Goal: Task Accomplishment & Management: Manage account settings

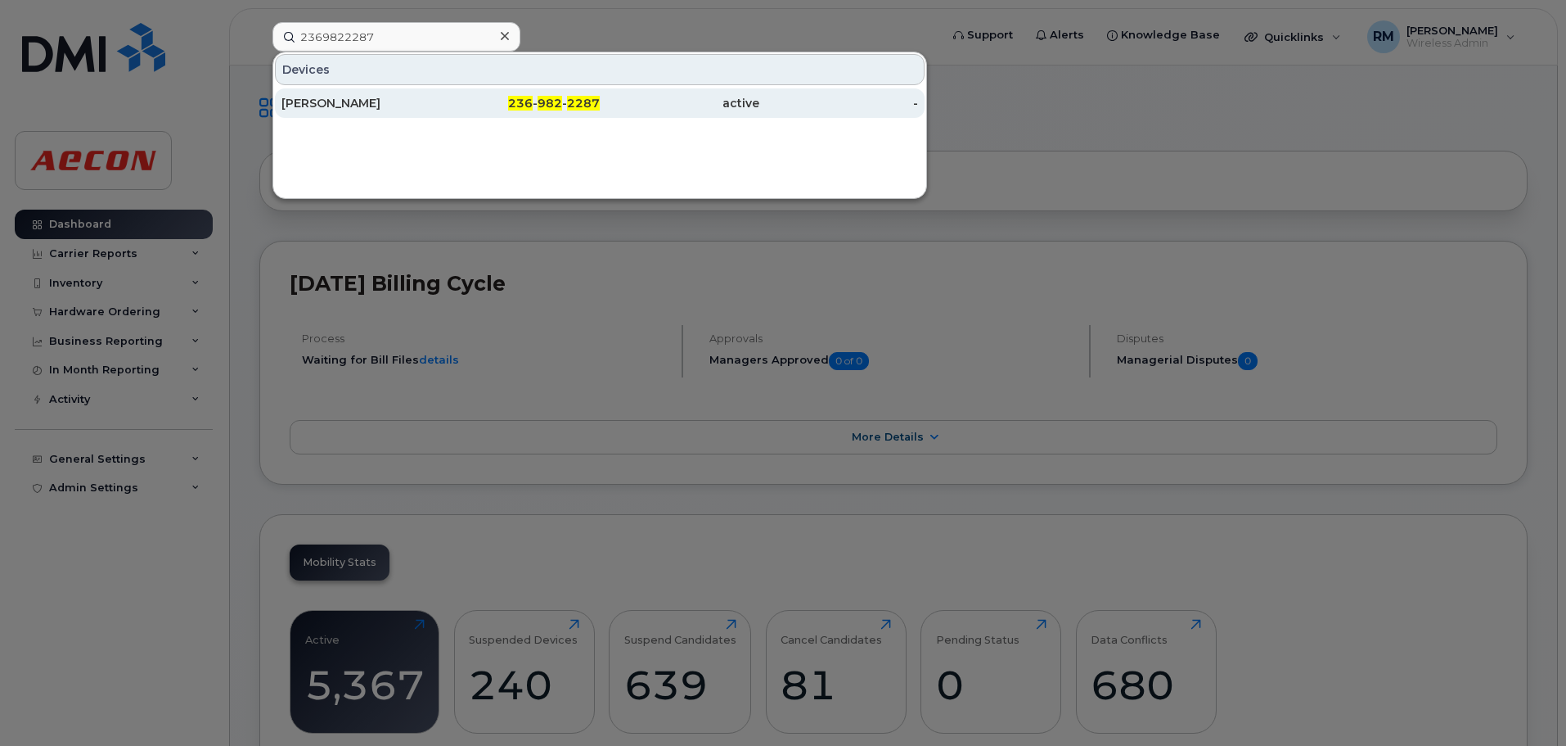
type input "2369822287"
click at [566, 104] on div "236 - 982 - 2287" at bounding box center [521, 103] width 160 height 16
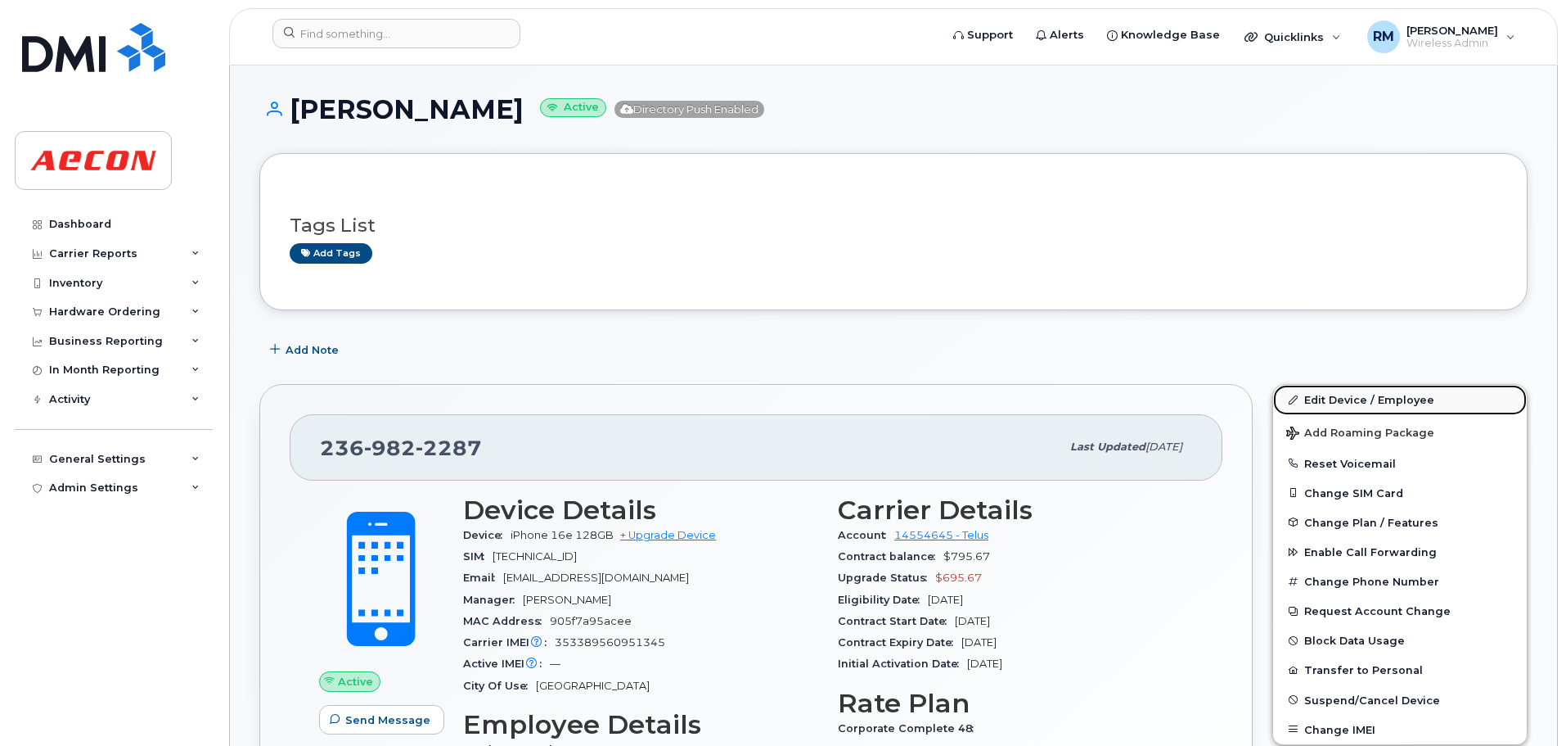
click at [1318, 399] on link "Edit Device / Employee" at bounding box center [1400, 399] width 254 height 29
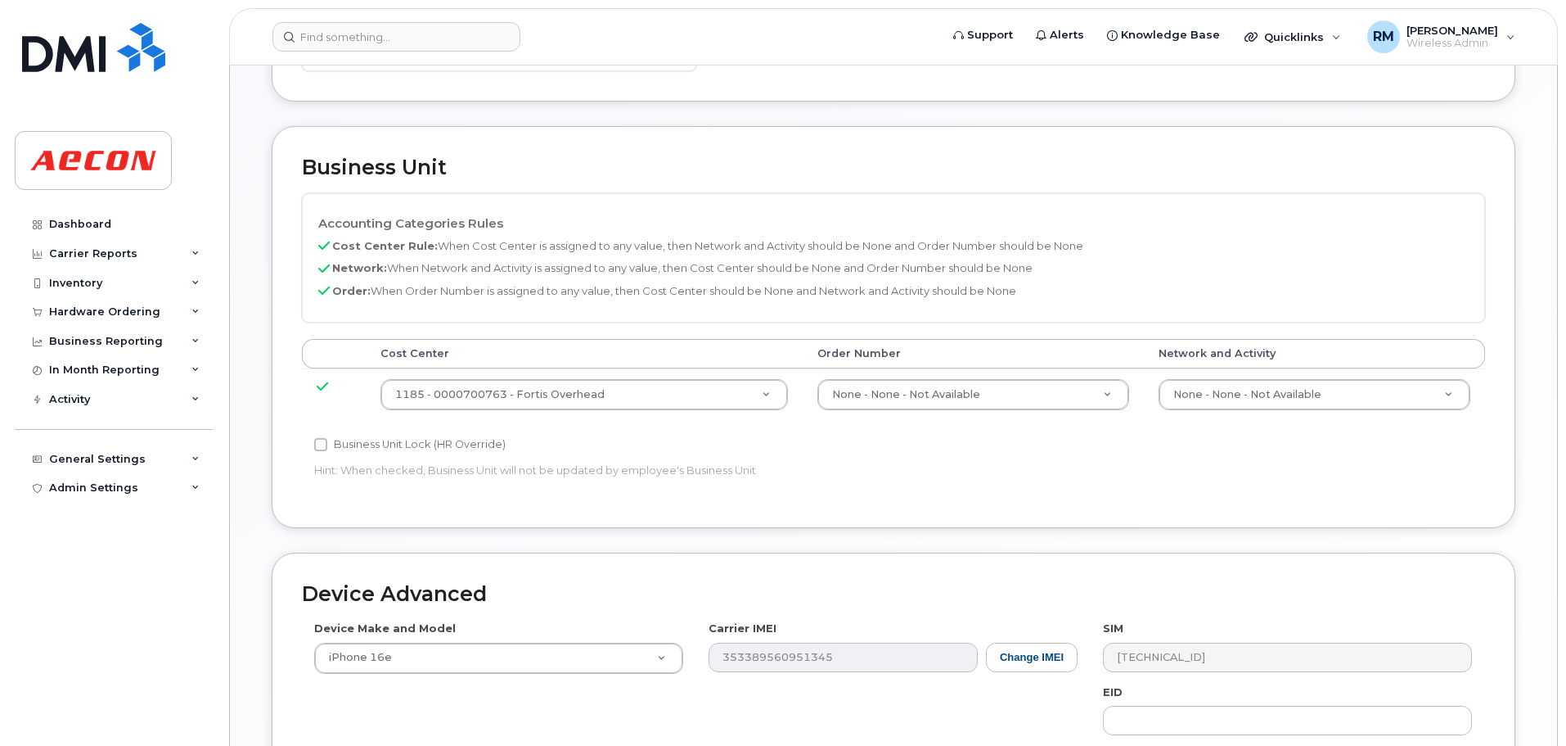
scroll to position [573, 0]
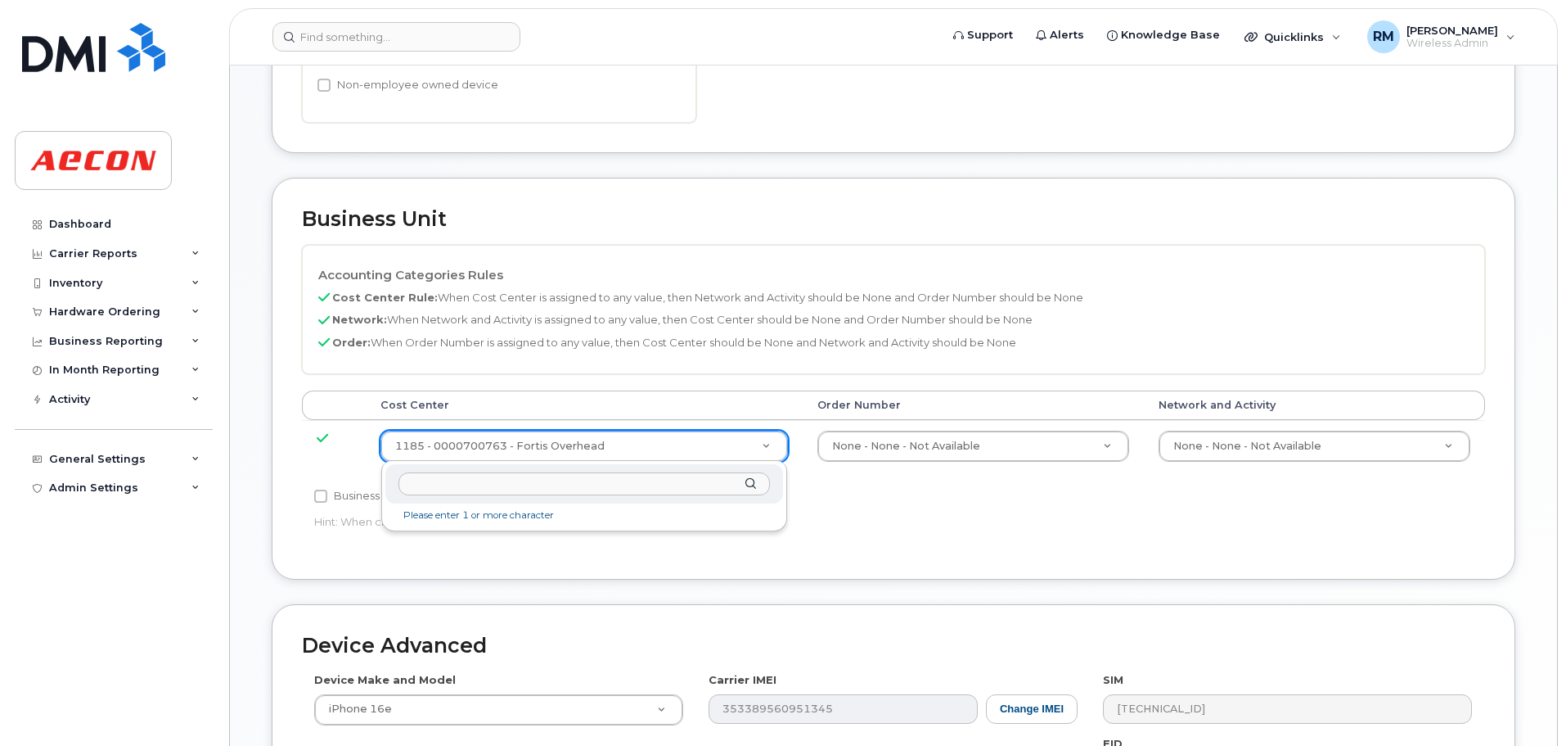
click at [511, 493] on input "text" at bounding box center [585, 484] width 372 height 24
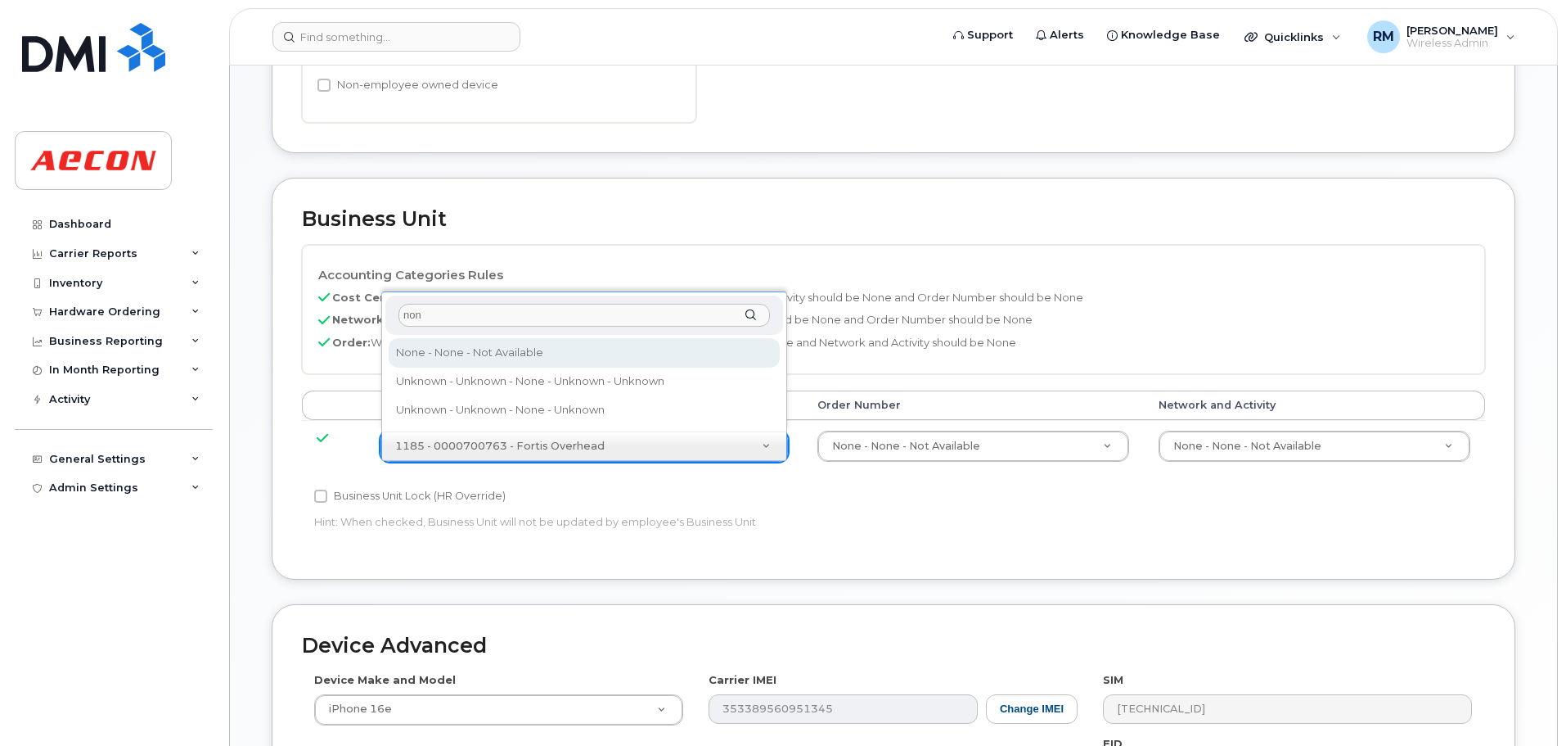
type input "non"
type input "289660"
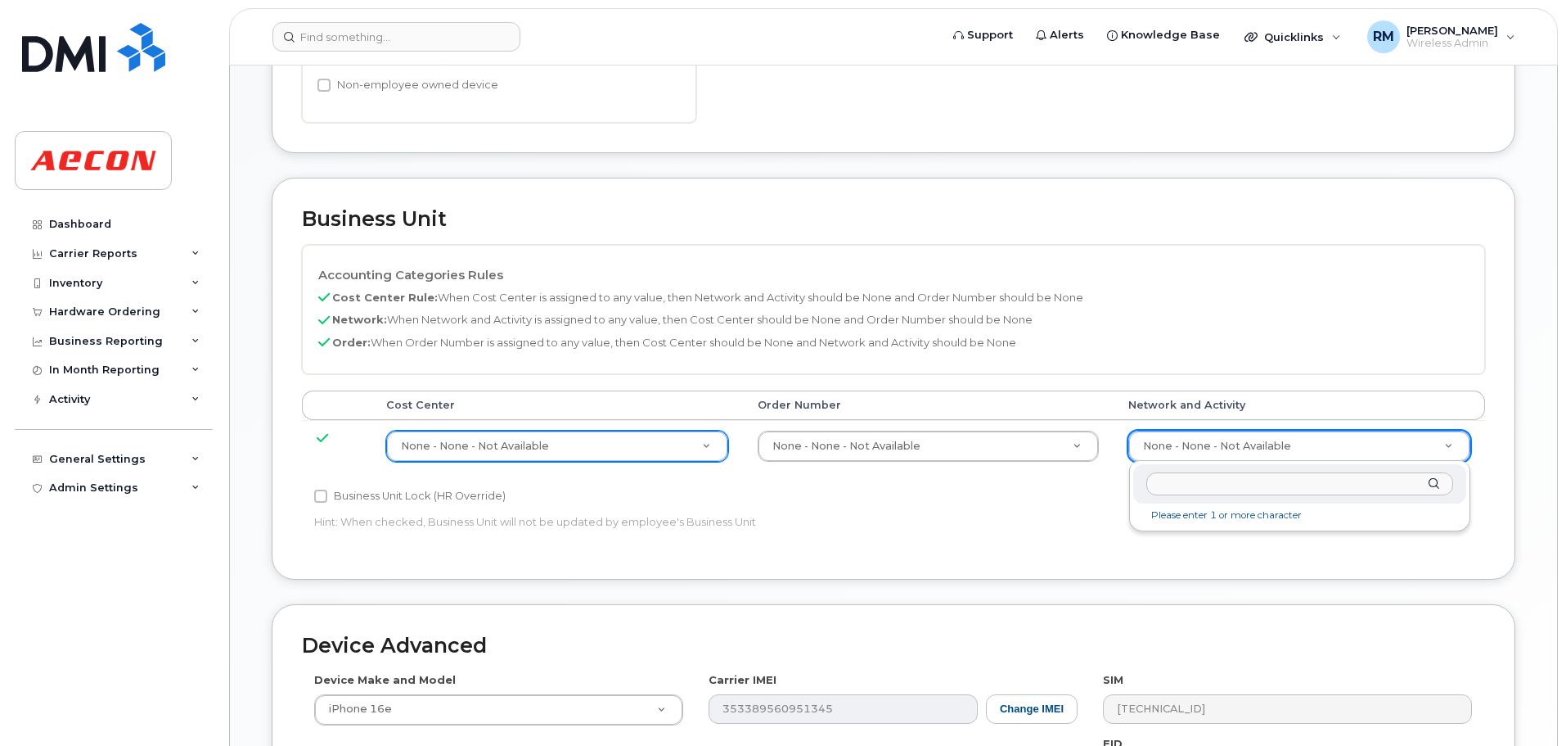
click at [1184, 484] on input "text" at bounding box center [1300, 484] width 307 height 24
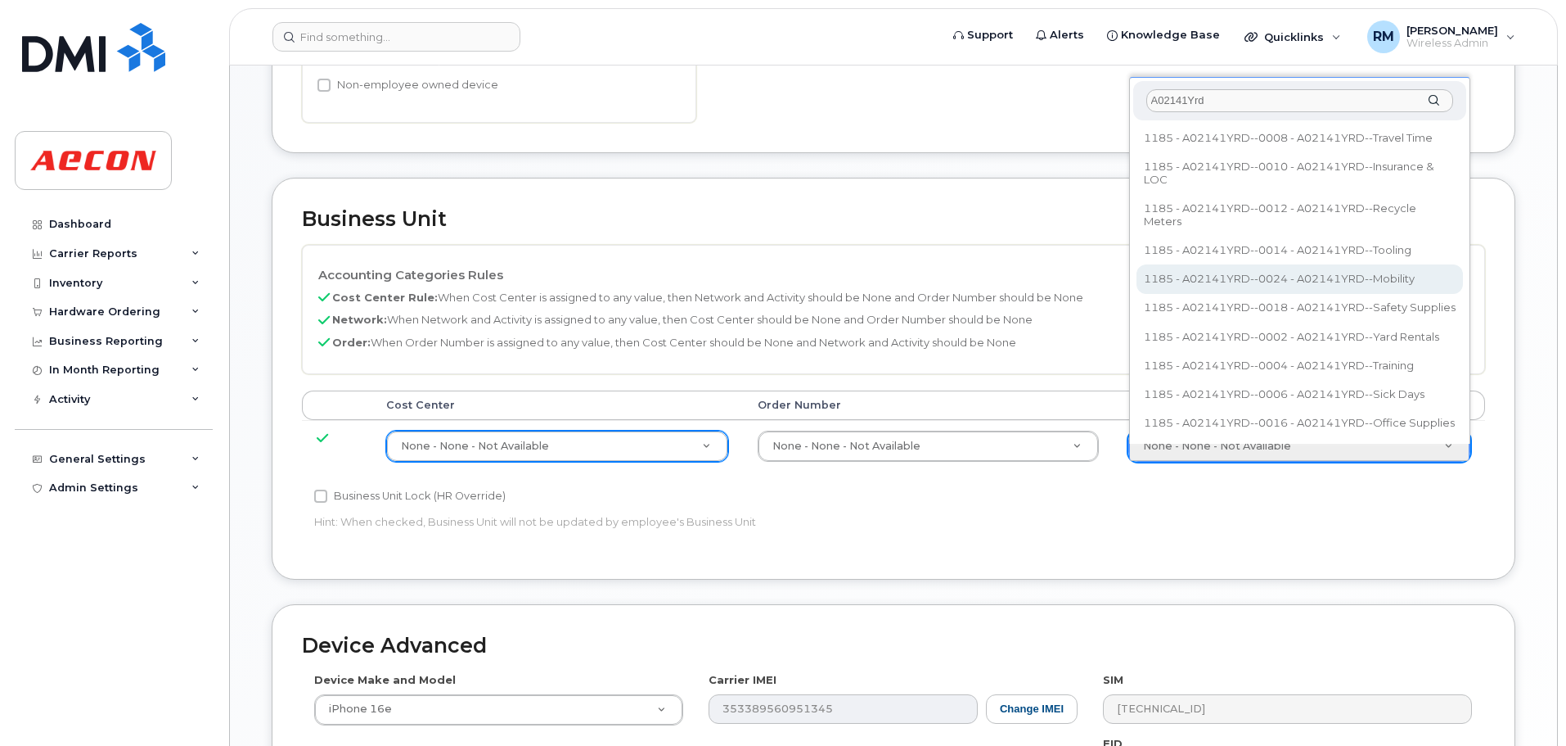
type input "A02141Yrd"
type input "36211770"
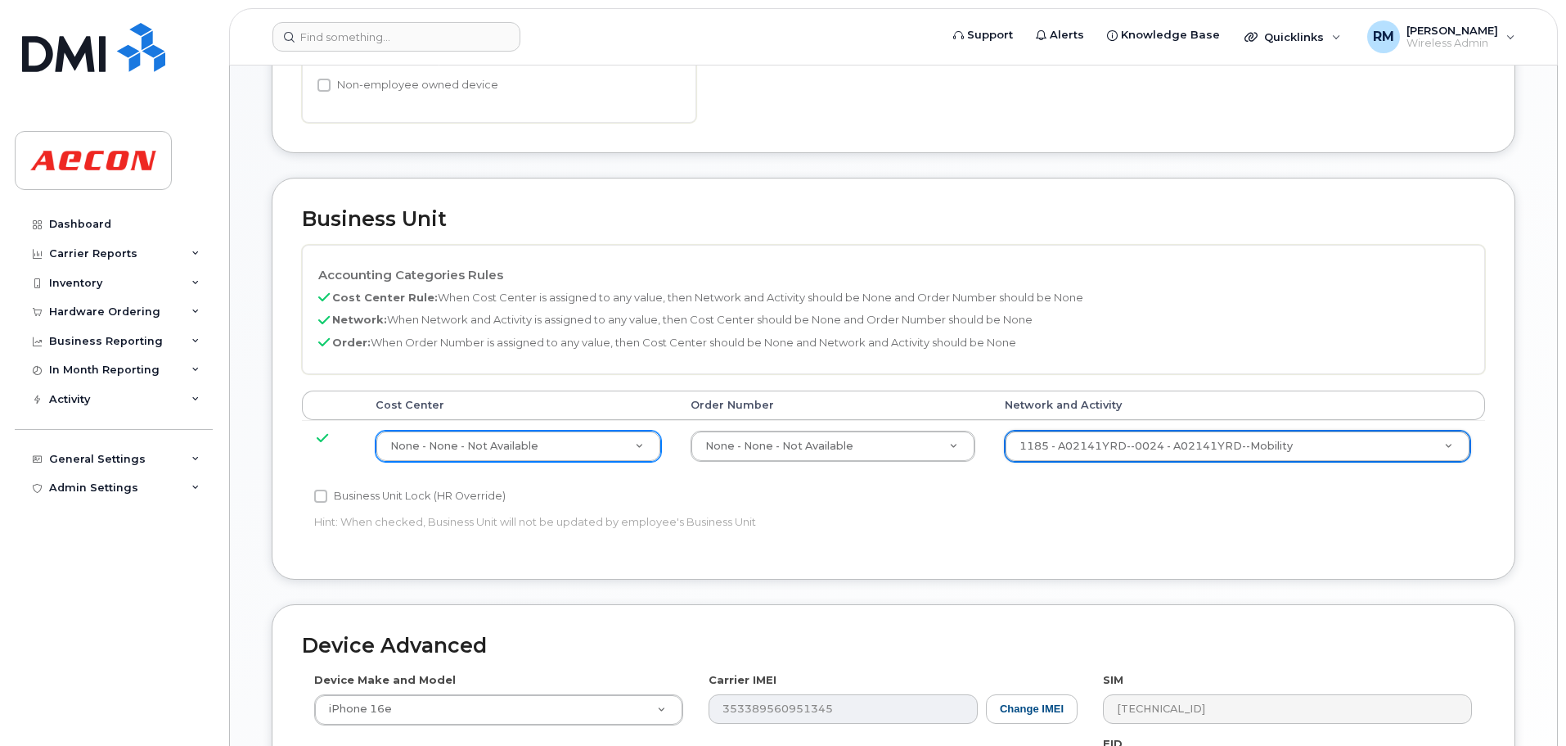
drag, startPoint x: 313, startPoint y: 494, endPoint x: 432, endPoint y: 526, distance: 123.7
click at [313, 494] on div "Business Unit Lock (HR Override) Hint: When checked, Business Unit will not be …" at bounding box center [696, 512] width 789 height 52
click at [317, 497] on input "Business Unit Lock (HR Override)" at bounding box center [320, 495] width 13 height 13
checkbox input "true"
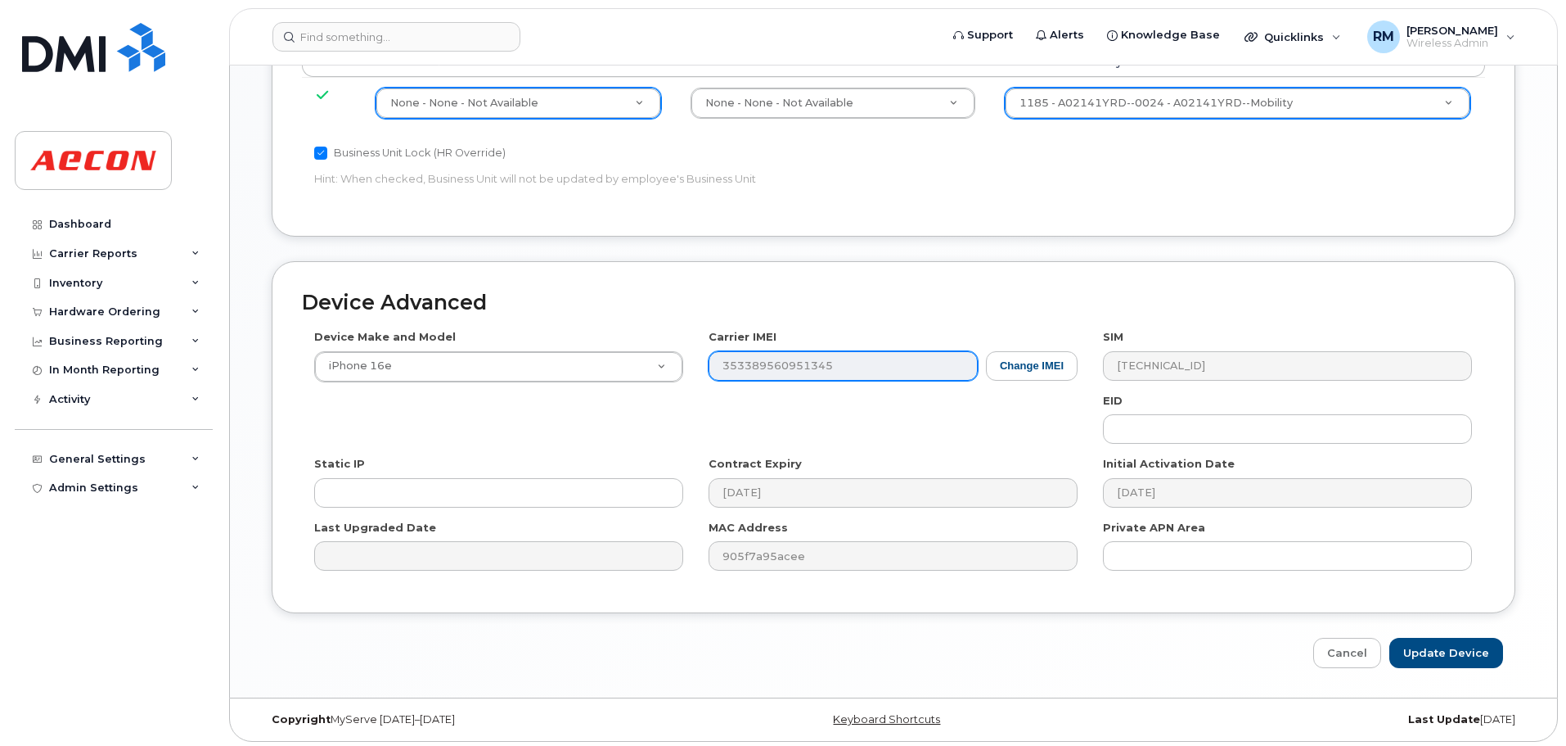
scroll to position [920, 0]
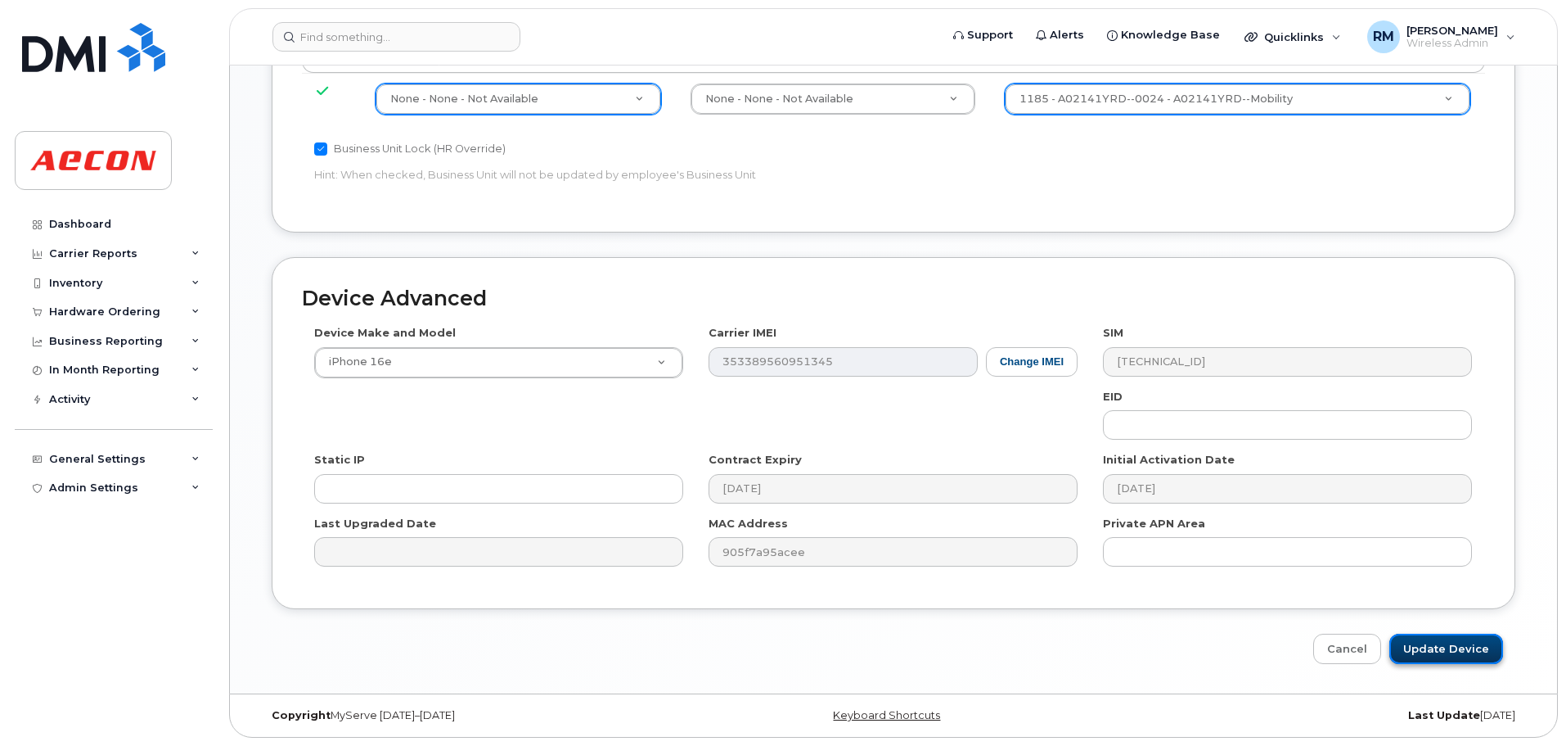
click at [1445, 652] on input "Update Device" at bounding box center [1447, 648] width 114 height 30
type input "Saving..."
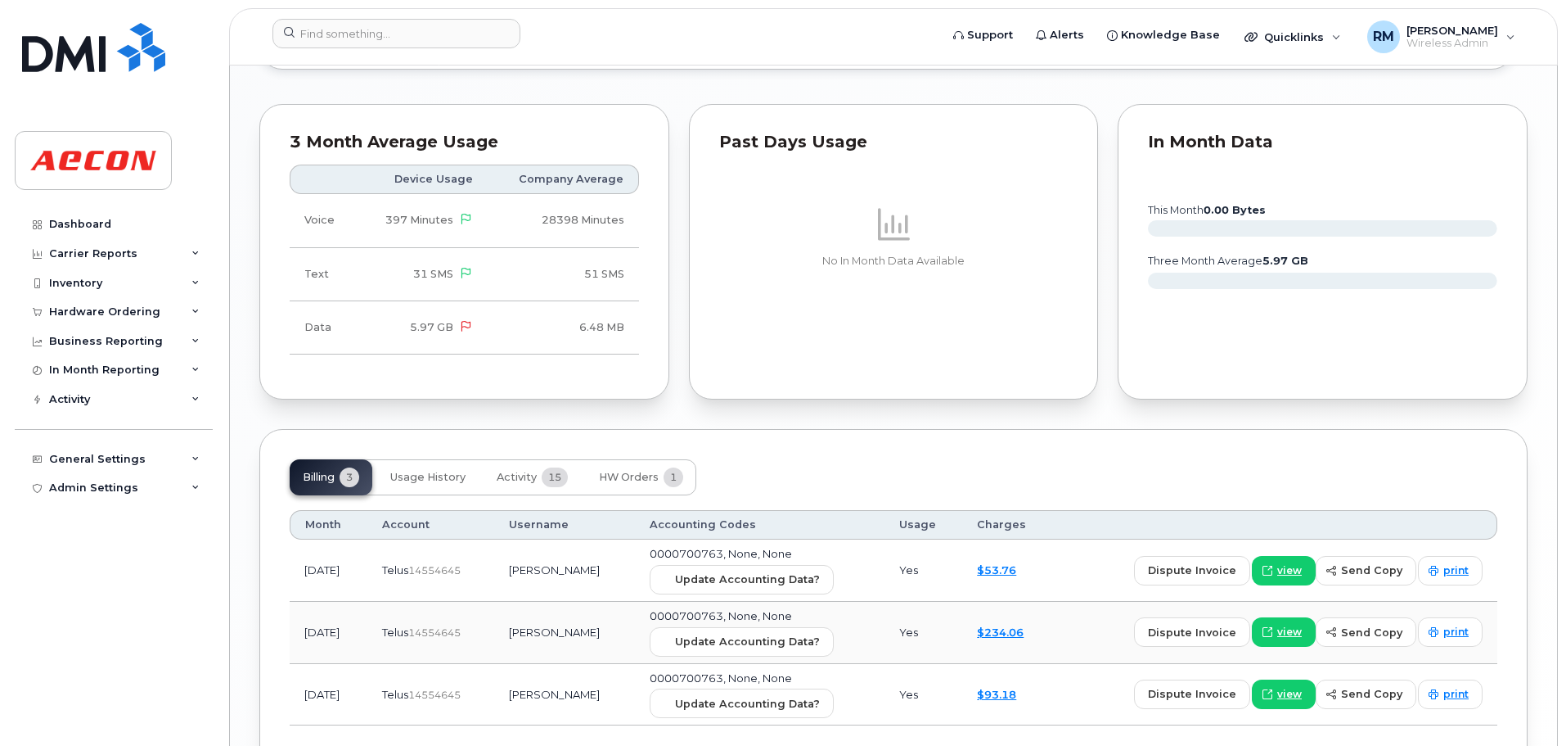
scroll to position [1605, 0]
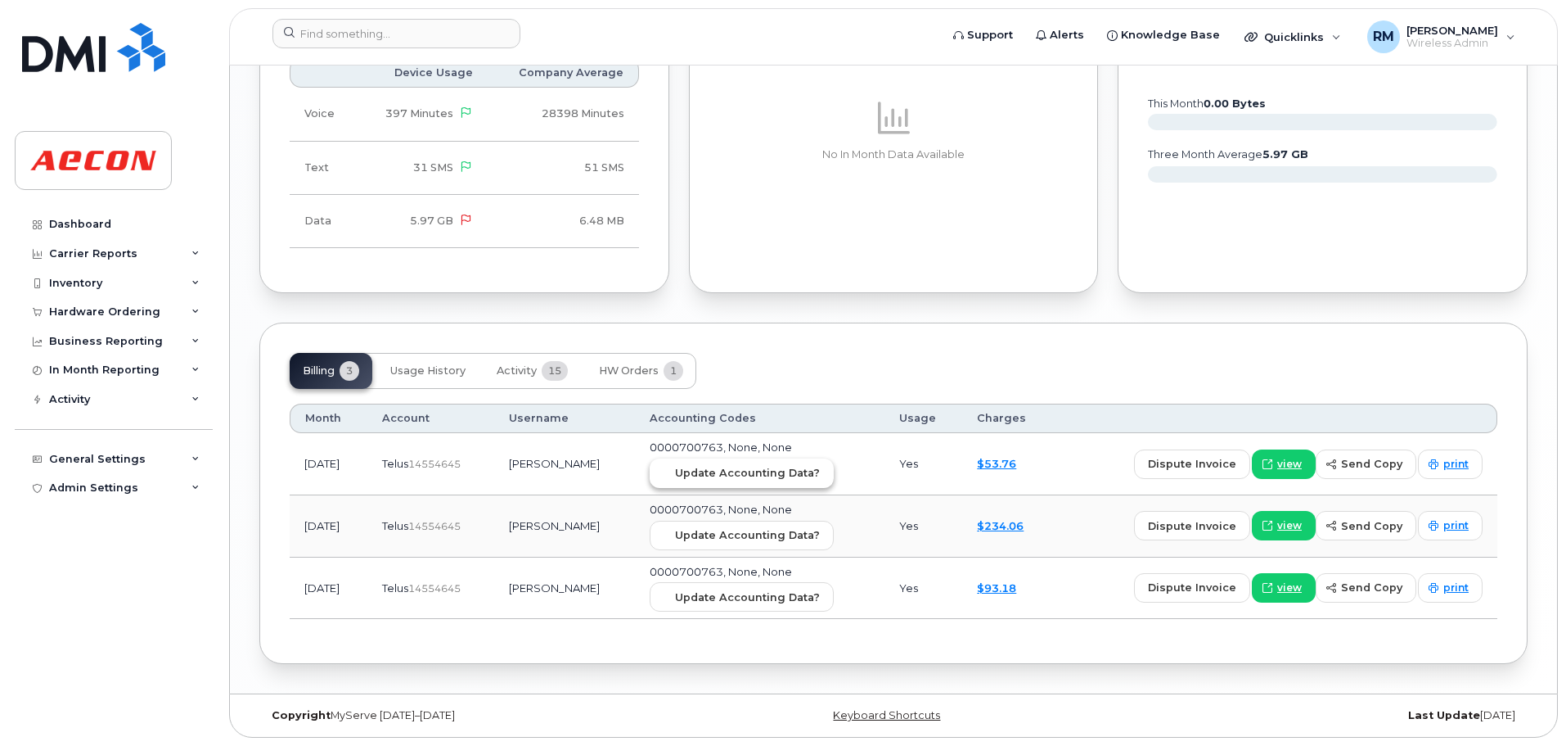
click at [755, 474] on span "Update Accounting Data?" at bounding box center [747, 473] width 145 height 16
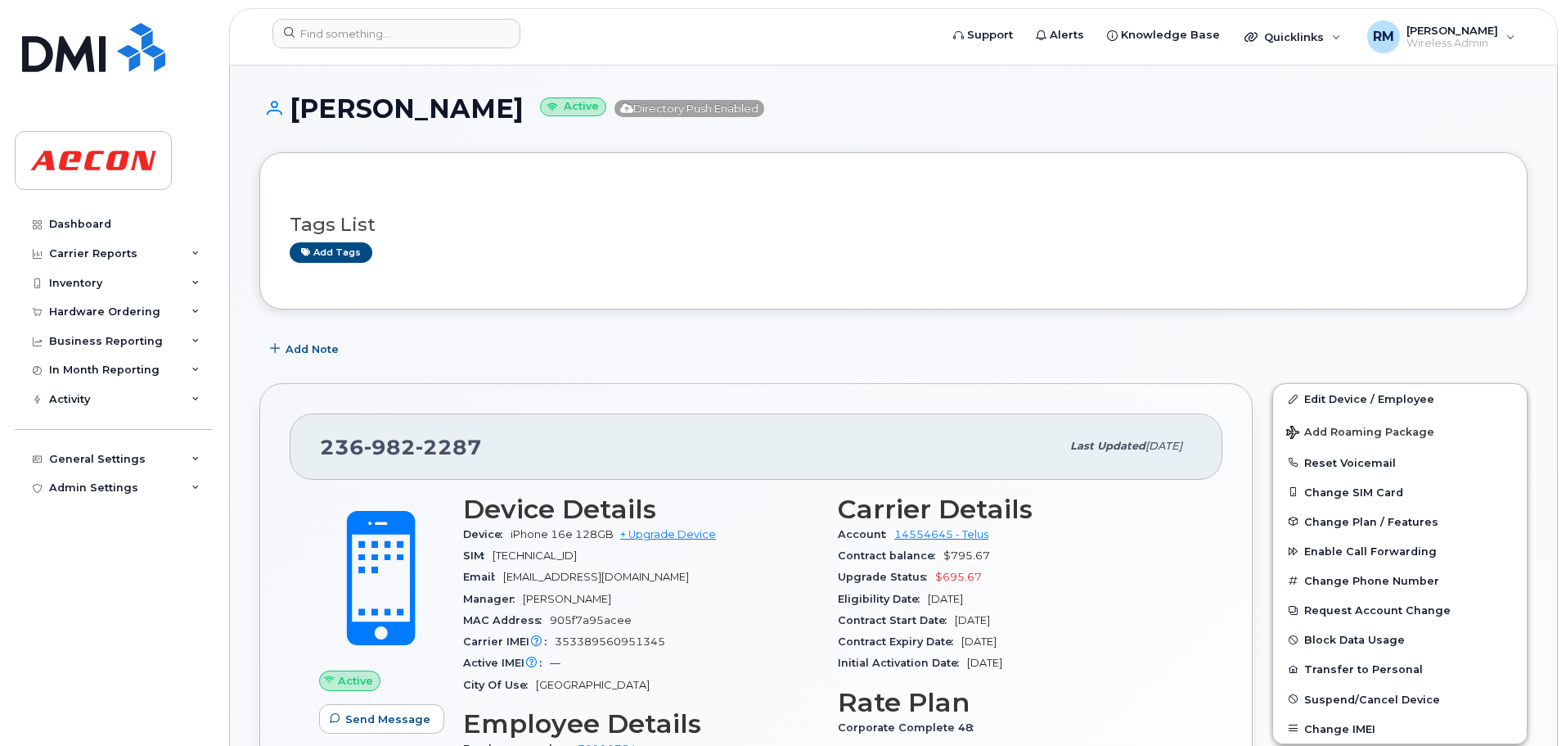
scroll to position [0, 0]
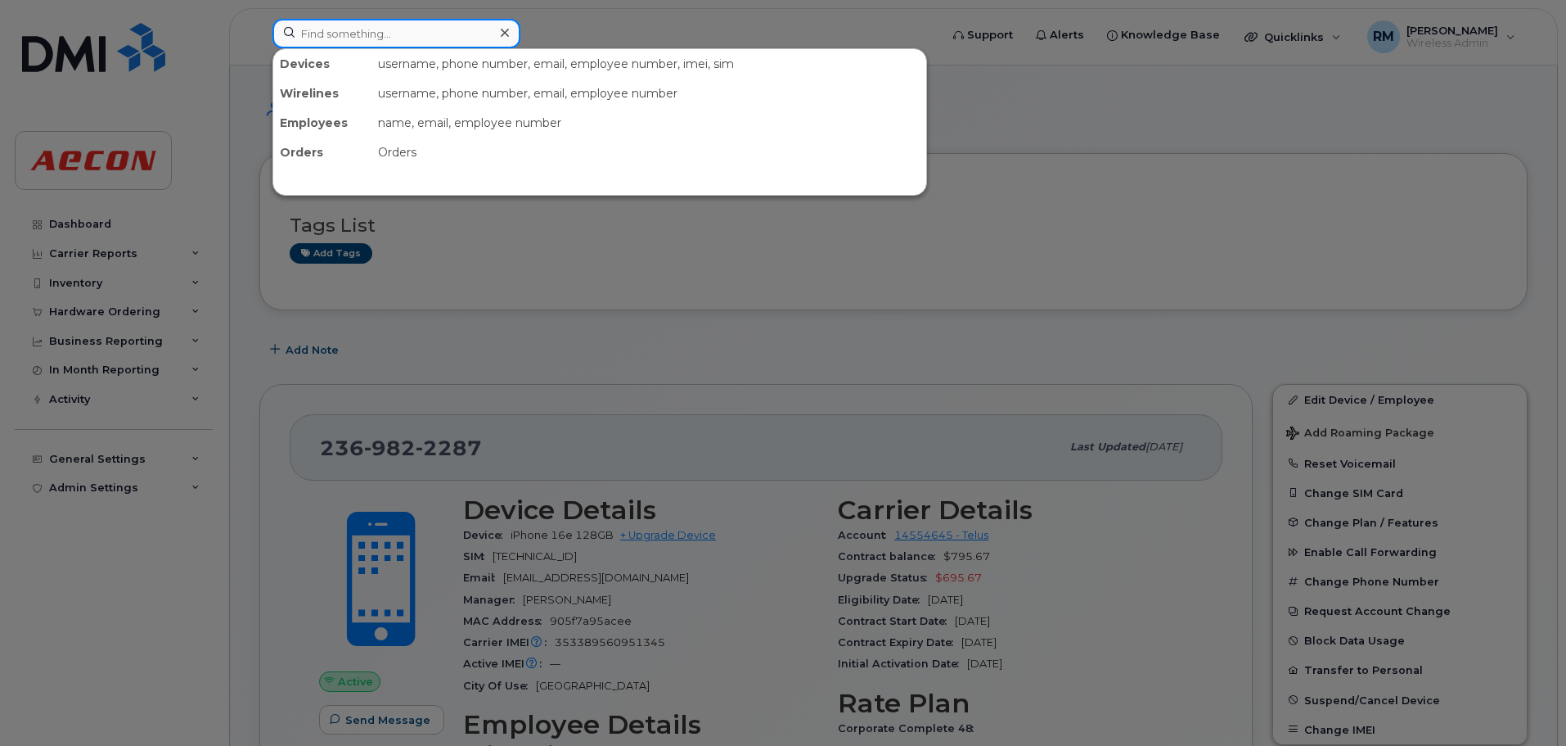
click at [337, 36] on input at bounding box center [397, 33] width 248 height 29
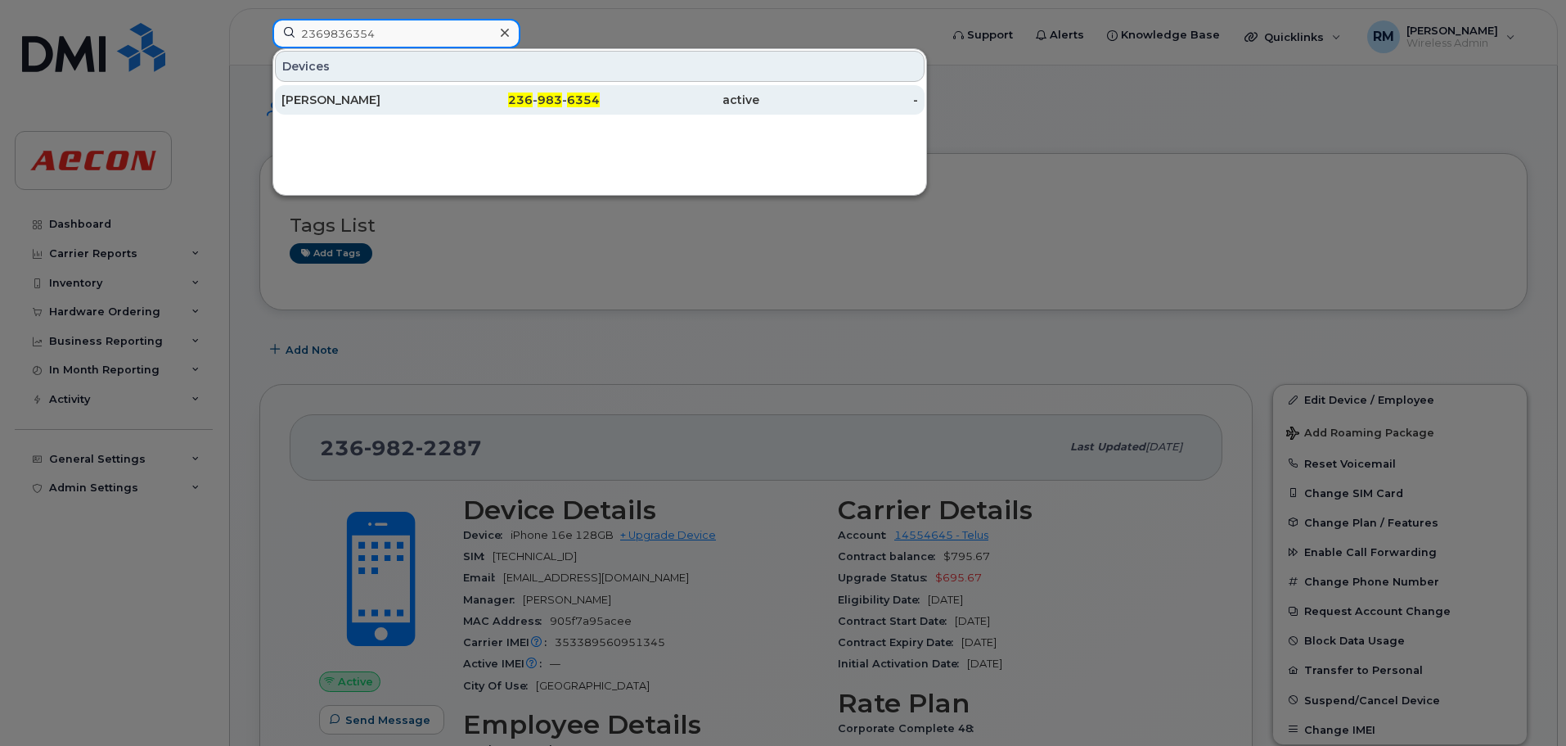
type input "2369836354"
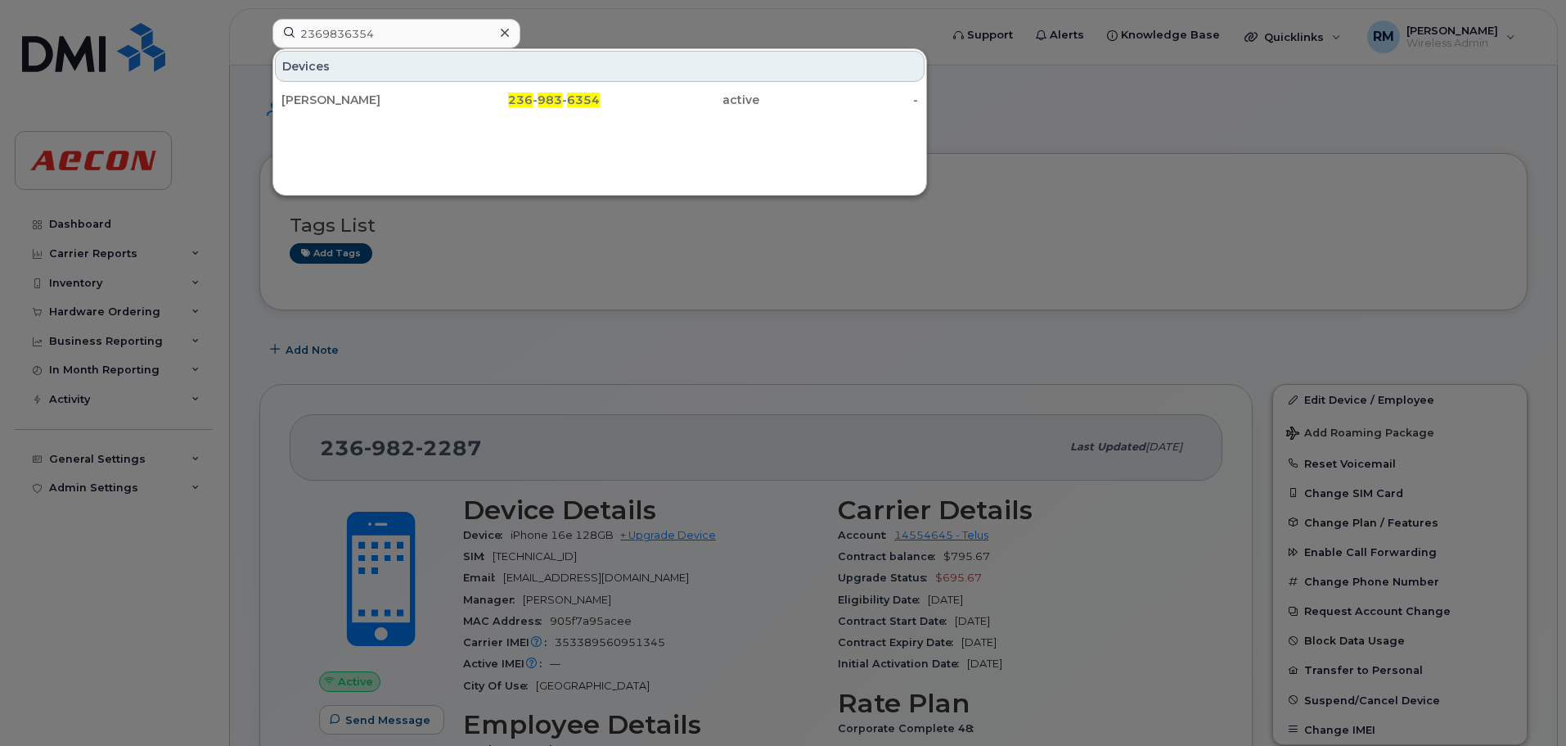
drag, startPoint x: 546, startPoint y: 97, endPoint x: 453, endPoint y: 126, distance: 97.8
click at [546, 97] on span "983" at bounding box center [550, 99] width 25 height 15
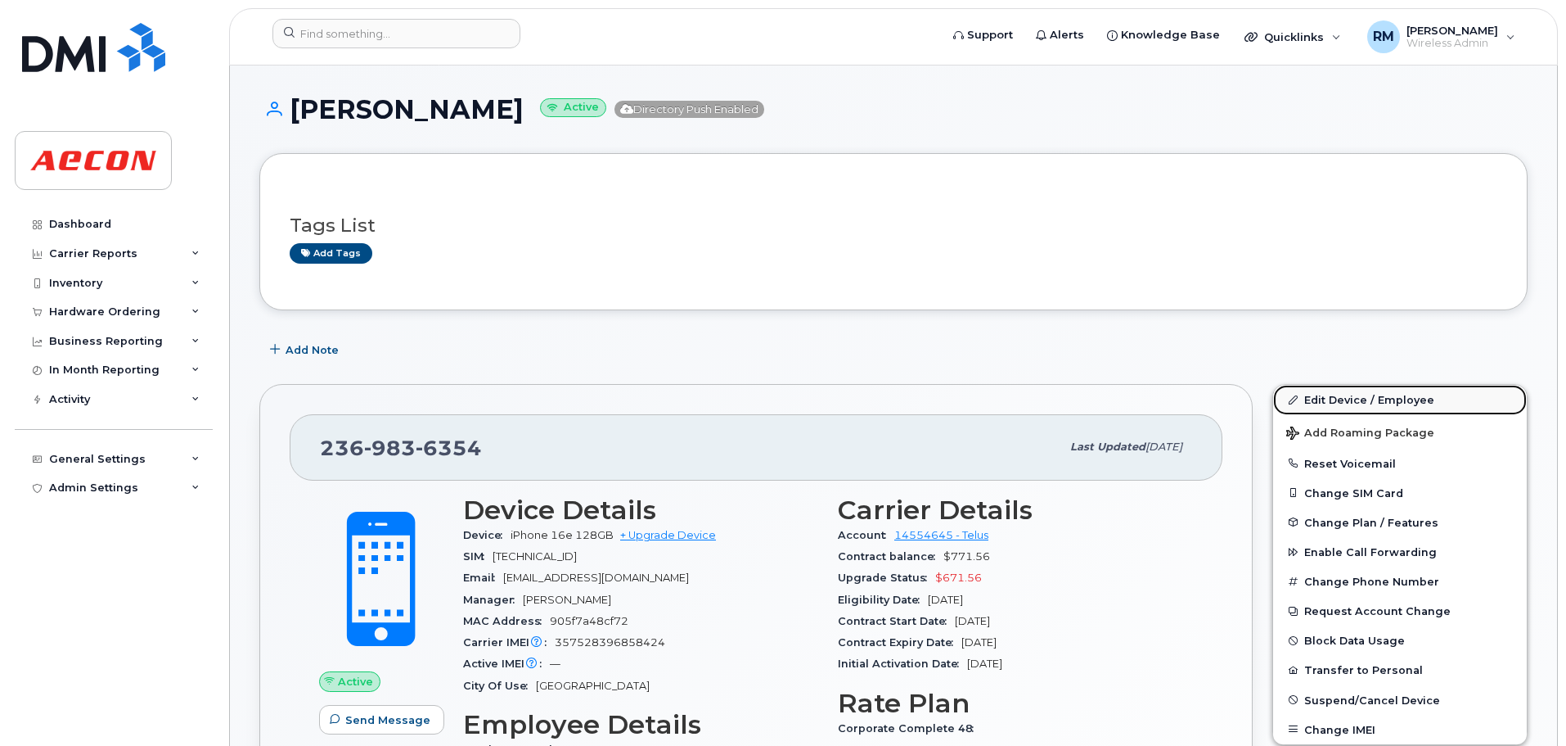
click at [1337, 400] on link "Edit Device / Employee" at bounding box center [1400, 399] width 254 height 29
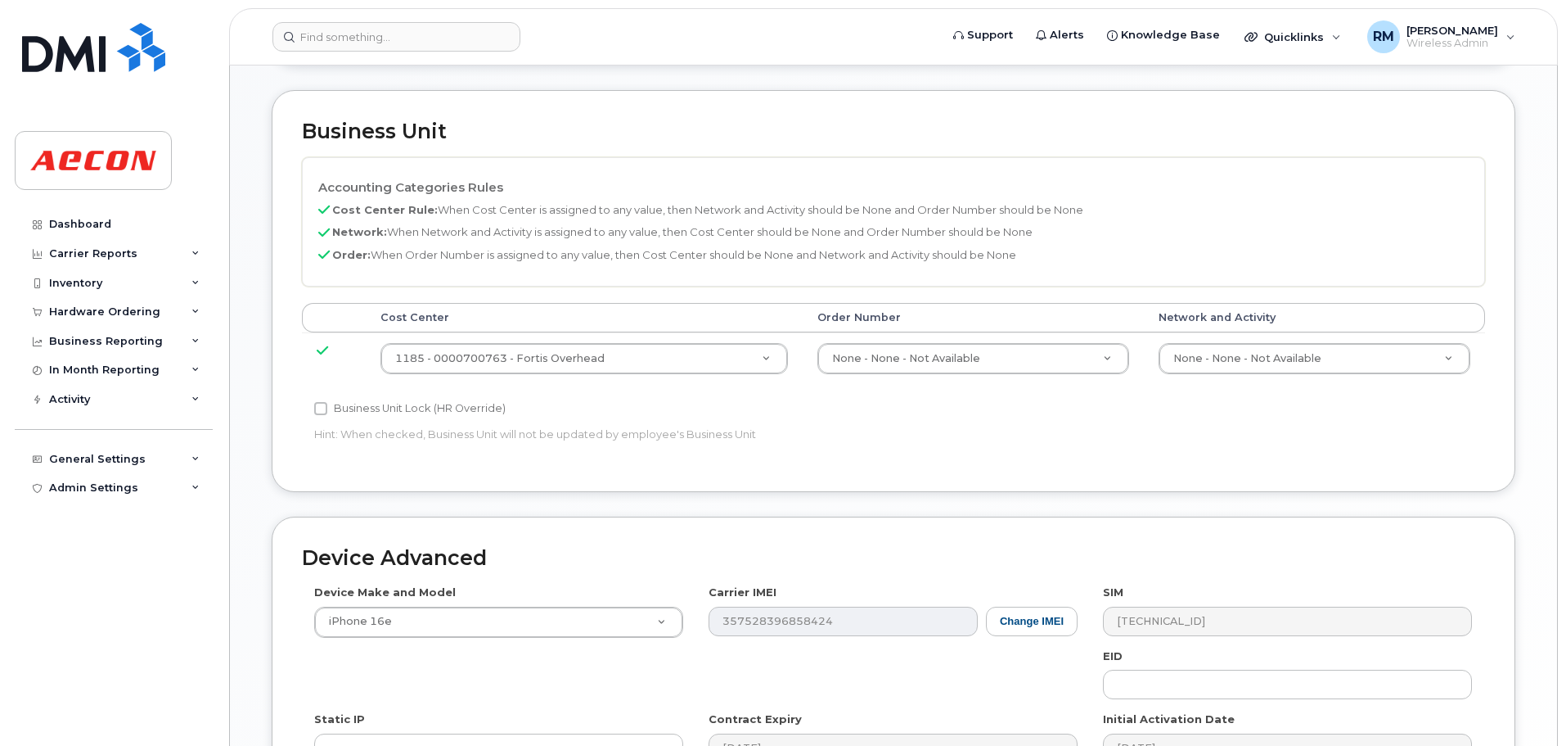
scroll to position [655, 0]
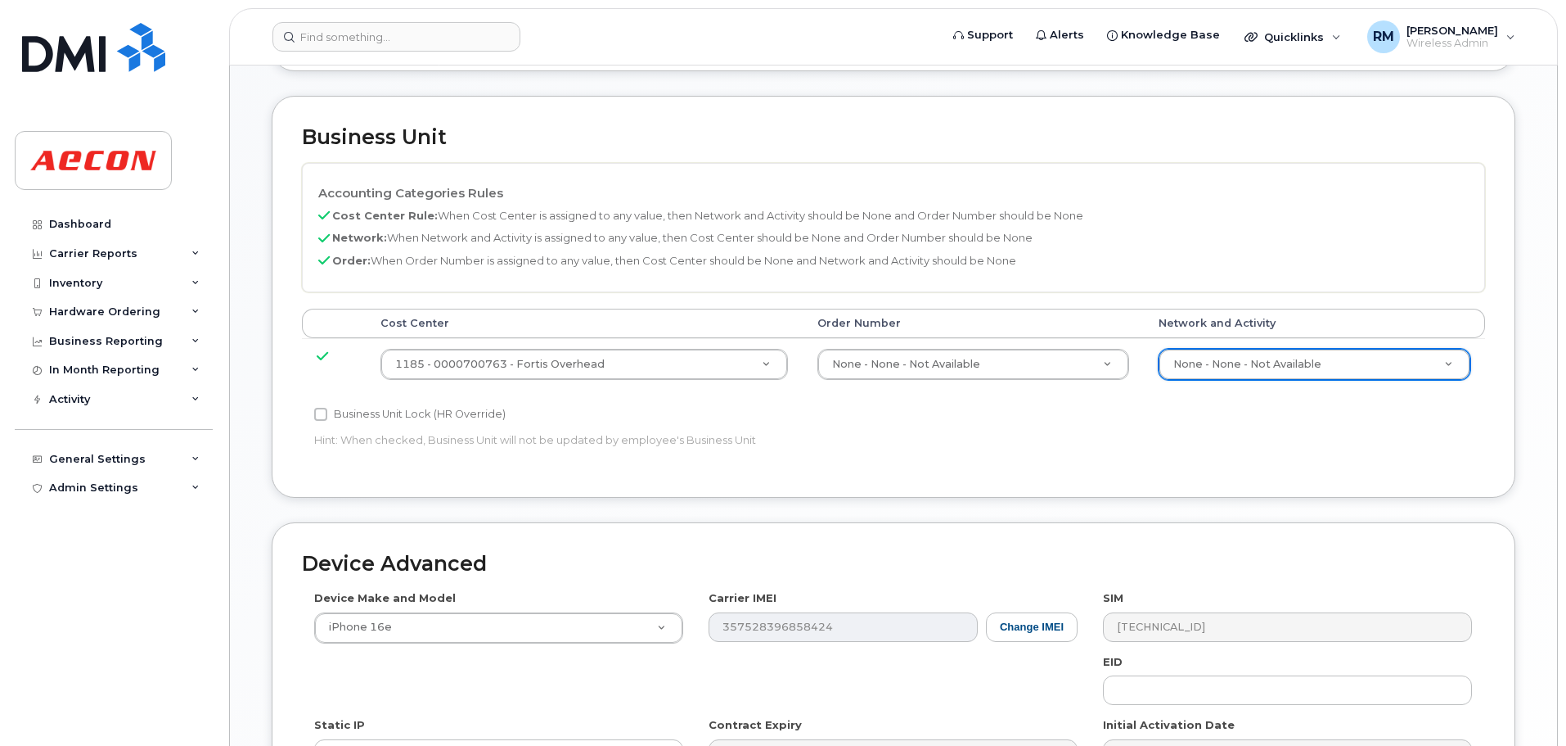
drag, startPoint x: 770, startPoint y: 363, endPoint x: 710, endPoint y: 369, distance: 60.9
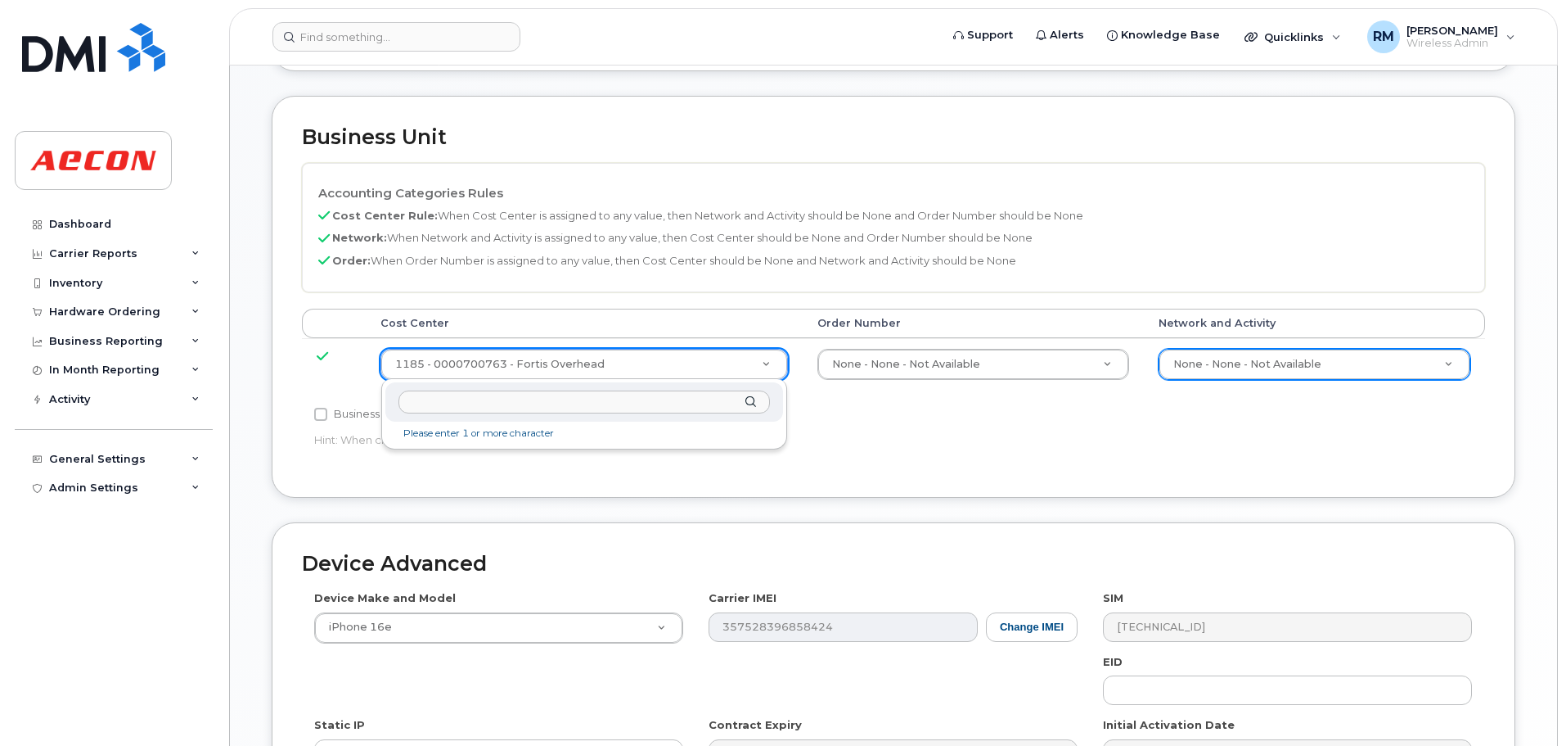
click at [516, 399] on input "text" at bounding box center [585, 402] width 372 height 24
type input "m"
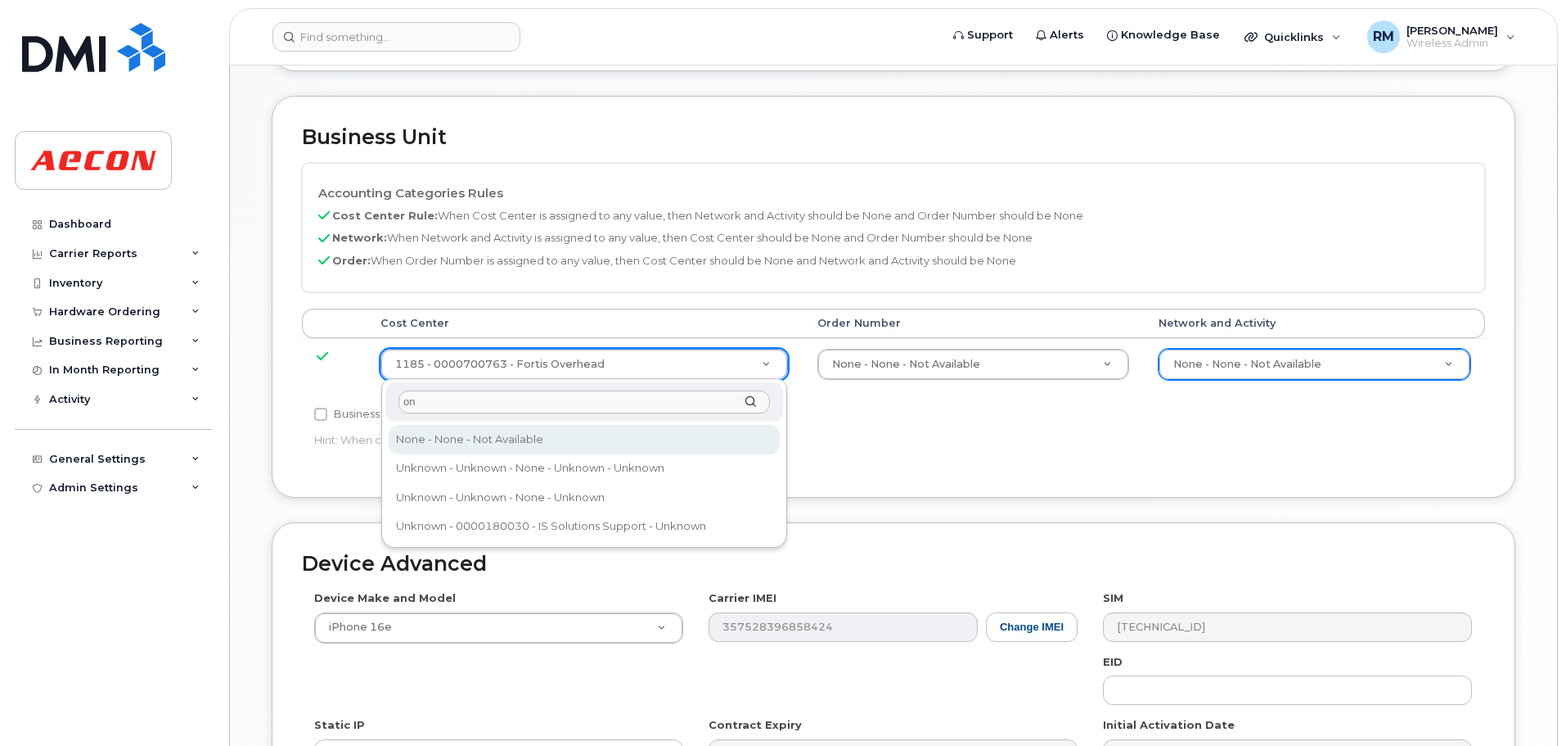
type input "o"
type input "non"
type input "289660"
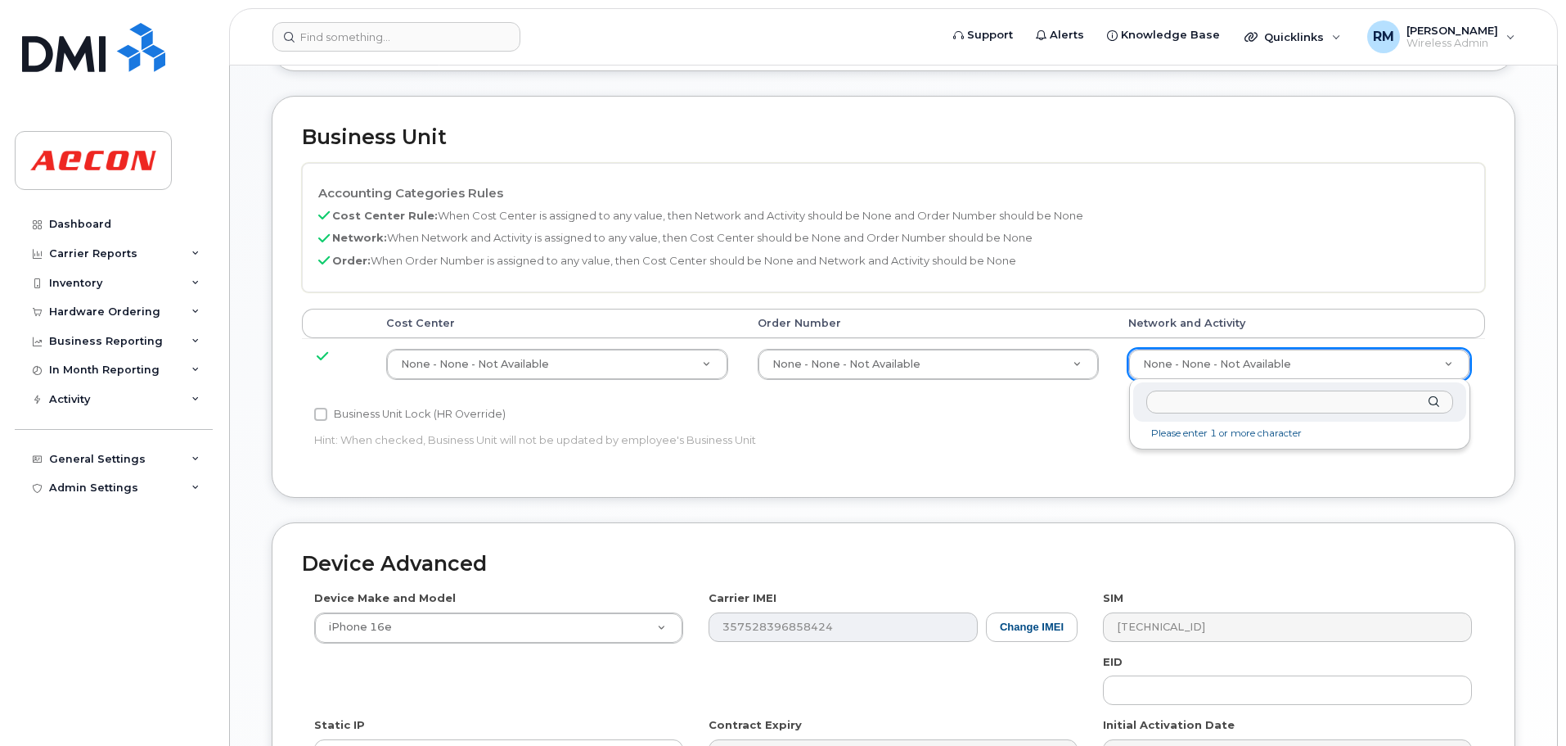
click at [1188, 408] on input "text" at bounding box center [1300, 402] width 307 height 24
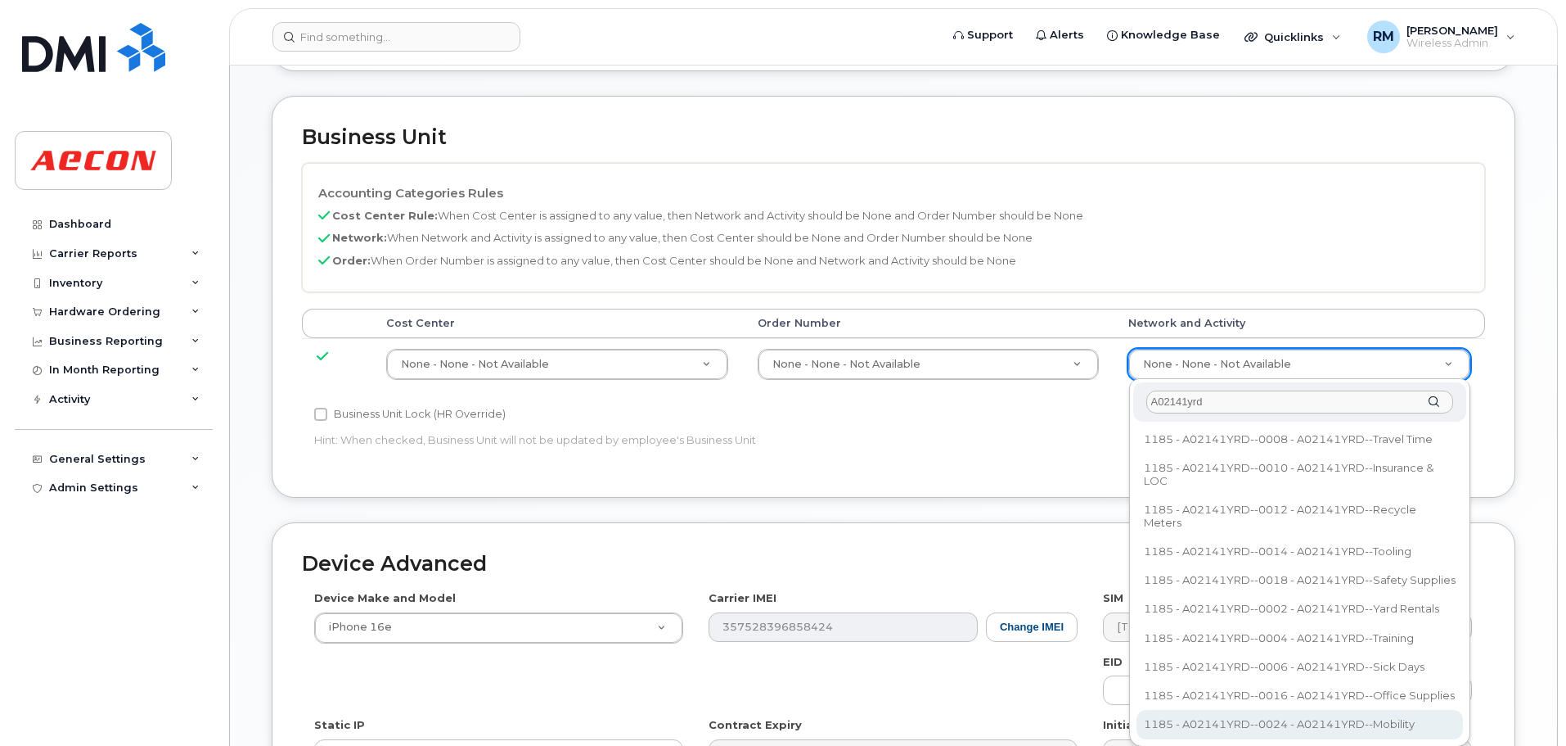
type input "A02141yrd"
type input "36211770"
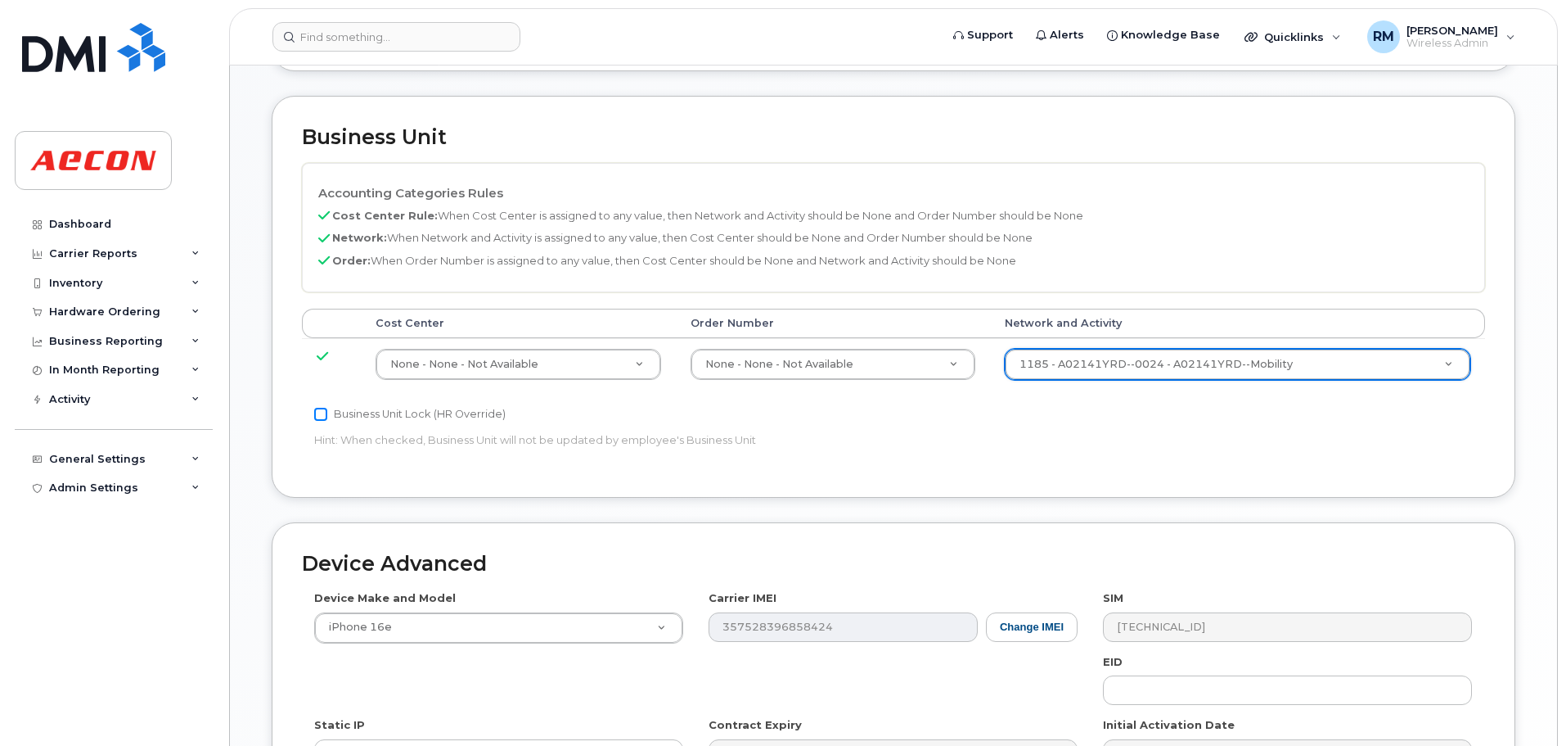
click at [319, 414] on input "Business Unit Lock (HR Override)" at bounding box center [320, 414] width 13 height 13
checkbox input "true"
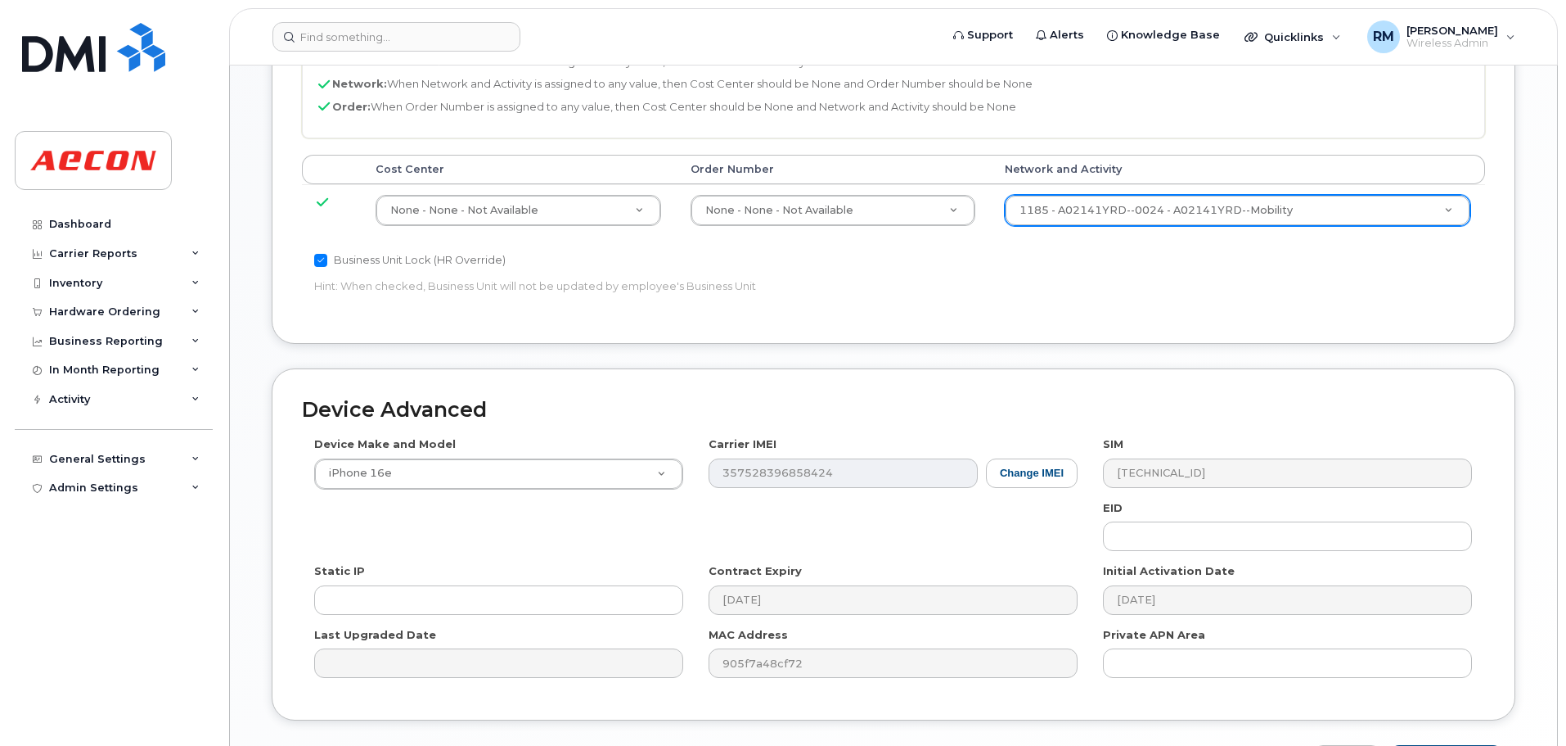
scroll to position [920, 0]
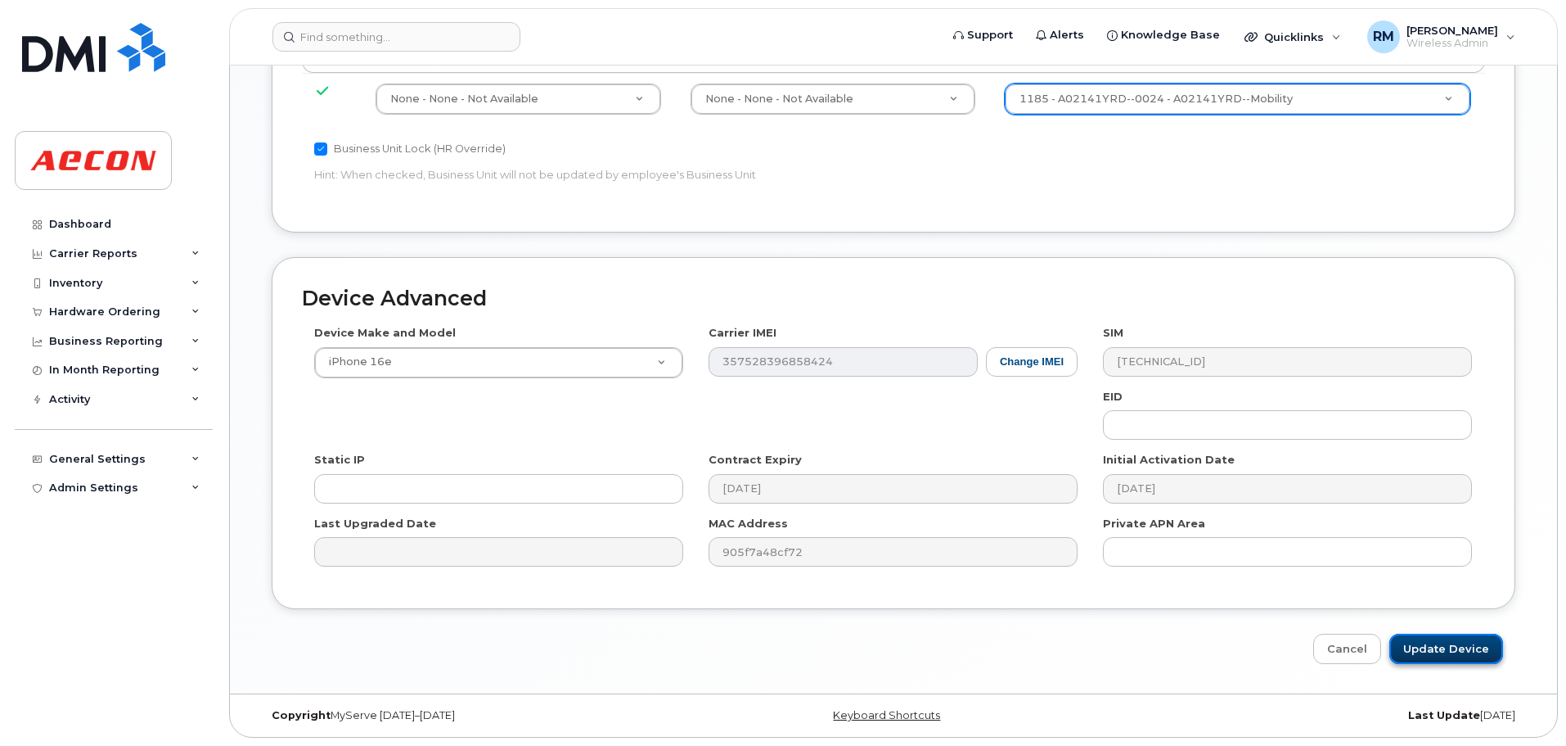
click at [1461, 655] on input "Update Device" at bounding box center [1447, 648] width 114 height 30
type input "Saving..."
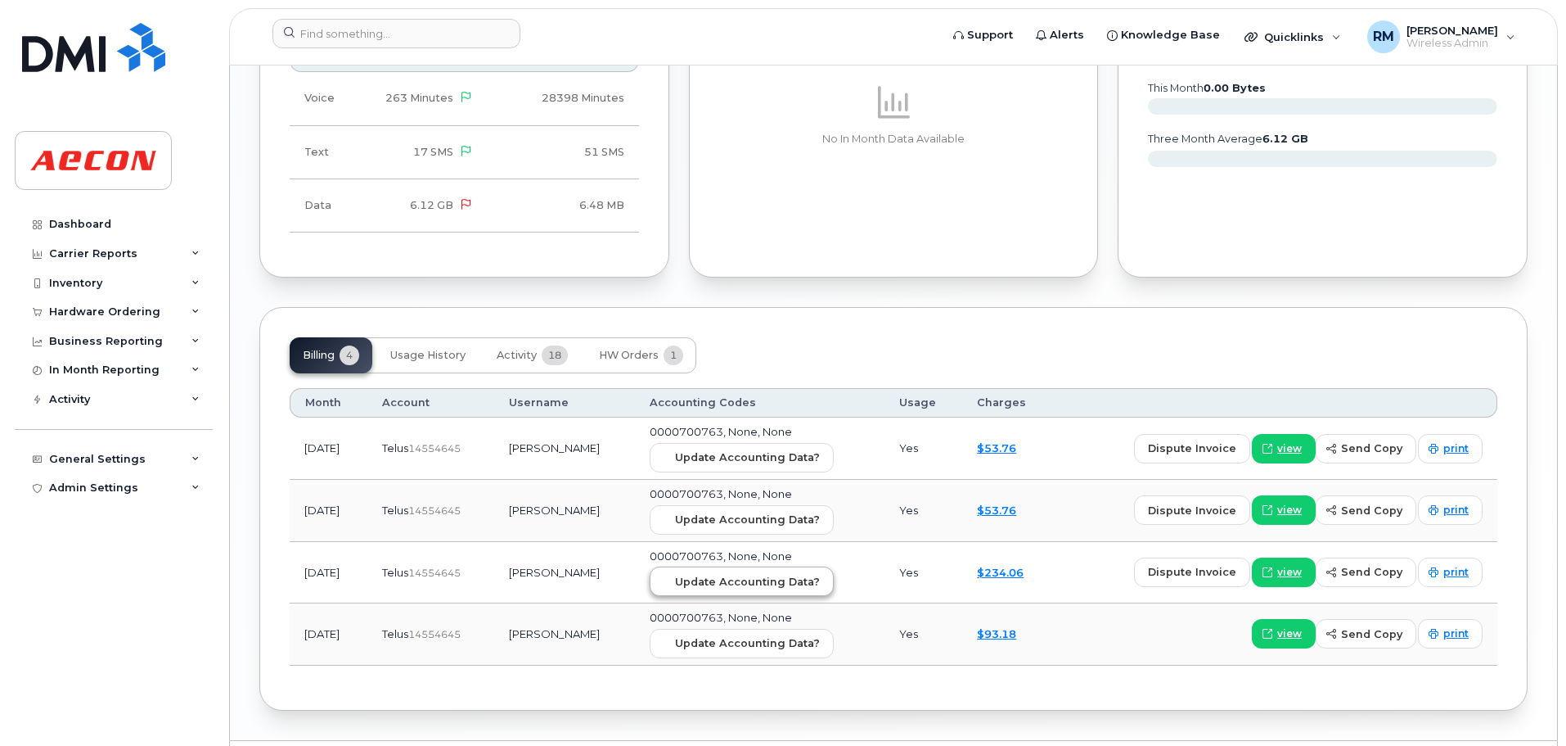
scroll to position [1667, 0]
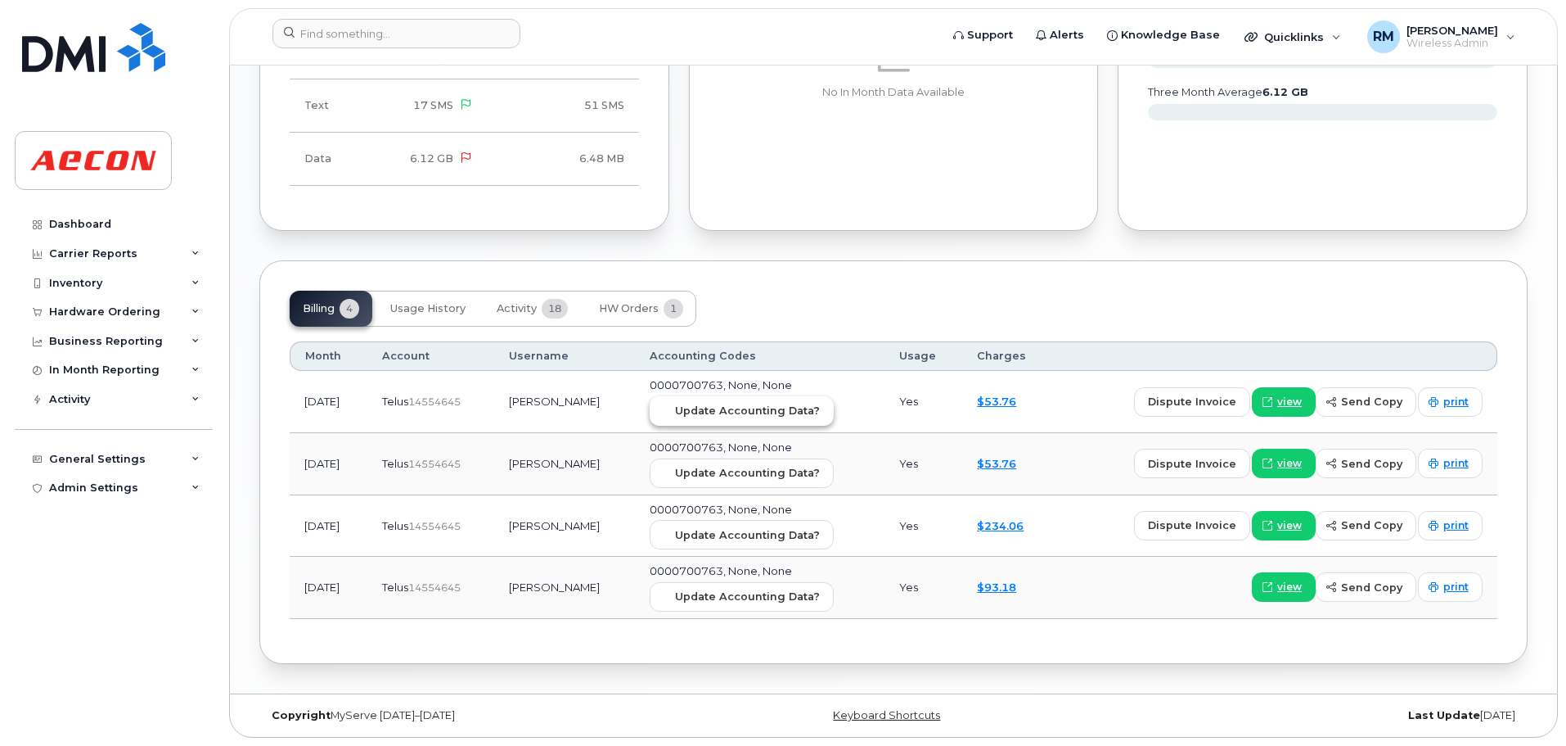
click at [707, 416] on span "Update Accounting Data?" at bounding box center [747, 411] width 145 height 16
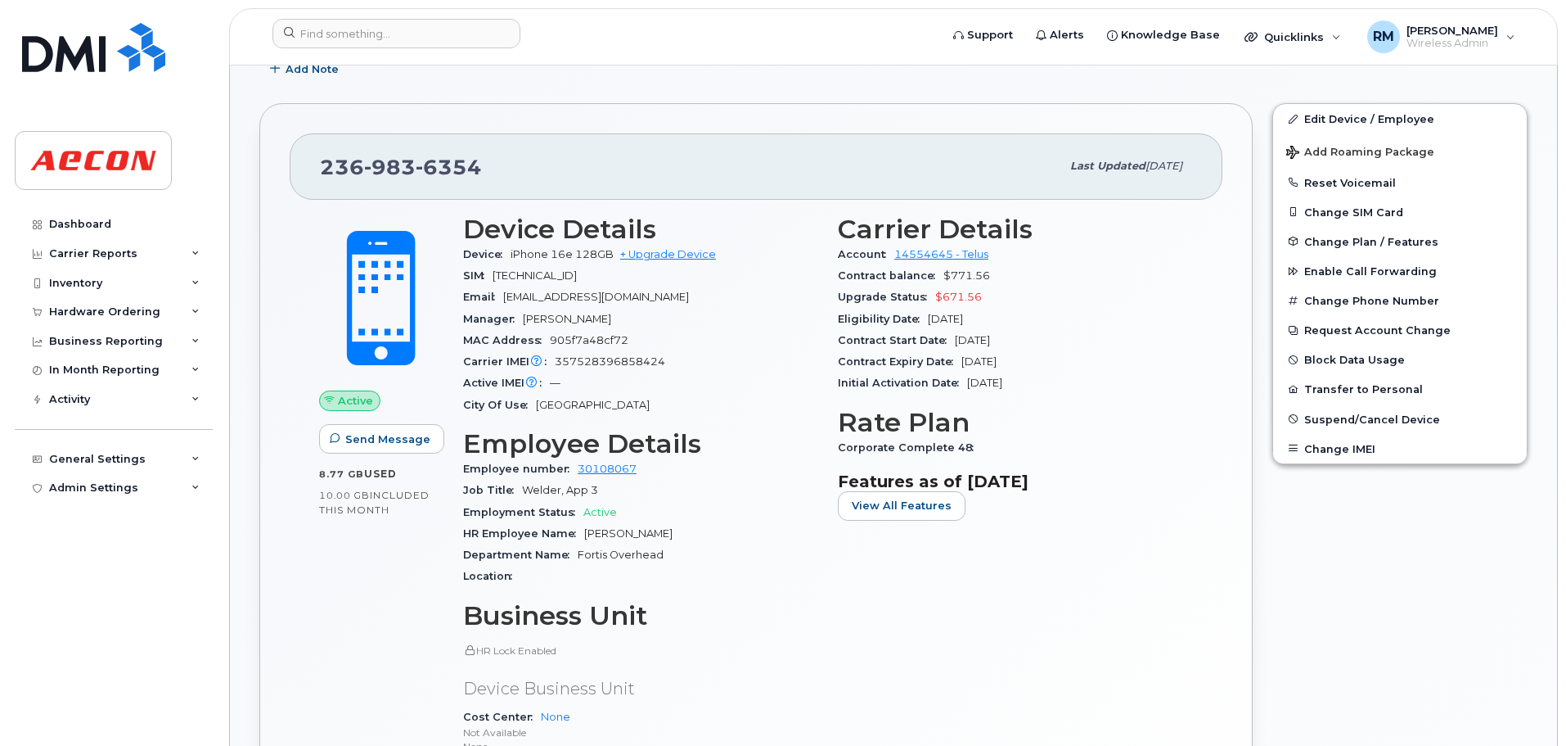
scroll to position [0, 0]
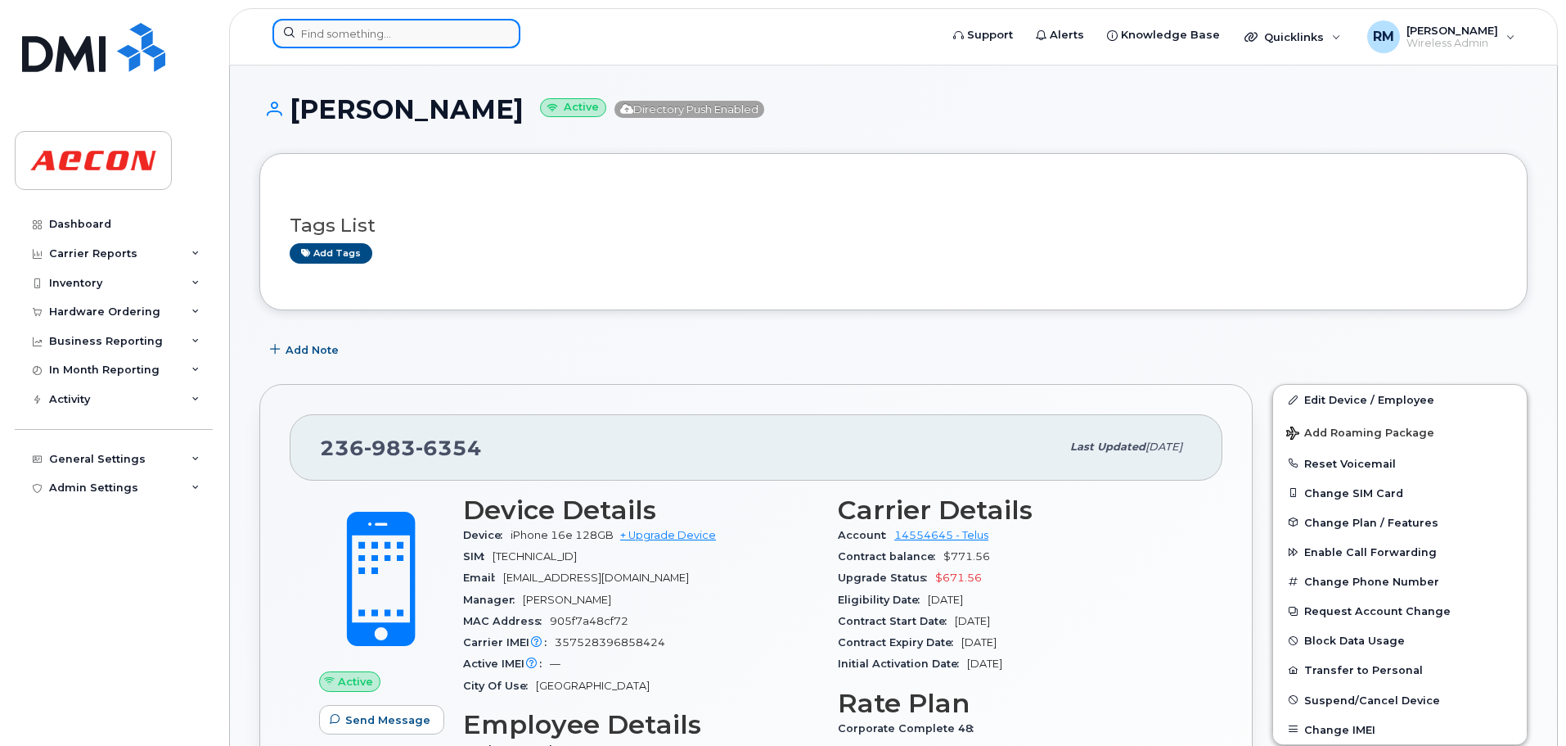
click at [338, 29] on input at bounding box center [397, 33] width 248 height 29
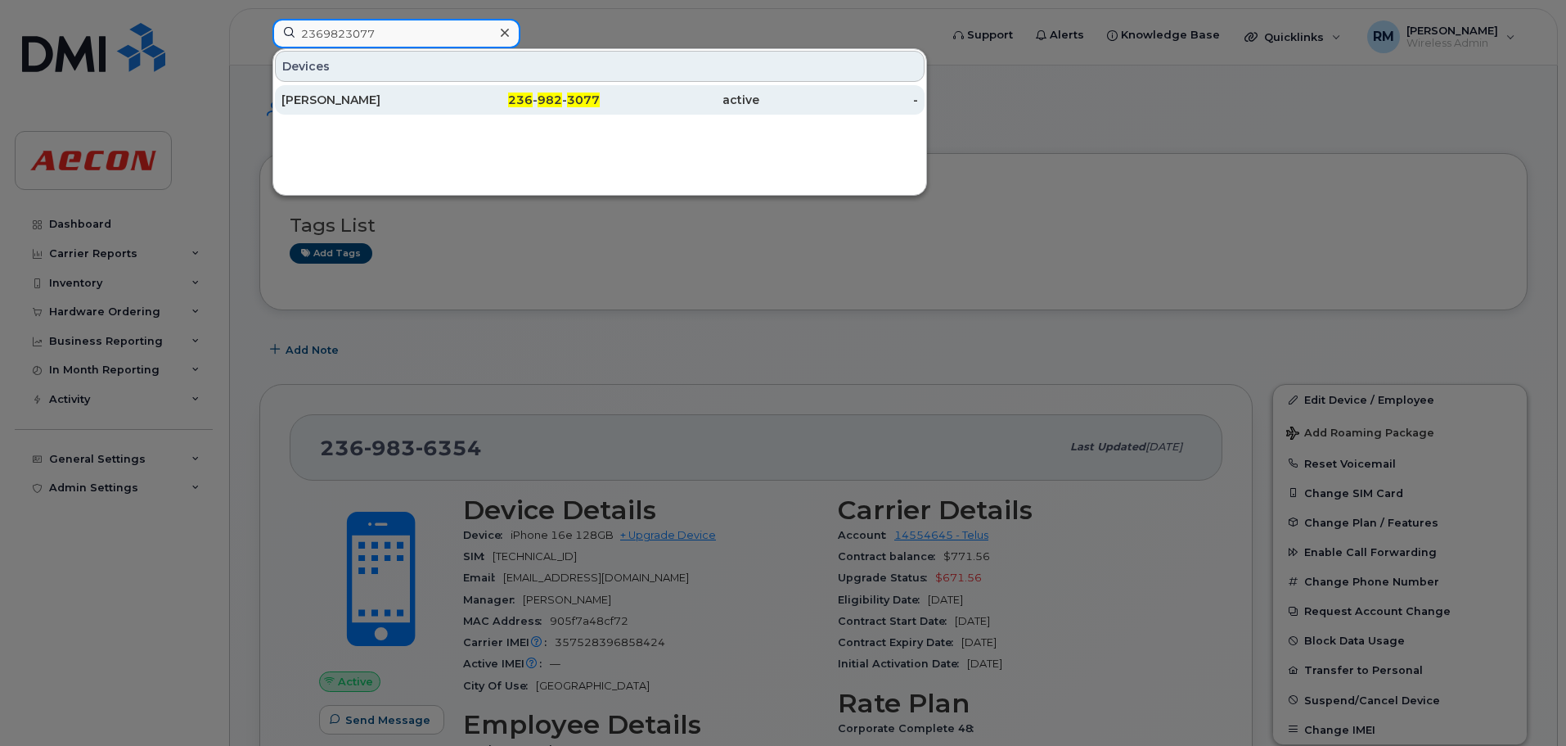
type input "2369823077"
click at [557, 97] on span "982" at bounding box center [550, 99] width 25 height 15
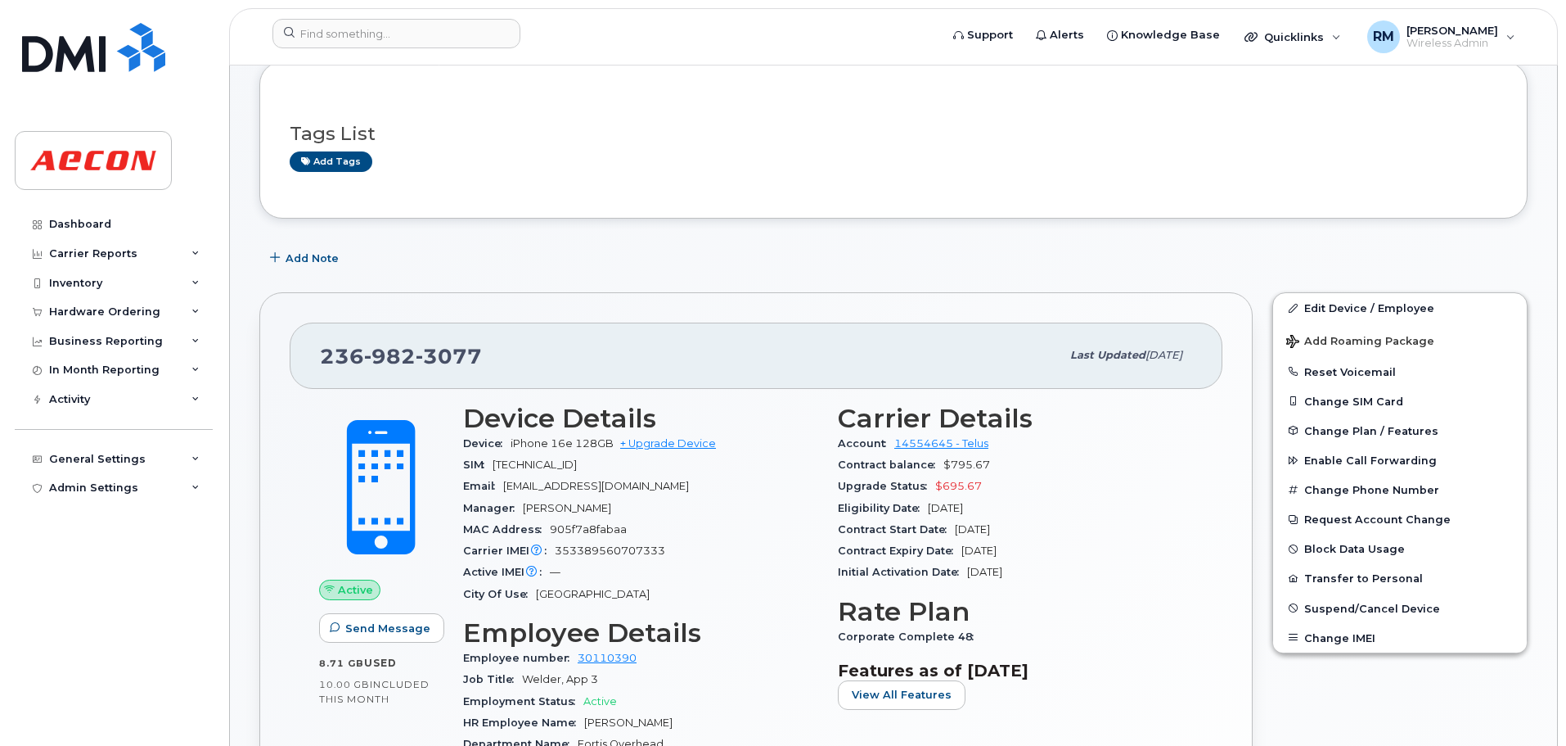
scroll to position [82, 0]
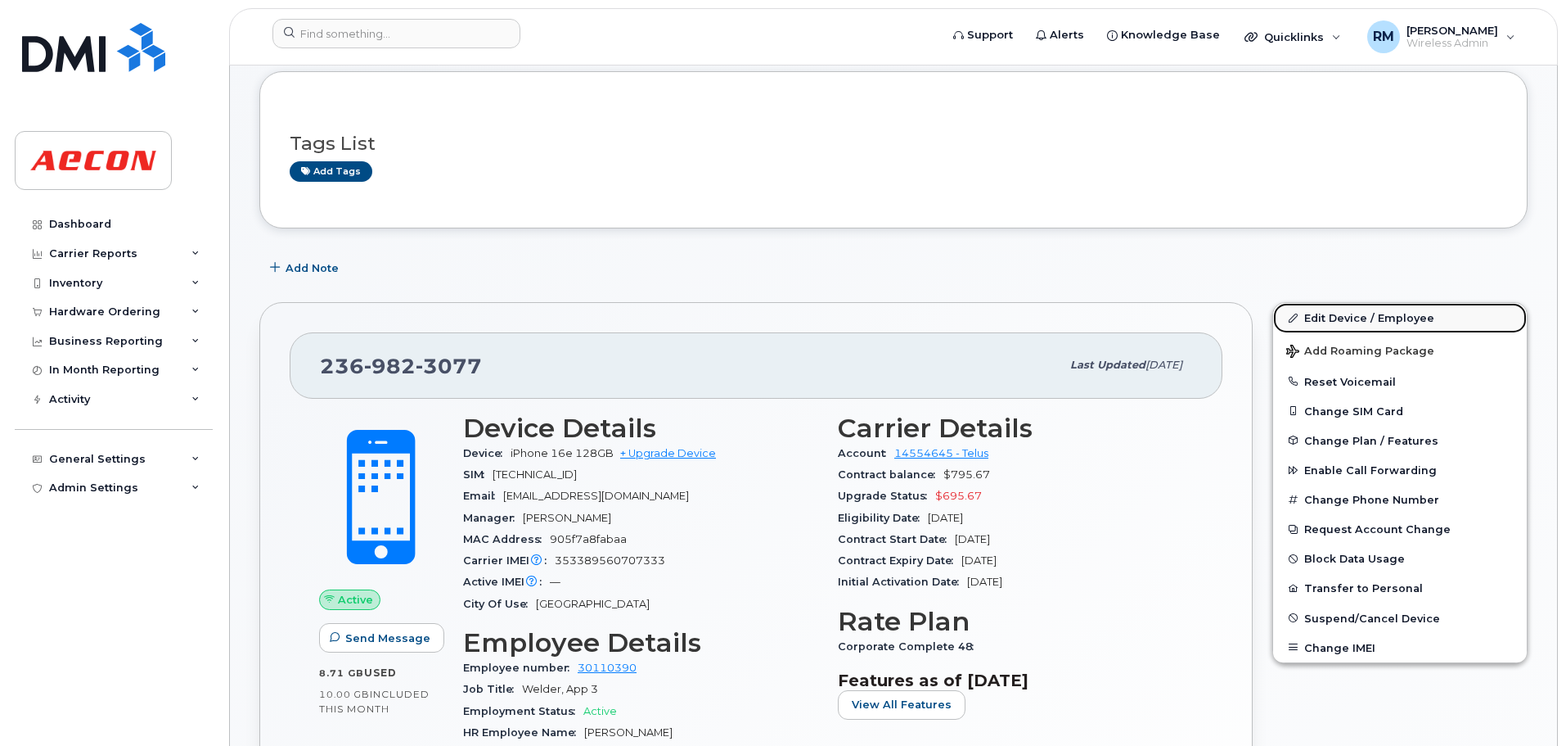
click at [1338, 318] on link "Edit Device / Employee" at bounding box center [1400, 317] width 254 height 29
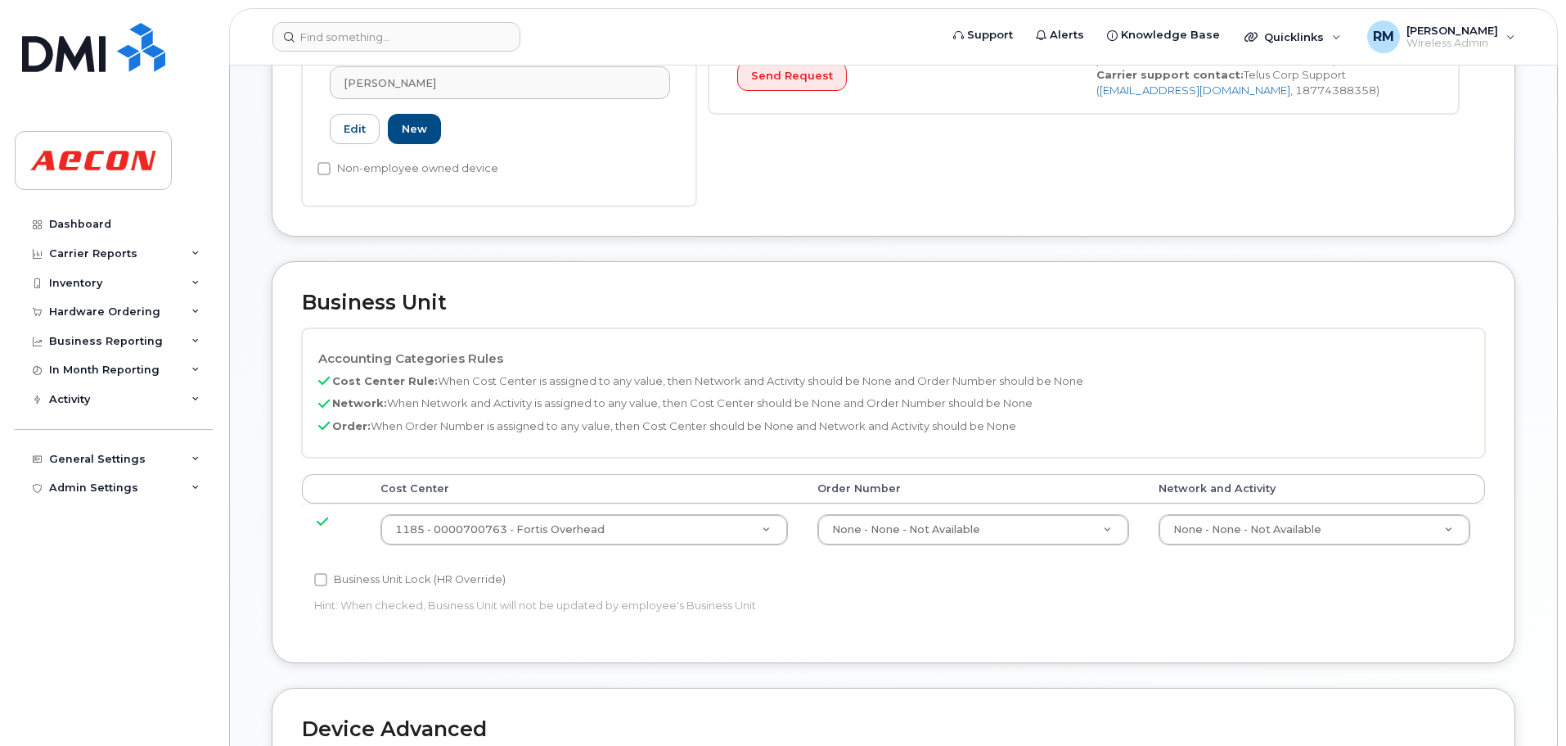
scroll to position [491, 0]
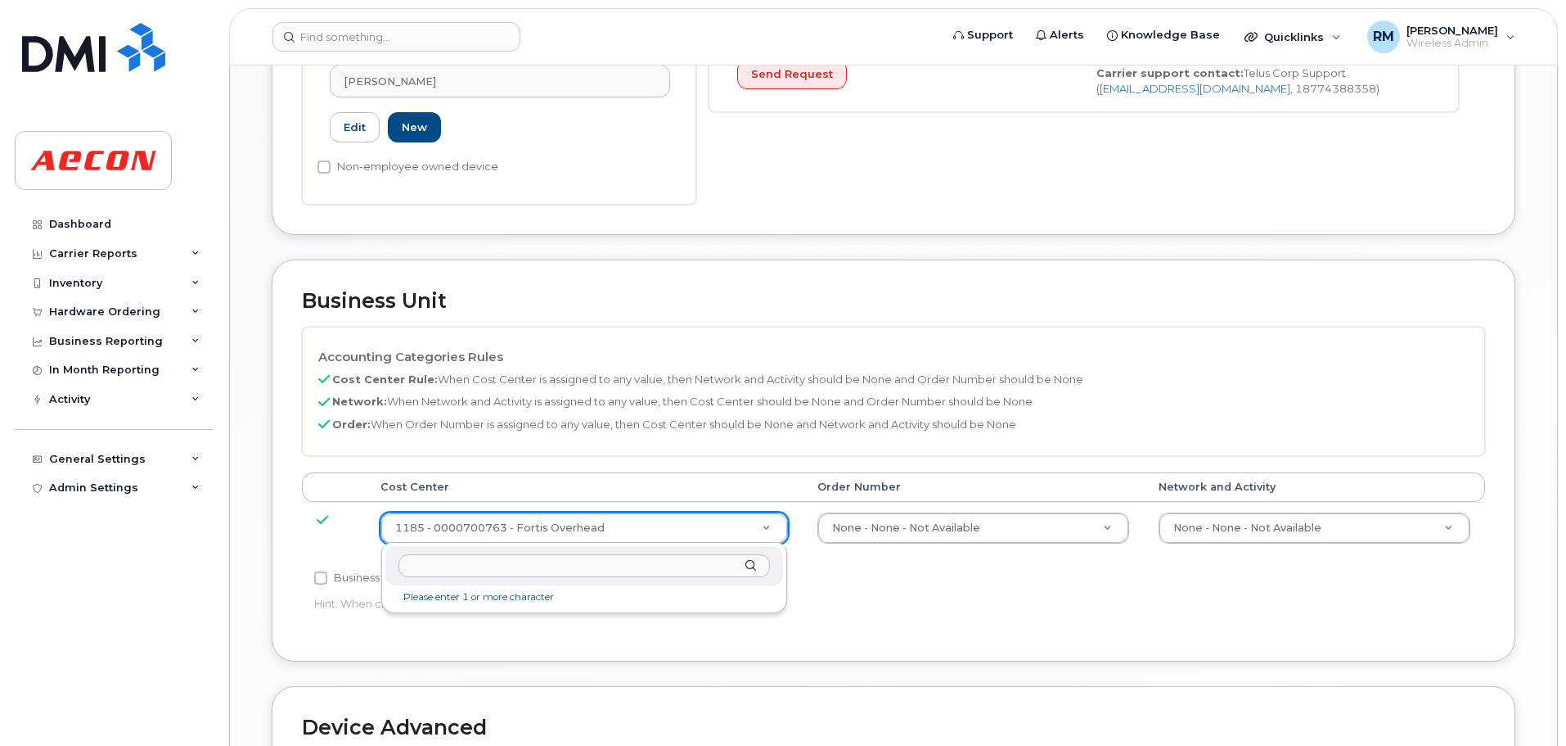
click at [518, 561] on input "text" at bounding box center [585, 566] width 372 height 24
type input "non"
type input "289660"
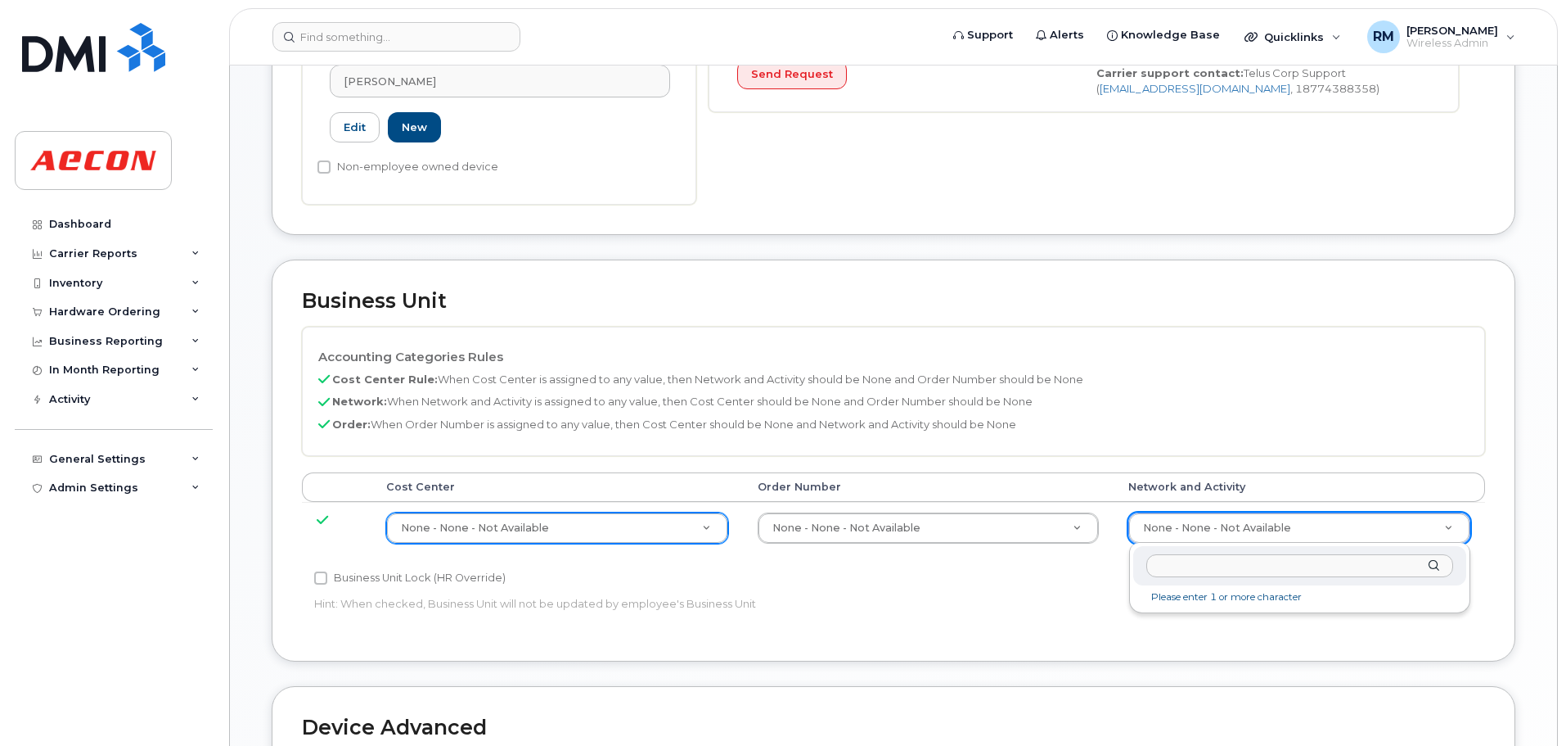
click at [1165, 570] on input "text" at bounding box center [1300, 566] width 307 height 24
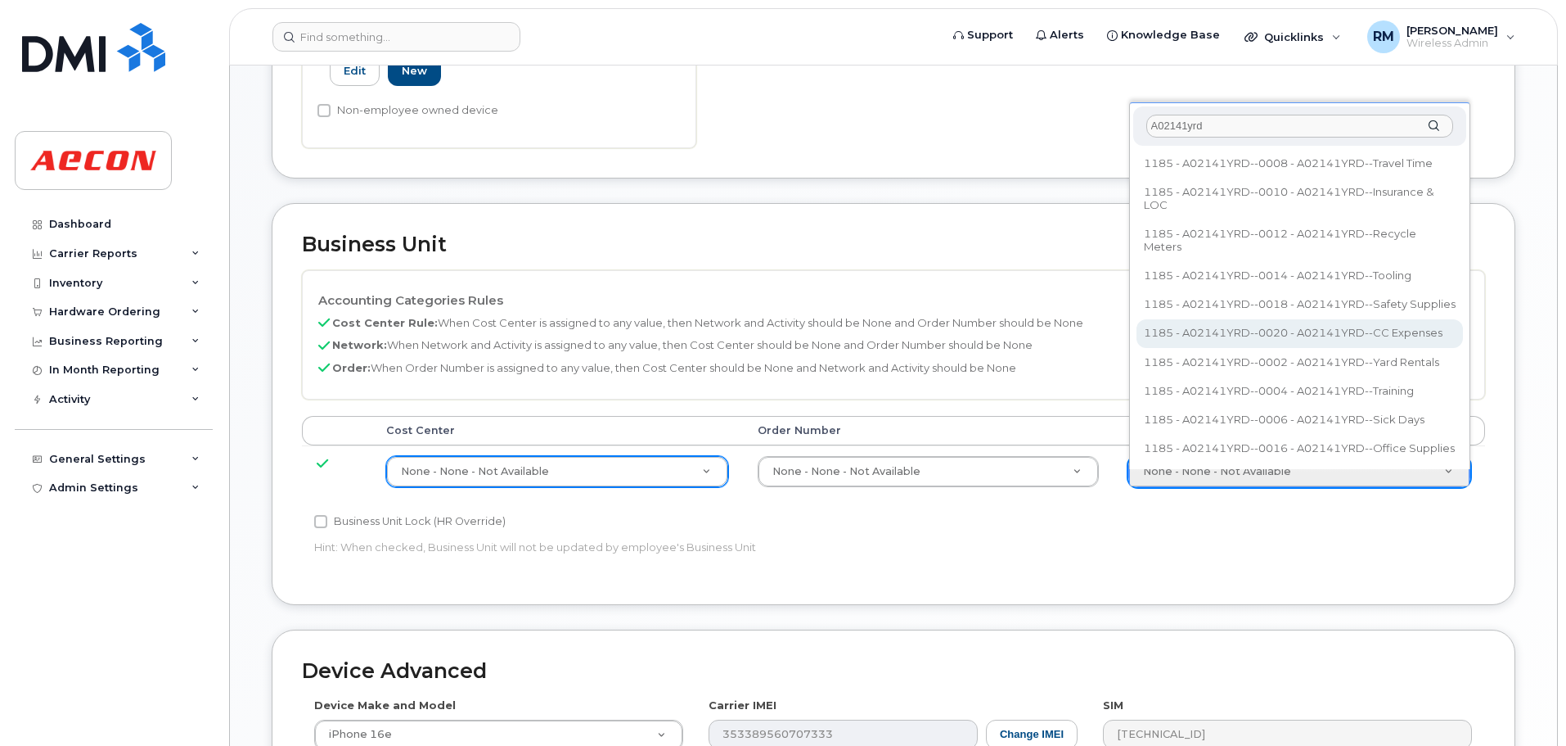
scroll to position [573, 0]
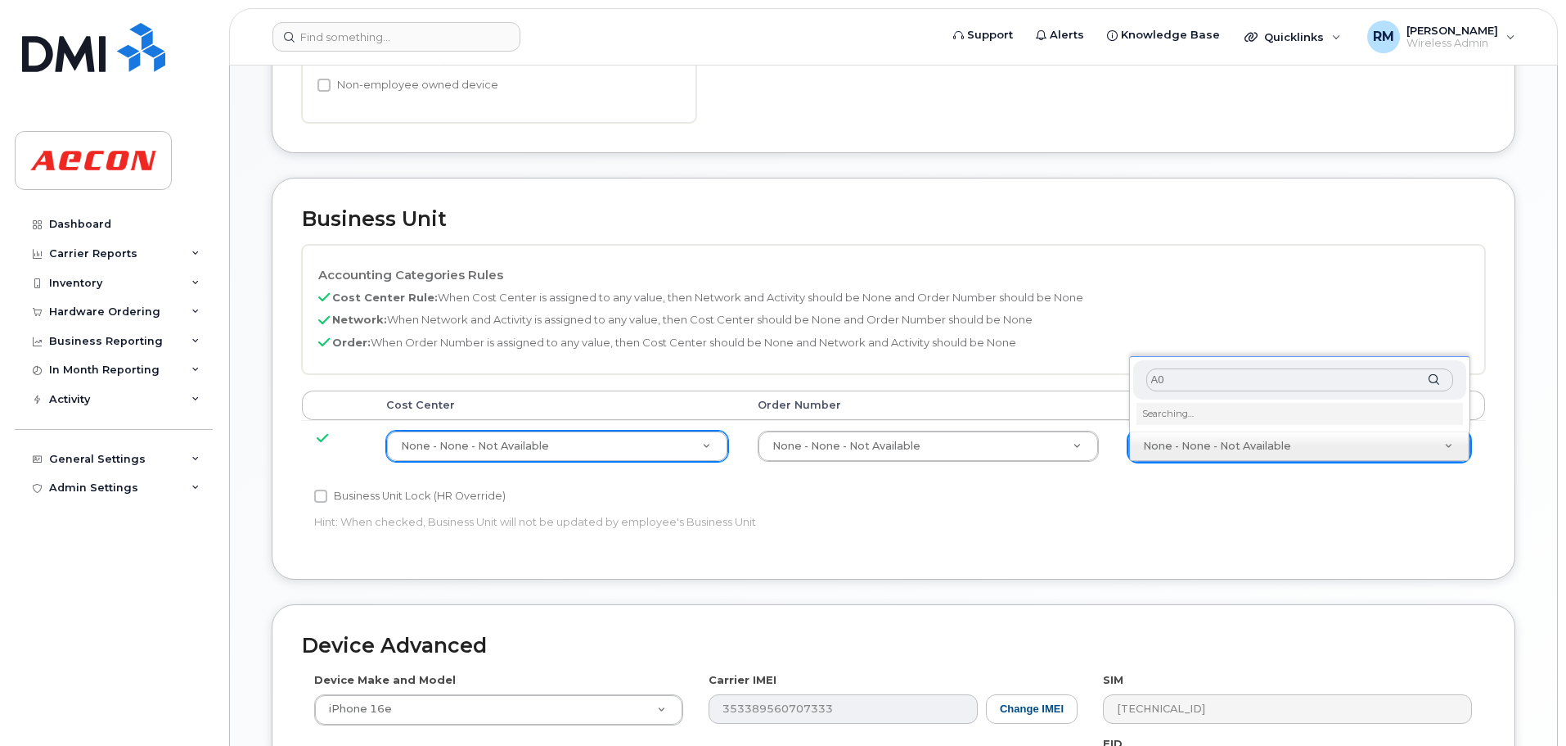
type input "A"
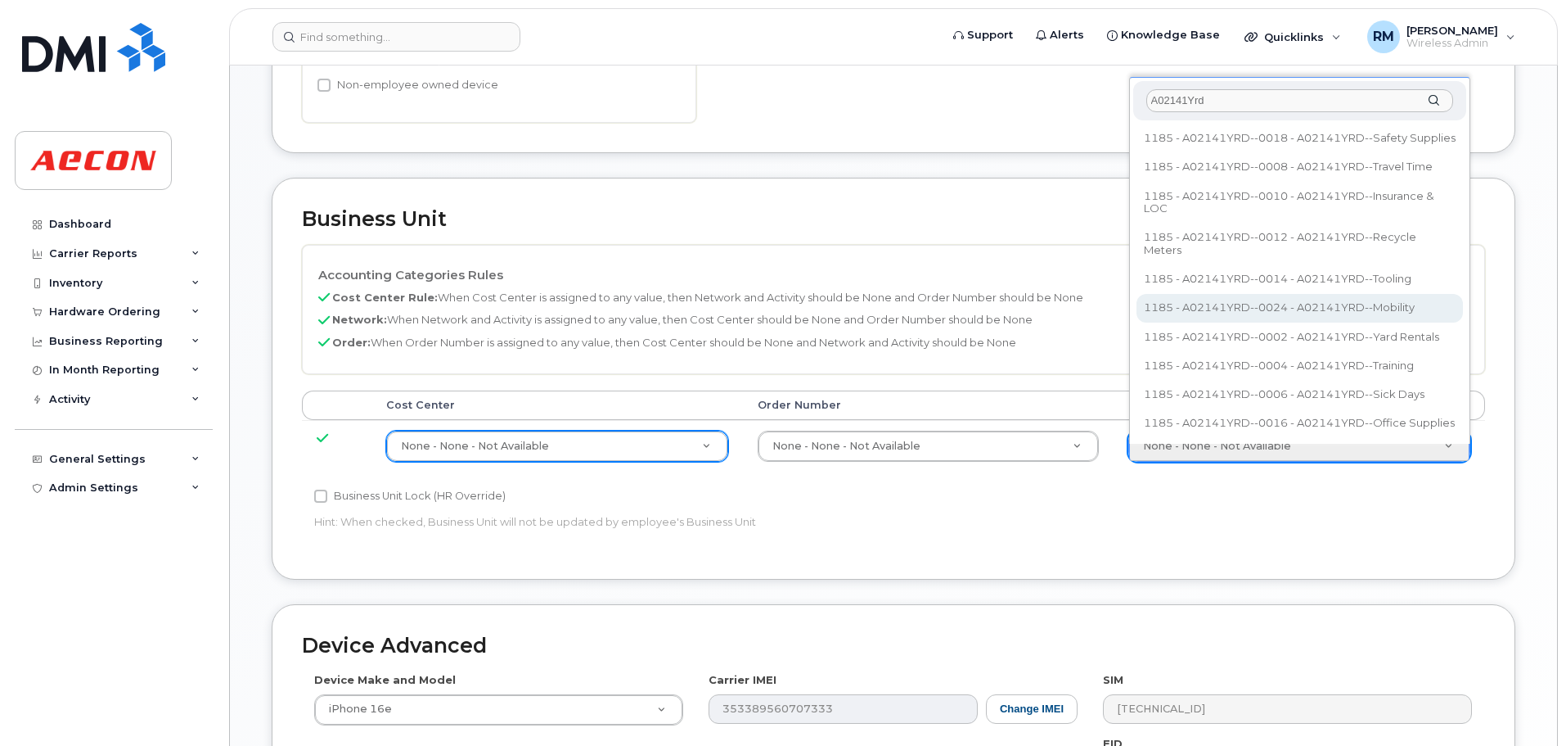
type input "A02141Yrd"
type input "36211770"
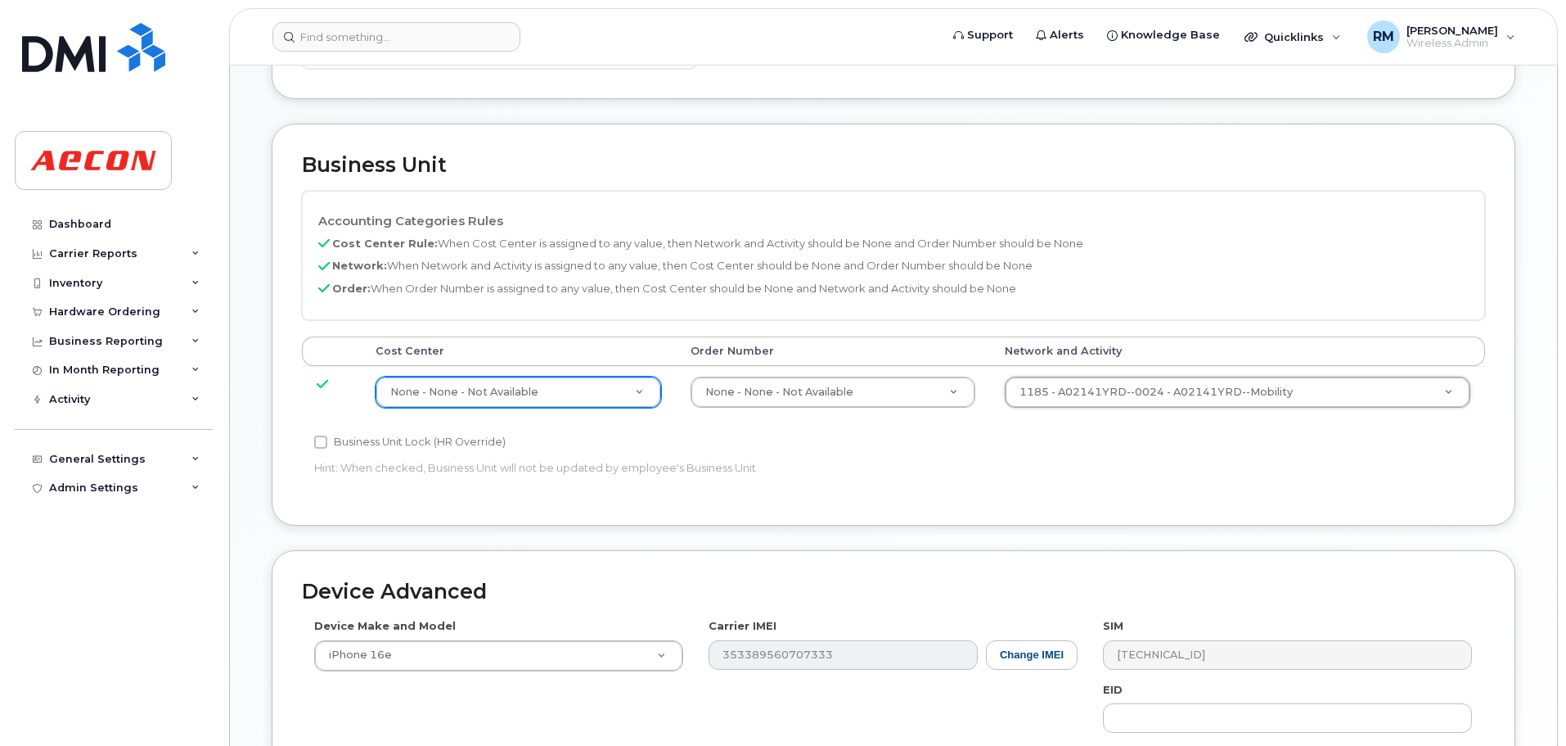
scroll to position [737, 0]
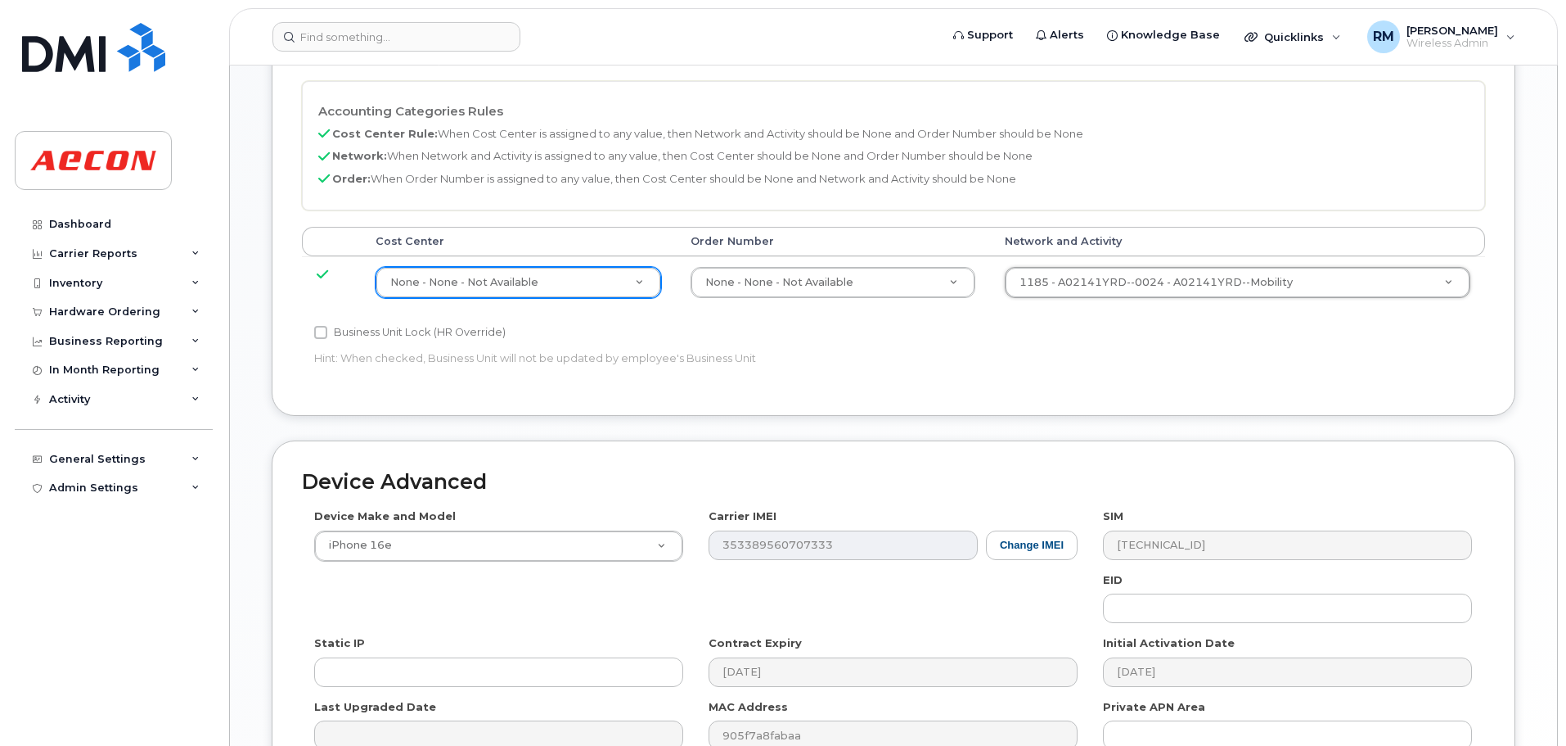
drag, startPoint x: 315, startPoint y: 331, endPoint x: 466, endPoint y: 387, distance: 160.5
click at [315, 331] on input "Business Unit Lock (HR Override)" at bounding box center [320, 332] width 13 height 13
checkbox input "true"
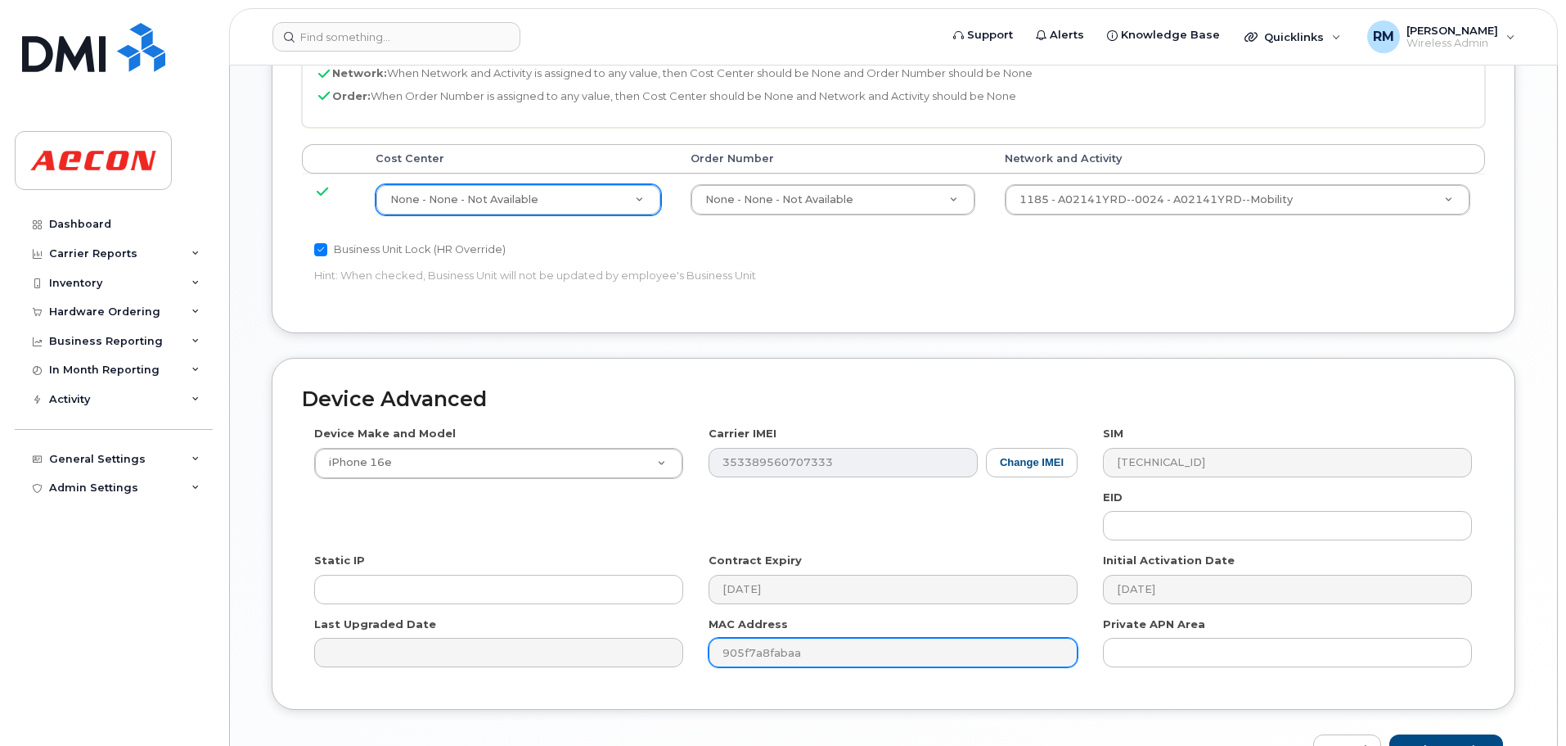
scroll to position [920, 0]
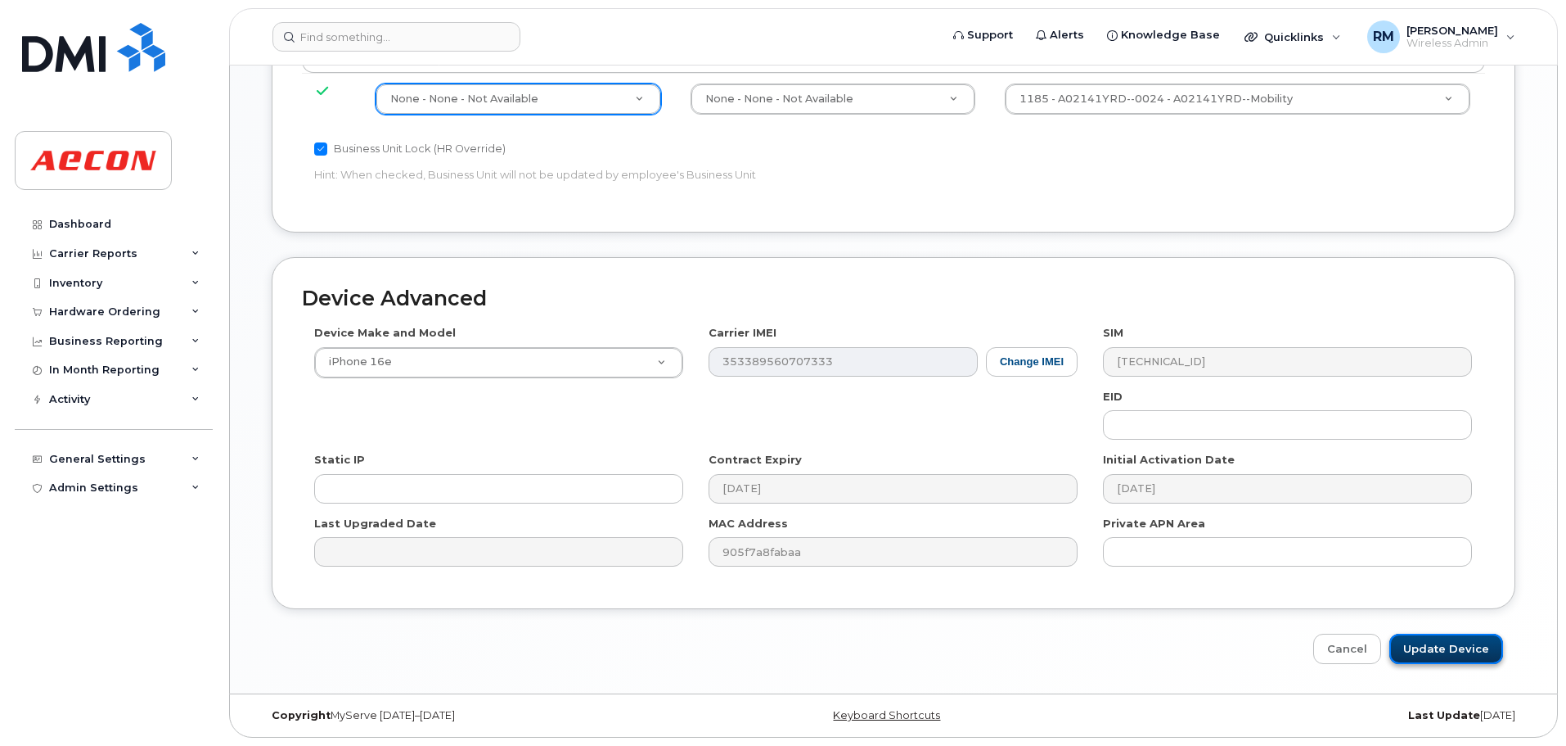
click at [1436, 650] on input "Update Device" at bounding box center [1447, 648] width 114 height 30
type input "Saving..."
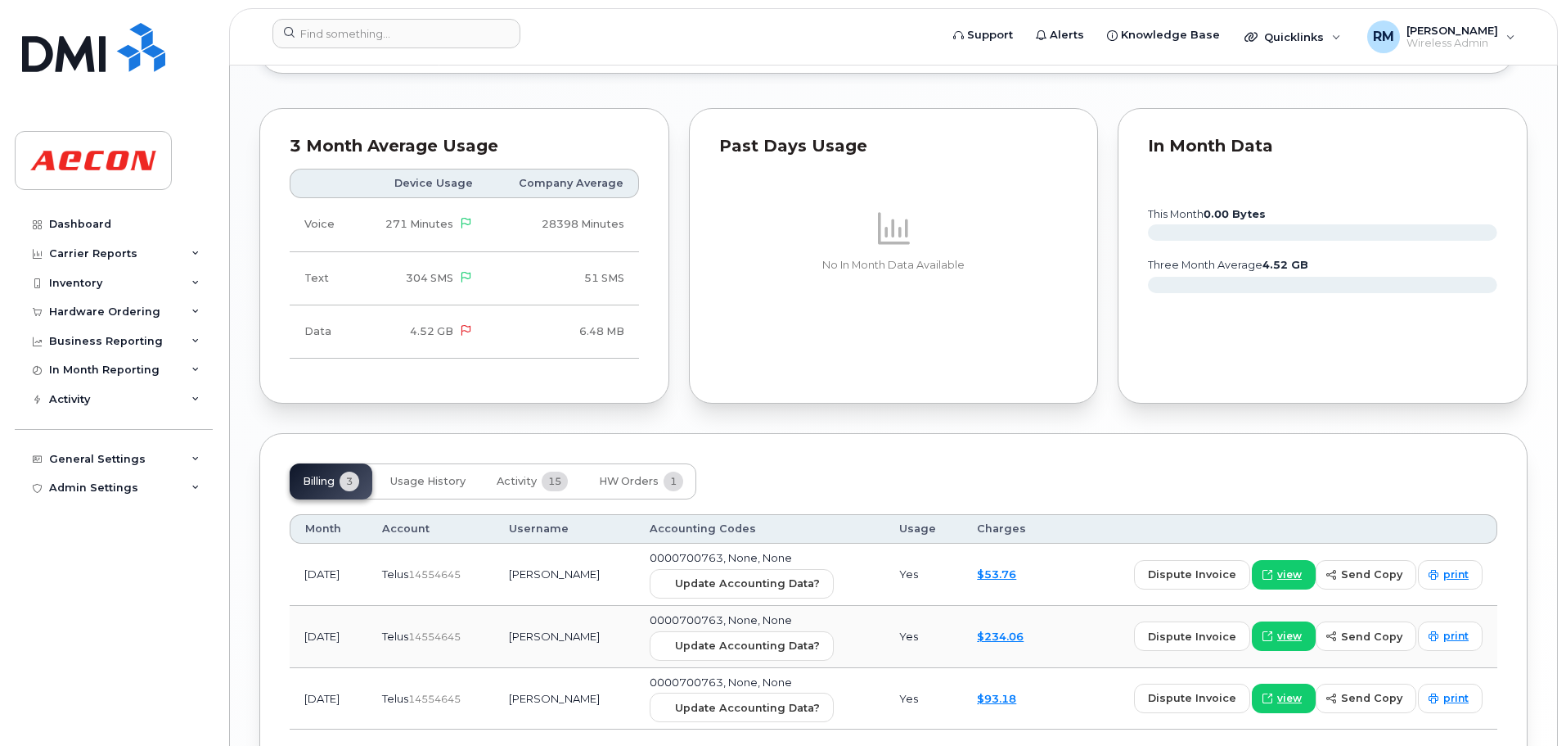
scroll to position [1605, 0]
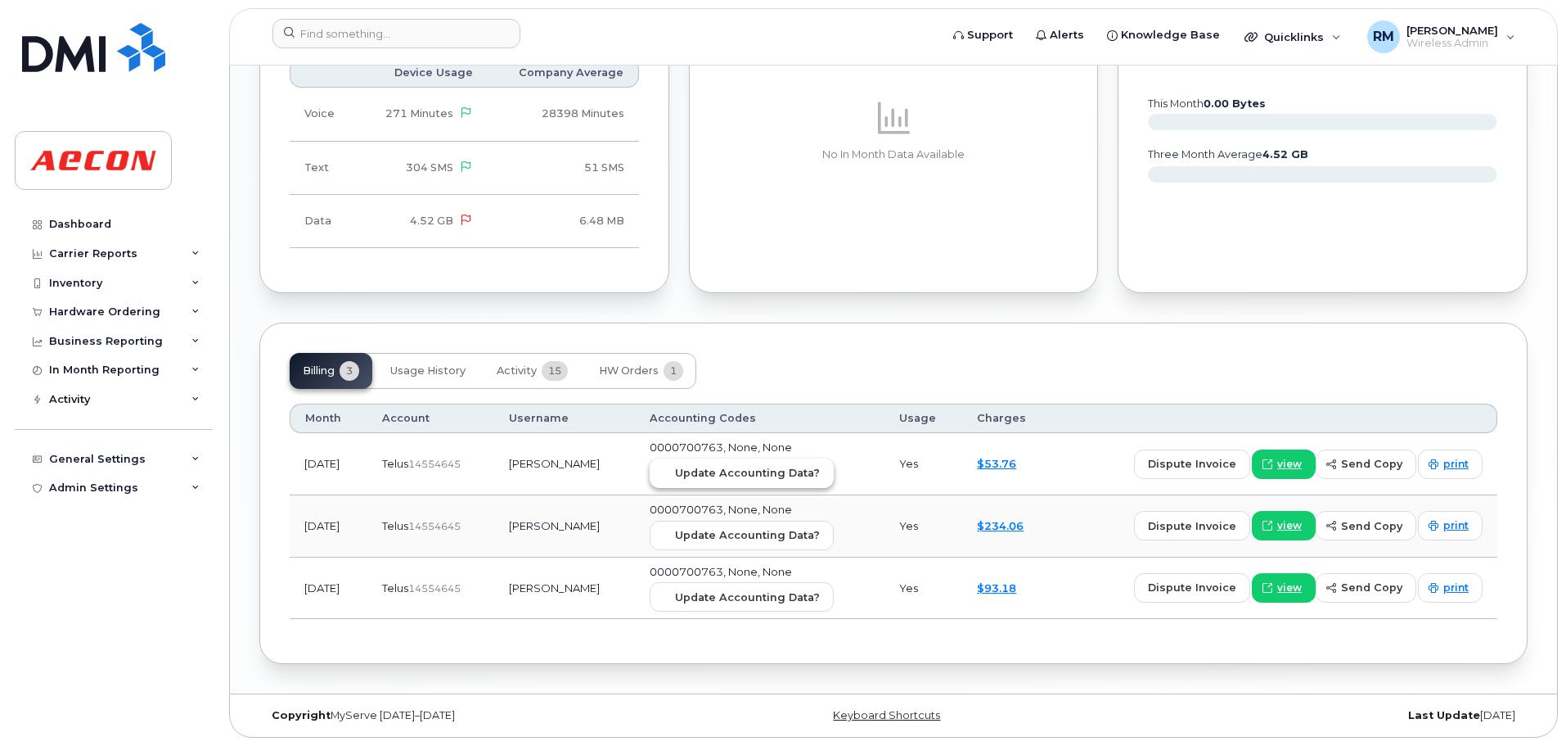
click at [764, 477] on span "Update Accounting Data?" at bounding box center [747, 473] width 145 height 16
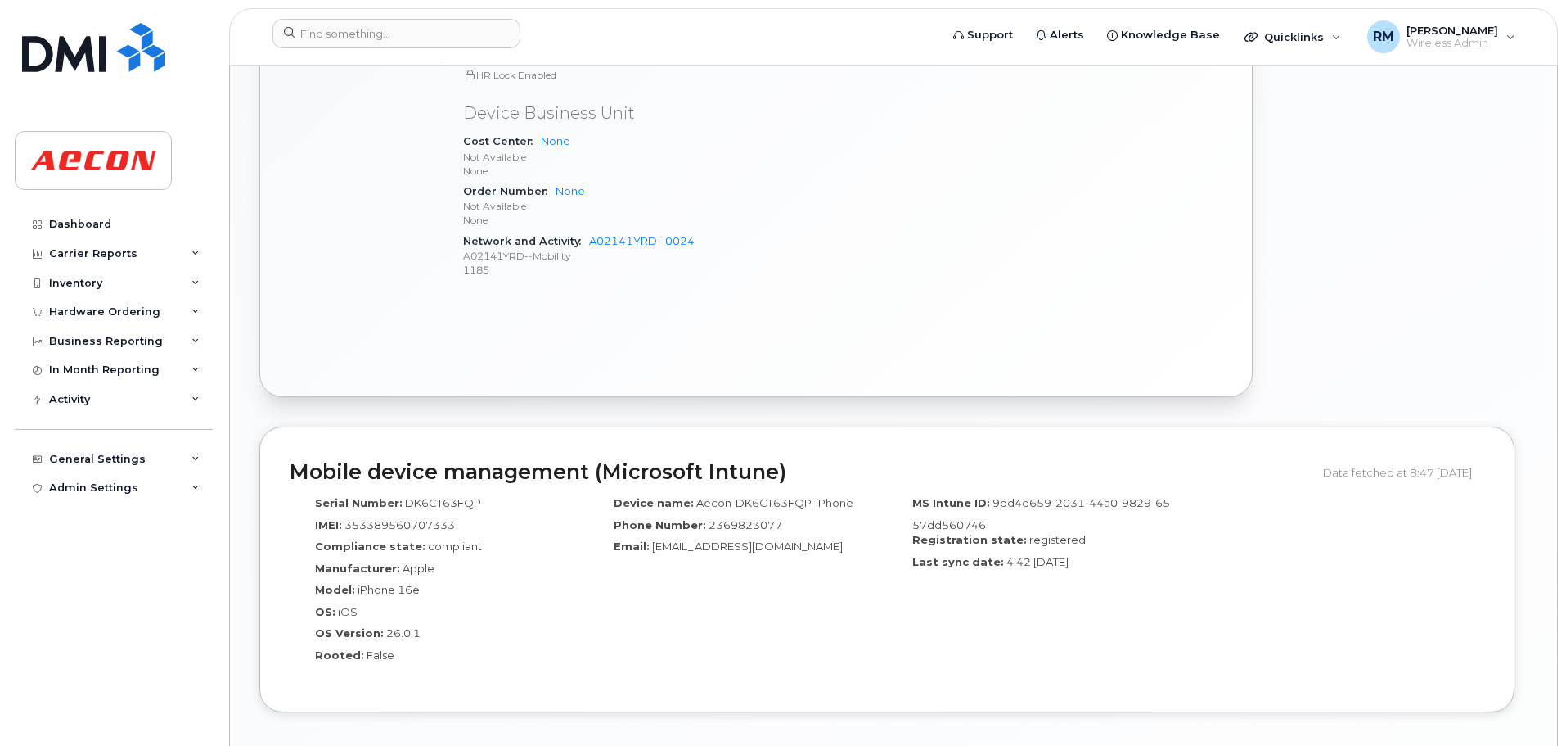
scroll to position [705, 0]
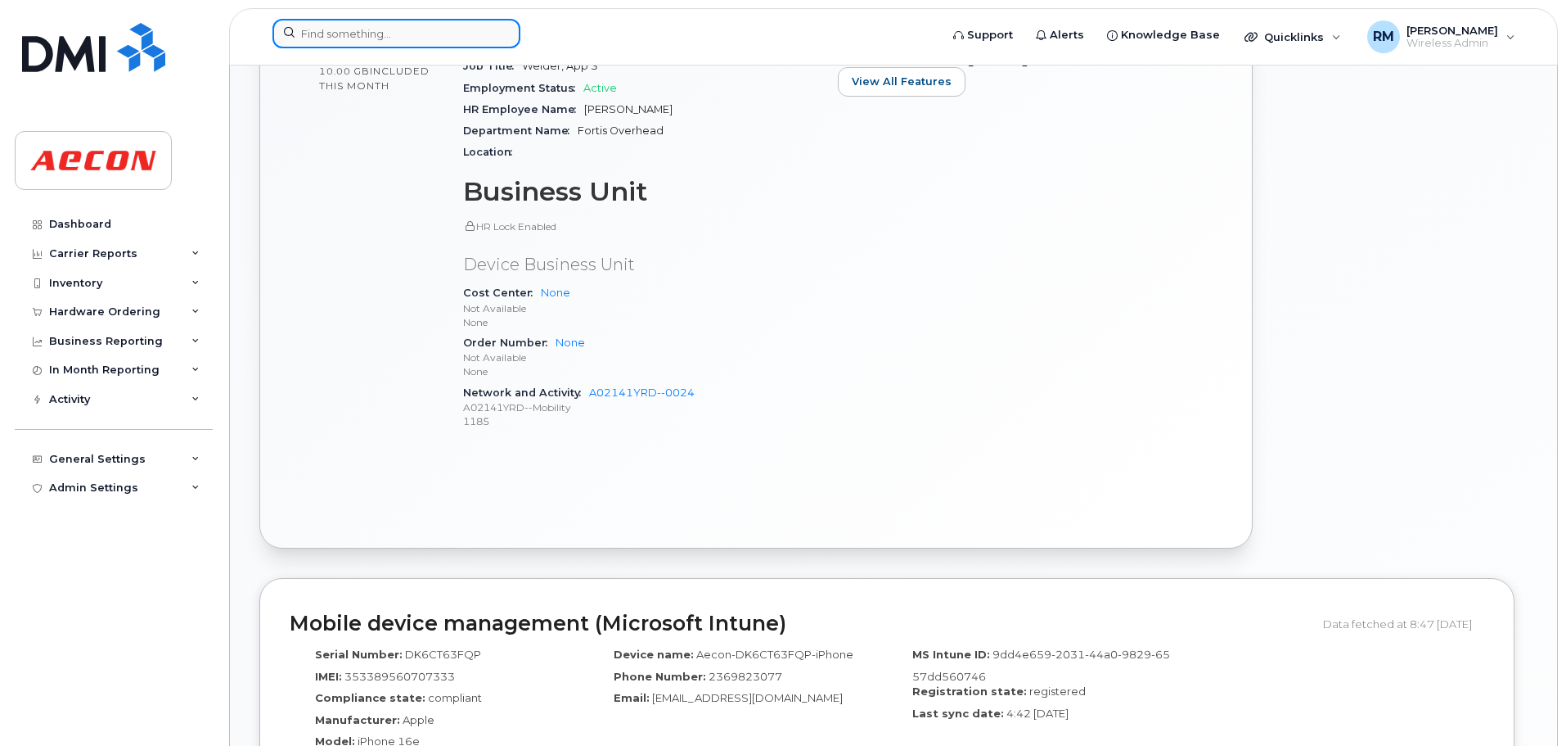
click at [347, 33] on input at bounding box center [397, 33] width 248 height 29
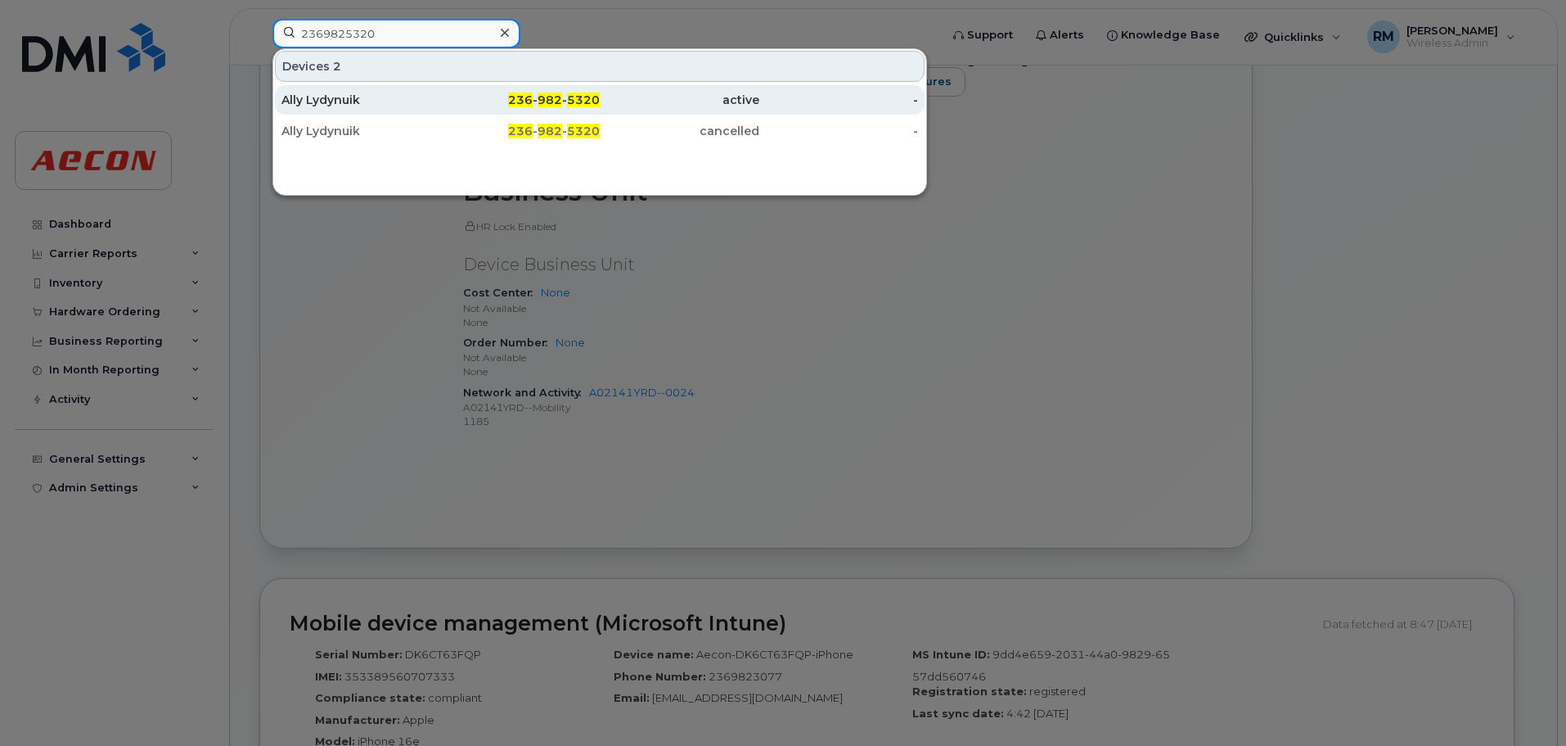
type input "2369825320"
click at [521, 103] on span "236" at bounding box center [520, 99] width 25 height 15
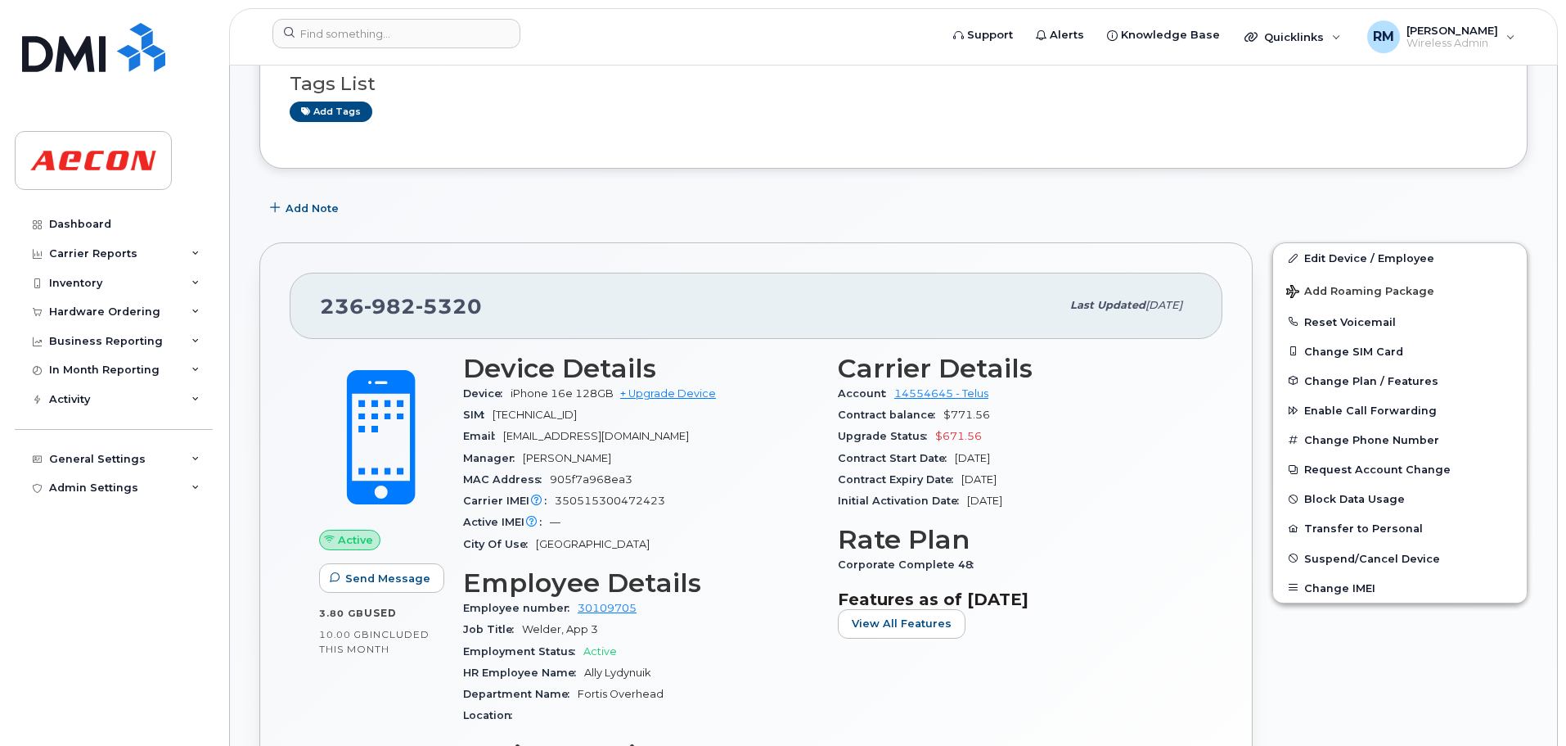
scroll to position [327, 0]
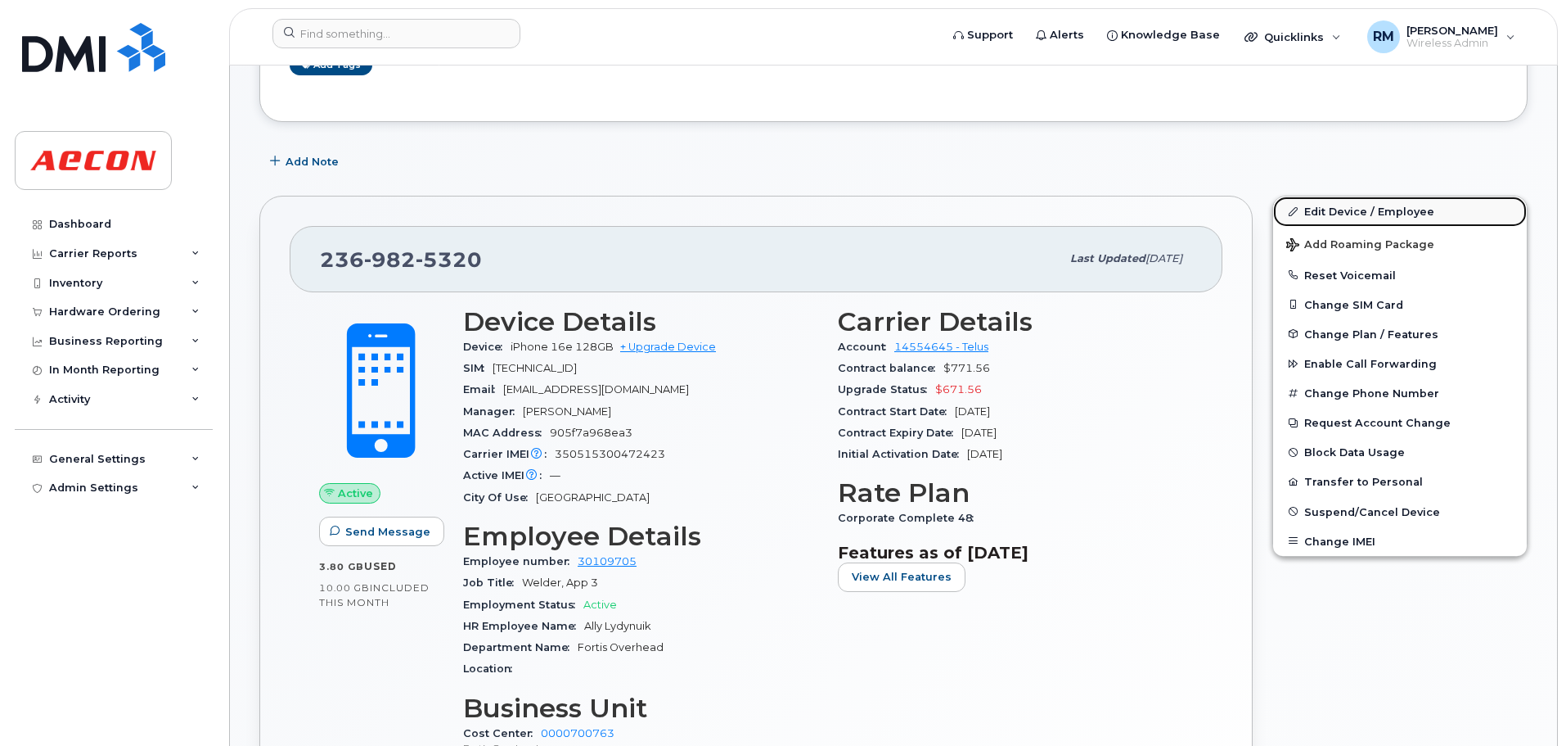
click at [1354, 211] on link "Edit Device / Employee" at bounding box center [1400, 210] width 254 height 29
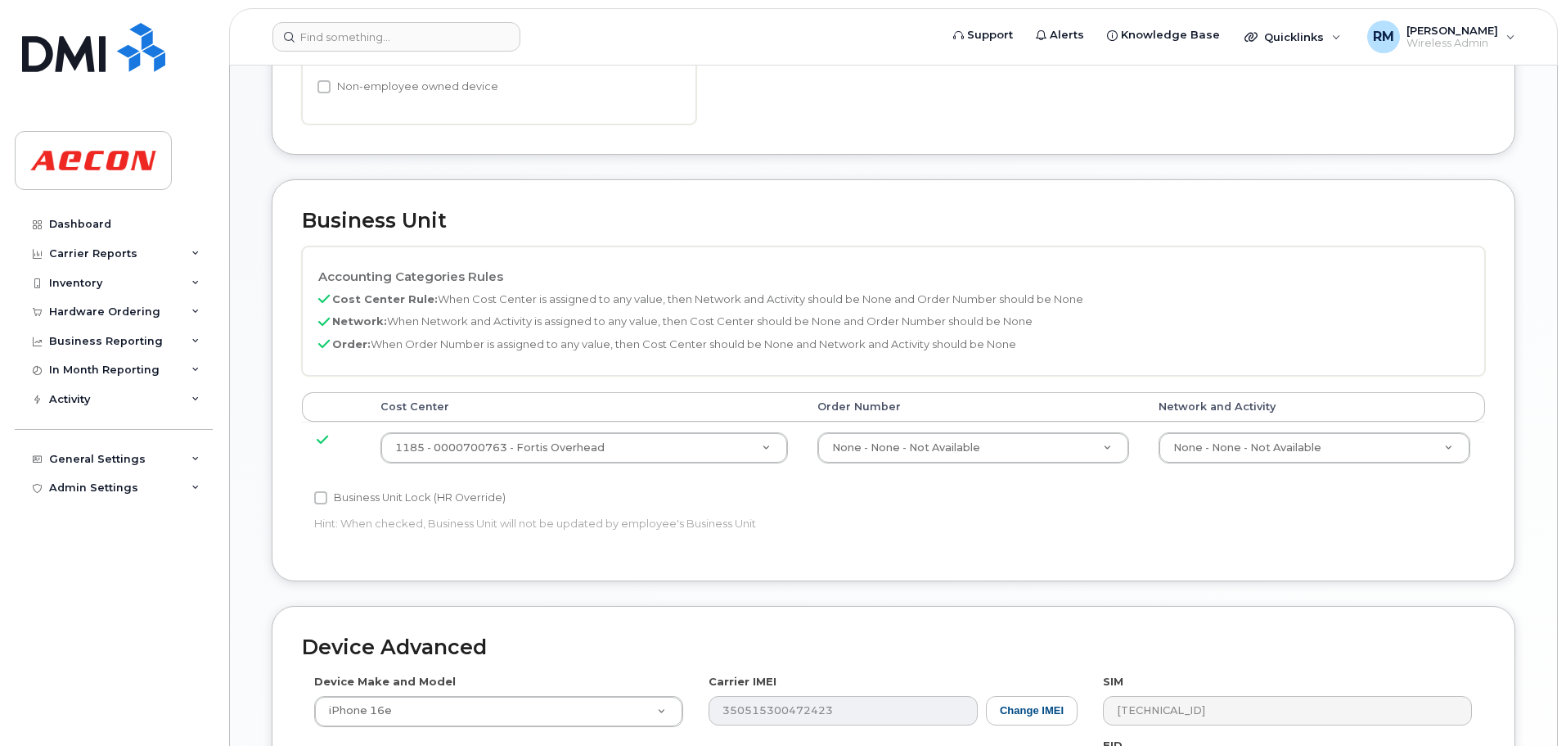
scroll to position [573, 0]
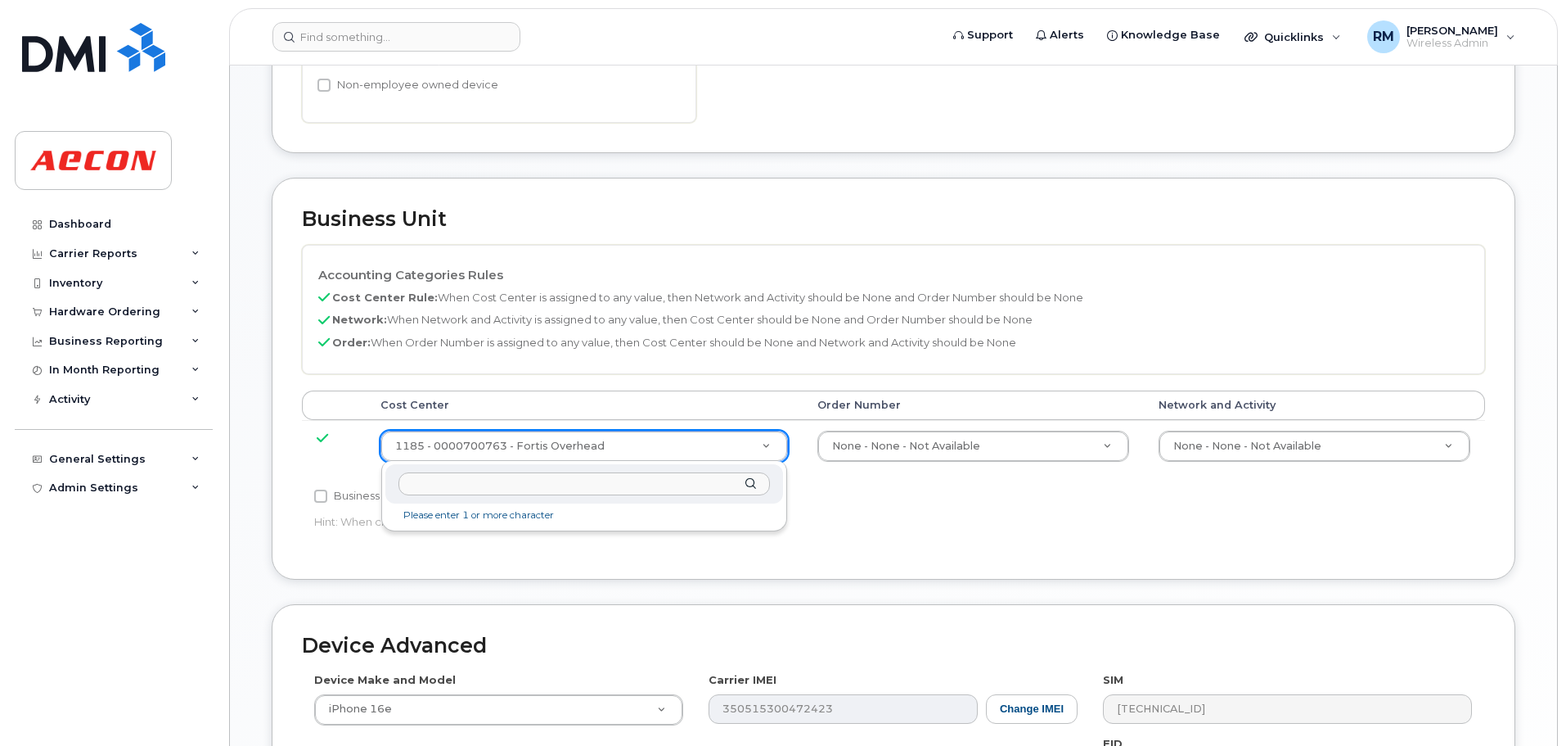
click at [502, 491] on input "text" at bounding box center [585, 484] width 372 height 24
type input "none"
type input "289660"
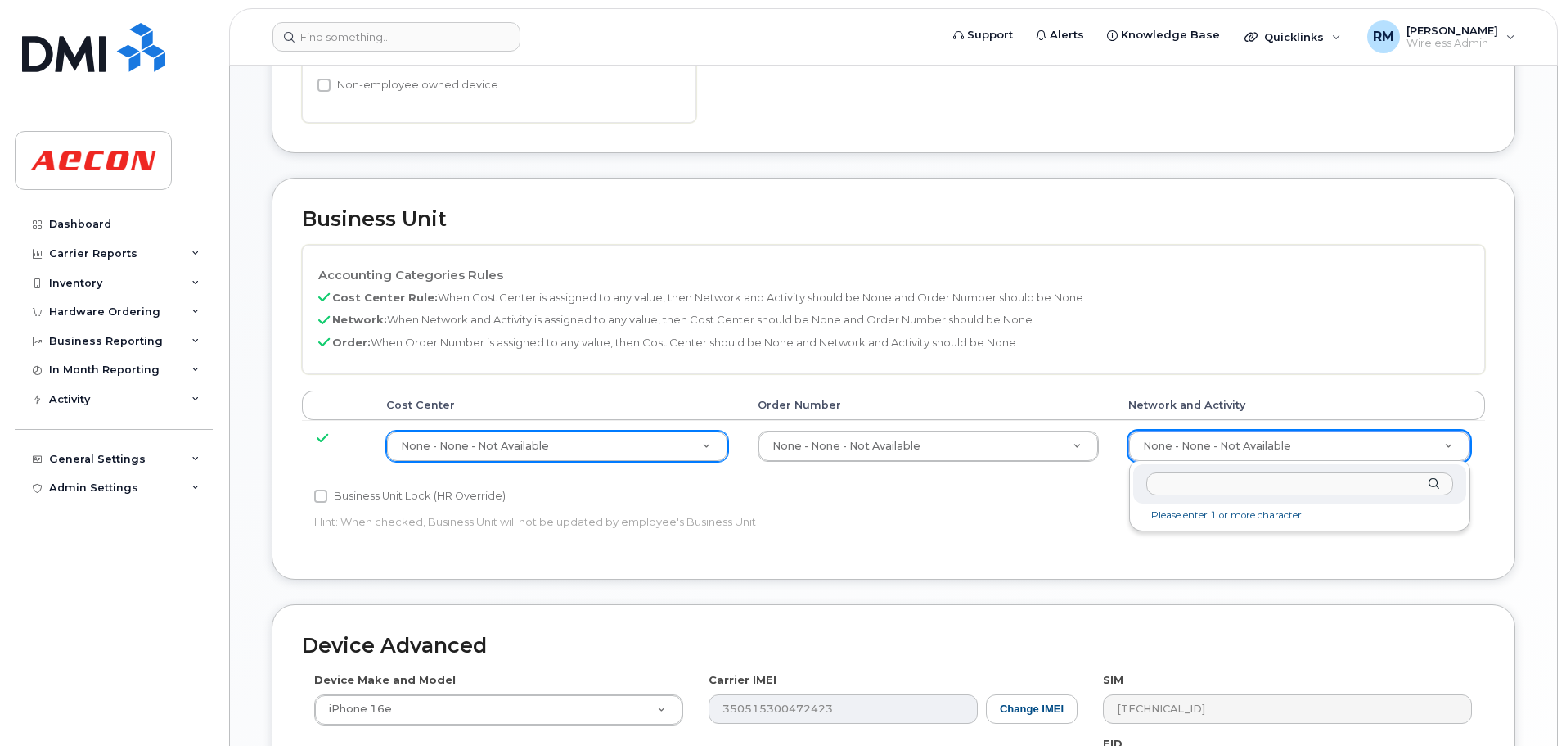
click at [1199, 489] on input "text" at bounding box center [1300, 484] width 307 height 24
click at [1201, 486] on input "text" at bounding box center [1300, 484] width 307 height 24
click at [1244, 484] on input "A02141yrd 0024" at bounding box center [1300, 484] width 307 height 24
drag, startPoint x: 1246, startPoint y: 484, endPoint x: 1024, endPoint y: 484, distance: 221.8
click at [1024, 484] on body "Support Alerts Knowledge Base Quicklinks Suspend / Cancel Device Change SIM Car…" at bounding box center [783, 259] width 1566 height 1665
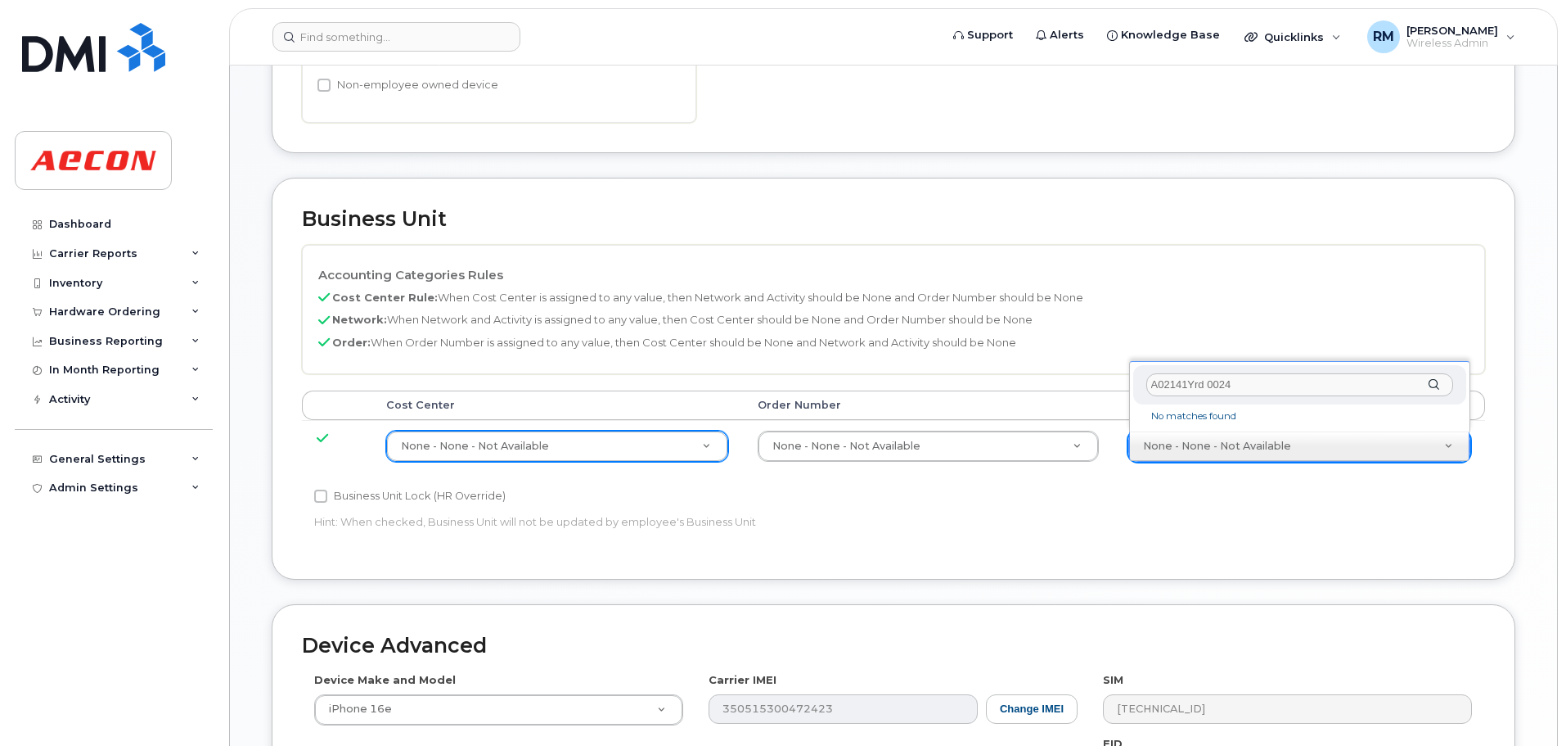
drag, startPoint x: 1256, startPoint y: 381, endPoint x: 982, endPoint y: 380, distance: 274.2
click at [982, 380] on body "Support Alerts Knowledge Base Quicklinks Suspend / Cancel Device Change SIM Car…" at bounding box center [783, 259] width 1566 height 1665
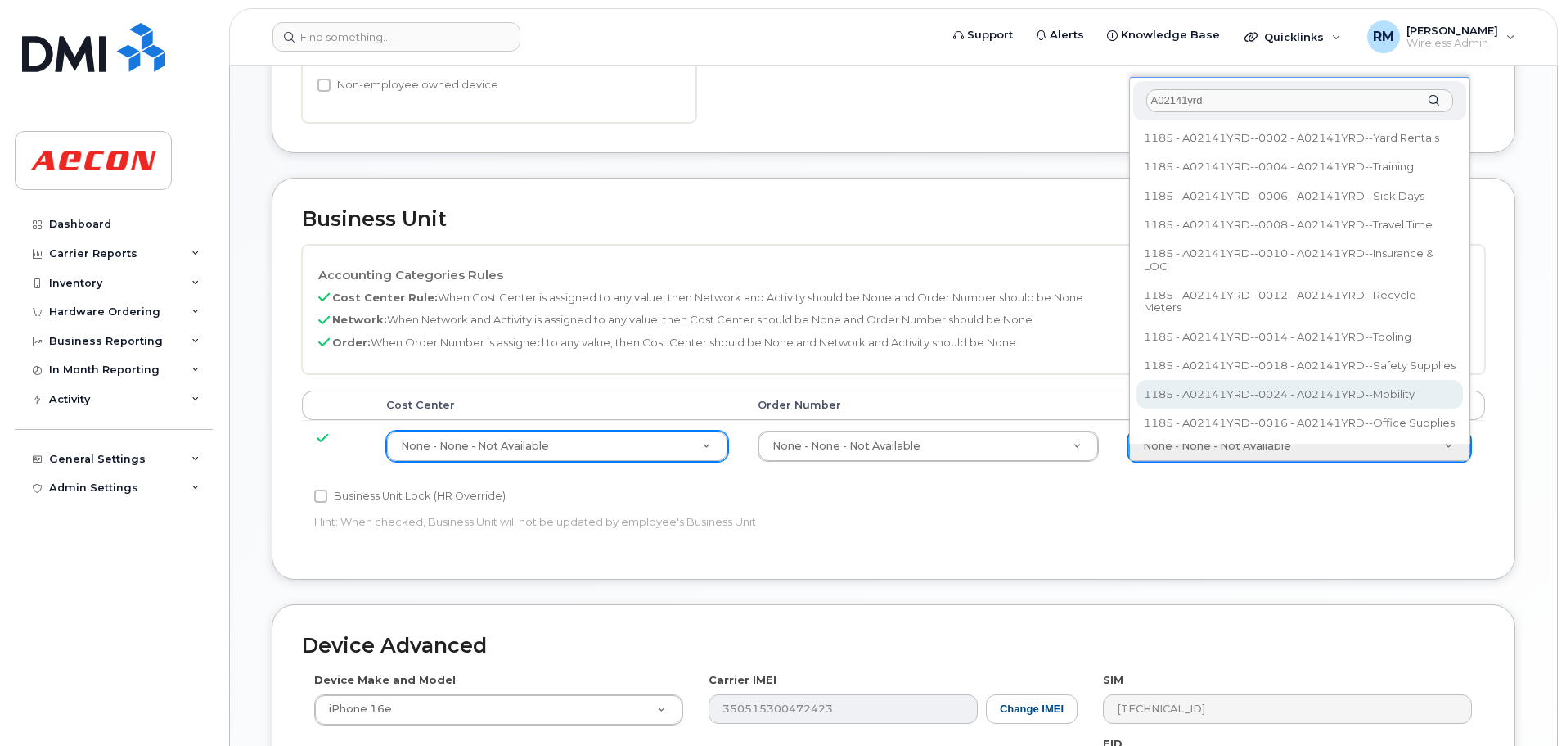
type input "A02141yrd"
type input "36211770"
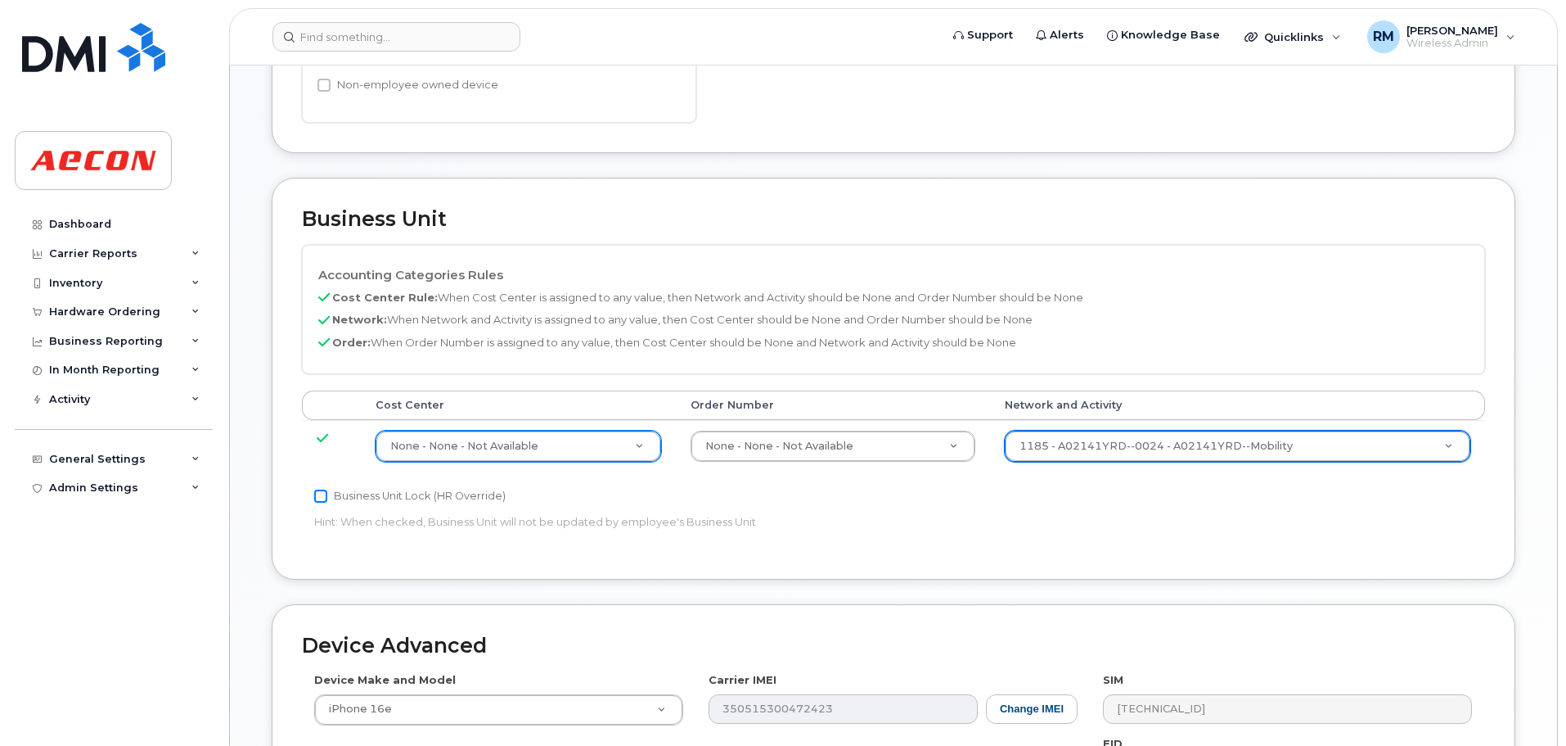
click at [318, 495] on input "Business Unit Lock (HR Override)" at bounding box center [320, 495] width 13 height 13
checkbox input "true"
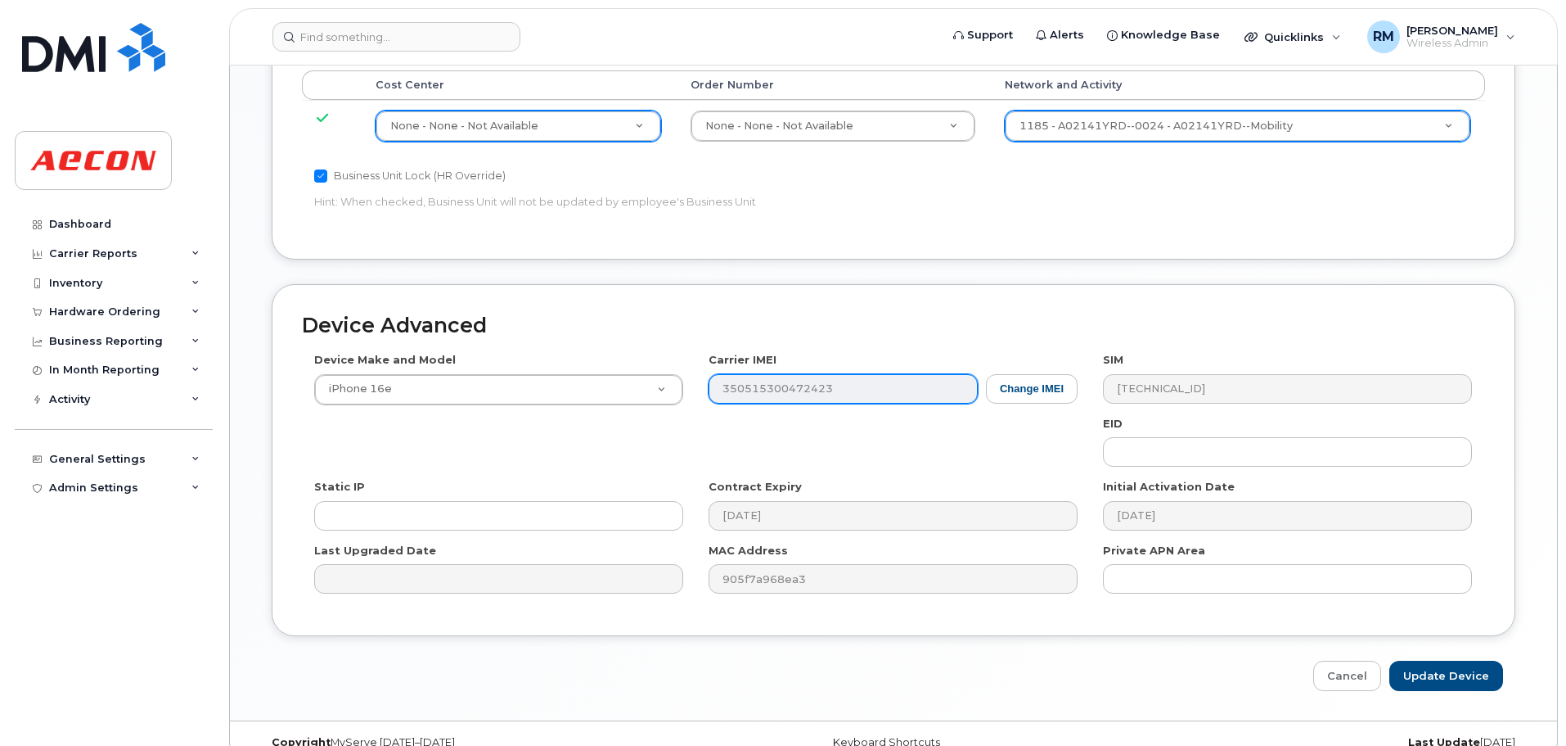
scroll to position [900, 0]
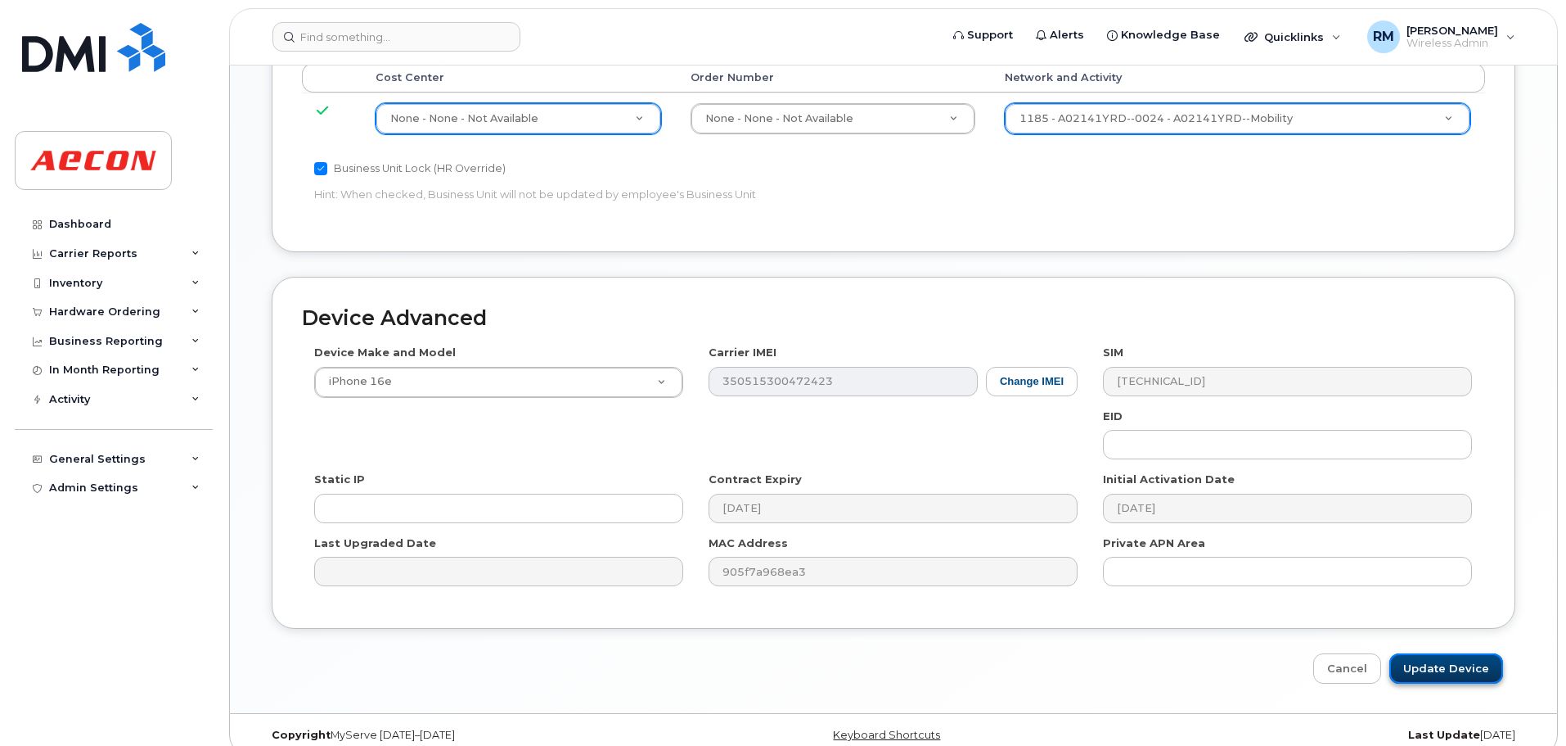
click at [1458, 666] on input "Update Device" at bounding box center [1447, 668] width 114 height 30
type input "Saving..."
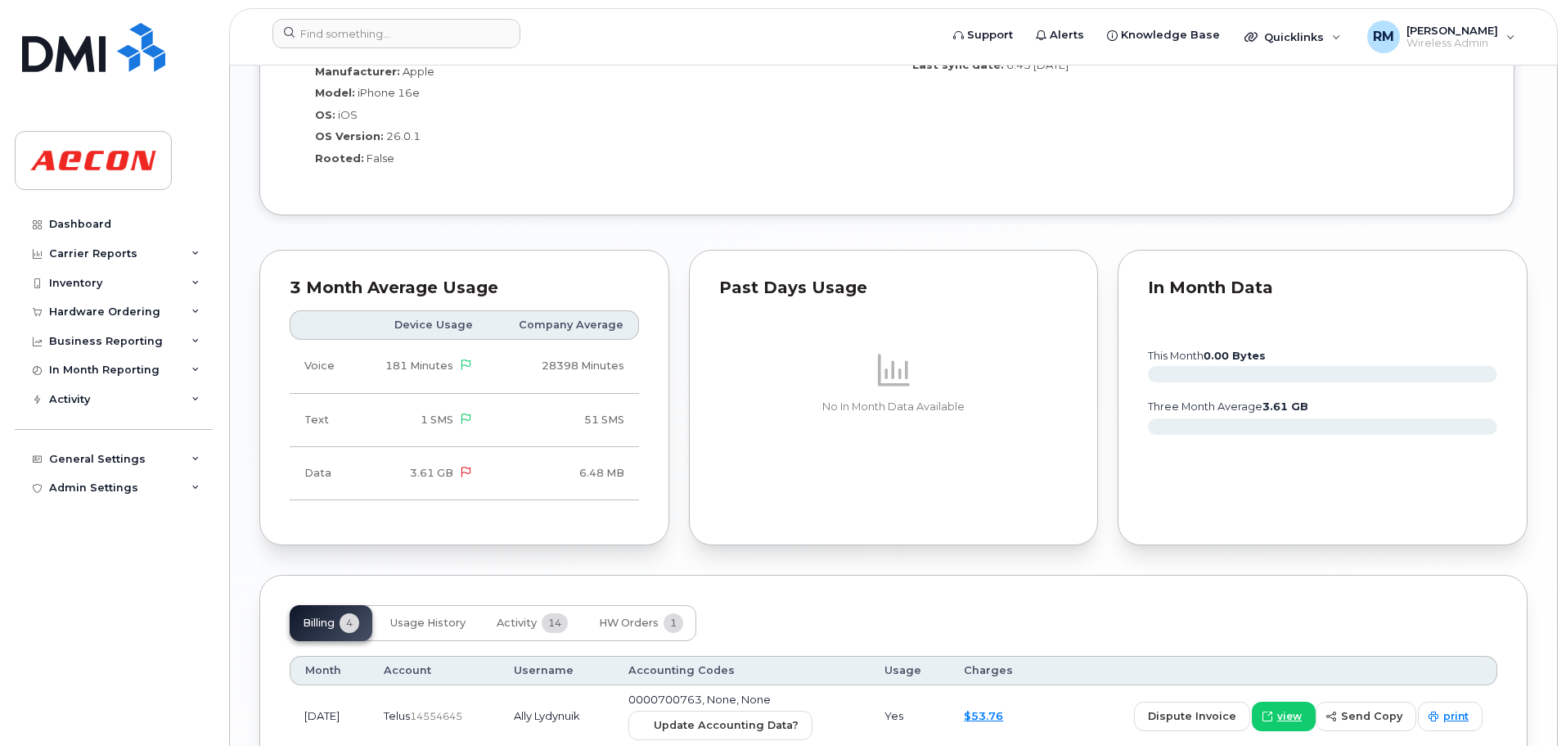
scroll to position [1787, 0]
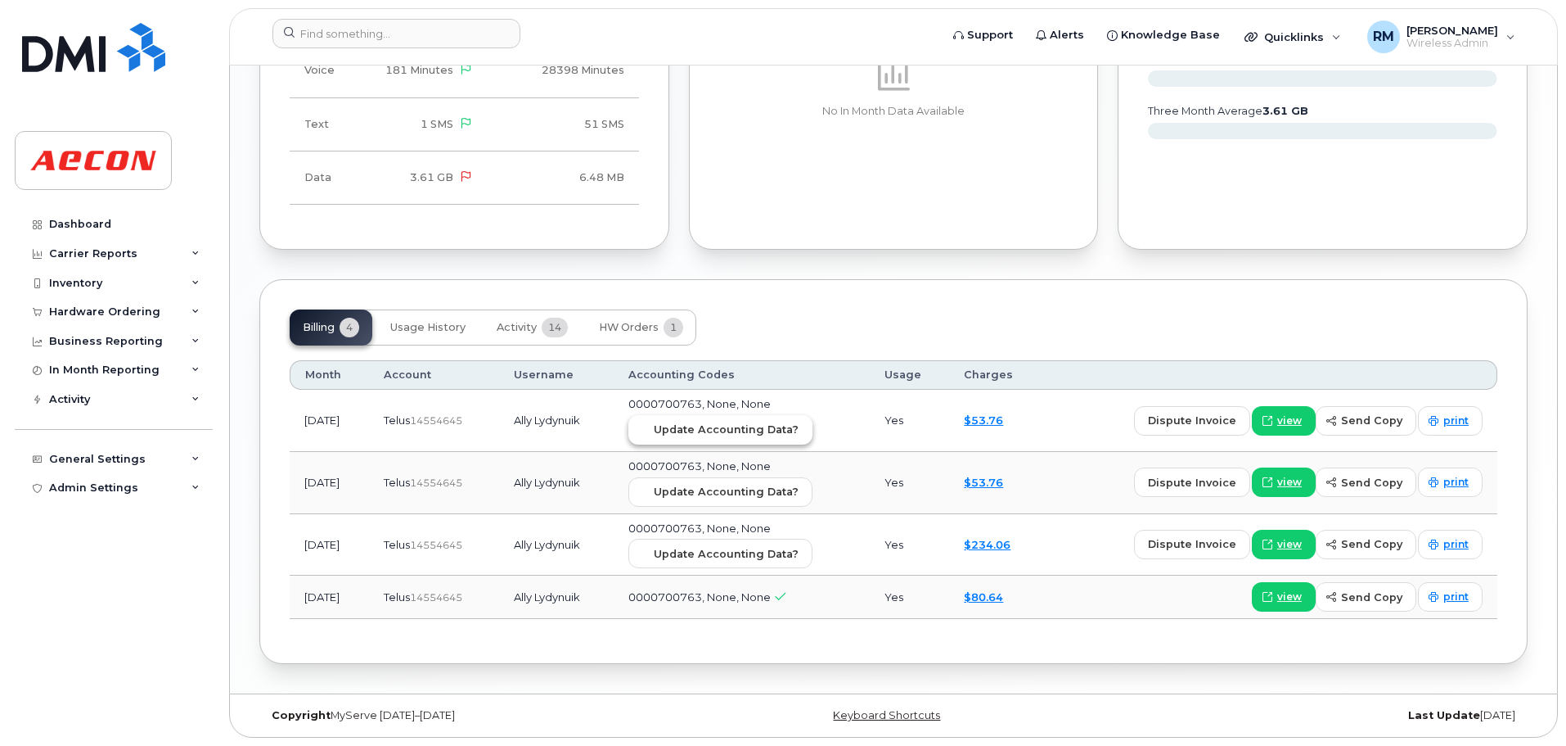
click at [716, 430] on span "Update Accounting Data?" at bounding box center [726, 429] width 145 height 16
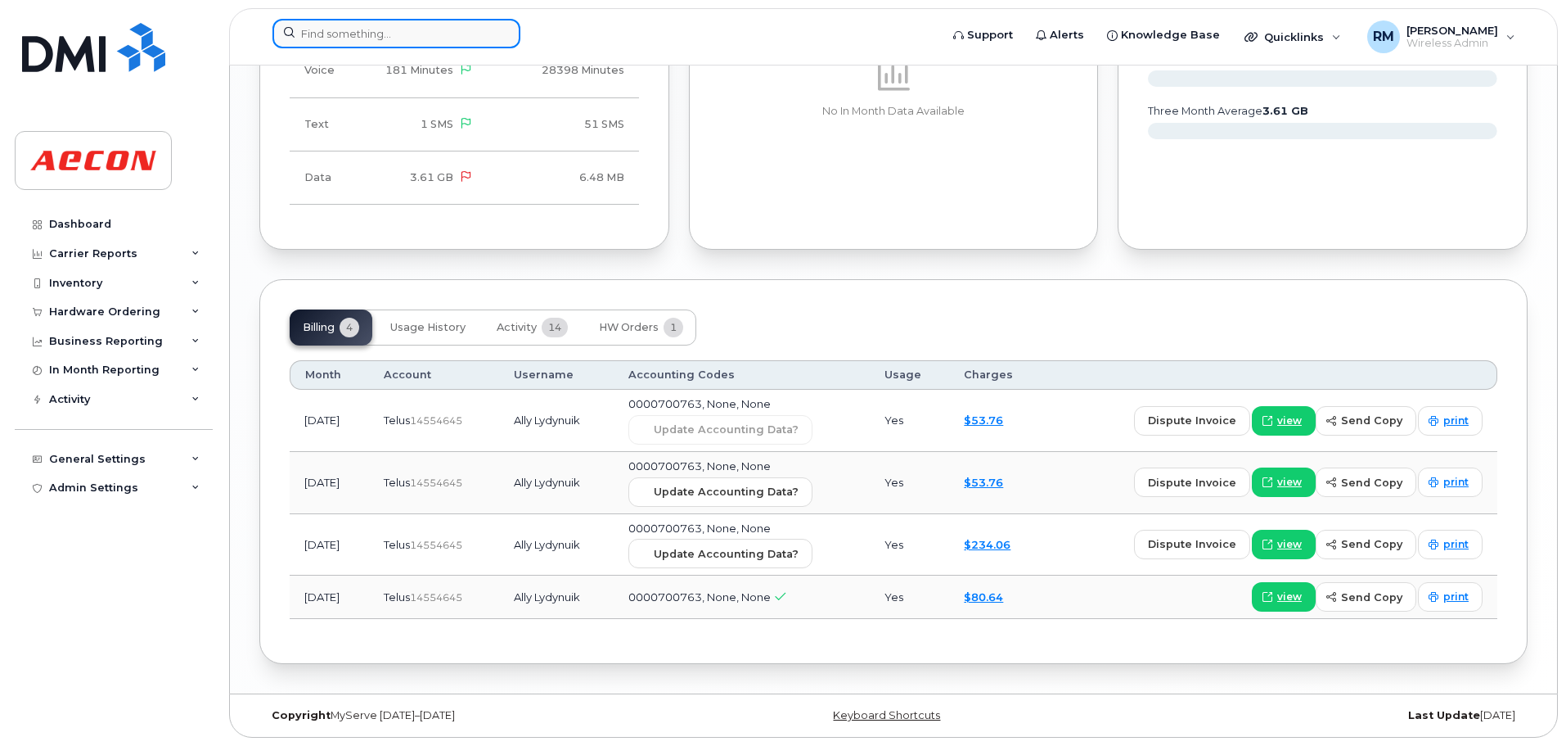
click at [384, 30] on input at bounding box center [397, 33] width 248 height 29
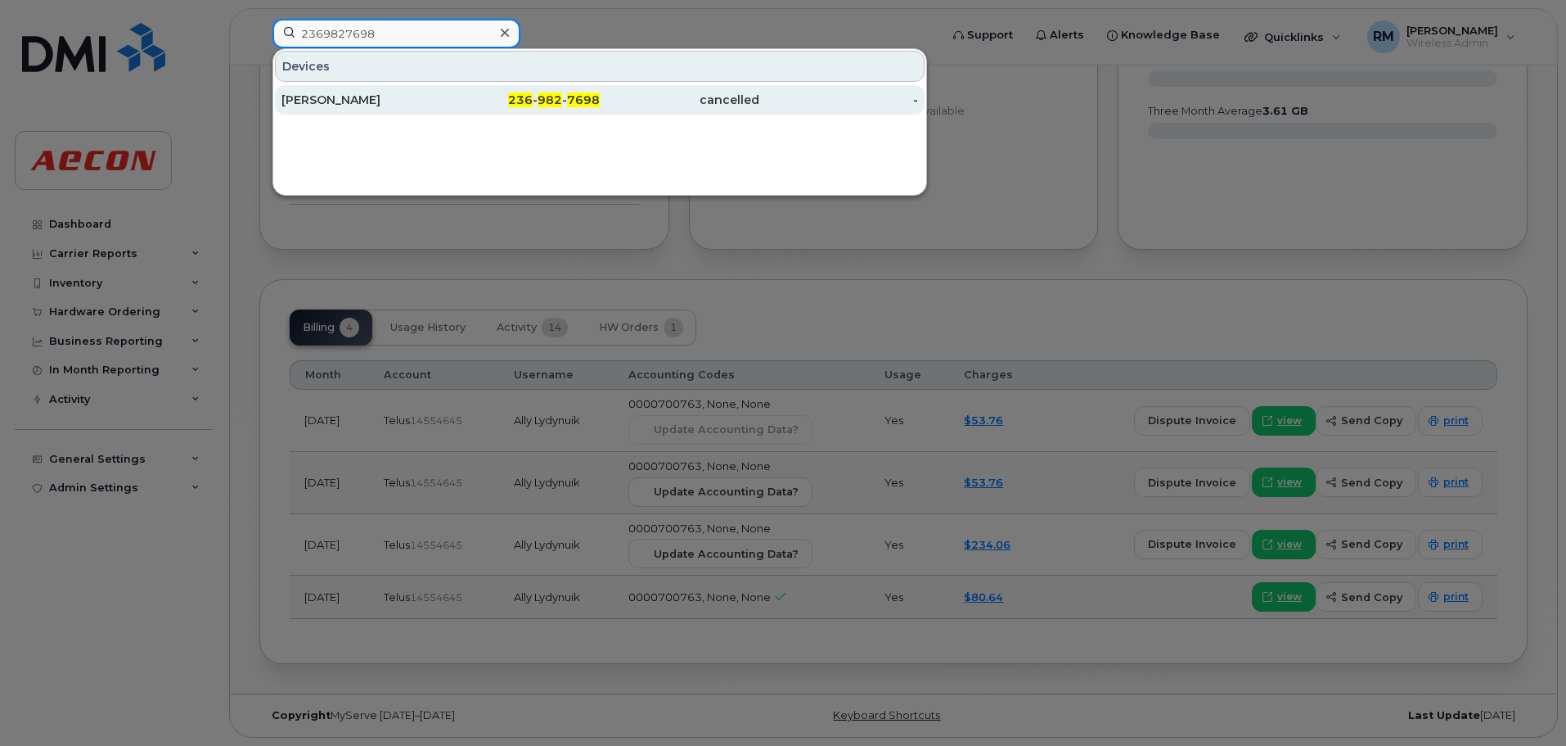
type input "2369827698"
click at [509, 104] on div "236 - 982 - 7698" at bounding box center [521, 100] width 160 height 16
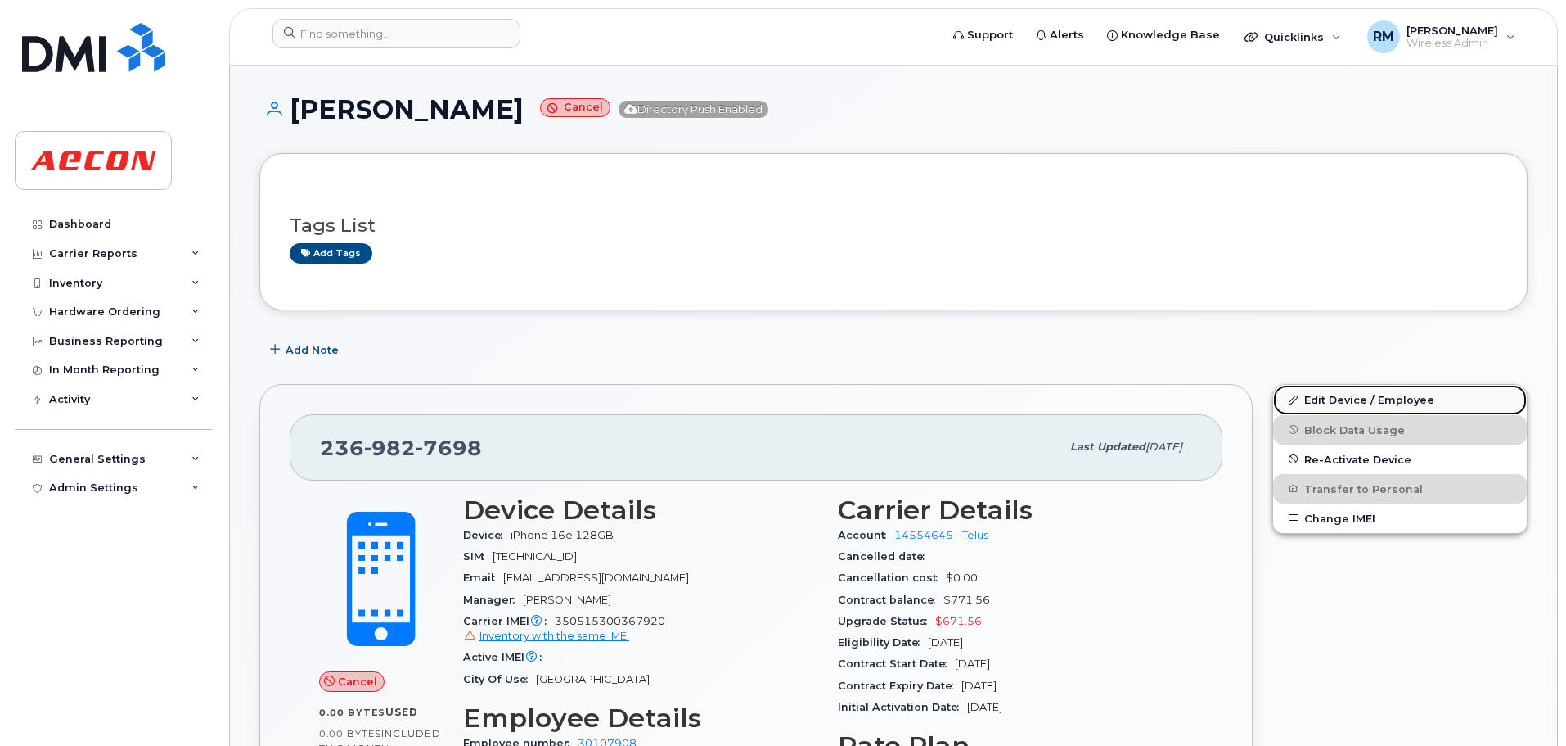
click at [1346, 401] on link "Edit Device / Employee" at bounding box center [1400, 399] width 254 height 29
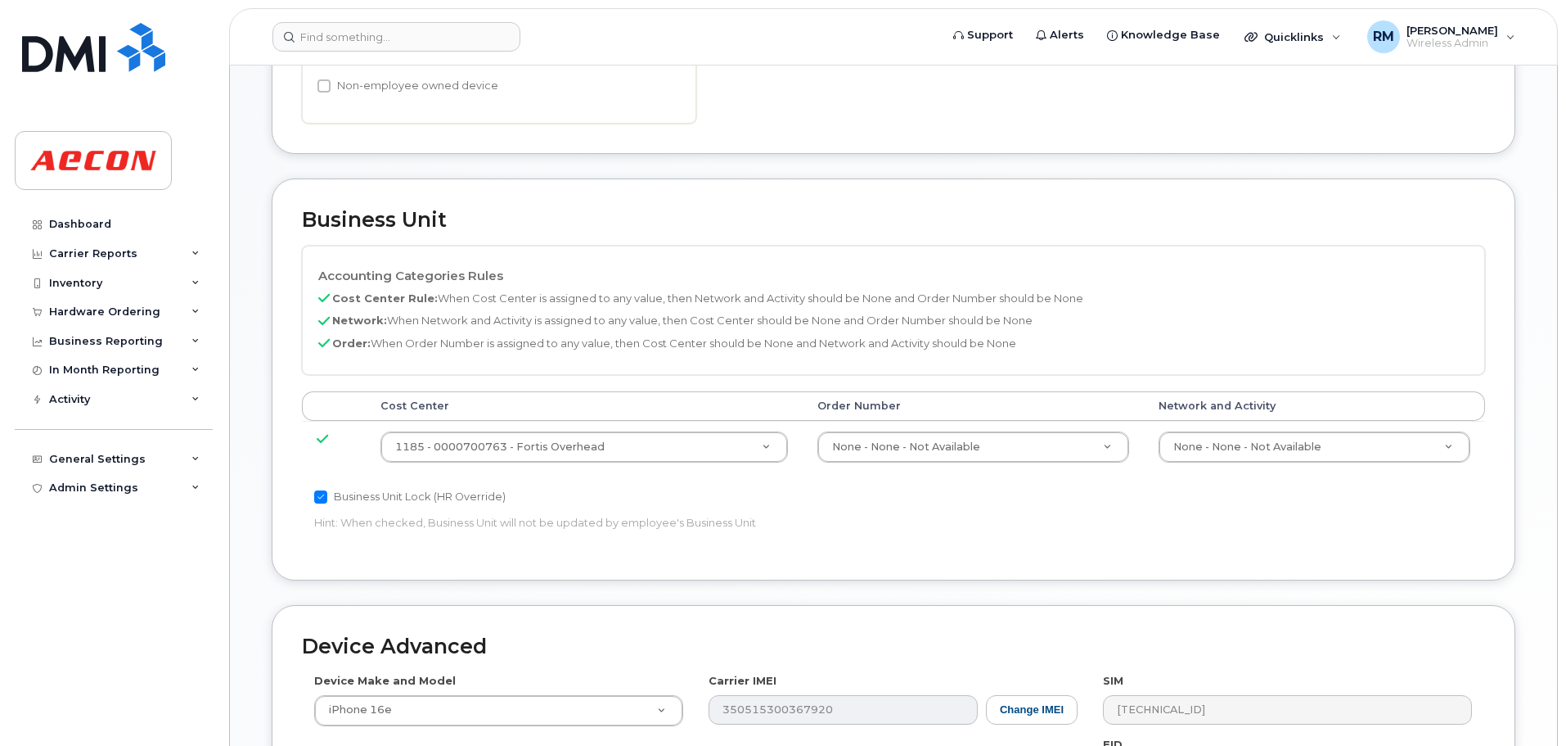
scroll to position [573, 0]
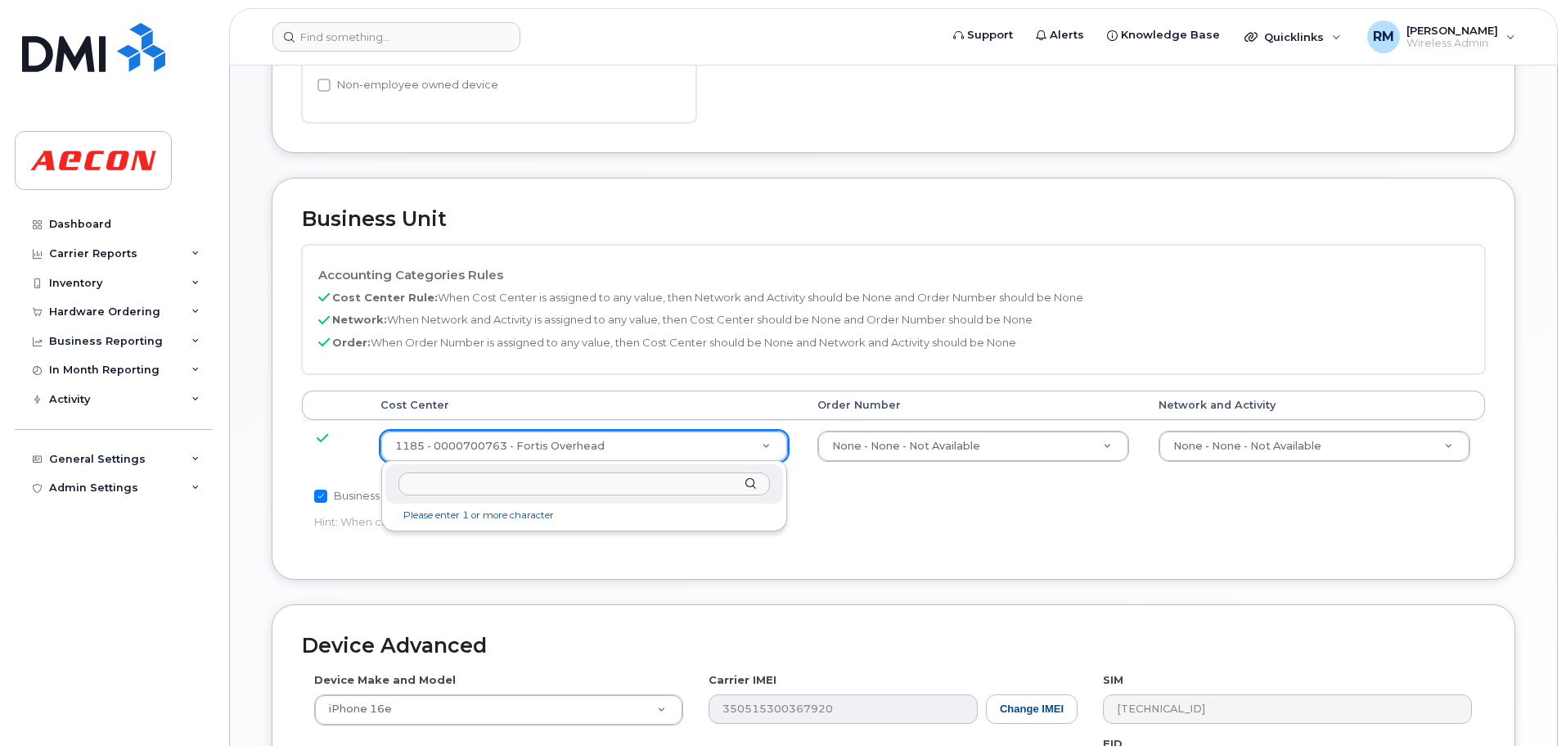
click at [453, 478] on input "text" at bounding box center [585, 484] width 372 height 24
type input "none"
drag, startPoint x: 434, startPoint y: 524, endPoint x: 449, endPoint y: 525, distance: 15.6
type input "289660"
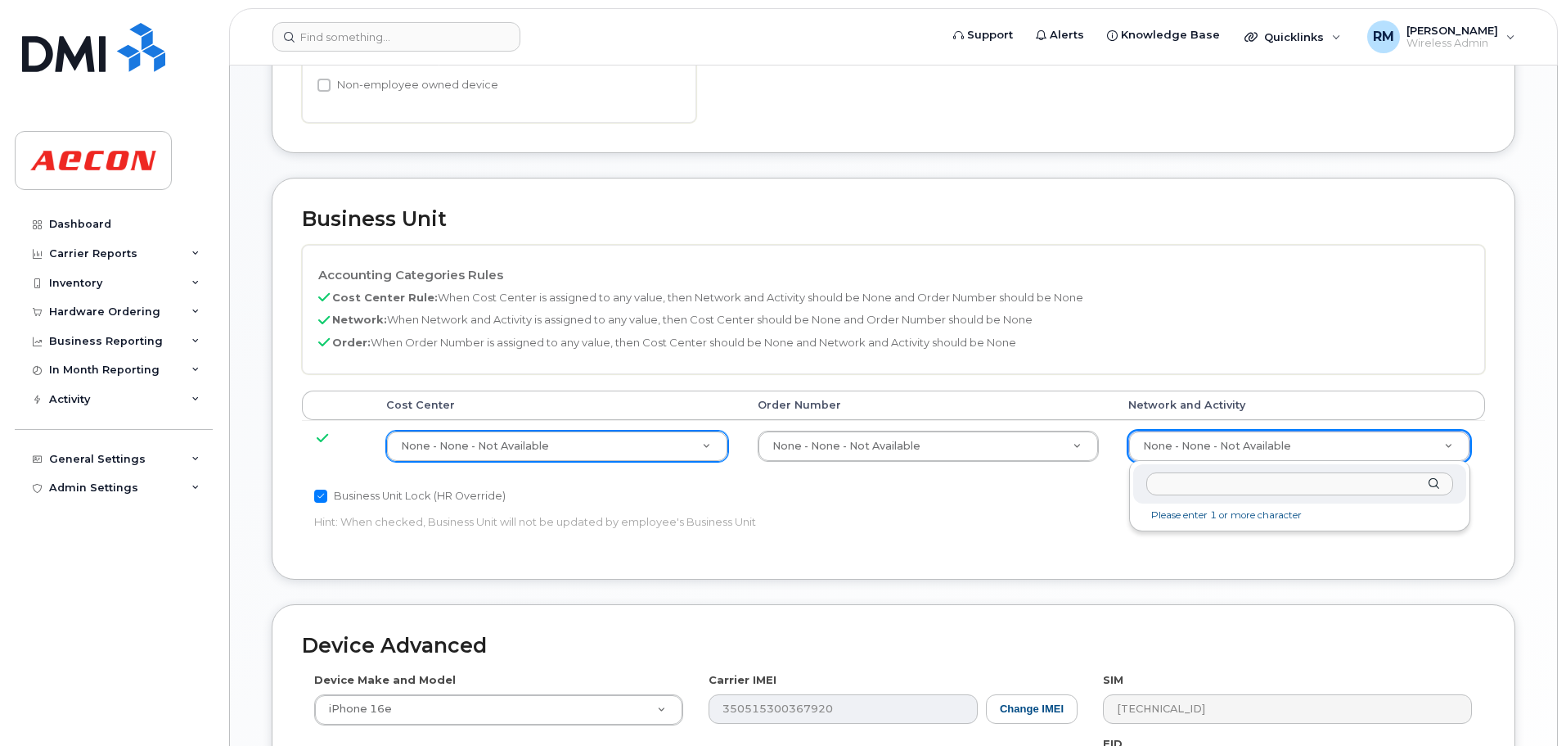
click at [1170, 485] on input "text" at bounding box center [1300, 484] width 307 height 24
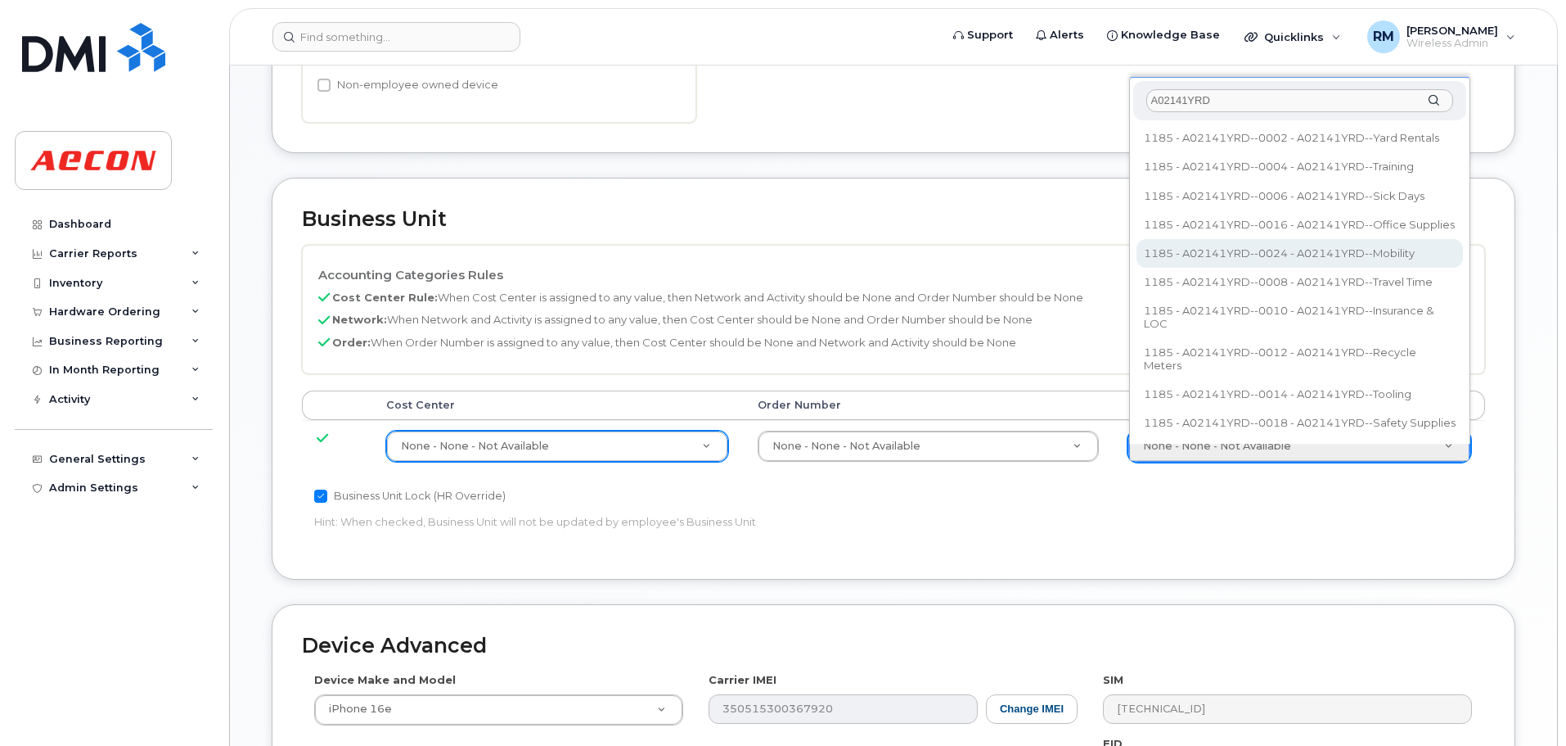
type input "A02141YRD"
type input "36211770"
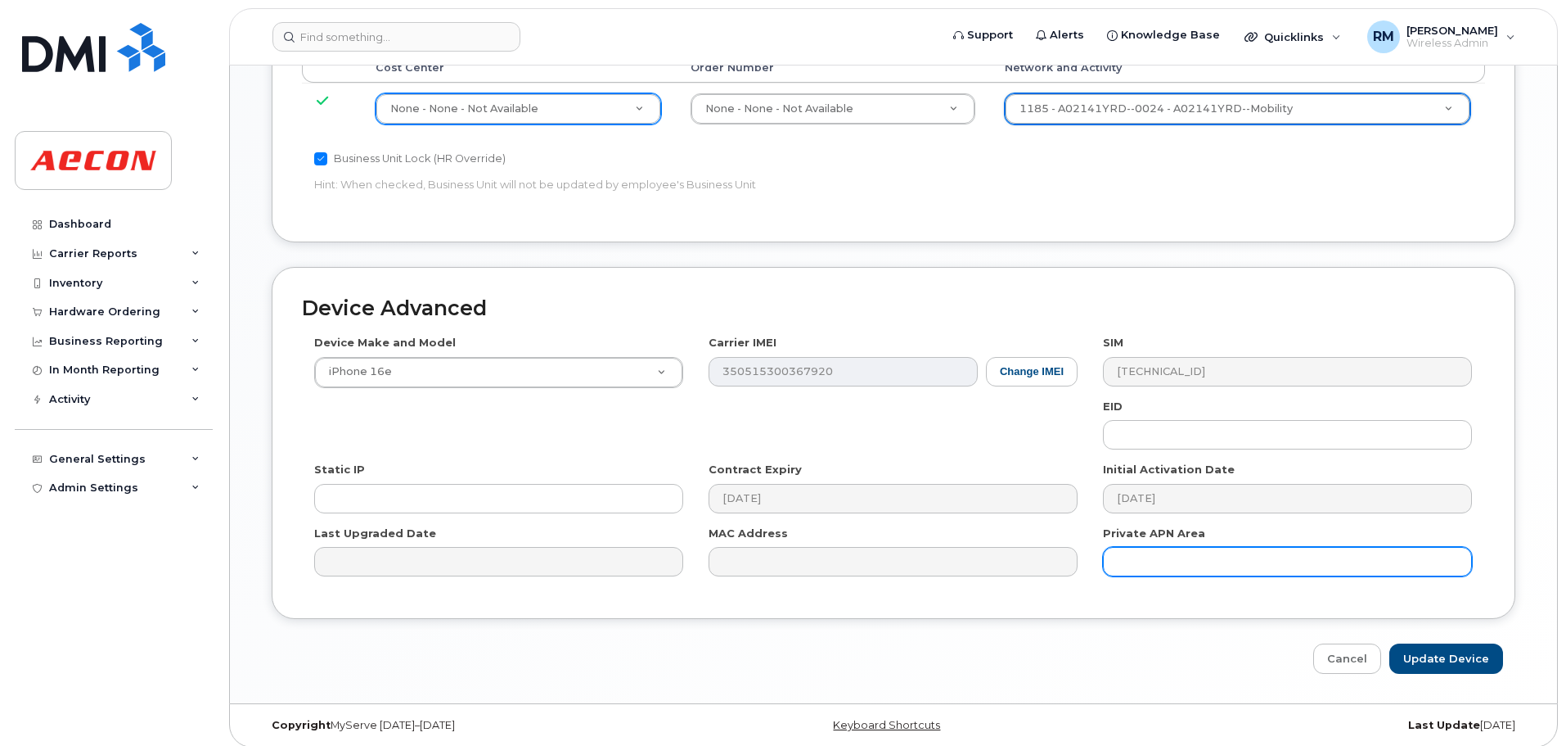
scroll to position [920, 0]
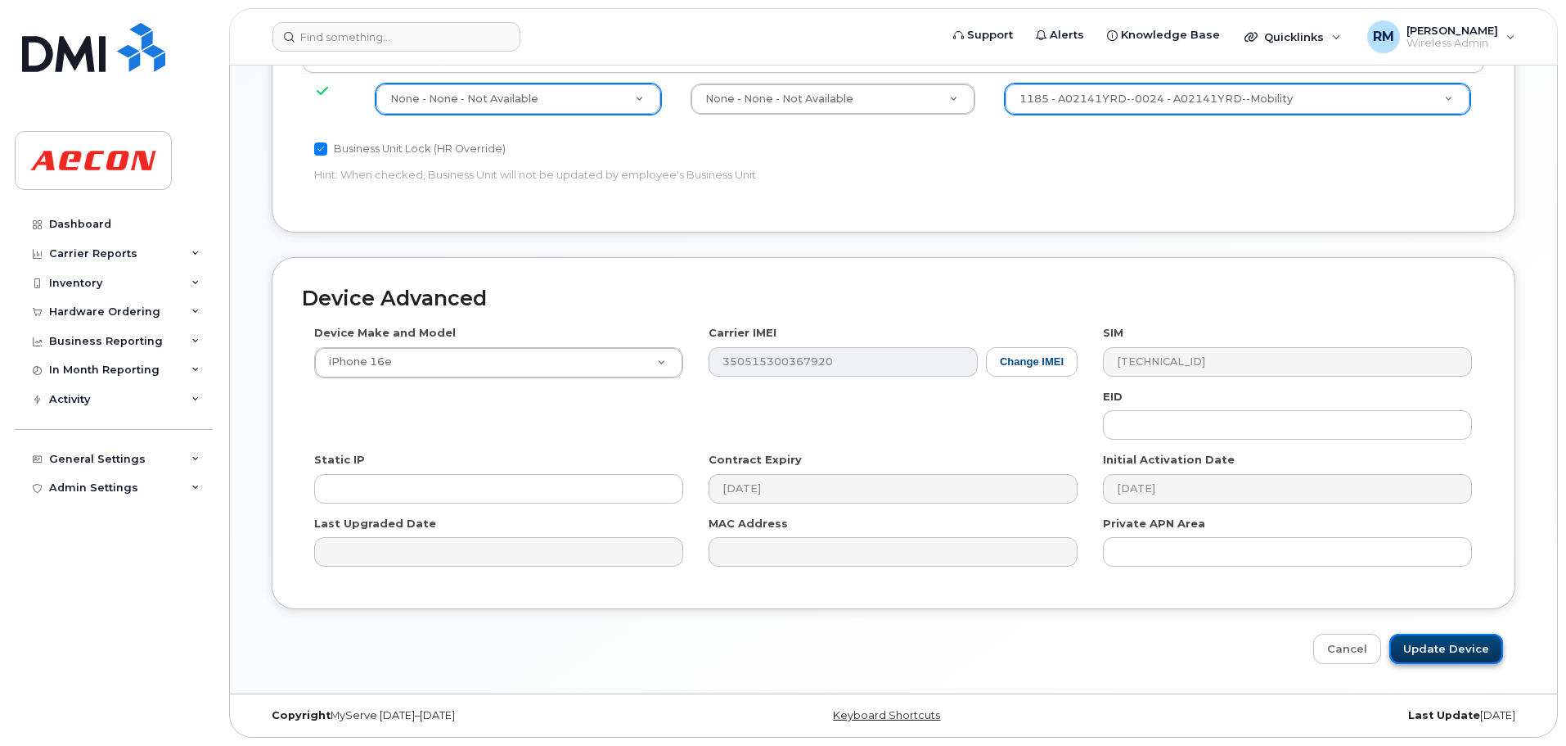
click at [1444, 647] on input "Update Device" at bounding box center [1447, 648] width 114 height 30
type input "Saving..."
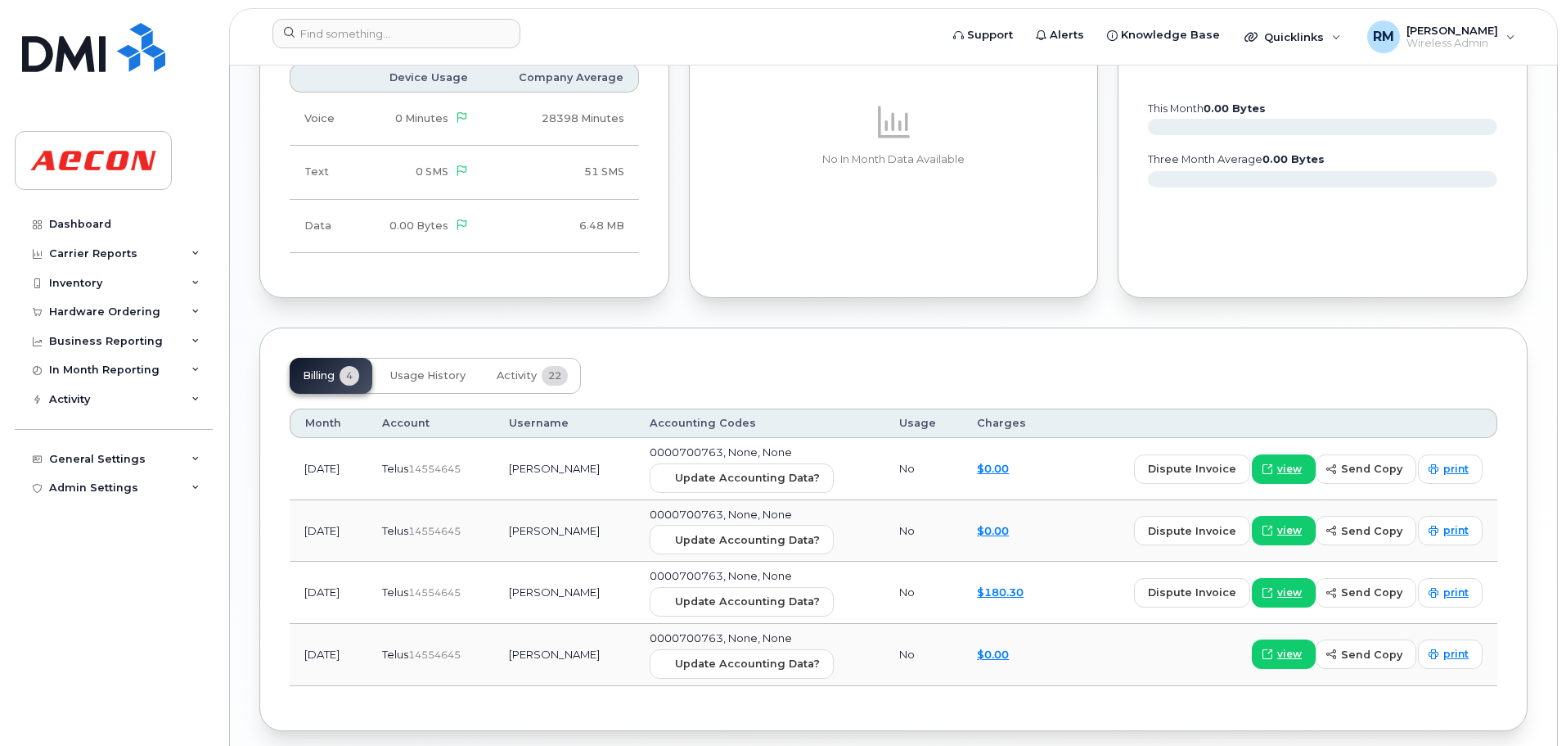
scroll to position [1309, 0]
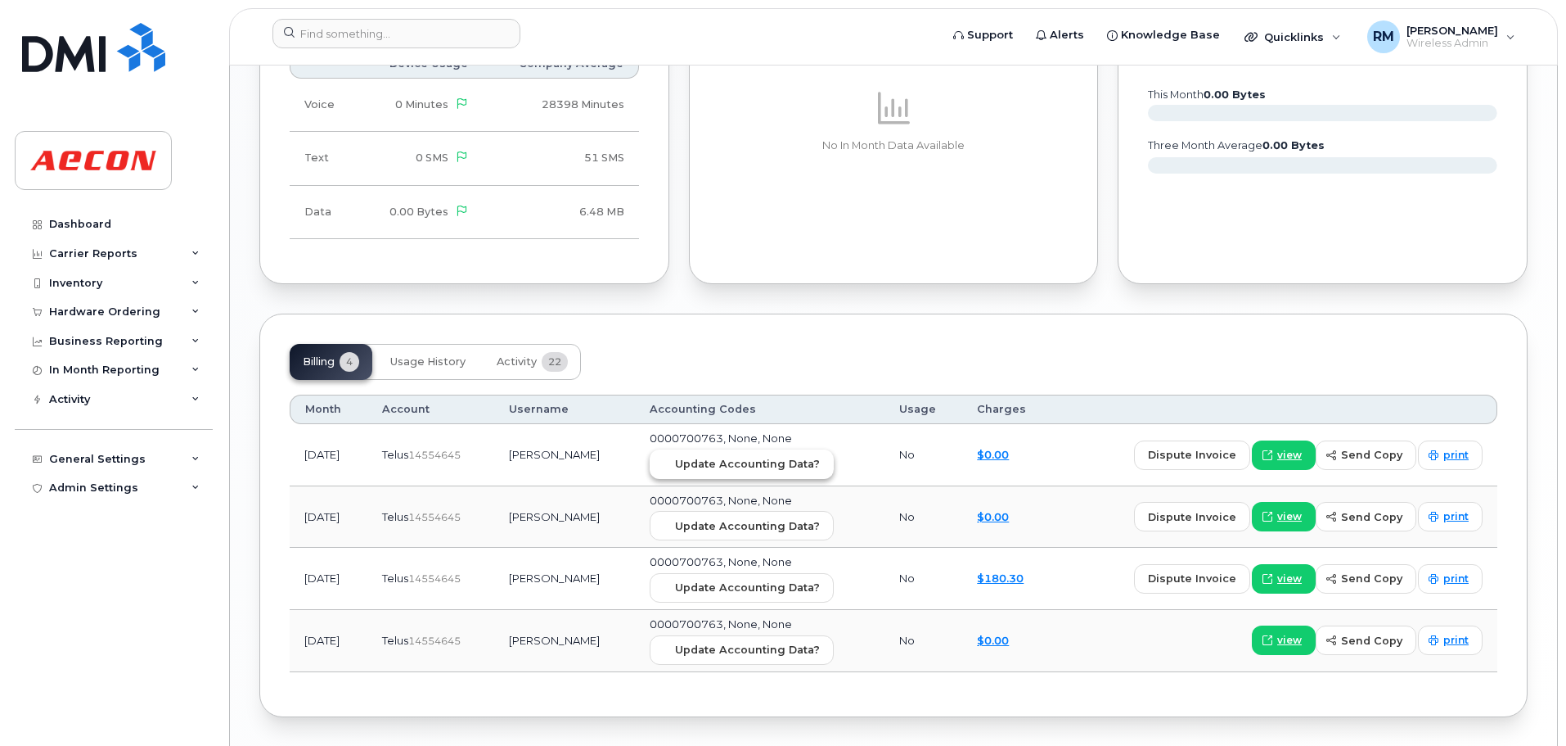
click at [715, 461] on span "Update Accounting Data?" at bounding box center [747, 464] width 145 height 16
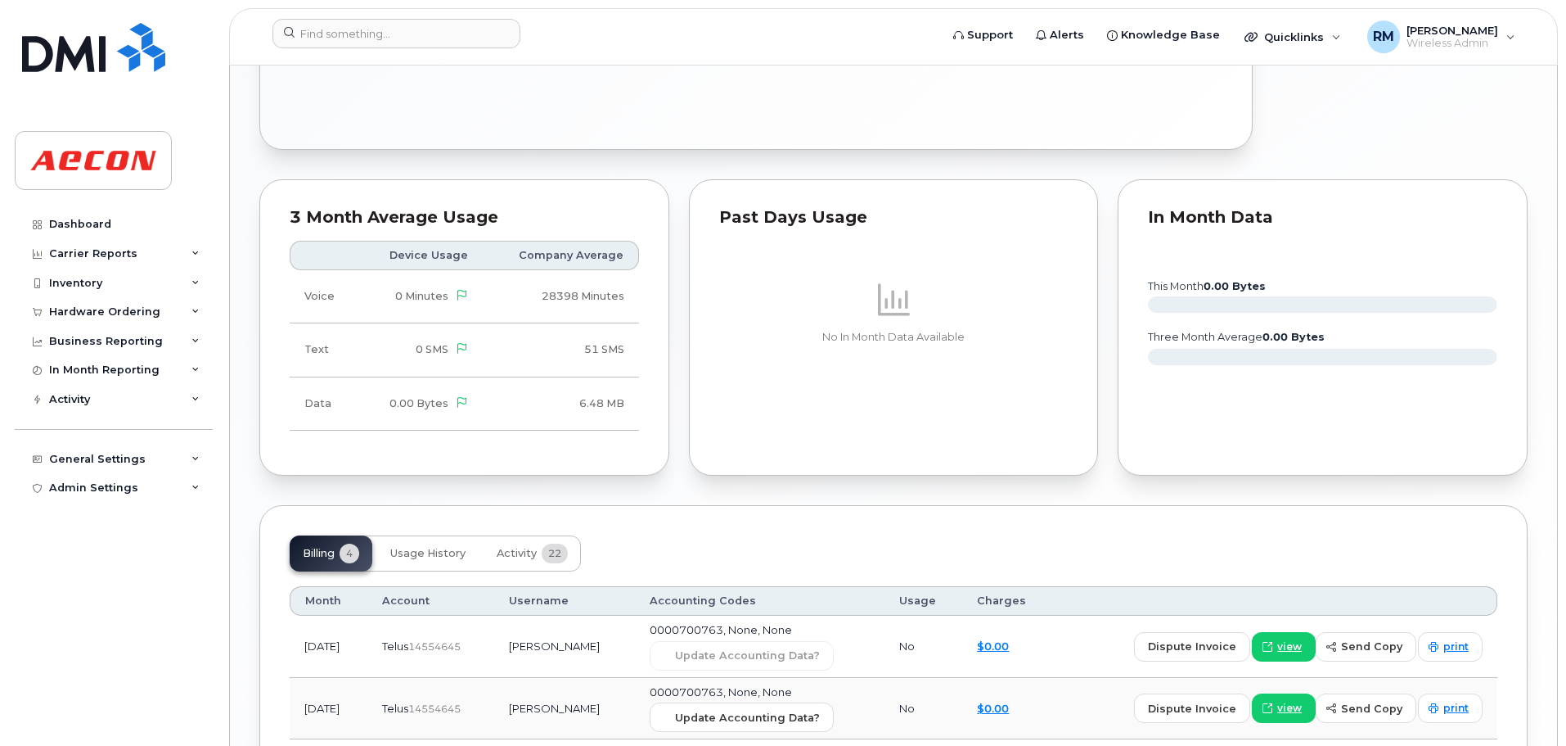
scroll to position [900, 0]
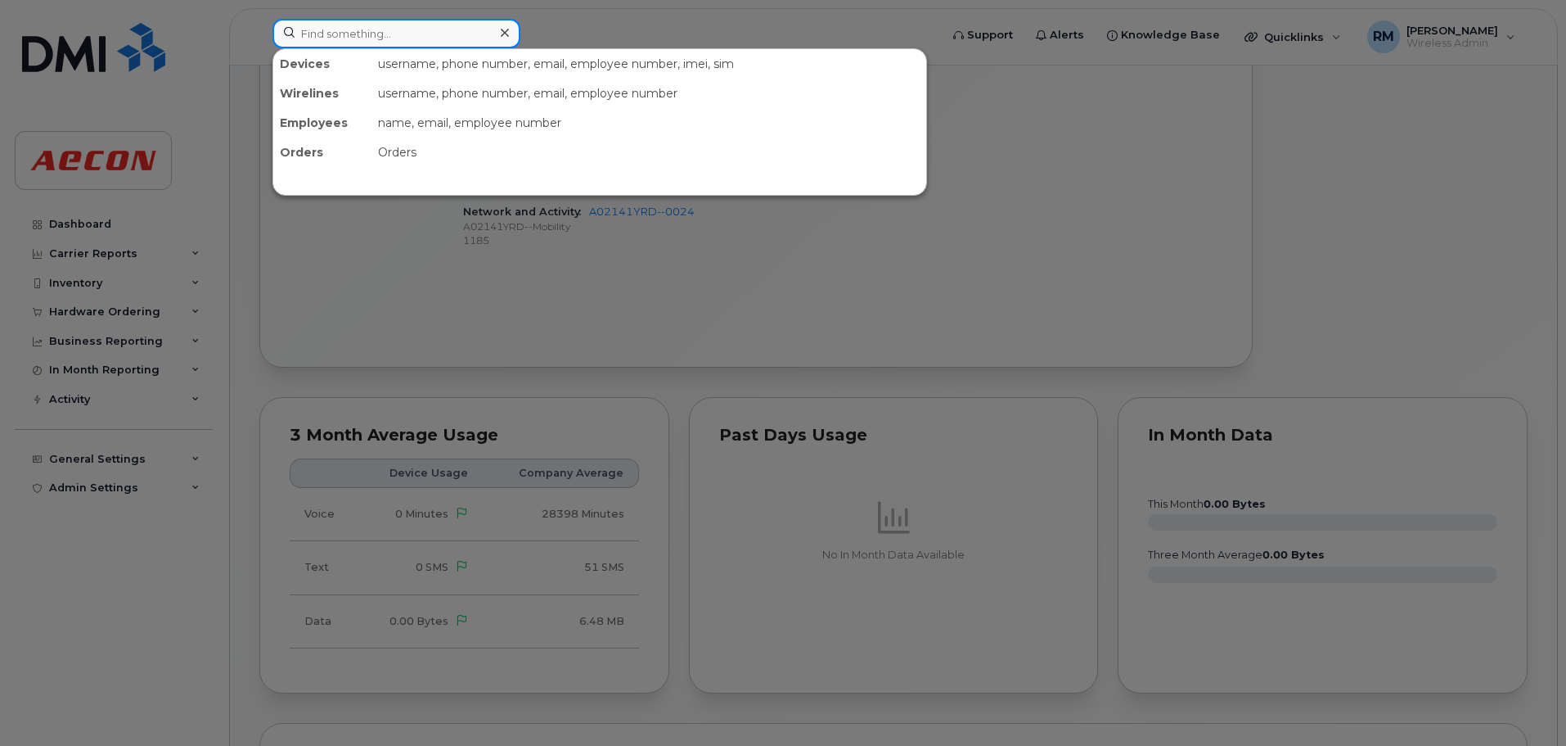
click at [347, 37] on input at bounding box center [397, 33] width 248 height 29
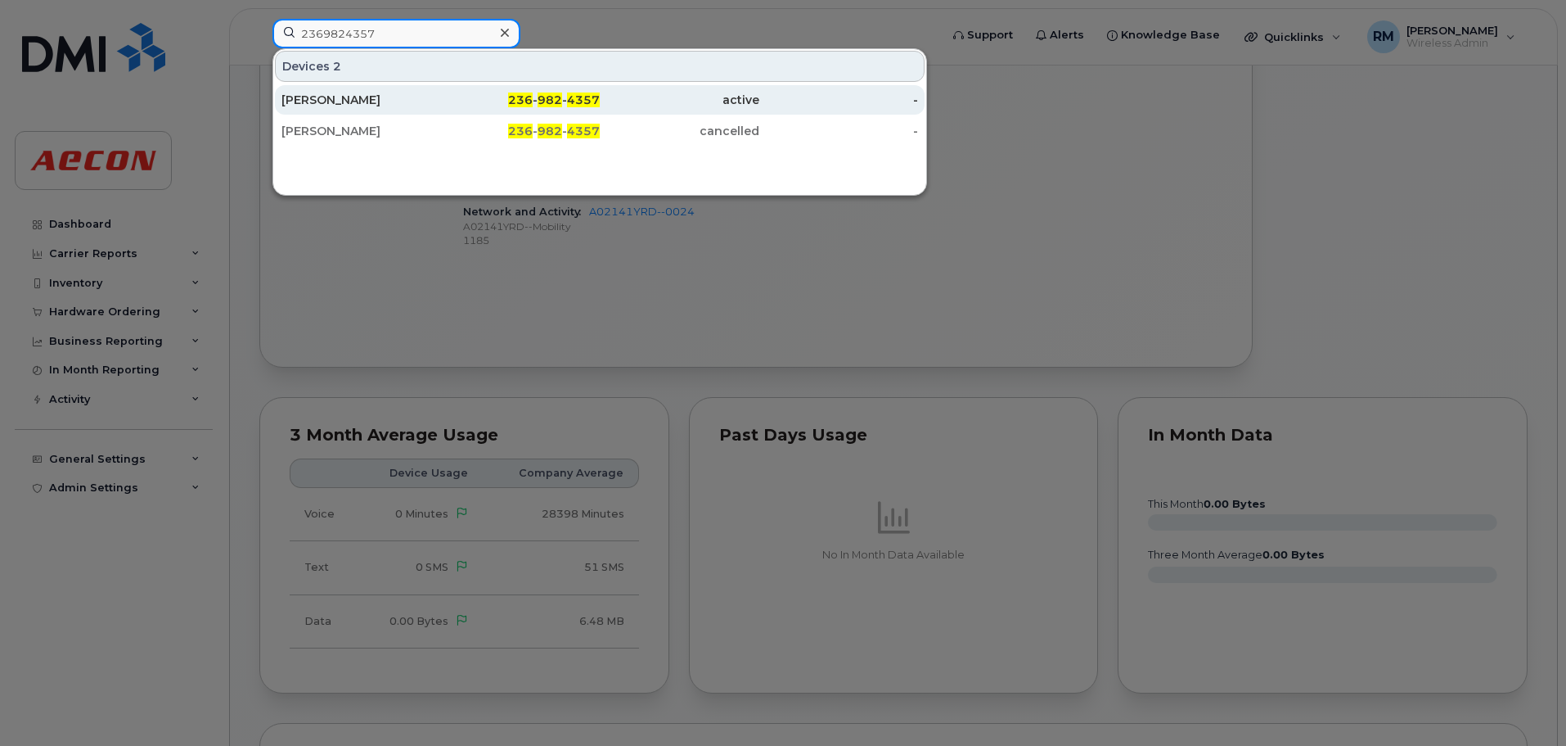
type input "2369824357"
click at [349, 98] on div "[PERSON_NAME]" at bounding box center [362, 100] width 160 height 16
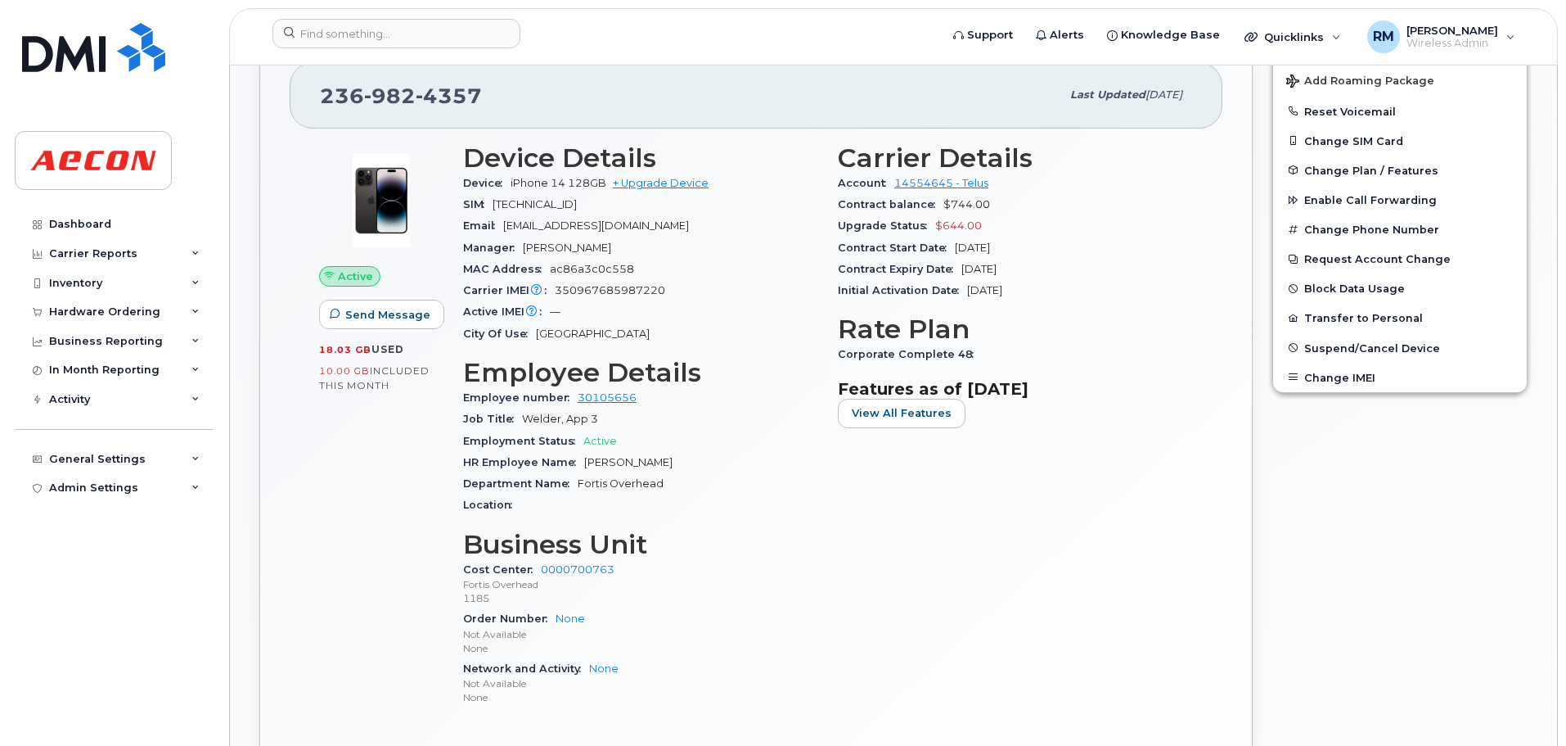
scroll to position [82, 0]
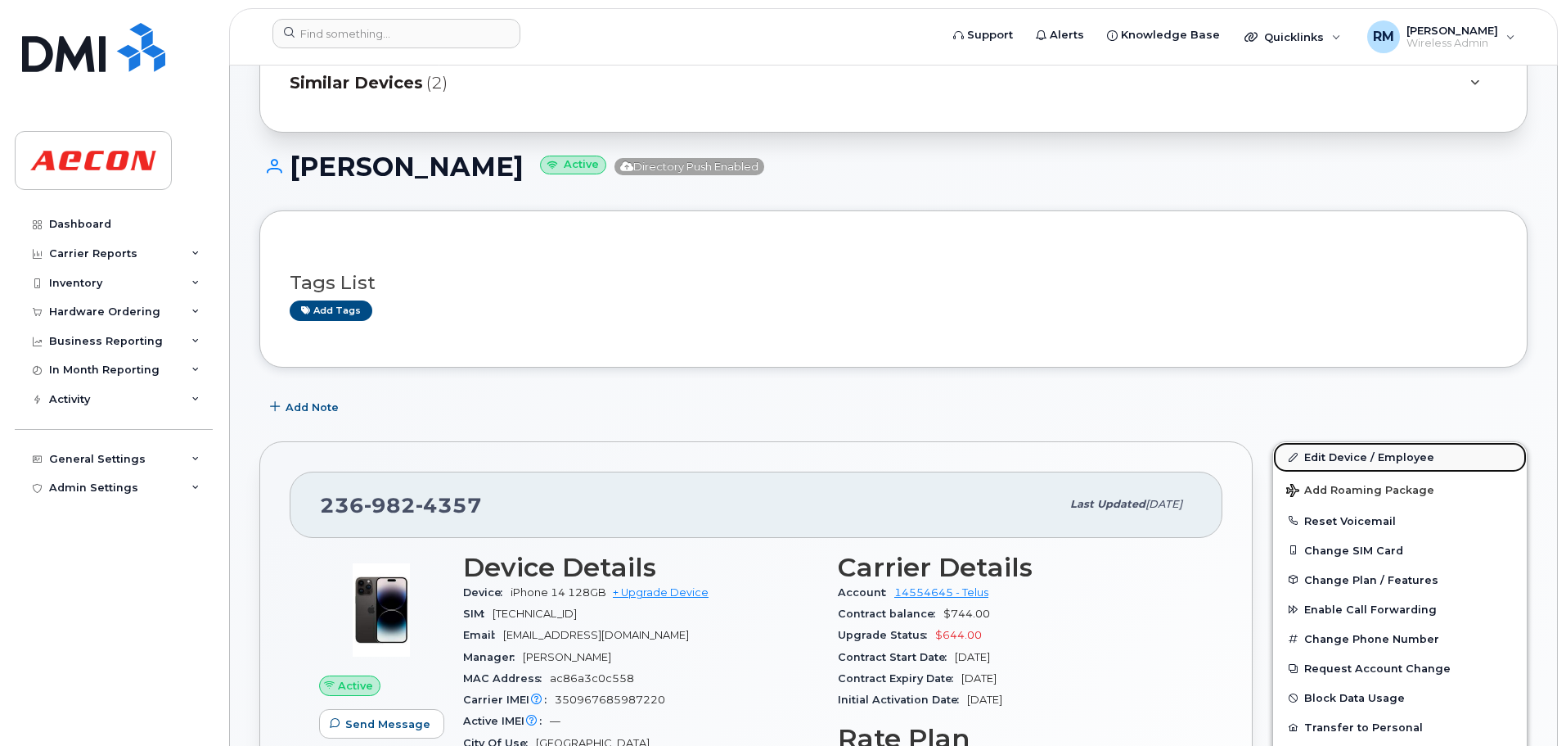
click at [1325, 454] on link "Edit Device / Employee" at bounding box center [1400, 456] width 254 height 29
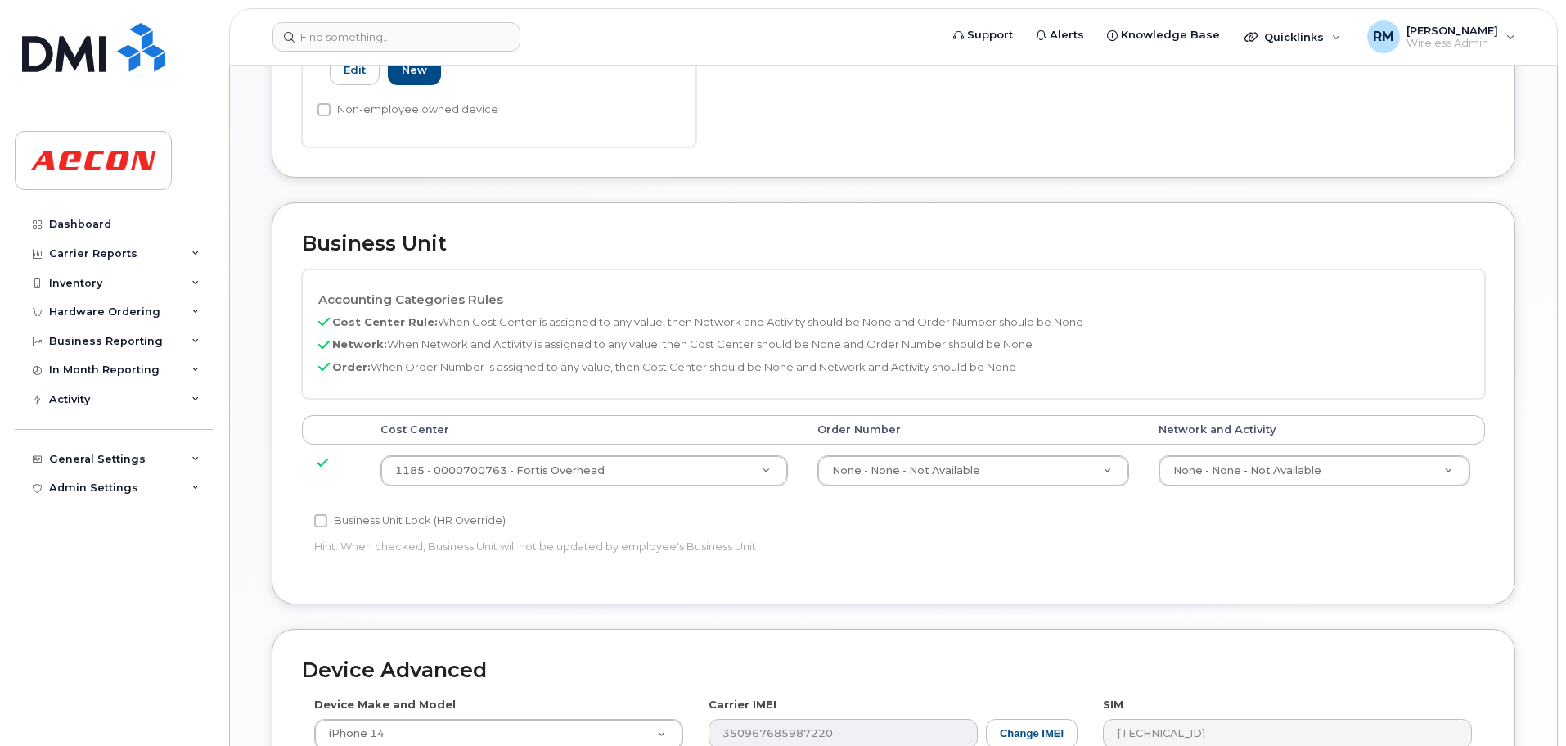
scroll to position [573, 0]
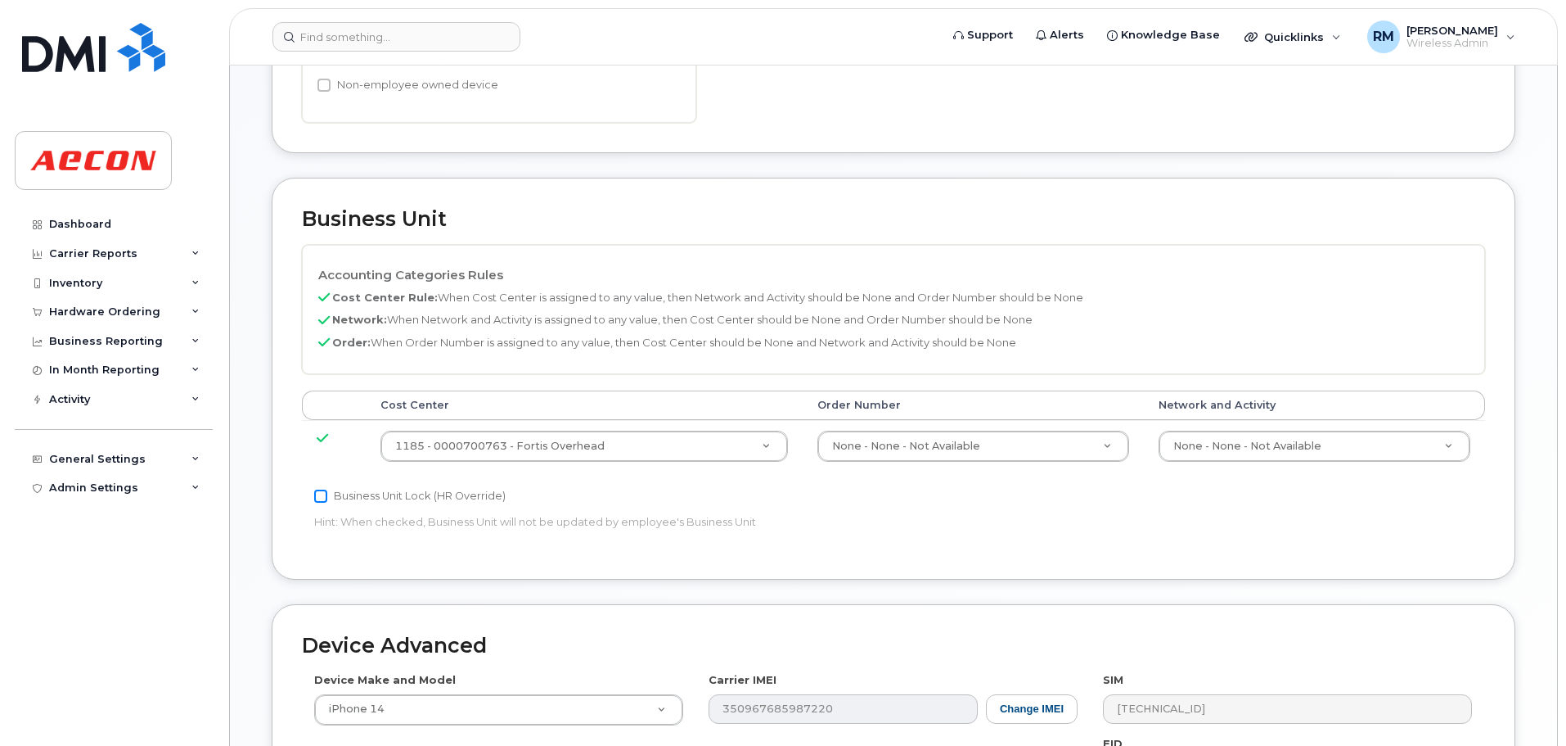
click at [319, 501] on input "Business Unit Lock (HR Override)" at bounding box center [320, 495] width 13 height 13
checkbox input "true"
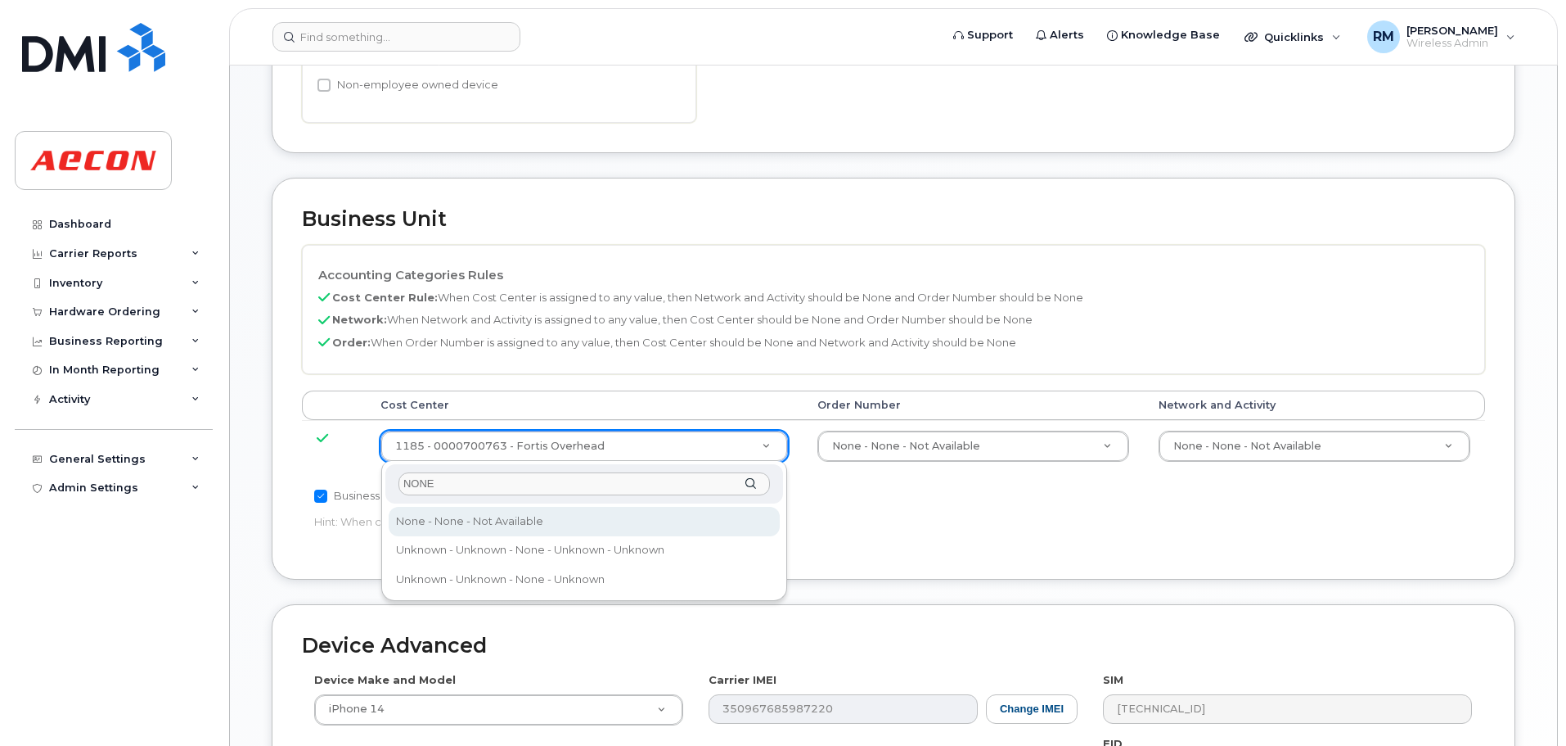
type input "NONE"
type input "289660"
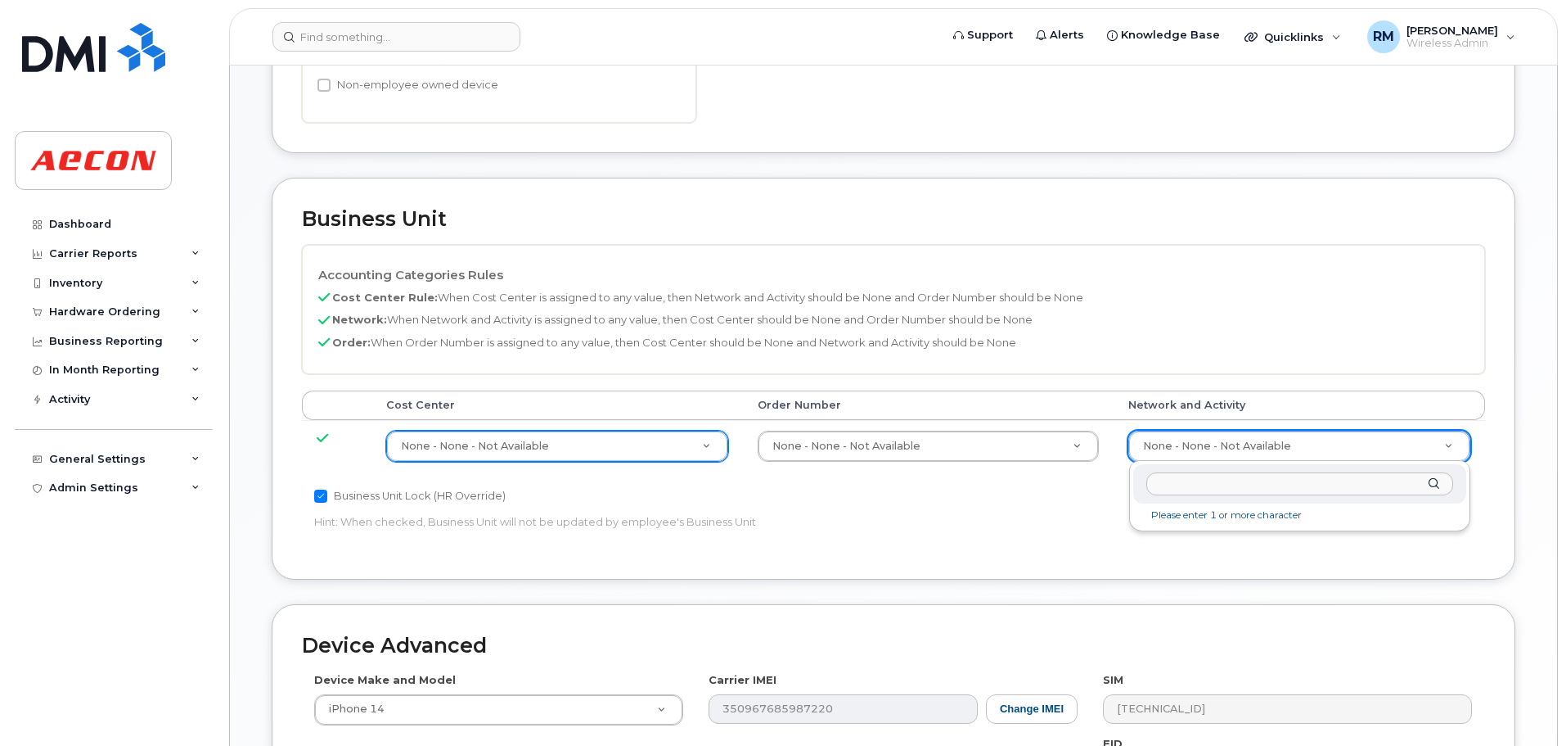
click at [1198, 485] on input "text" at bounding box center [1300, 484] width 307 height 24
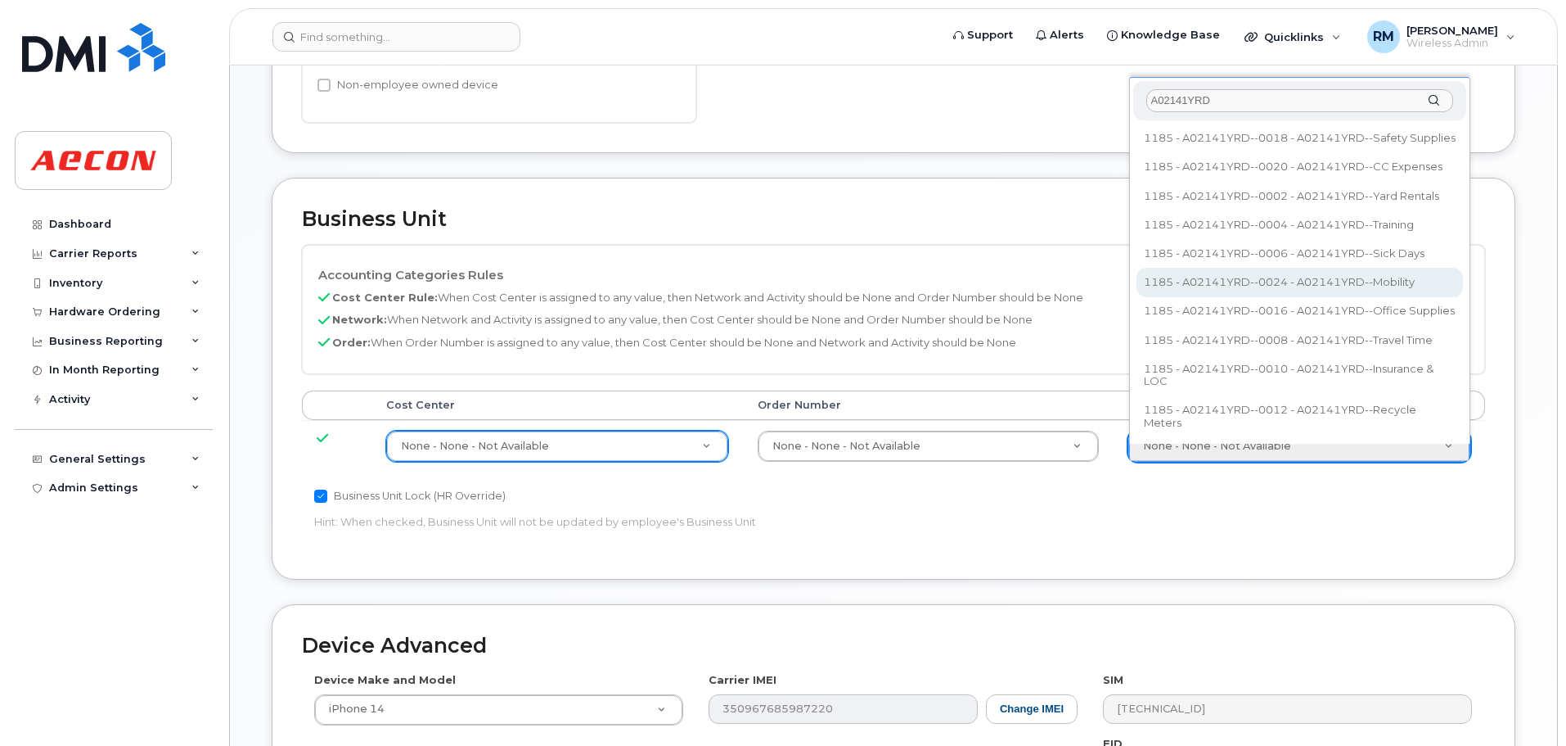
type input "A02141YRD"
type input "36211770"
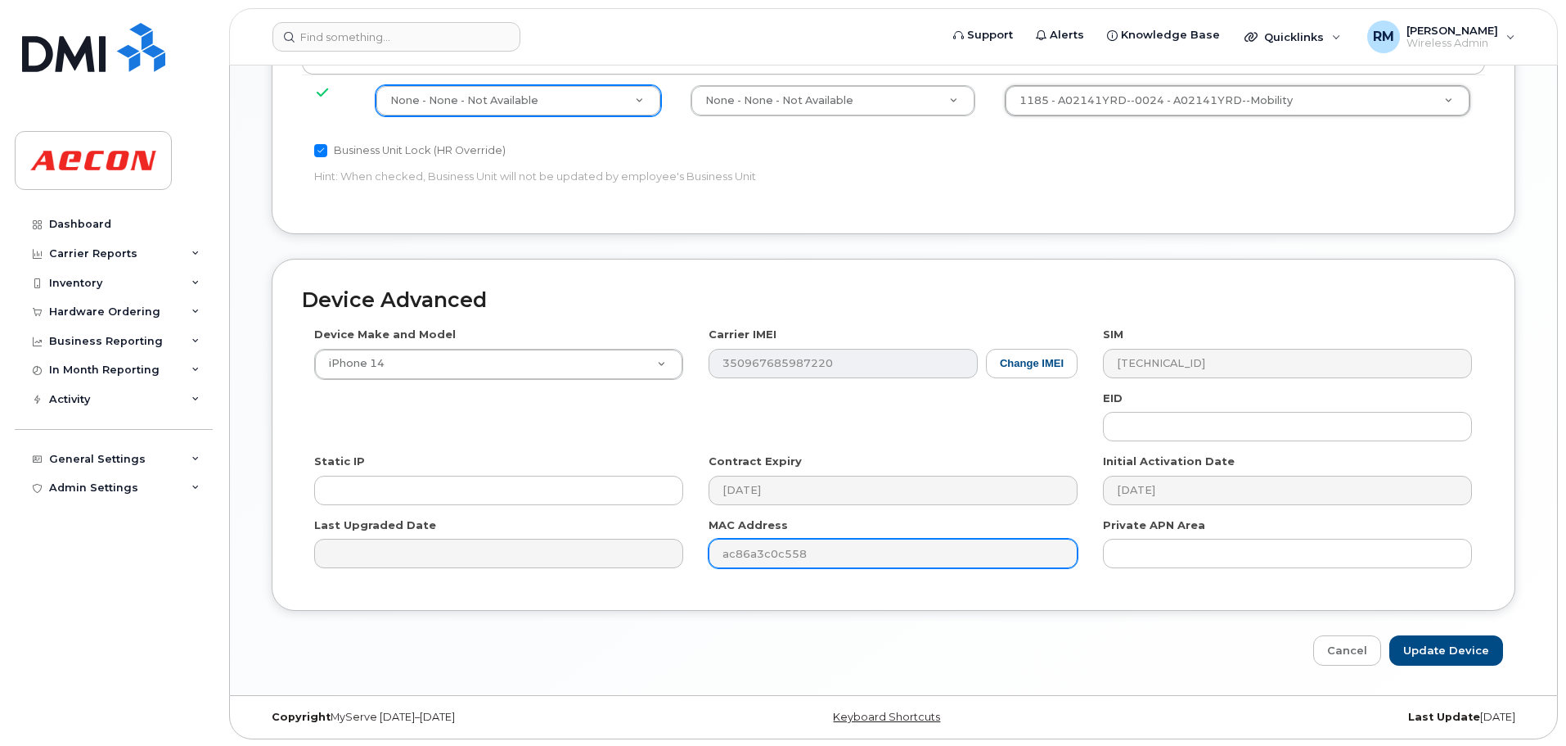
scroll to position [920, 0]
click at [1460, 651] on input "Update Device" at bounding box center [1447, 648] width 114 height 30
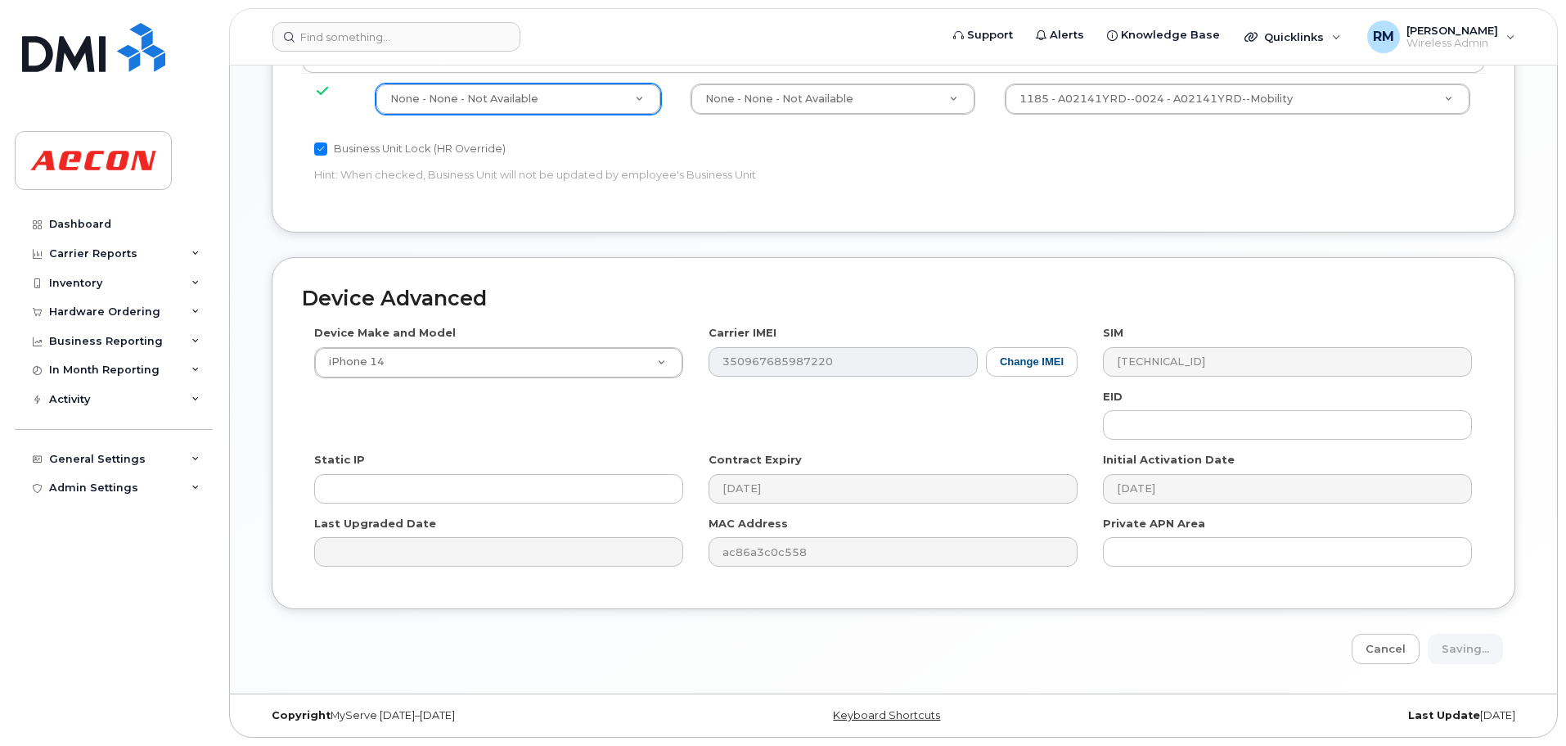
type input "Saving..."
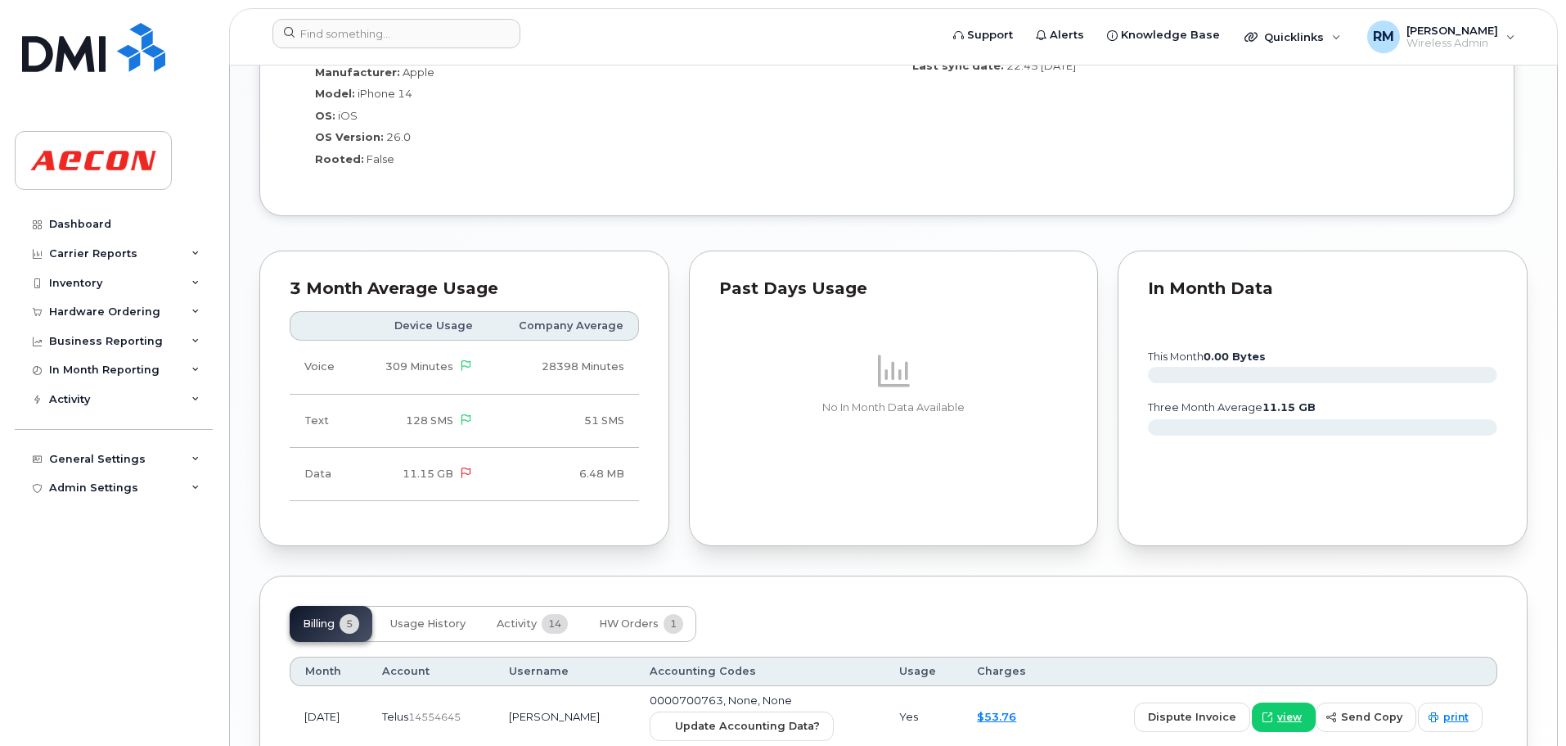
scroll to position [1831, 0]
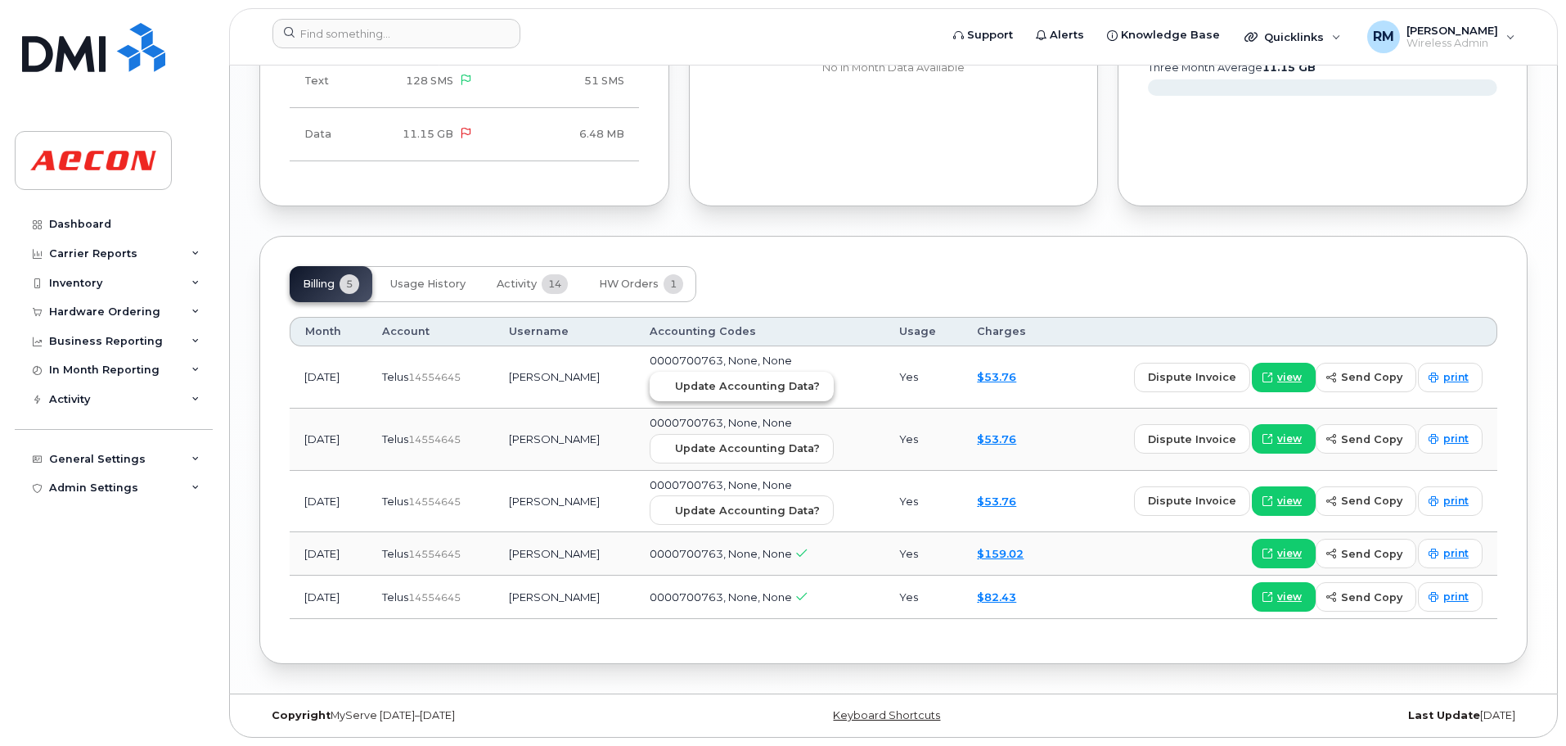
click at [753, 381] on span "Update Accounting Data?" at bounding box center [747, 386] width 145 height 16
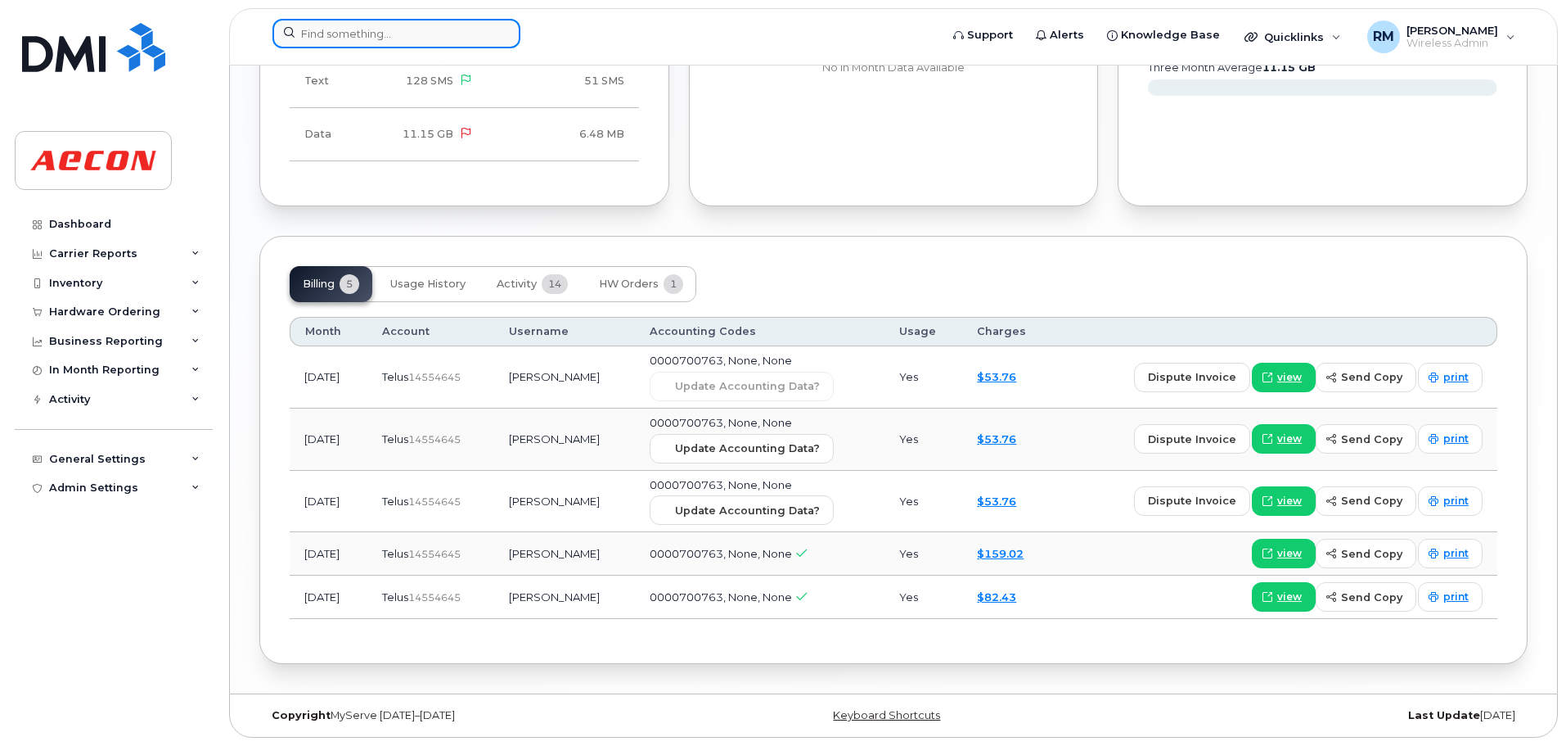
click at [357, 30] on input at bounding box center [397, 33] width 248 height 29
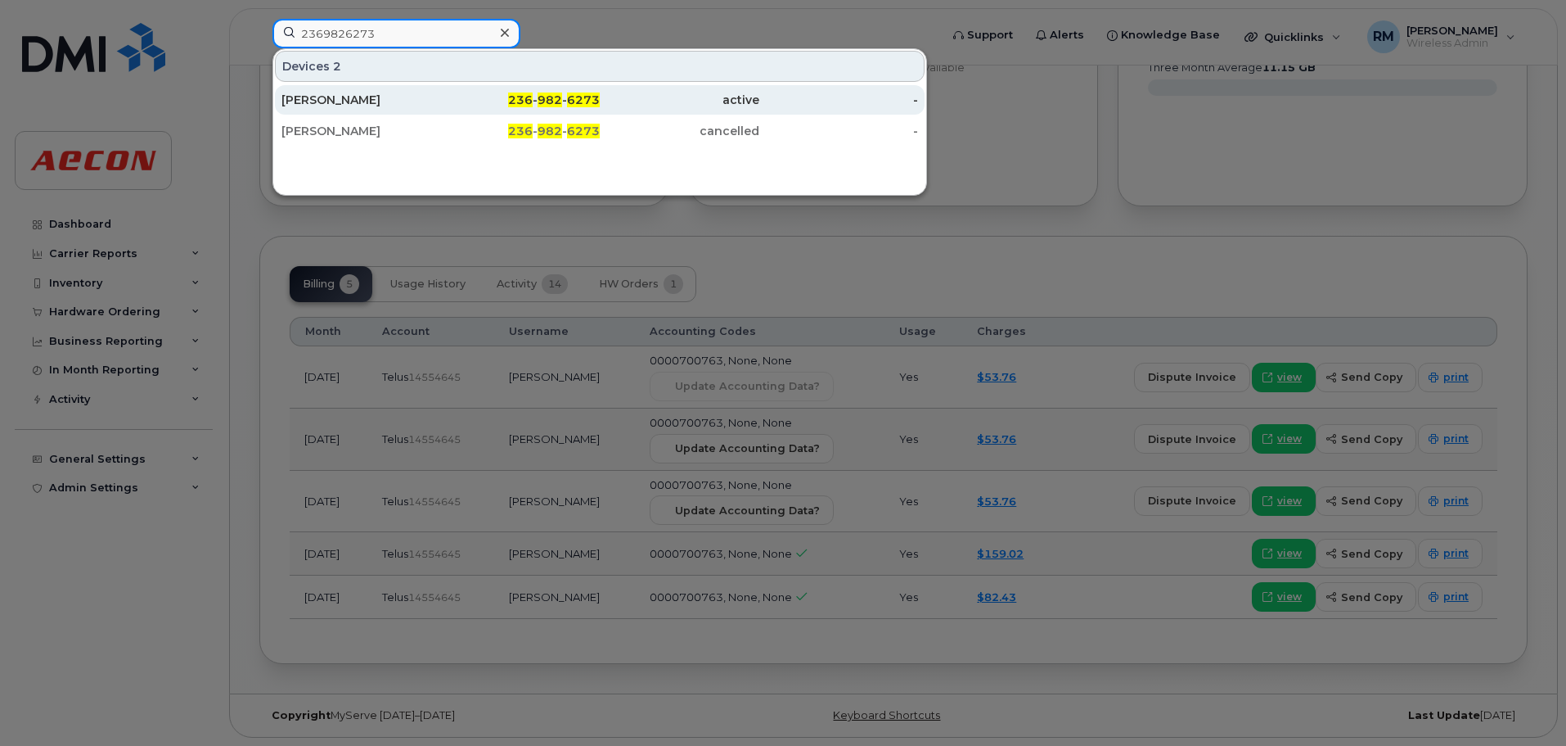
type input "2369826273"
click at [547, 102] on span "982" at bounding box center [550, 99] width 25 height 15
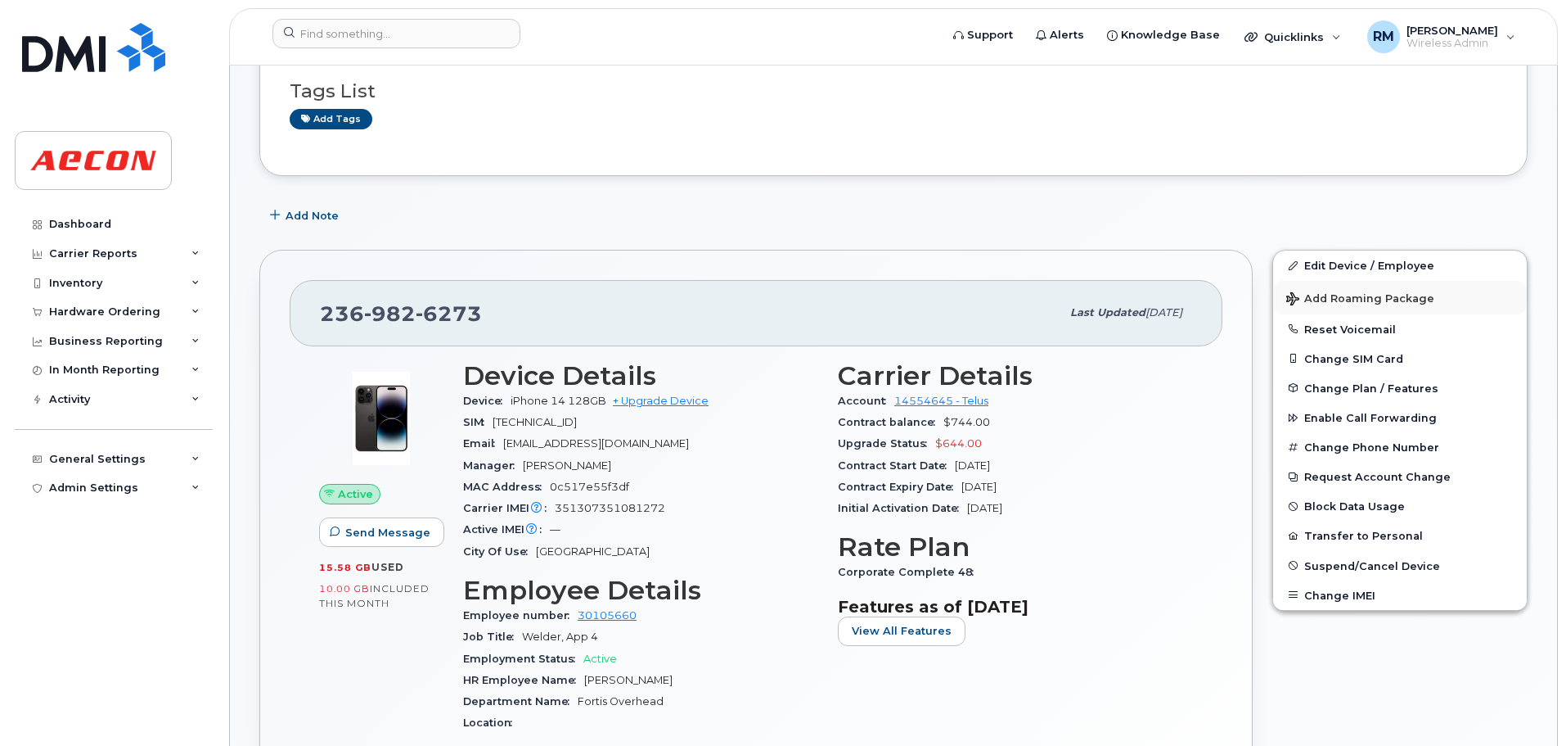
scroll to position [246, 0]
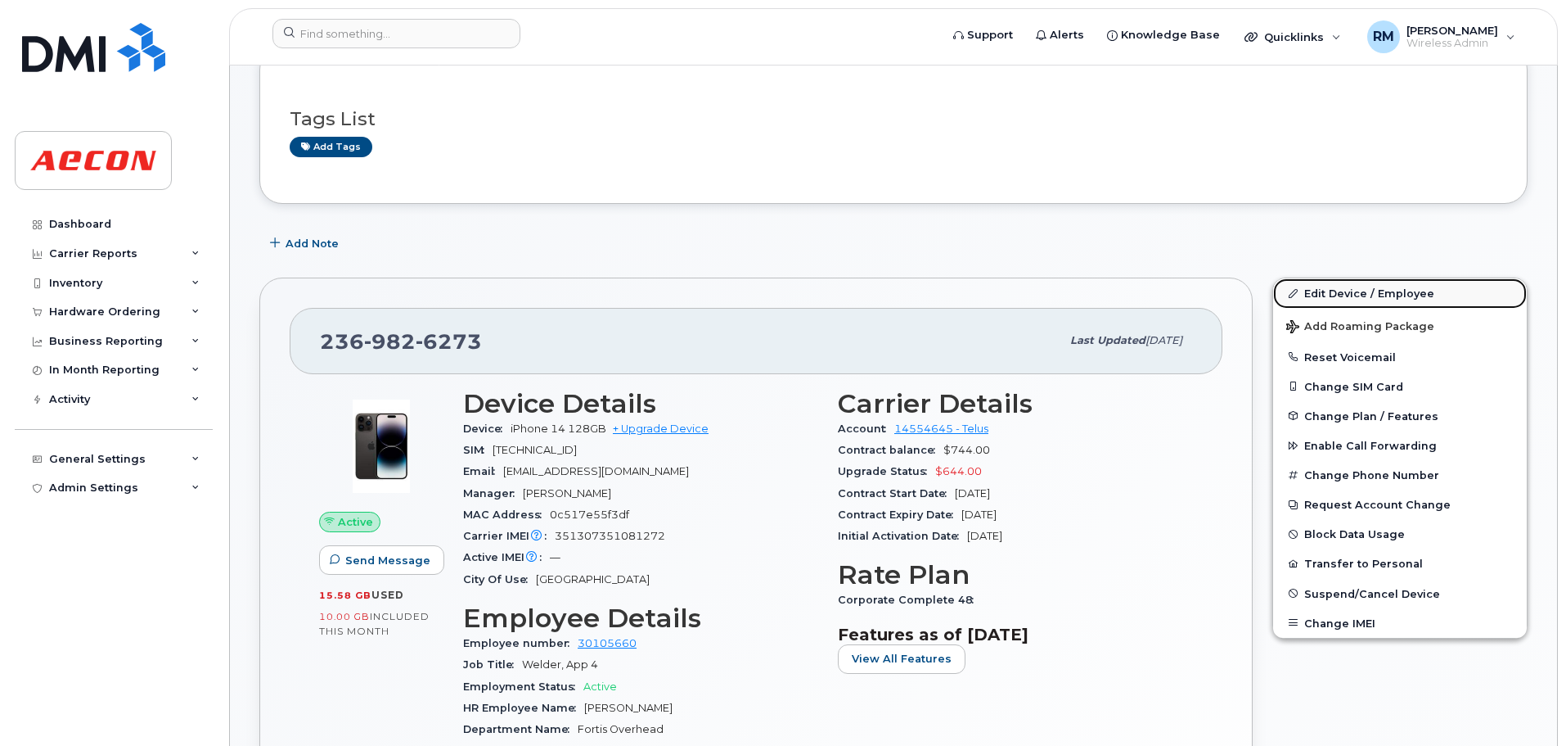
click at [1344, 290] on link "Edit Device / Employee" at bounding box center [1400, 292] width 254 height 29
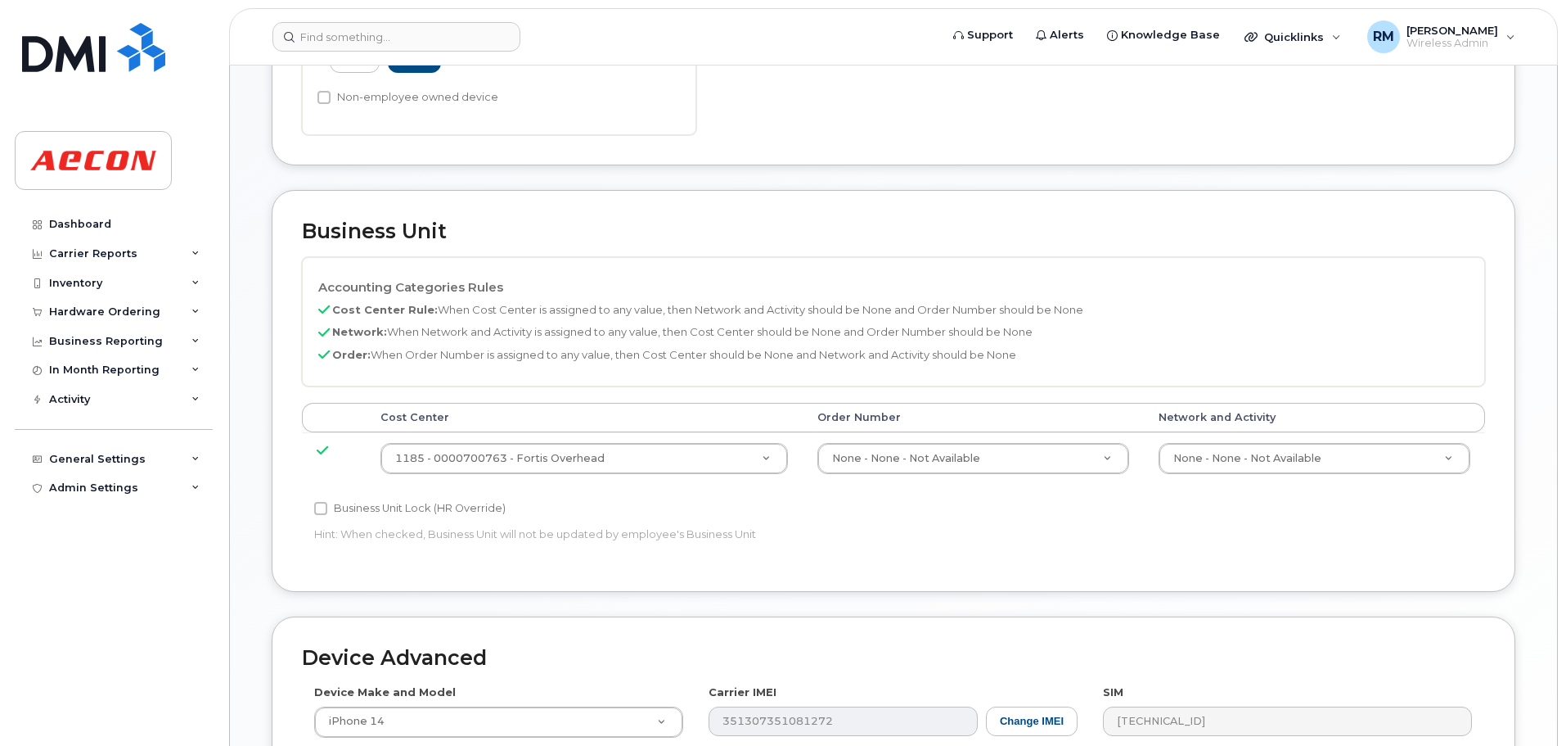
scroll to position [573, 0]
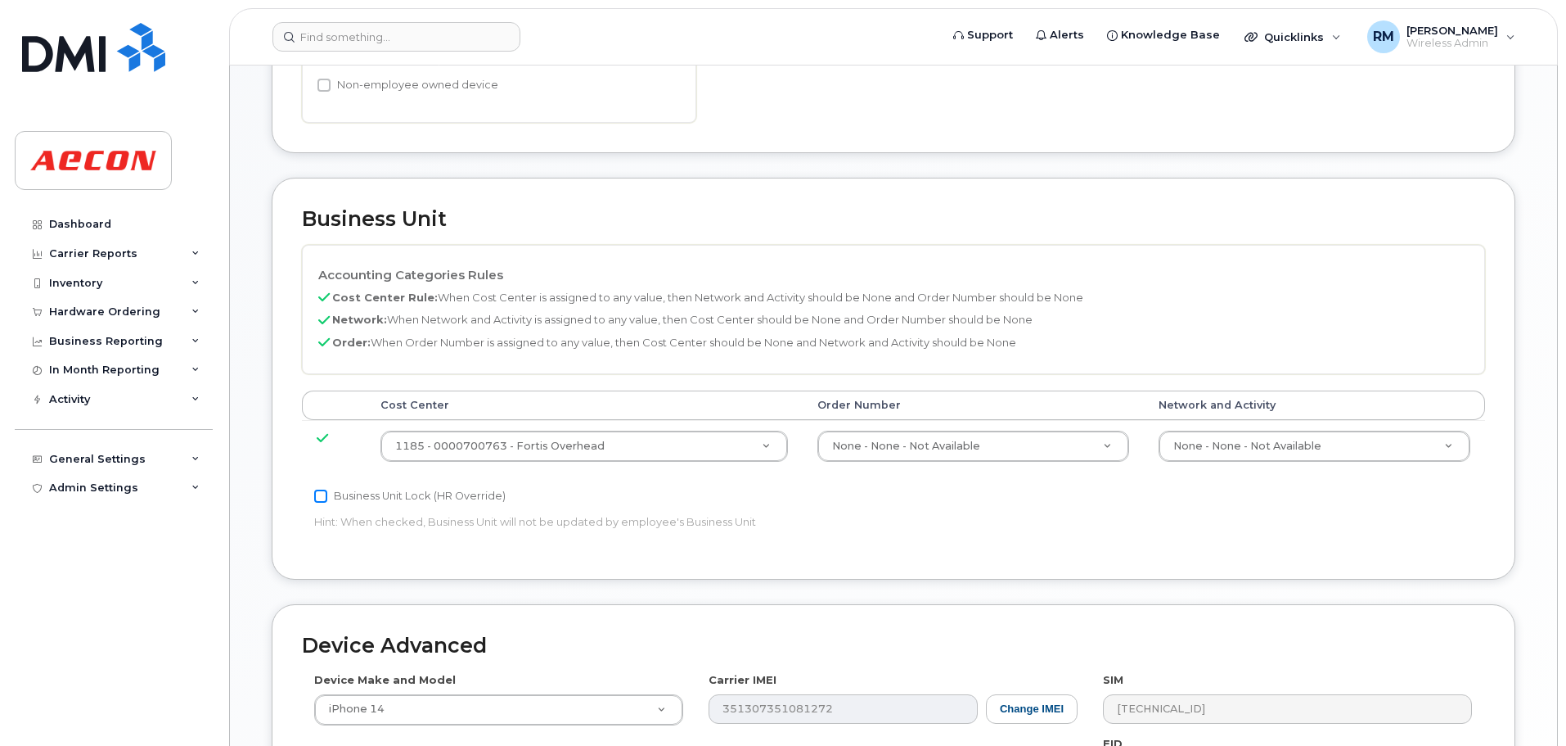
click at [322, 496] on input "Business Unit Lock (HR Override)" at bounding box center [320, 495] width 13 height 13
checkbox input "true"
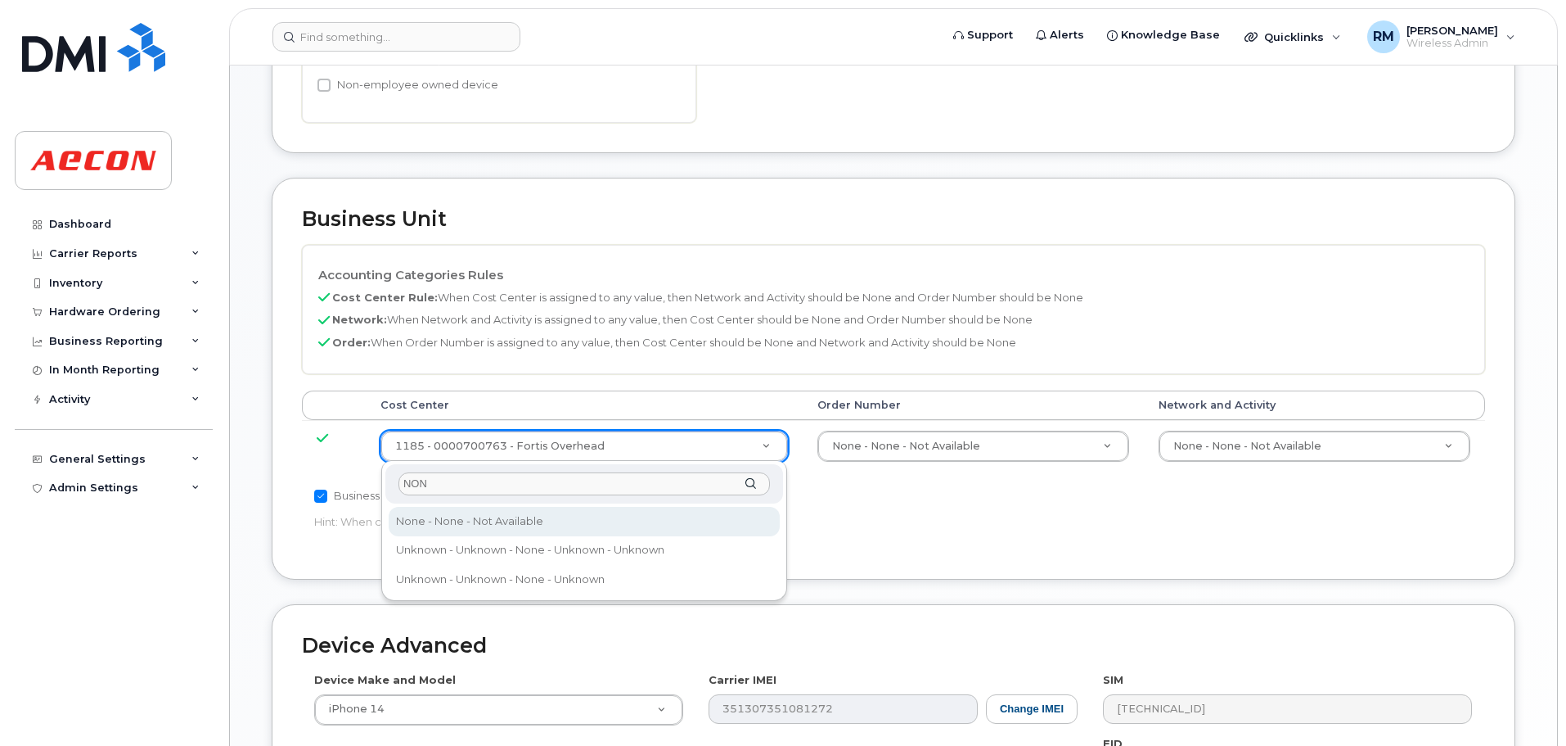
type input "NON"
drag, startPoint x: 438, startPoint y: 525, endPoint x: 1196, endPoint y: 425, distance: 765.2
type input "289660"
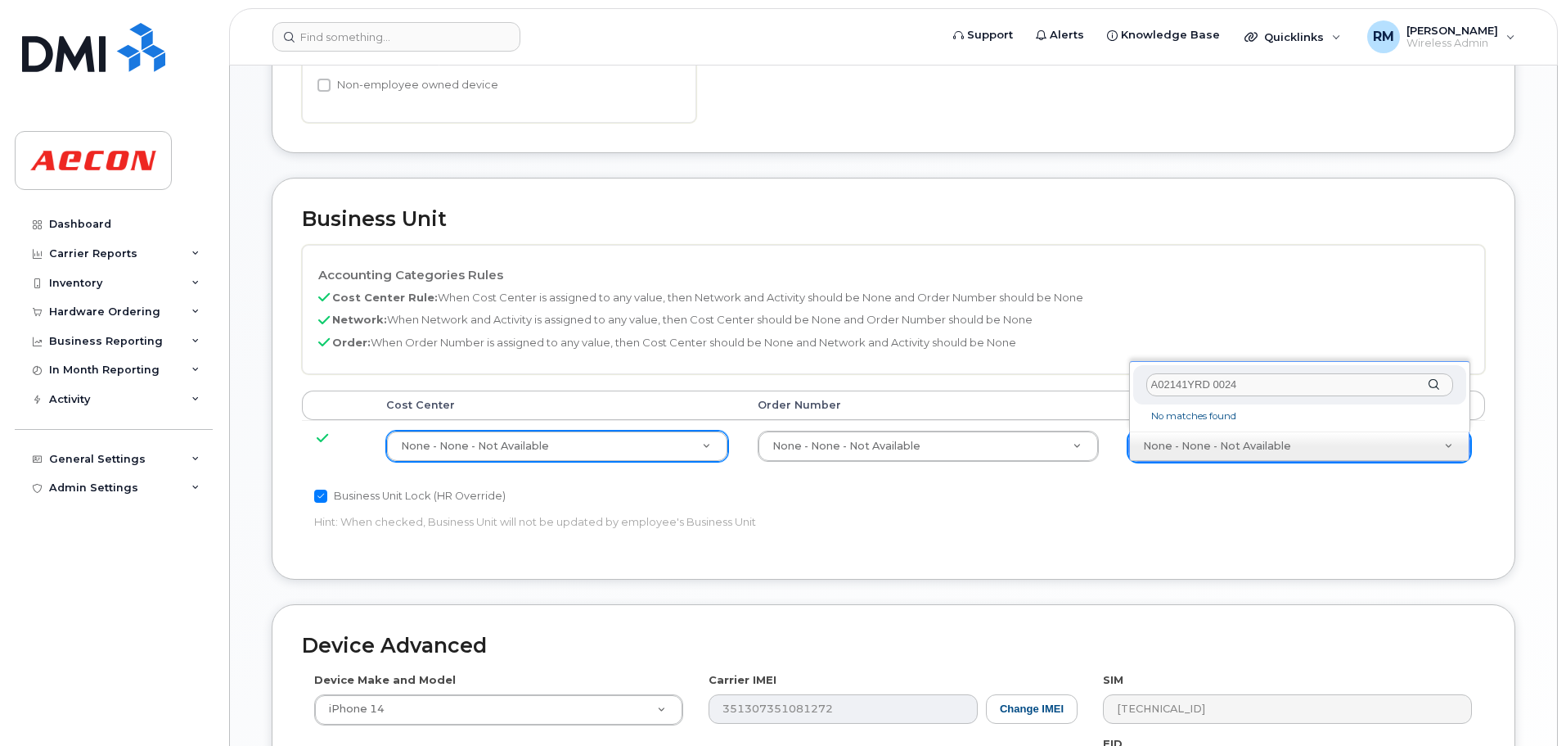
drag, startPoint x: 1246, startPoint y: 379, endPoint x: 936, endPoint y: 378, distance: 310.2
click at [936, 378] on body "Support Alerts Knowledge Base Quicklinks Suspend / Cancel Device Change SIM Car…" at bounding box center [783, 259] width 1566 height 1665
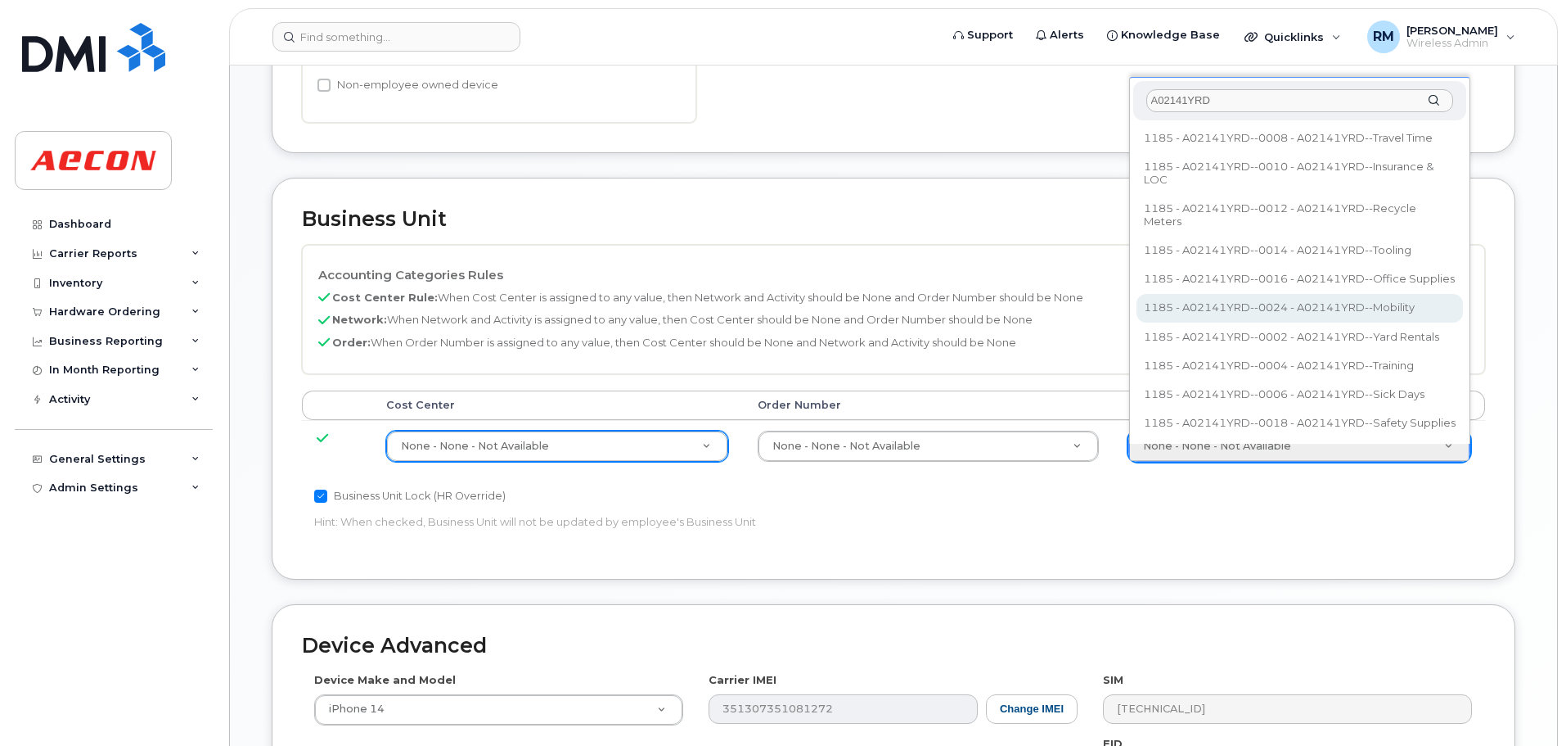
type input "A02141YRD"
type input "36211770"
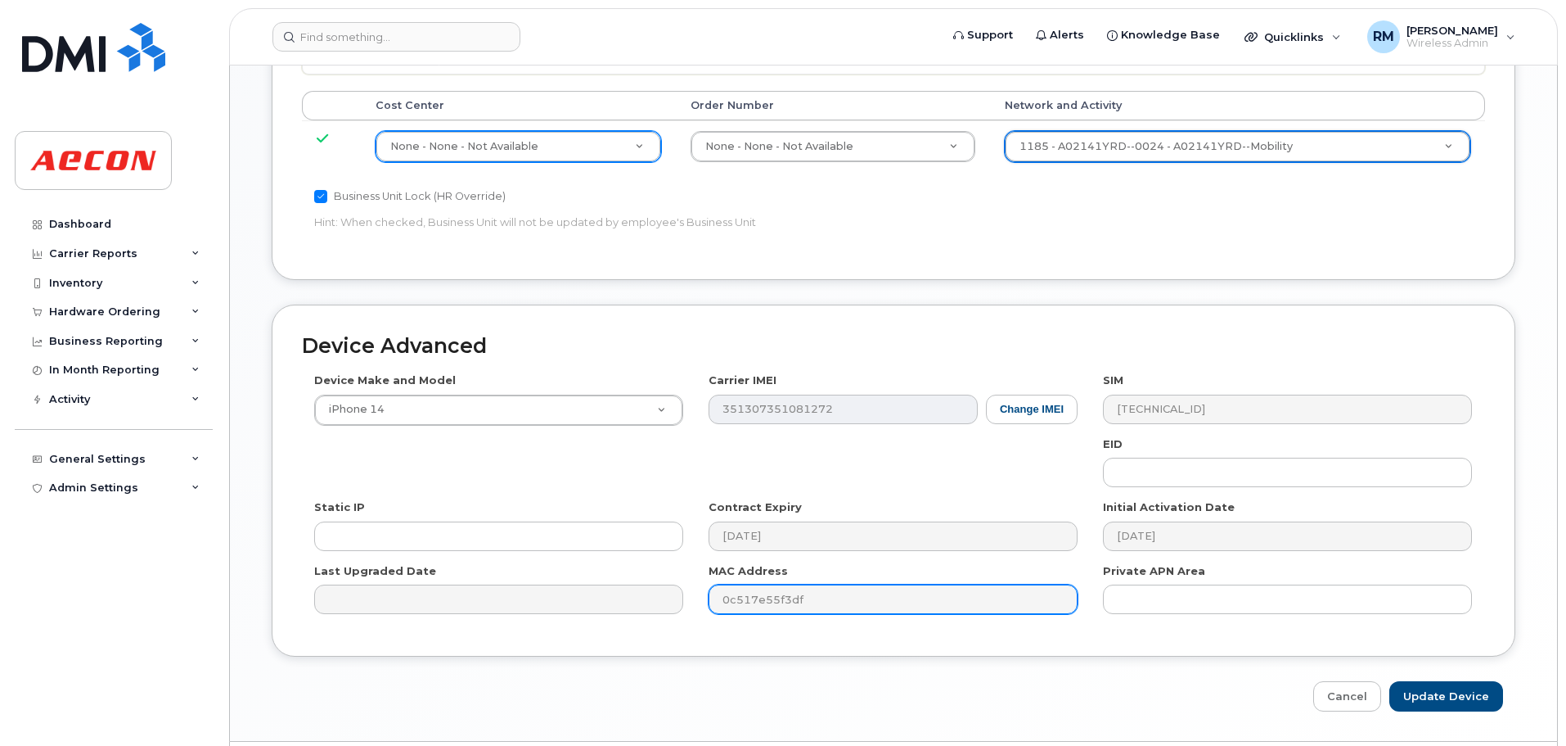
scroll to position [920, 0]
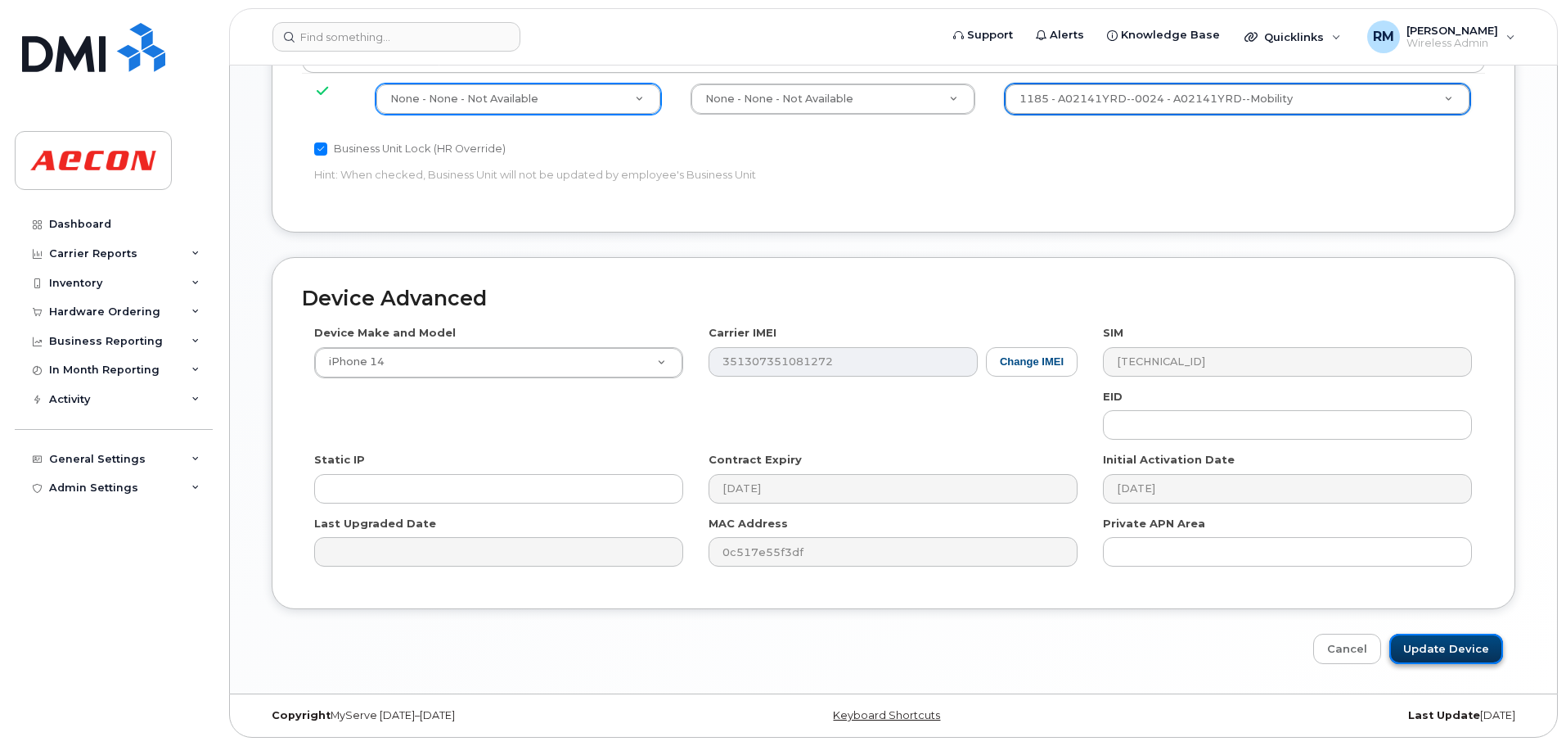
click at [1448, 642] on input "Update Device" at bounding box center [1447, 648] width 114 height 30
type input "Saving..."
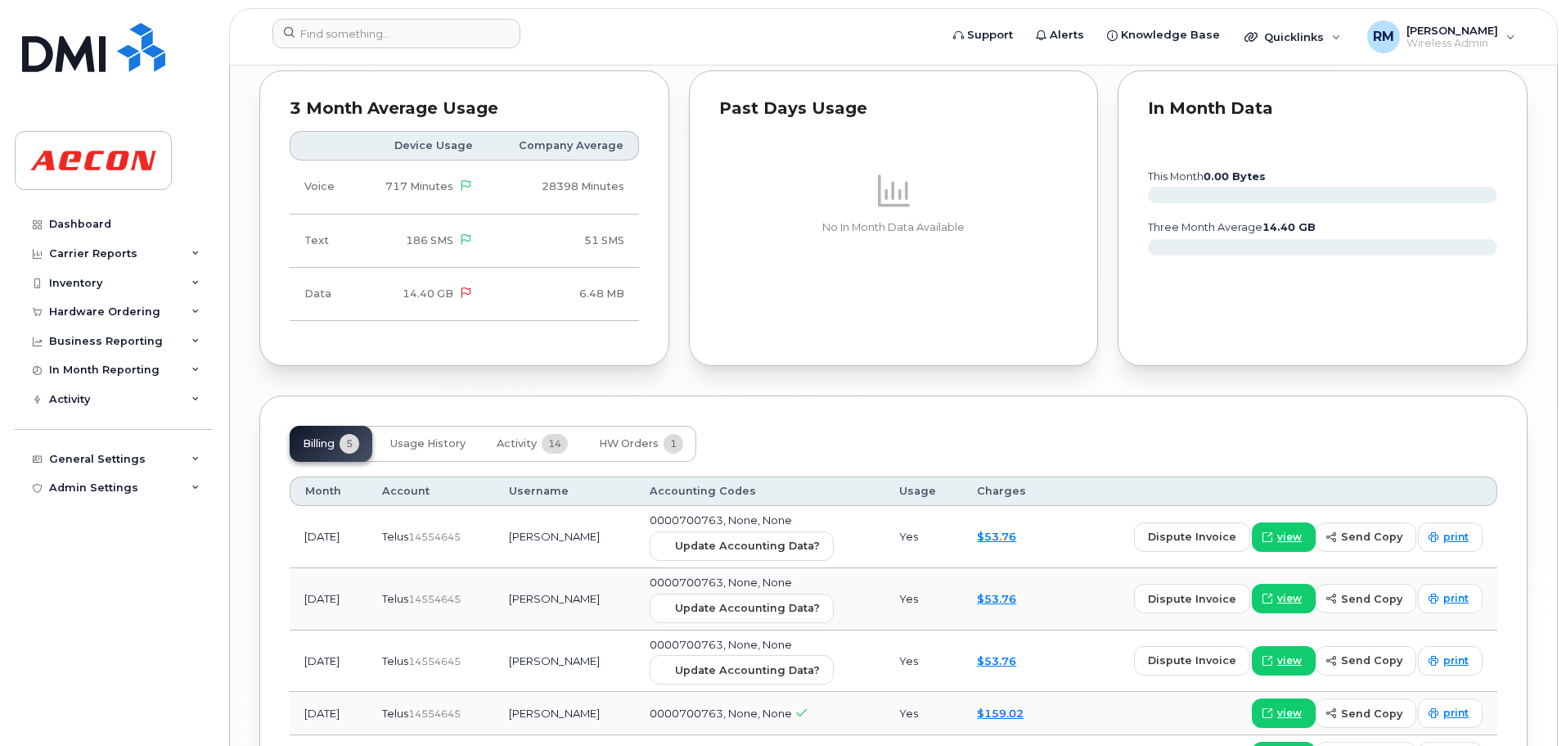
scroll to position [1831, 0]
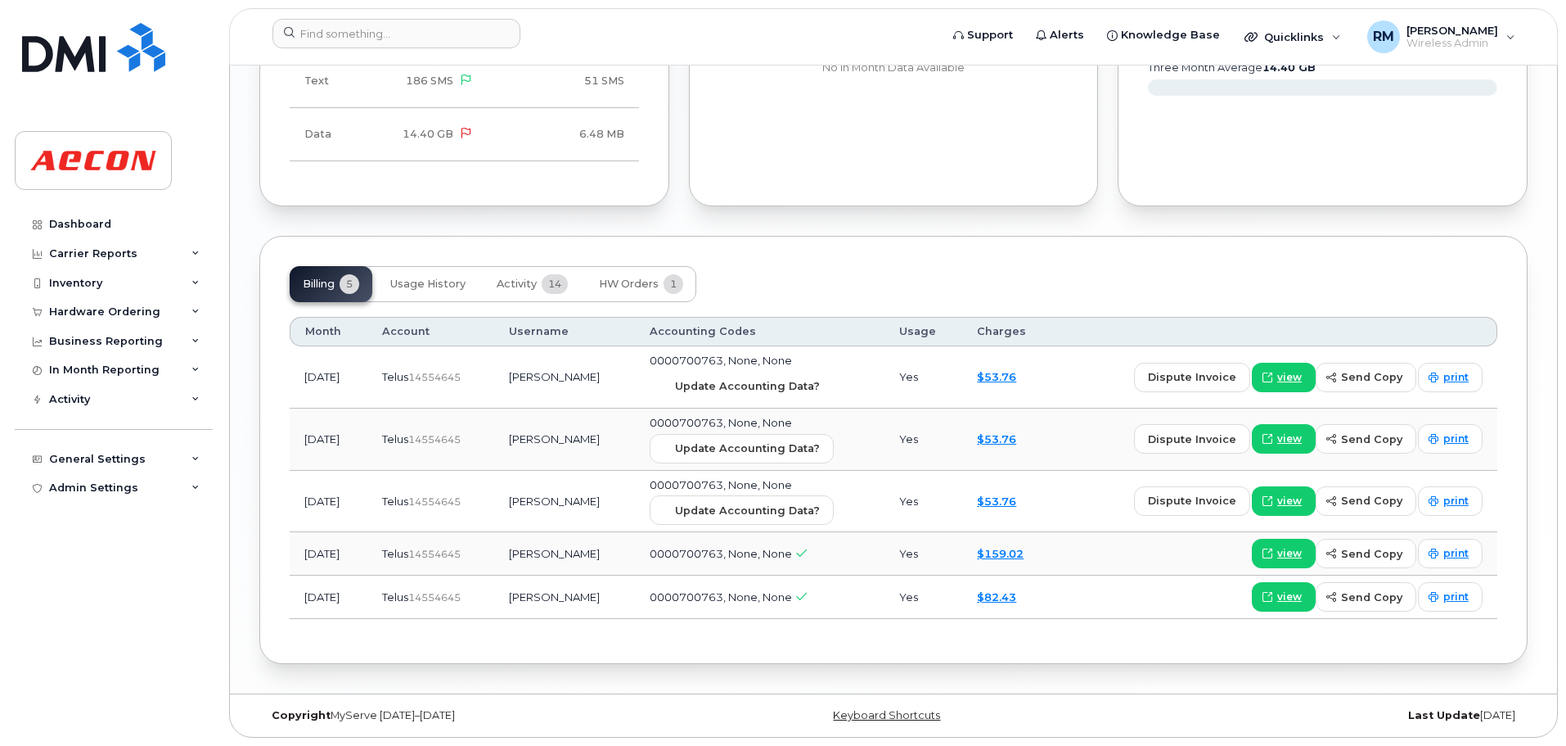
drag, startPoint x: 763, startPoint y: 388, endPoint x: 855, endPoint y: 66, distance: 334.7
click at [763, 388] on span "Update Accounting Data?" at bounding box center [747, 386] width 145 height 16
click at [348, 39] on input at bounding box center [397, 33] width 248 height 29
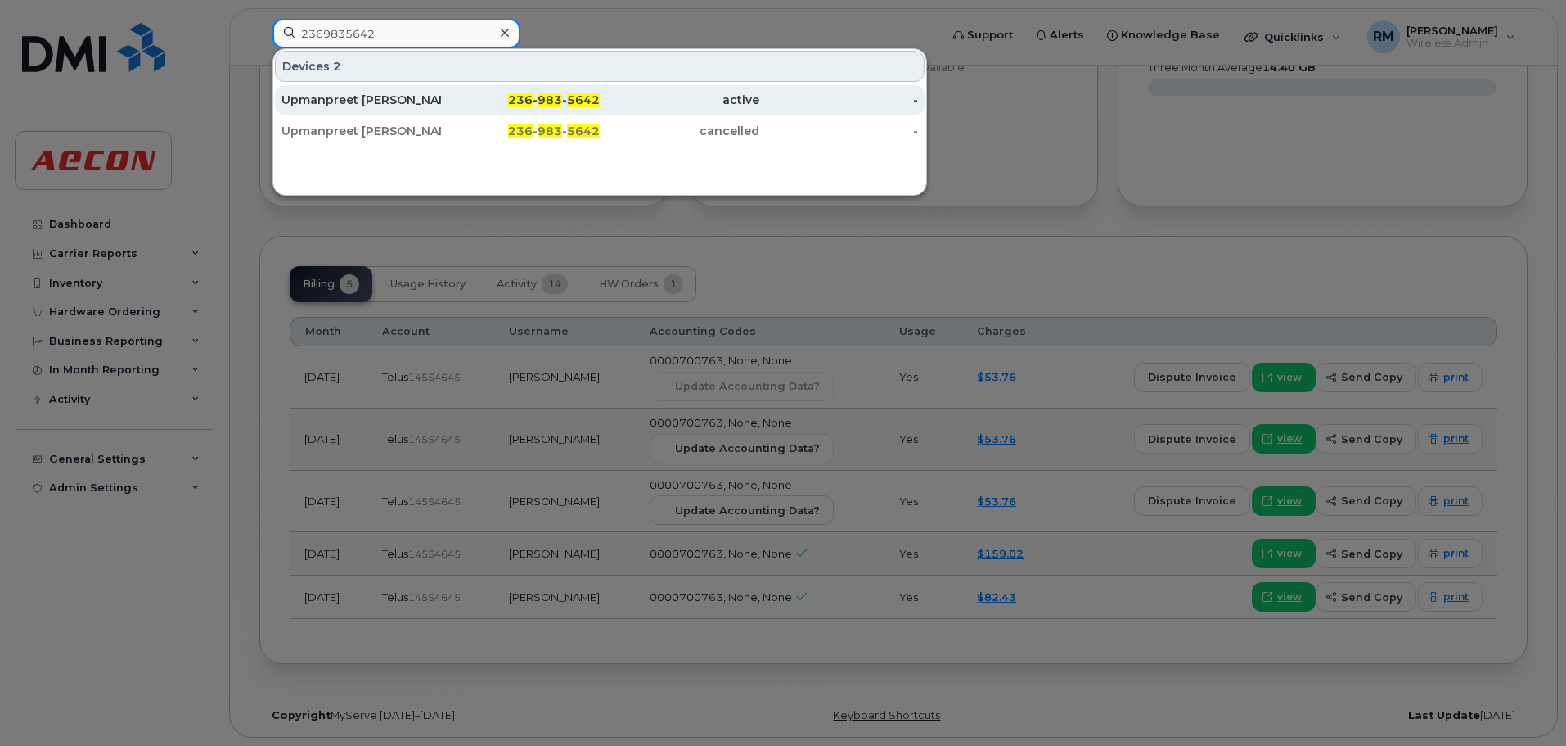
type input "2369835642"
click at [533, 102] on span "236" at bounding box center [520, 99] width 25 height 15
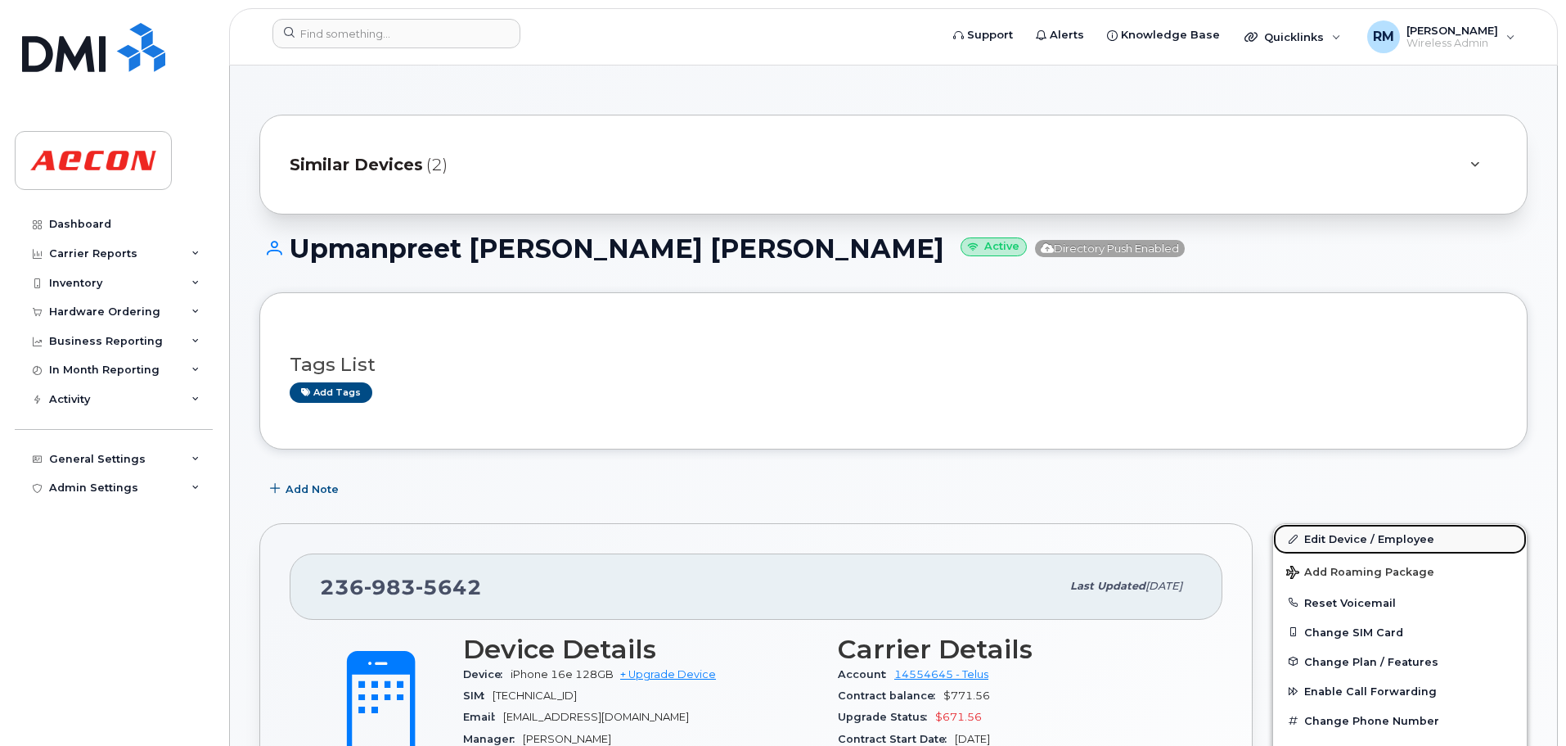
click at [1345, 539] on link "Edit Device / Employee" at bounding box center [1400, 538] width 254 height 29
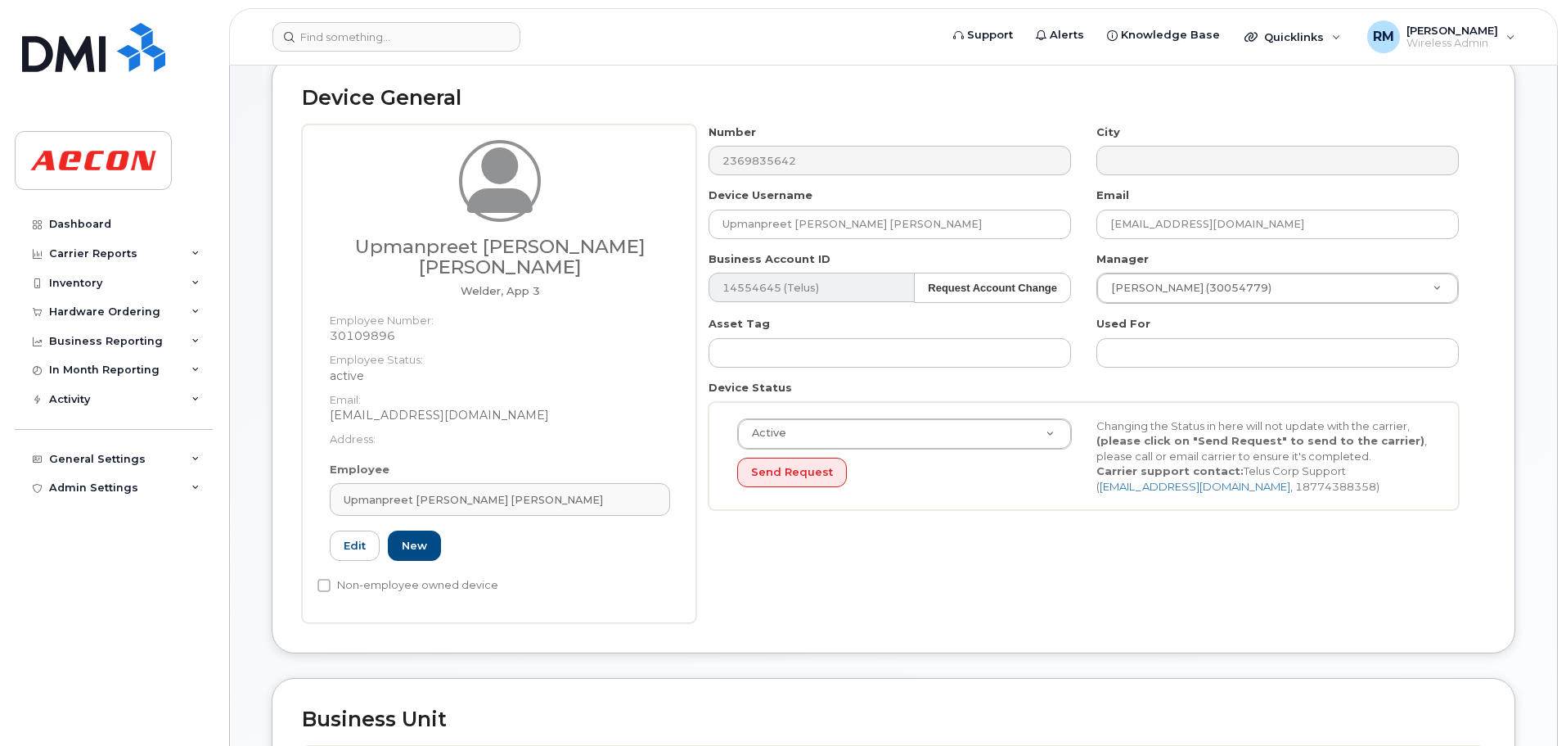
scroll to position [737, 0]
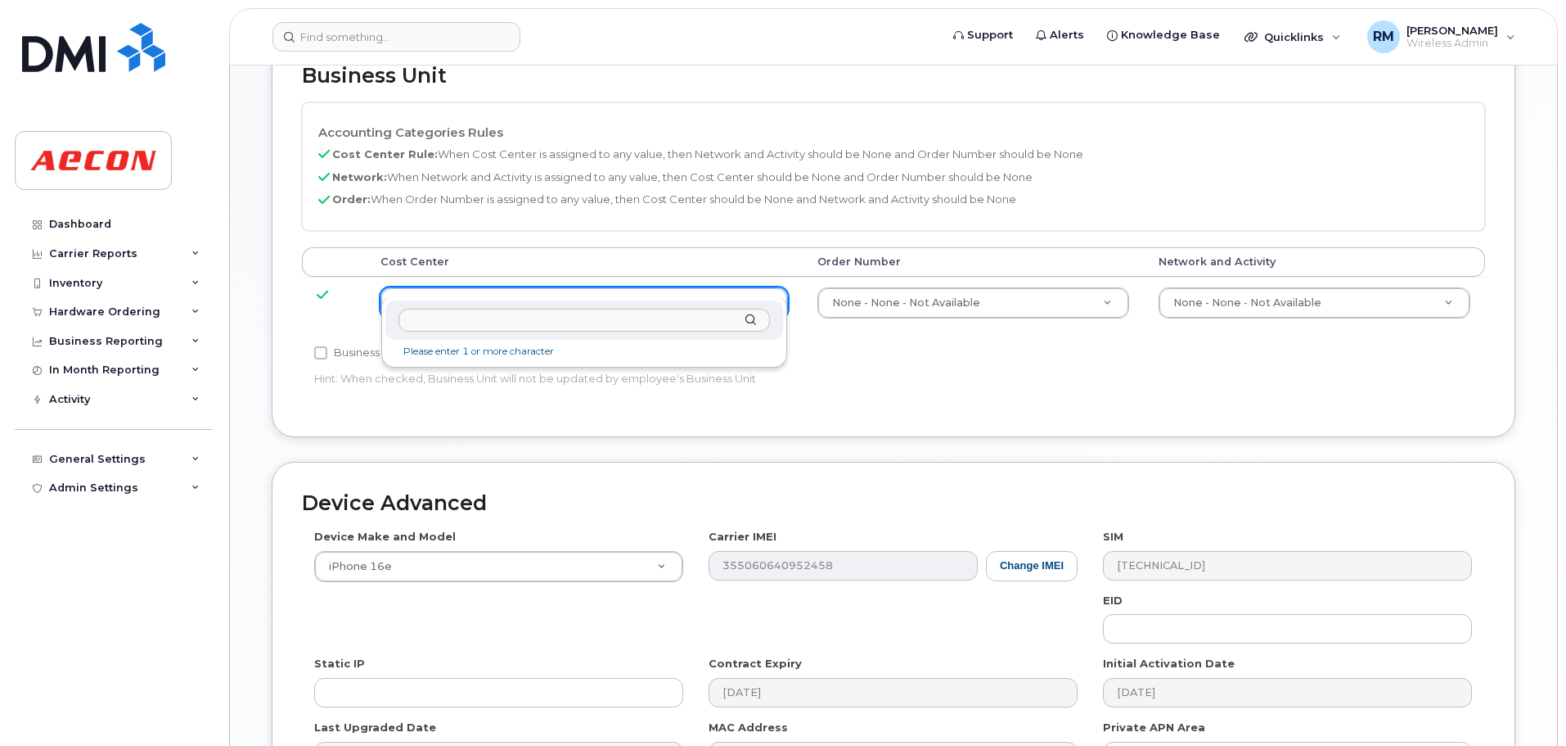
click at [532, 321] on input "text" at bounding box center [585, 321] width 372 height 24
type input "NONE"
type input "289660"
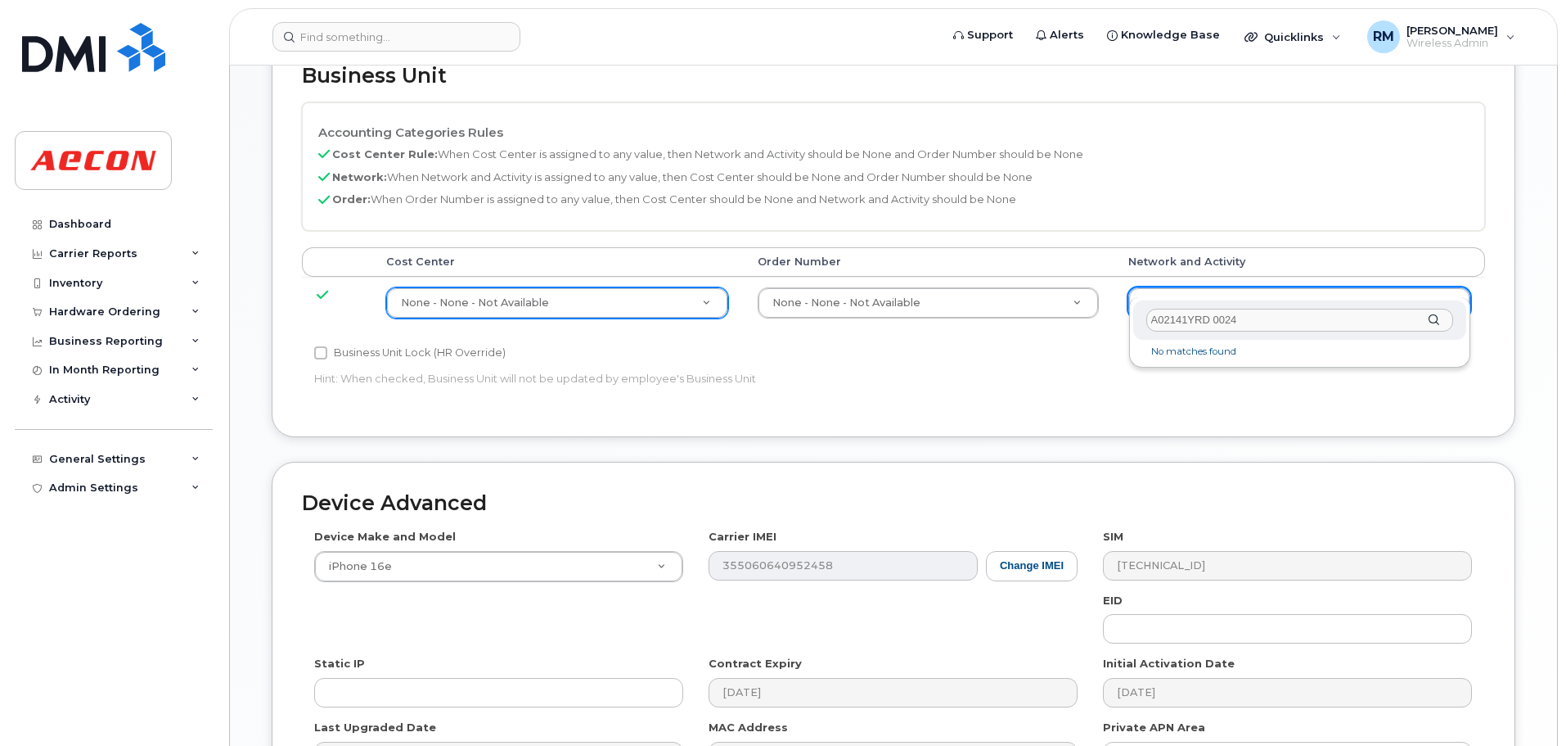
drag, startPoint x: 1250, startPoint y: 313, endPoint x: 1052, endPoint y: 313, distance: 198.1
click at [1052, 313] on body "Support Alerts Knowledge Base Quicklinks Suspend / Cancel Device Change SIM Car…" at bounding box center [783, 106] width 1566 height 1686
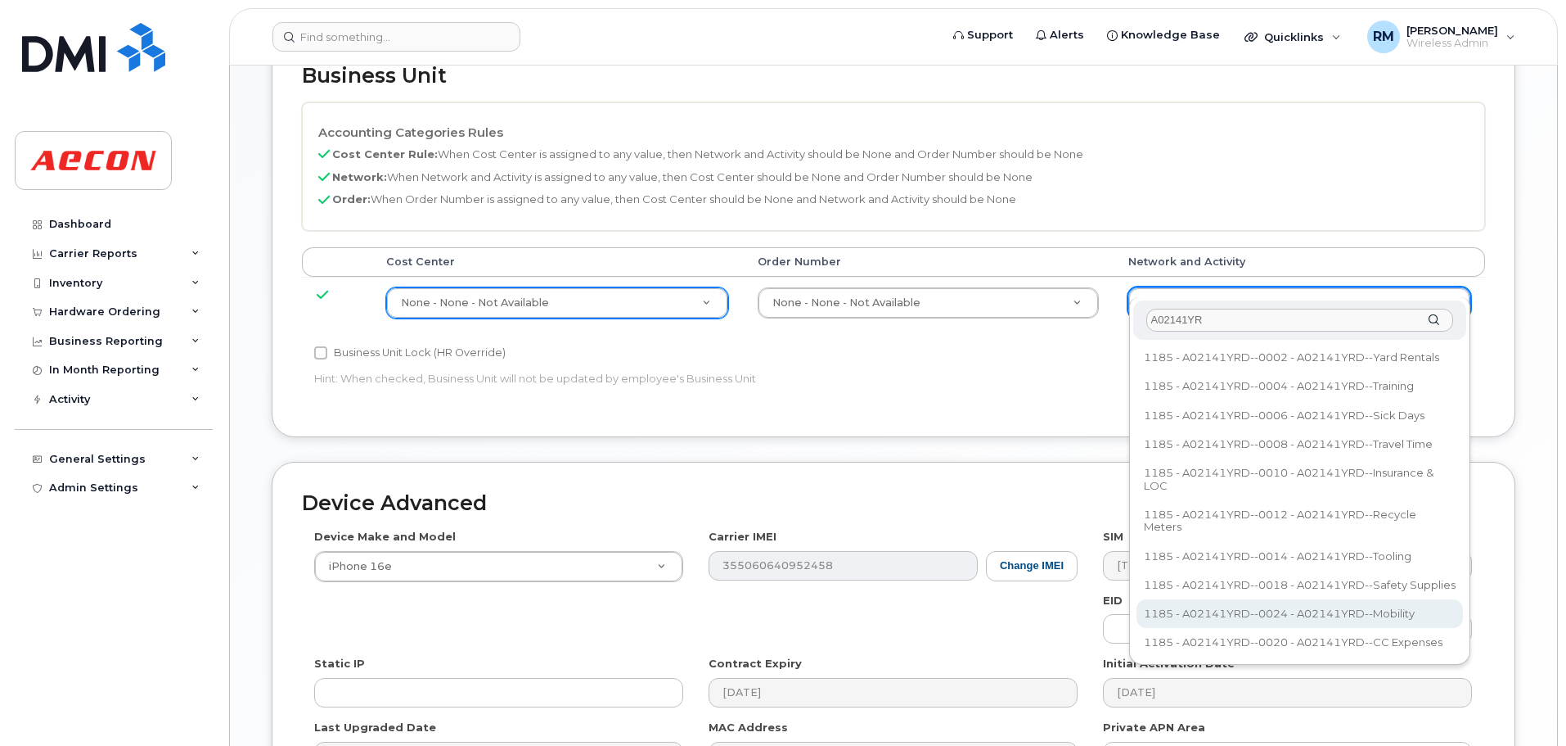
type input "A02141YR"
type input "36211770"
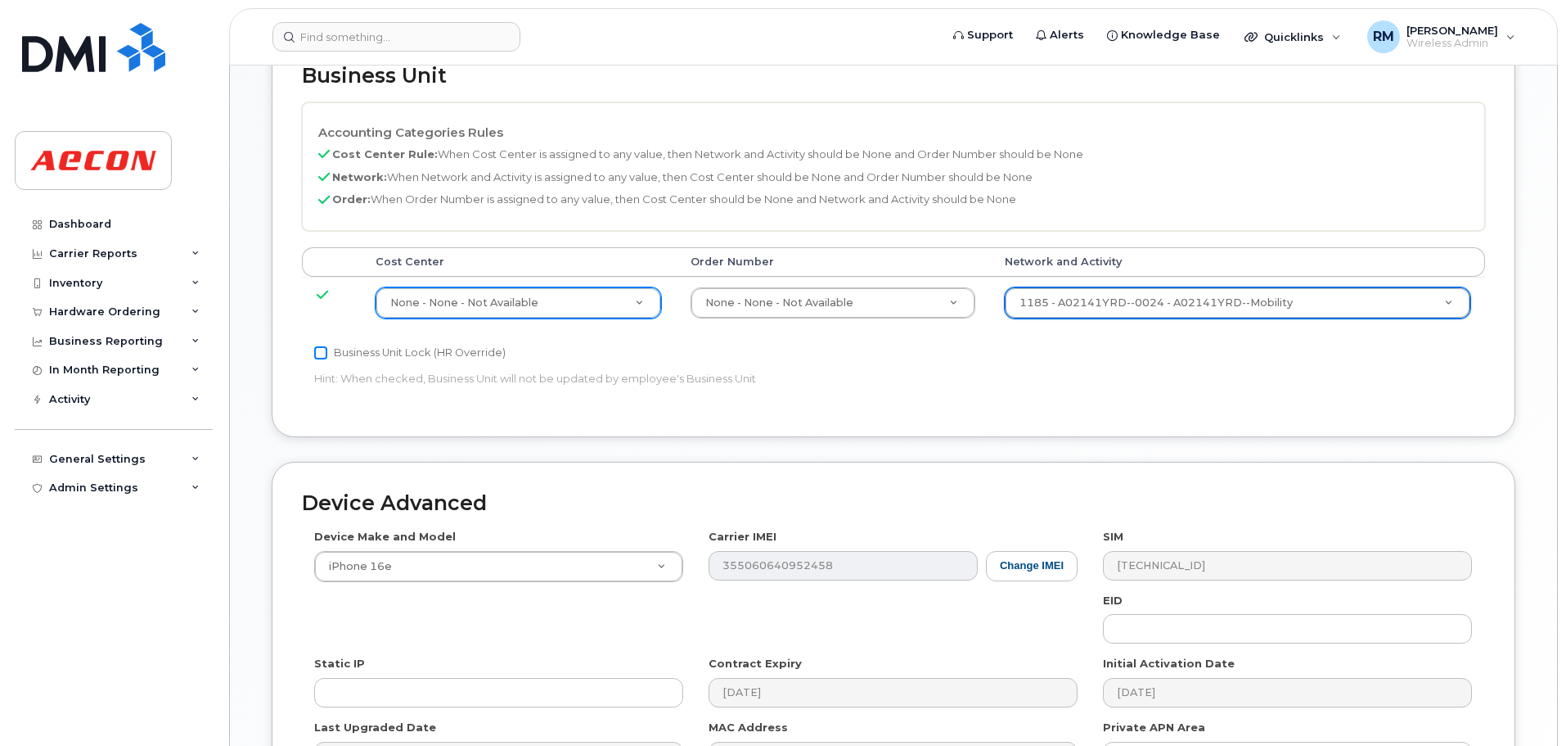
click at [323, 346] on input "Business Unit Lock (HR Override)" at bounding box center [320, 352] width 13 height 13
checkbox input "true"
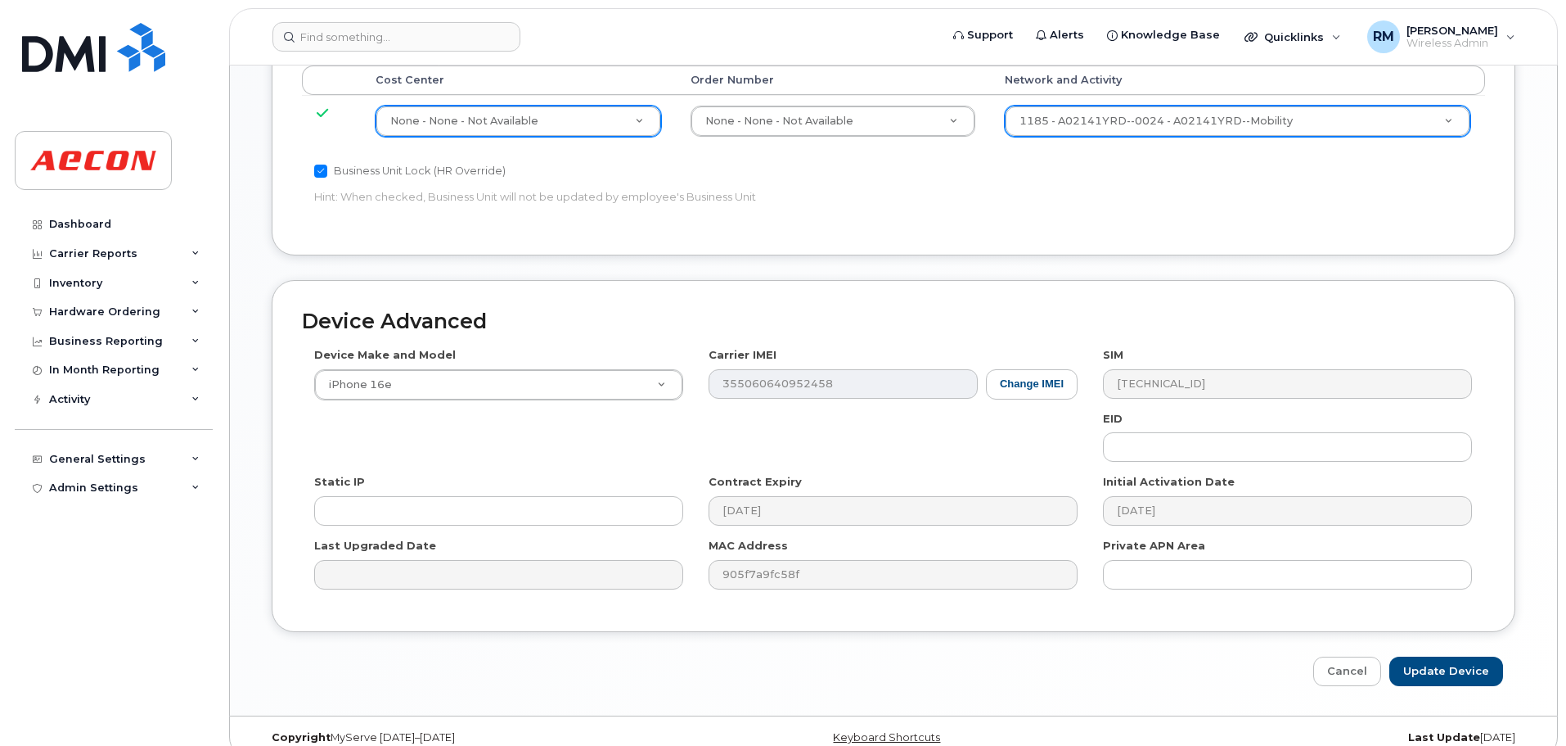
scroll to position [920, 0]
click at [1447, 655] on input "Update Device" at bounding box center [1447, 670] width 114 height 30
type input "Saving..."
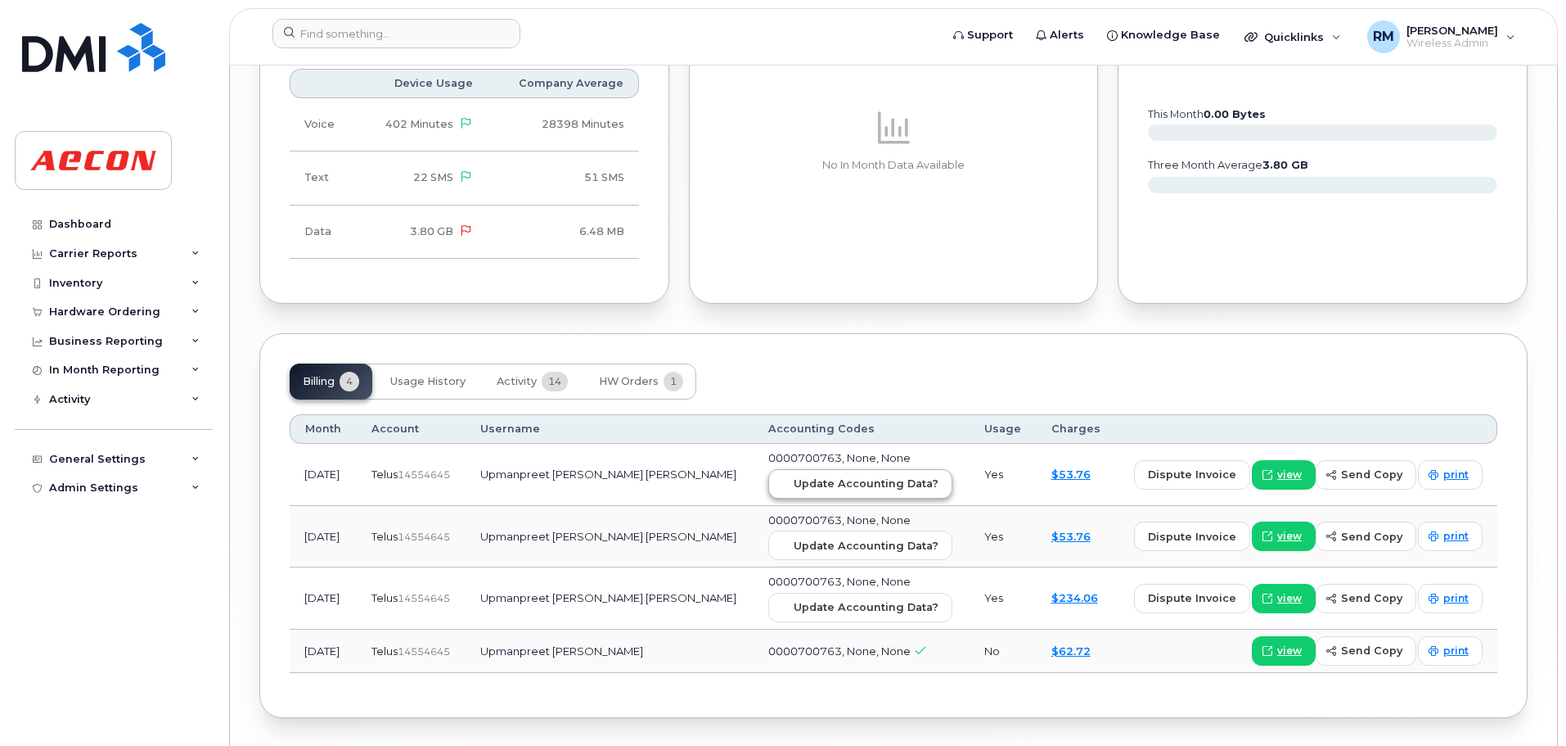
scroll to position [1749, 0]
click at [794, 475] on span "Update Accounting Data?" at bounding box center [866, 483] width 145 height 16
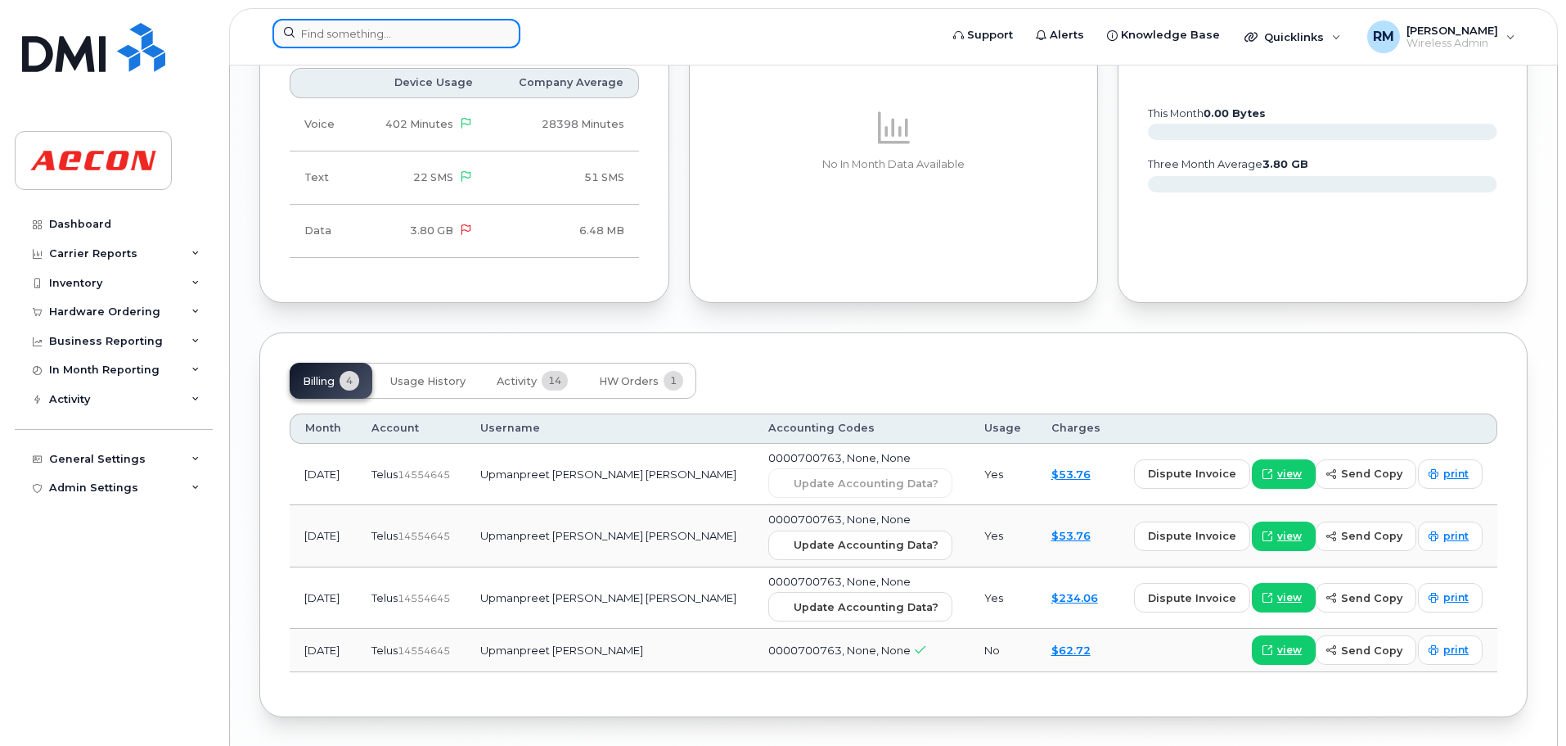
click at [324, 36] on input at bounding box center [397, 33] width 248 height 29
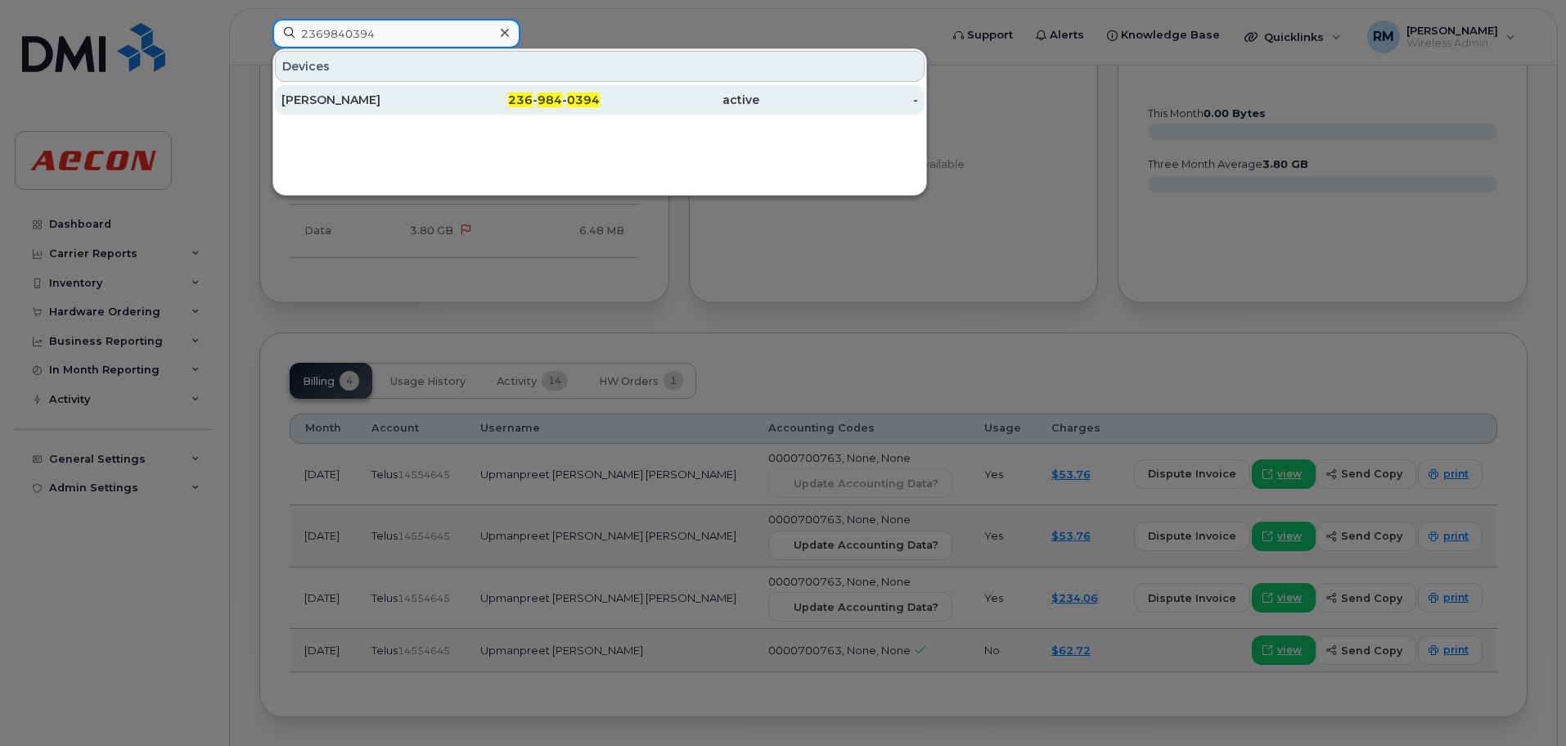
type input "2369840394"
click at [590, 100] on span "0394" at bounding box center [583, 99] width 33 height 15
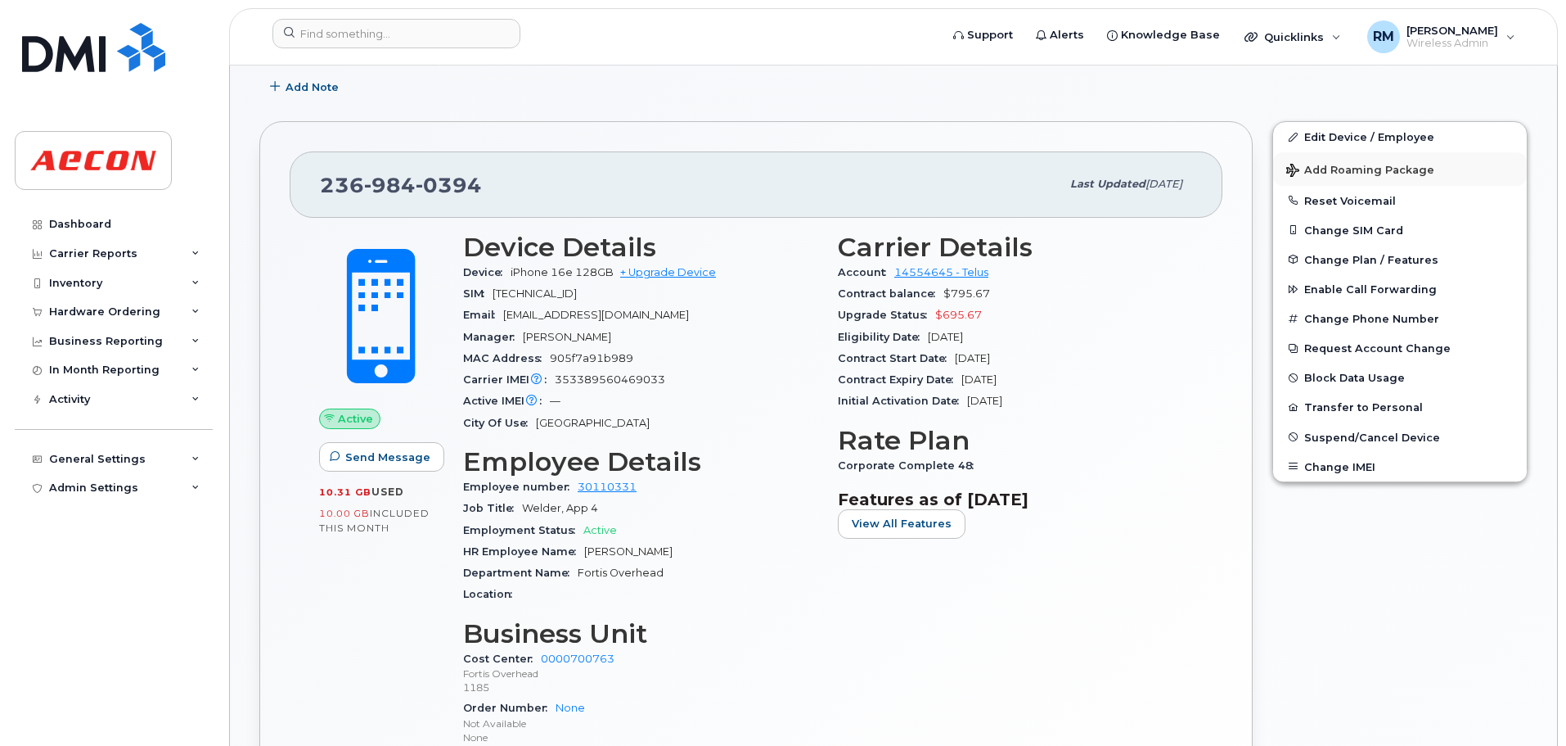
scroll to position [164, 0]
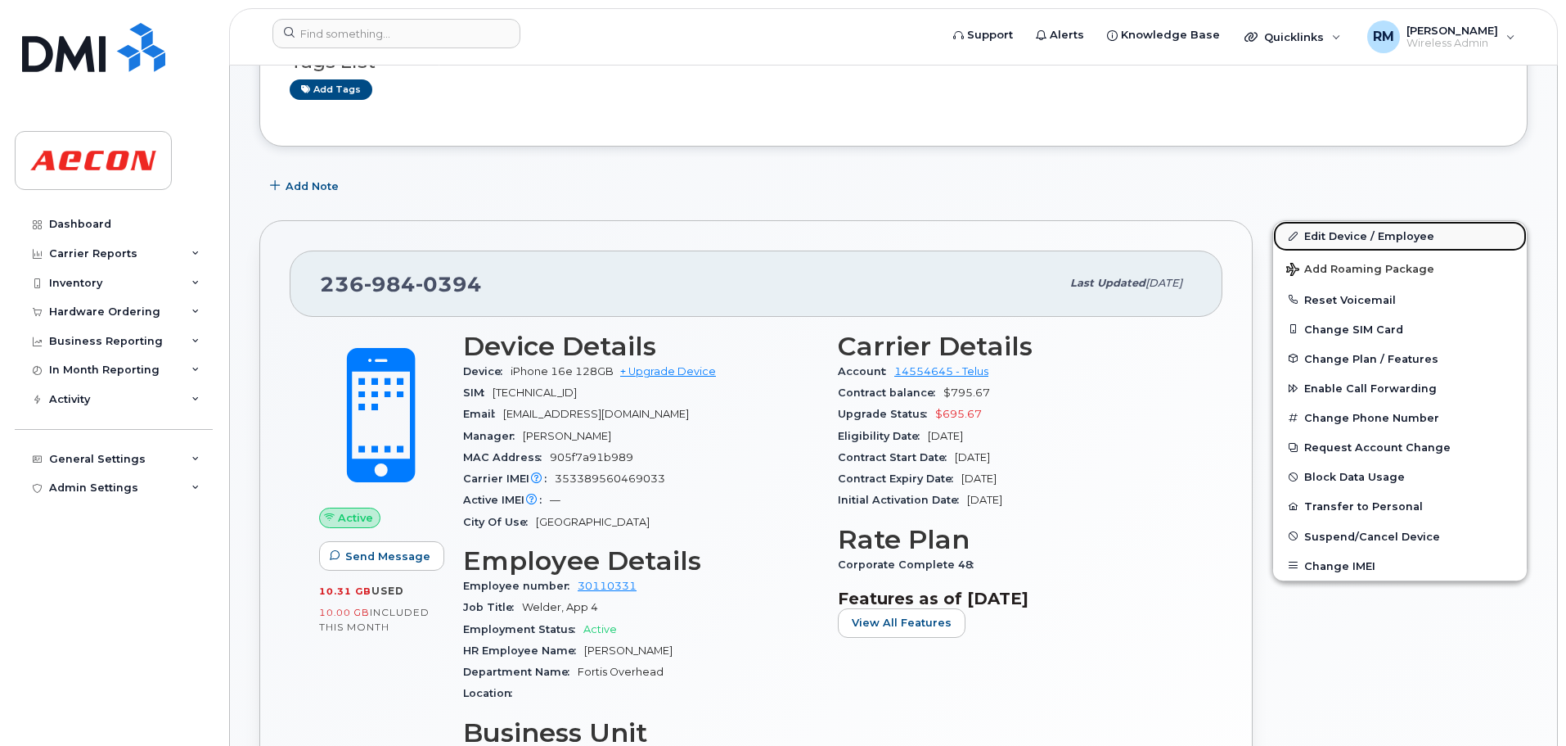
click at [1342, 236] on link "Edit Device / Employee" at bounding box center [1400, 235] width 254 height 29
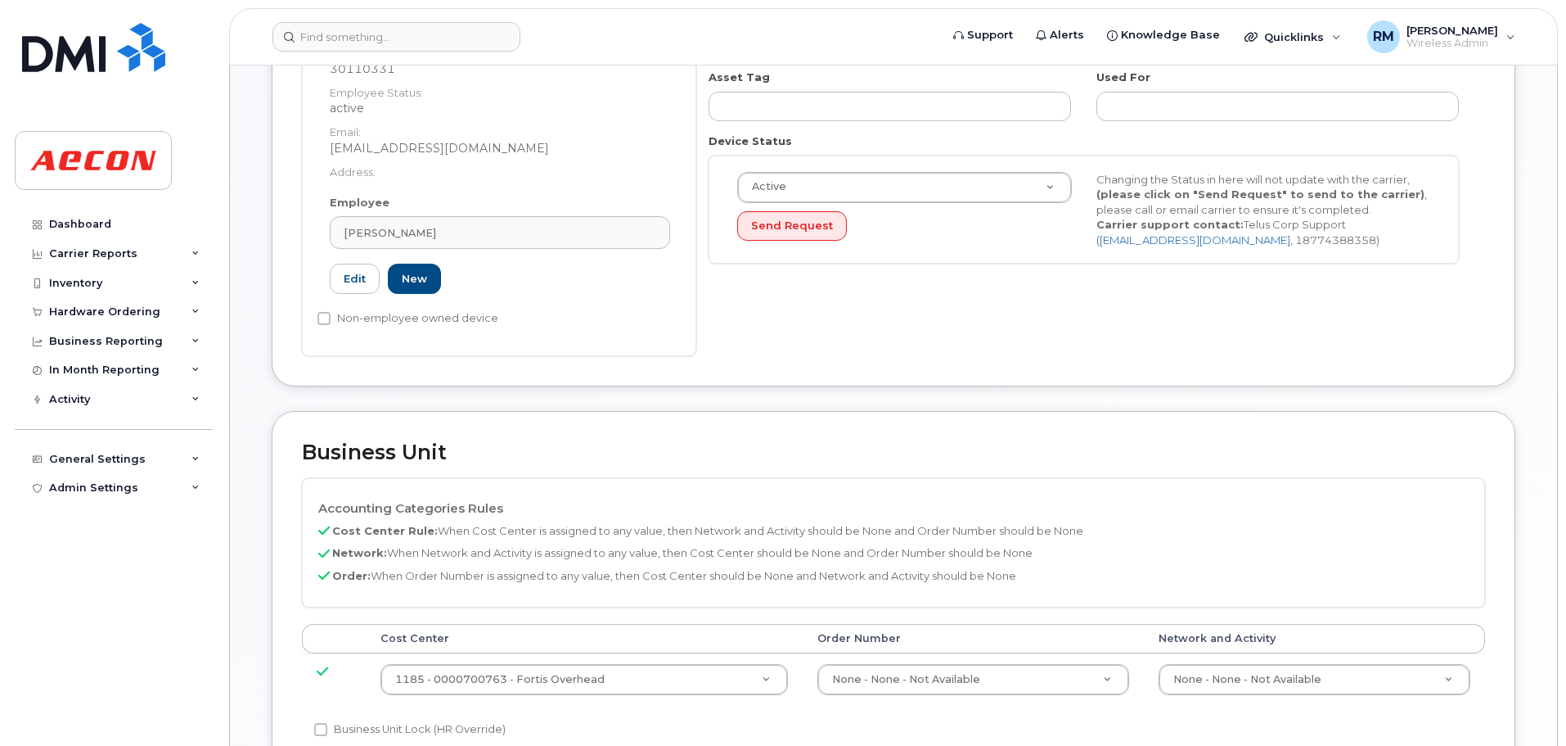
scroll to position [327, 0]
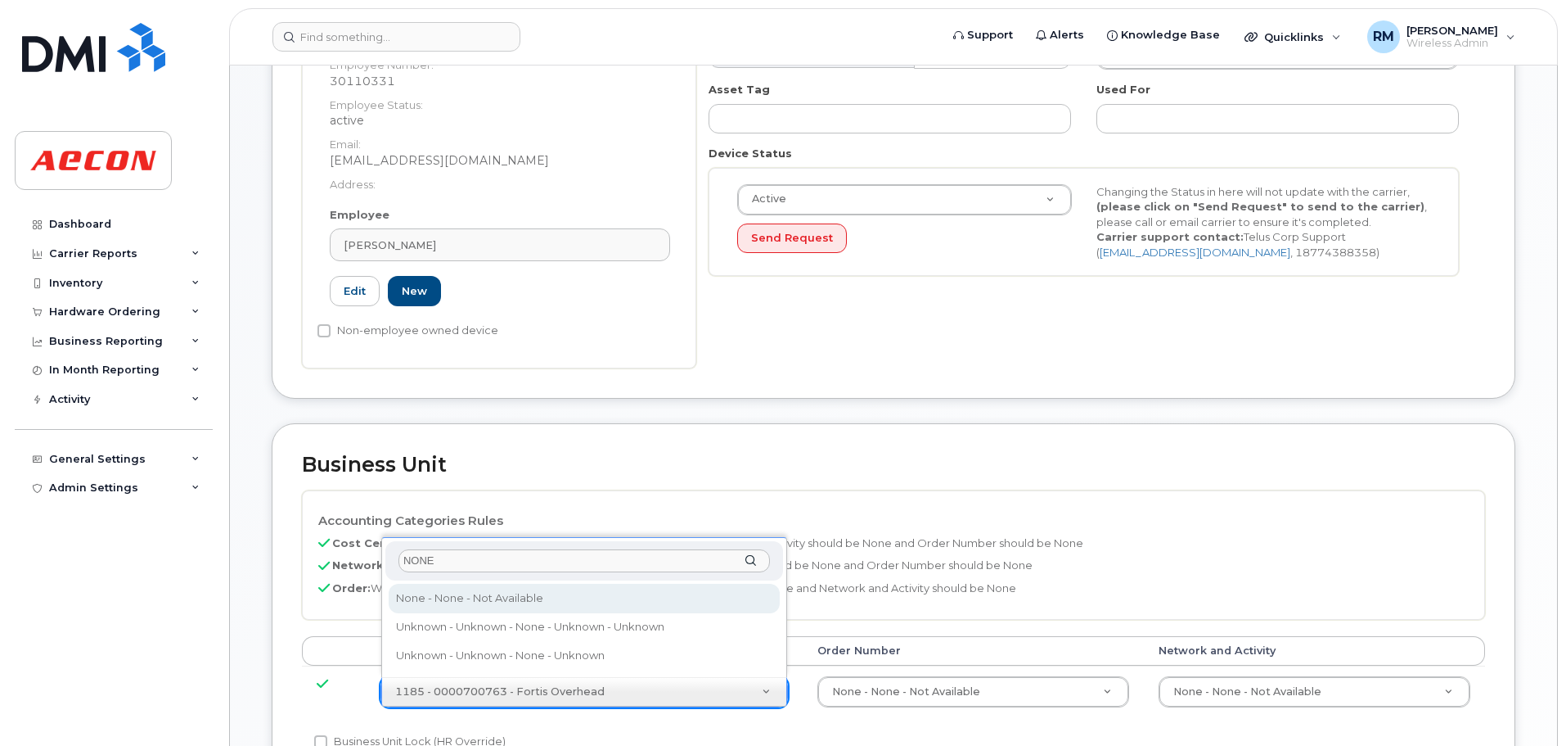
type input "NONE"
type input "289660"
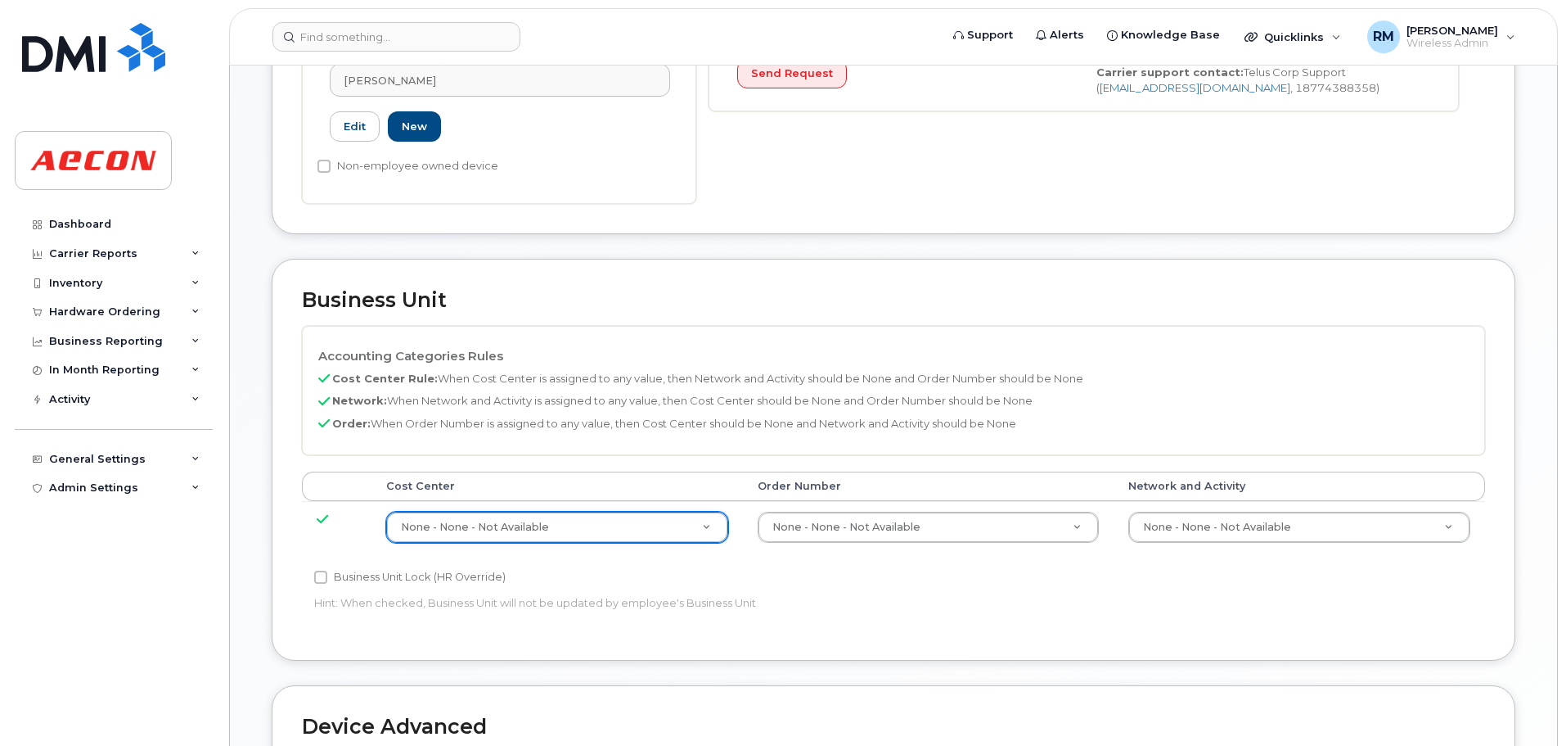
scroll to position [573, 0]
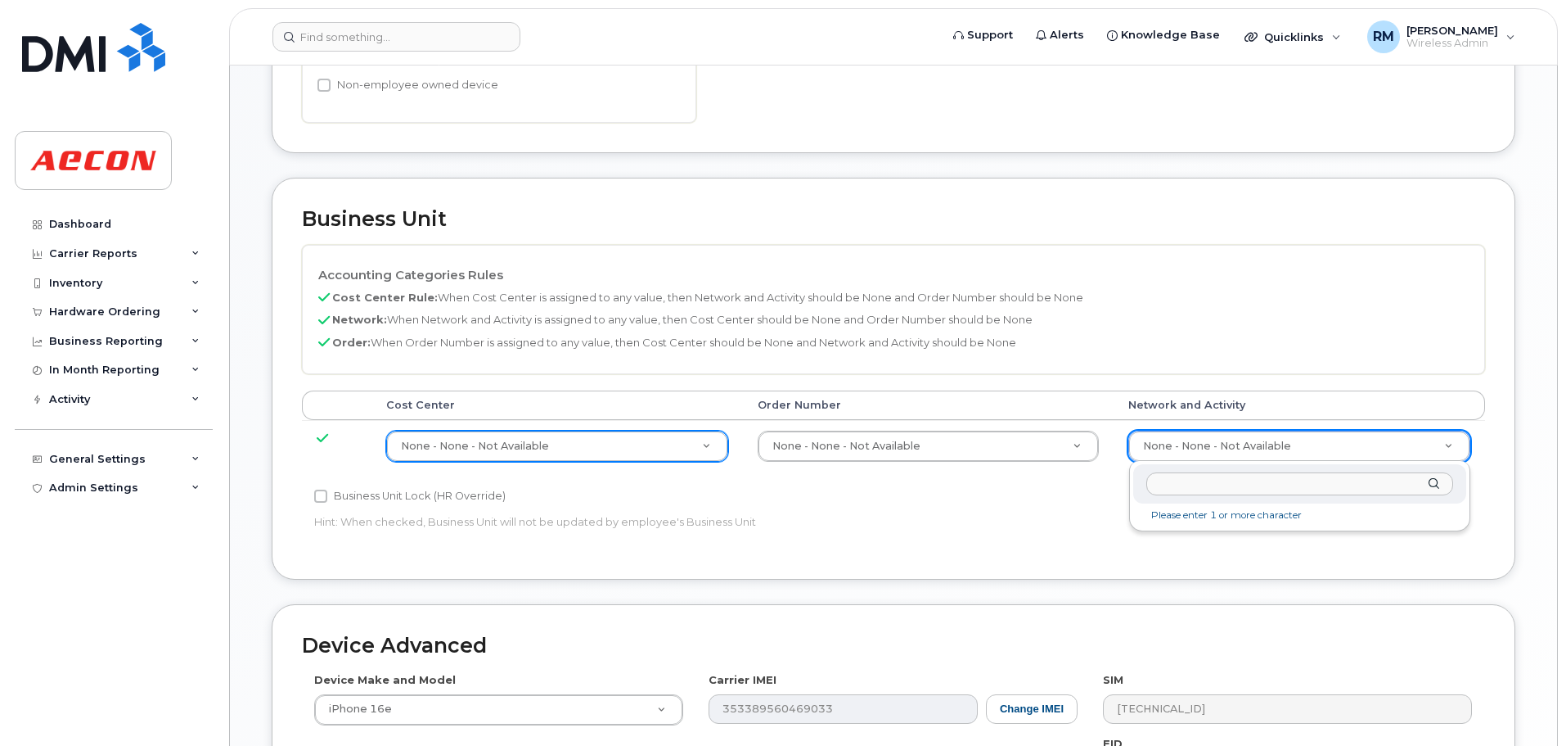
click at [1178, 491] on input "text" at bounding box center [1300, 484] width 307 height 24
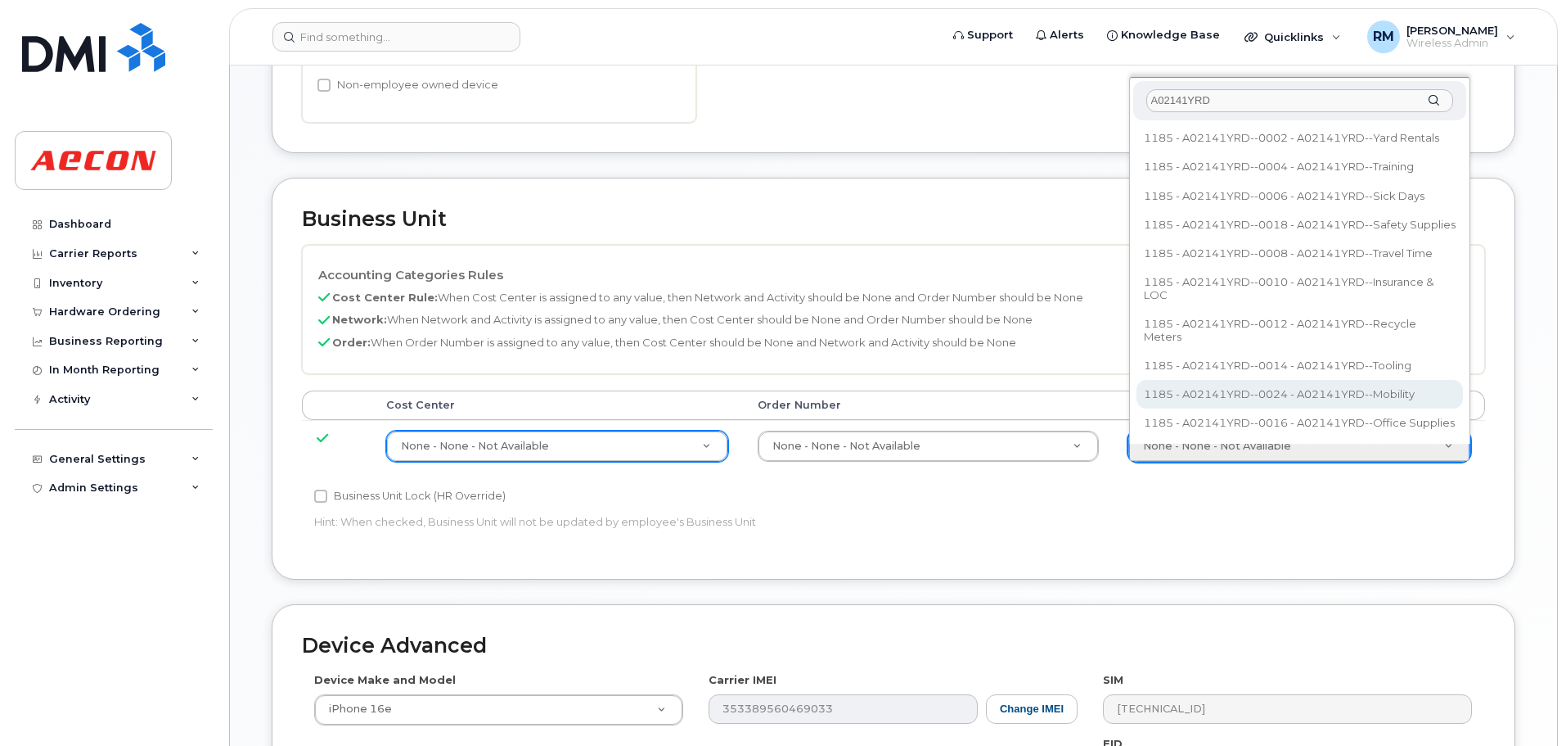
type input "A02141YRD"
type input "36211770"
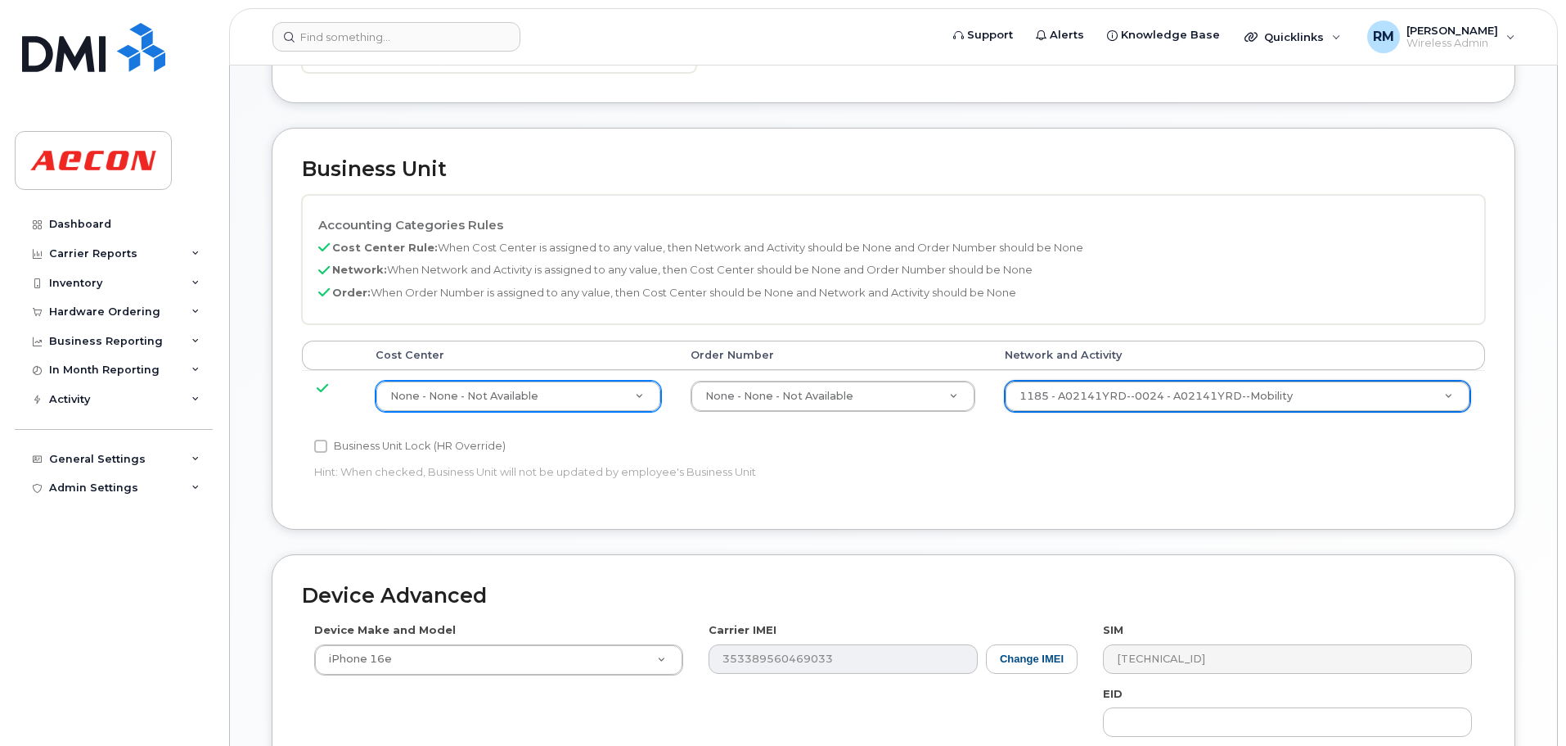
scroll to position [900, 0]
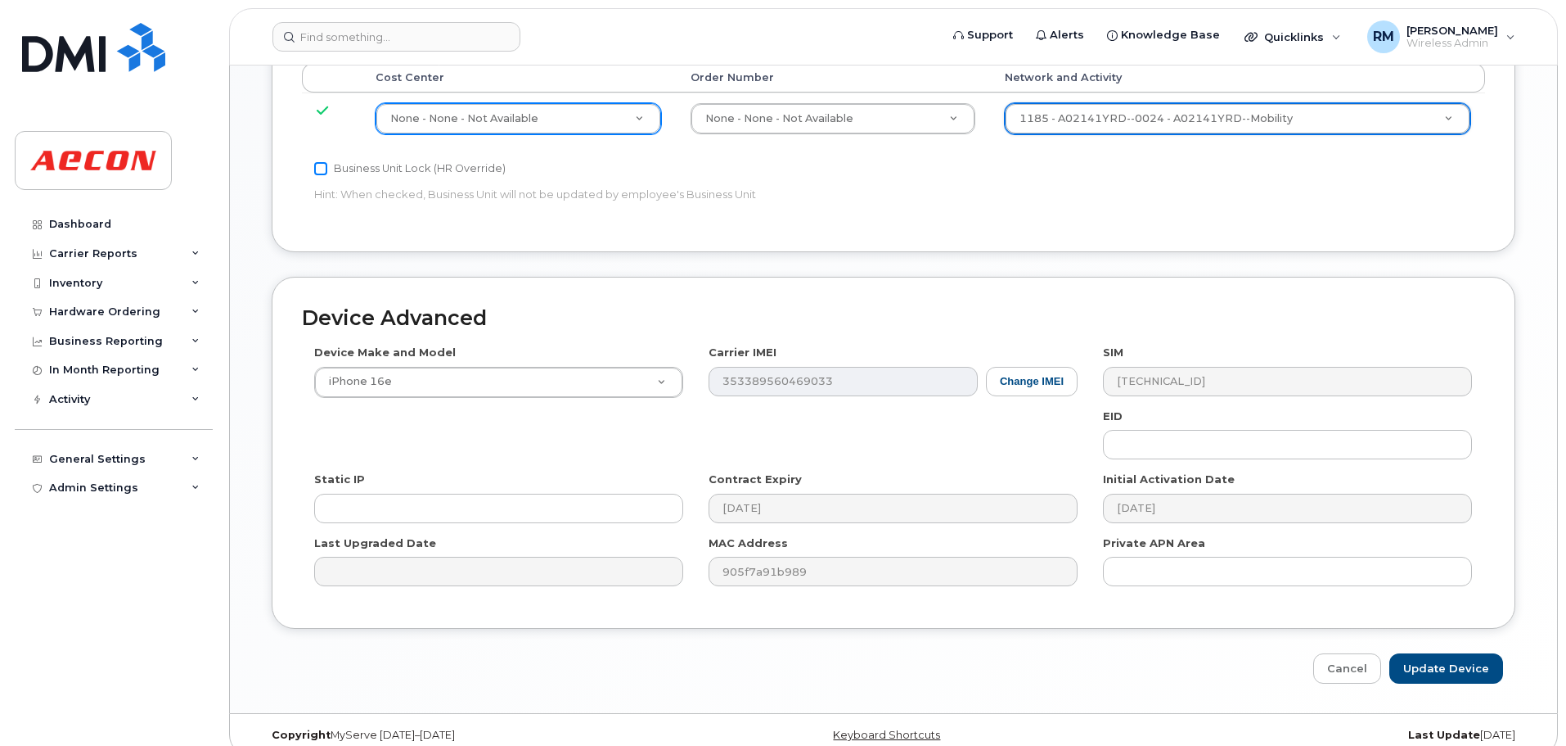
click at [317, 169] on input "Business Unit Lock (HR Override)" at bounding box center [320, 168] width 13 height 13
checkbox input "true"
click at [1439, 662] on input "Update Device" at bounding box center [1447, 668] width 114 height 30
type input "Saving..."
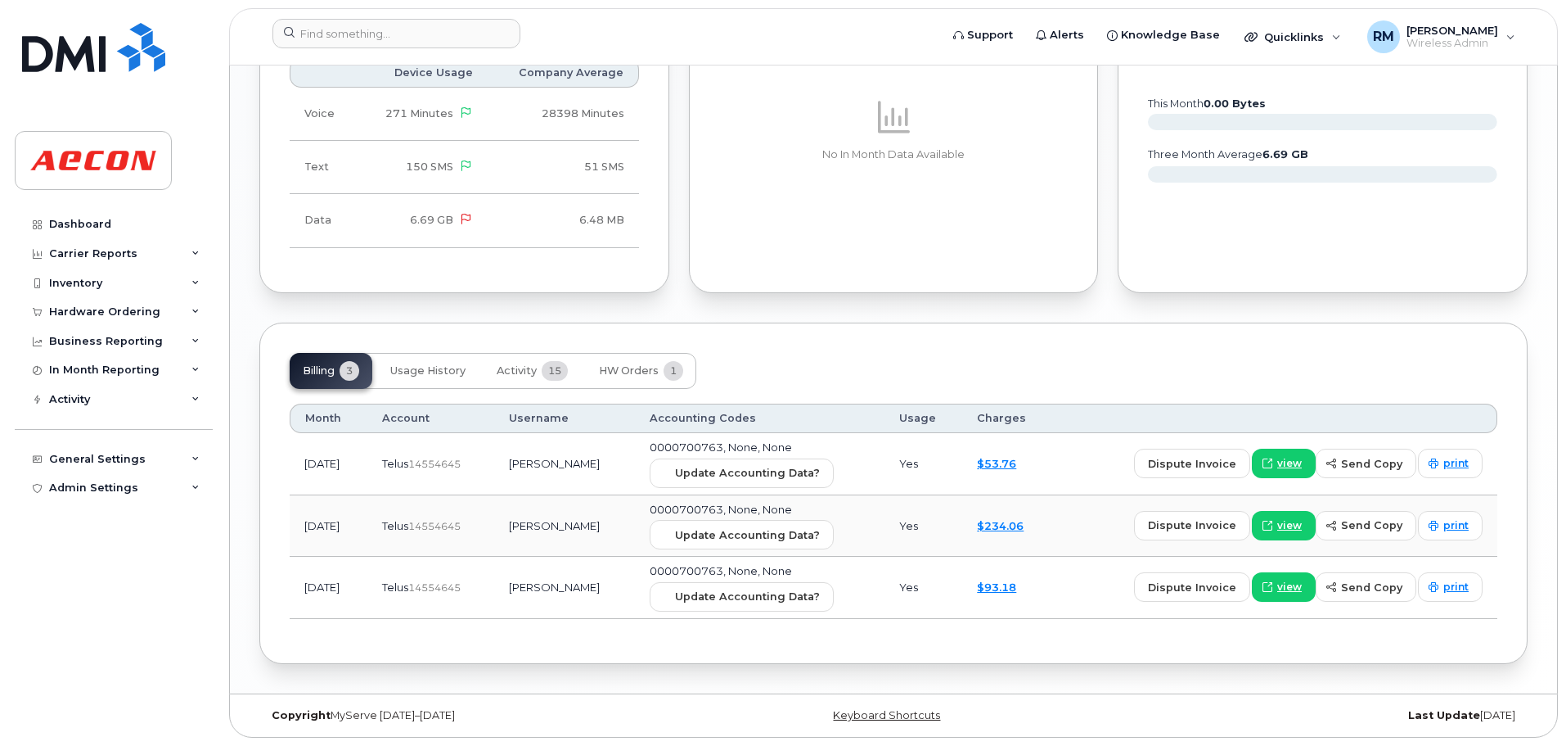
scroll to position [1605, 0]
click at [701, 472] on span "Update Accounting Data?" at bounding box center [747, 473] width 145 height 16
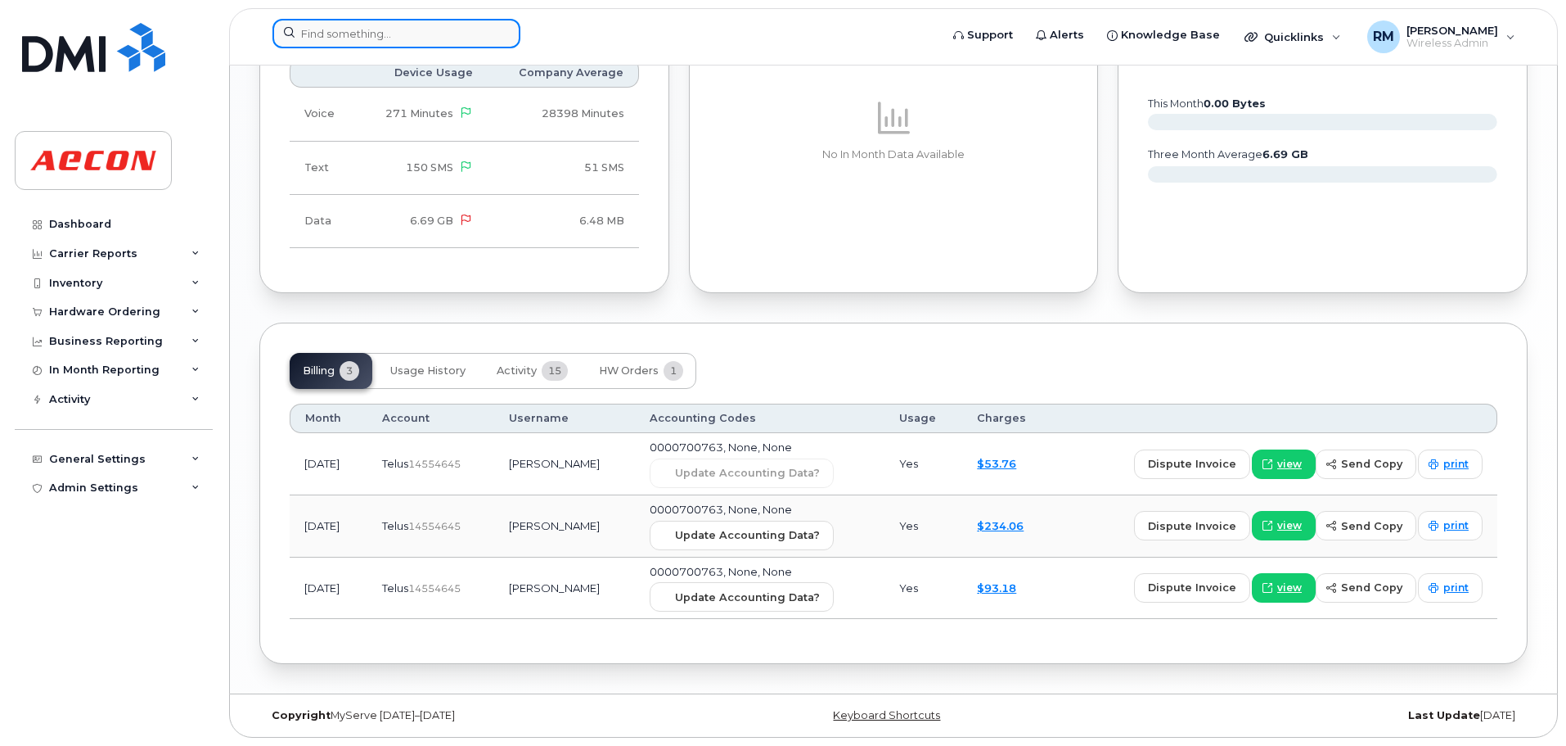
click at [357, 27] on input at bounding box center [397, 33] width 248 height 29
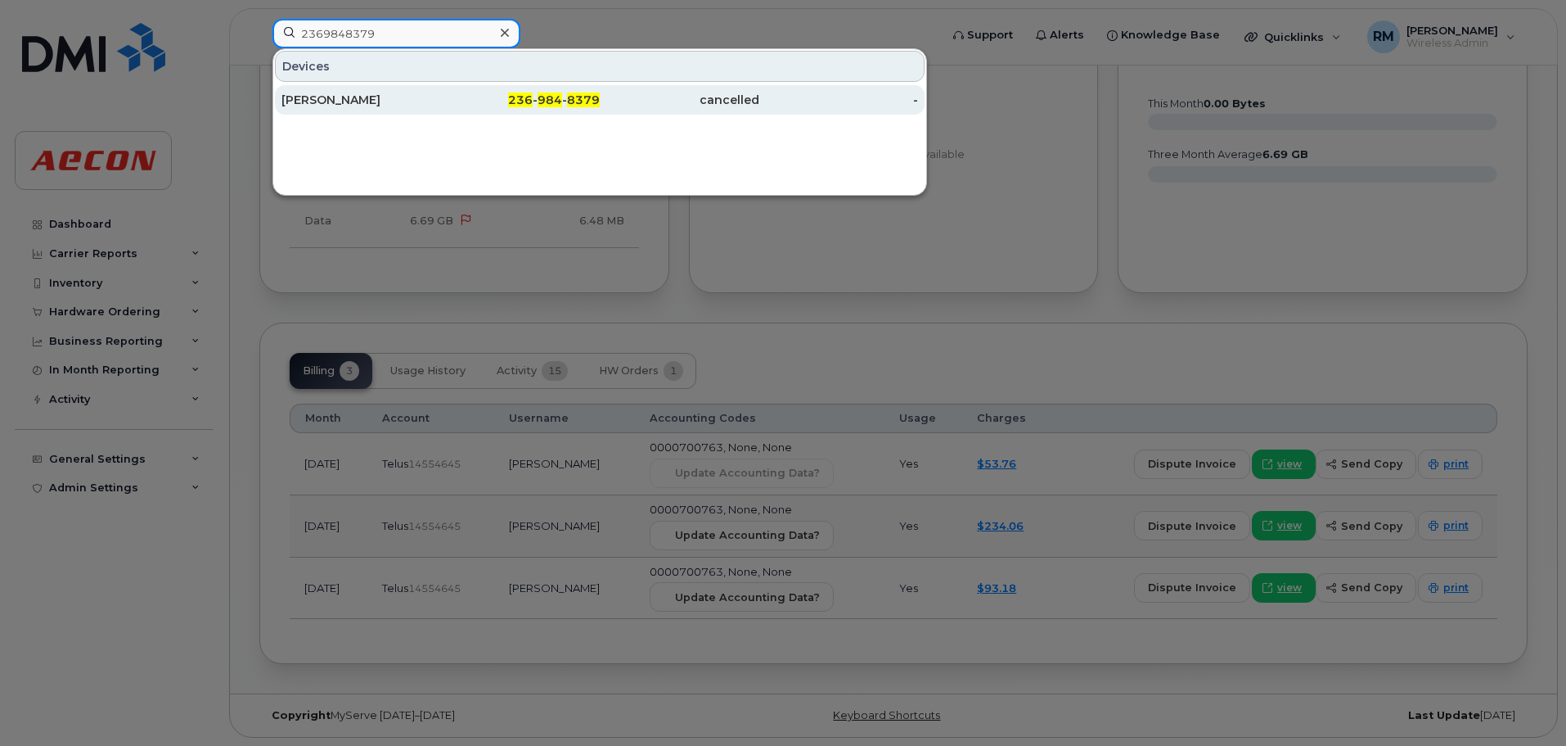
type input "2369848379"
click at [554, 101] on span "984" at bounding box center [550, 99] width 25 height 15
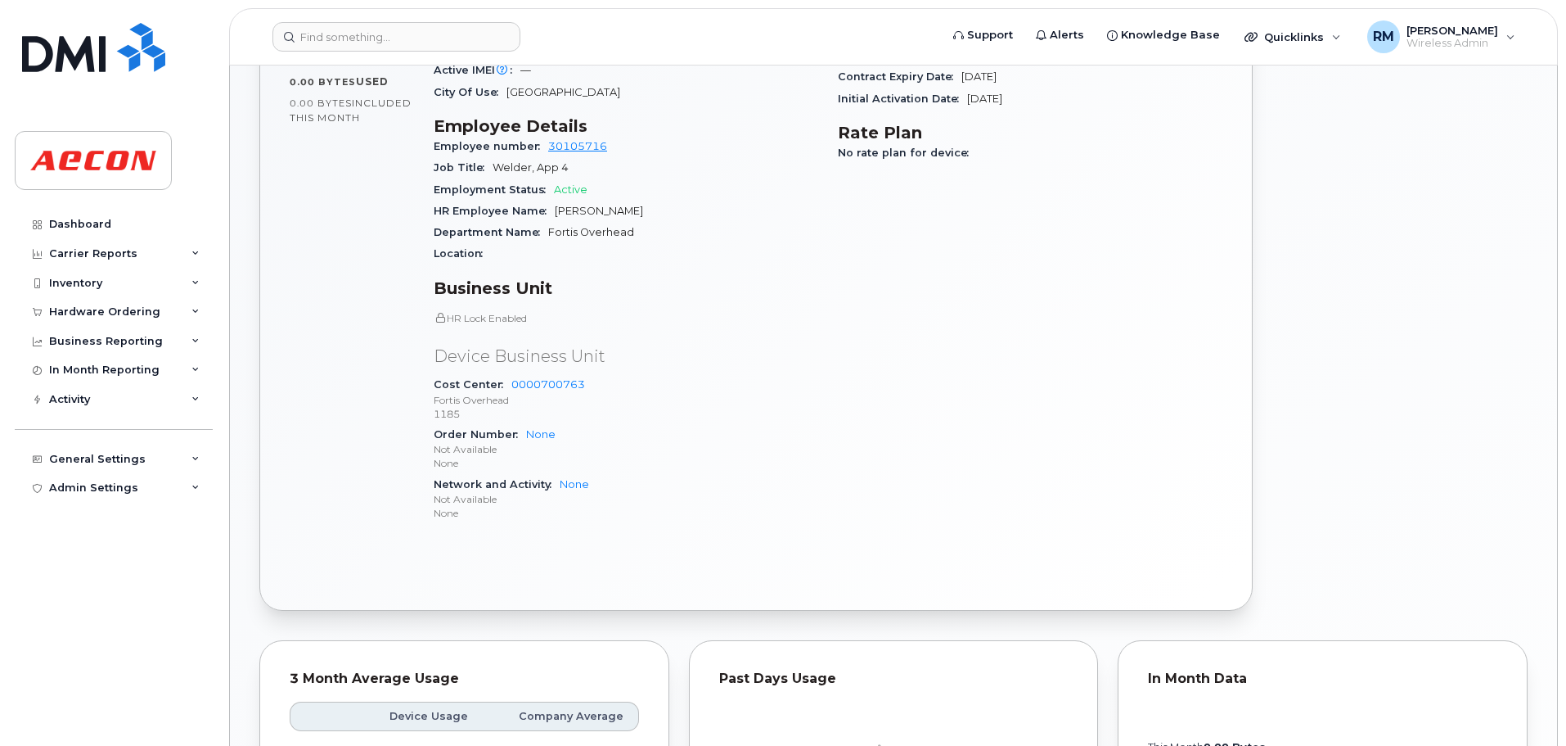
scroll to position [82, 0]
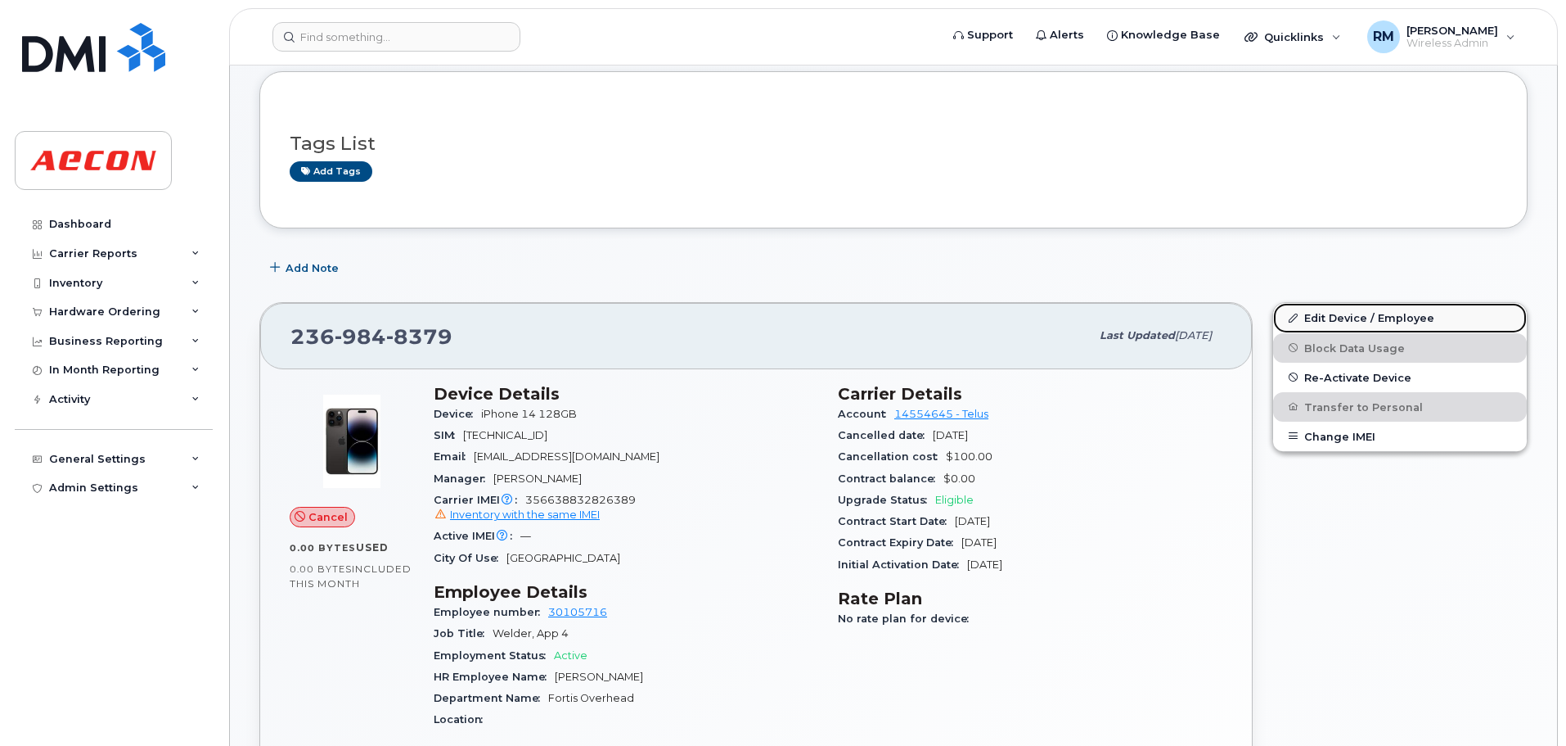
click at [1347, 317] on link "Edit Device / Employee" at bounding box center [1400, 317] width 254 height 29
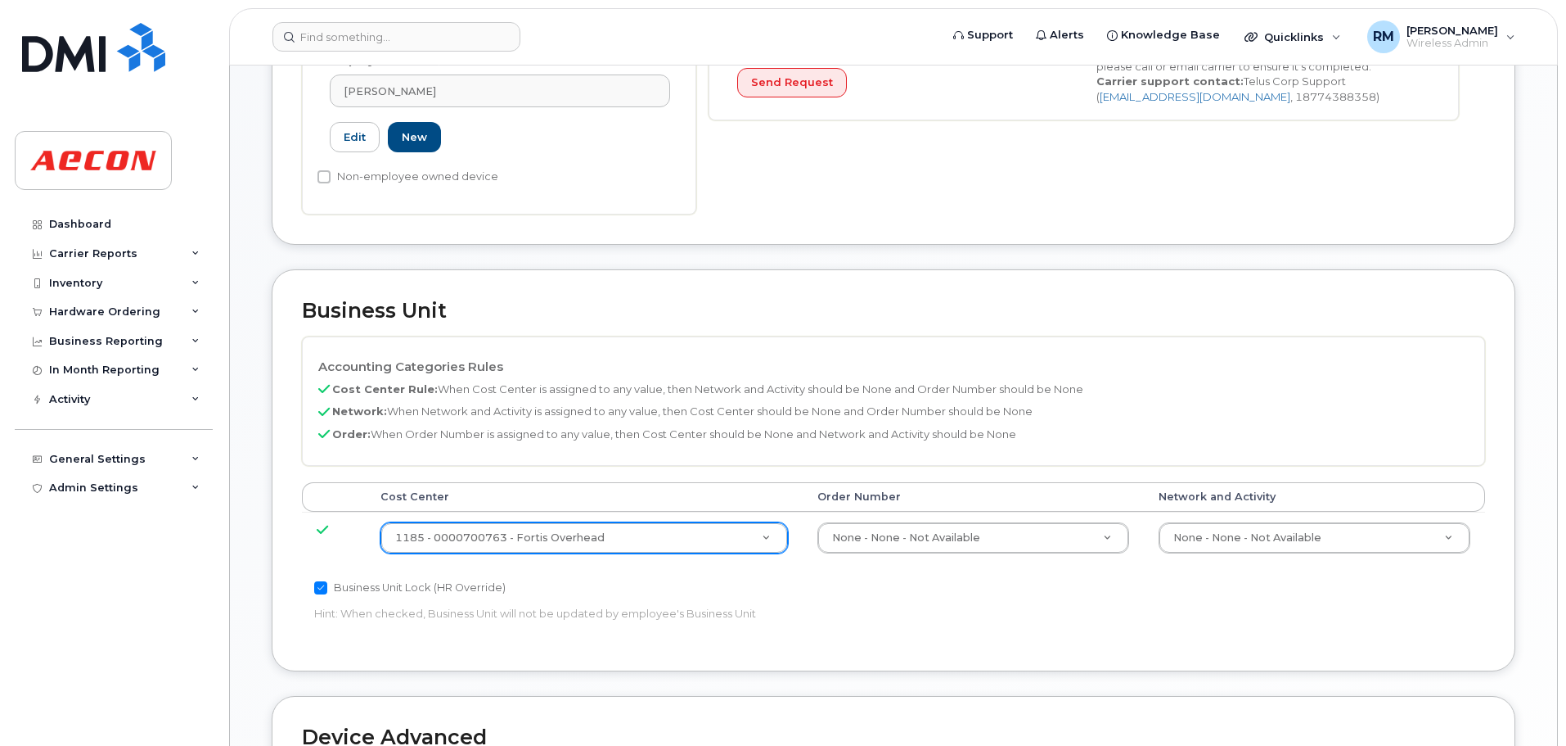
scroll to position [573, 0]
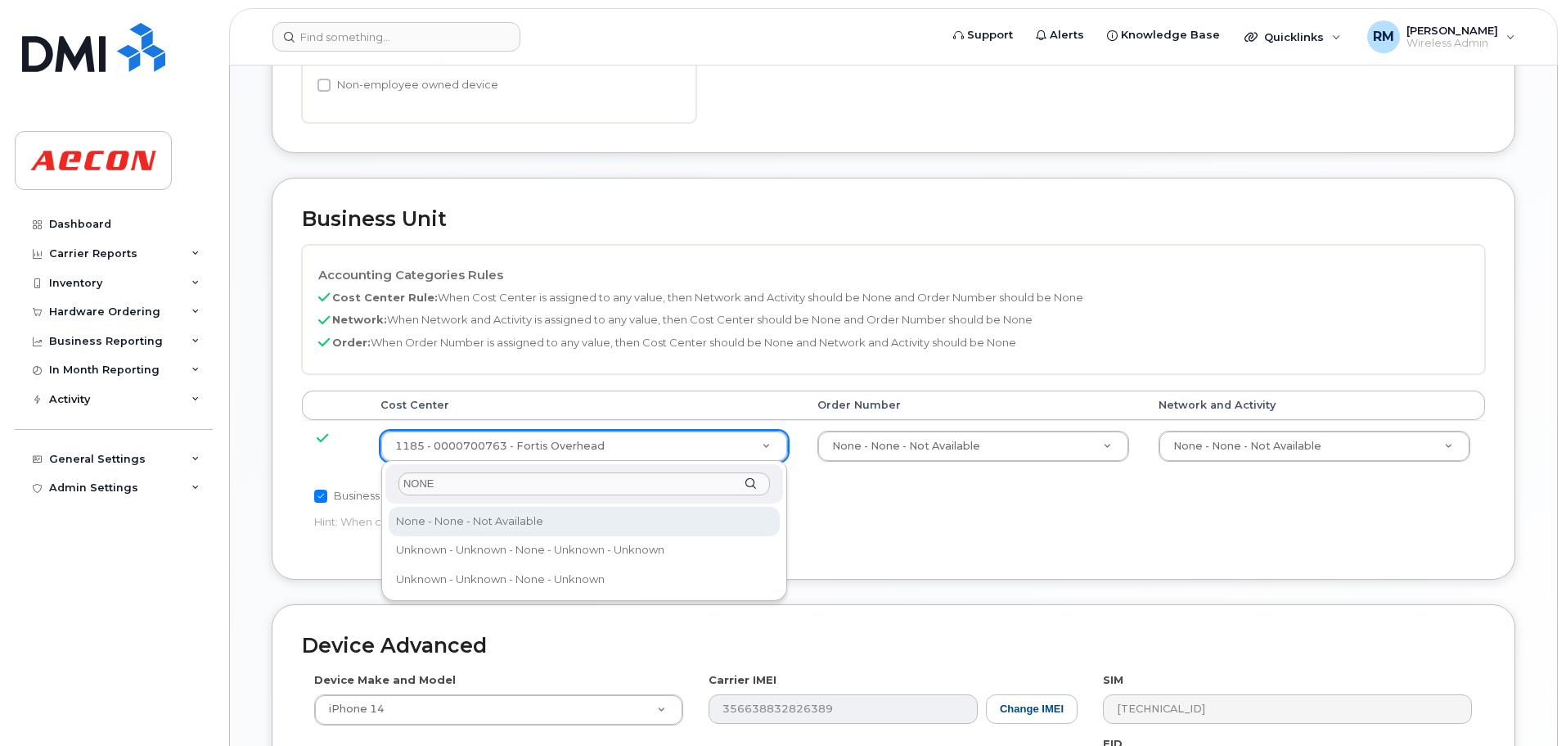
type input "NONE"
type input "289660"
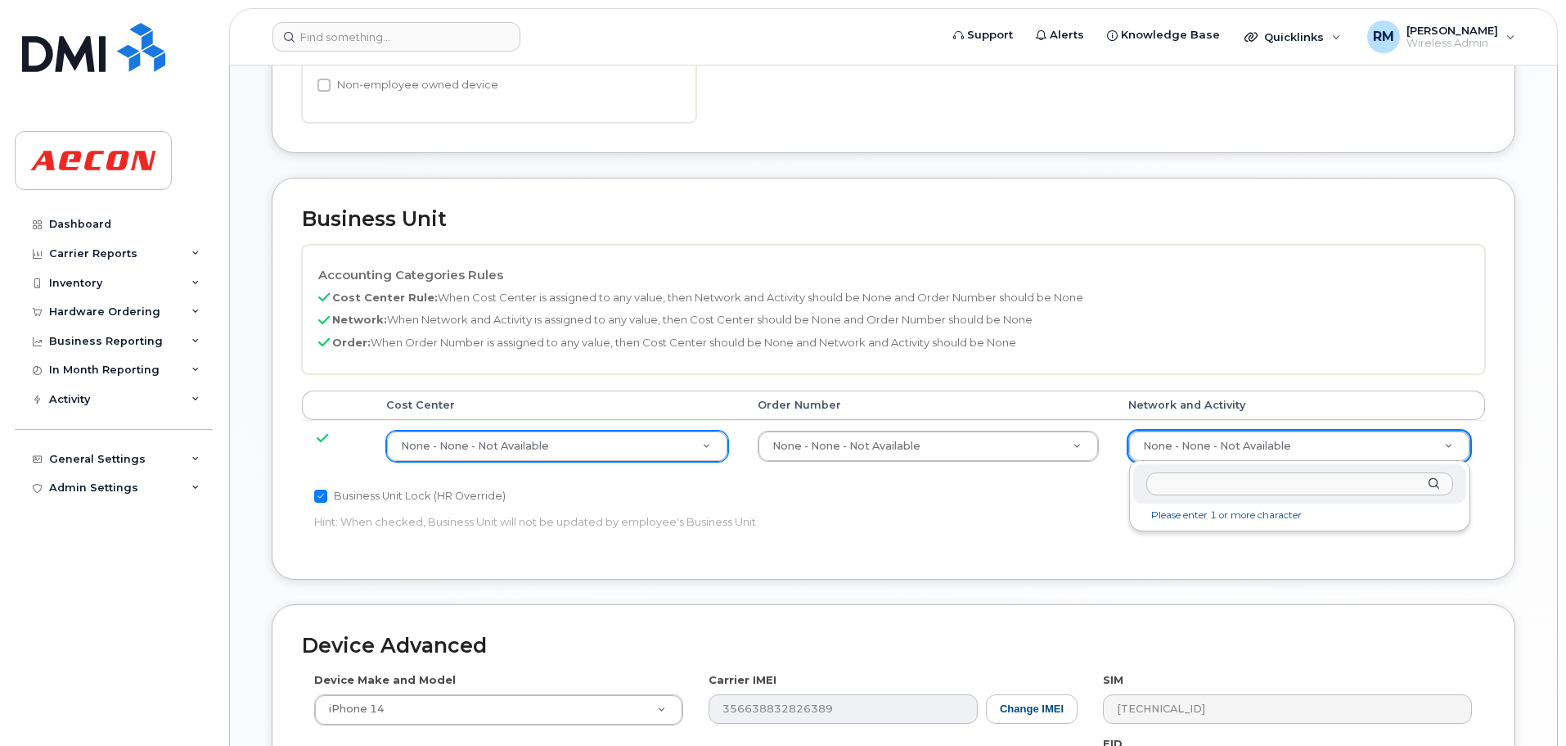
click at [1191, 483] on input "text" at bounding box center [1300, 484] width 307 height 24
type input "A02141YRD"
click at [1198, 485] on input "text" at bounding box center [1300, 484] width 307 height 24
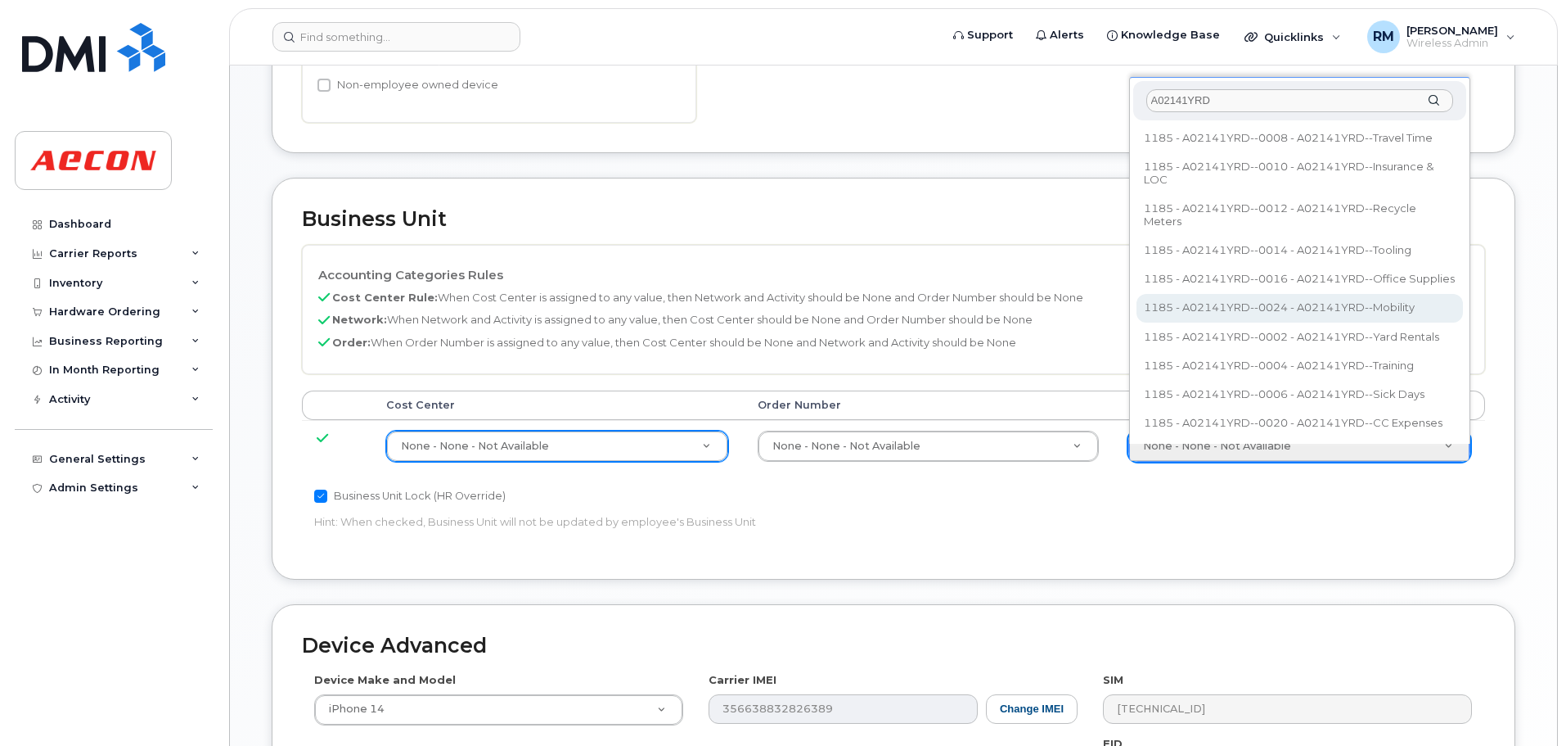
type input "A02141YRD"
type input "36211770"
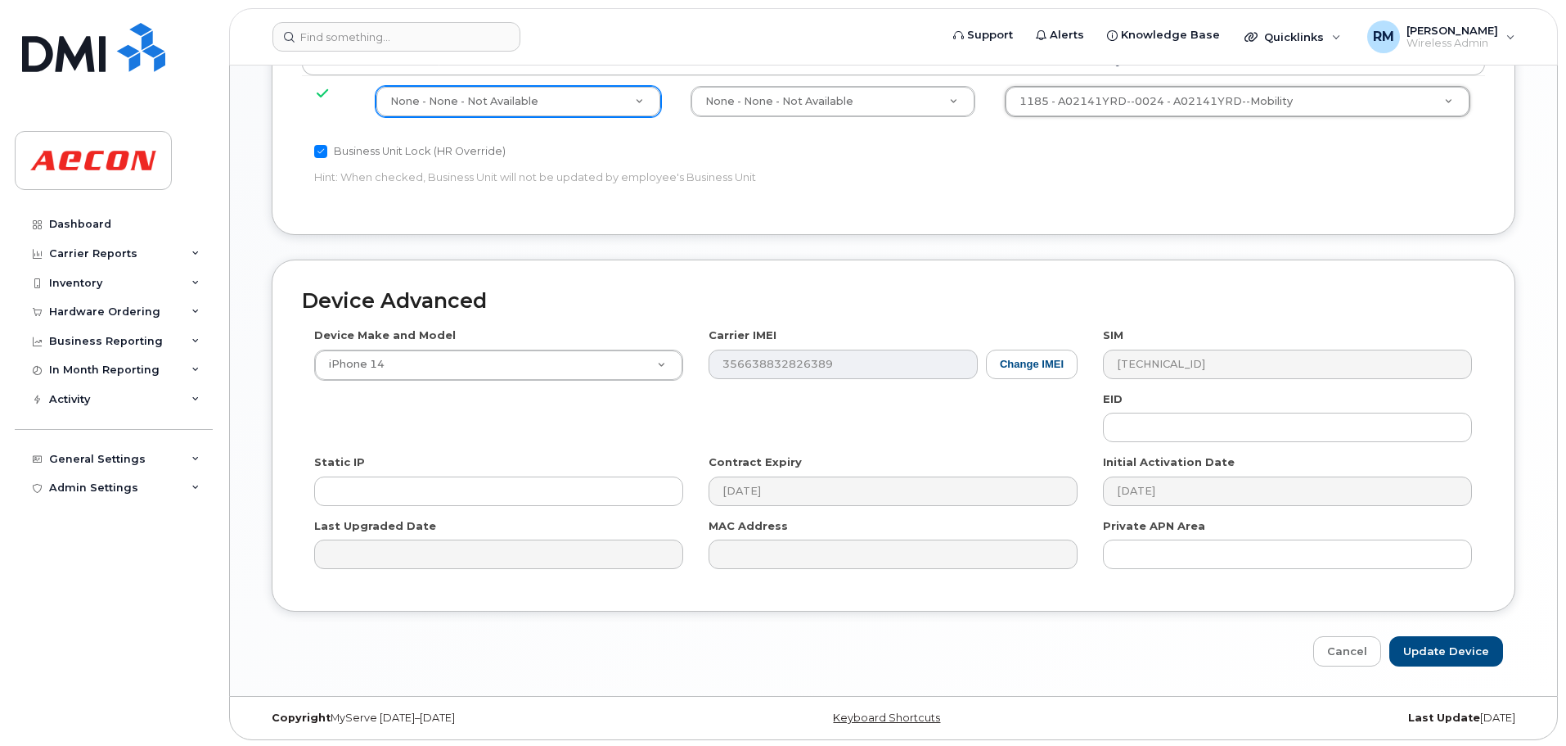
scroll to position [920, 0]
click at [1418, 654] on input "Update Device" at bounding box center [1447, 648] width 114 height 30
type input "Saving..."
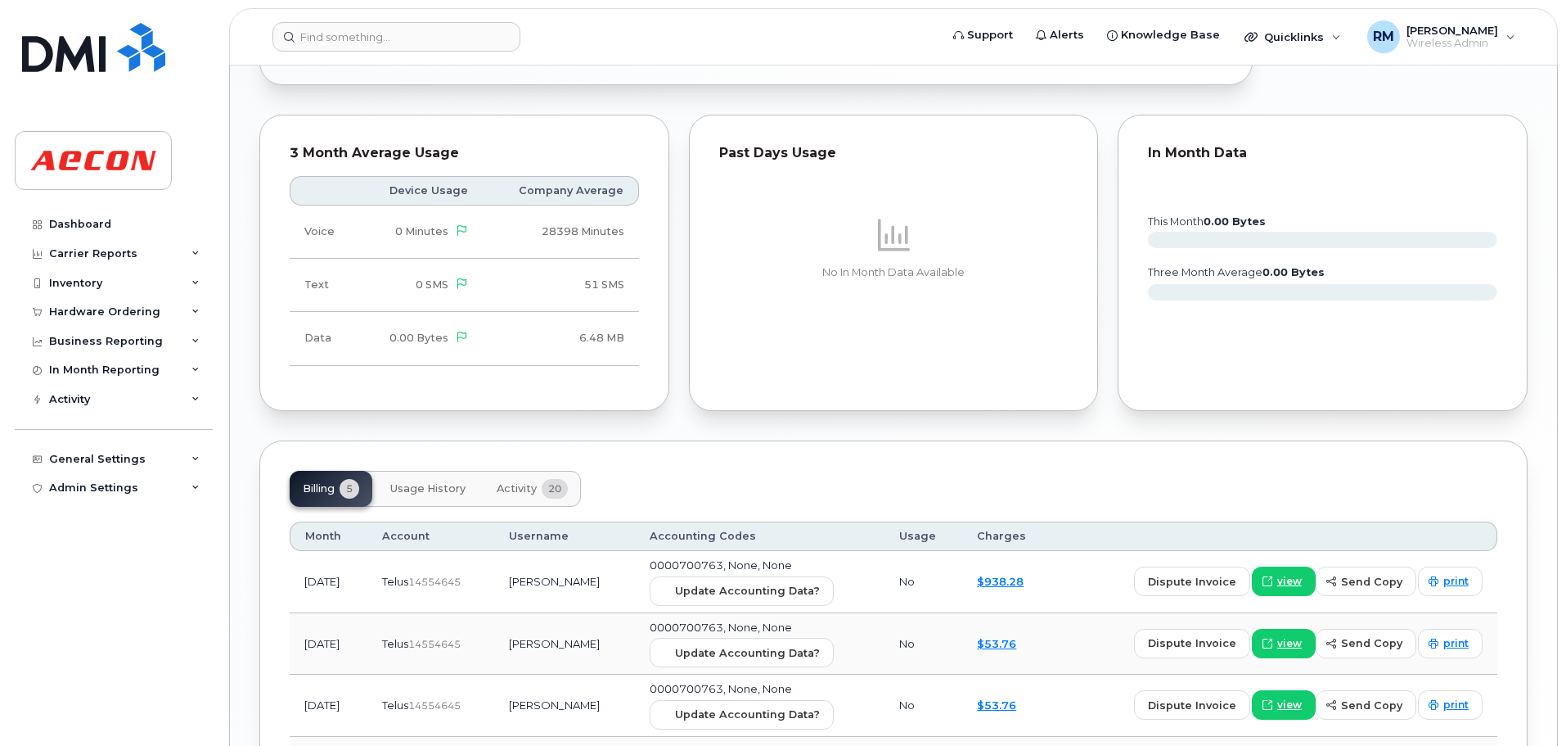
scroll to position [1314, 0]
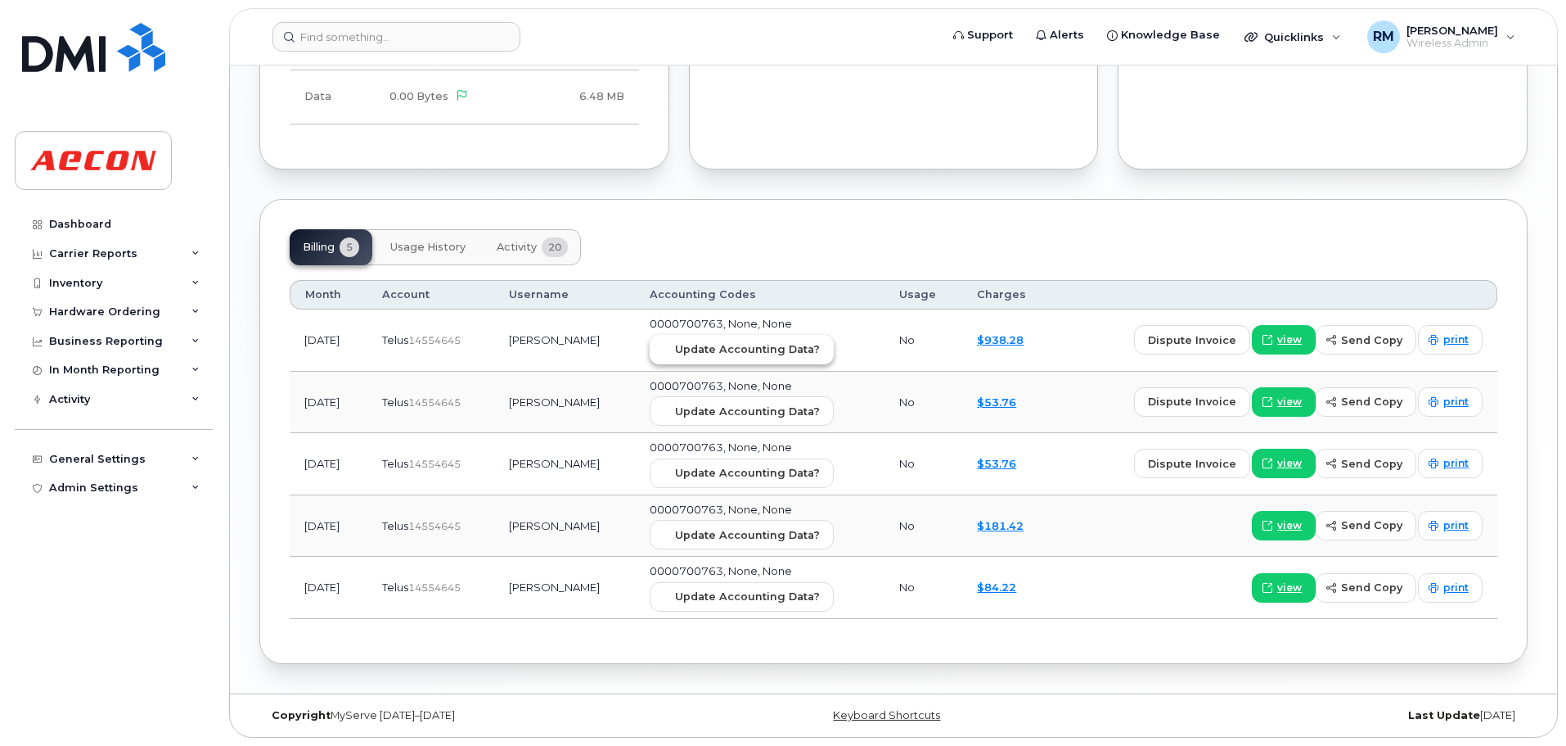
click at [704, 345] on span "Update Accounting Data?" at bounding box center [747, 349] width 145 height 16
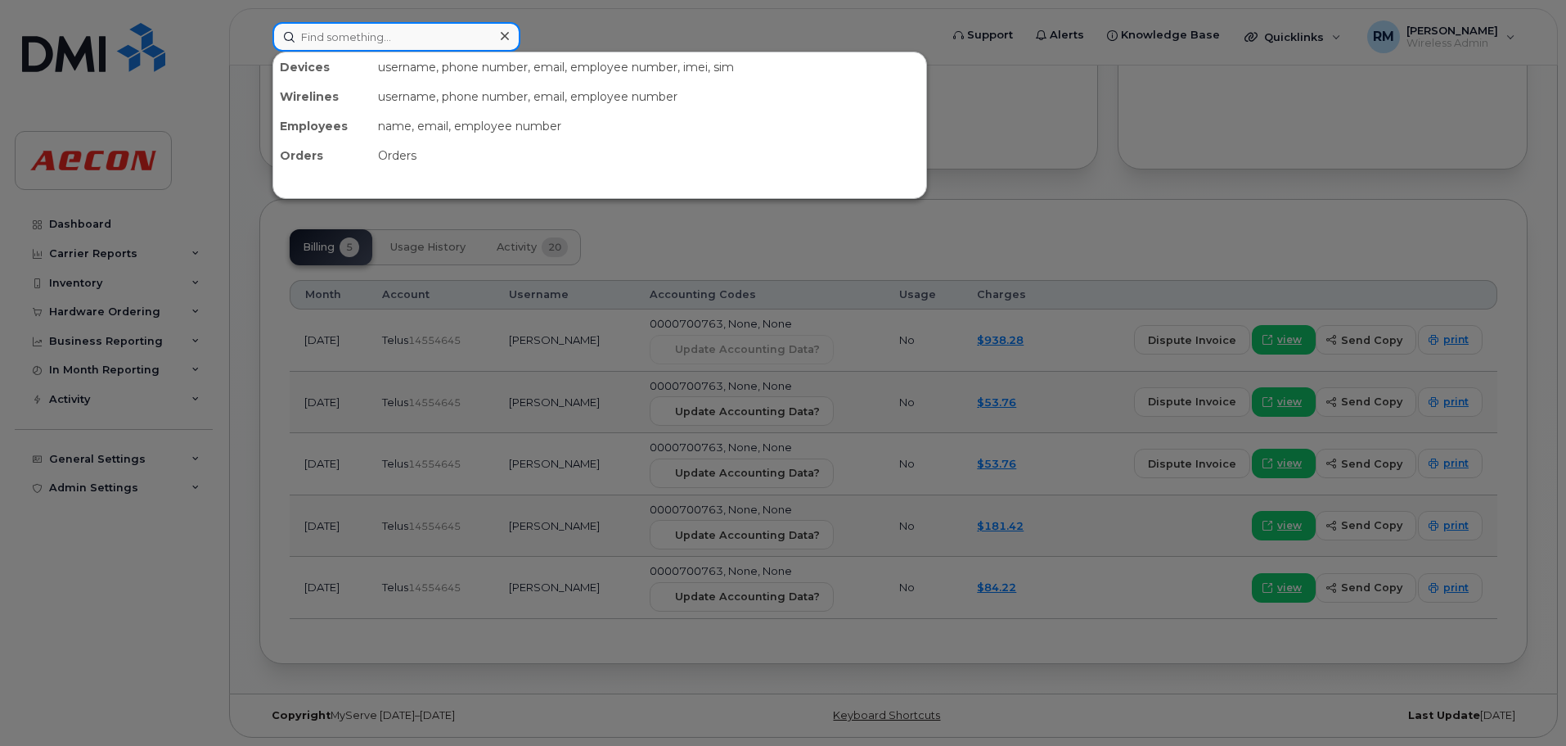
click at [343, 35] on input at bounding box center [397, 36] width 248 height 29
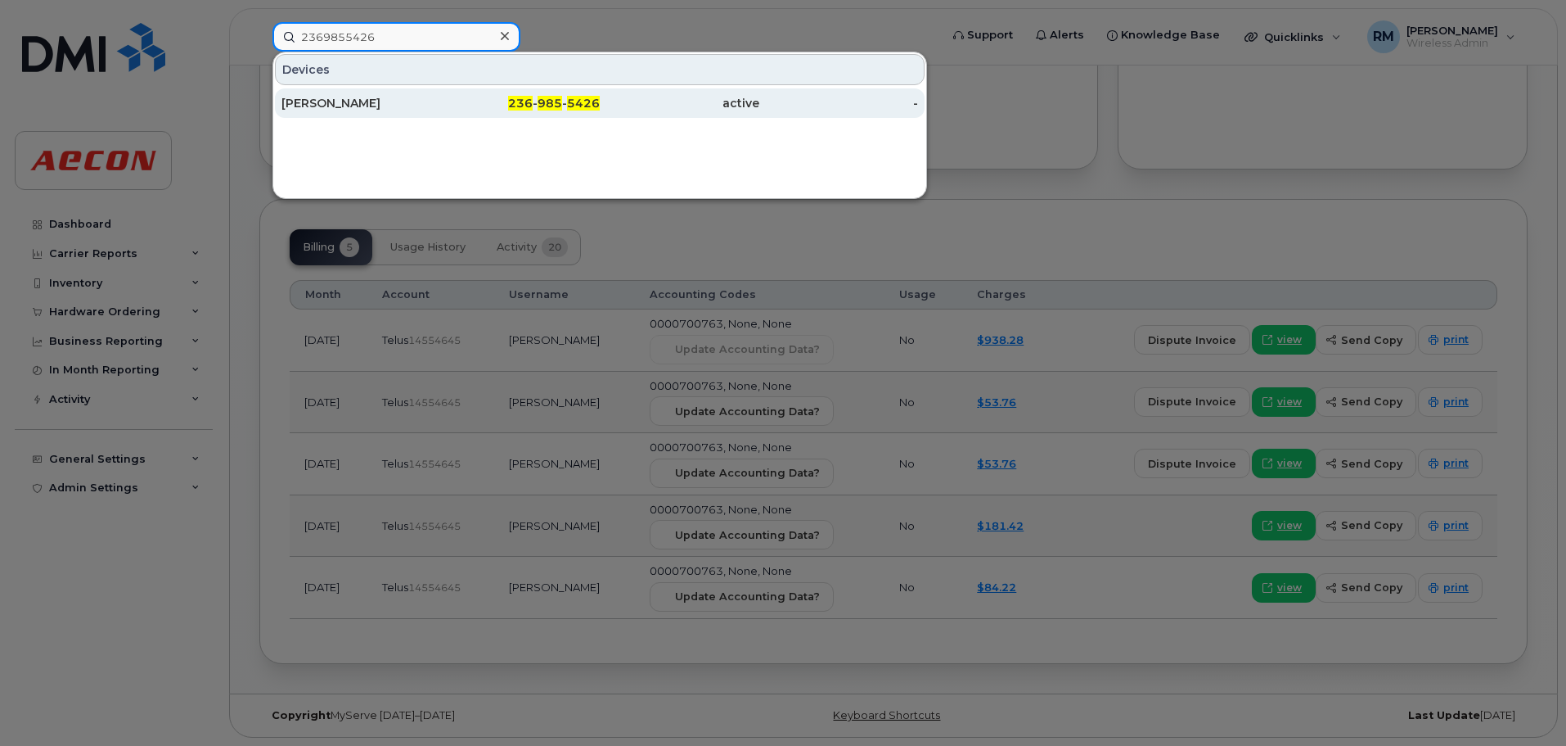
type input "2369855426"
click at [555, 97] on span "985" at bounding box center [550, 103] width 25 height 15
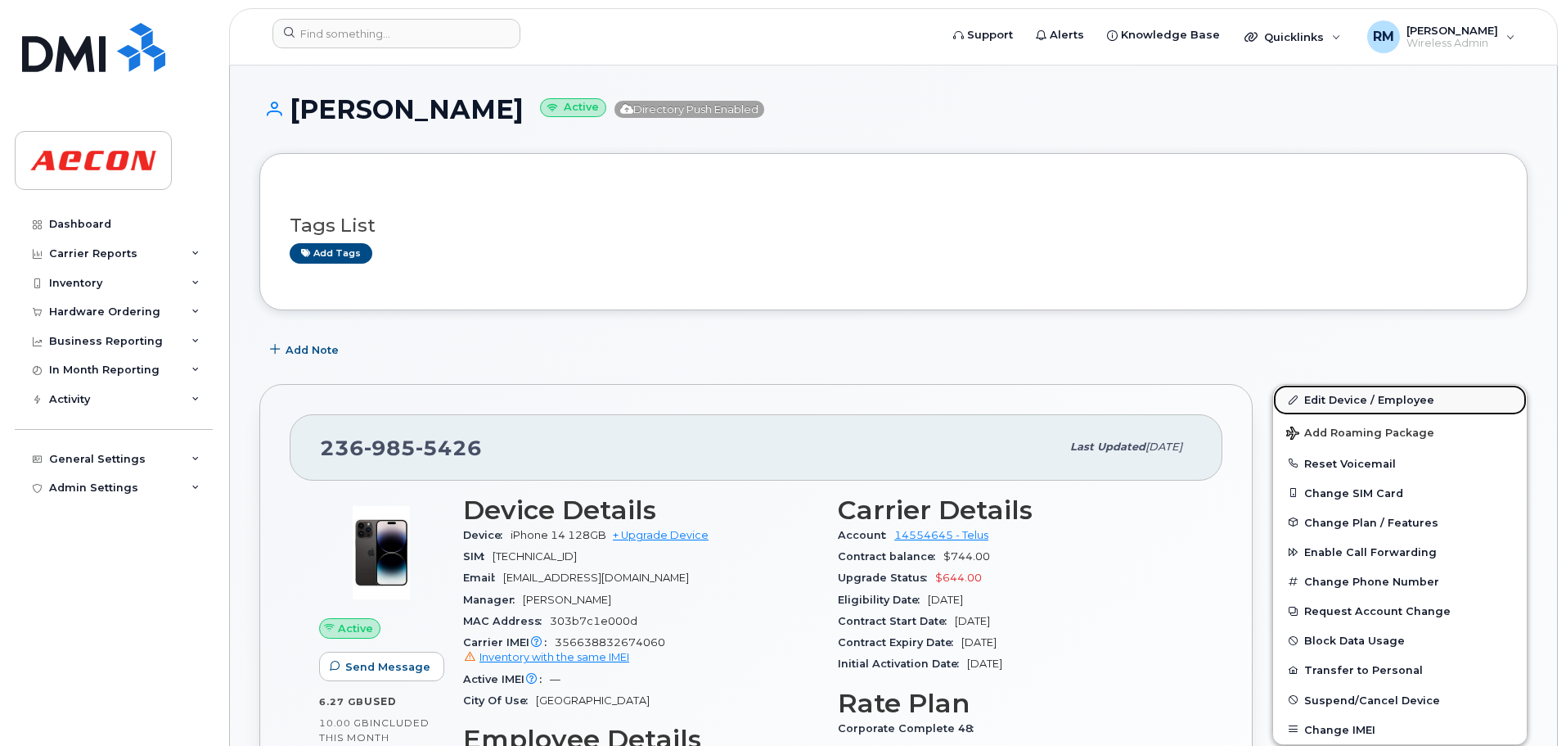
click at [1346, 395] on link "Edit Device / Employee" at bounding box center [1400, 399] width 254 height 29
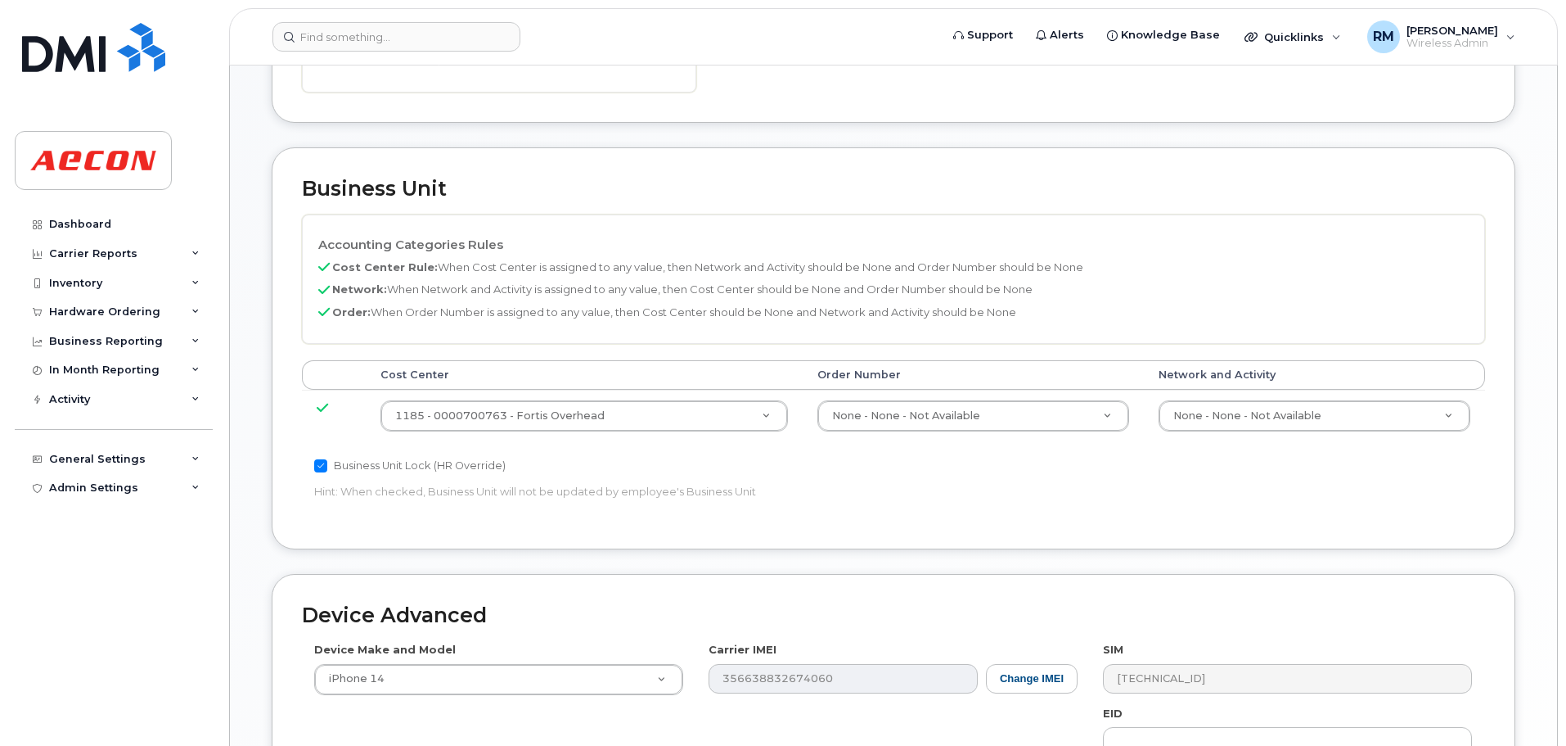
scroll to position [511, 0]
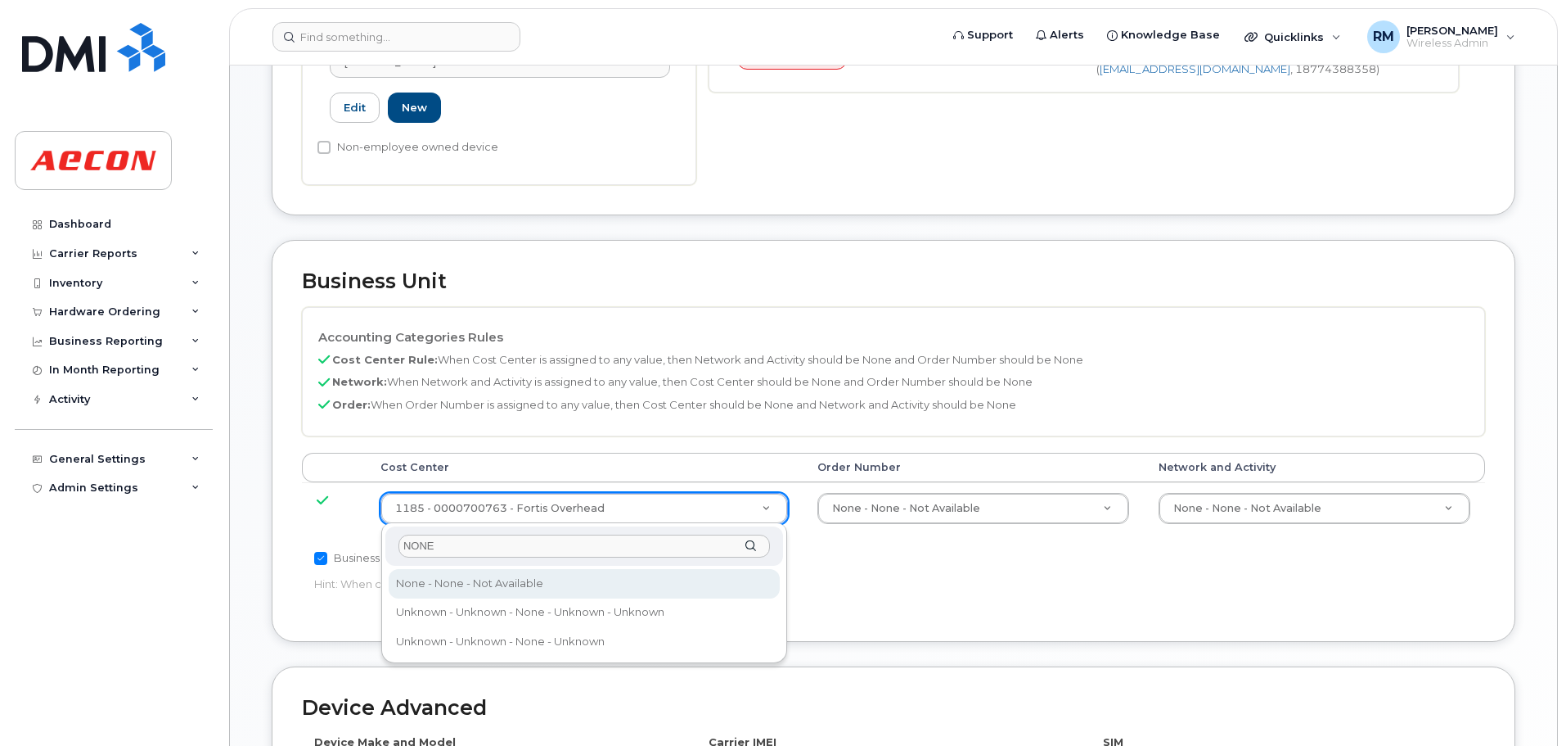
type input "NONE"
type input "289660"
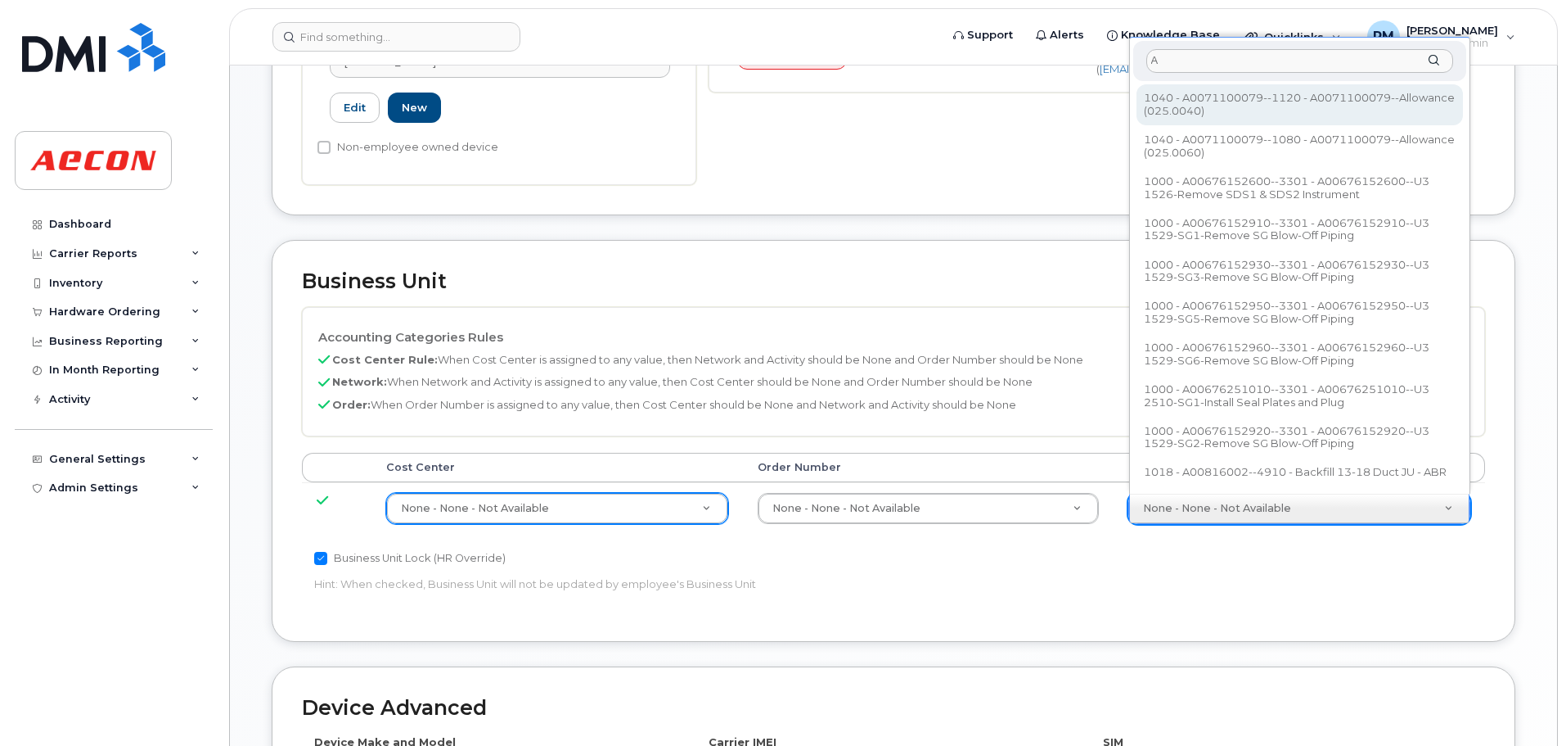
click at [1175, 58] on input "A" at bounding box center [1300, 61] width 307 height 24
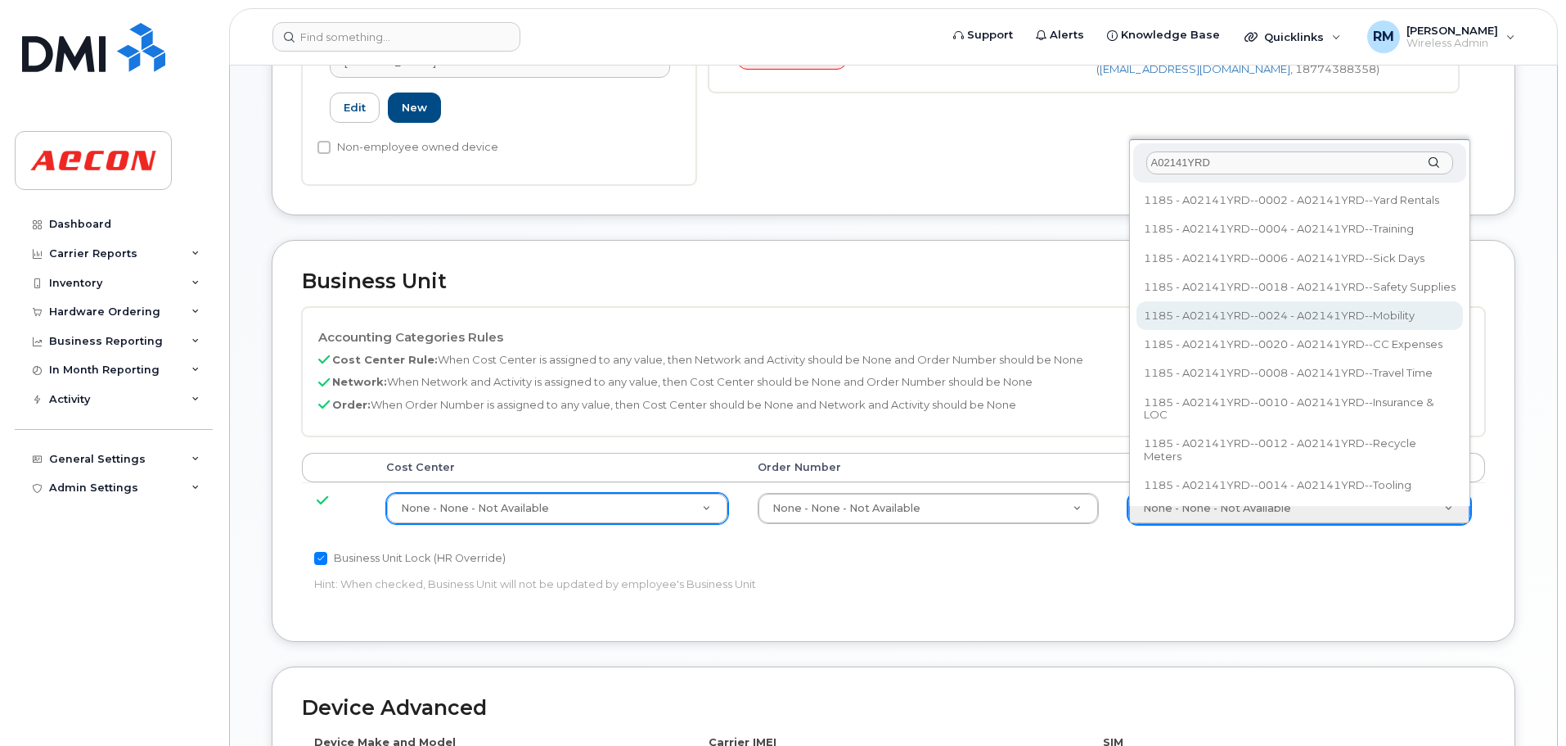
type input "A02141YRD"
type input "36211770"
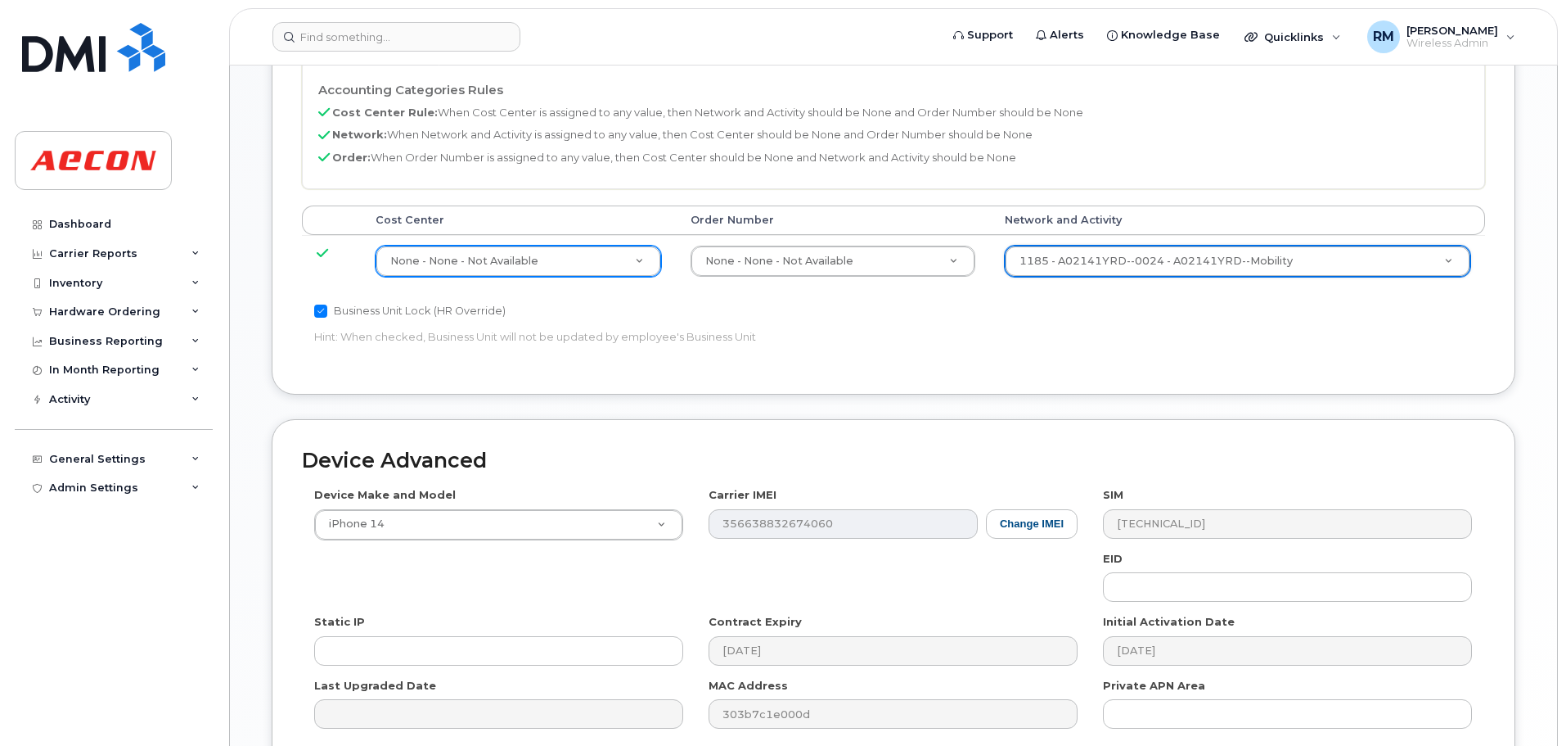
scroll to position [920, 0]
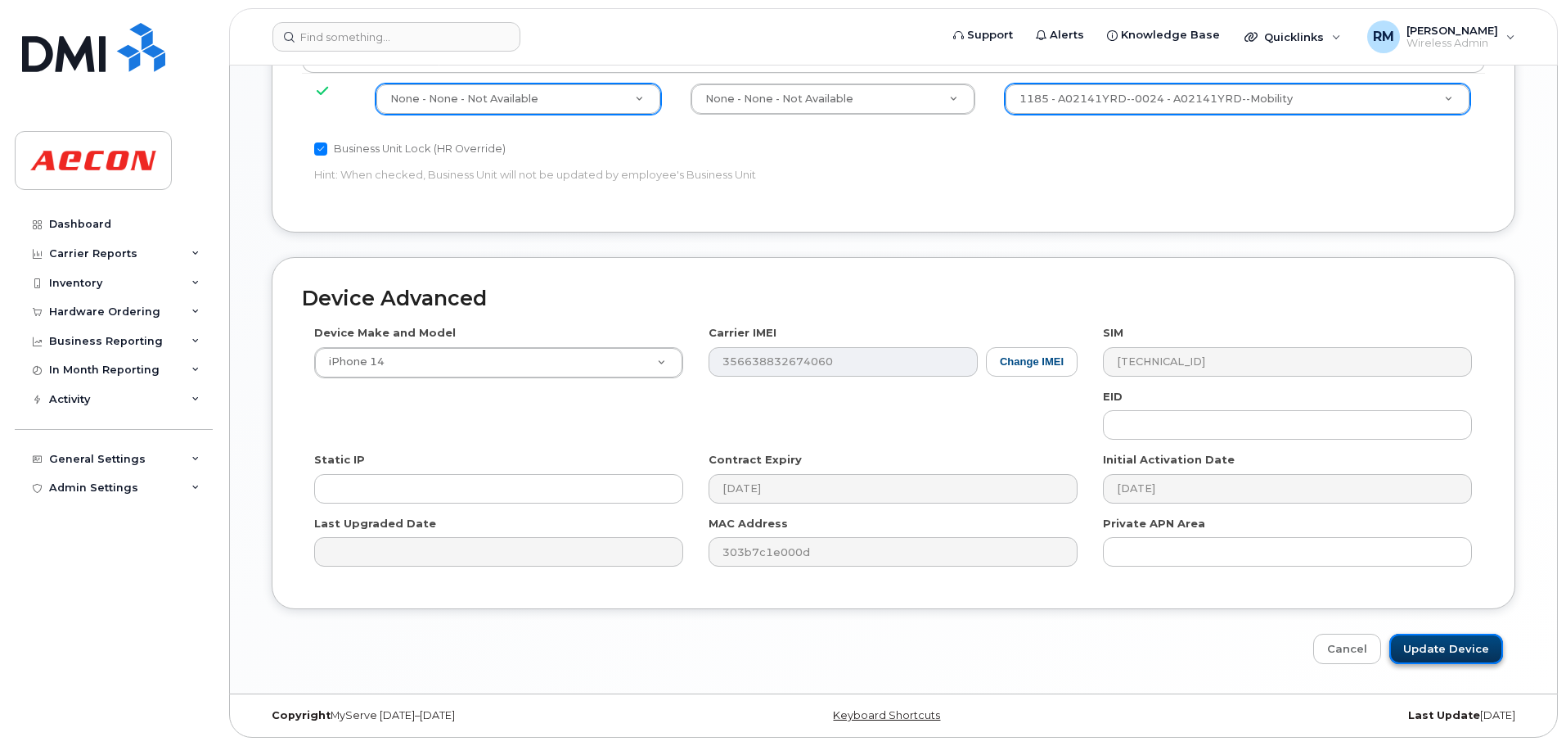
click at [1406, 656] on input "Update Device" at bounding box center [1447, 648] width 114 height 30
type input "Saving..."
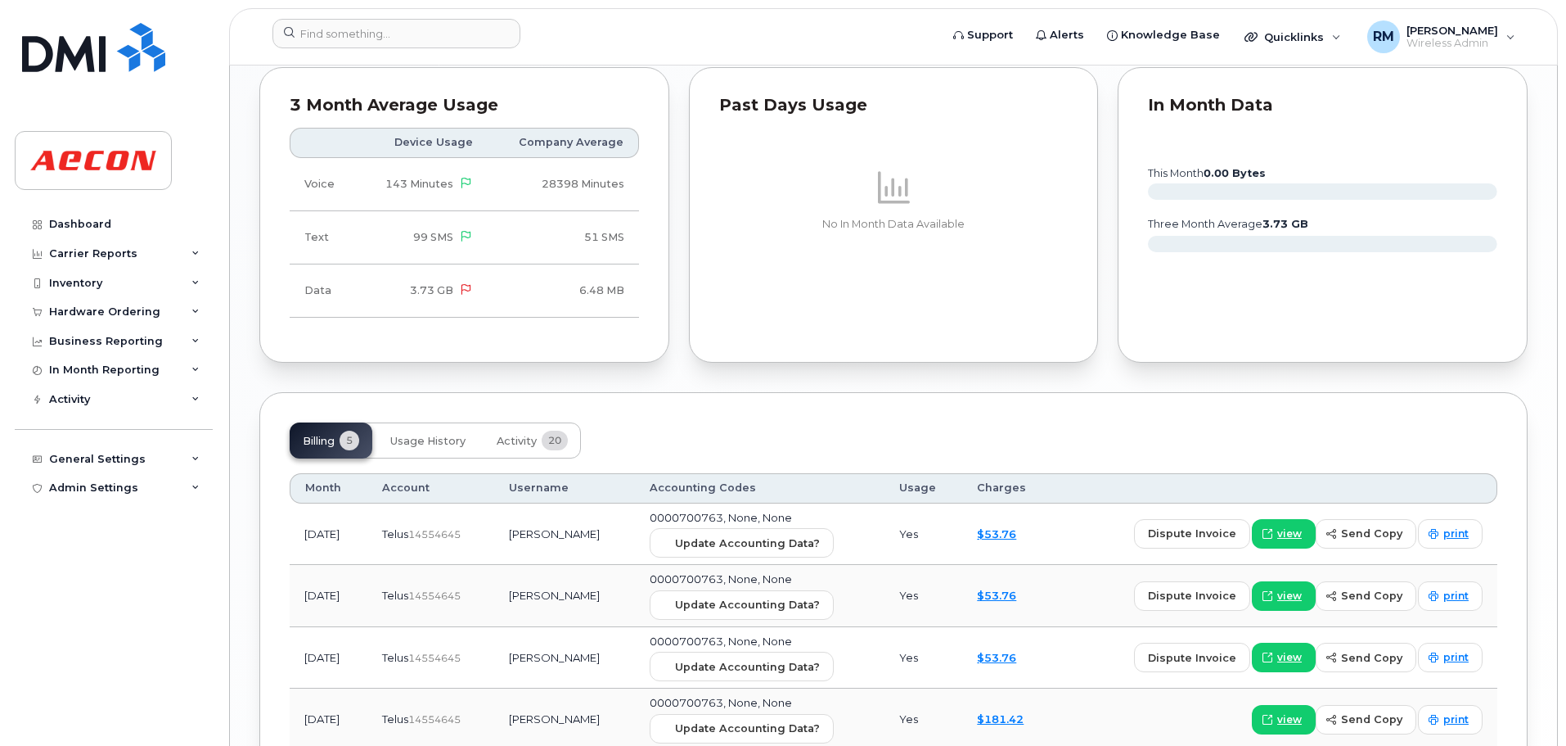
scroll to position [1744, 0]
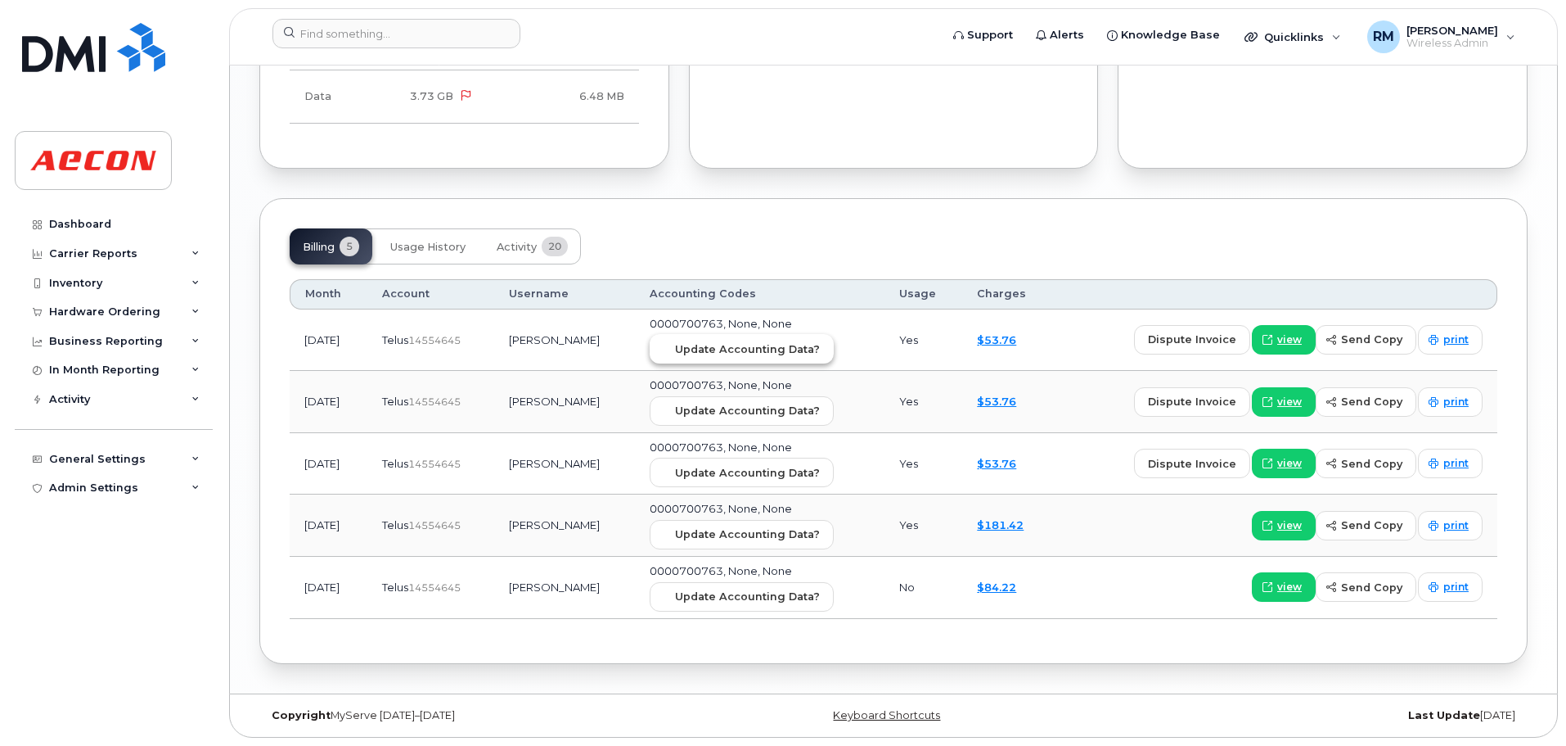
click at [708, 358] on button "Update Accounting Data?" at bounding box center [742, 348] width 184 height 29
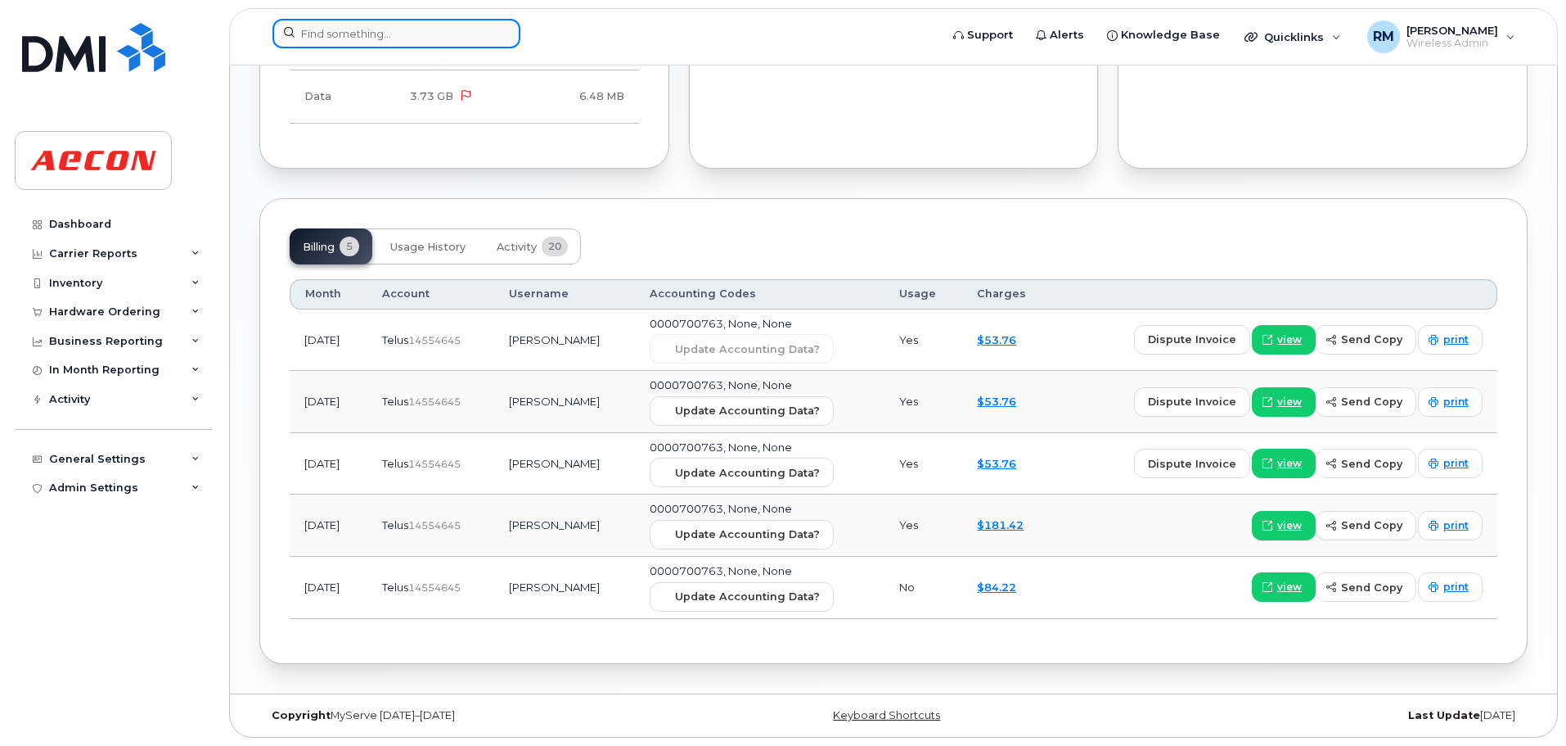
click at [345, 32] on input at bounding box center [397, 33] width 248 height 29
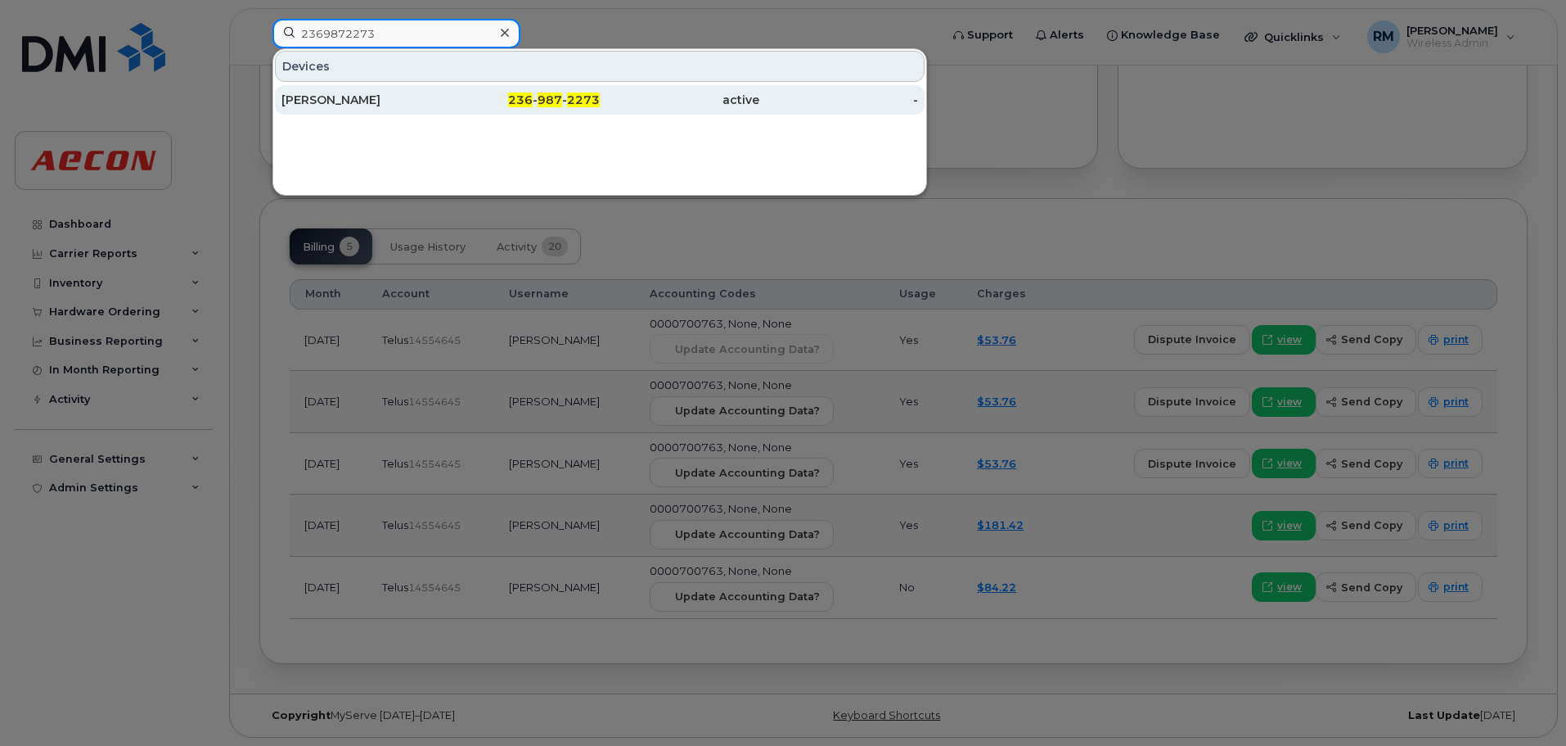
type input "2369872273"
click at [545, 101] on span "987" at bounding box center [550, 99] width 25 height 15
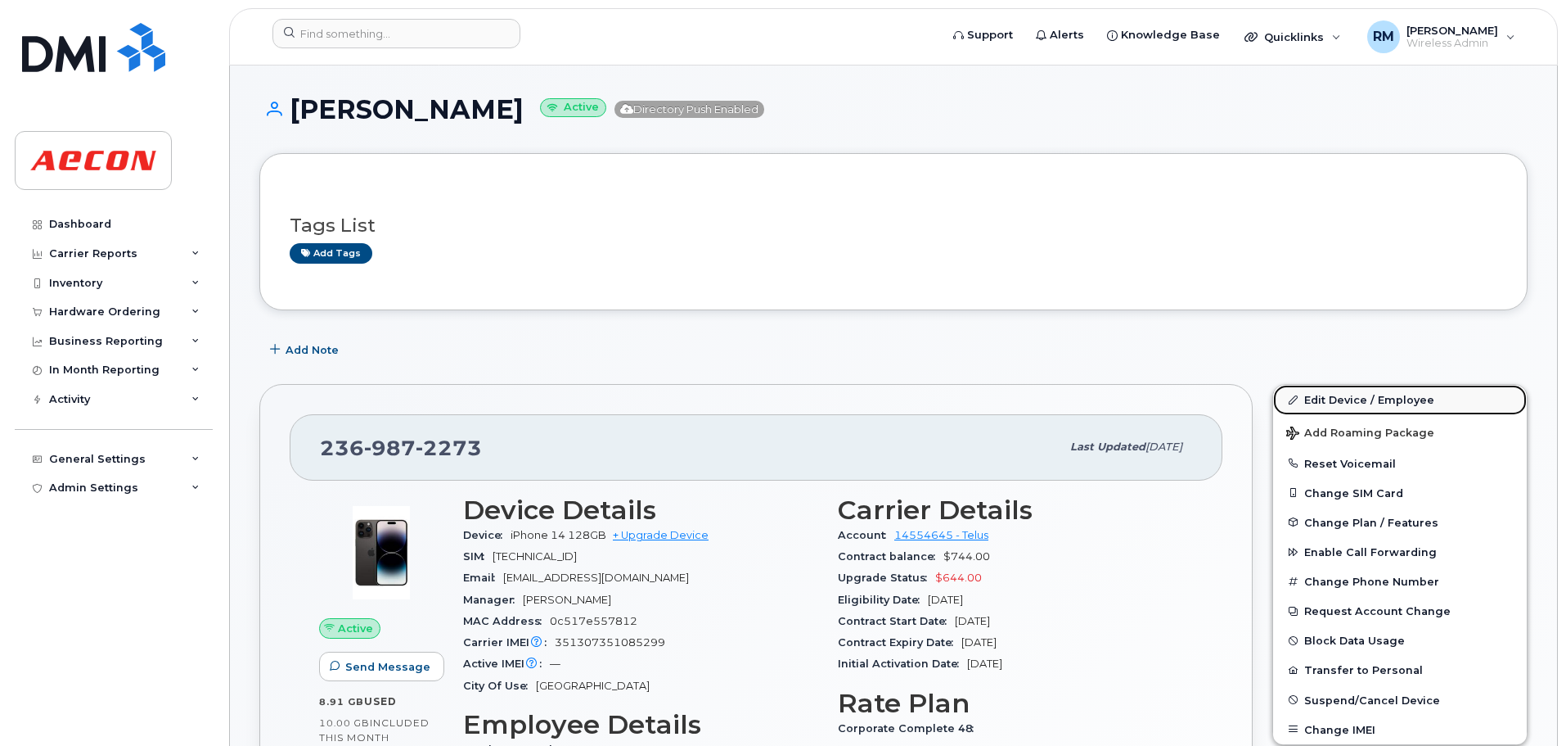
click at [1345, 402] on link "Edit Device / Employee" at bounding box center [1400, 399] width 254 height 29
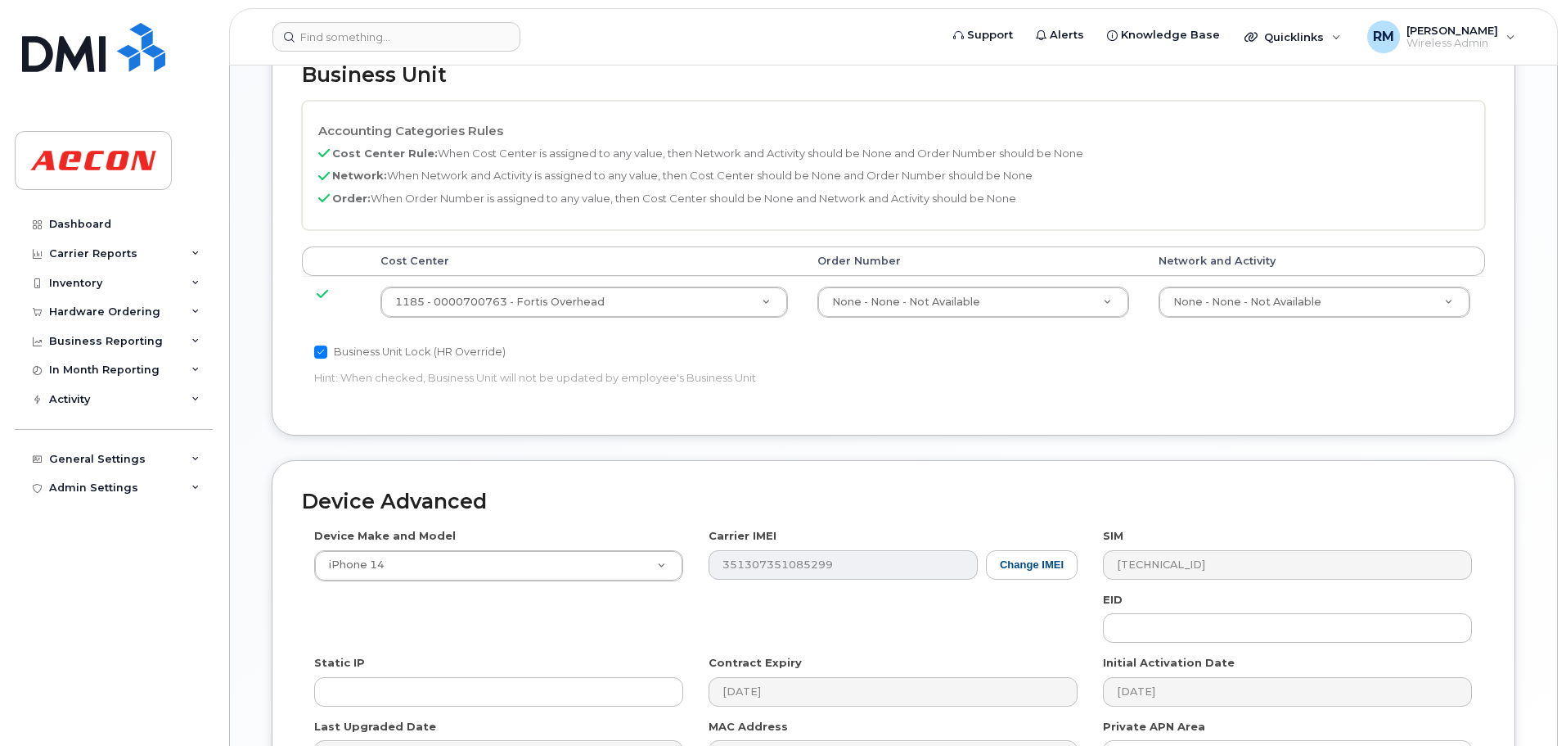
scroll to position [737, 0]
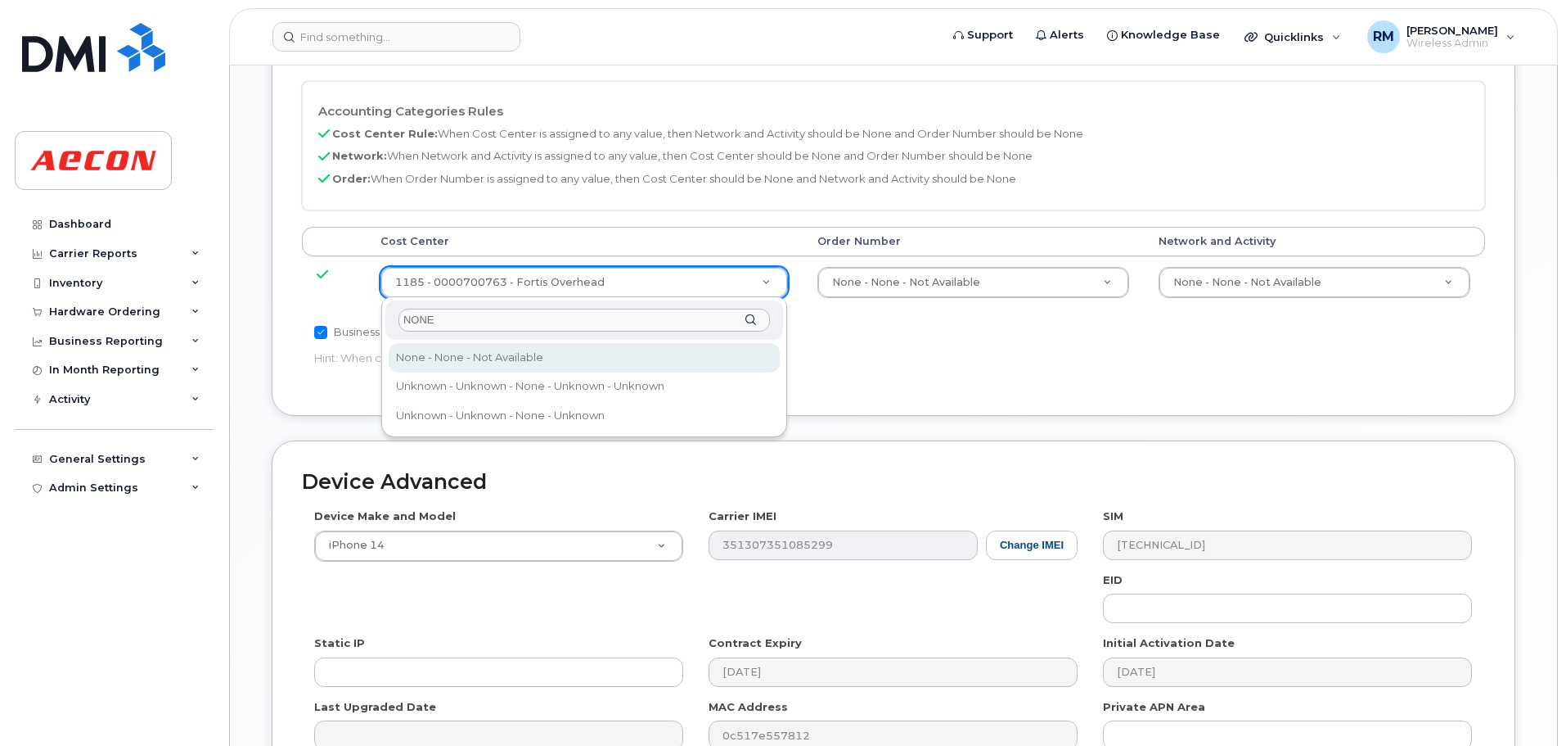
type input "NONE"
type input "289660"
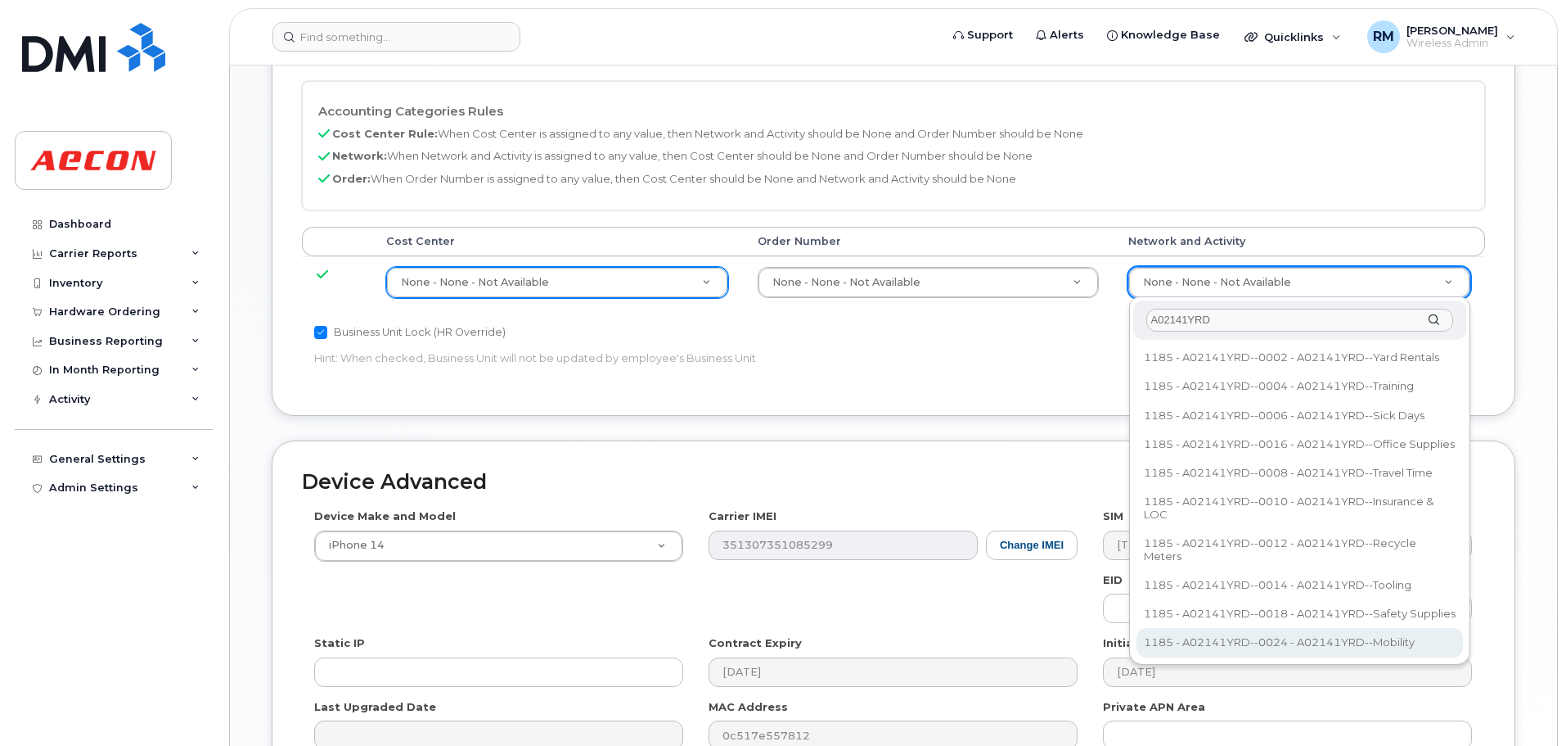
type input "A02141YRD"
type input "36211770"
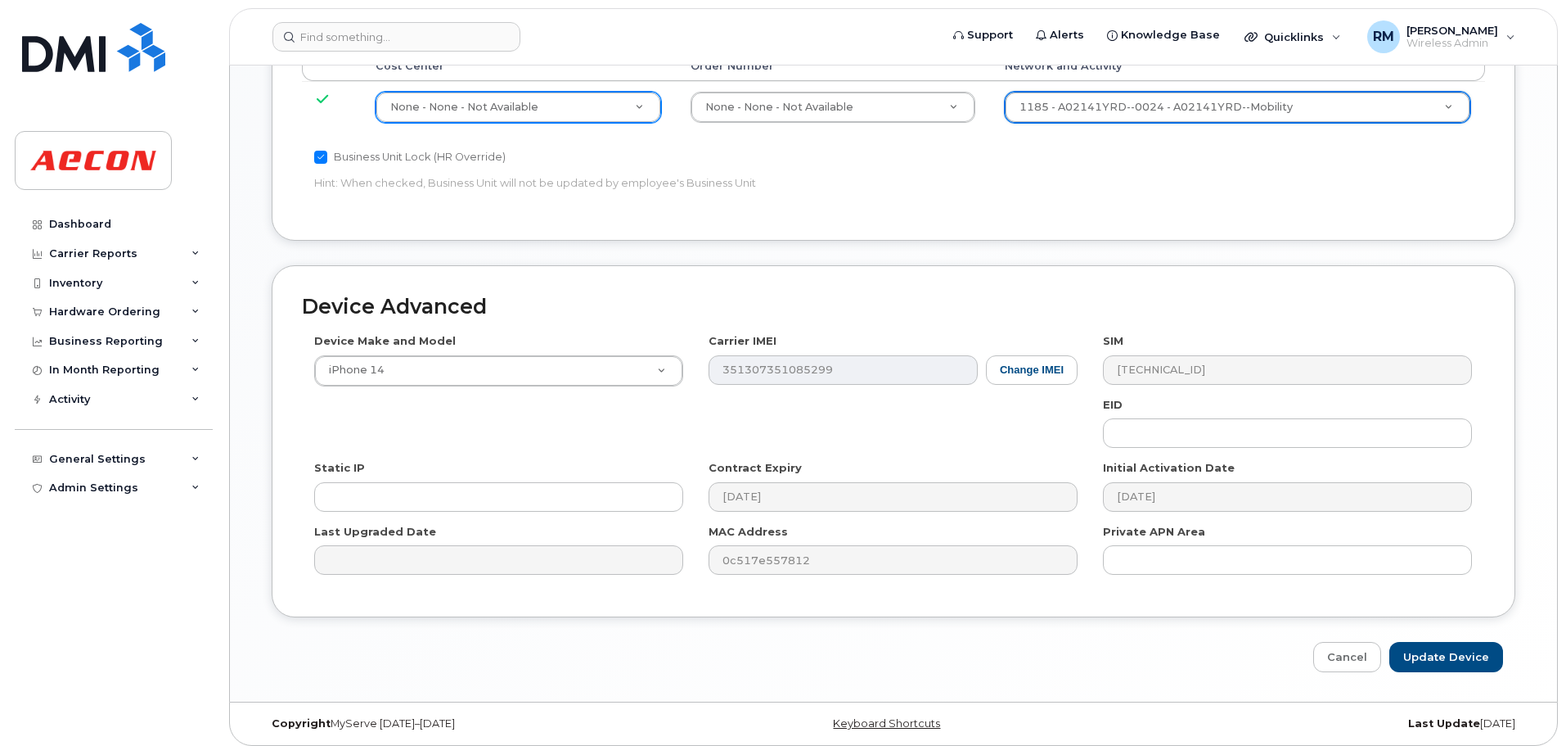
scroll to position [920, 0]
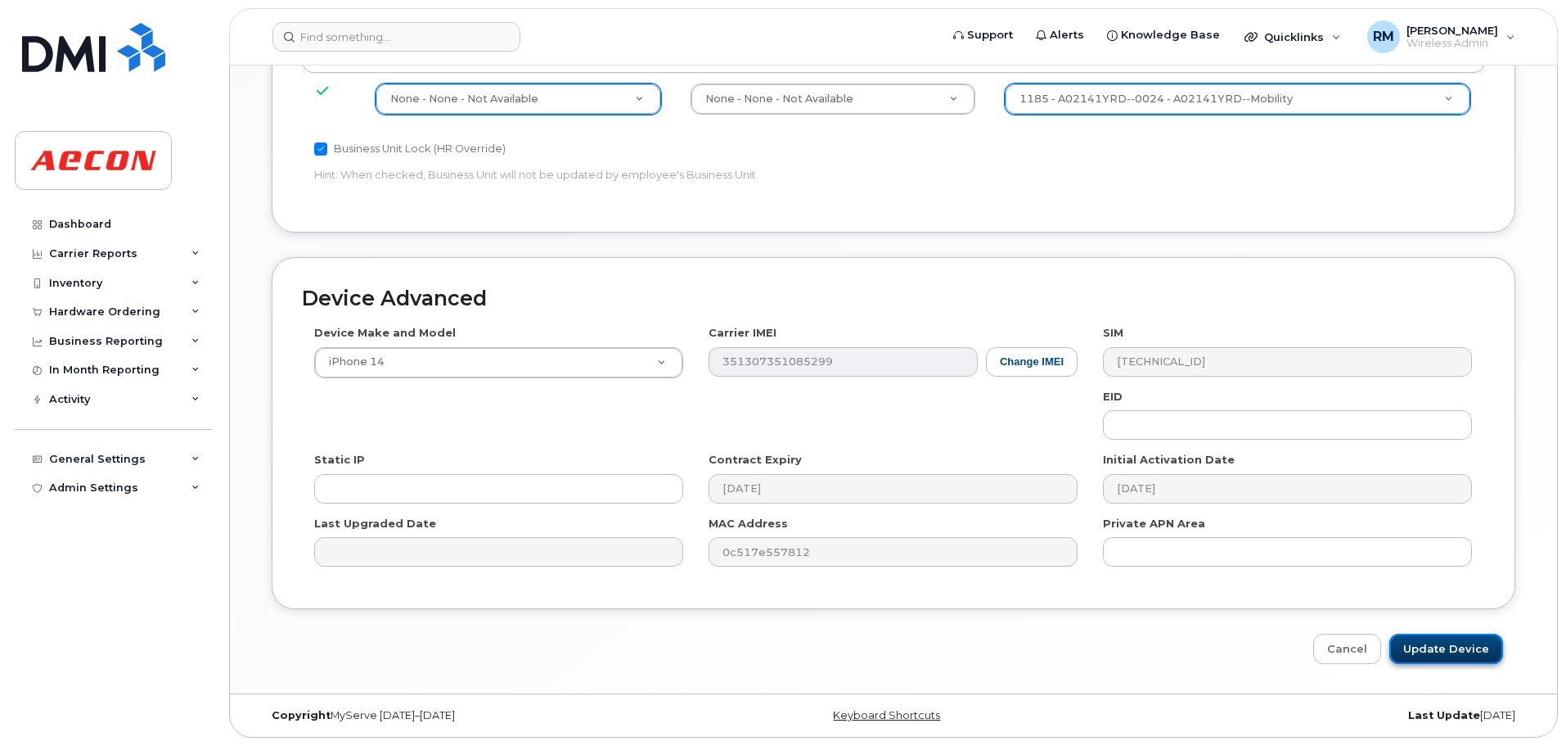
click at [1455, 651] on input "Update Device" at bounding box center [1447, 648] width 114 height 30
type input "Saving..."
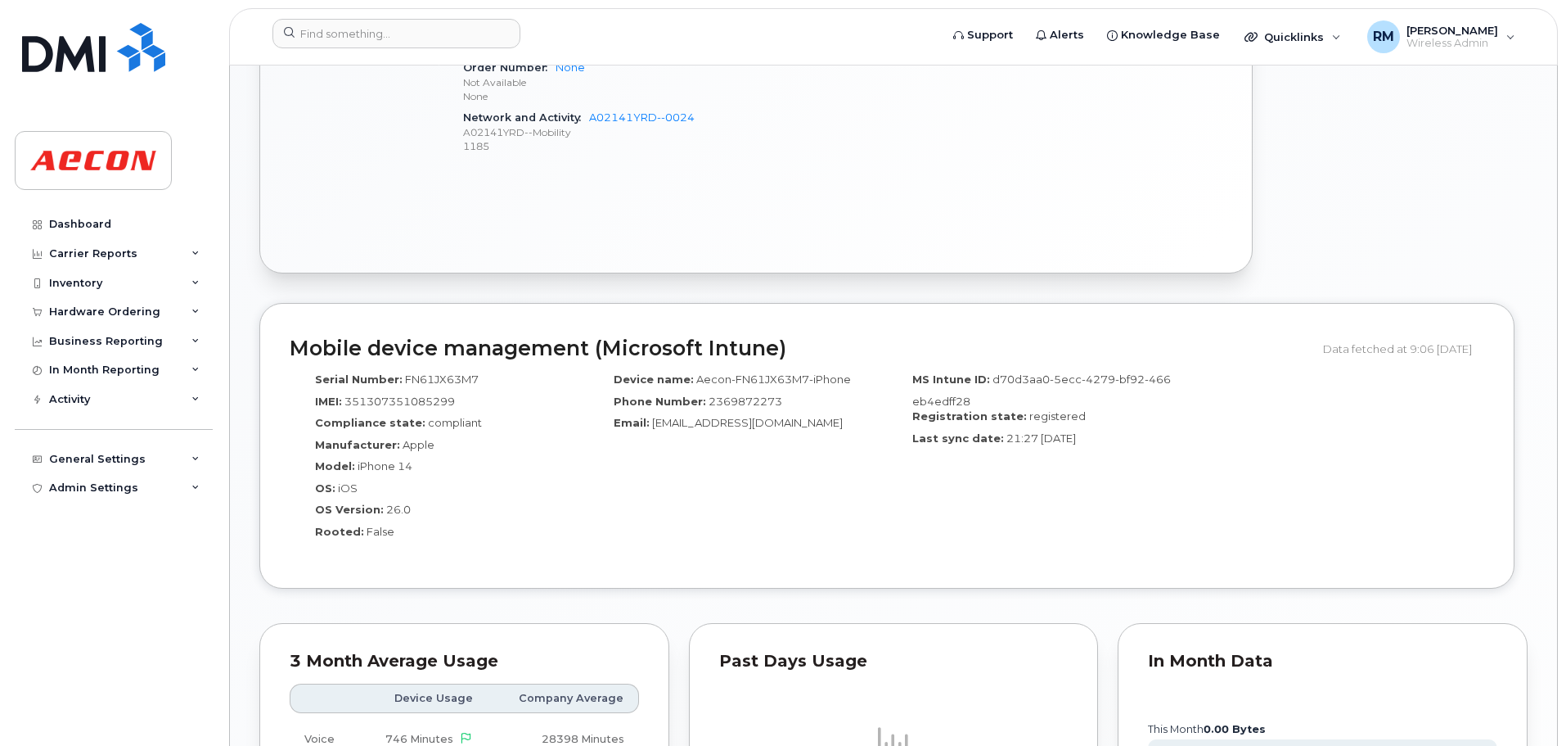
scroll to position [1473, 0]
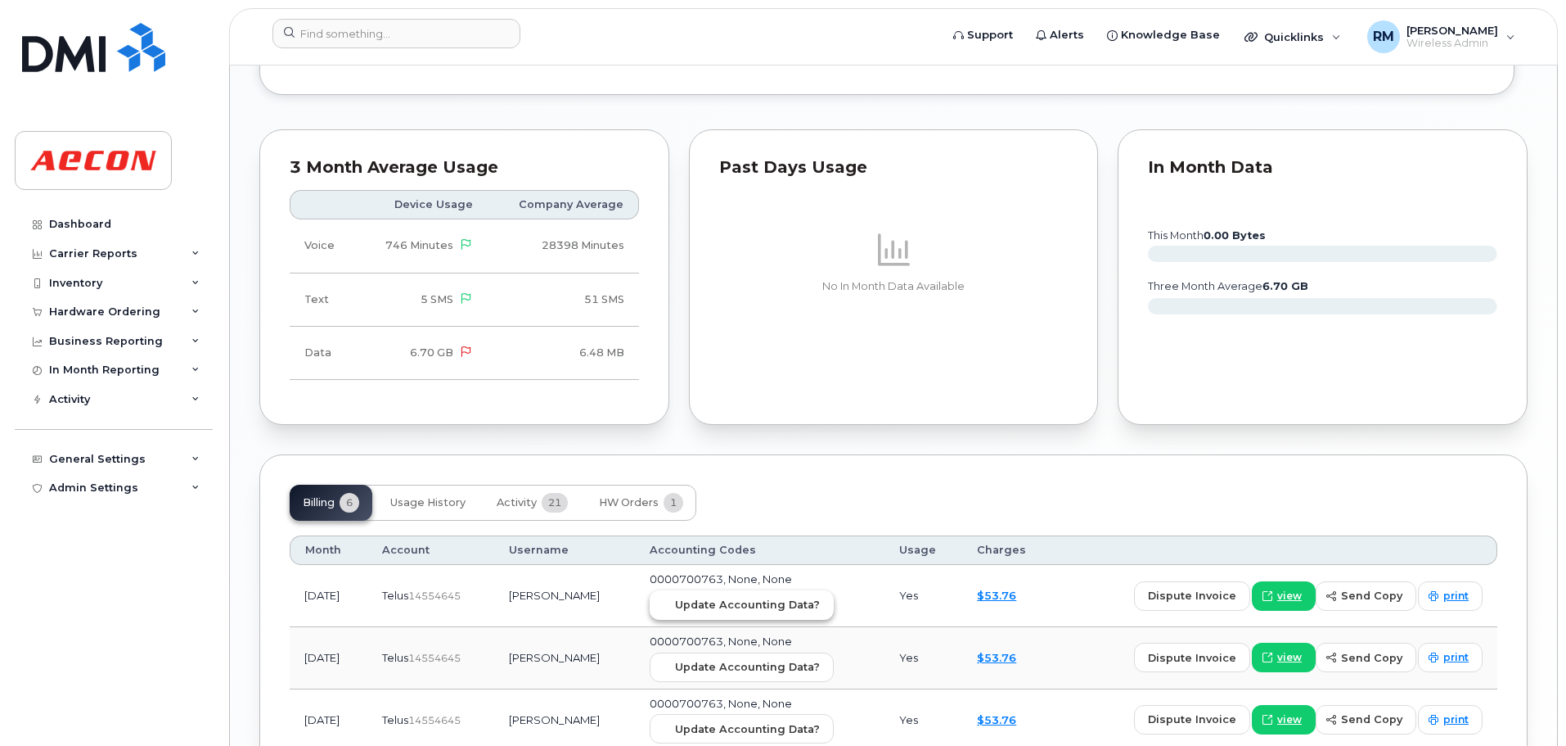
click at [697, 609] on span "Update Accounting Data?" at bounding box center [747, 605] width 145 height 16
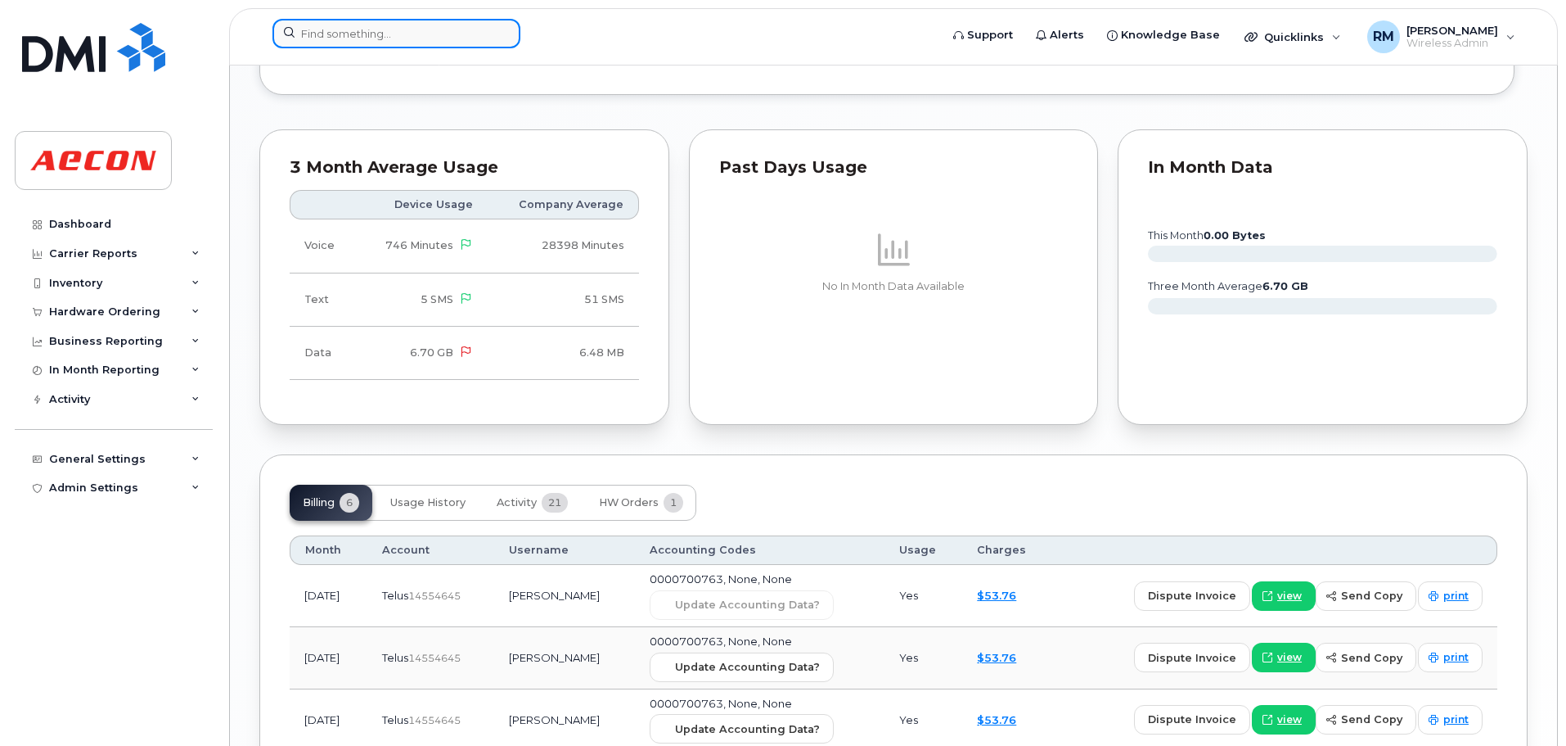
click at [324, 33] on input at bounding box center [397, 33] width 248 height 29
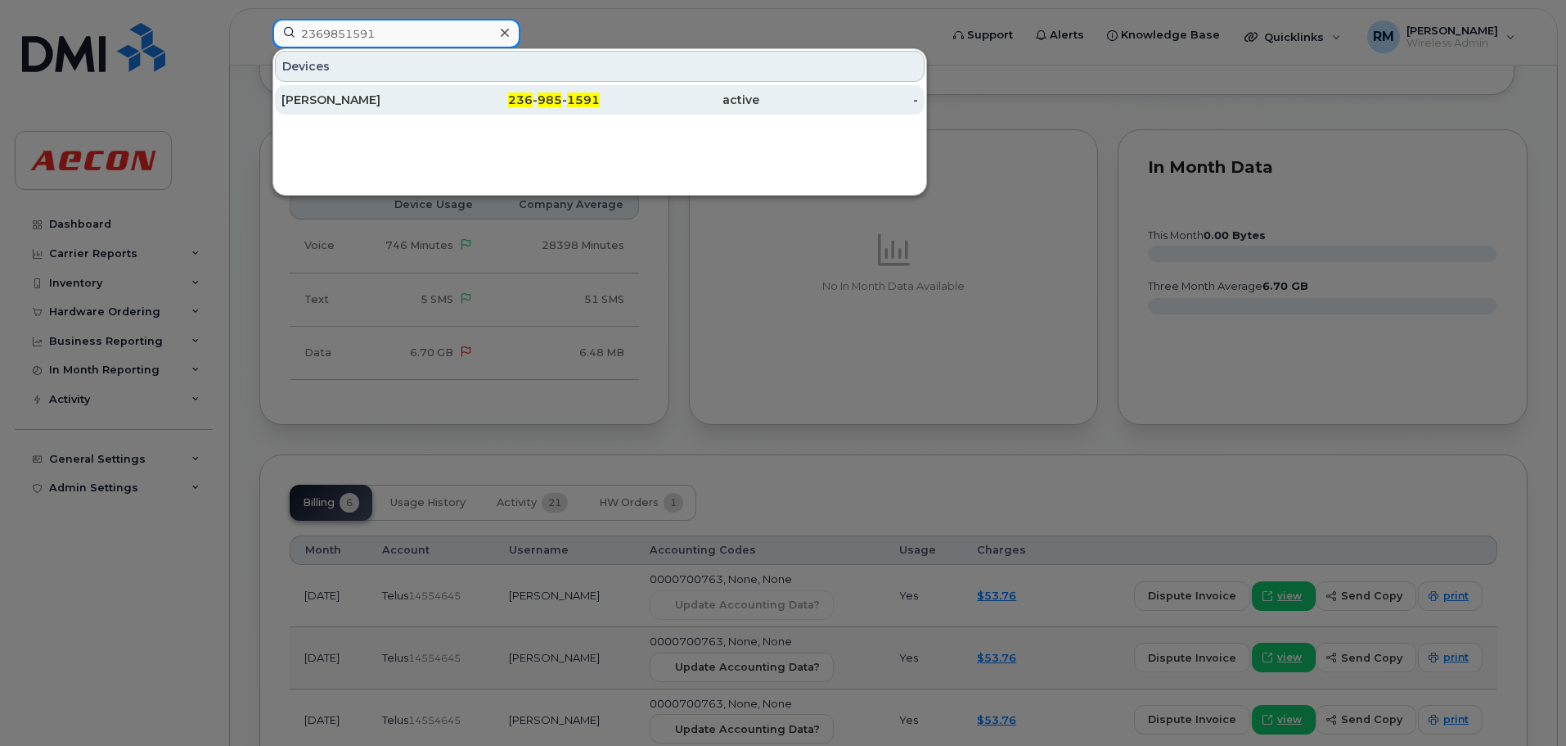
type input "2369851591"
click at [526, 92] on div "236 - 985 - 1591" at bounding box center [521, 100] width 160 height 16
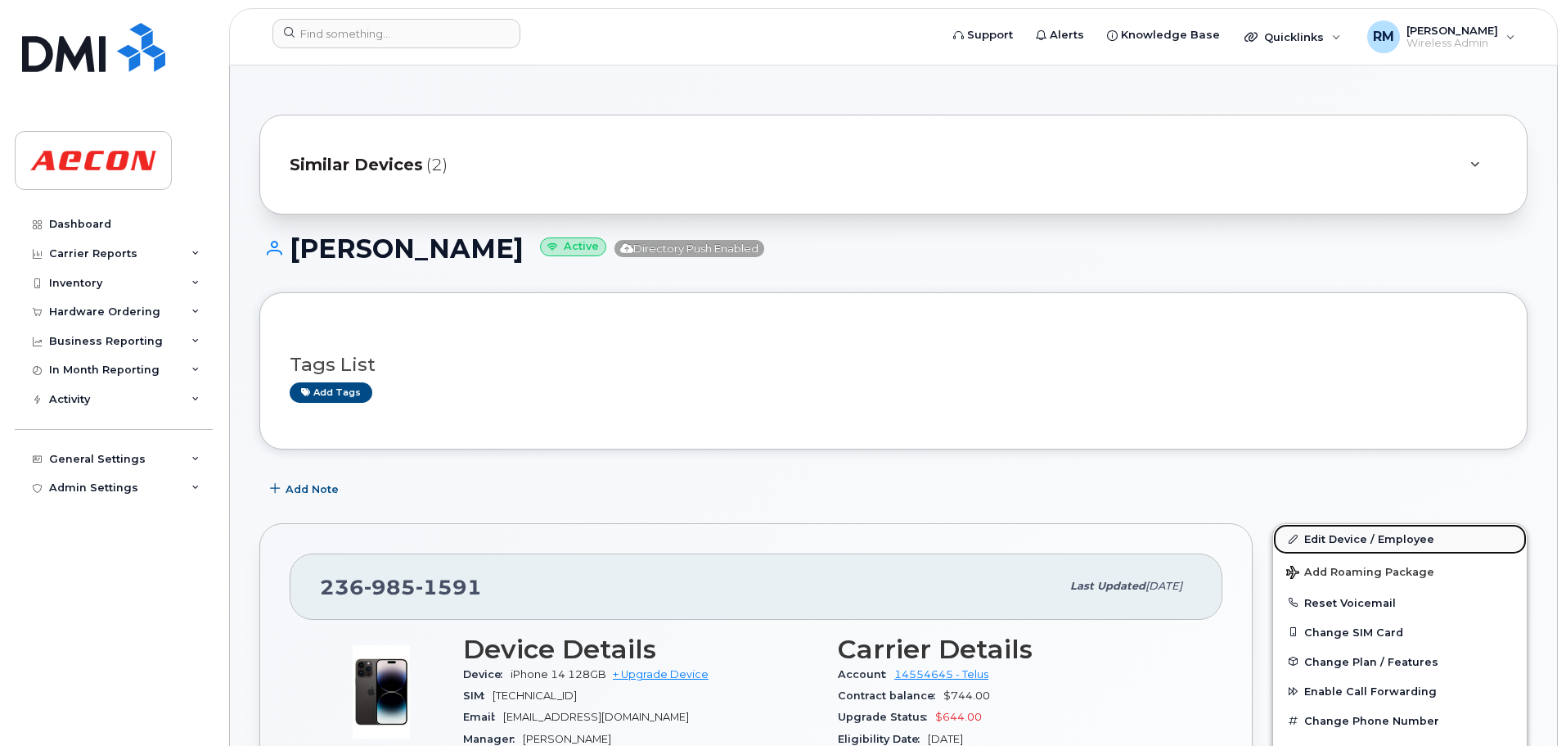
click at [1338, 536] on link "Edit Device / Employee" at bounding box center [1400, 538] width 254 height 29
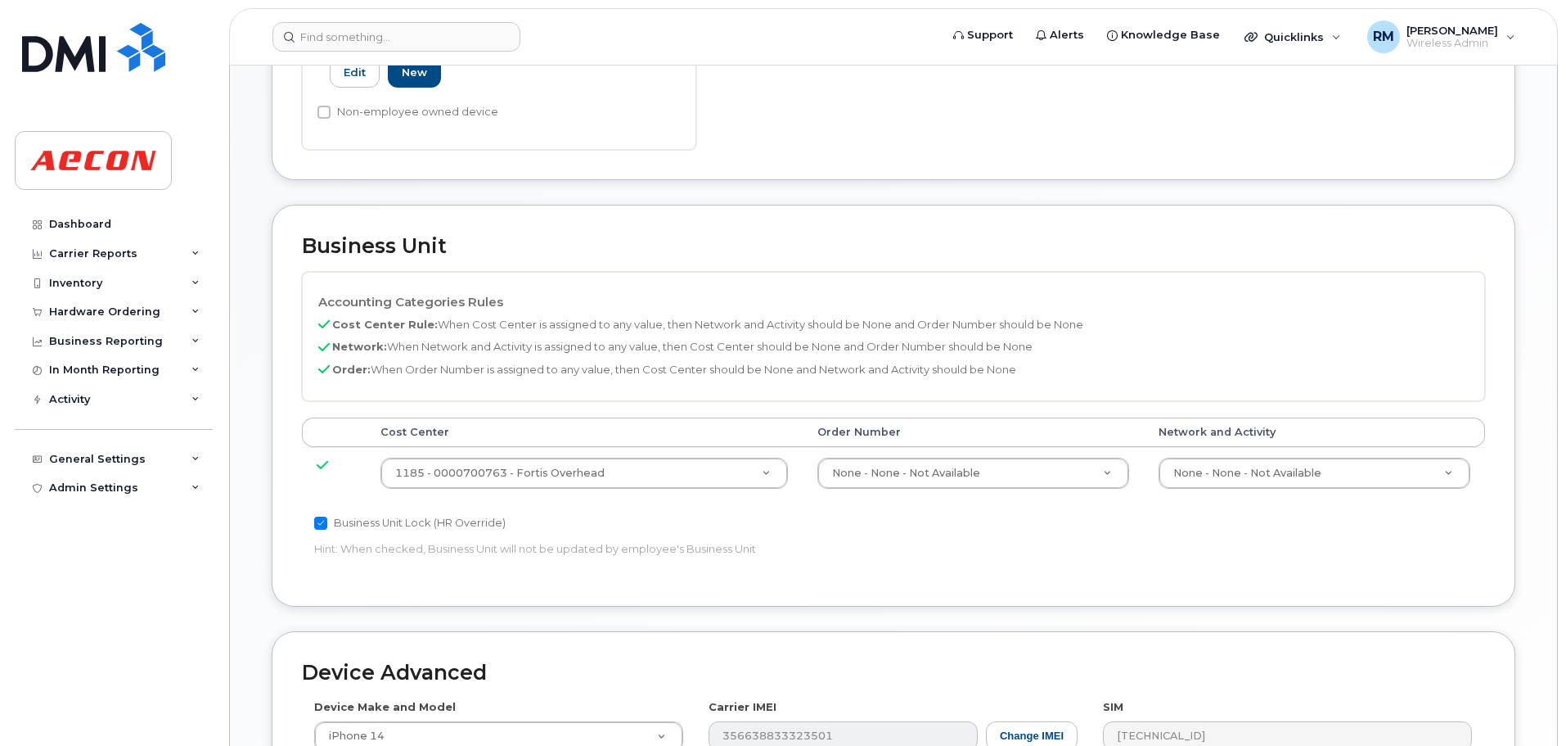
scroll to position [655, 0]
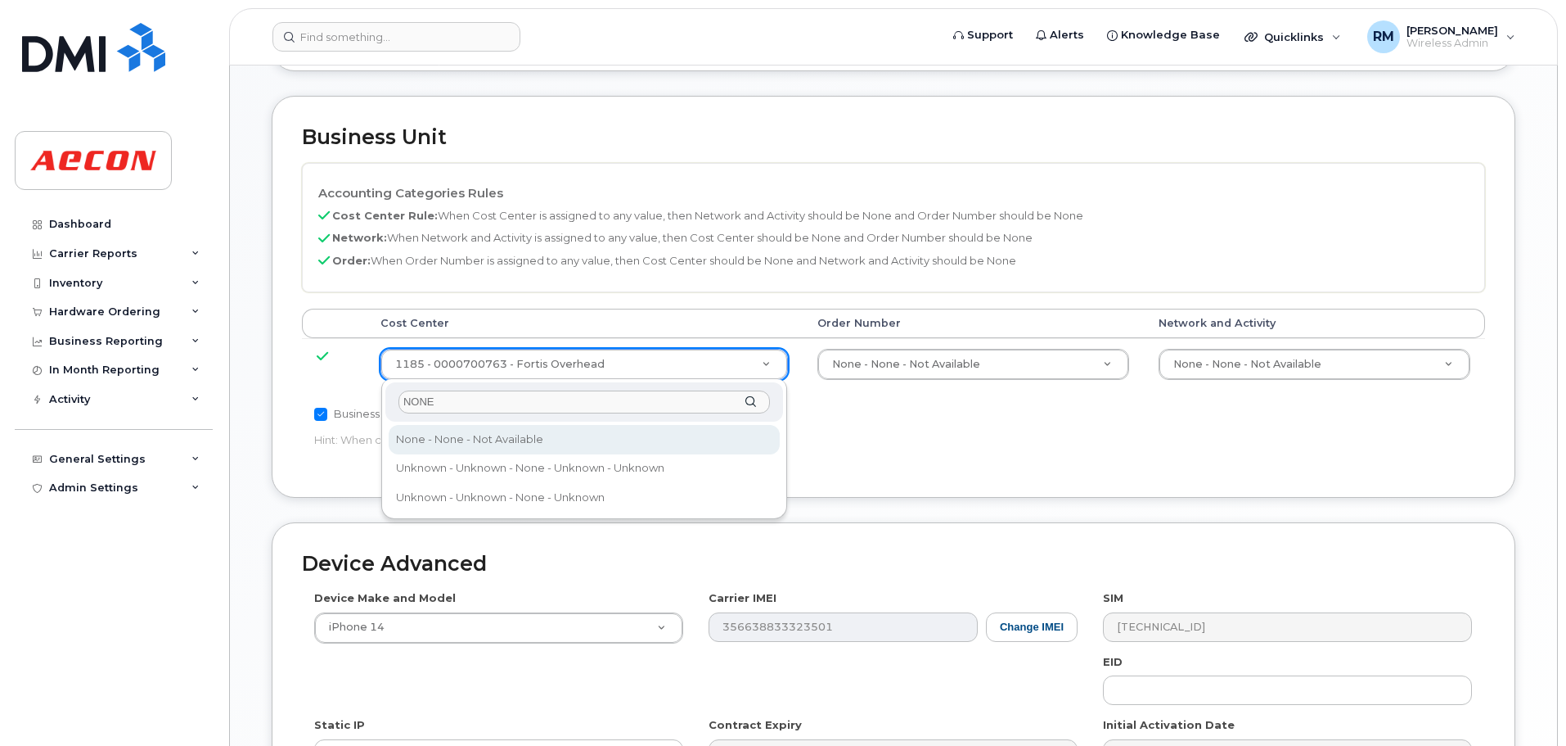
type input "NONE"
drag, startPoint x: 513, startPoint y: 437, endPoint x: 596, endPoint y: 428, distance: 83.1
type input "289660"
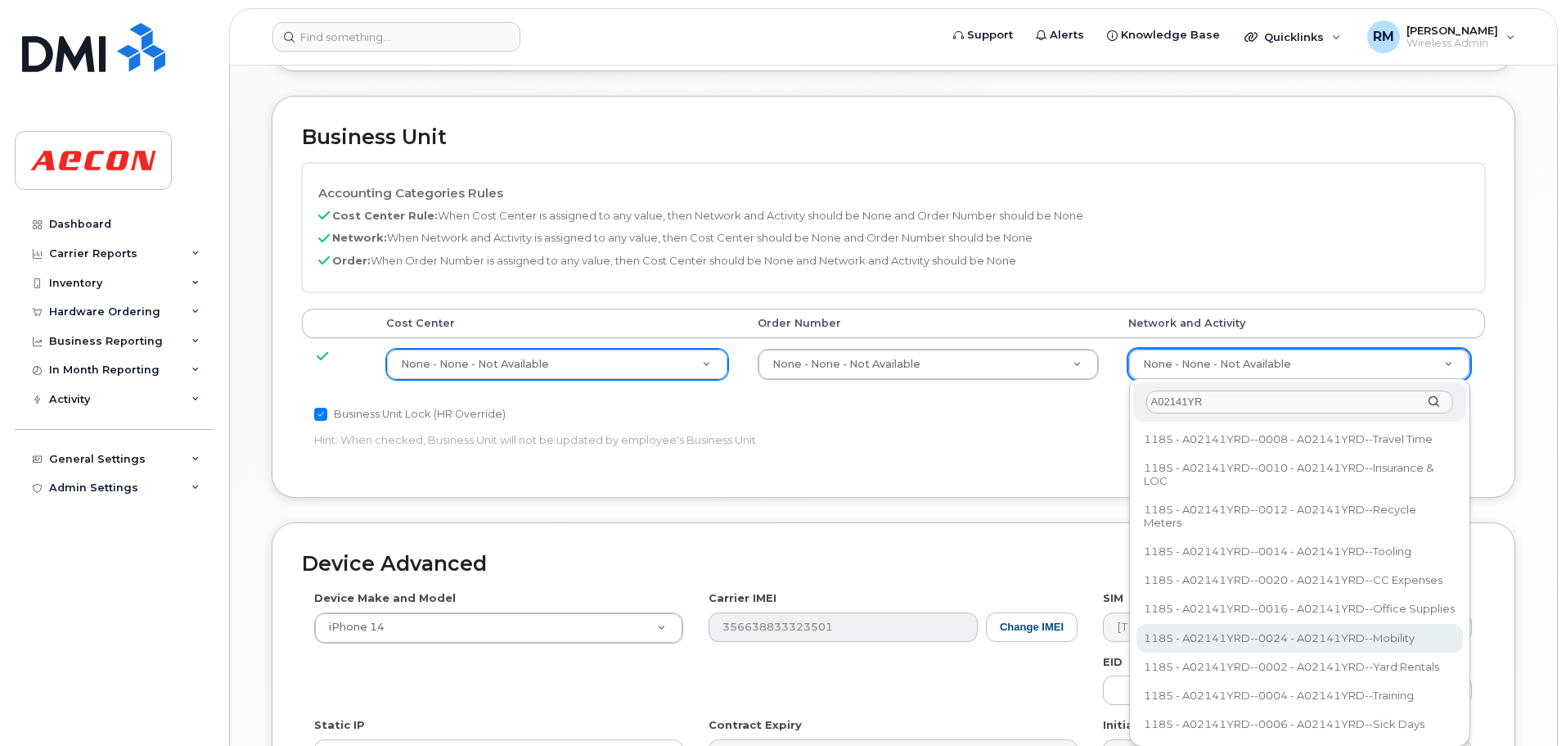
type input "A02141YR"
type input "36211770"
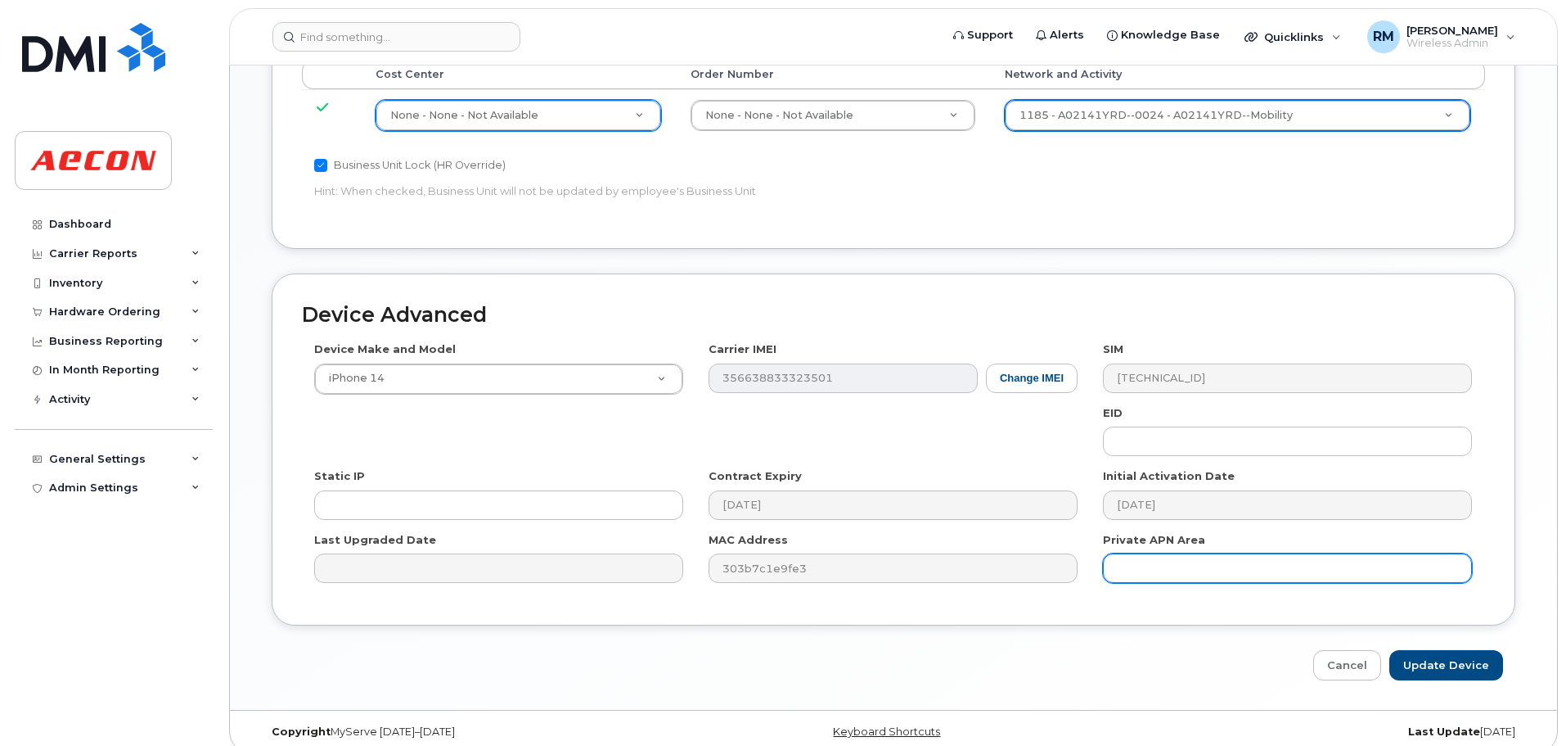
scroll to position [920, 0]
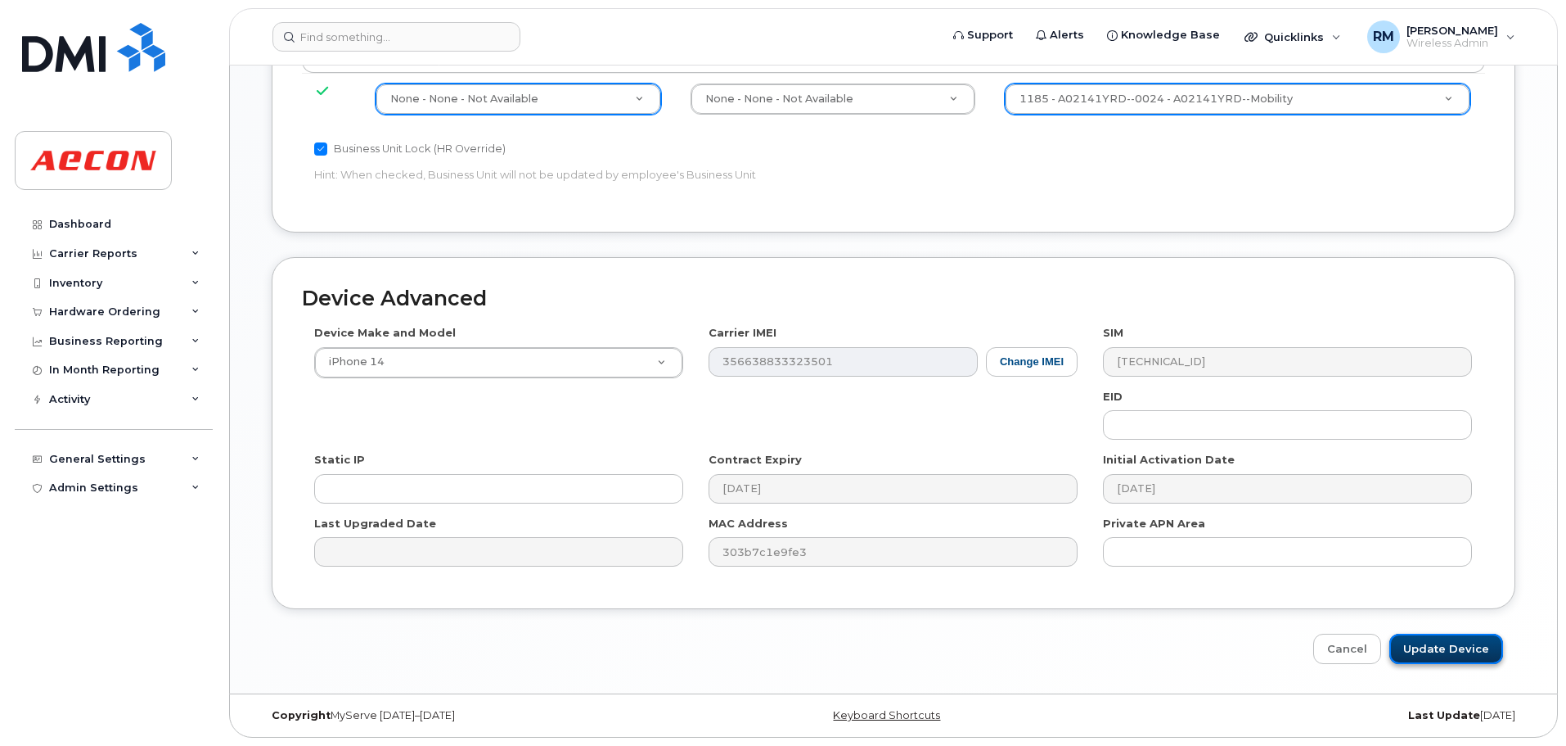
click at [1440, 651] on input "Update Device" at bounding box center [1447, 648] width 114 height 30
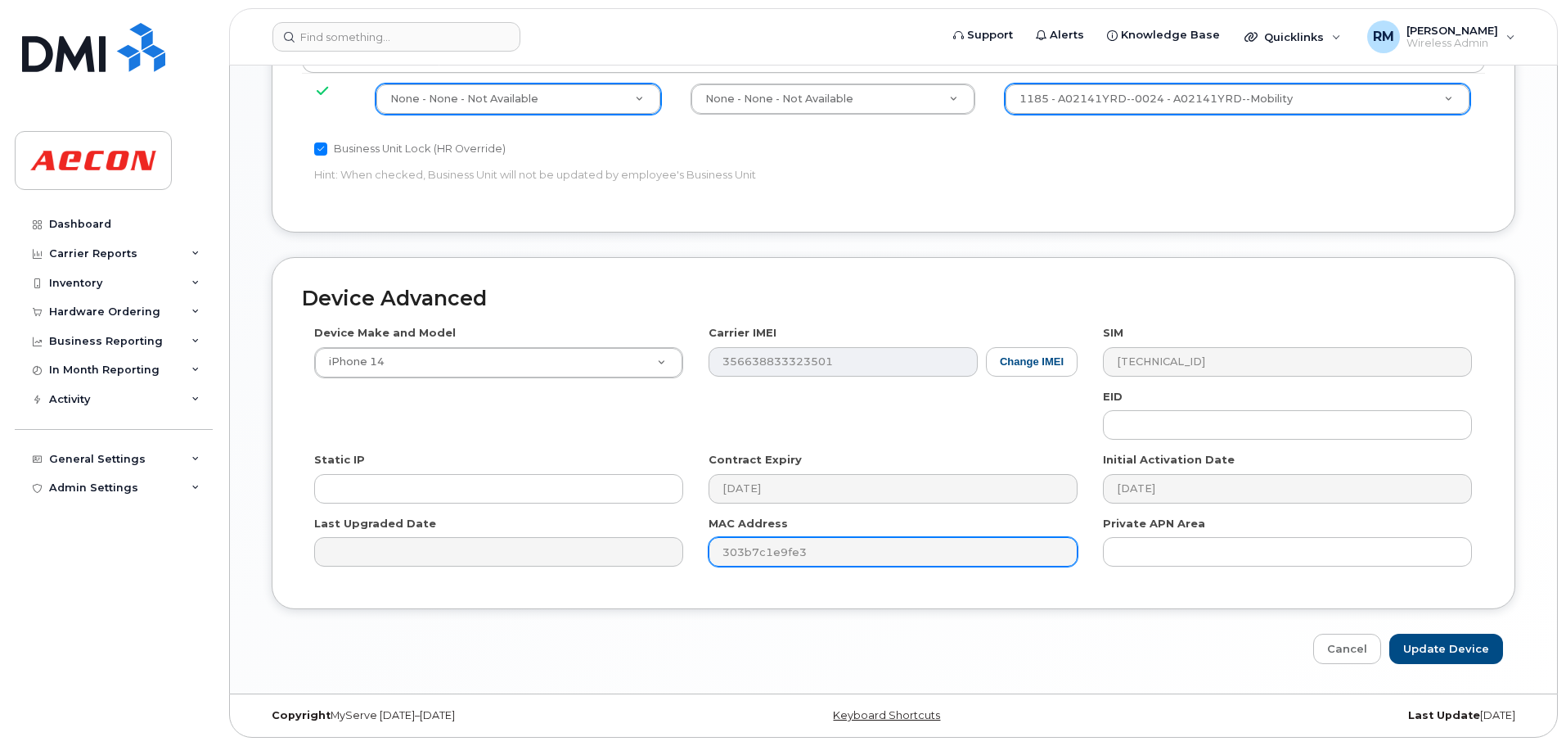
type input "Saving..."
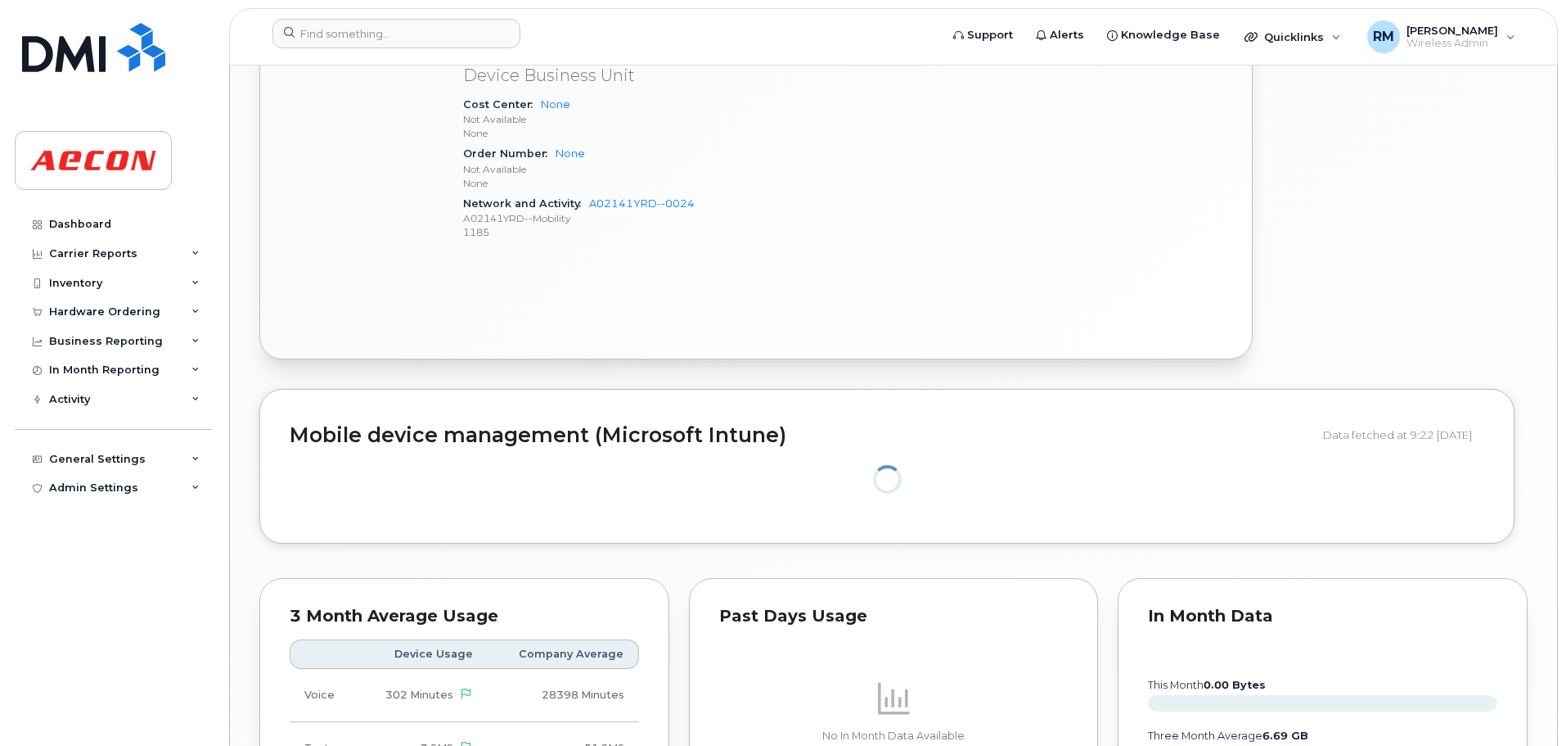
scroll to position [1546, 0]
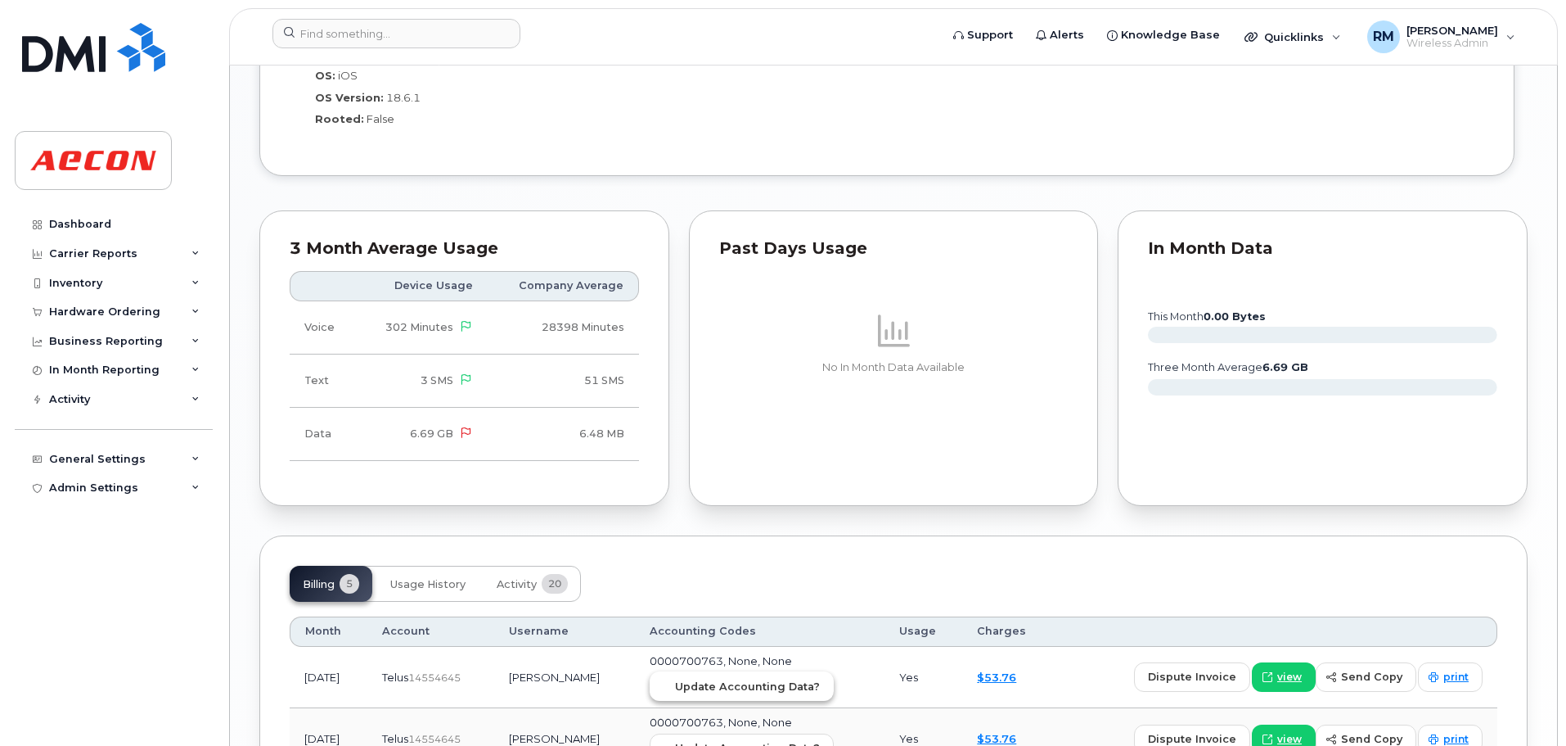
click at [724, 684] on span "Update Accounting Data?" at bounding box center [747, 686] width 145 height 16
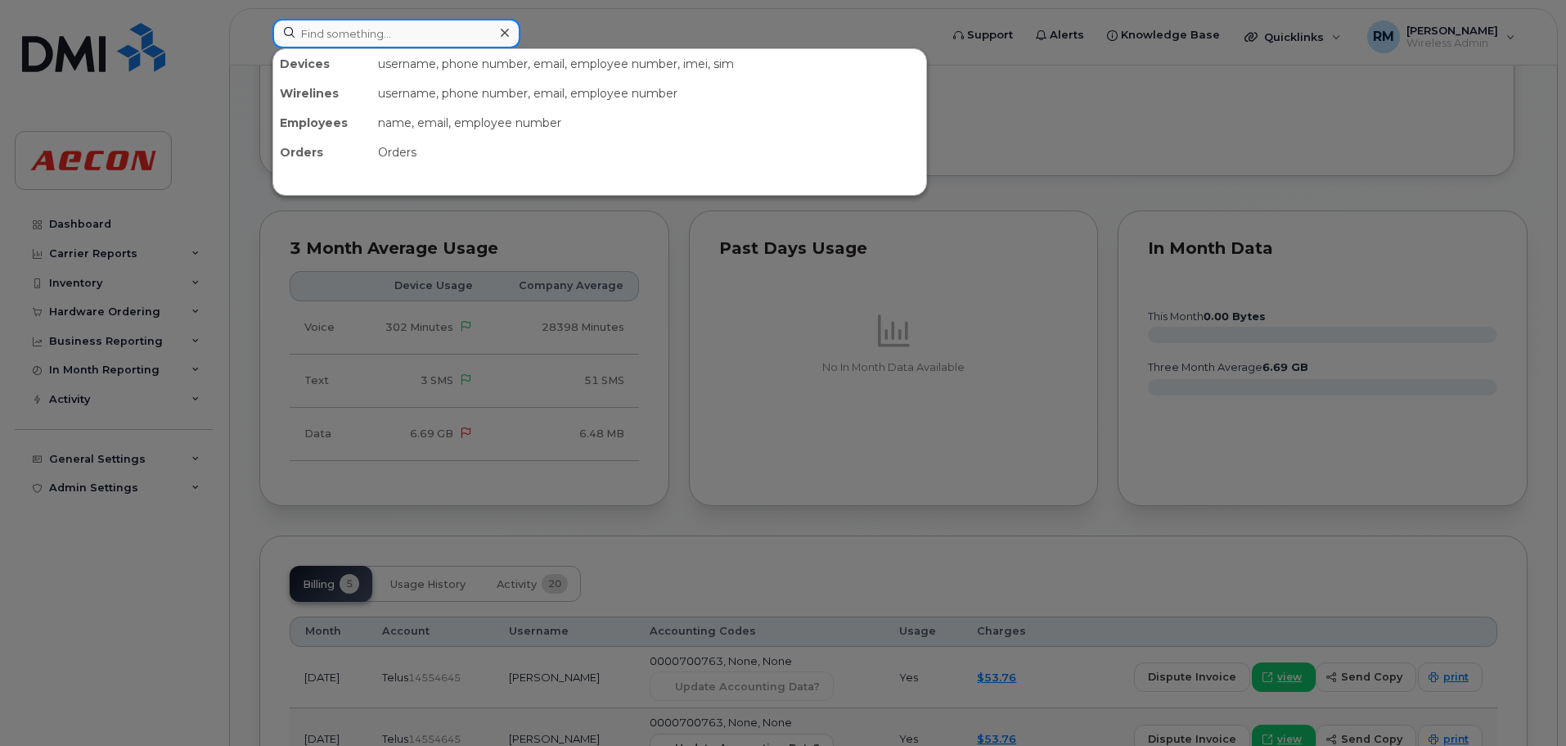
click at [349, 38] on input at bounding box center [397, 33] width 248 height 29
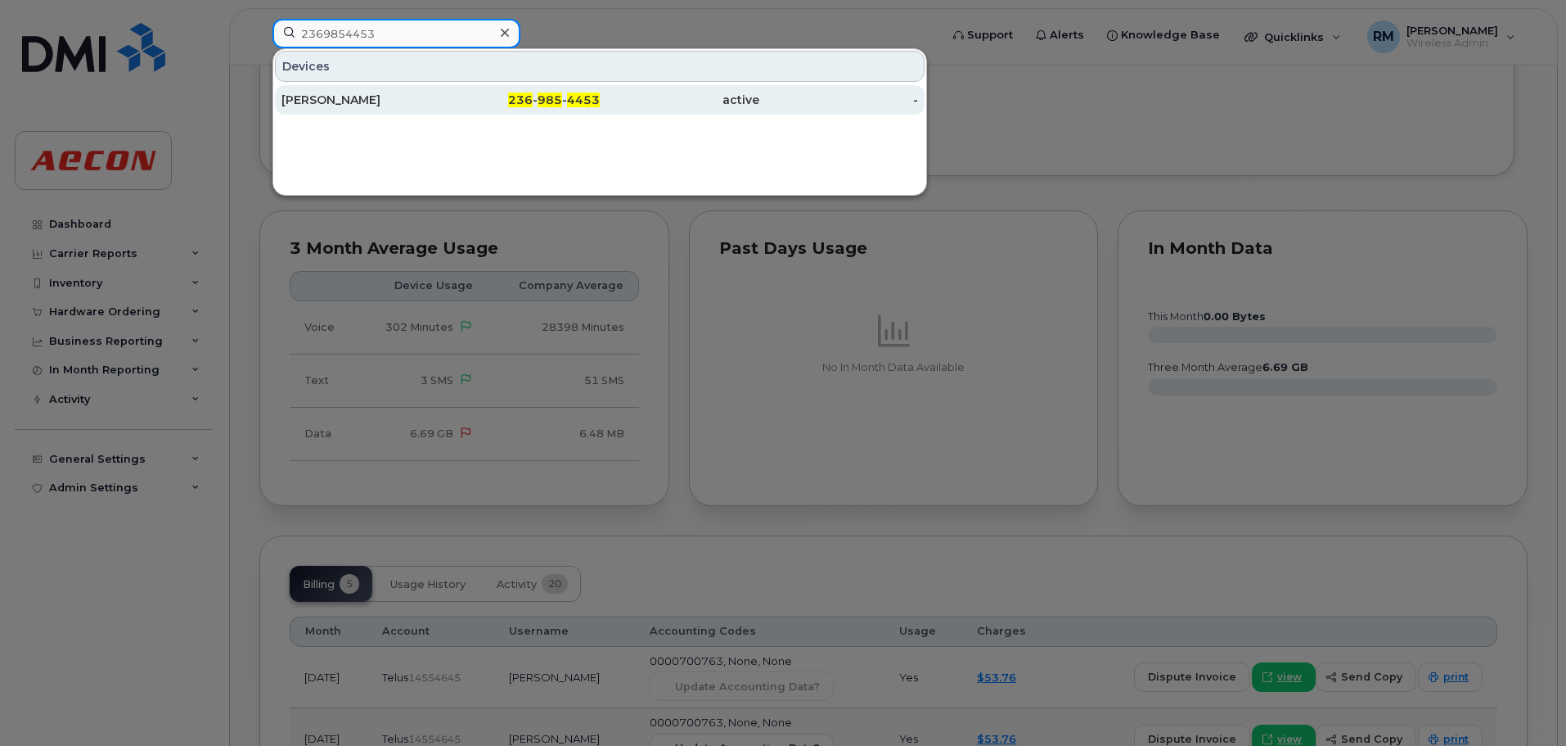
type input "2369854453"
click at [557, 103] on span "985" at bounding box center [550, 99] width 25 height 15
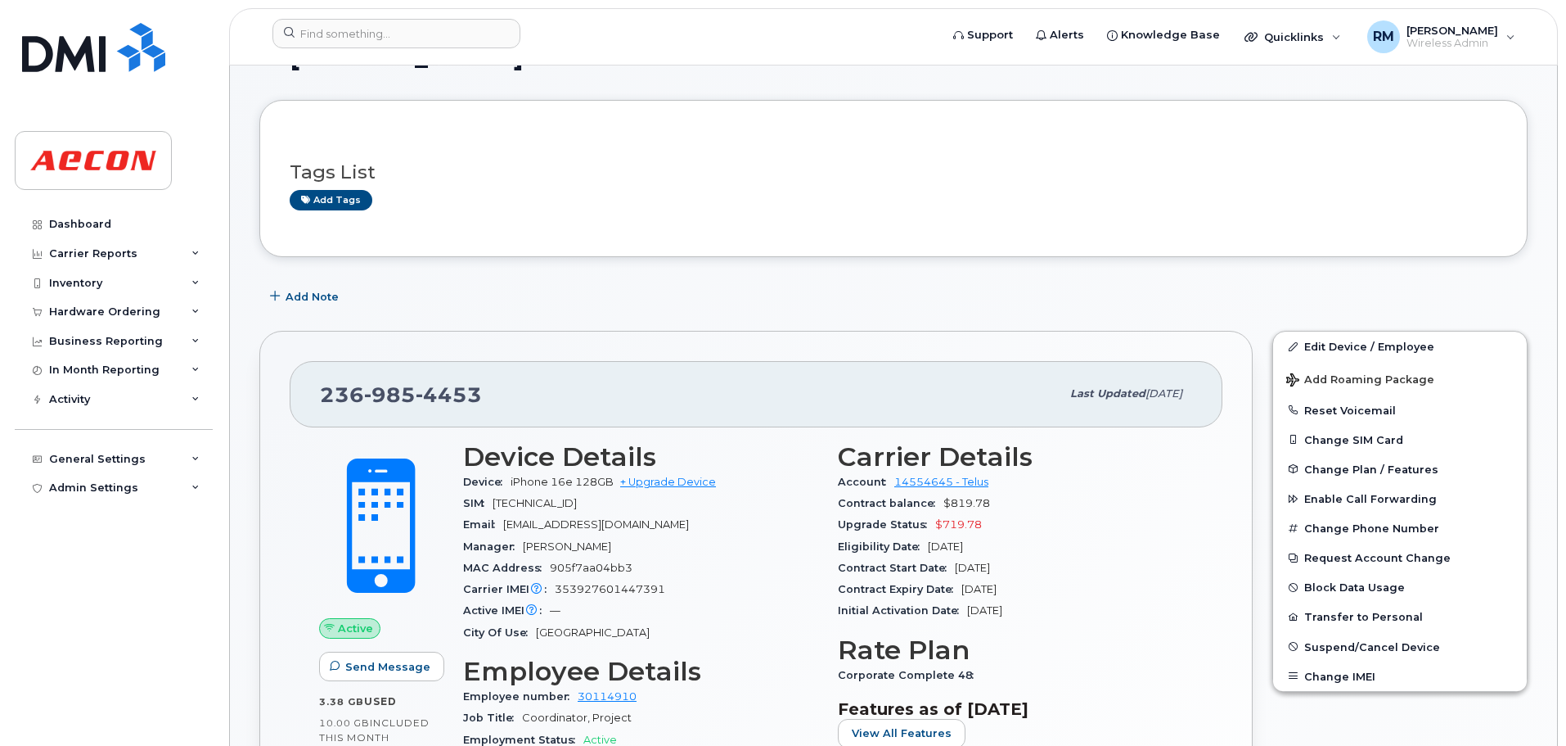
scroll to position [82, 0]
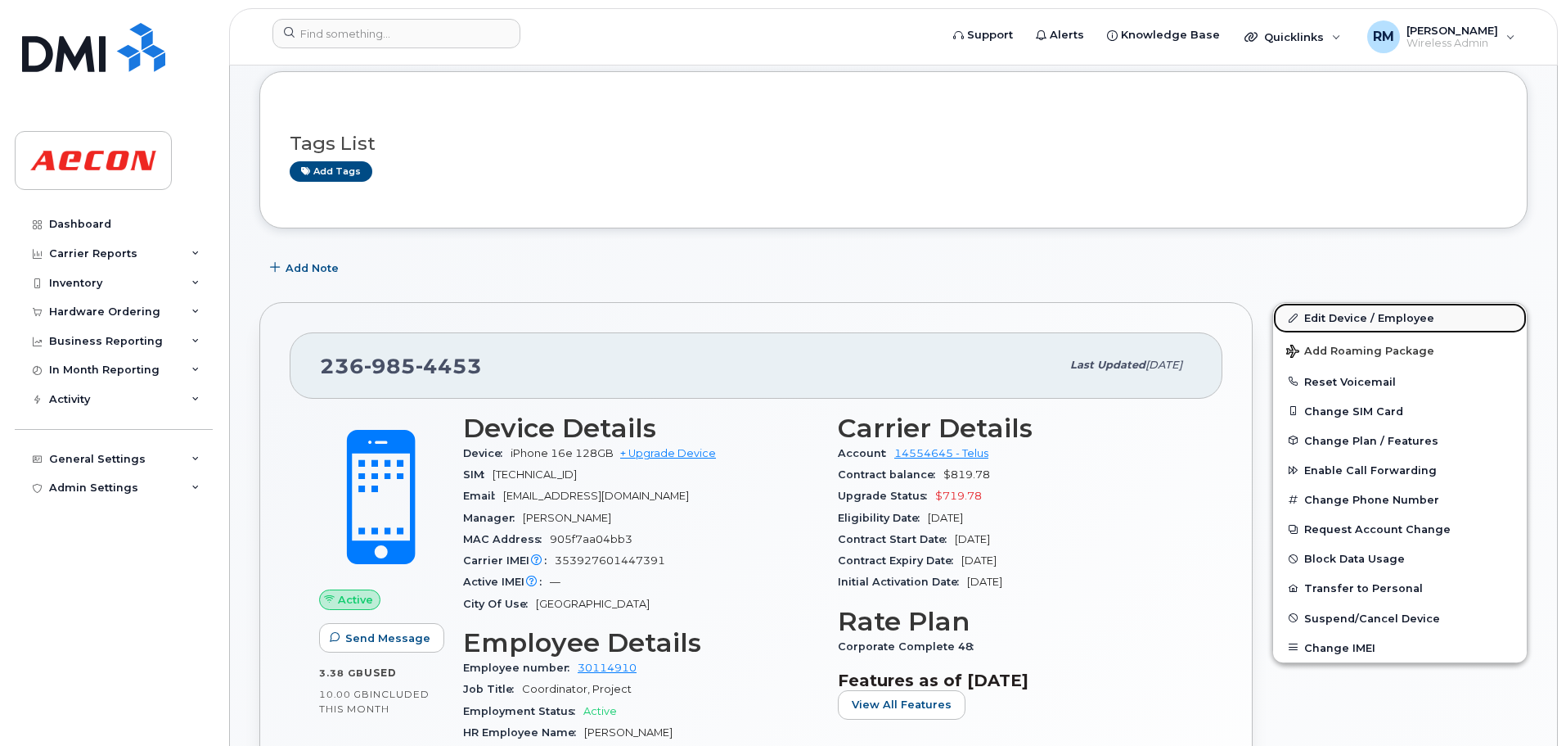
click at [1314, 315] on link "Edit Device / Employee" at bounding box center [1400, 317] width 254 height 29
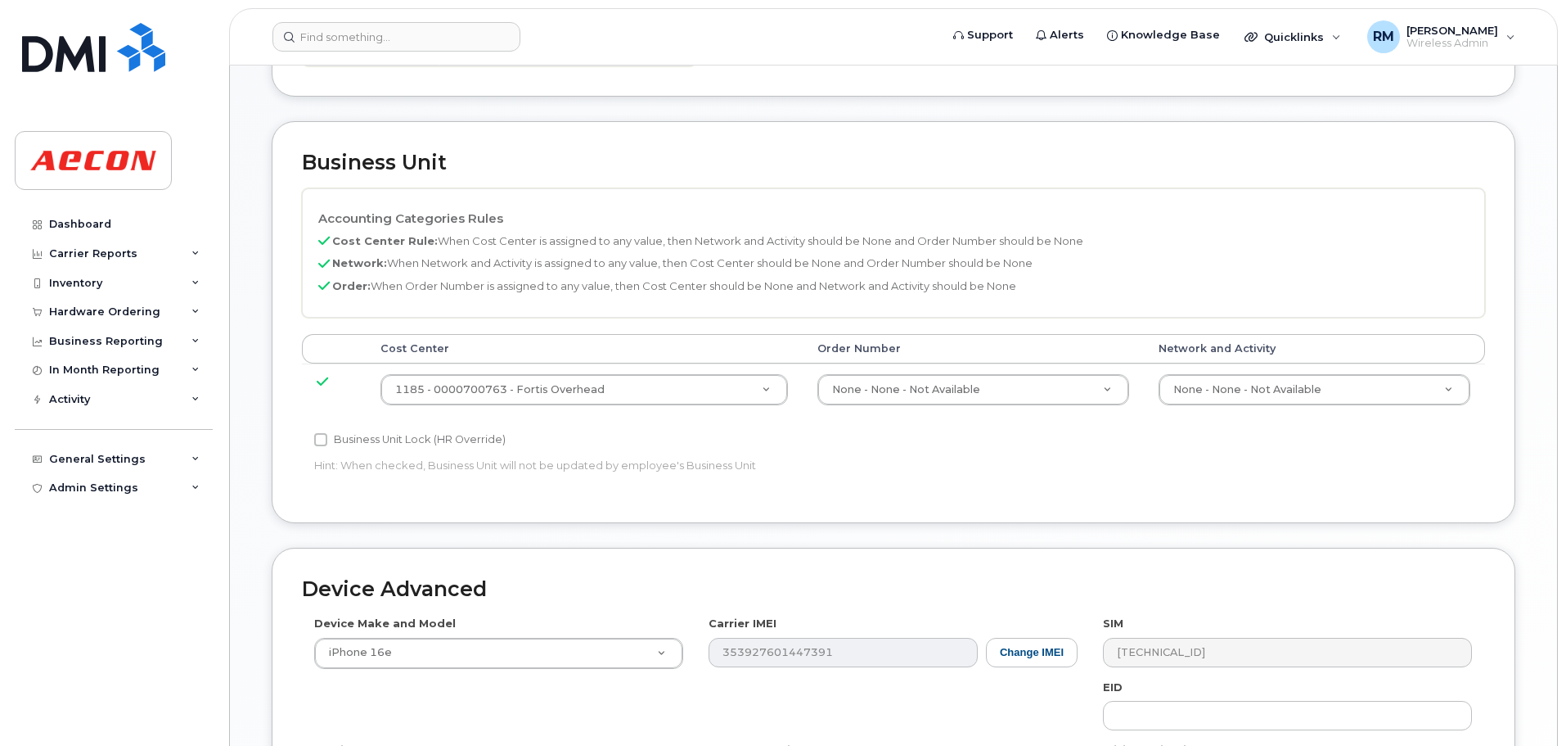
scroll to position [737, 0]
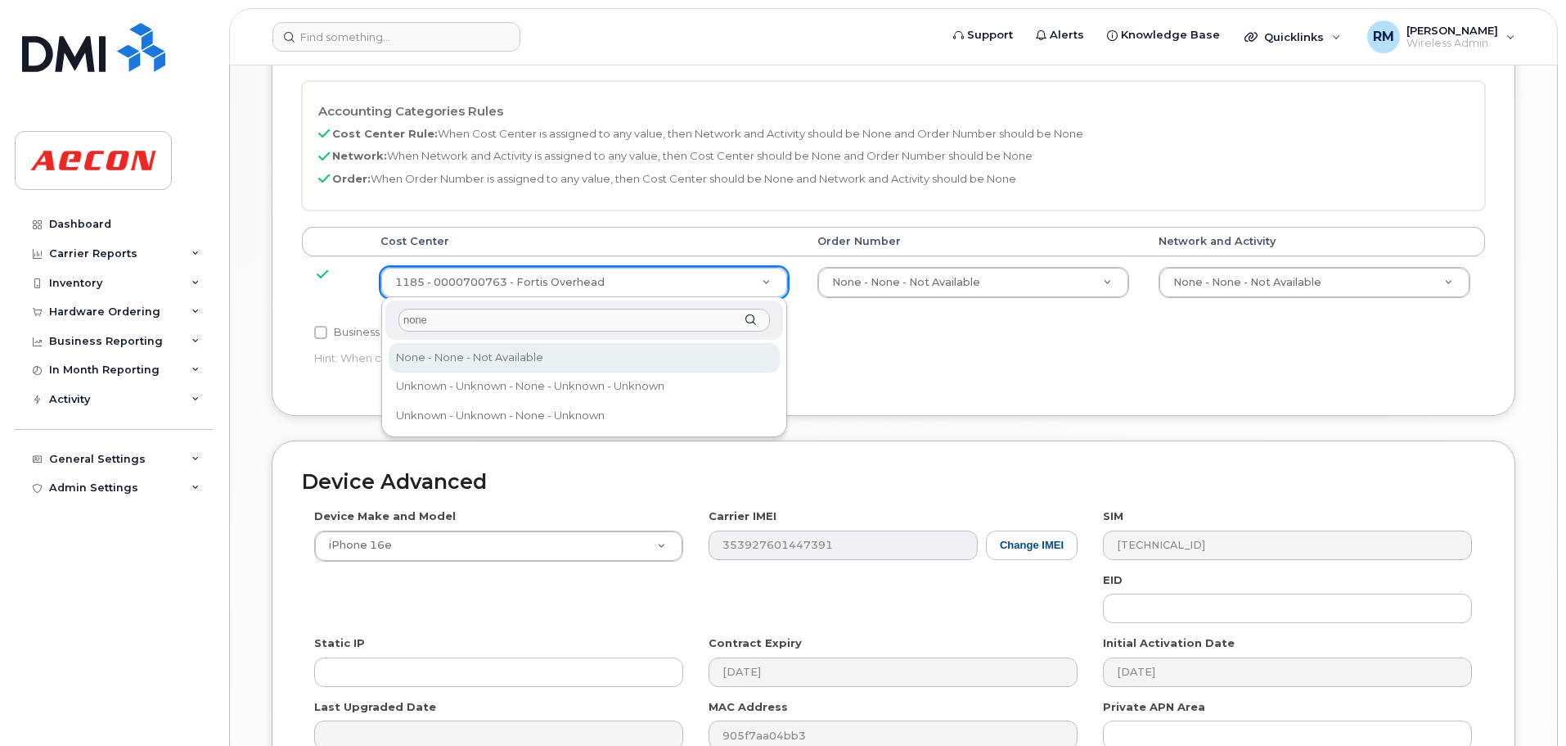
type input "none"
type input "289660"
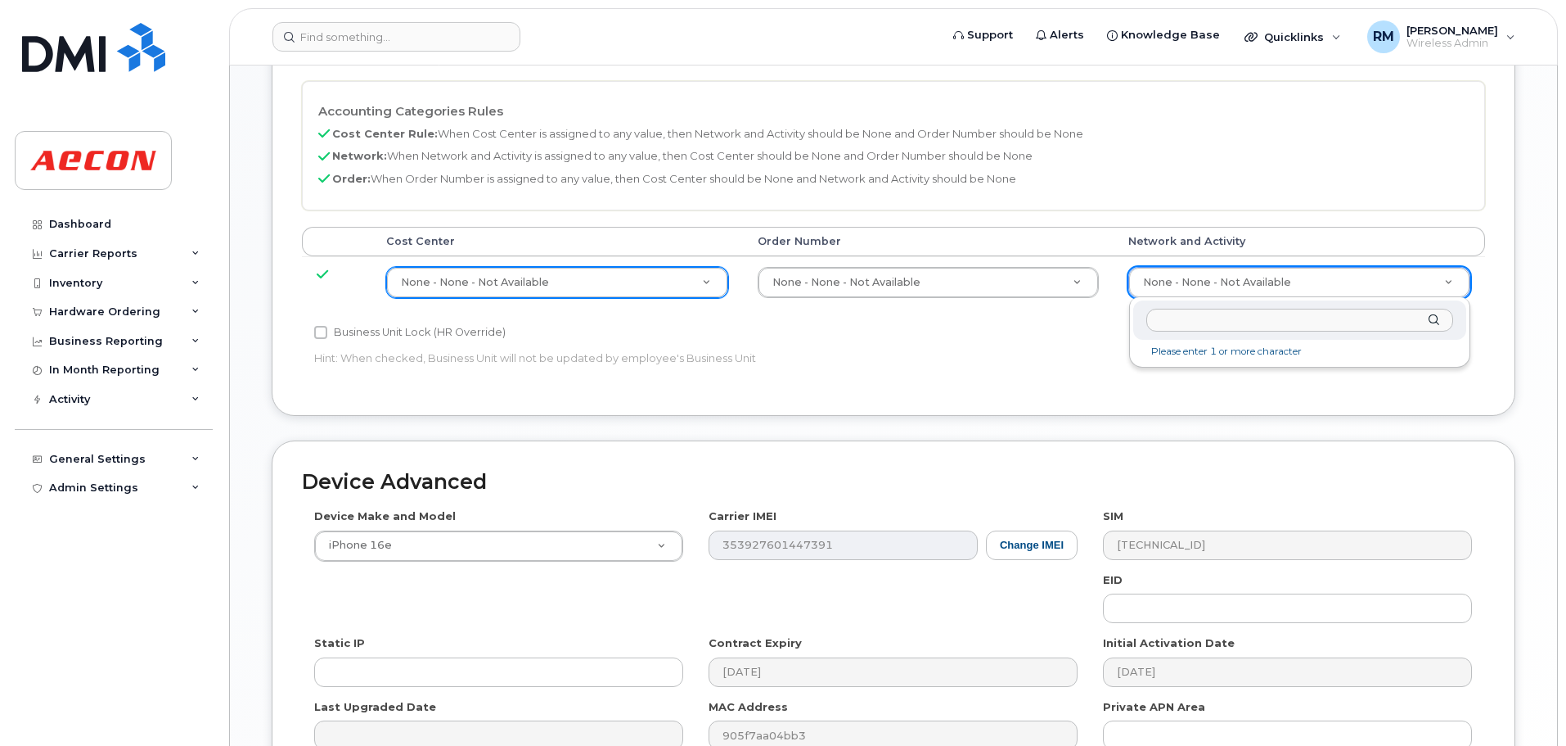
drag, startPoint x: 1209, startPoint y: 286, endPoint x: 1185, endPoint y: 304, distance: 29.8
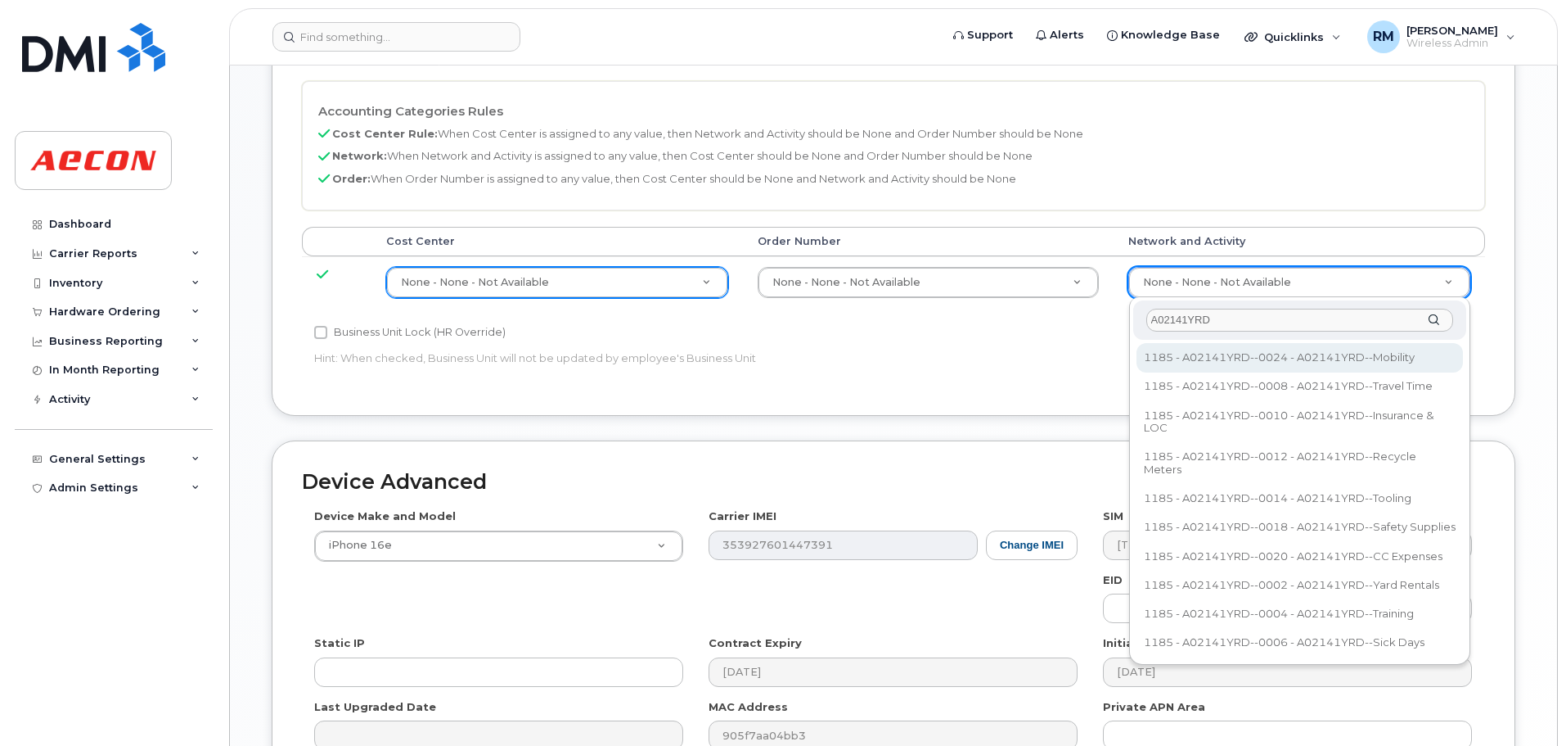
type input "A02141YRD"
type input "36211770"
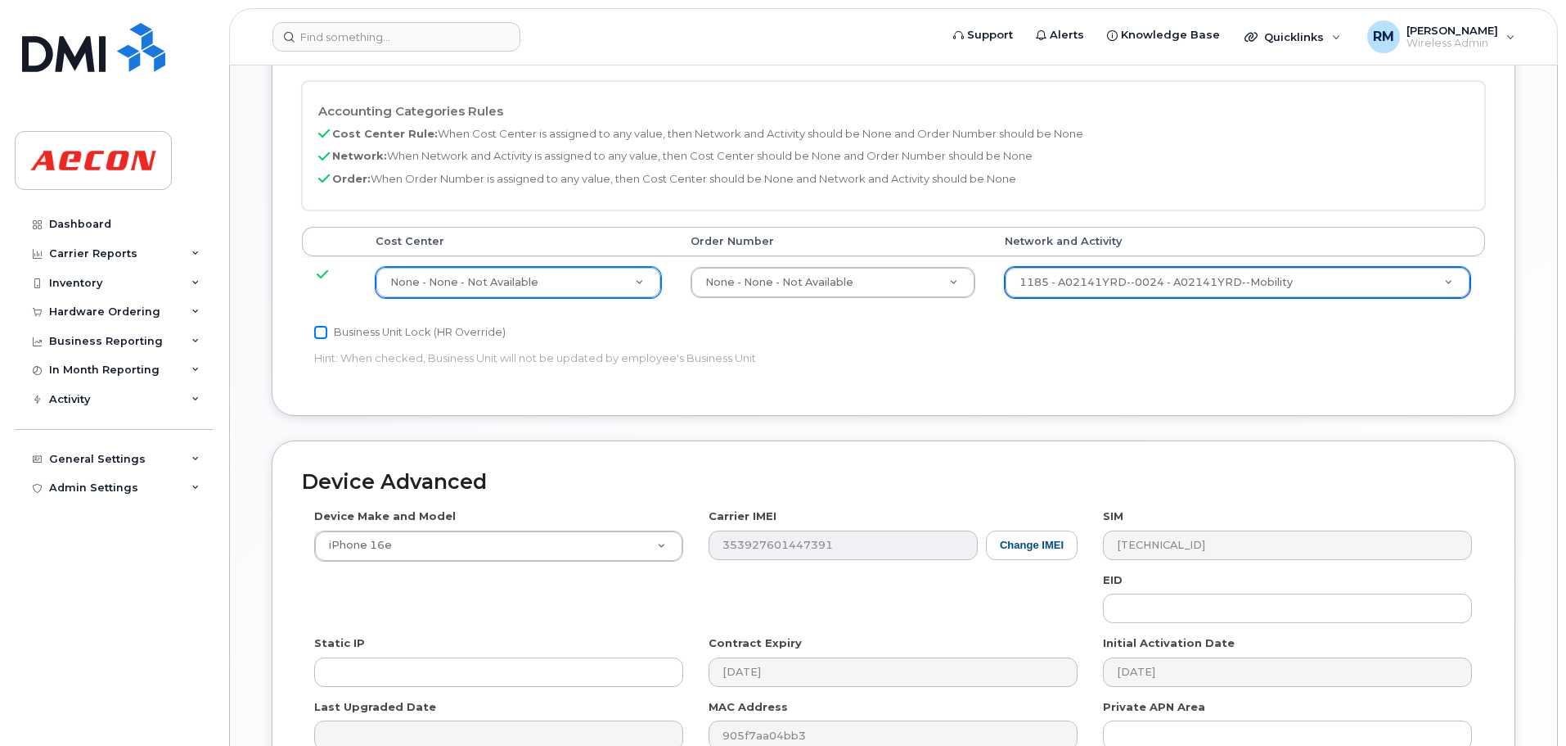
click at [317, 330] on input "Business Unit Lock (HR Override)" at bounding box center [320, 332] width 13 height 13
checkbox input "true"
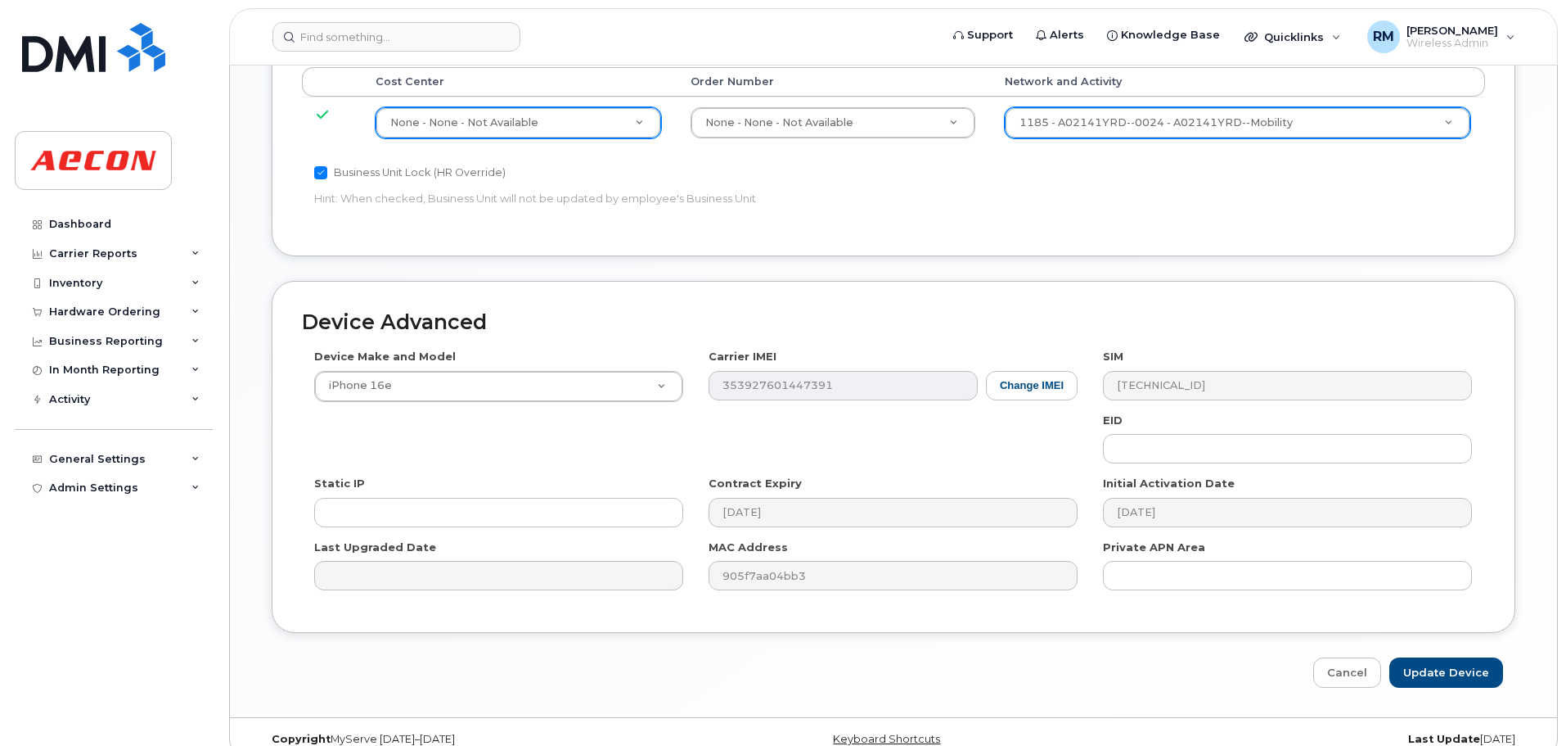
scroll to position [920, 0]
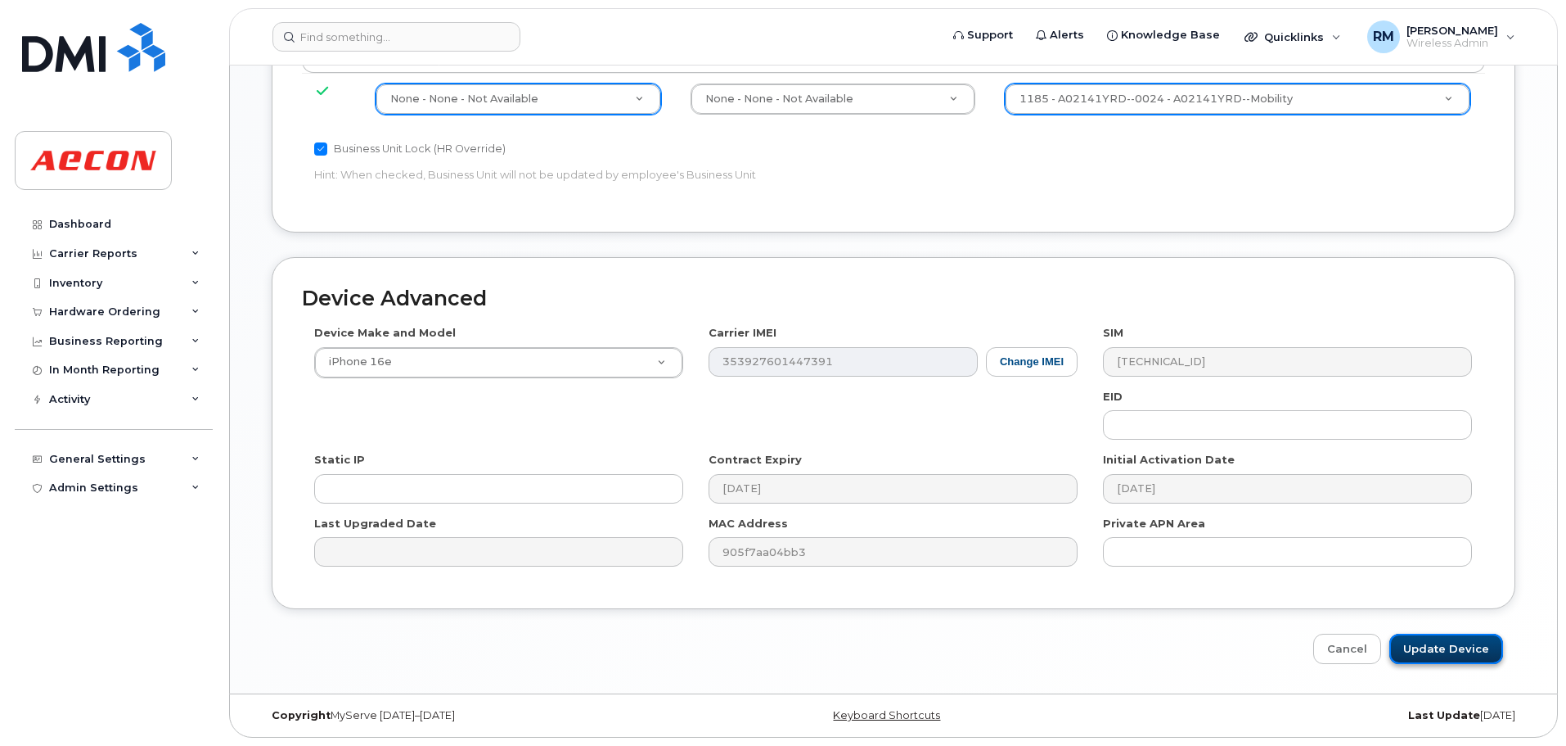
click at [1432, 658] on input "Update Device" at bounding box center [1447, 648] width 114 height 30
type input "Saving..."
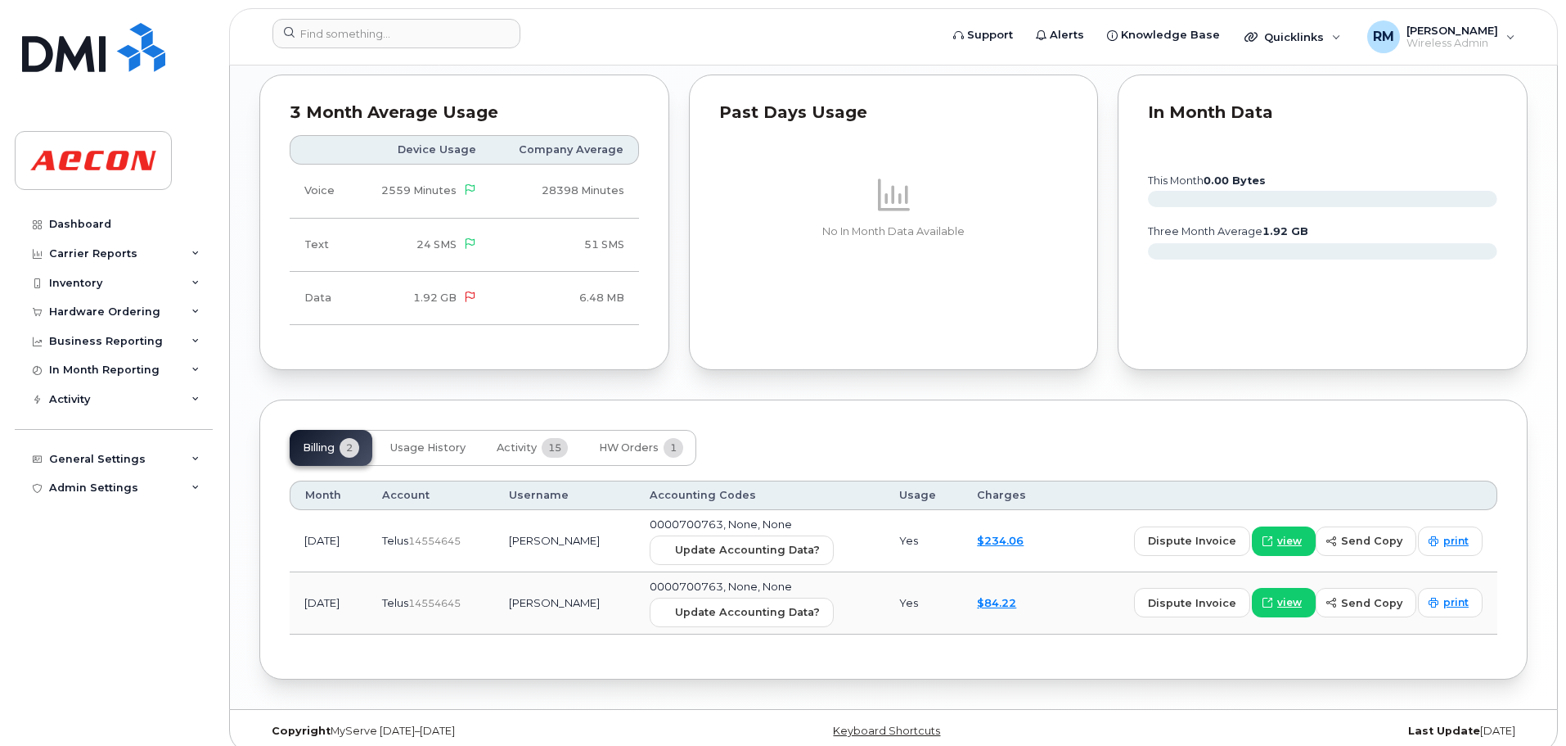
scroll to position [1543, 0]
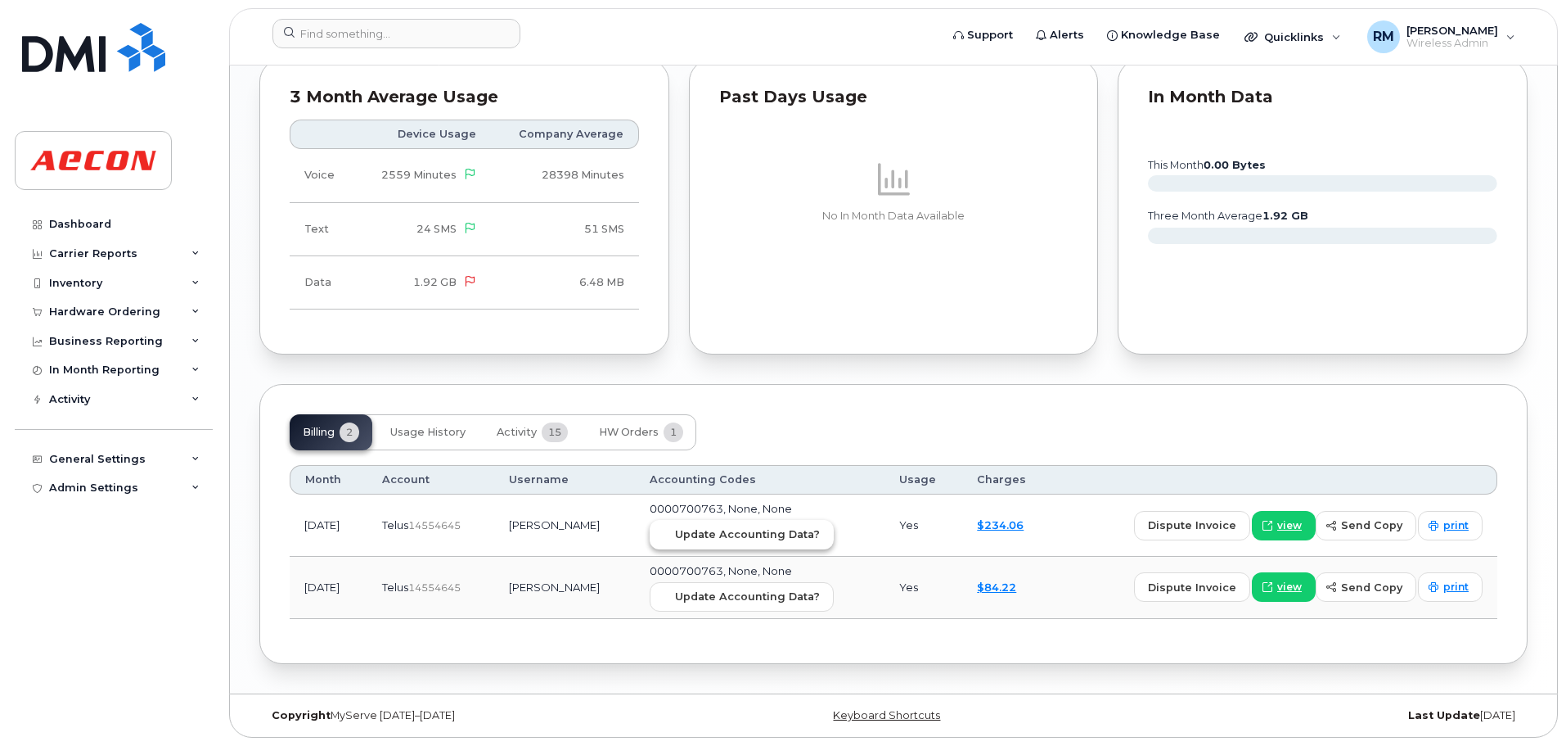
click at [713, 536] on span "Update Accounting Data?" at bounding box center [747, 534] width 145 height 16
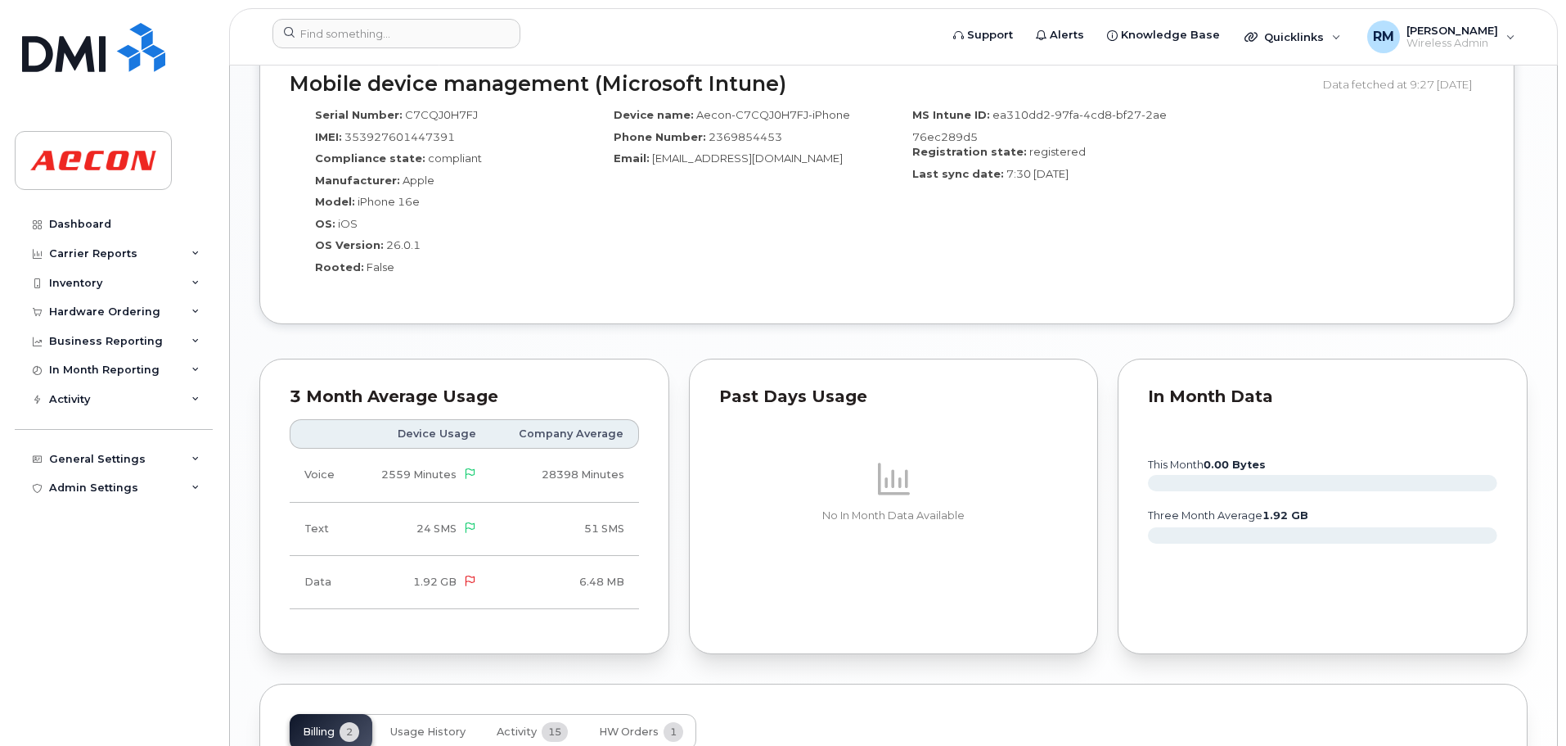
scroll to position [1134, 0]
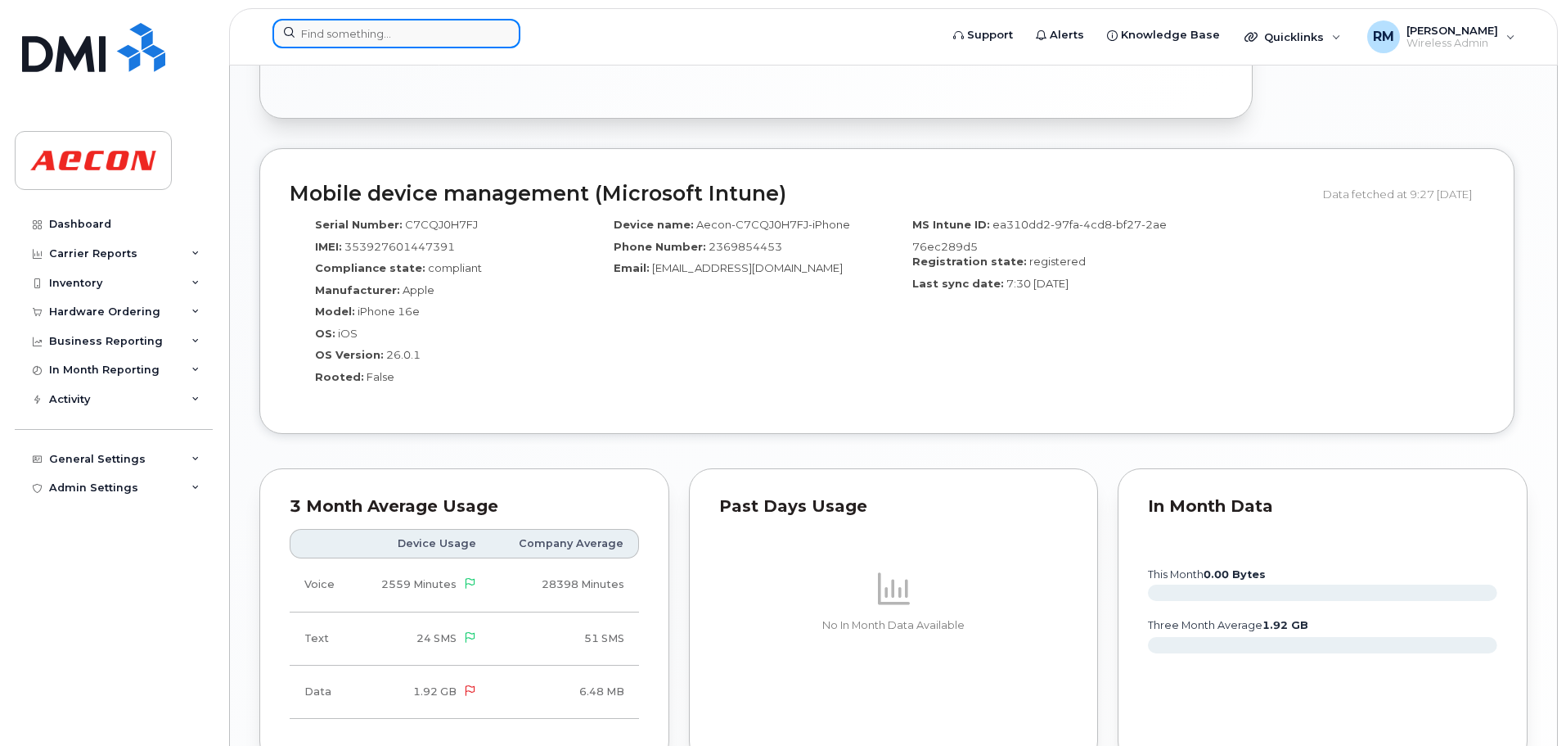
drag, startPoint x: 345, startPoint y: 41, endPoint x: 349, endPoint y: 32, distance: 9.6
click at [349, 38] on input at bounding box center [397, 33] width 248 height 29
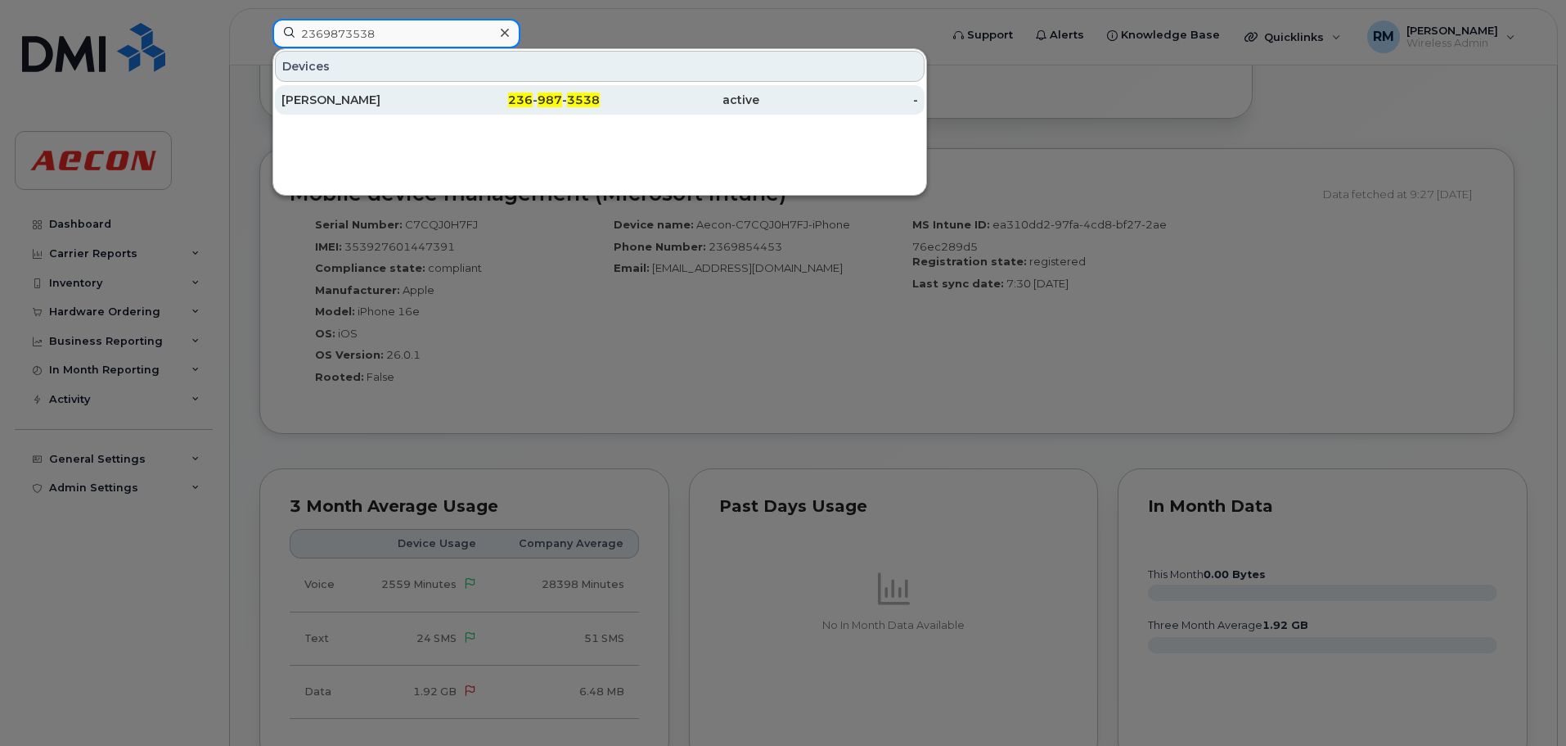
type input "2369873538"
click at [522, 105] on span "236" at bounding box center [520, 99] width 25 height 15
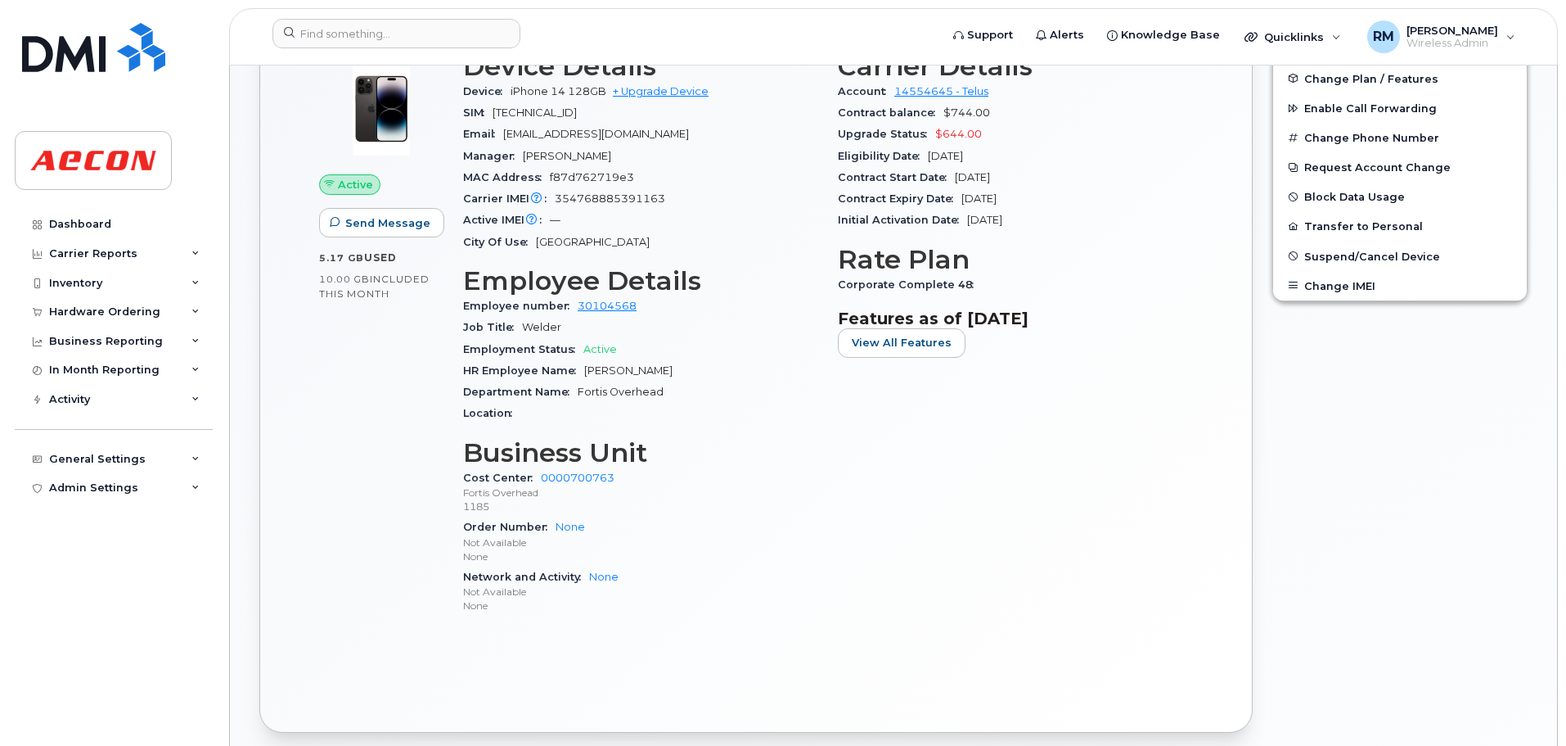
scroll to position [164, 0]
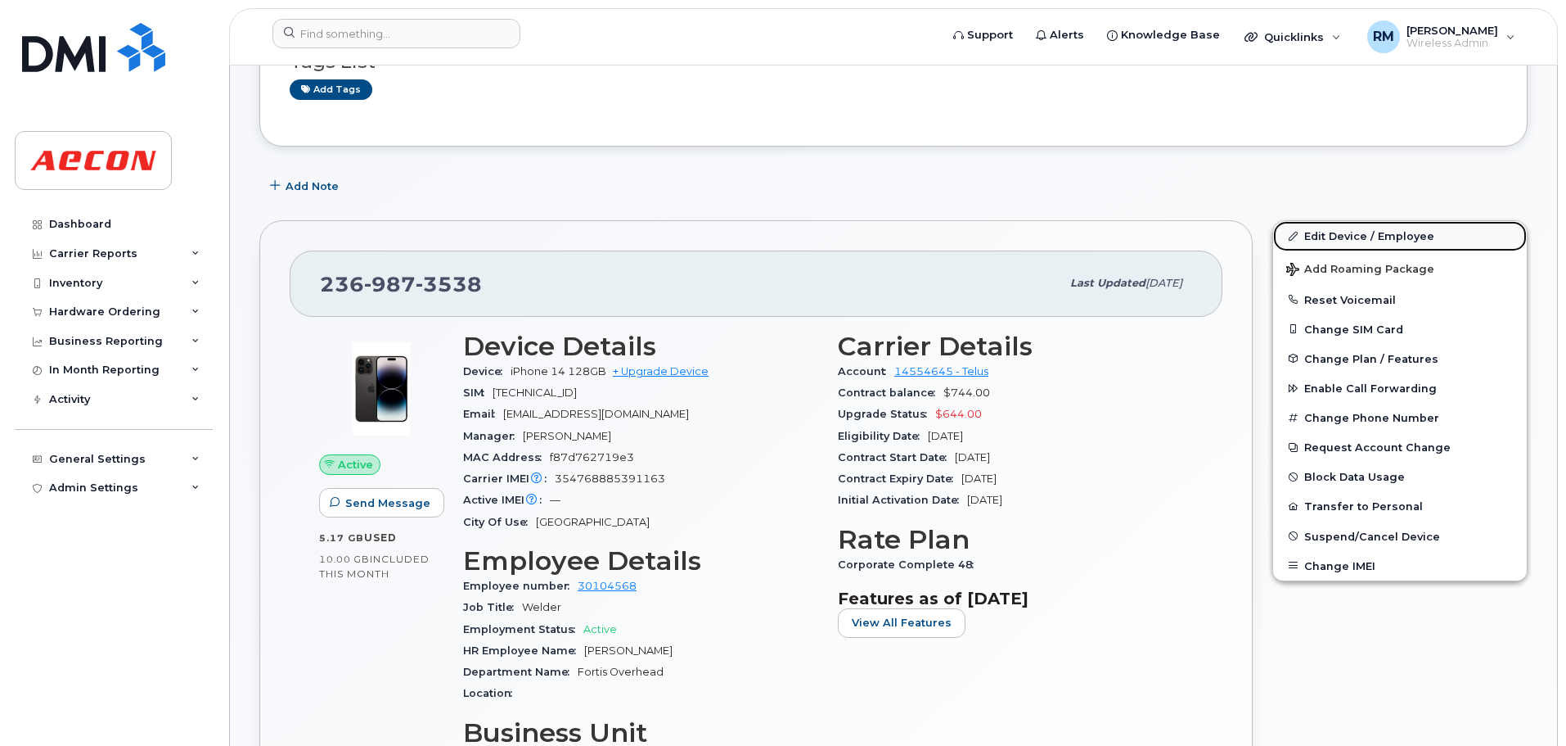
click at [1331, 237] on link "Edit Device / Employee" at bounding box center [1400, 235] width 254 height 29
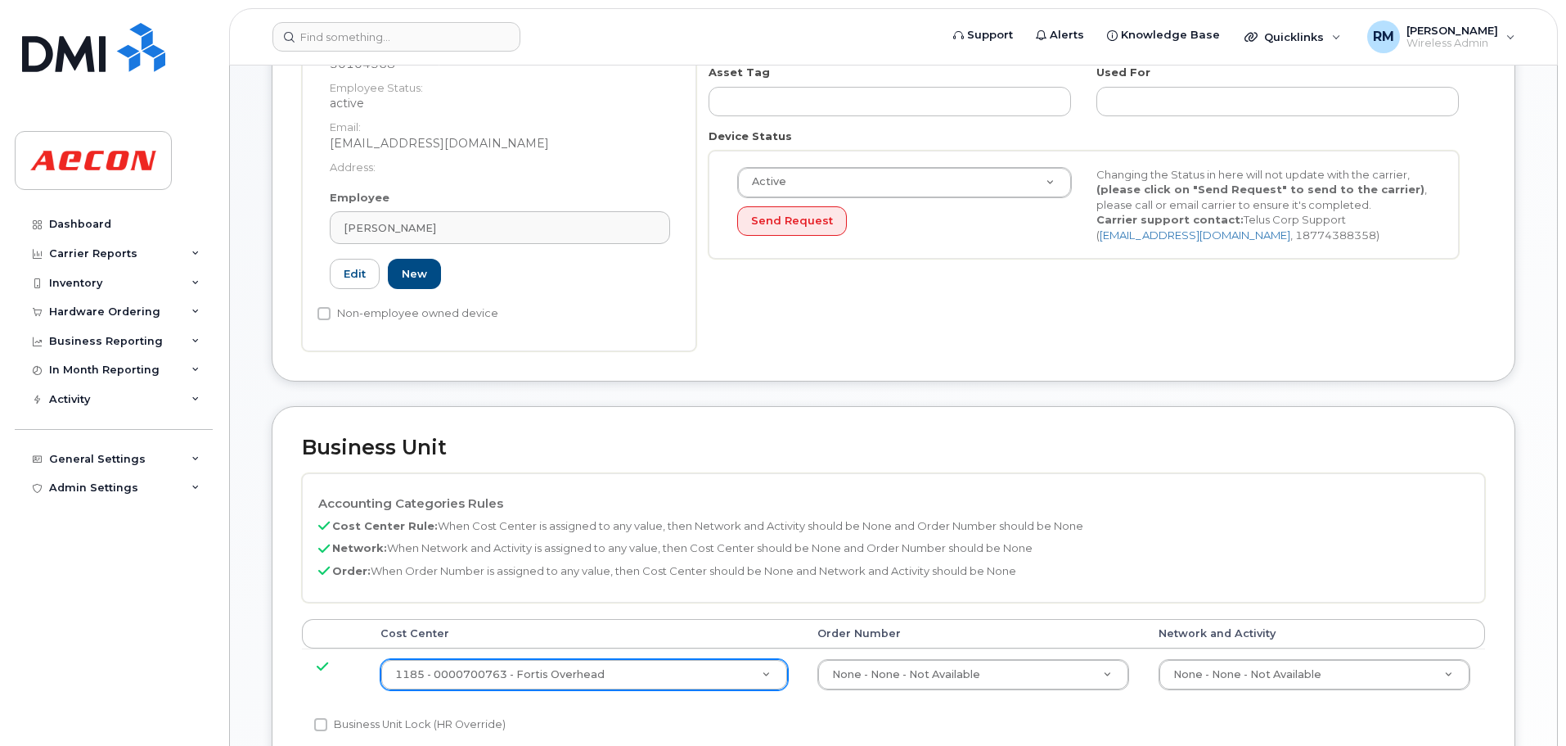
scroll to position [737, 0]
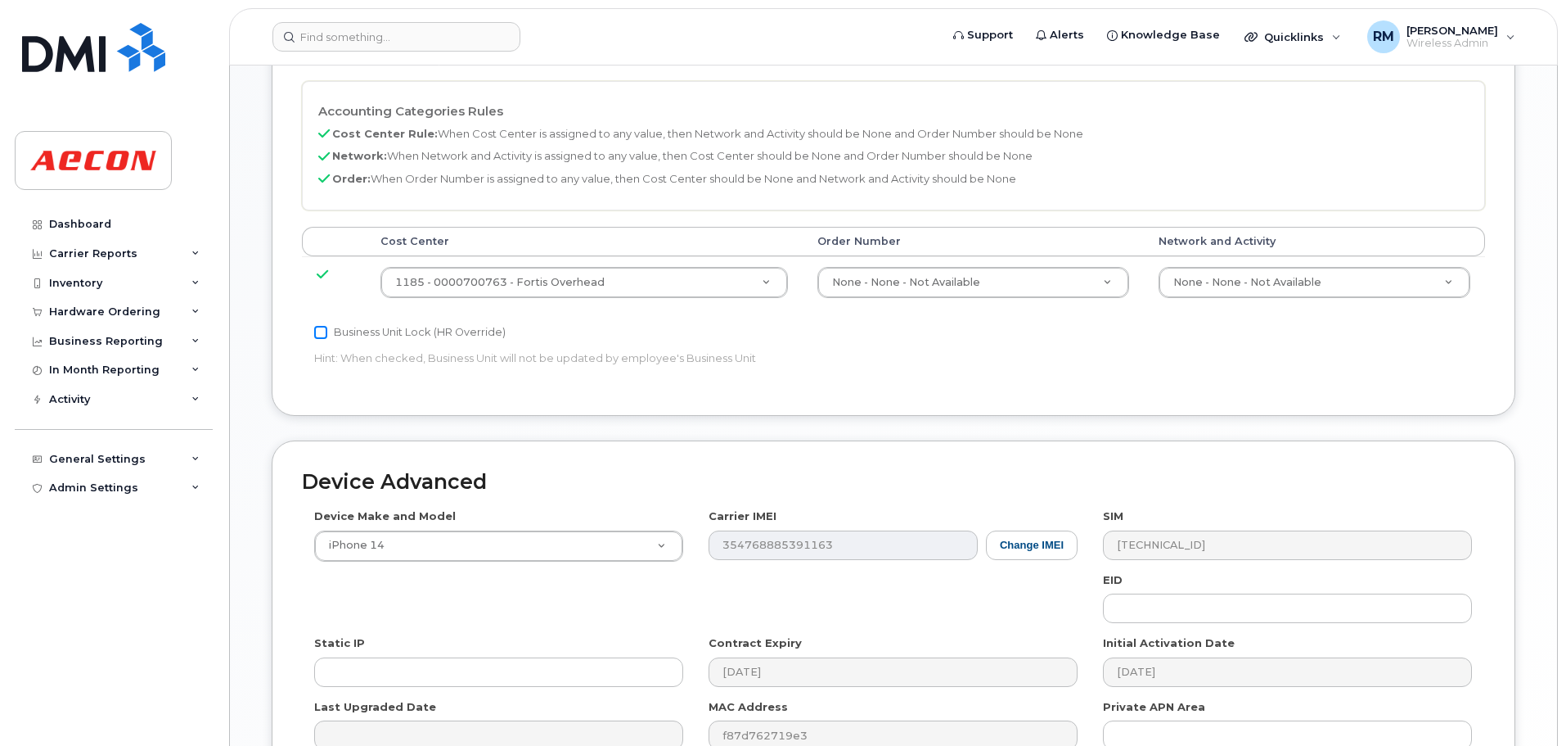
click at [325, 330] on input "Business Unit Lock (HR Override)" at bounding box center [320, 332] width 13 height 13
checkbox input "true"
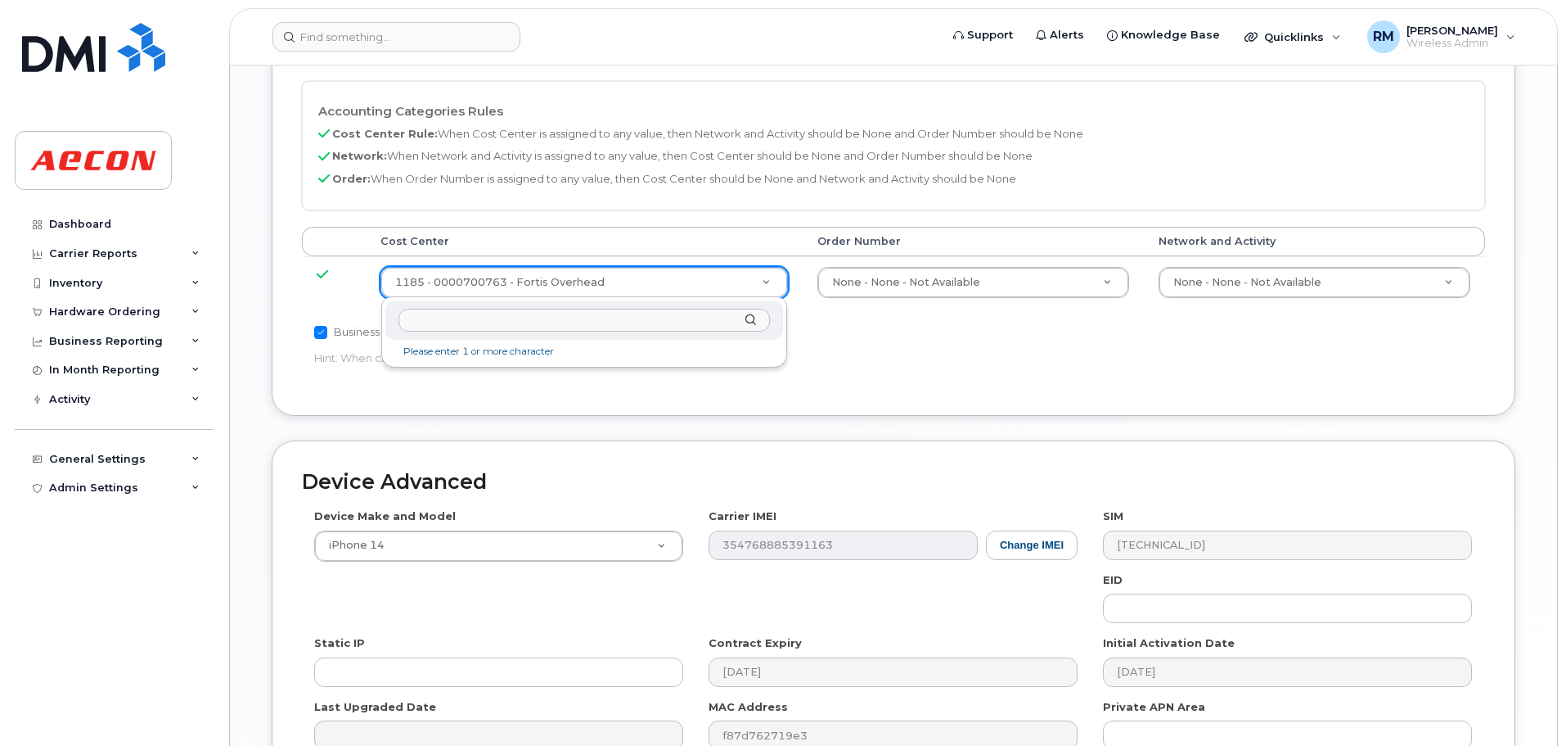
click at [462, 322] on input "text" at bounding box center [585, 321] width 372 height 24
type input "NONE"
type input "289660"
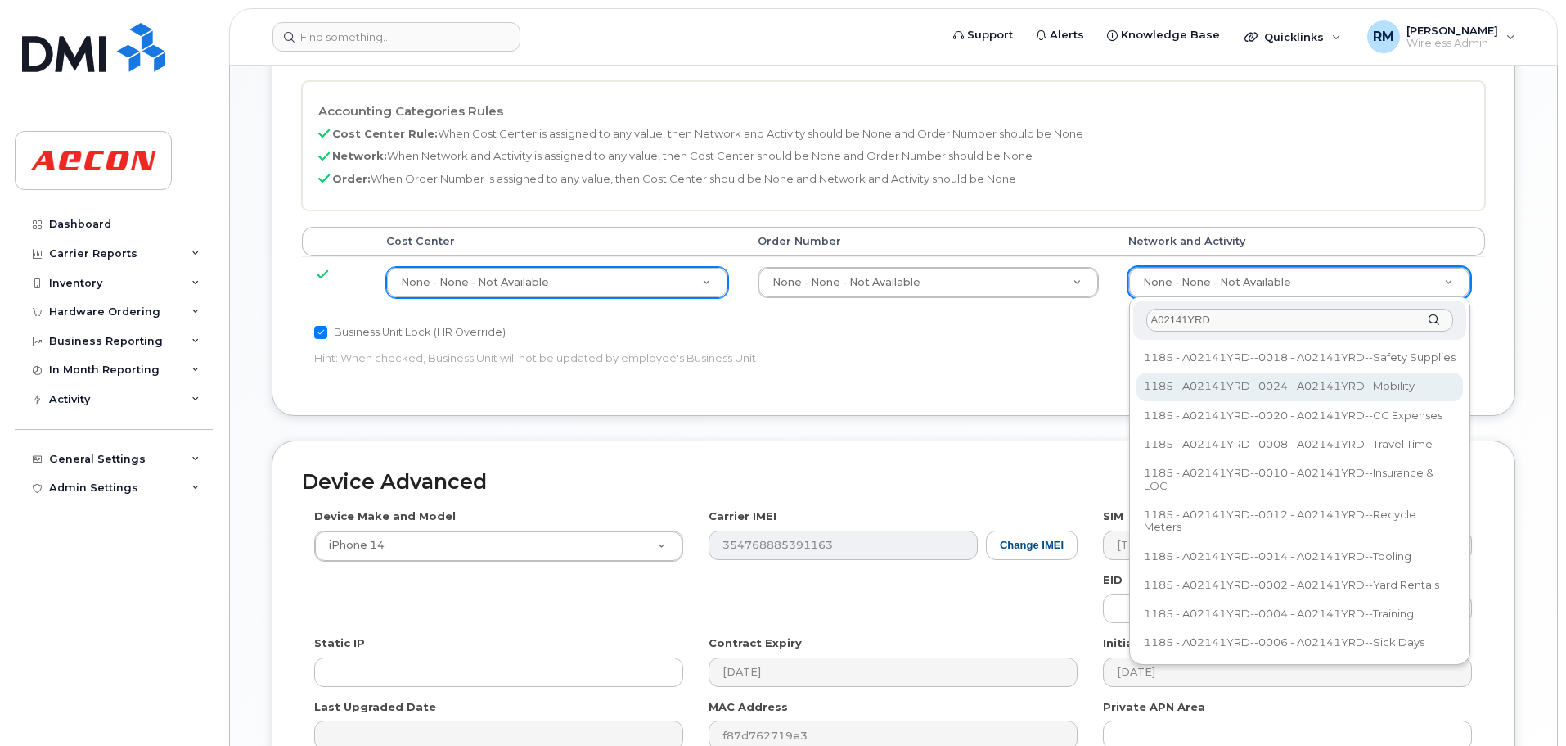
type input "A02141YRD"
type input "36211770"
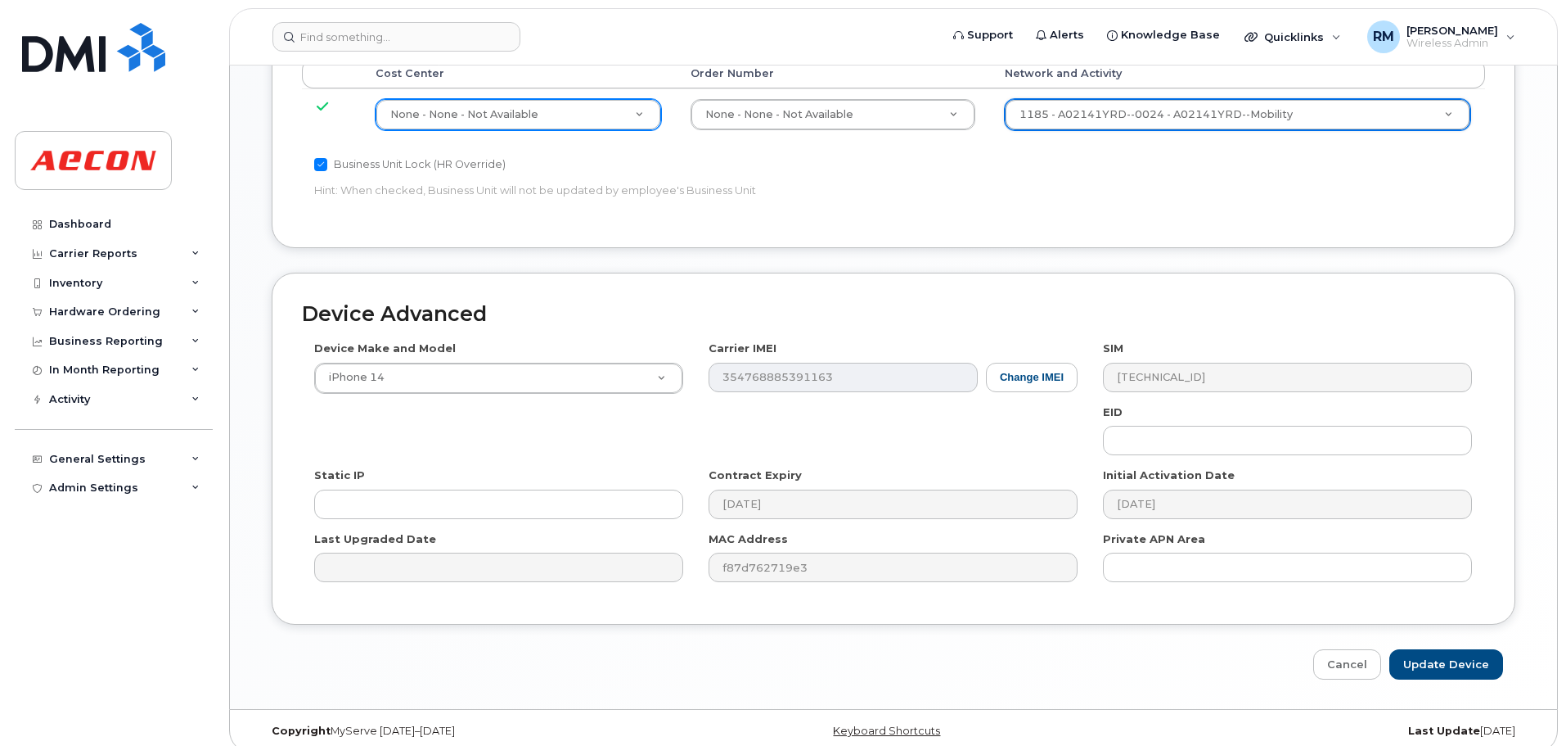
scroll to position [920, 0]
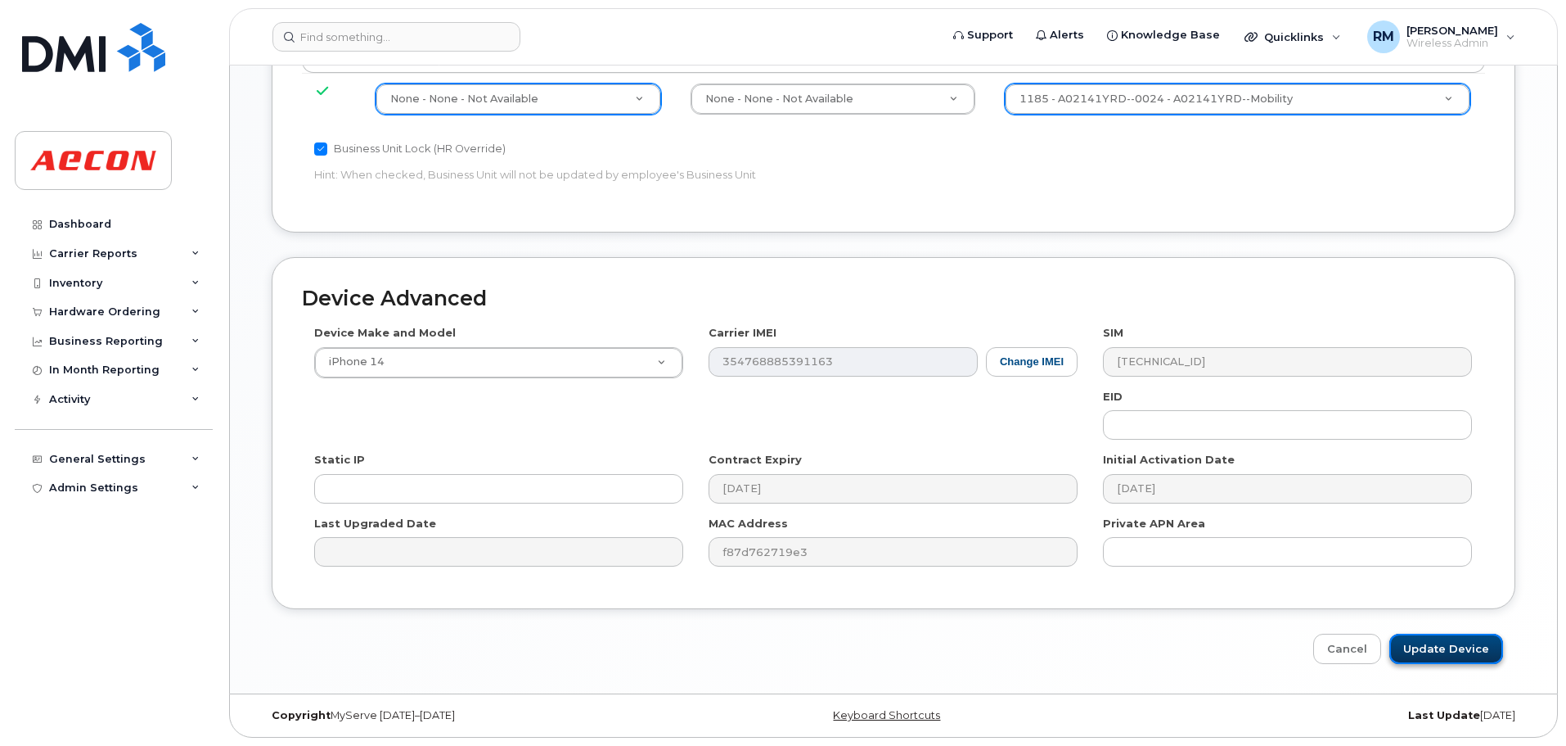
click at [1440, 651] on input "Update Device" at bounding box center [1447, 648] width 114 height 30
type input "Saving..."
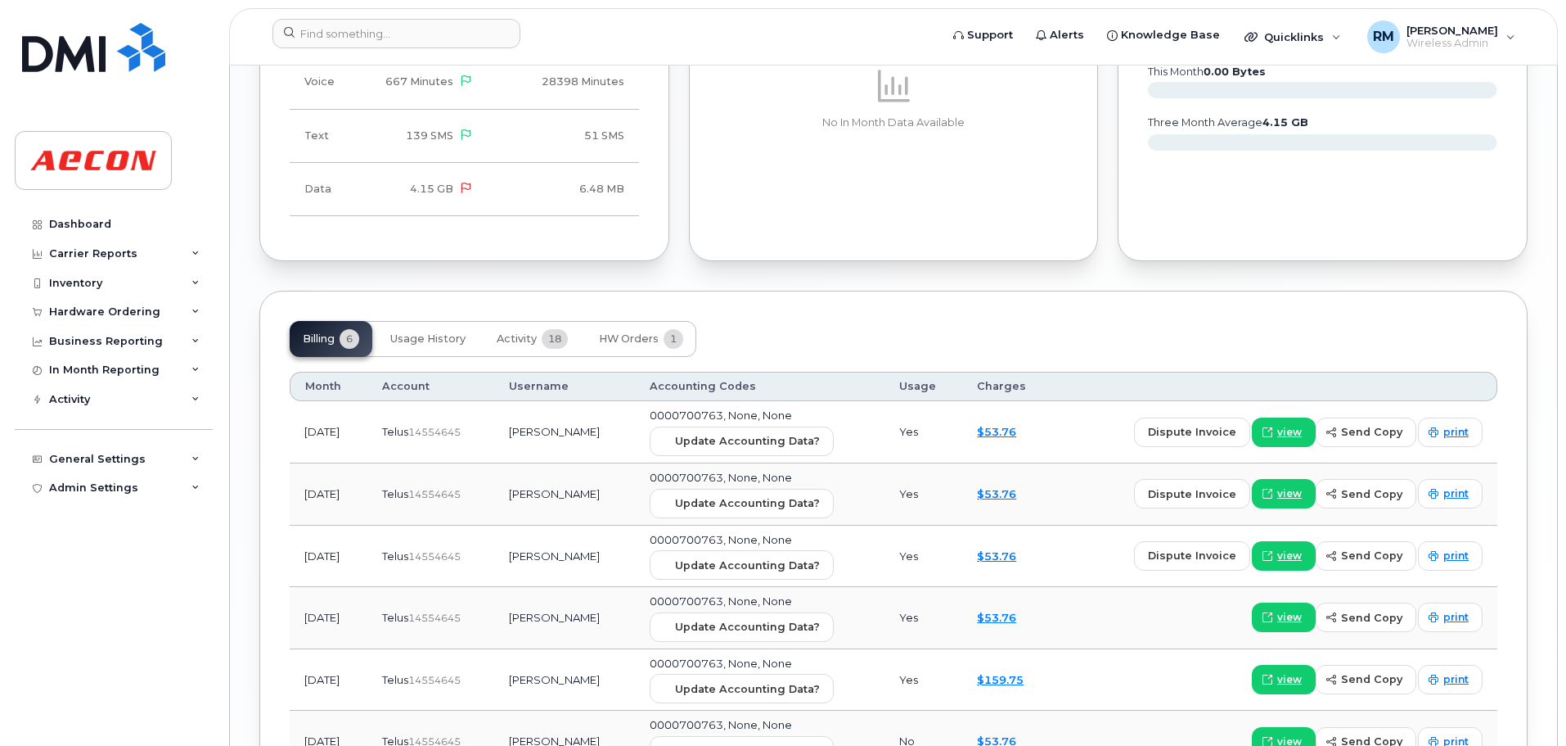
scroll to position [1791, 0]
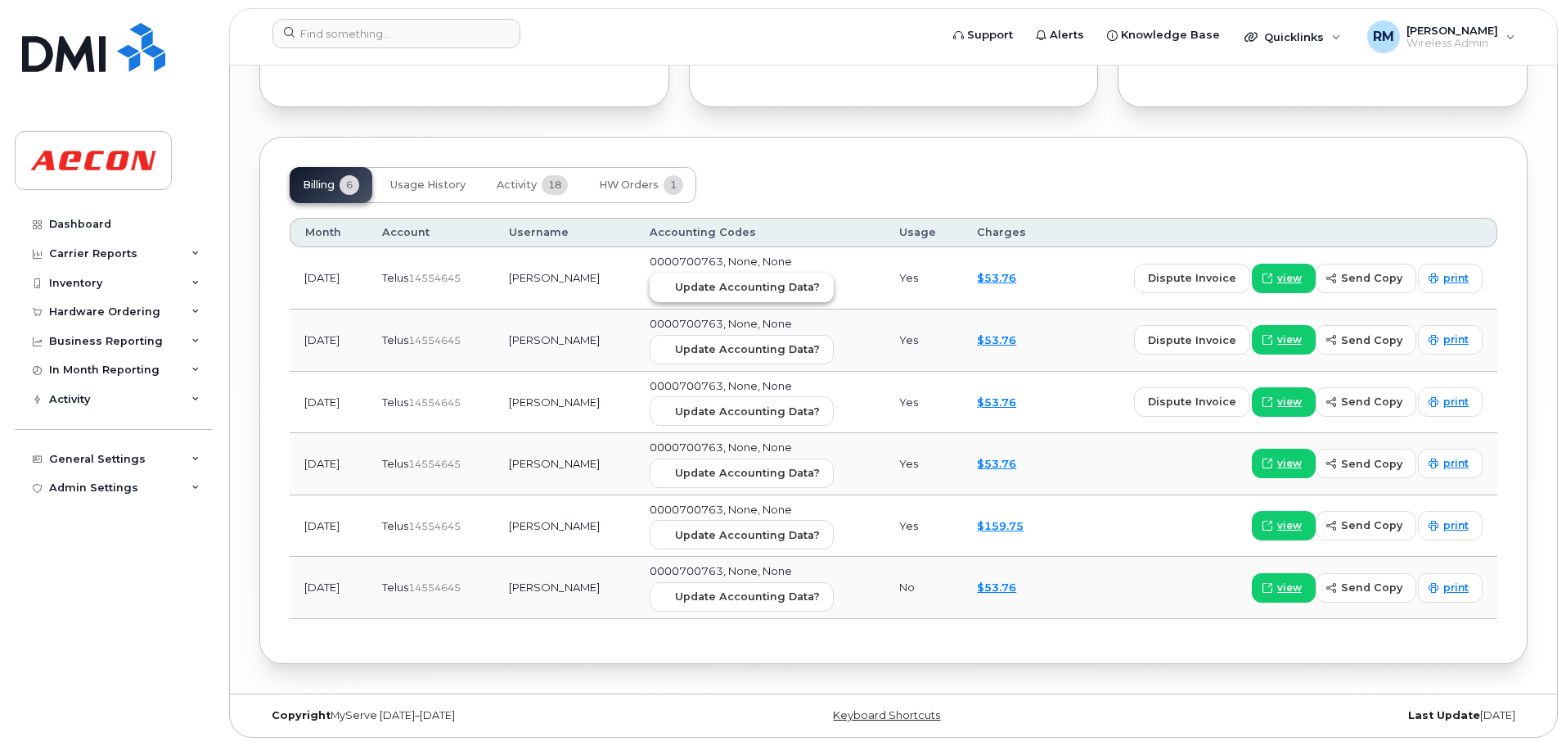
click at [763, 286] on span "Update Accounting Data?" at bounding box center [747, 287] width 145 height 16
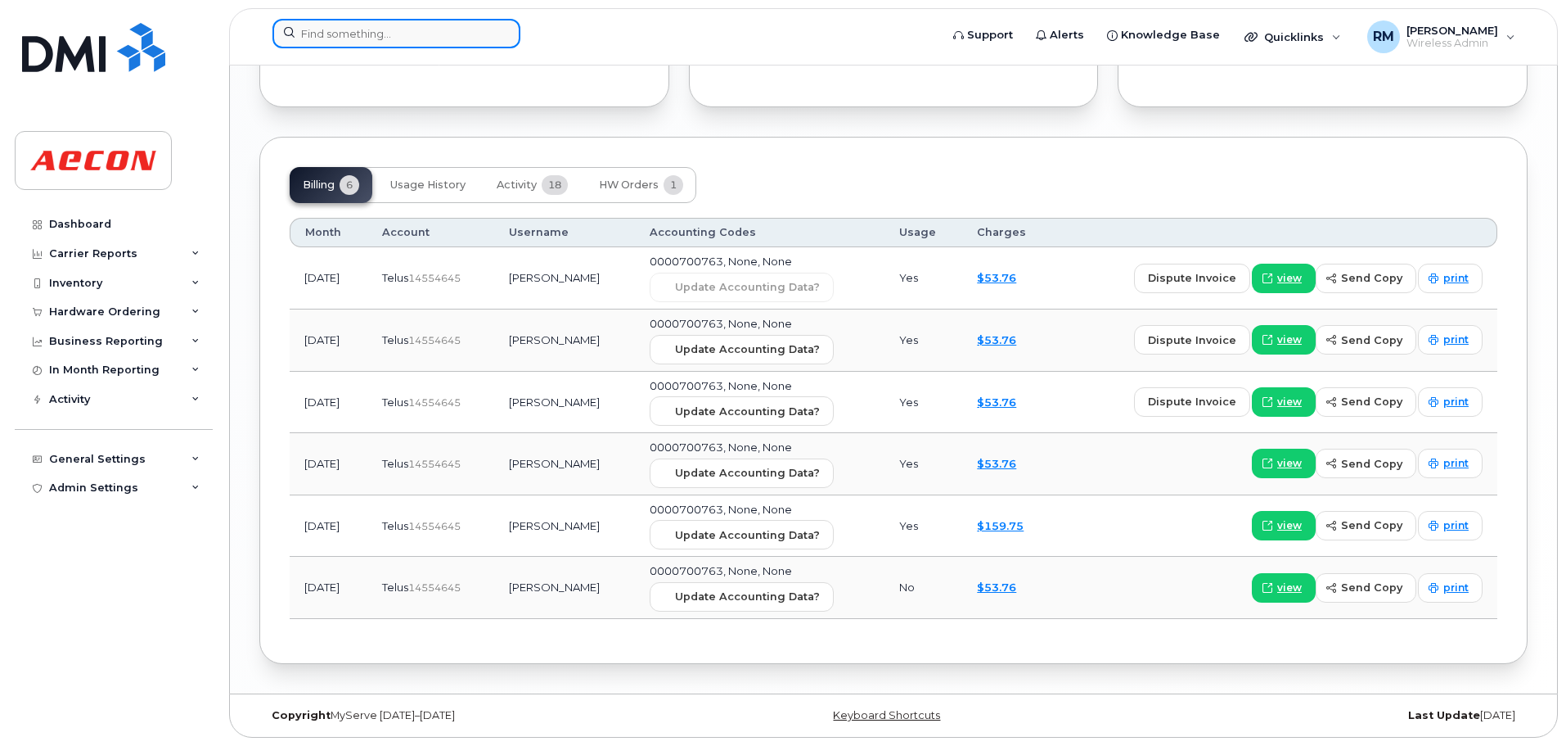
click at [309, 36] on input at bounding box center [397, 33] width 248 height 29
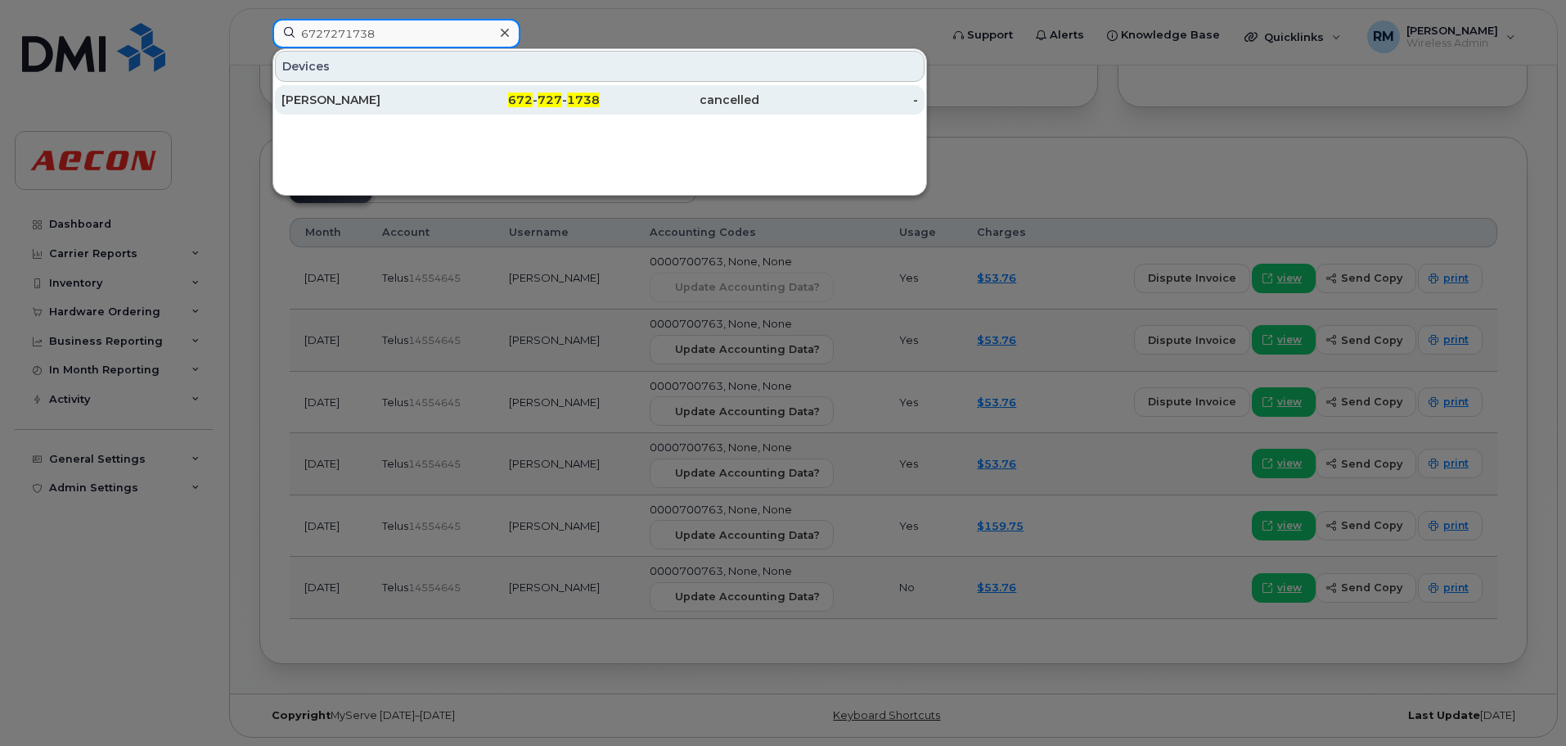
type input "6727271738"
click at [552, 101] on span "727" at bounding box center [550, 99] width 25 height 15
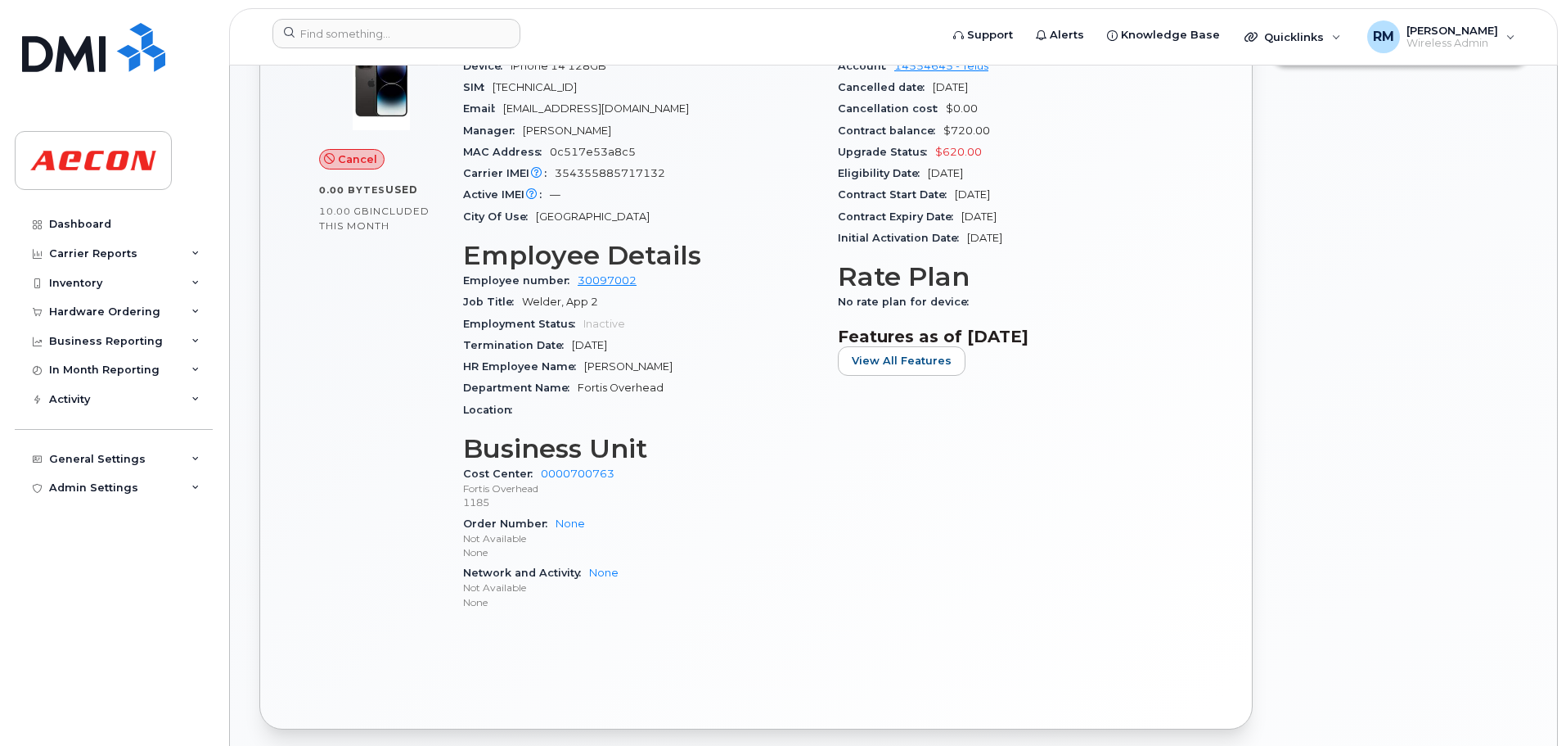
scroll to position [60, 0]
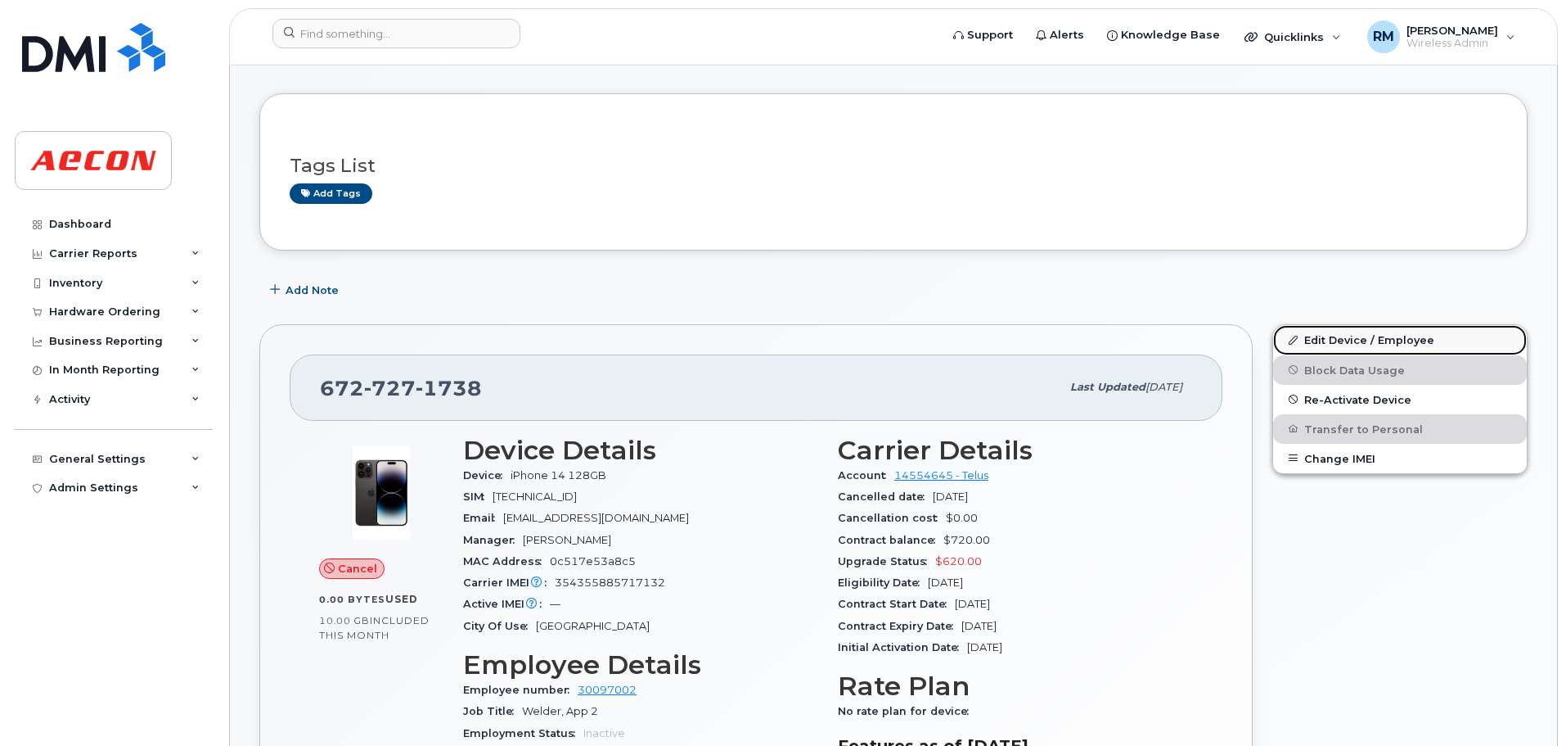
click at [1339, 338] on link "Edit Device / Employee" at bounding box center [1400, 339] width 254 height 29
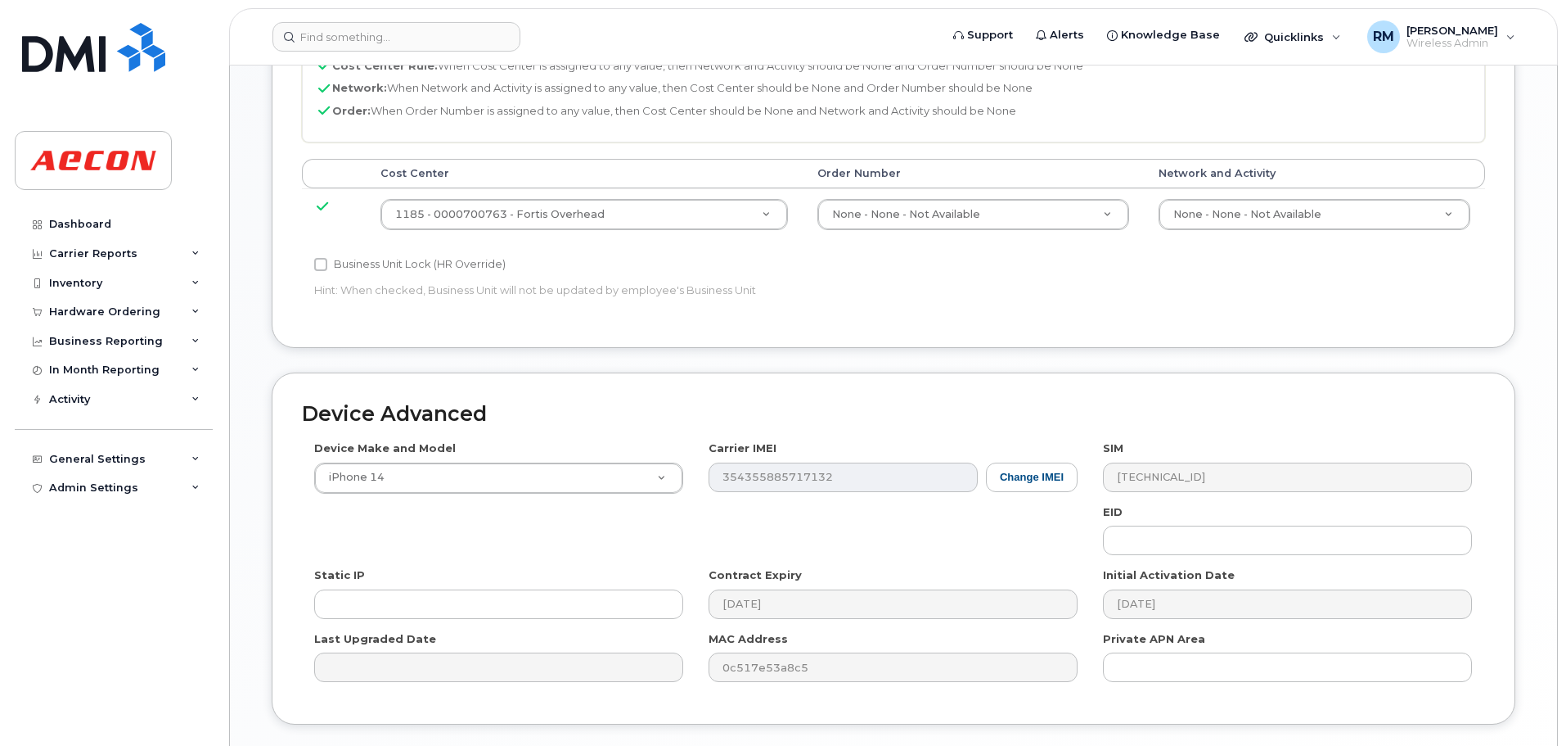
scroll to position [818, 0]
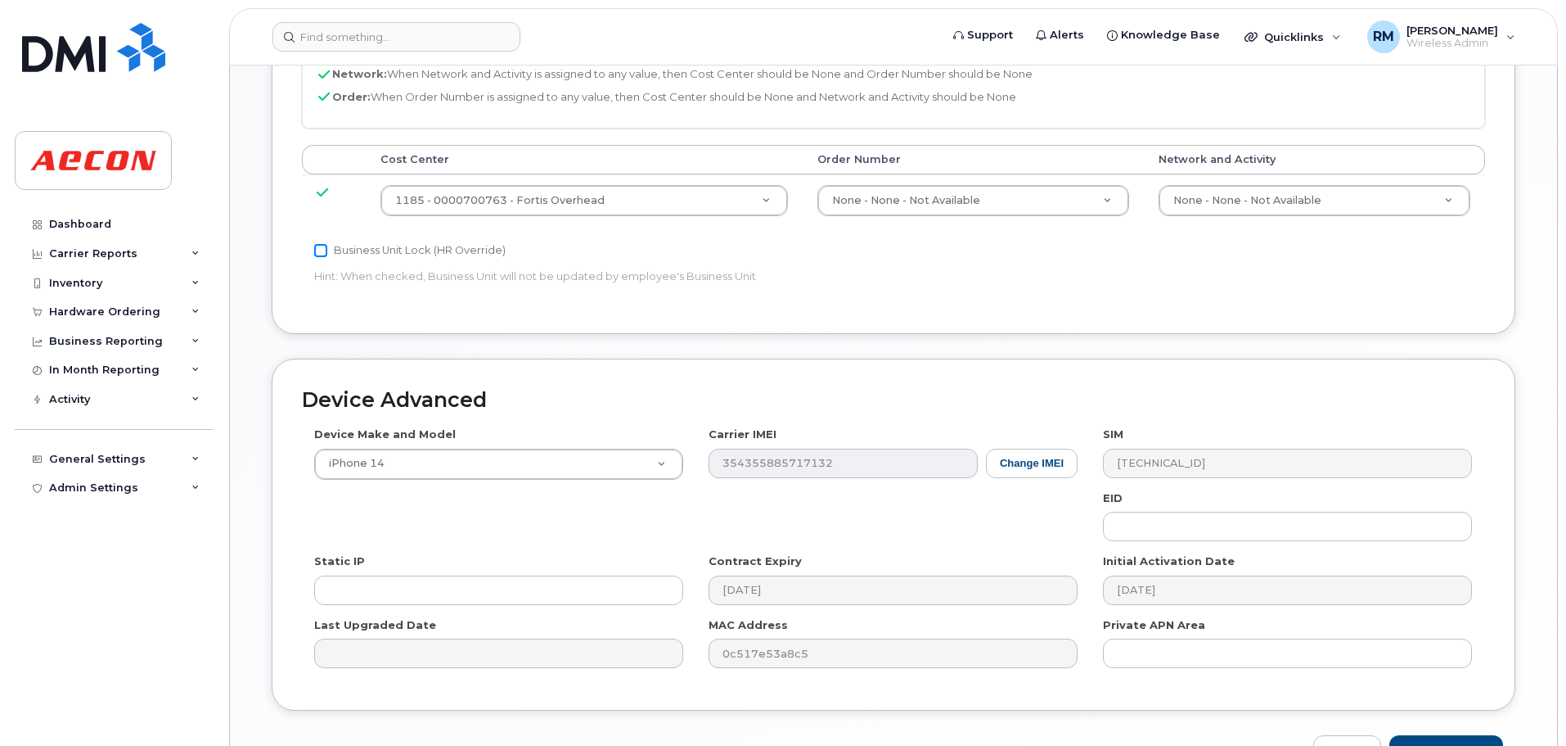
click at [314, 254] on input "Business Unit Lock (HR Override)" at bounding box center [320, 250] width 13 height 13
checkbox input "true"
click at [543, 185] on div "1185 - 0000700763 - Fortis Overhead" at bounding box center [585, 200] width 408 height 31
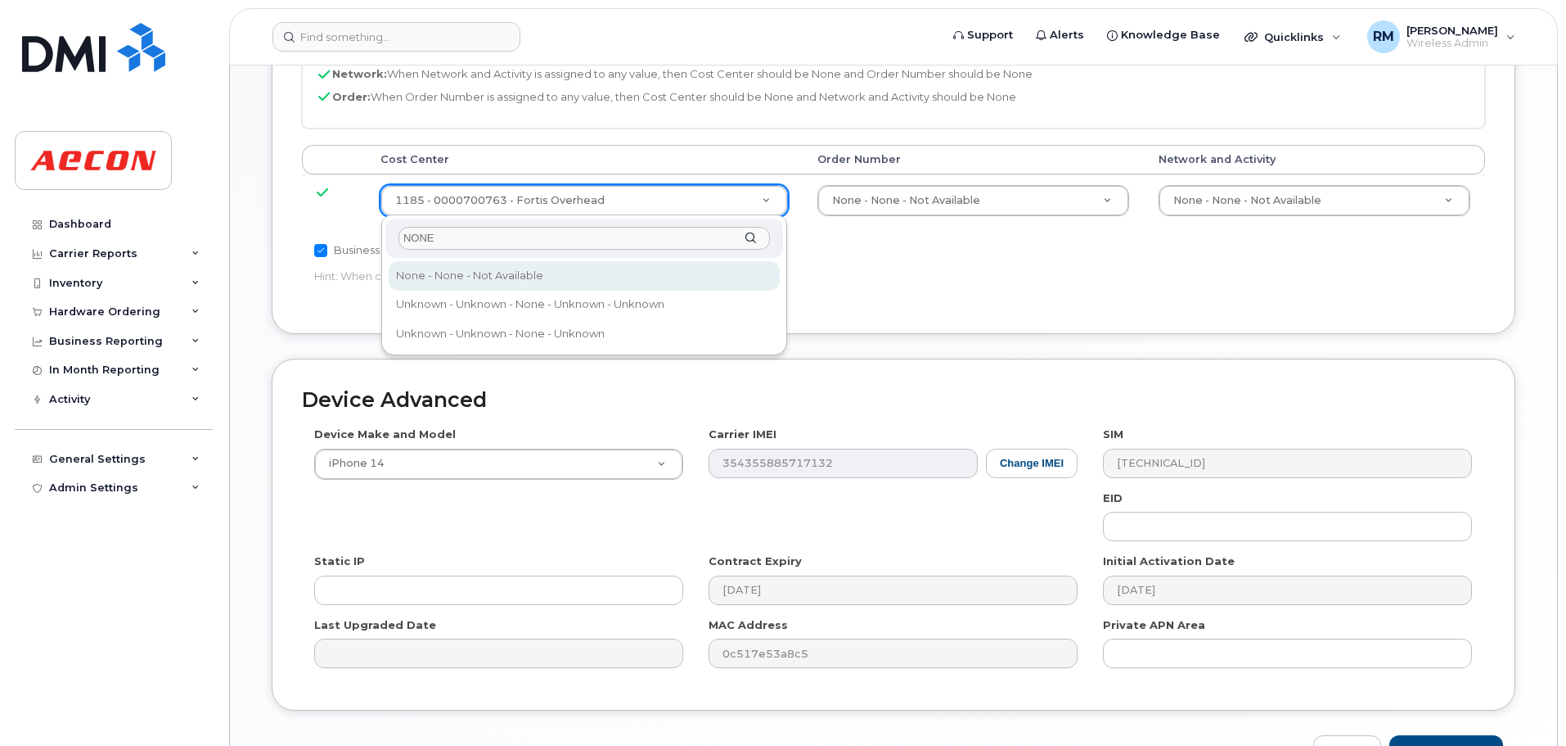
type input "NONE"
drag, startPoint x: 480, startPoint y: 272, endPoint x: 1037, endPoint y: 268, distance: 556.5
type input "289660"
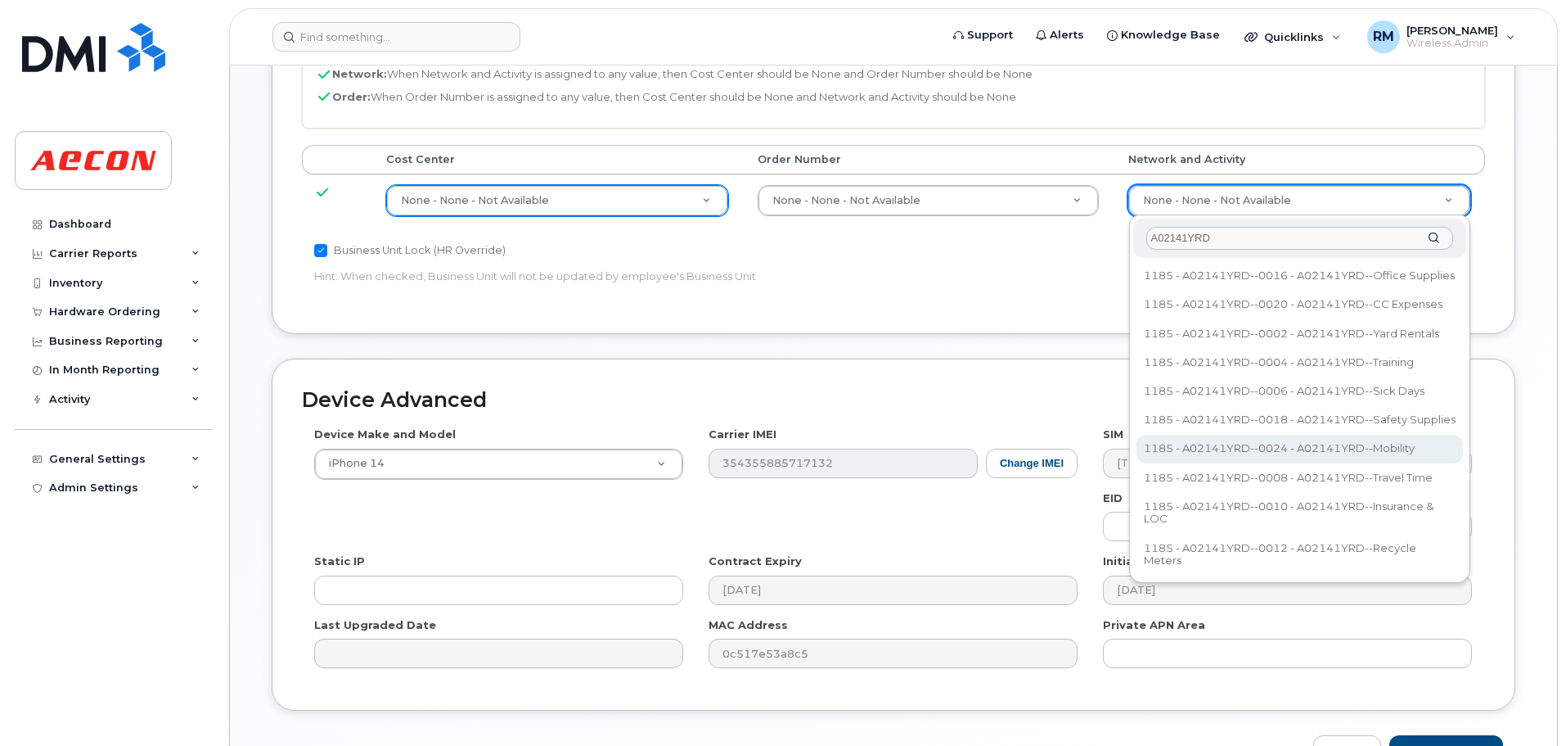
type input "A02141YRD"
type input "36211770"
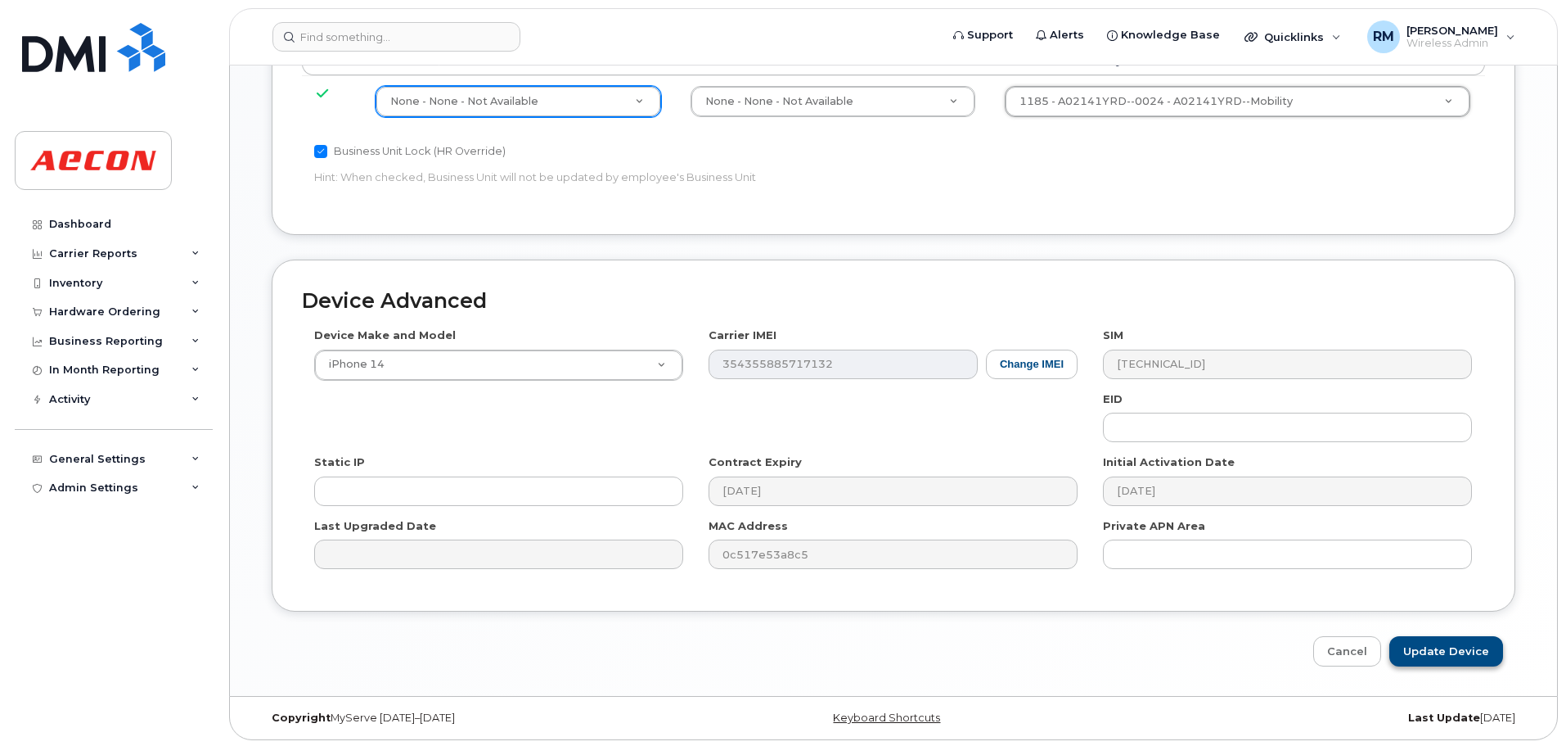
scroll to position [920, 0]
click at [1435, 651] on input "Update Device" at bounding box center [1447, 648] width 114 height 30
type input "Saving..."
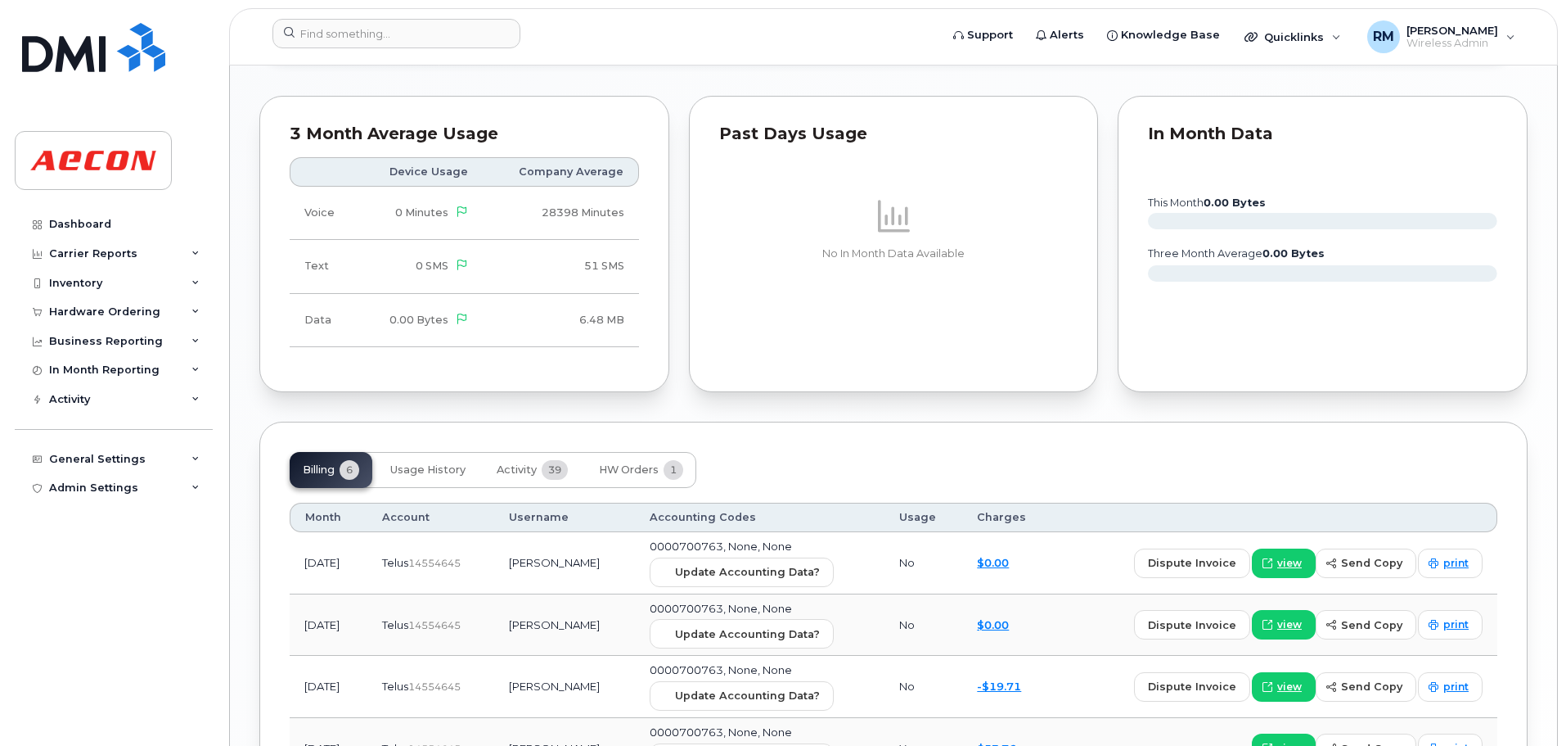
scroll to position [1391, 0]
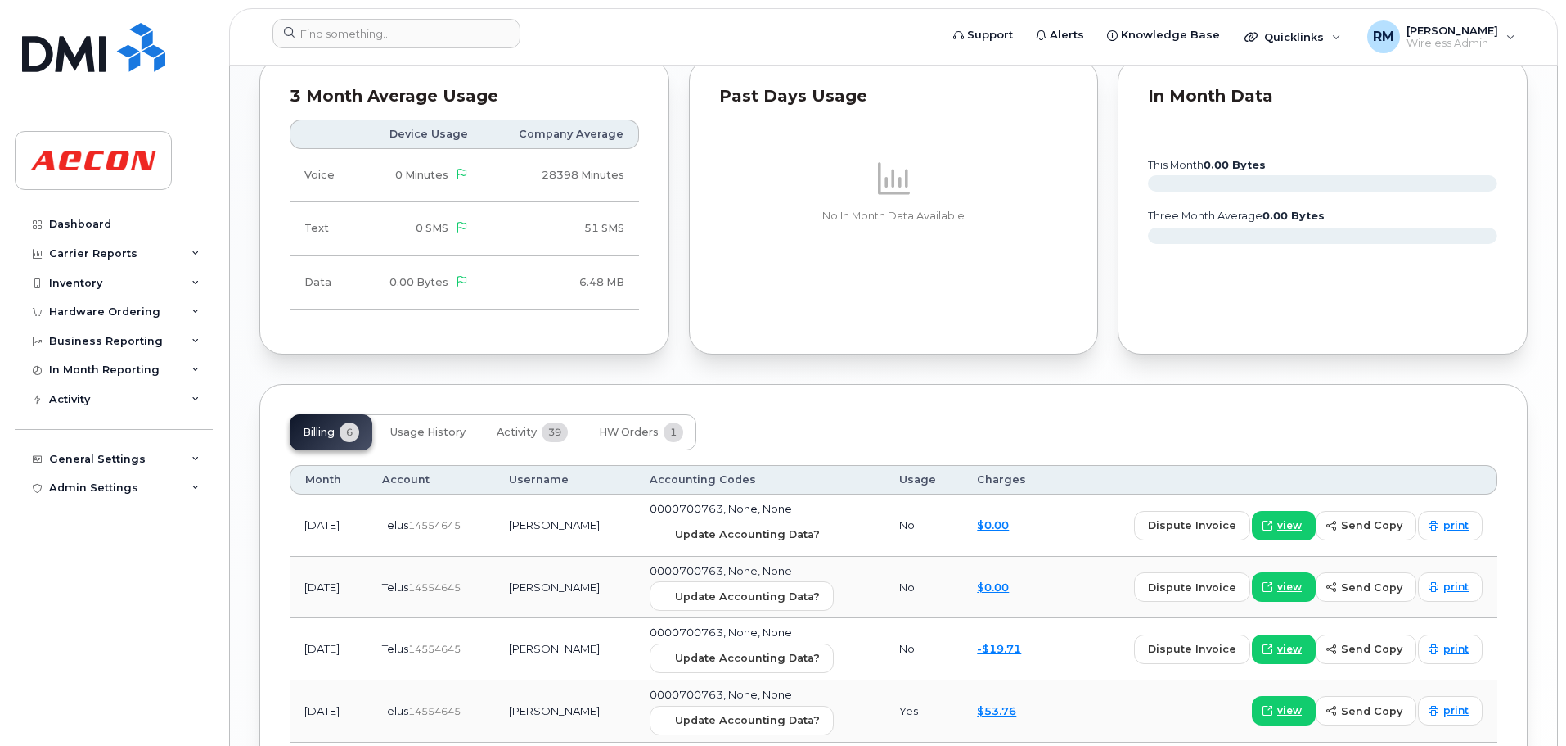
drag, startPoint x: 711, startPoint y: 535, endPoint x: 827, endPoint y: 76, distance: 473.6
click at [711, 535] on span "Update Accounting Data?" at bounding box center [747, 534] width 145 height 16
click at [323, 40] on input at bounding box center [397, 33] width 248 height 29
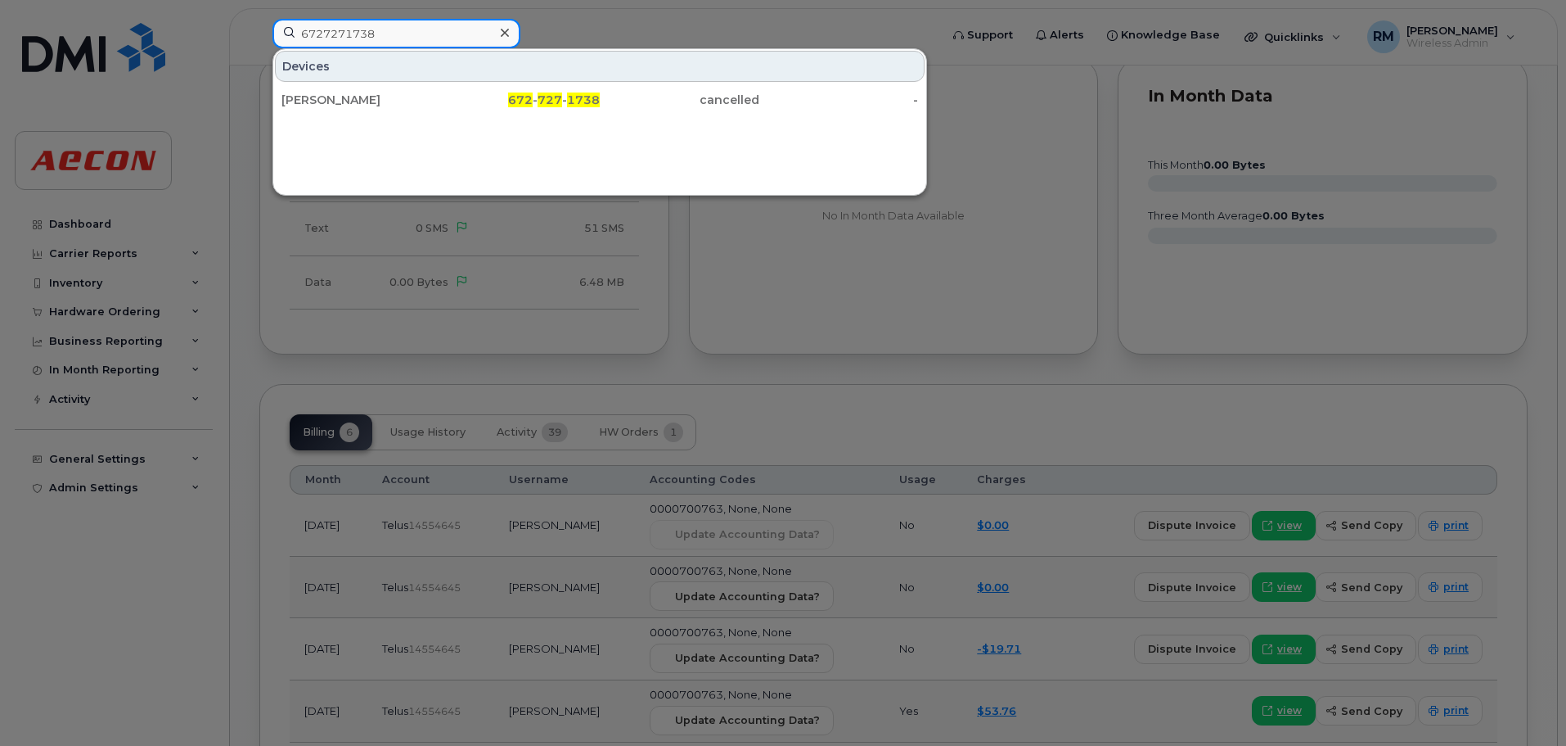
type input "6727271738"
drag, startPoint x: 544, startPoint y: 99, endPoint x: 602, endPoint y: 203, distance: 119.1
click at [544, 99] on span "727" at bounding box center [550, 99] width 25 height 15
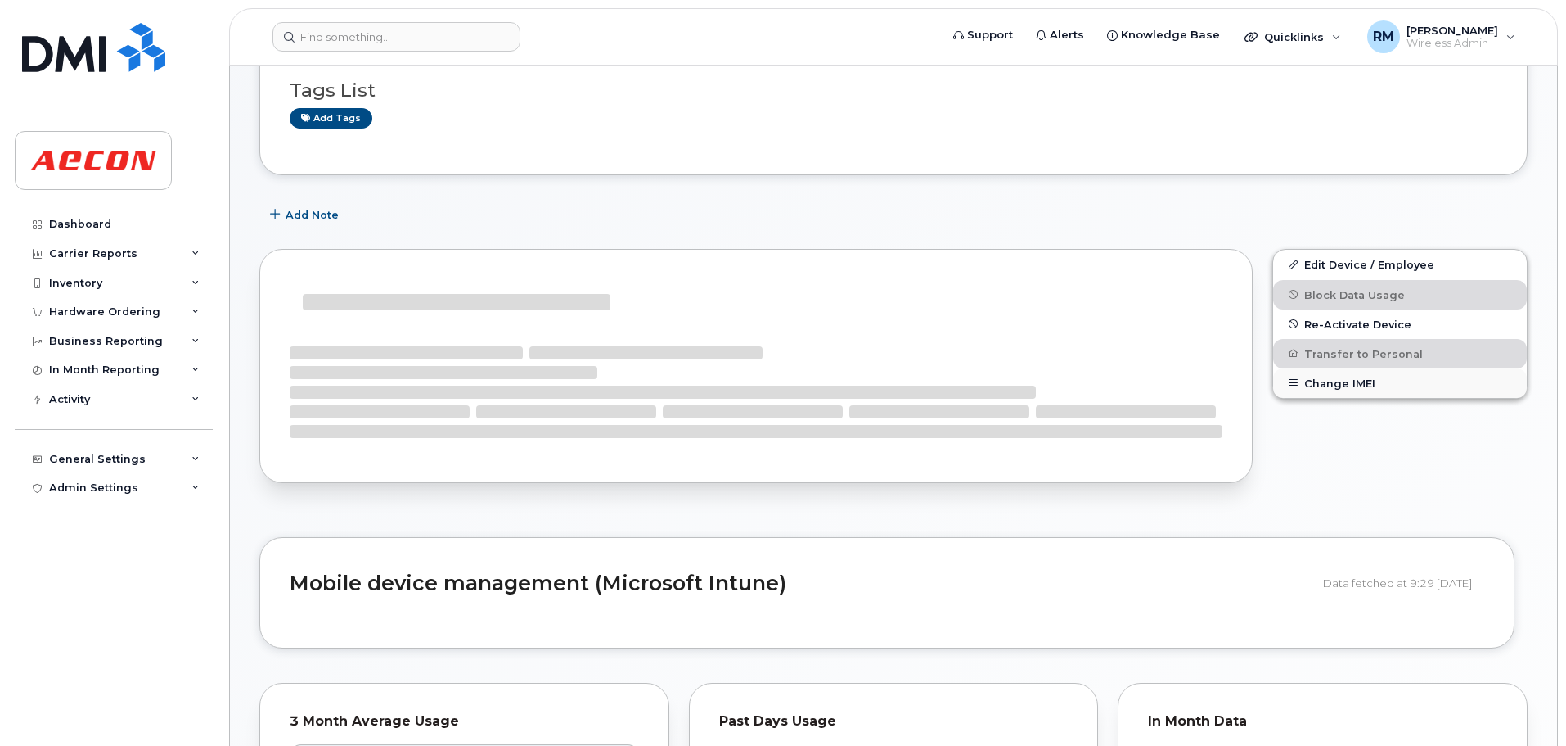
scroll to position [164, 0]
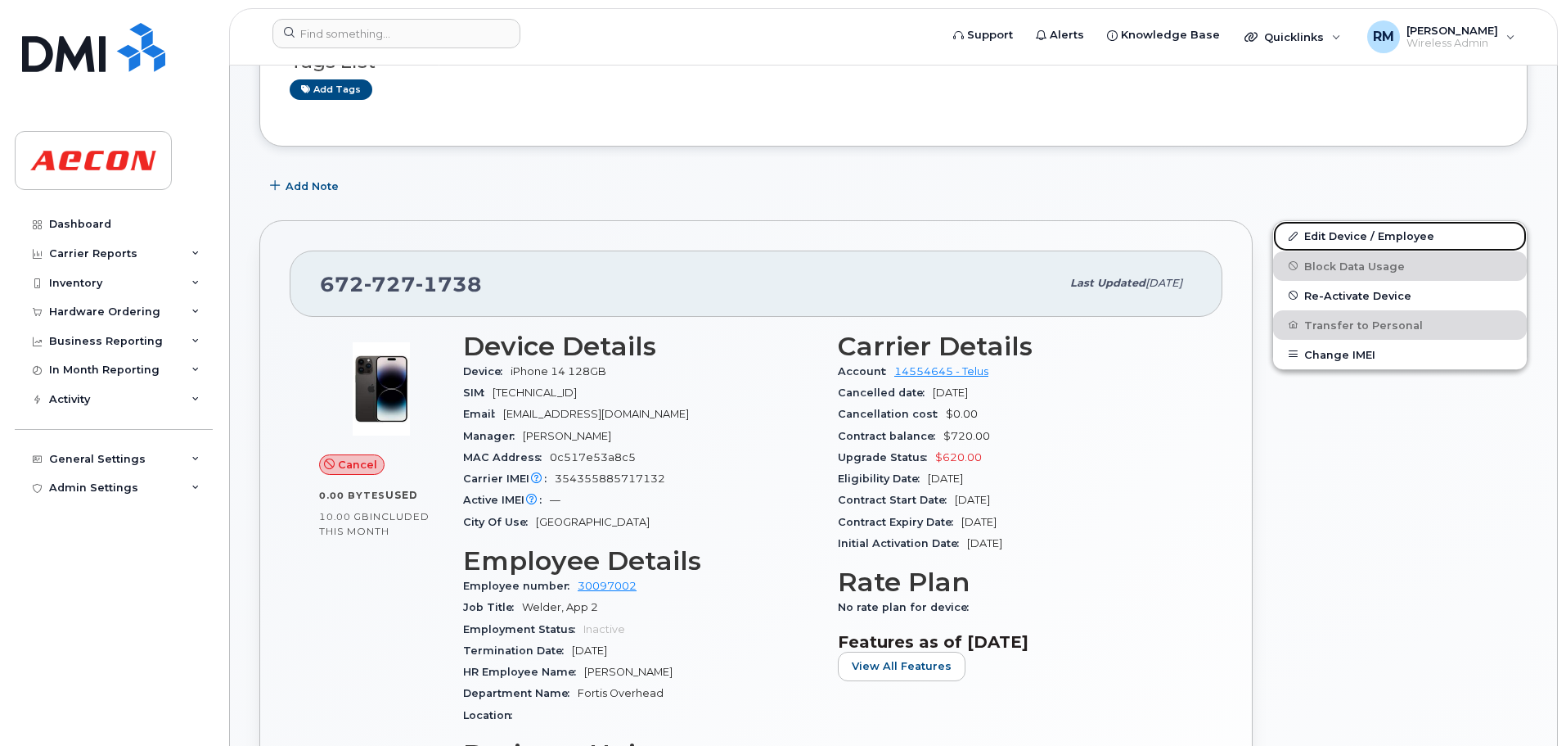
drag, startPoint x: 1316, startPoint y: 232, endPoint x: 868, endPoint y: 300, distance: 452.8
click at [1316, 232] on link "Edit Device / Employee" at bounding box center [1400, 235] width 254 height 29
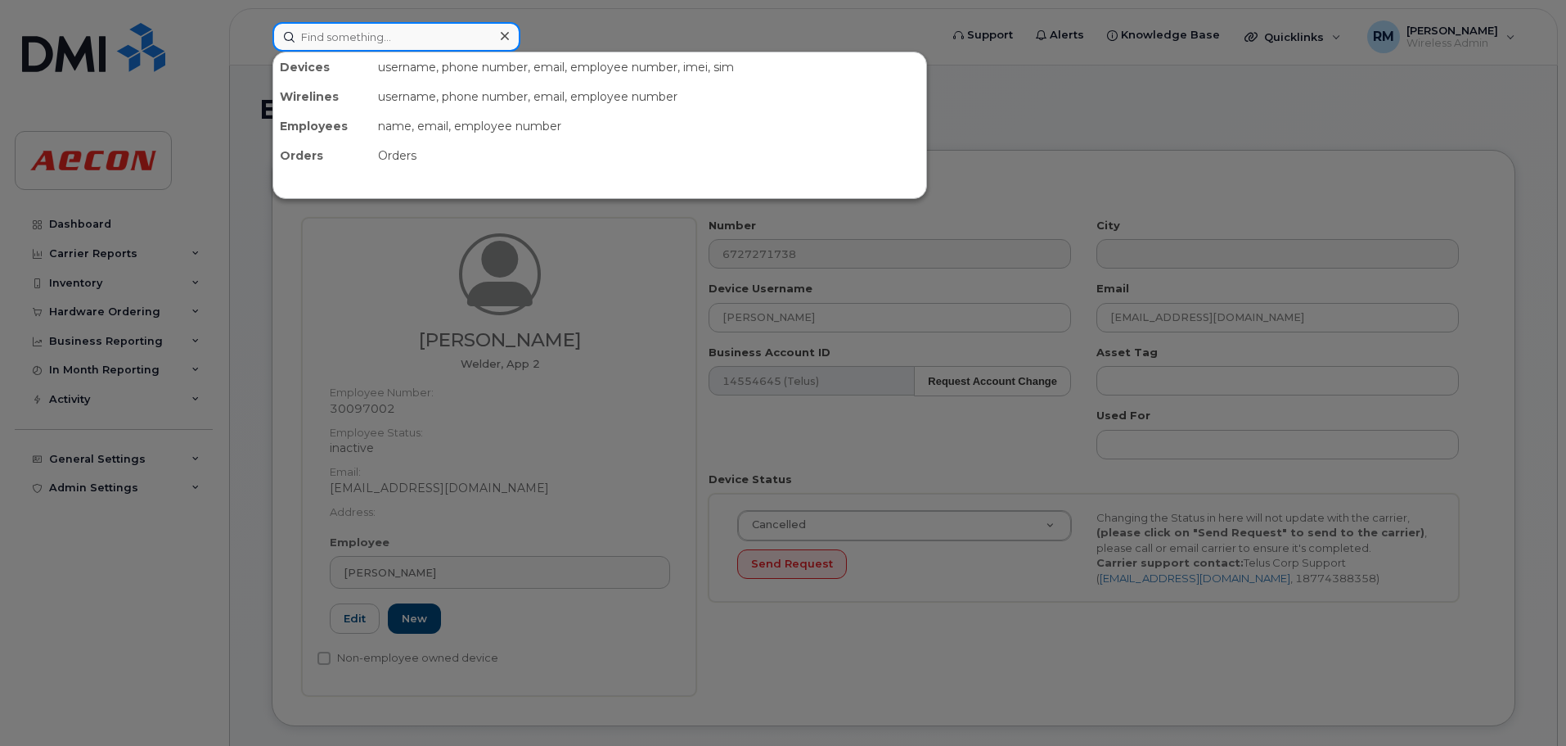
click at [385, 46] on input at bounding box center [397, 36] width 248 height 29
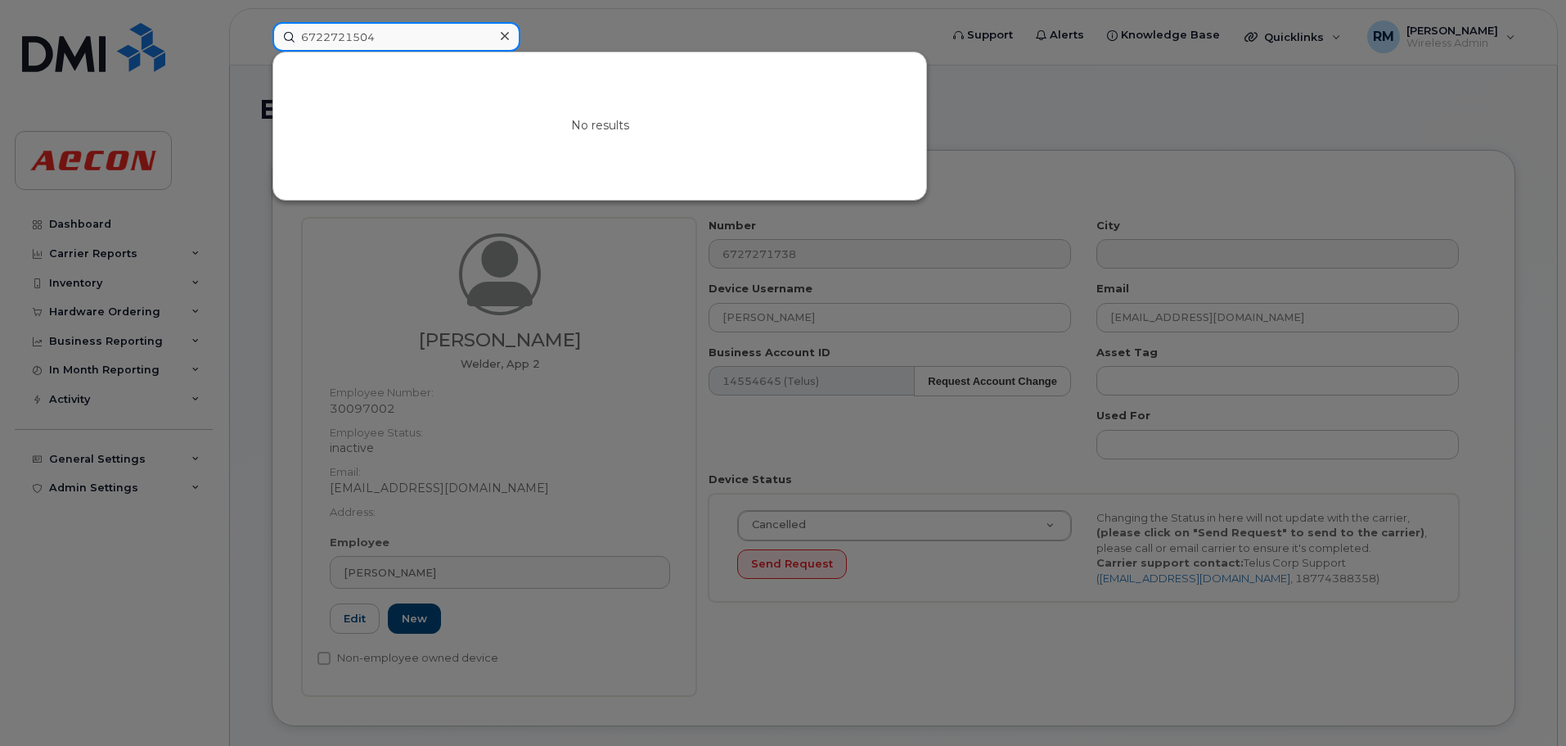
drag, startPoint x: 387, startPoint y: 38, endPoint x: -33, endPoint y: 52, distance: 420.1
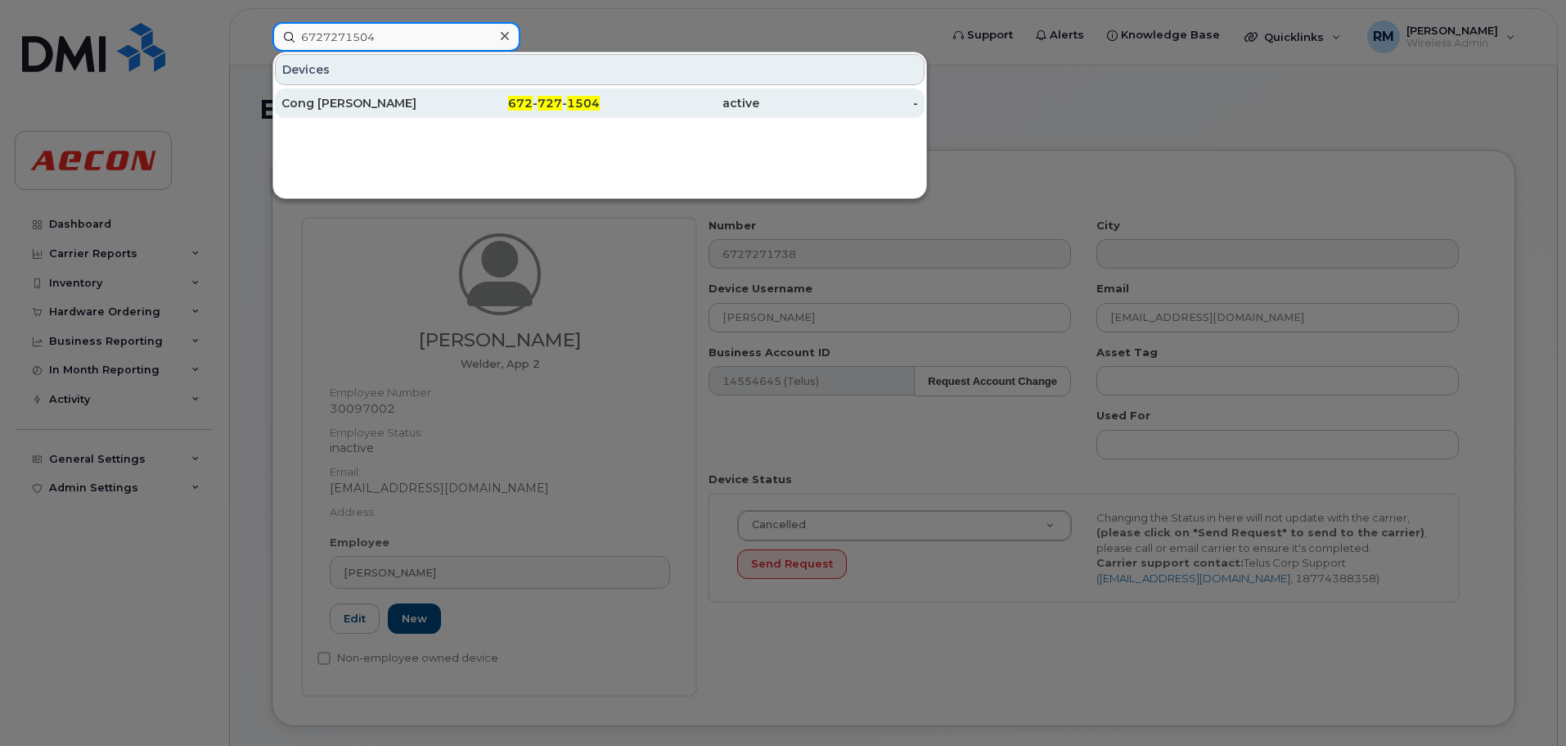
type input "6727271504"
click at [564, 100] on div "672 - 727 - 1504" at bounding box center [521, 103] width 160 height 16
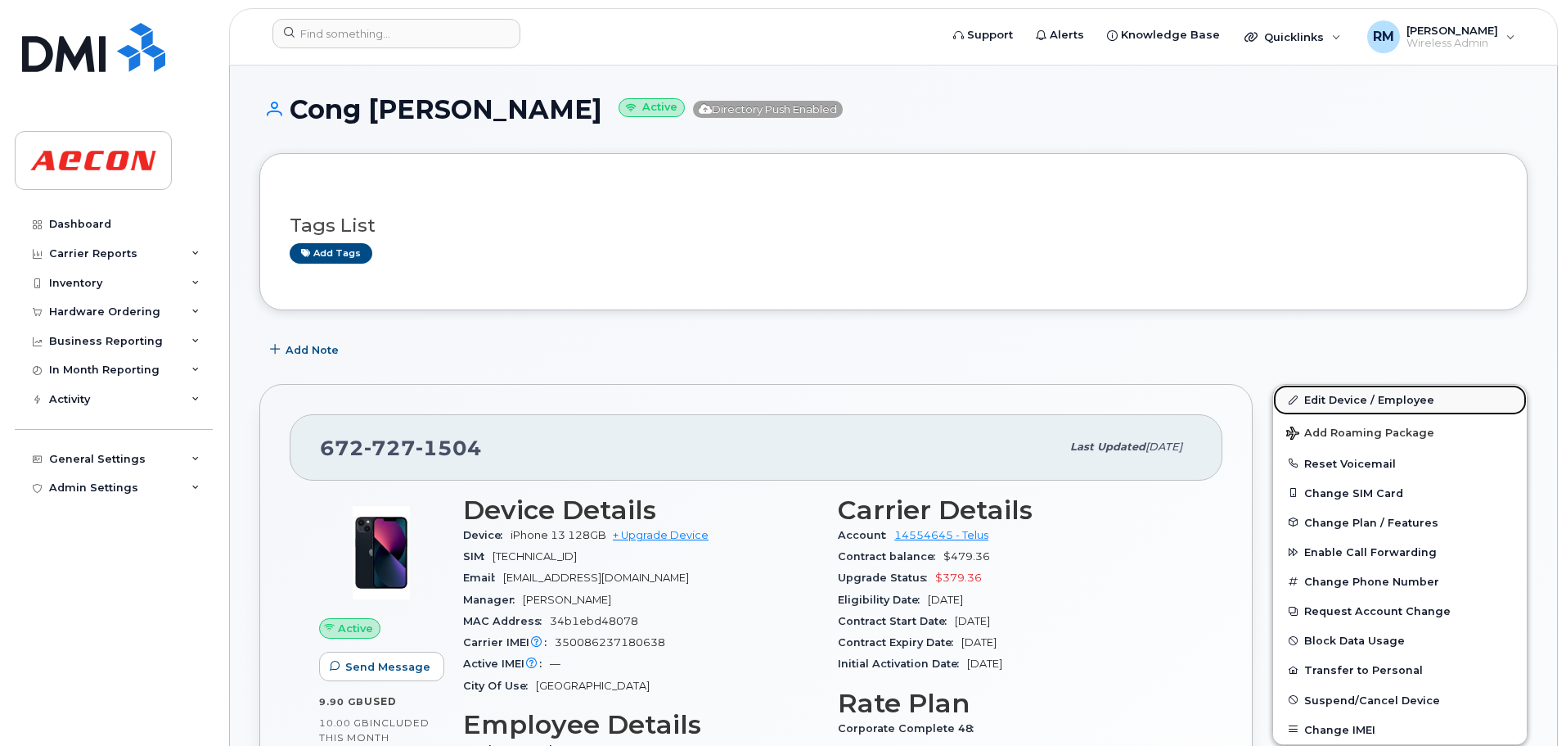
click at [1332, 403] on link "Edit Device / Employee" at bounding box center [1400, 399] width 254 height 29
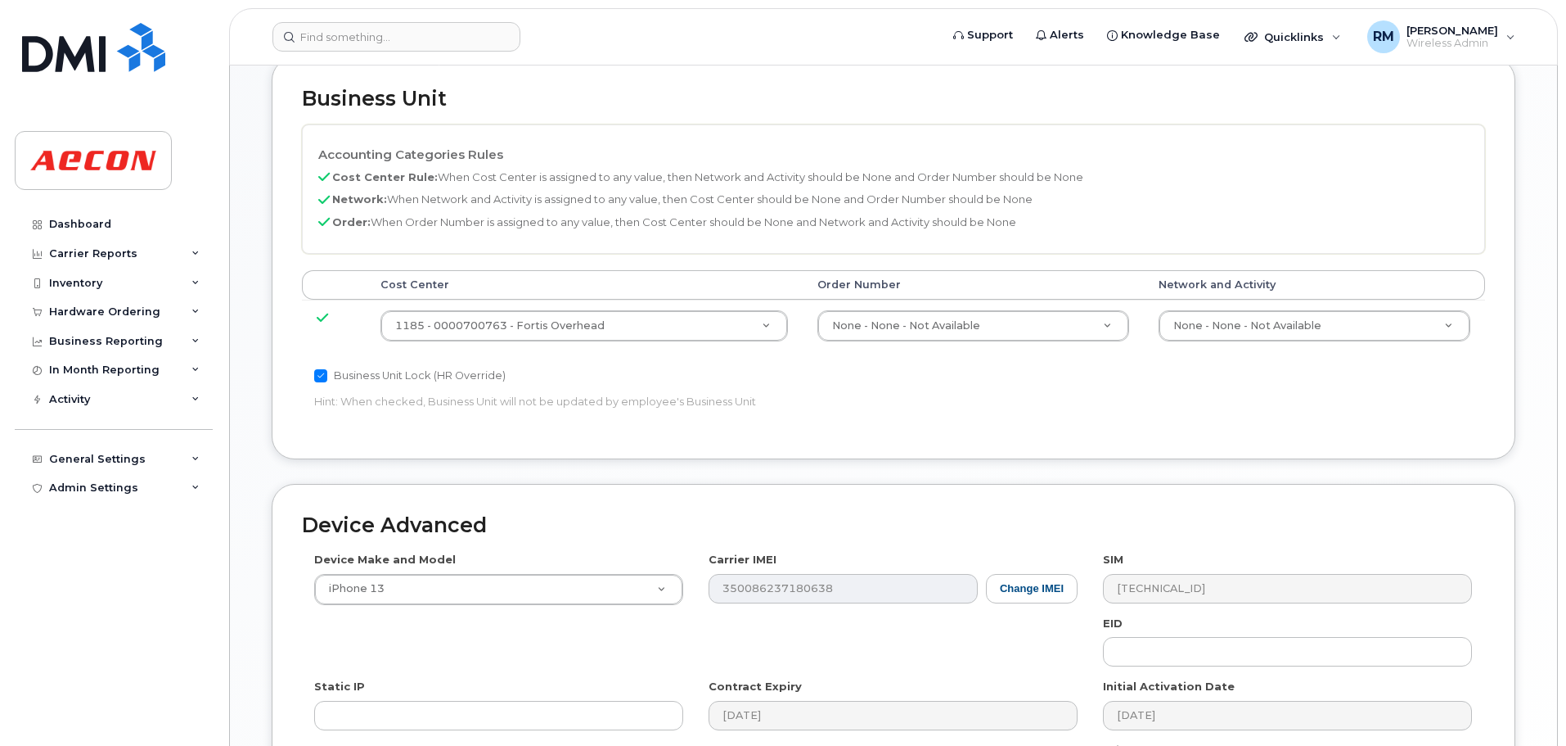
scroll to position [655, 0]
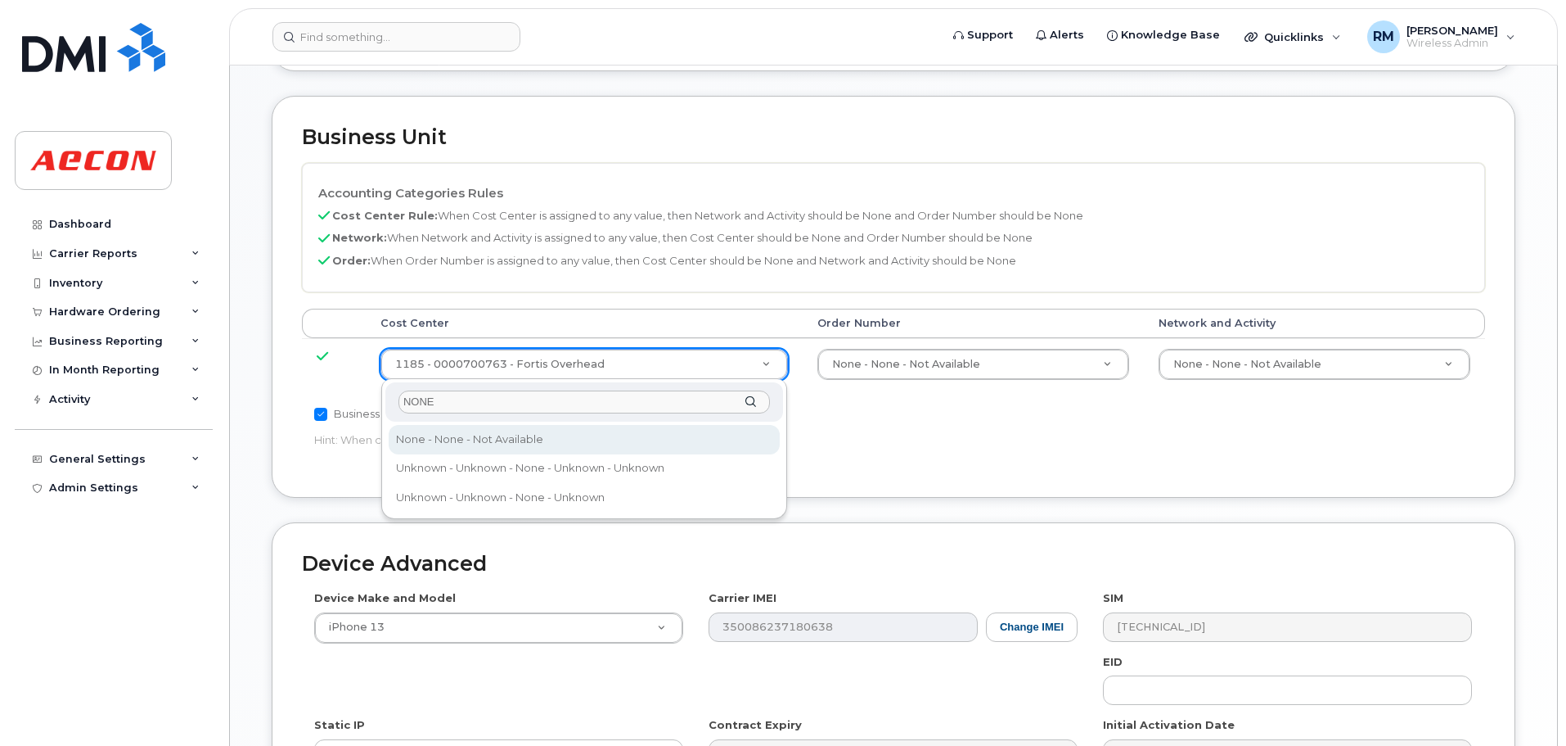
type input "NONE"
type input "289660"
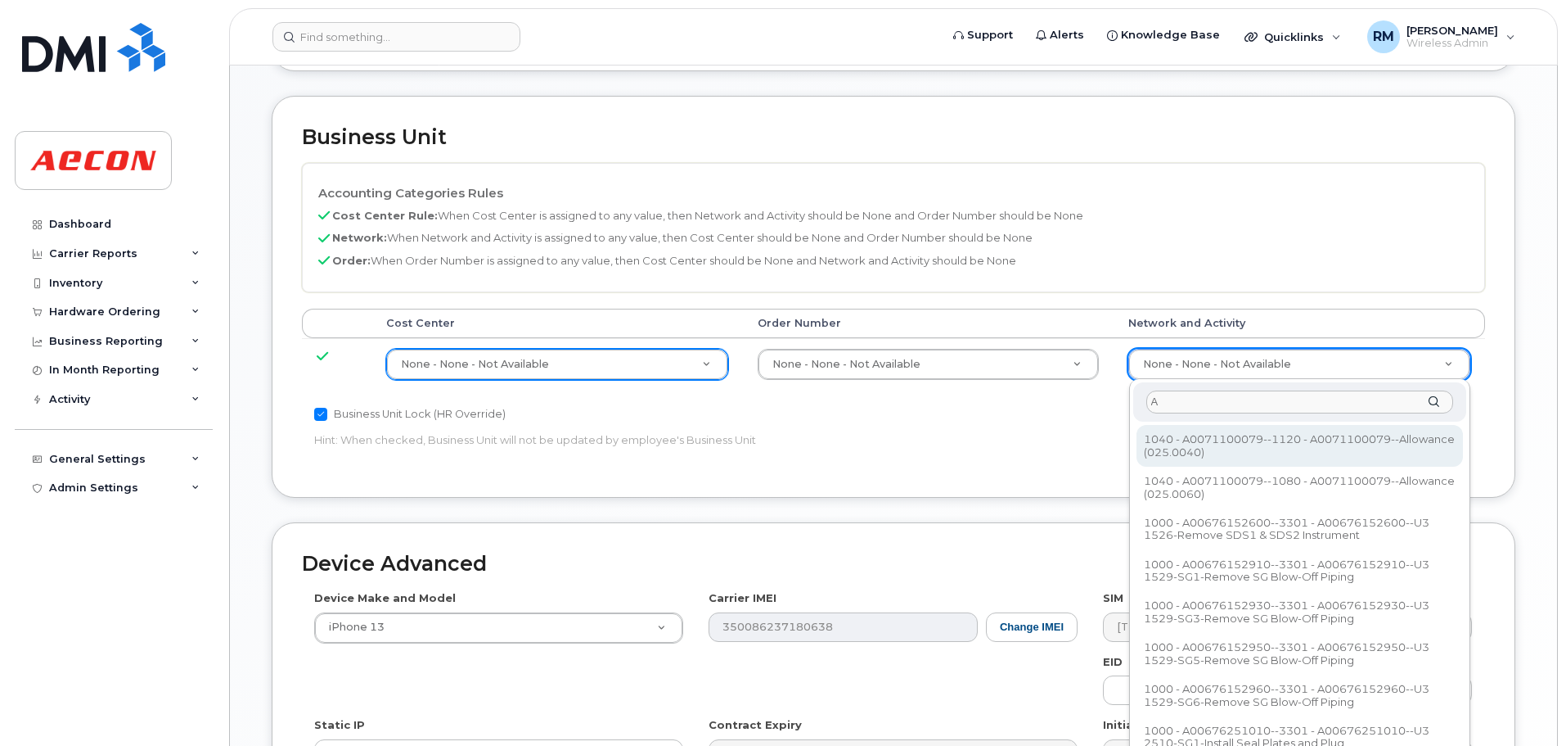
click at [1164, 397] on input "A" at bounding box center [1300, 402] width 307 height 24
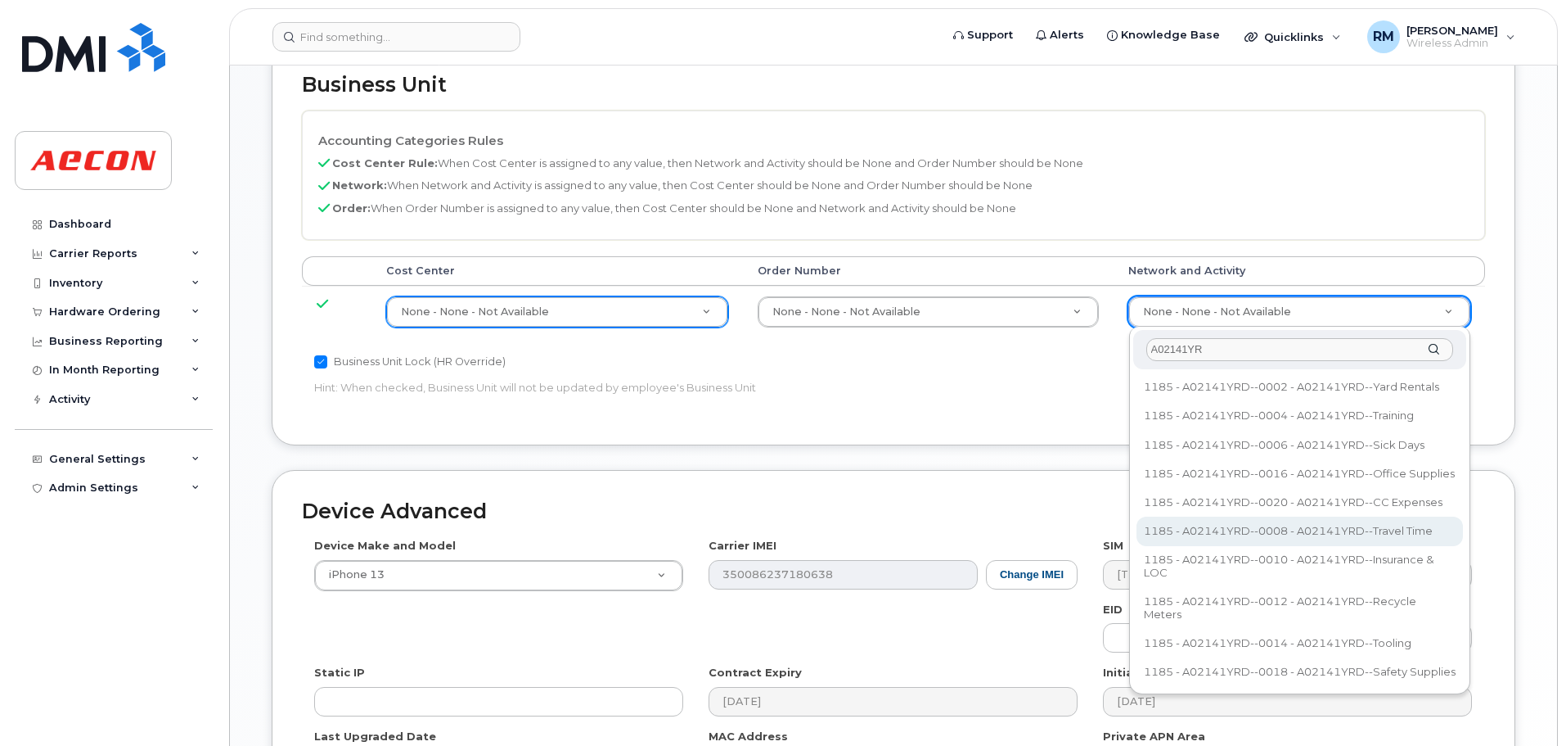
scroll to position [737, 0]
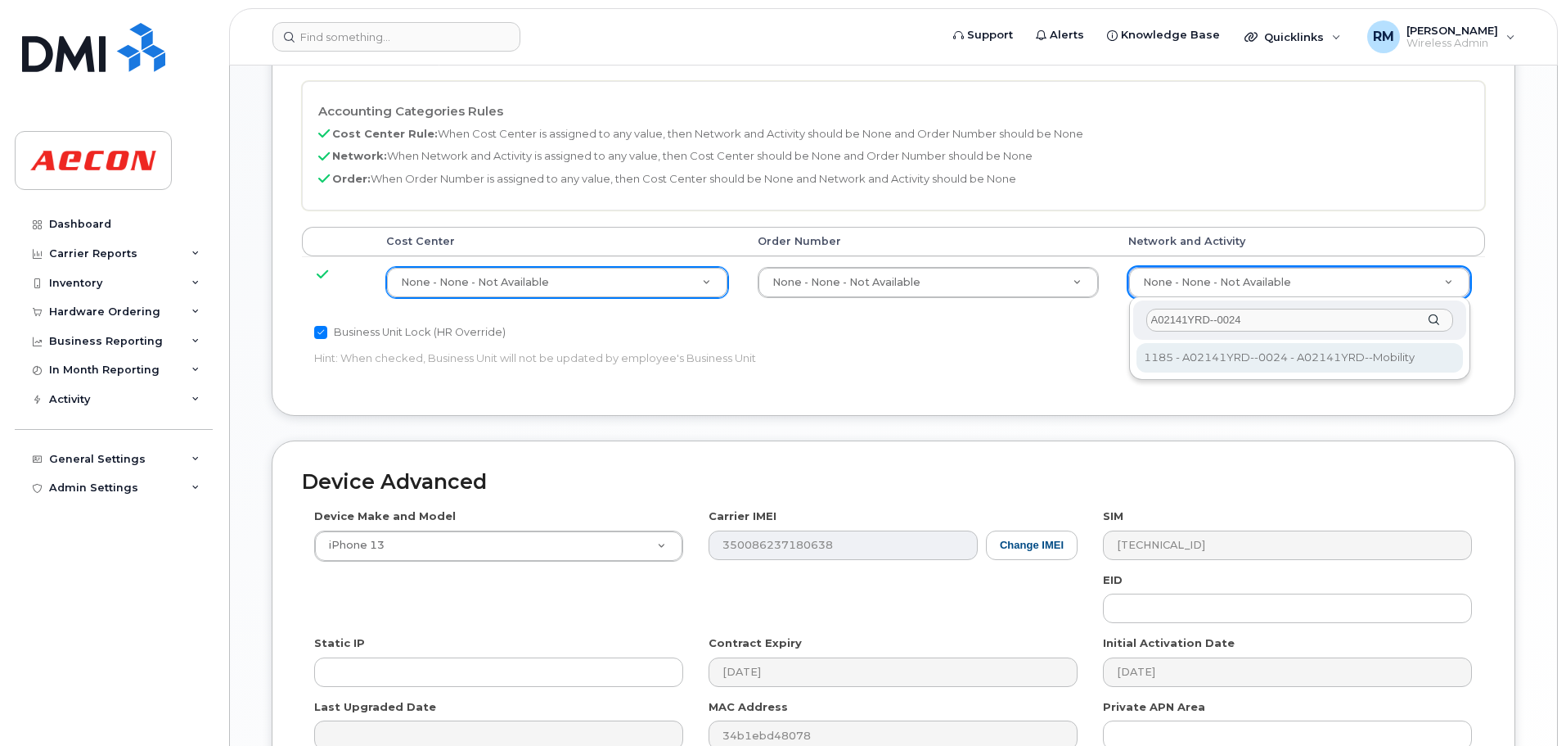
type input "A02141YRD--0024"
type input "36211770"
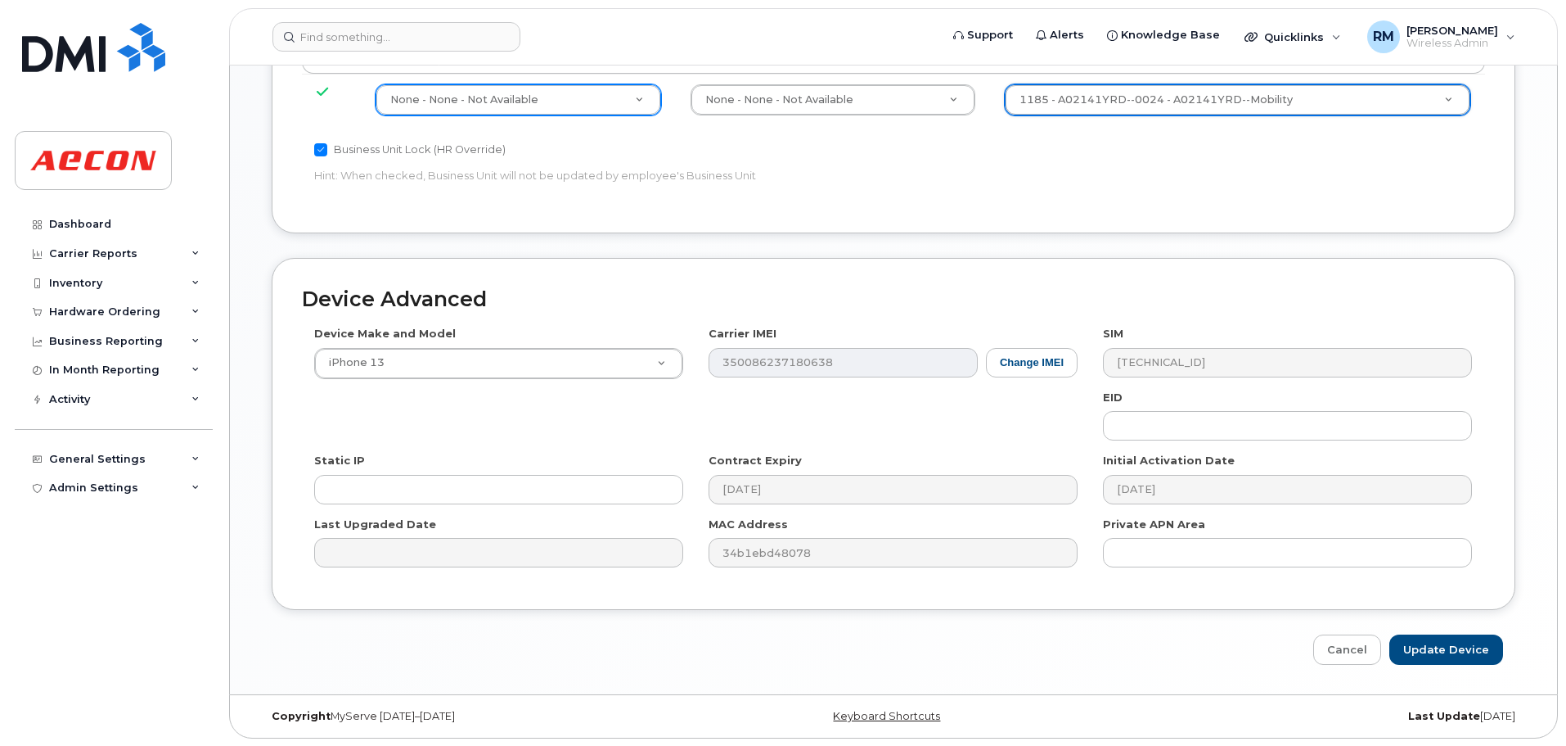
scroll to position [920, 0]
click at [1438, 647] on input "Update Device" at bounding box center [1447, 648] width 114 height 30
type input "Saving..."
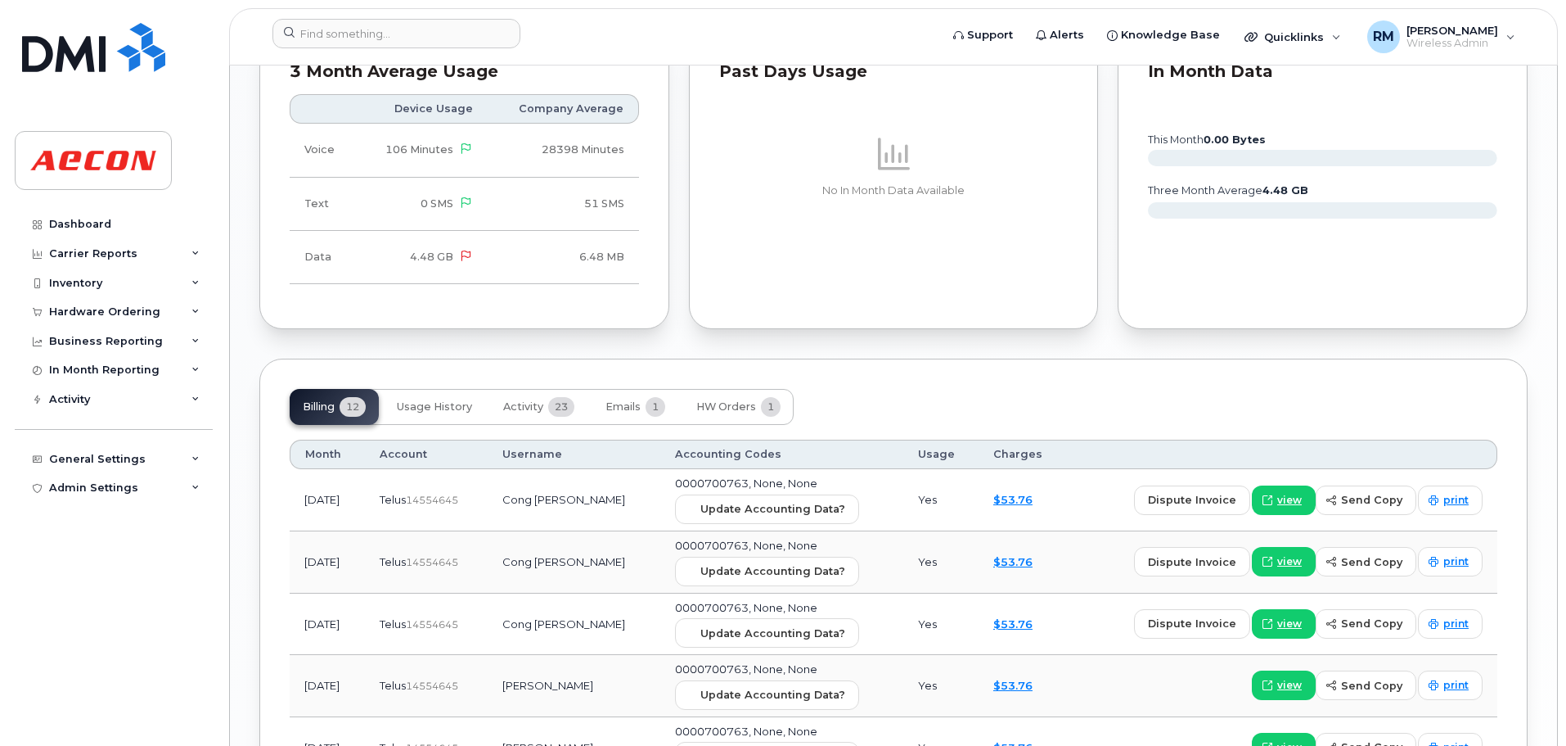
scroll to position [1882, 0]
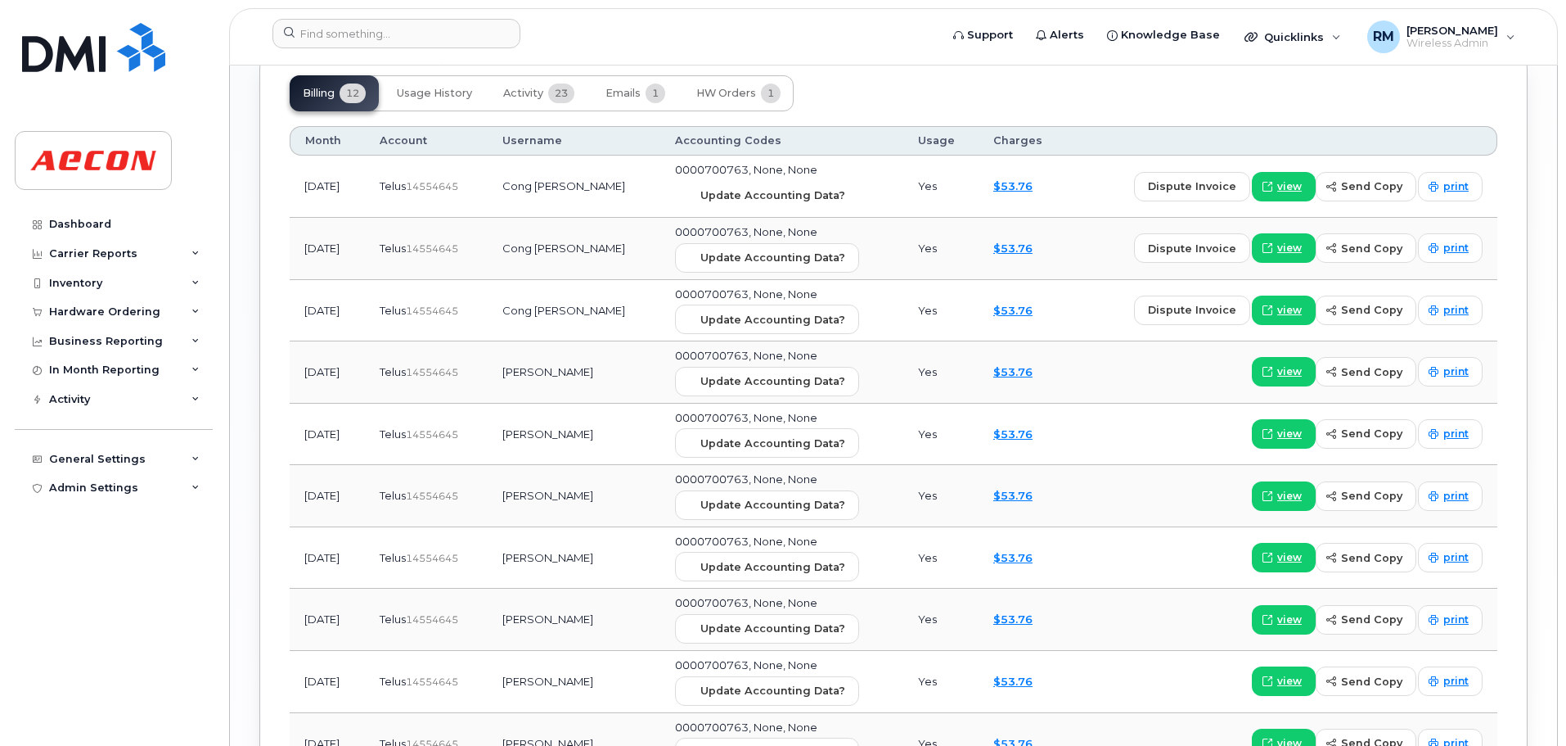
drag, startPoint x: 719, startPoint y: 189, endPoint x: 844, endPoint y: 72, distance: 171.4
click at [719, 189] on span "Update Accounting Data?" at bounding box center [773, 195] width 145 height 16
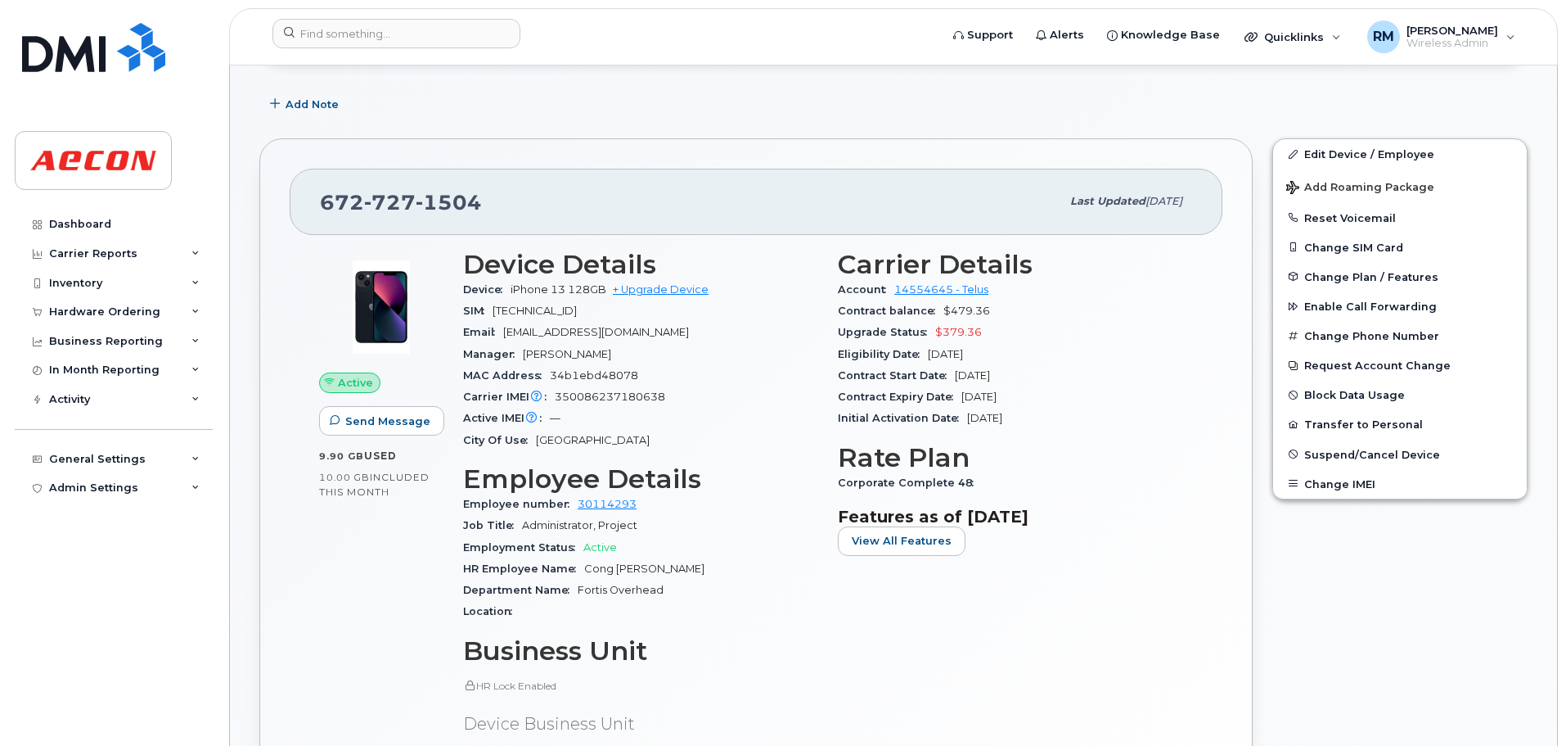
scroll to position [0, 0]
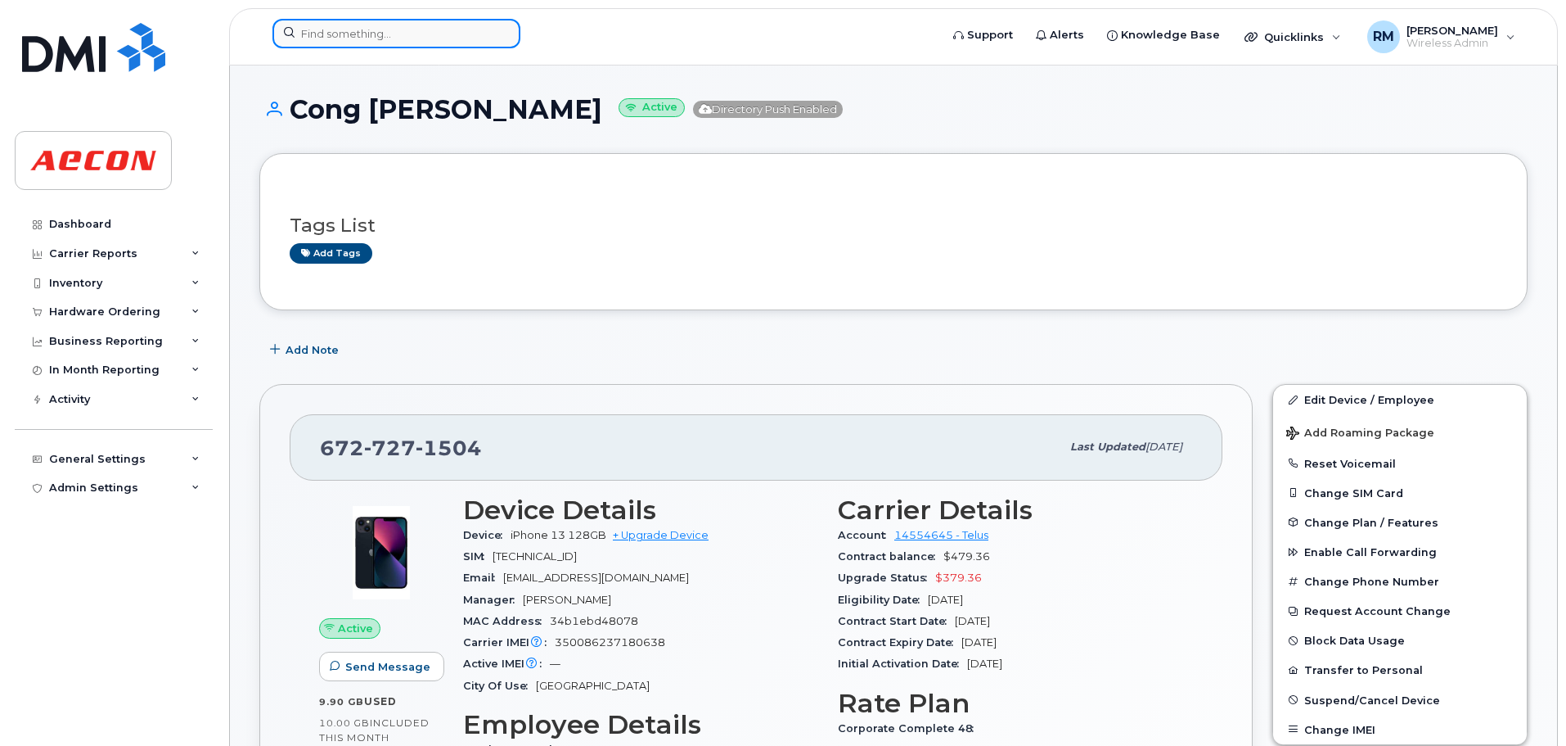
click at [354, 38] on input at bounding box center [397, 33] width 248 height 29
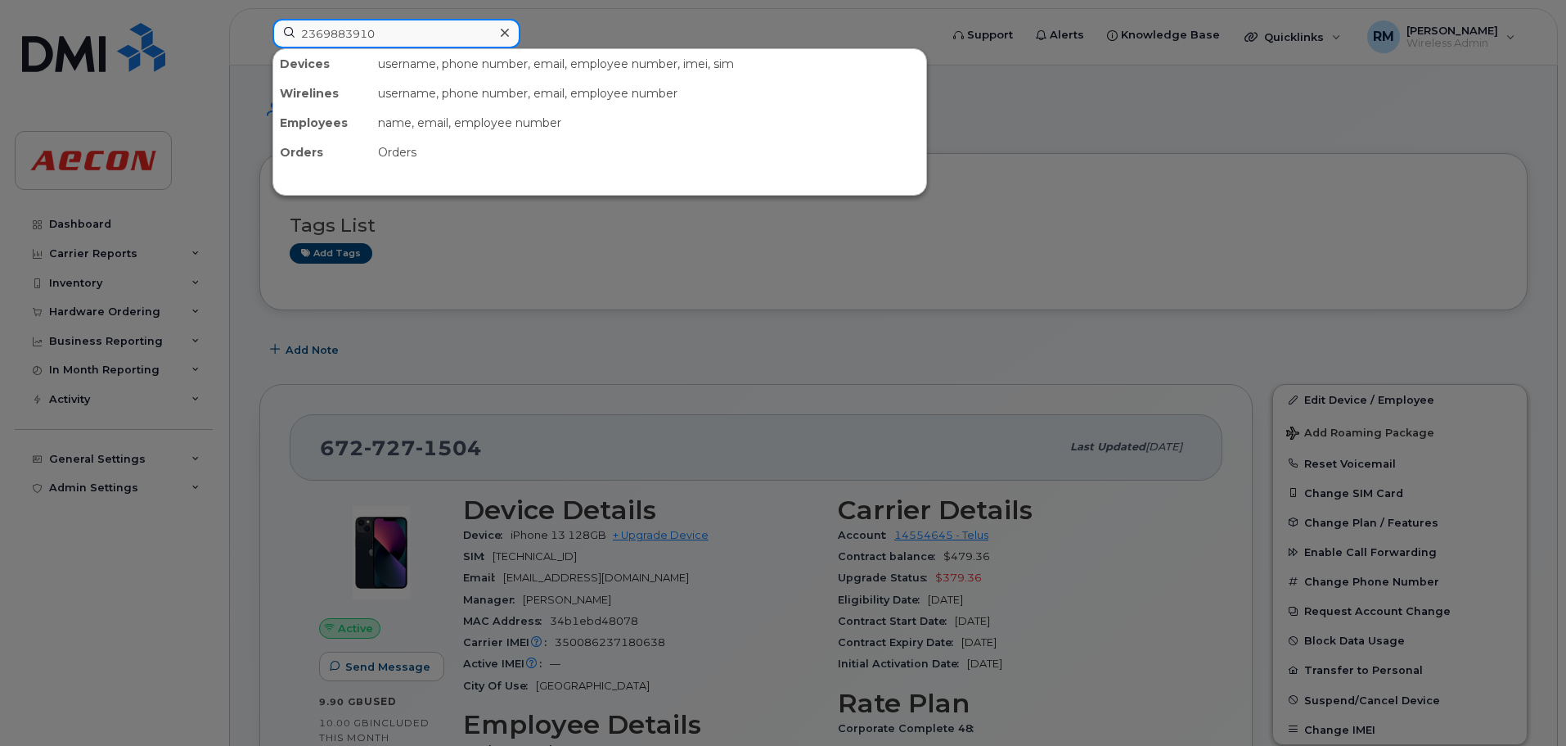
type input "2369883910"
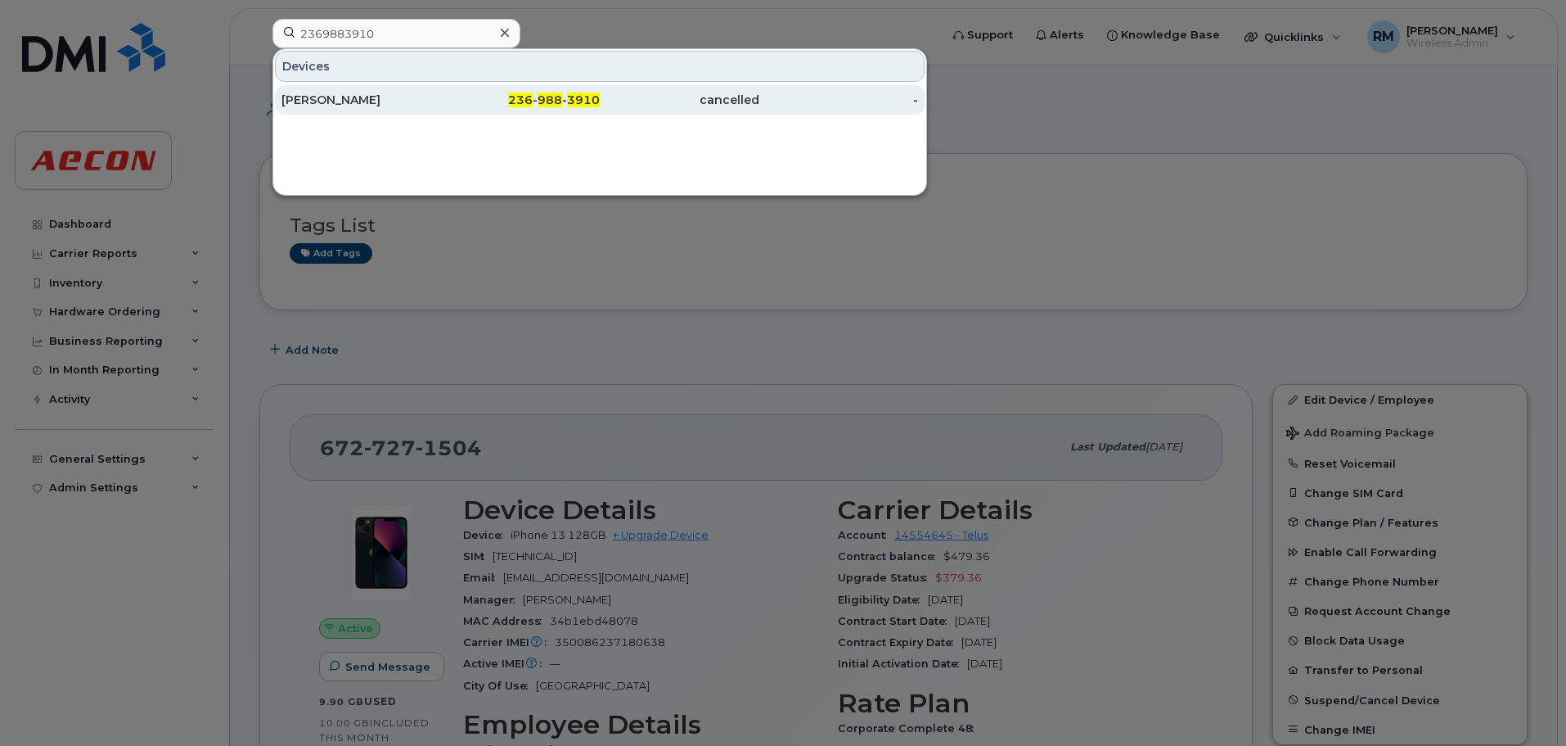
click at [550, 101] on span "988" at bounding box center [550, 99] width 25 height 15
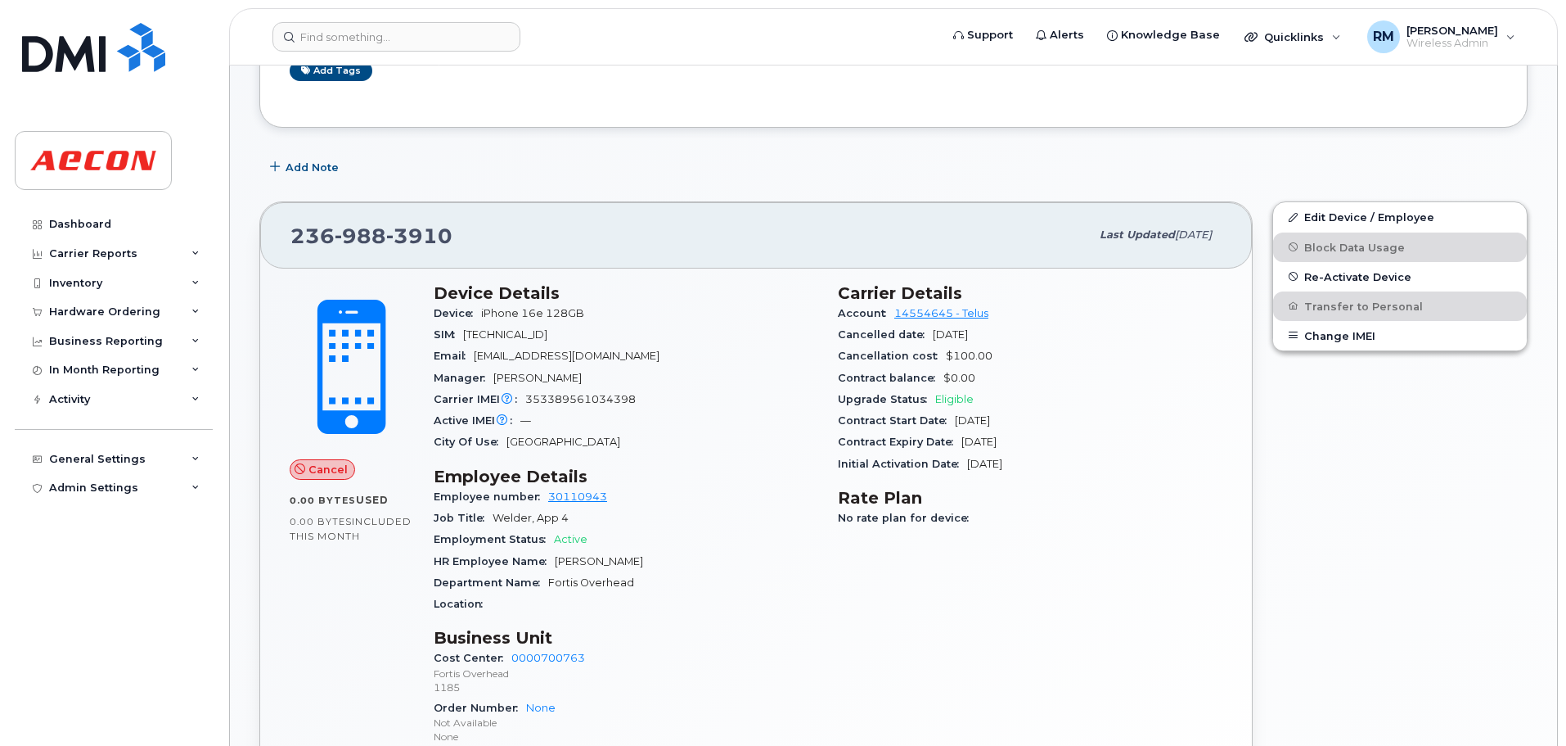
scroll to position [246, 0]
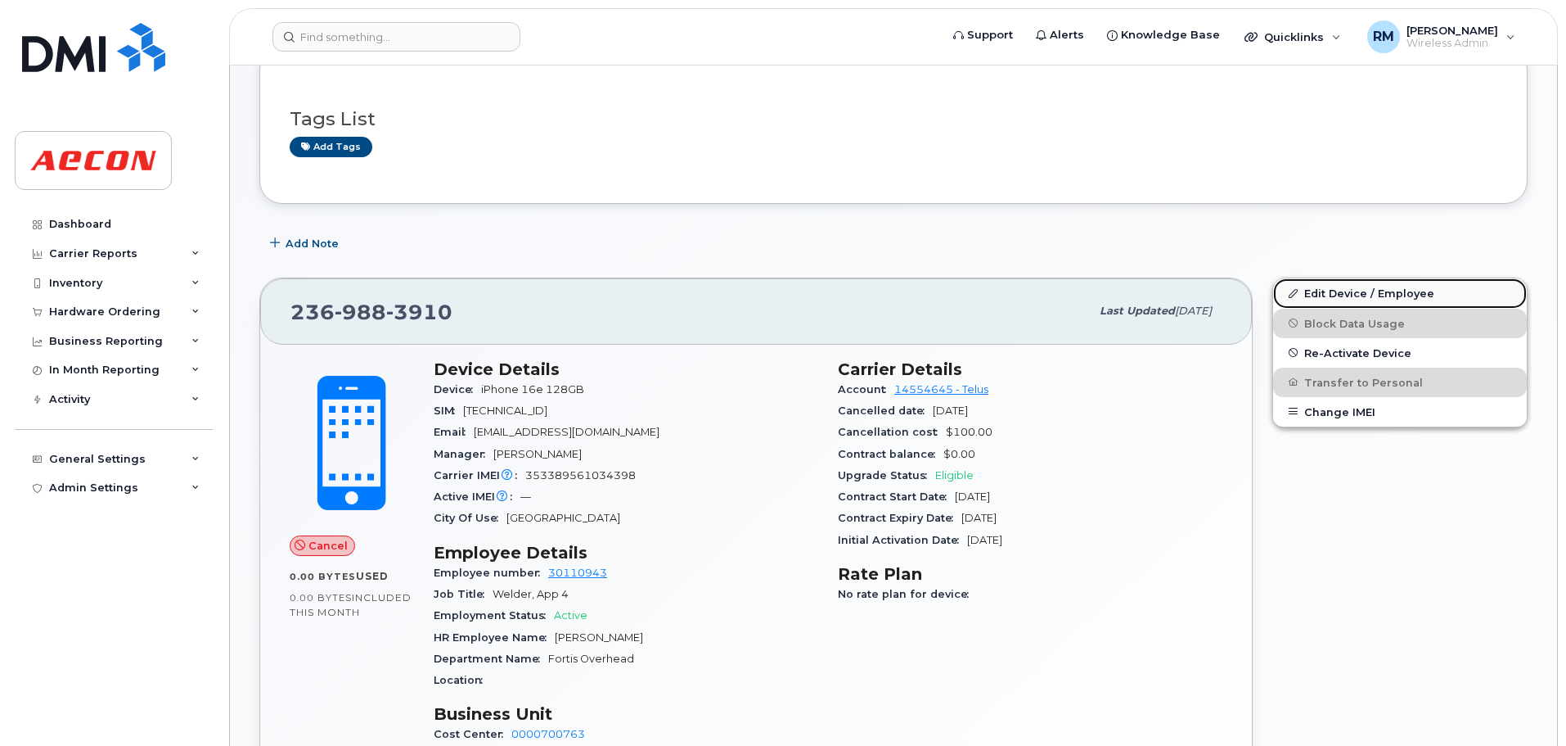
click at [1321, 293] on link "Edit Device / Employee" at bounding box center [1400, 292] width 254 height 29
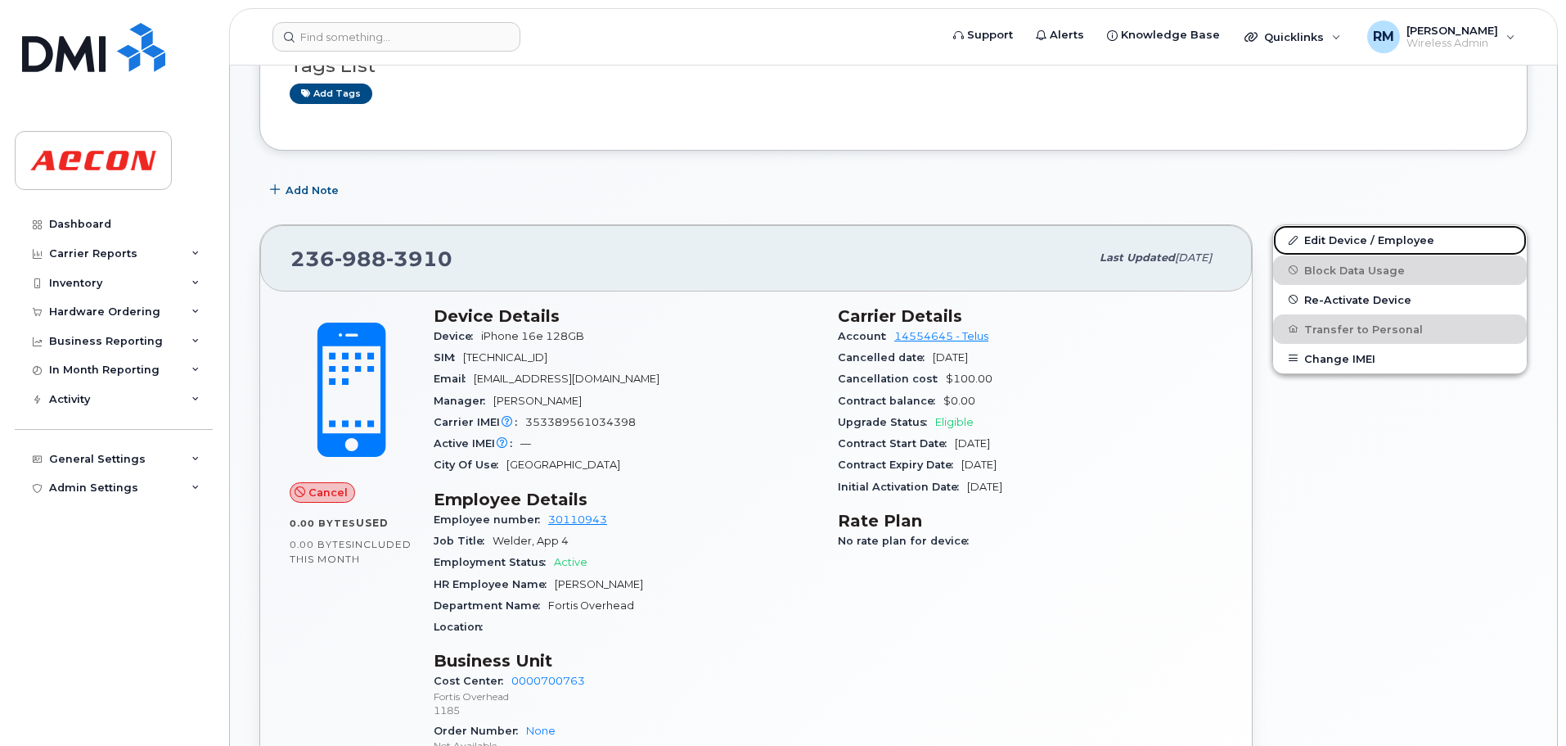
scroll to position [327, 0]
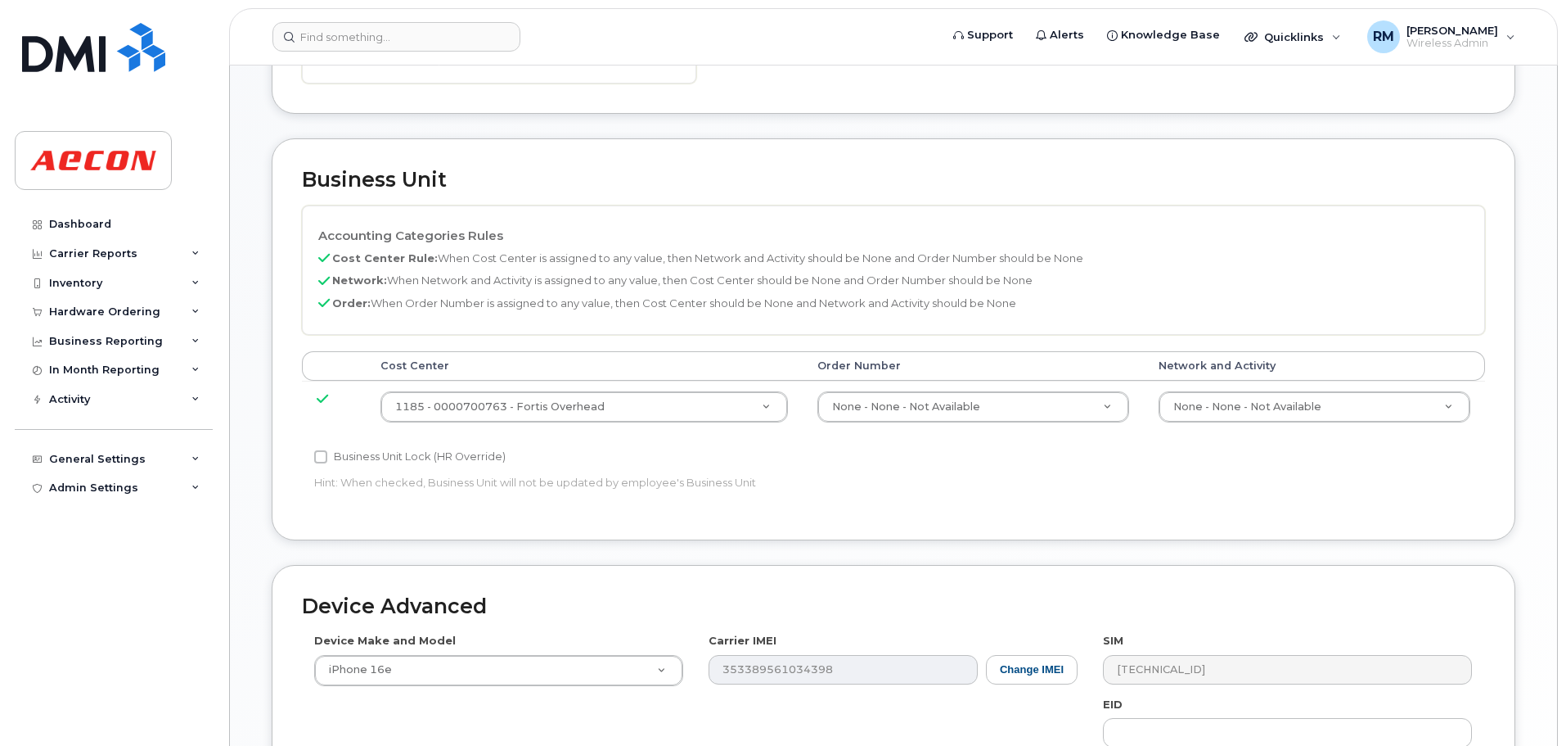
scroll to position [529, 0]
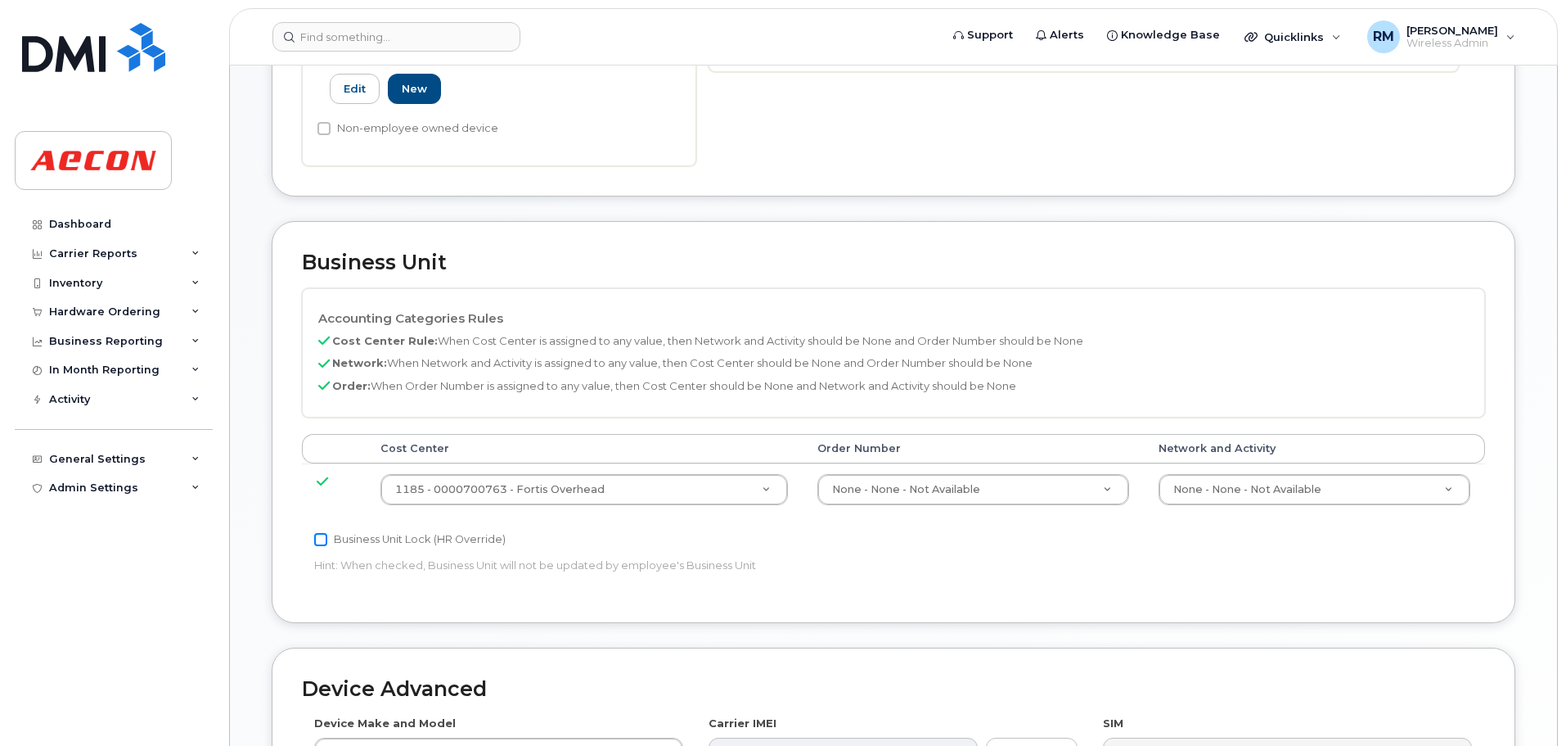
click at [317, 534] on input "Business Unit Lock (HR Override)" at bounding box center [320, 539] width 13 height 13
checkbox input "true"
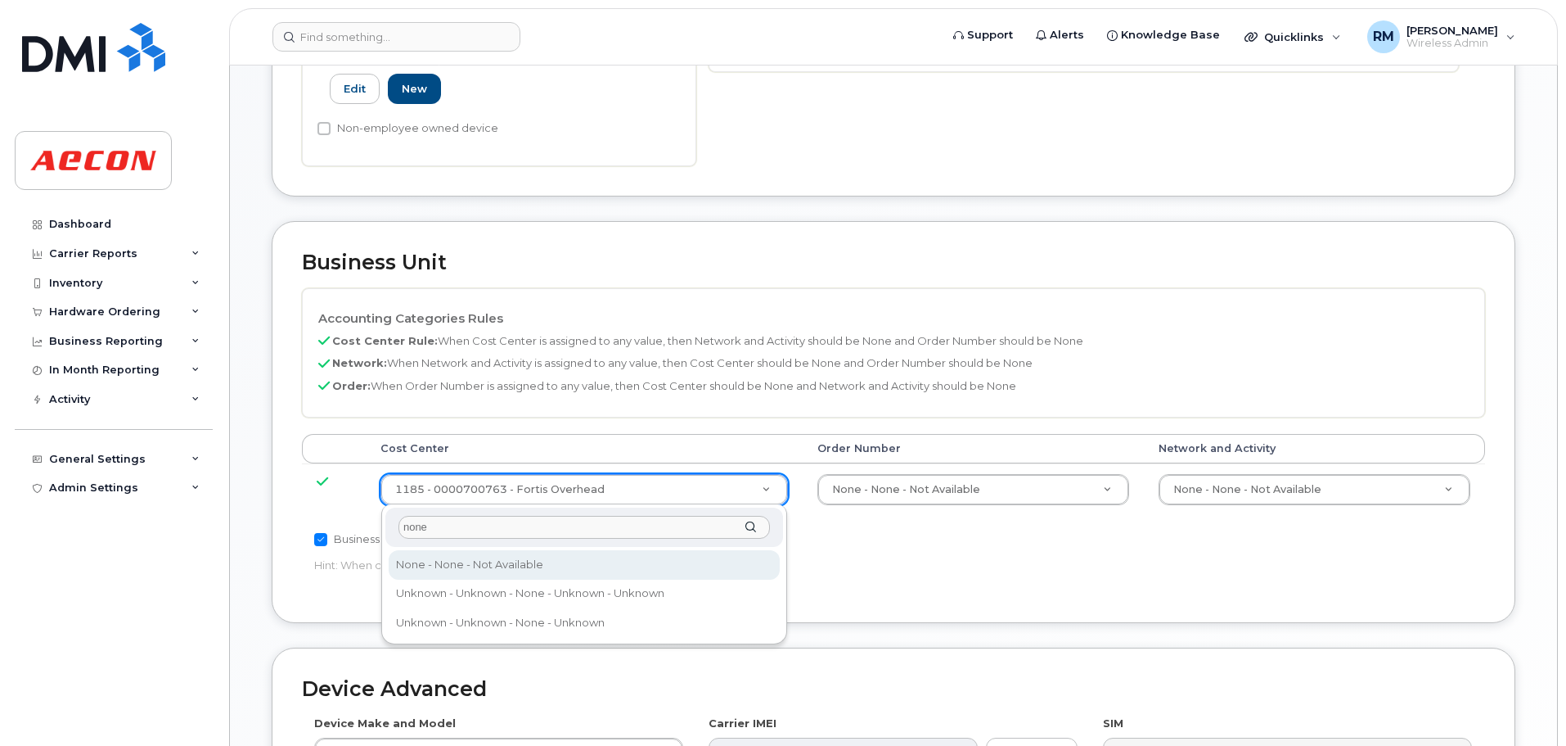
type input "none"
type input "289660"
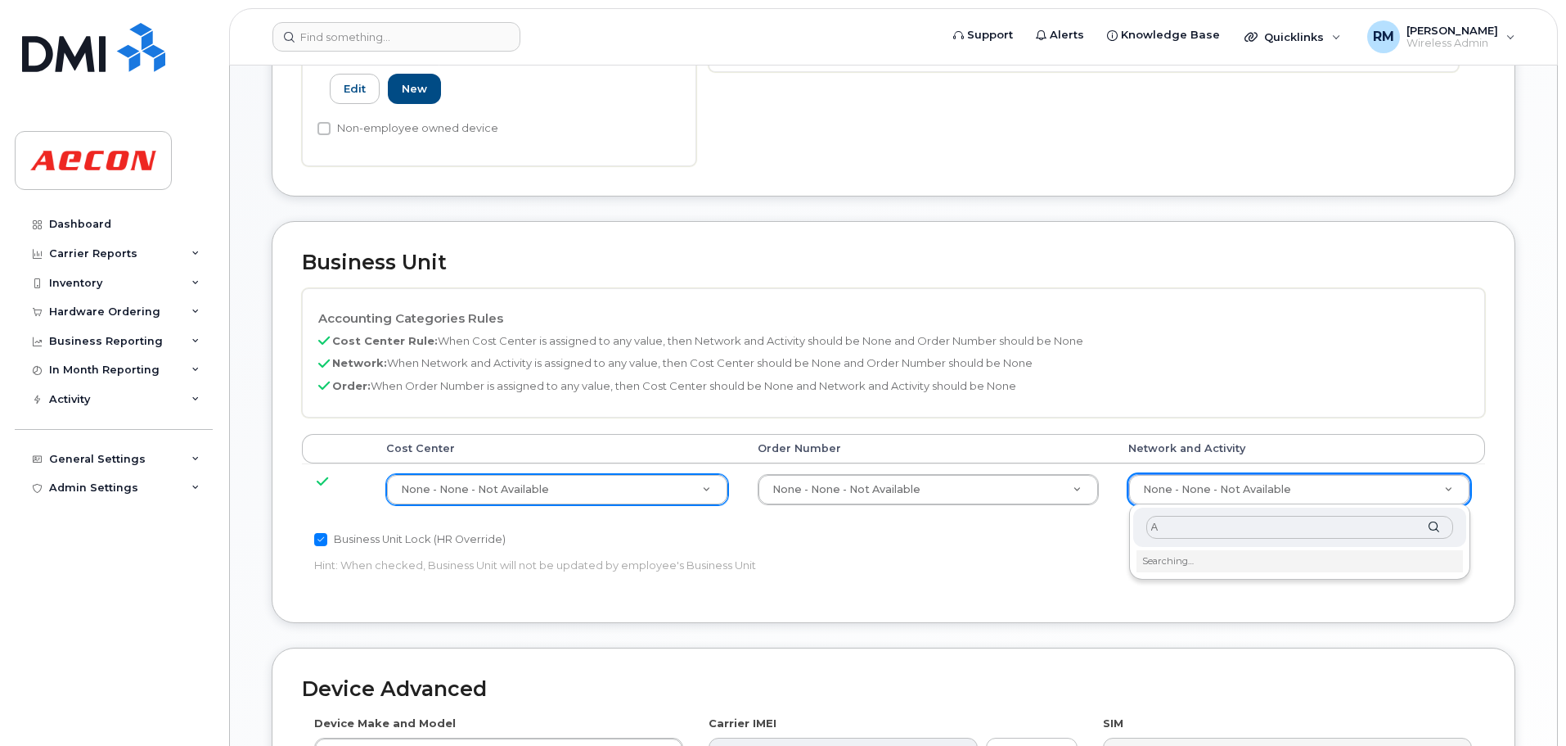
click at [1185, 525] on input "A" at bounding box center [1300, 528] width 307 height 24
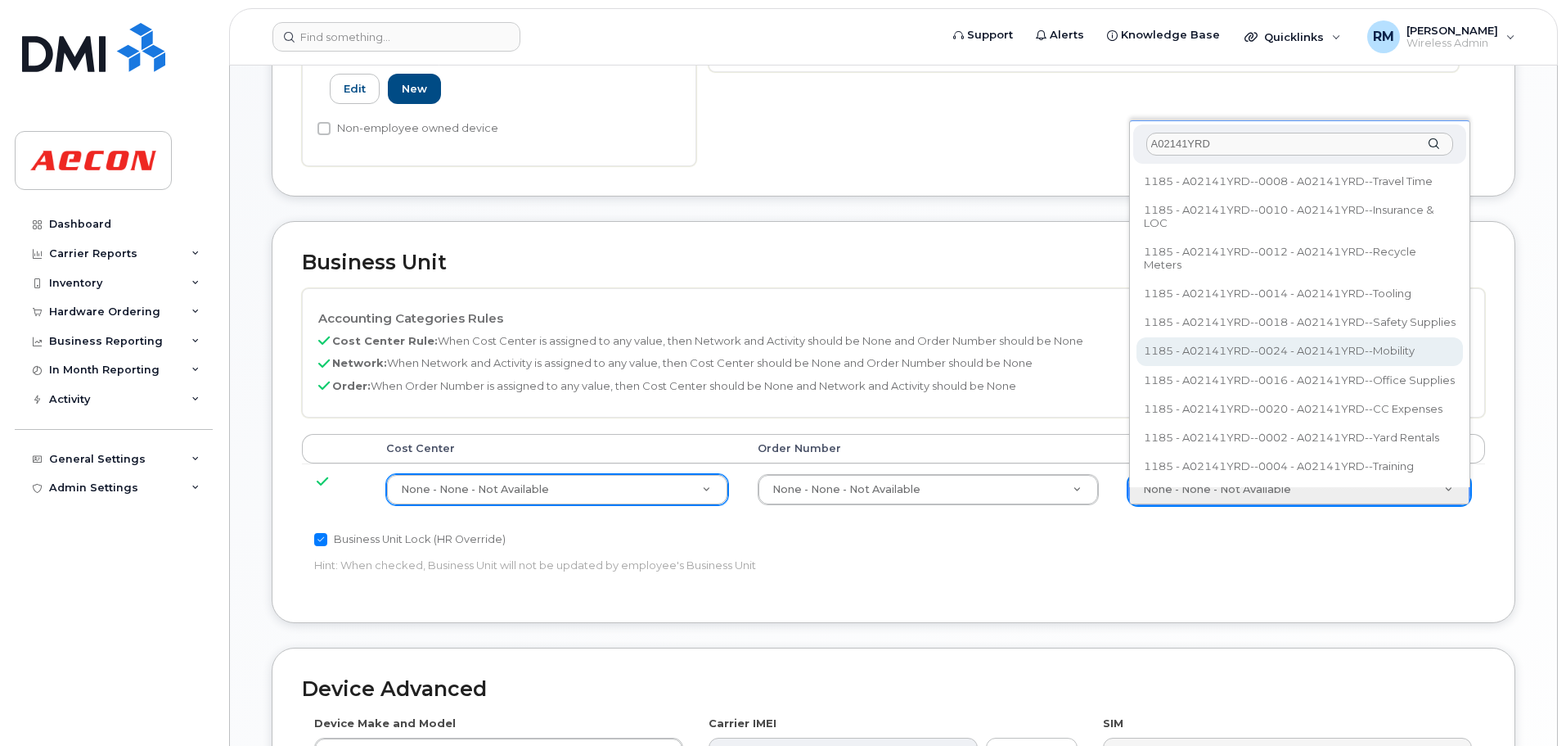
type input "A02141YRD"
type input "36211770"
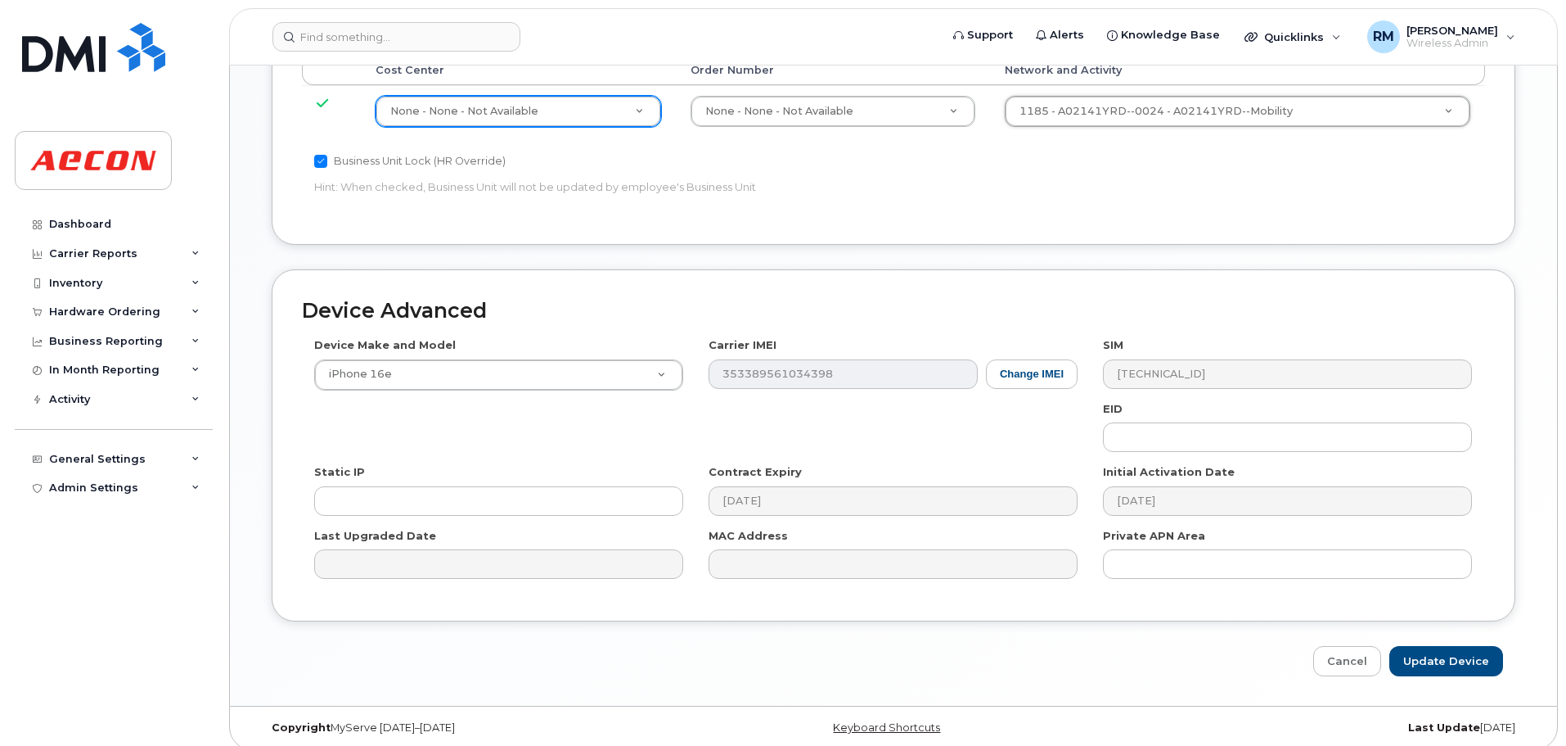
scroll to position [920, 0]
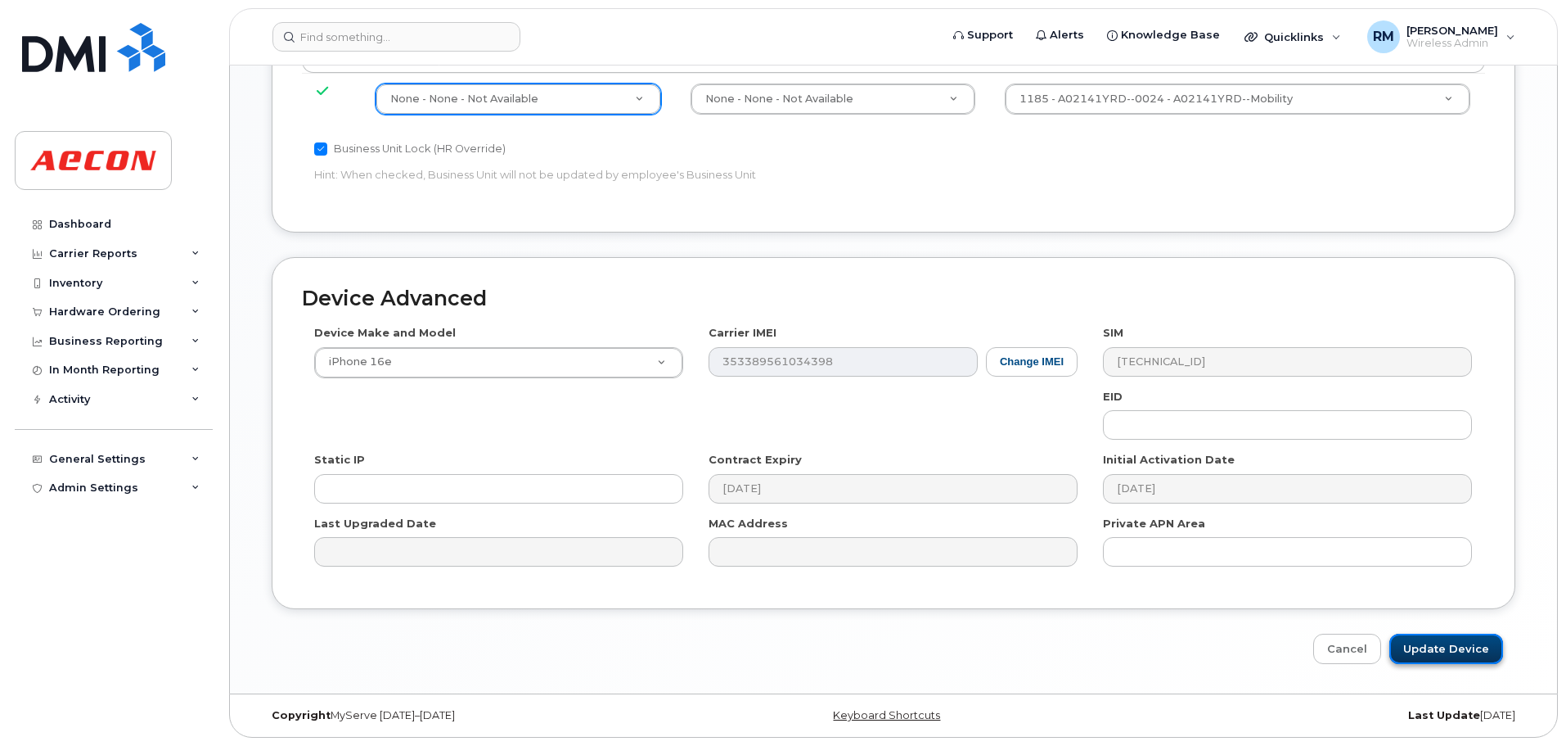
click at [1443, 647] on input "Update Device" at bounding box center [1447, 648] width 114 height 30
type input "Saving..."
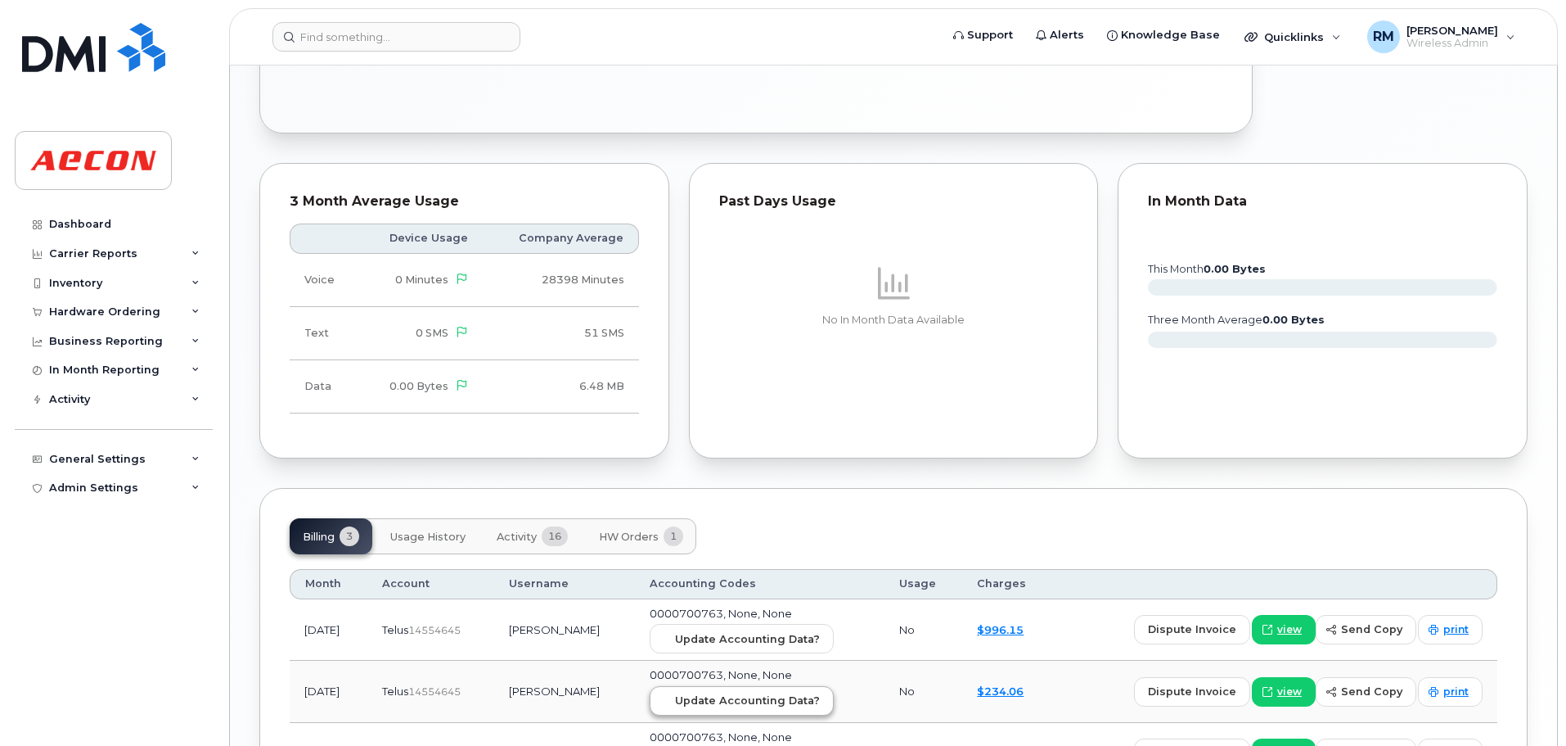
scroll to position [1314, 0]
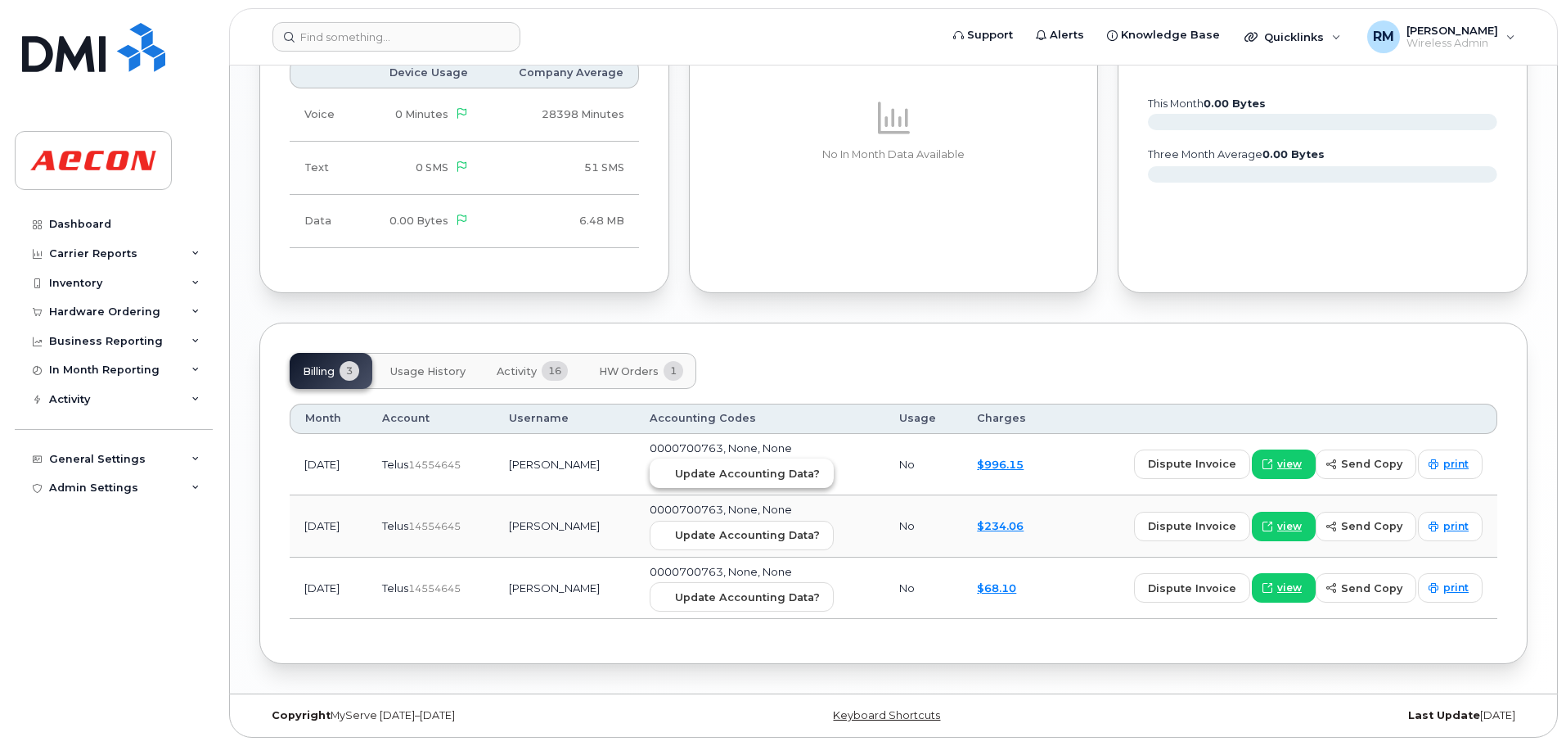
click at [747, 466] on span "Update Accounting Data?" at bounding box center [747, 474] width 145 height 16
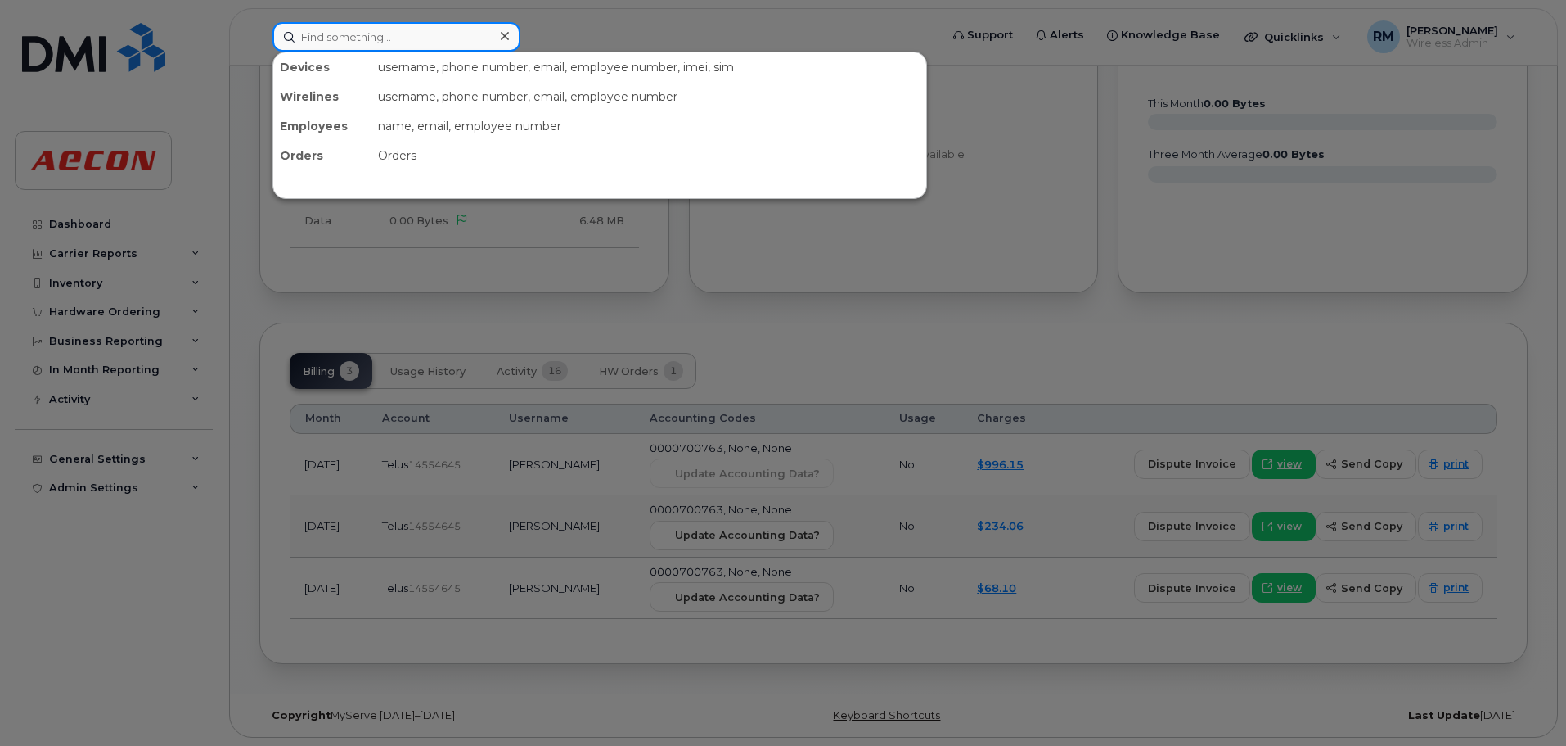
click at [381, 29] on input at bounding box center [397, 36] width 248 height 29
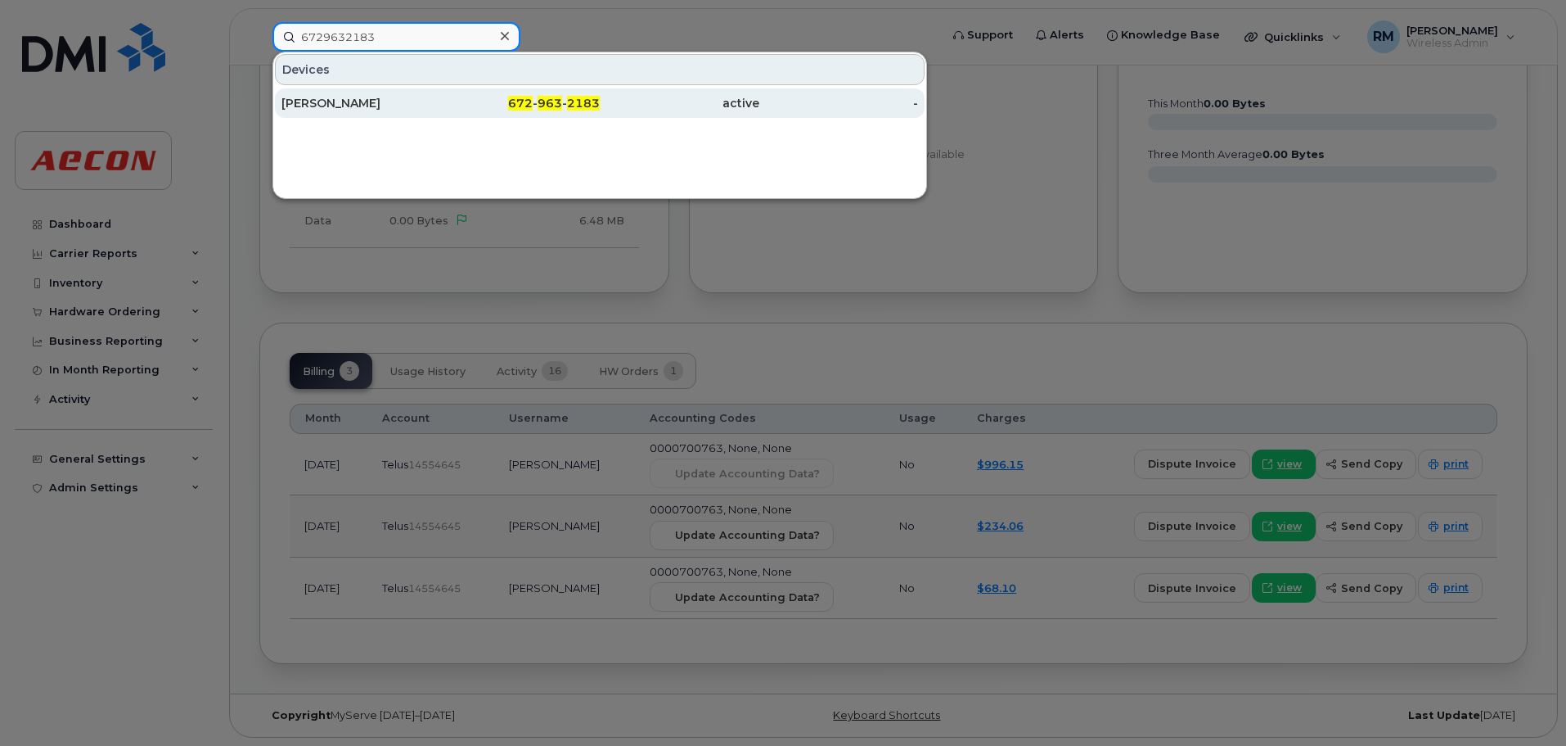
type input "6729632183"
click at [556, 104] on span "963" at bounding box center [550, 103] width 25 height 15
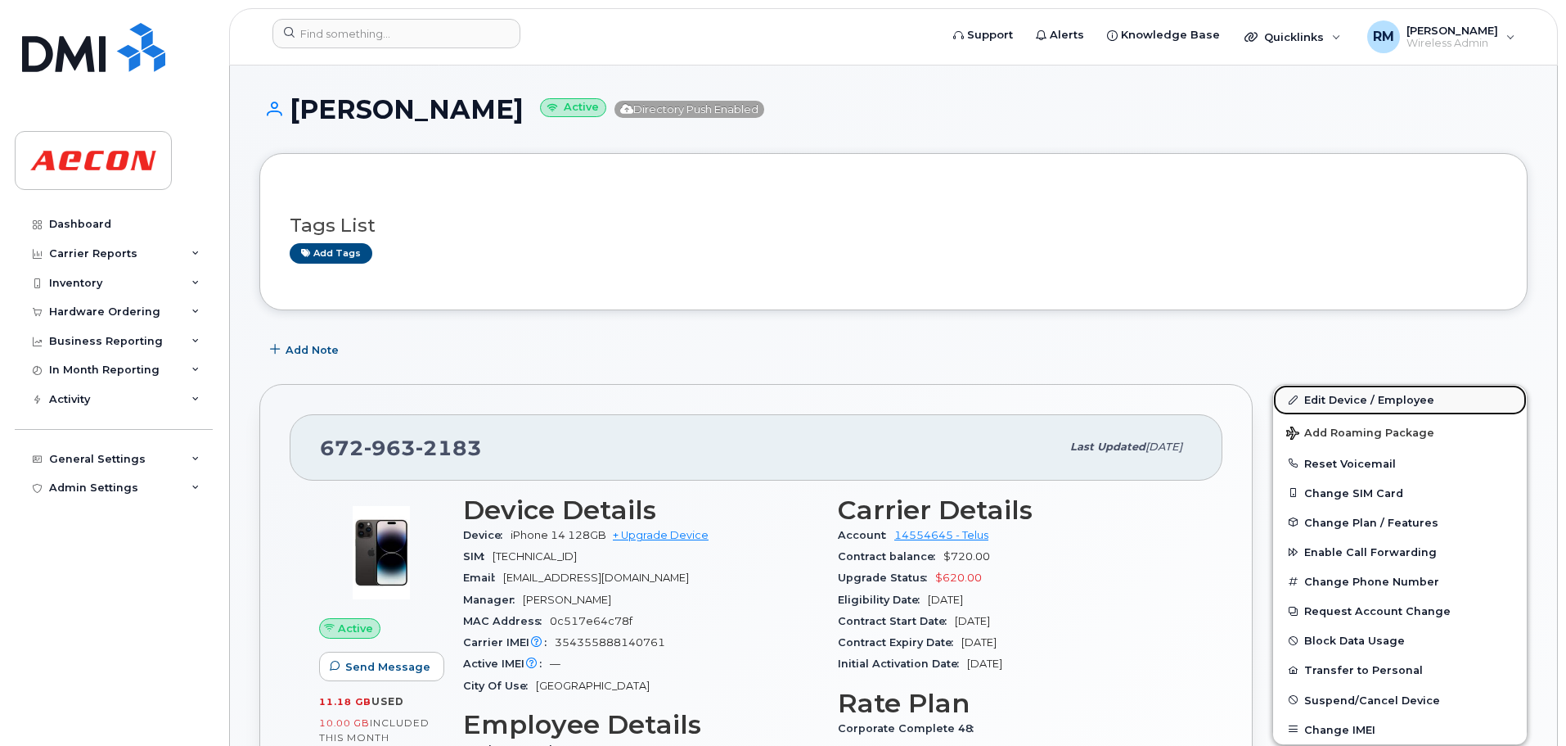
click at [1366, 402] on link "Edit Device / Employee" at bounding box center [1400, 399] width 254 height 29
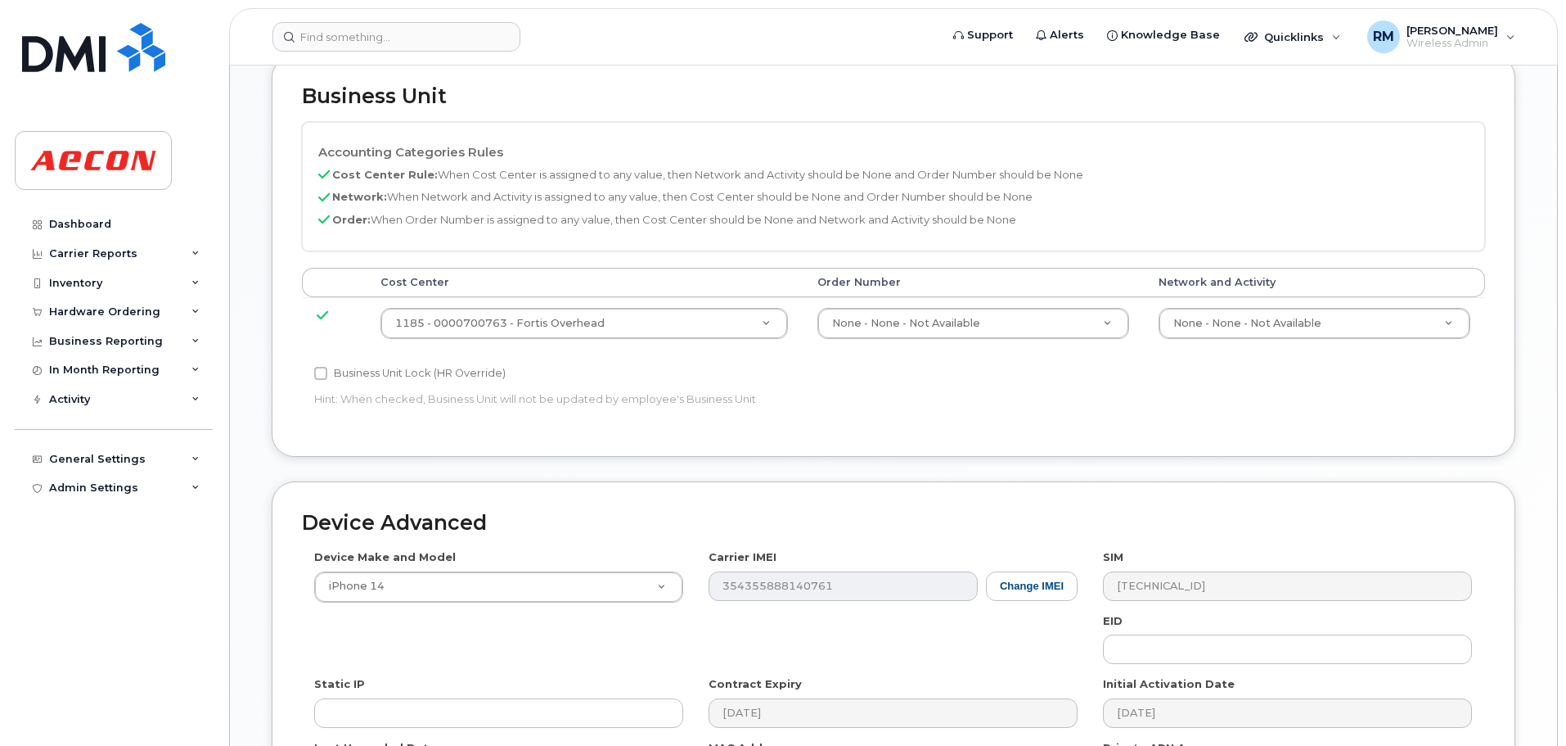
scroll to position [737, 0]
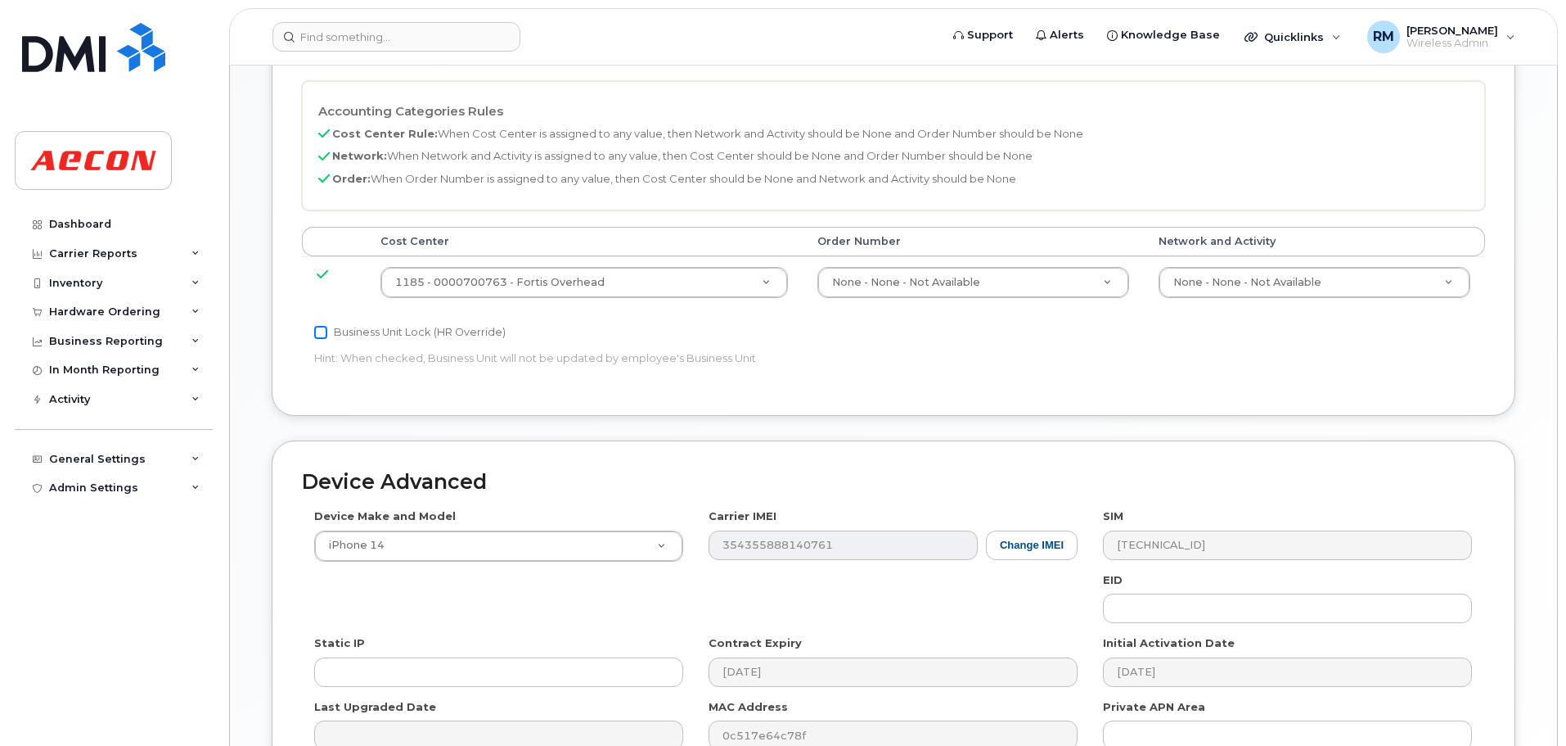
click at [319, 332] on input "Business Unit Lock (HR Override)" at bounding box center [320, 332] width 13 height 13
checkbox input "true"
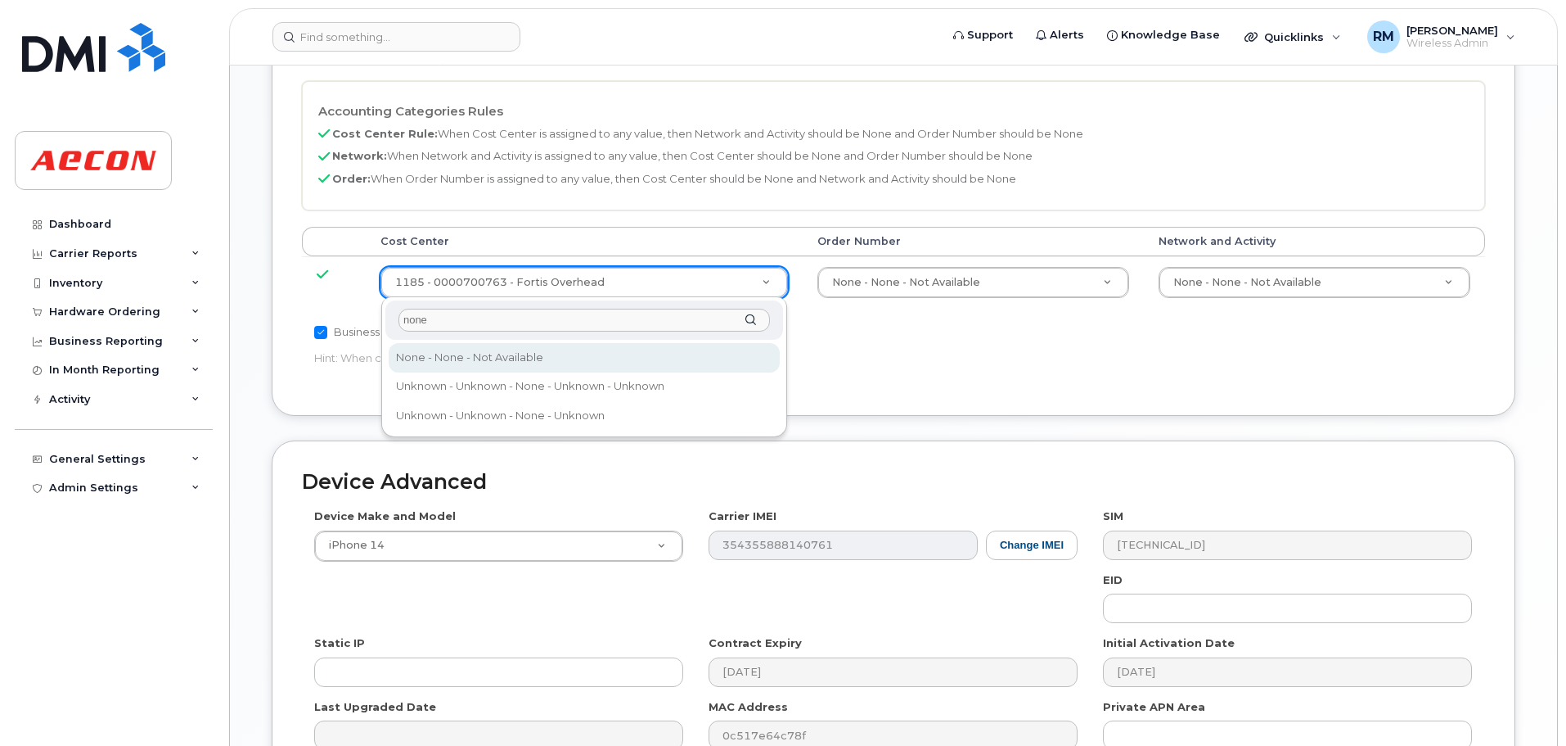
type input "none"
type input "289660"
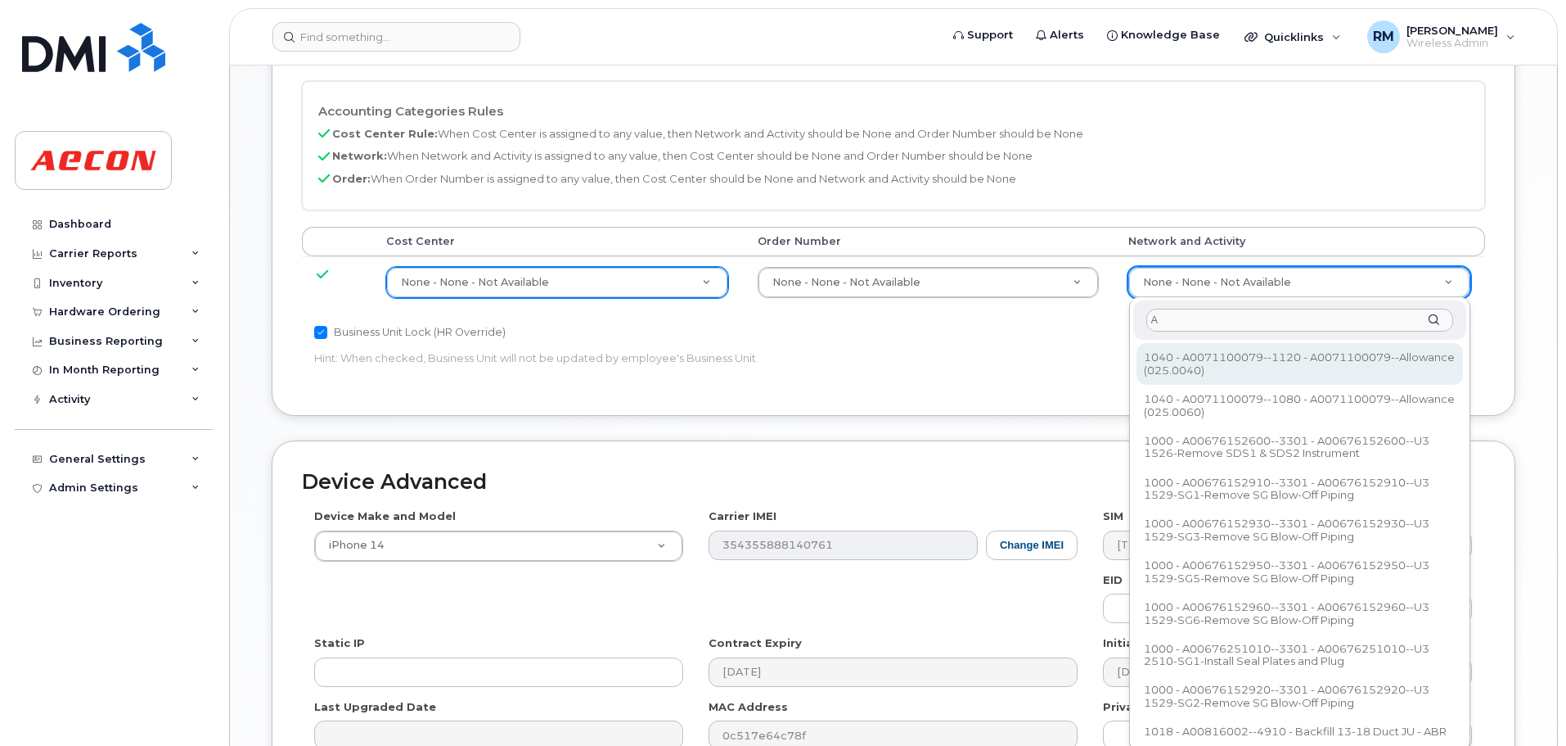
click at [1208, 309] on input "A" at bounding box center [1300, 321] width 307 height 24
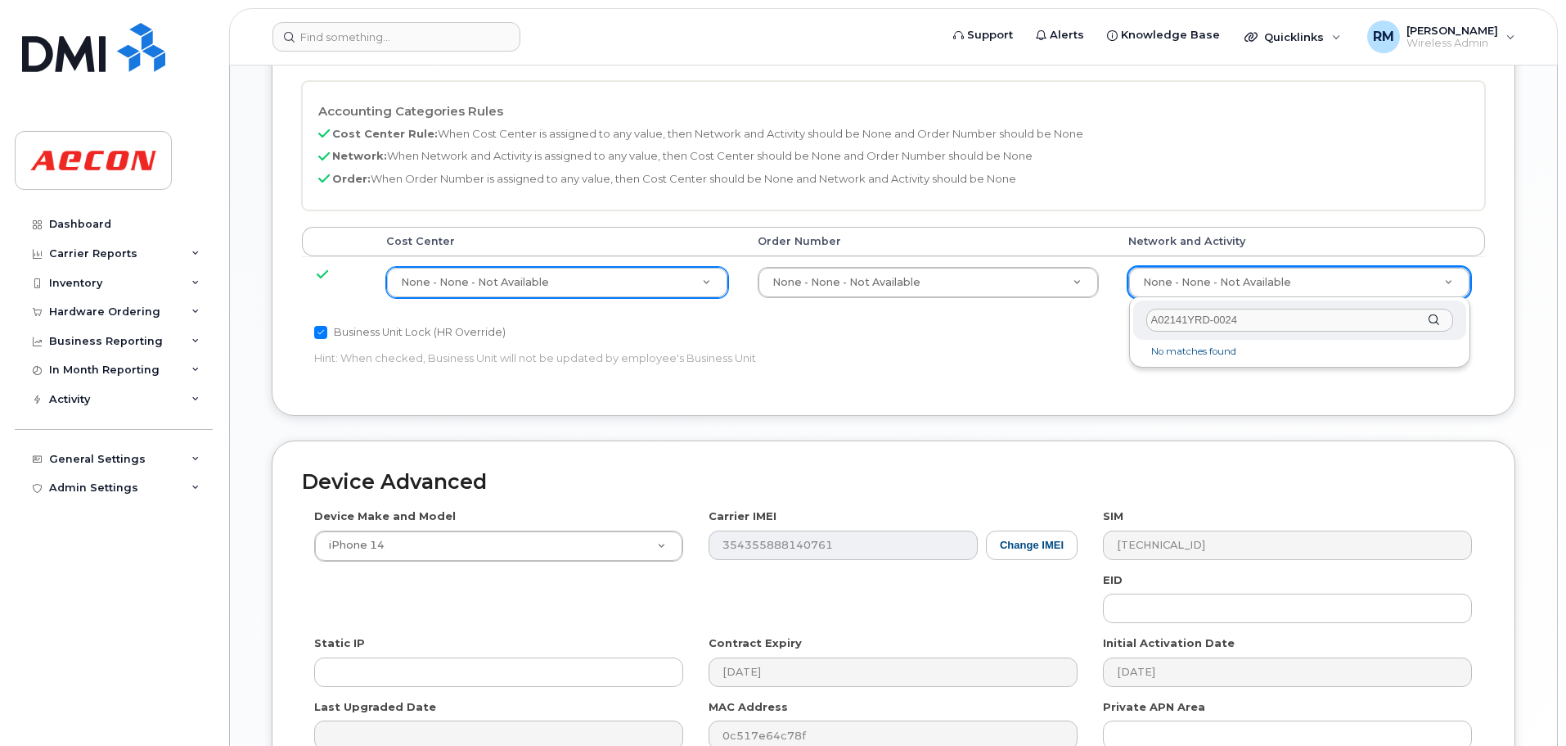
drag, startPoint x: 1250, startPoint y: 313, endPoint x: 888, endPoint y: 309, distance: 361.7
click at [892, 325] on body "Support Alerts Knowledge Base Quicklinks Suspend / Cancel Device Change SIM Car…" at bounding box center [783, 95] width 1566 height 1665
click at [1201, 318] on input "A02141yrd--024" at bounding box center [1300, 321] width 307 height 24
type input "A02141YRD--024"
drag, startPoint x: 1254, startPoint y: 313, endPoint x: 846, endPoint y: 333, distance: 408.1
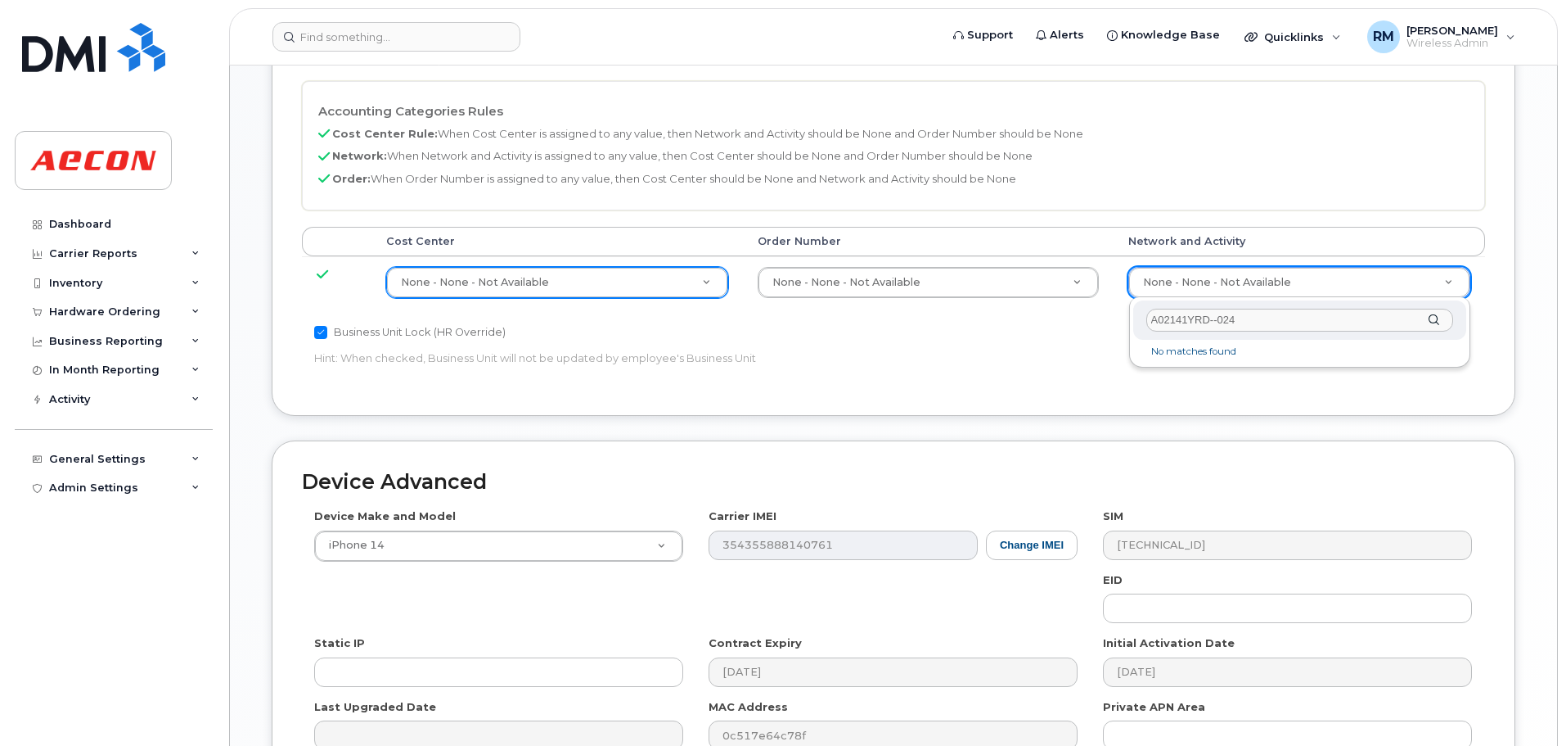
click at [846, 333] on body "Support Alerts Knowledge Base Quicklinks Suspend / Cancel Device Change SIM Car…" at bounding box center [783, 95] width 1566 height 1665
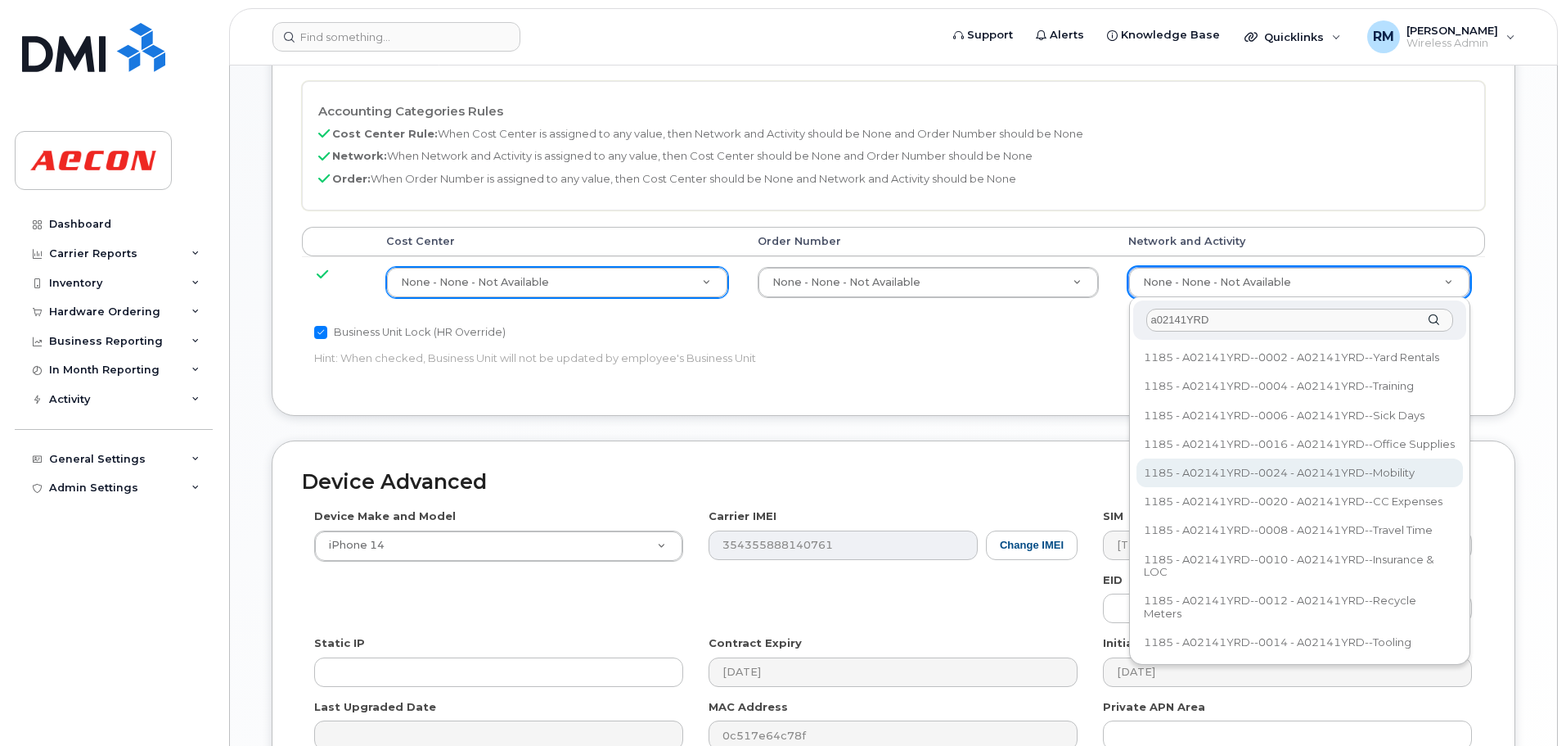
type input "a02141YRD"
type input "36211770"
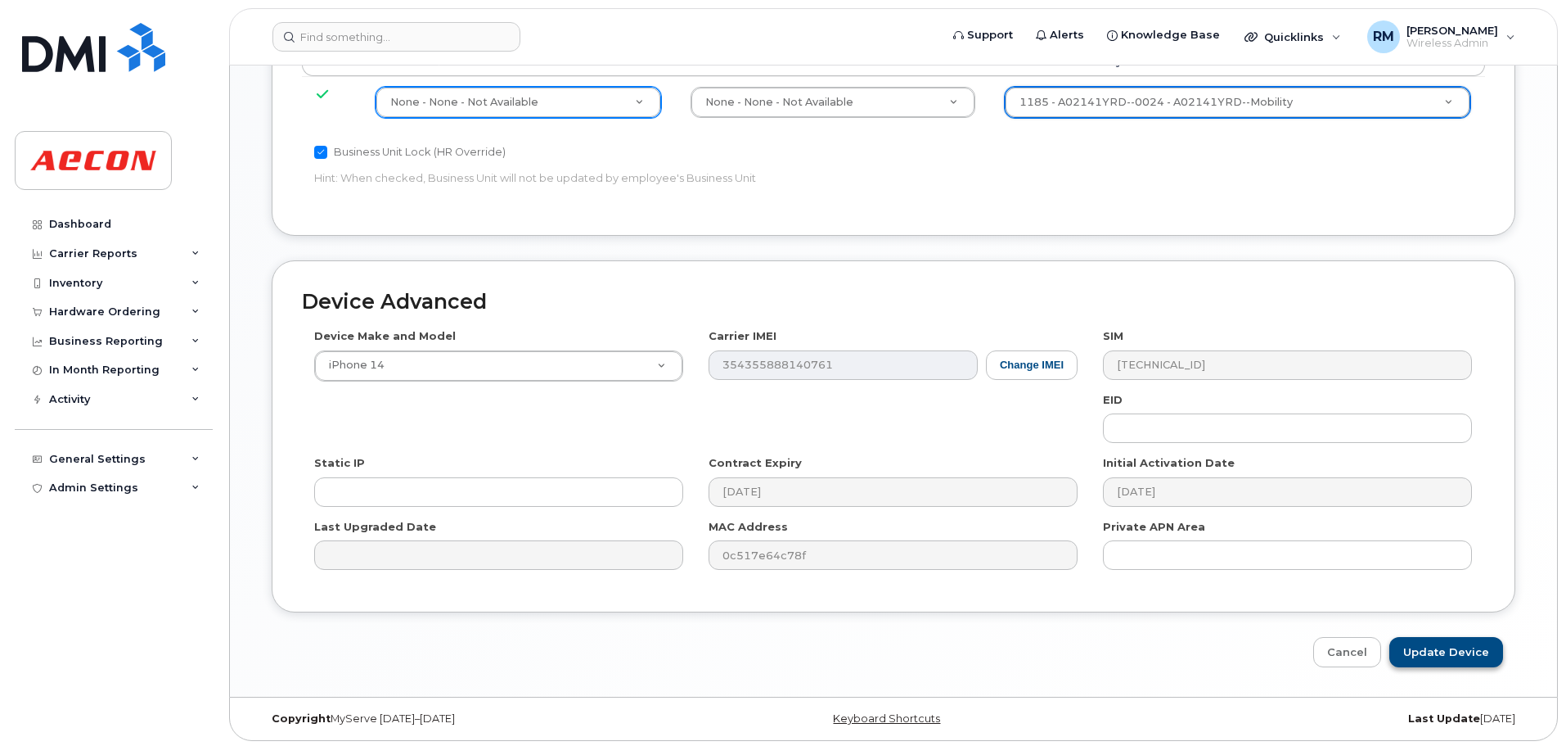
scroll to position [920, 0]
click at [1446, 652] on input "Update Device" at bounding box center [1447, 648] width 114 height 30
type input "Saving..."
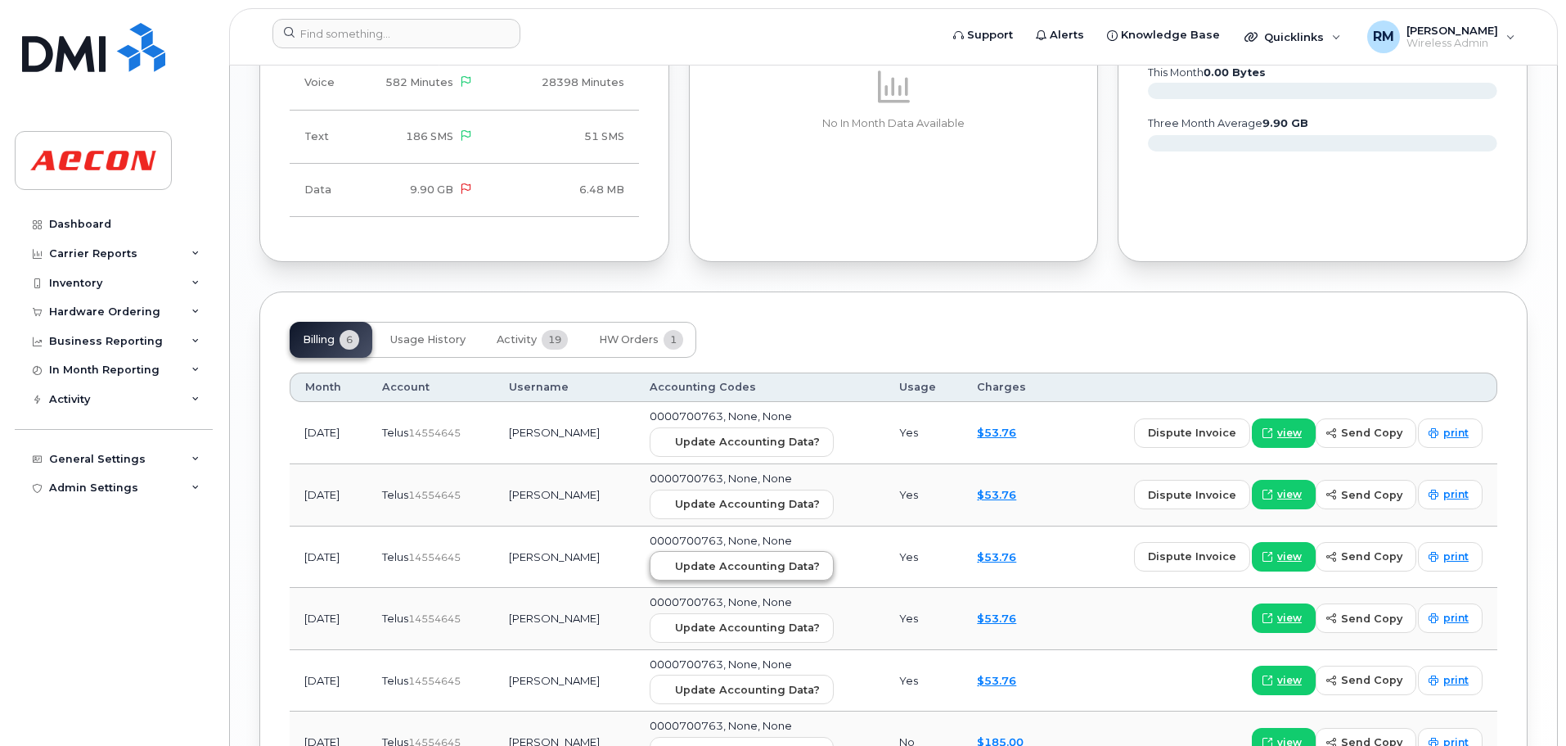
scroll to position [1637, 0]
click at [733, 435] on span "Update Accounting Data?" at bounding box center [747, 441] width 145 height 16
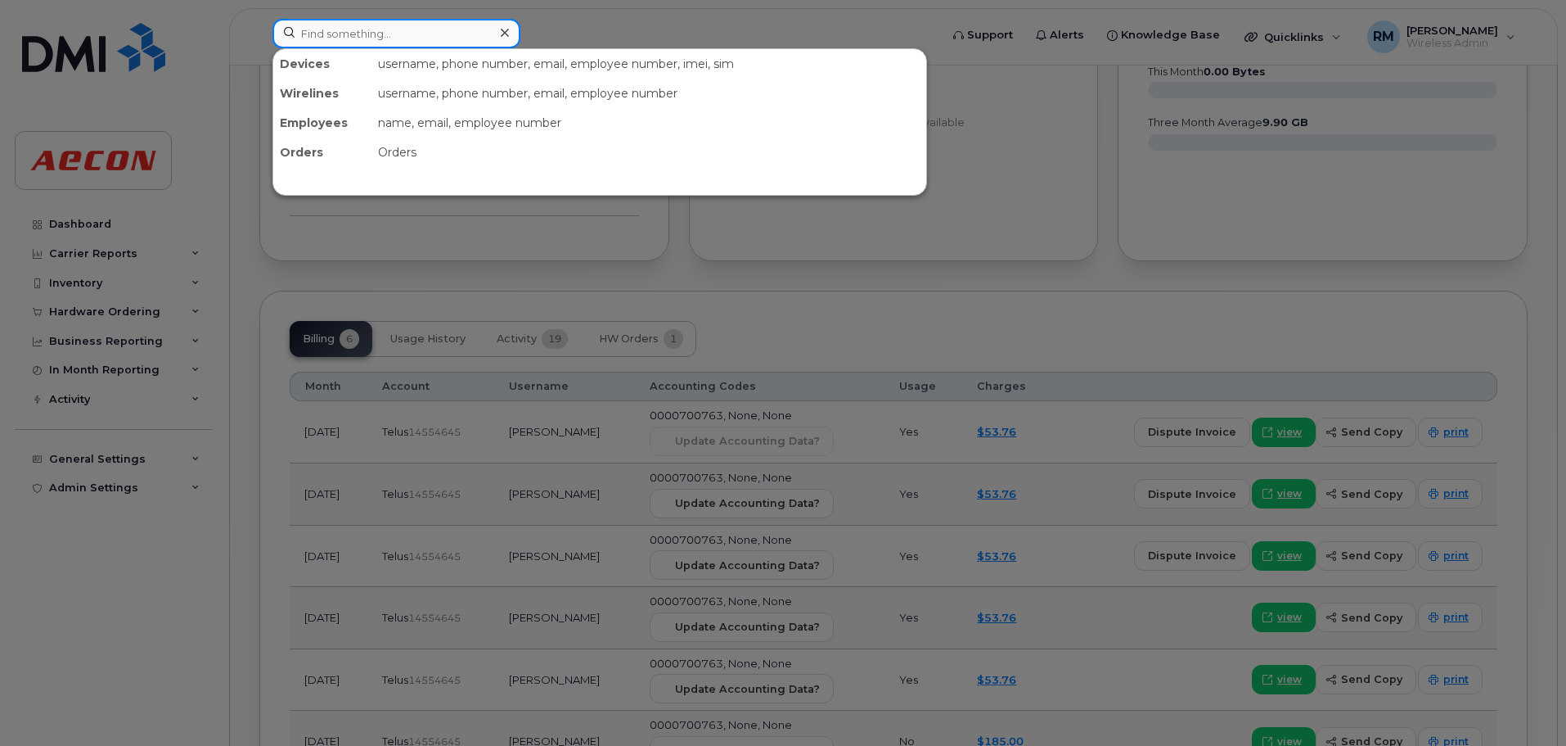
click at [399, 32] on input at bounding box center [397, 33] width 248 height 29
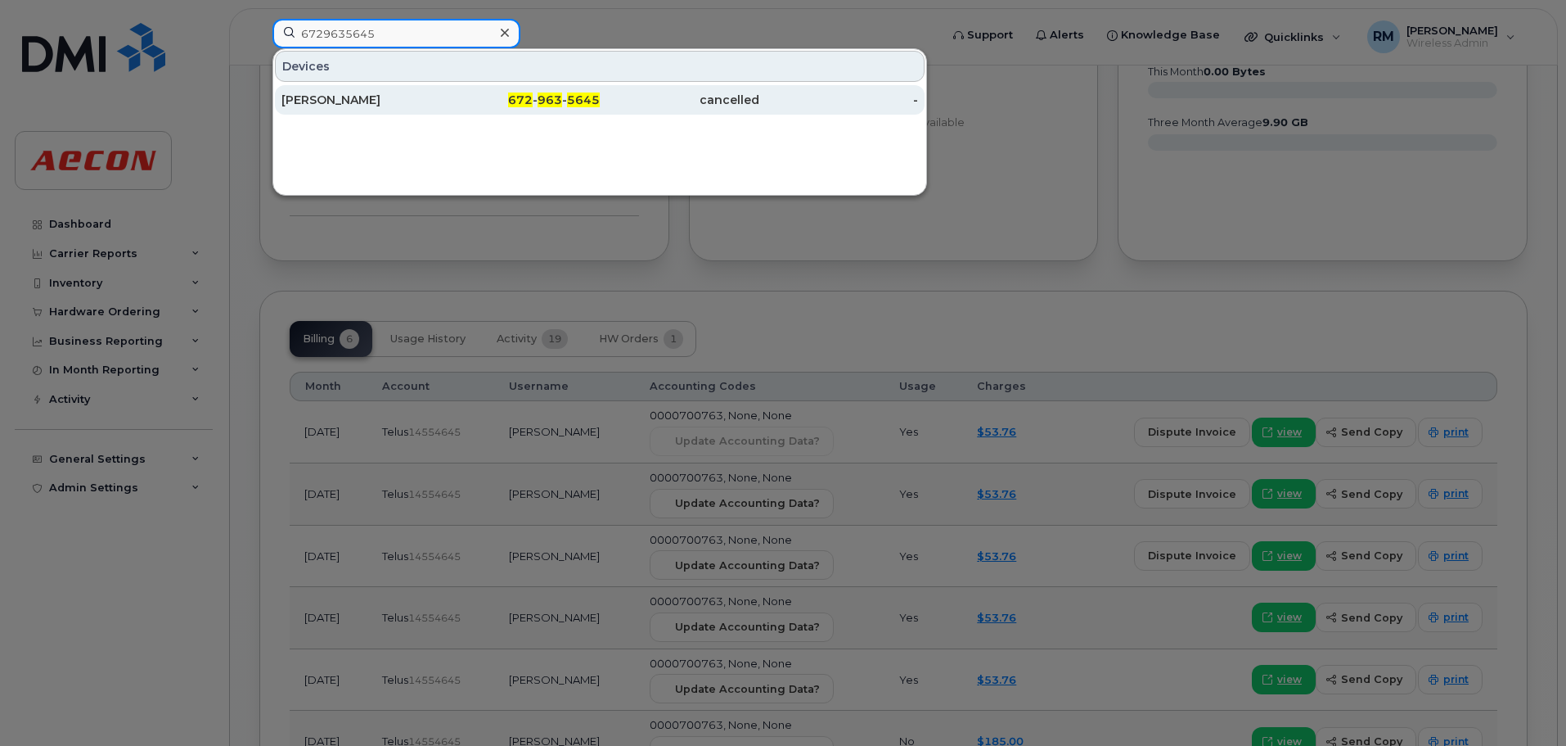
type input "6729635645"
click at [533, 102] on span "672" at bounding box center [520, 99] width 25 height 15
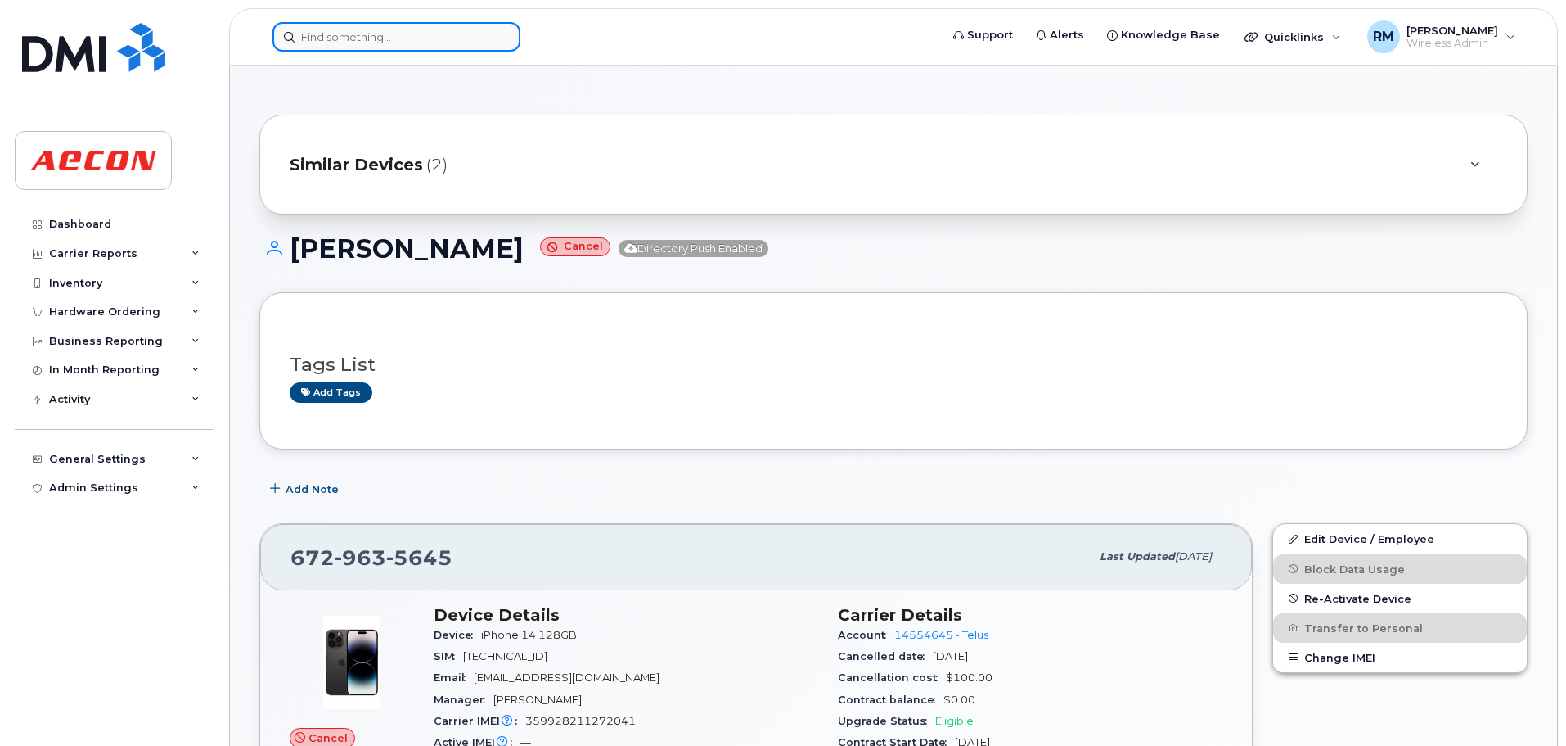
click at [387, 43] on input at bounding box center [397, 36] width 248 height 29
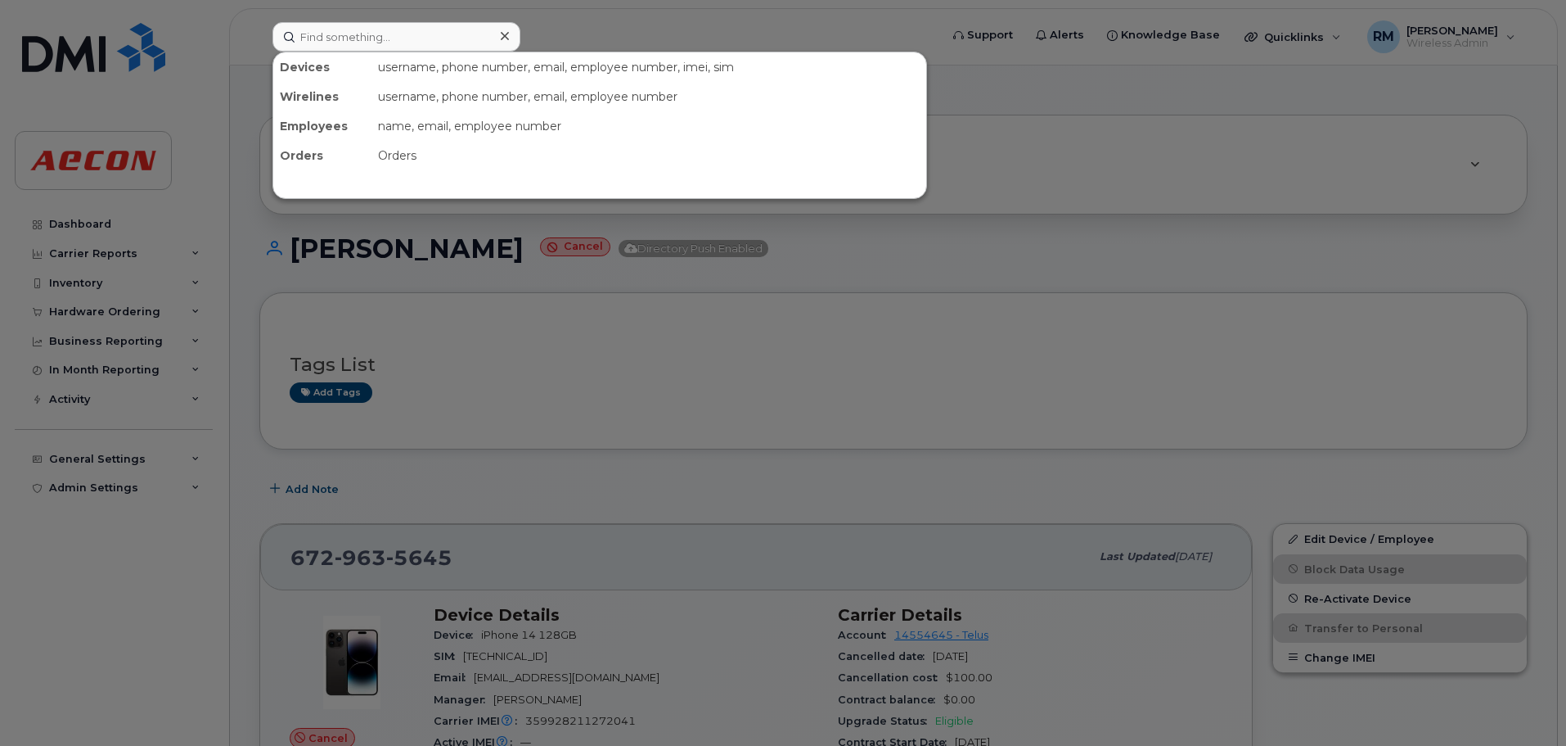
click at [786, 457] on div at bounding box center [783, 373] width 1566 height 746
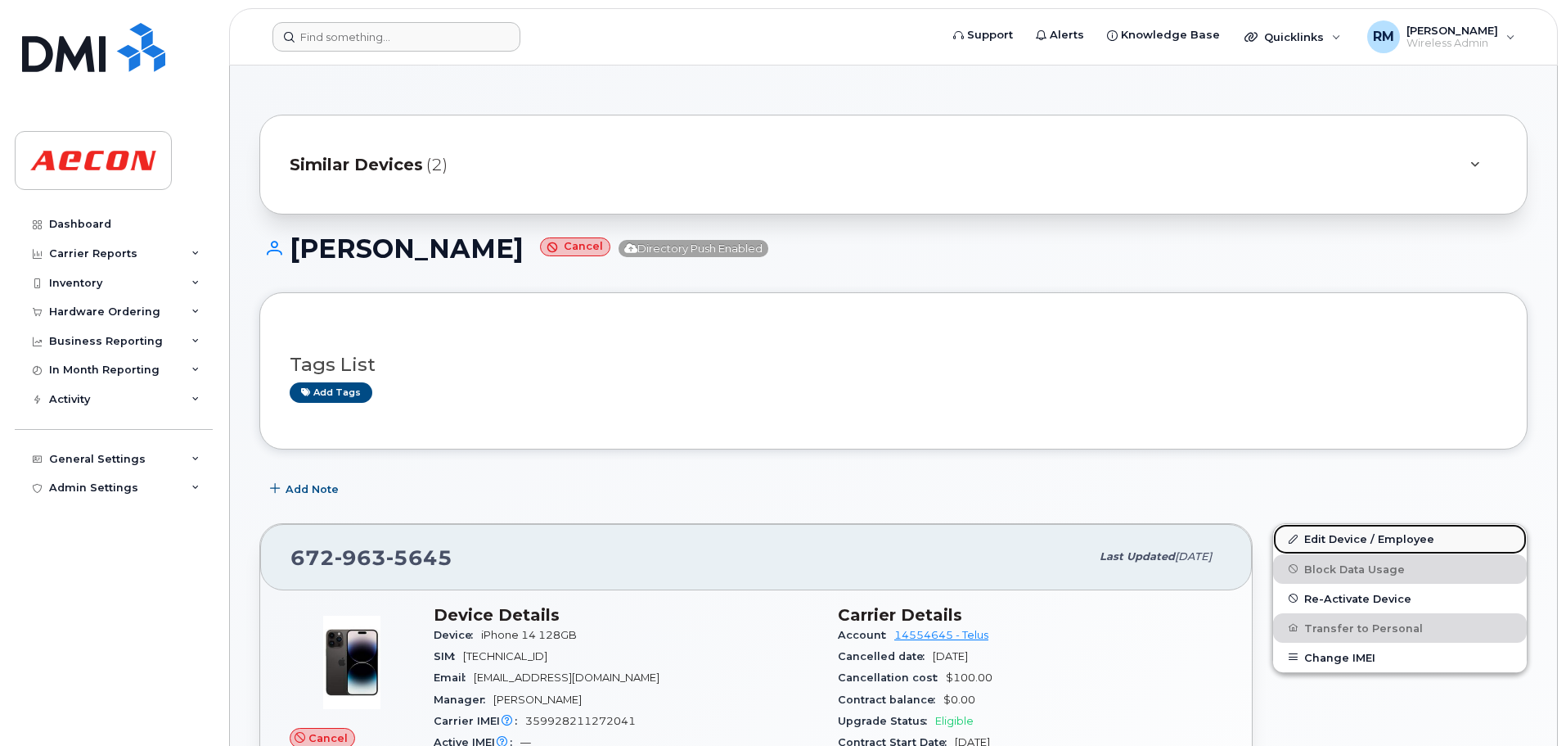
click at [1348, 542] on link "Edit Device / Employee" at bounding box center [1400, 538] width 254 height 29
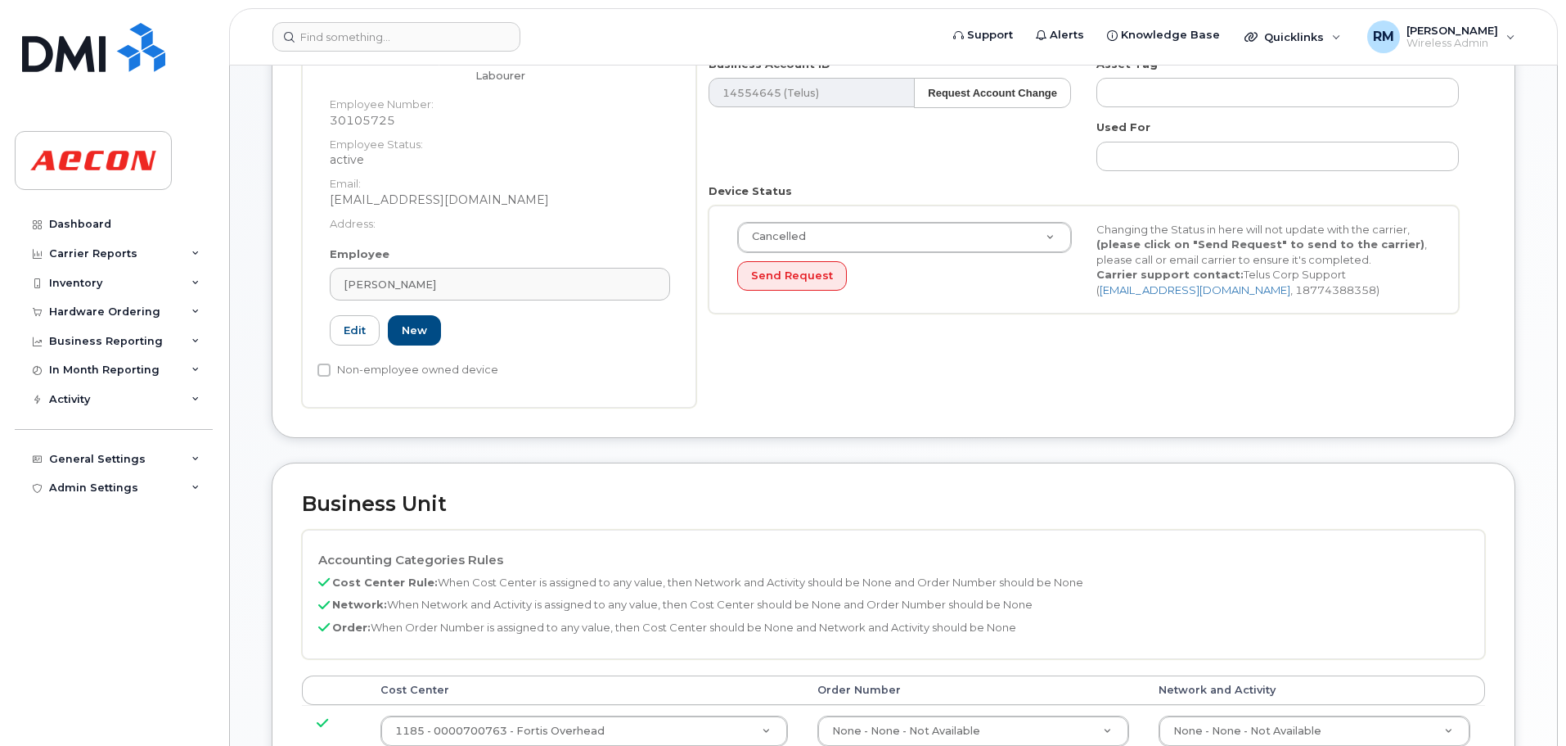
scroll to position [573, 0]
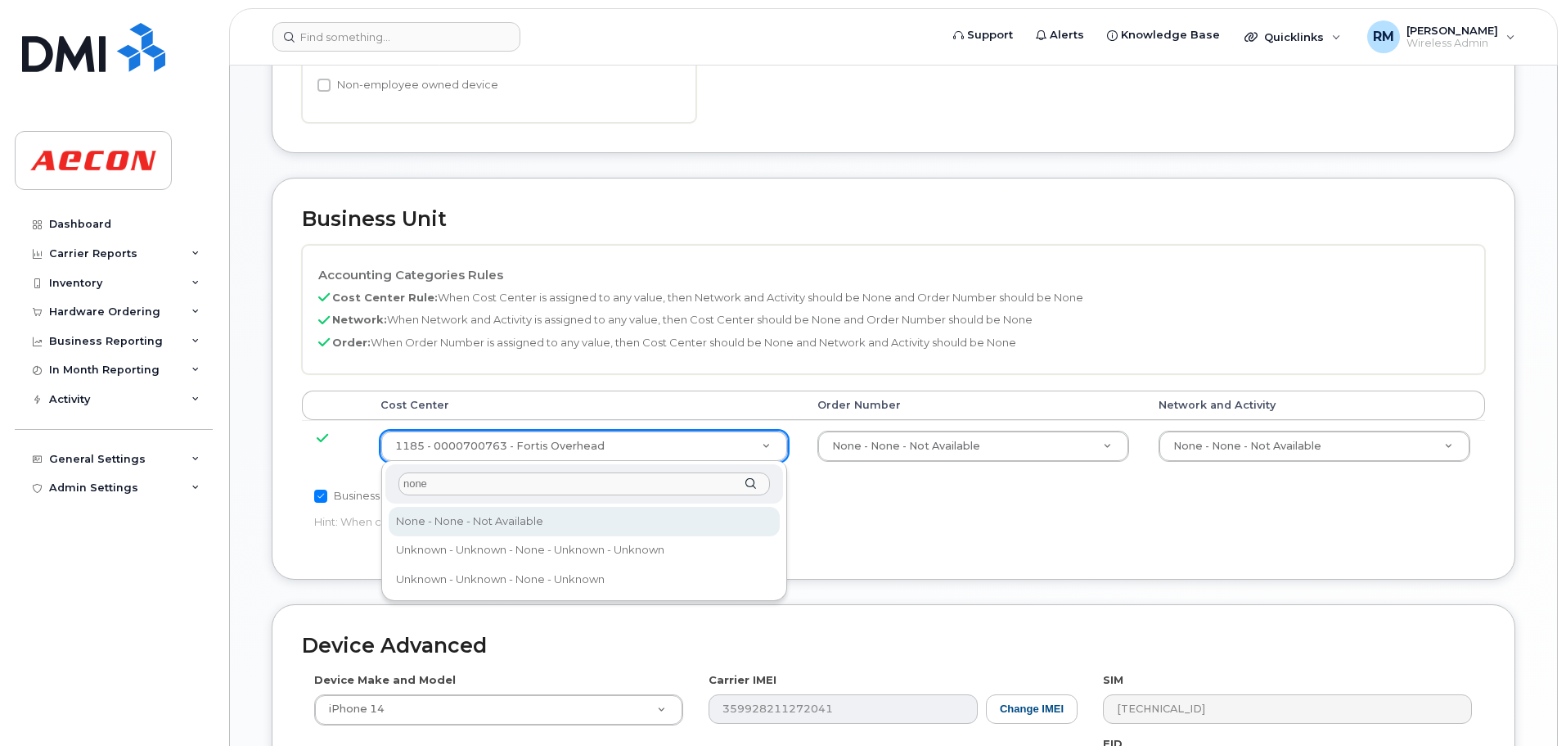
type input "none"
type input "289660"
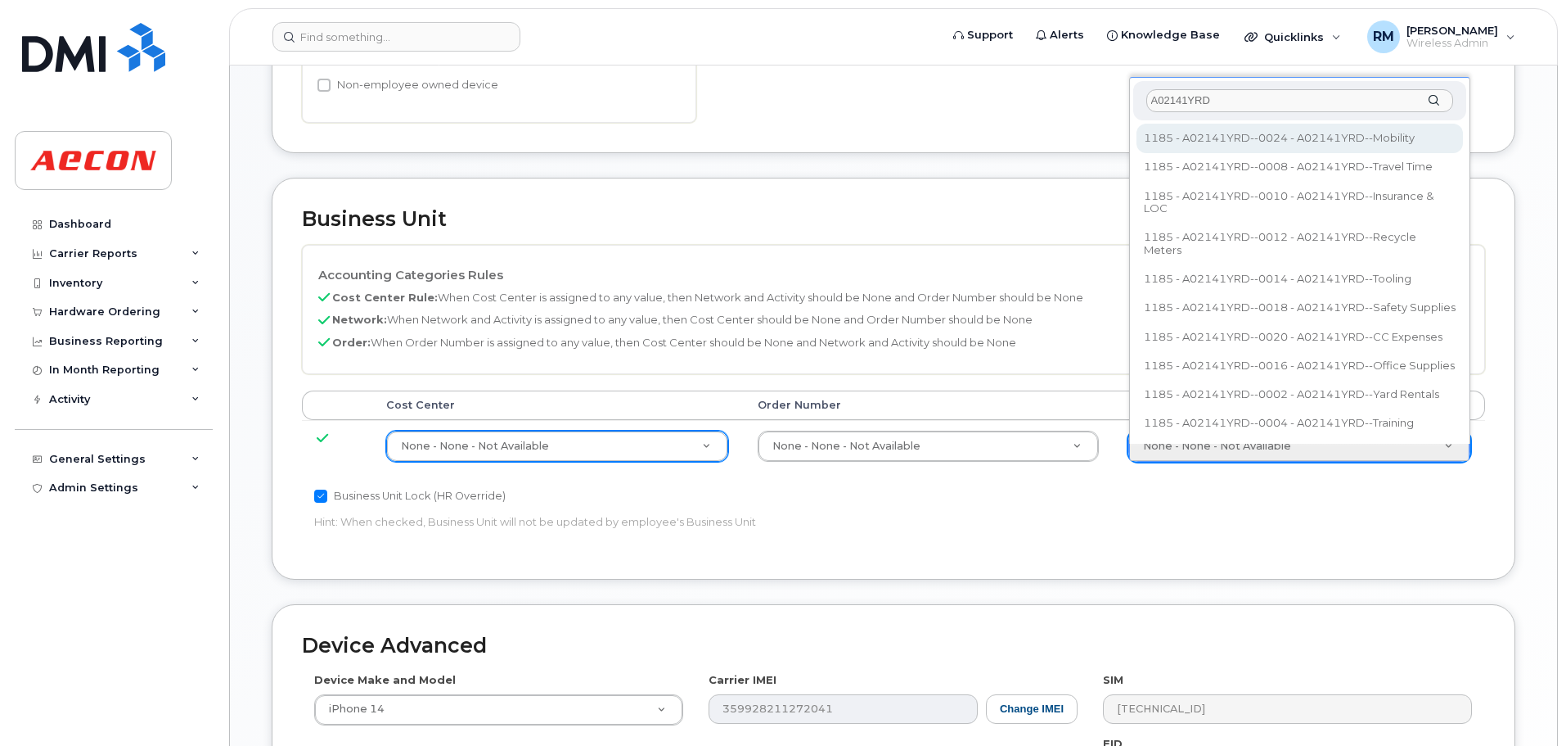
type input "A02141YRD"
type input "36211770"
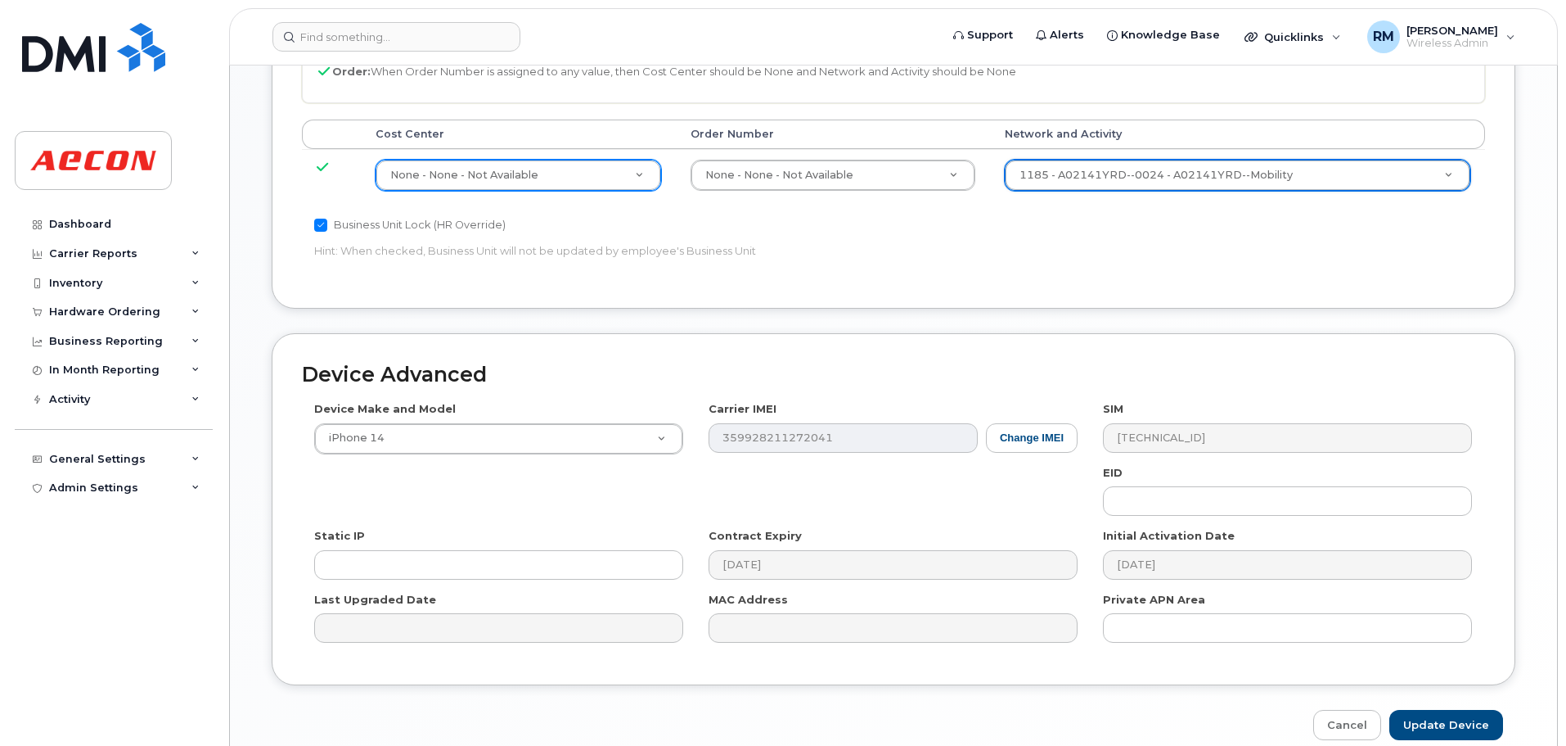
scroll to position [900, 0]
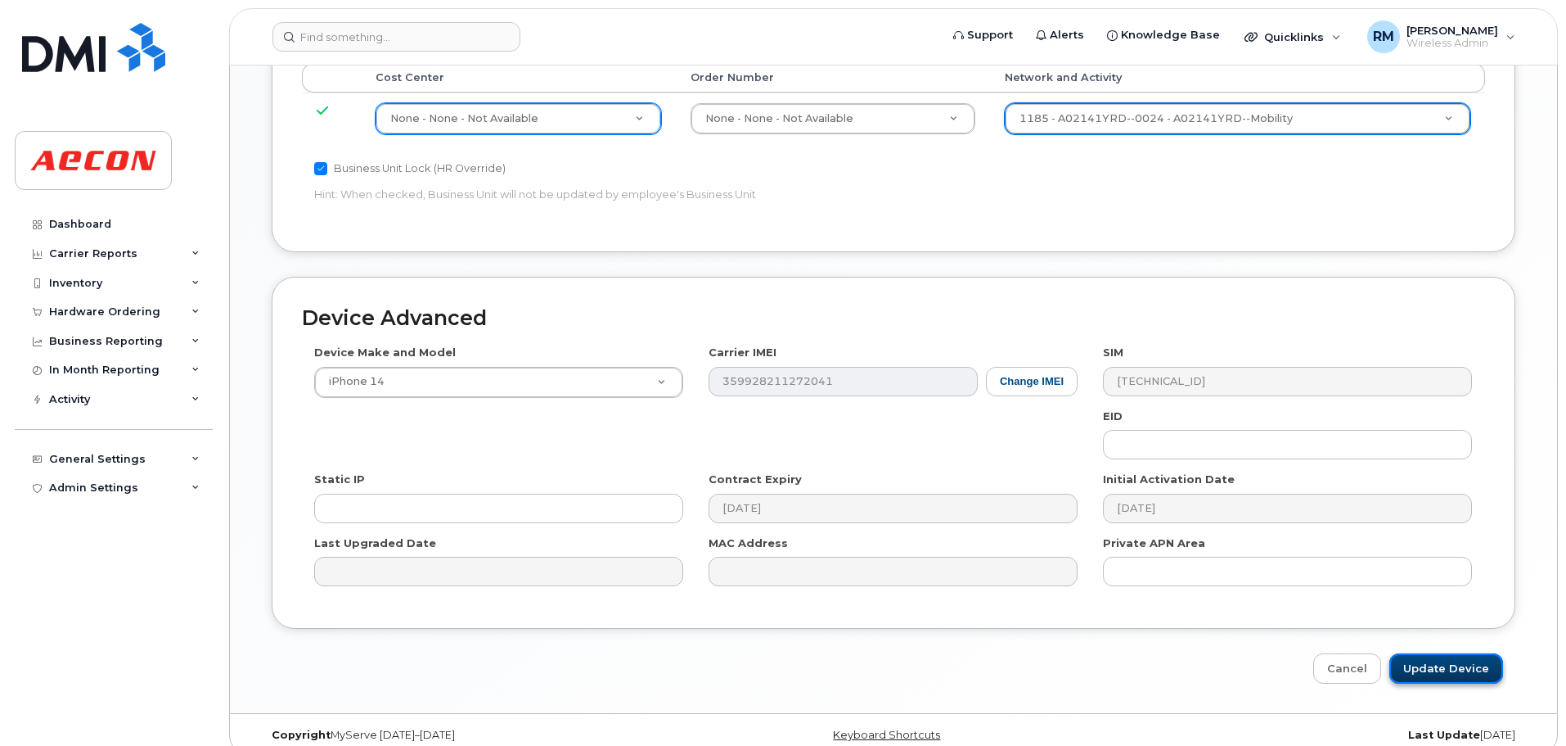
click at [1453, 671] on input "Update Device" at bounding box center [1447, 668] width 114 height 30
type input "Saving..."
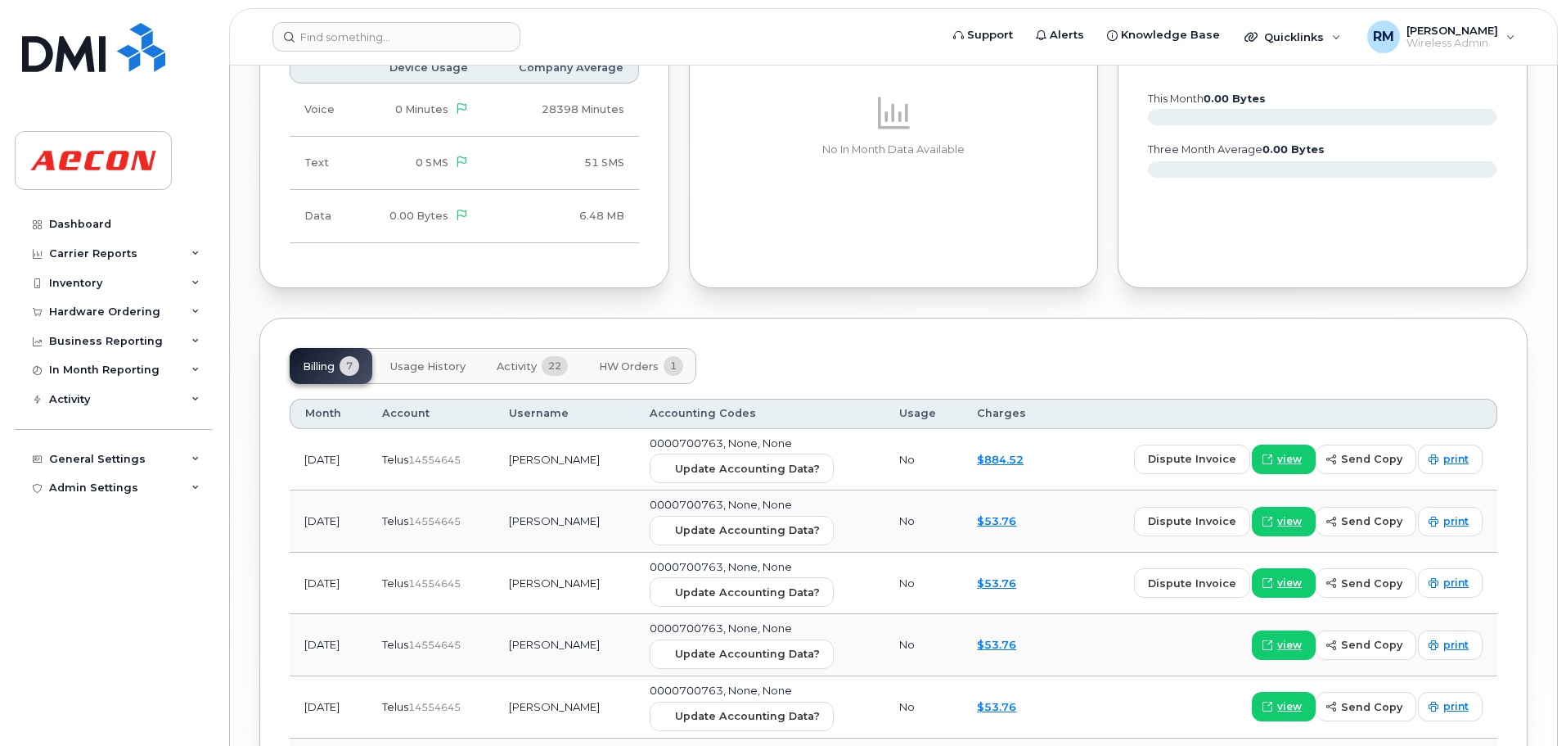
scroll to position [1345, 0]
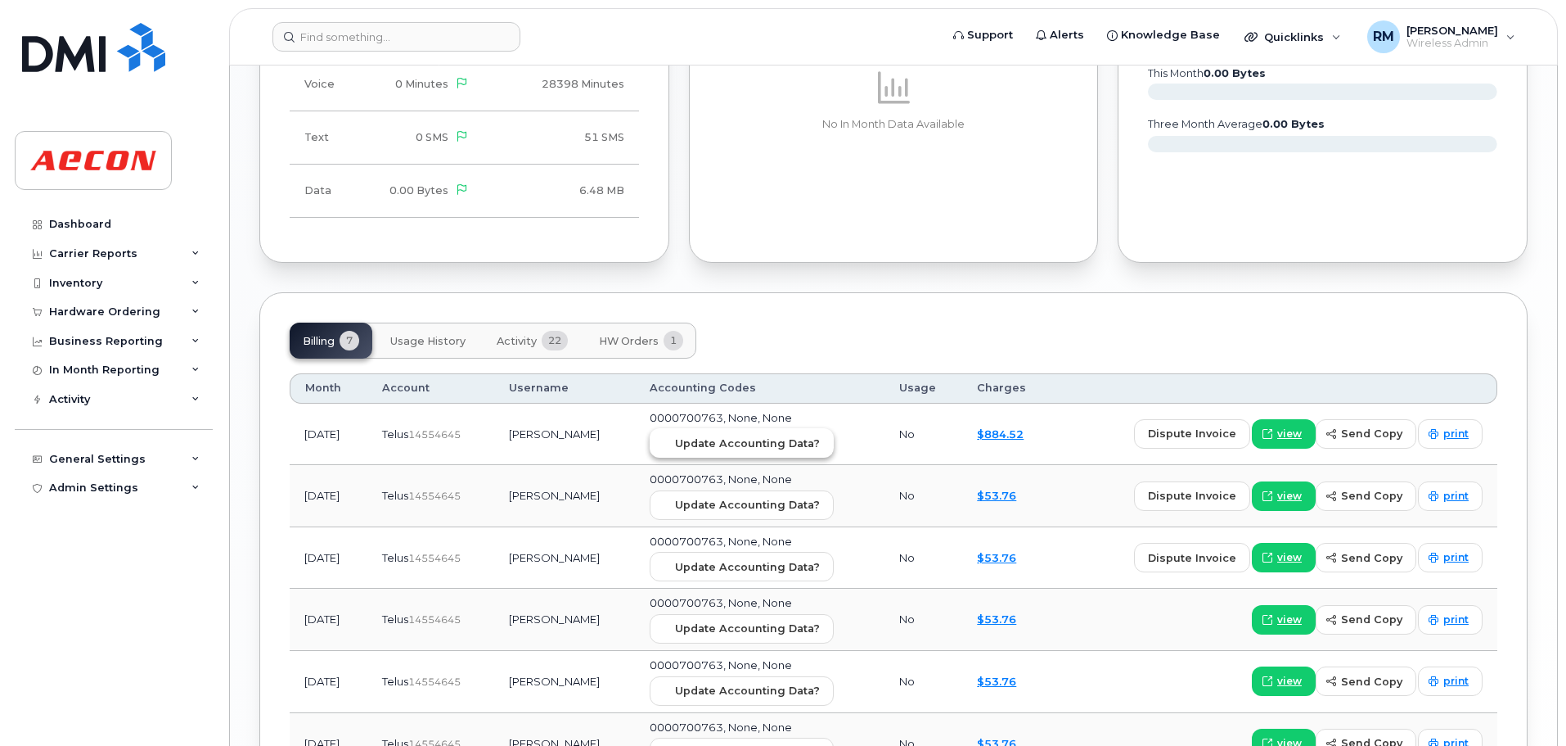
click at [770, 450] on span "Update Accounting Data?" at bounding box center [747, 443] width 145 height 16
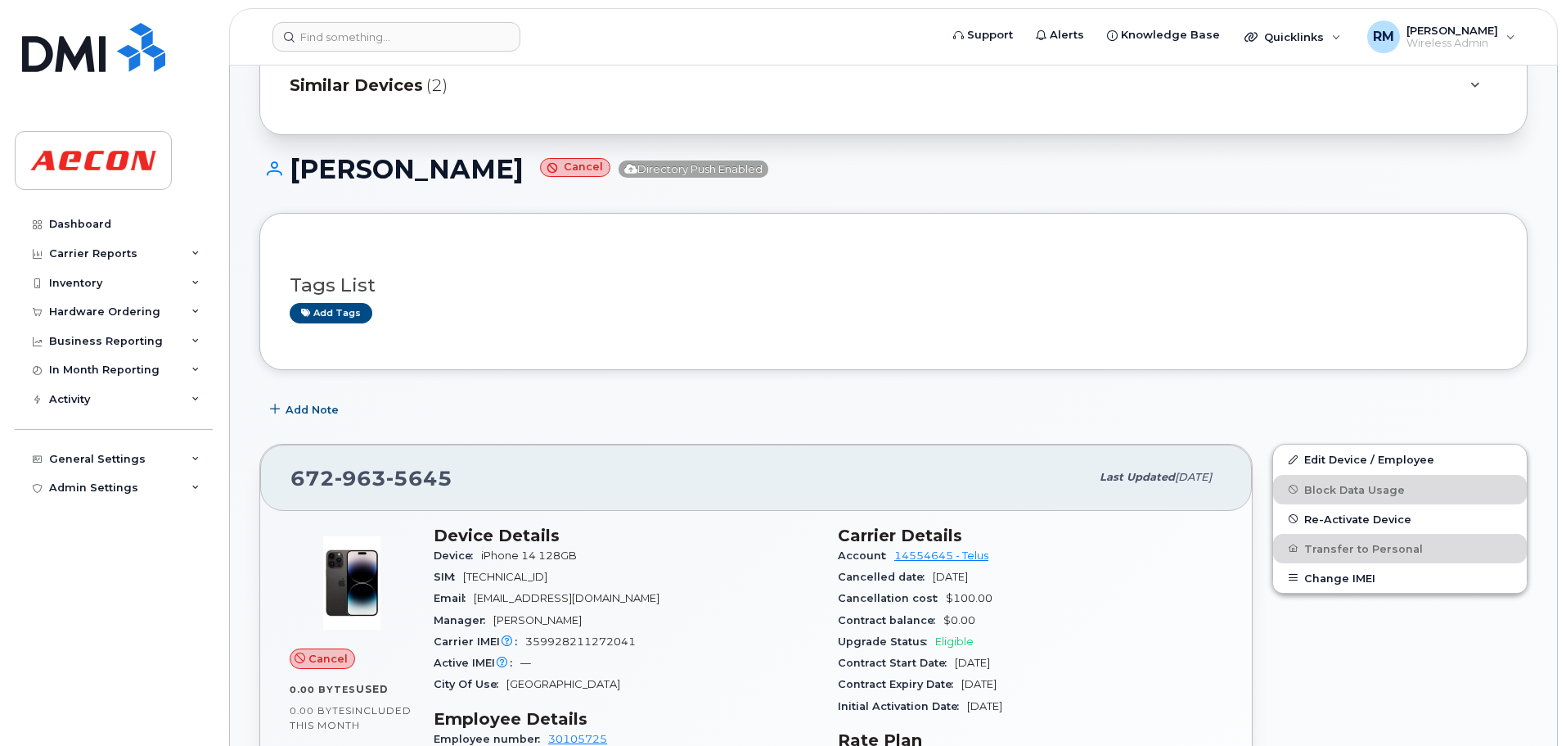
scroll to position [82, 0]
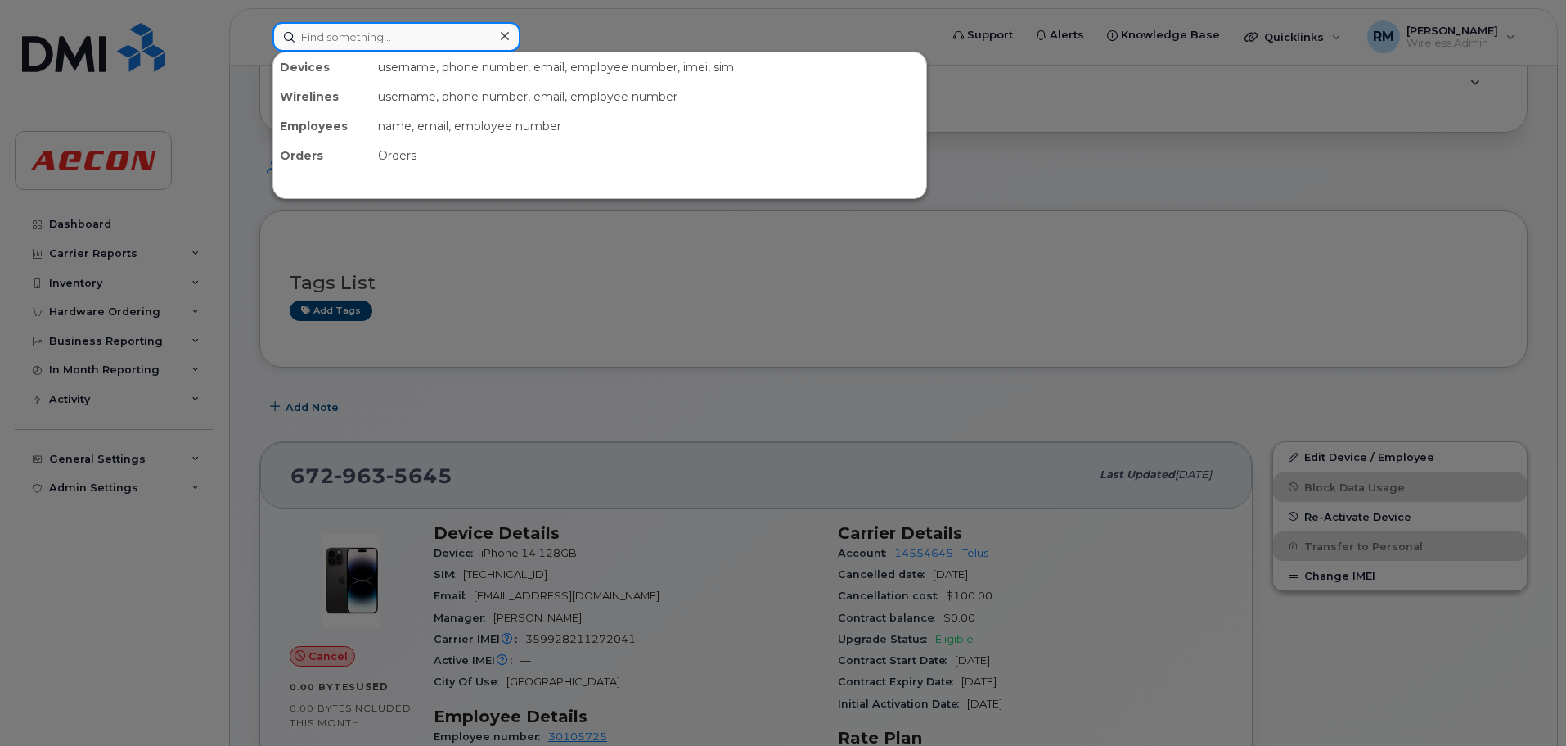
click at [347, 36] on input at bounding box center [397, 36] width 248 height 29
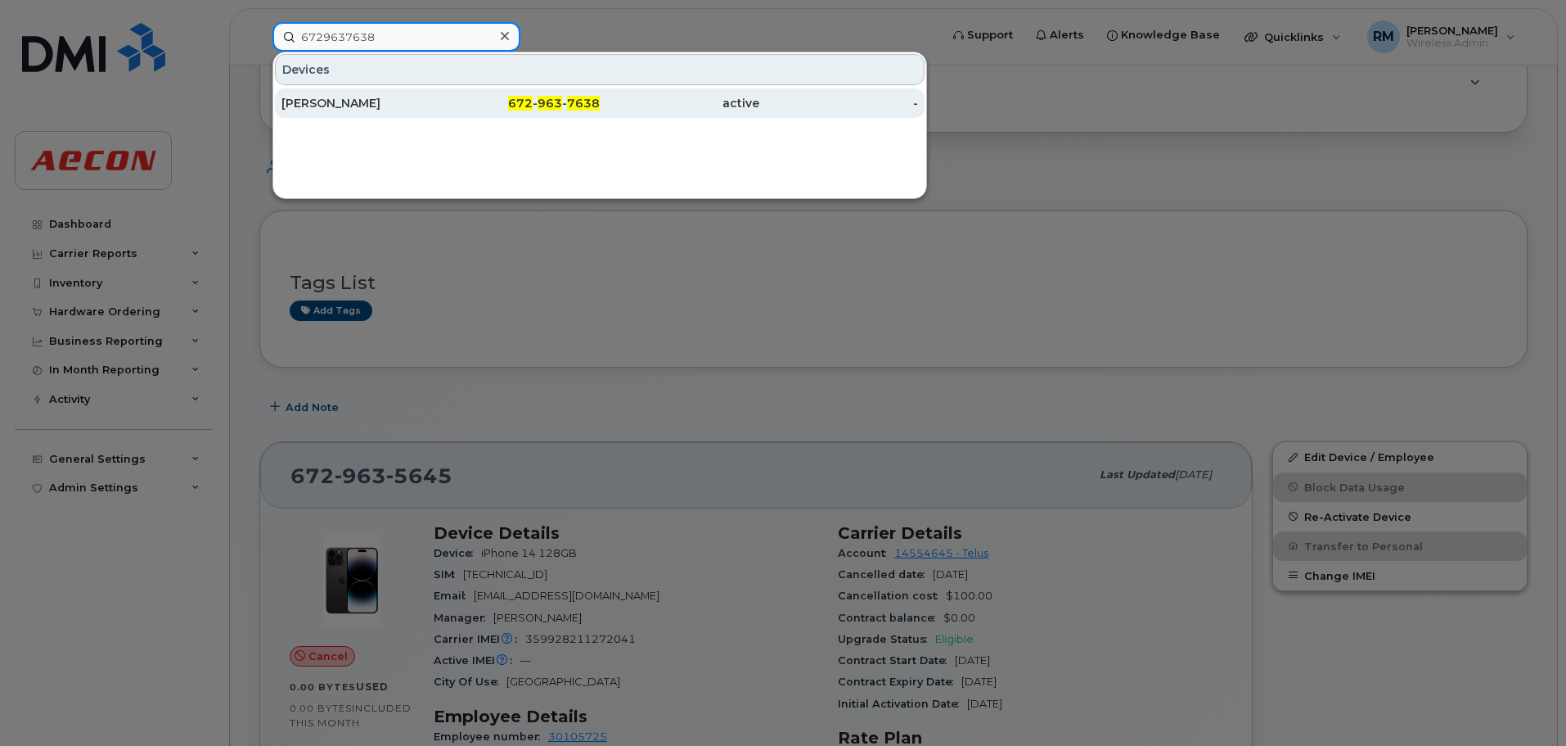
type input "6729637638"
click at [557, 106] on span "963" at bounding box center [550, 103] width 25 height 15
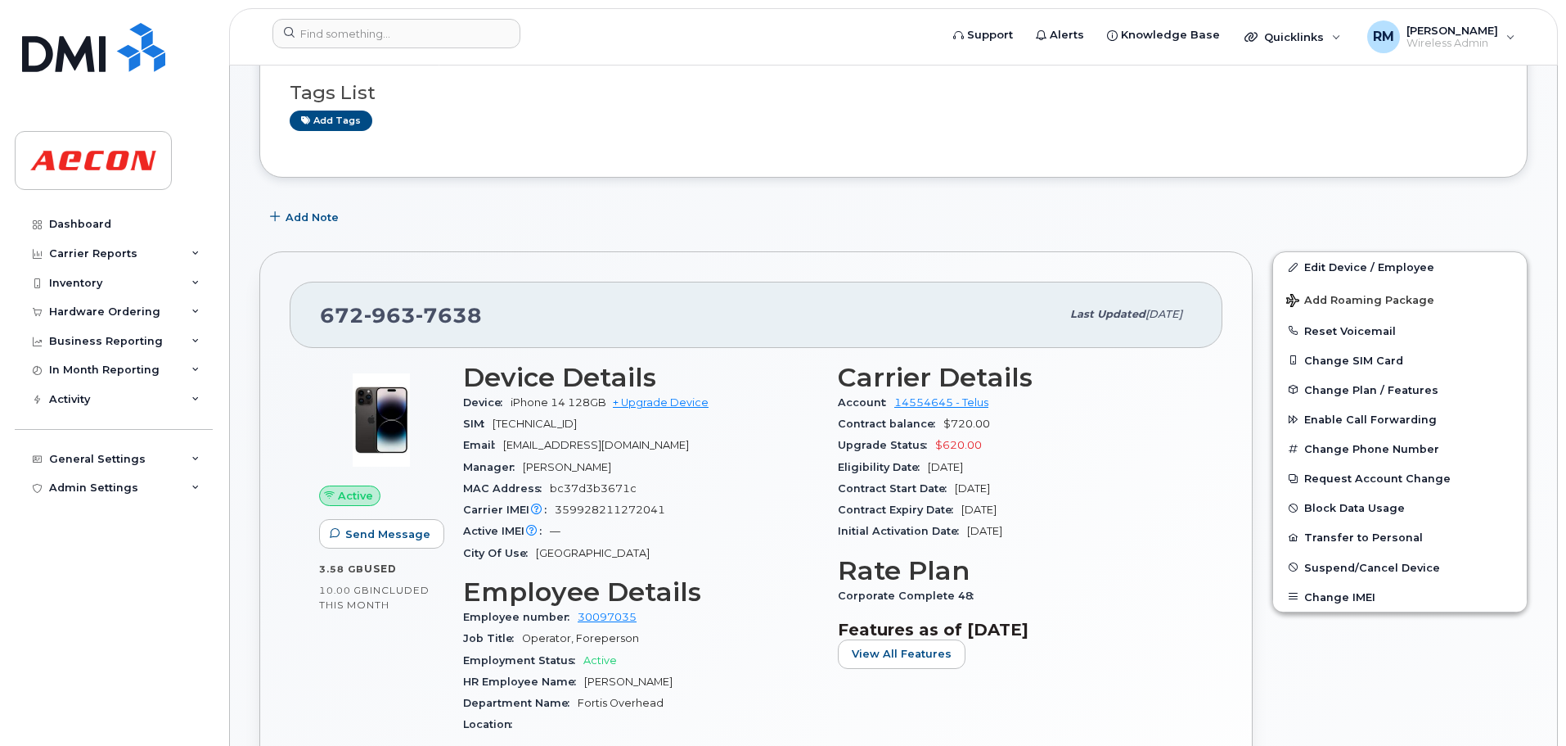
scroll to position [130, 0]
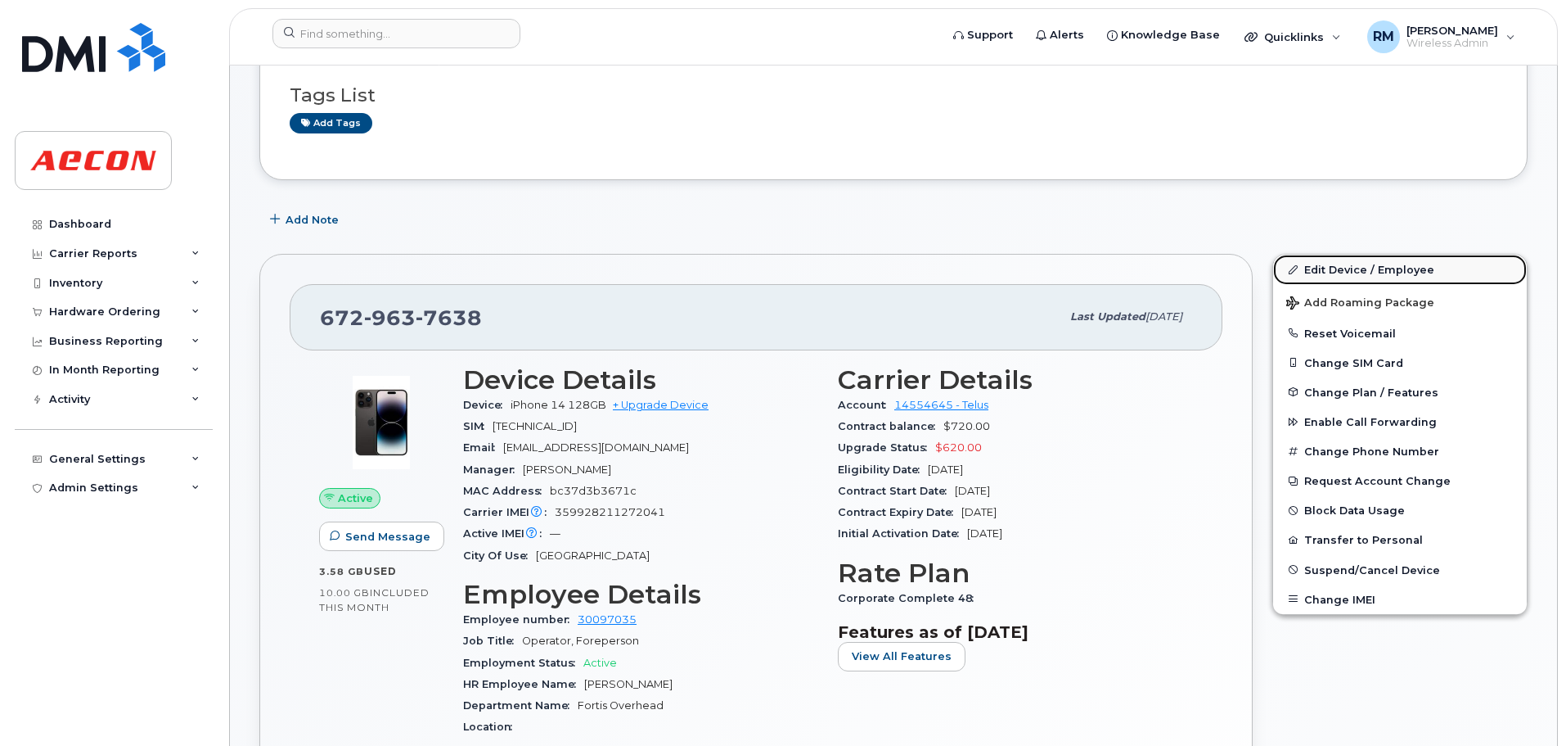
drag, startPoint x: 1335, startPoint y: 268, endPoint x: 1323, endPoint y: 267, distance: 11.5
click at [1335, 268] on link "Edit Device / Employee" at bounding box center [1400, 269] width 254 height 29
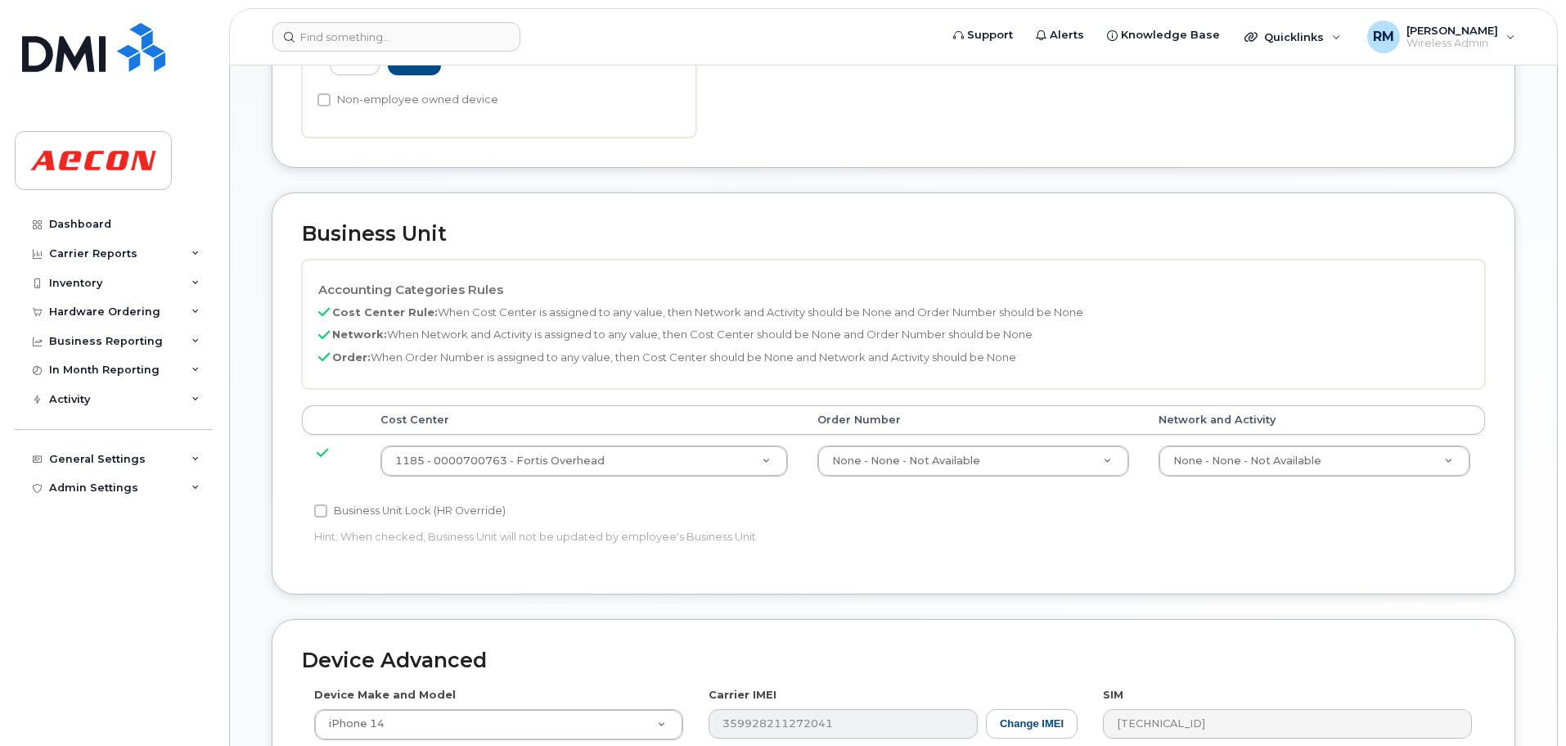
scroll to position [573, 0]
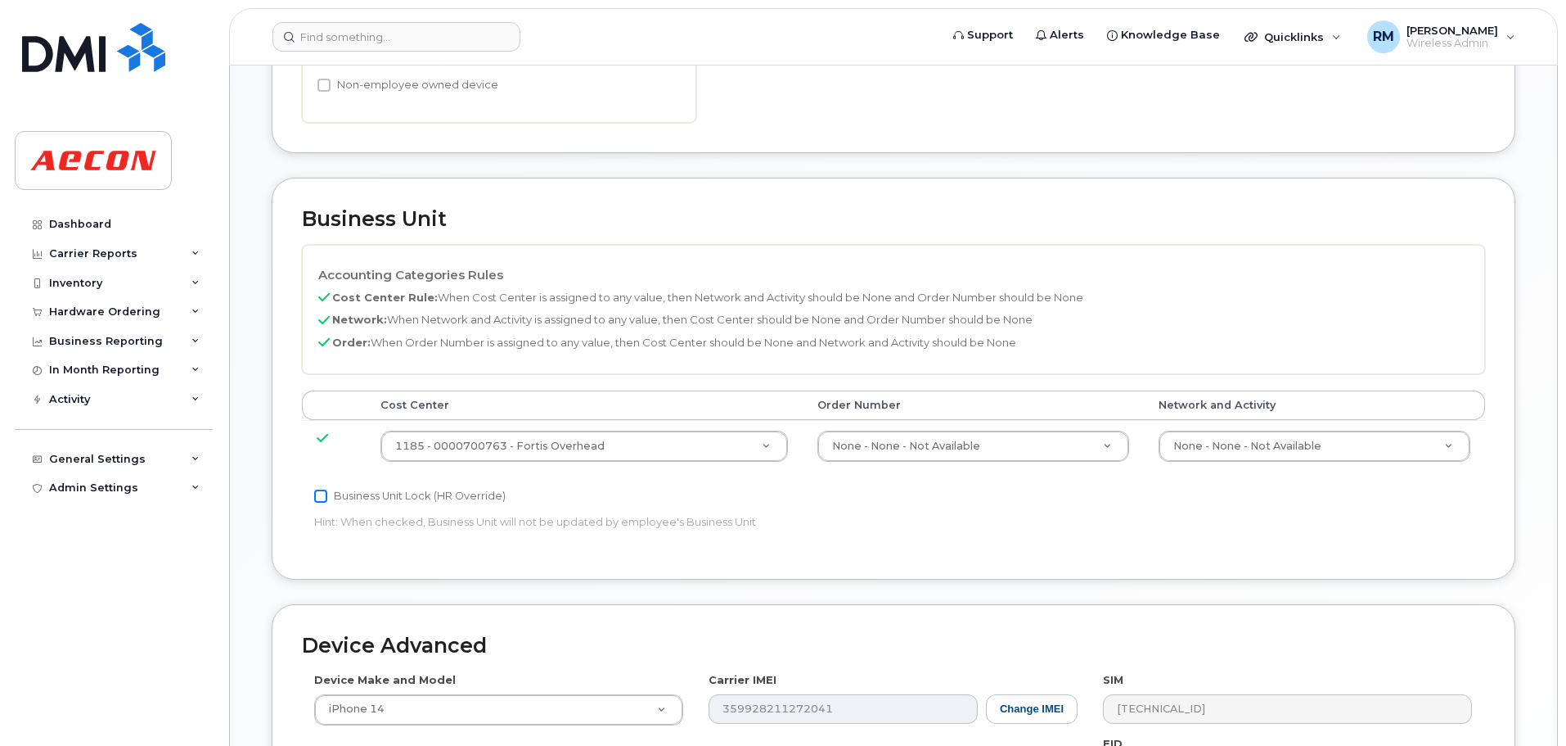
click at [319, 501] on input "Business Unit Lock (HR Override)" at bounding box center [320, 495] width 13 height 13
checkbox input "true"
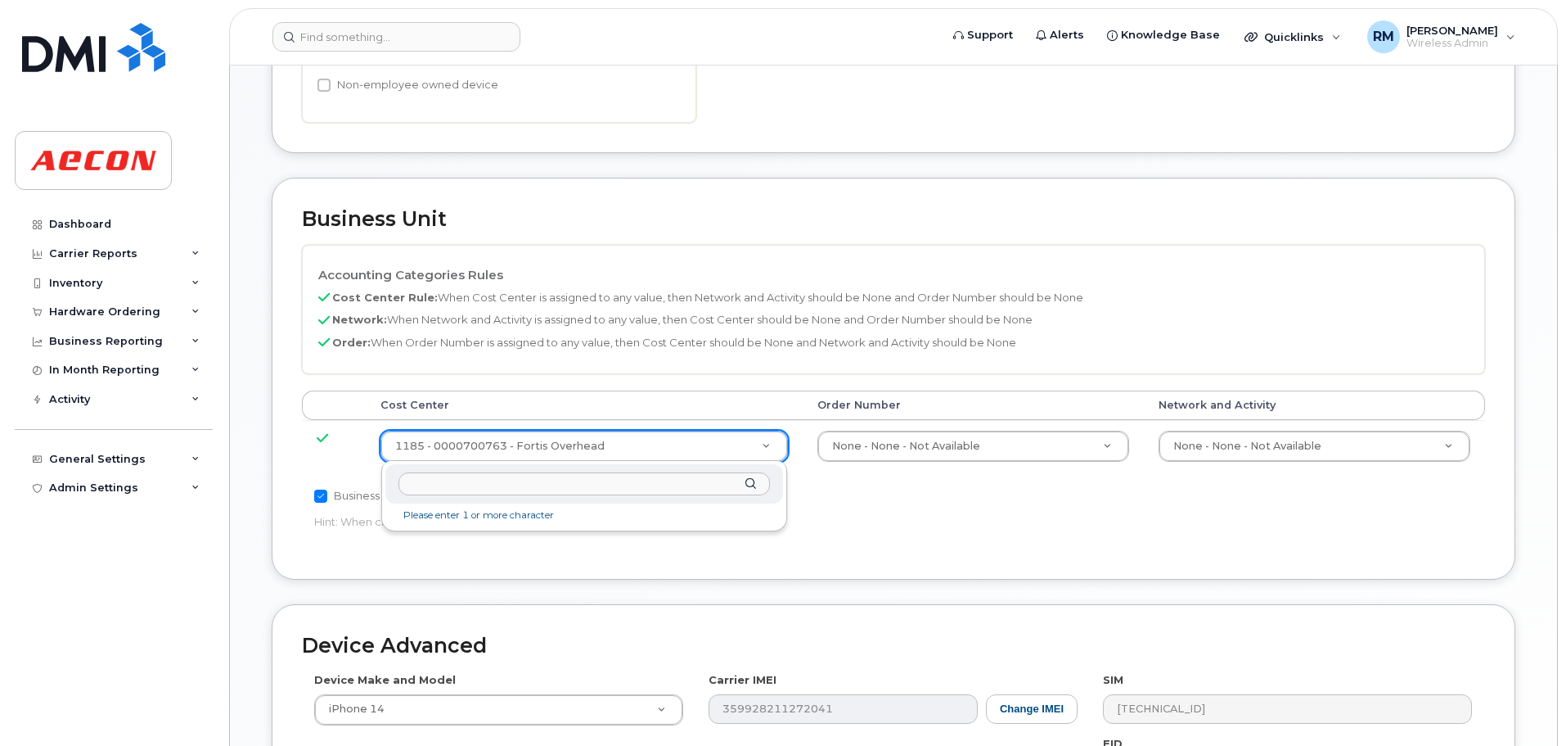
click at [472, 485] on input "text" at bounding box center [585, 484] width 372 height 24
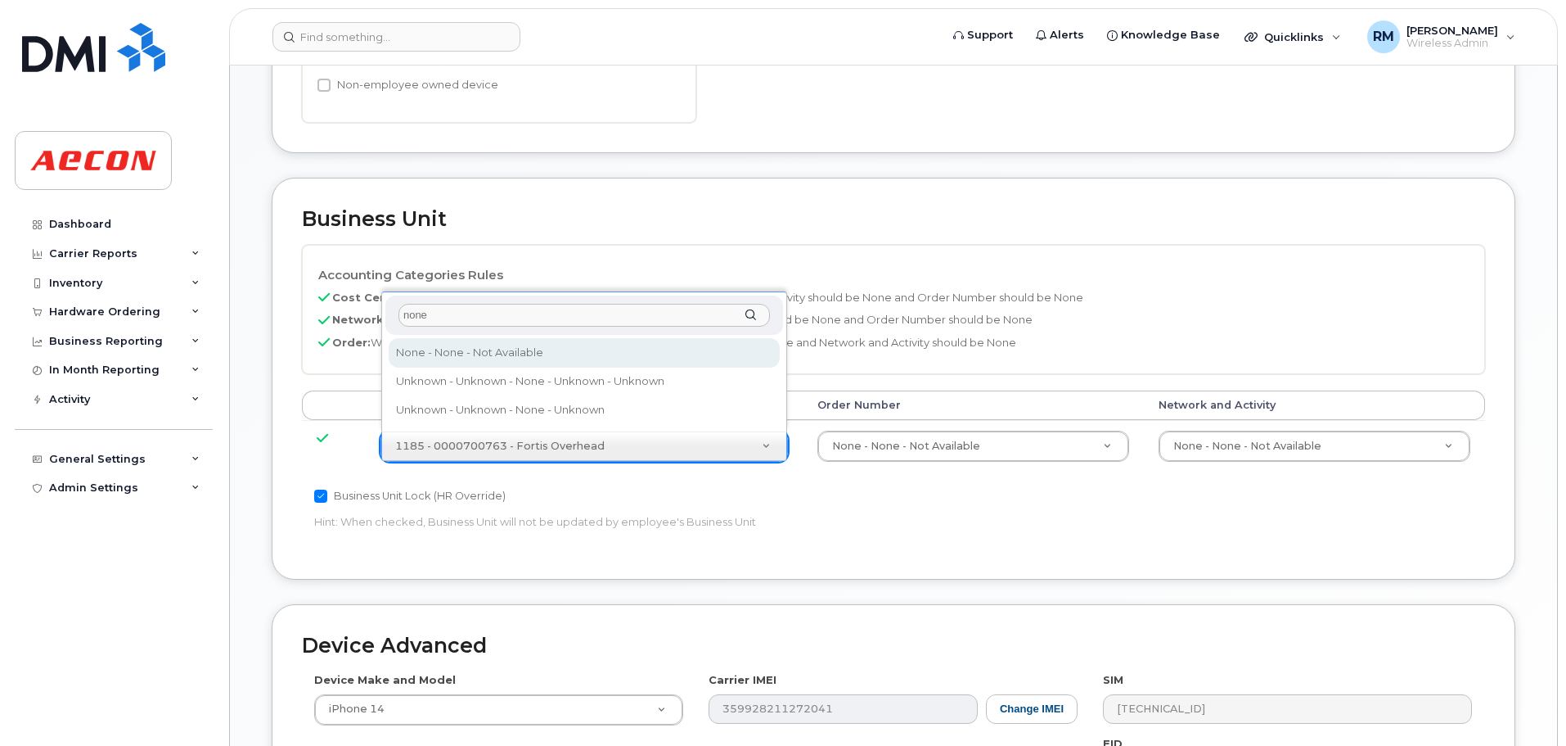
type input "none"
type input "289660"
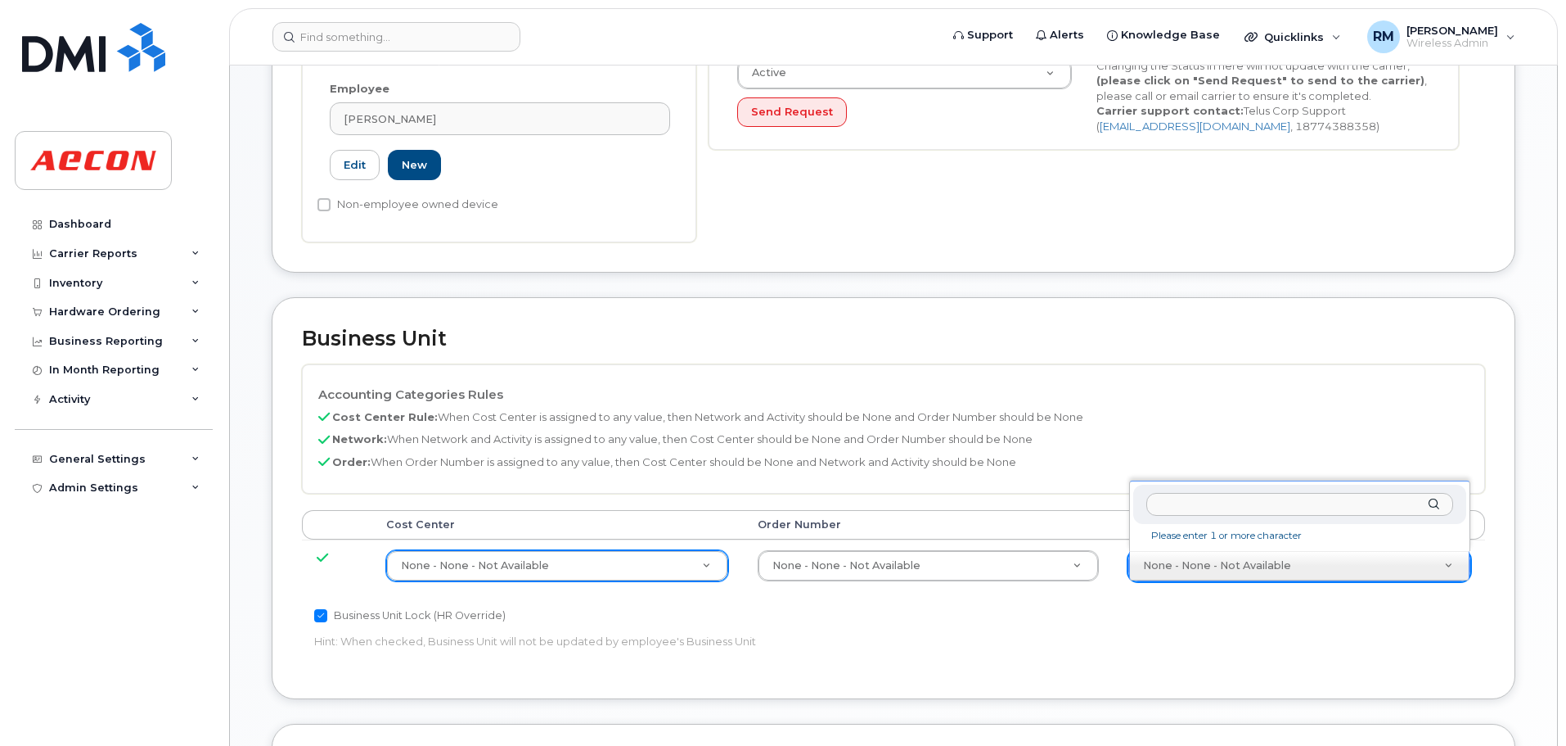
scroll to position [737, 0]
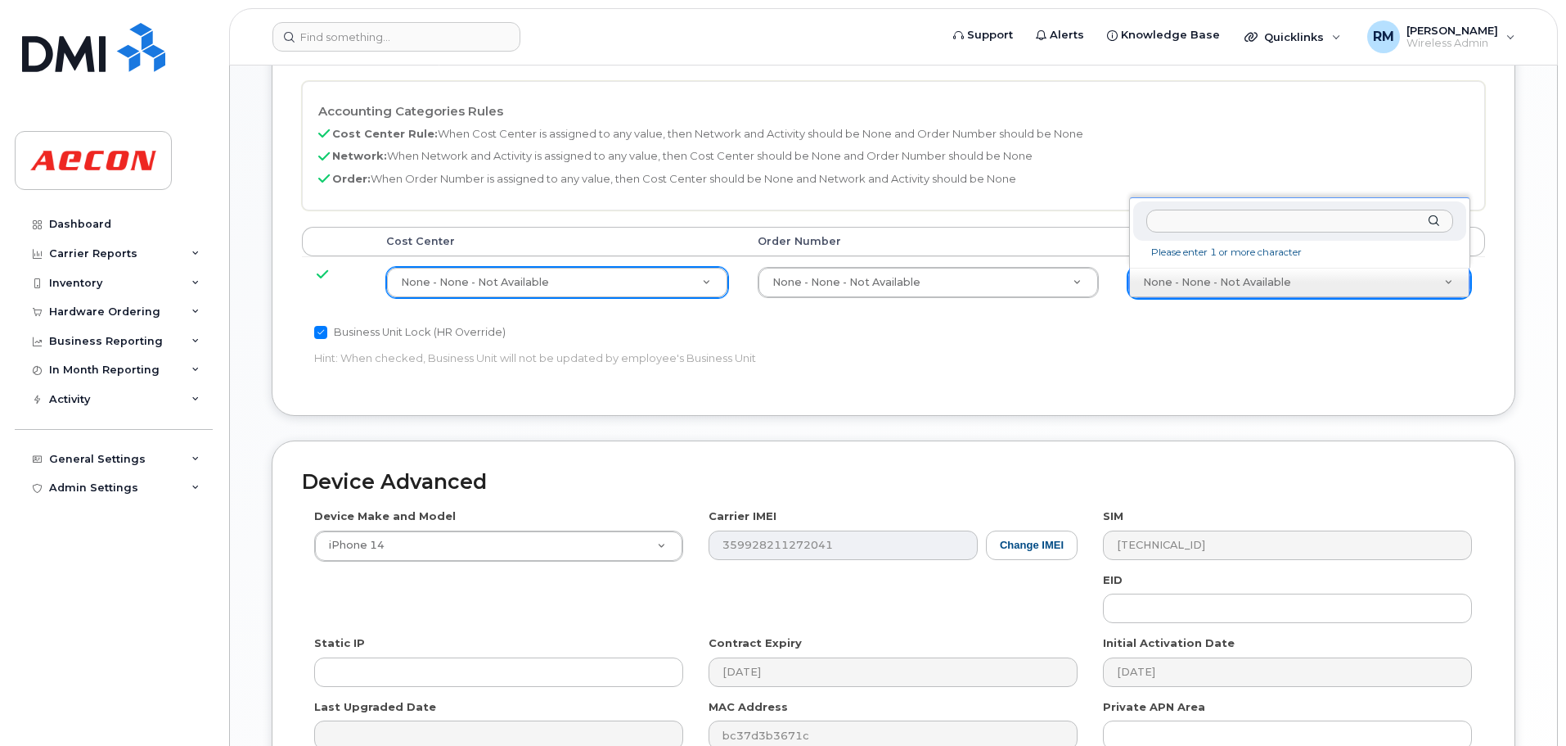
click at [1193, 217] on input "text" at bounding box center [1300, 222] width 307 height 24
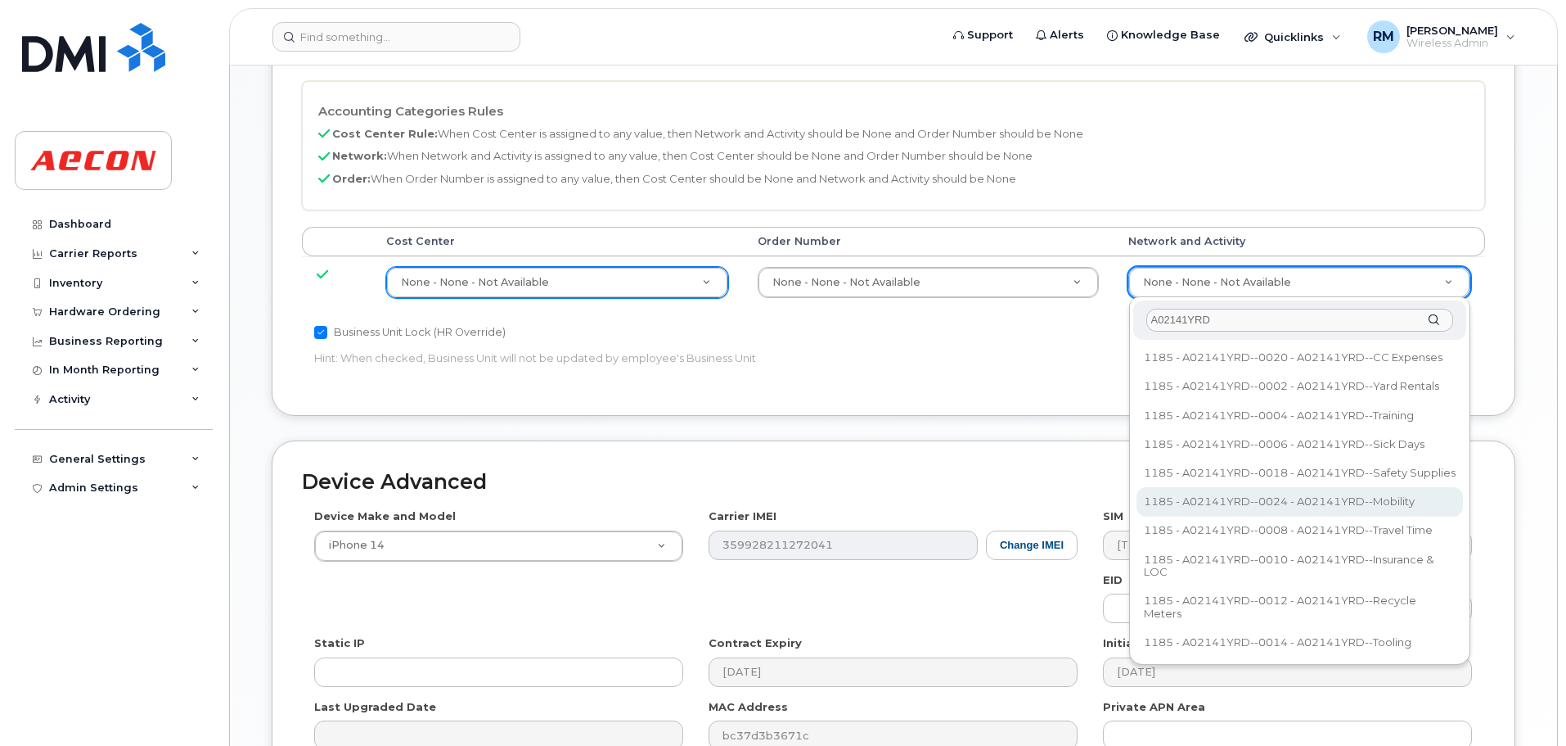
type input "A02141YRD"
type input "36211770"
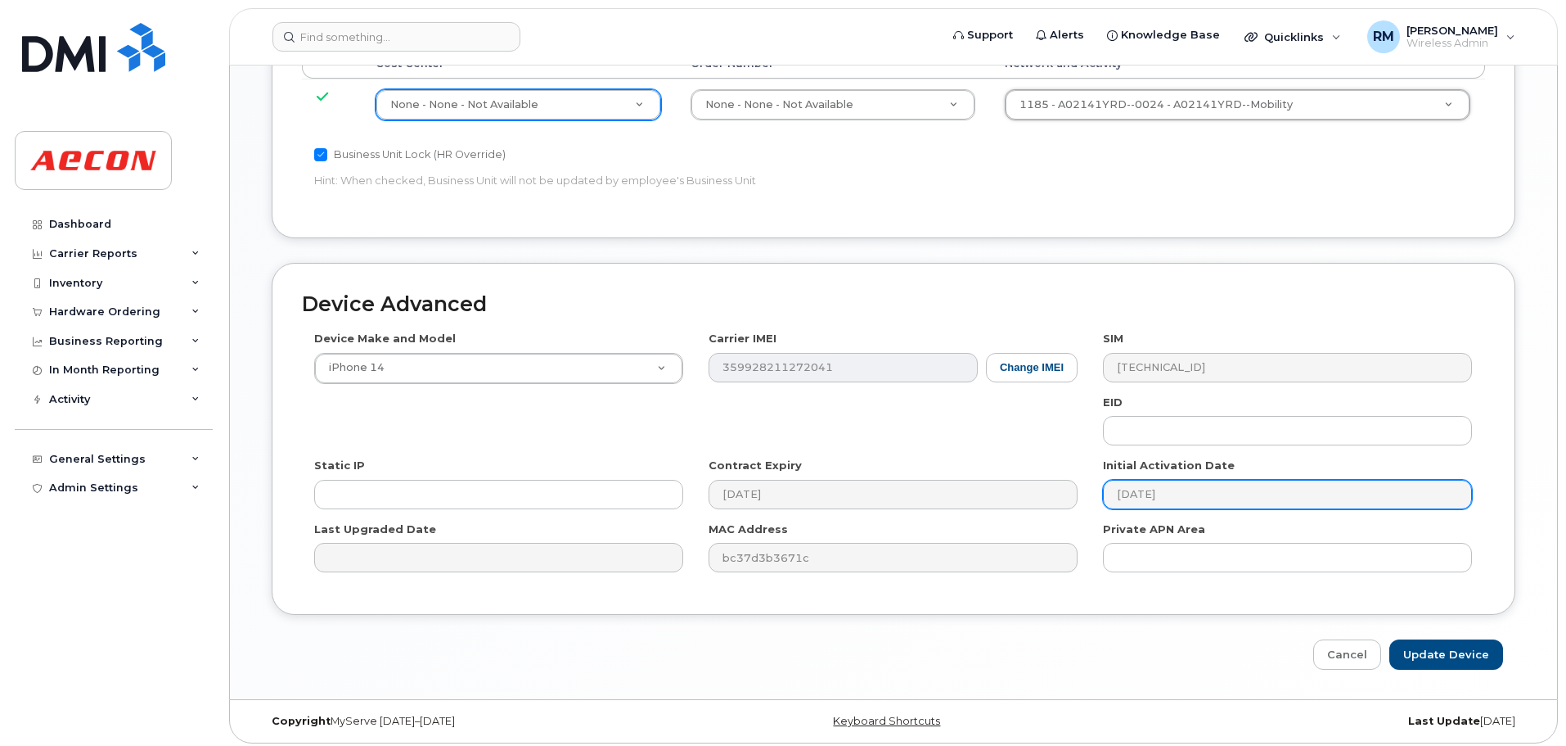
scroll to position [920, 0]
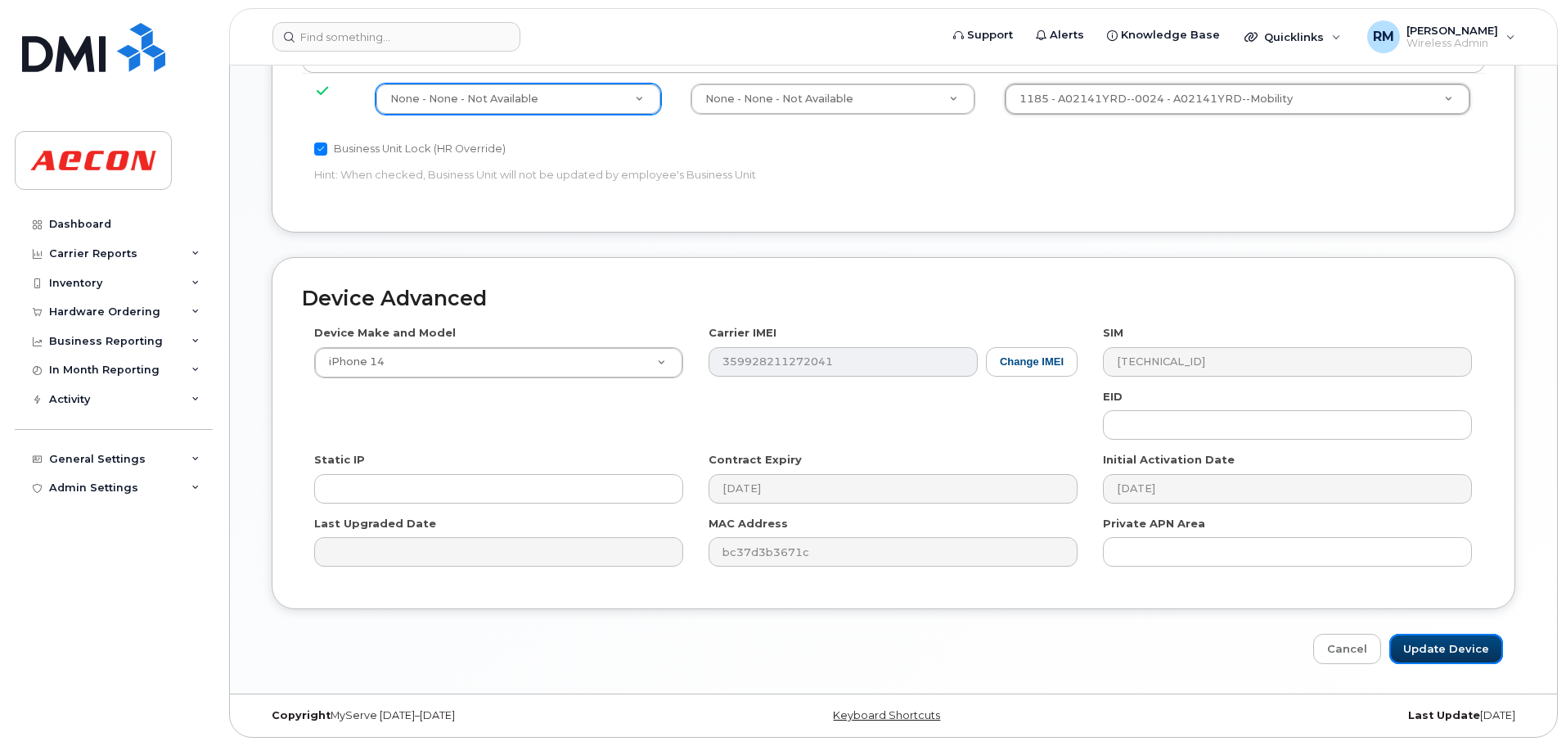
click at [1424, 647] on input "Update Device" at bounding box center [1447, 648] width 114 height 30
type input "Saving..."
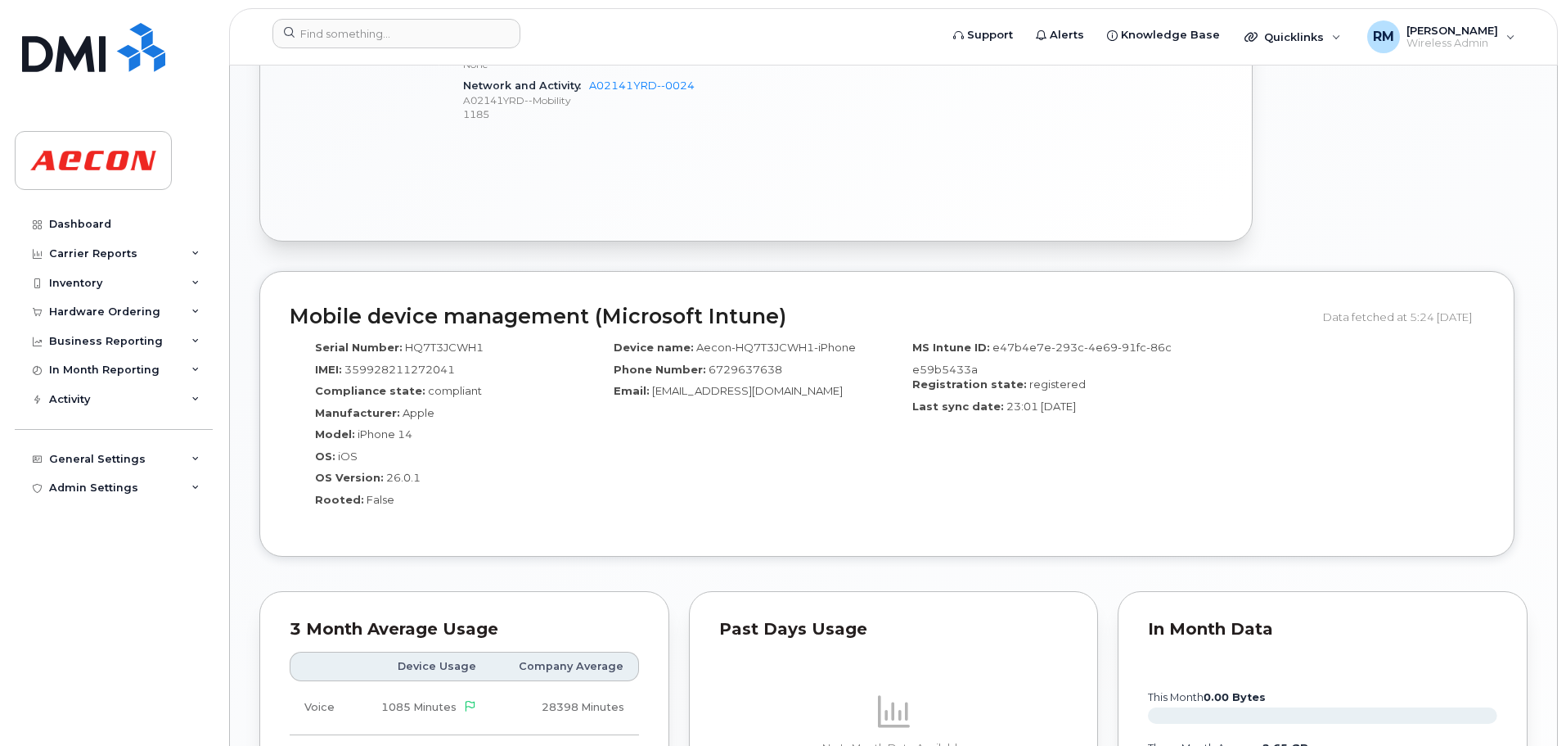
scroll to position [1637, 0]
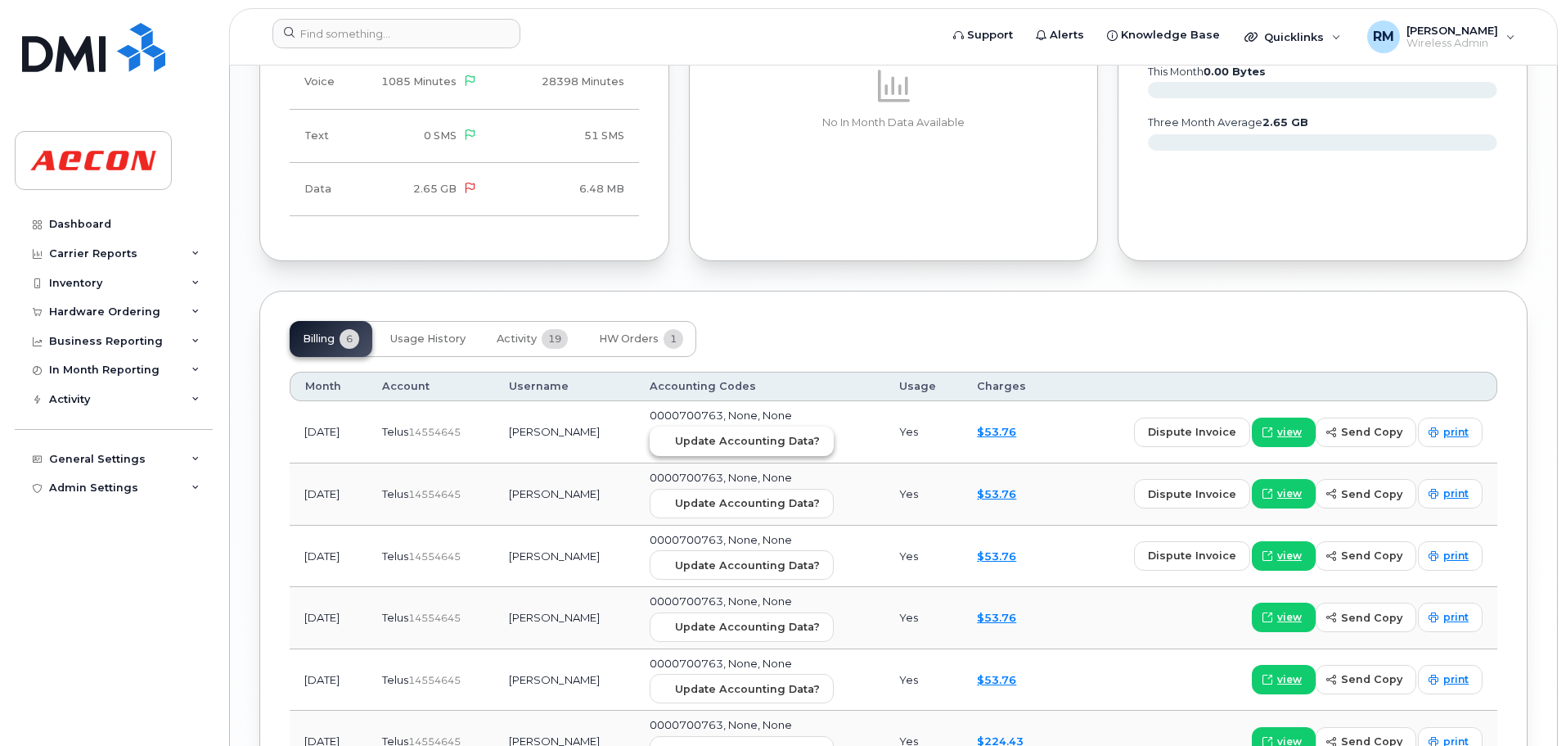
click at [716, 439] on span "Update Accounting Data?" at bounding box center [747, 441] width 145 height 16
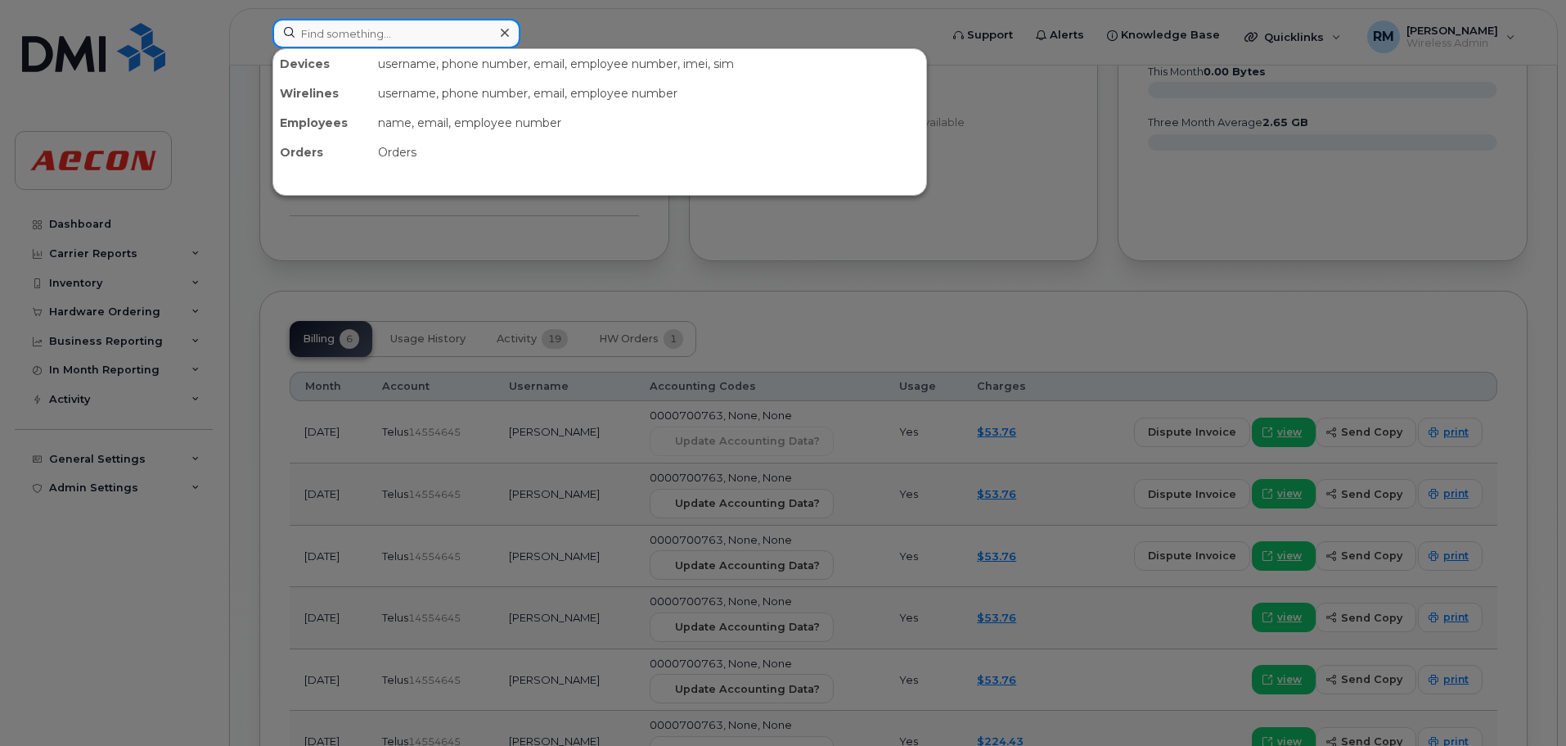
click at [334, 34] on input at bounding box center [397, 33] width 248 height 29
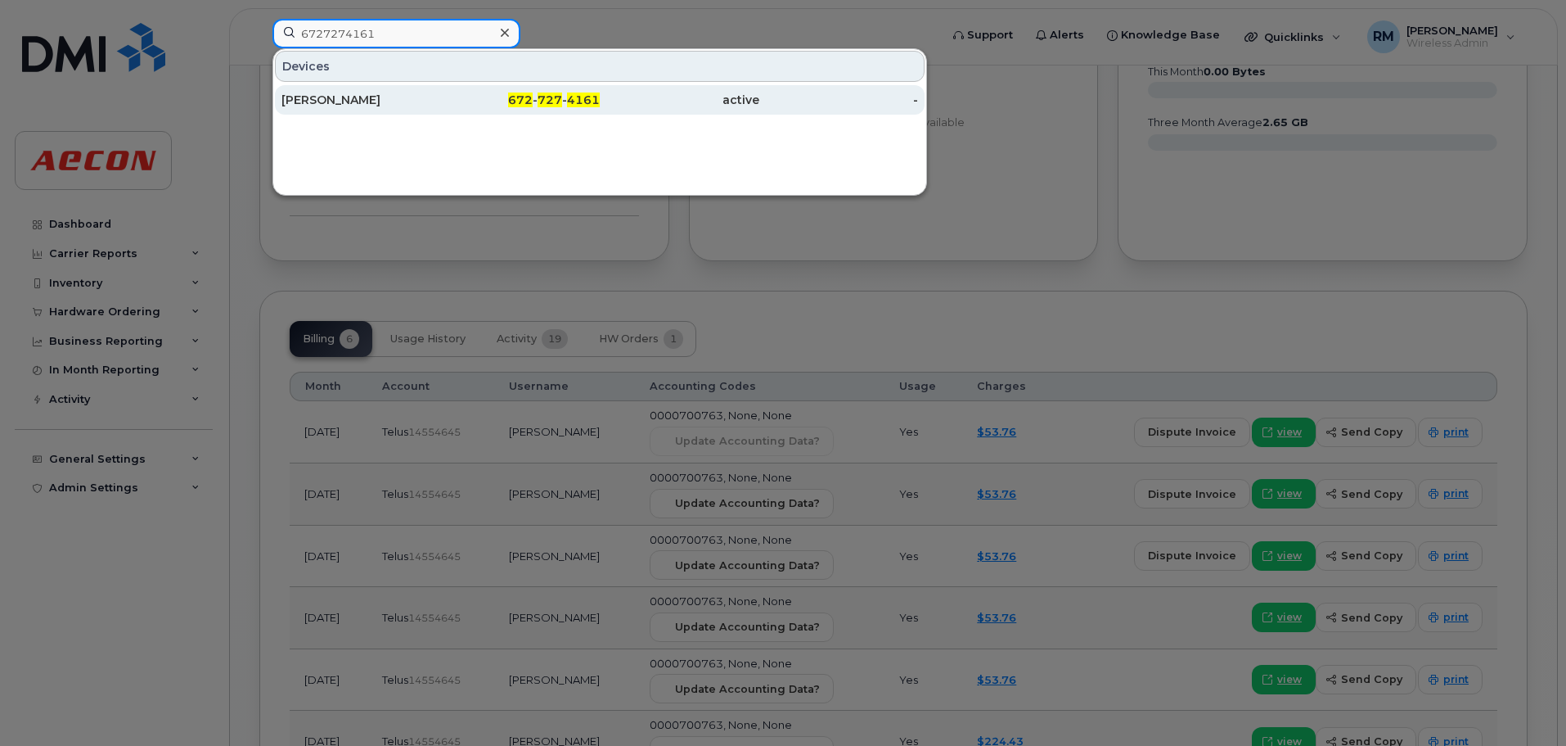
type input "6727274161"
click at [549, 97] on span "727" at bounding box center [550, 99] width 25 height 15
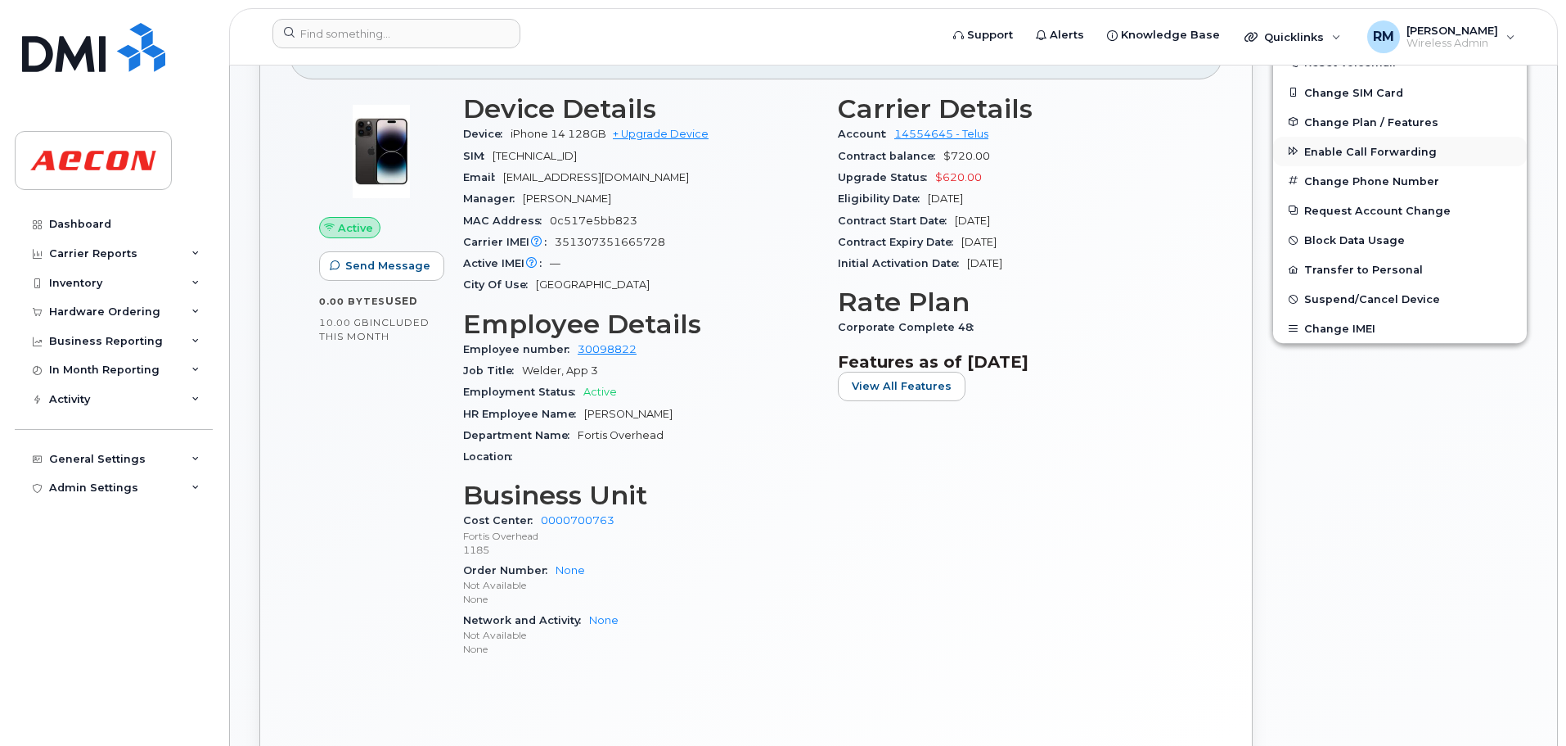
scroll to position [327, 0]
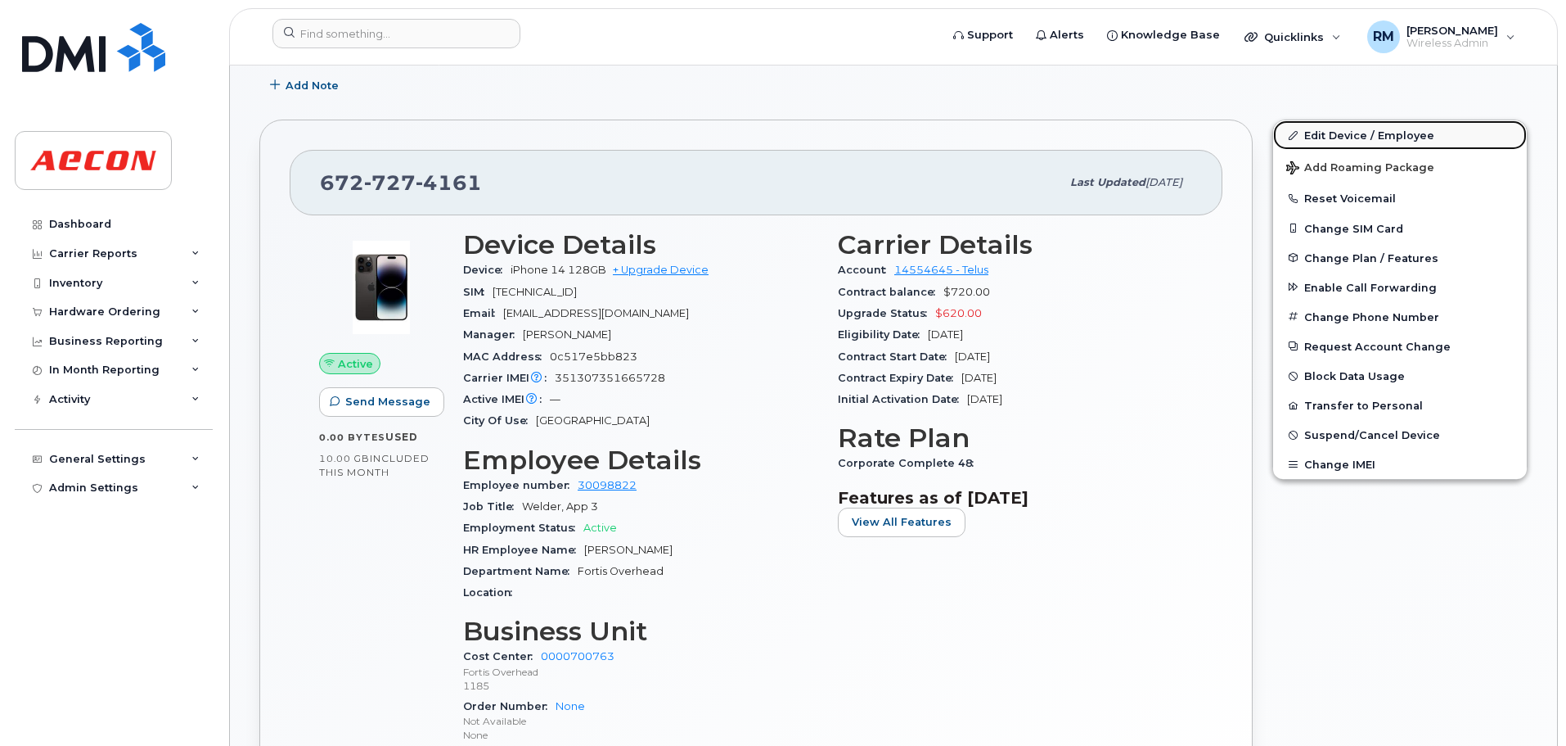
click at [1353, 131] on link "Edit Device / Employee" at bounding box center [1400, 134] width 254 height 29
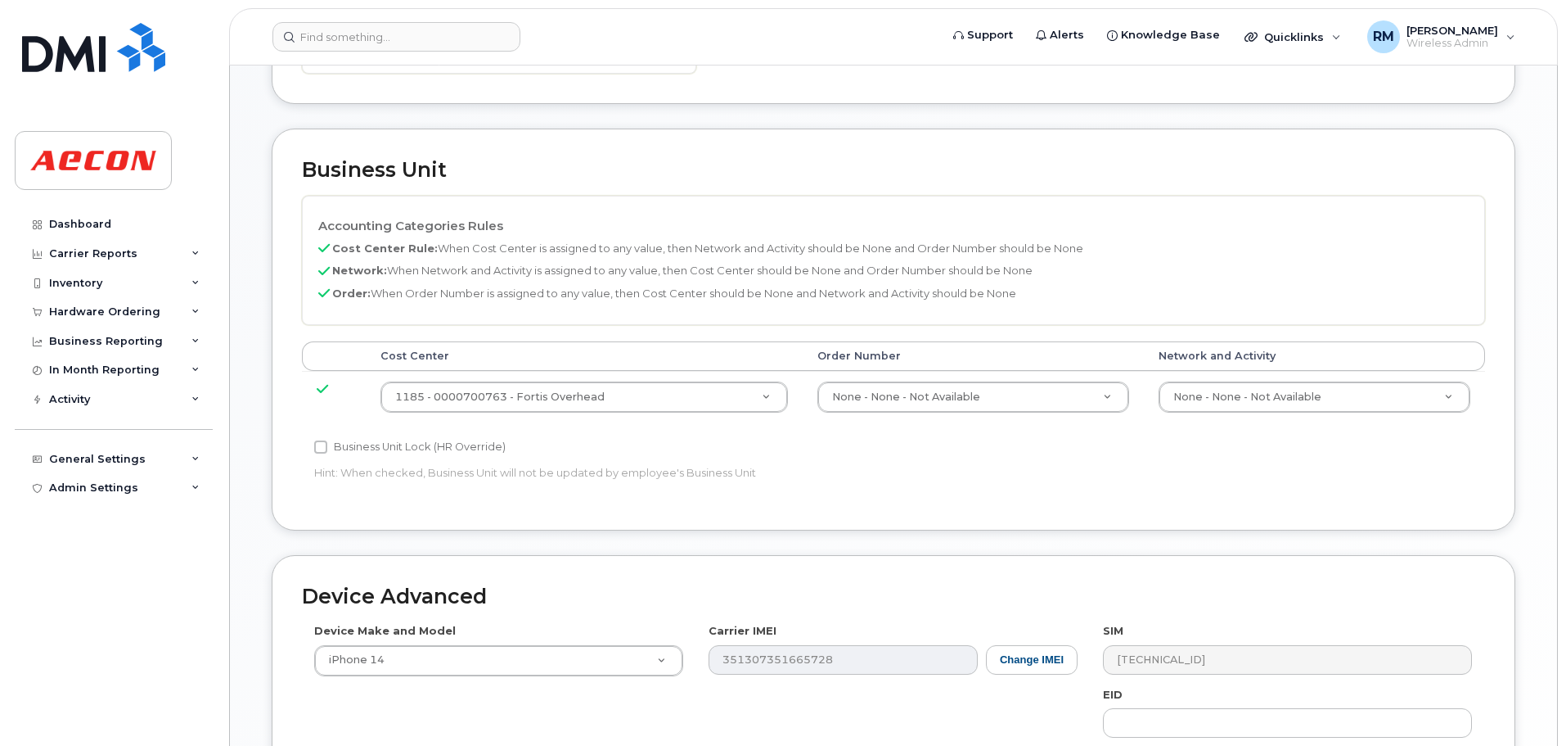
scroll to position [655, 0]
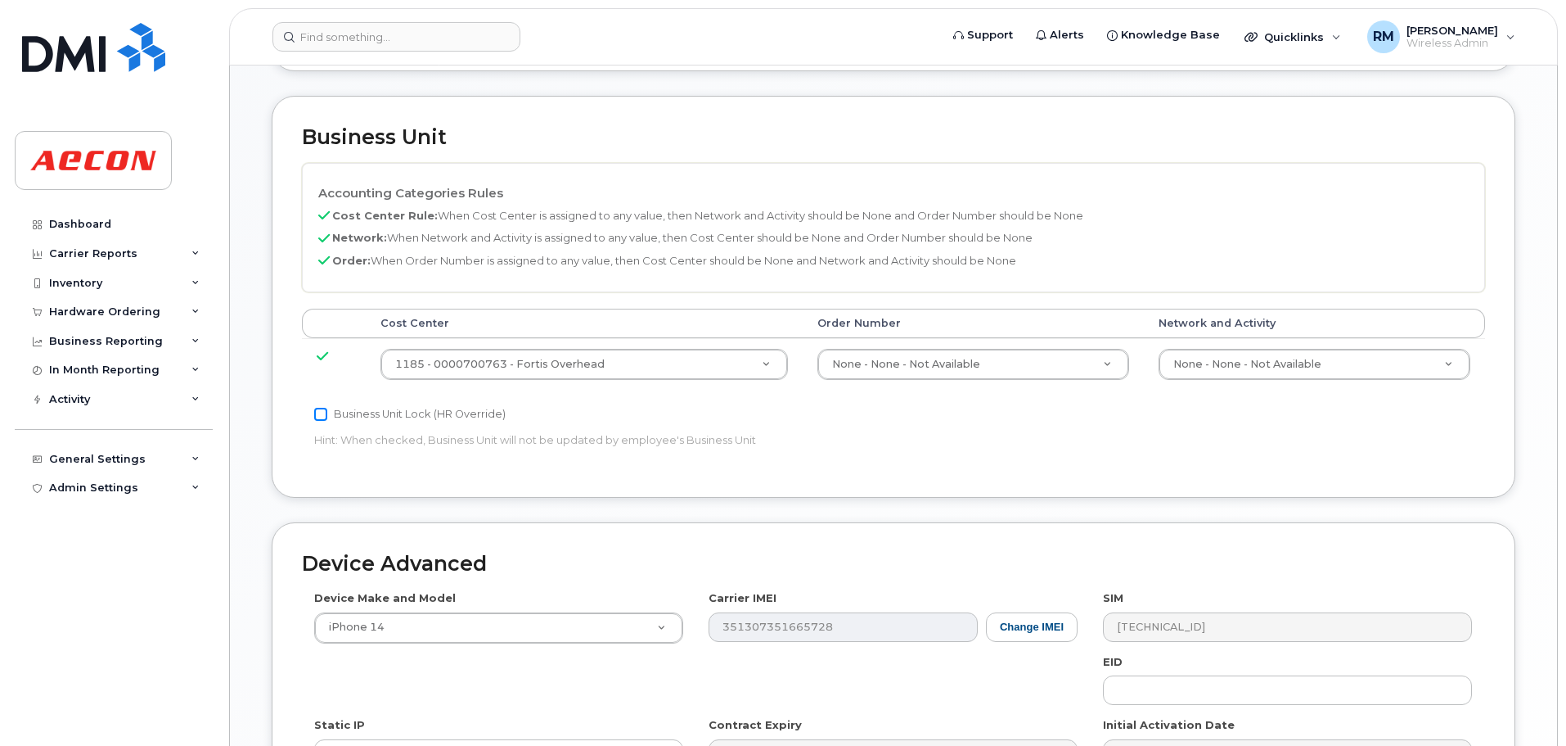
click at [316, 416] on input "Business Unit Lock (HR Override)" at bounding box center [320, 414] width 13 height 13
checkbox input "true"
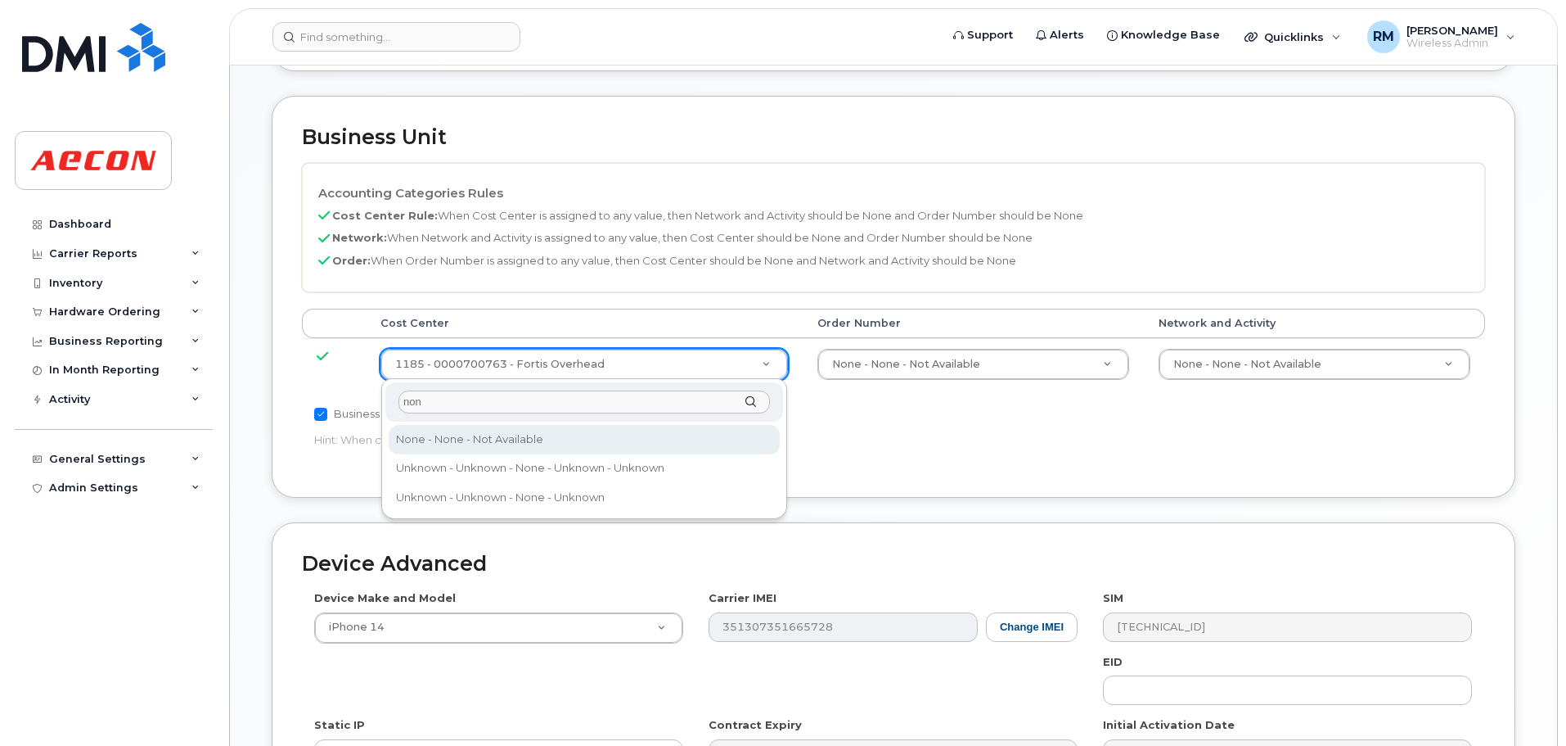
type input "non"
type input "289660"
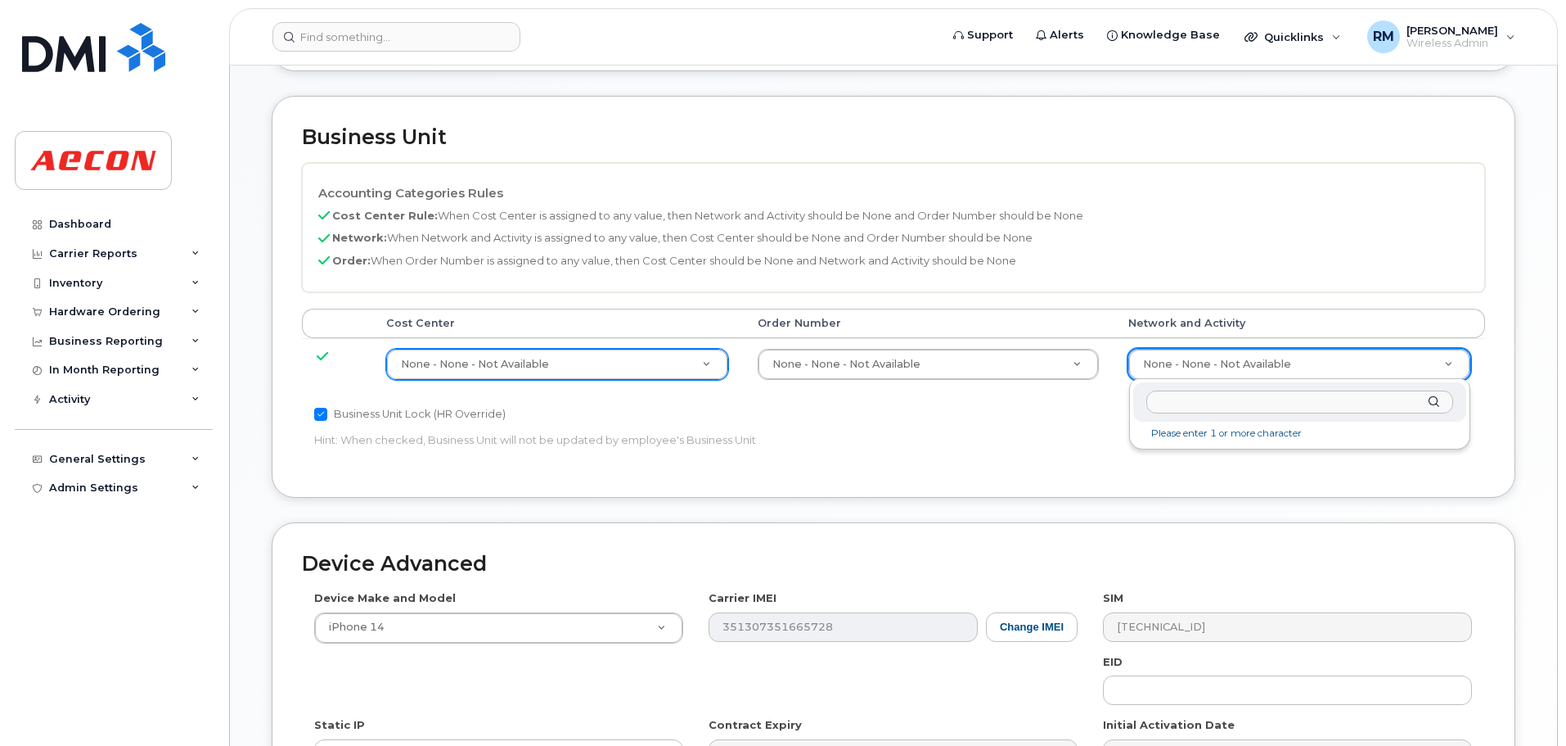
click at [1177, 399] on input "text" at bounding box center [1300, 402] width 307 height 24
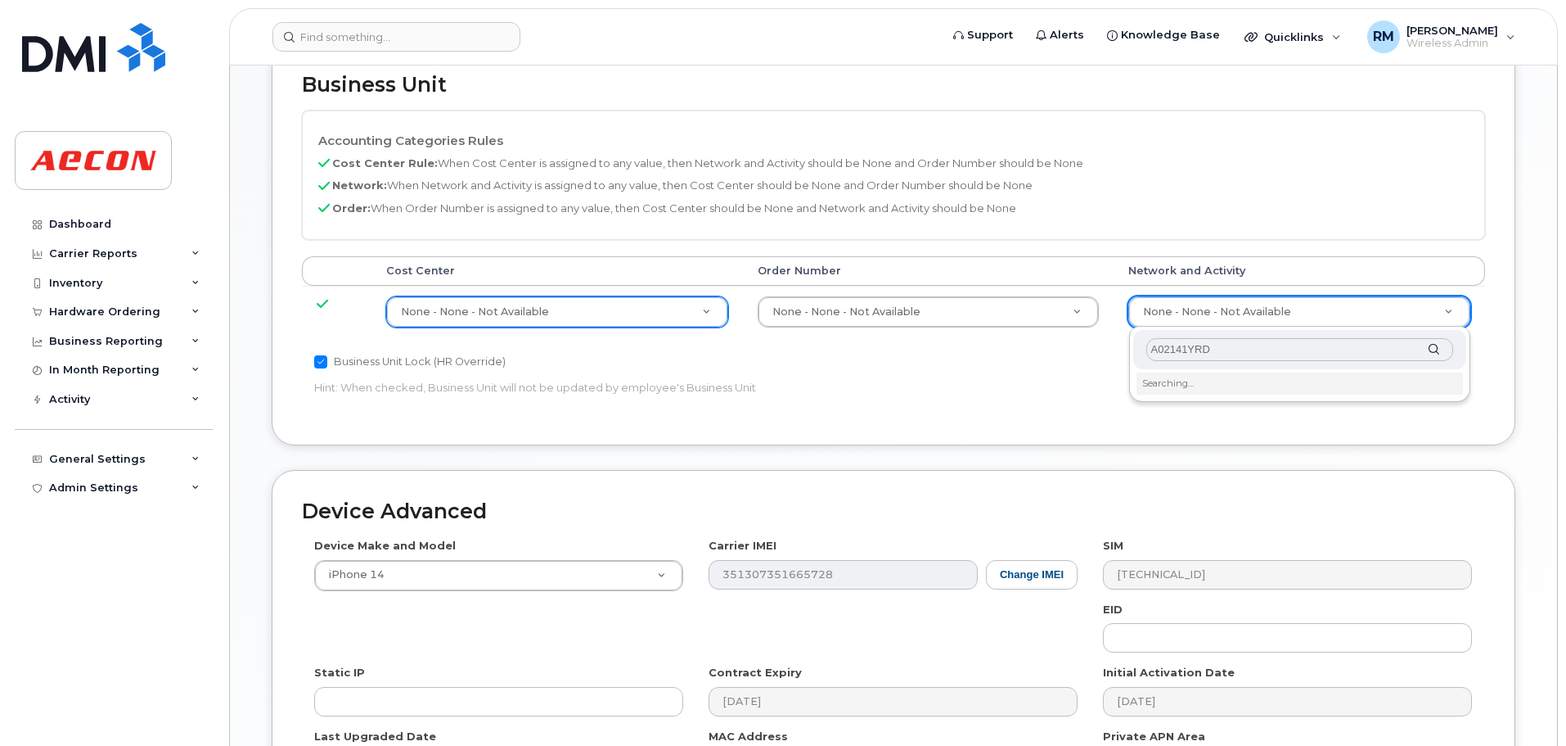
scroll to position [737, 0]
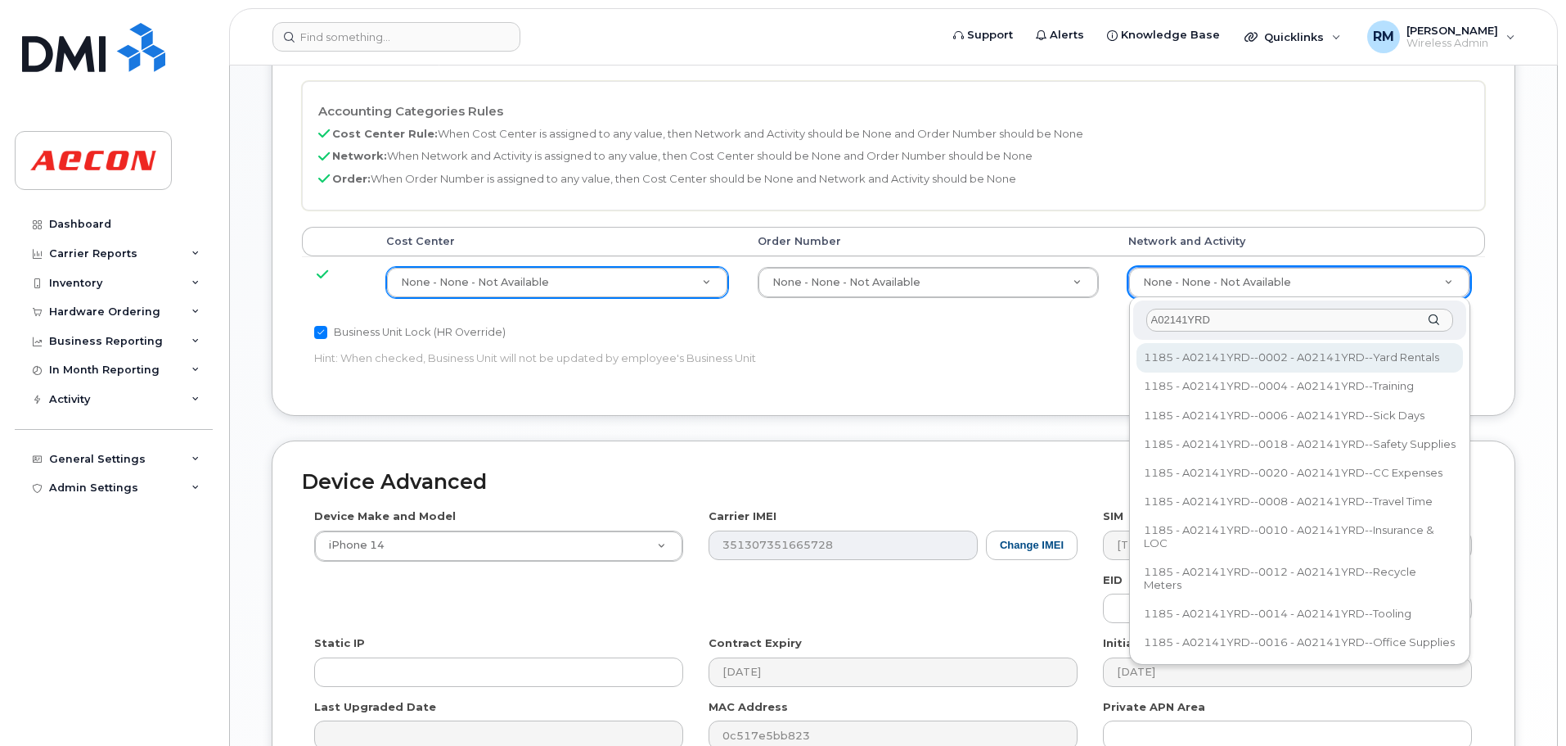
click at [1239, 313] on input "A02141YRD" at bounding box center [1300, 321] width 307 height 24
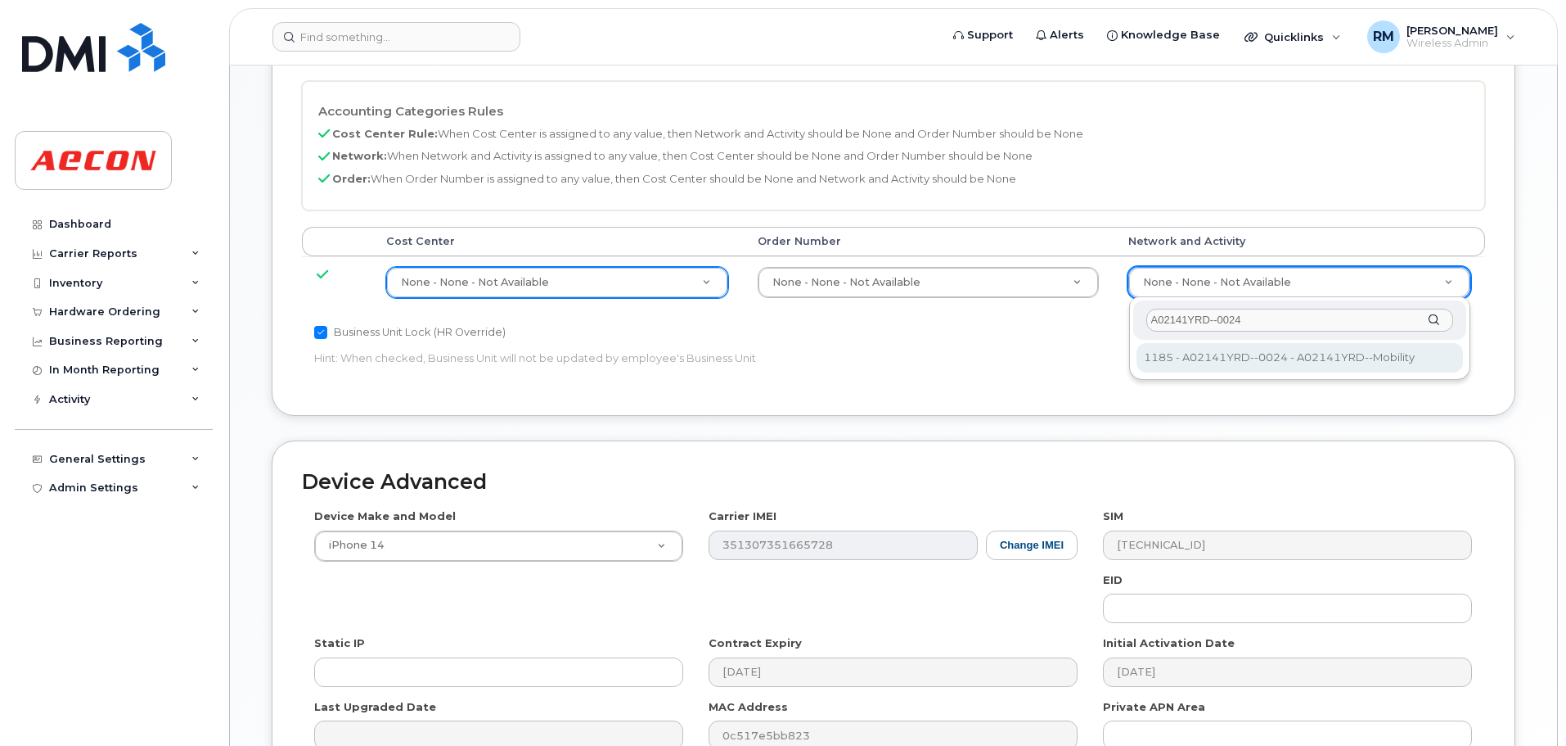
type input "A02141YRD--0024"
drag, startPoint x: 1251, startPoint y: 358, endPoint x: 1214, endPoint y: 412, distance: 65.8
type input "36211770"
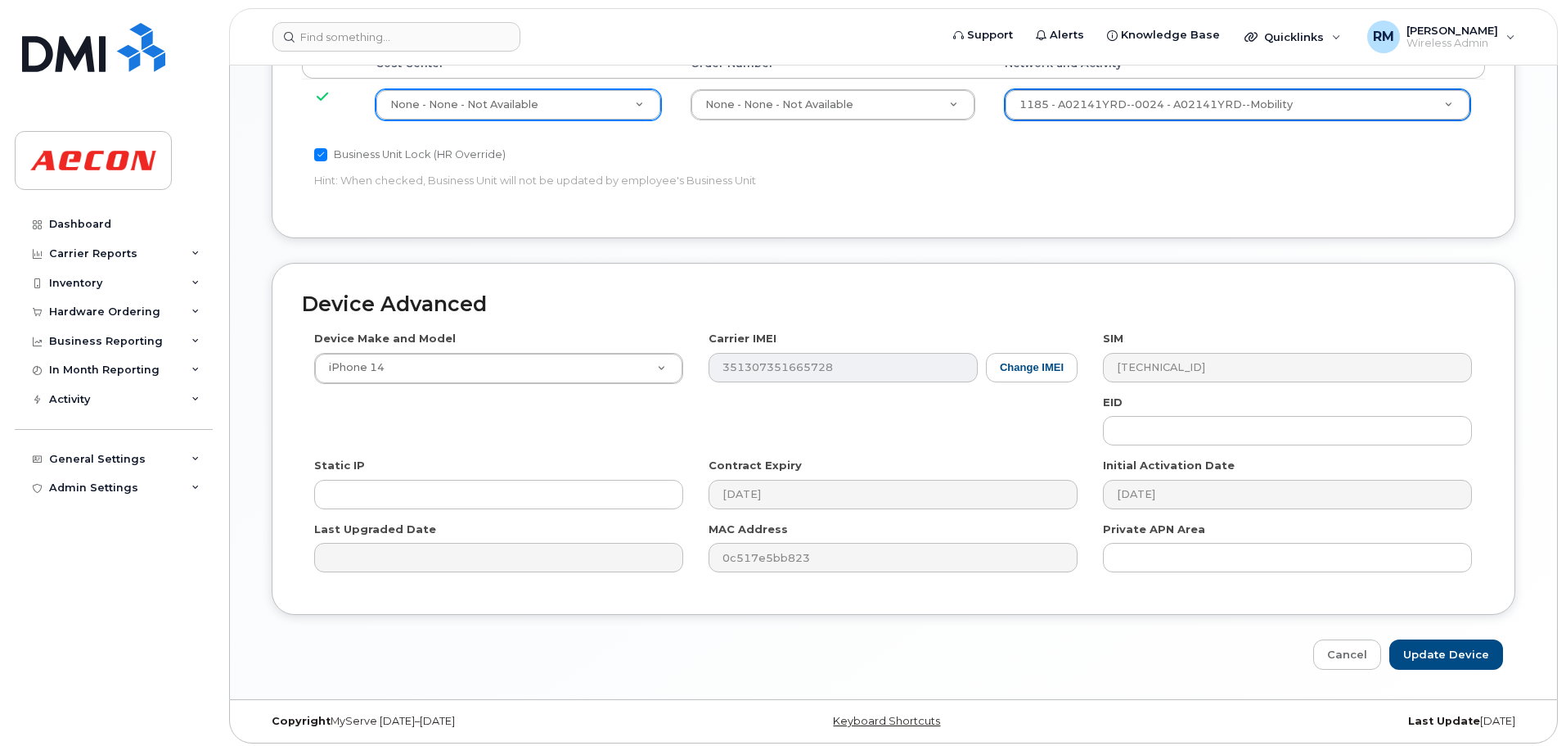
scroll to position [920, 0]
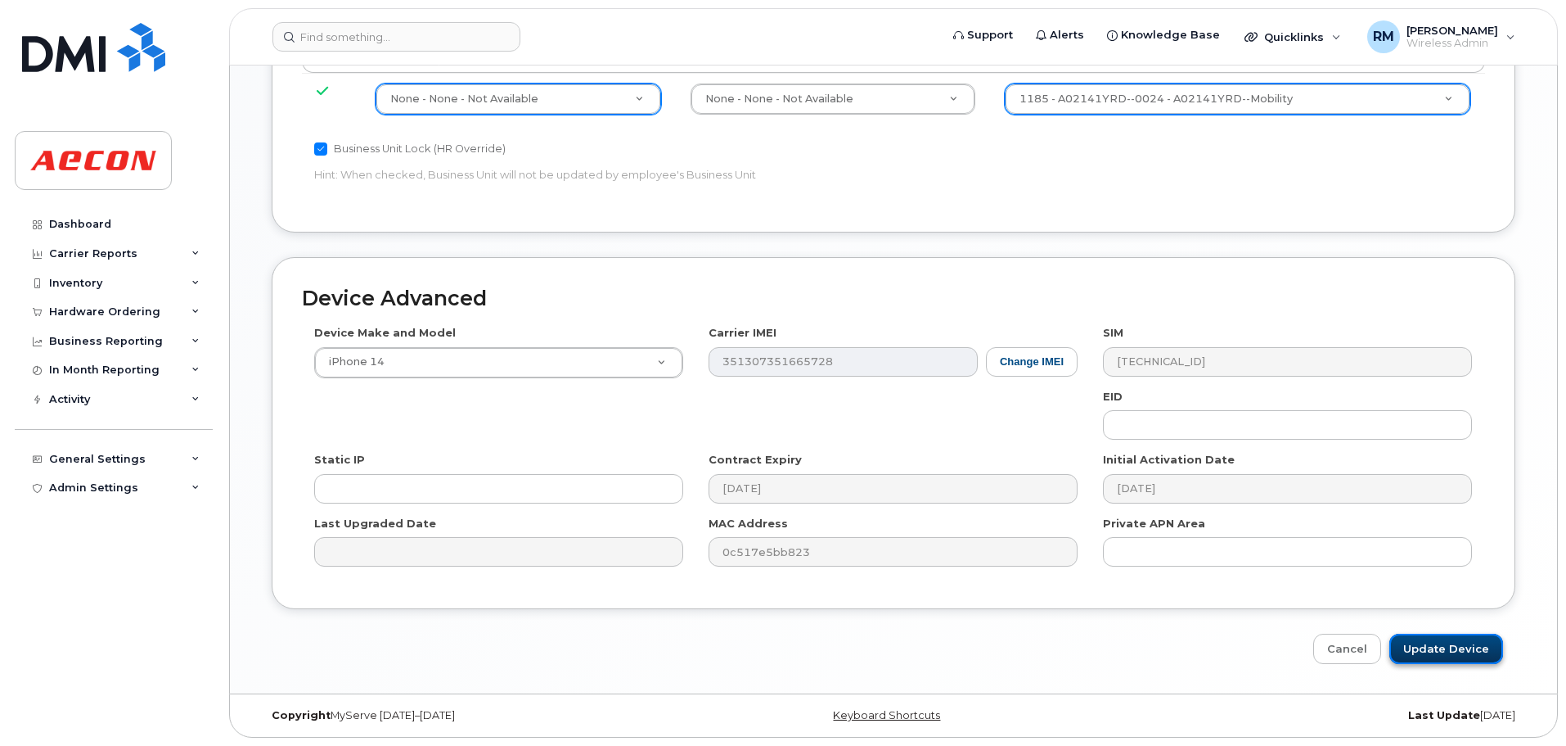
click at [1458, 647] on input "Update Device" at bounding box center [1447, 648] width 114 height 30
type input "Saving..."
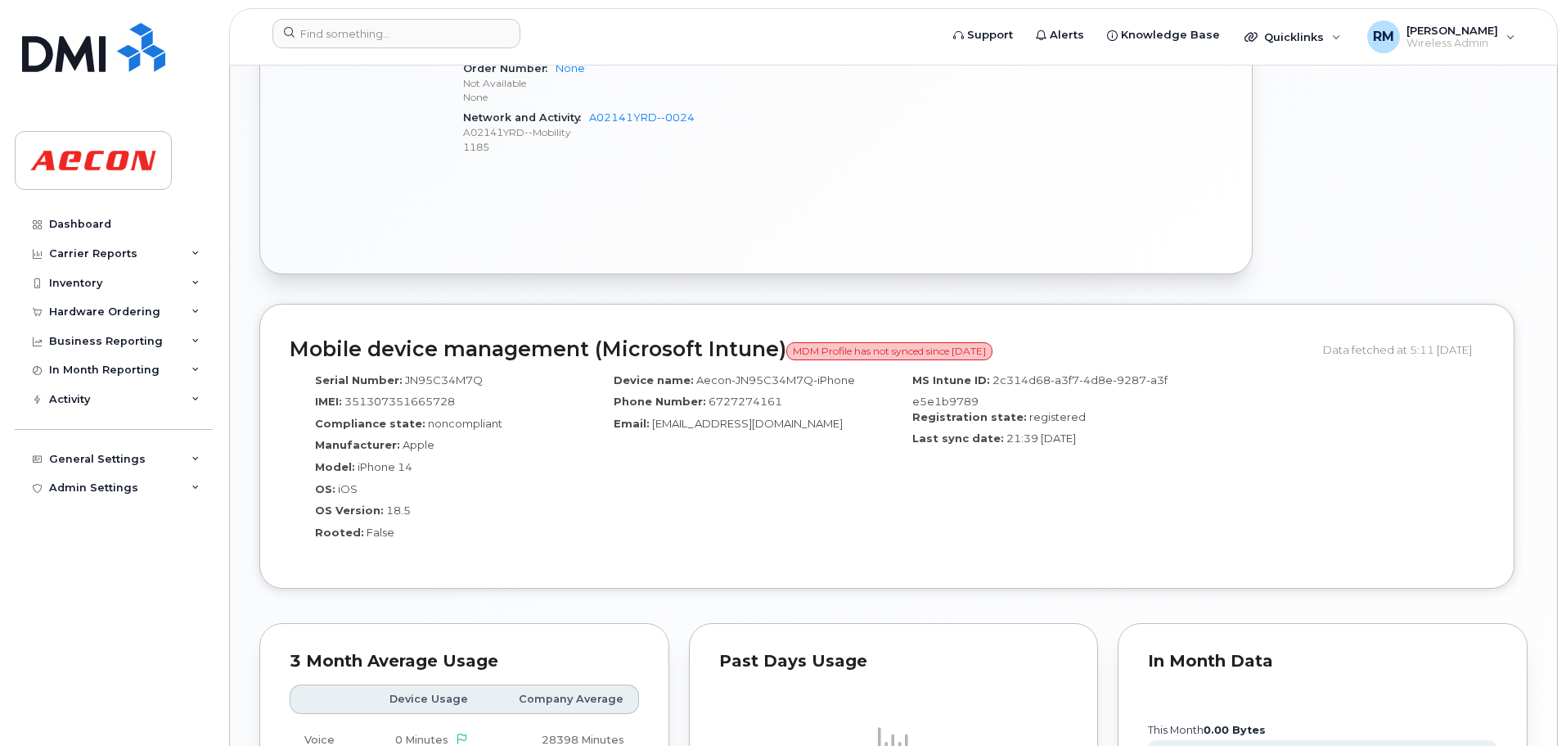
scroll to position [1473, 0]
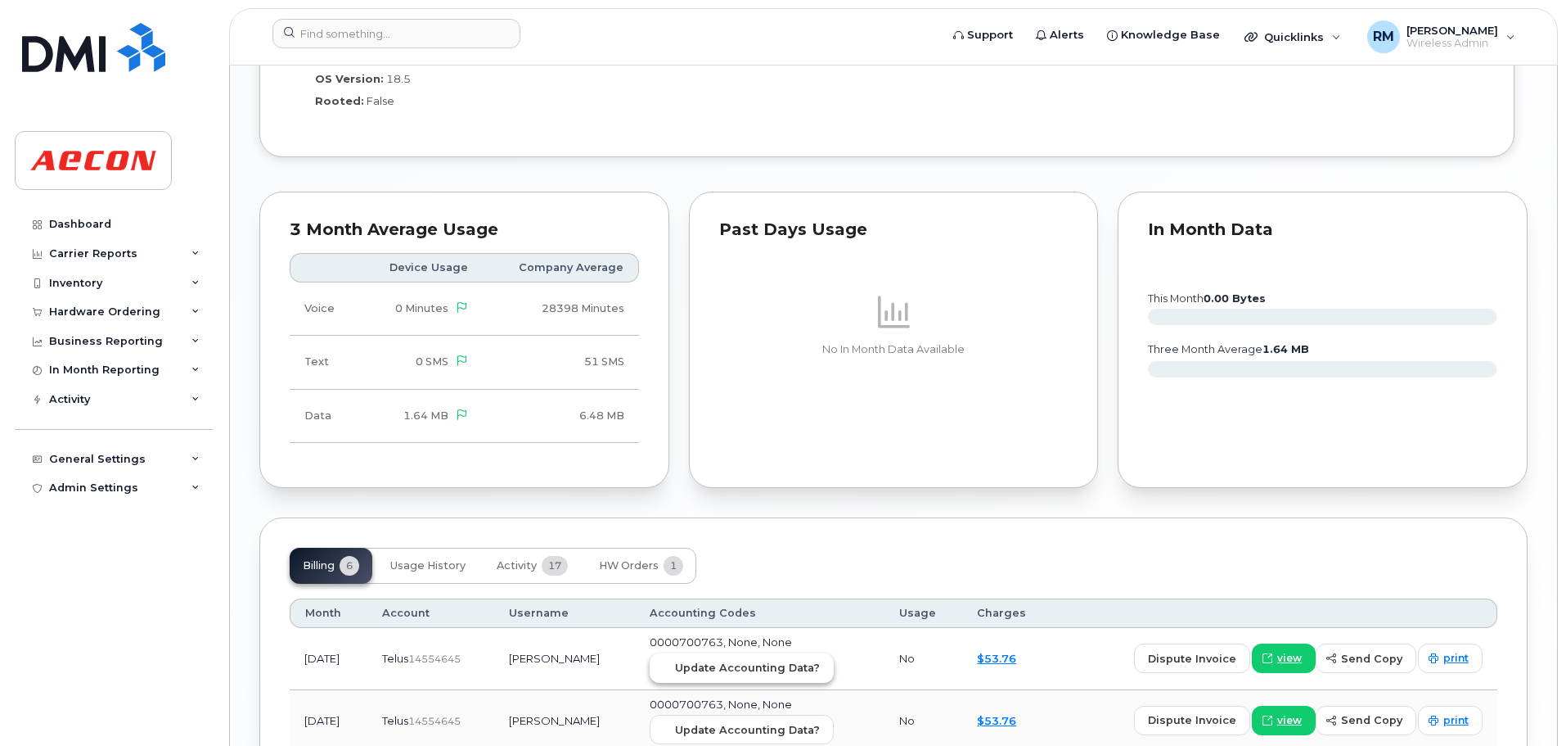
click at [741, 669] on span "Update Accounting Data?" at bounding box center [747, 668] width 145 height 16
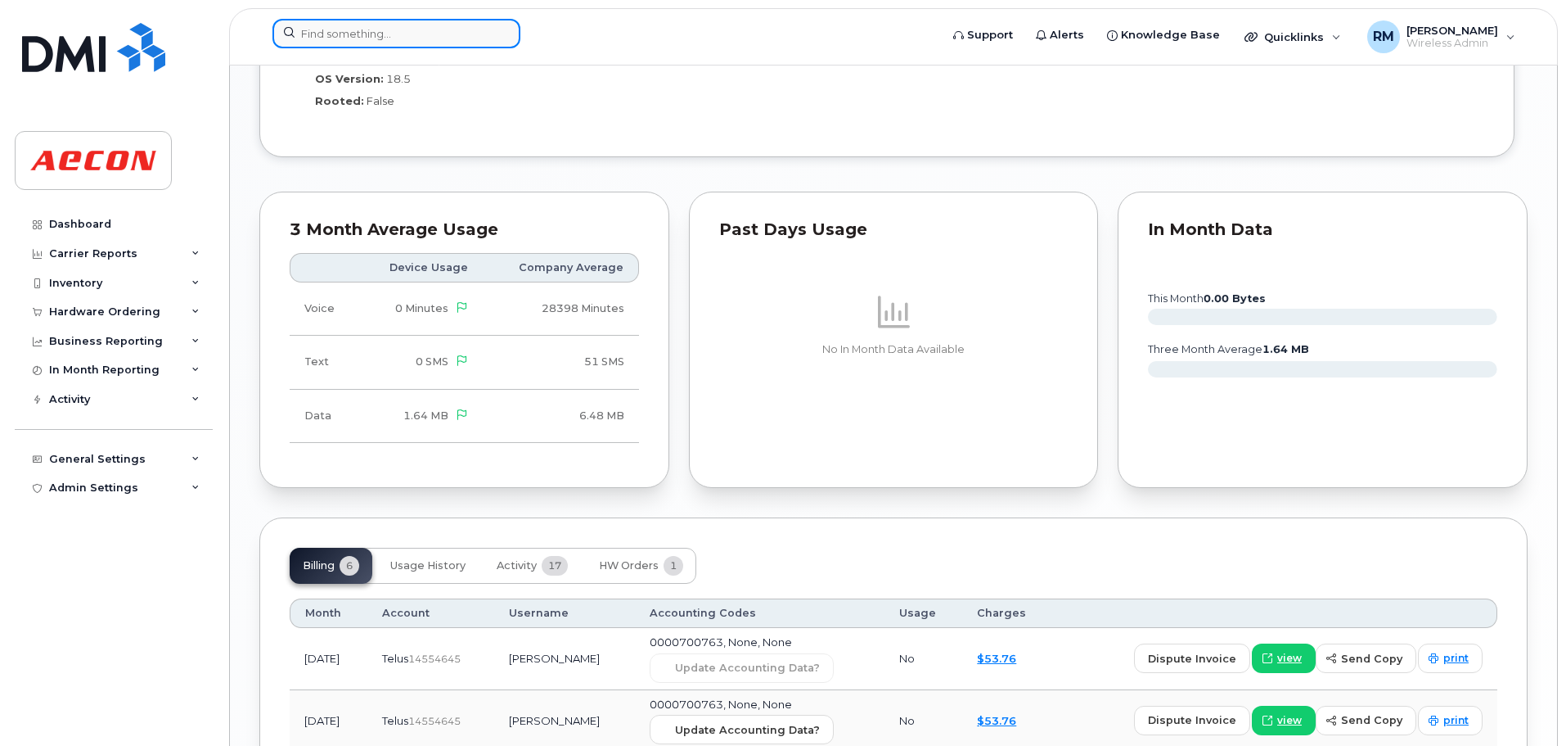
click at [359, 31] on input at bounding box center [397, 33] width 248 height 29
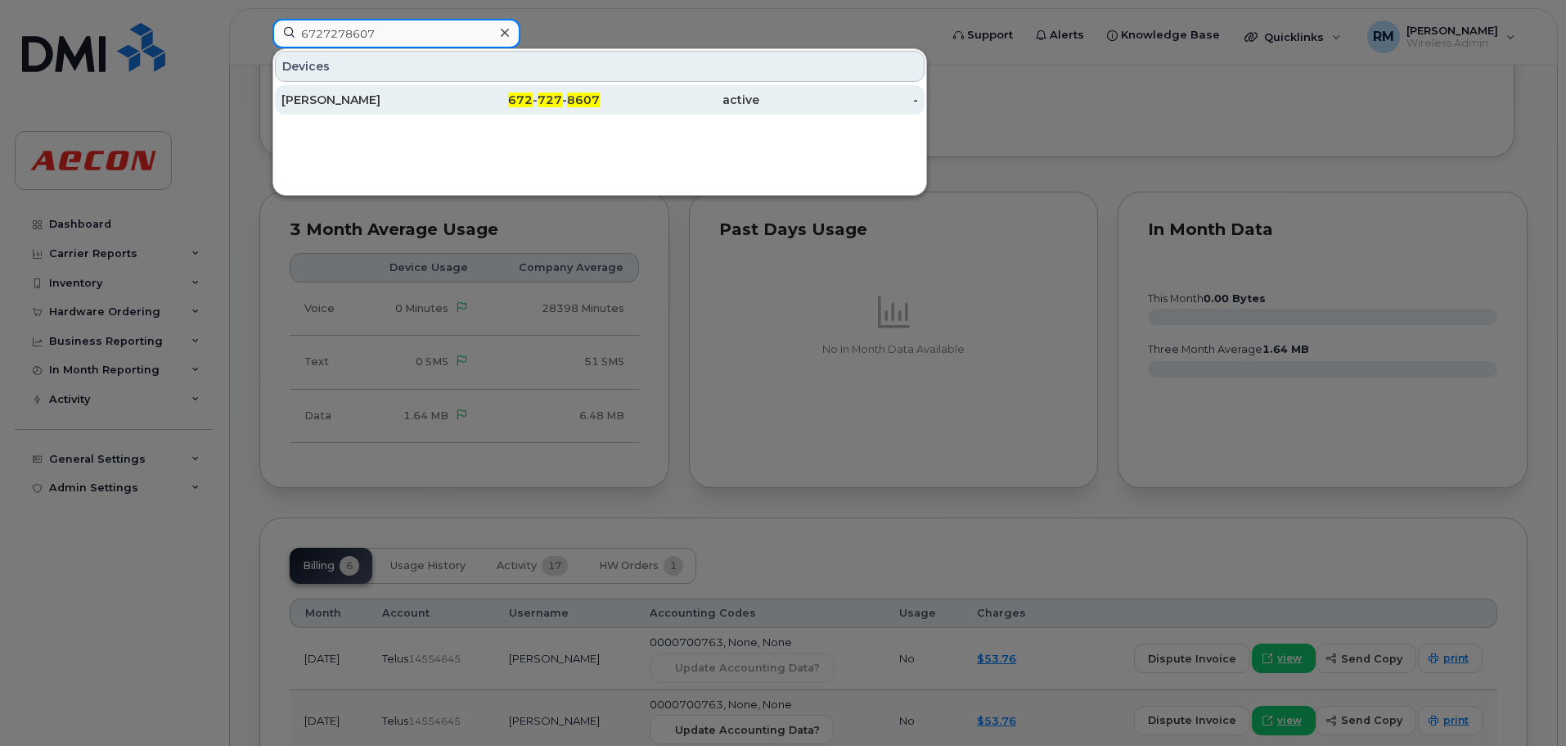
type input "6727278607"
click at [548, 99] on span "727" at bounding box center [550, 99] width 25 height 15
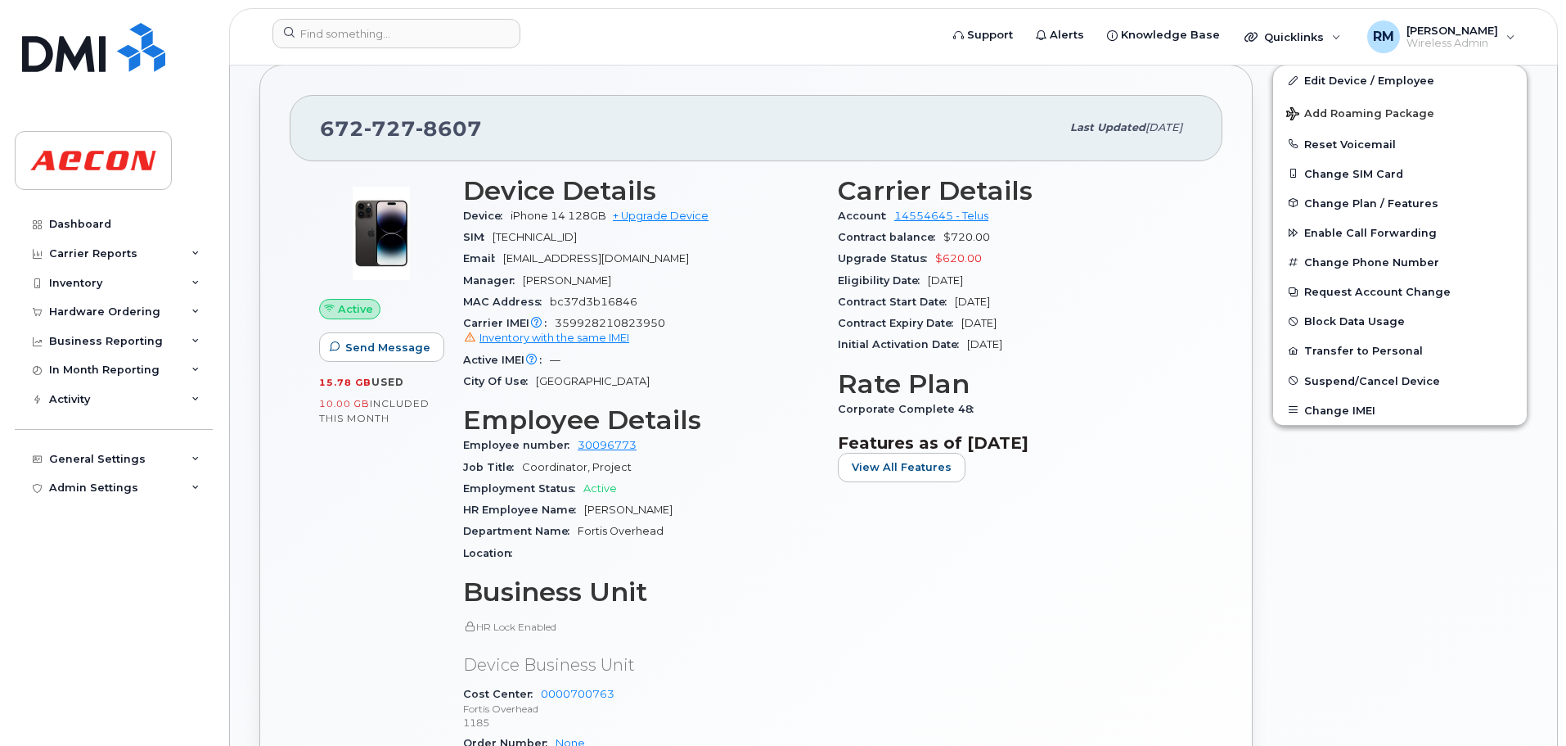
scroll to position [58, 0]
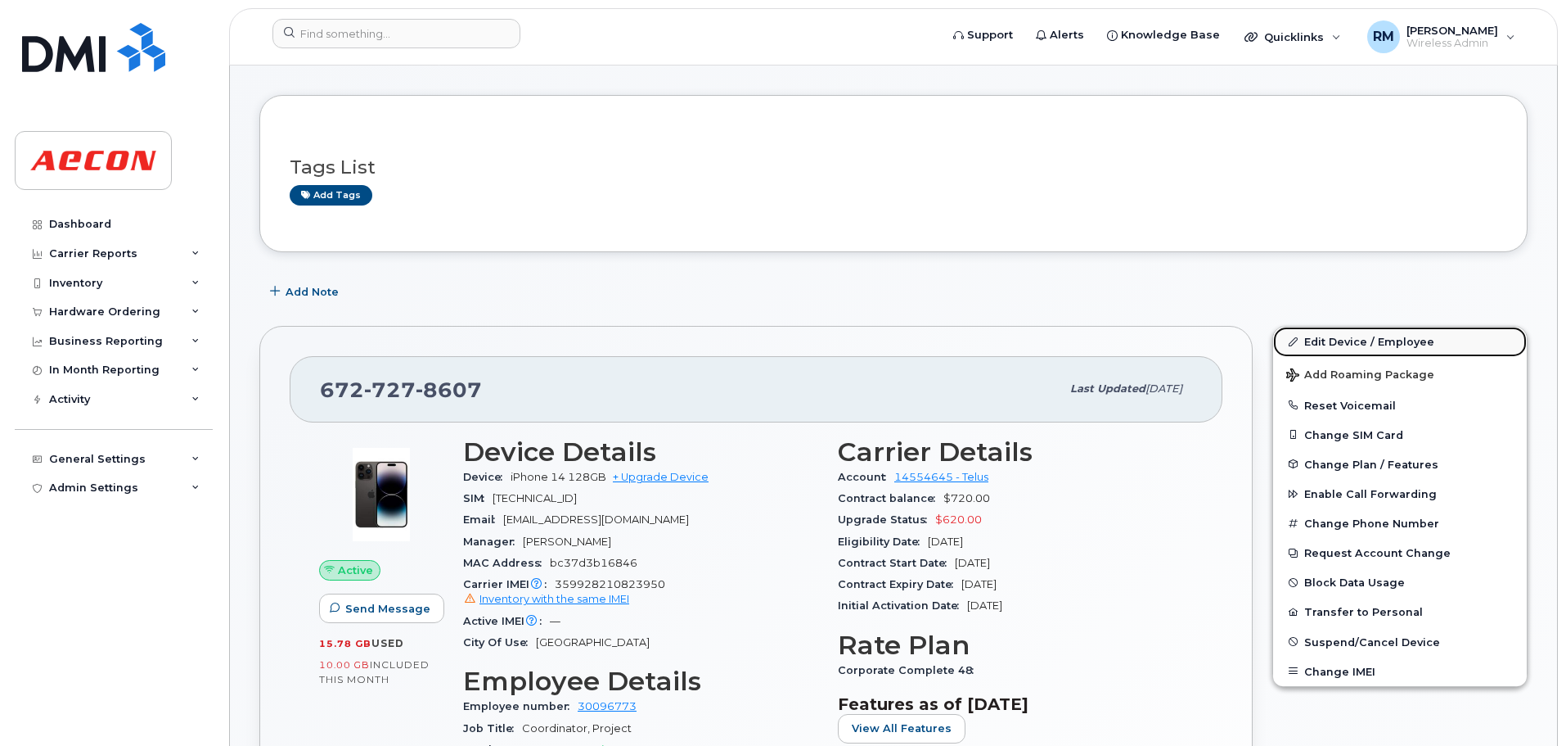
click at [1339, 341] on link "Edit Device / Employee" at bounding box center [1400, 341] width 254 height 29
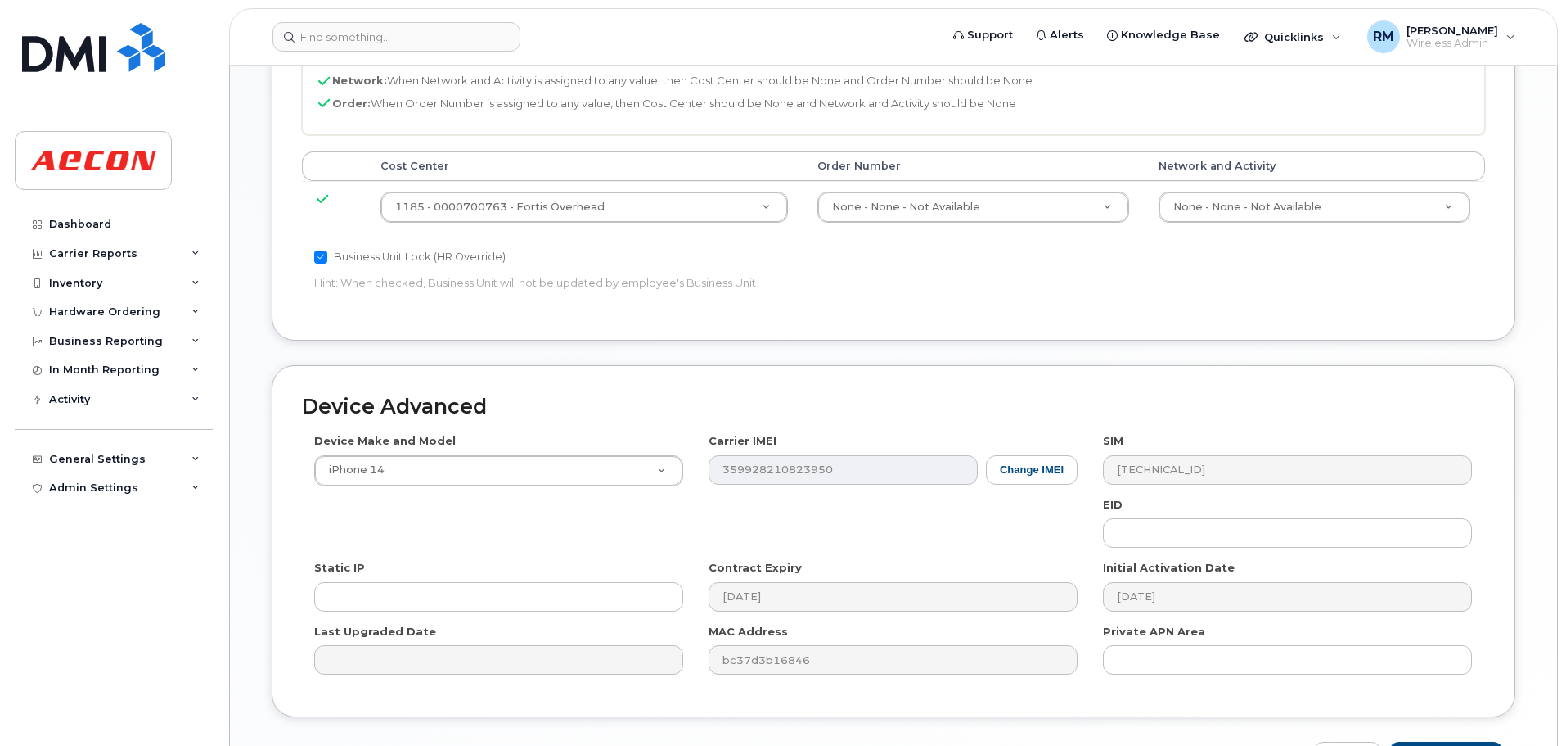
scroll to position [920, 0]
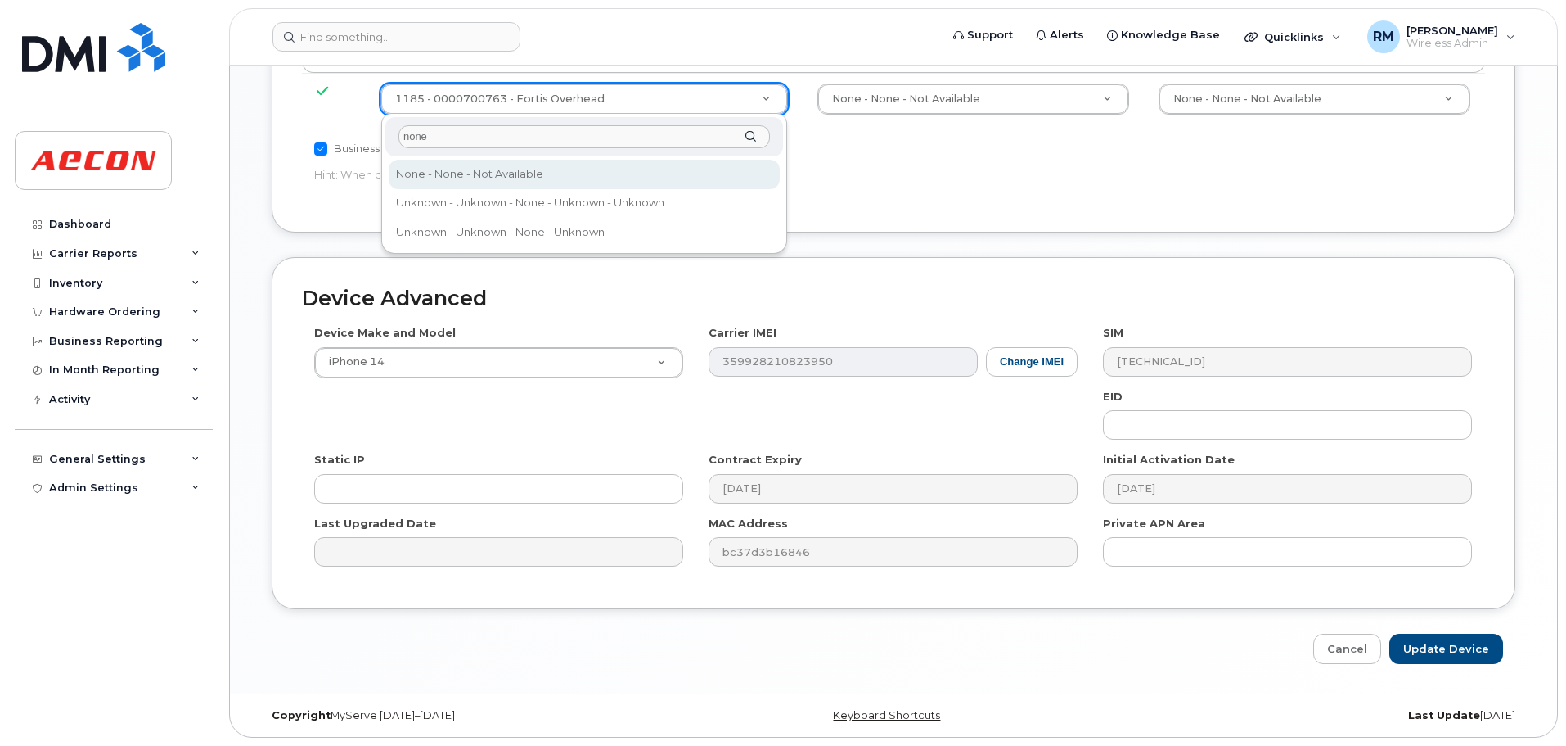
type input "none"
type input "289660"
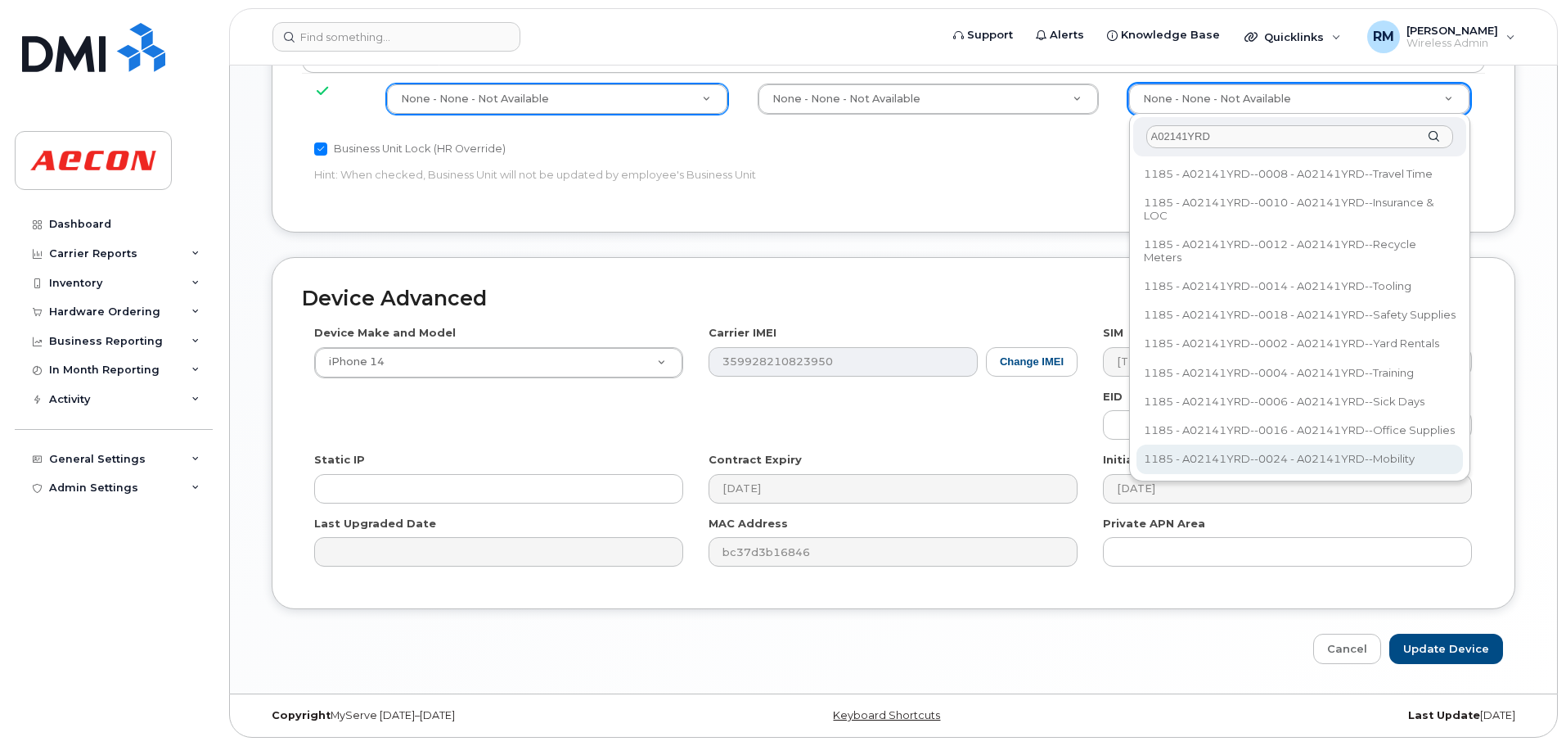
type input "A02141YRD"
type input "36211770"
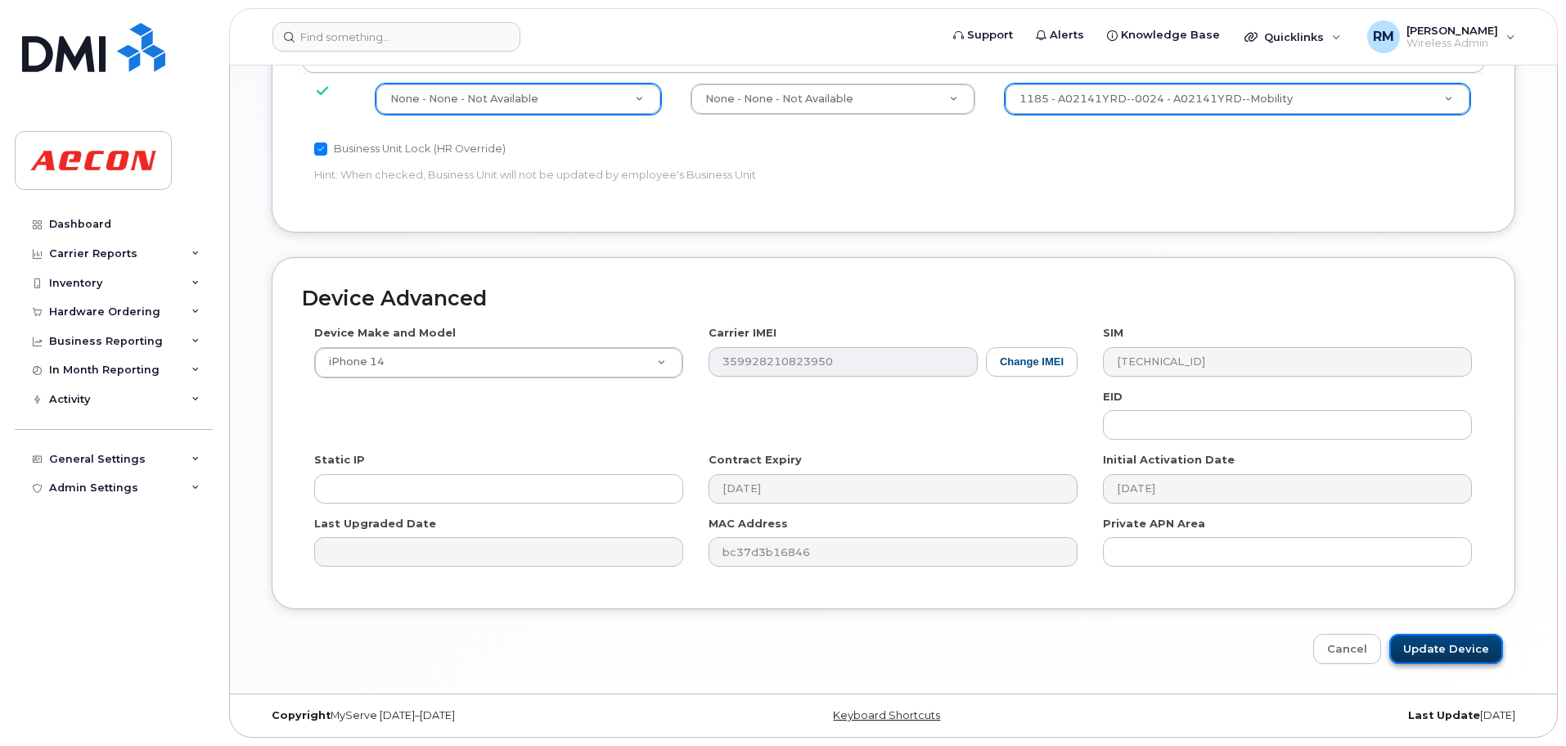
click at [1424, 660] on input "Update Device" at bounding box center [1447, 648] width 114 height 30
type input "Saving..."
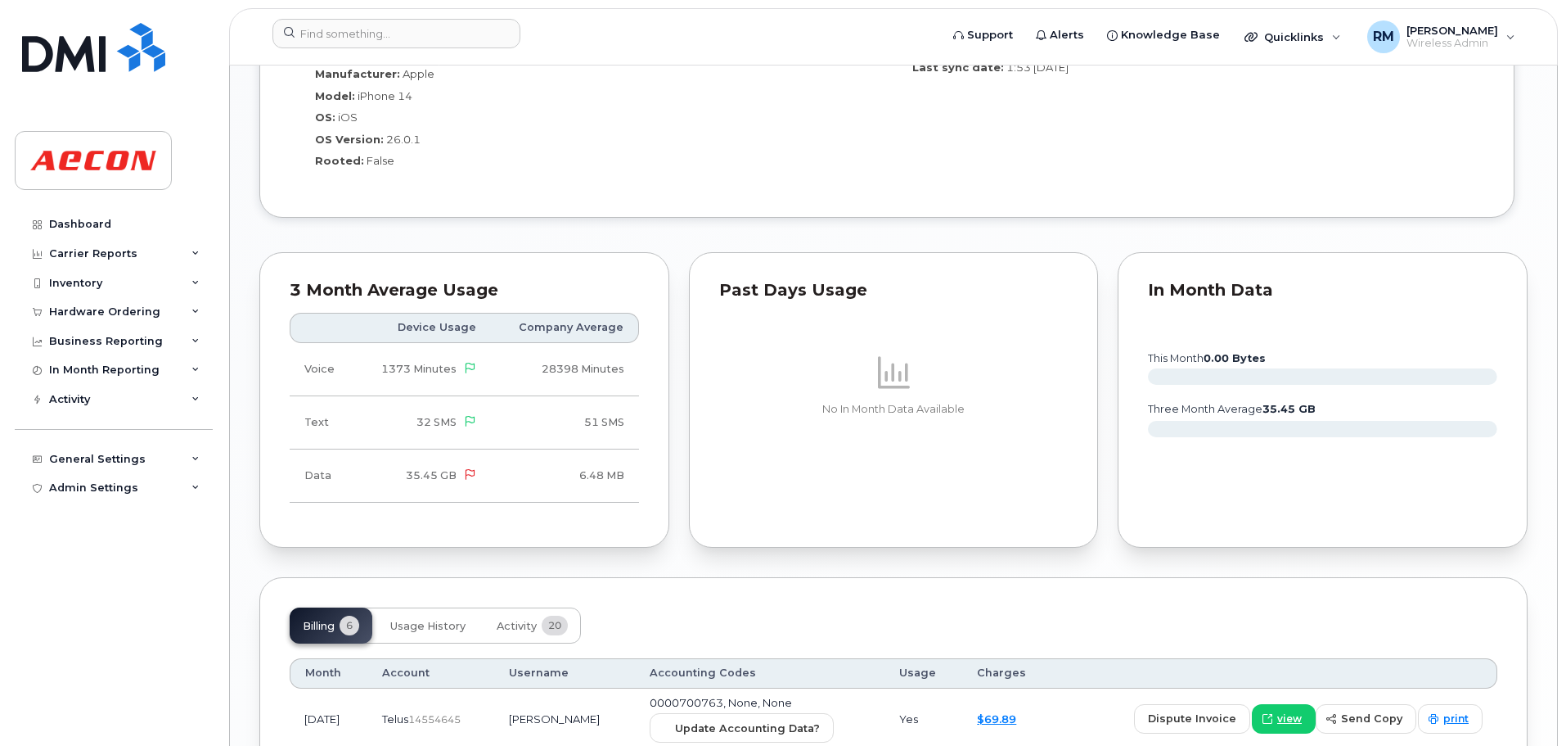
scroll to position [1473, 0]
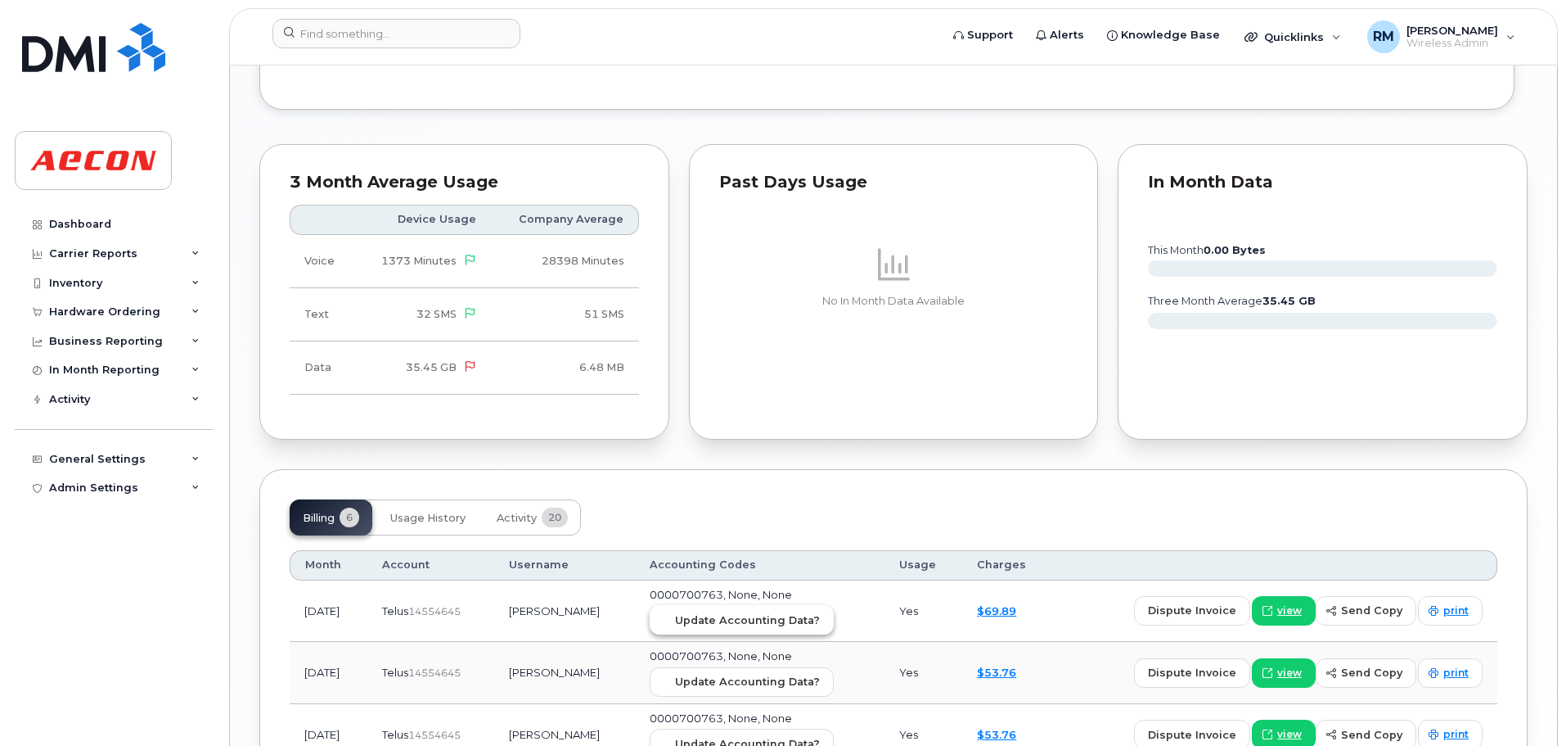
click at [777, 624] on span "Update Accounting Data?" at bounding box center [747, 620] width 145 height 16
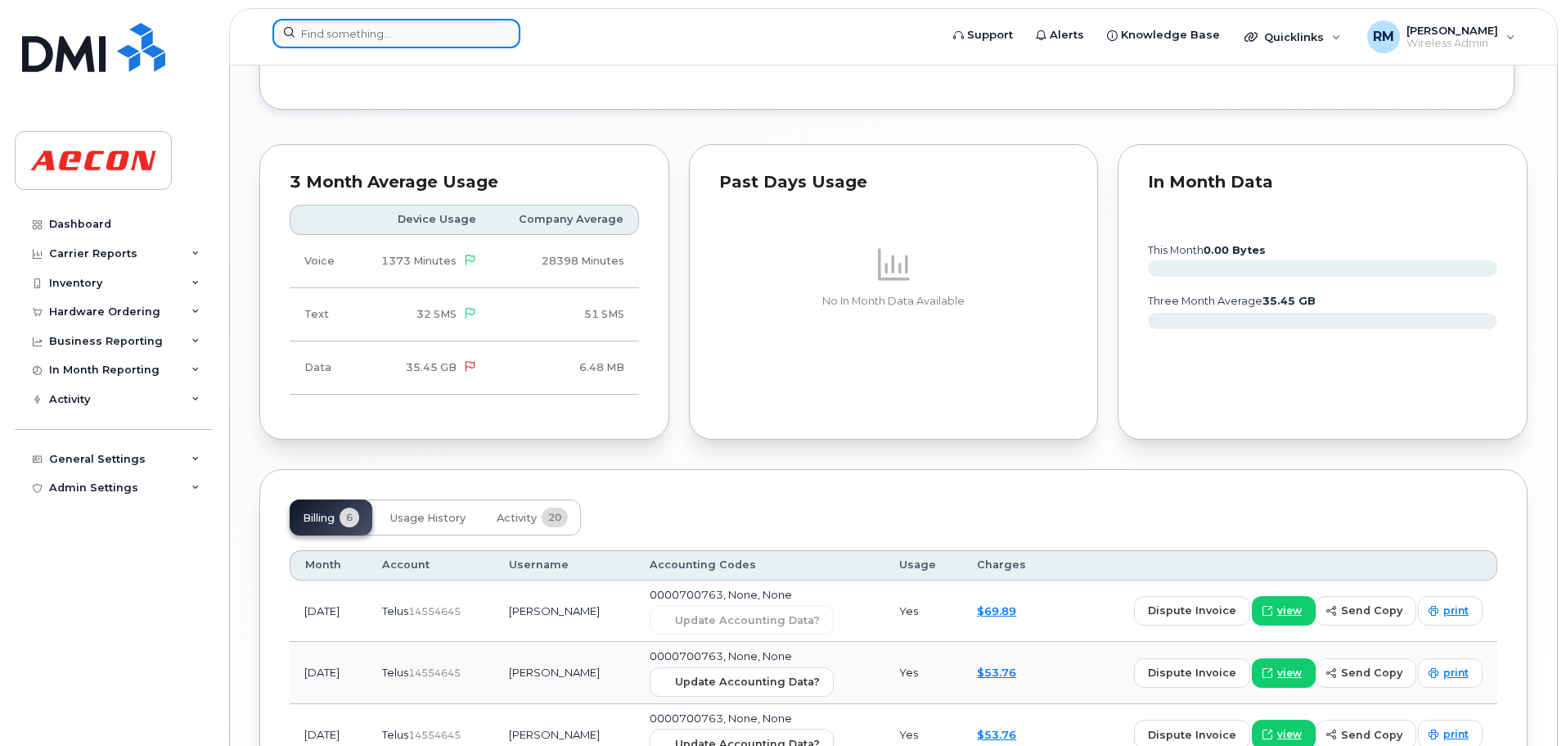
click at [355, 39] on input at bounding box center [397, 33] width 248 height 29
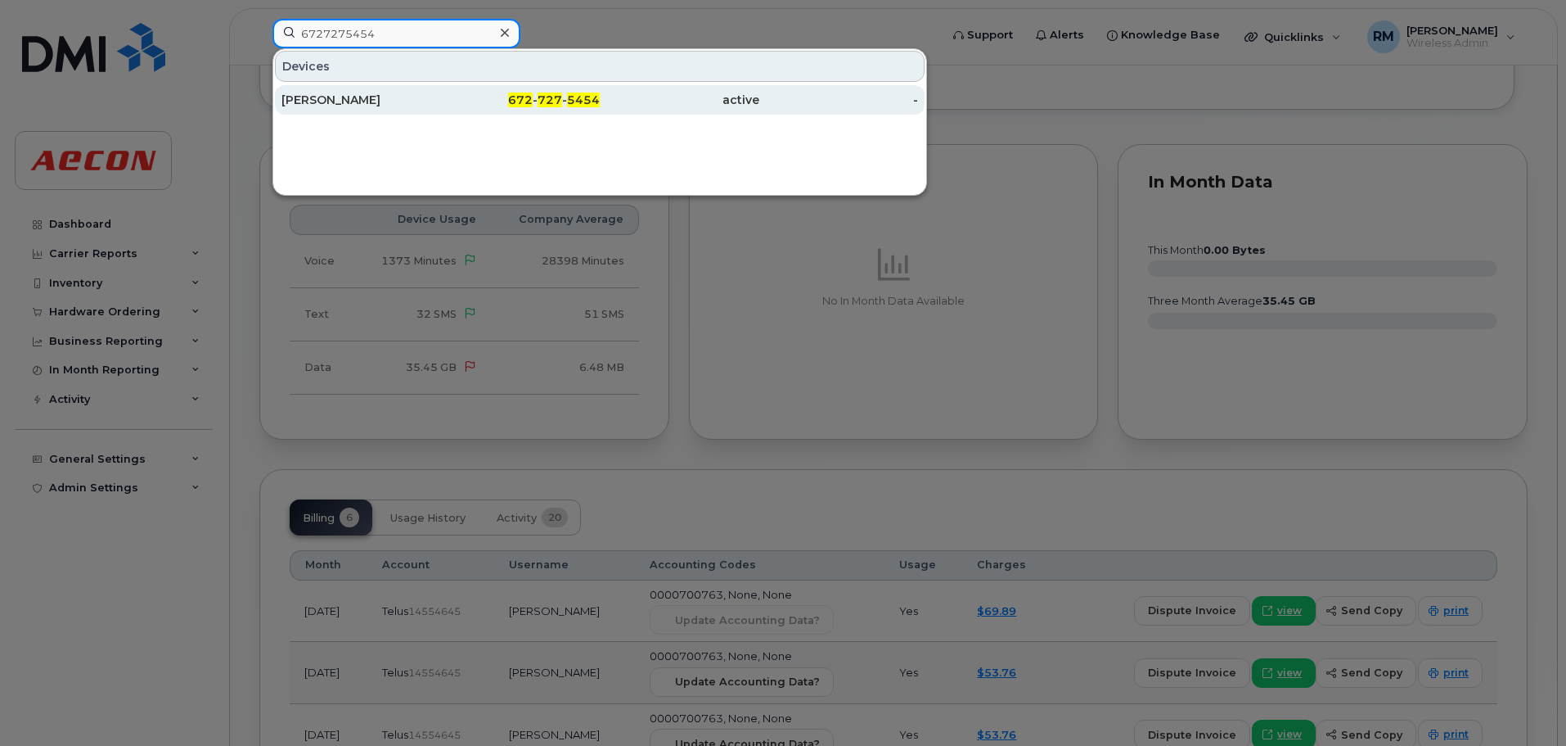
type input "6727275454"
click at [554, 102] on span "727" at bounding box center [550, 99] width 25 height 15
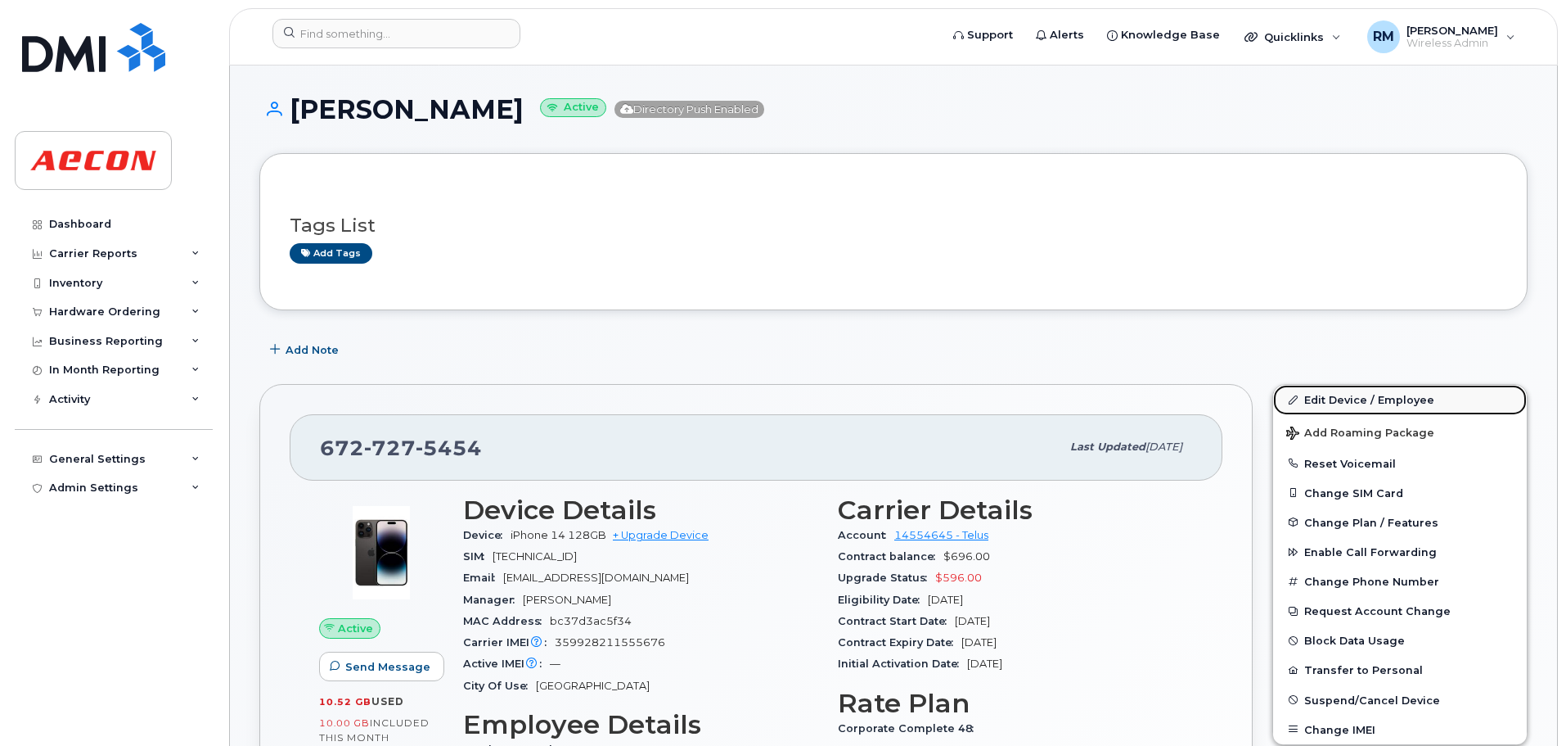
click at [1339, 403] on link "Edit Device / Employee" at bounding box center [1400, 399] width 254 height 29
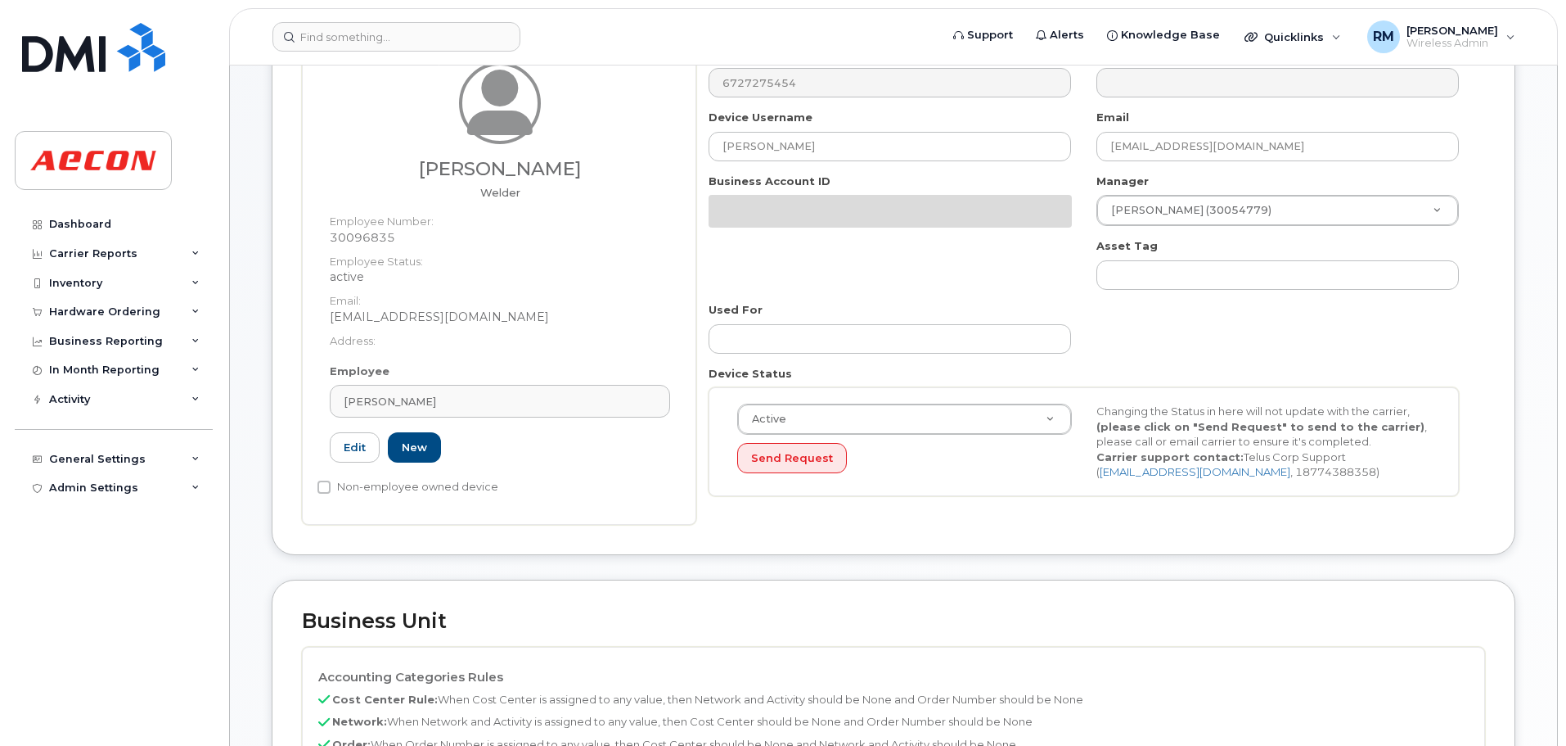
scroll to position [655, 0]
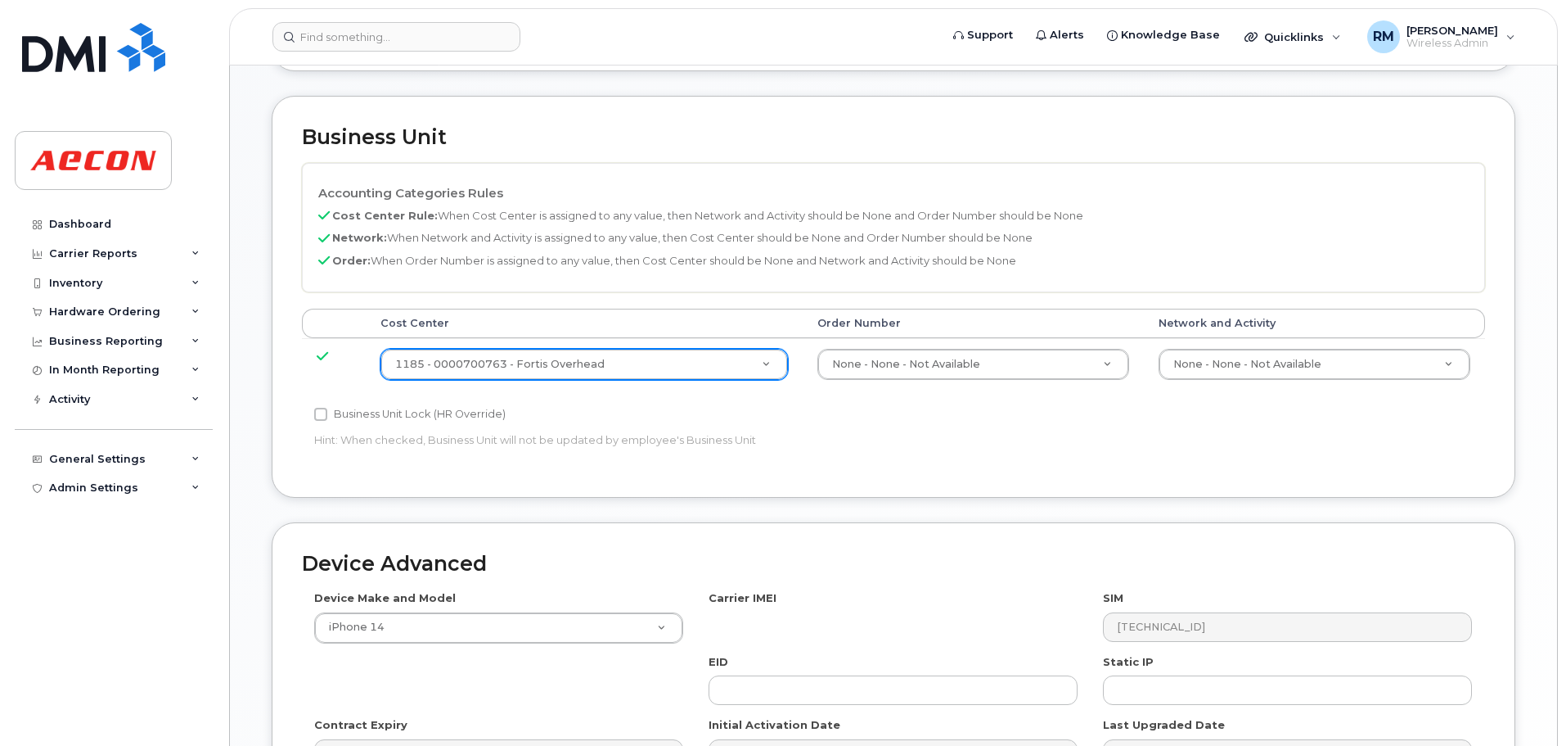
click at [331, 411] on label "Business Unit Lock (HR Override)" at bounding box center [410, 414] width 192 height 20
click at [327, 411] on input "Business Unit Lock (HR Override)" at bounding box center [320, 414] width 13 height 13
checkbox input "true"
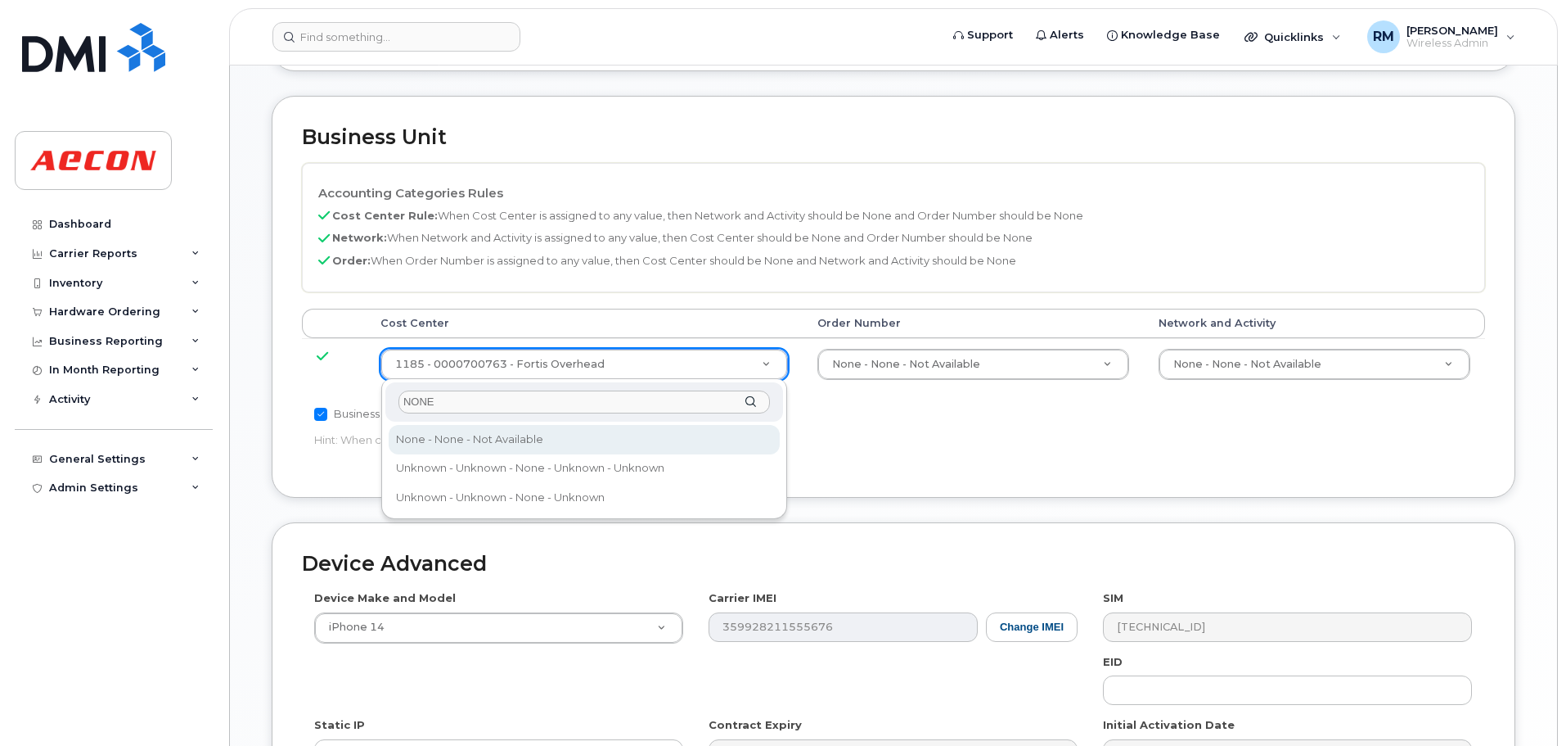
type input "NONE"
drag, startPoint x: 439, startPoint y: 439, endPoint x: 953, endPoint y: 356, distance: 520.6
type input "289660"
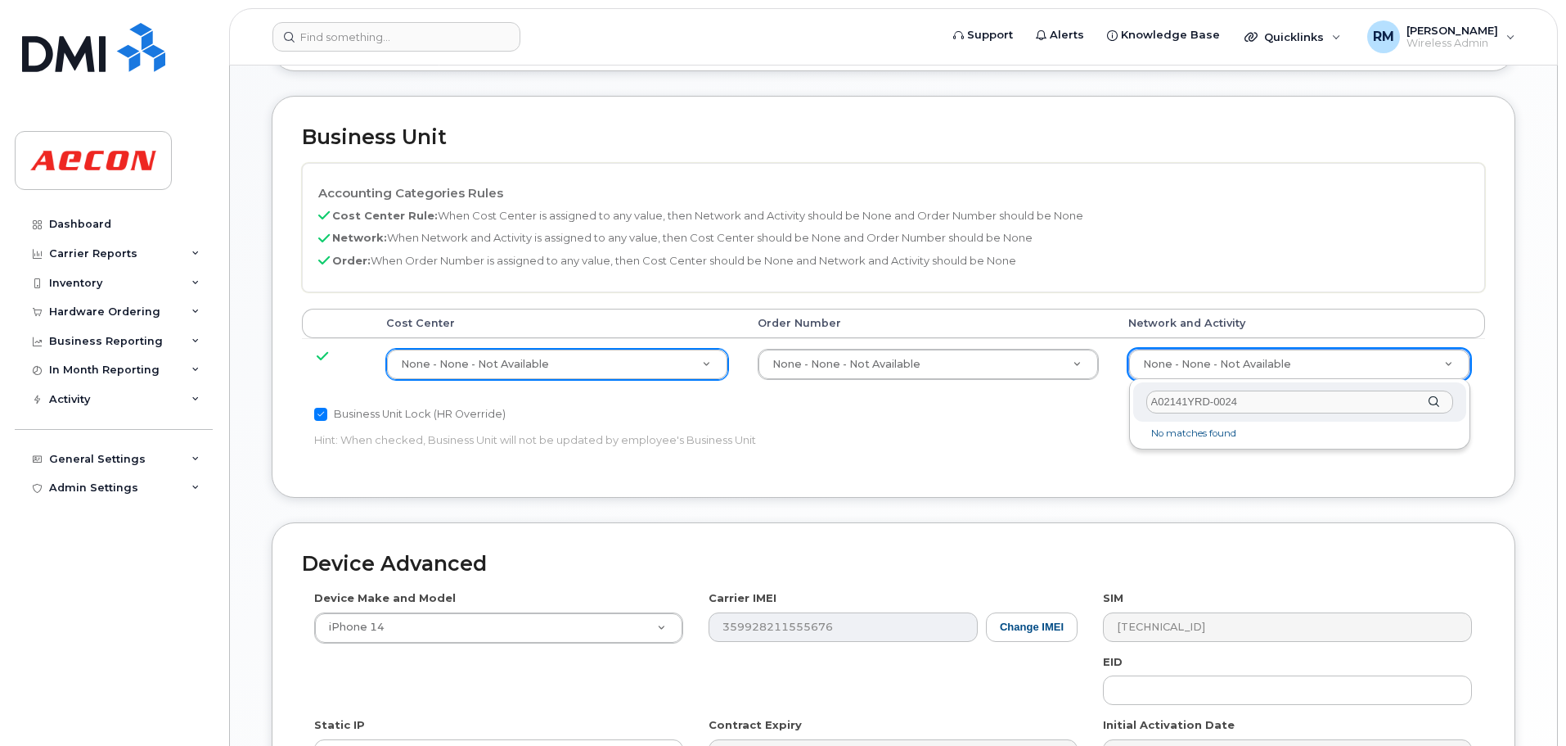
drag, startPoint x: 1268, startPoint y: 399, endPoint x: 936, endPoint y: 416, distance: 331.9
click at [939, 416] on body "Support Alerts Knowledge Base Quicklinks Suspend / Cancel Device Change SIM Car…" at bounding box center [783, 177] width 1566 height 1665
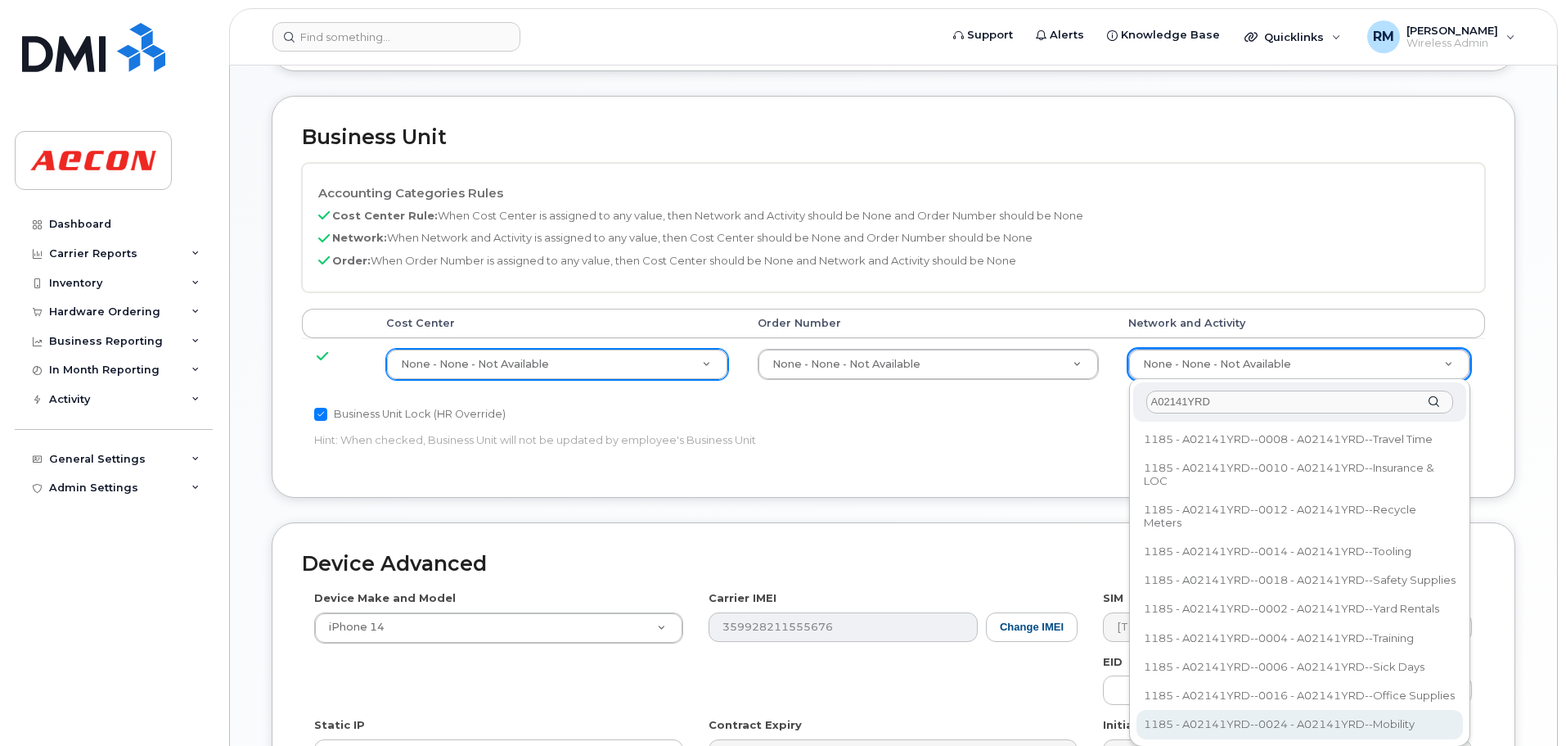
type input "A02141YRD"
type input "36211770"
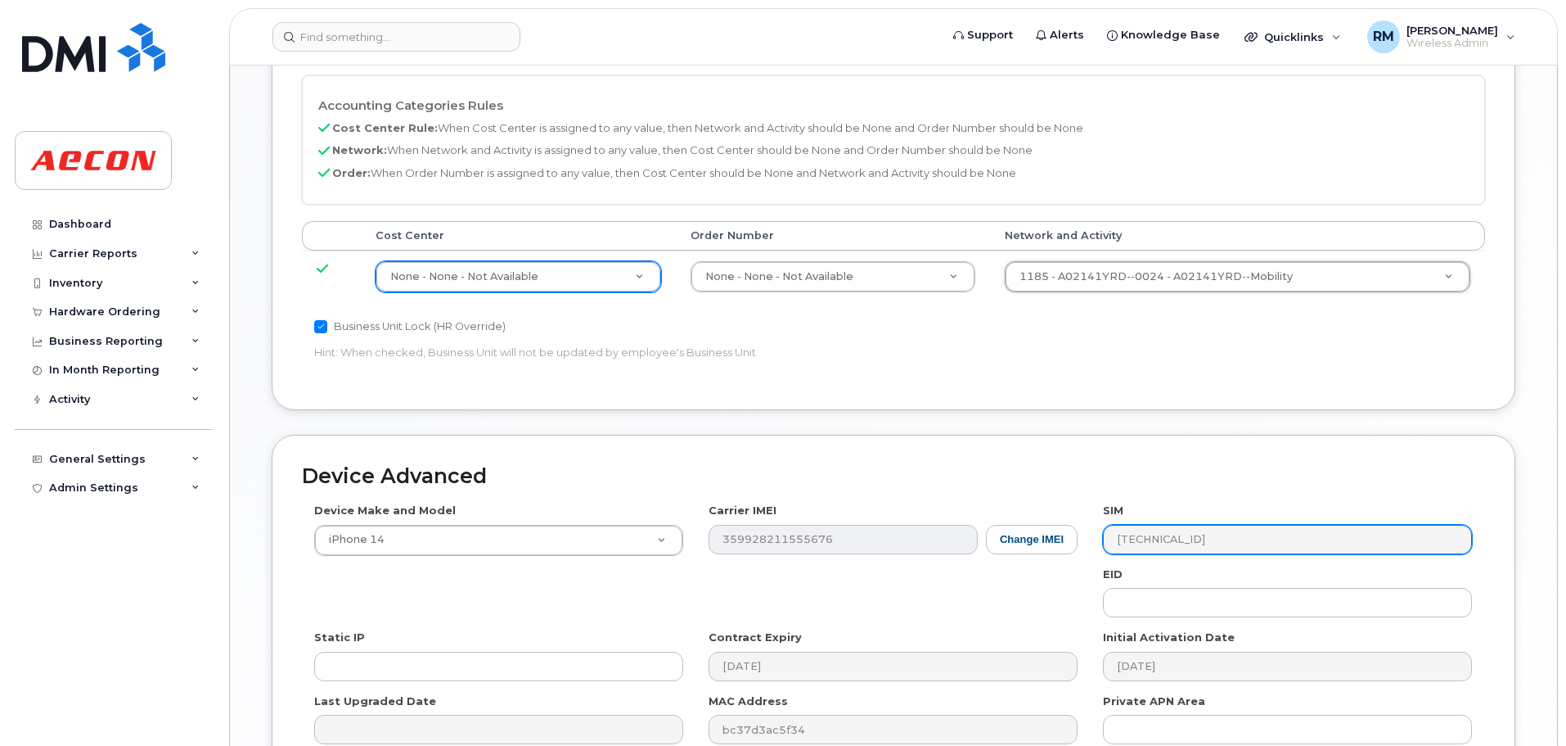
scroll to position [920, 0]
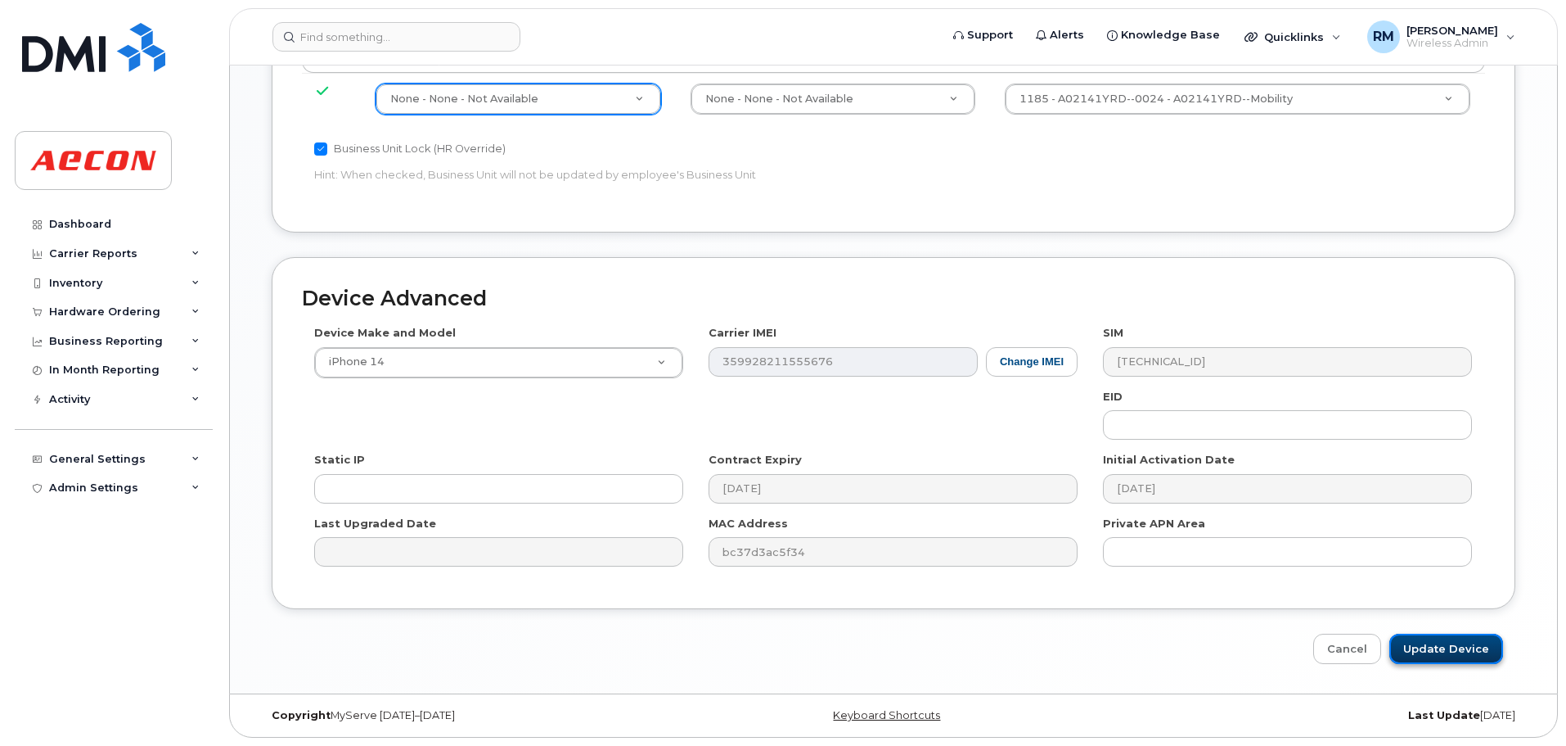
click at [1431, 656] on input "Update Device" at bounding box center [1447, 648] width 114 height 30
type input "Saving..."
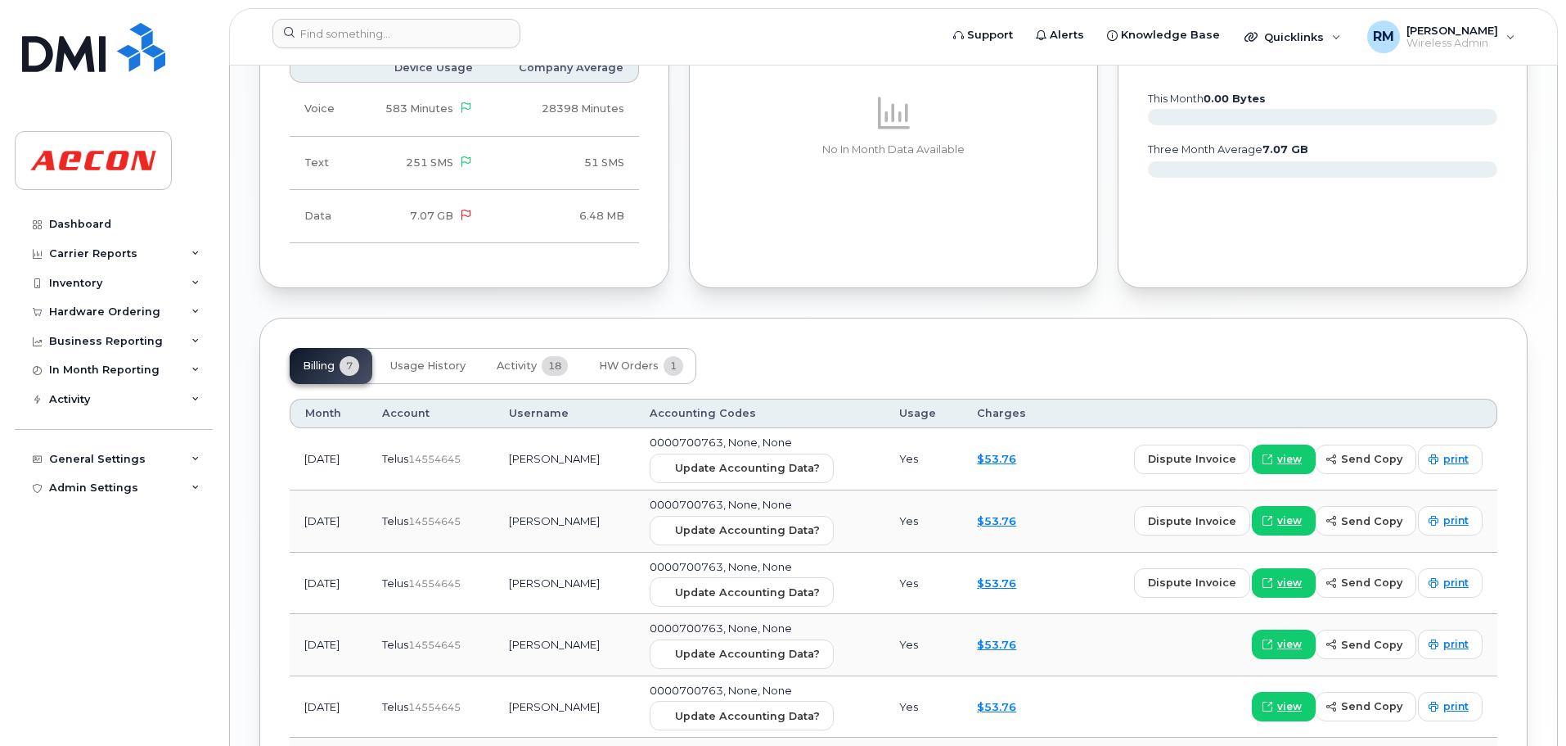
scroll to position [1647, 0]
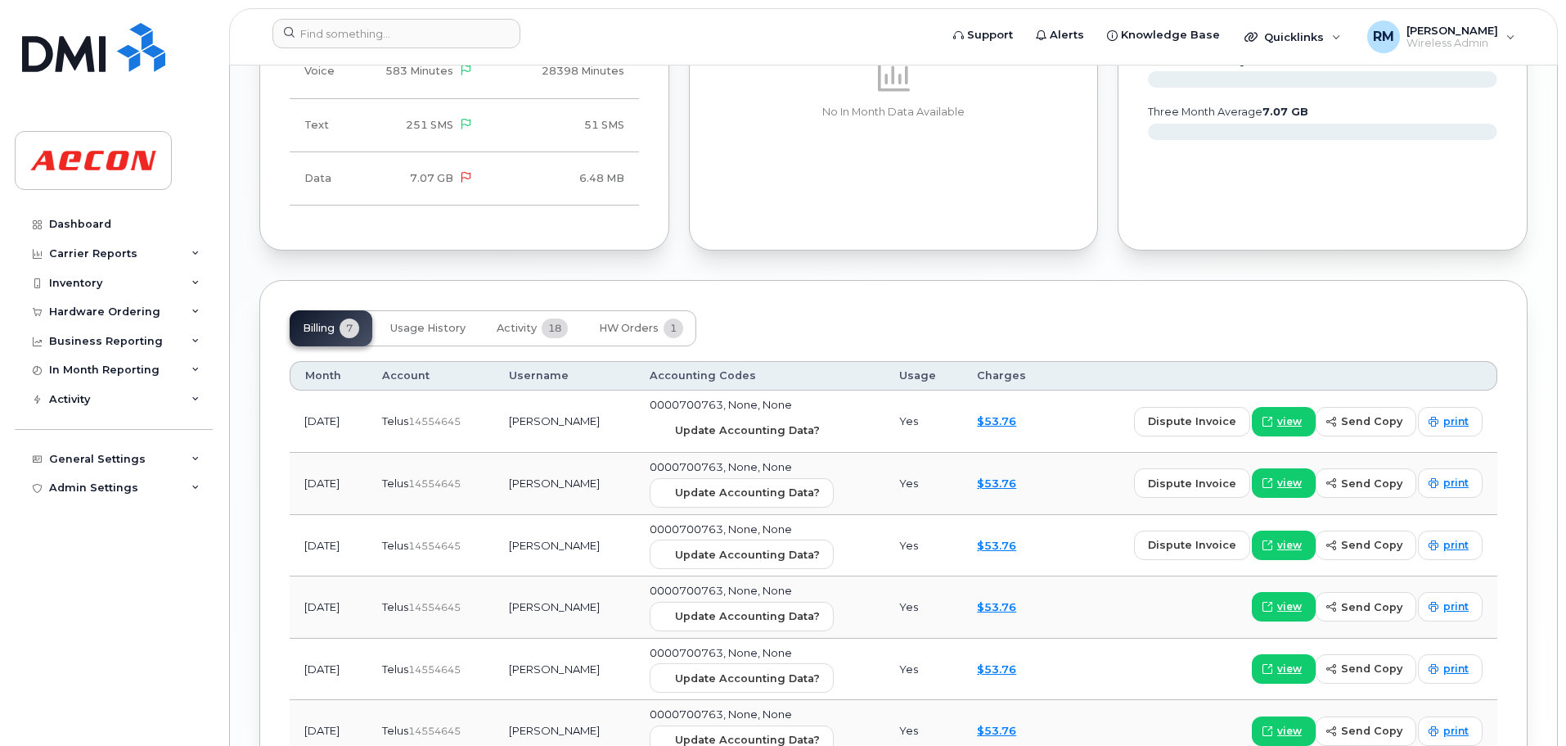
drag, startPoint x: 744, startPoint y: 433, endPoint x: 854, endPoint y: 66, distance: 382.7
click at [744, 433] on span "Update Accounting Data?" at bounding box center [747, 430] width 145 height 16
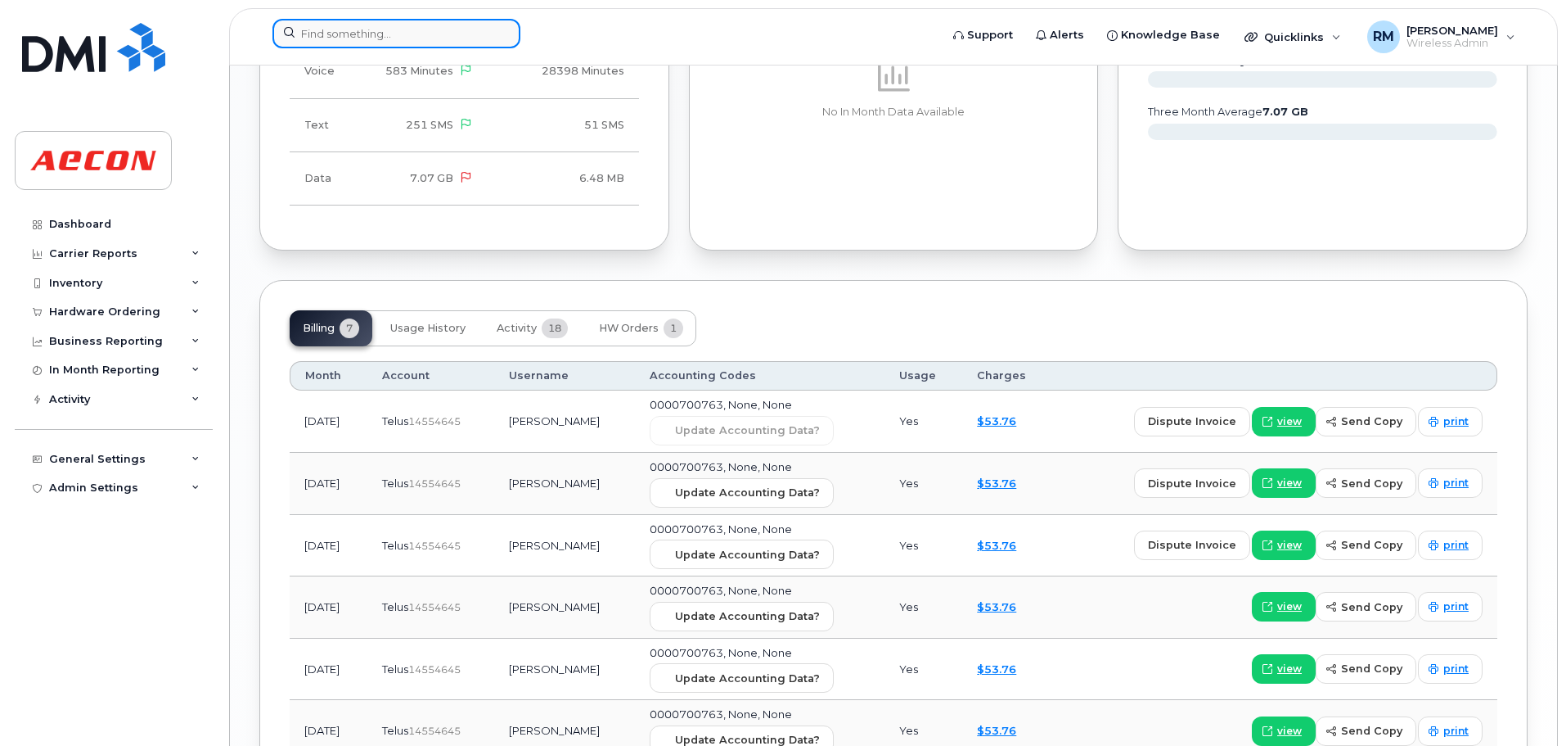
click at [420, 41] on input at bounding box center [397, 33] width 248 height 29
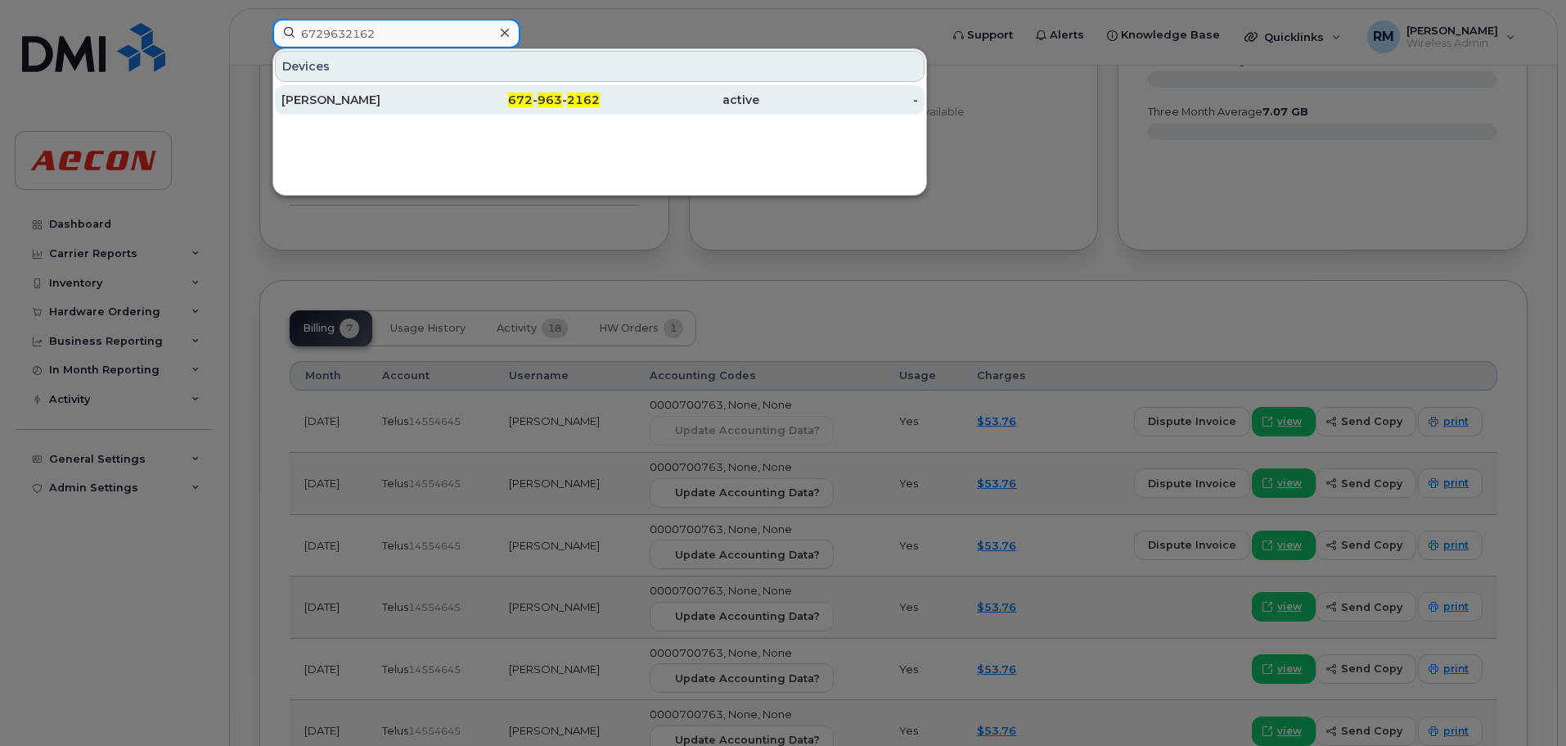
type input "6729632162"
click at [558, 100] on span "963" at bounding box center [550, 99] width 25 height 15
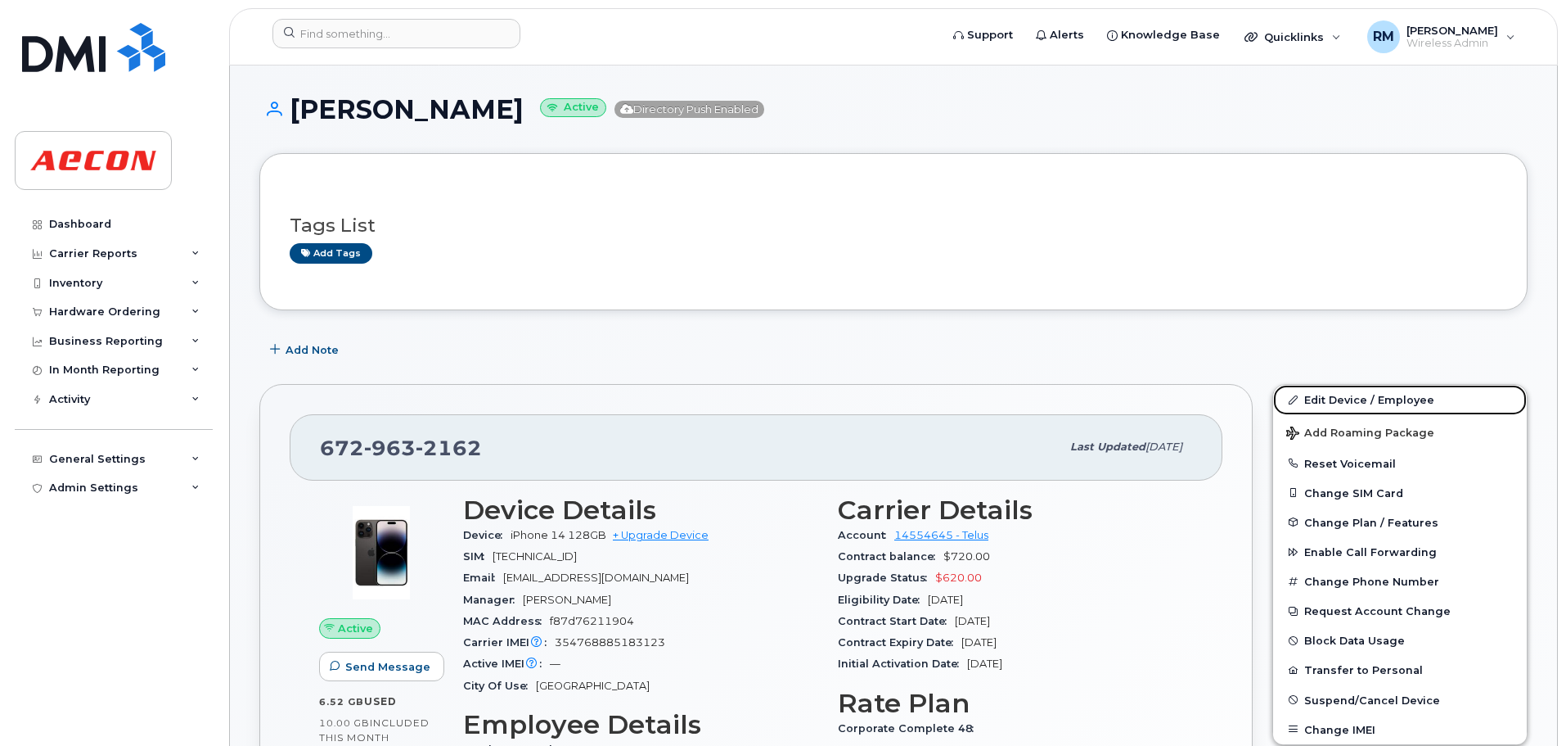
drag, startPoint x: 1335, startPoint y: 401, endPoint x: 1081, endPoint y: 522, distance: 281.1
click at [1334, 401] on link "Edit Device / Employee" at bounding box center [1400, 399] width 254 height 29
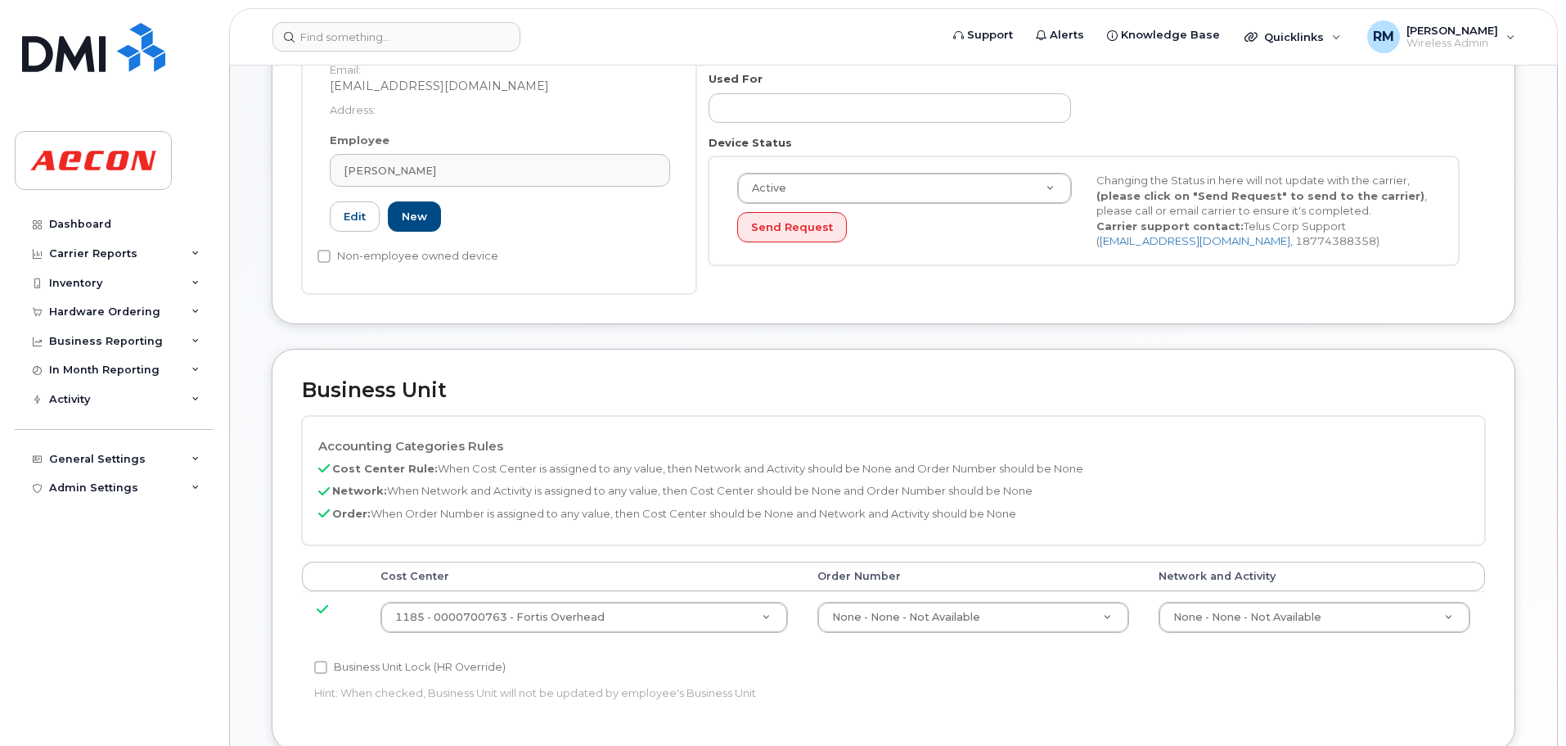
scroll to position [818, 0]
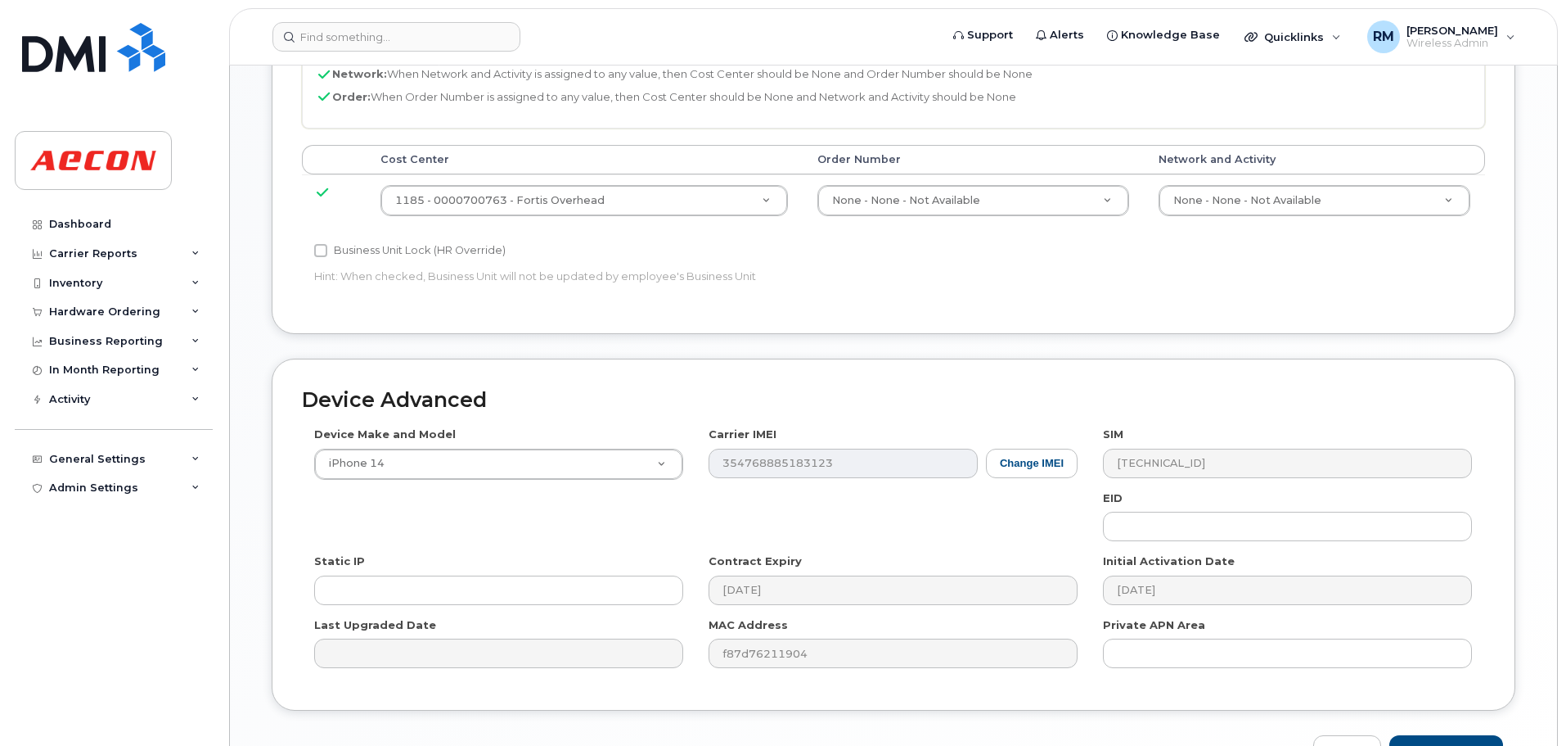
click at [330, 247] on label "Business Unit Lock (HR Override)" at bounding box center [410, 251] width 192 height 20
click at [327, 247] on input "Business Unit Lock (HR Override)" at bounding box center [320, 250] width 13 height 13
checkbox input "true"
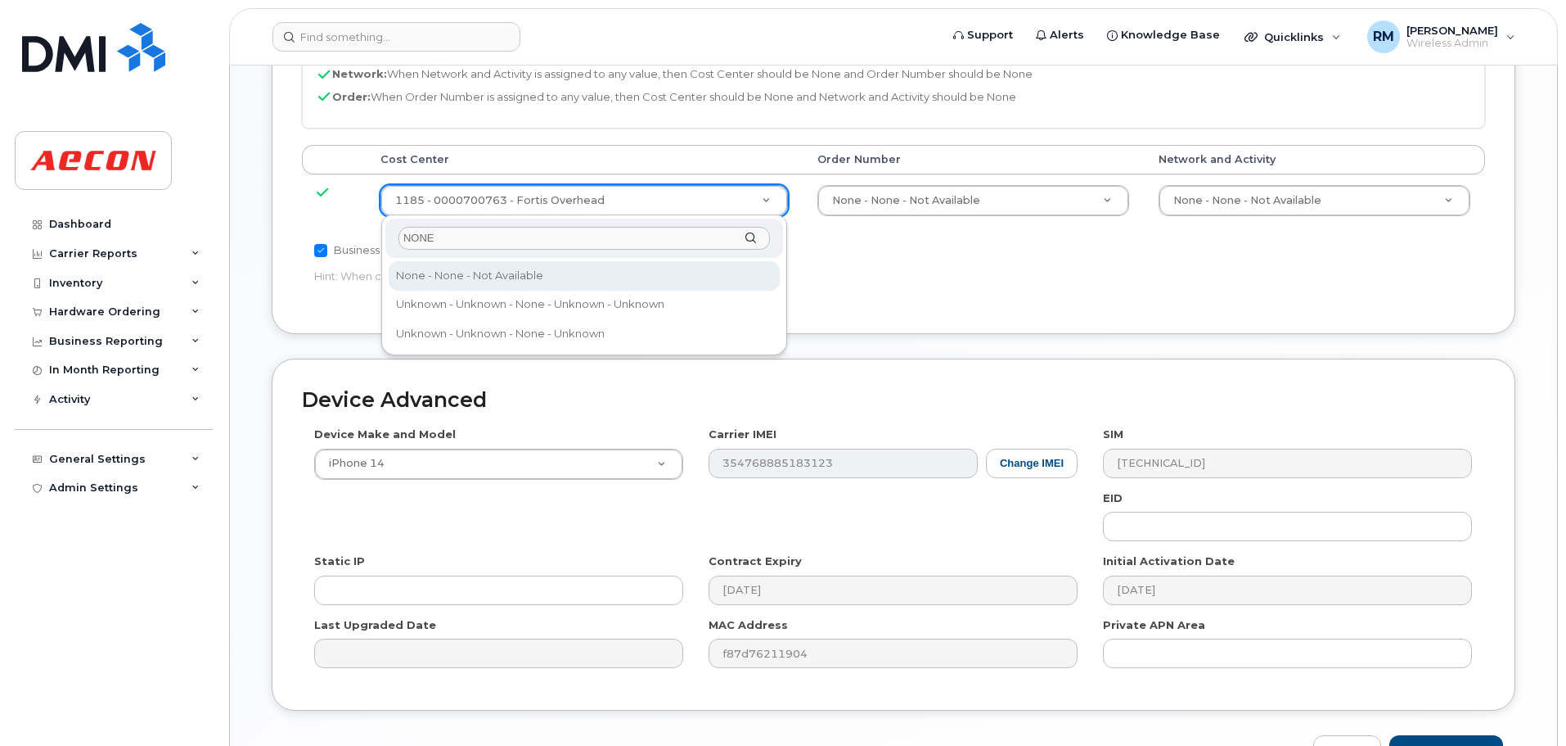
type input "NONE"
type input "289660"
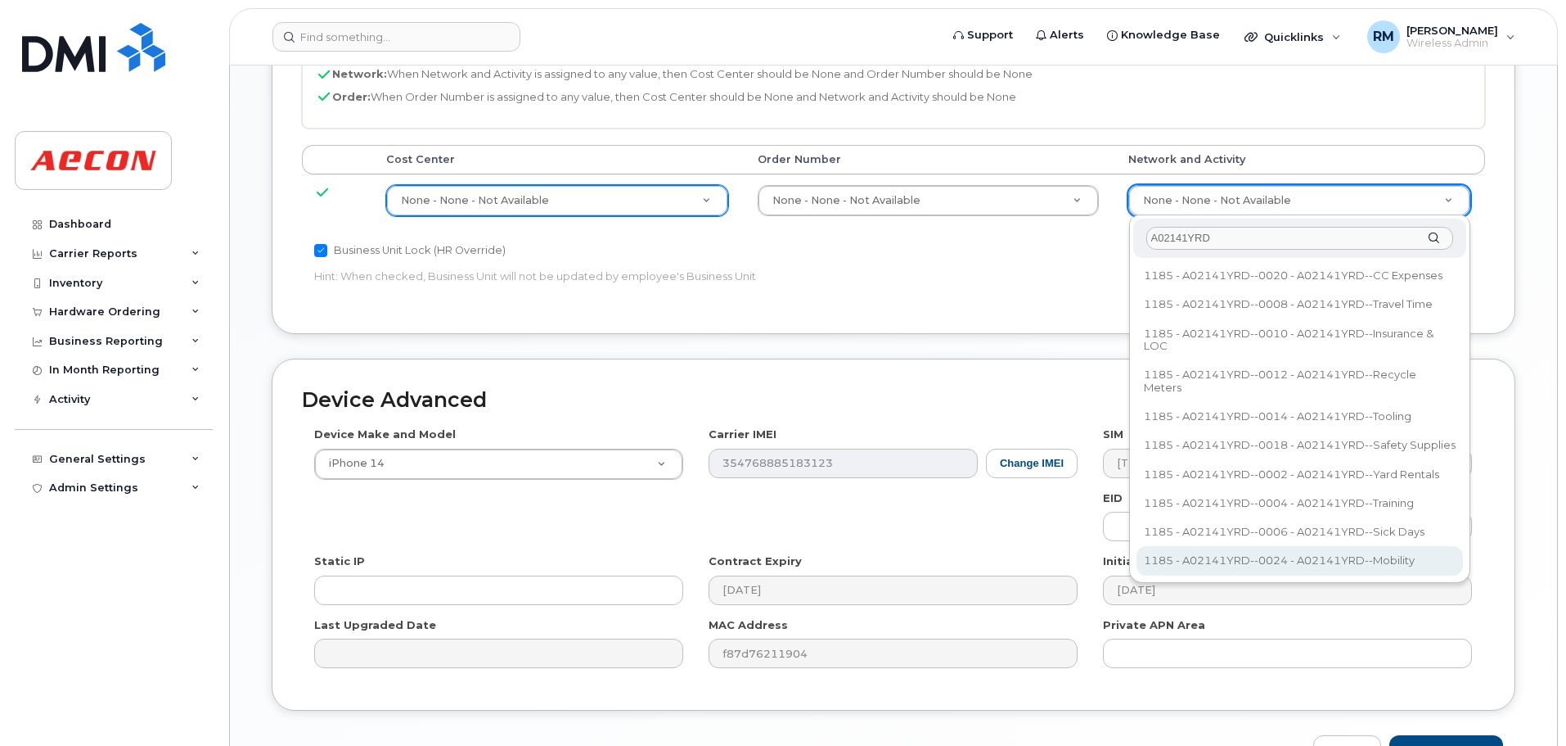
type input "A02141YRD"
type input "36211770"
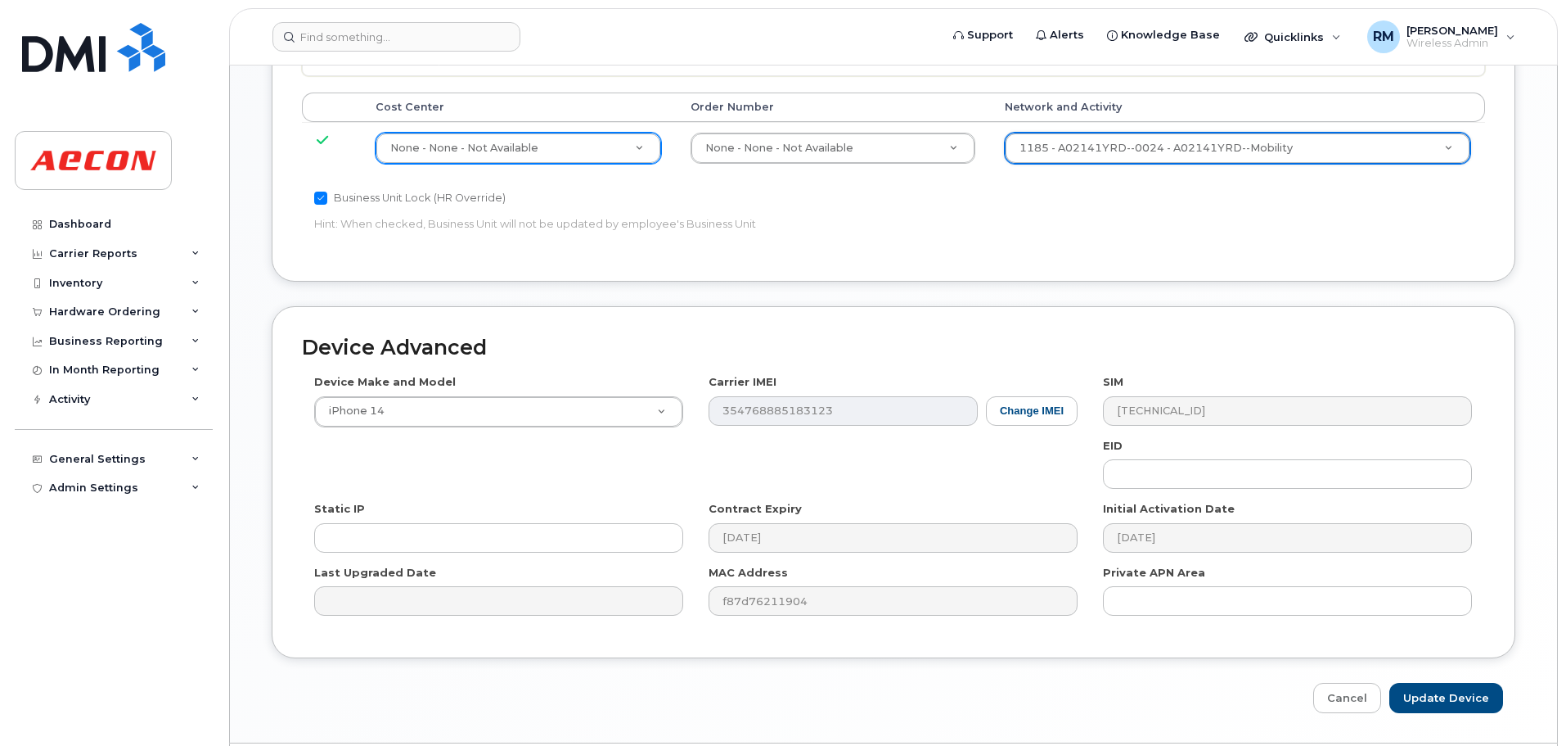
scroll to position [920, 0]
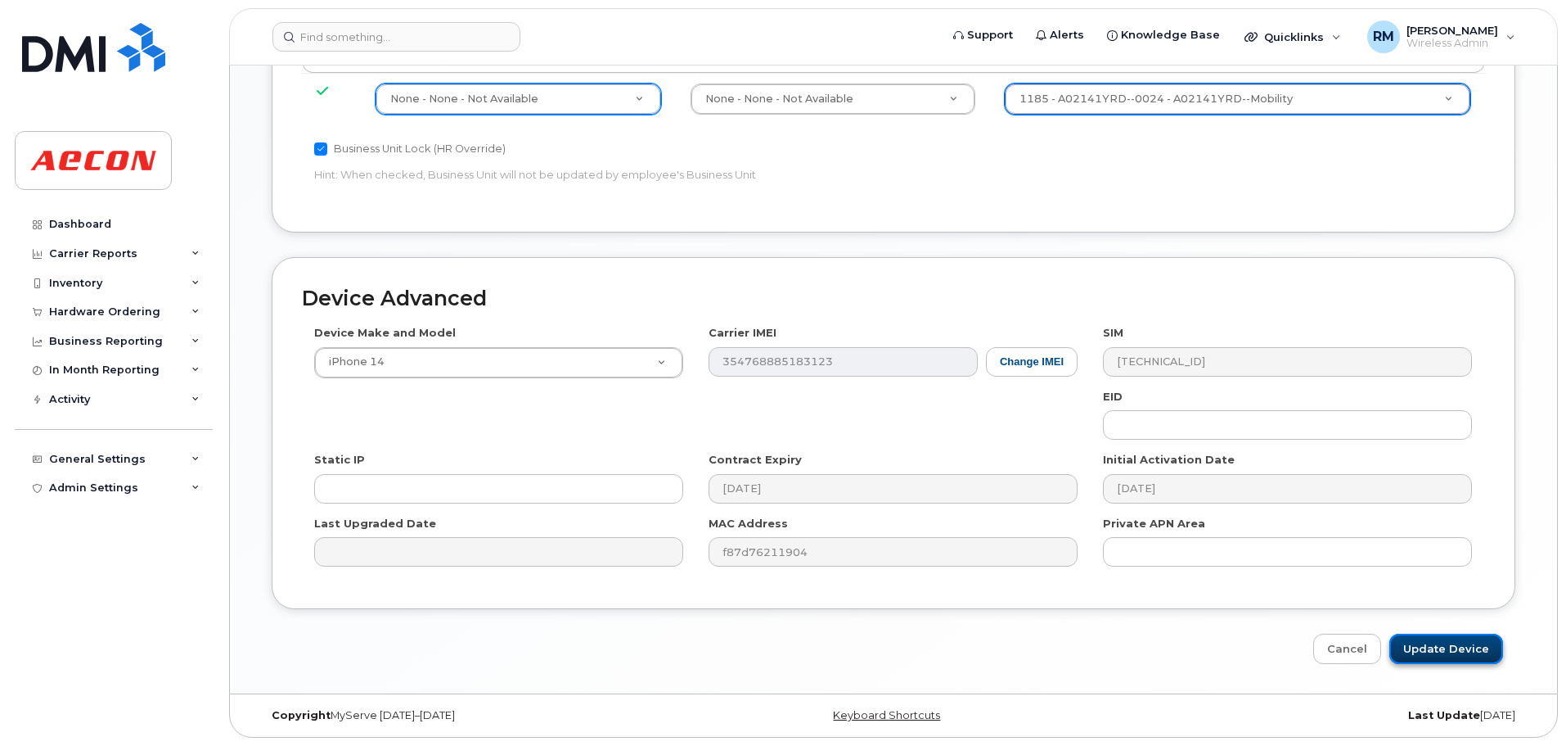
click at [1435, 651] on input "Update Device" at bounding box center [1447, 648] width 114 height 30
type input "Saving..."
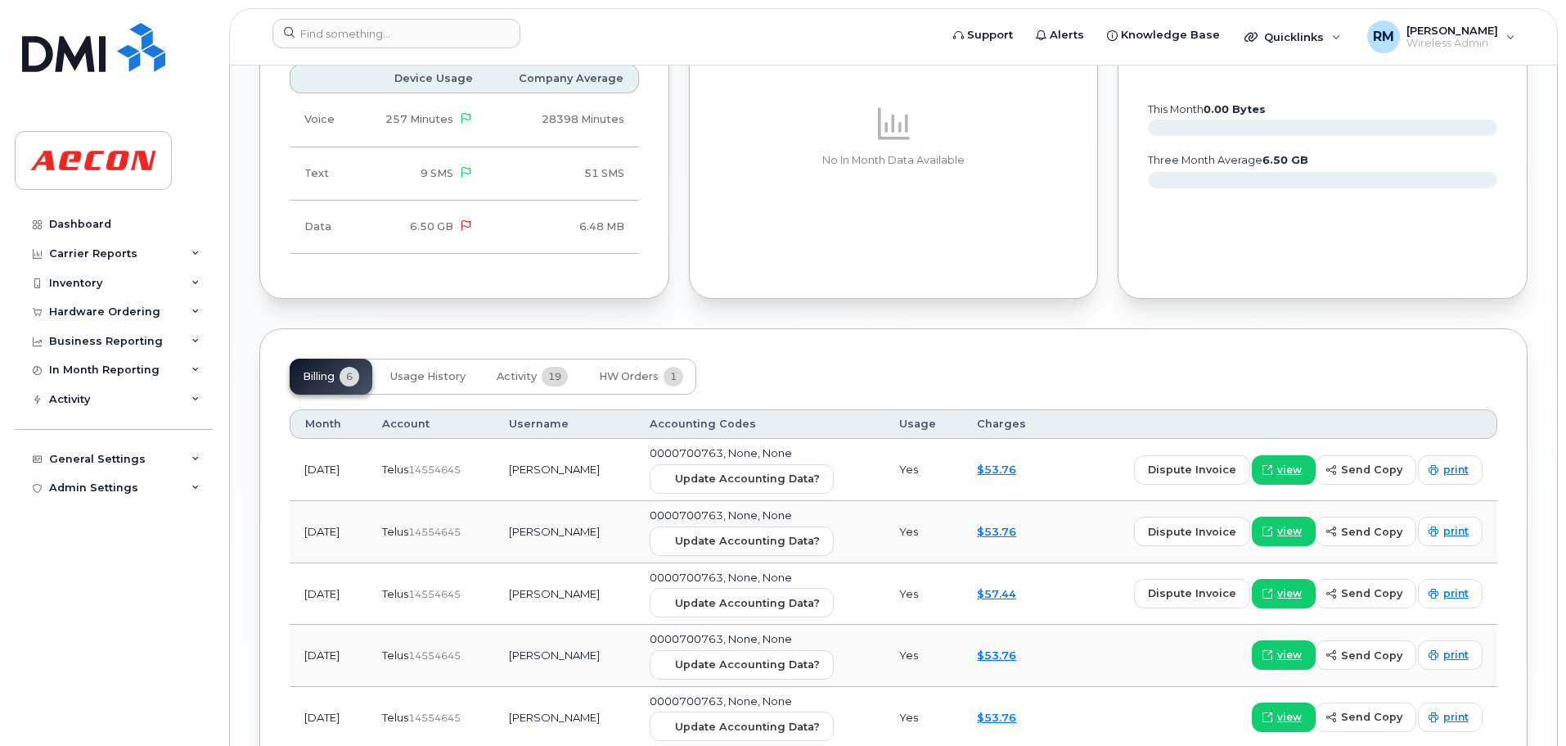
scroll to position [1637, 0]
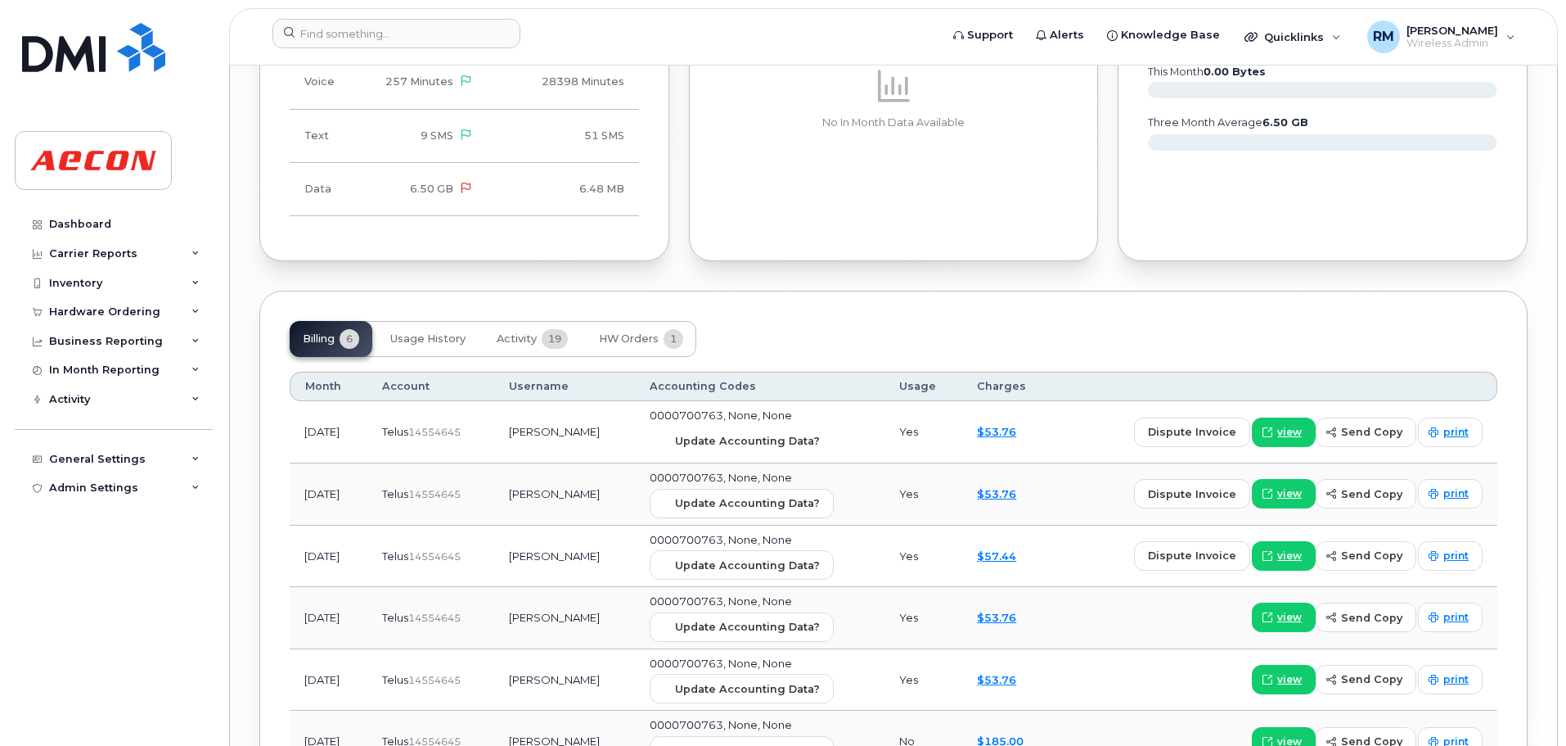
drag, startPoint x: 763, startPoint y: 445, endPoint x: 856, endPoint y: 77, distance: 379.9
click at [763, 445] on span "Update Accounting Data?" at bounding box center [747, 441] width 145 height 16
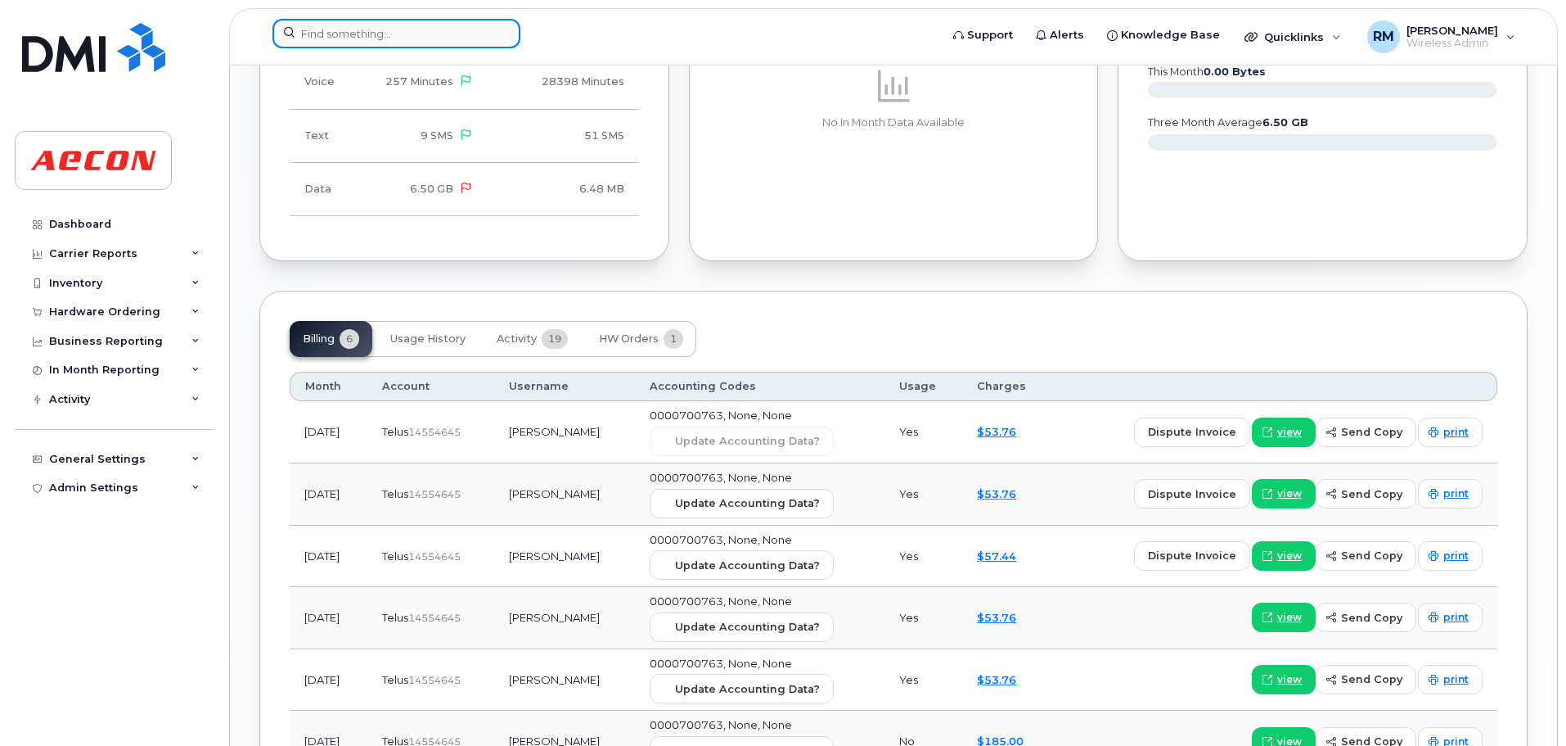
click at [394, 25] on input at bounding box center [397, 33] width 248 height 29
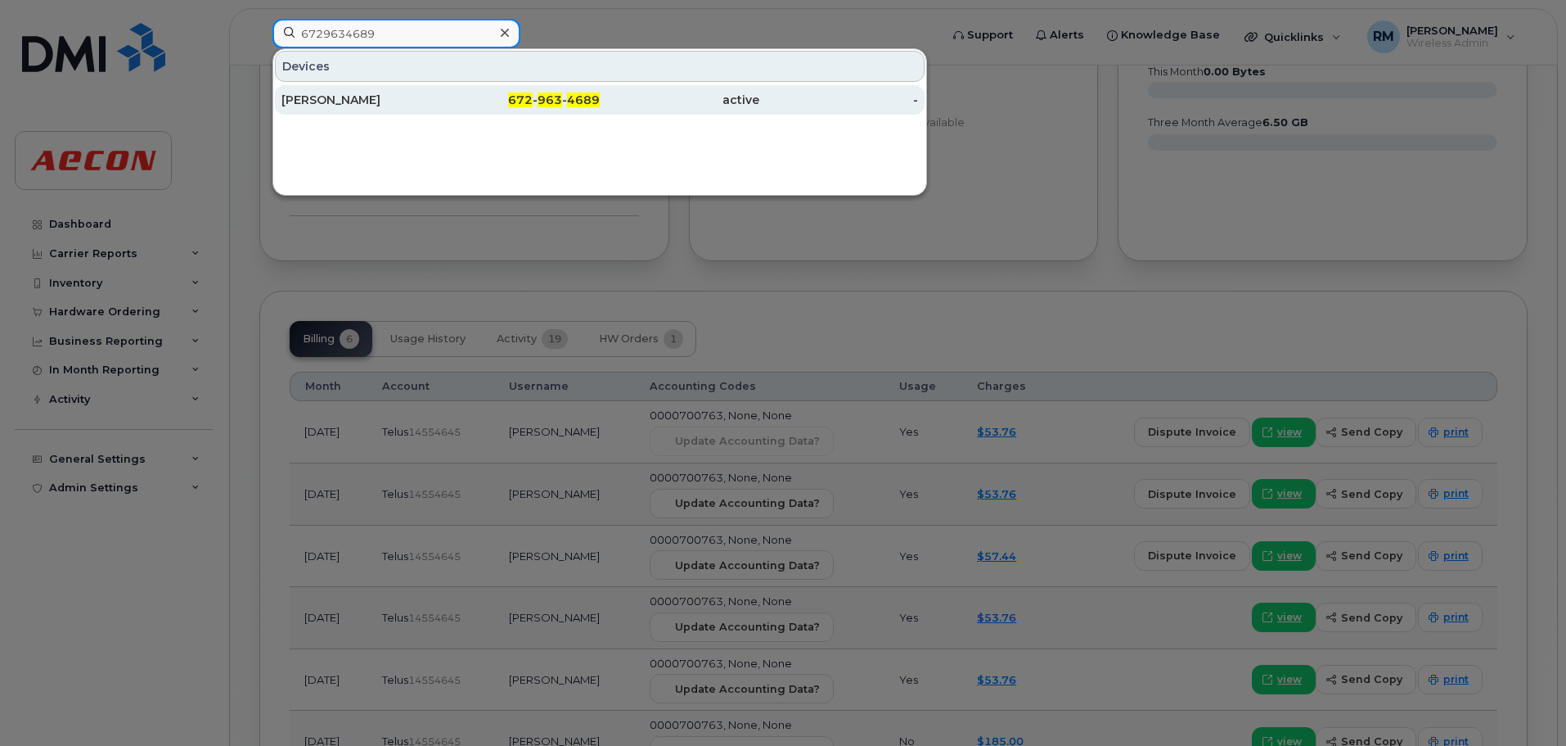
type input "6729634689"
click at [536, 101] on div "672 - 963 - 4689" at bounding box center [521, 100] width 160 height 16
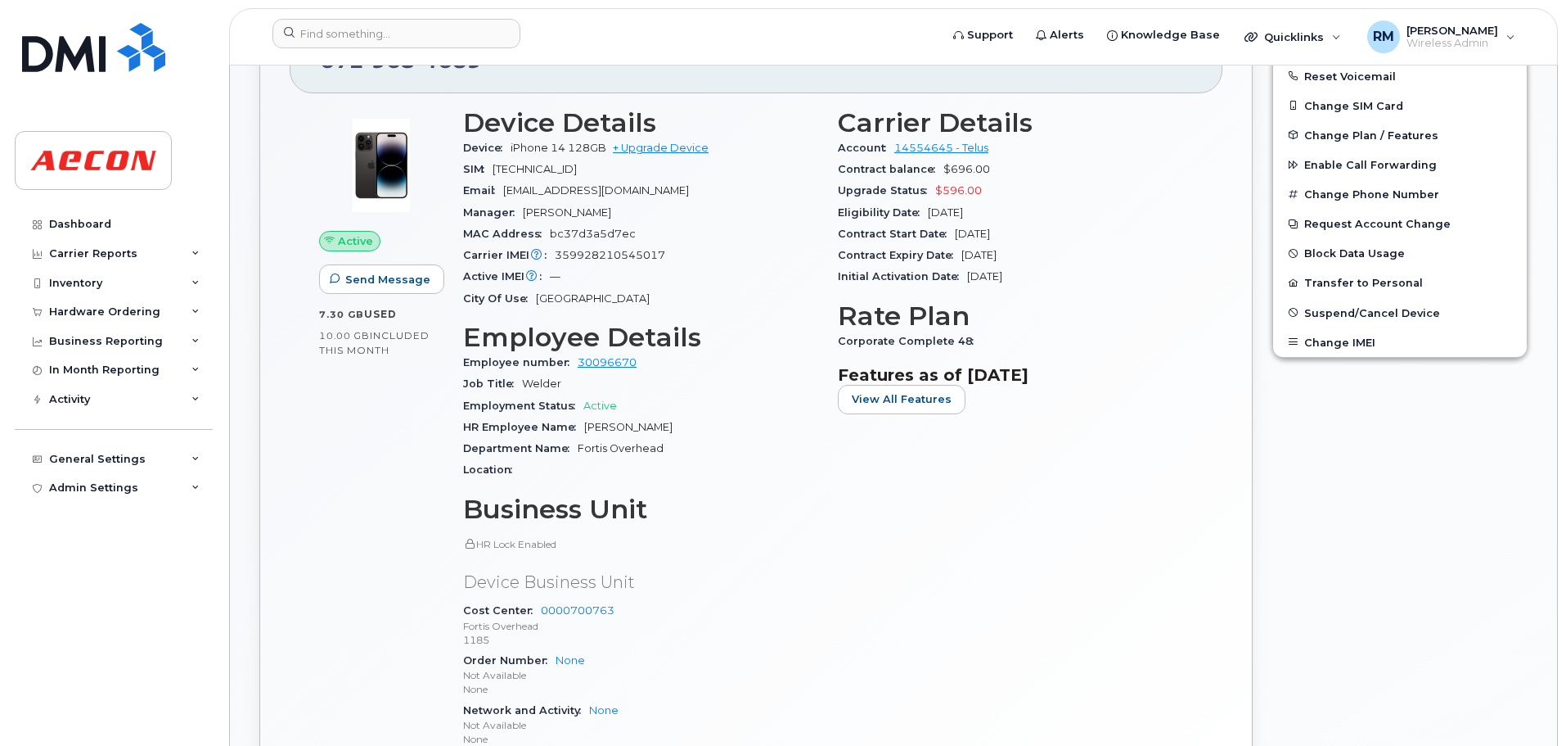
scroll to position [82, 0]
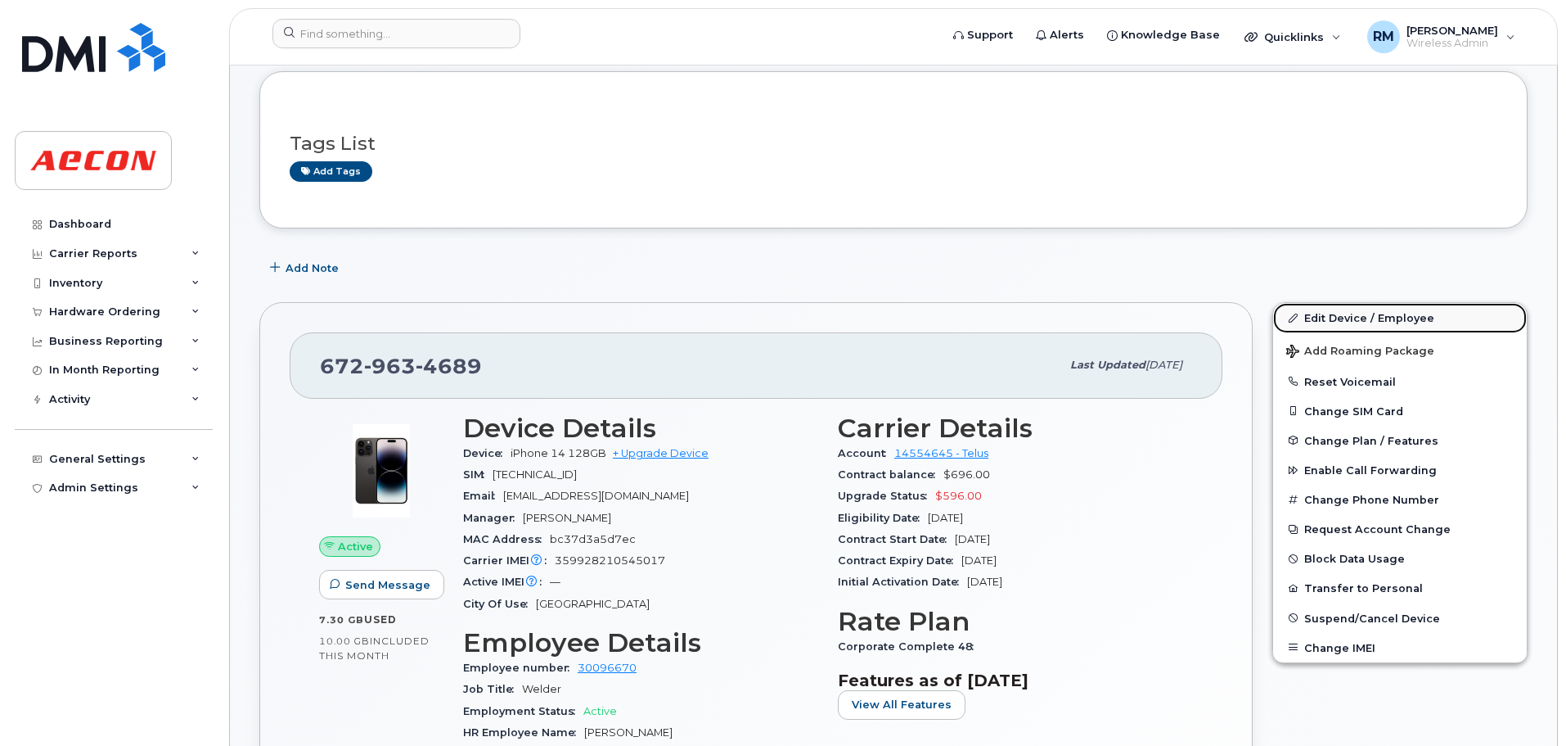
click at [1325, 313] on link "Edit Device / Employee" at bounding box center [1400, 317] width 254 height 29
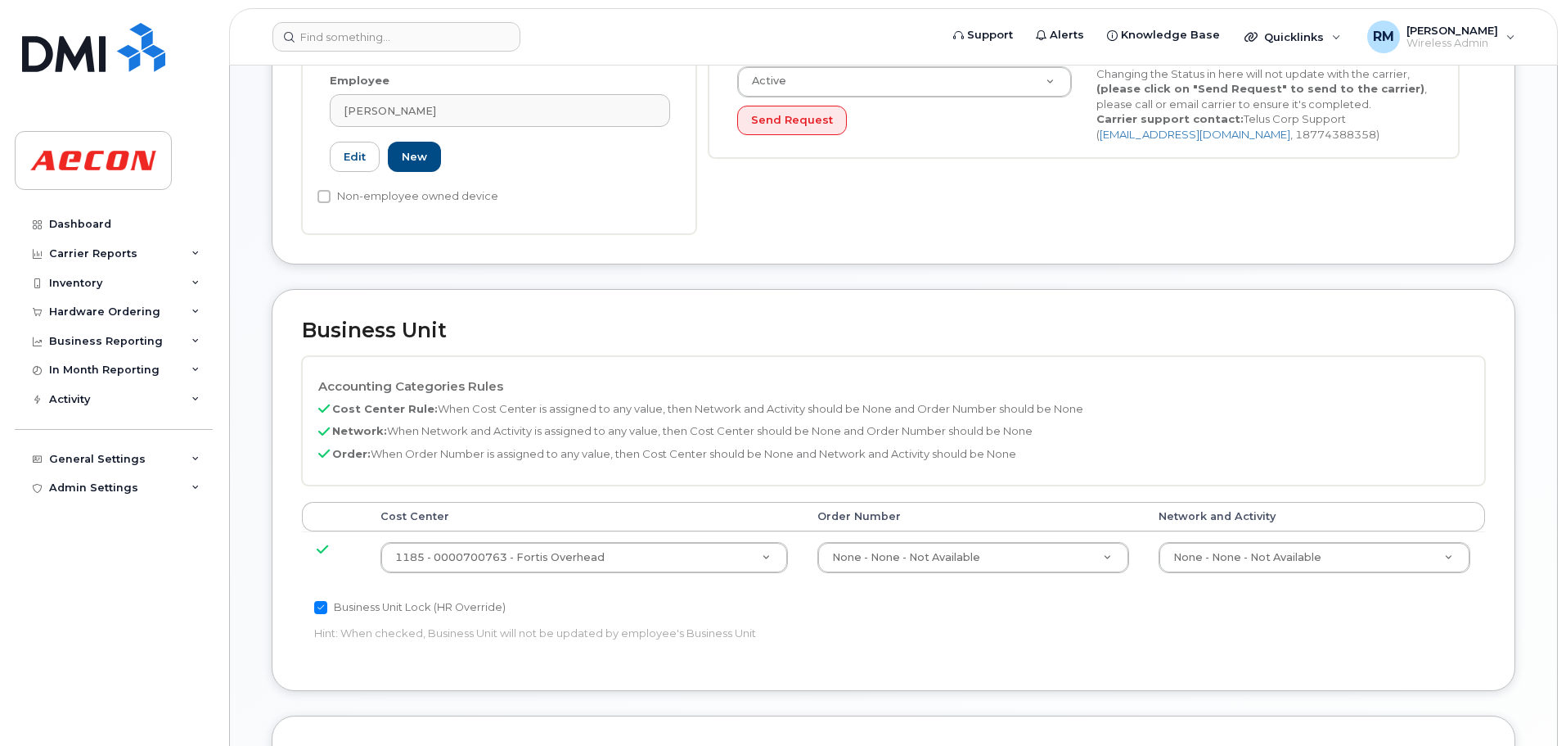
scroll to position [573, 0]
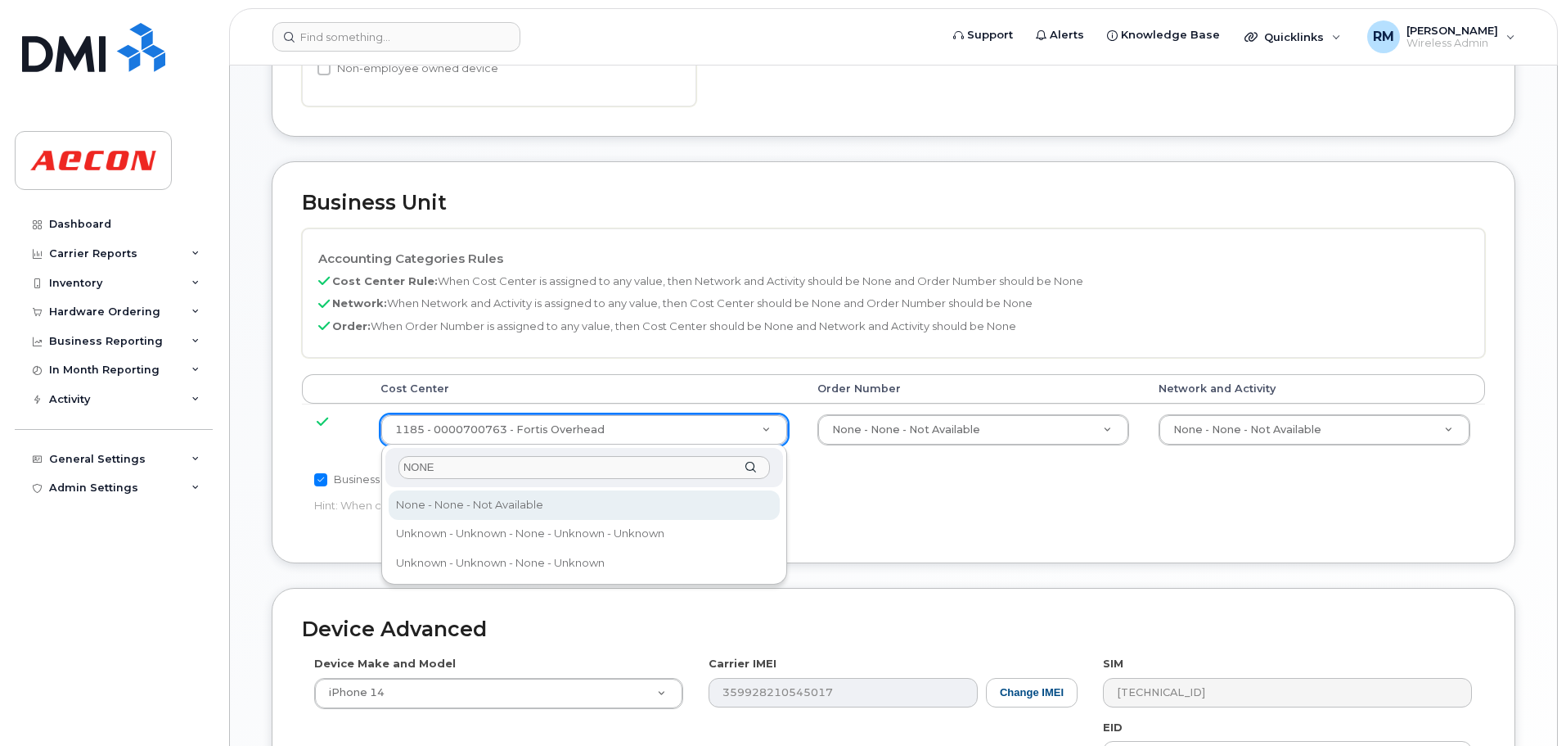
type input "NONE"
type input "289660"
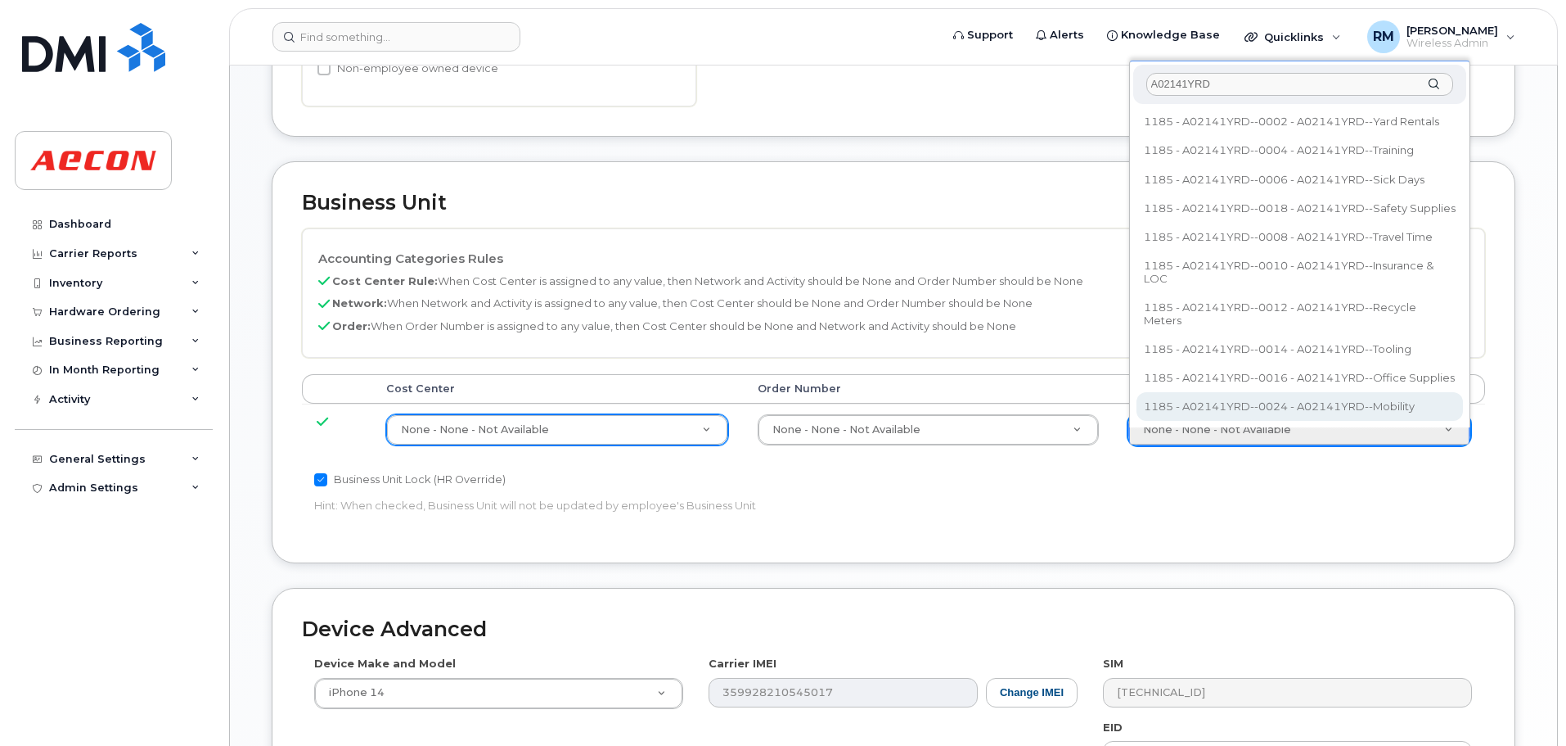
type input "A02141YRD"
type input "36211770"
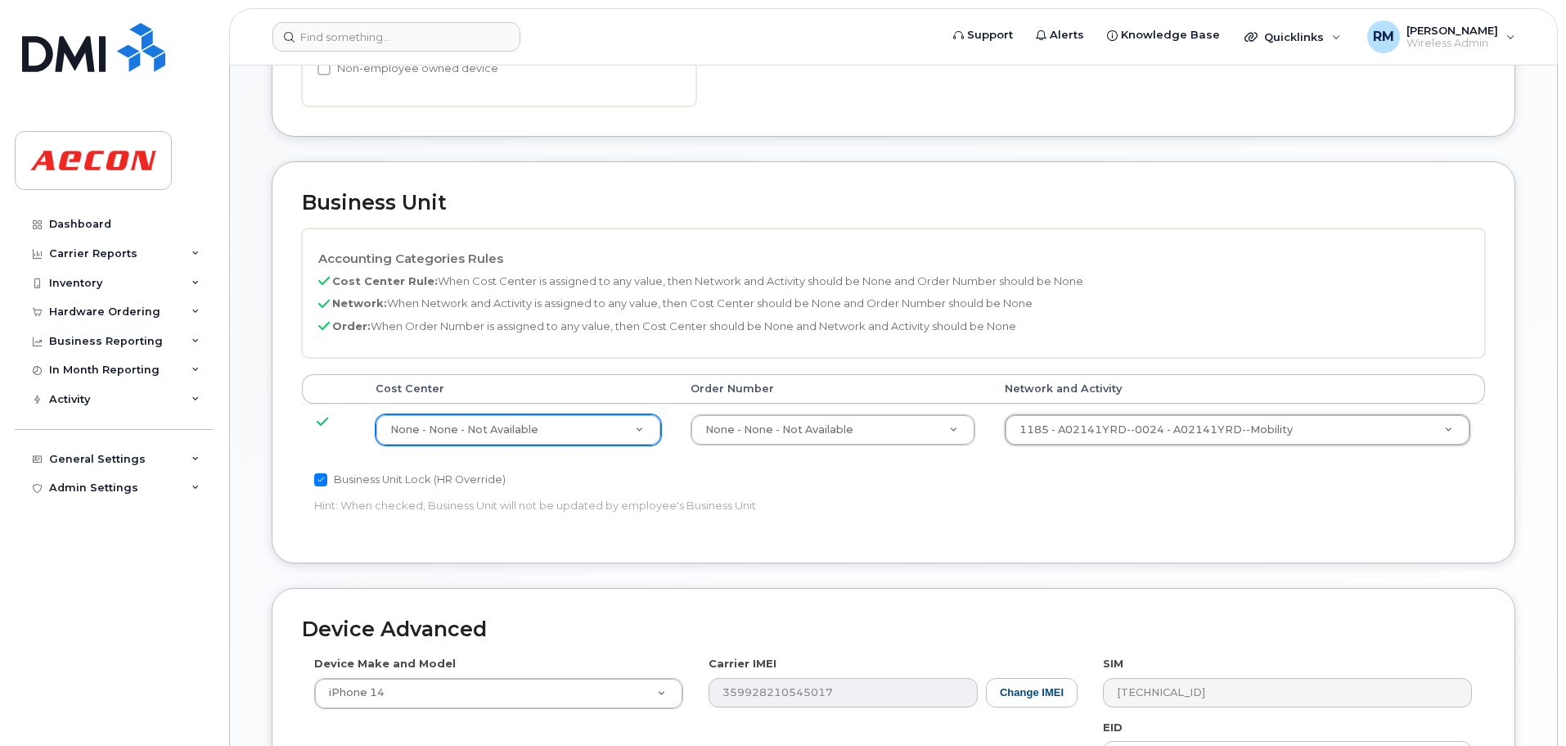
scroll to position [904, 0]
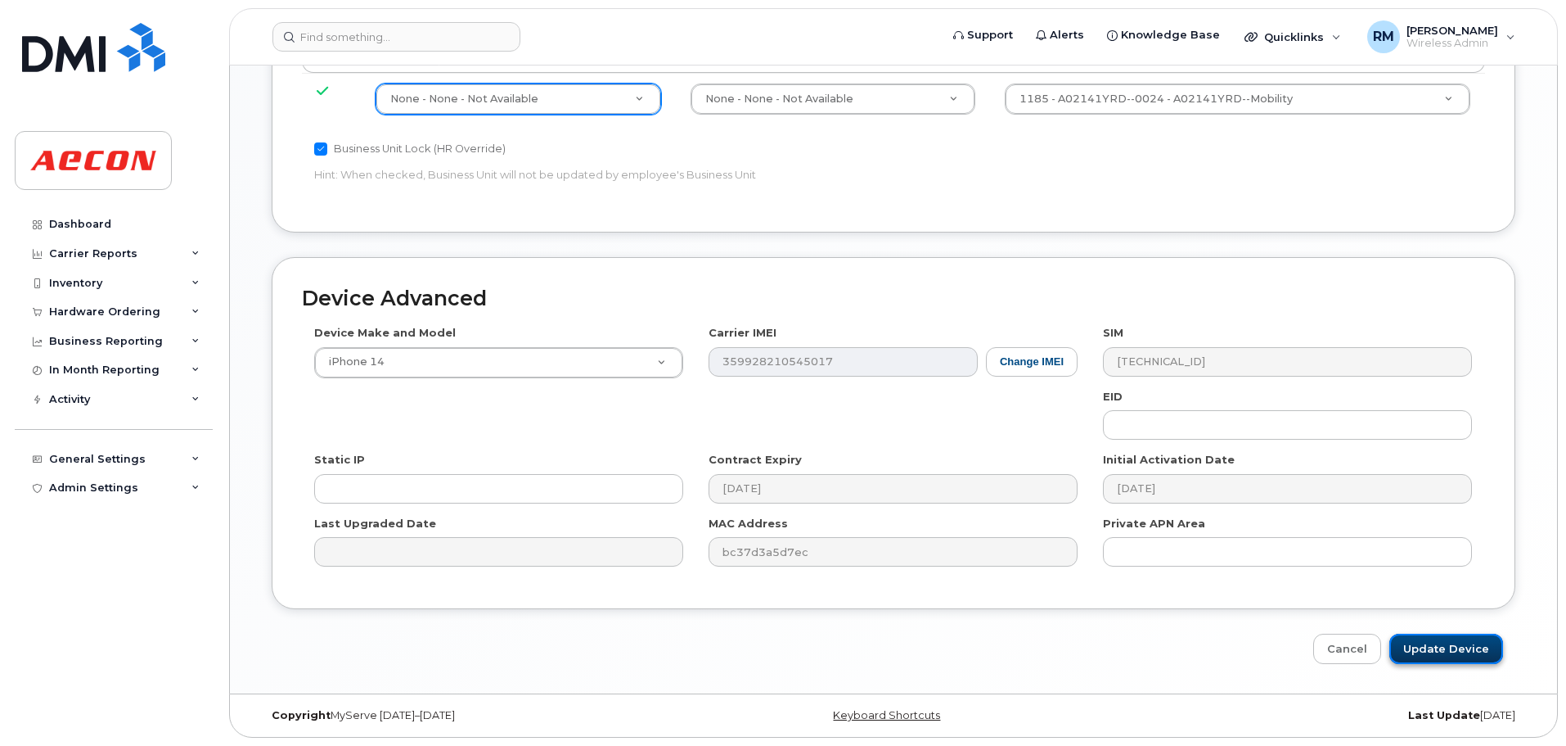
click at [1443, 660] on input "Update Device" at bounding box center [1447, 648] width 114 height 30
type input "Saving..."
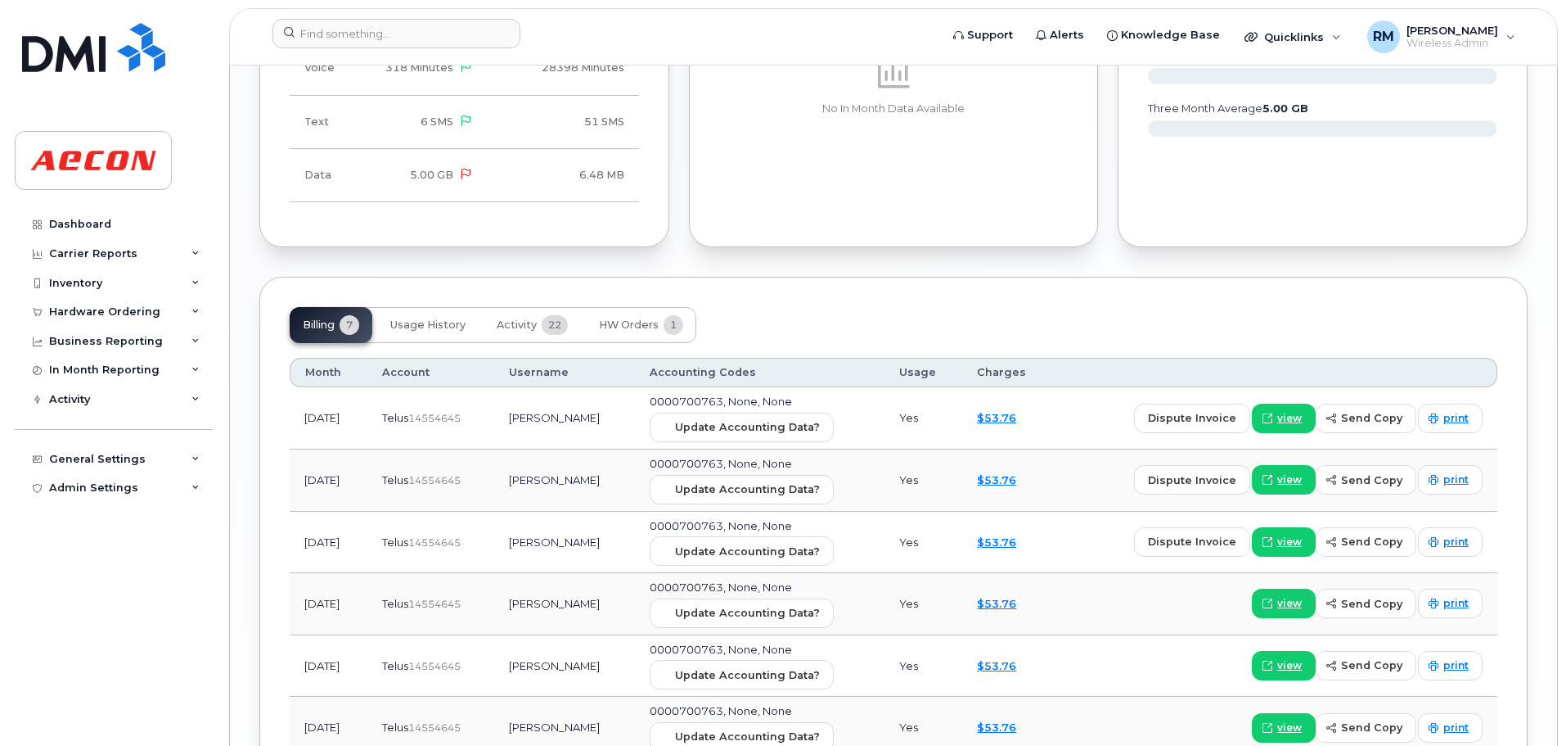
scroll to position [1704, 0]
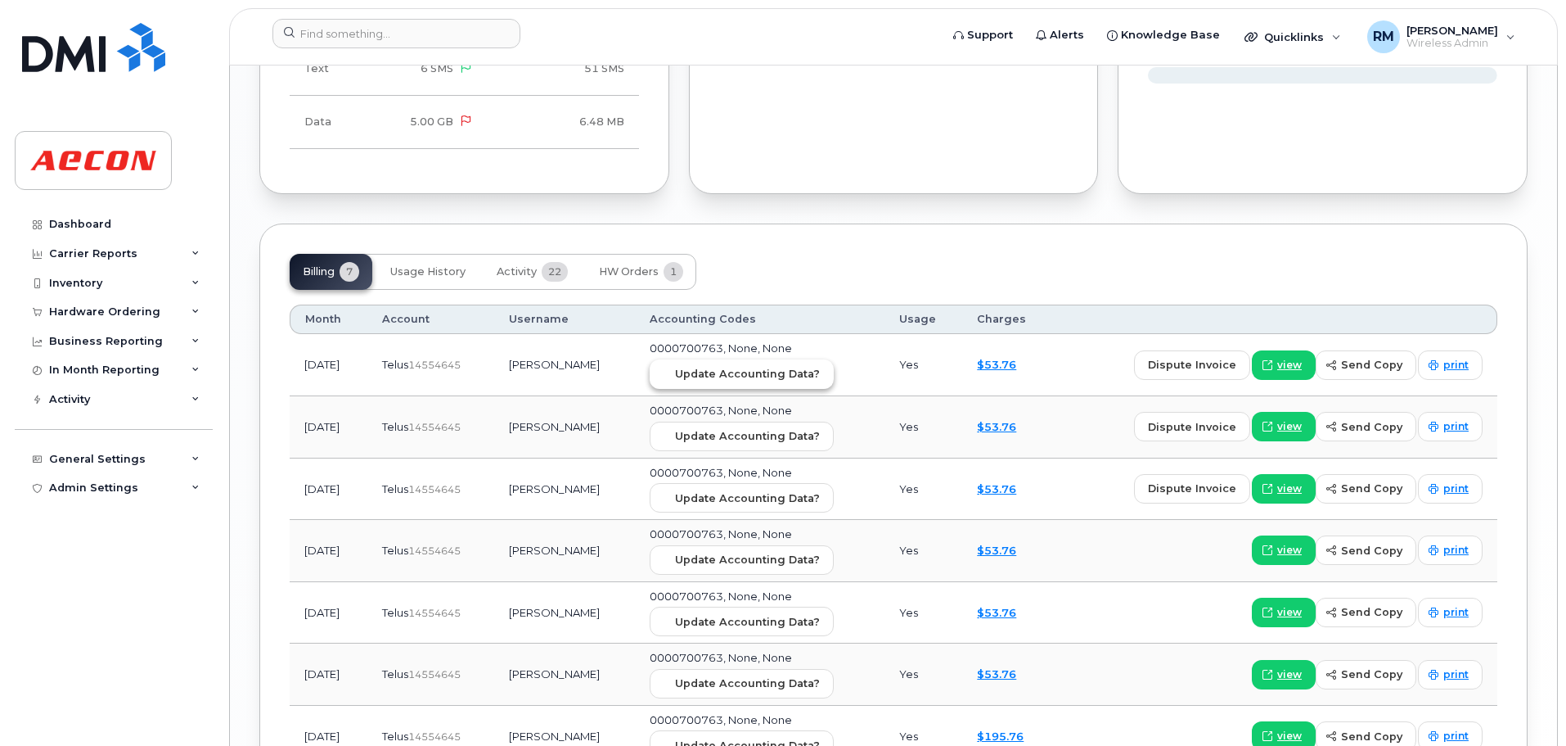
click at [746, 382] on button "Update Accounting Data?" at bounding box center [742, 373] width 184 height 29
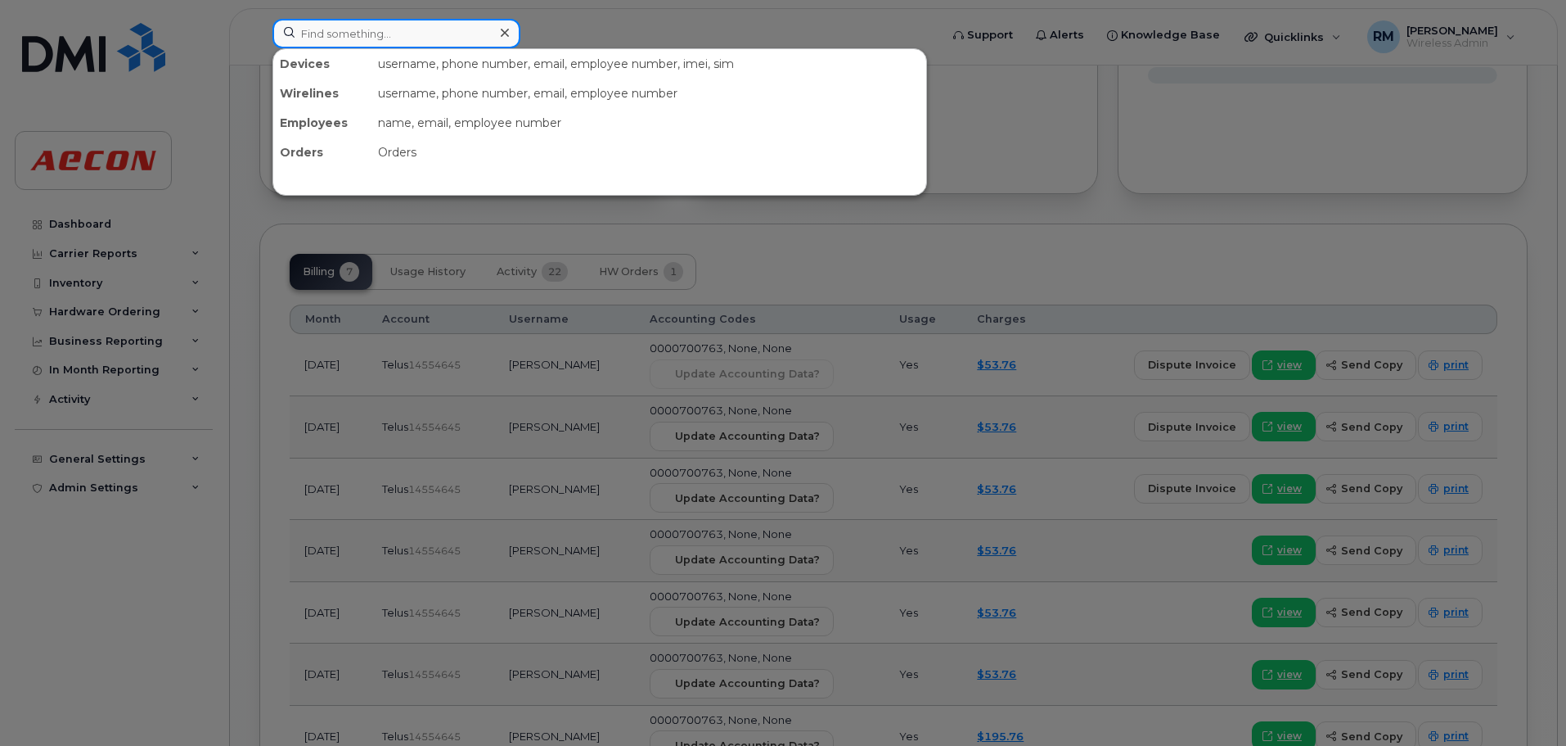
click at [362, 38] on input at bounding box center [397, 33] width 248 height 29
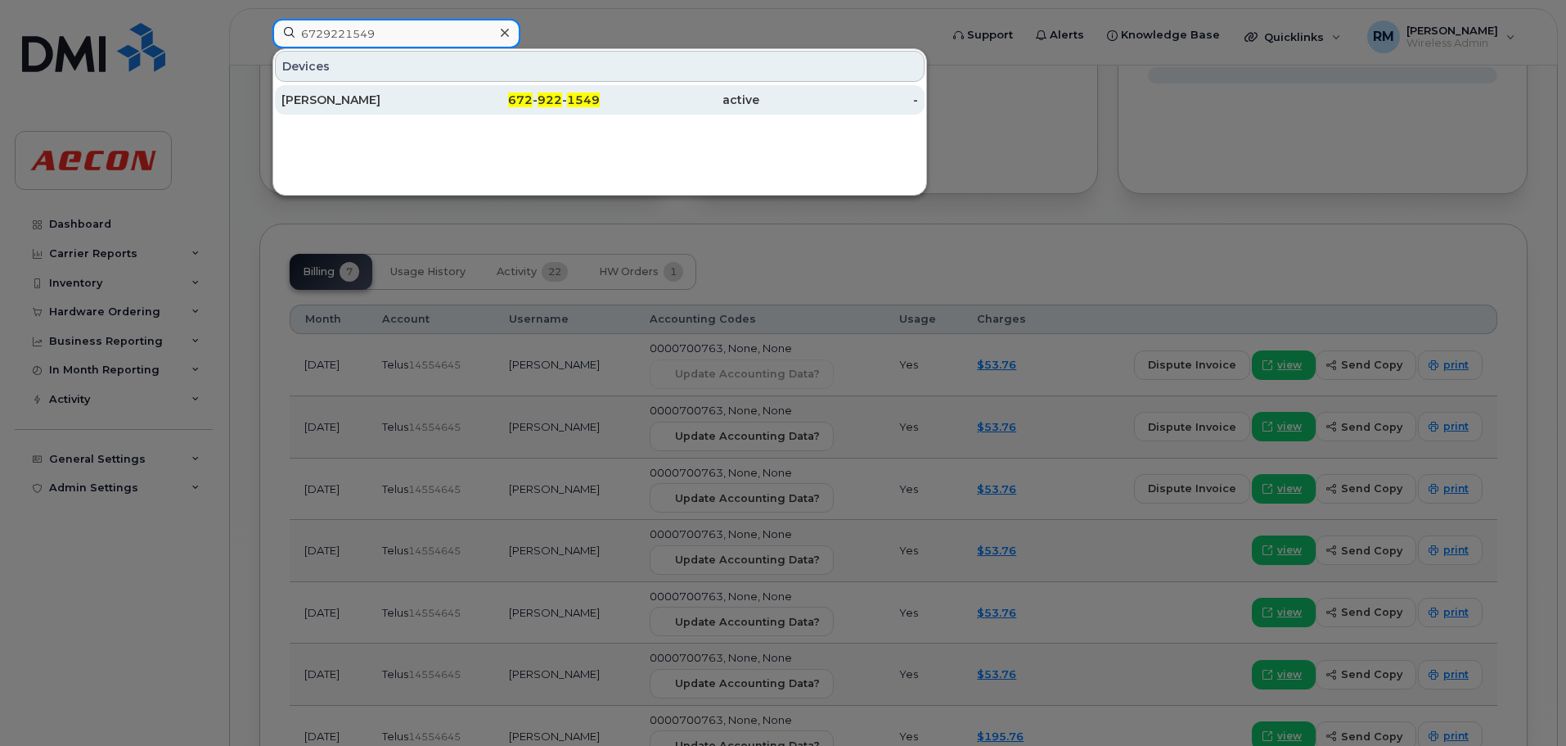
type input "6729221549"
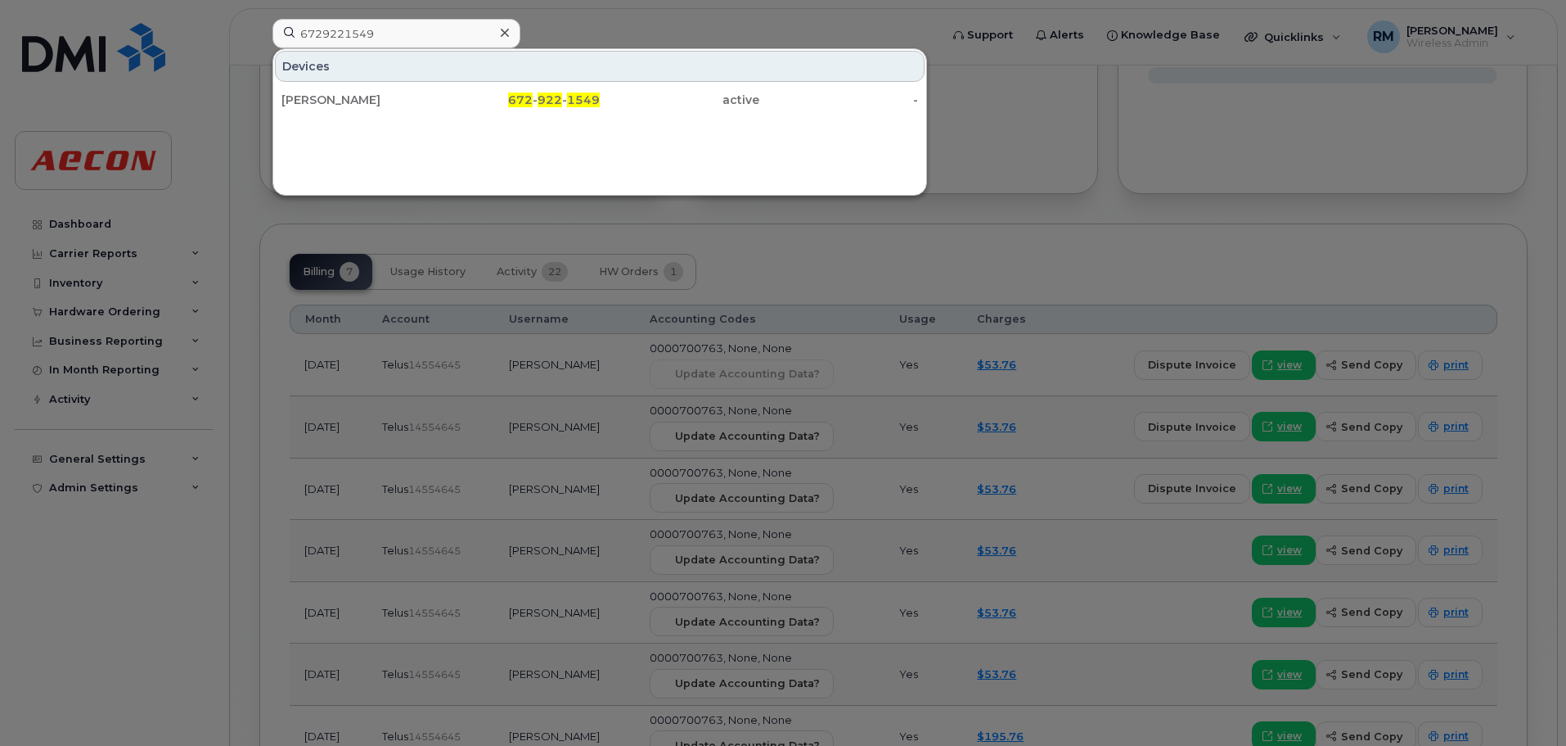
drag, startPoint x: 564, startPoint y: 102, endPoint x: 200, endPoint y: 162, distance: 369.1
click at [564, 102] on div "672 - 922 - 1549" at bounding box center [521, 100] width 160 height 16
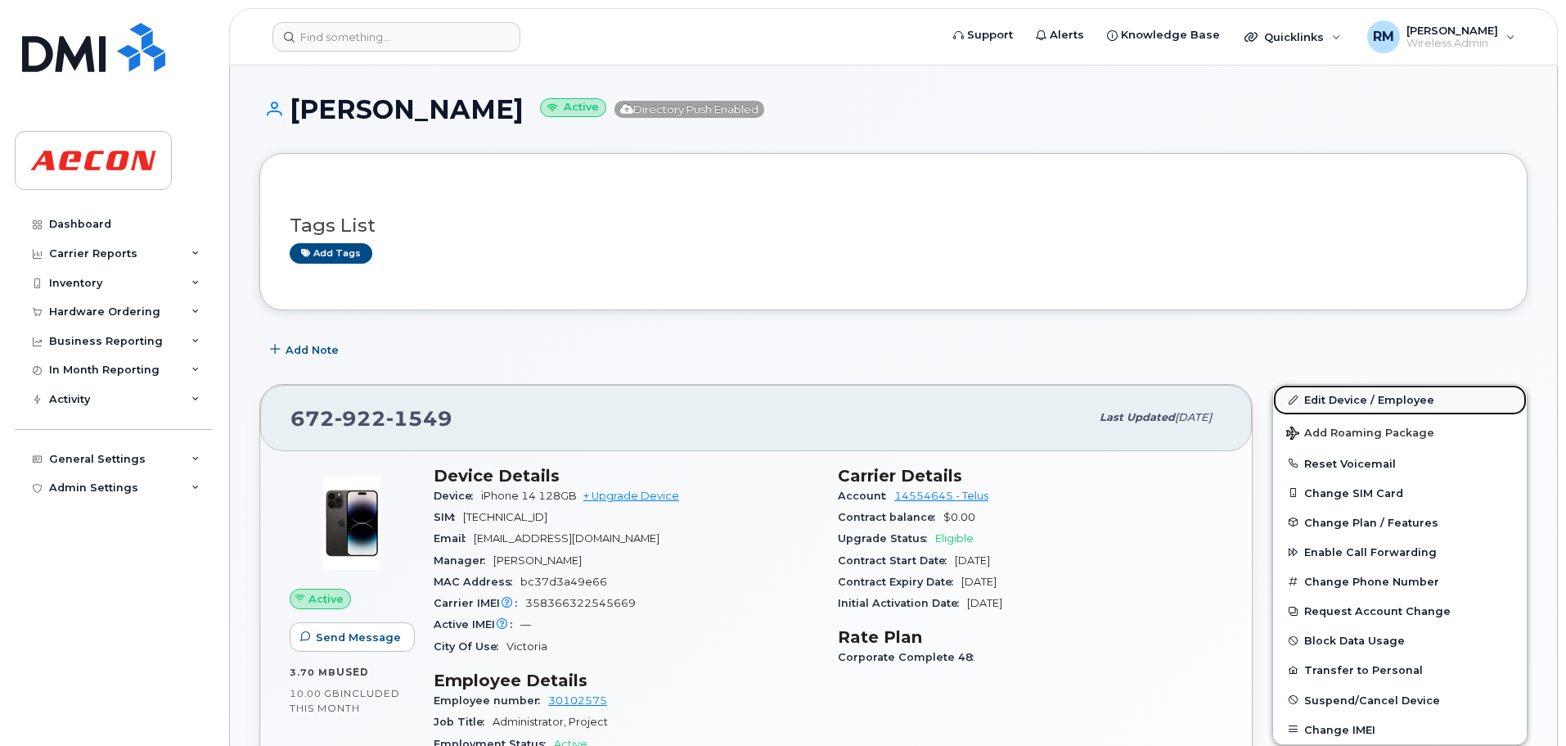
click at [1339, 403] on link "Edit Device / Employee" at bounding box center [1400, 399] width 254 height 29
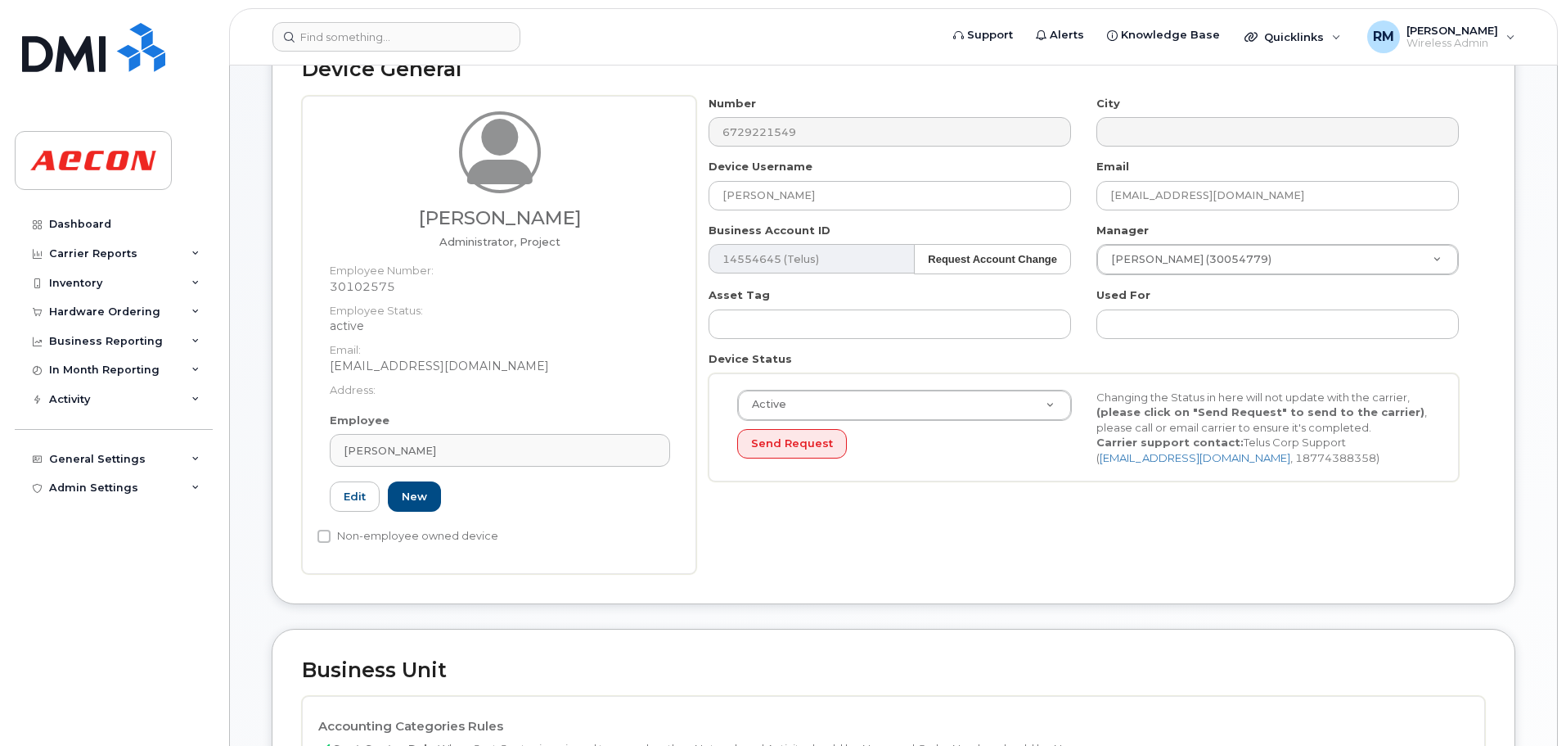
scroll to position [737, 0]
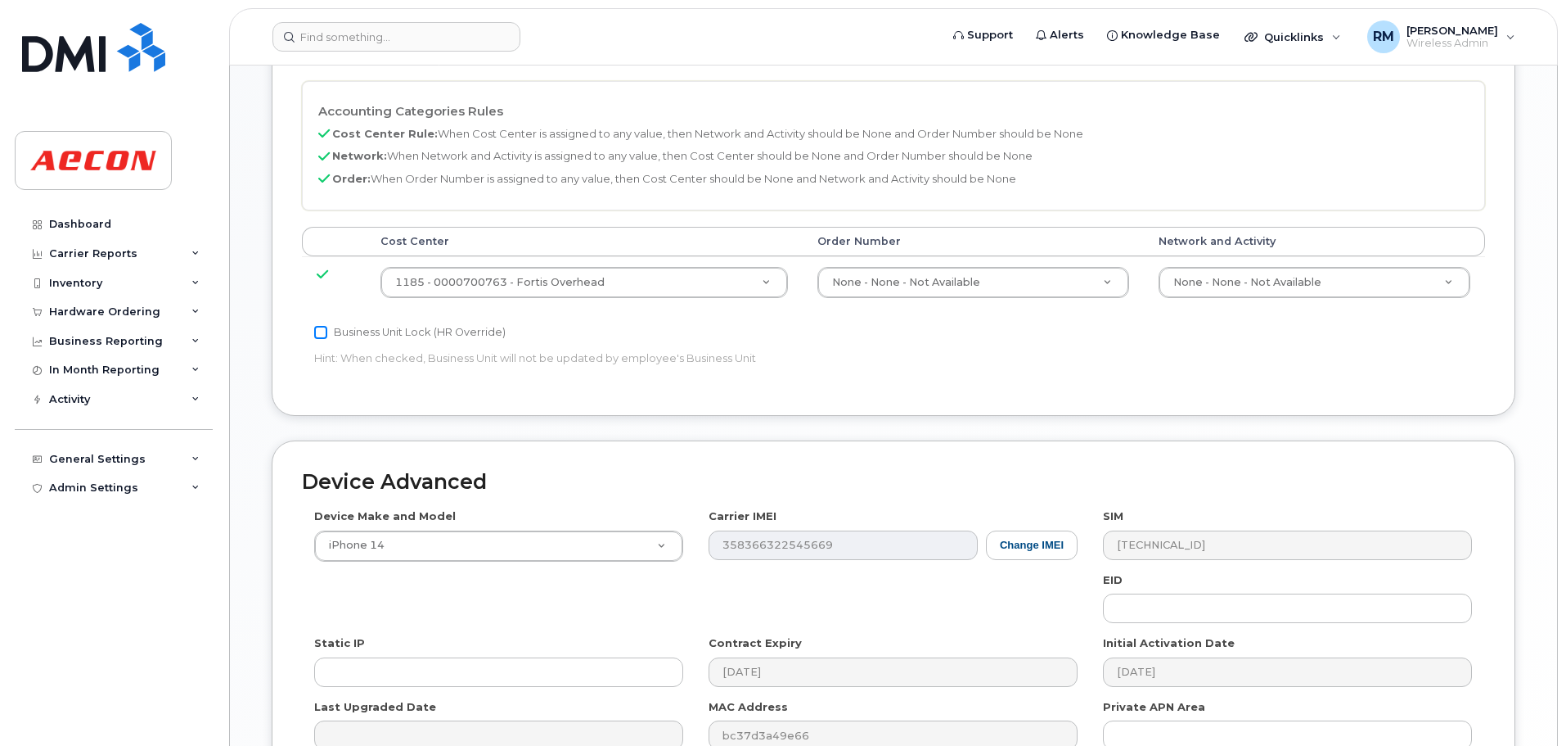
click at [318, 335] on input "Business Unit Lock (HR Override)" at bounding box center [320, 332] width 13 height 13
checkbox input "true"
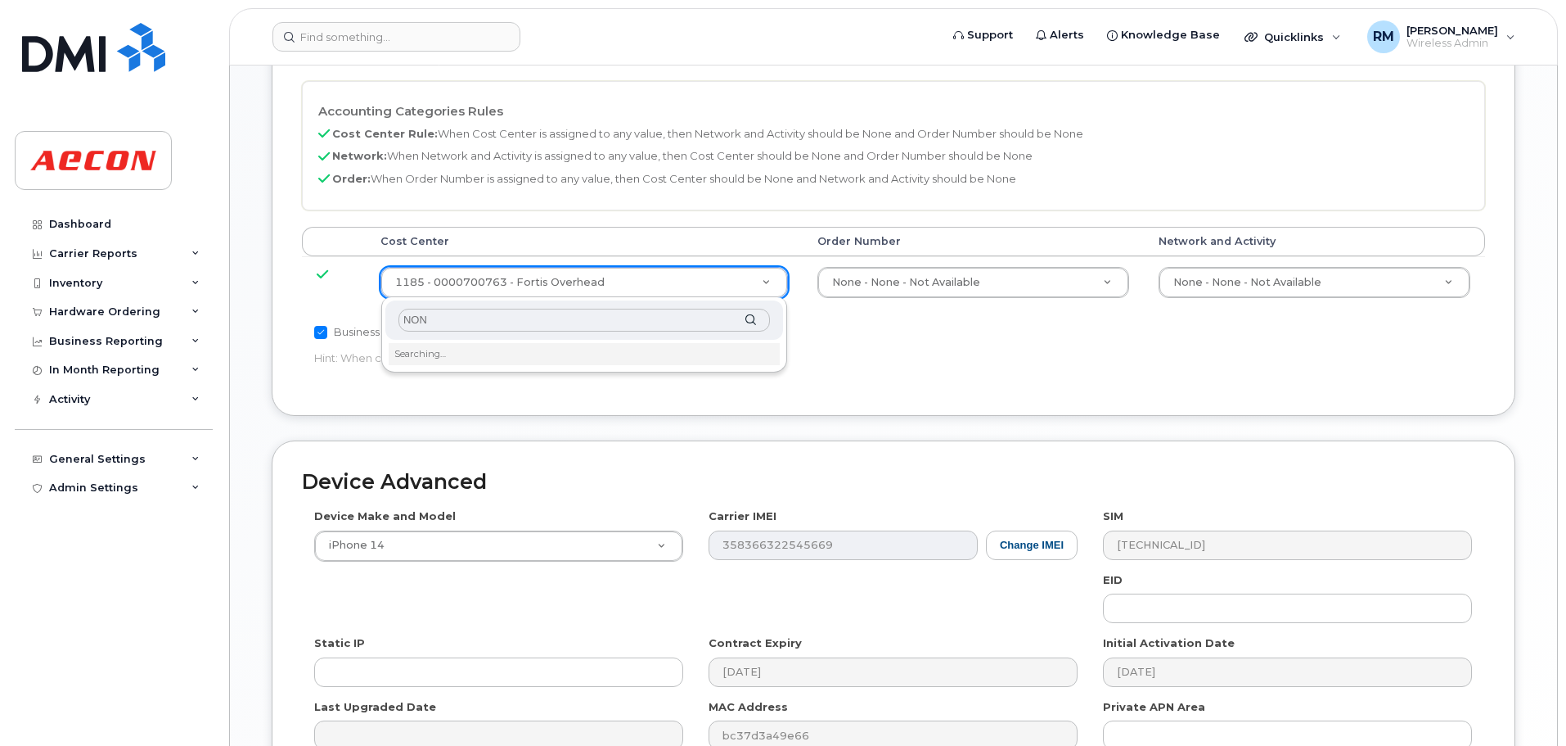
type input "NONE"
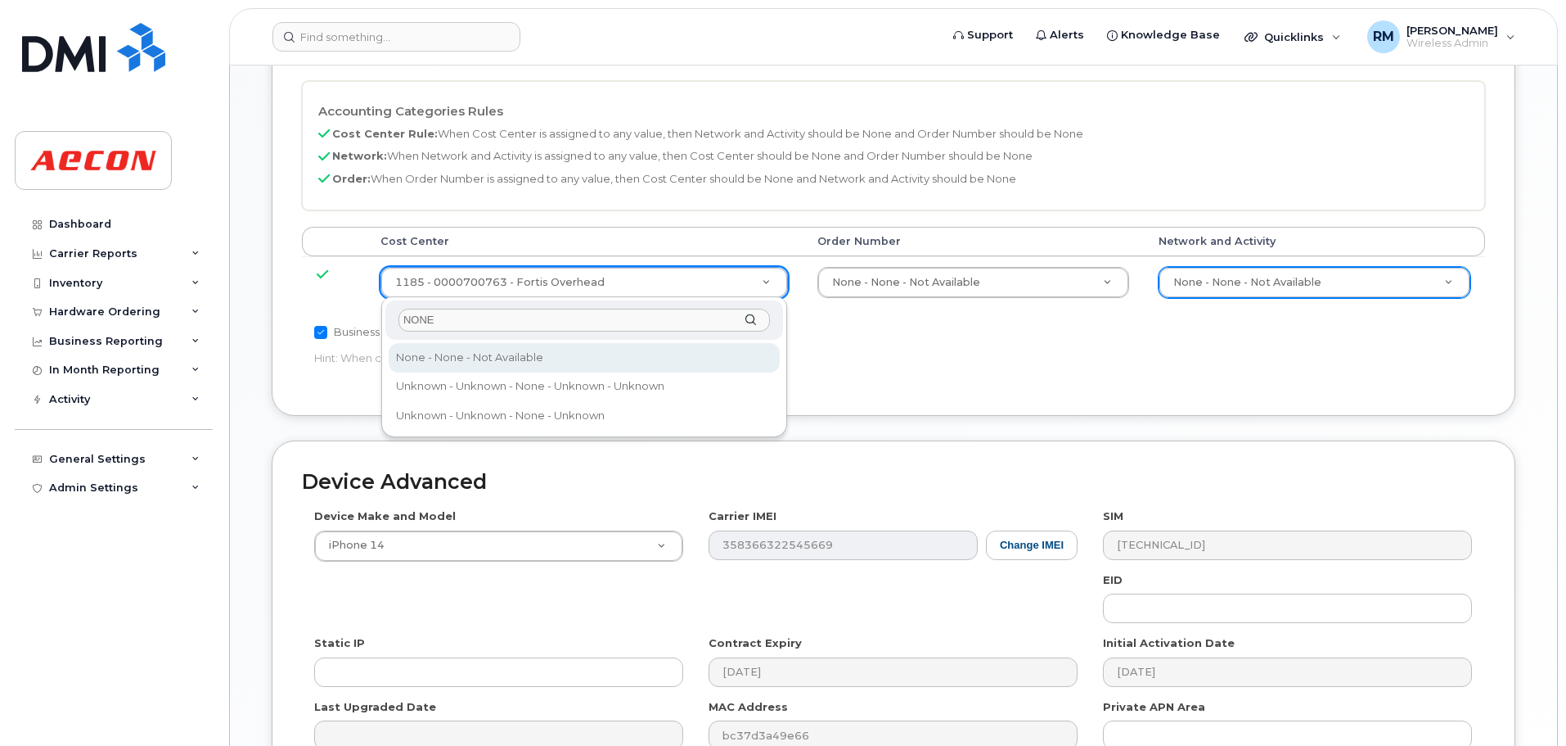
type input "NONE"
type input "289660"
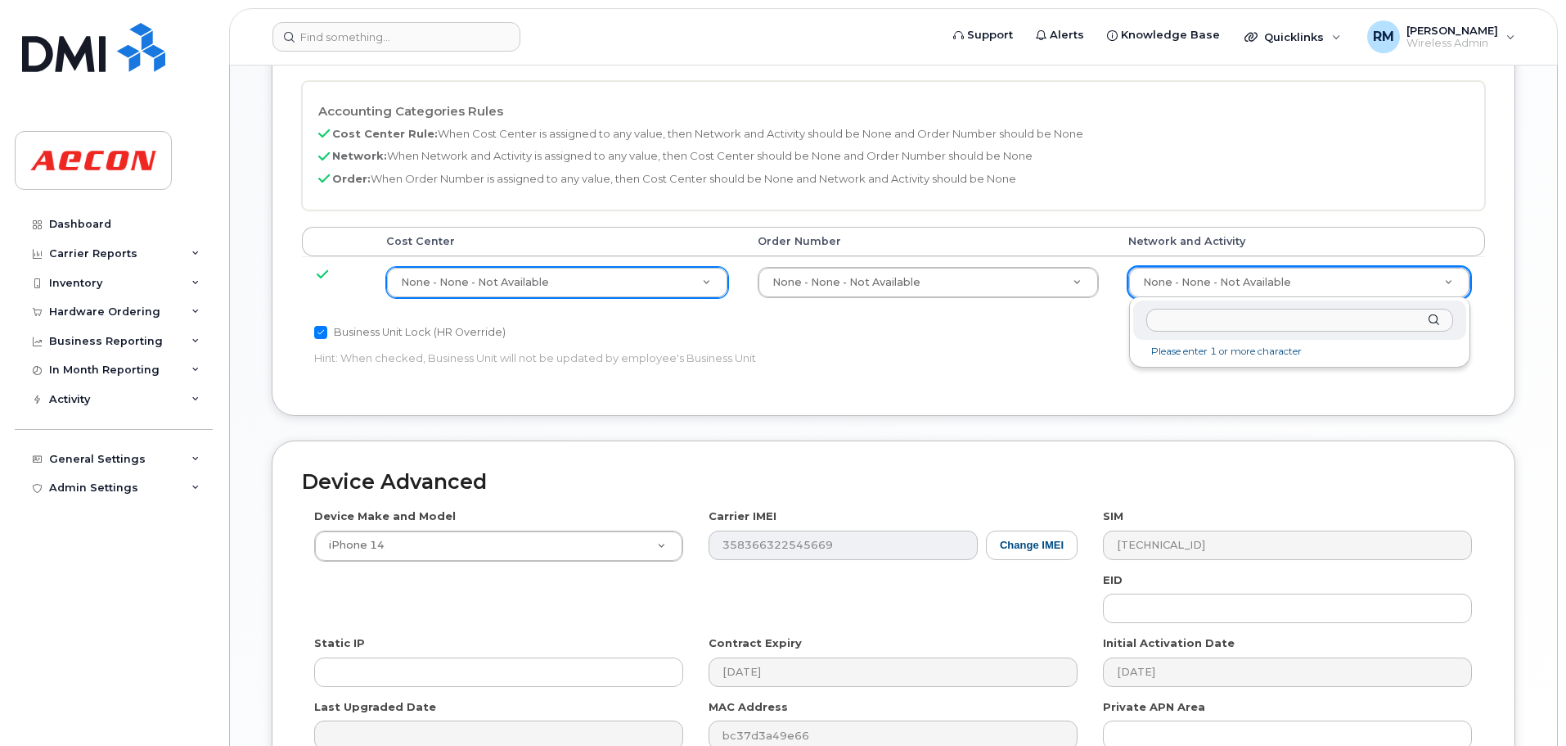
drag, startPoint x: 1152, startPoint y: 278, endPoint x: 1148, endPoint y: 304, distance: 26.5
click at [1154, 324] on input "text" at bounding box center [1300, 321] width 307 height 24
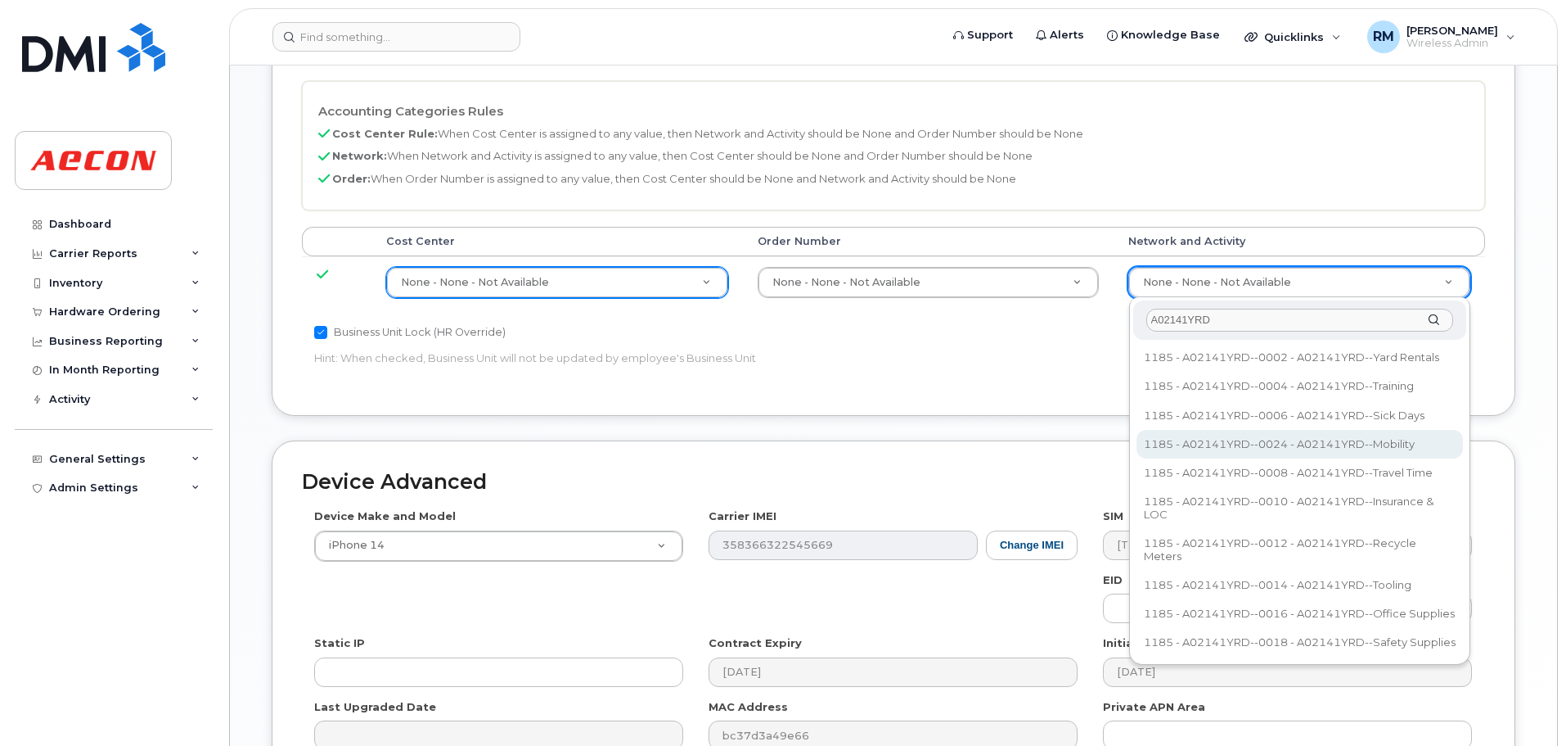
type input "A02141YRD"
type input "36211770"
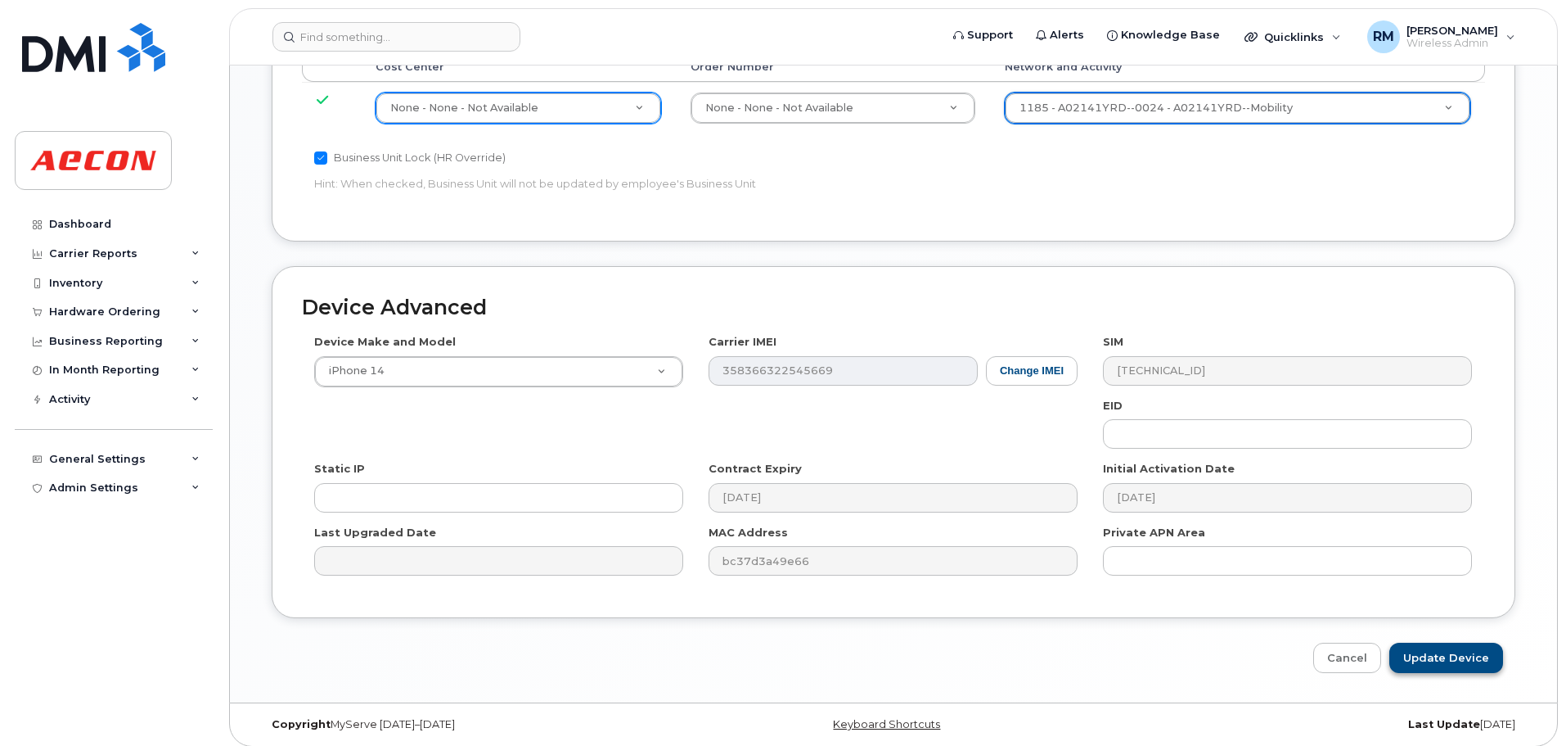
scroll to position [920, 0]
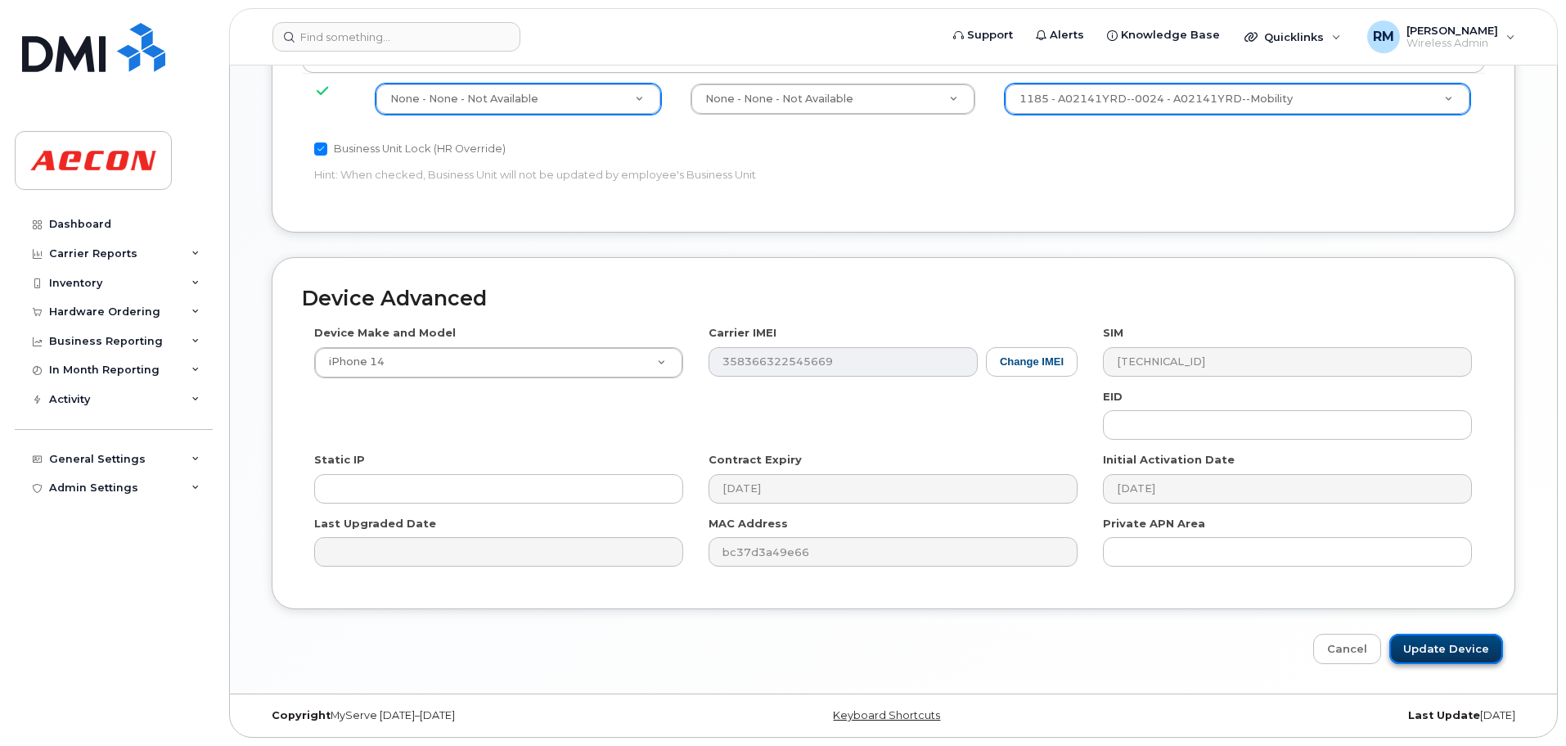
click at [1448, 647] on input "Update Device" at bounding box center [1447, 648] width 114 height 30
type input "Saving..."
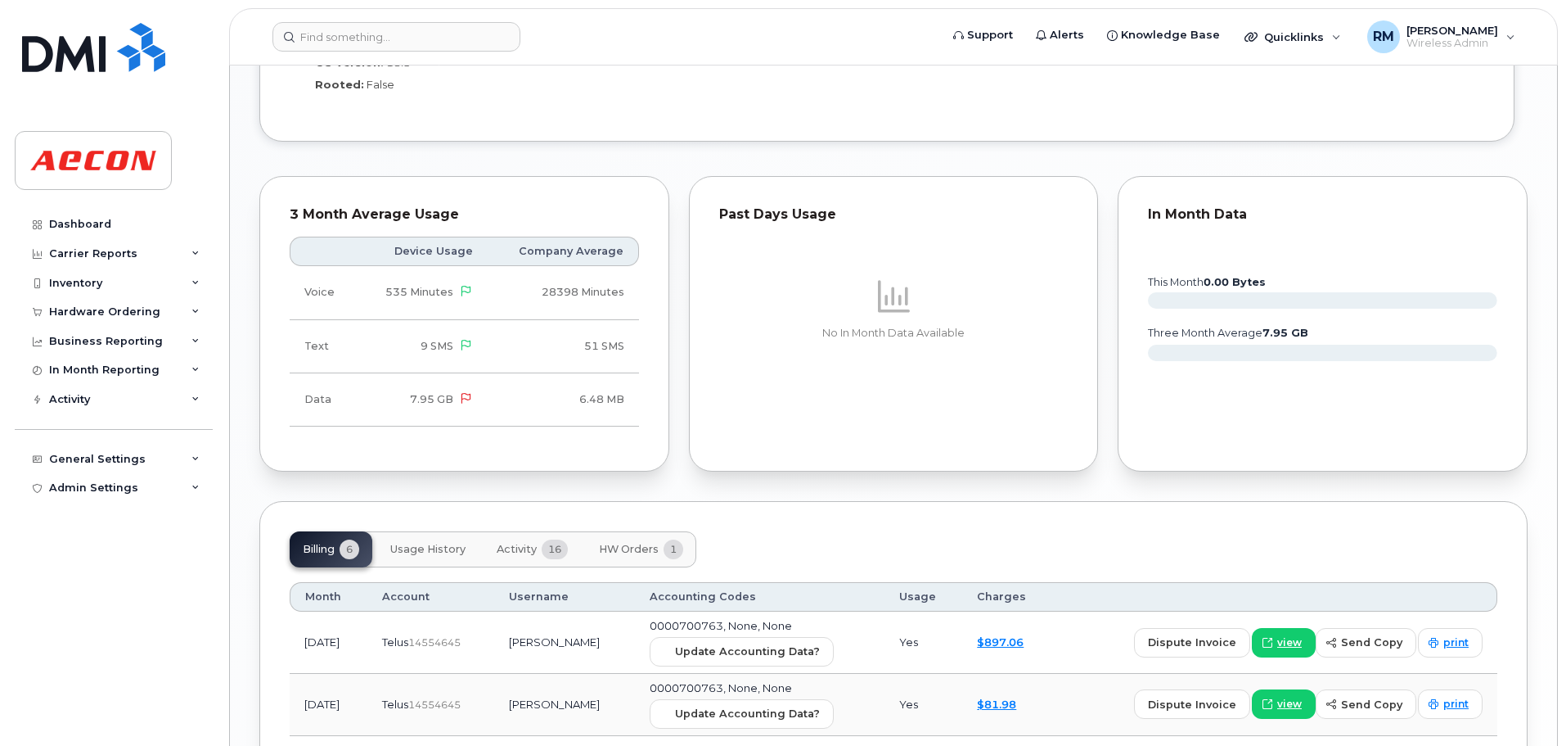
scroll to position [1637, 0]
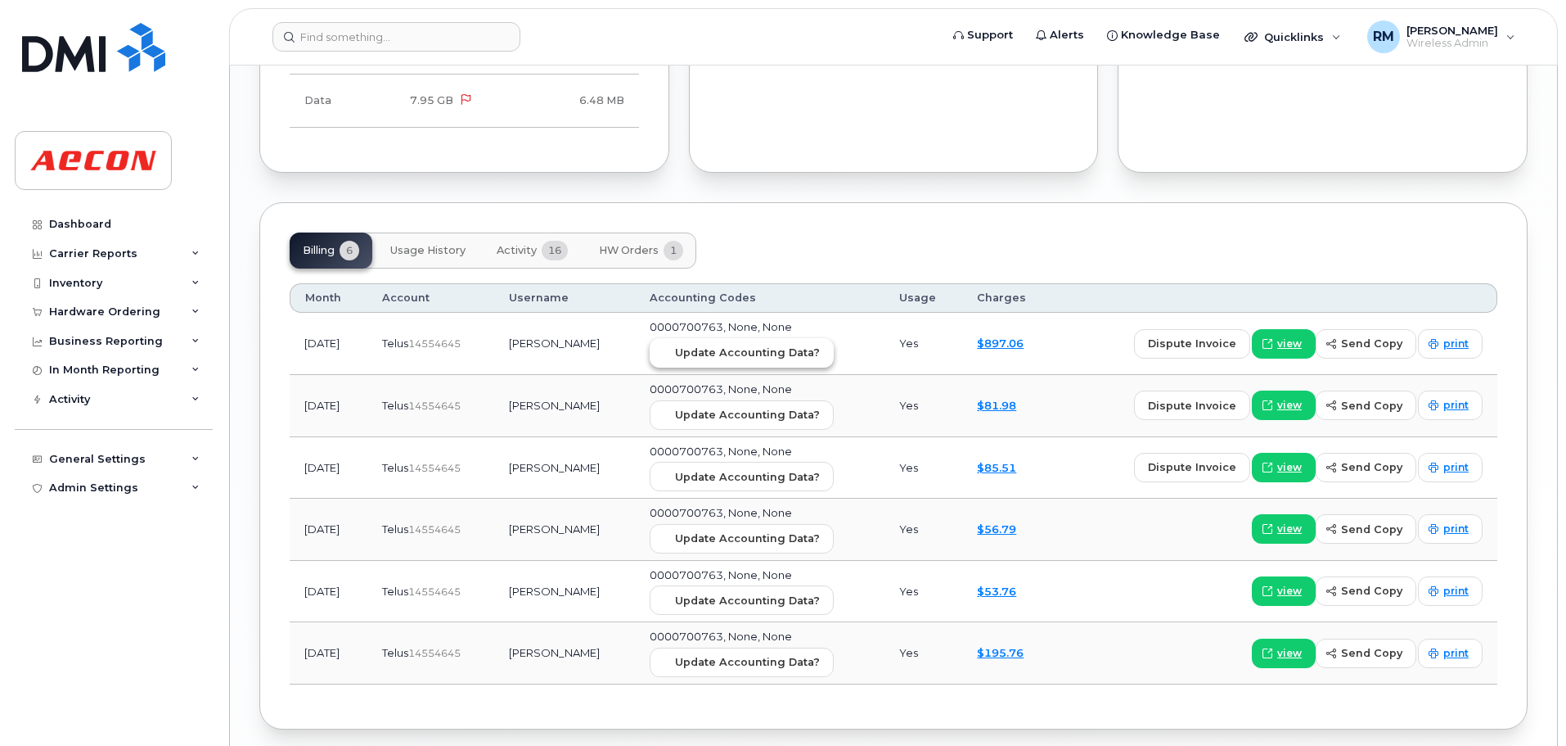
click at [728, 357] on span "Update Accounting Data?" at bounding box center [747, 353] width 145 height 16
click at [382, 36] on input at bounding box center [397, 36] width 248 height 29
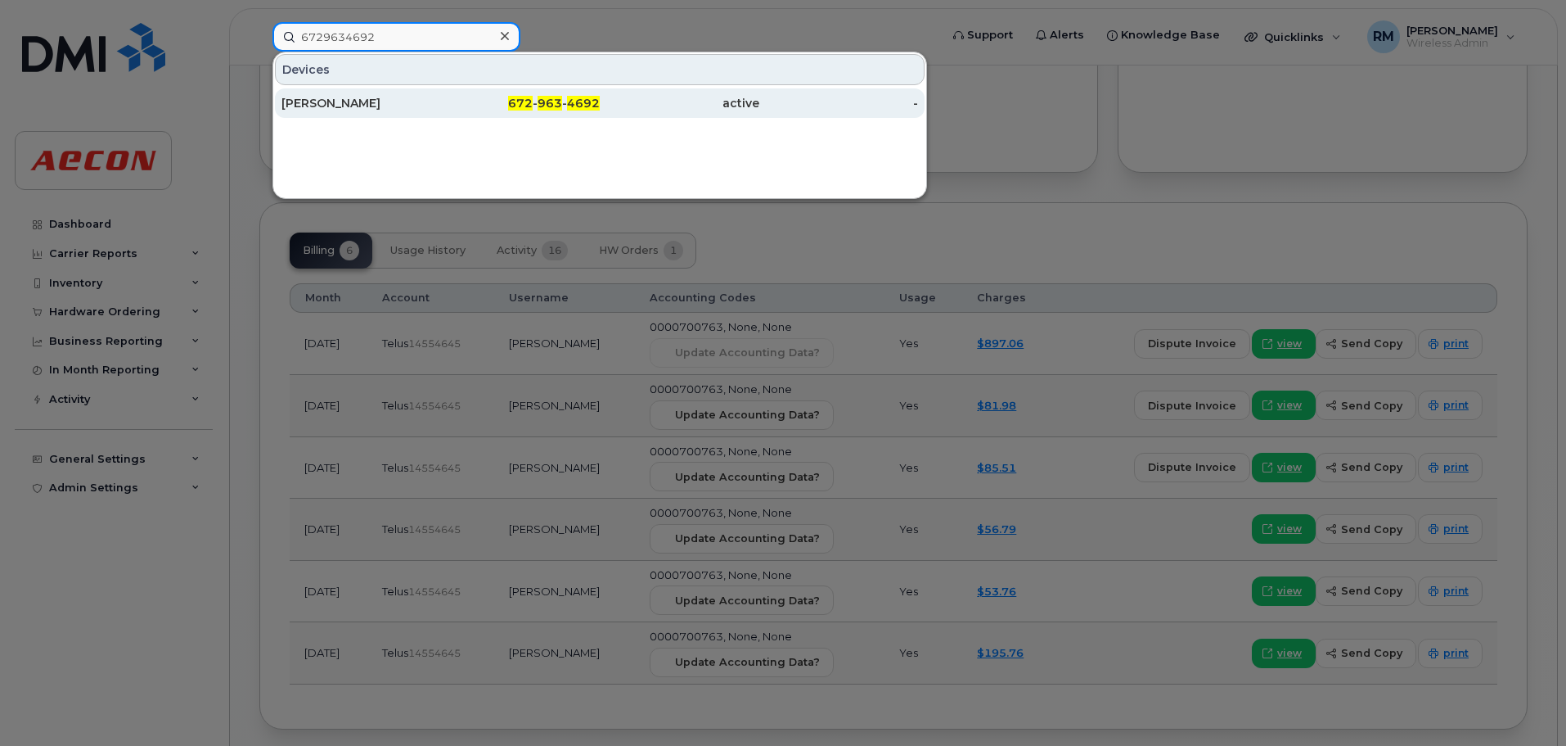
type input "6729634692"
click at [548, 102] on span "963" at bounding box center [550, 103] width 25 height 15
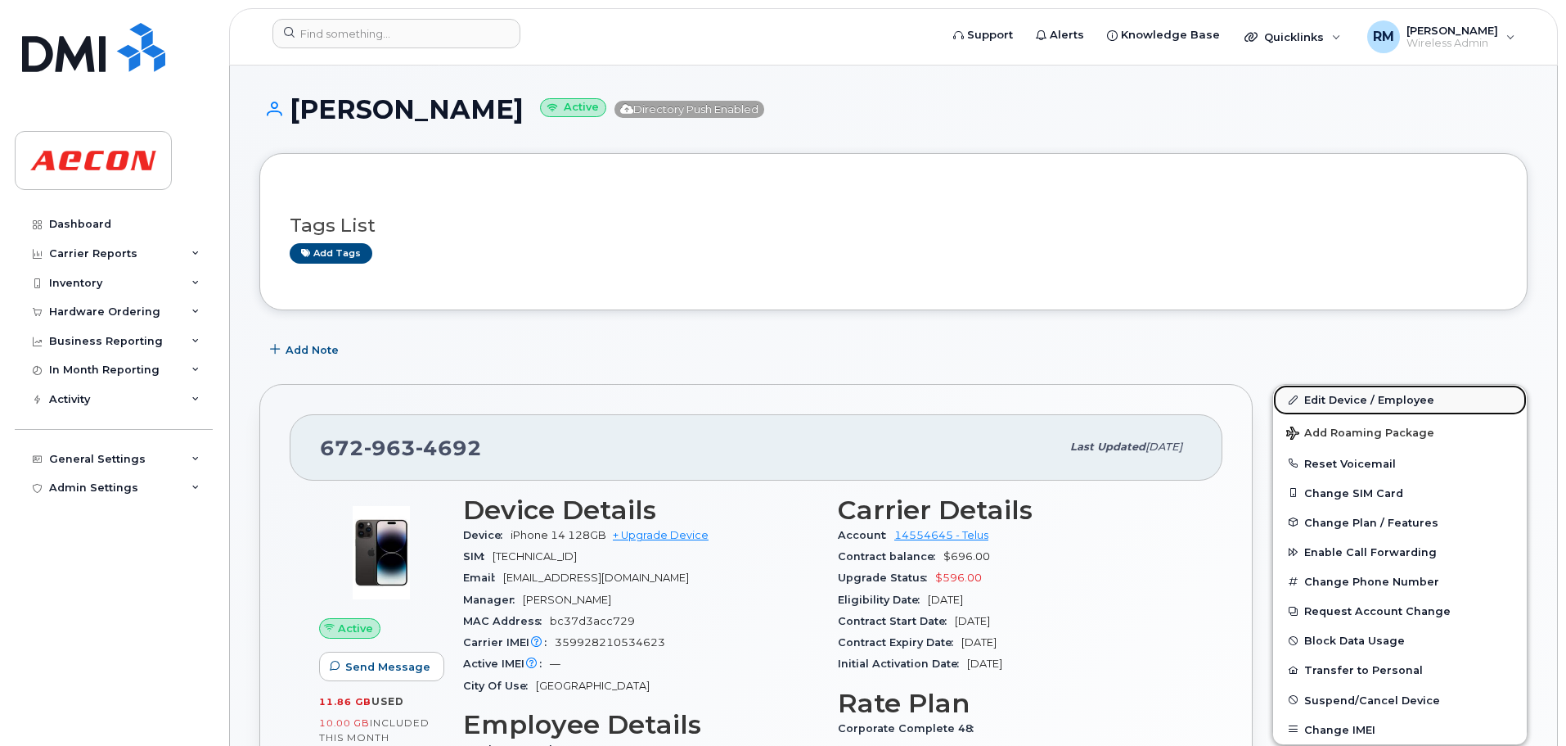
click at [1364, 402] on link "Edit Device / Employee" at bounding box center [1400, 399] width 254 height 29
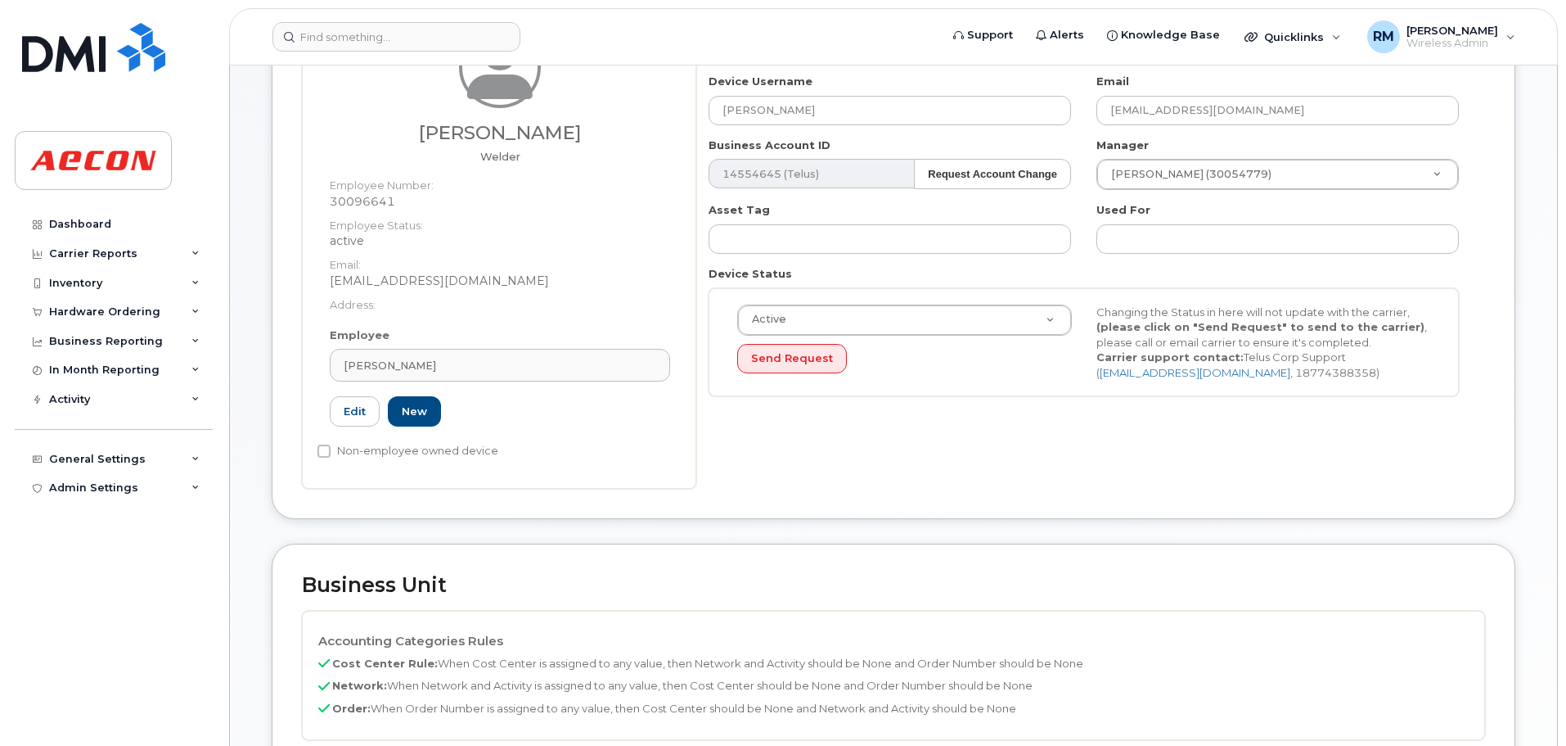
scroll to position [737, 0]
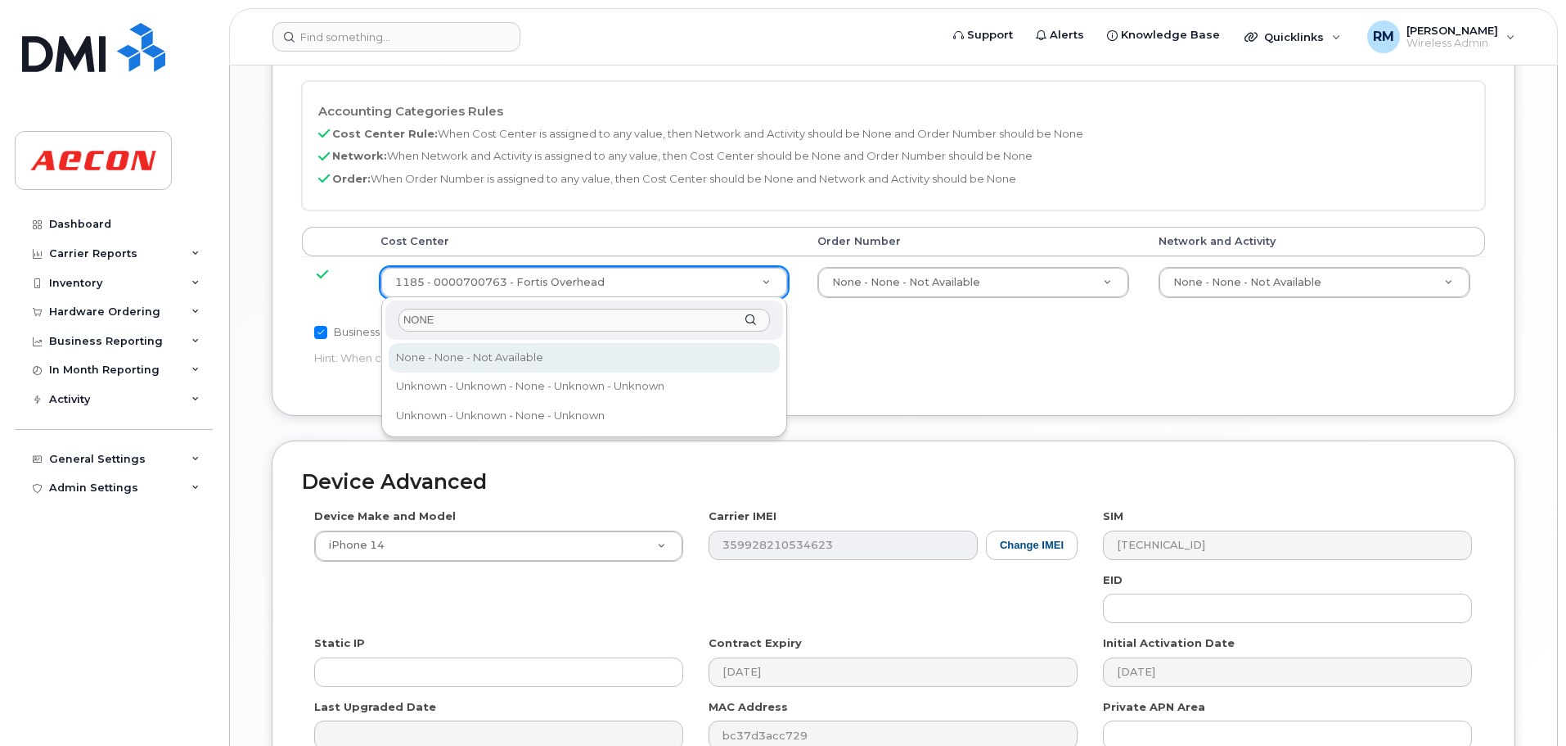
type input "NONE"
type input "289660"
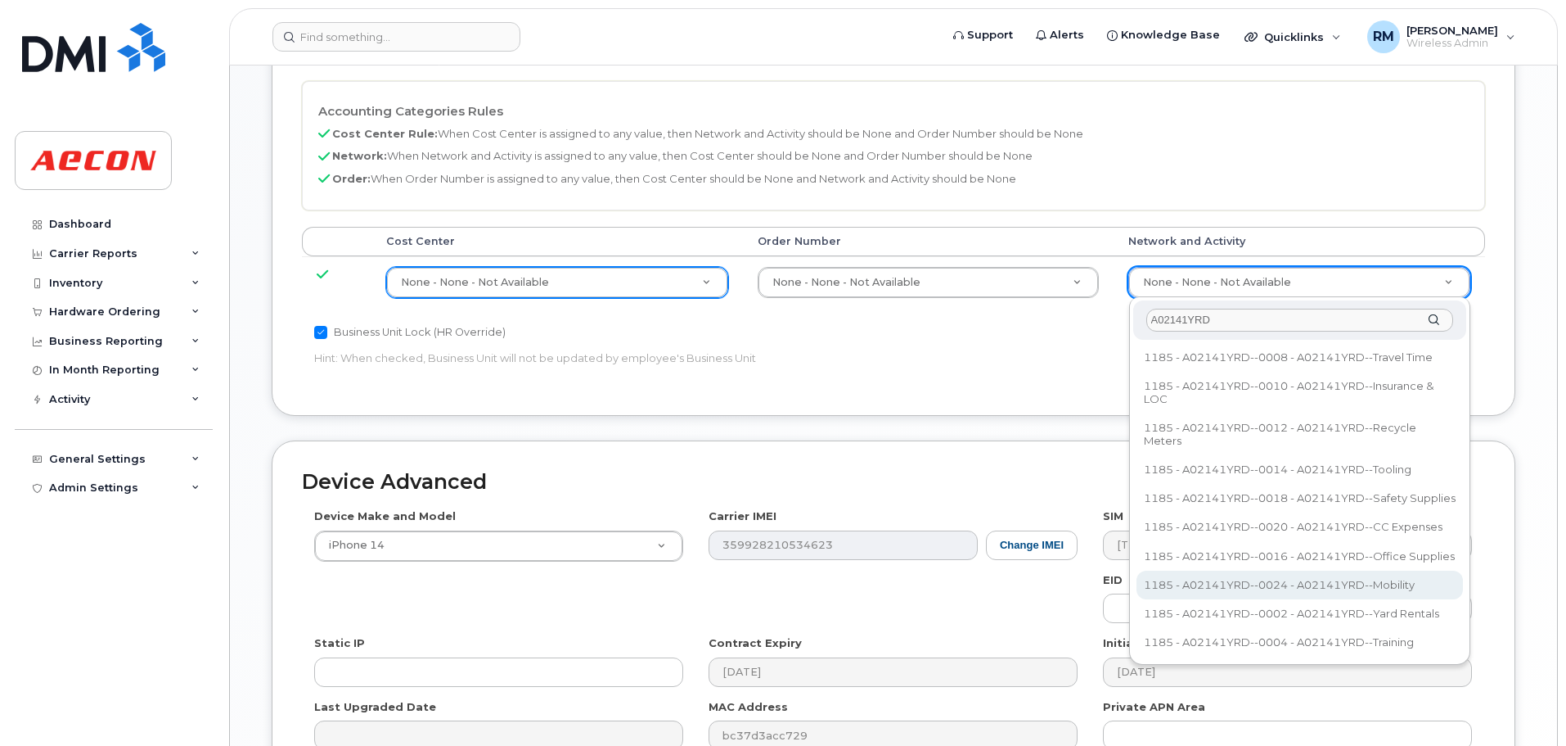
type input "A02141YRD"
type input "36211770"
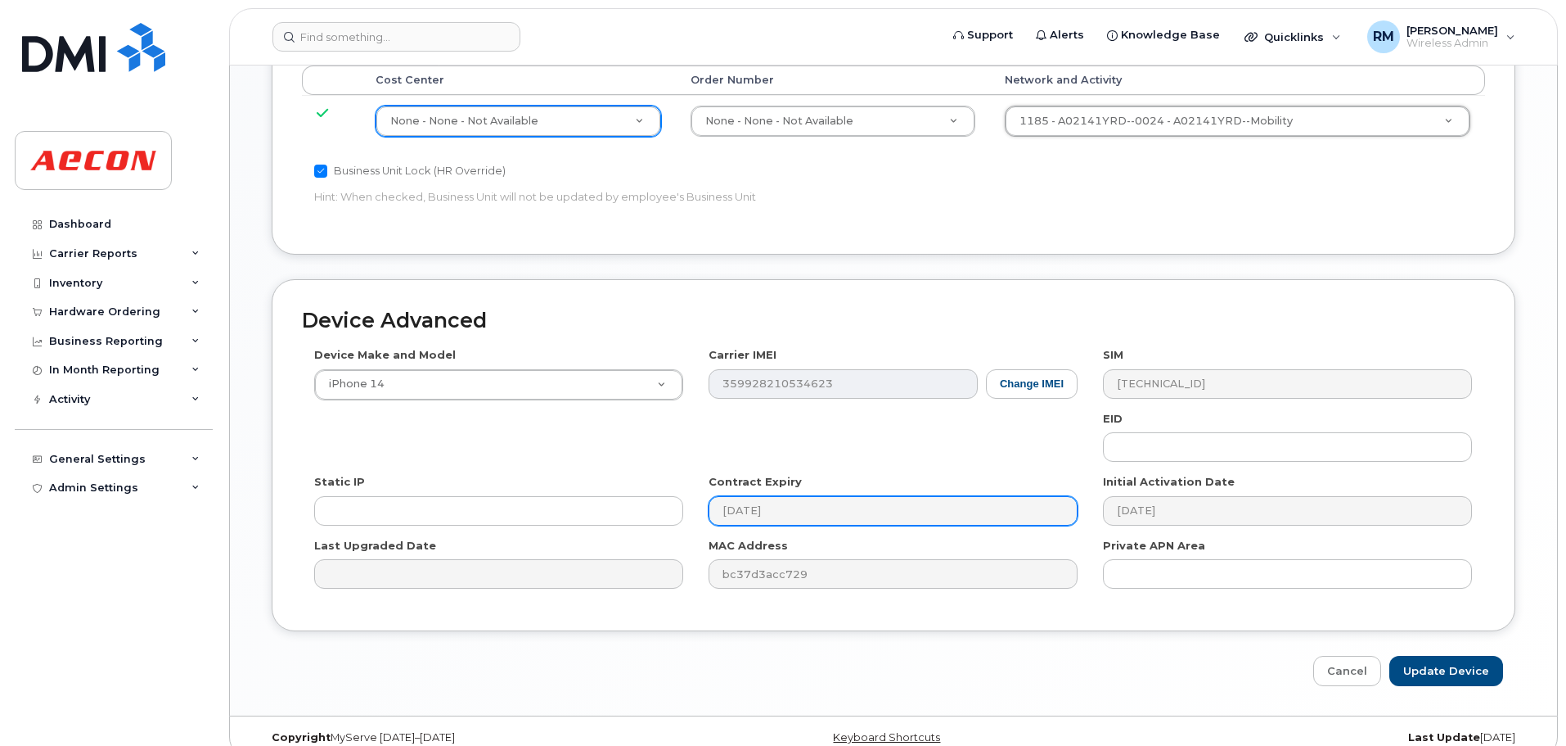
scroll to position [920, 0]
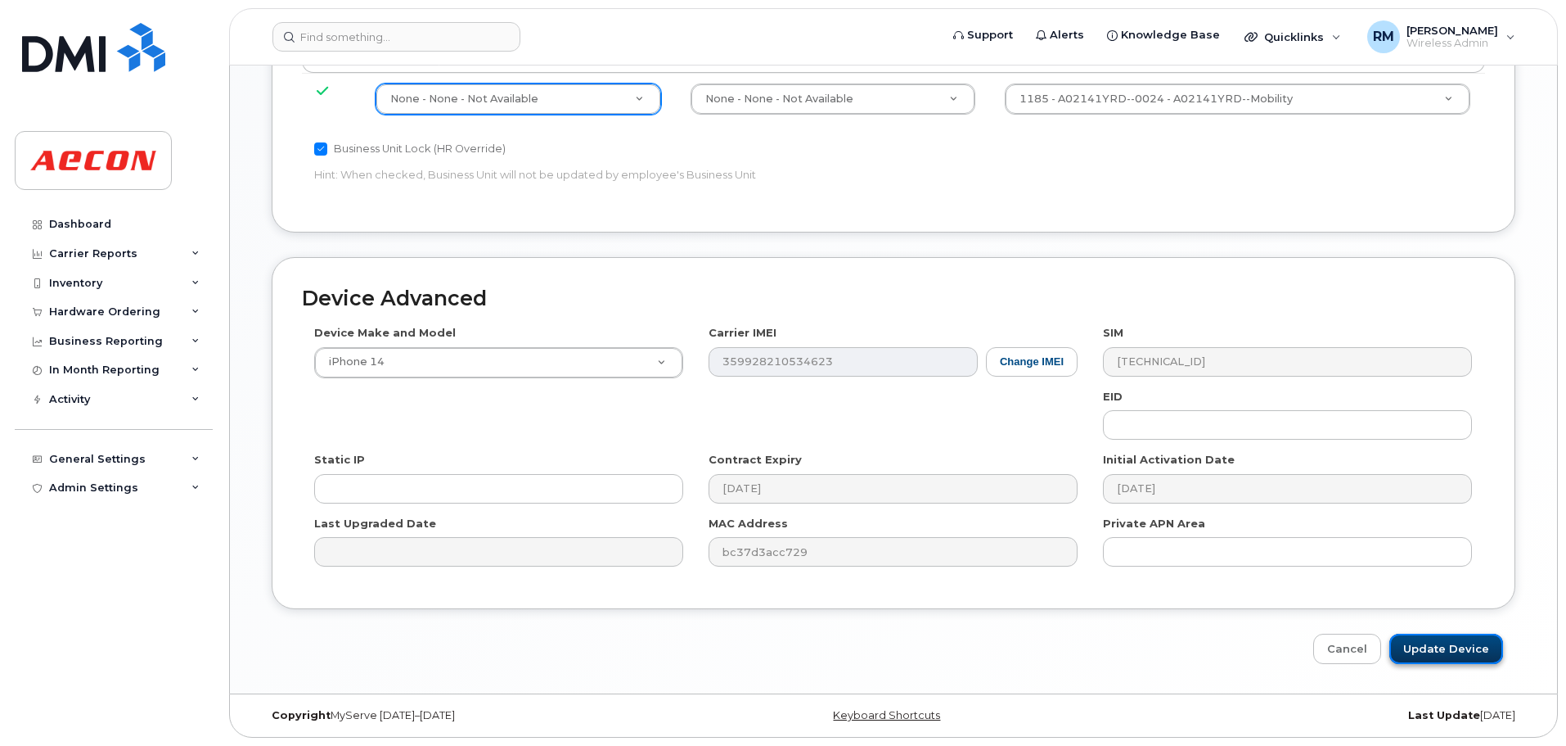
click at [1411, 648] on input "Update Device" at bounding box center [1447, 648] width 114 height 30
type input "Saving..."
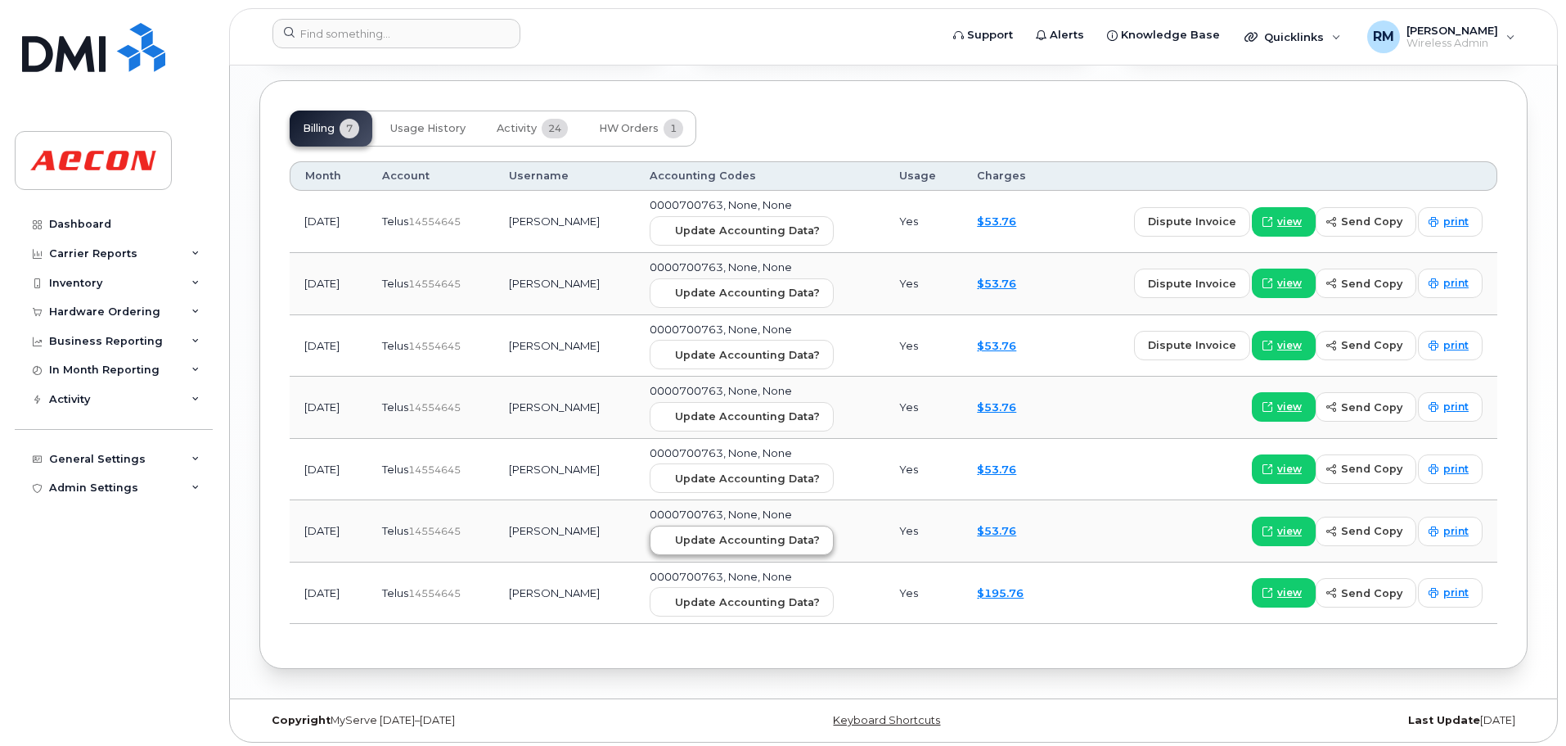
scroll to position [1852, 0]
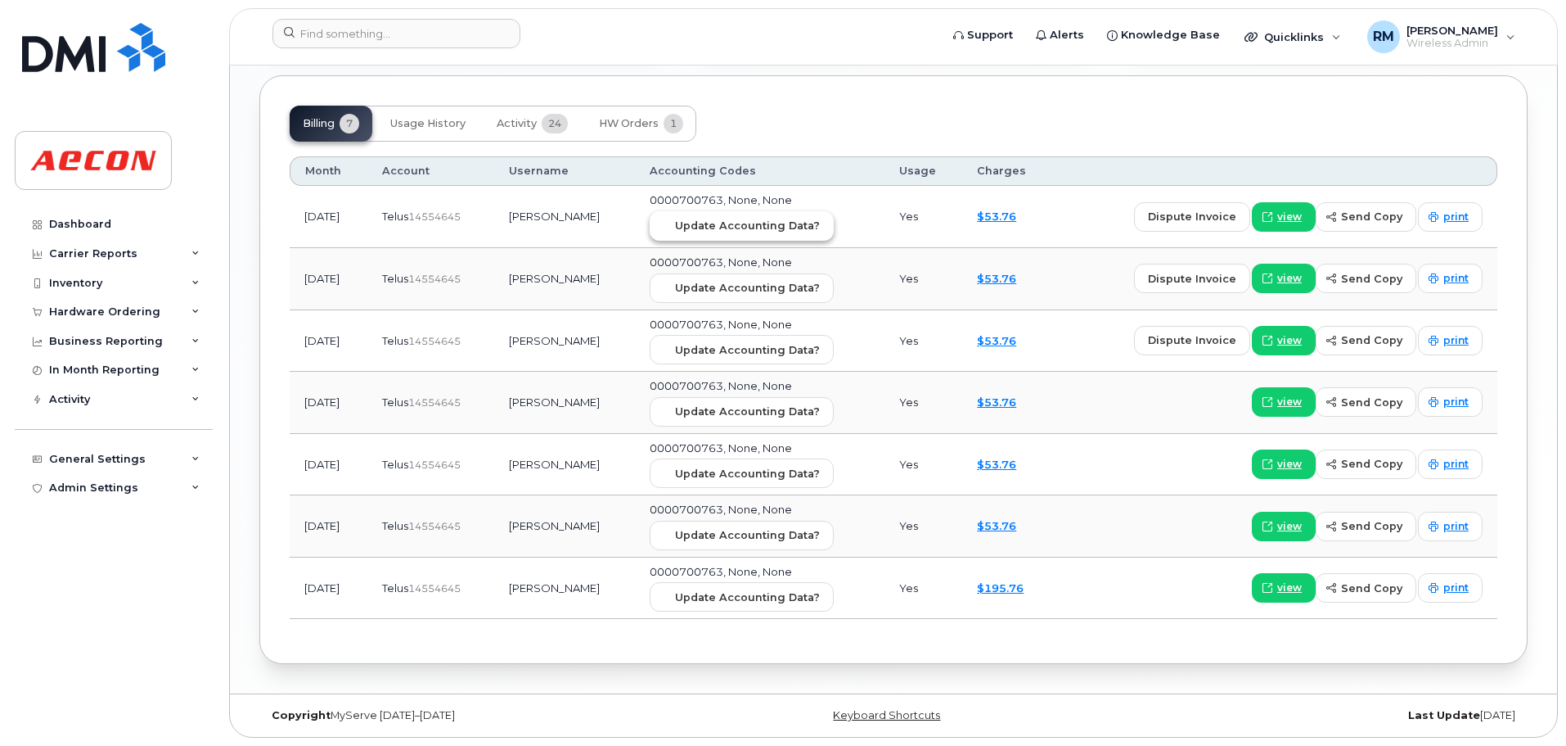
click at [728, 223] on span "Update Accounting Data?" at bounding box center [747, 226] width 145 height 16
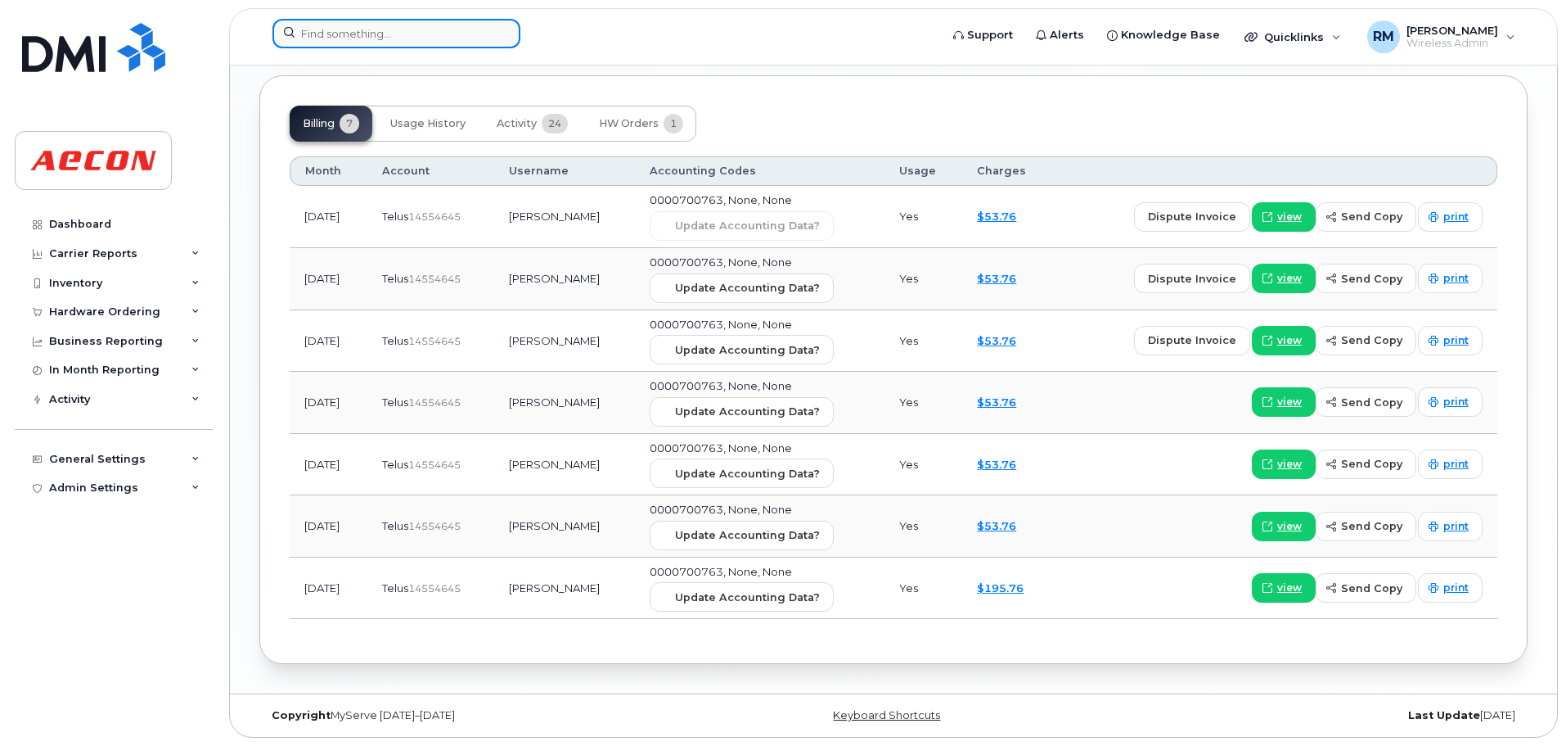
click at [378, 24] on input at bounding box center [397, 33] width 248 height 29
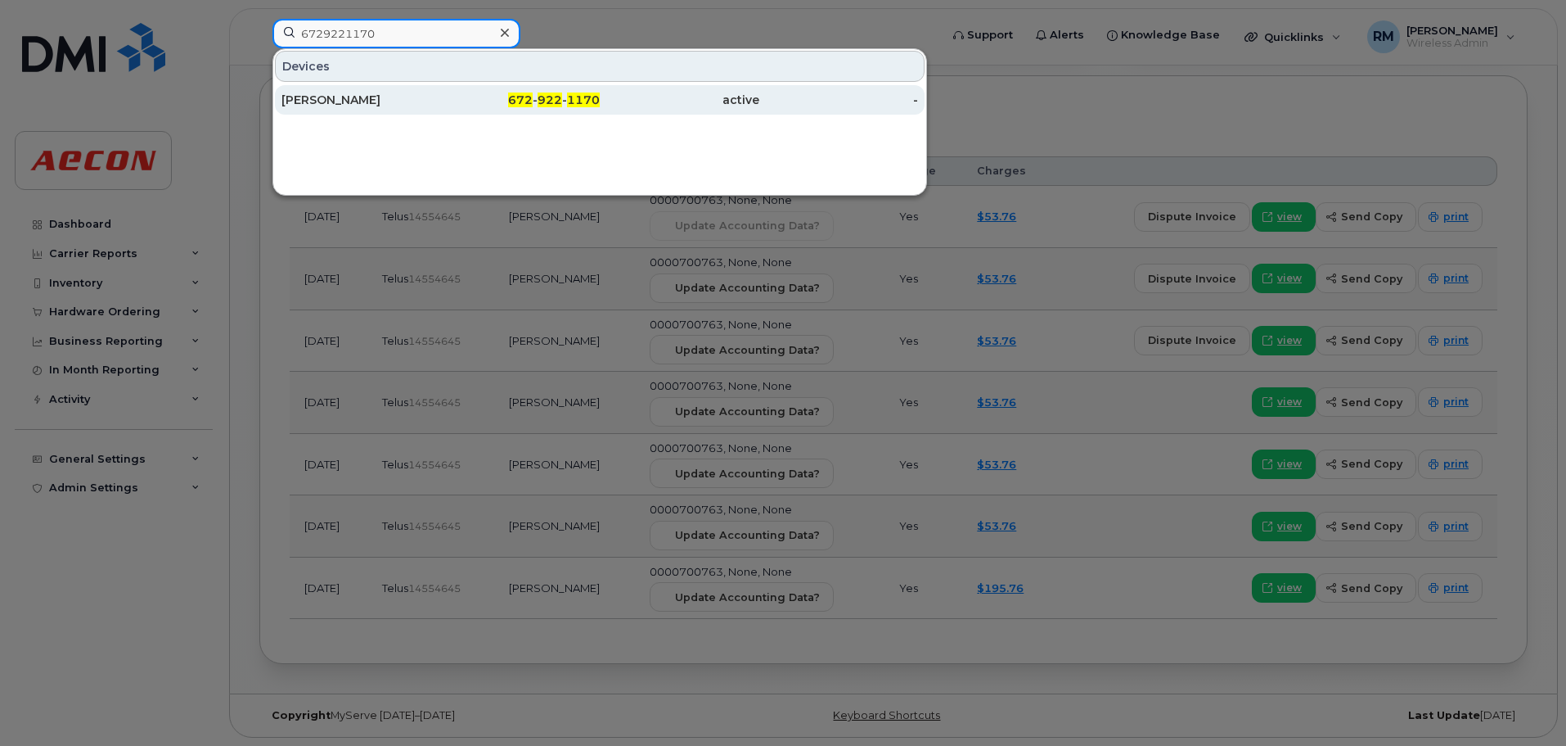
type input "6729221170"
click at [579, 100] on span "1170" at bounding box center [583, 99] width 33 height 15
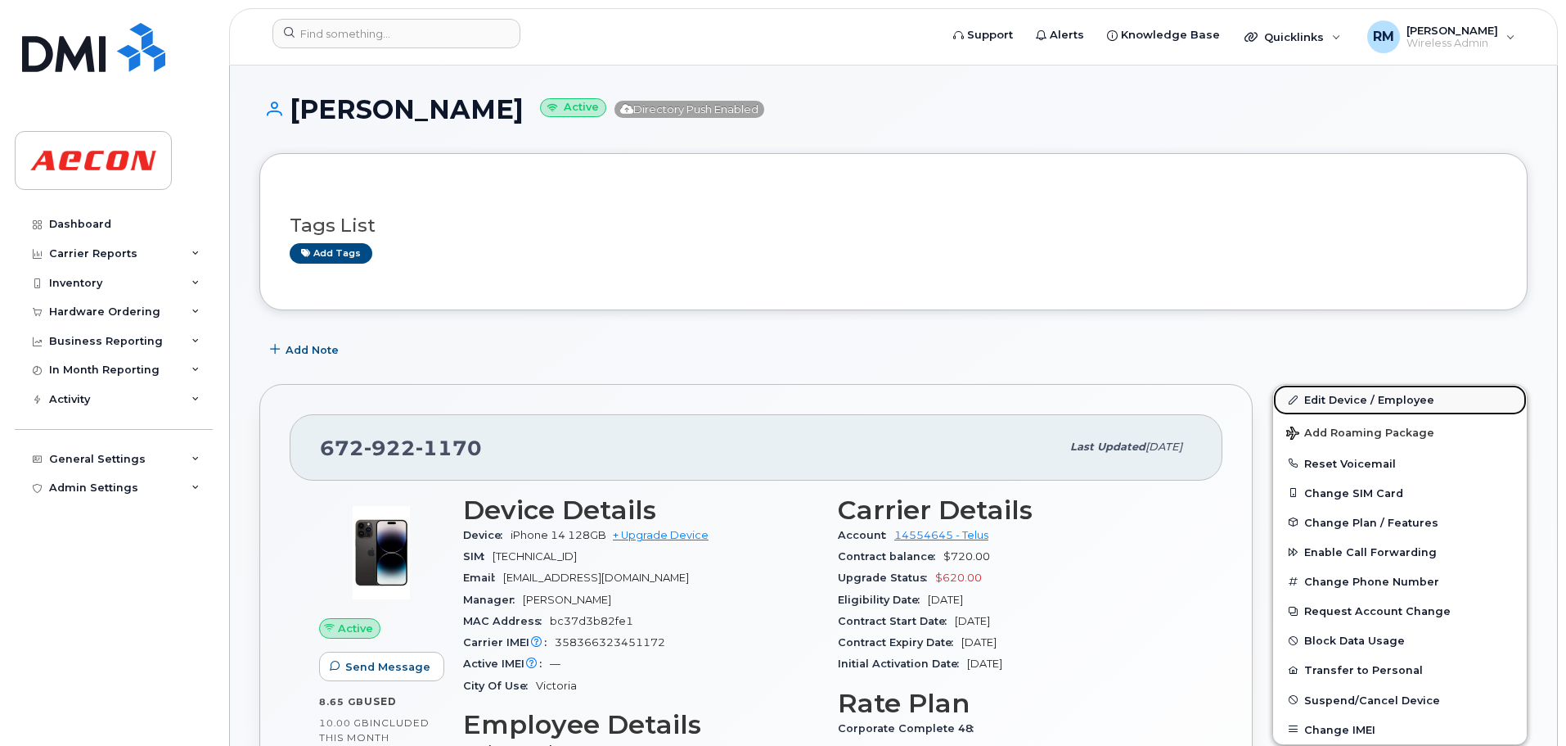
click at [1369, 399] on link "Edit Device / Employee" at bounding box center [1400, 399] width 254 height 29
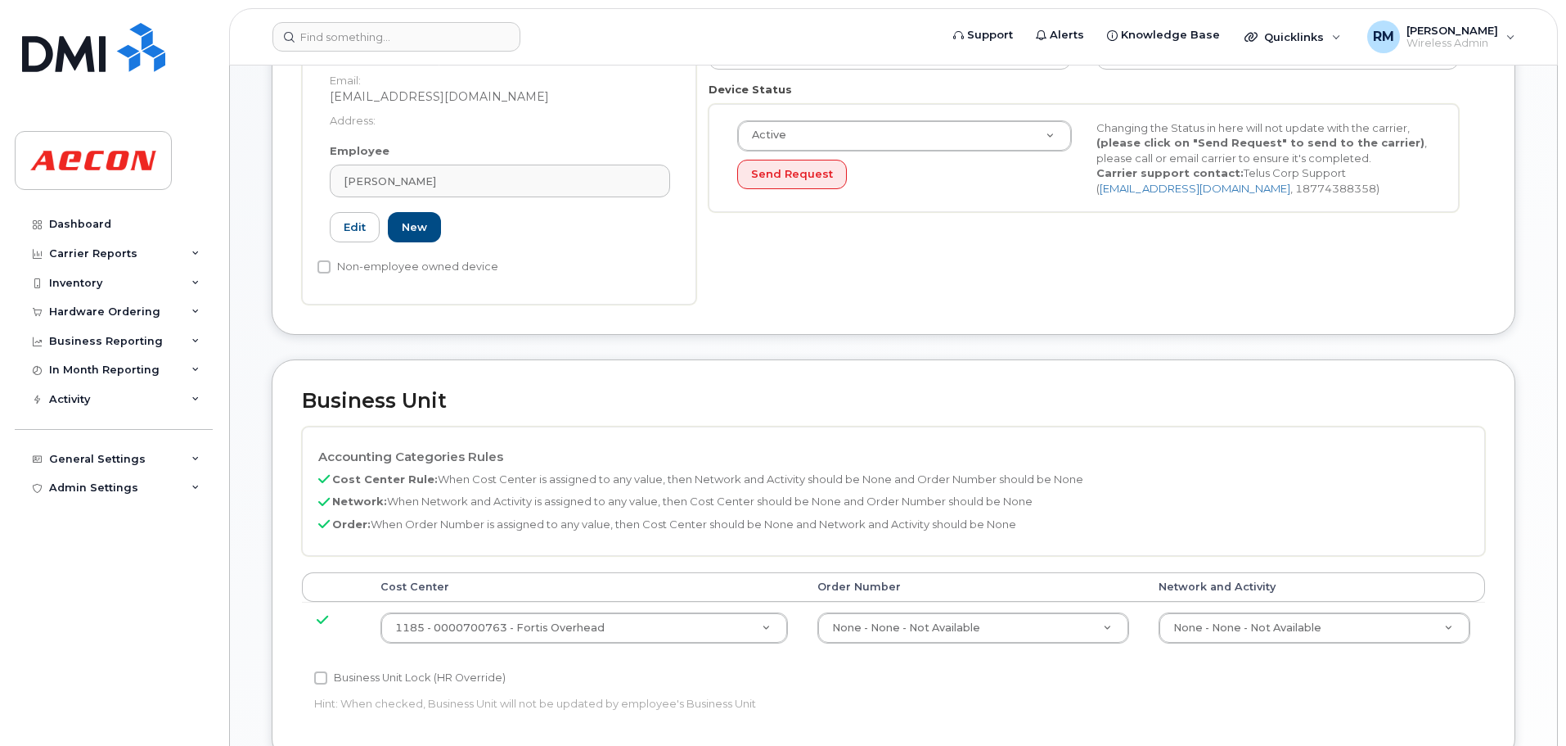
scroll to position [491, 0]
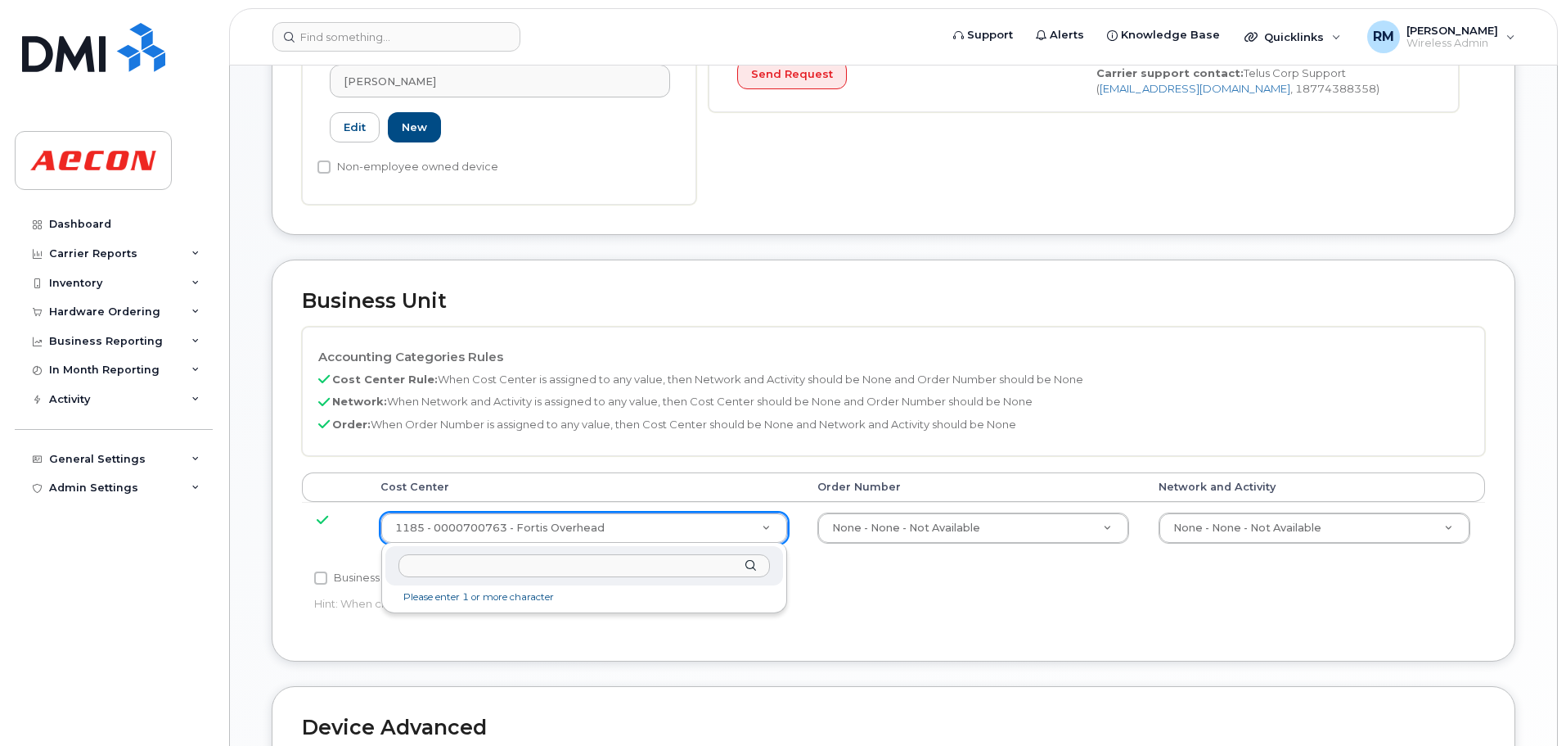
click at [521, 564] on input "text" at bounding box center [585, 566] width 372 height 24
type input "NONE"
type input "289660"
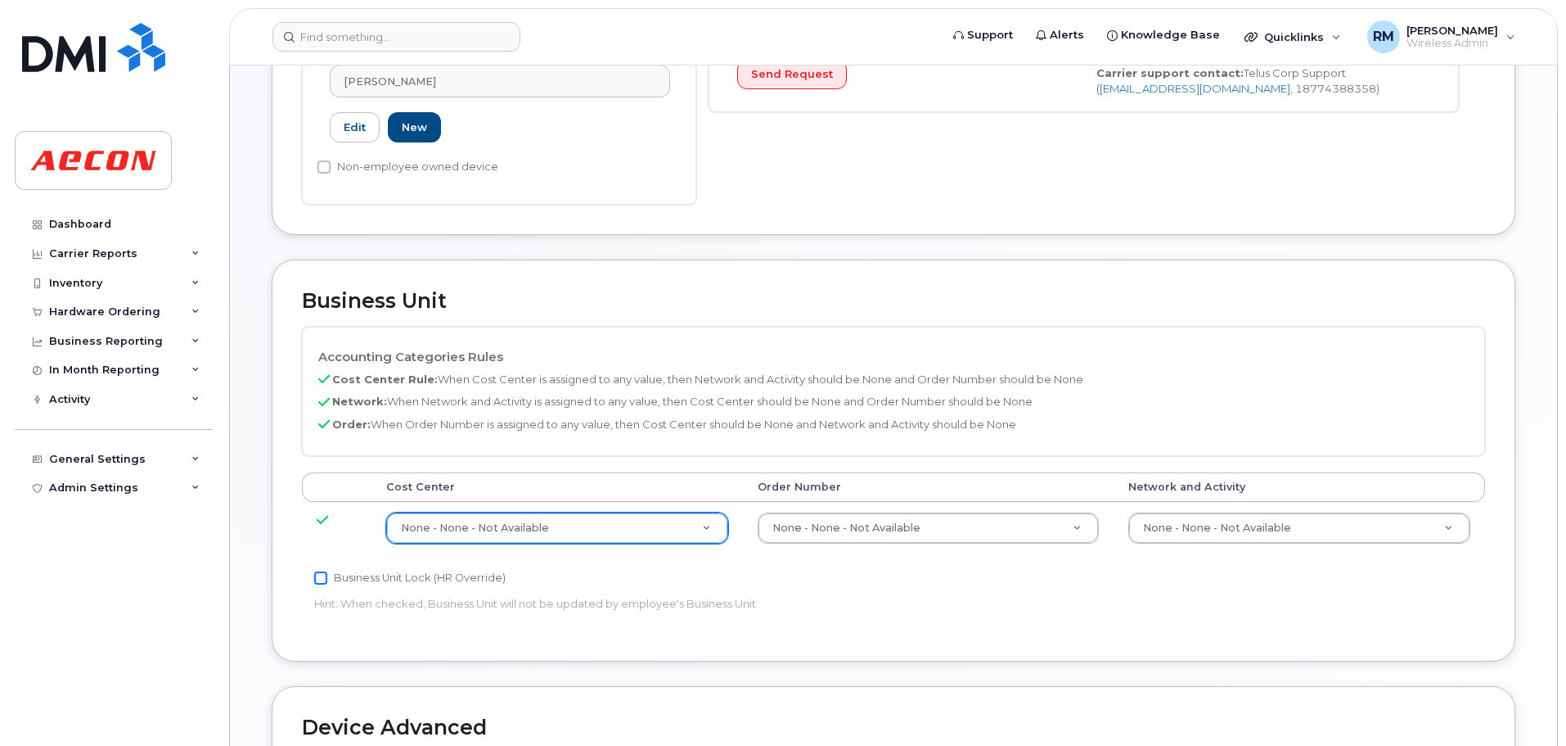
click at [314, 579] on input "Business Unit Lock (HR Override)" at bounding box center [320, 577] width 13 height 13
checkbox input "true"
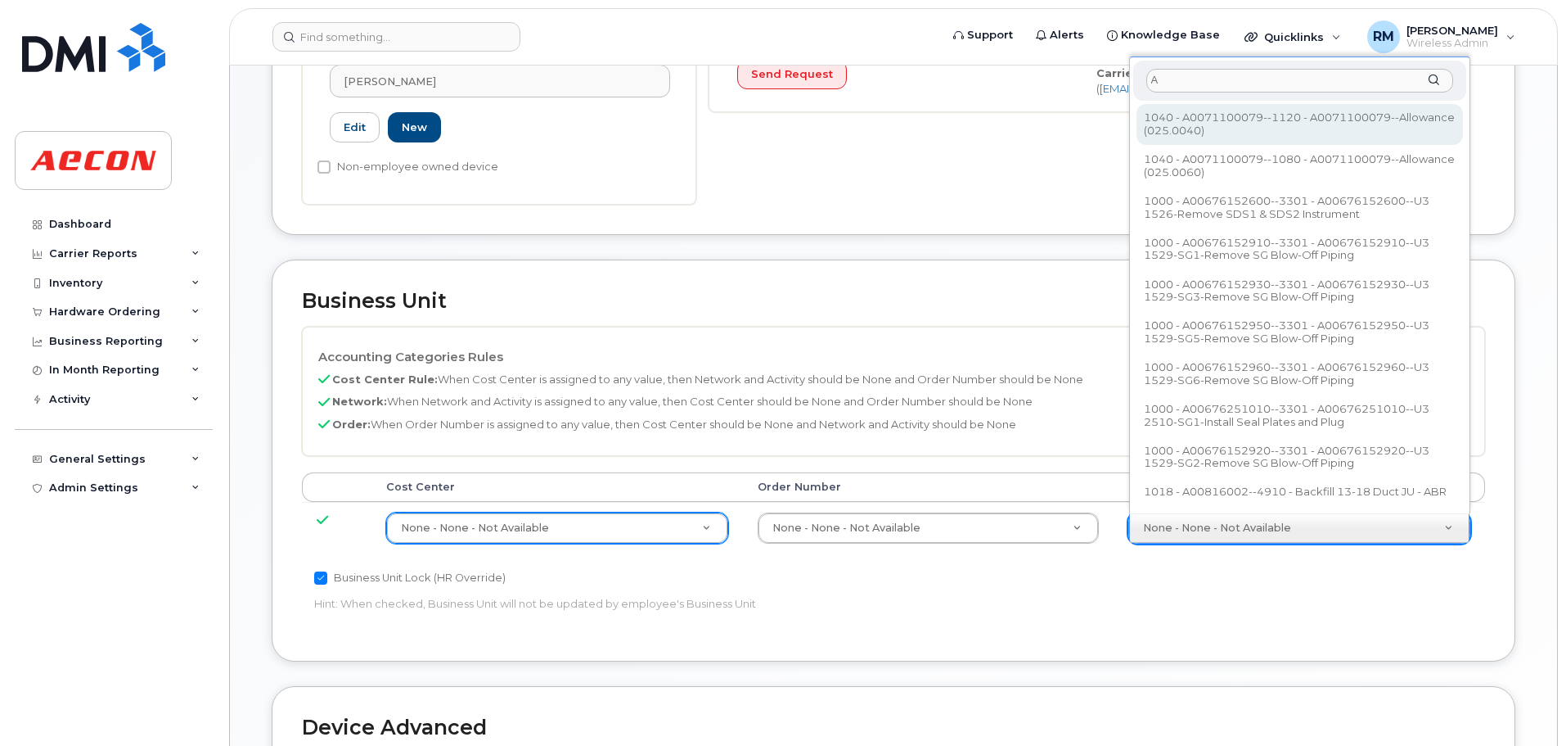
click at [1171, 81] on input "A" at bounding box center [1300, 81] width 307 height 24
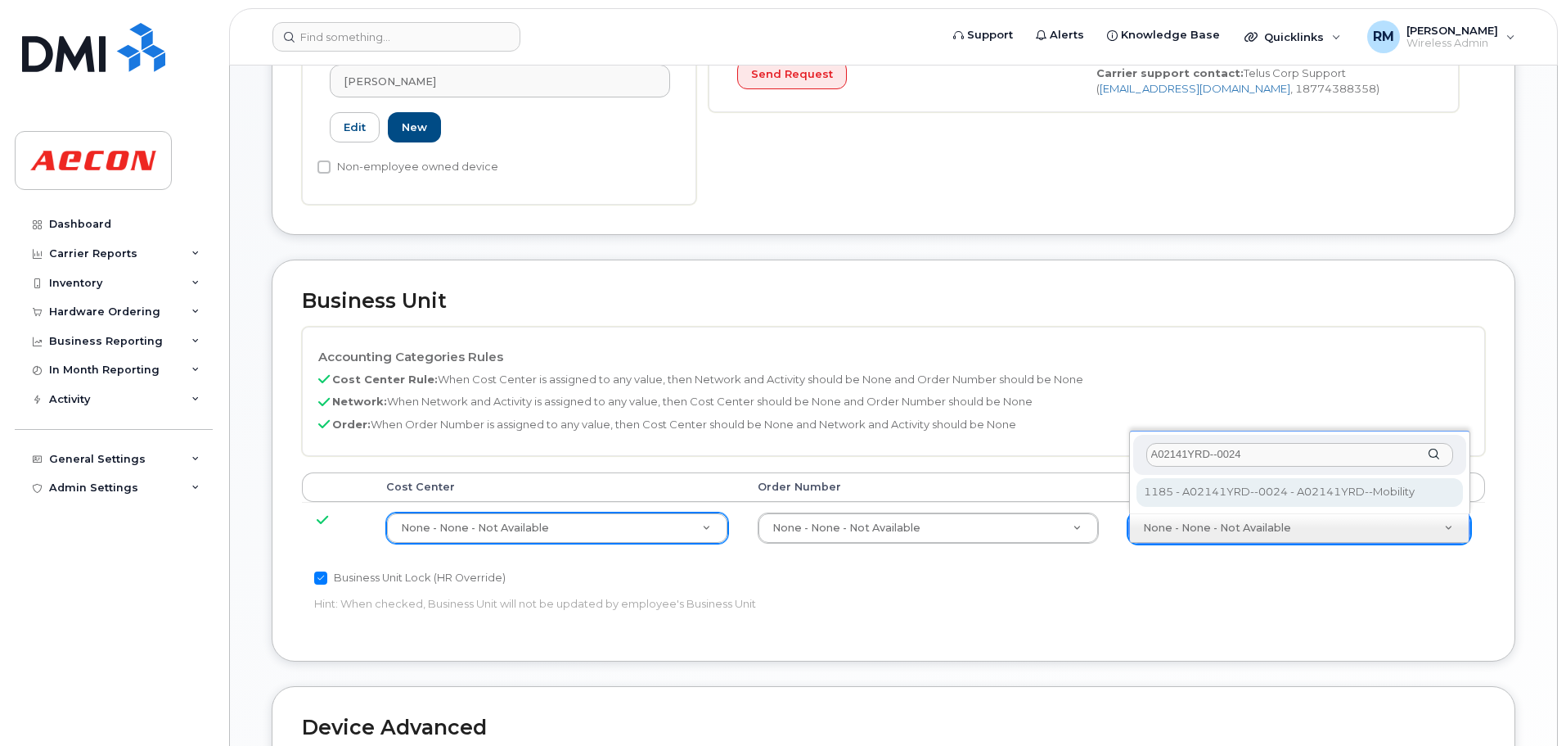
type input "A02141YRD--0024"
type input "36211770"
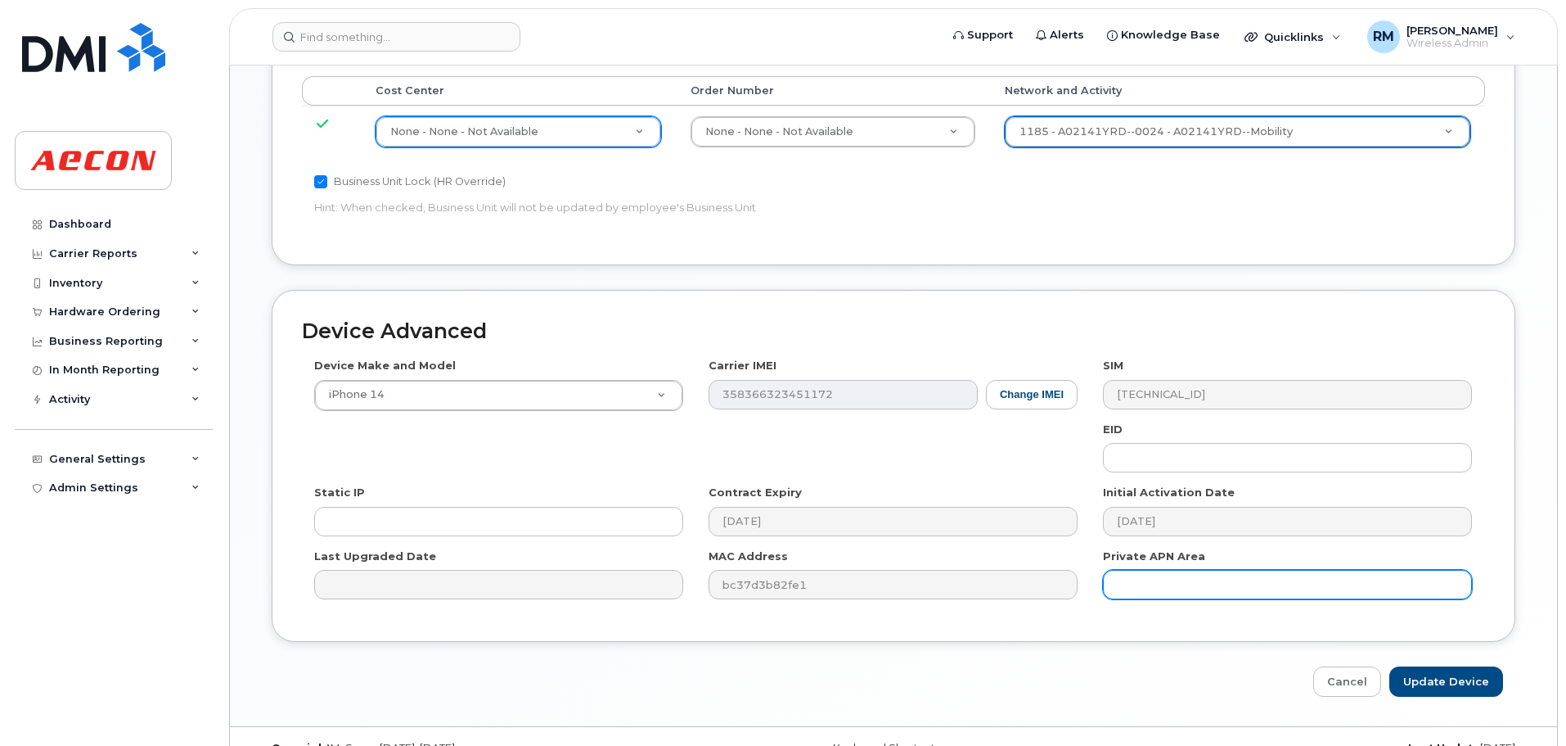
scroll to position [920, 0]
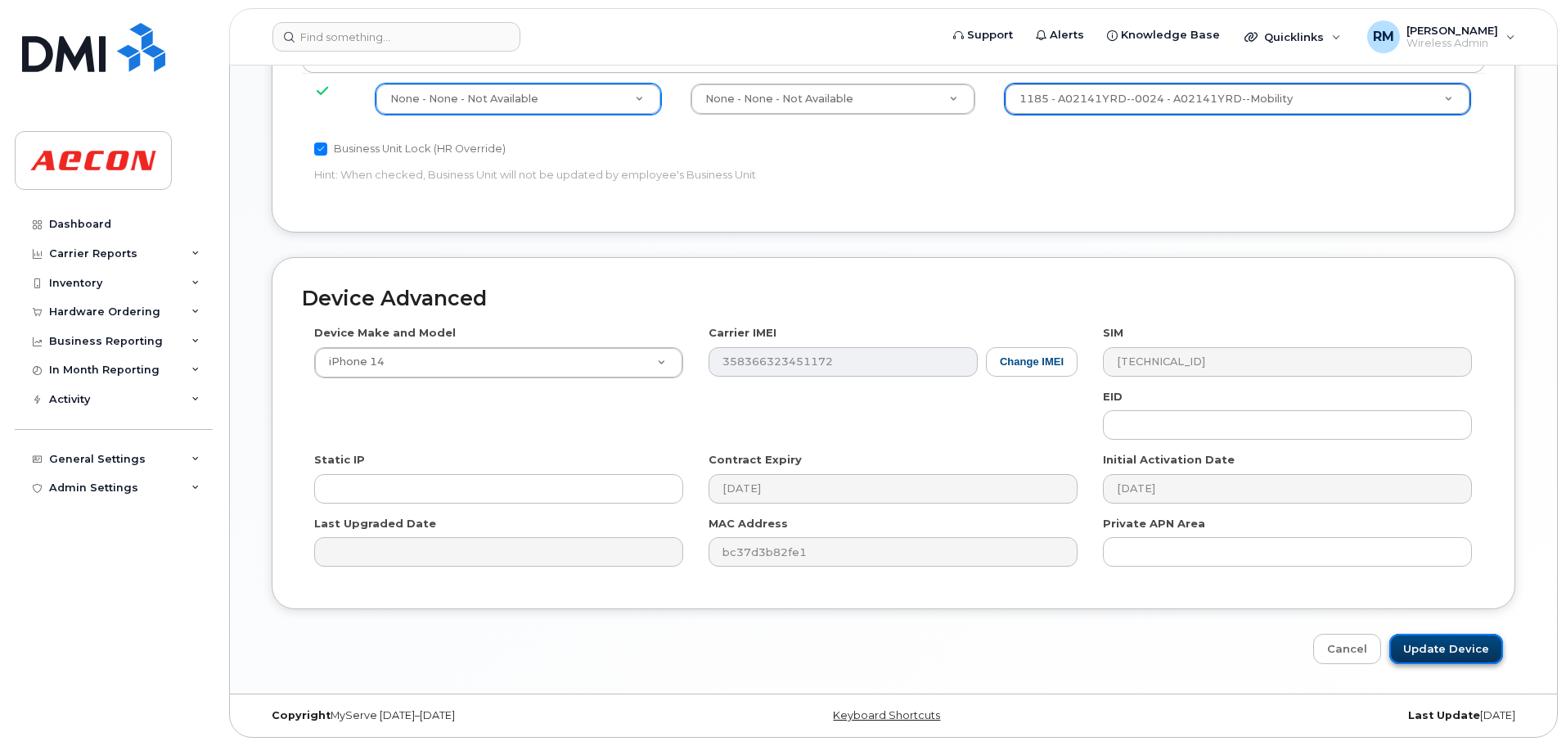
drag, startPoint x: 1449, startPoint y: 657, endPoint x: 1444, endPoint y: 650, distance: 8.9
click at [1449, 657] on input "Update Device" at bounding box center [1447, 648] width 114 height 30
type input "Saving..."
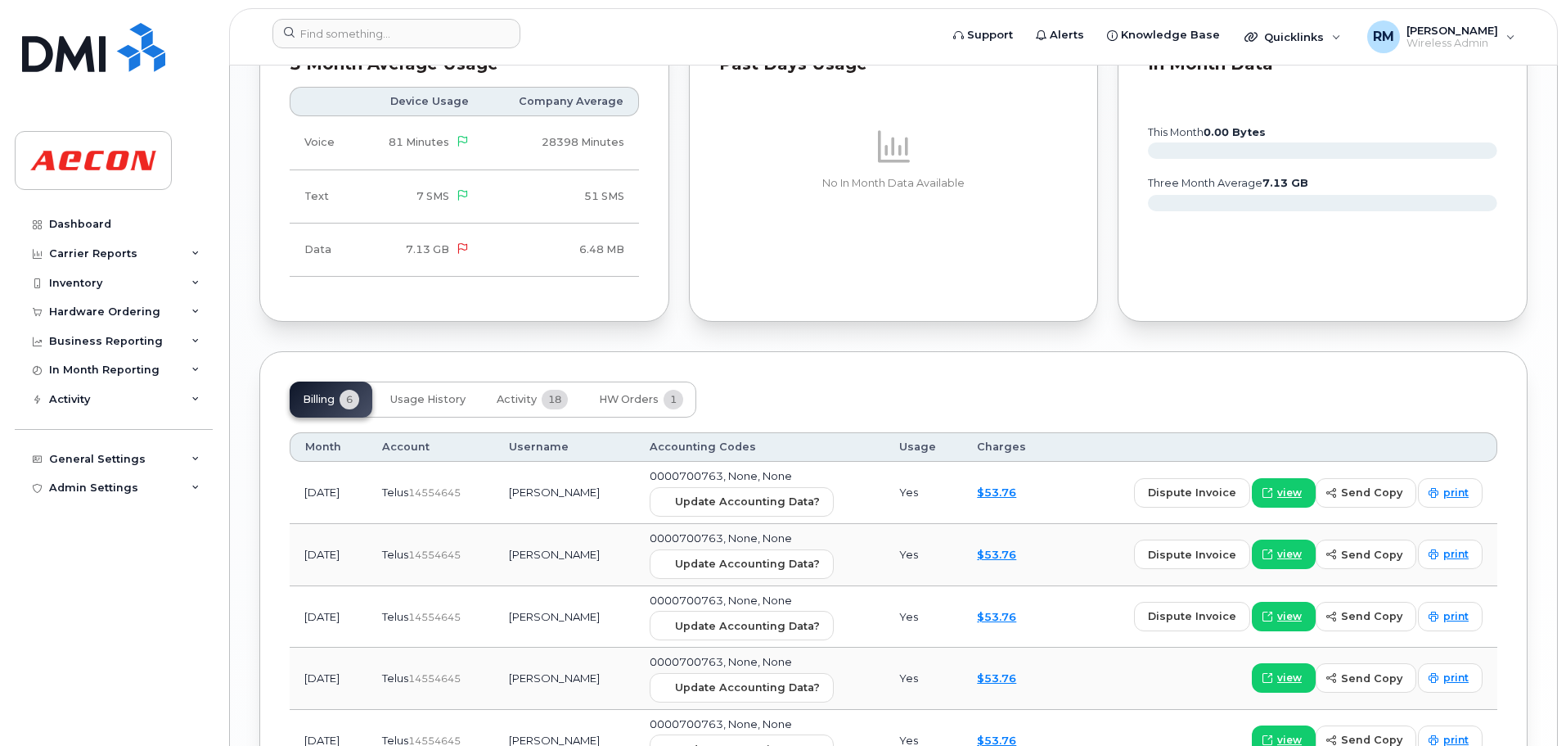
scroll to position [1535, 0]
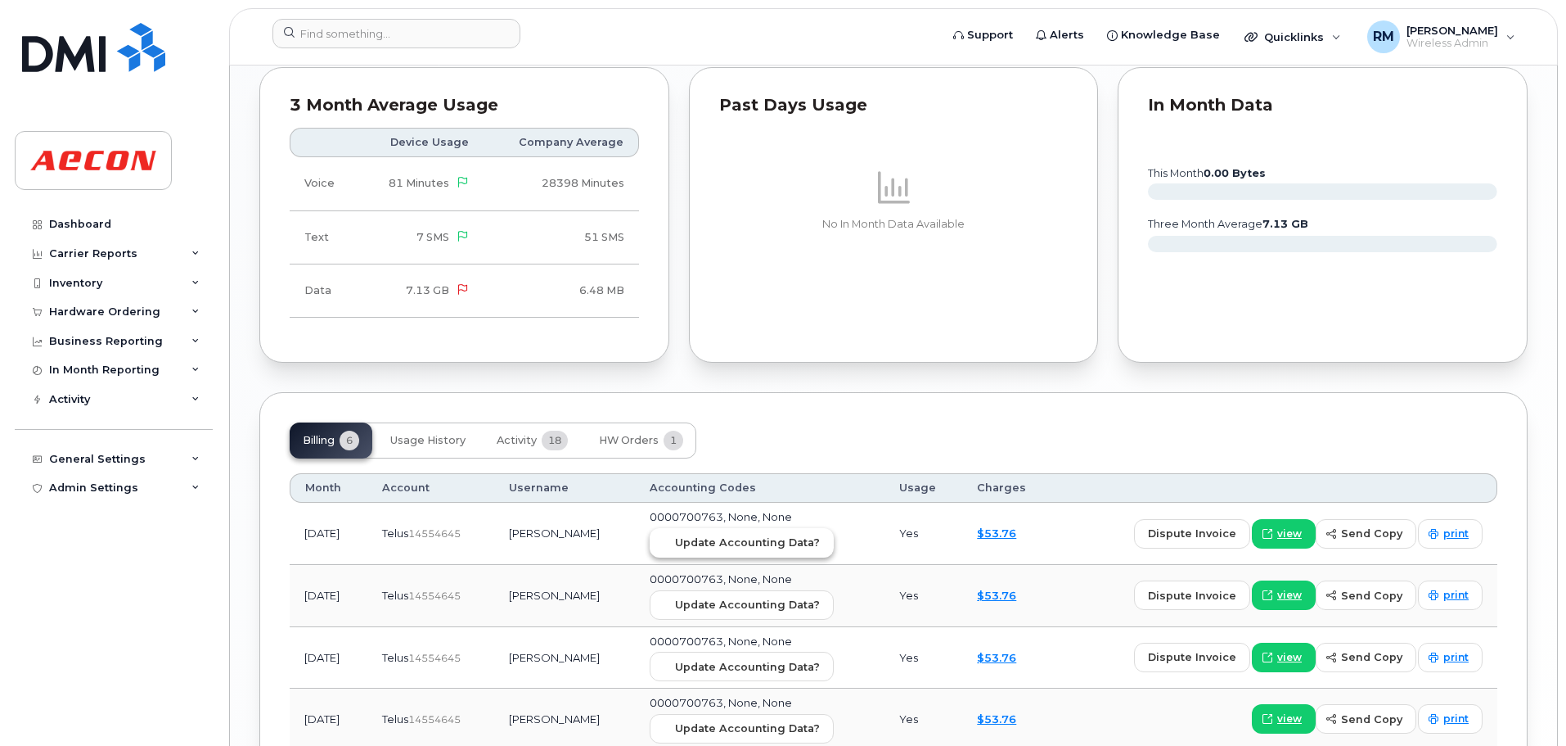
click at [723, 539] on span "Update Accounting Data?" at bounding box center [747, 542] width 145 height 16
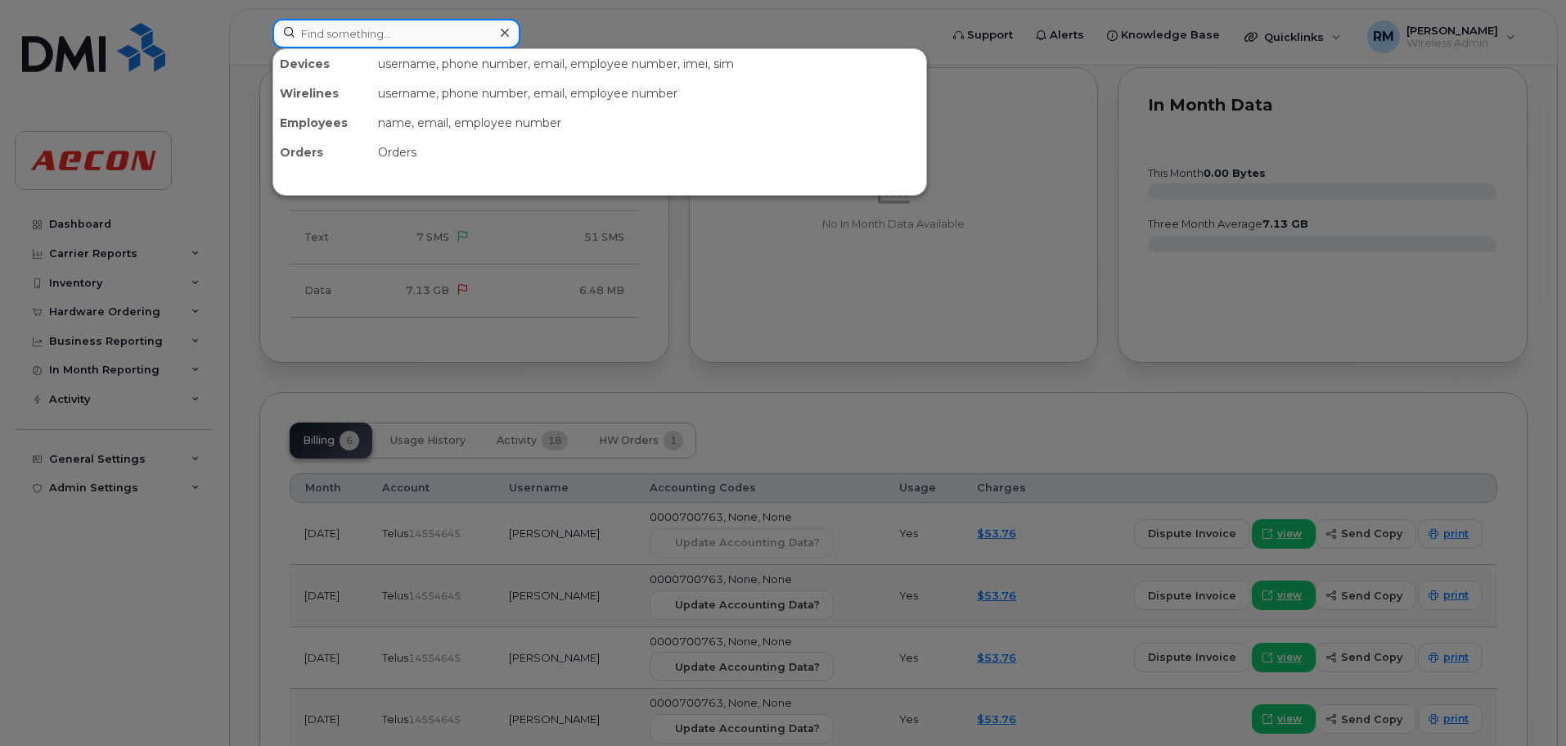
click at [354, 33] on input at bounding box center [397, 33] width 248 height 29
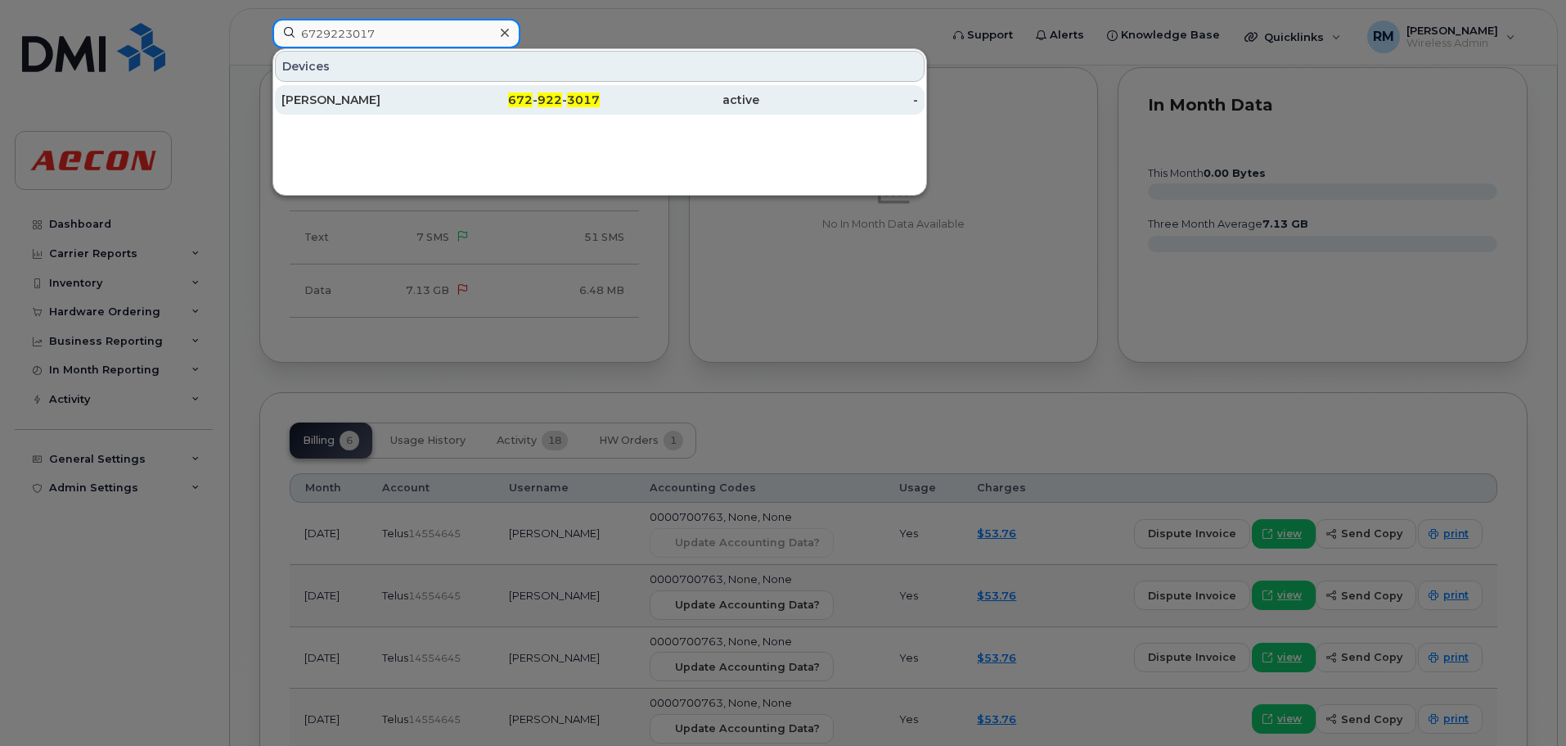
type input "6729223017"
click at [525, 97] on span "672" at bounding box center [520, 99] width 25 height 15
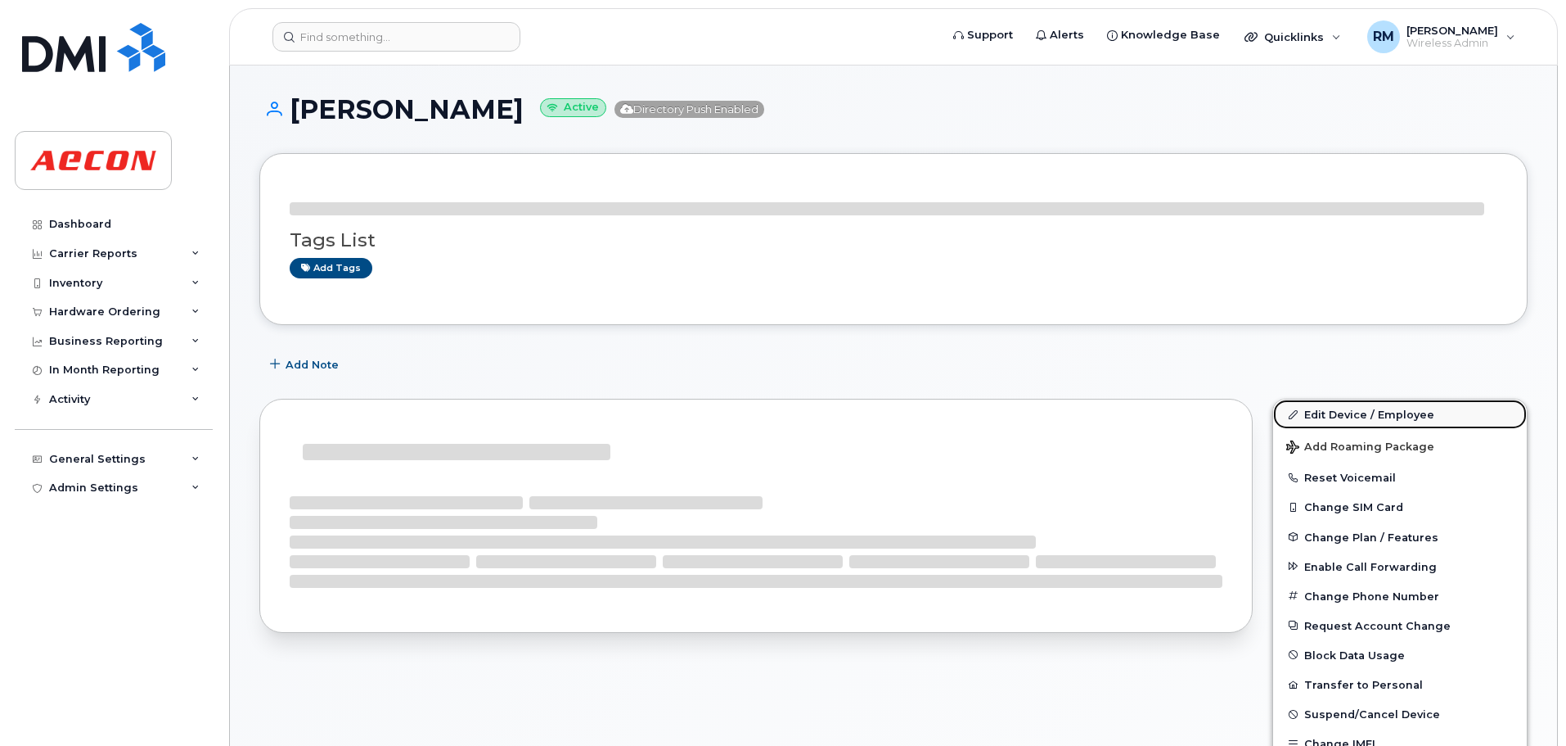
drag, startPoint x: 1358, startPoint y: 413, endPoint x: 1336, endPoint y: 409, distance: 21.7
click at [1357, 413] on link "Edit Device / Employee" at bounding box center [1400, 413] width 254 height 29
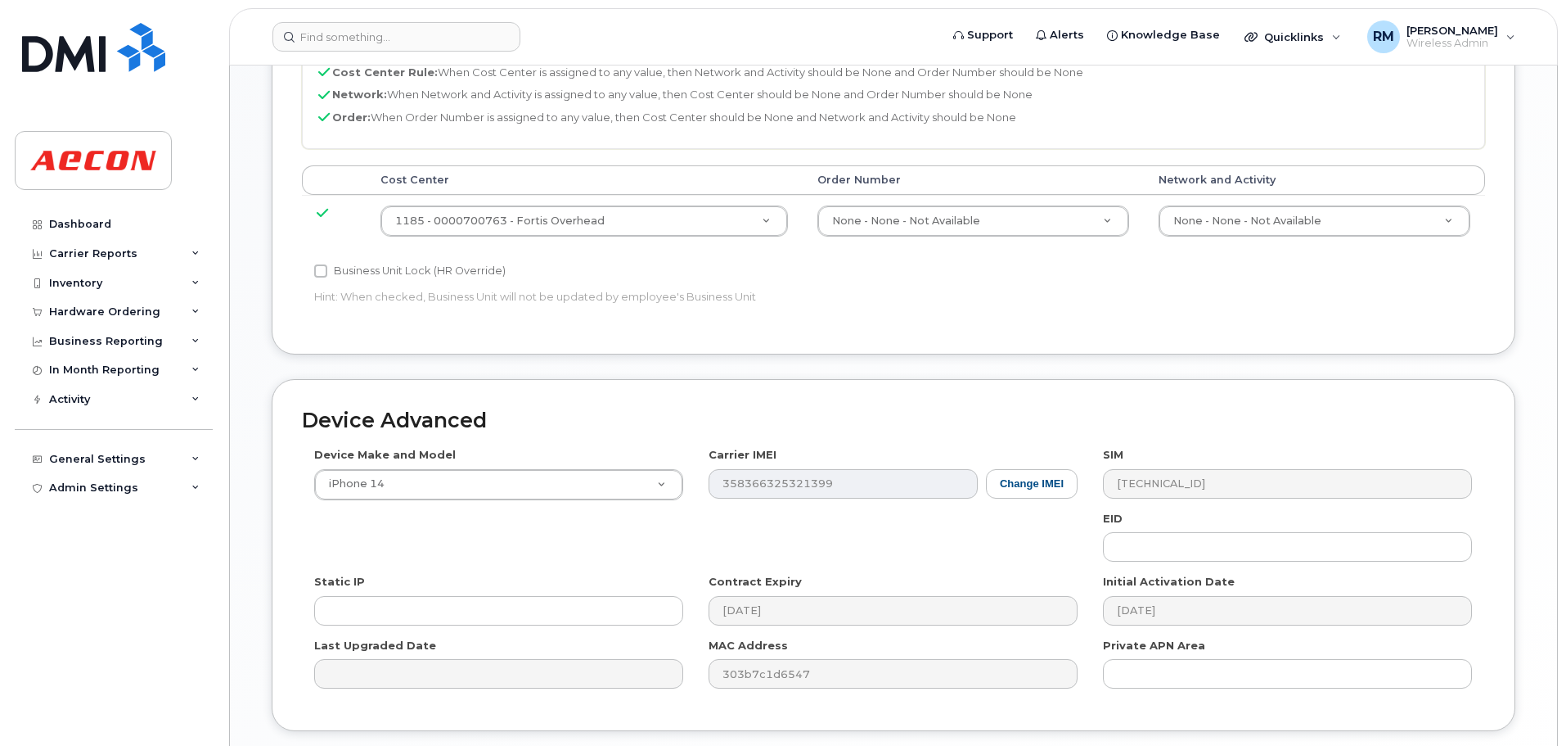
scroll to position [818, 0]
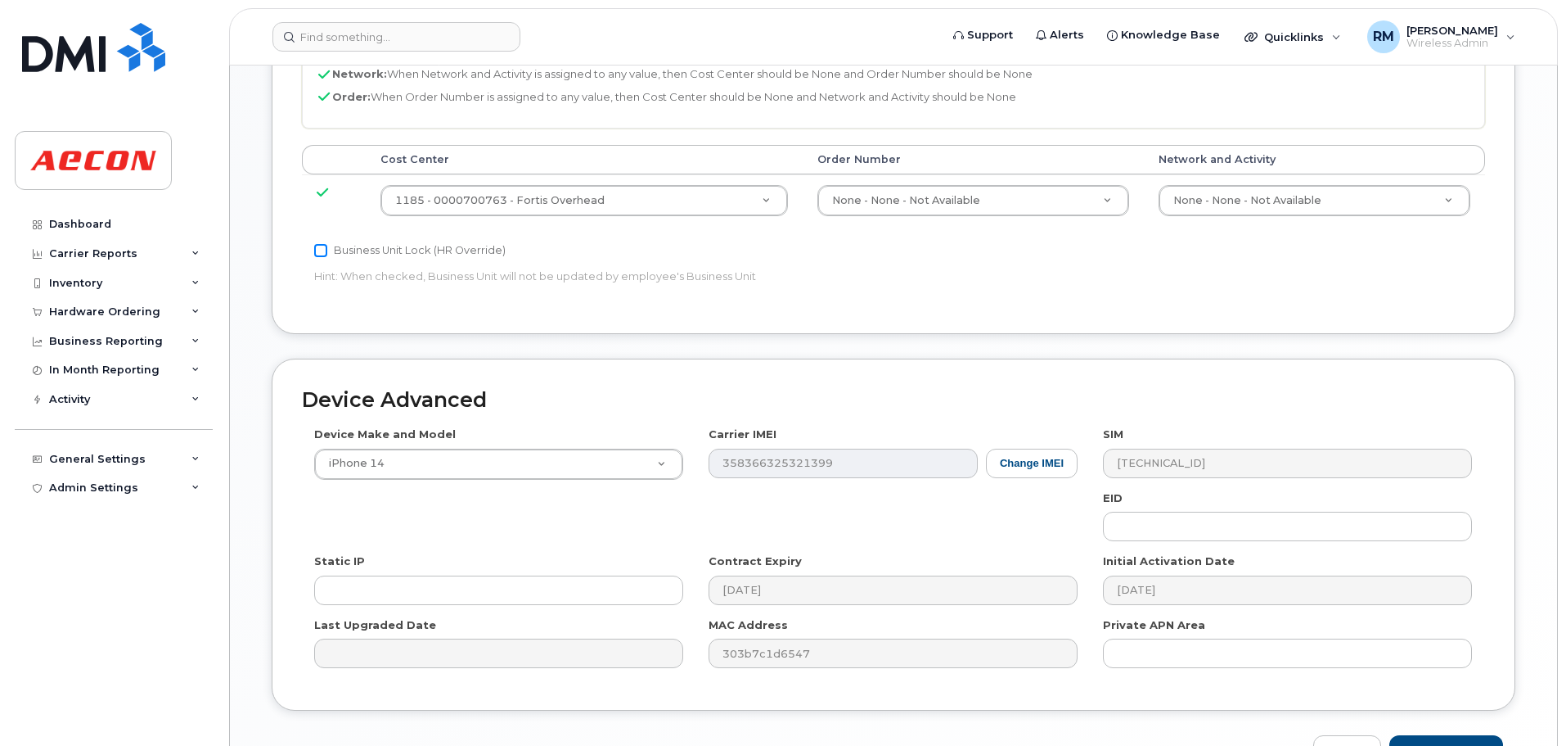
click at [323, 255] on input "Business Unit Lock (HR Override)" at bounding box center [320, 250] width 13 height 13
checkbox input "true"
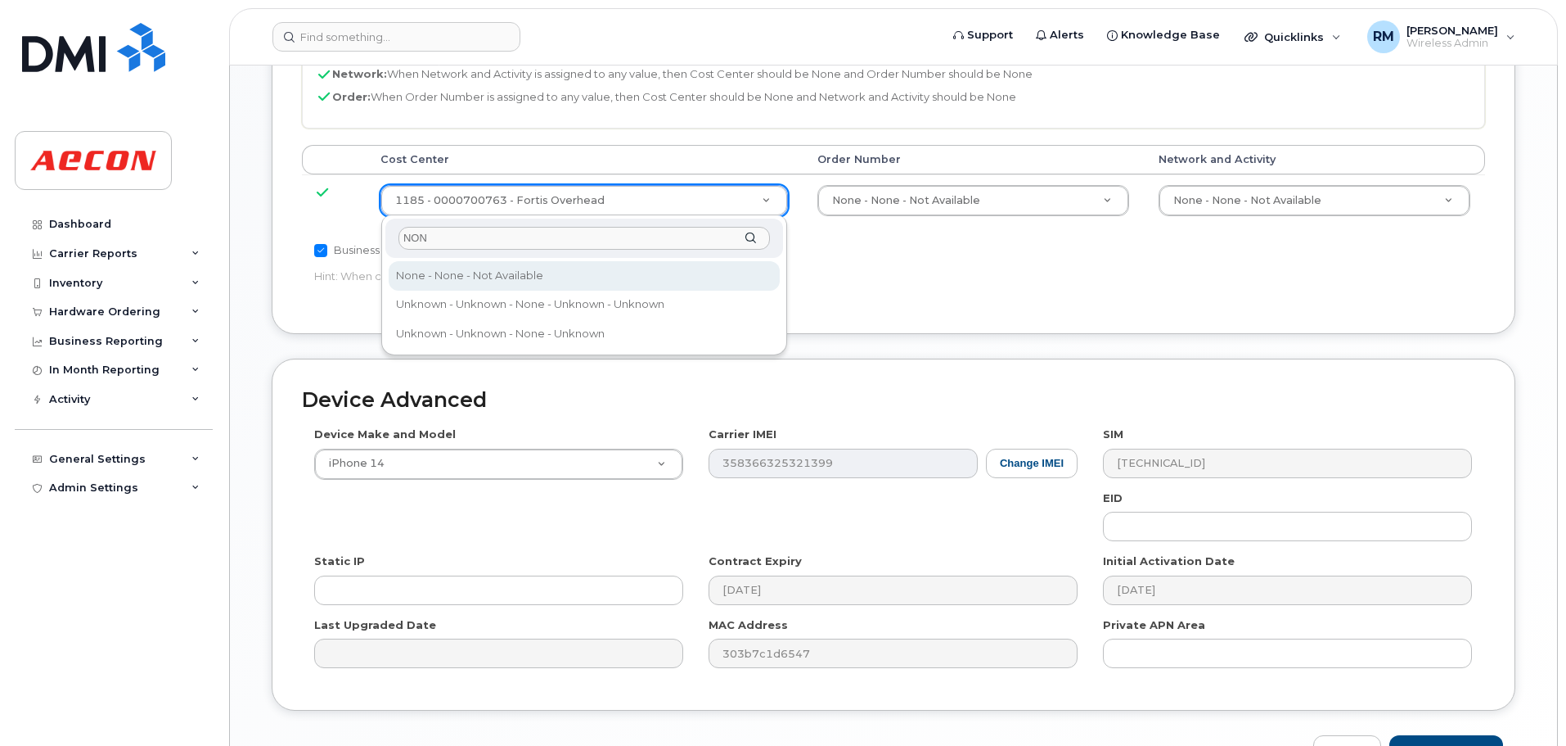
type input "NON"
type input "289660"
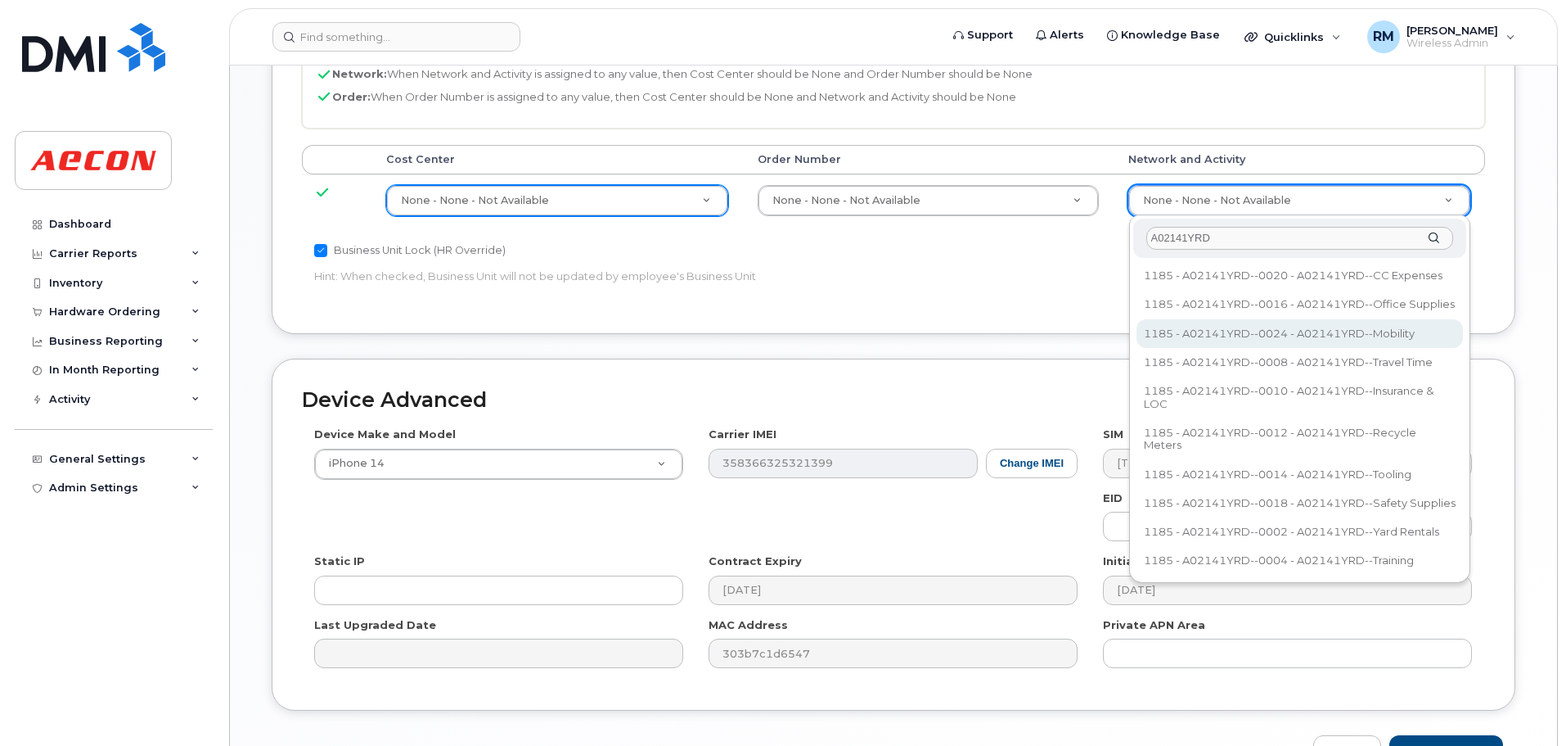
type input "A02141YRD"
type input "36211770"
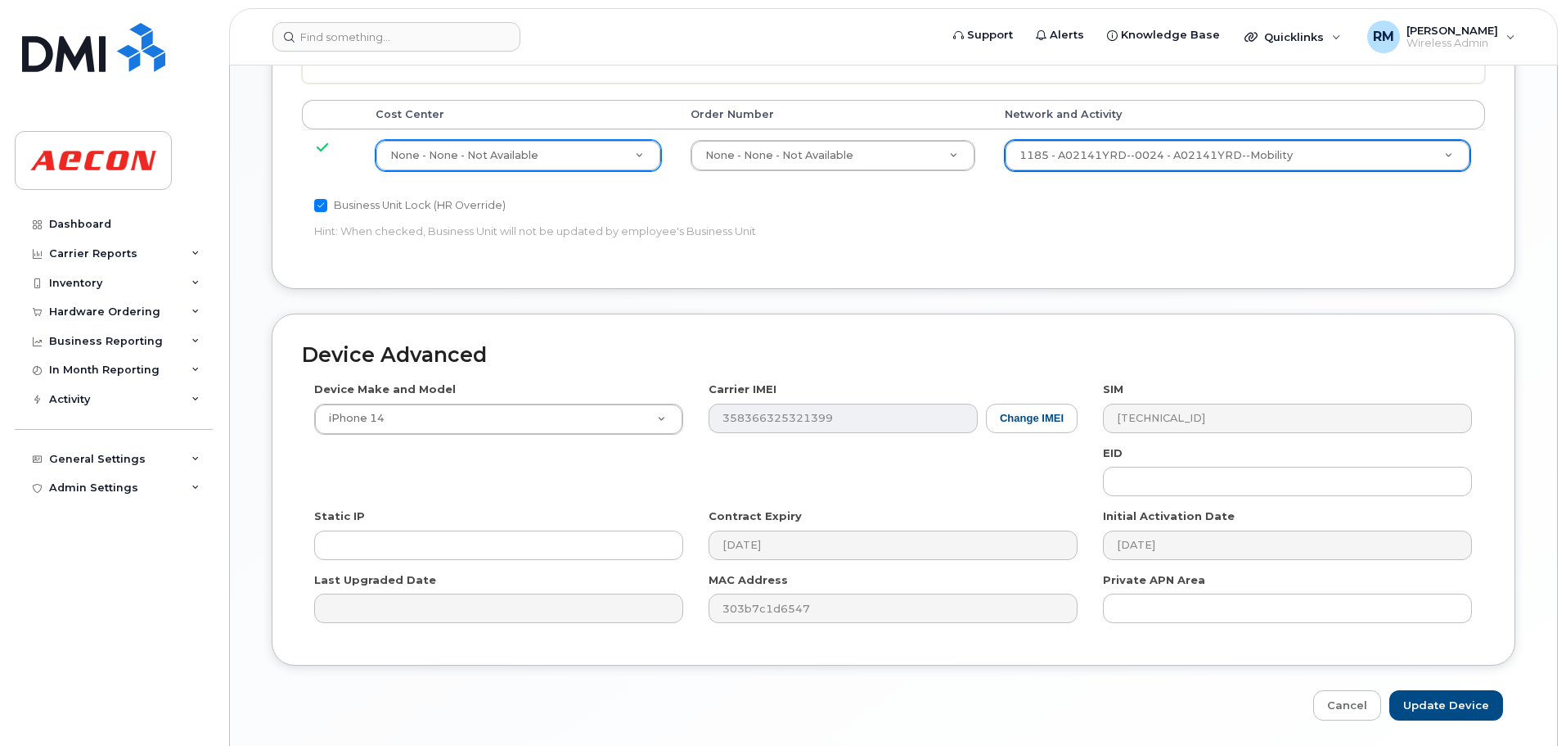
scroll to position [900, 0]
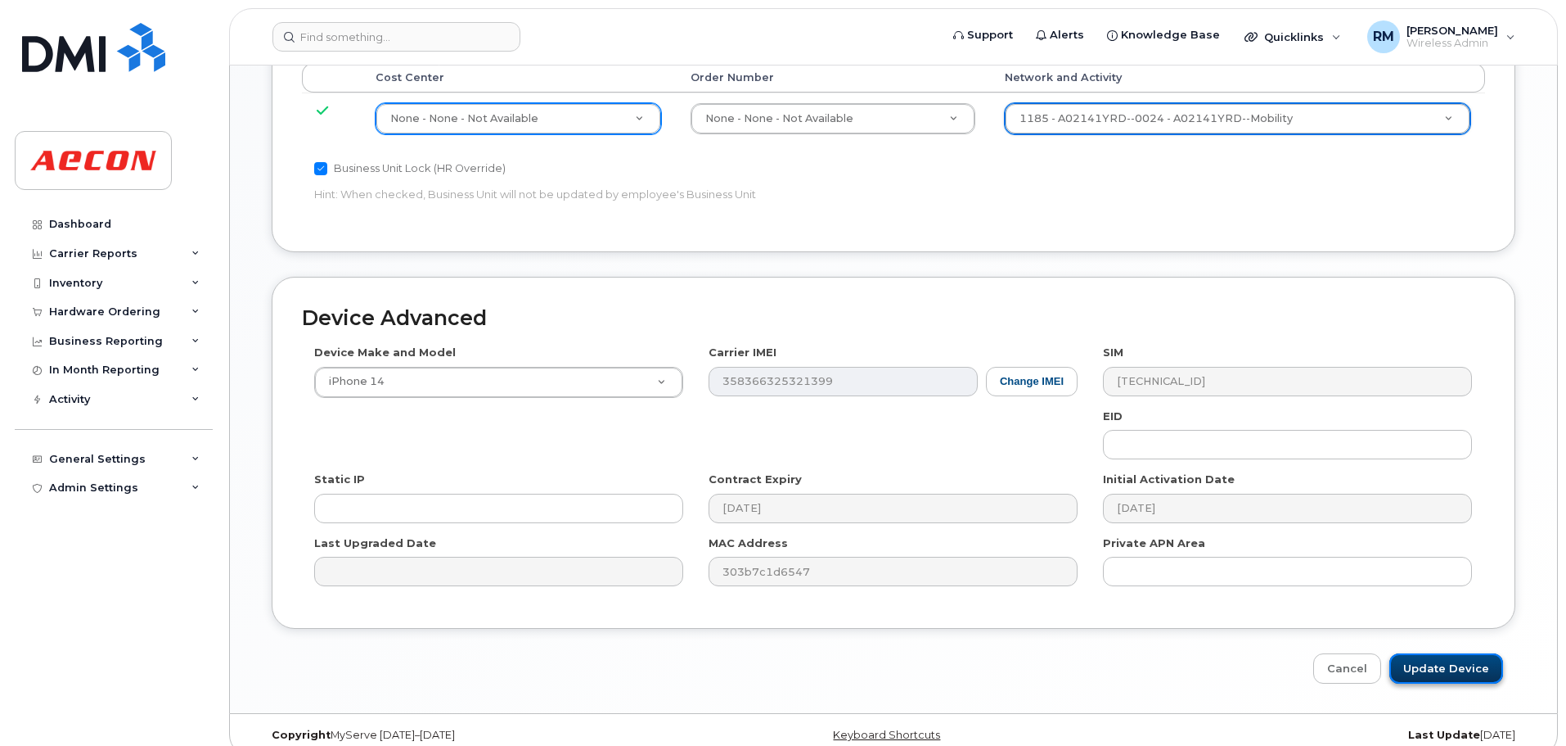
drag, startPoint x: 1423, startPoint y: 660, endPoint x: 1414, endPoint y: 661, distance: 9.0
click at [1423, 660] on input "Update Device" at bounding box center [1447, 668] width 114 height 30
type input "Saving..."
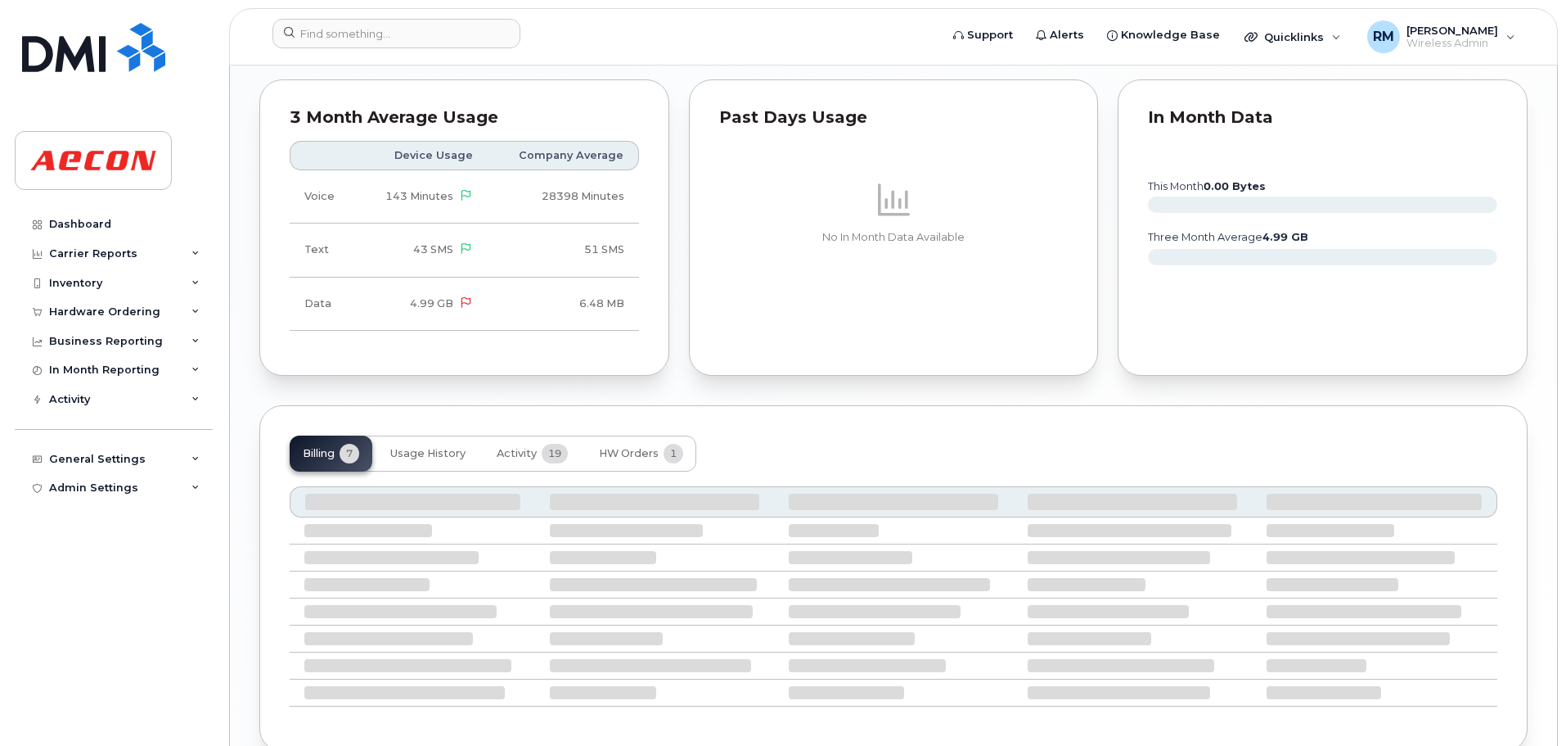
scroll to position [1522, 0]
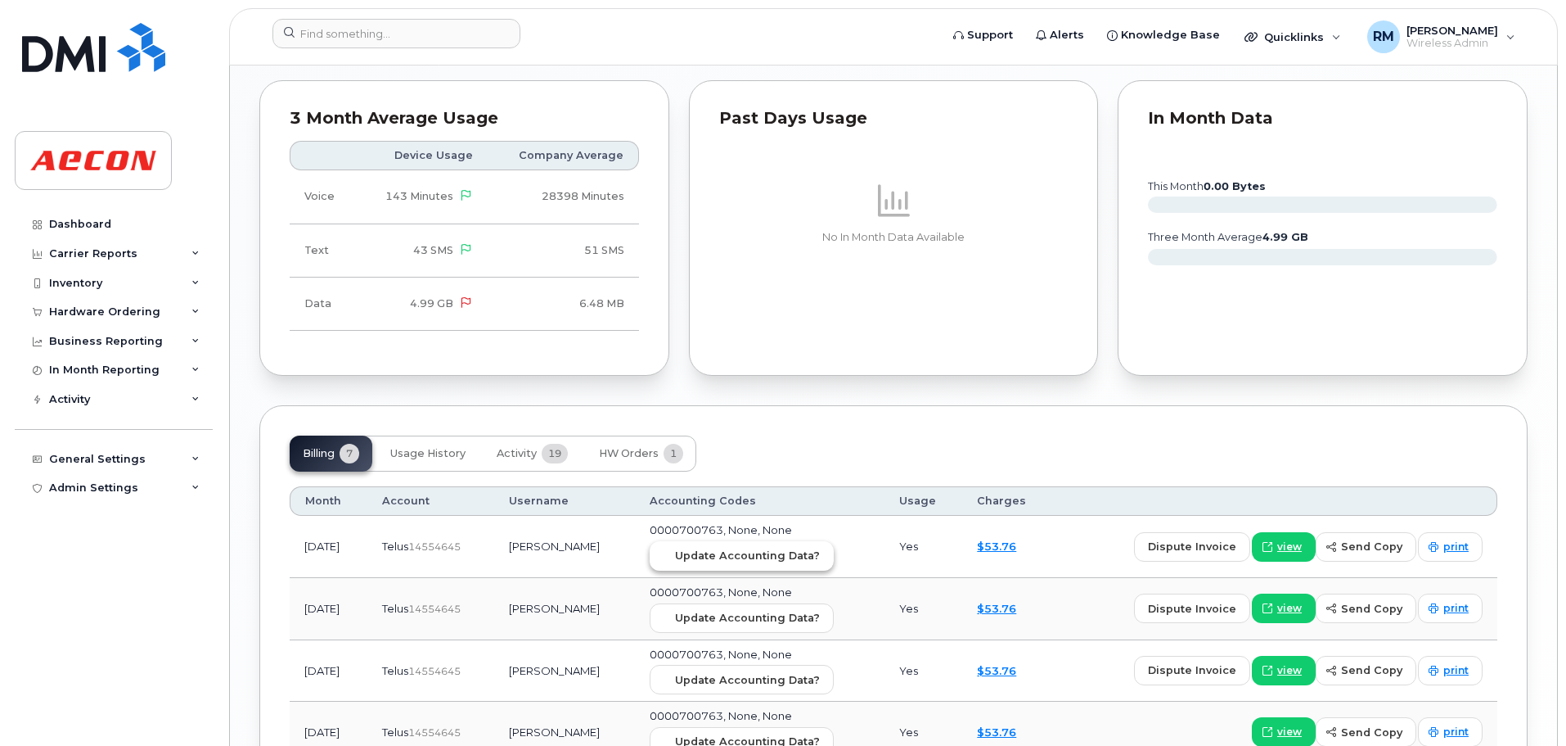
click at [715, 561] on span "Update Accounting Data?" at bounding box center [747, 556] width 145 height 16
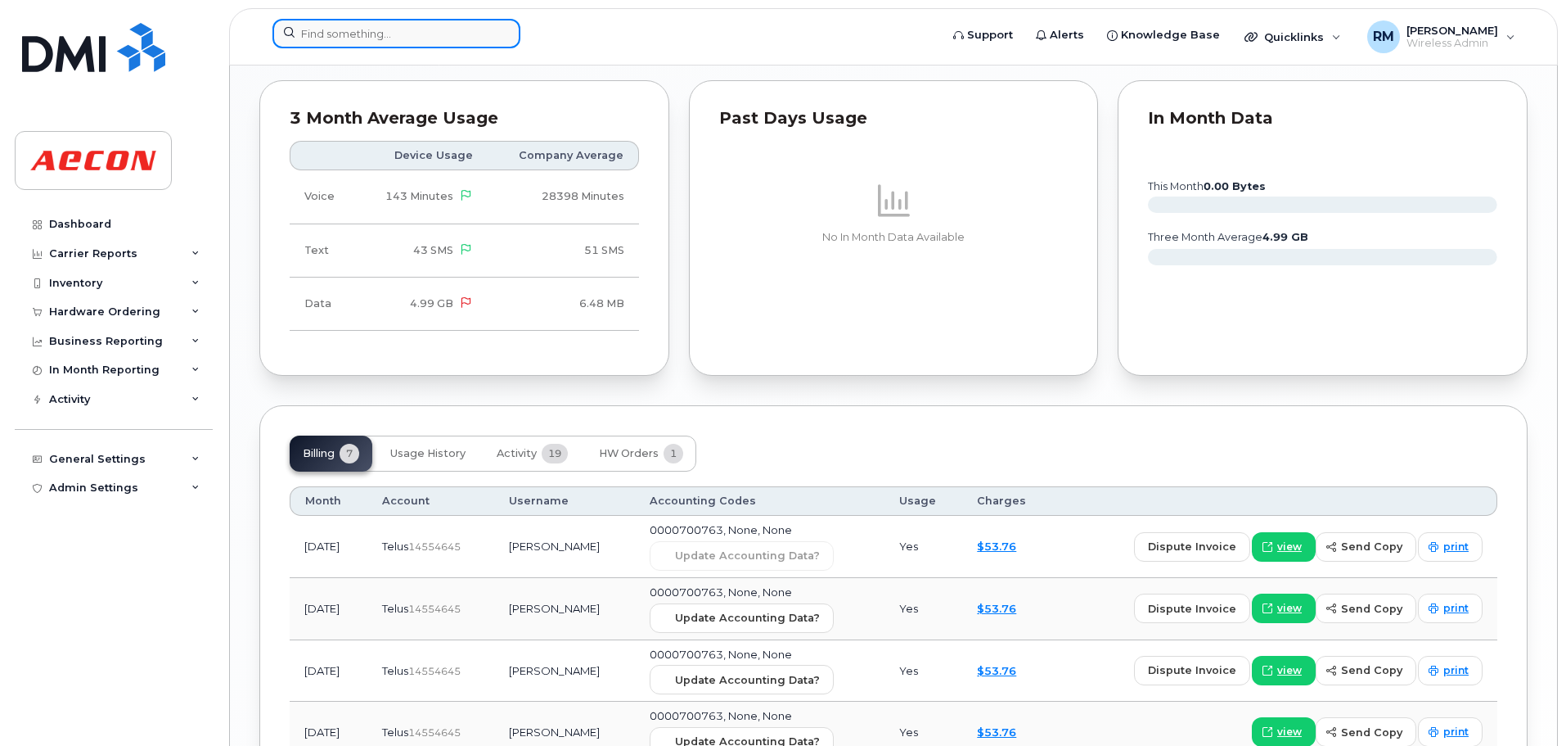
click at [339, 37] on input at bounding box center [397, 33] width 248 height 29
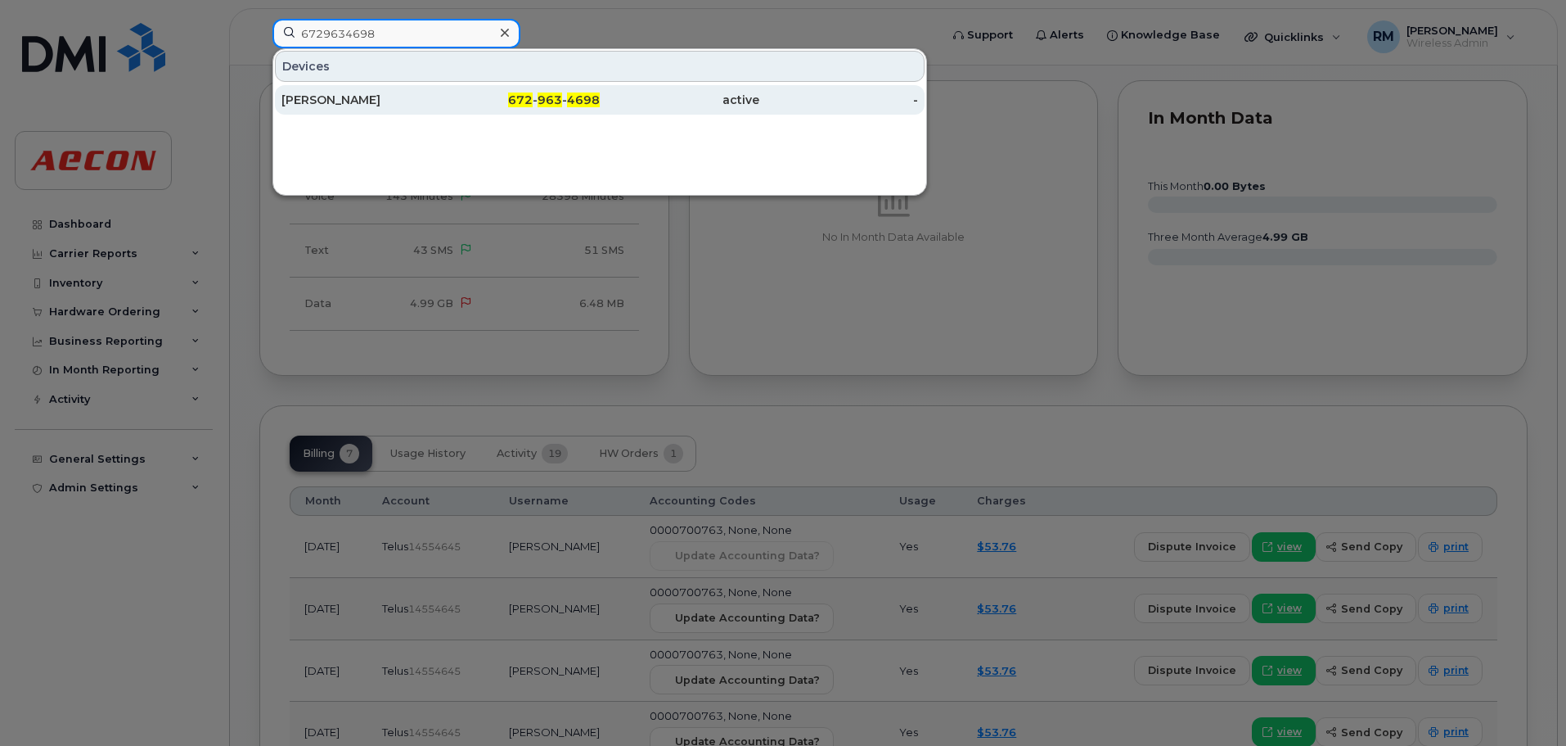
type input "6729634698"
click at [533, 104] on span "672" at bounding box center [520, 99] width 25 height 15
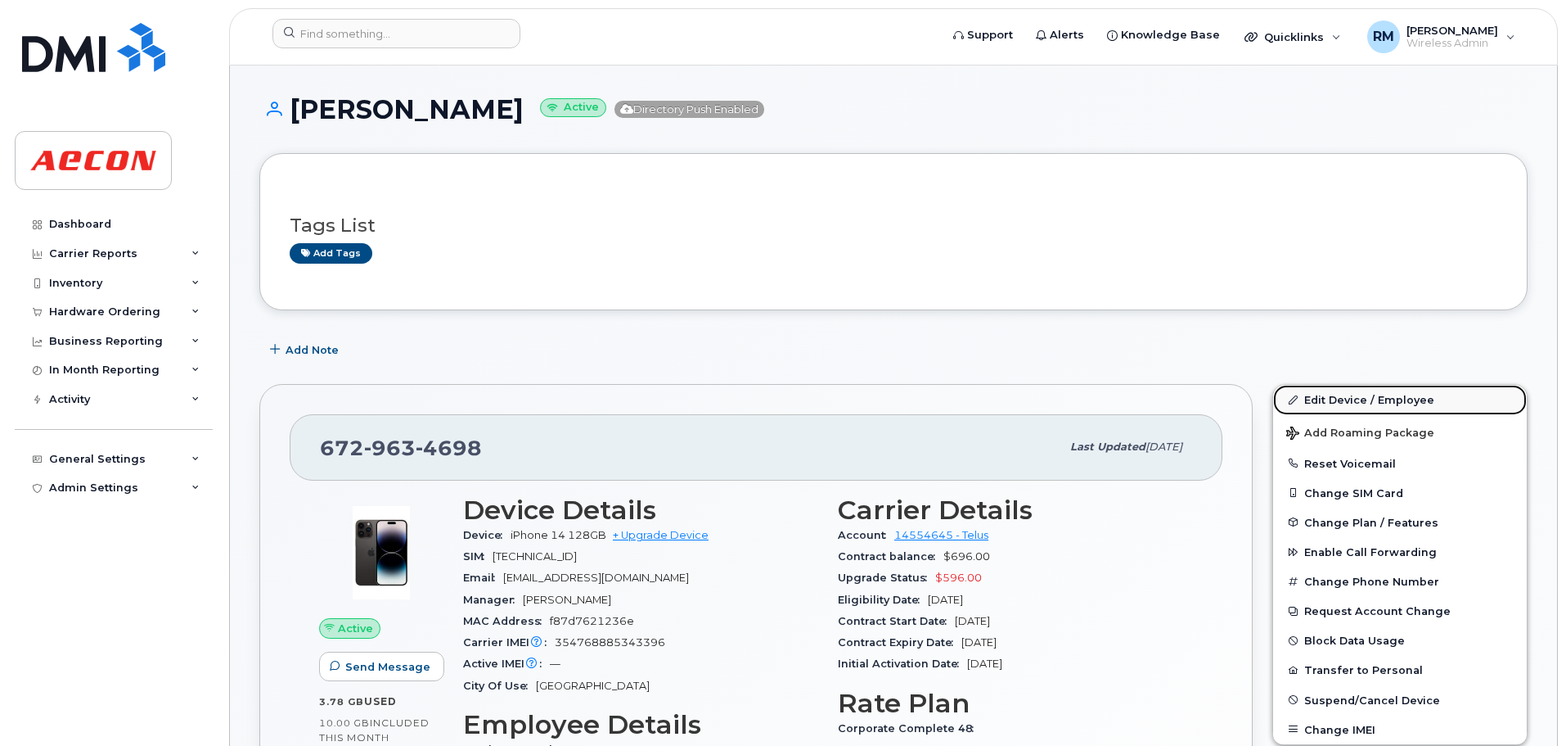
click at [1329, 404] on link "Edit Device / Employee" at bounding box center [1400, 399] width 254 height 29
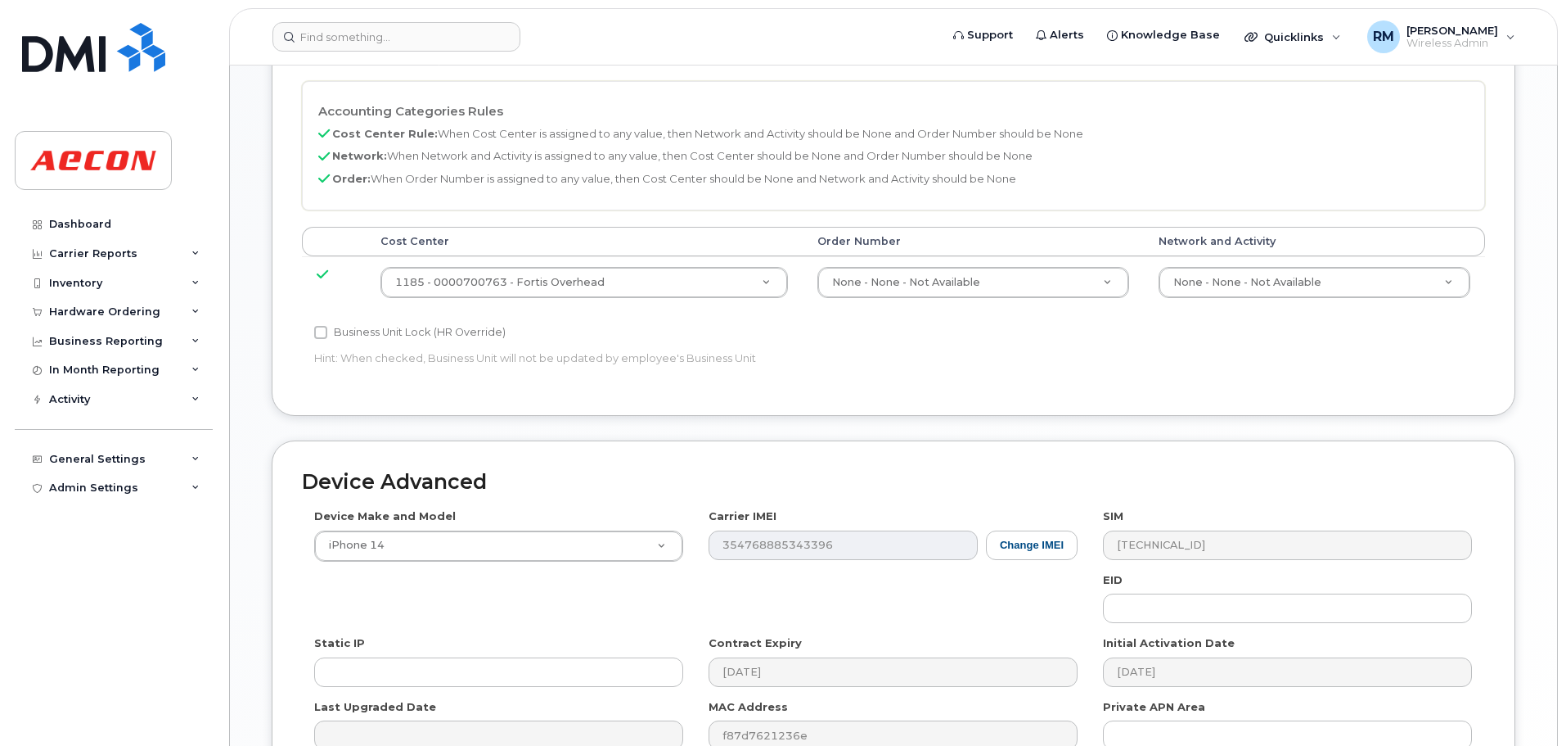
scroll to position [818, 0]
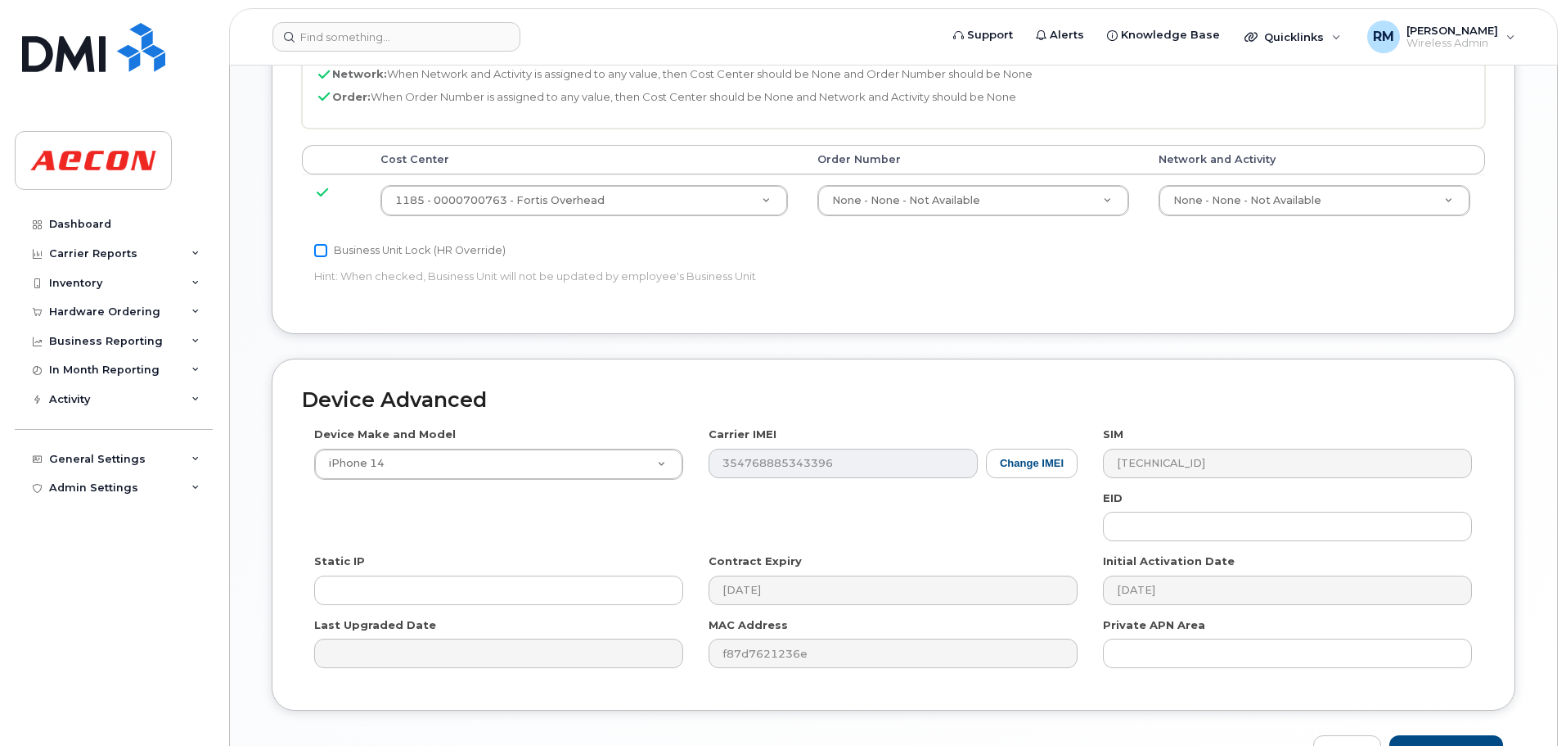
click at [325, 247] on input "Business Unit Lock (HR Override)" at bounding box center [320, 250] width 13 height 13
checkbox input "true"
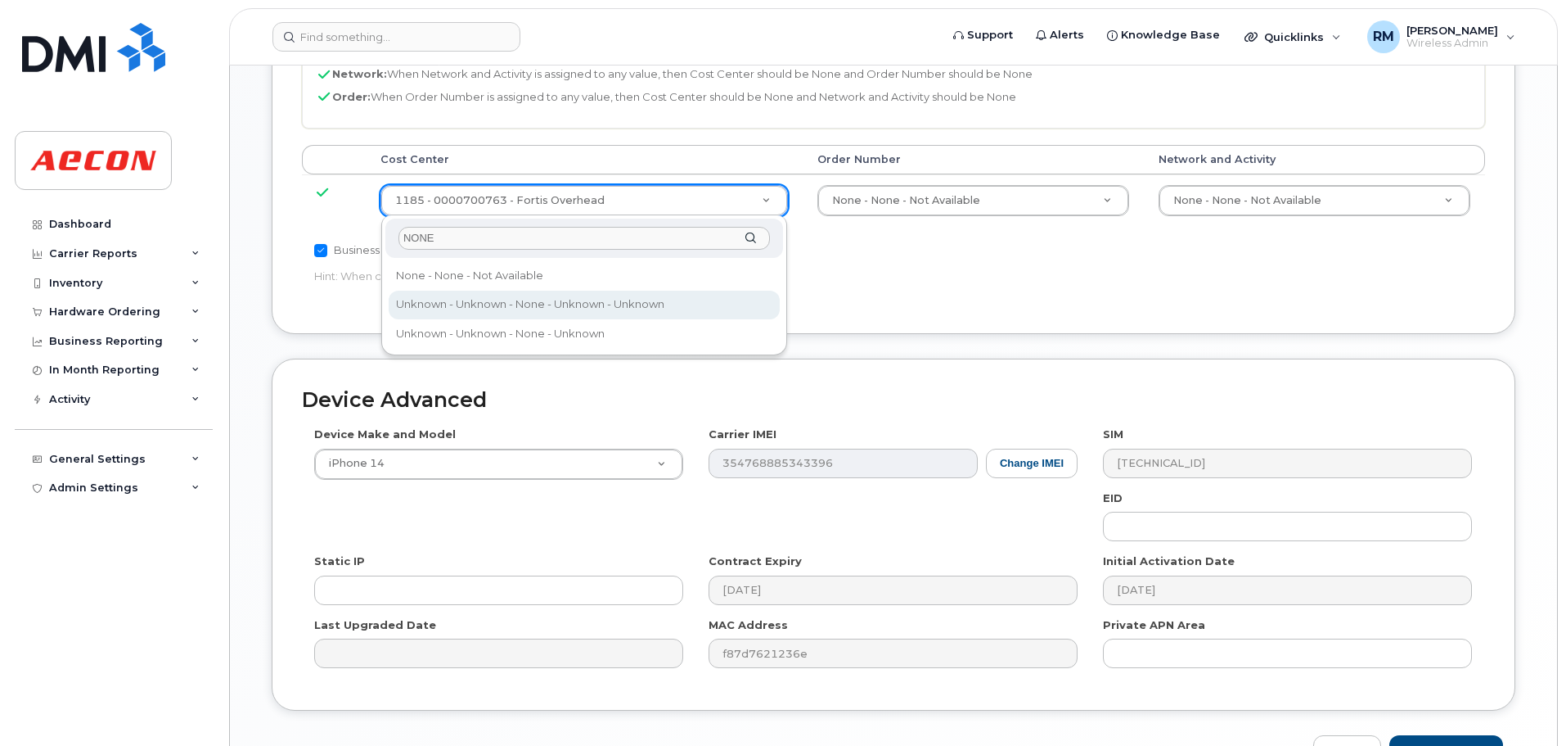
type input "NONE"
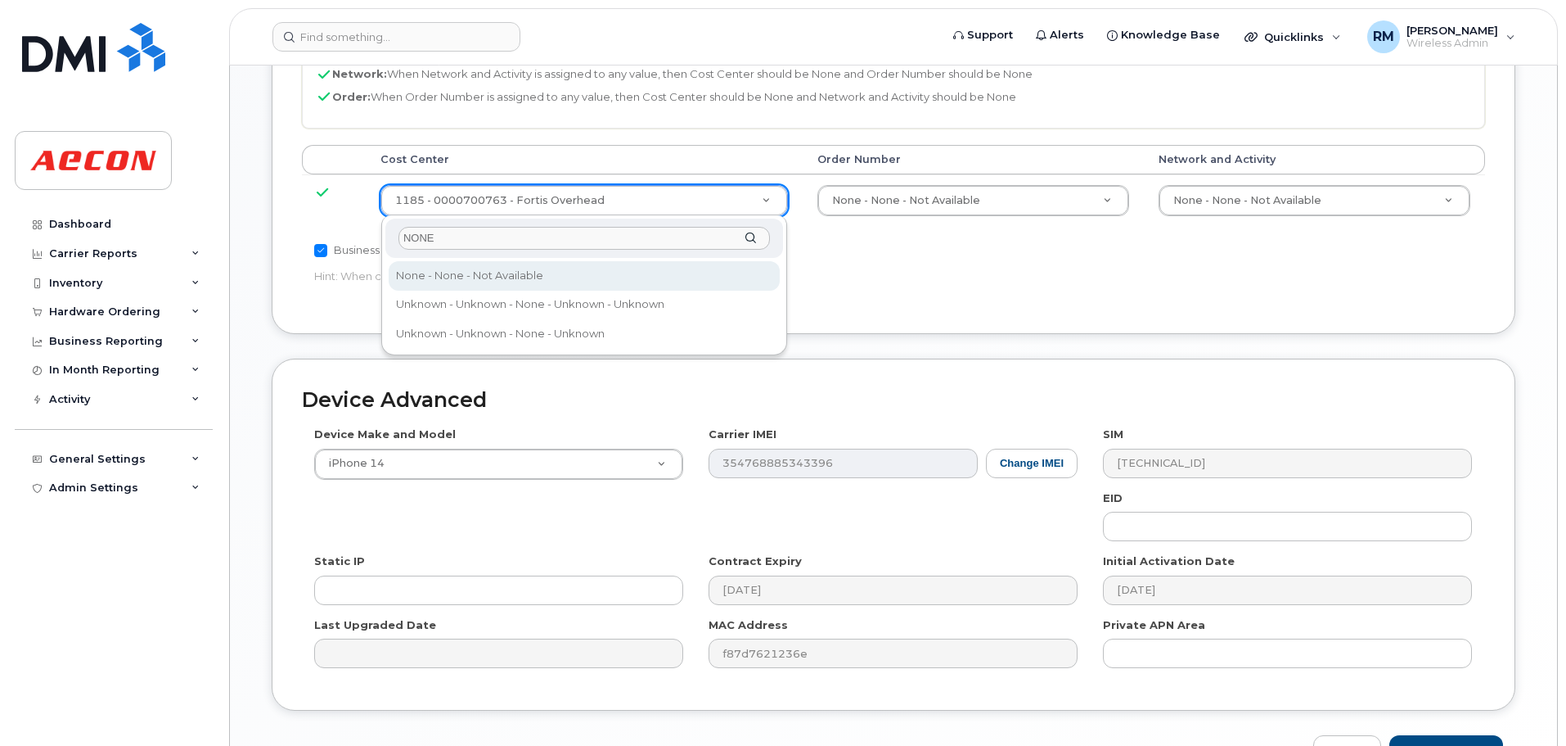
type input "289660"
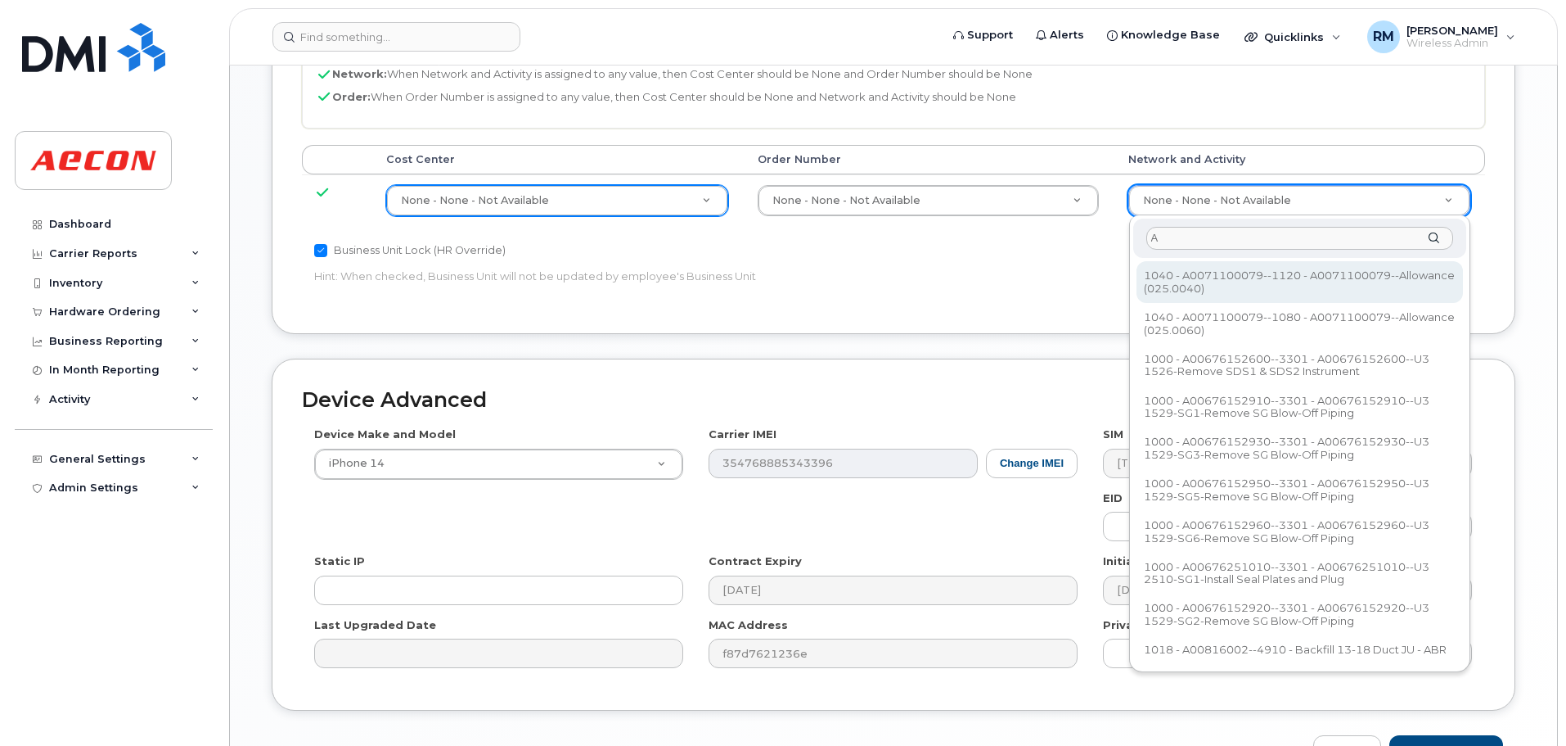
drag, startPoint x: 1187, startPoint y: 242, endPoint x: 1174, endPoint y: 246, distance: 12.9
click at [1187, 242] on input "A" at bounding box center [1300, 239] width 307 height 24
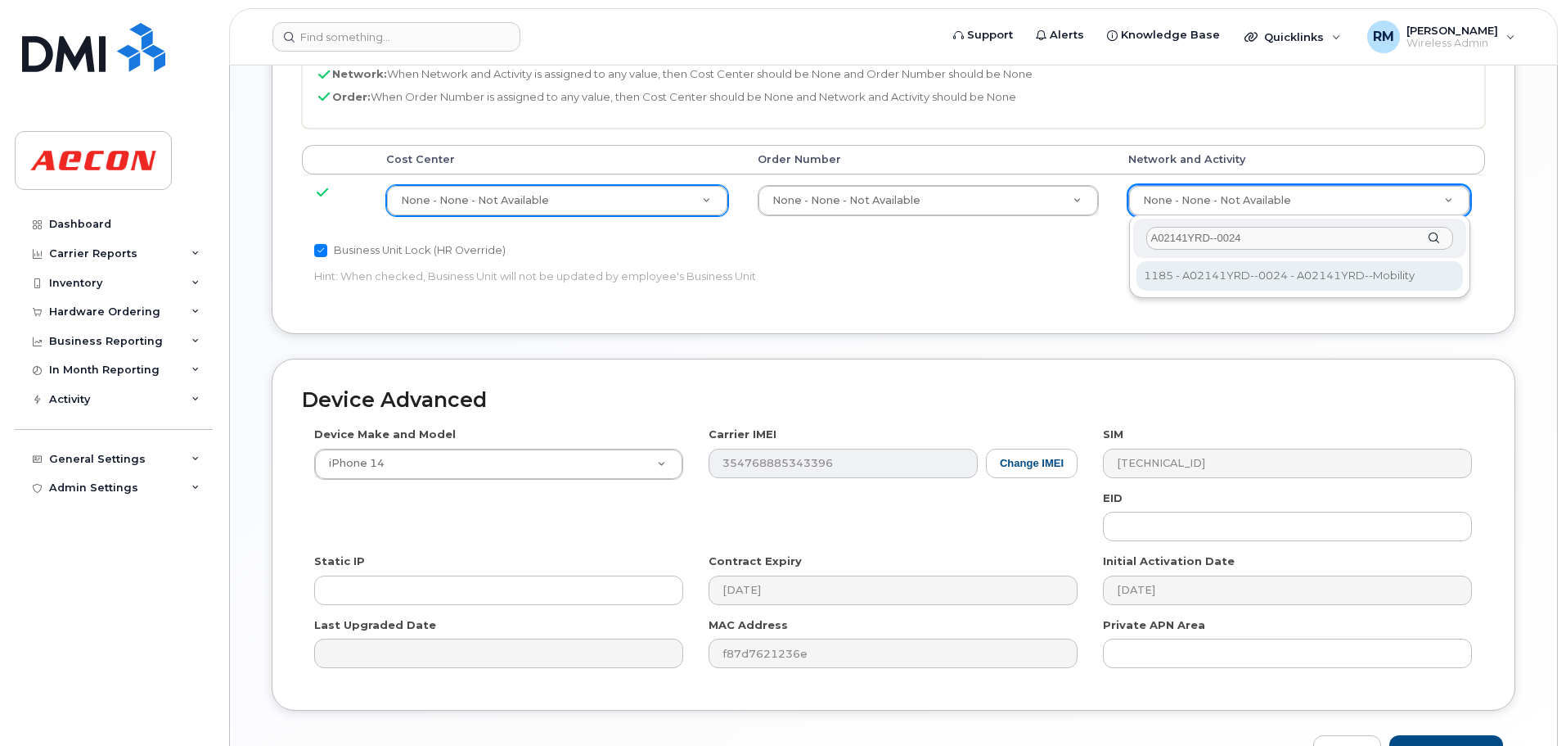
type input "A02141YRD--0024"
type input "36211770"
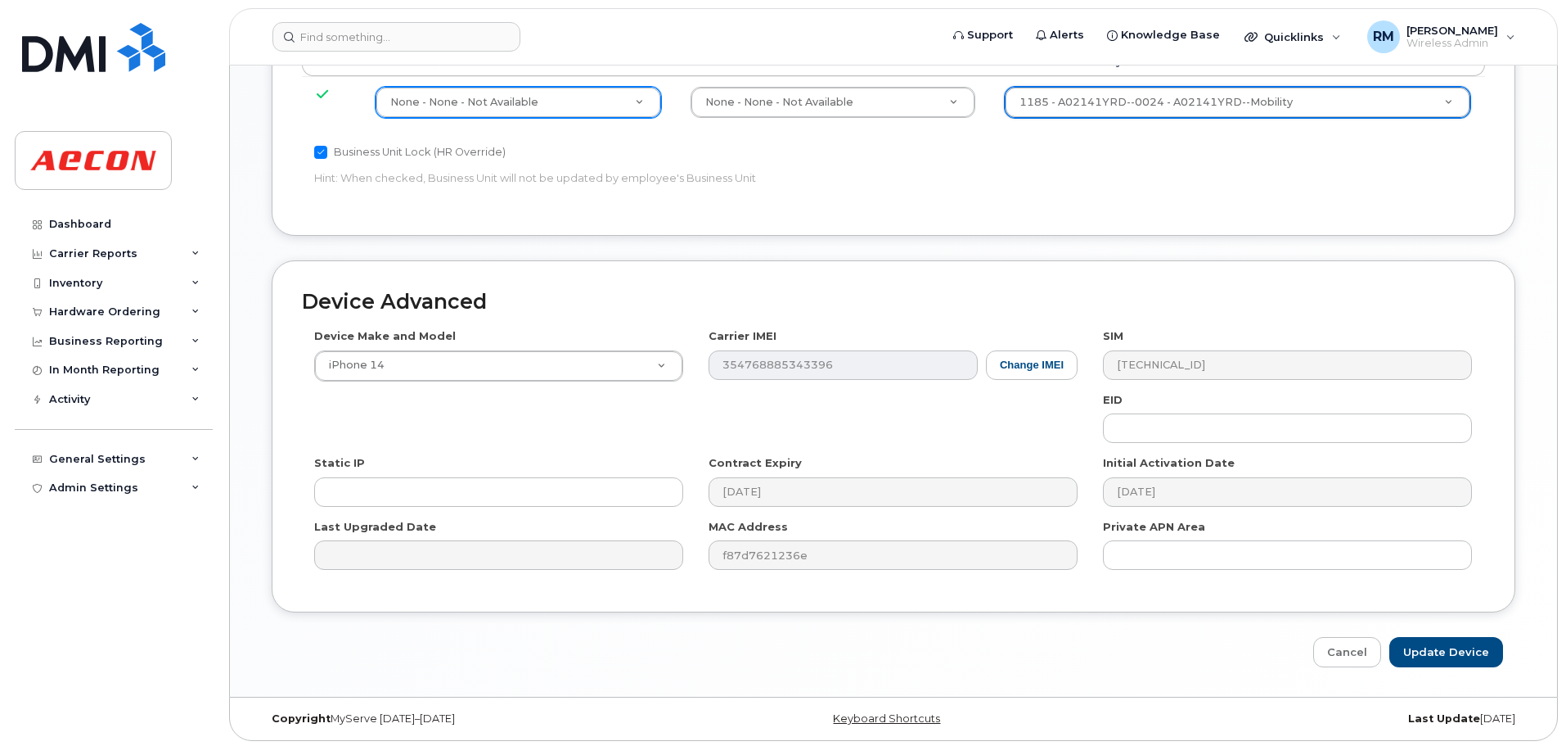
scroll to position [920, 0]
click at [1458, 643] on input "Update Device" at bounding box center [1447, 648] width 114 height 30
type input "Saving..."
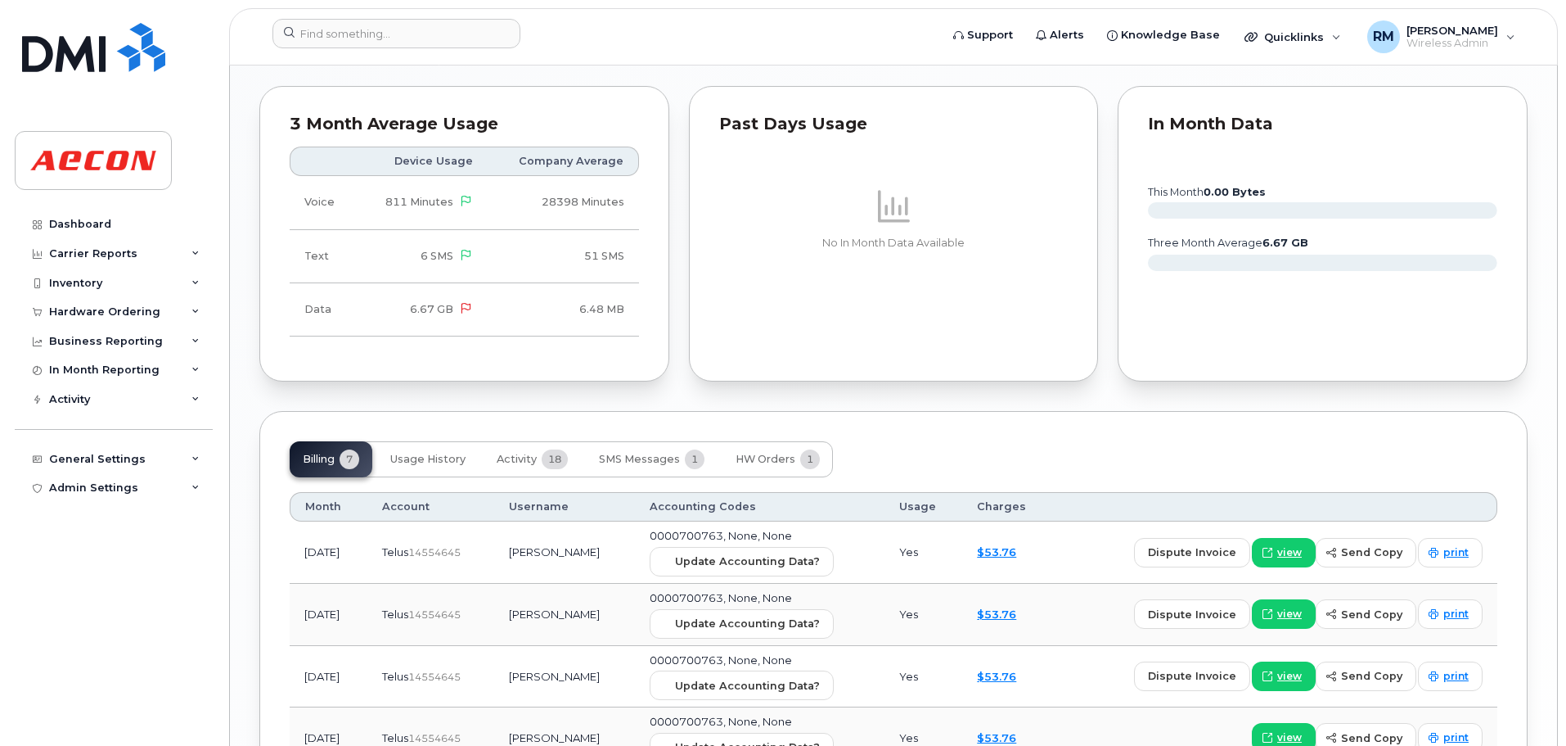
scroll to position [1555, 0]
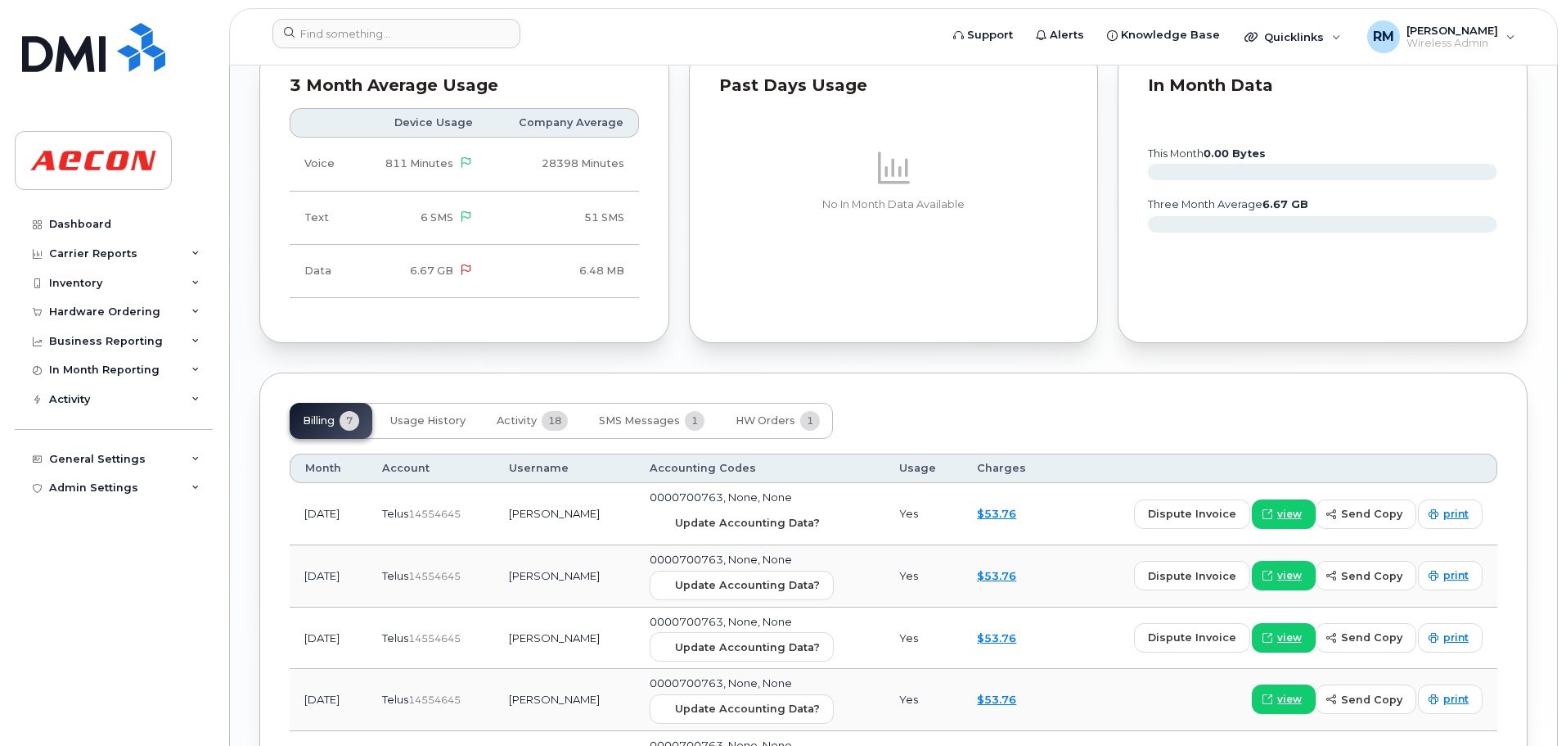
drag, startPoint x: 722, startPoint y: 522, endPoint x: 866, endPoint y: 72, distance: 472.6
click at [722, 522] on span "Update Accounting Data?" at bounding box center [747, 523] width 145 height 16
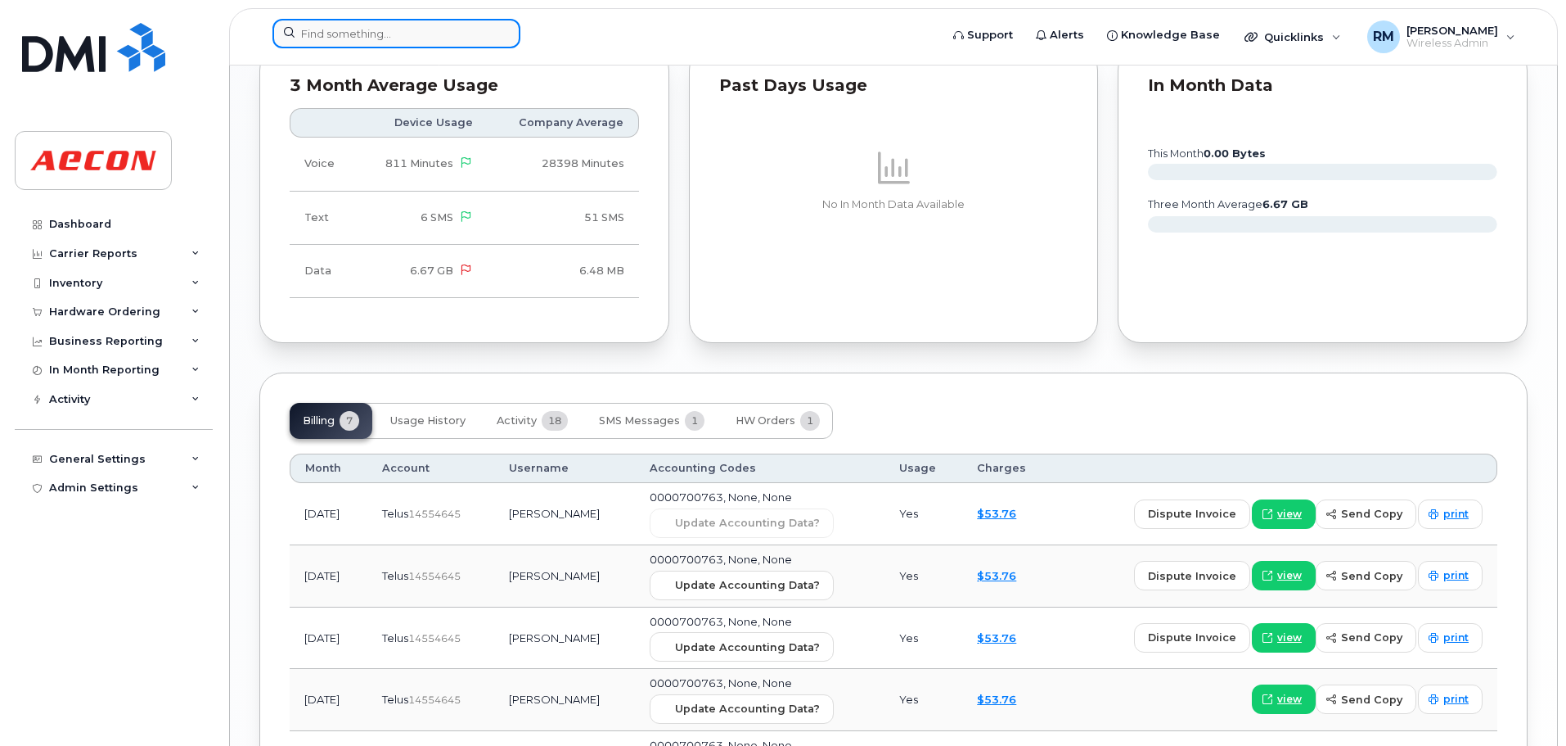
click at [327, 39] on input at bounding box center [397, 33] width 248 height 29
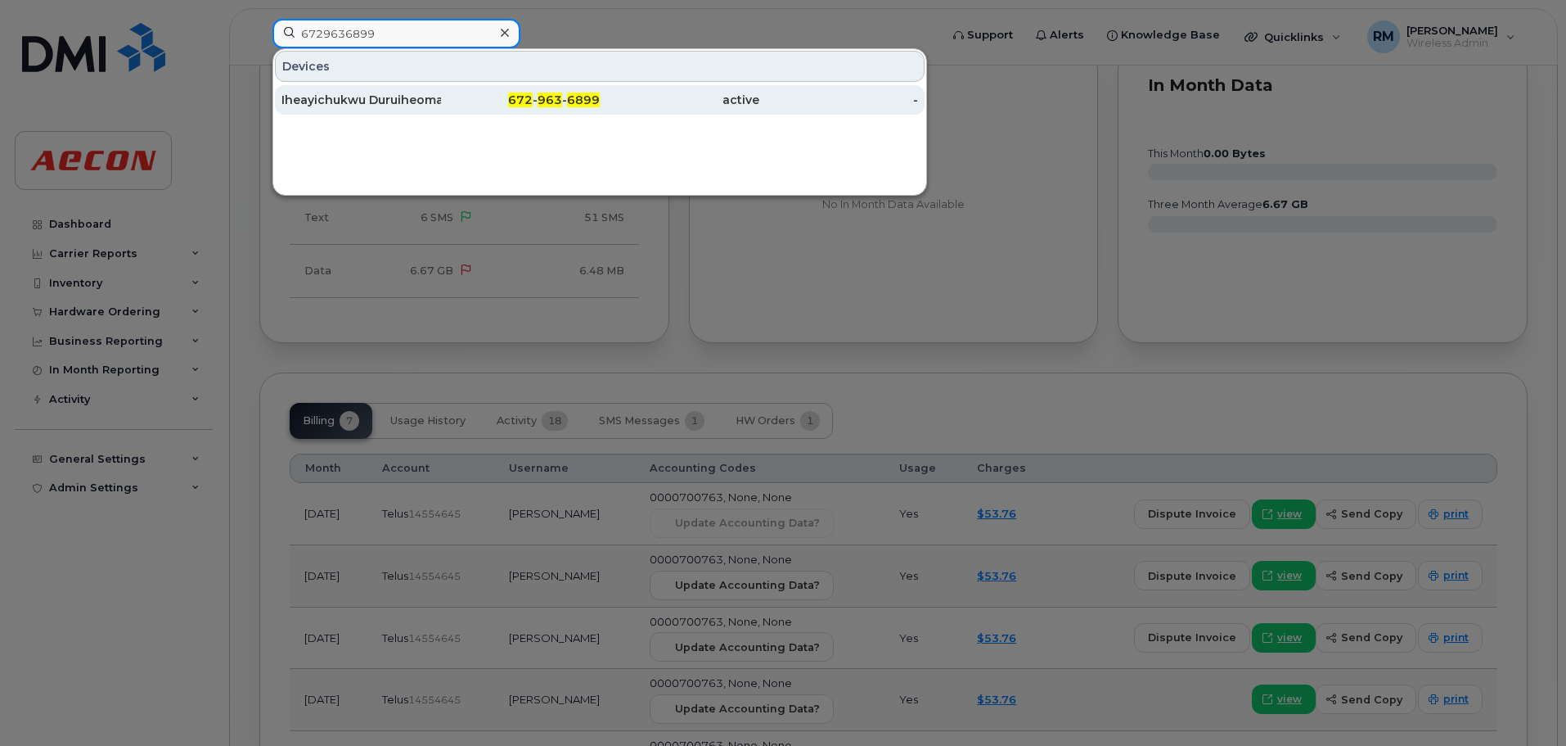
type input "6729636899"
click at [543, 106] on span "963" at bounding box center [550, 99] width 25 height 15
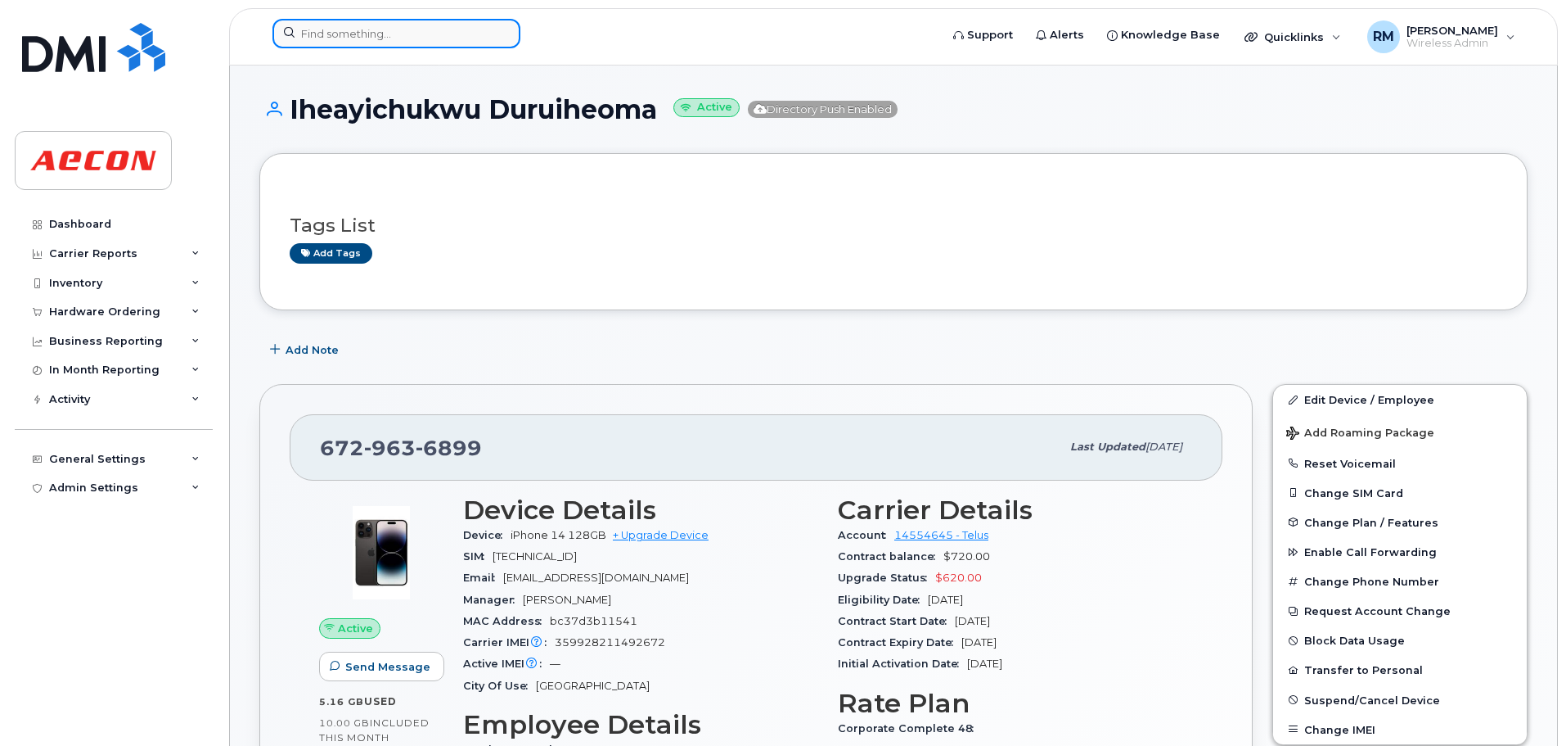
click at [354, 37] on input at bounding box center [397, 33] width 248 height 29
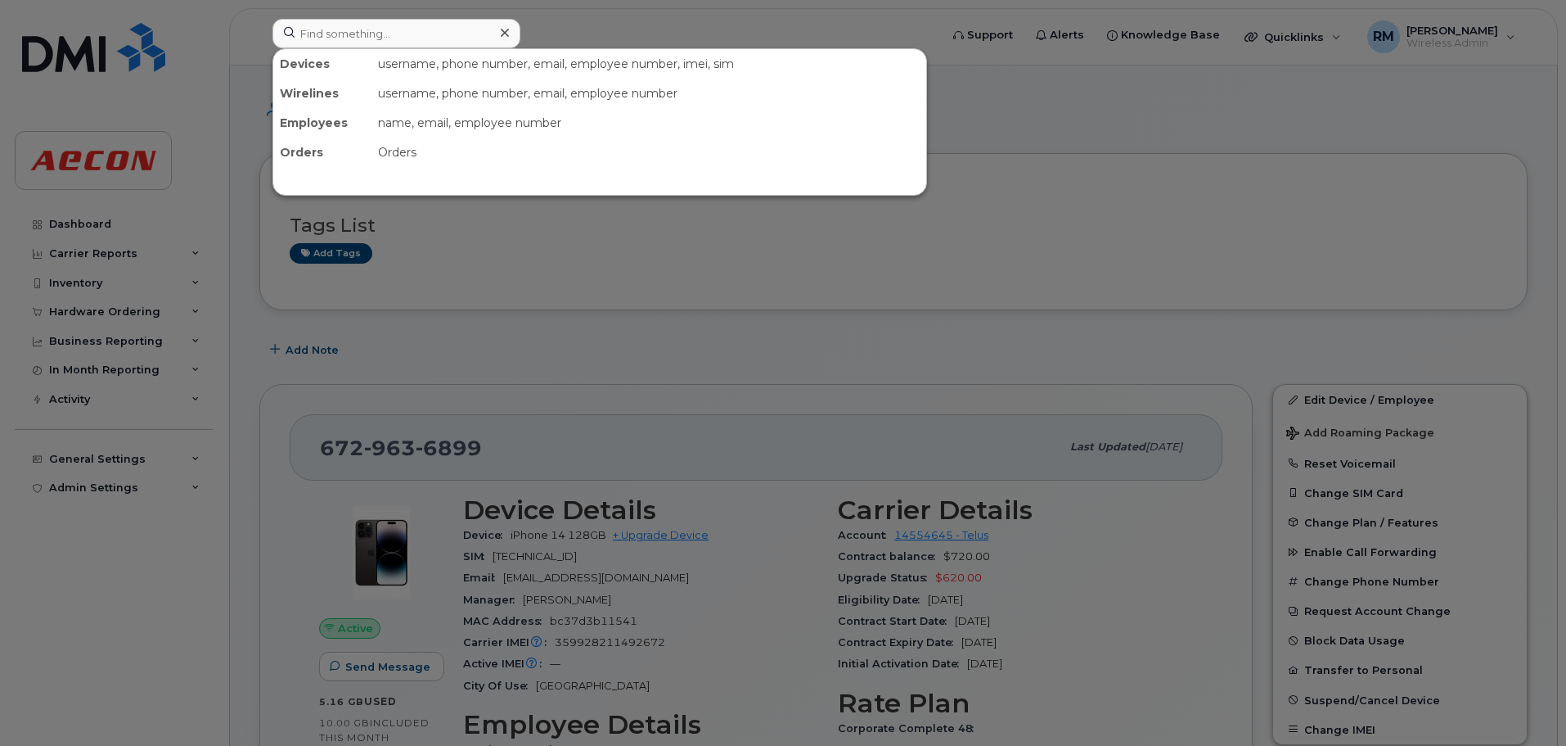
click at [627, 295] on div at bounding box center [783, 373] width 1566 height 746
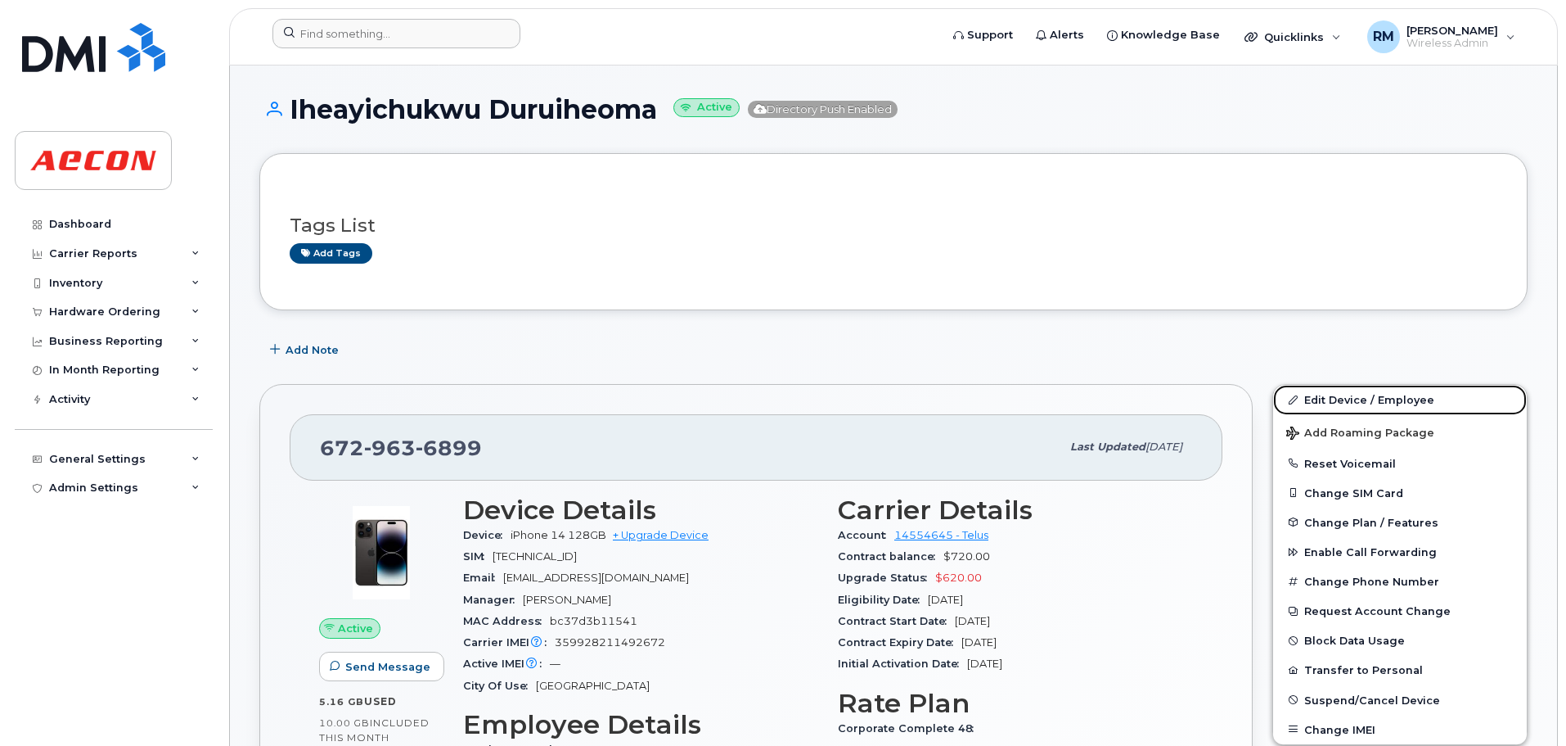
drag, startPoint x: 1341, startPoint y: 400, endPoint x: 1164, endPoint y: 399, distance: 177.6
click at [1341, 400] on link "Edit Device / Employee" at bounding box center [1400, 399] width 254 height 29
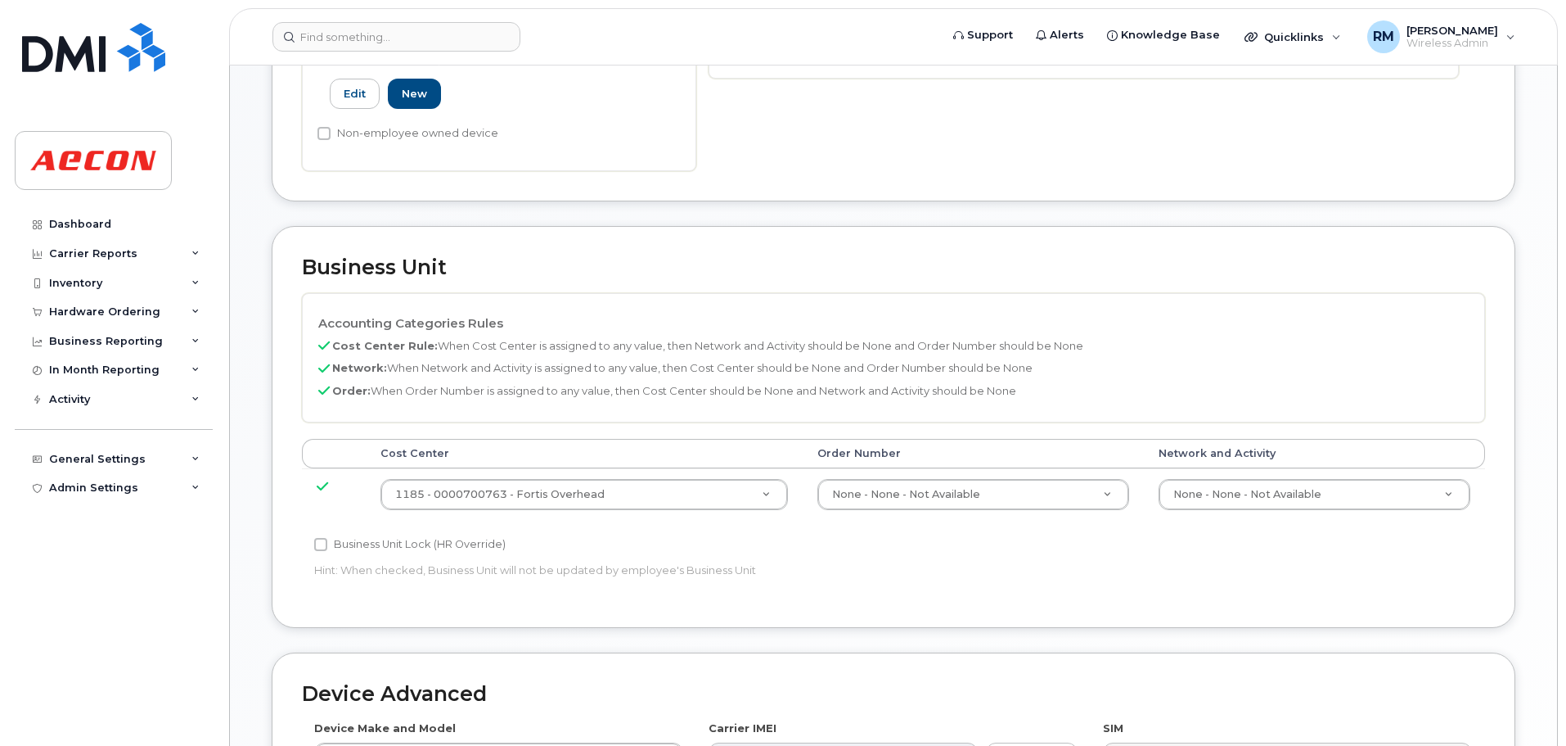
scroll to position [491, 0]
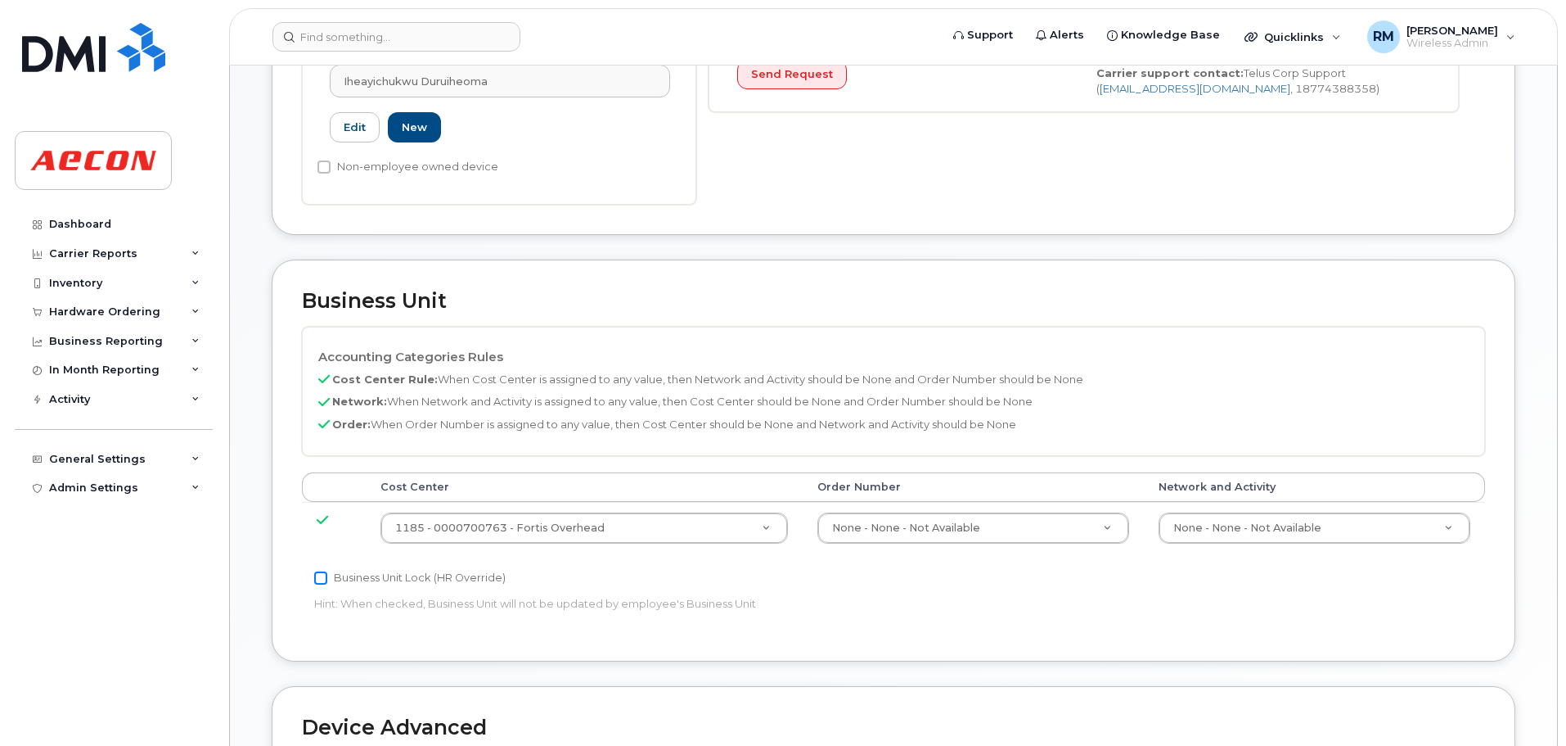
click at [320, 580] on input "Business Unit Lock (HR Override)" at bounding box center [320, 577] width 13 height 13
checkbox input "true"
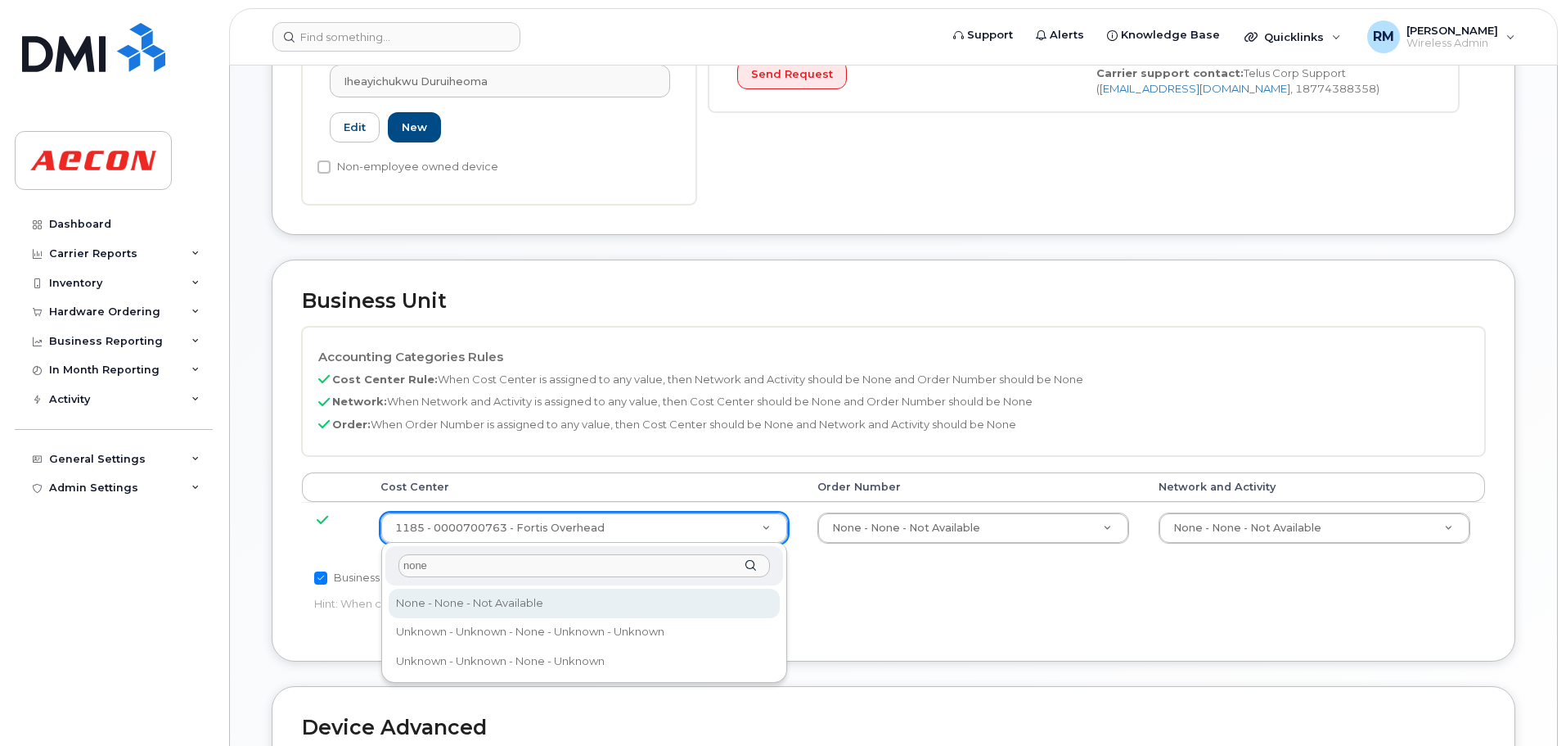
type input "none"
type input "289660"
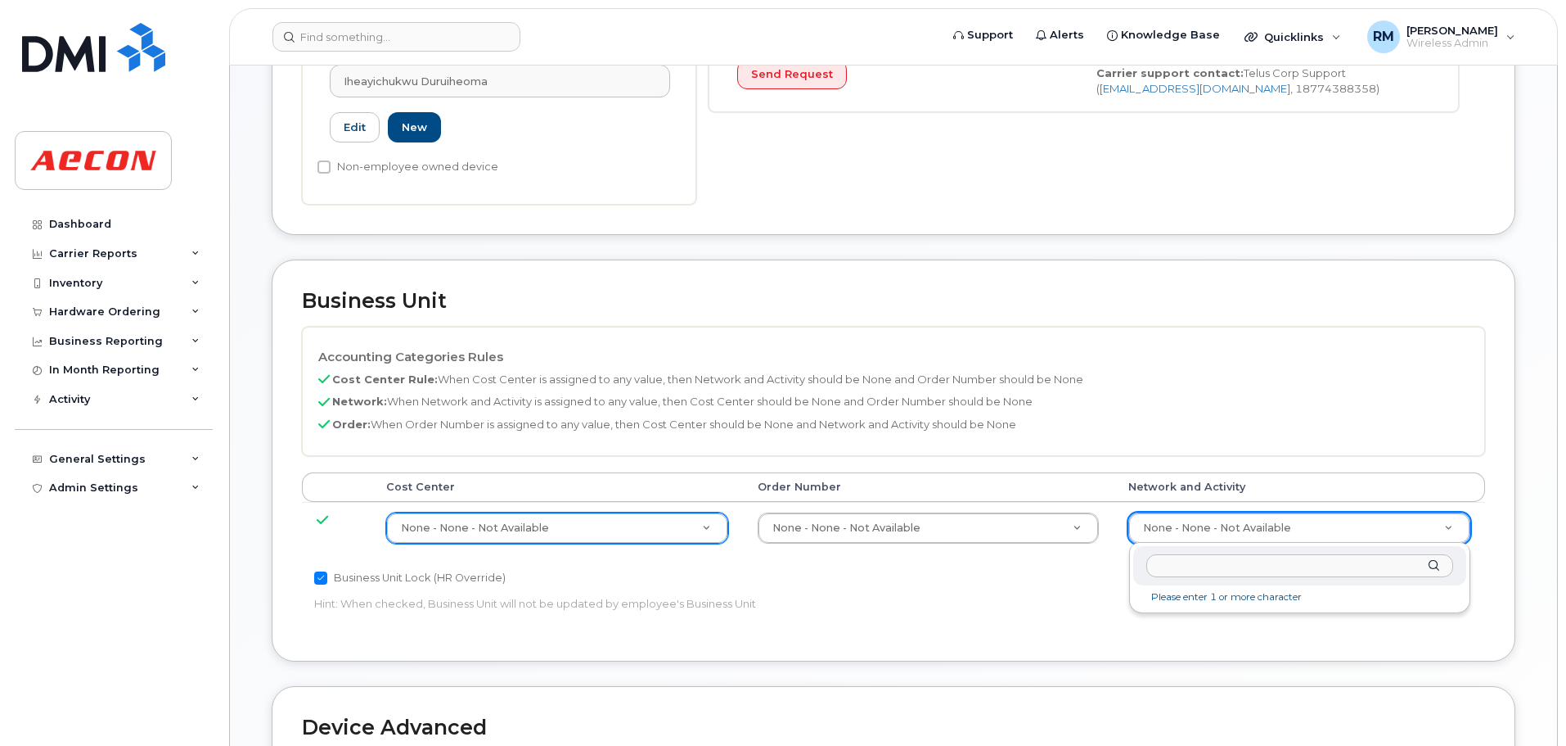
click at [1183, 563] on input "text" at bounding box center [1300, 566] width 307 height 24
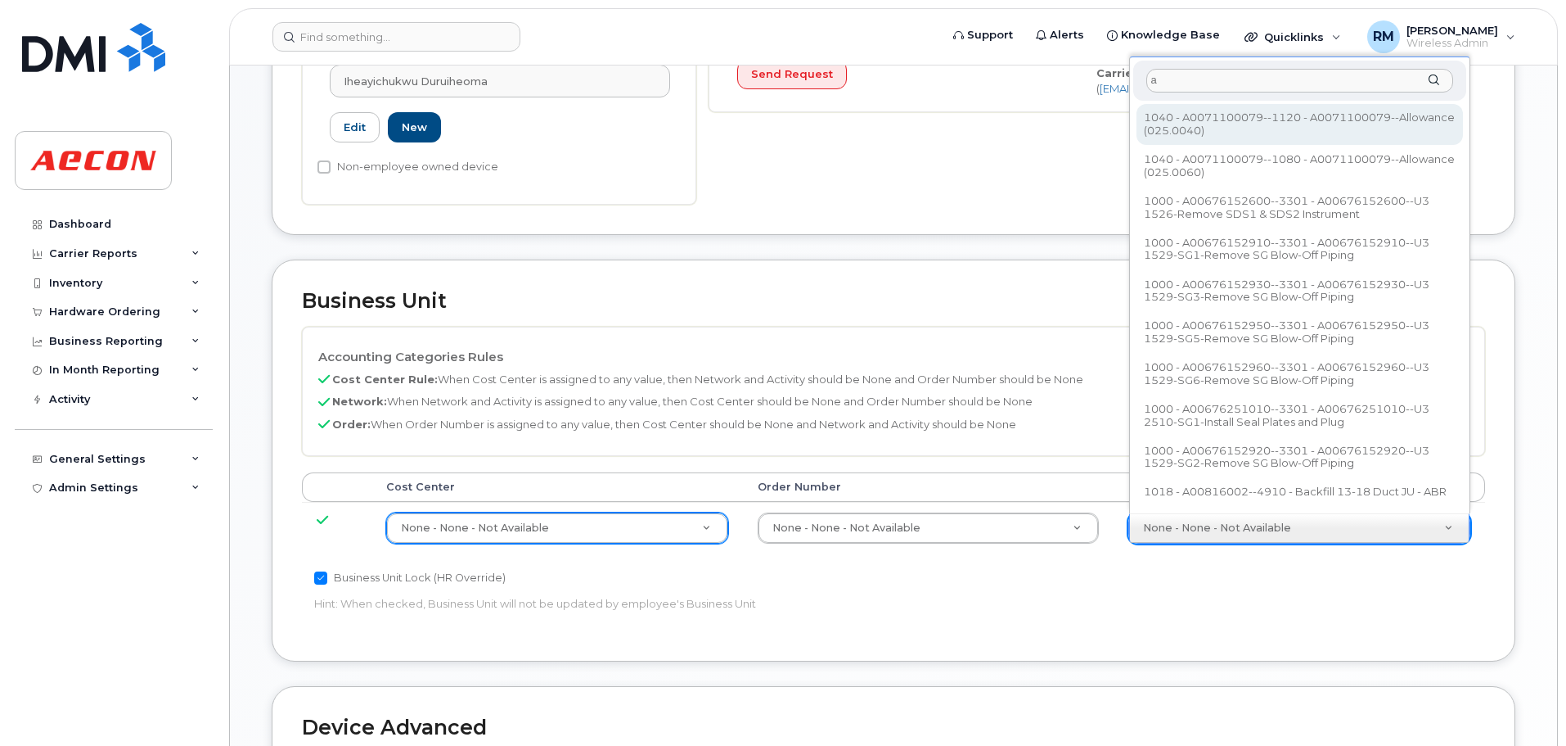
type input "a"
click at [1185, 74] on input "a" at bounding box center [1300, 81] width 307 height 24
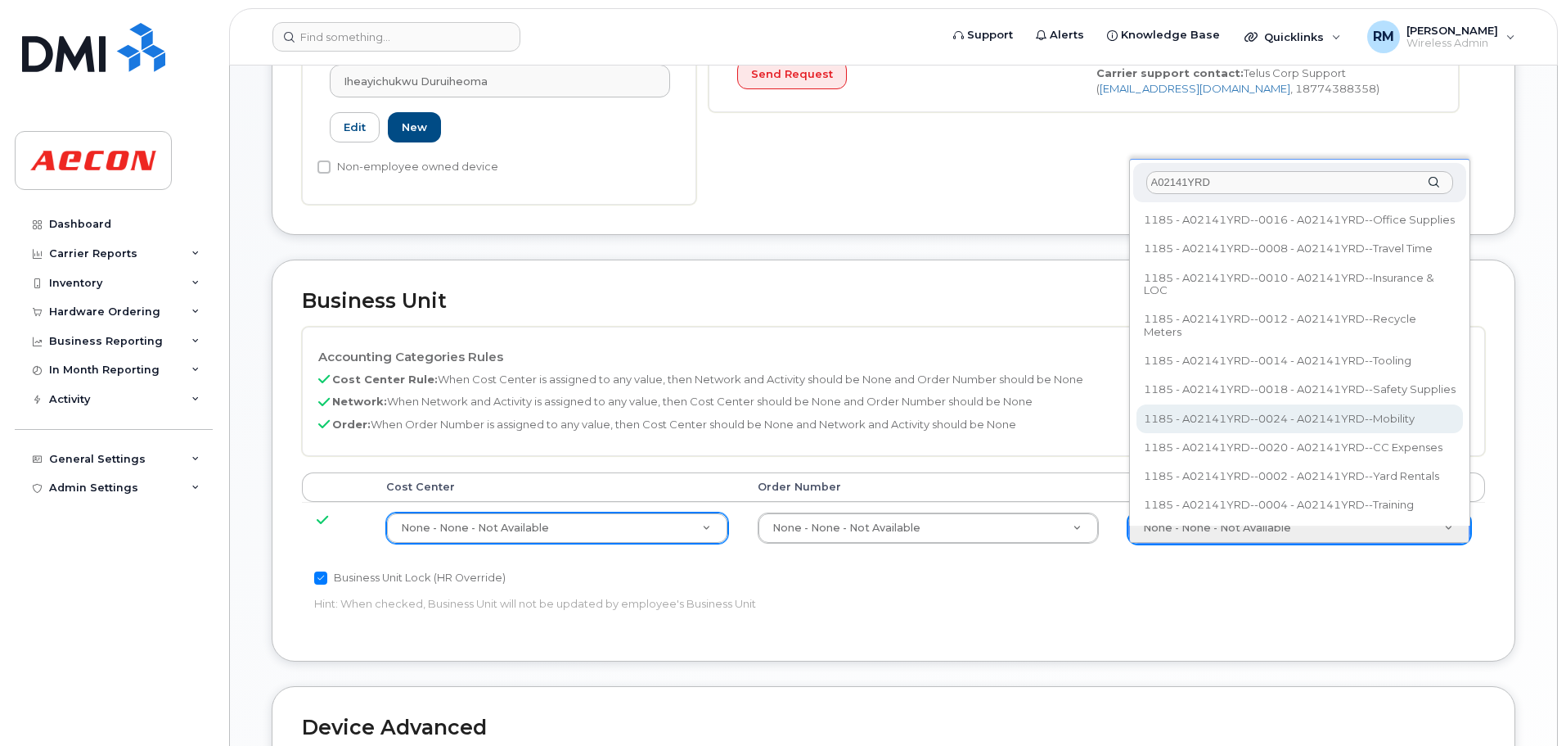
type input "A02141YRD"
type input "36211770"
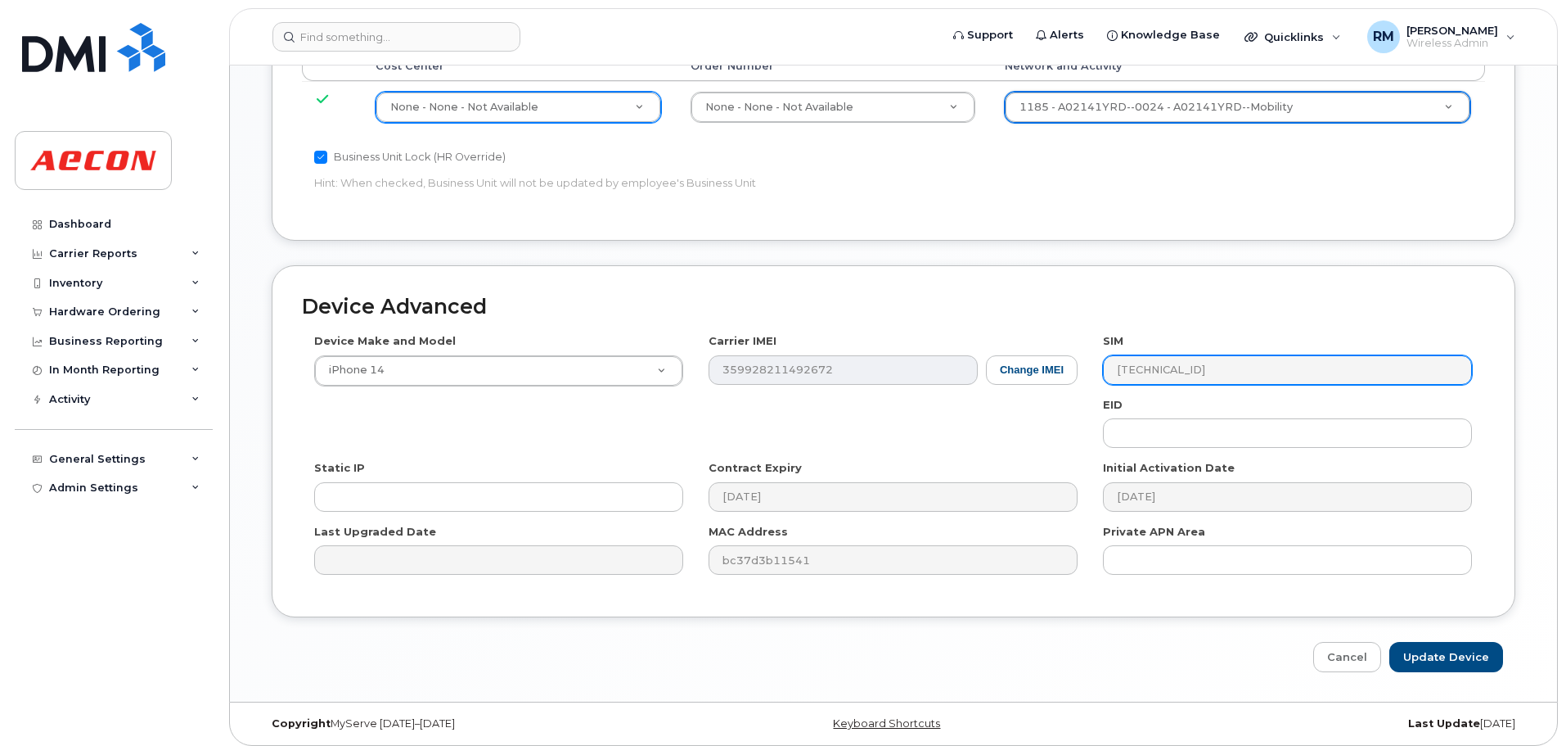
scroll to position [920, 0]
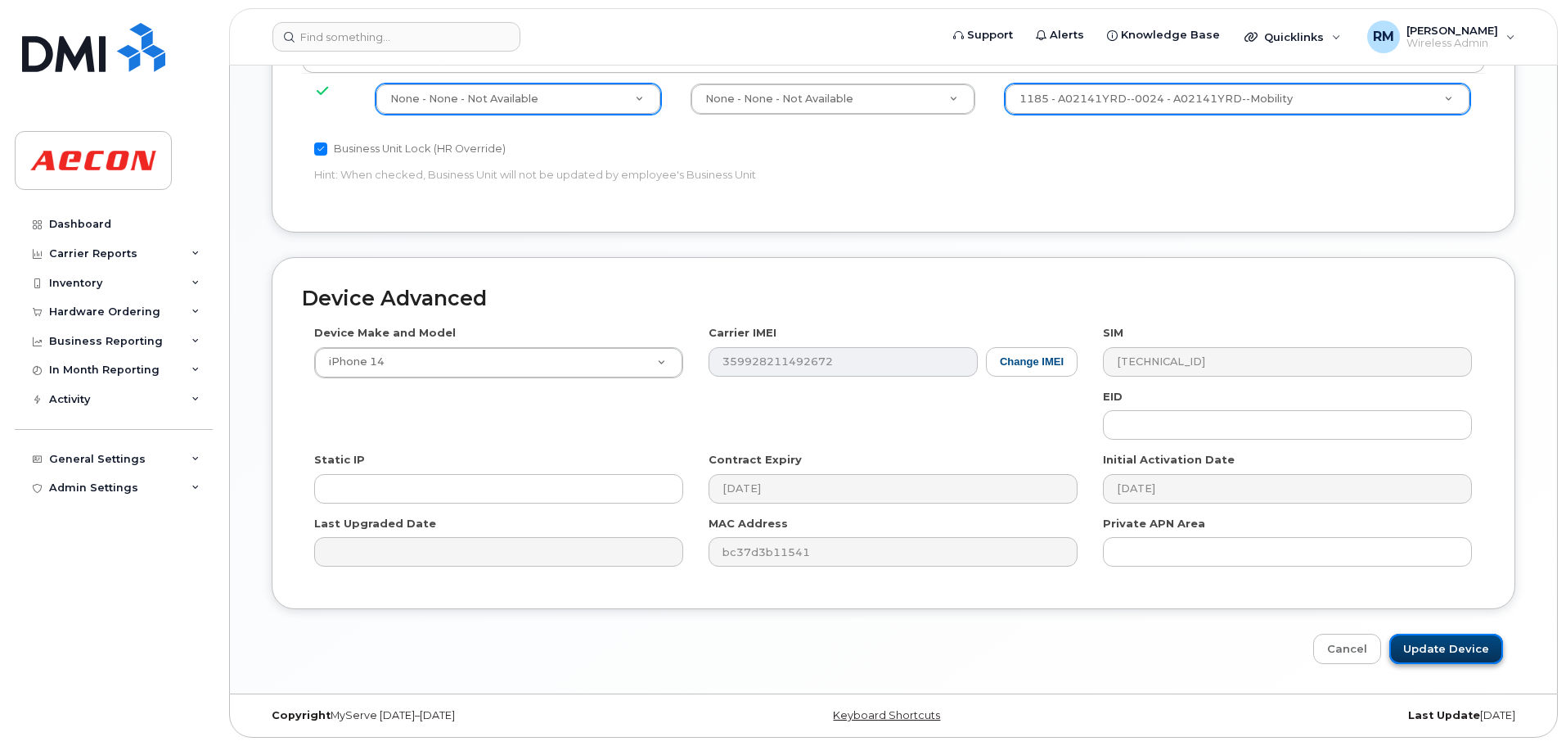
click at [1437, 648] on input "Update Device" at bounding box center [1447, 648] width 114 height 30
type input "Saving..."
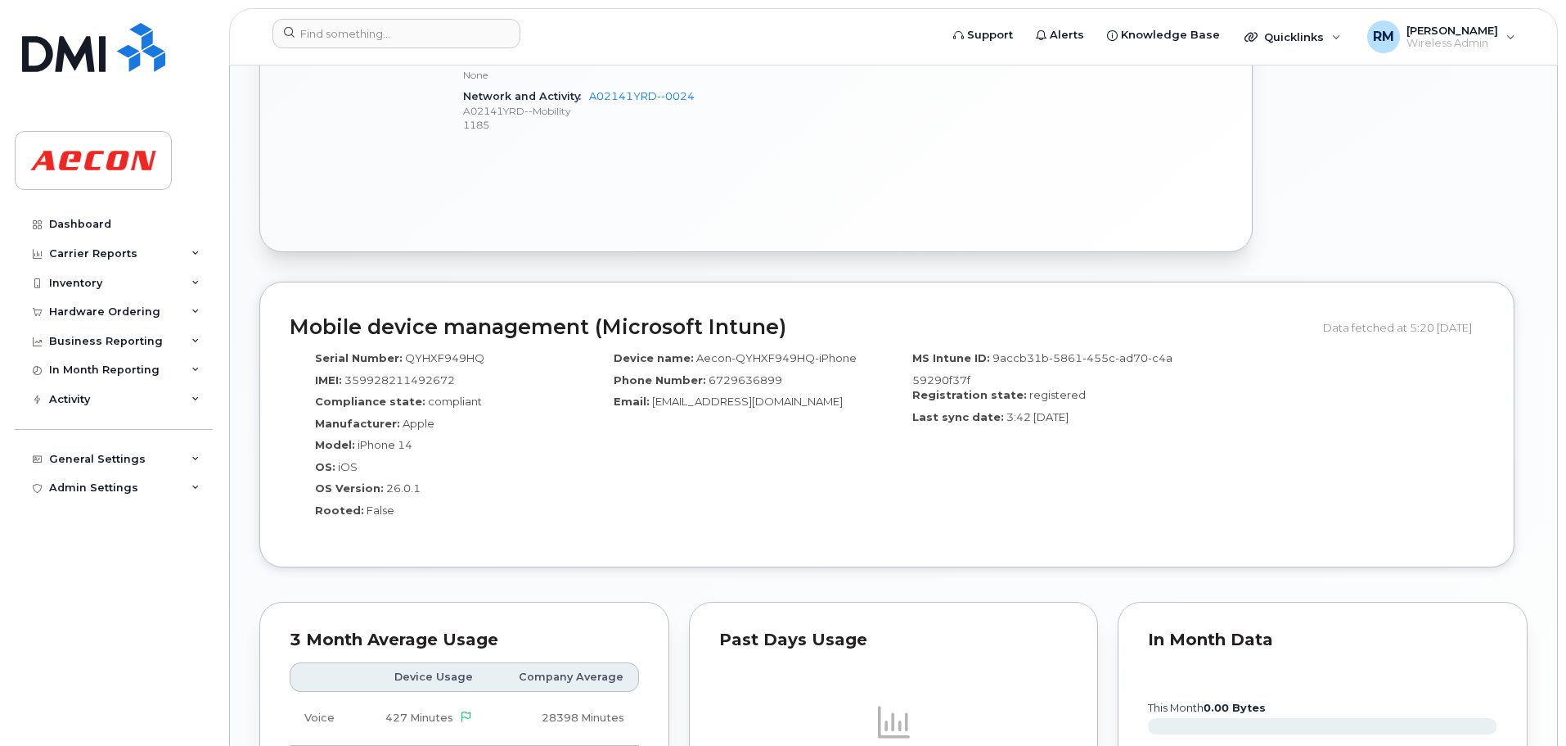
scroll to position [1473, 0]
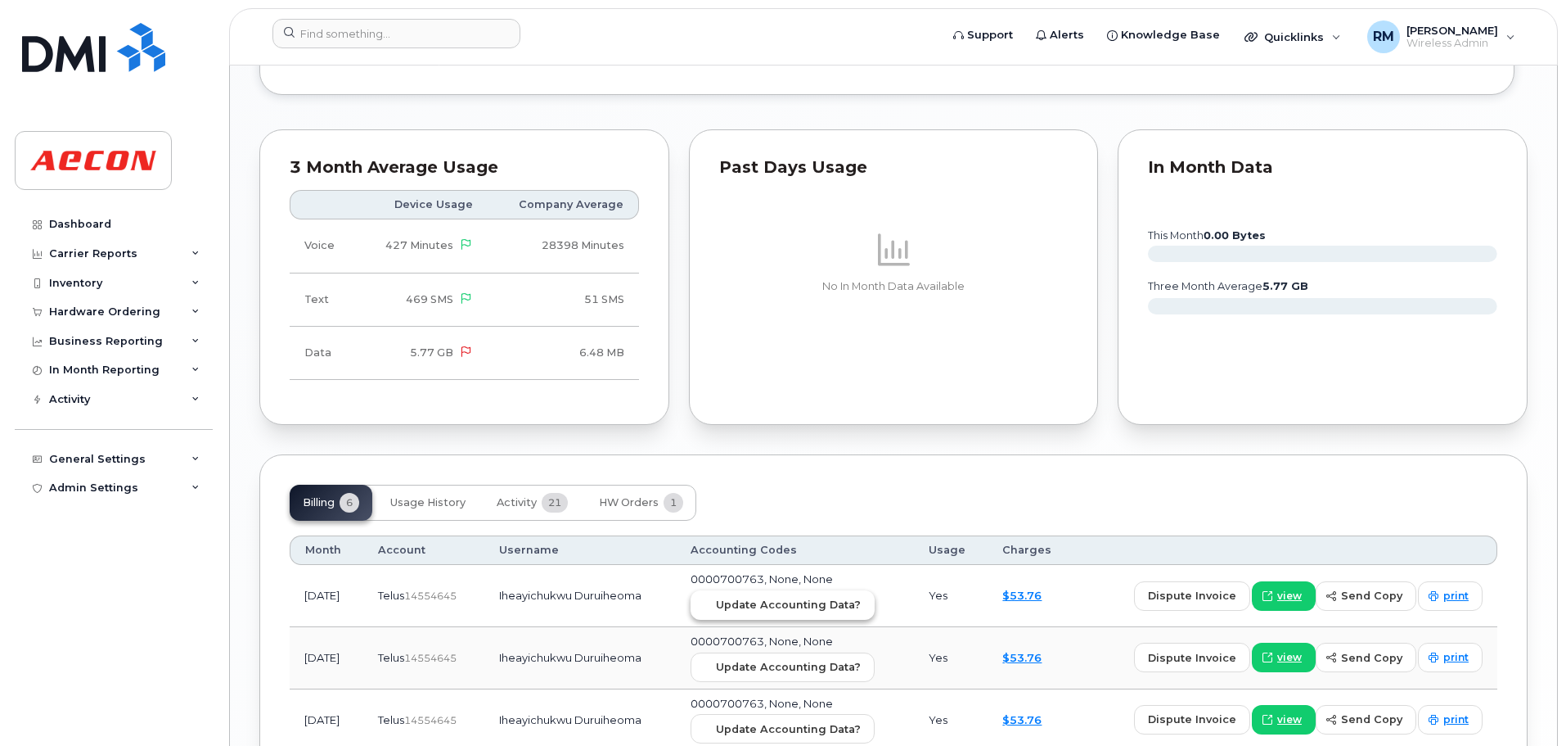
click at [769, 611] on span "Update Accounting Data?" at bounding box center [788, 605] width 145 height 16
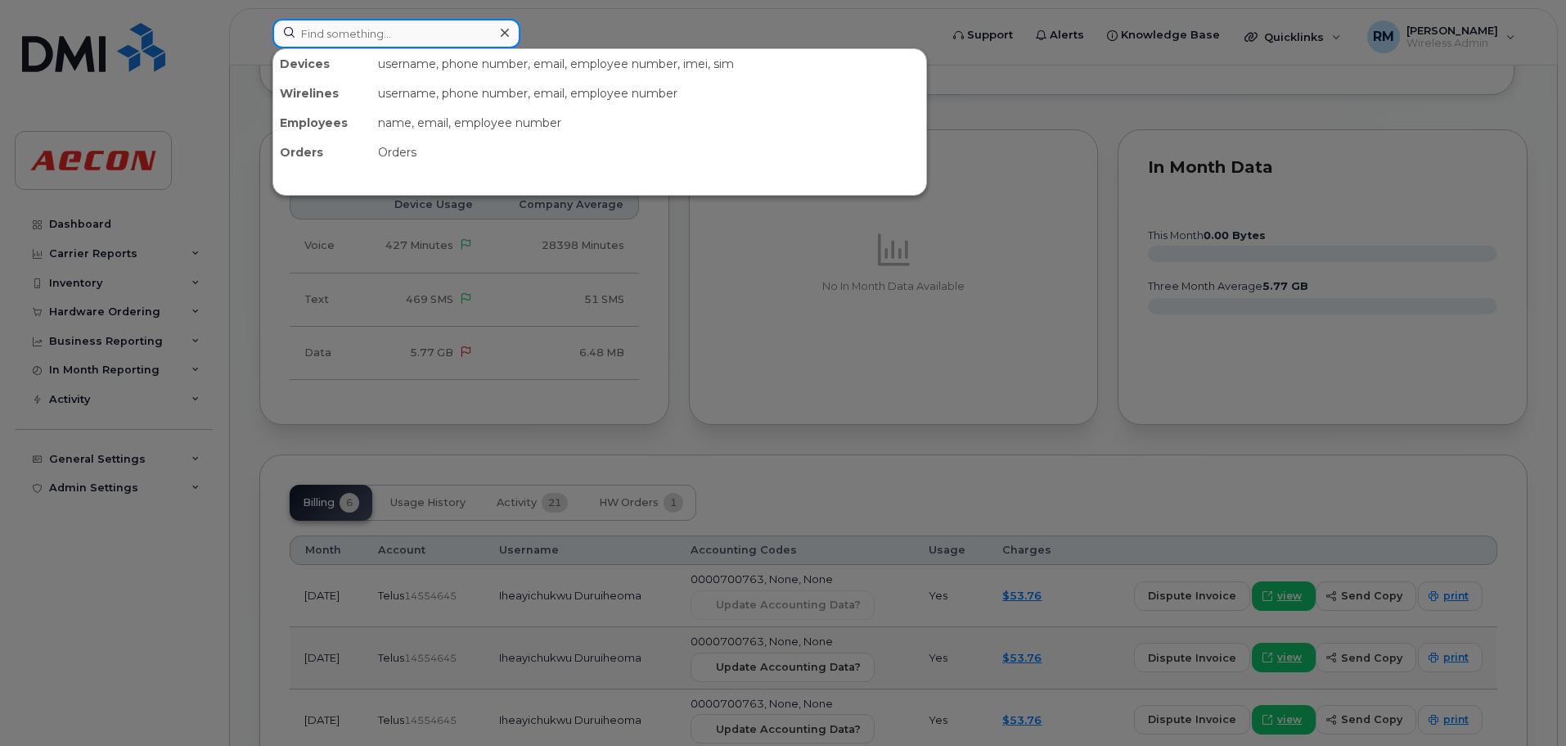
click at [321, 29] on input at bounding box center [397, 33] width 248 height 29
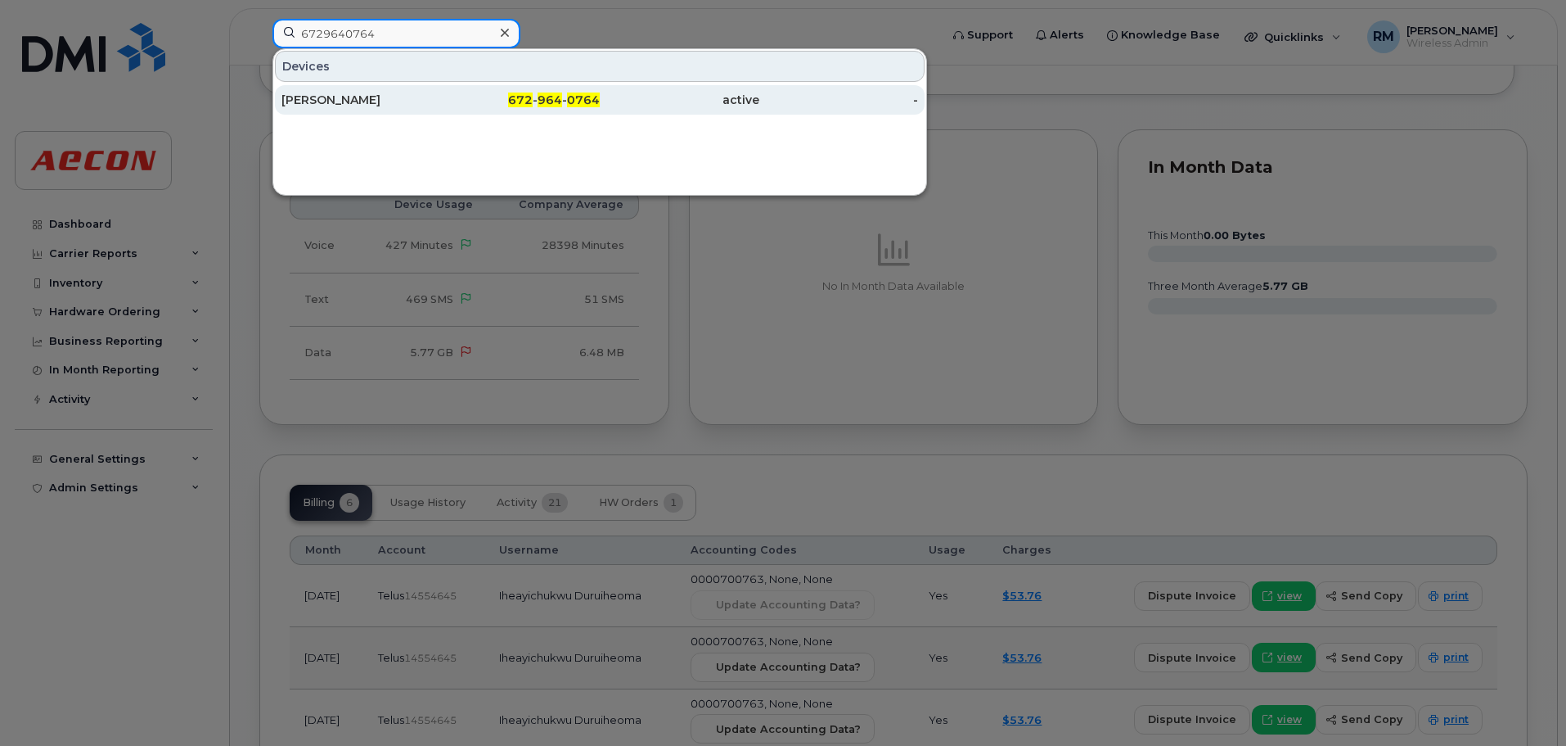
type input "6729640764"
click at [526, 99] on span "672" at bounding box center [520, 99] width 25 height 15
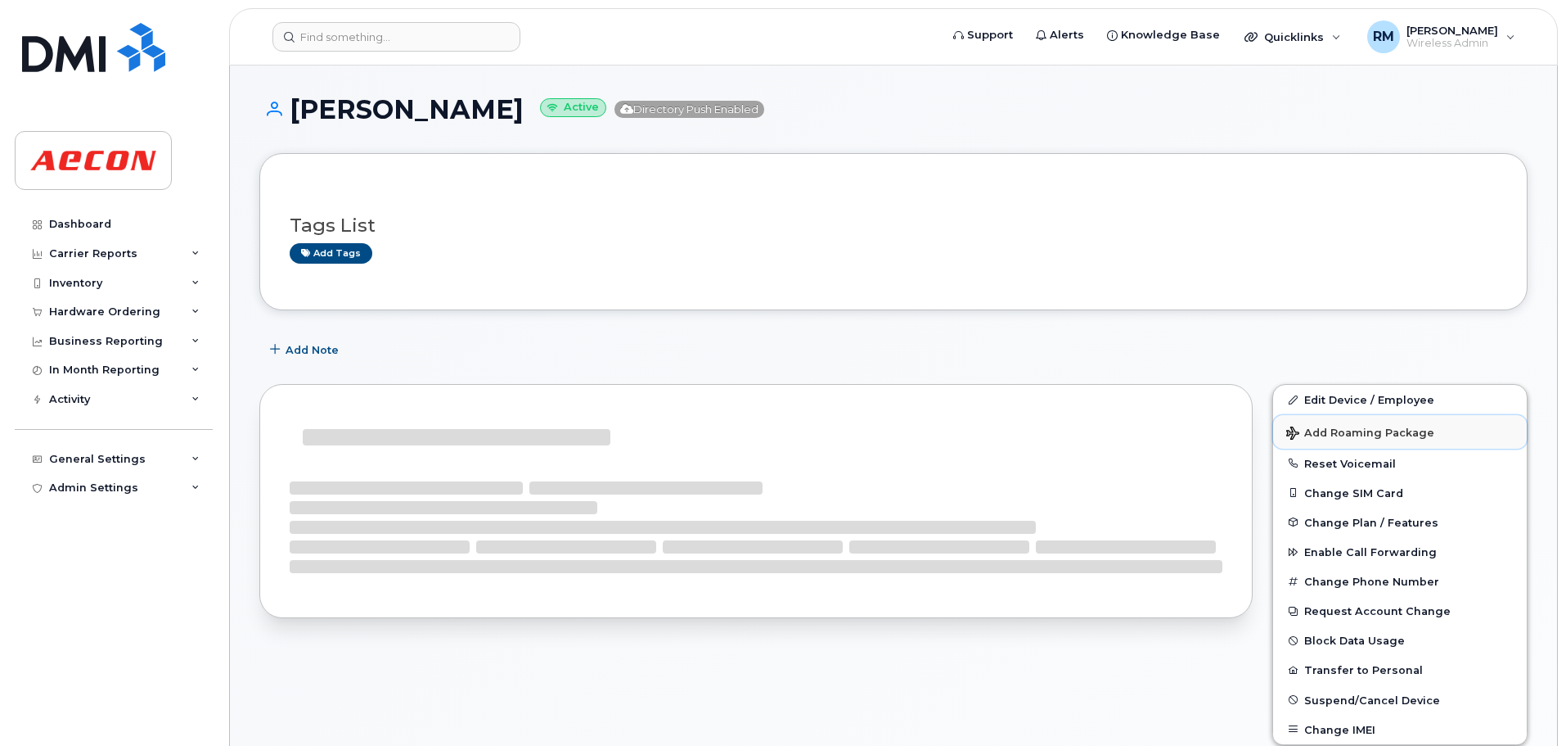
click at [1334, 415] on button "Add Roaming Package" at bounding box center [1400, 432] width 254 height 34
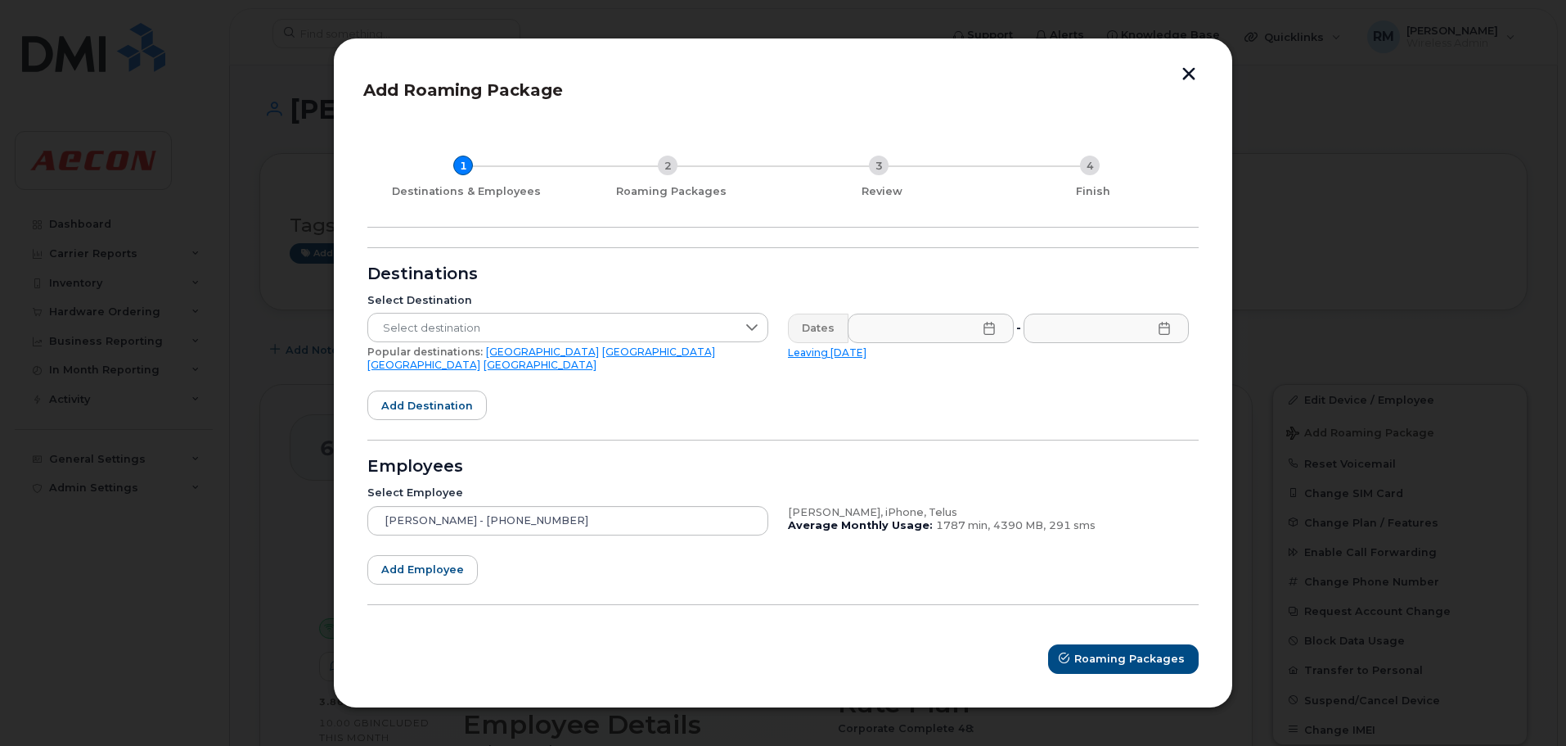
click at [1197, 78] on button "button" at bounding box center [1189, 75] width 25 height 17
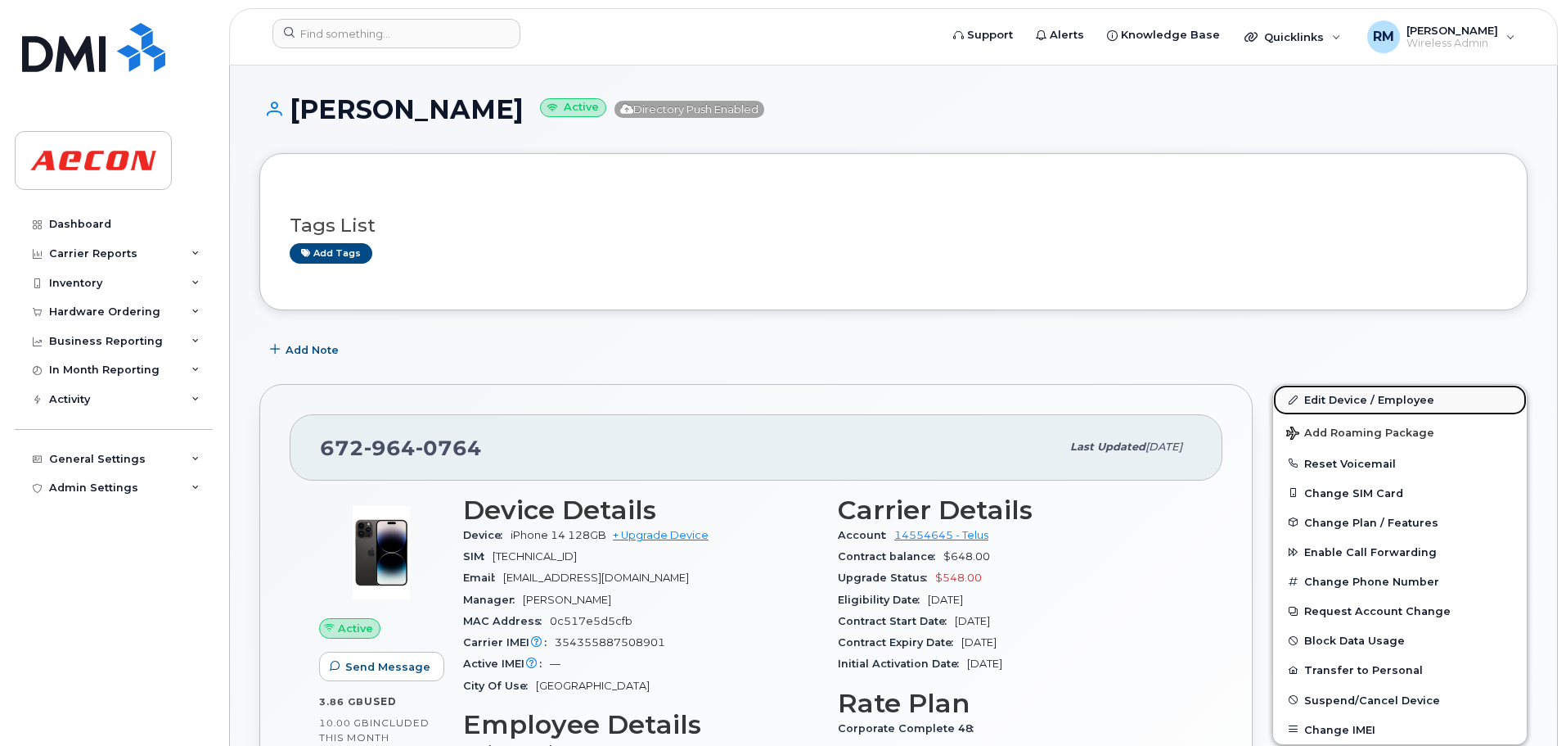
click at [1328, 398] on link "Edit Device / Employee" at bounding box center [1400, 399] width 254 height 29
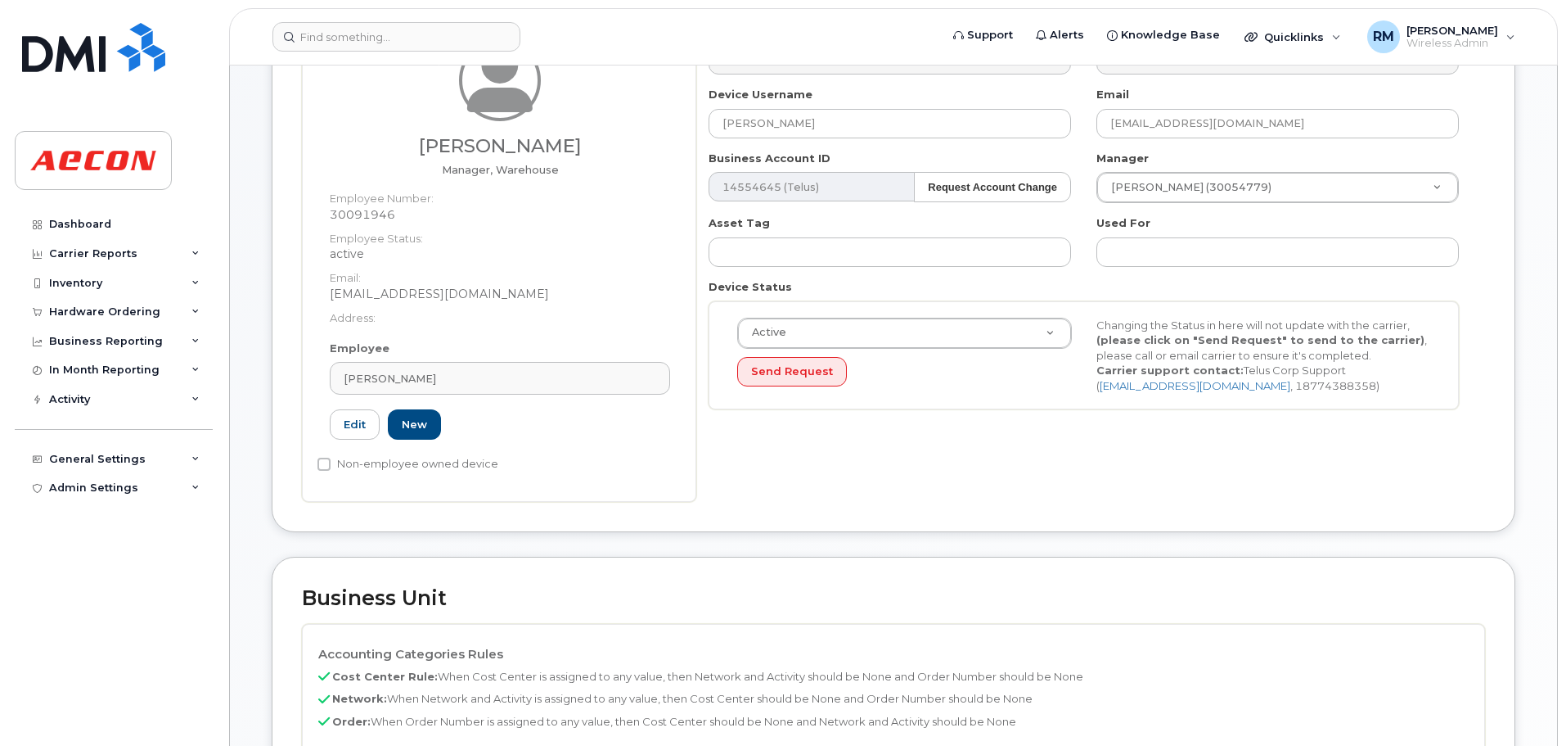
scroll to position [655, 0]
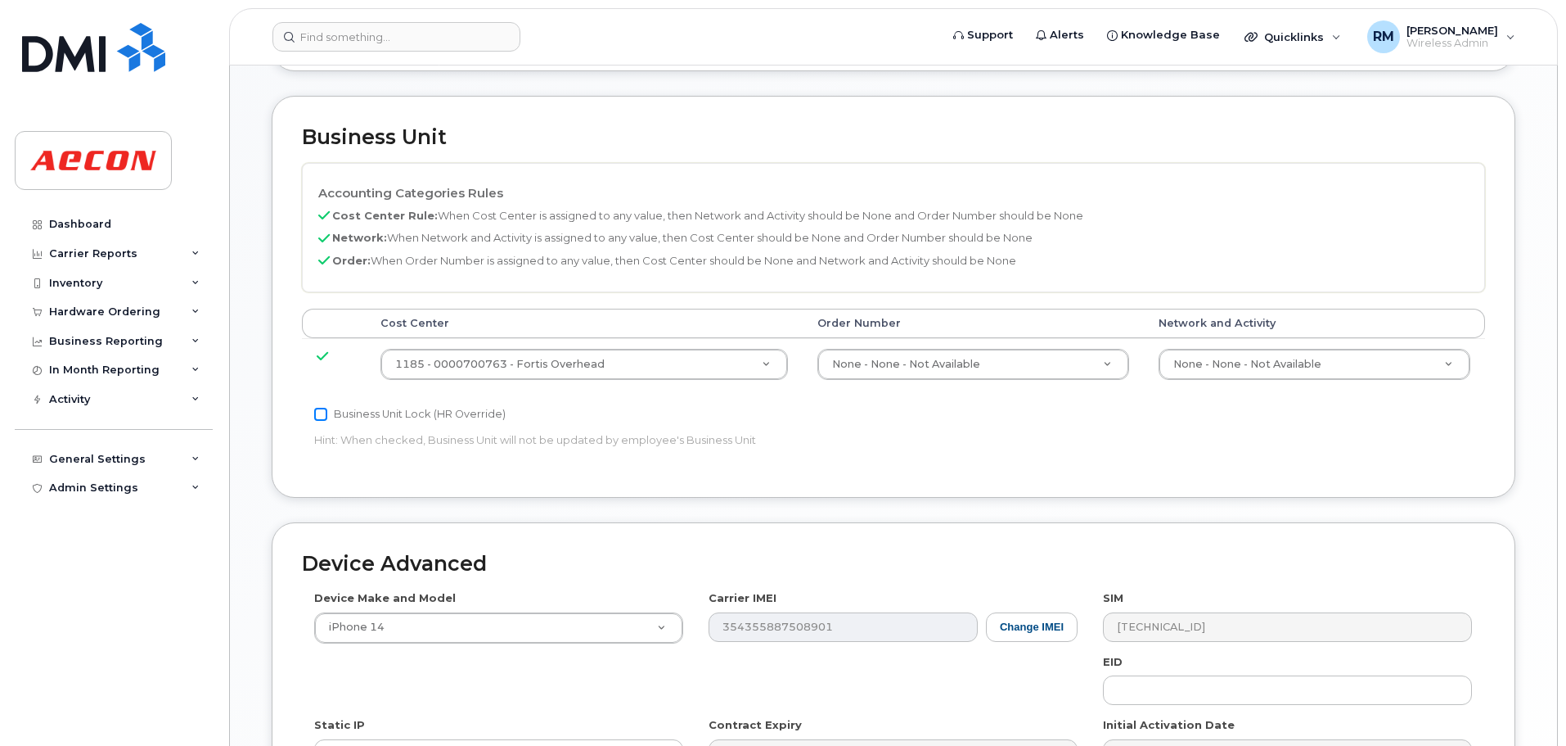
click at [315, 412] on input "Business Unit Lock (HR Override)" at bounding box center [320, 414] width 13 height 13
checkbox input "true"
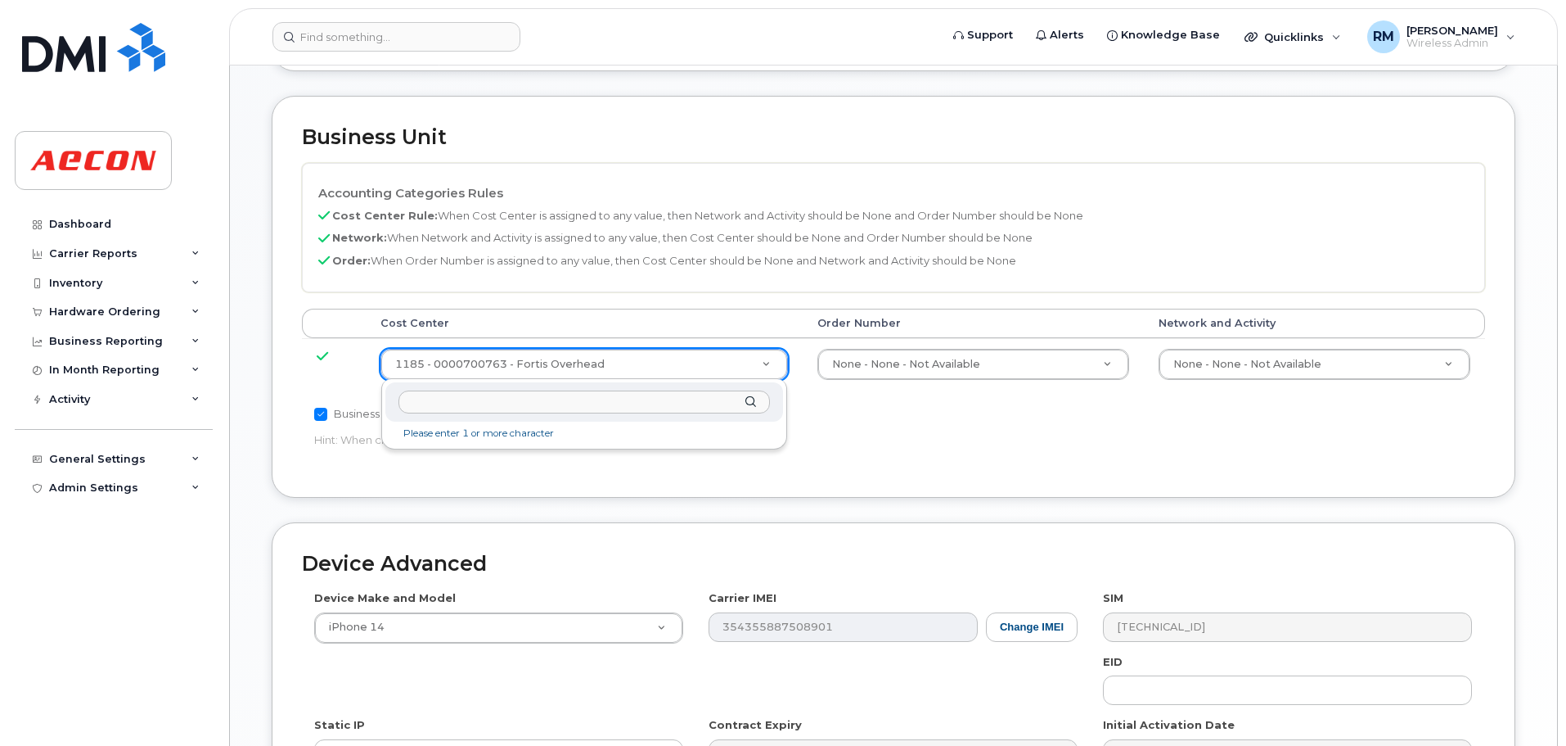
click at [519, 403] on input "text" at bounding box center [585, 402] width 372 height 24
type input "NON"
type input "289660"
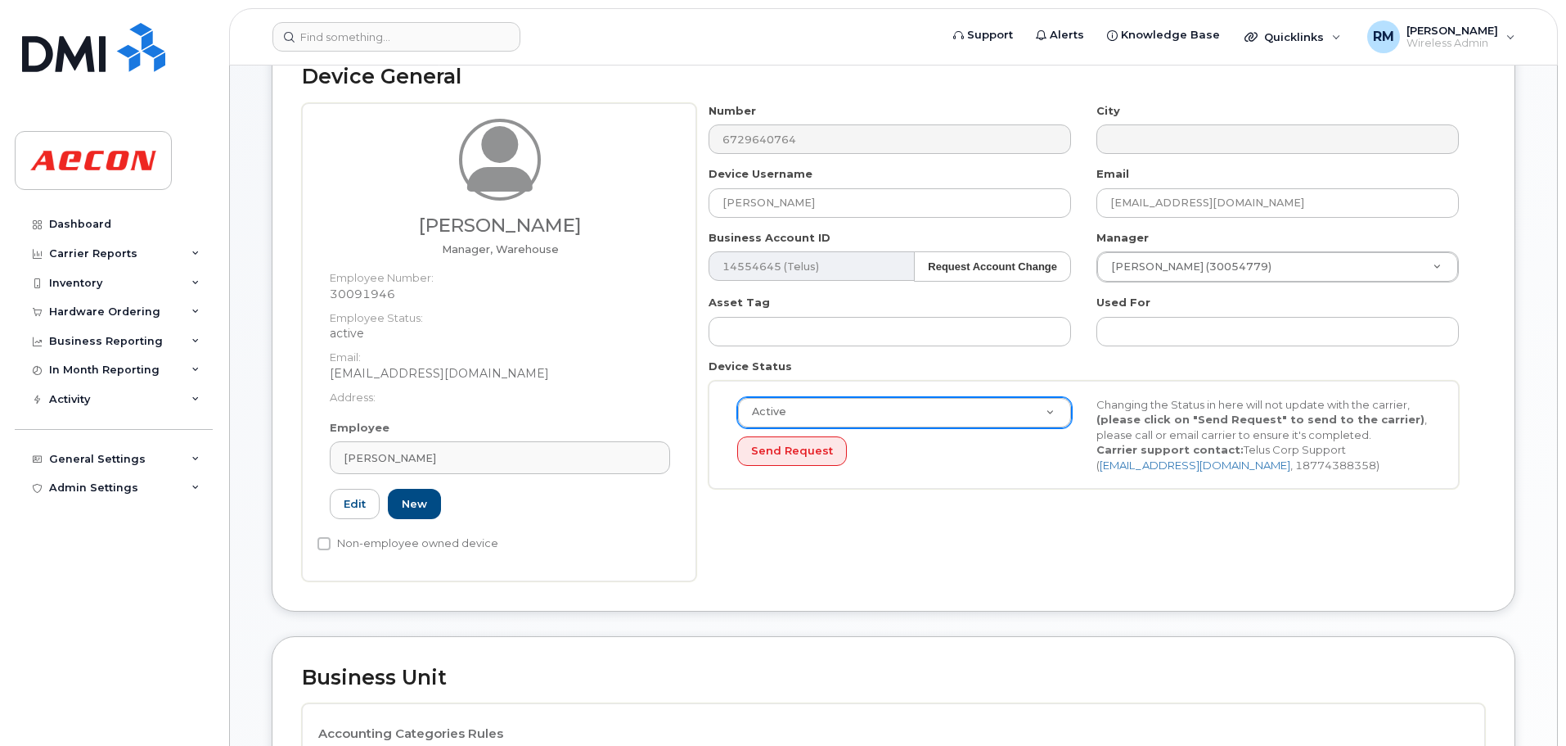
scroll to position [0, 0]
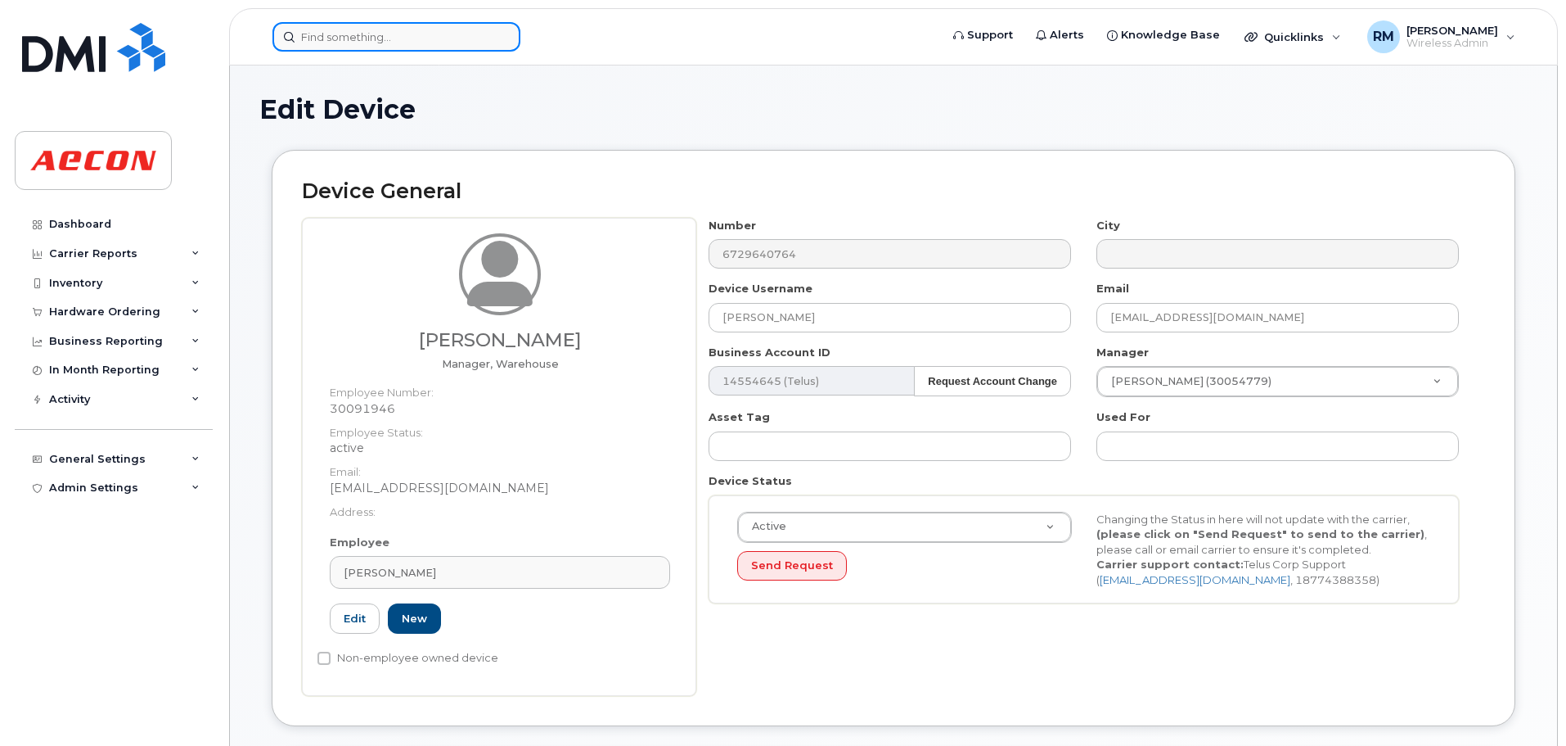
click at [381, 42] on input at bounding box center [397, 36] width 248 height 29
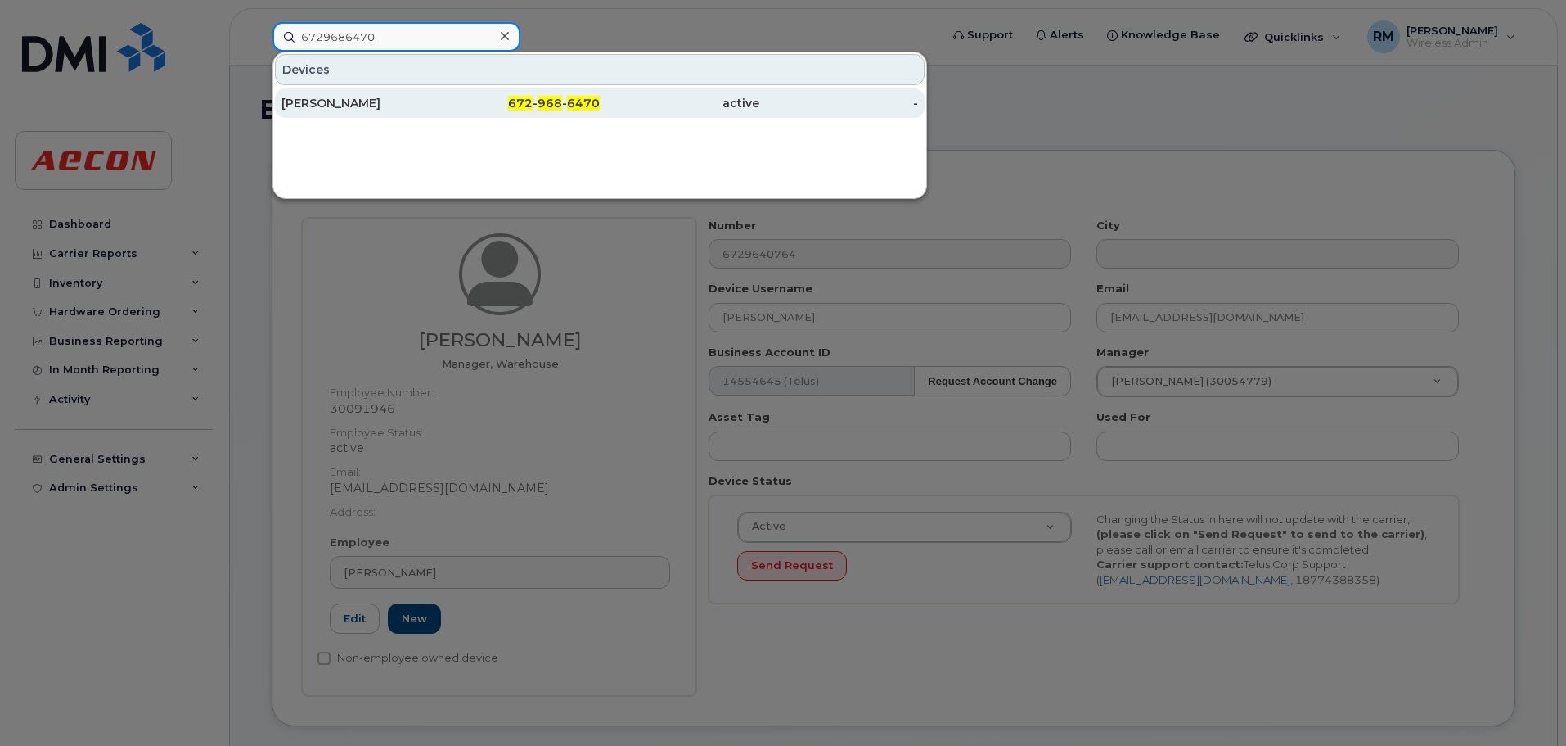
type input "6729686470"
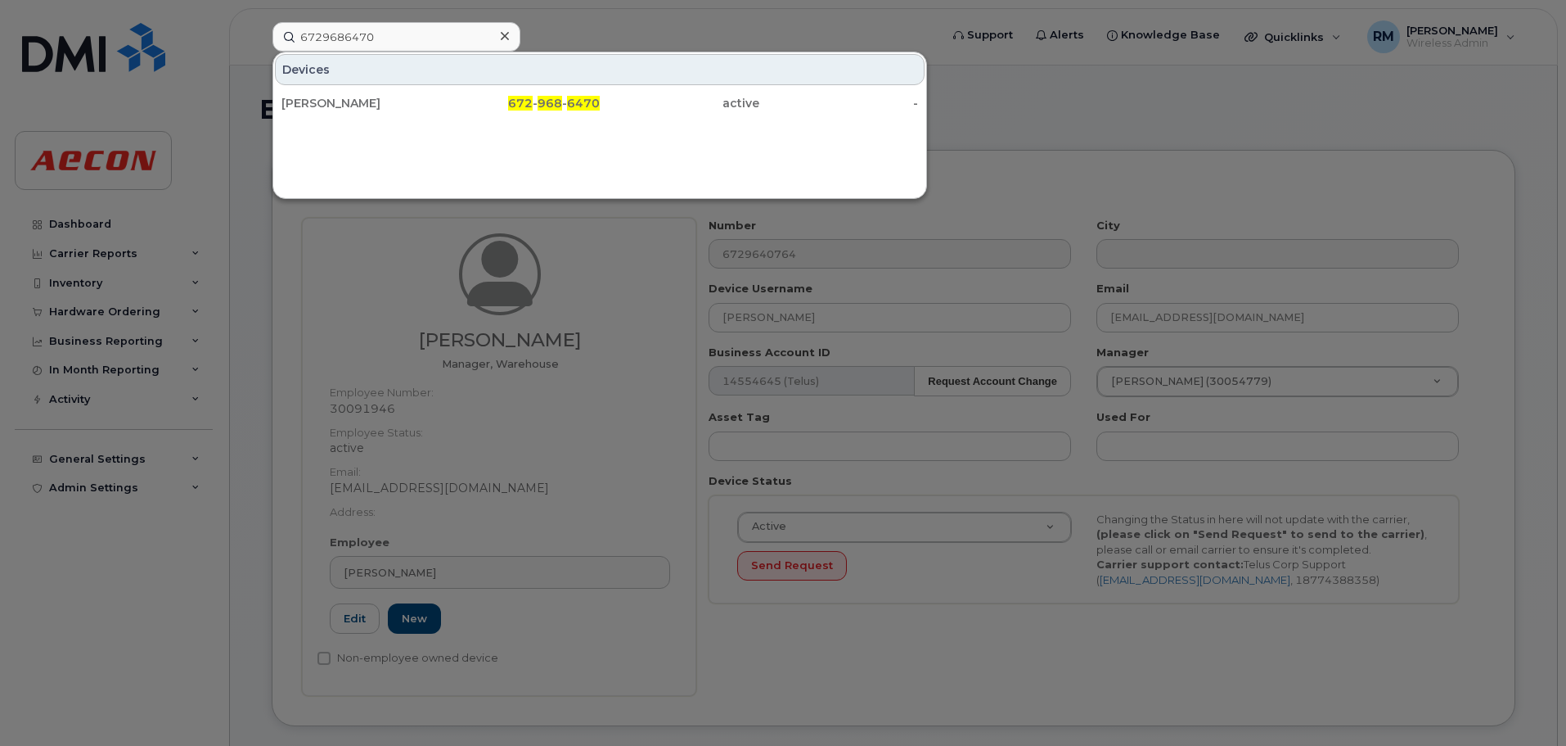
drag, startPoint x: 537, startPoint y: 99, endPoint x: 469, endPoint y: 219, distance: 138.2
click at [537, 99] on div "672 - 968 - 6470" at bounding box center [521, 103] width 160 height 16
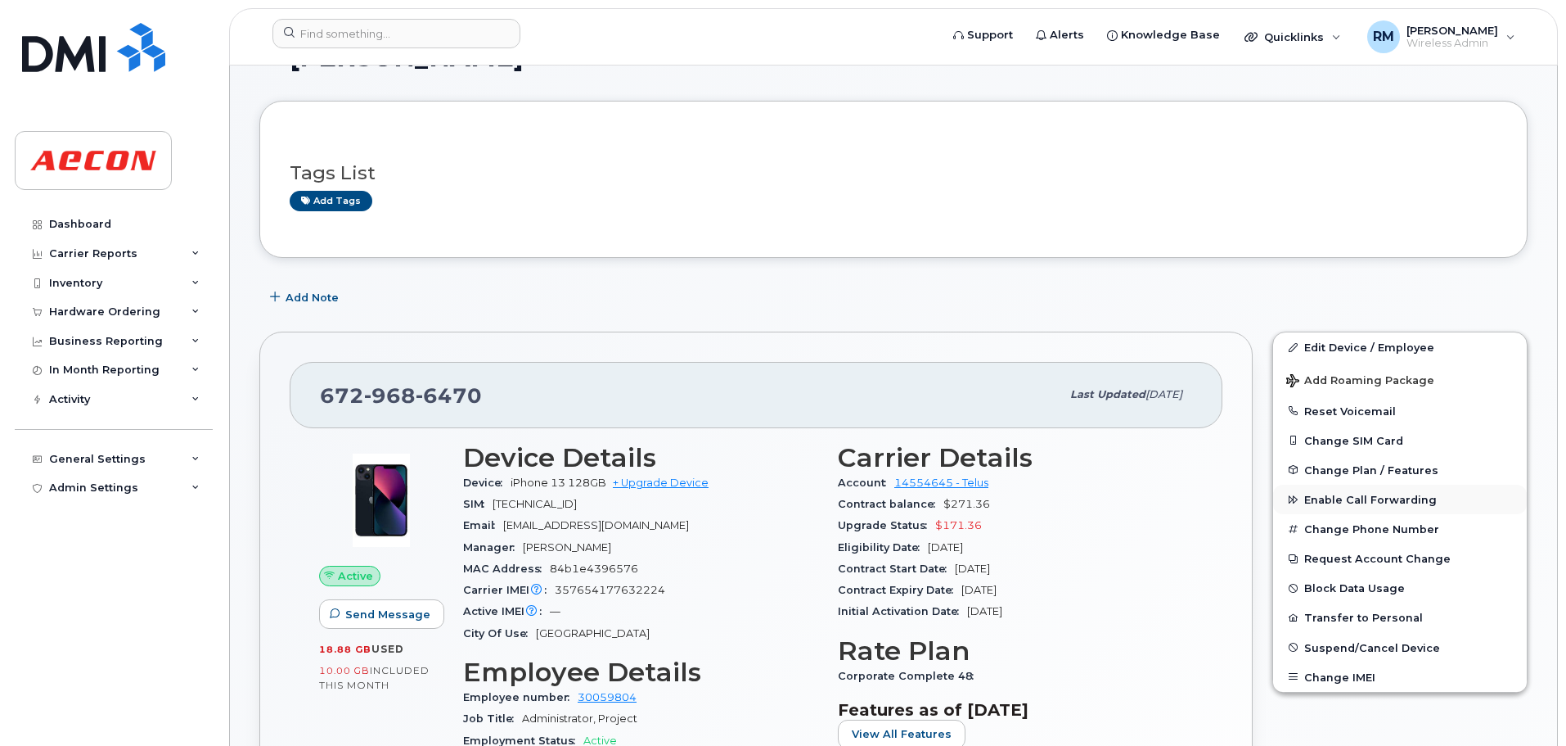
scroll to position [82, 0]
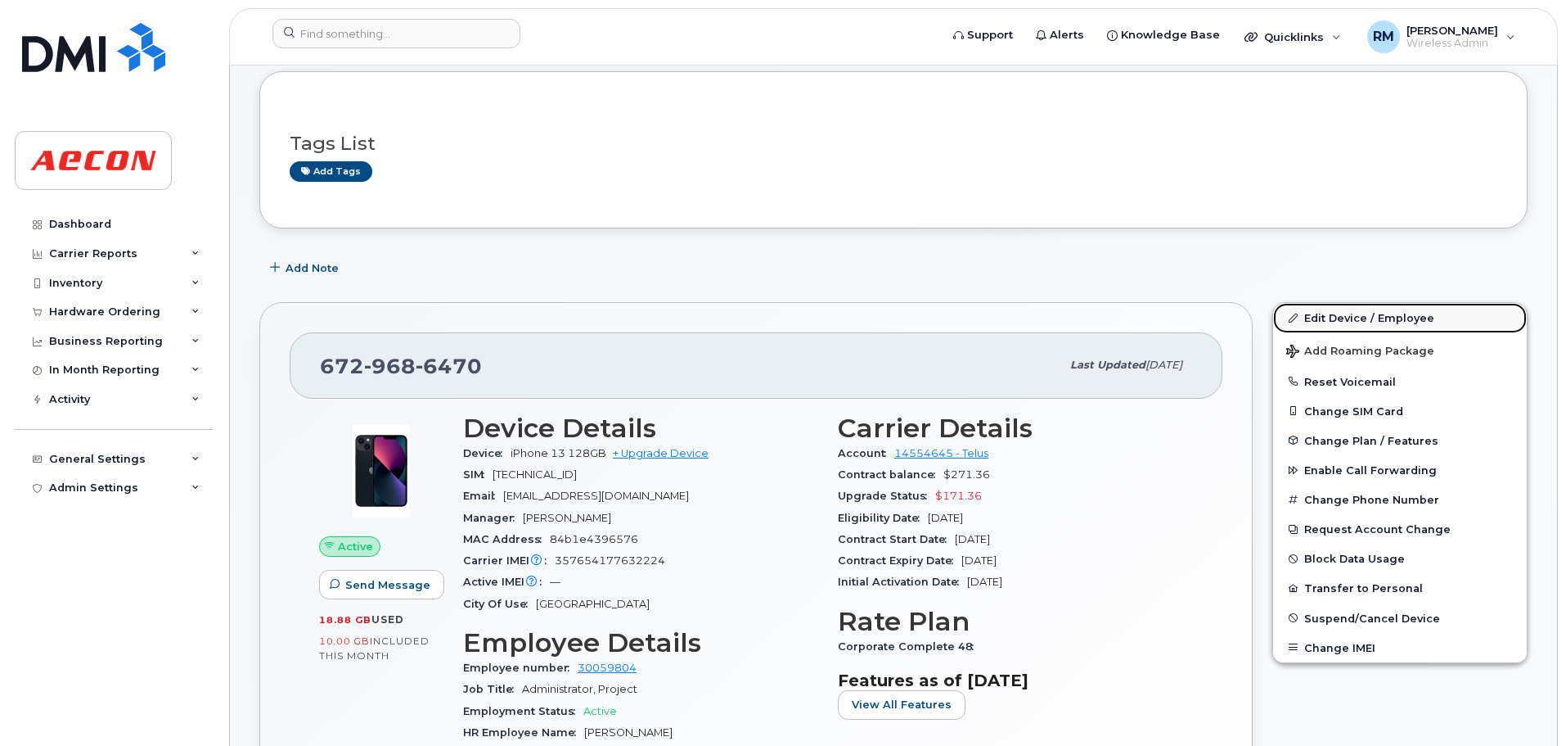
click at [1315, 315] on link "Edit Device / Employee" at bounding box center [1400, 317] width 254 height 29
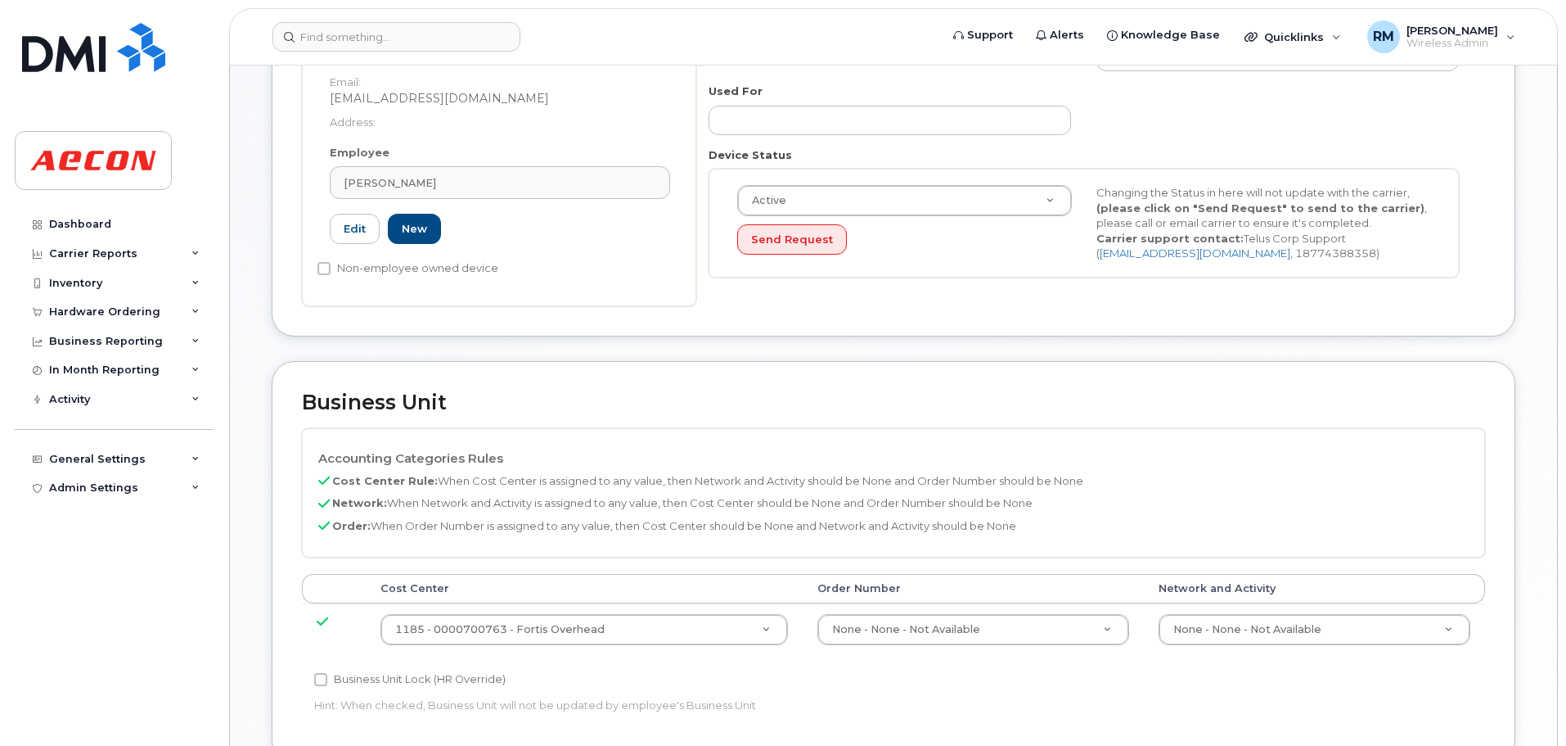
scroll to position [409, 0]
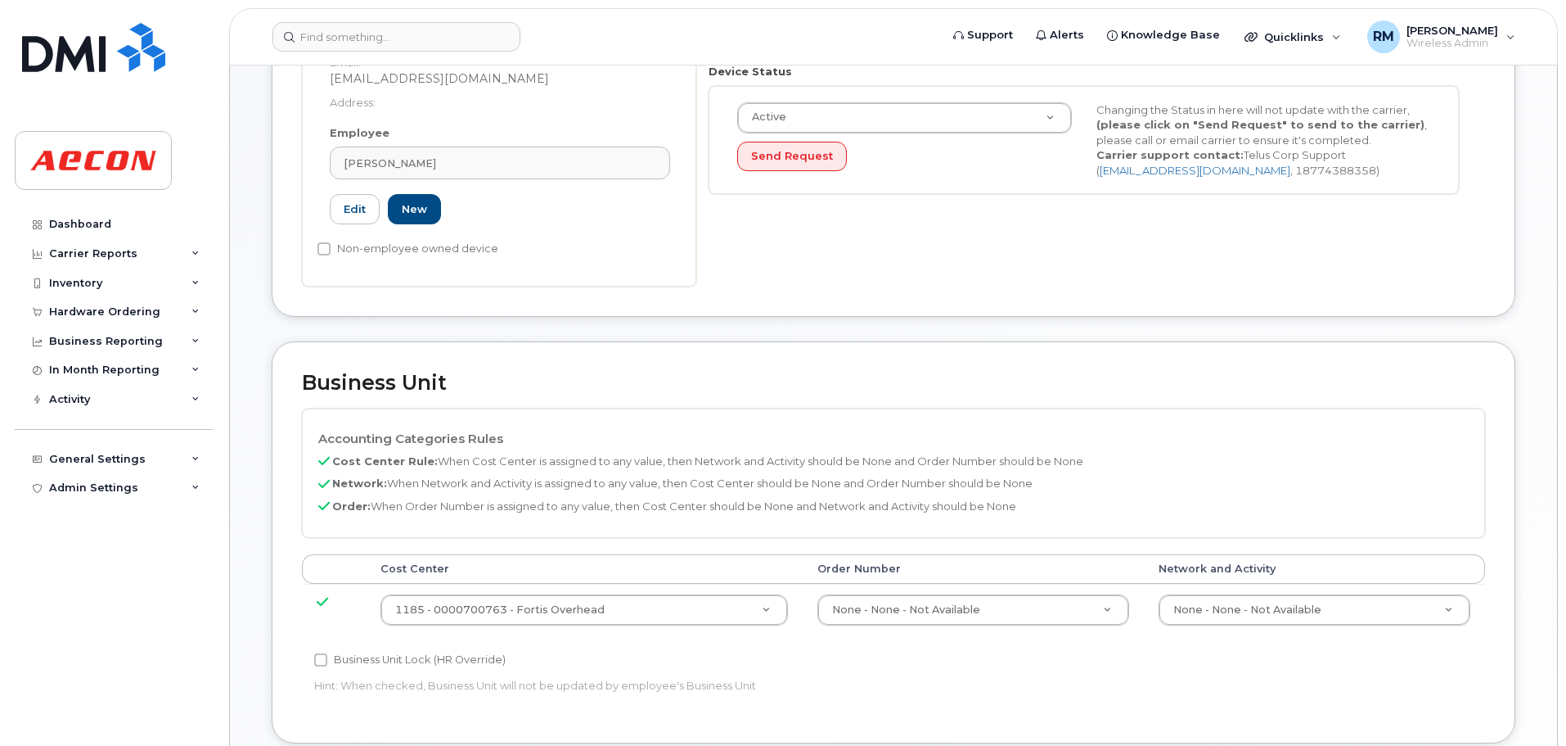
drag, startPoint x: 323, startPoint y: 665, endPoint x: 496, endPoint y: 635, distance: 175.3
click at [325, 665] on input "Business Unit Lock (HR Override)" at bounding box center [320, 659] width 13 height 13
checkbox input "true"
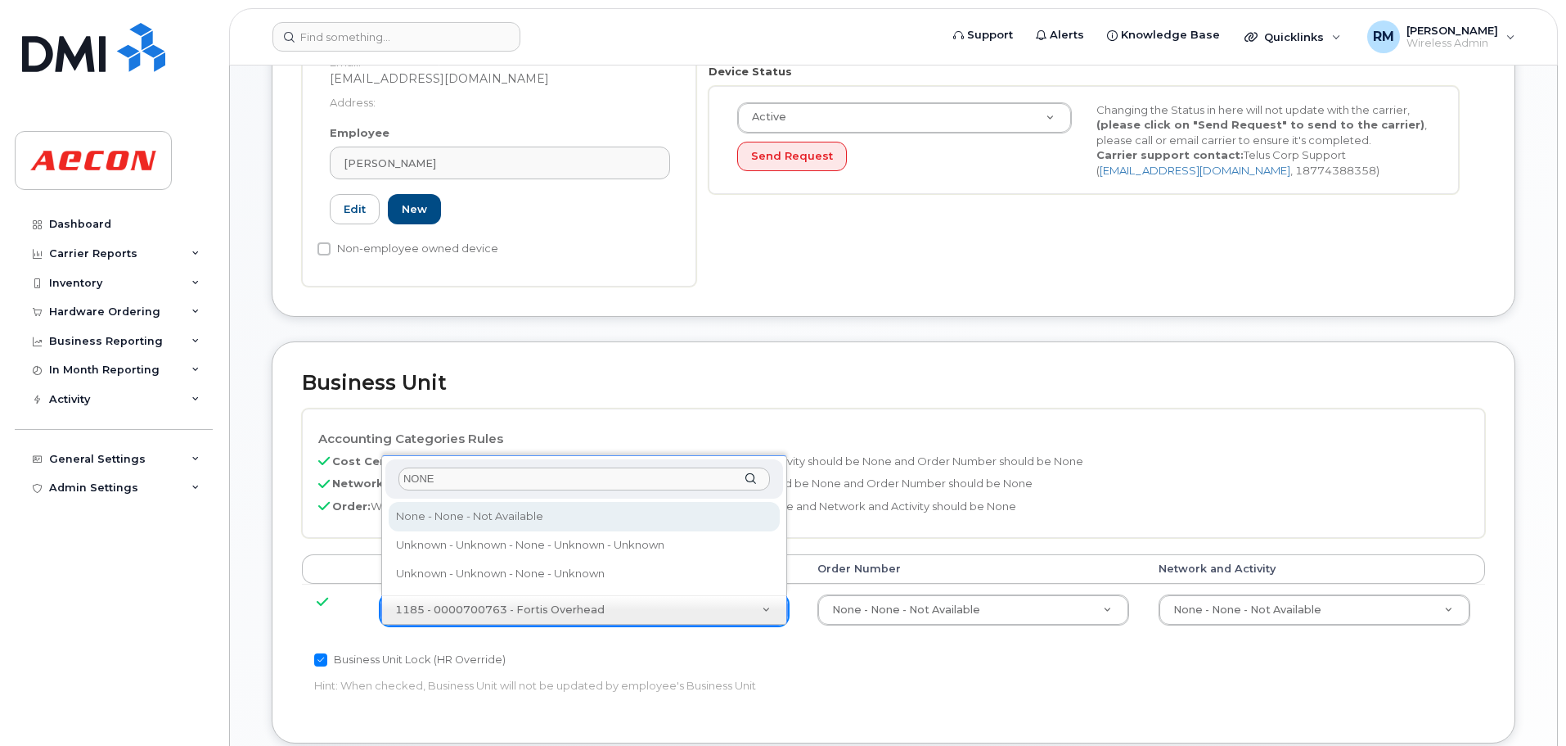
type input "NONE"
type input "289660"
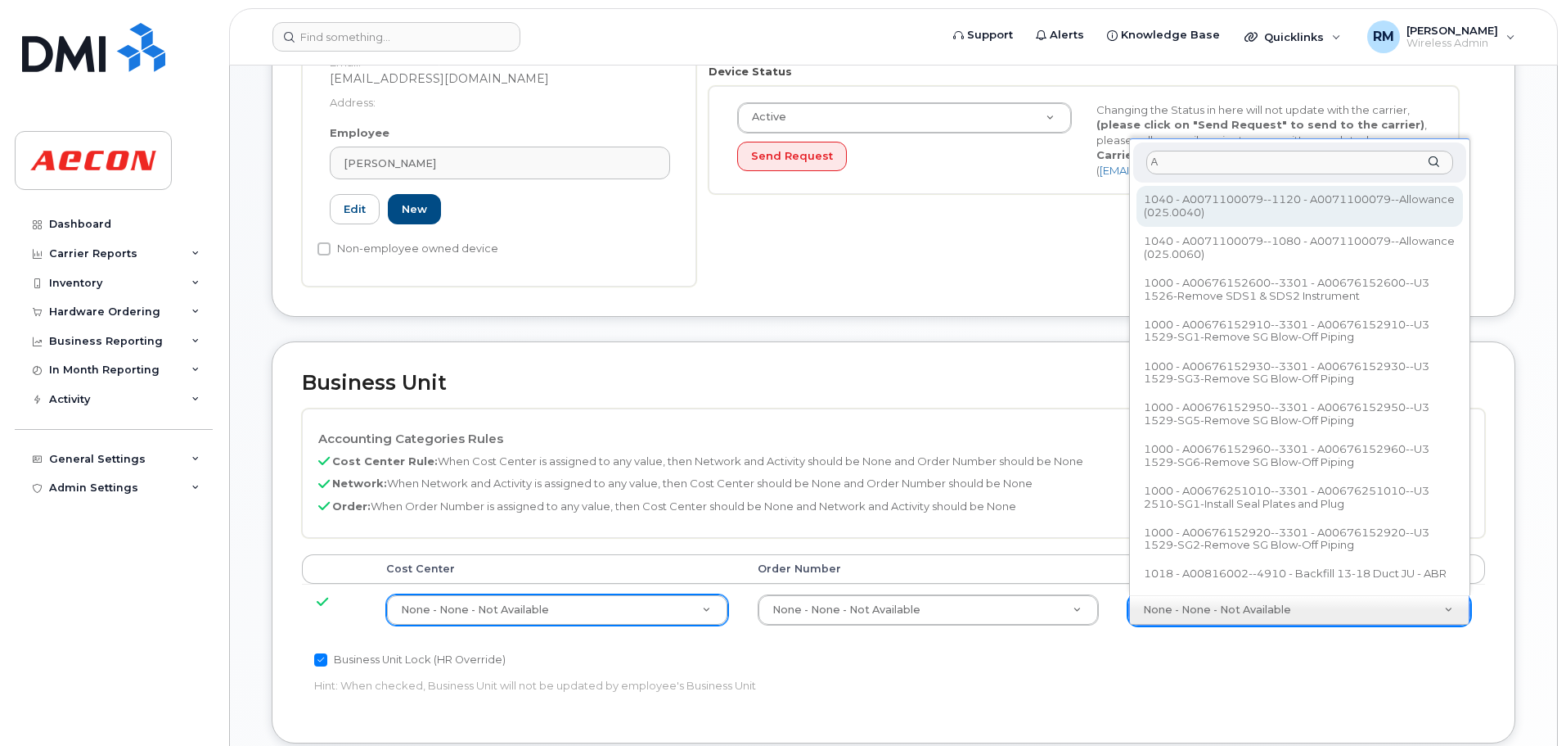
click at [1176, 164] on input "A" at bounding box center [1300, 163] width 307 height 24
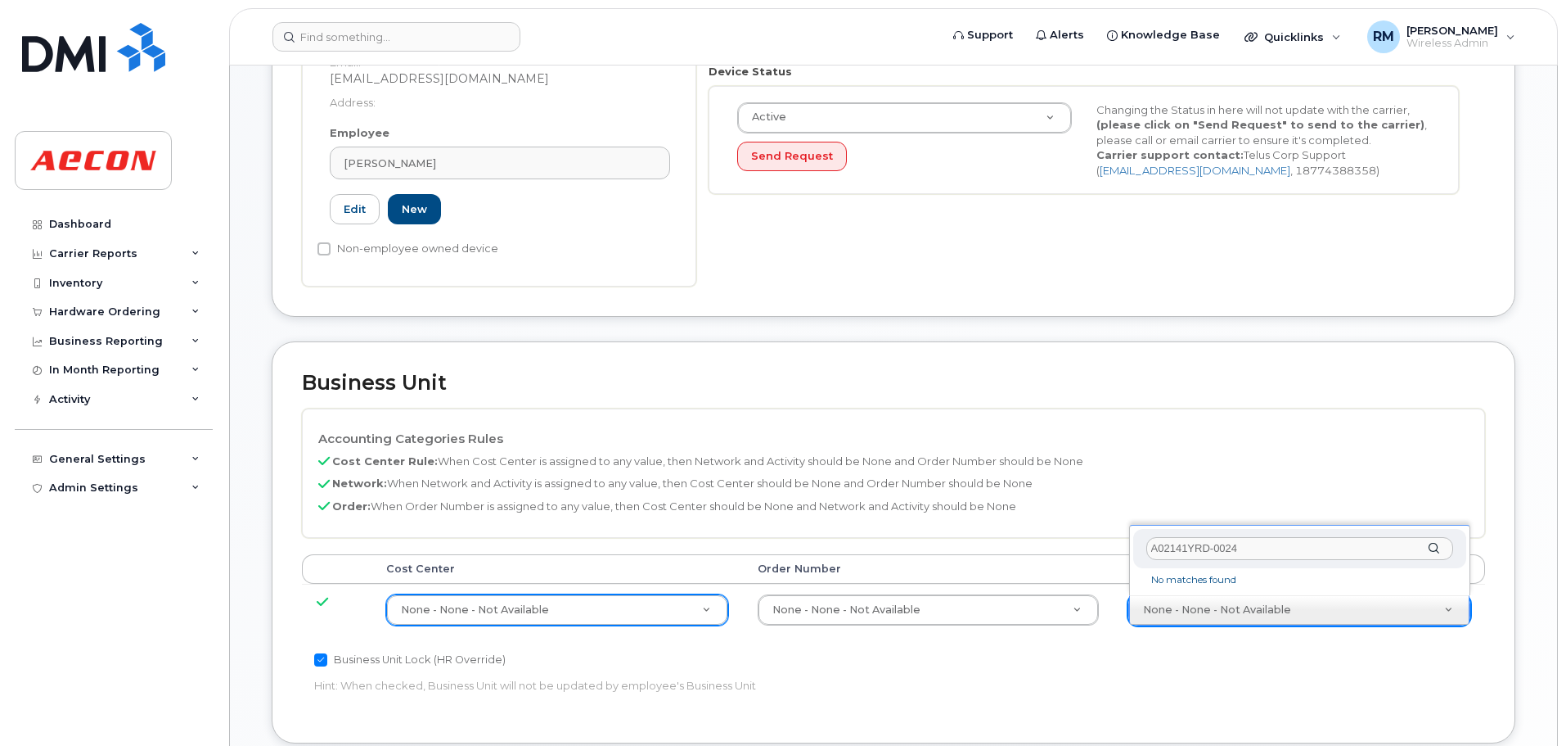
click at [1268, 546] on input "A02141YRD-0024" at bounding box center [1300, 549] width 307 height 24
type input "A02141YRD--0024"
type input "36211770"
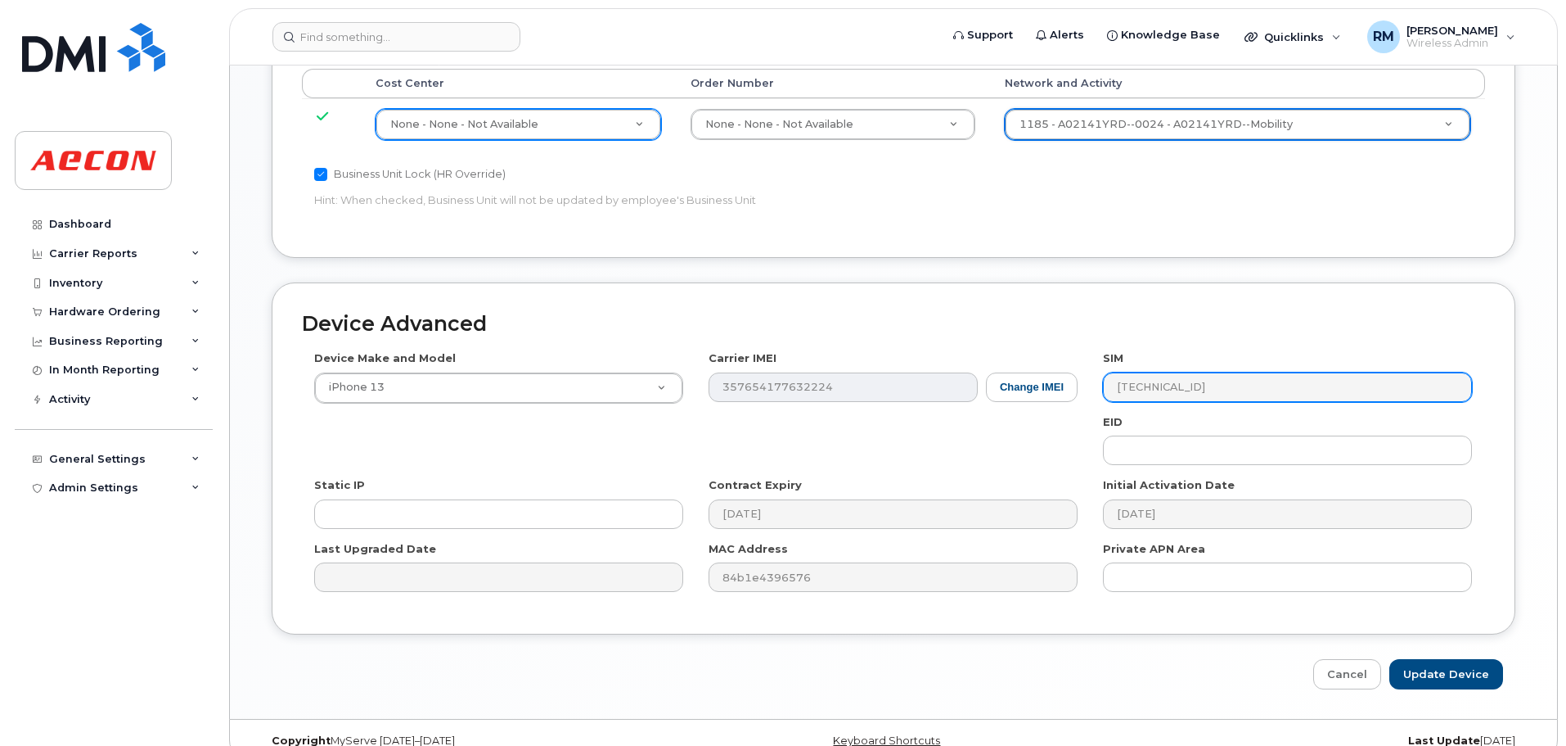
scroll to position [900, 0]
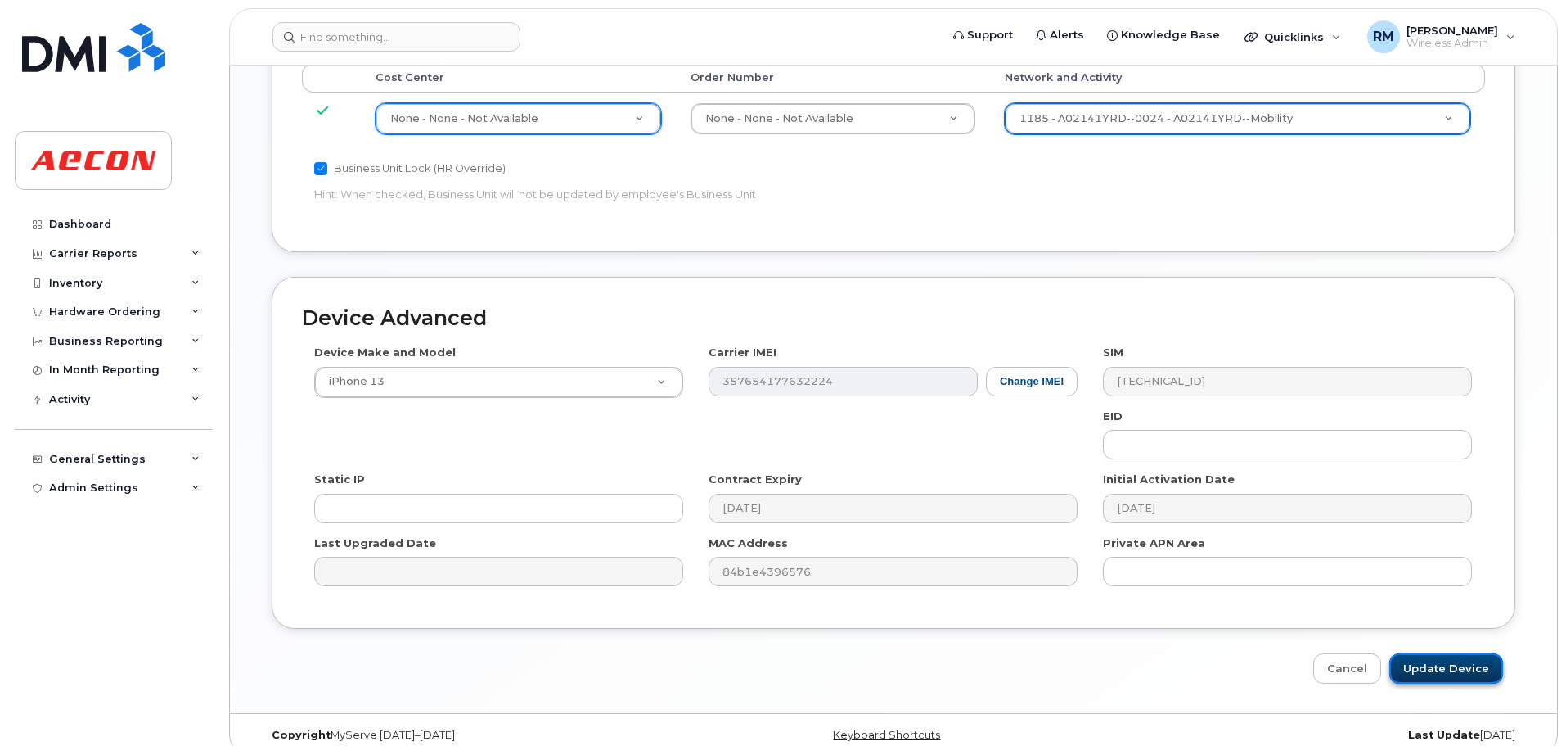
click at [1467, 669] on input "Update Device" at bounding box center [1447, 668] width 114 height 30
type input "Saving..."
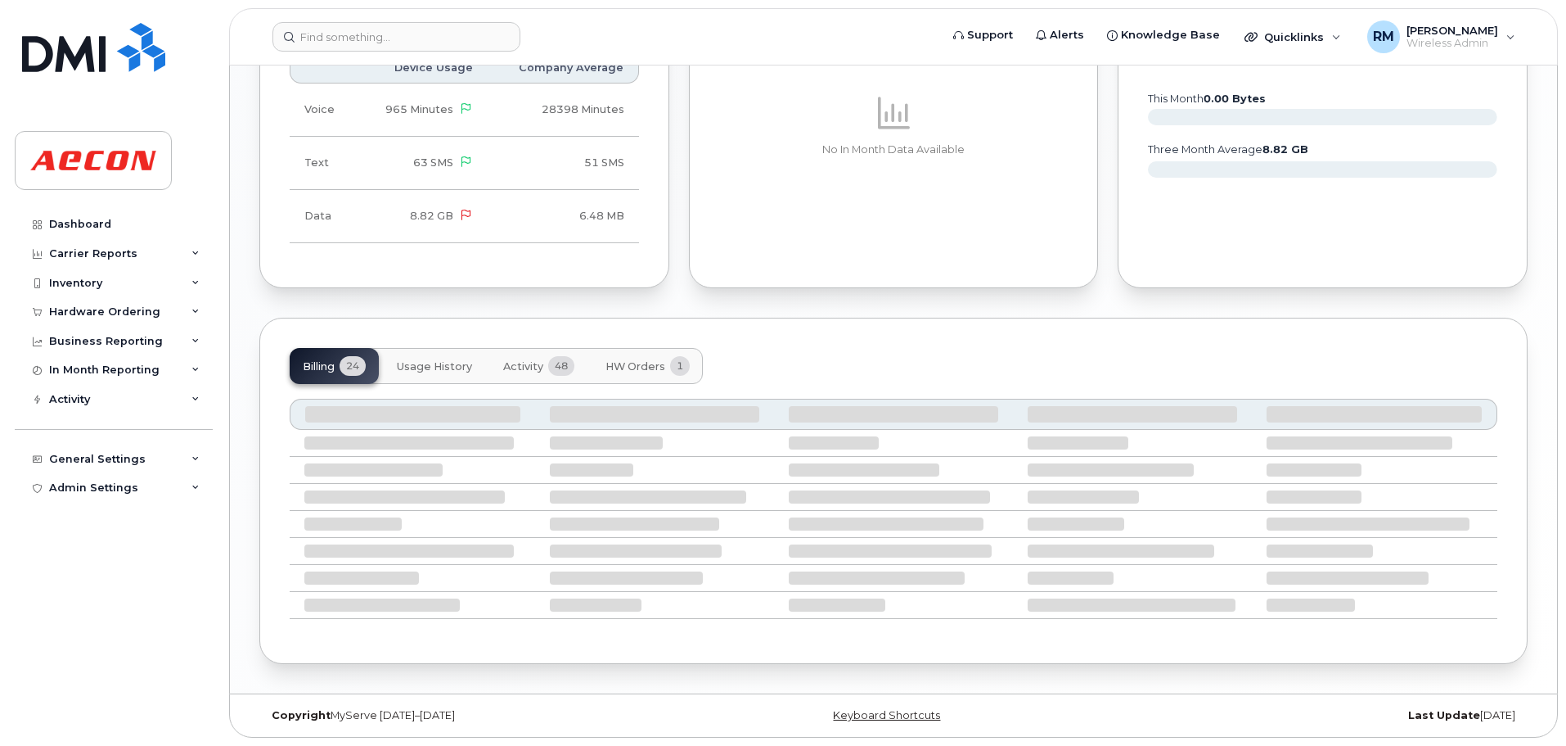
scroll to position [1610, 0]
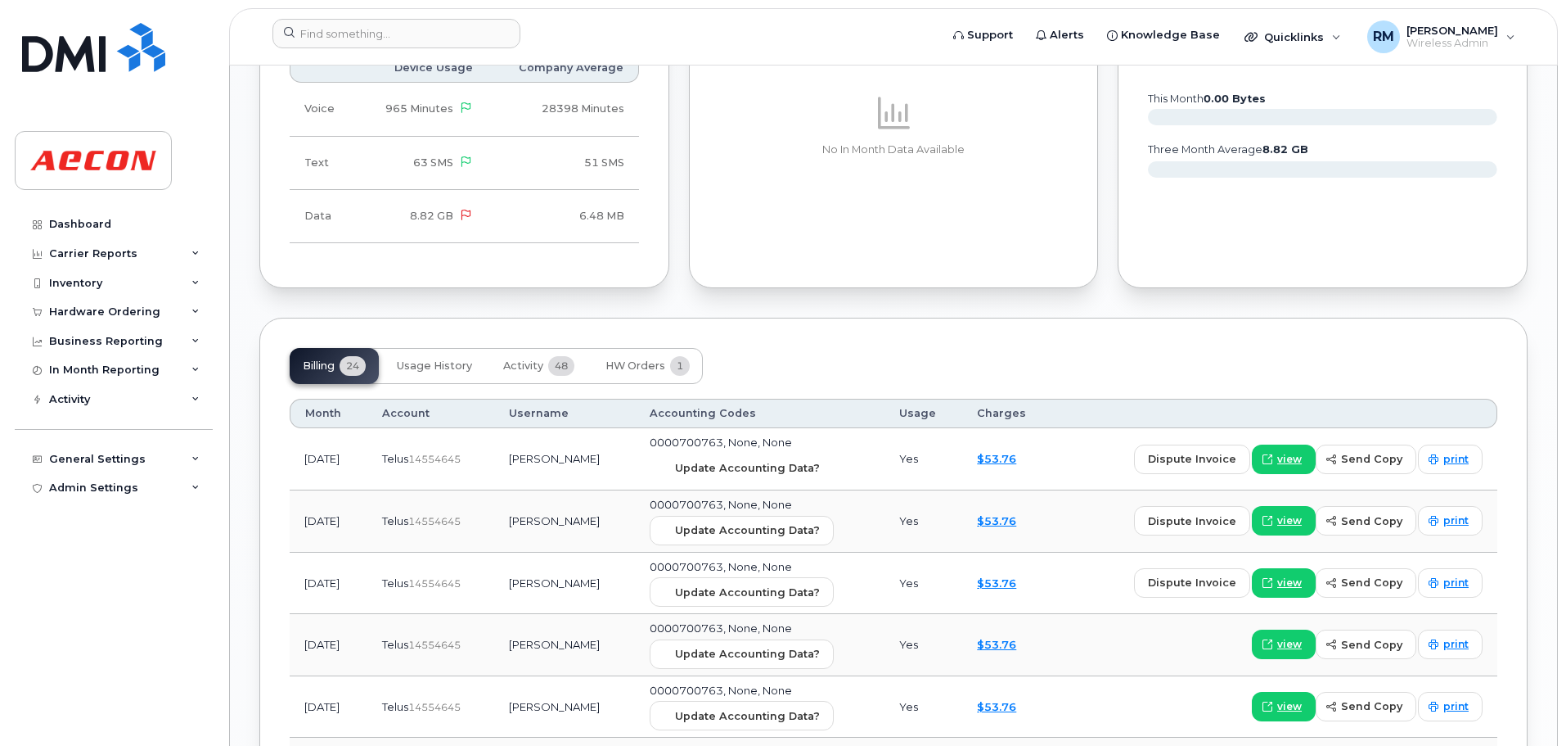
drag, startPoint x: 734, startPoint y: 466, endPoint x: 858, endPoint y: 72, distance: 413.6
click at [735, 466] on span "Update Accounting Data?" at bounding box center [747, 468] width 145 height 16
click at [361, 36] on input at bounding box center [397, 33] width 248 height 29
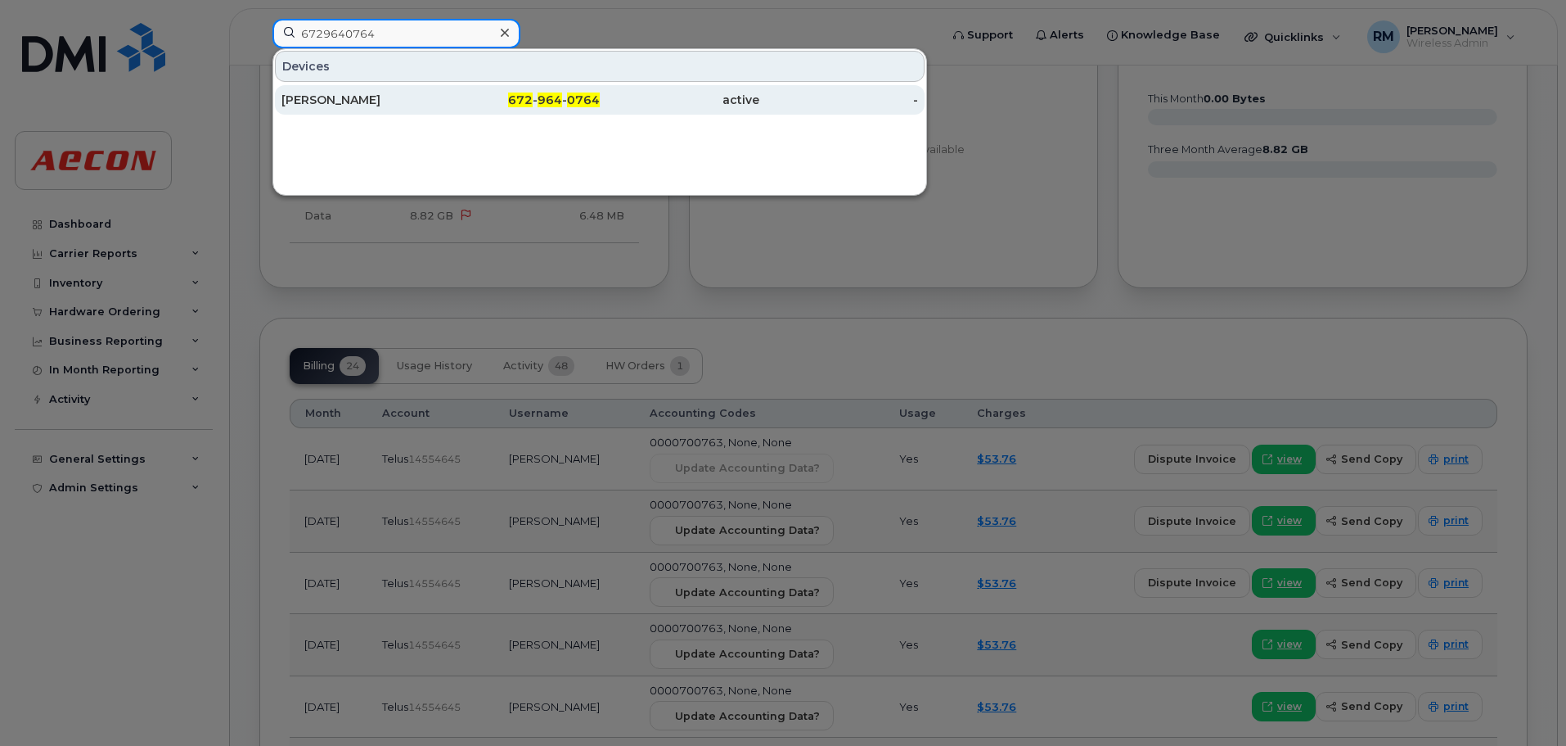
type input "6729640764"
click at [550, 104] on span "964" at bounding box center [550, 99] width 25 height 15
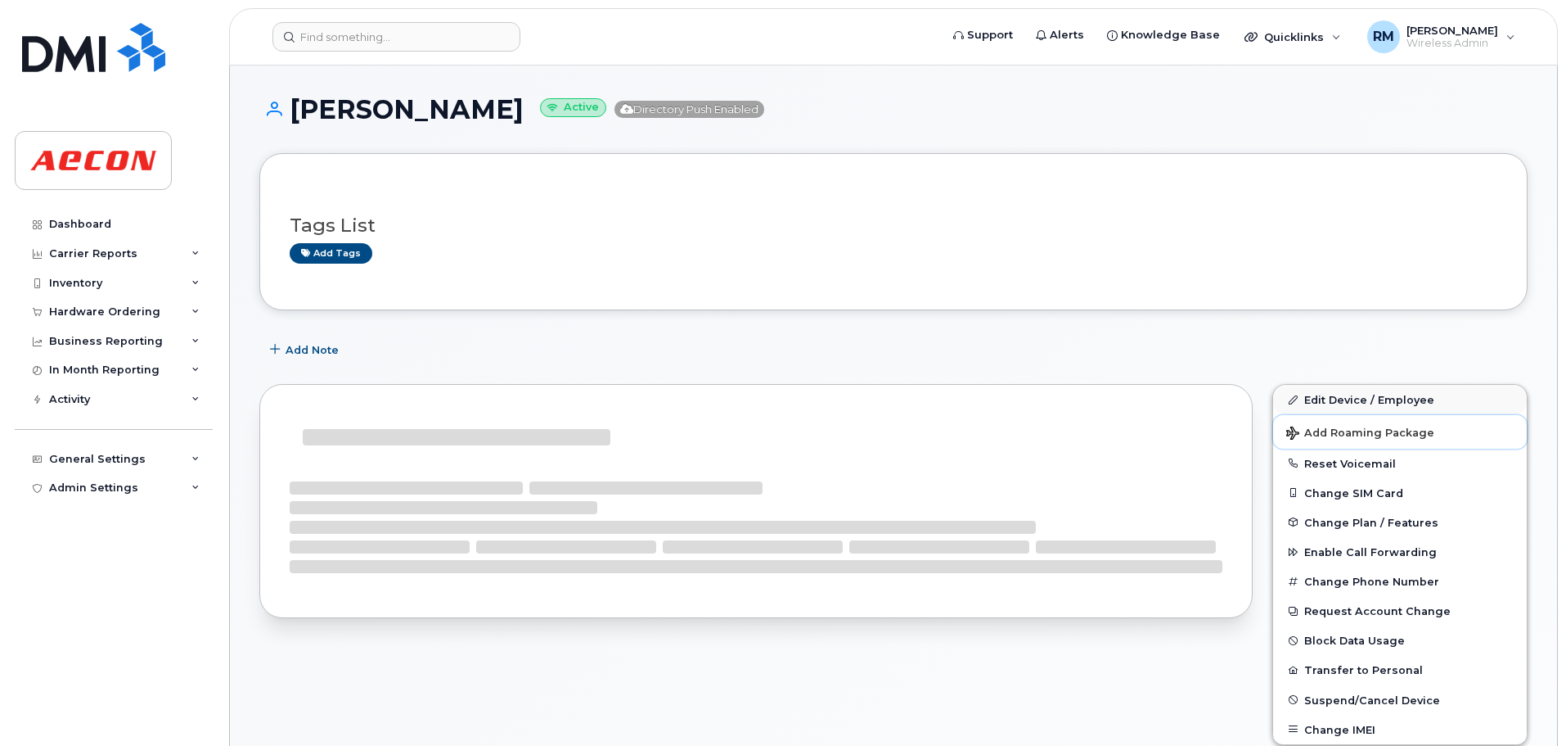
click at [1343, 415] on button "Add Roaming Package" at bounding box center [1400, 432] width 254 height 34
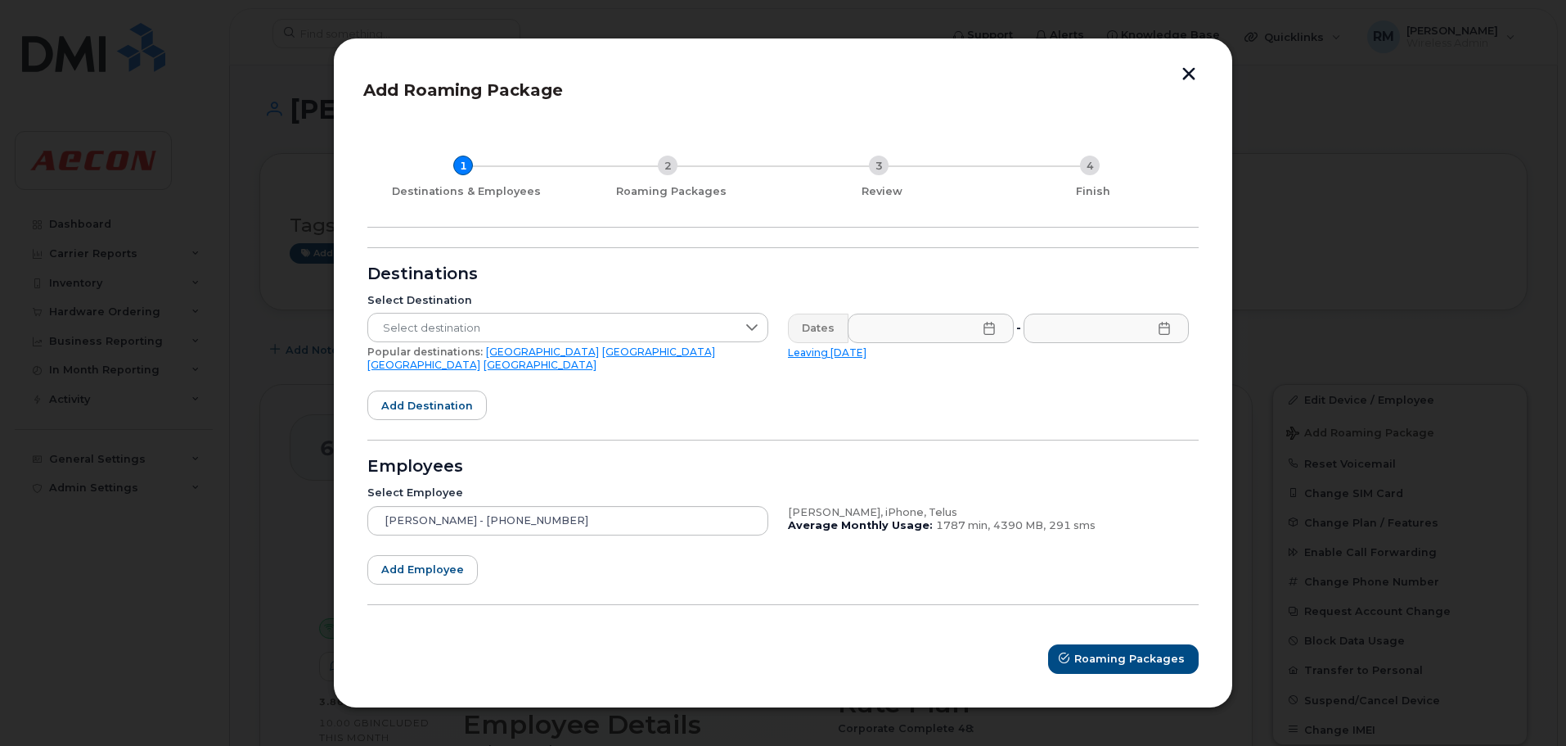
click at [1190, 79] on button "button" at bounding box center [1189, 75] width 25 height 17
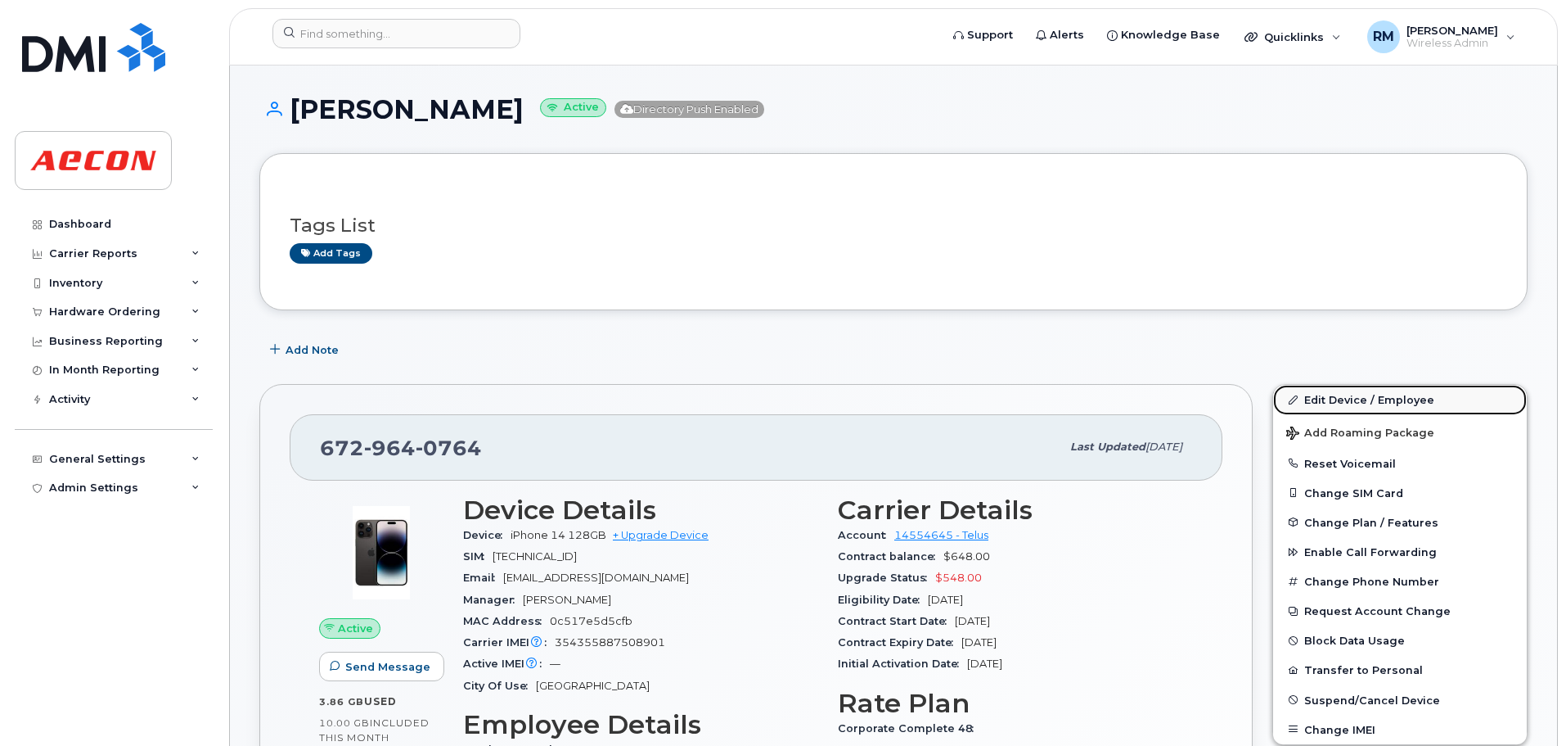
click at [1345, 399] on link "Edit Device / Employee" at bounding box center [1400, 399] width 254 height 29
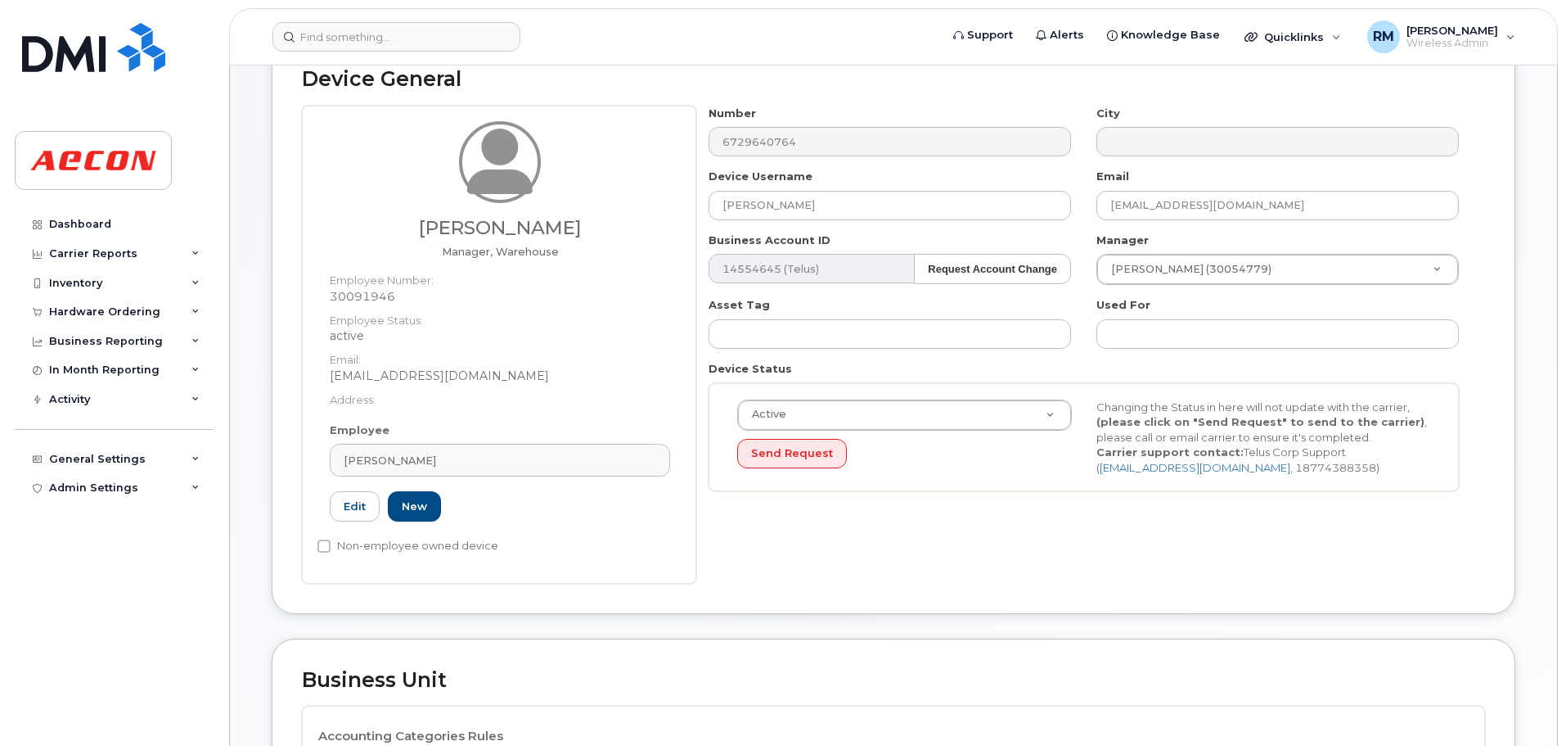
scroll to position [573, 0]
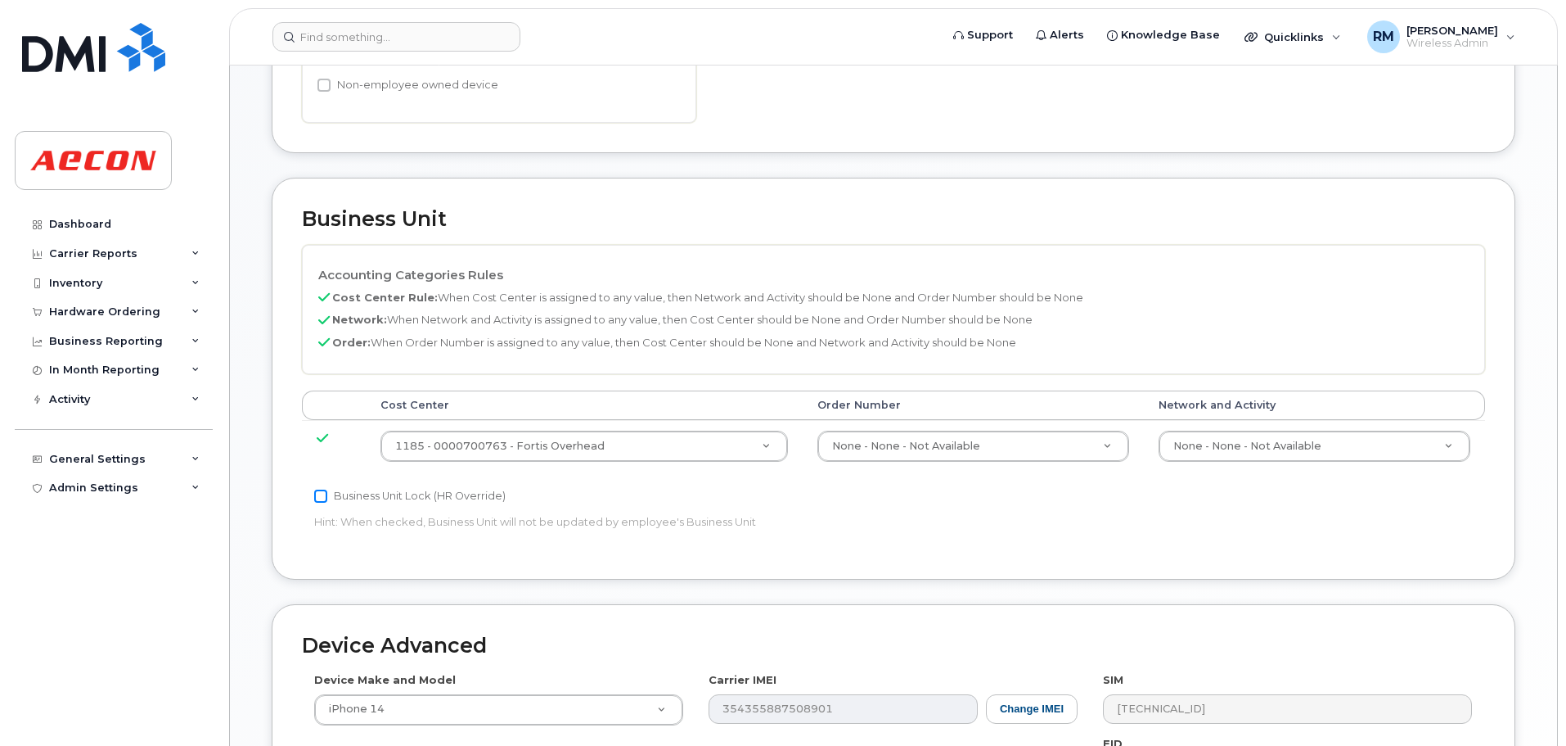
click at [321, 495] on input "Business Unit Lock (HR Override)" at bounding box center [320, 495] width 13 height 13
checkbox input "true"
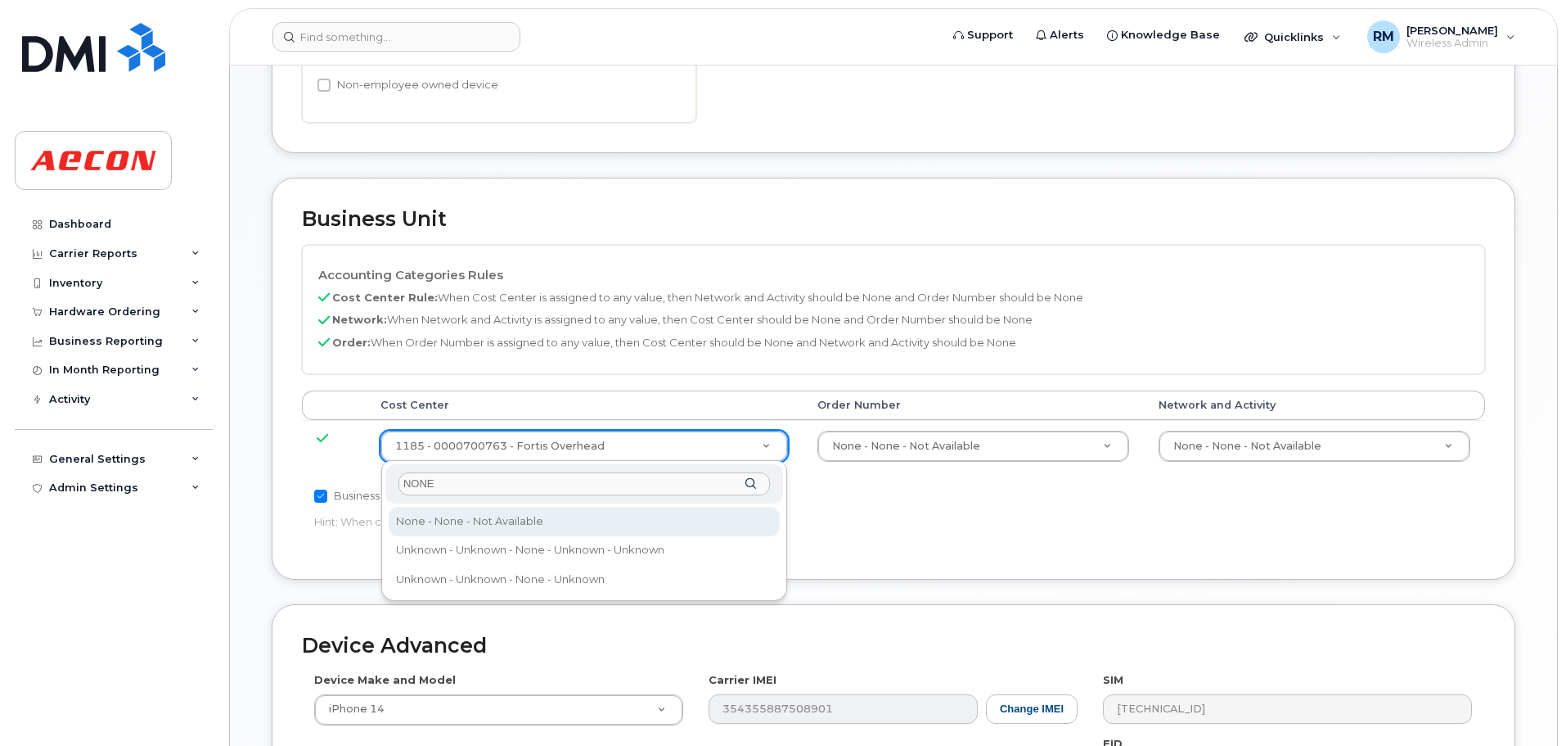
type input "NONE"
drag, startPoint x: 409, startPoint y: 523, endPoint x: 843, endPoint y: 440, distance: 441.6
type input "289660"
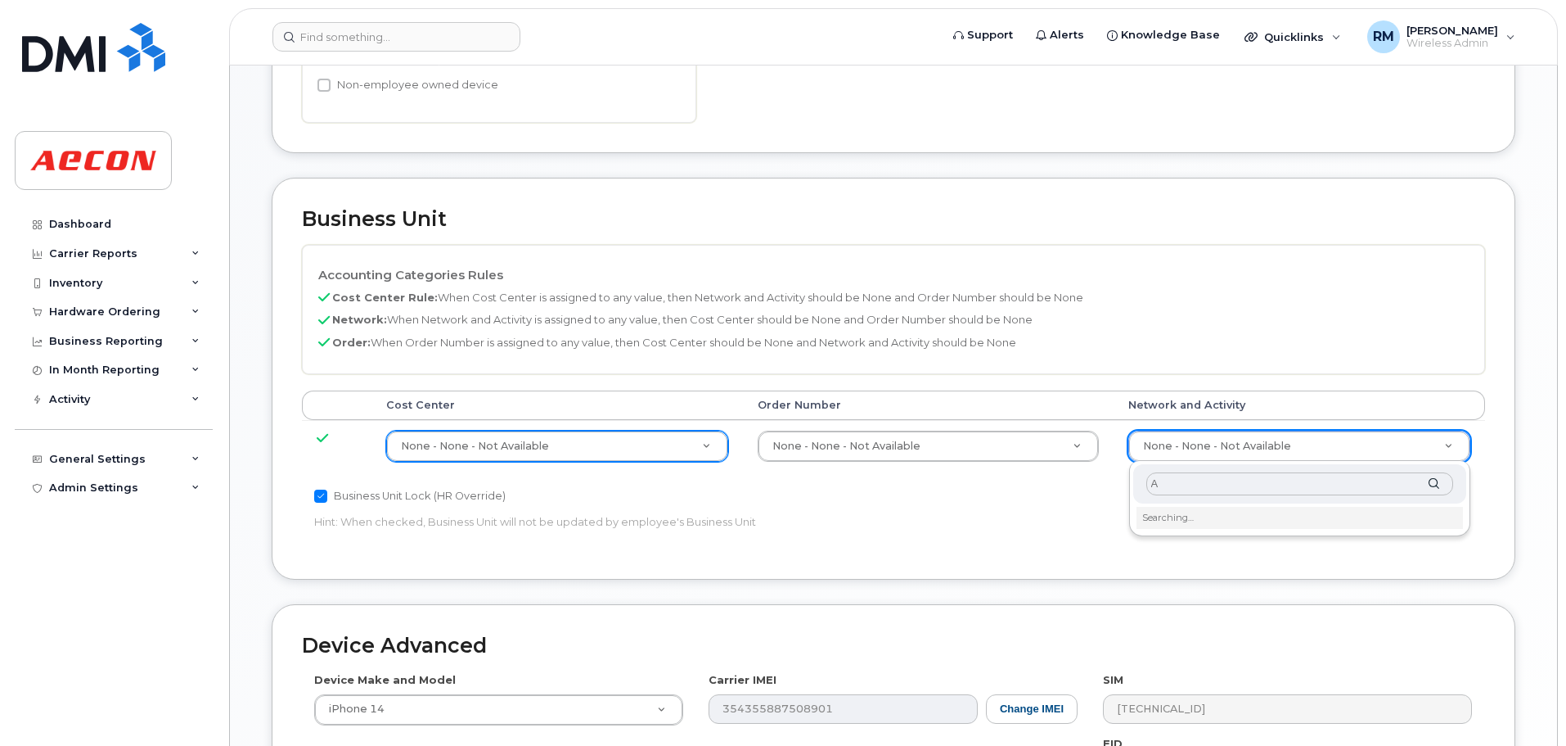
click at [1174, 488] on input "A" at bounding box center [1300, 484] width 307 height 24
type input "A02141YRD--0024"
type input "36211770"
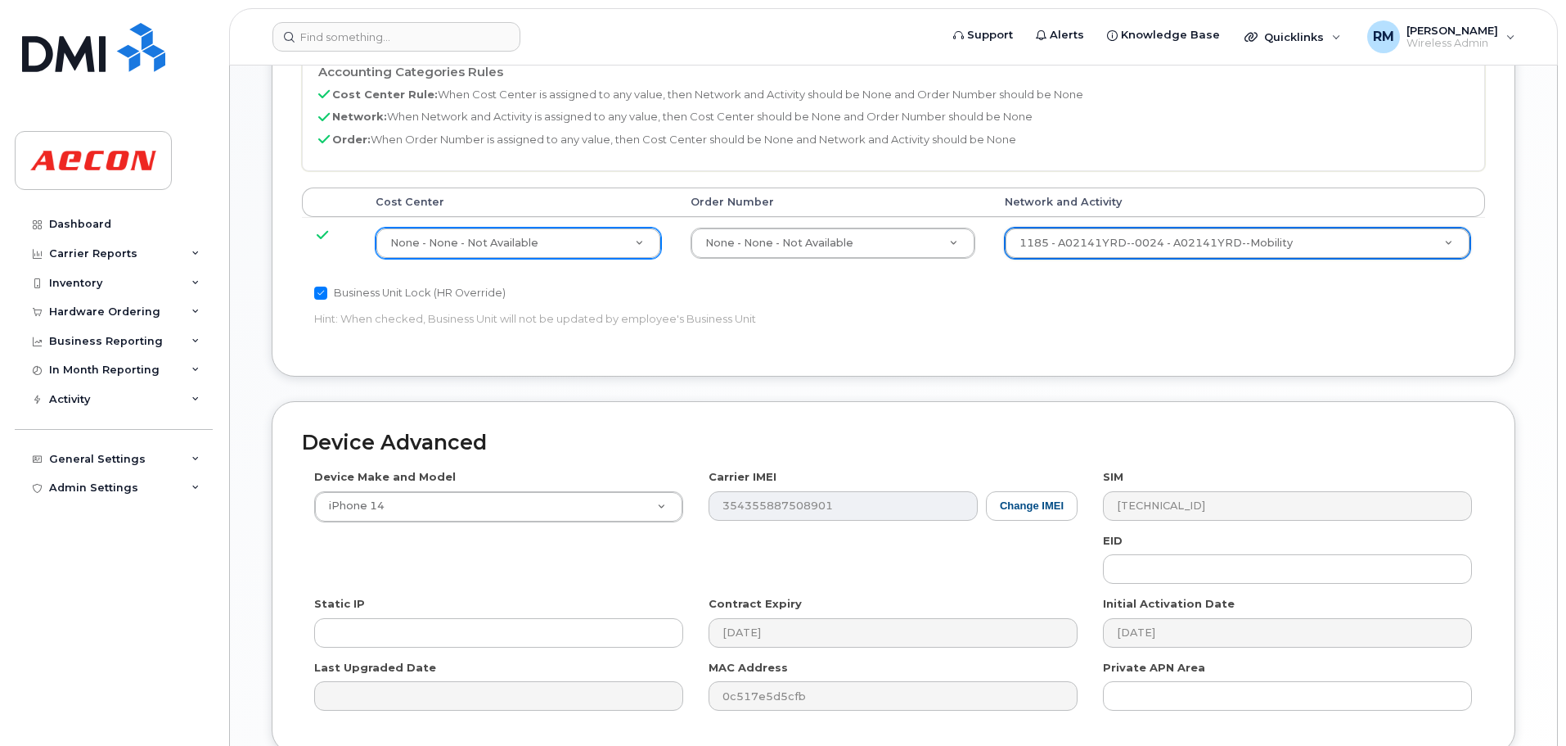
scroll to position [920, 0]
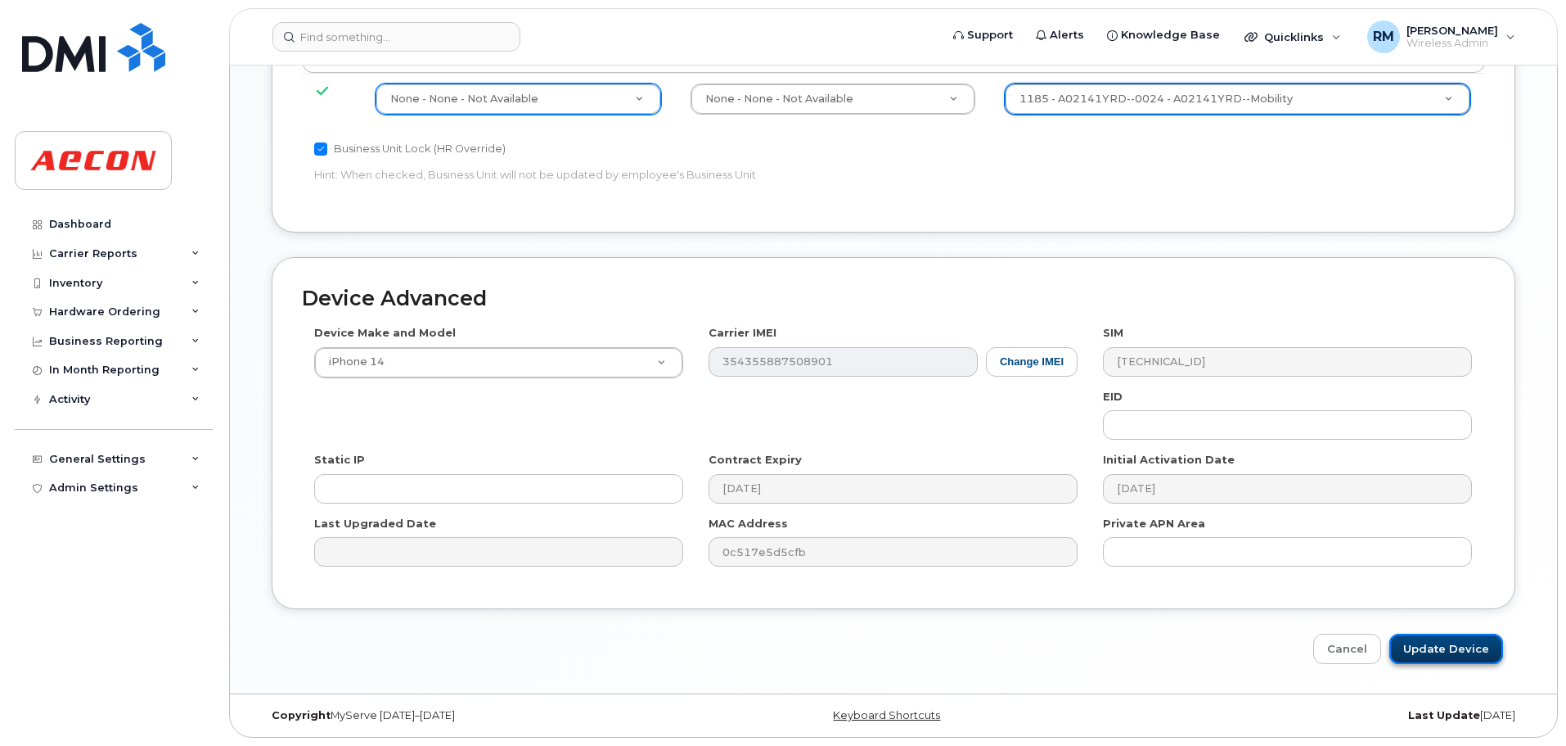
click at [1449, 643] on input "Update Device" at bounding box center [1447, 648] width 114 height 30
type input "Saving..."
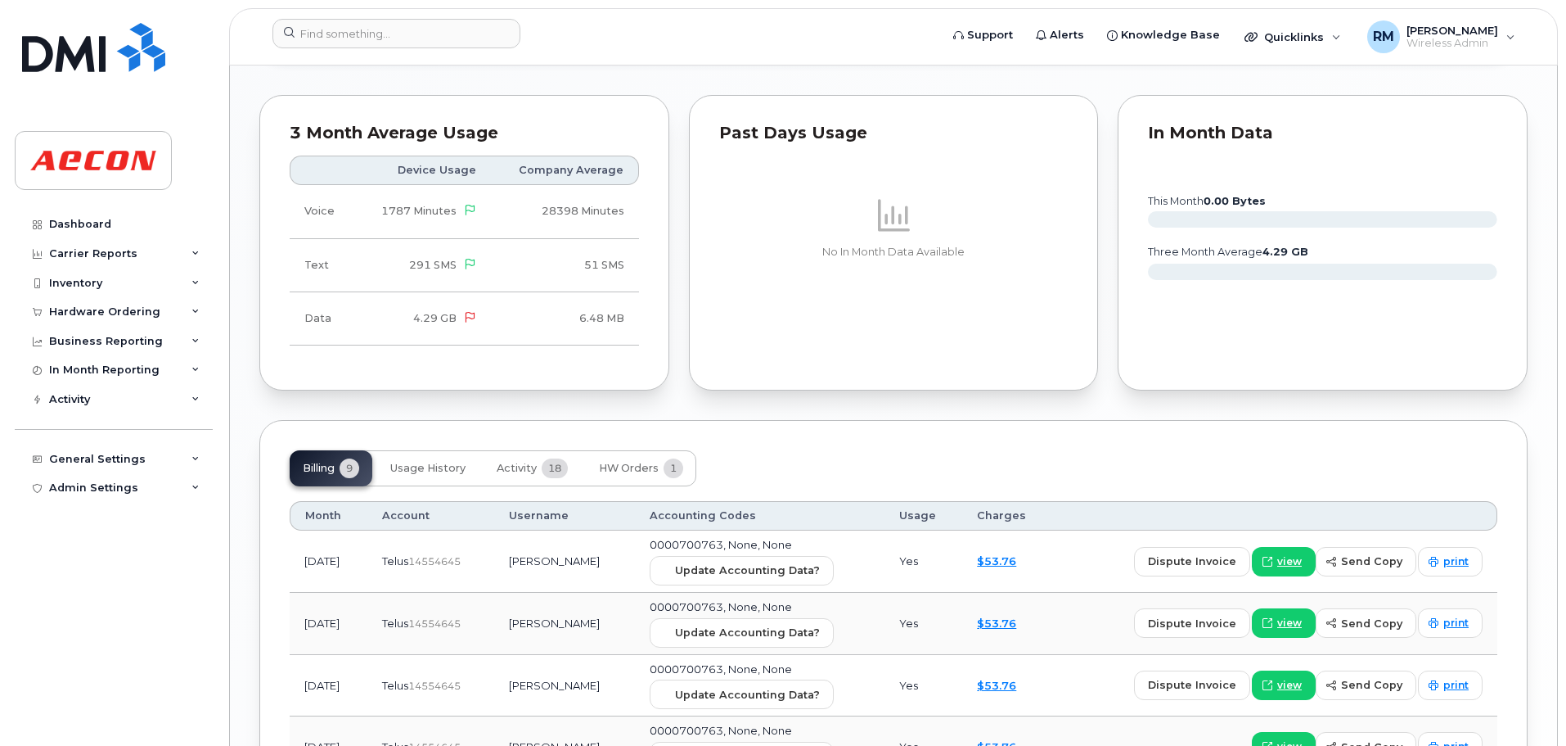
scroll to position [1555, 0]
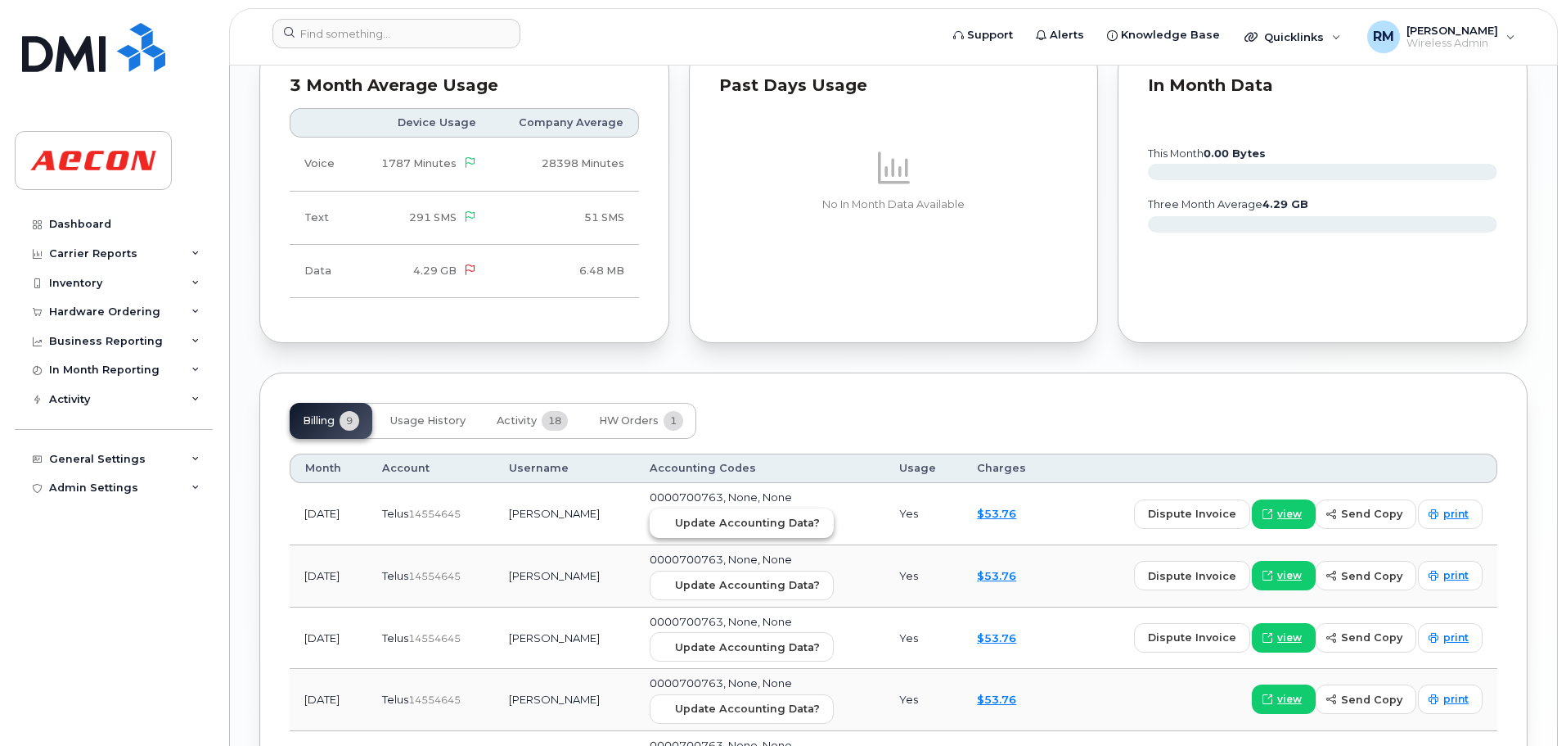
click at [733, 524] on span "Update Accounting Data?" at bounding box center [747, 523] width 145 height 16
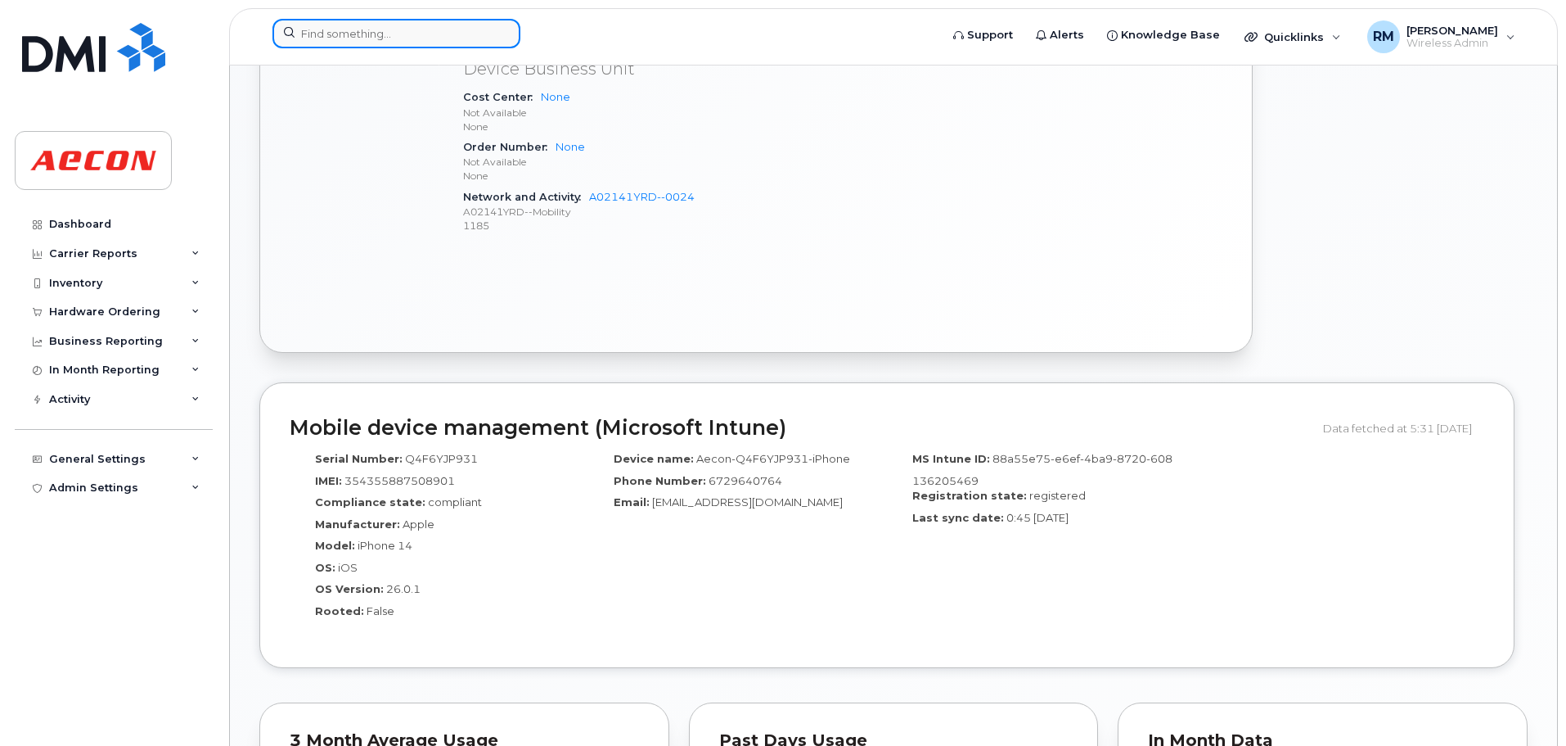
click at [348, 35] on input at bounding box center [397, 33] width 248 height 29
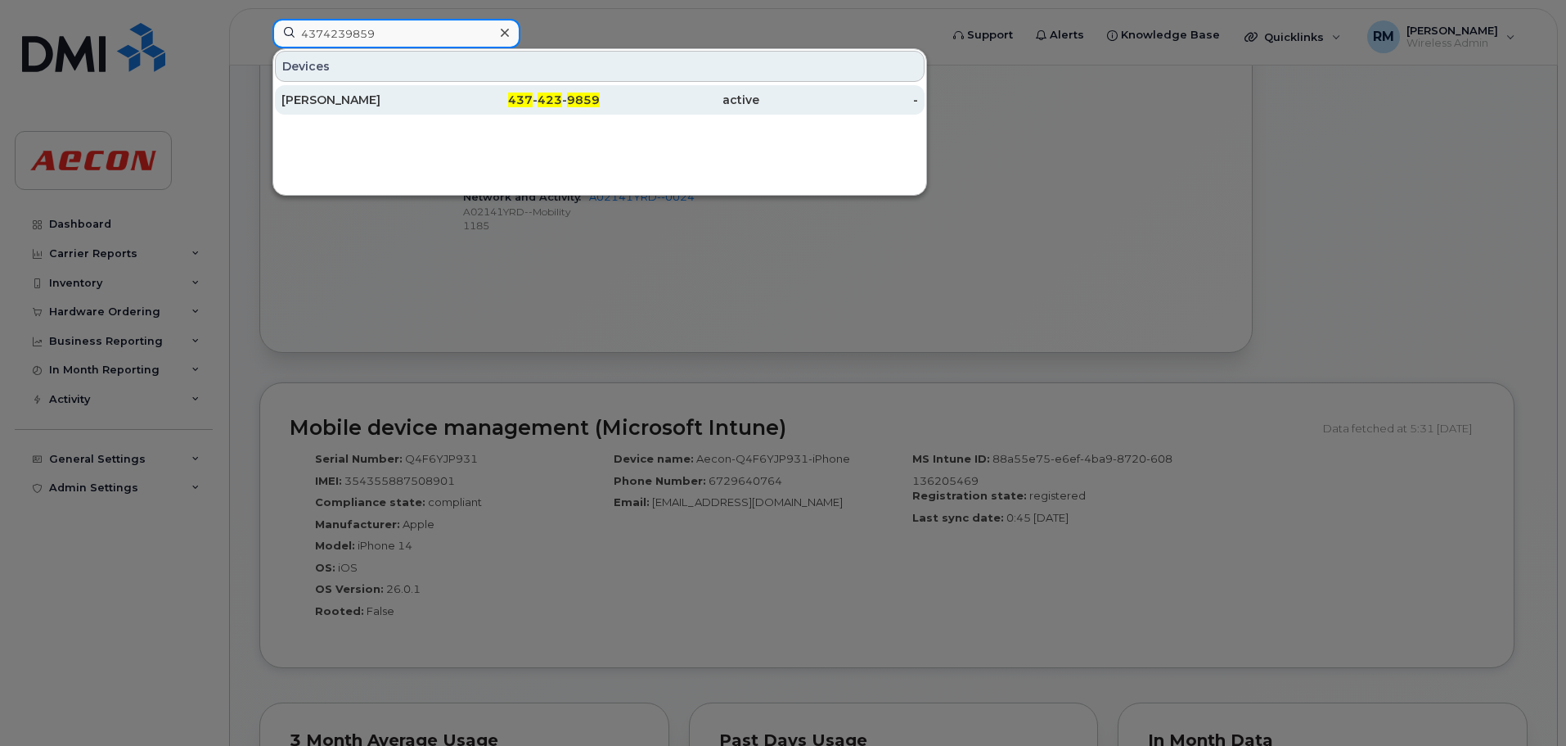
type input "4374239859"
click at [573, 97] on span "9859" at bounding box center [583, 99] width 33 height 15
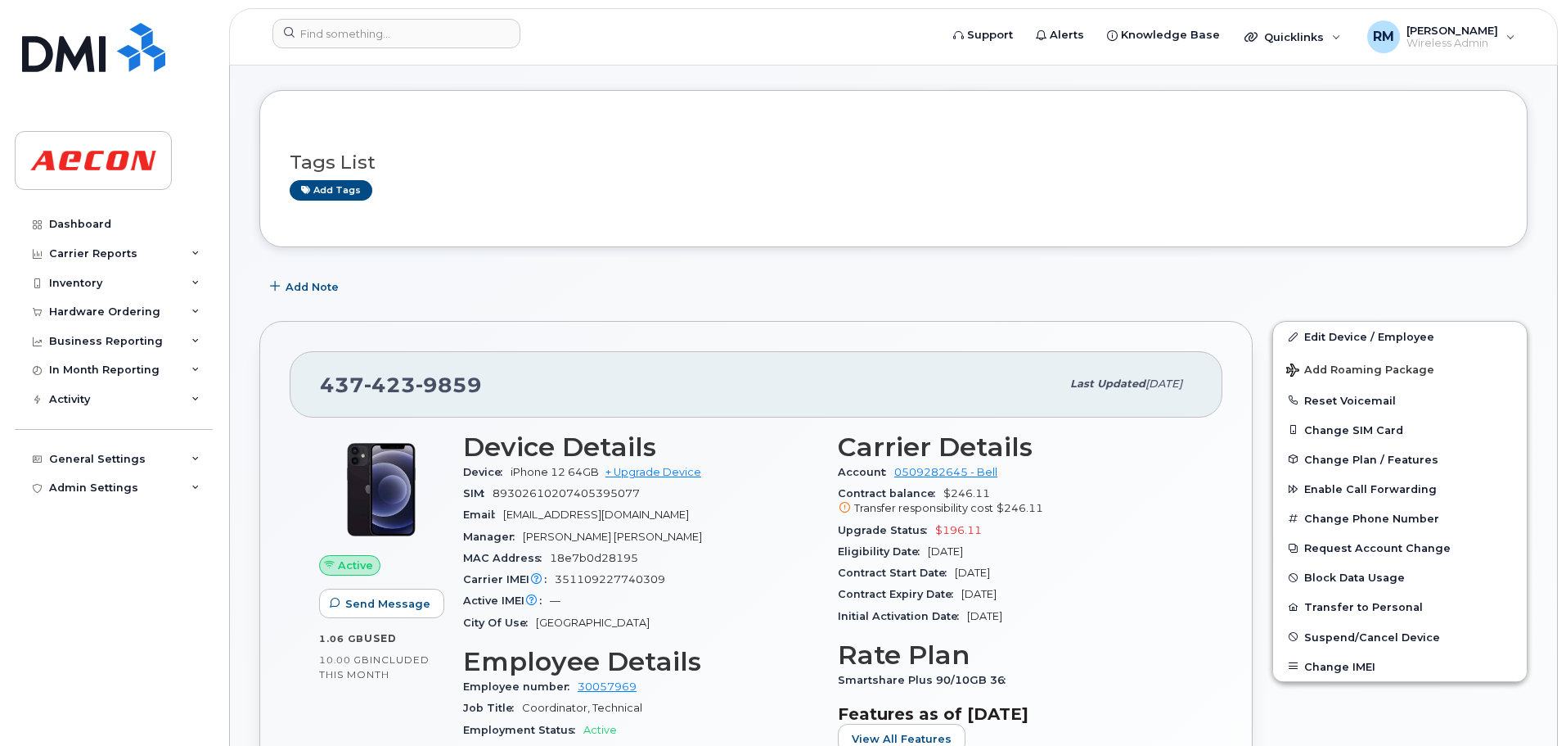
scroll to position [82, 0]
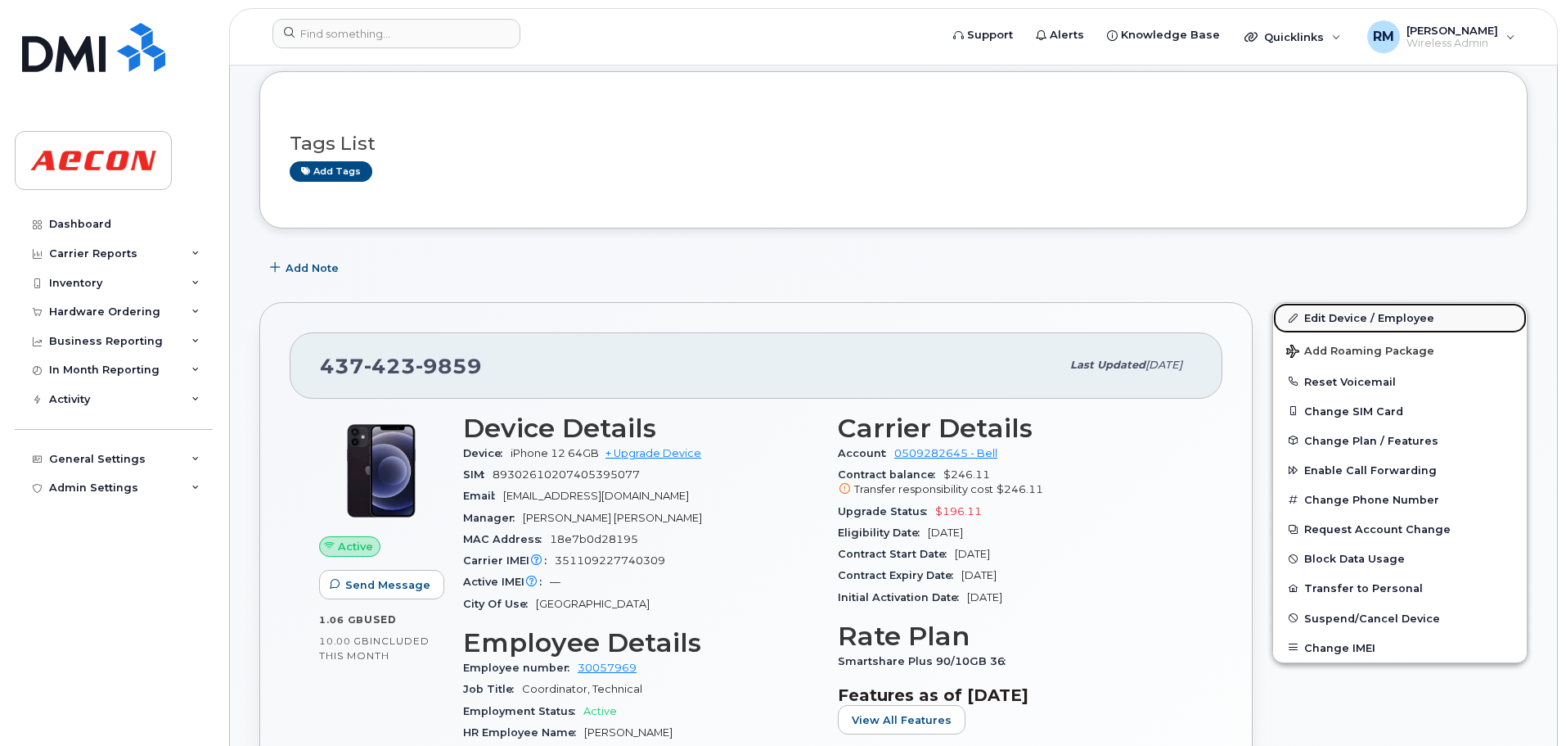
click at [1351, 319] on link "Edit Device / Employee" at bounding box center [1400, 317] width 254 height 29
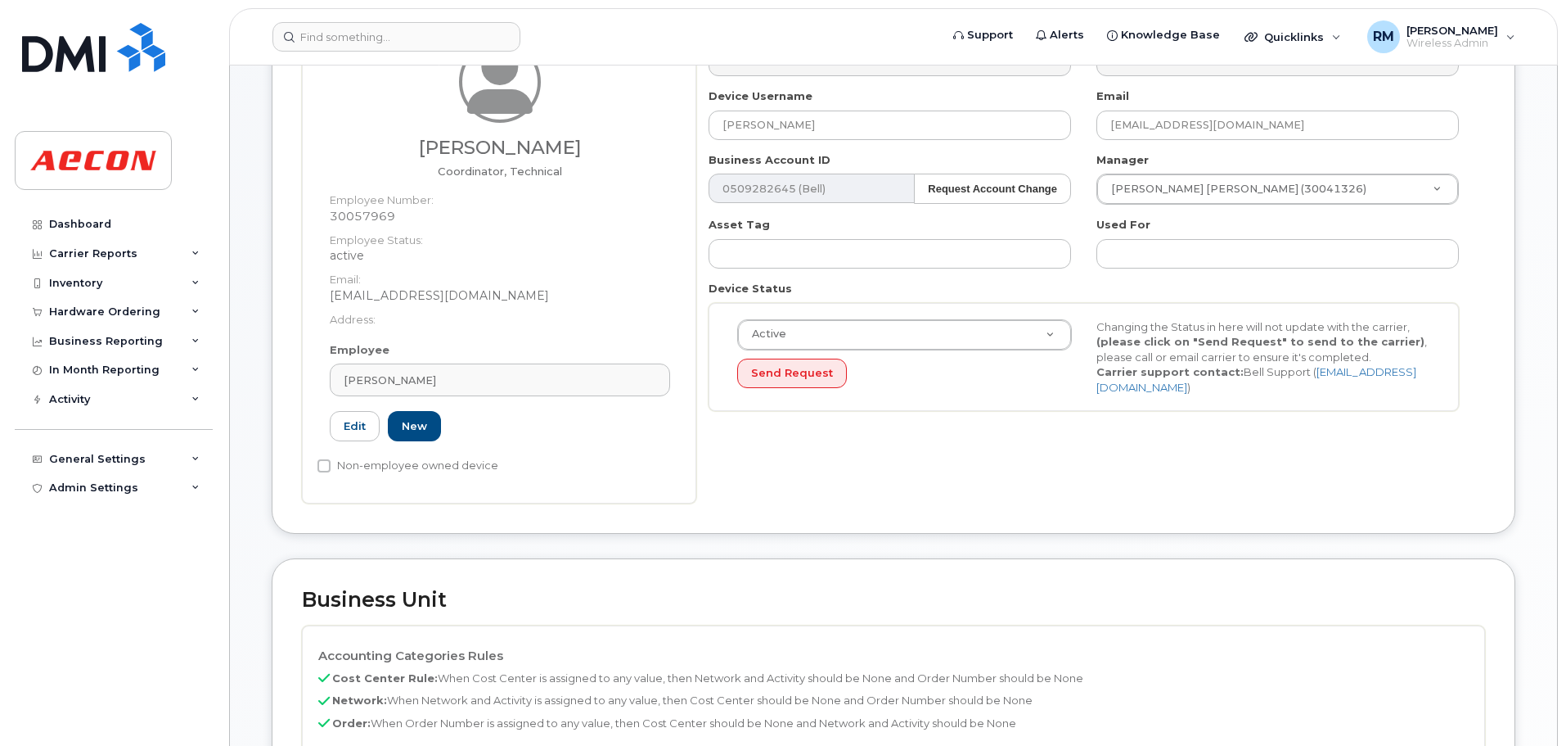
scroll to position [491, 0]
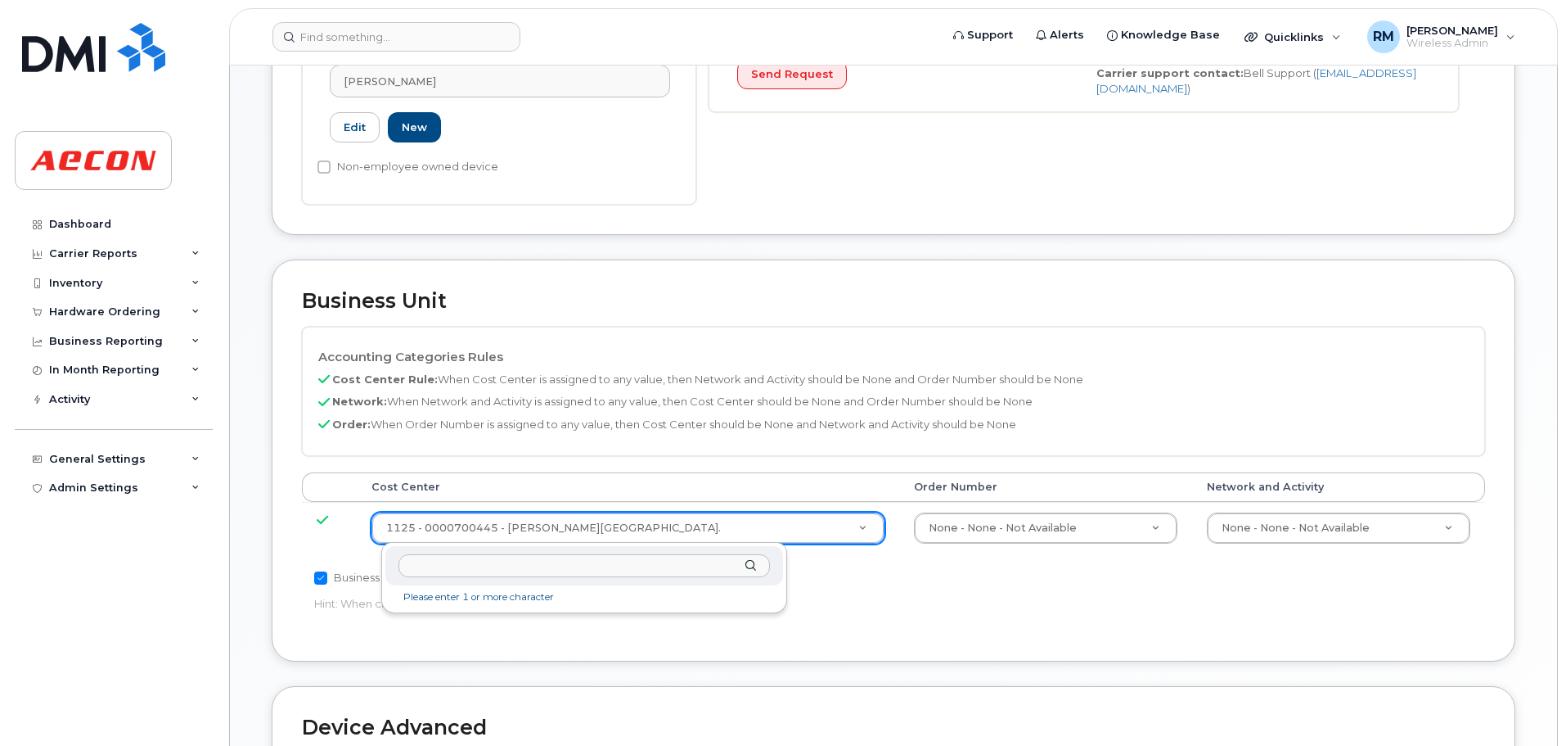
click at [468, 571] on input "text" at bounding box center [585, 566] width 372 height 24
type input "700628"
type input "4766049"
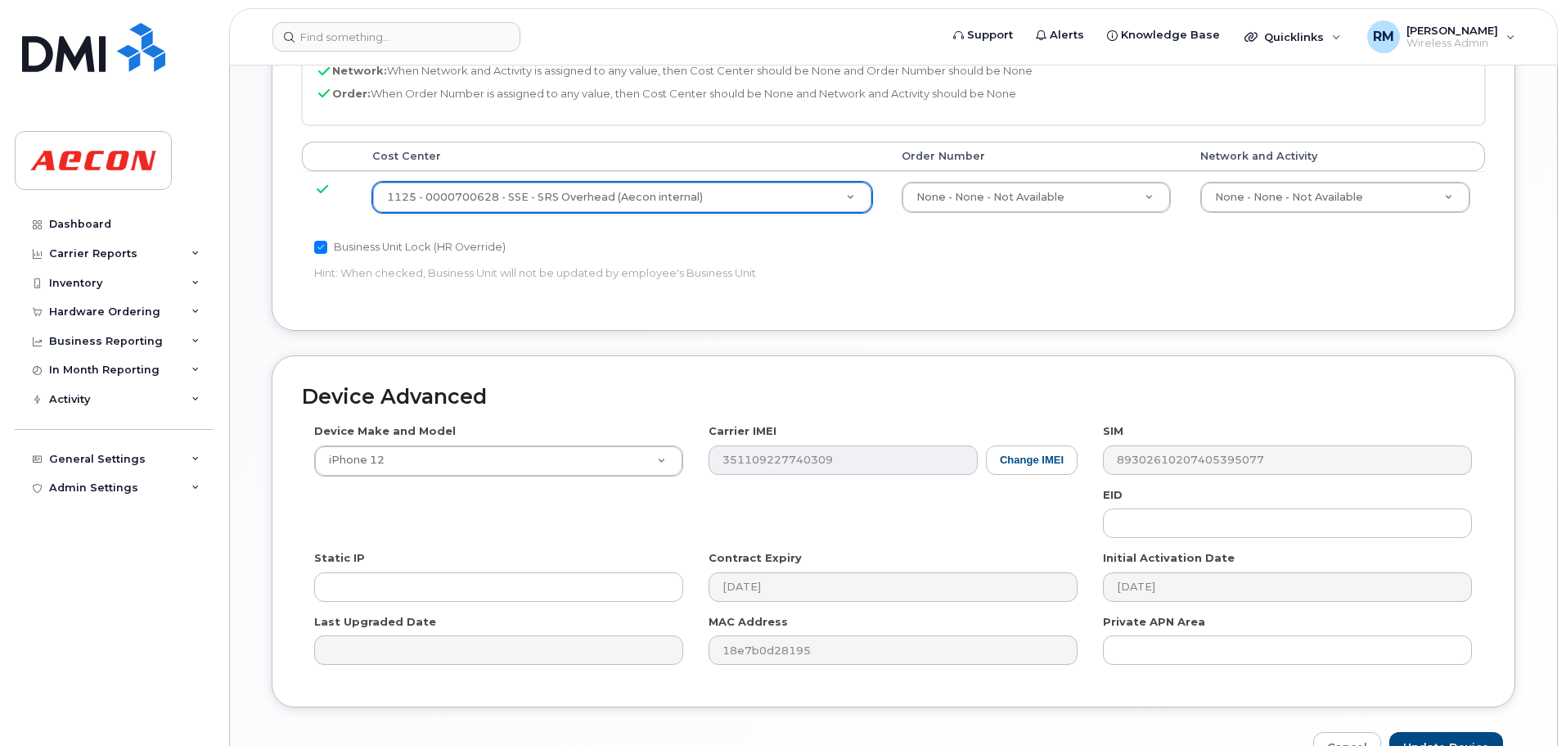
scroll to position [920, 0]
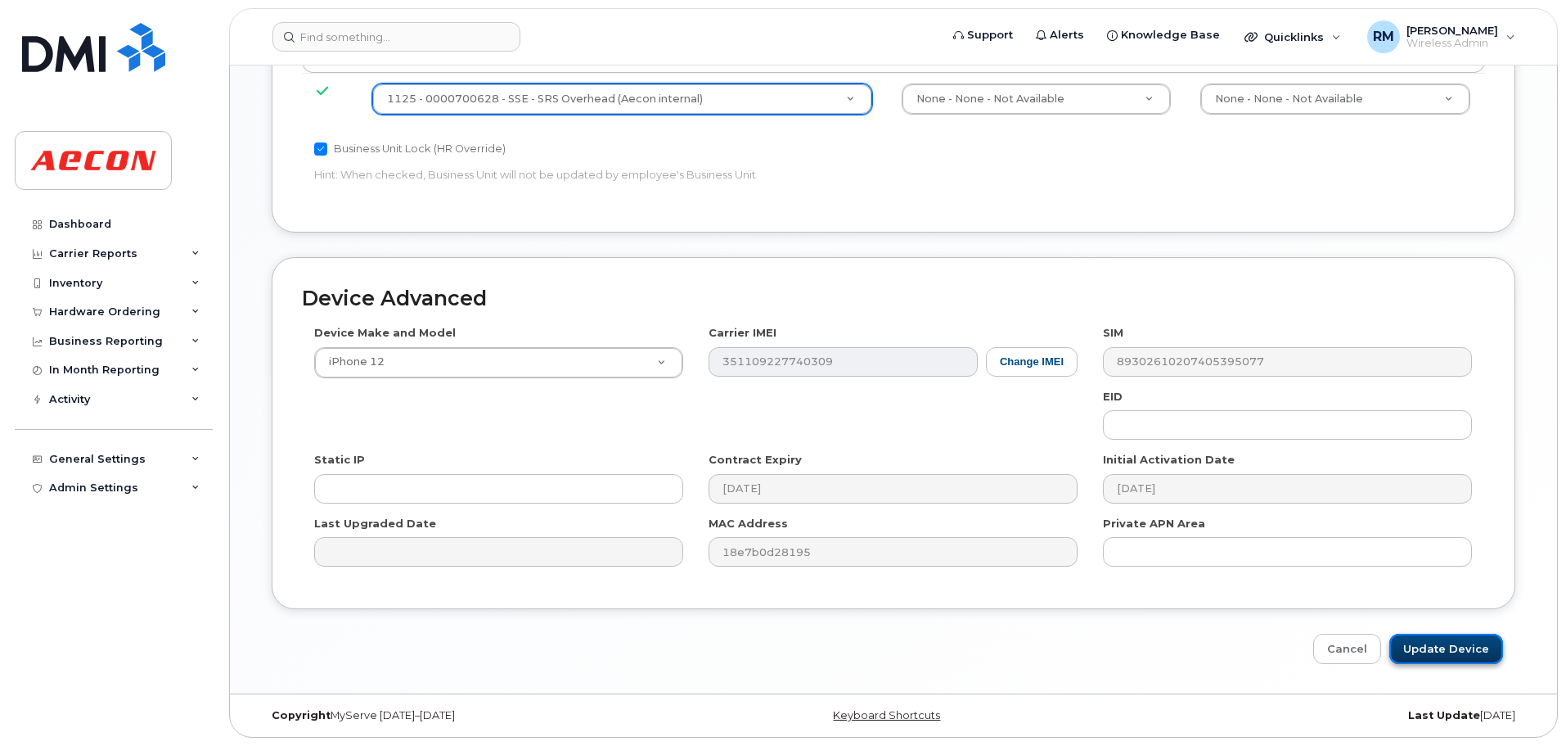
click at [1441, 647] on input "Update Device" at bounding box center [1447, 648] width 114 height 30
type input "Saving..."
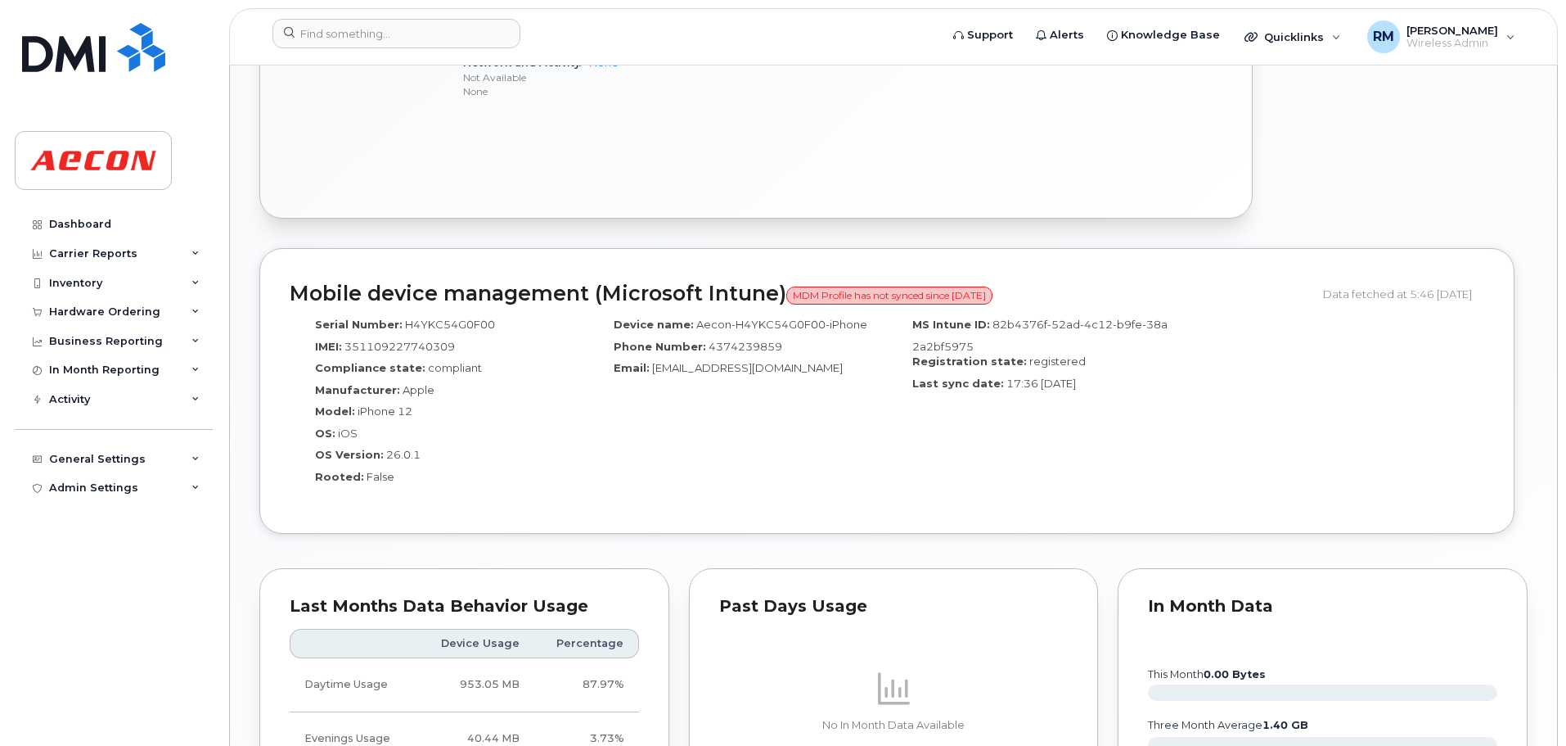
scroll to position [1610, 0]
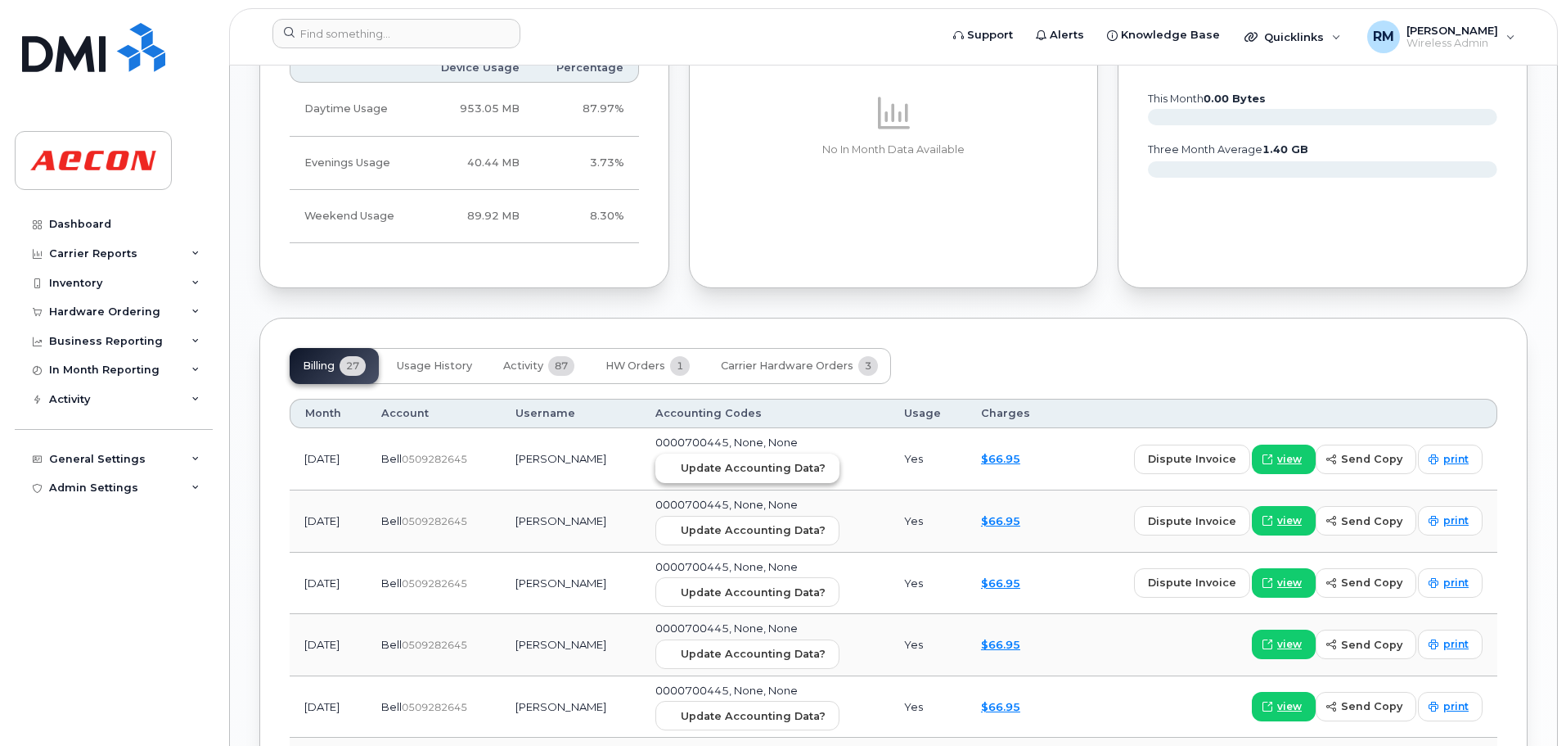
click at [703, 464] on span "Update Accounting Data?" at bounding box center [753, 468] width 145 height 16
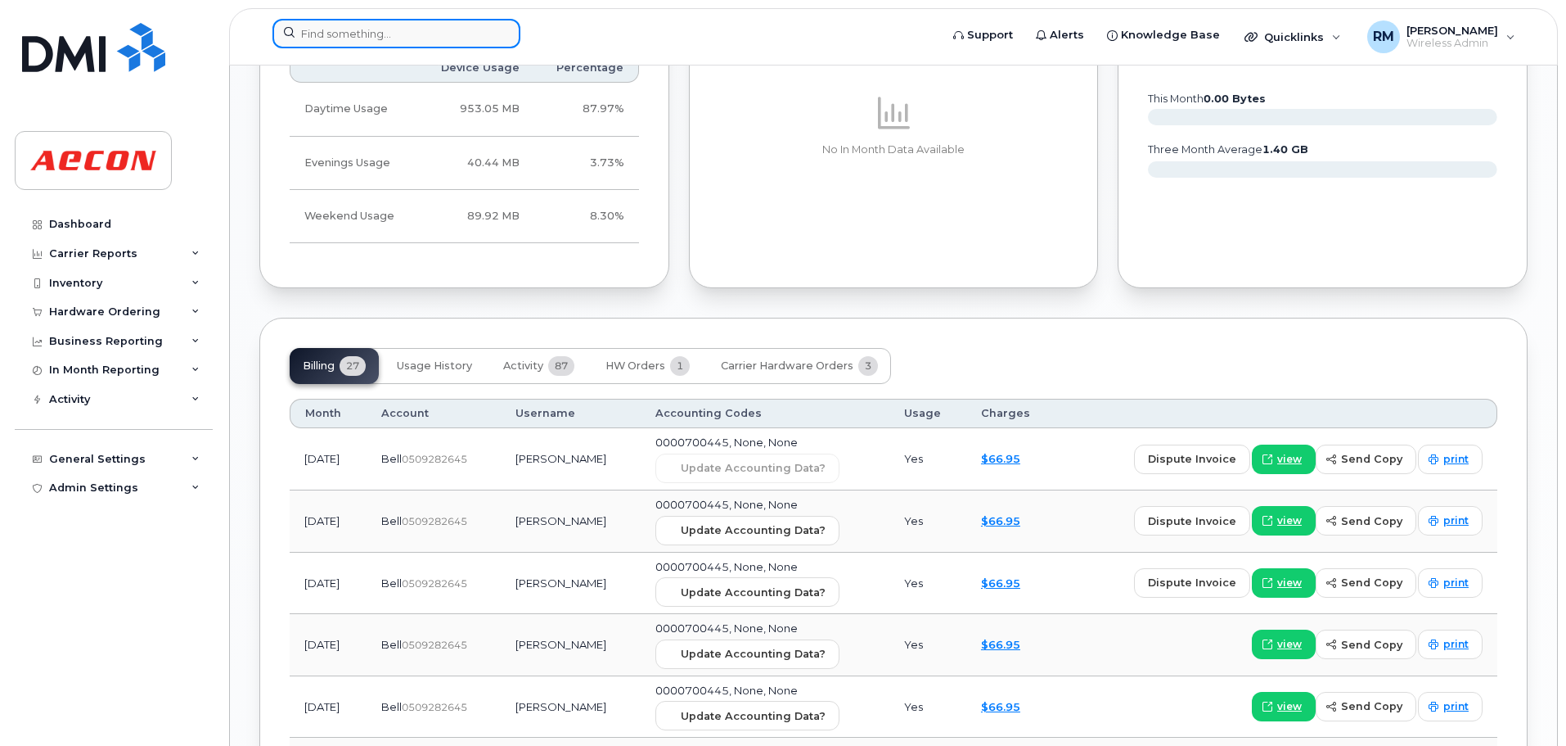
click at [345, 34] on input at bounding box center [397, 33] width 248 height 29
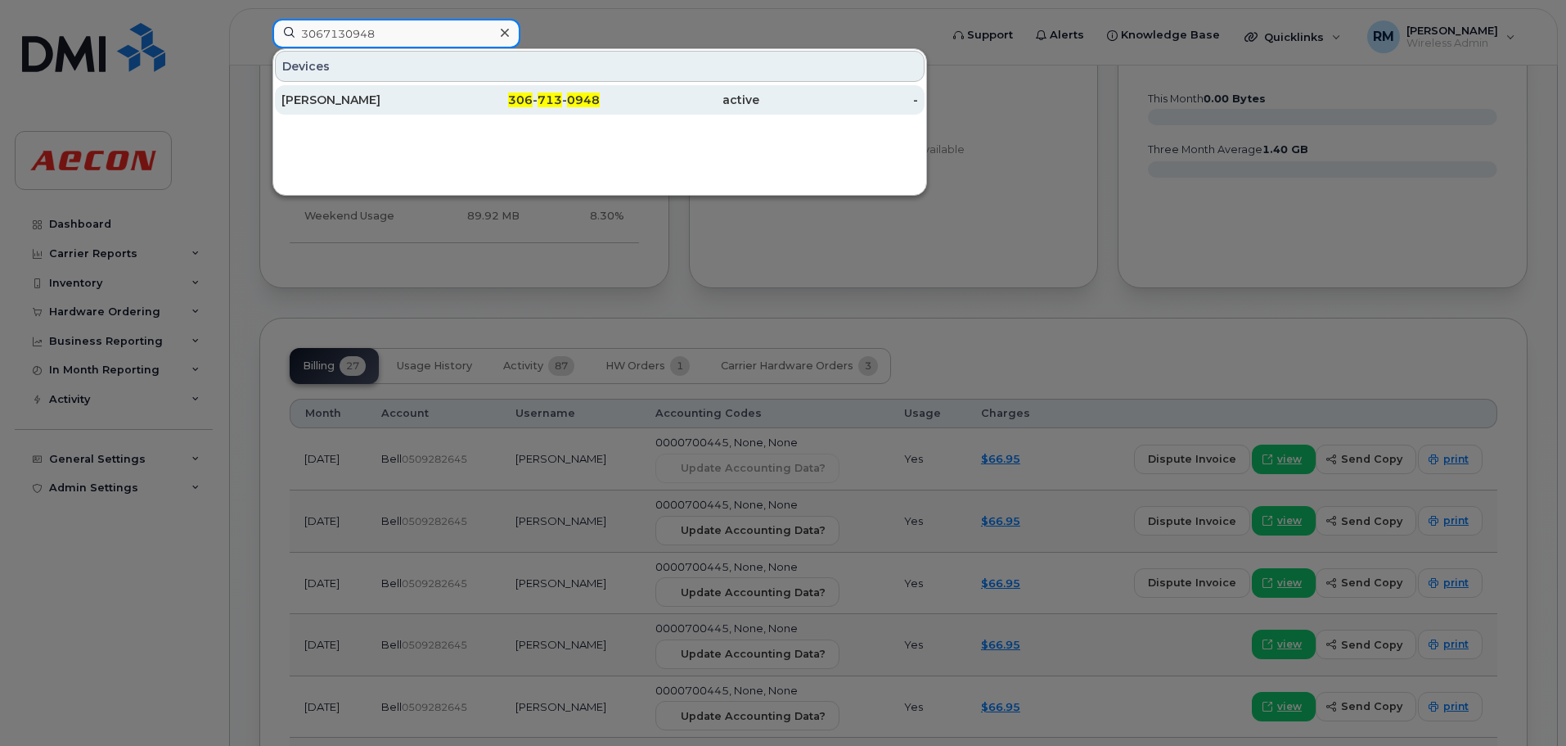
type input "3067130948"
click at [539, 97] on div "306 - 713 - 0948" at bounding box center [521, 100] width 160 height 16
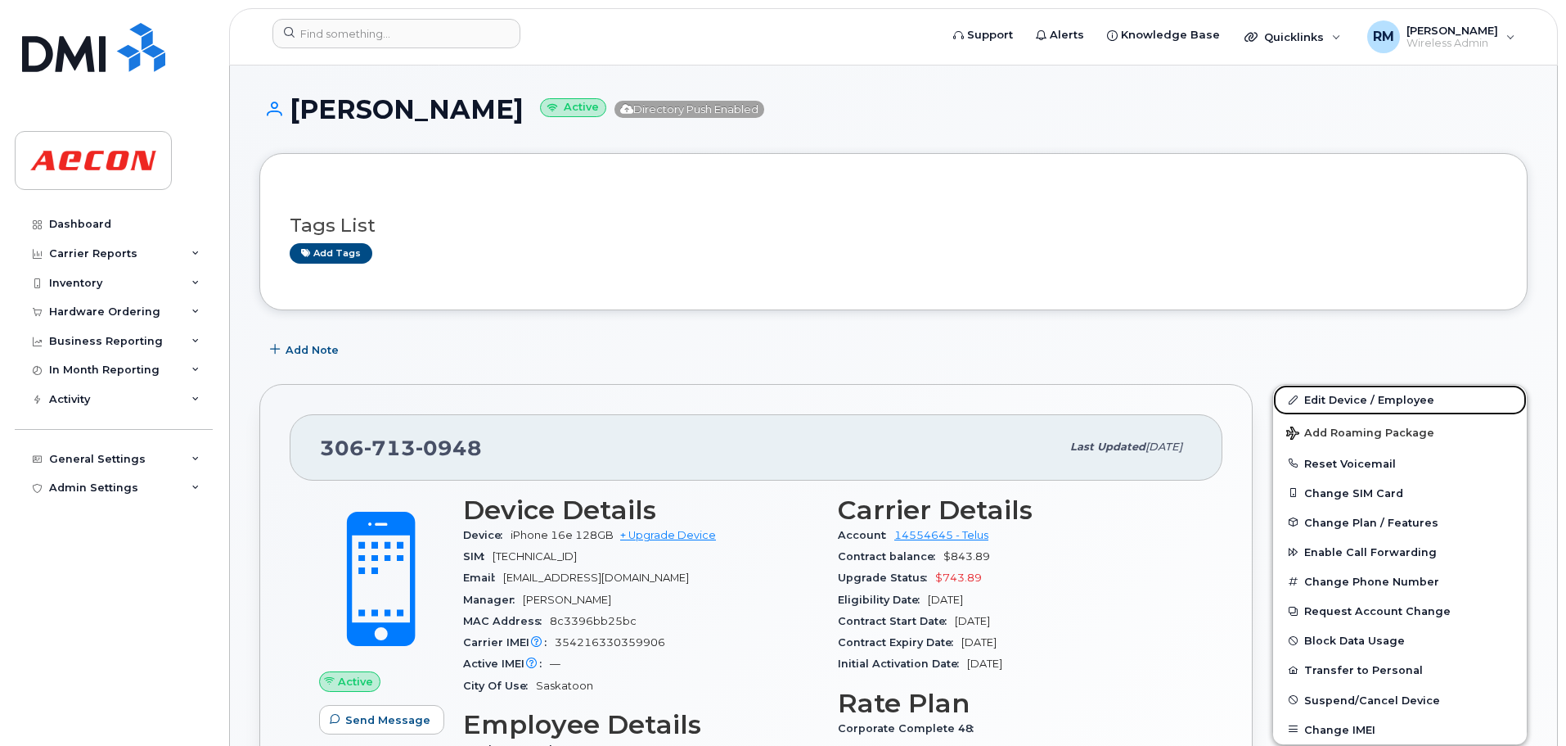
drag, startPoint x: 1334, startPoint y: 399, endPoint x: 998, endPoint y: 401, distance: 335.5
click at [1334, 399] on link "Edit Device / Employee" at bounding box center [1400, 399] width 254 height 29
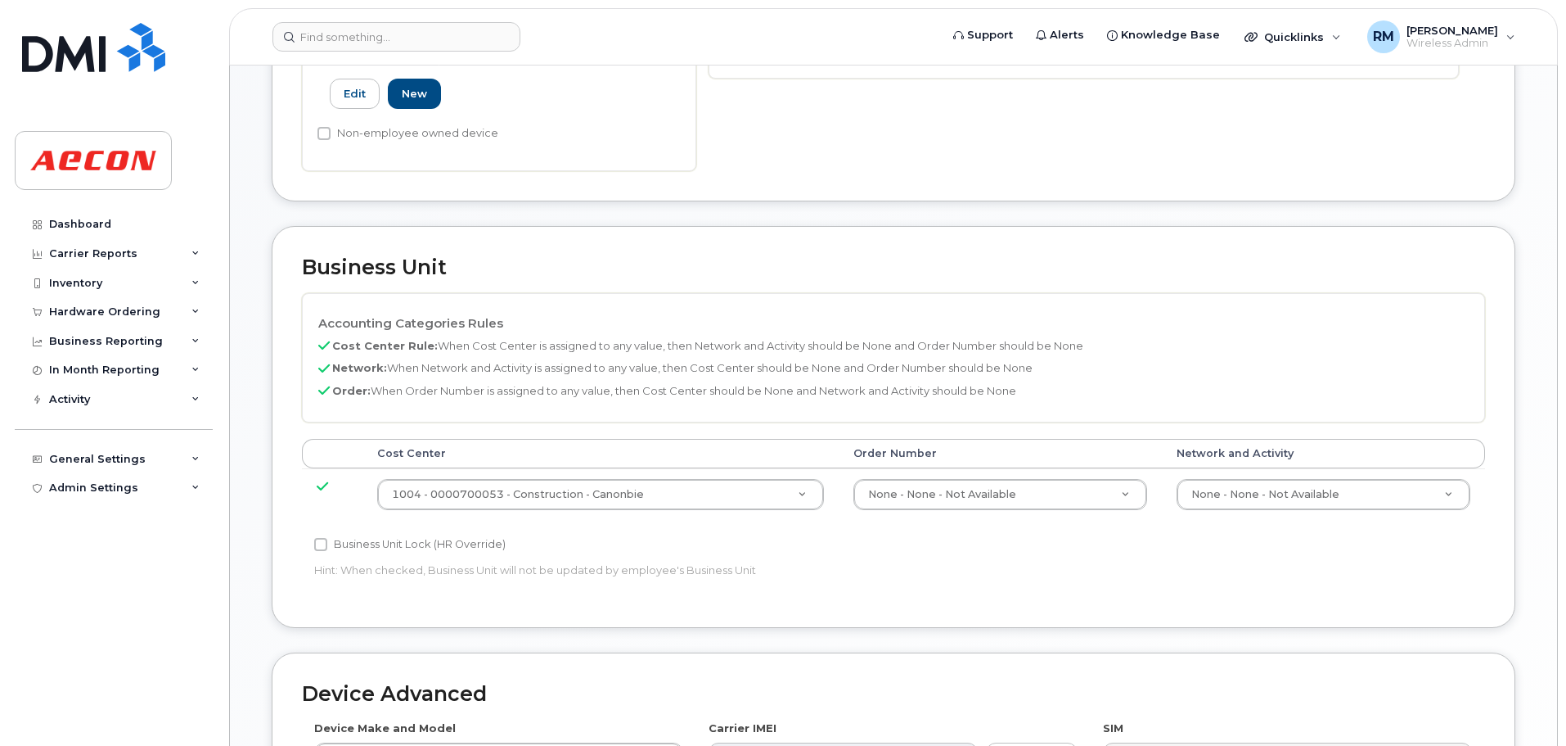
scroll to position [655, 0]
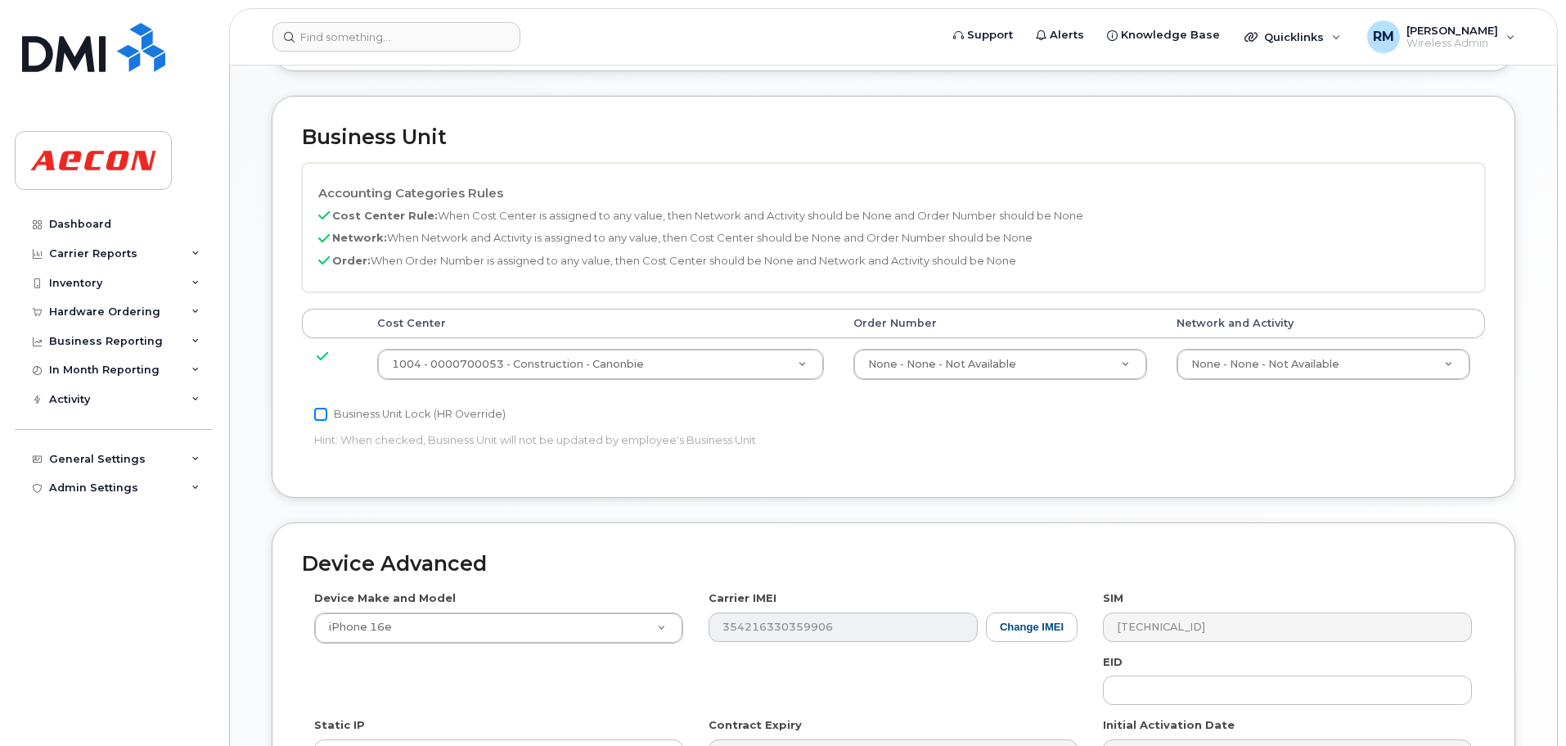
click at [316, 413] on input "Business Unit Lock (HR Override)" at bounding box center [320, 414] width 13 height 13
checkbox input "true"
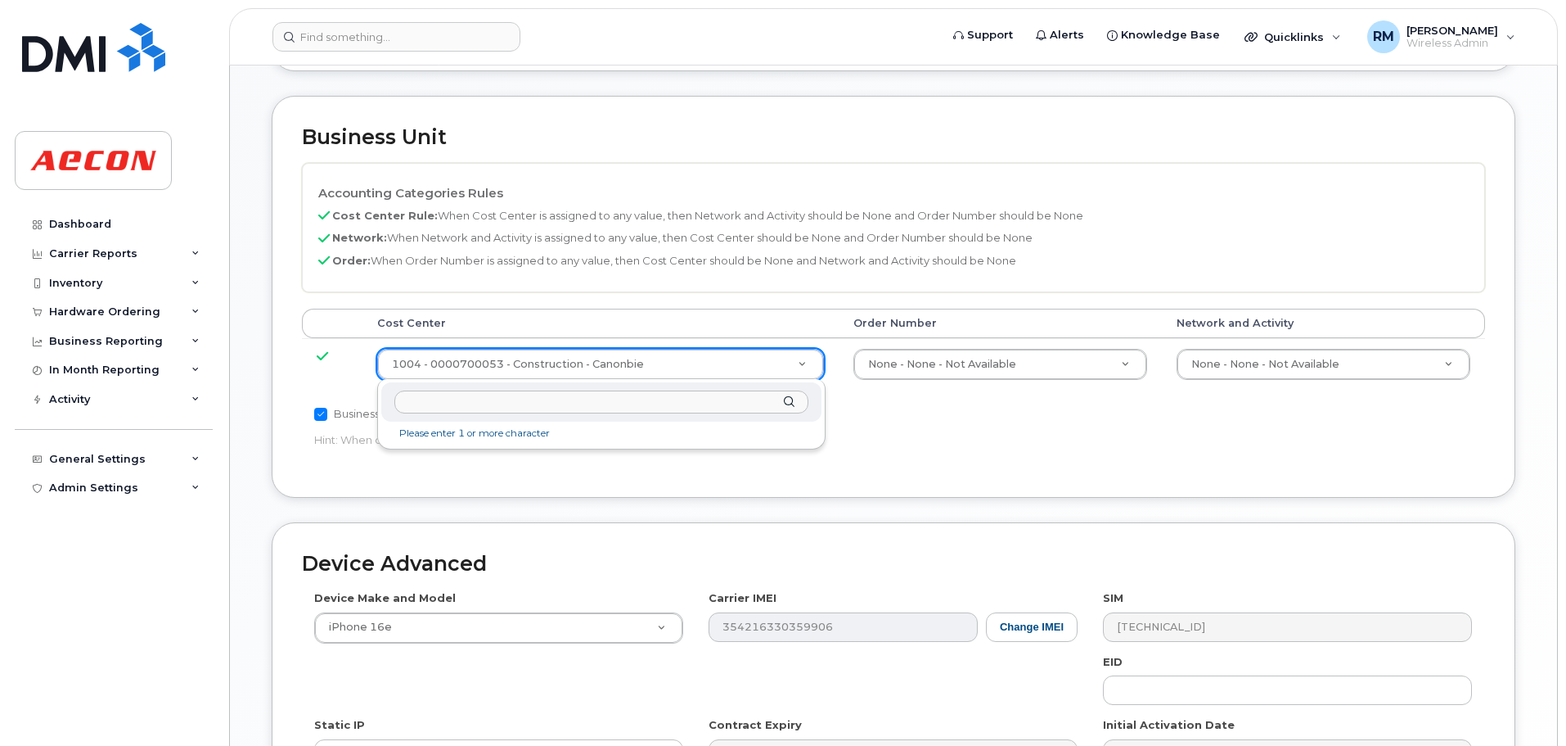
click at [502, 405] on input "text" at bounding box center [601, 402] width 414 height 24
type input "NONE"
type input "289660"
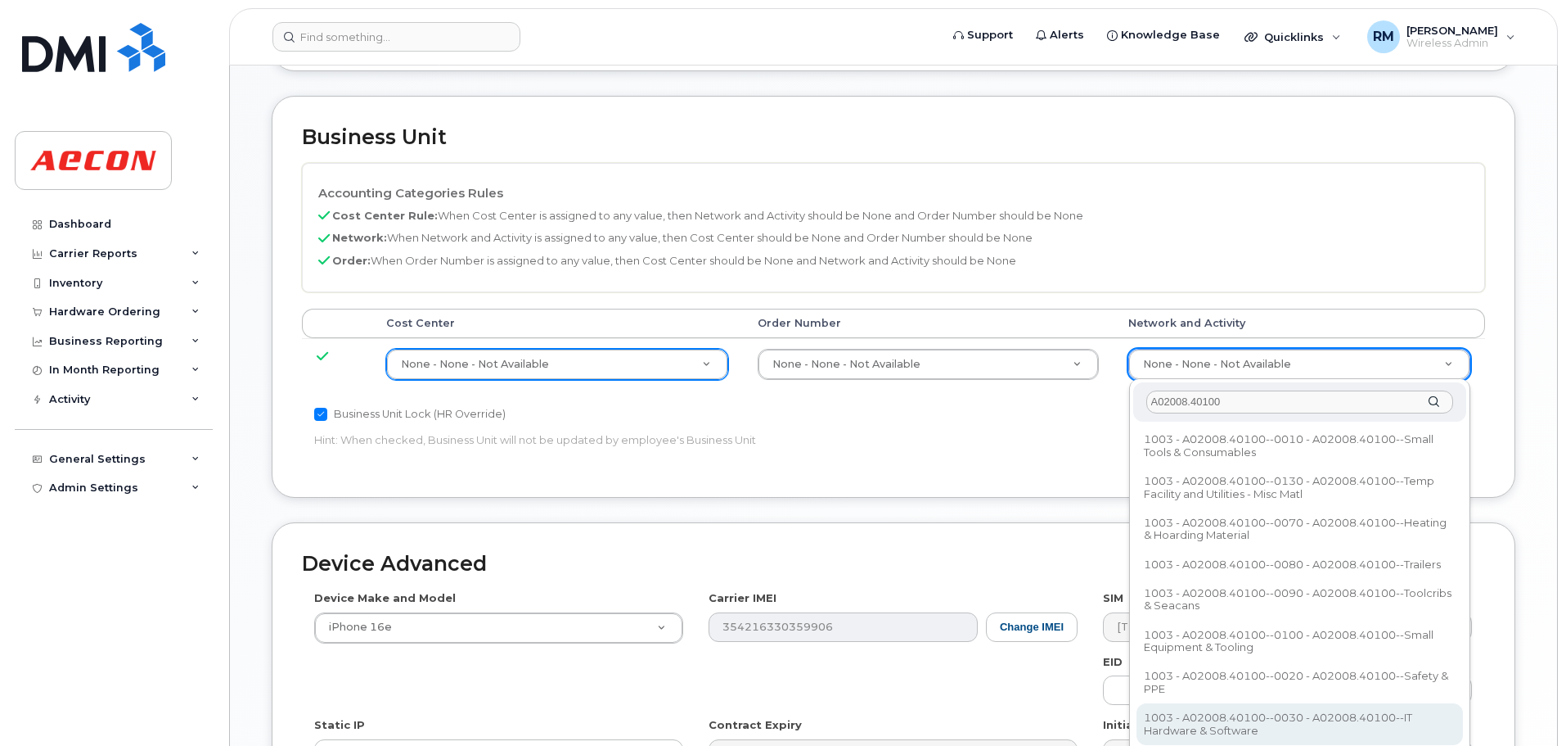
type input "A02008.40100"
type input "29321587"
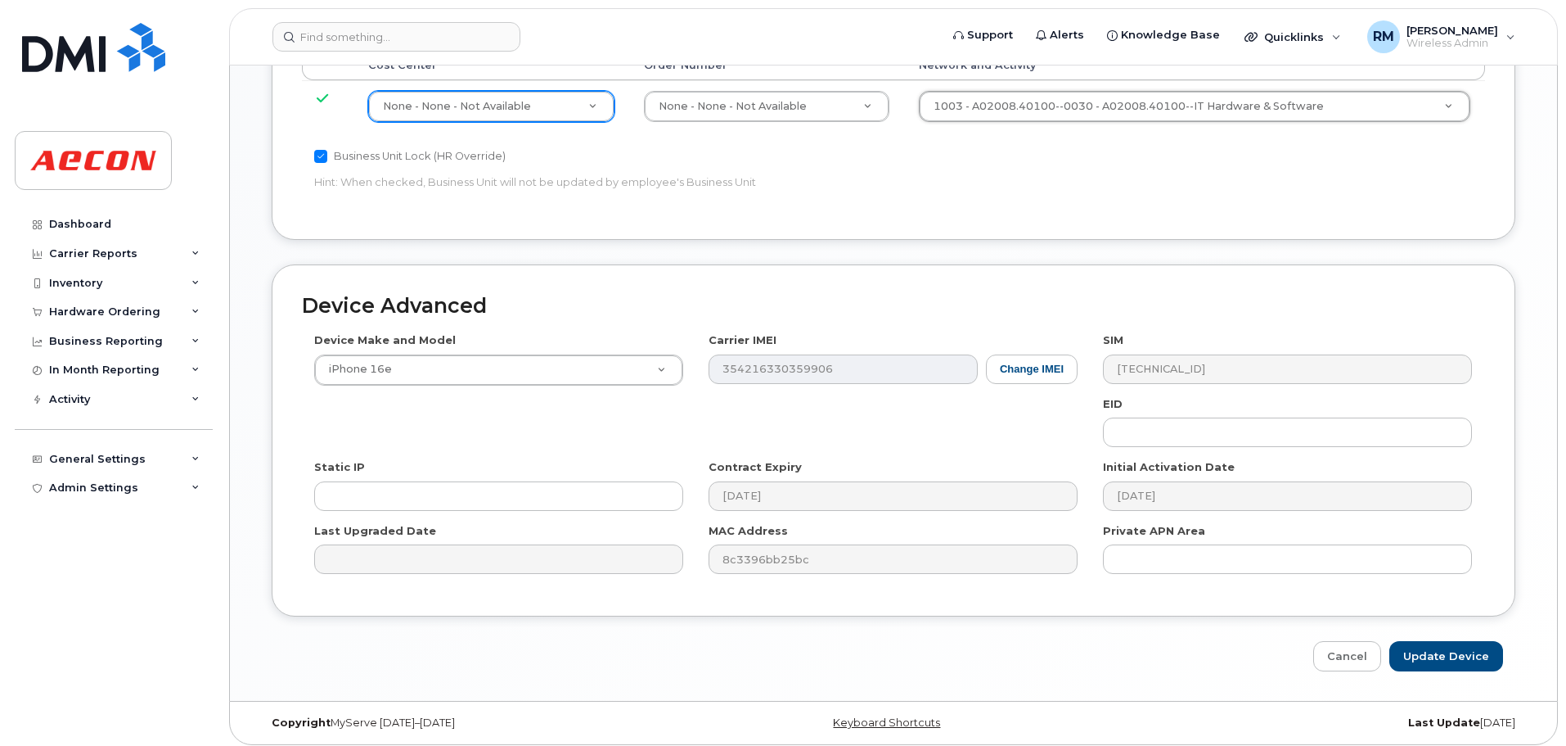
scroll to position [920, 0]
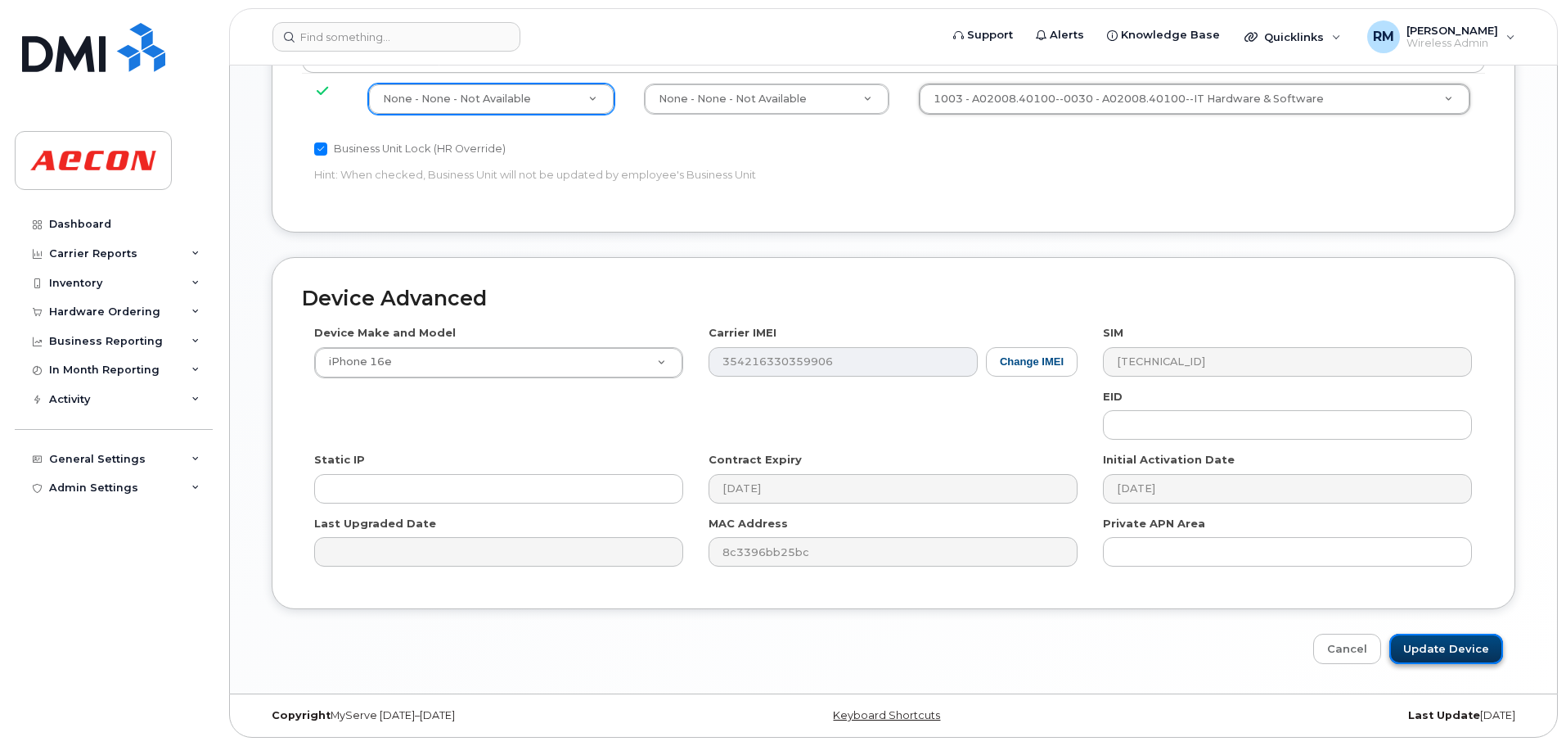
click at [1416, 647] on input "Update Device" at bounding box center [1447, 648] width 114 height 30
type input "Saving..."
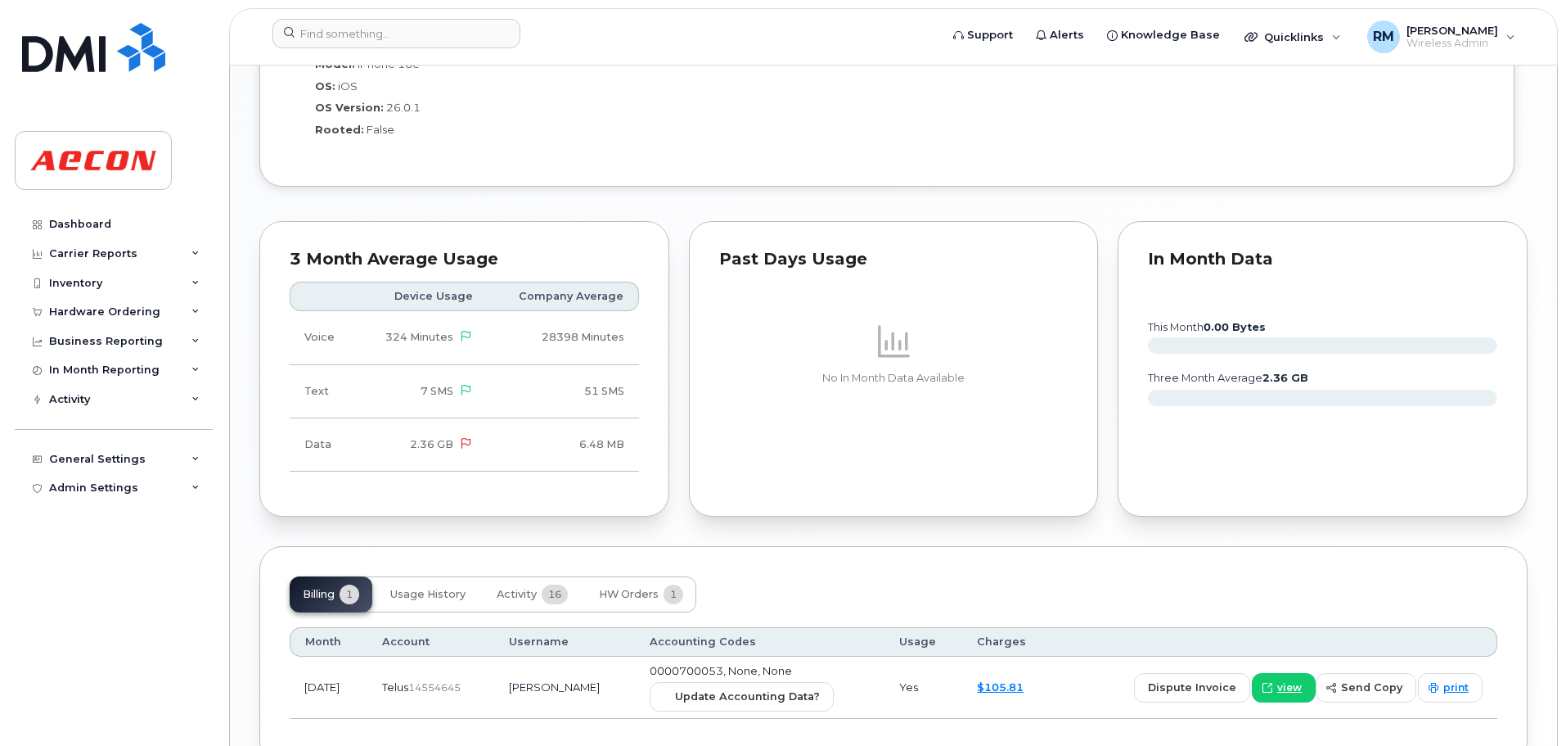
scroll to position [1481, 0]
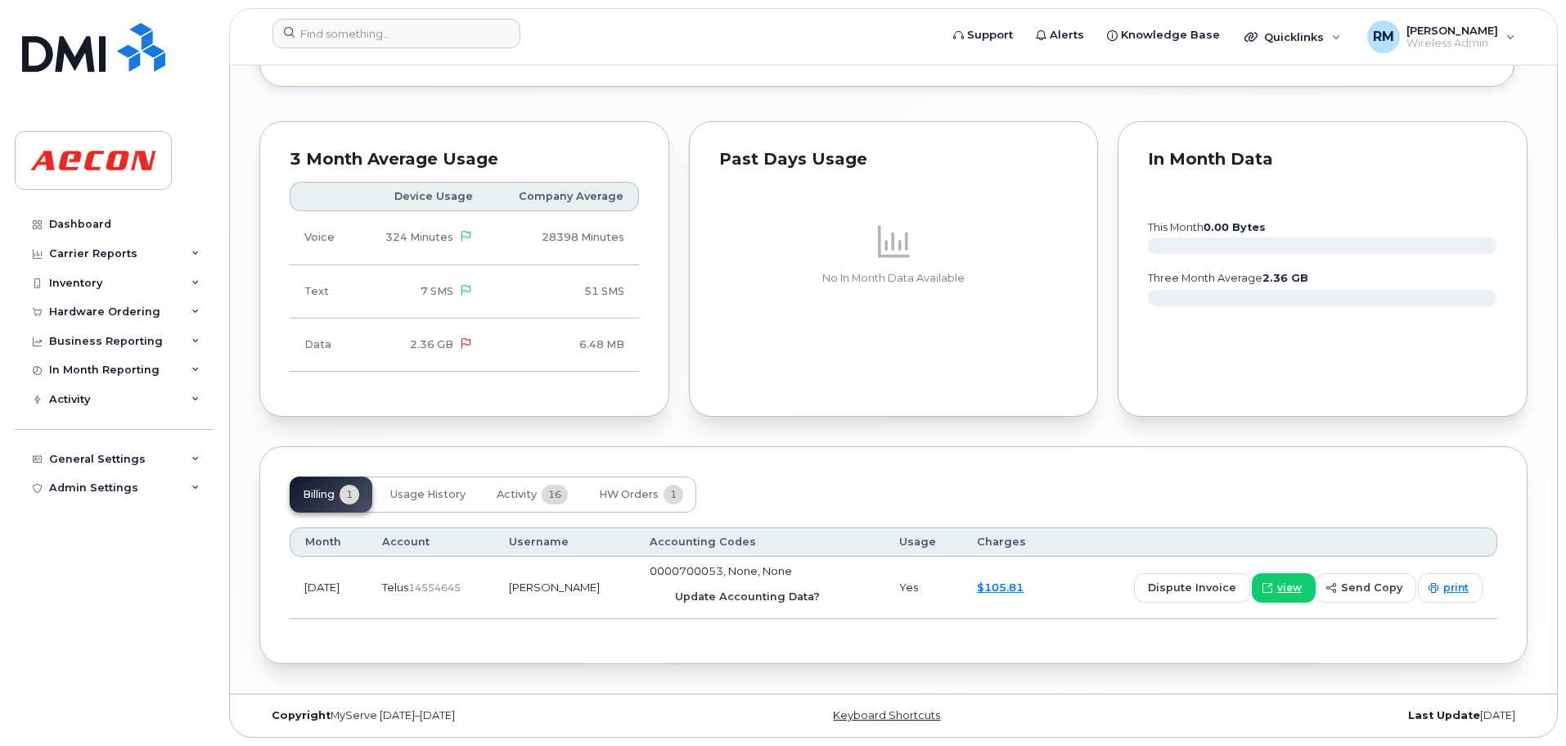
drag, startPoint x: 717, startPoint y: 597, endPoint x: 850, endPoint y: 70, distance: 542.9
click at [717, 597] on span "Update Accounting Data?" at bounding box center [747, 596] width 145 height 16
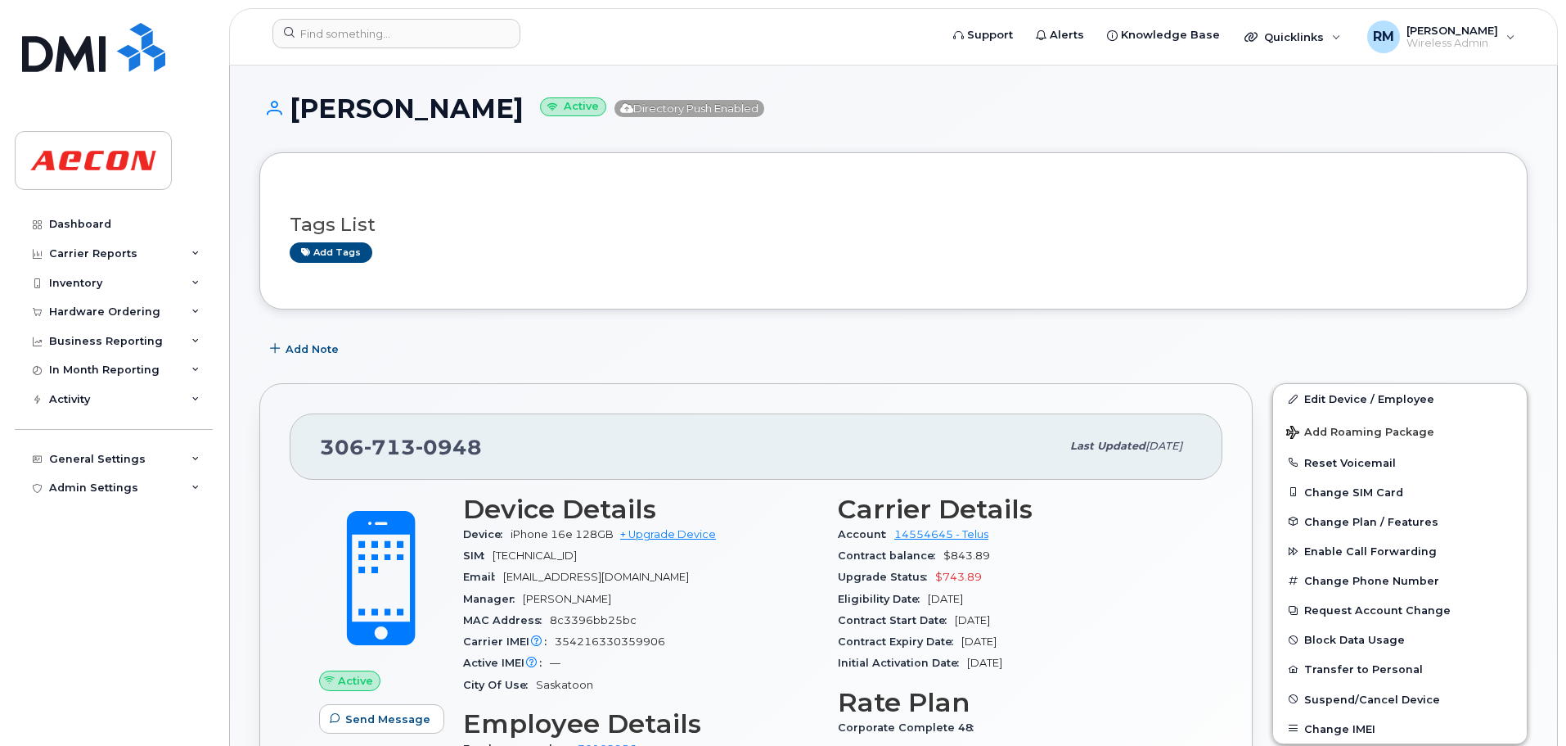
scroll to position [0, 0]
click at [361, 26] on input at bounding box center [397, 33] width 248 height 29
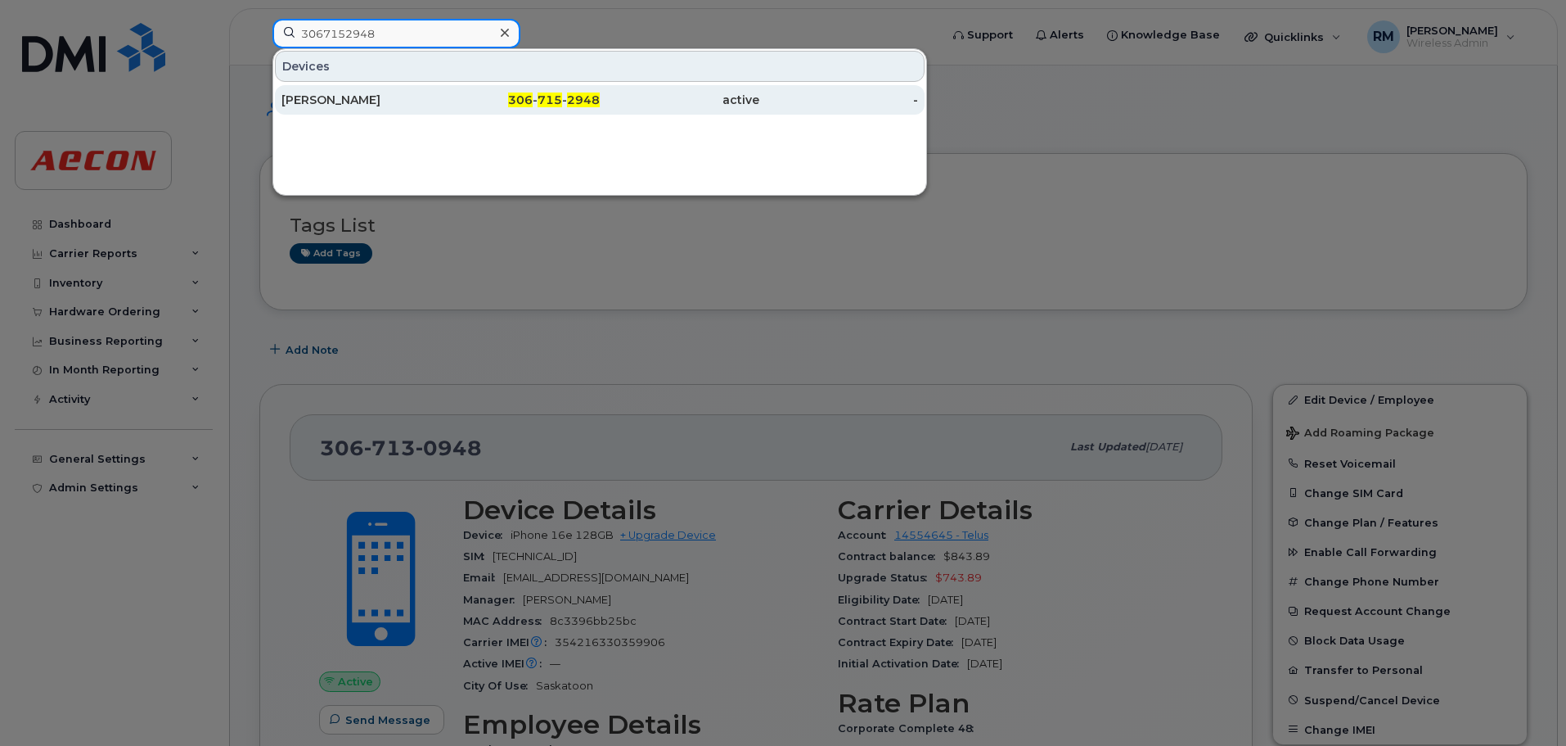
type input "3067152948"
click at [565, 97] on div "306 - 715 - 2948" at bounding box center [521, 100] width 160 height 16
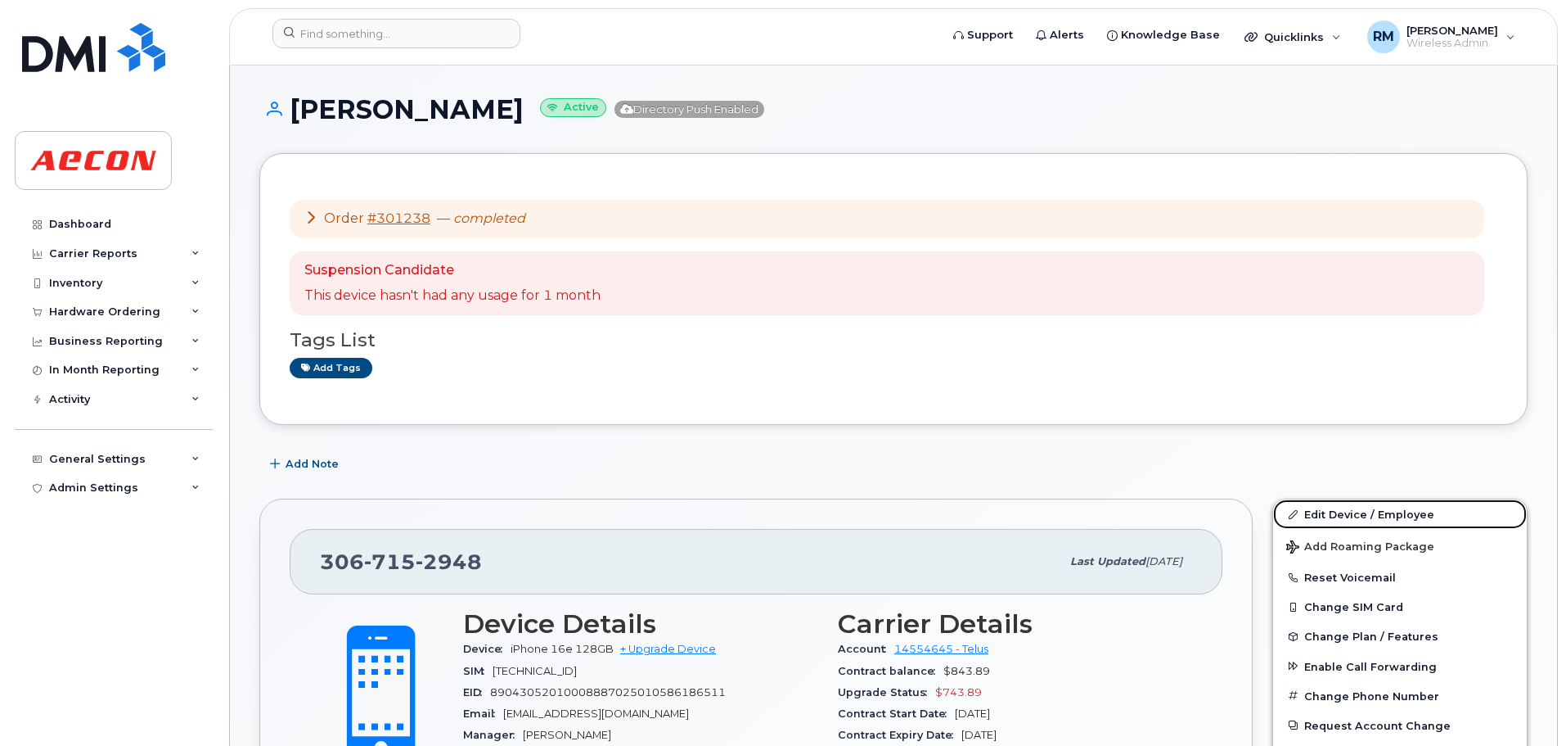
drag, startPoint x: 1326, startPoint y: 512, endPoint x: 916, endPoint y: 462, distance: 413.0
click at [1324, 511] on link "Edit Device / Employee" at bounding box center [1400, 513] width 254 height 29
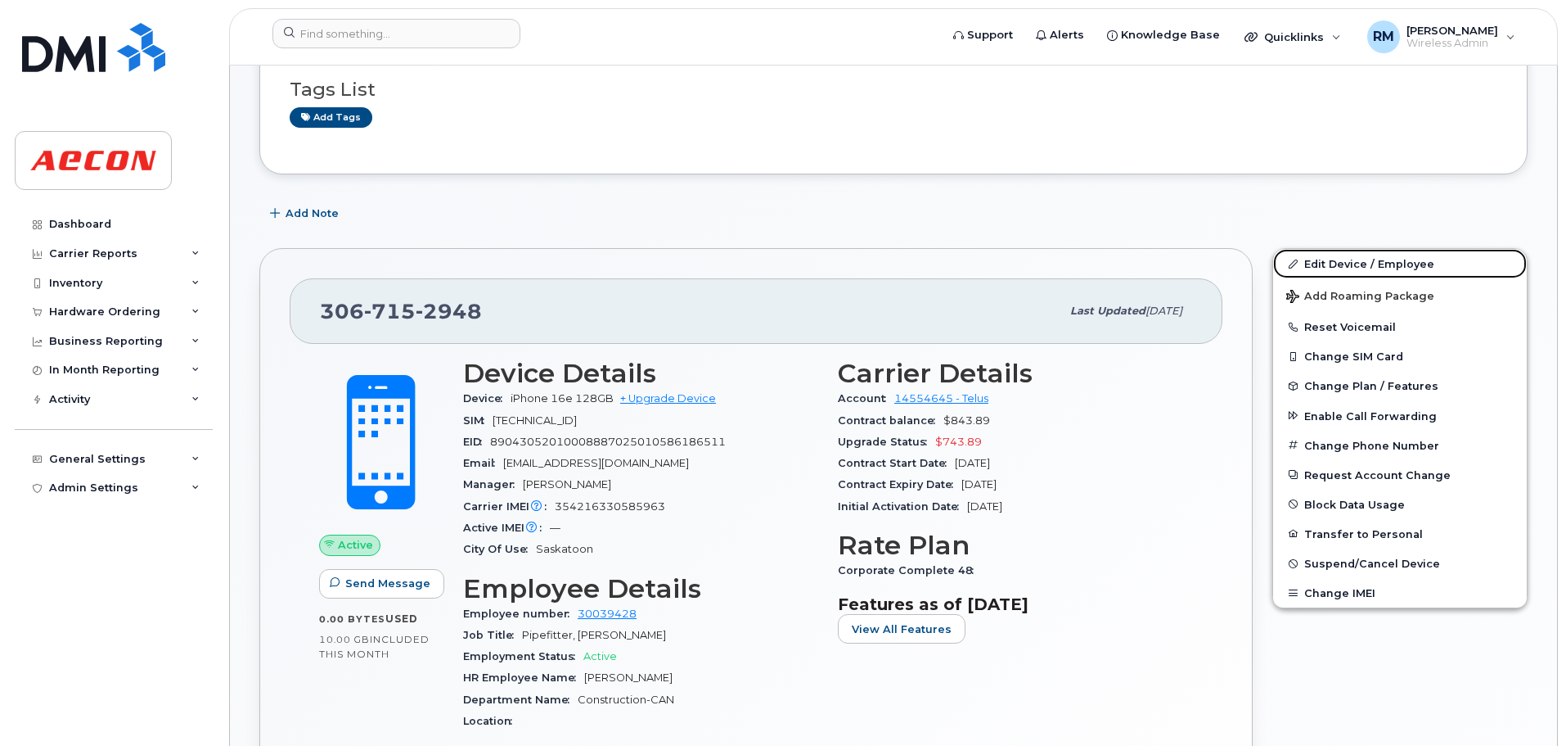
scroll to position [409, 0]
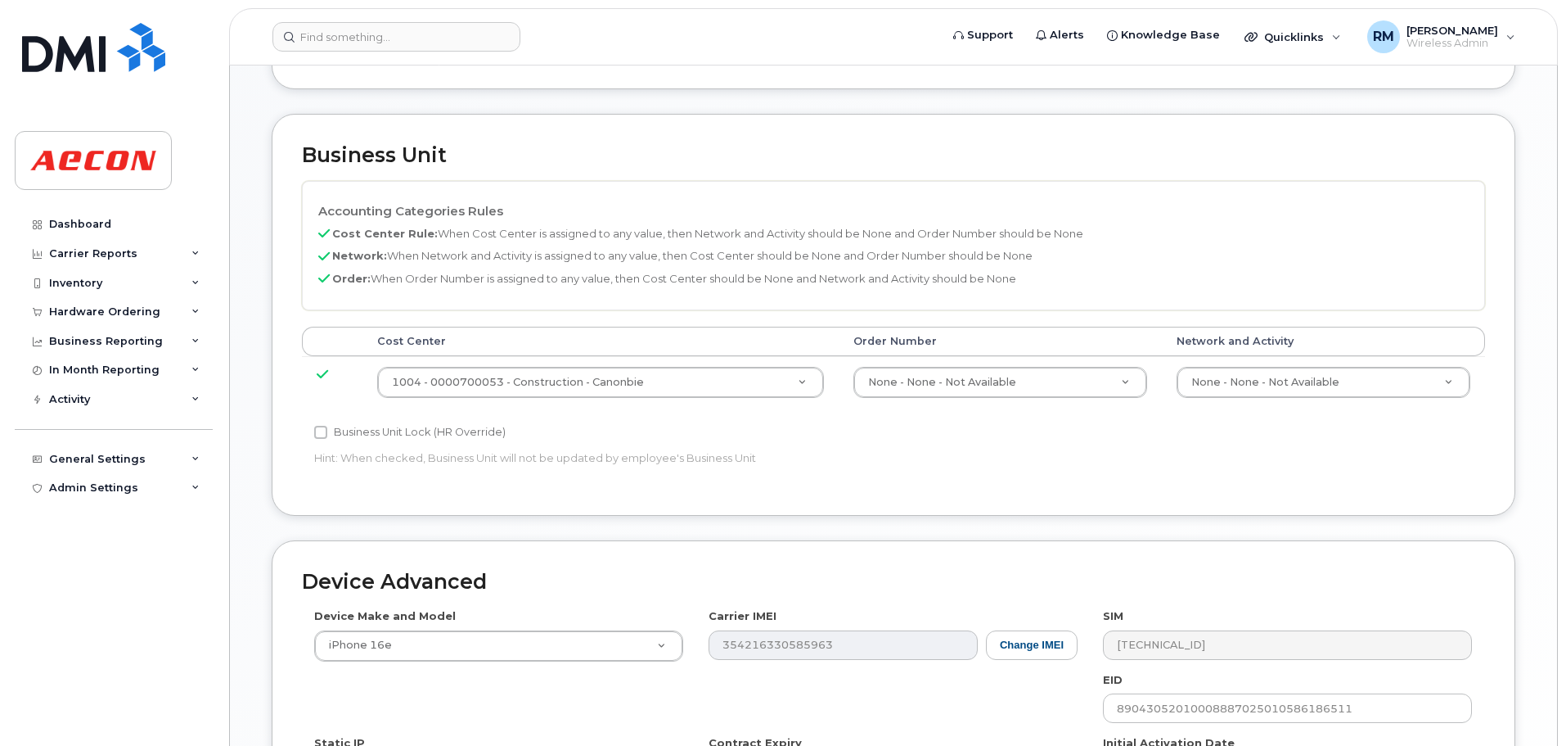
scroll to position [737, 0]
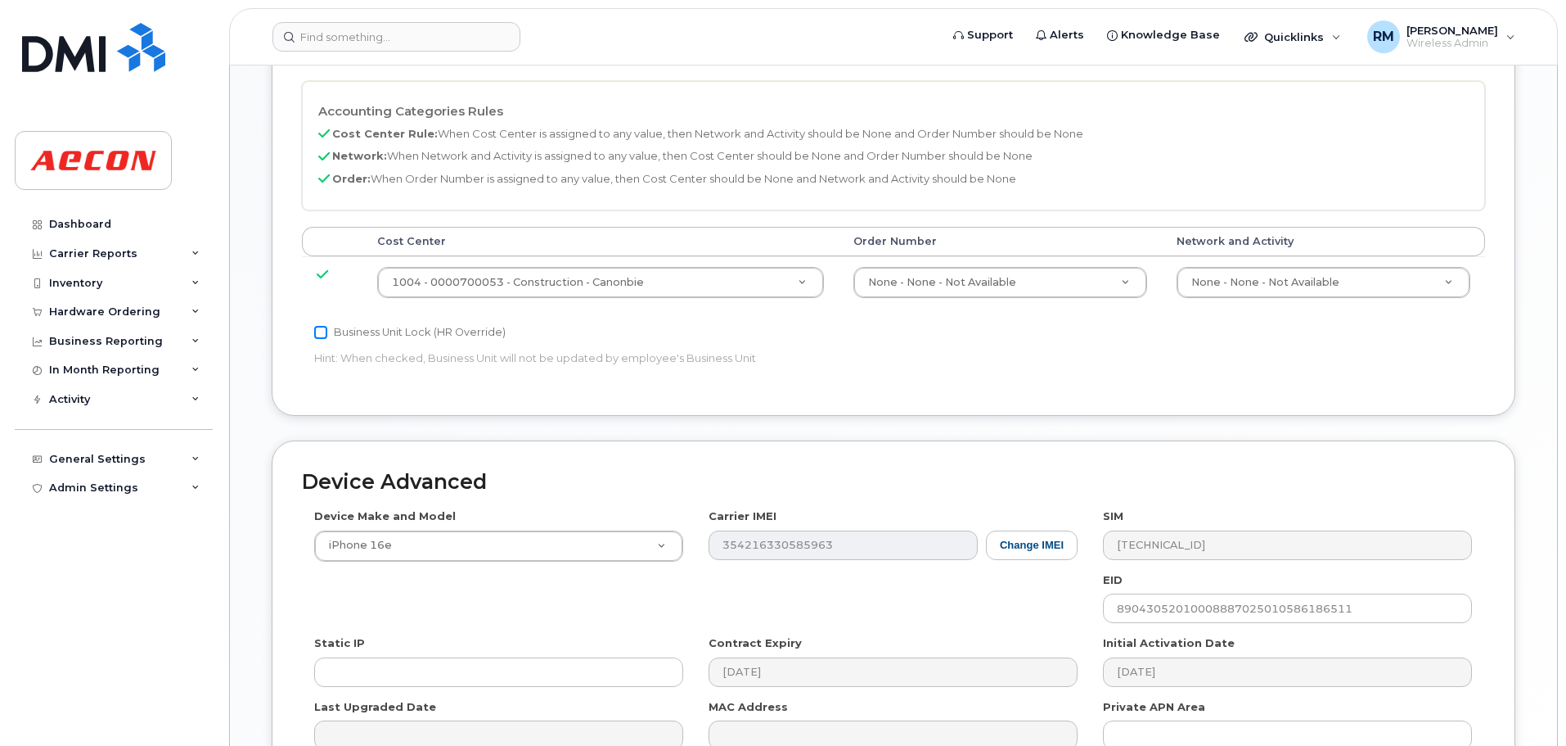
click at [322, 334] on input "Business Unit Lock (HR Override)" at bounding box center [320, 332] width 13 height 13
checkbox input "true"
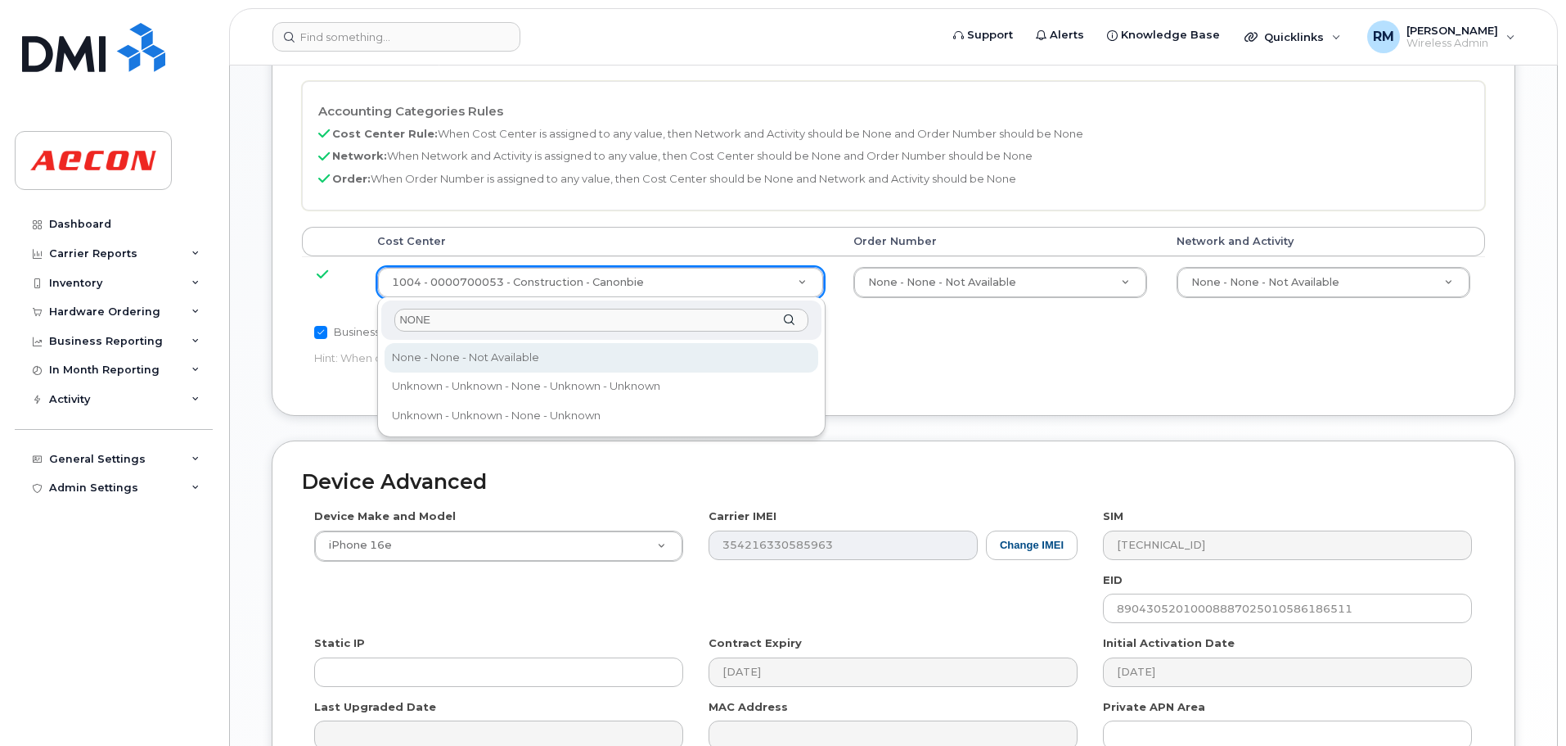
type input "NONE"
type input "289660"
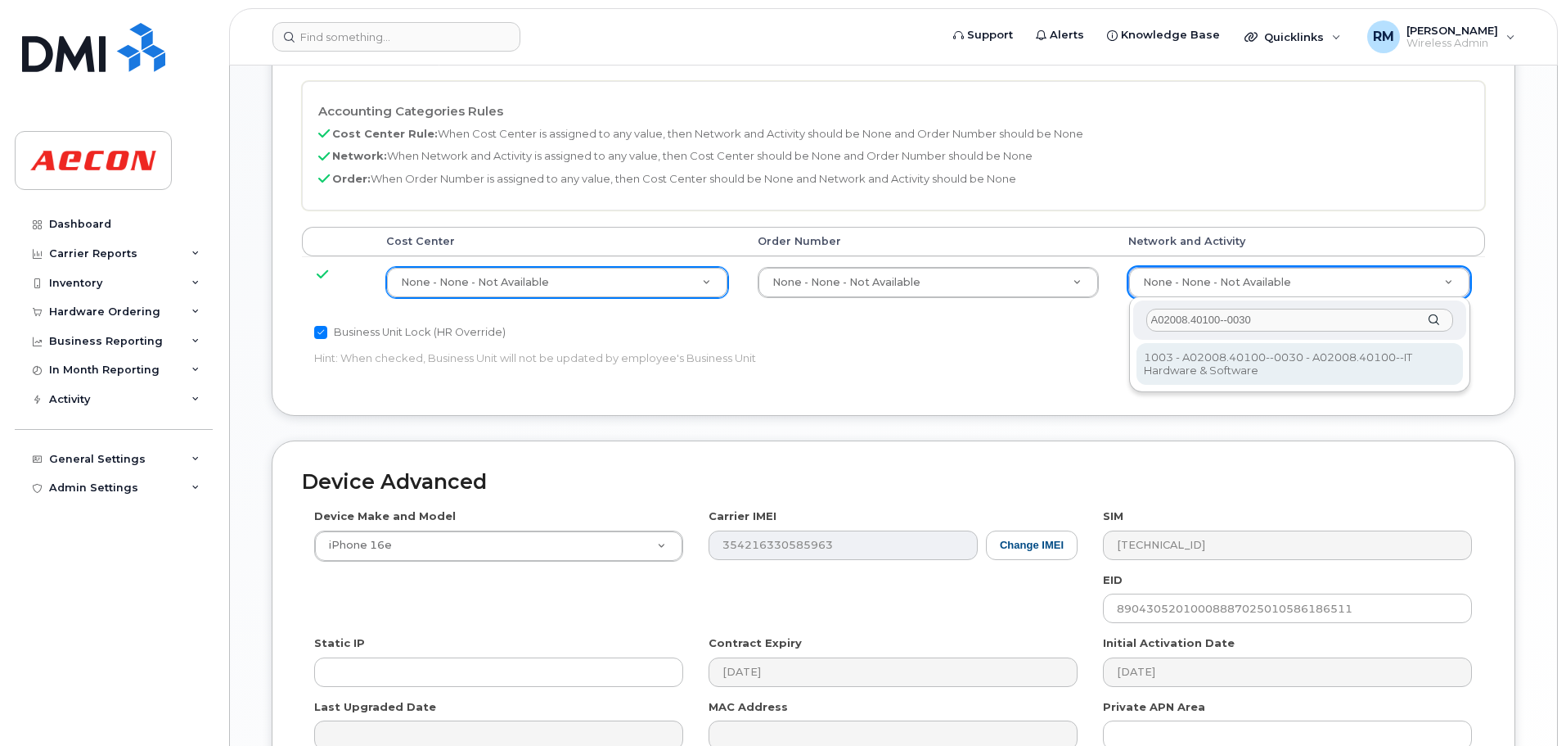
type input "A02008.40100--0030"
type input "29321587"
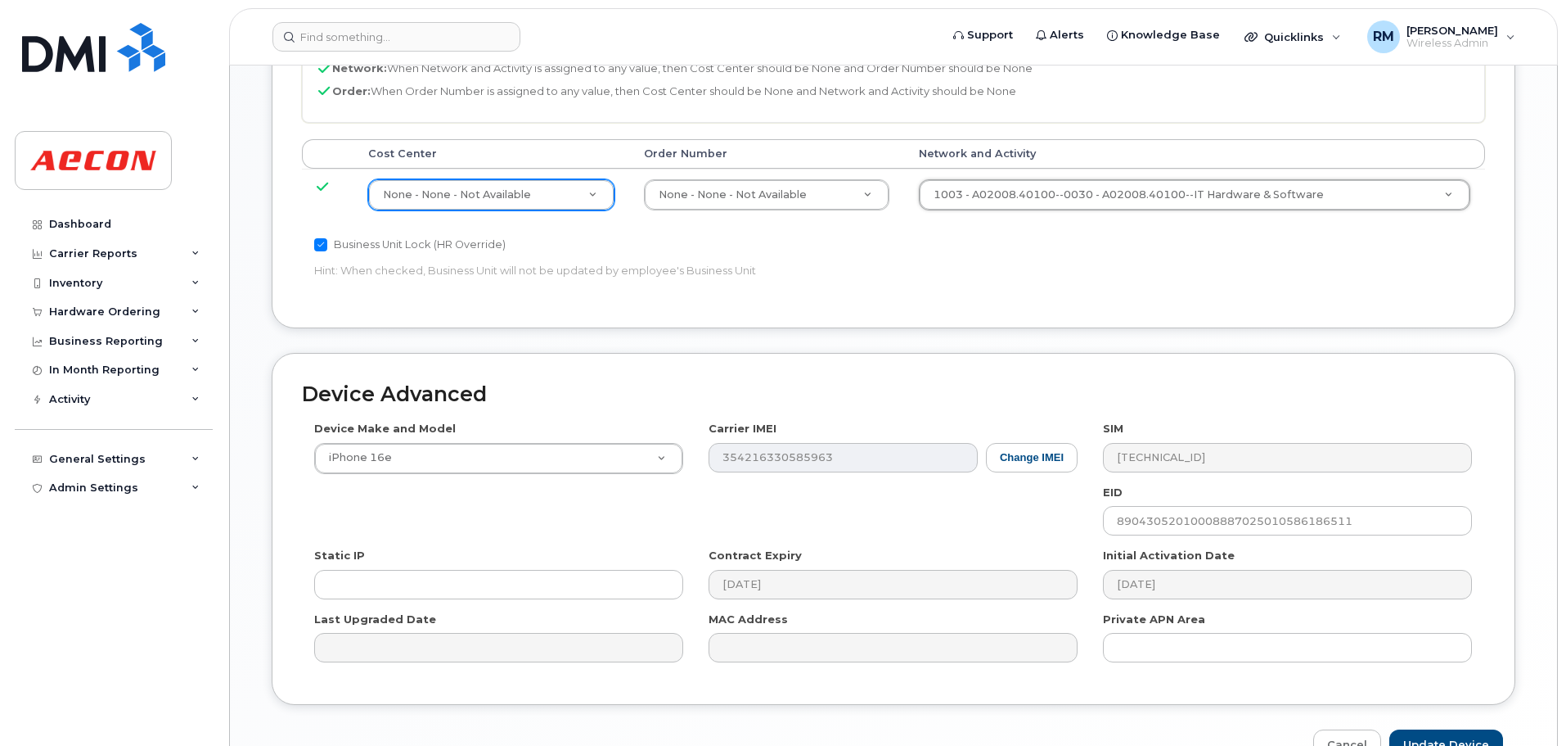
scroll to position [920, 0]
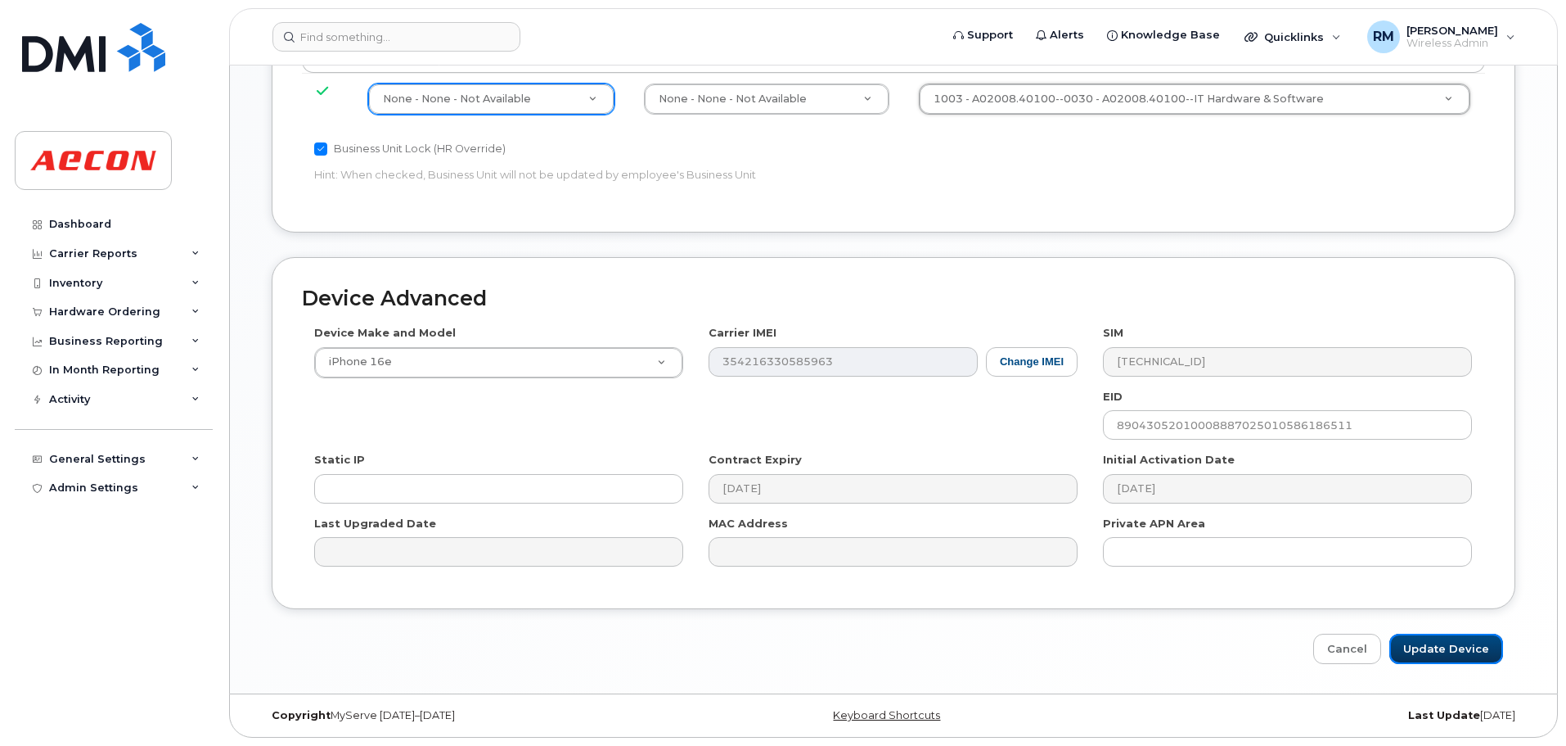
drag, startPoint x: 1435, startPoint y: 655, endPoint x: 276, endPoint y: 465, distance: 1174.3
click at [1435, 655] on input "Update Device" at bounding box center [1447, 648] width 114 height 30
type input "Saving..."
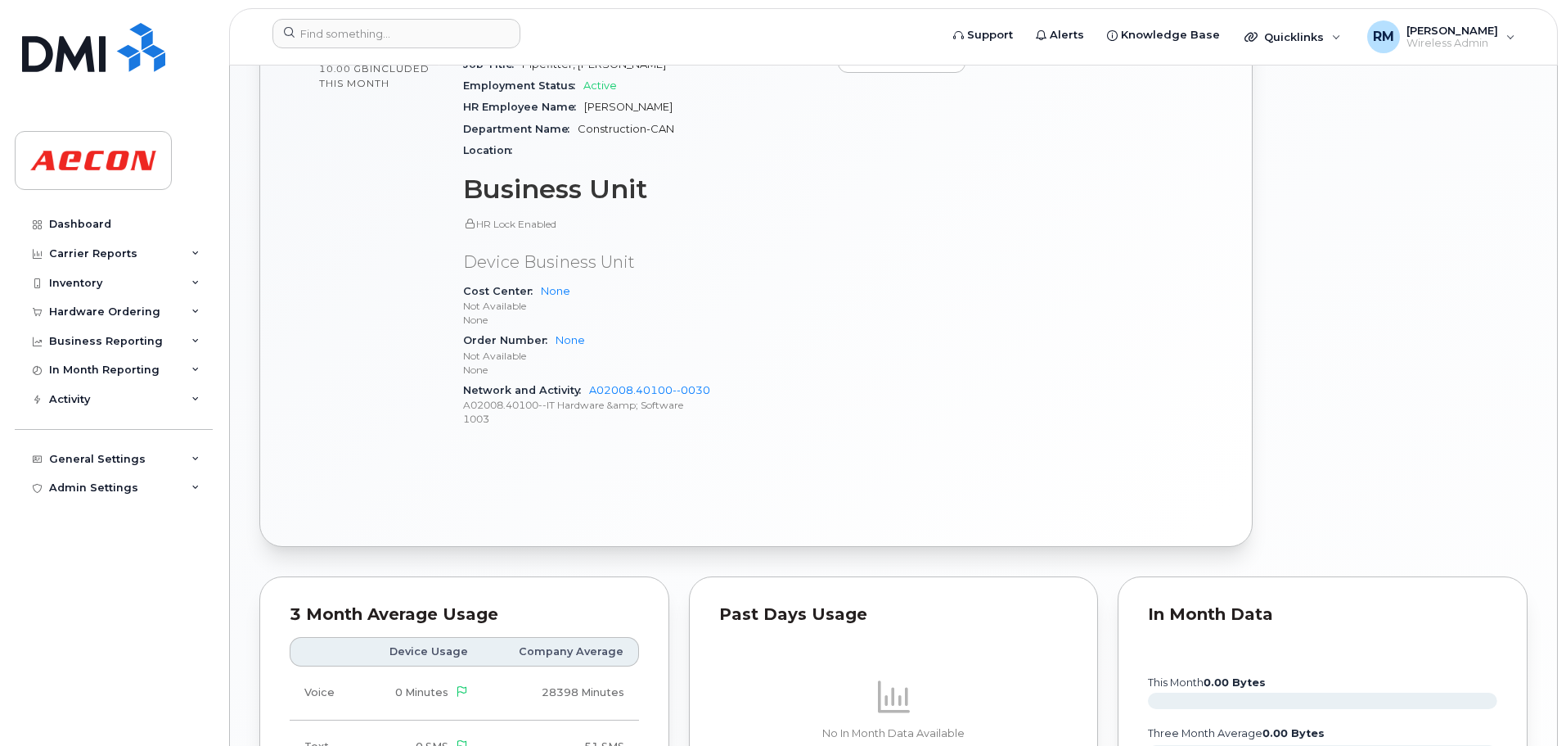
scroll to position [1276, 0]
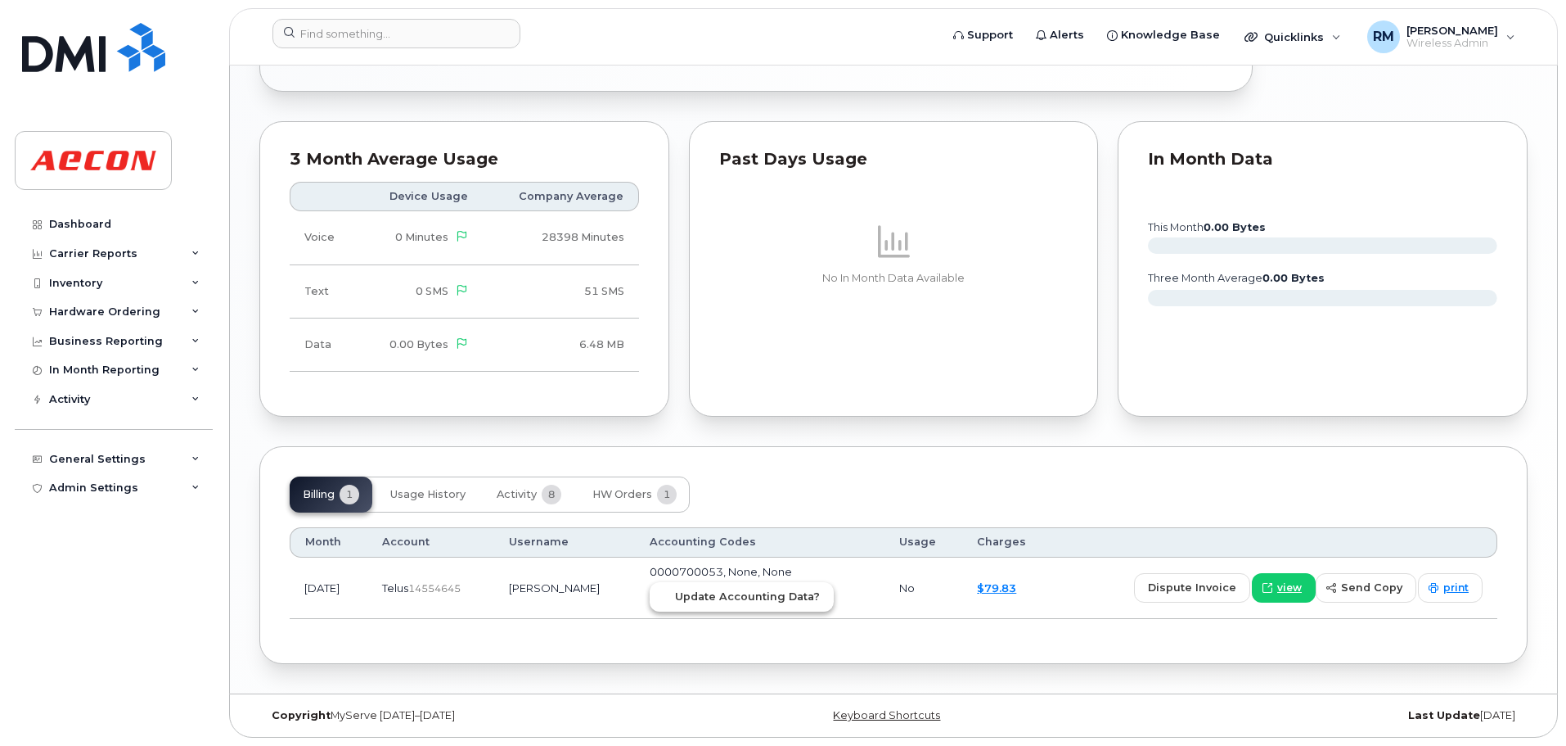
click at [730, 605] on button "Update Accounting Data?" at bounding box center [742, 596] width 184 height 29
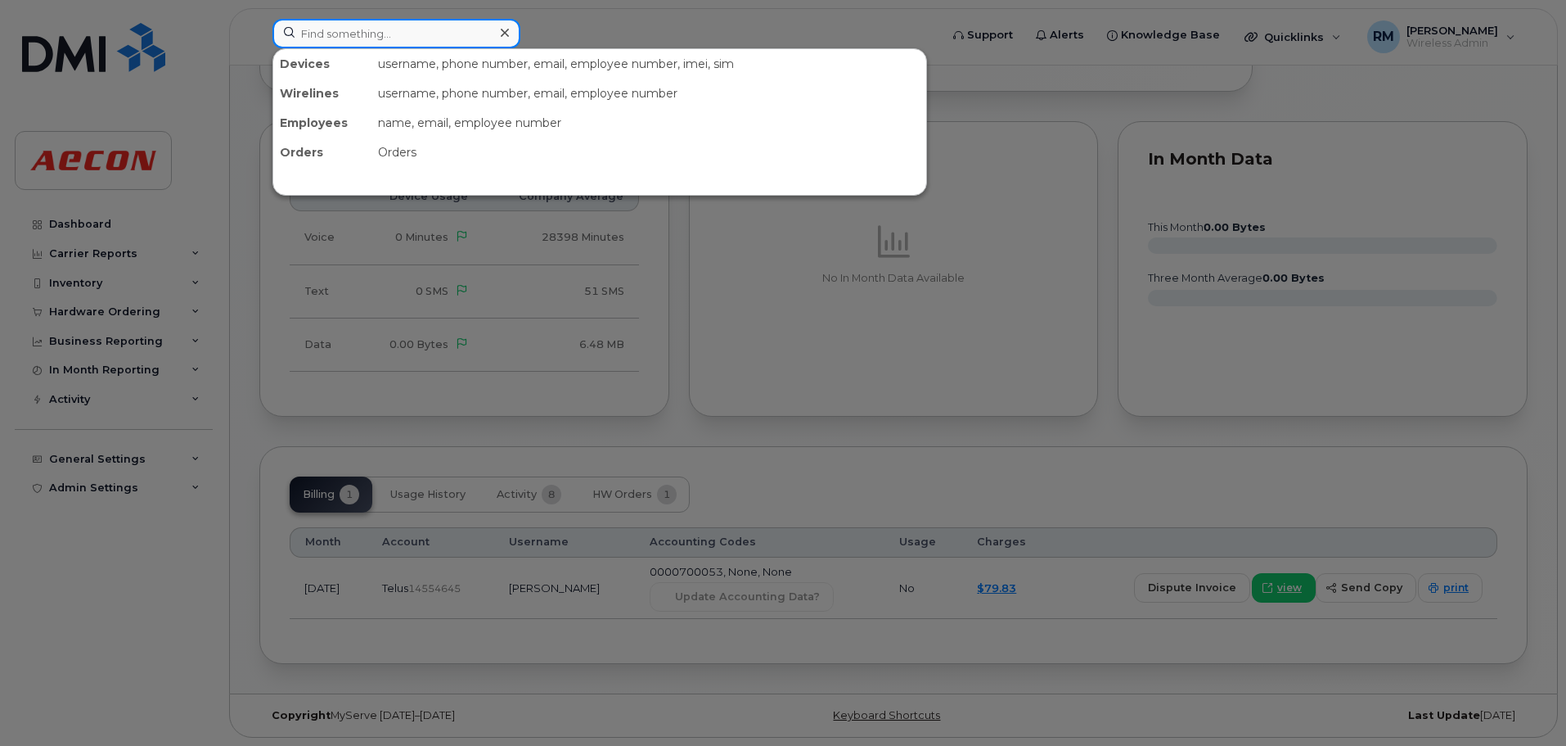
click at [352, 32] on input at bounding box center [397, 33] width 248 height 29
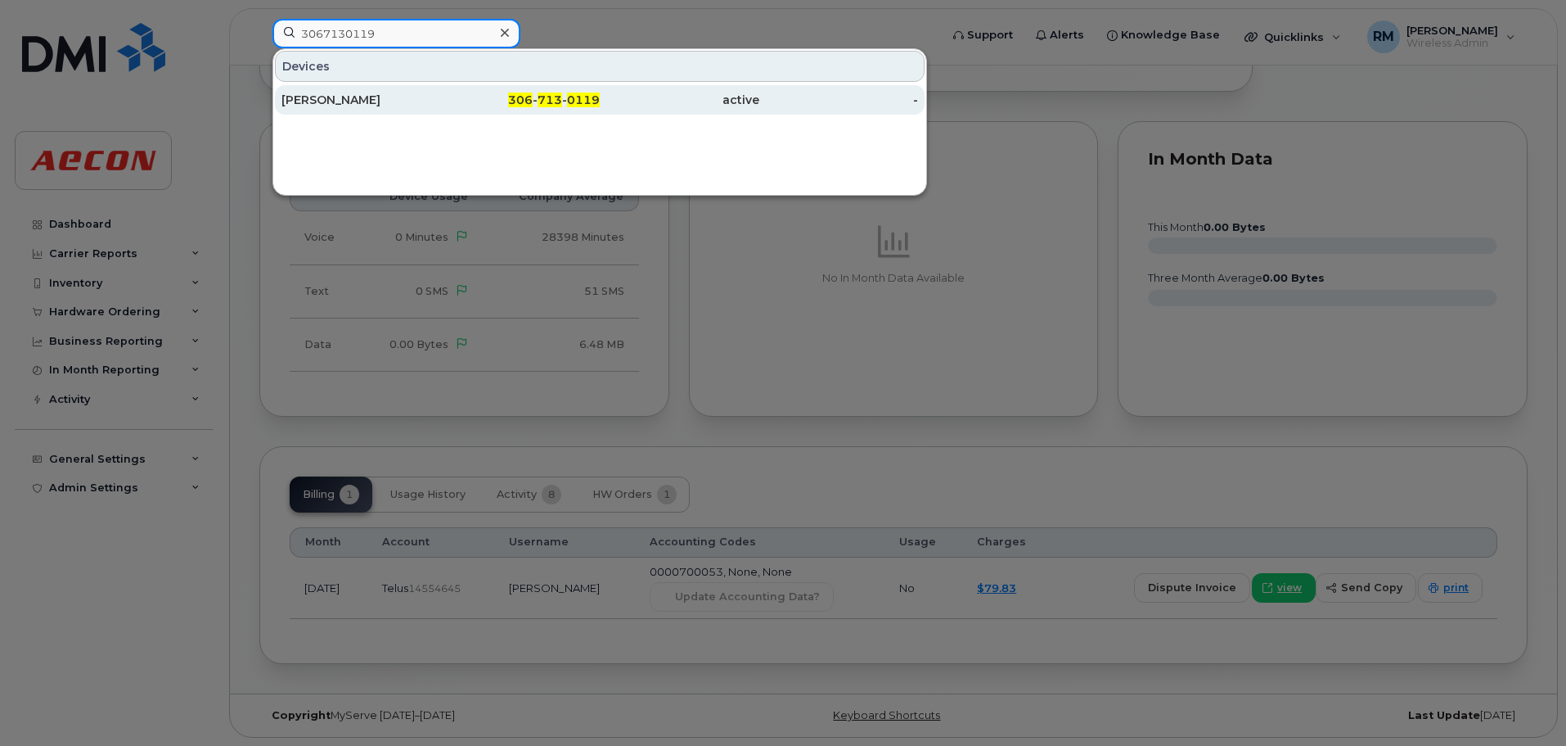
type input "3067130119"
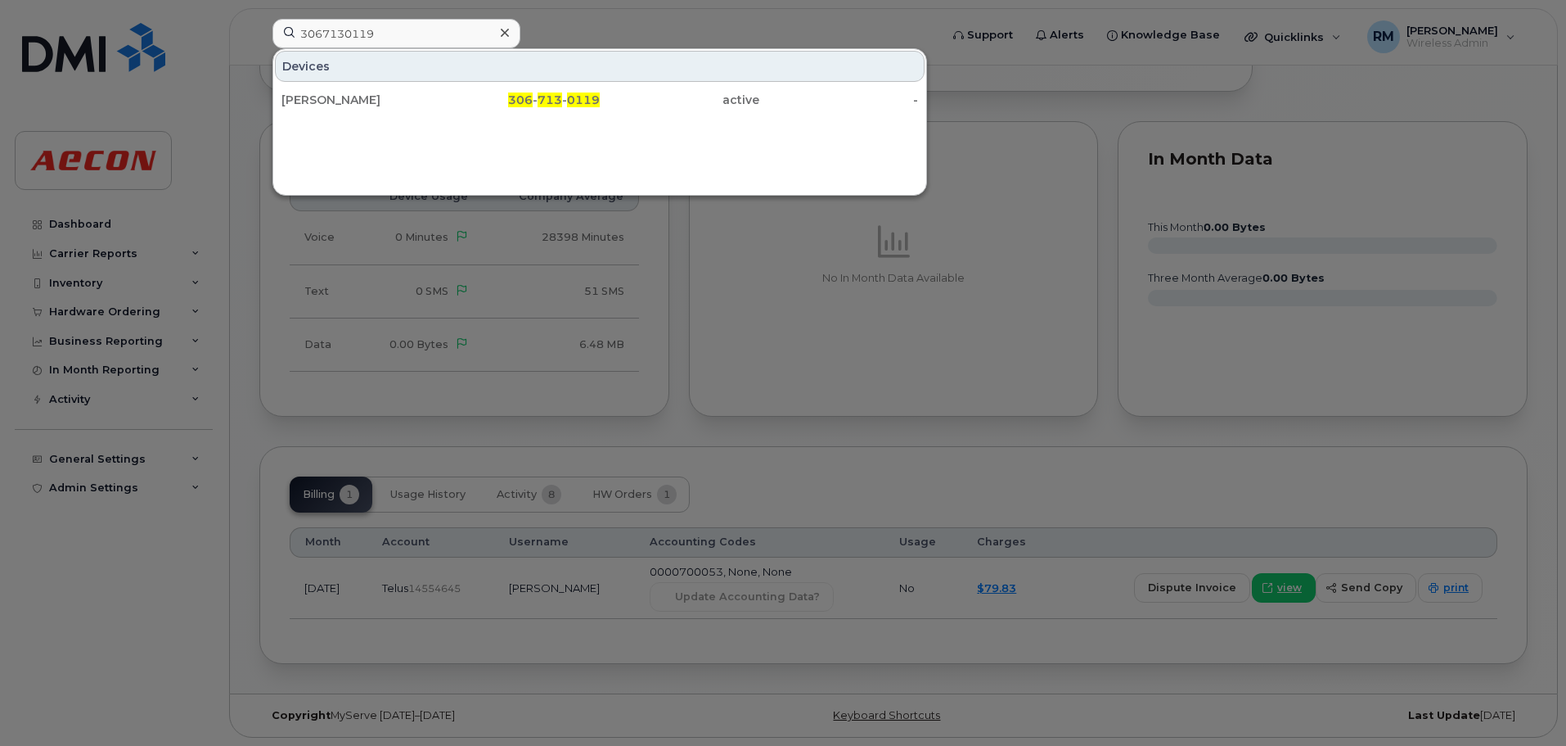
drag, startPoint x: 545, startPoint y: 101, endPoint x: 848, endPoint y: 256, distance: 340.0
click at [545, 101] on span "713" at bounding box center [550, 99] width 25 height 15
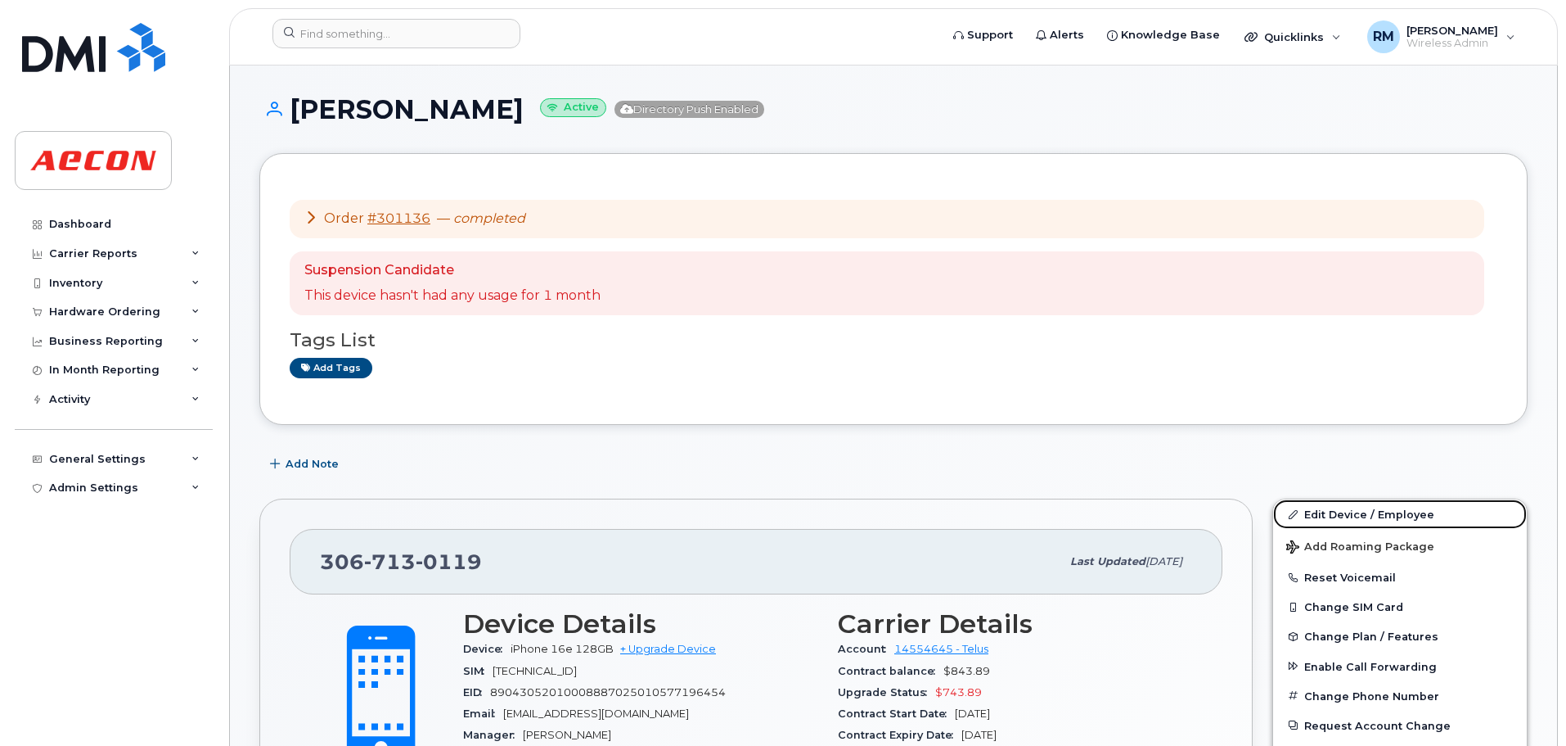
drag, startPoint x: 1350, startPoint y: 512, endPoint x: 1255, endPoint y: 520, distance: 96.0
click at [1349, 512] on link "Edit Device / Employee" at bounding box center [1400, 513] width 254 height 29
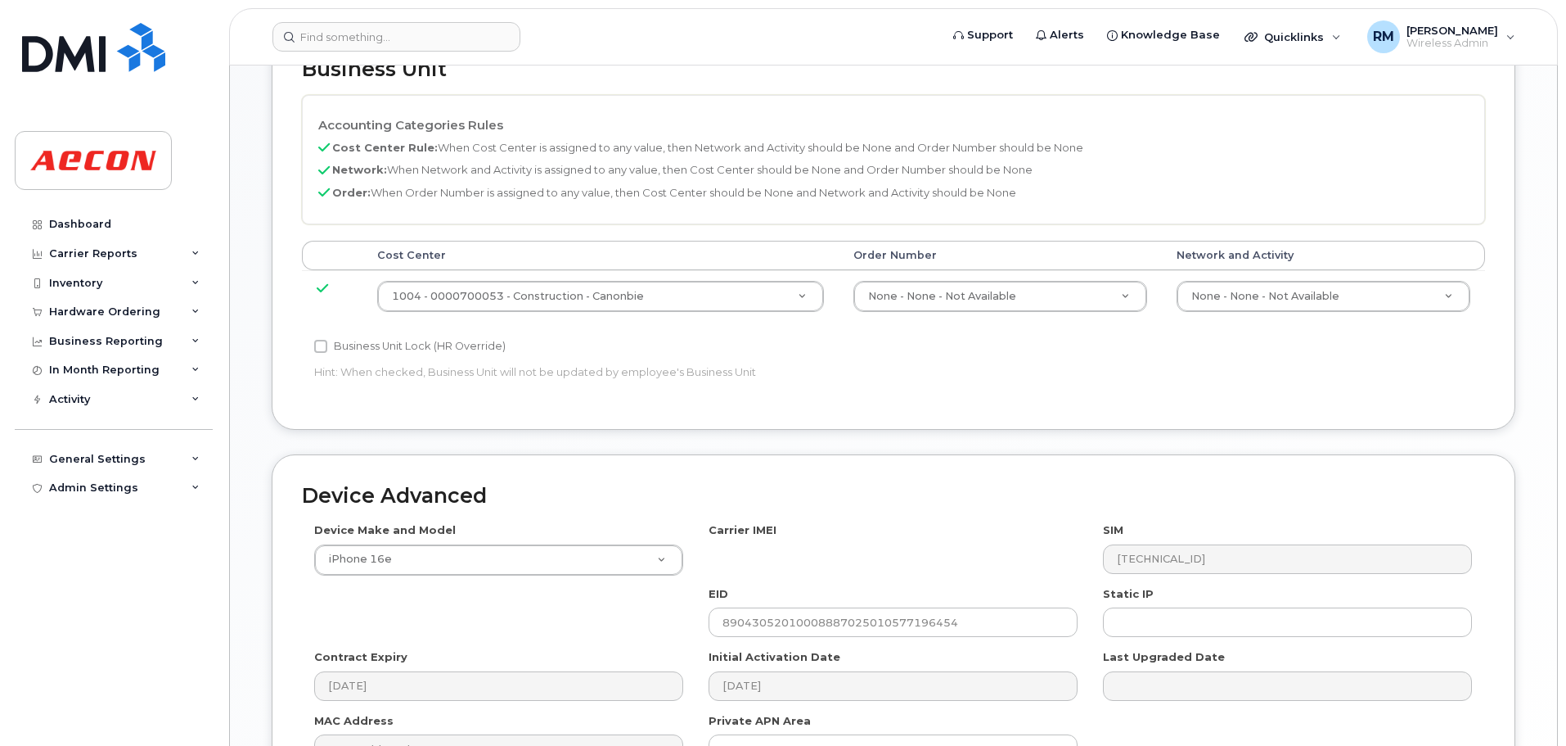
scroll to position [737, 0]
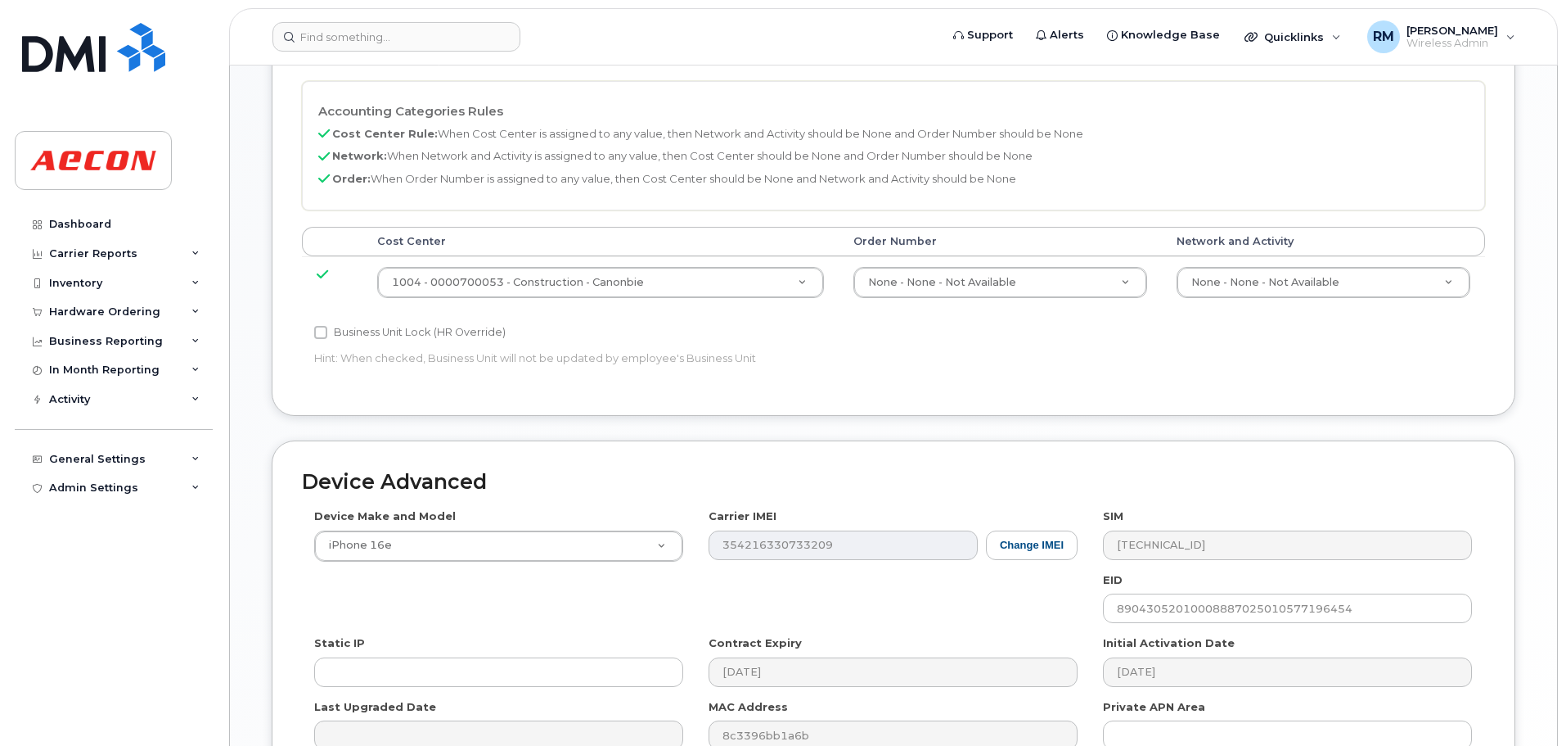
click at [313, 336] on div "Business Unit Lock (HR Override) Hint: When checked, Business Unit will not be …" at bounding box center [696, 348] width 789 height 52
click at [319, 331] on input "Business Unit Lock (HR Override)" at bounding box center [320, 332] width 13 height 13
checkbox input "true"
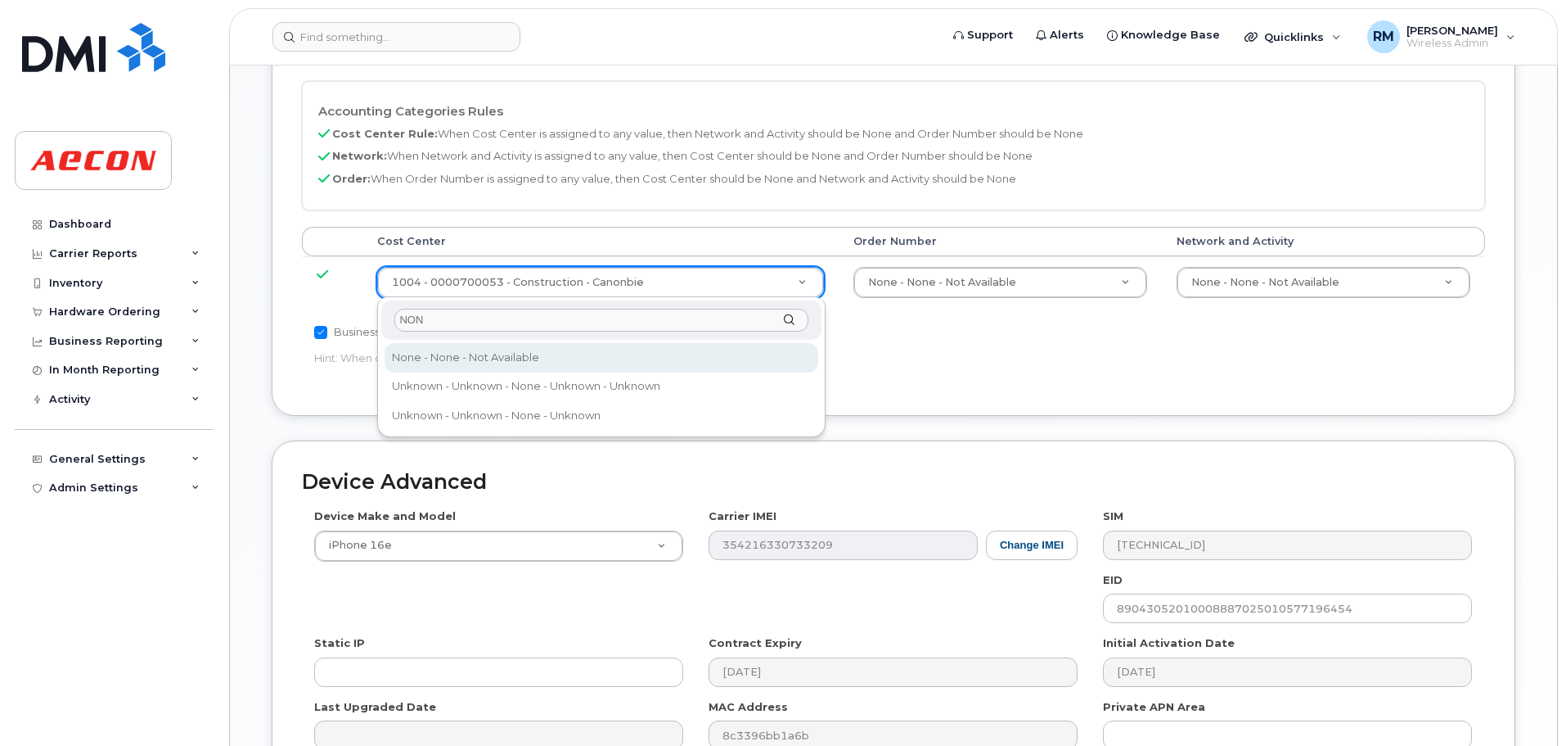
type input "NON"
type input "289660"
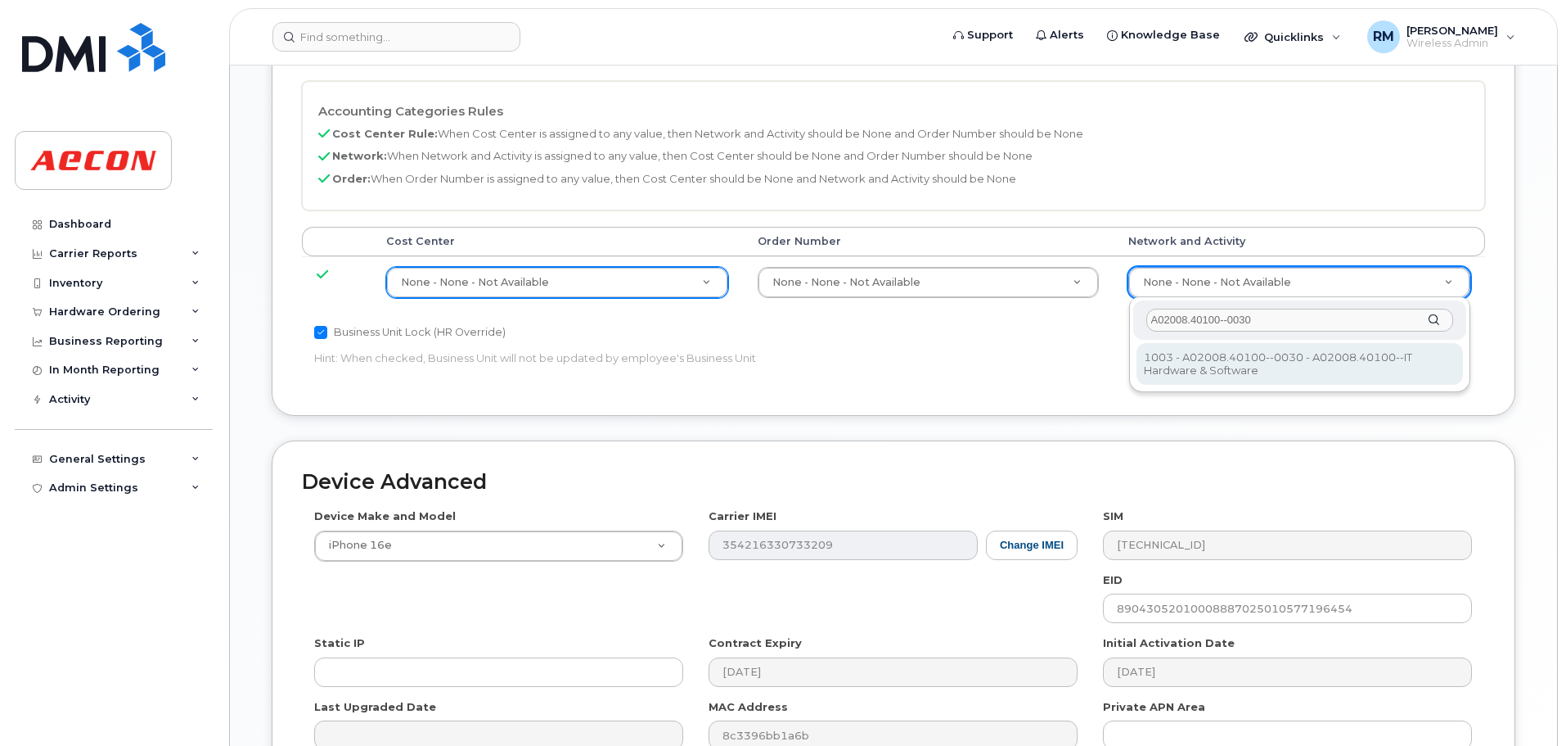
type input "A02008.40100--0030"
type input "29321587"
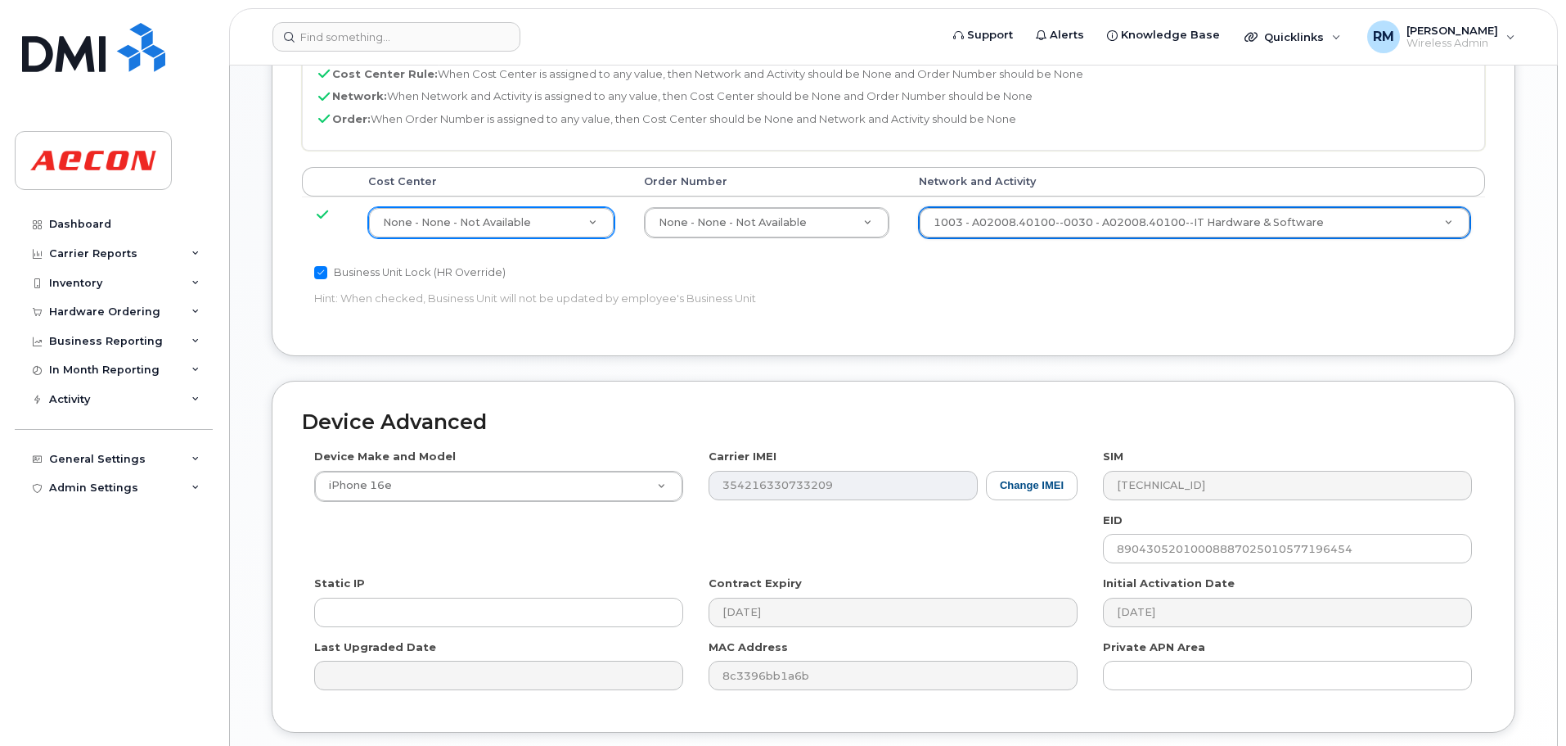
scroll to position [920, 0]
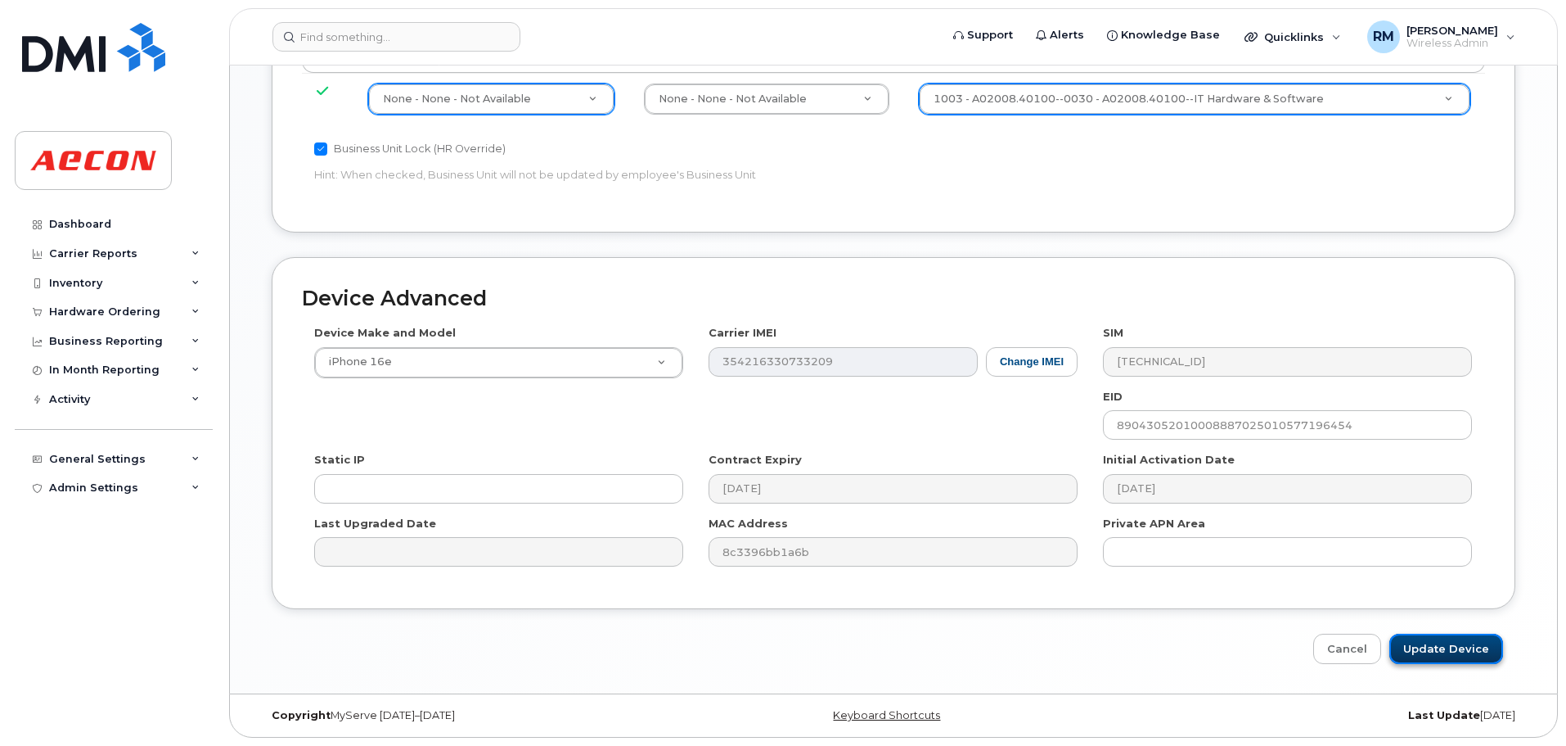
click at [1461, 656] on input "Update Device" at bounding box center [1447, 648] width 114 height 30
type input "Saving..."
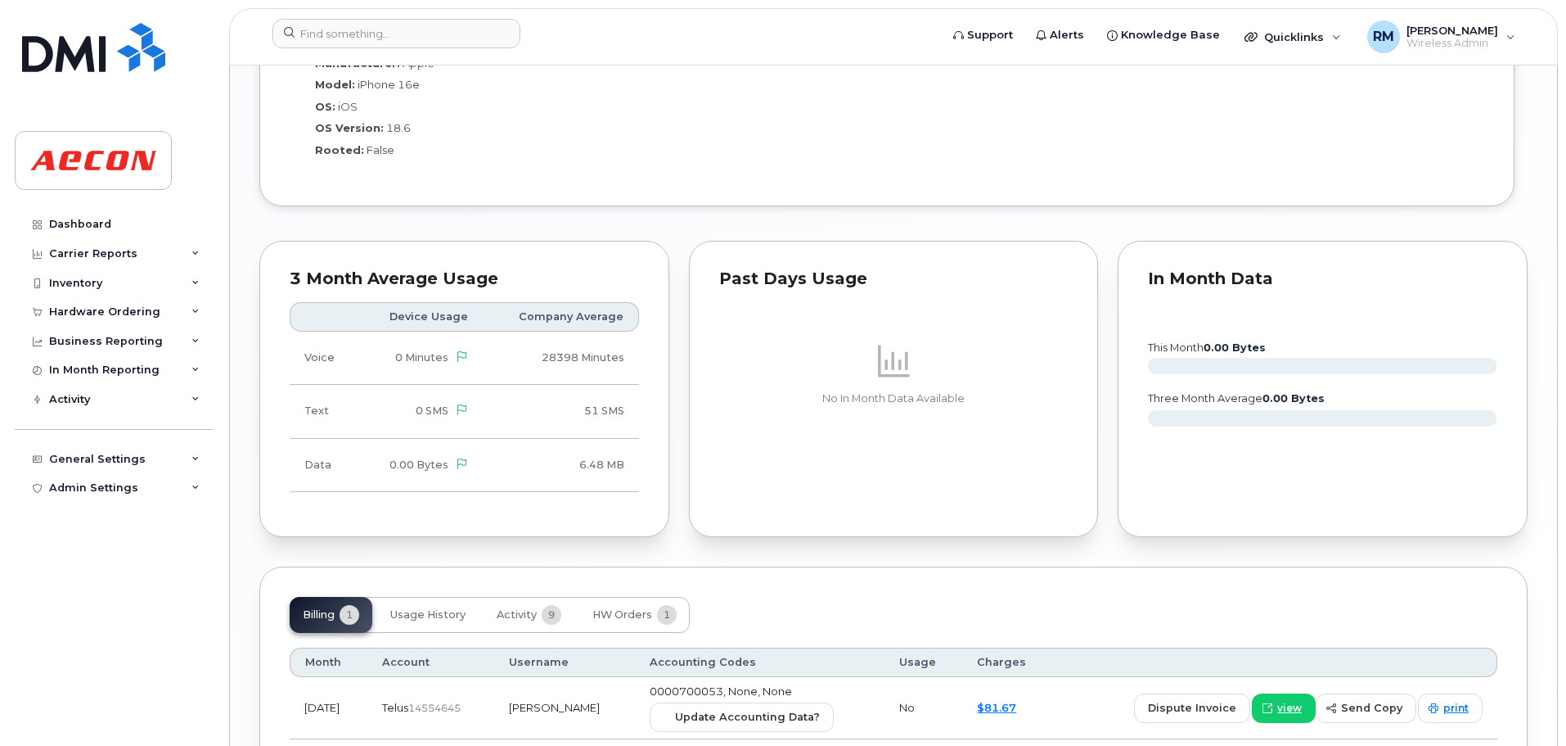
scroll to position [1617, 0]
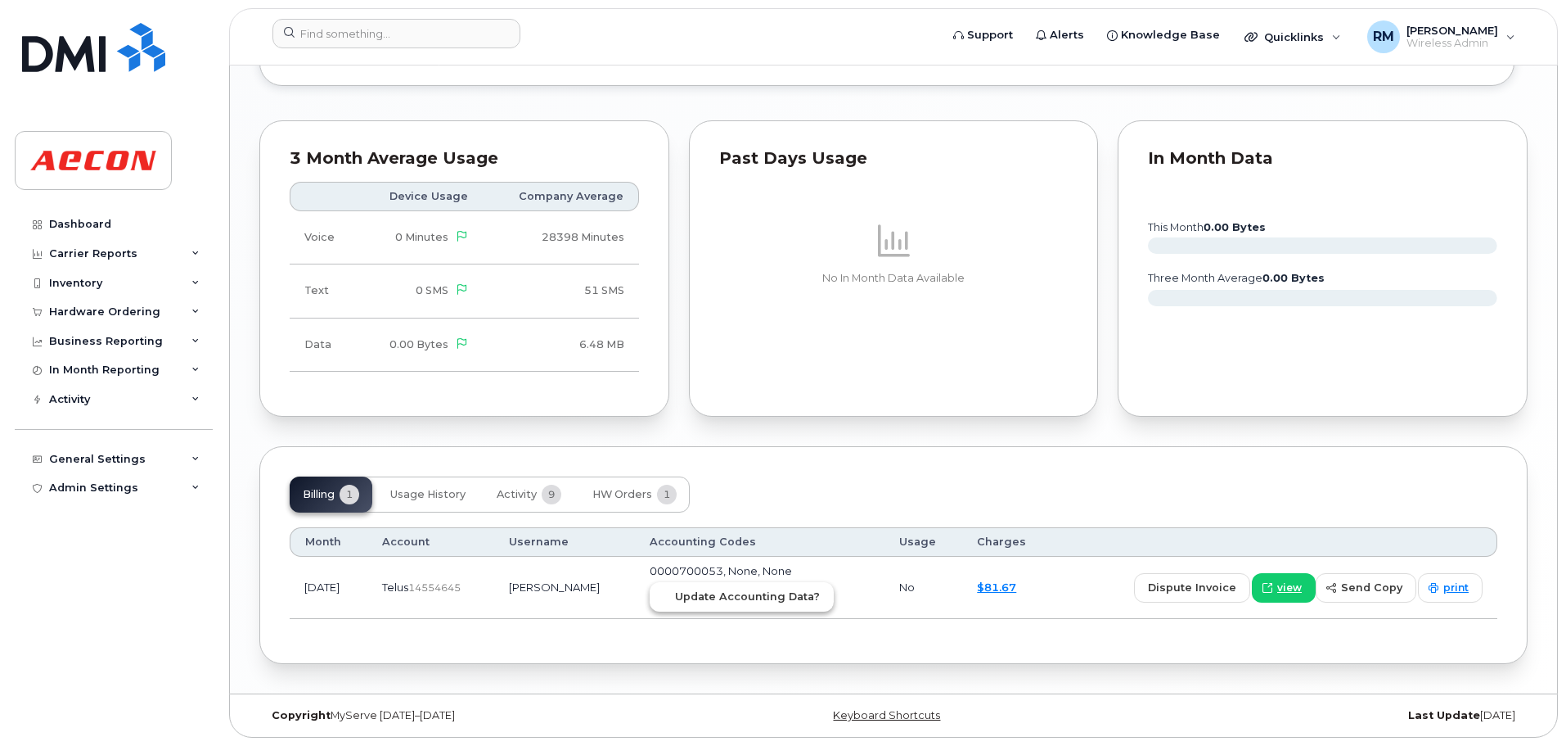
click at [721, 606] on button "Update Accounting Data?" at bounding box center [742, 596] width 184 height 29
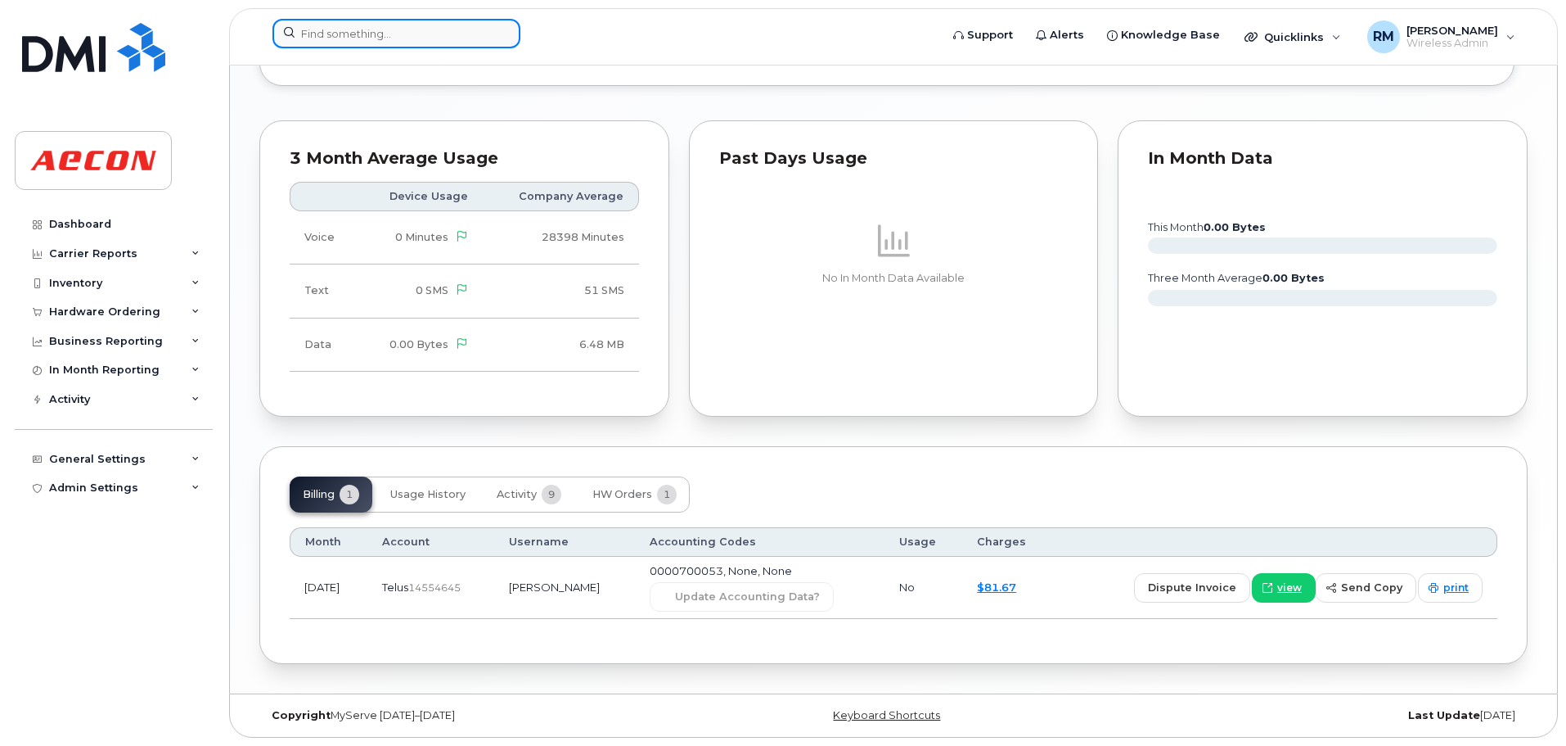
click at [347, 36] on input at bounding box center [397, 33] width 248 height 29
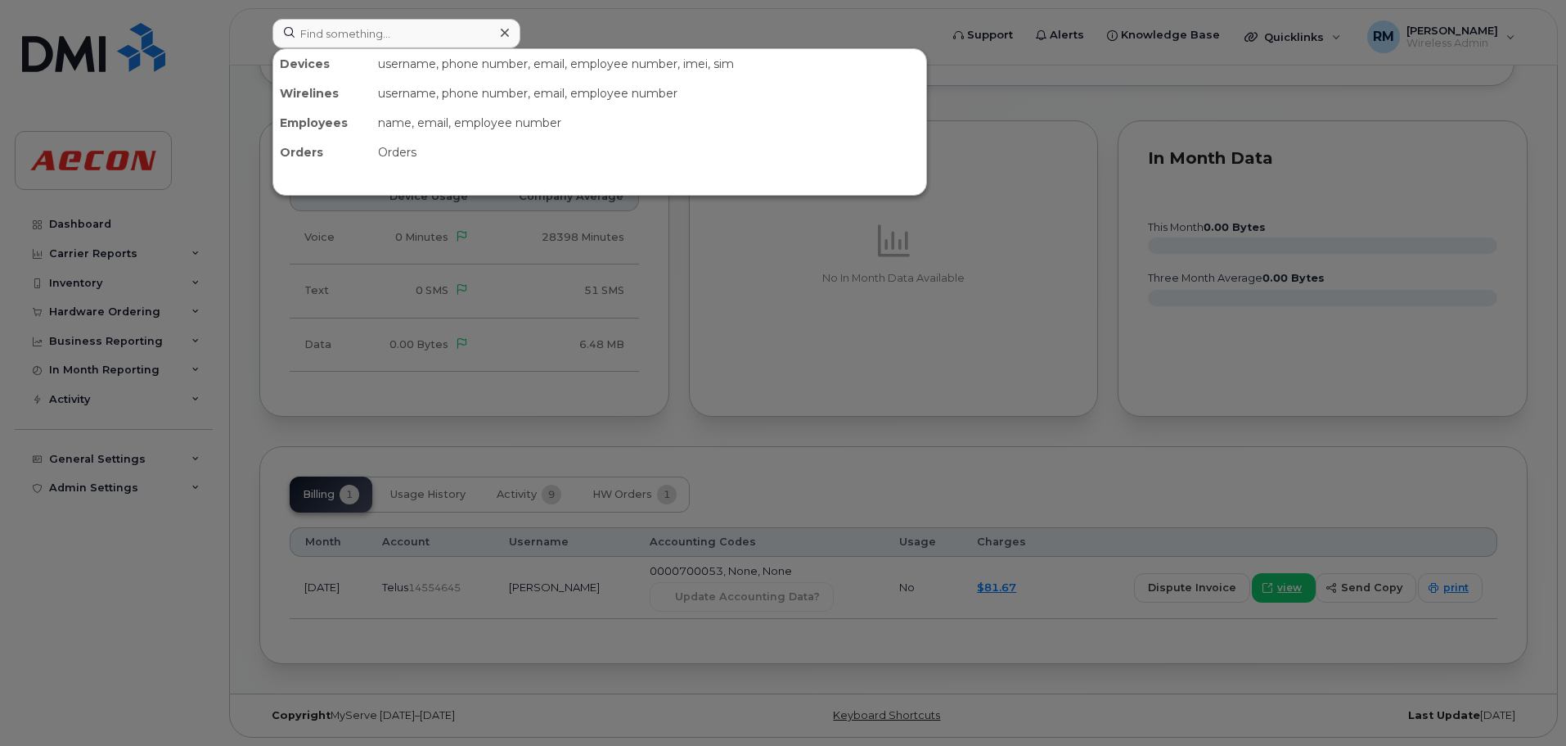
click at [911, 432] on div at bounding box center [783, 373] width 1566 height 746
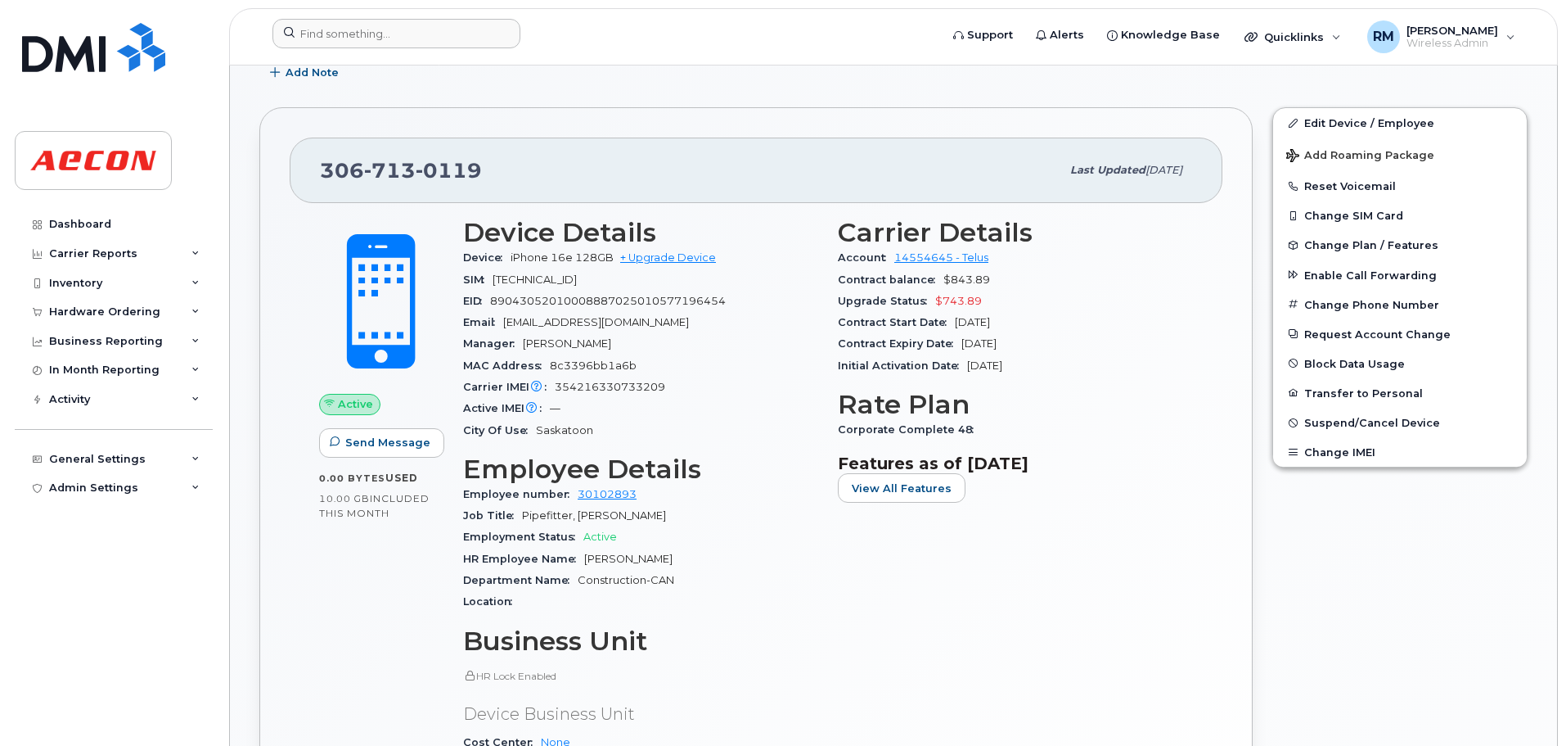
scroll to position [390, 0]
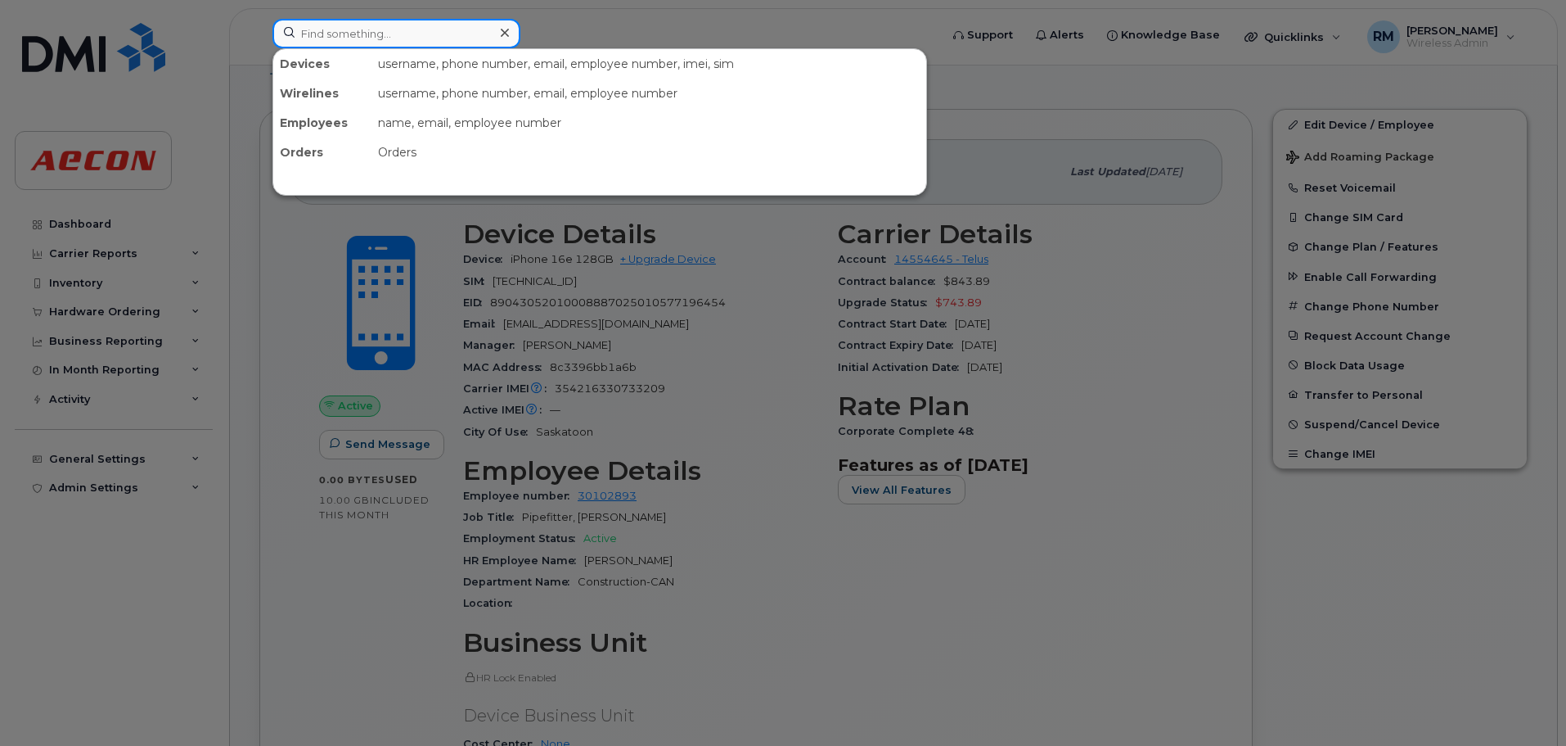
click at [343, 36] on input at bounding box center [397, 33] width 248 height 29
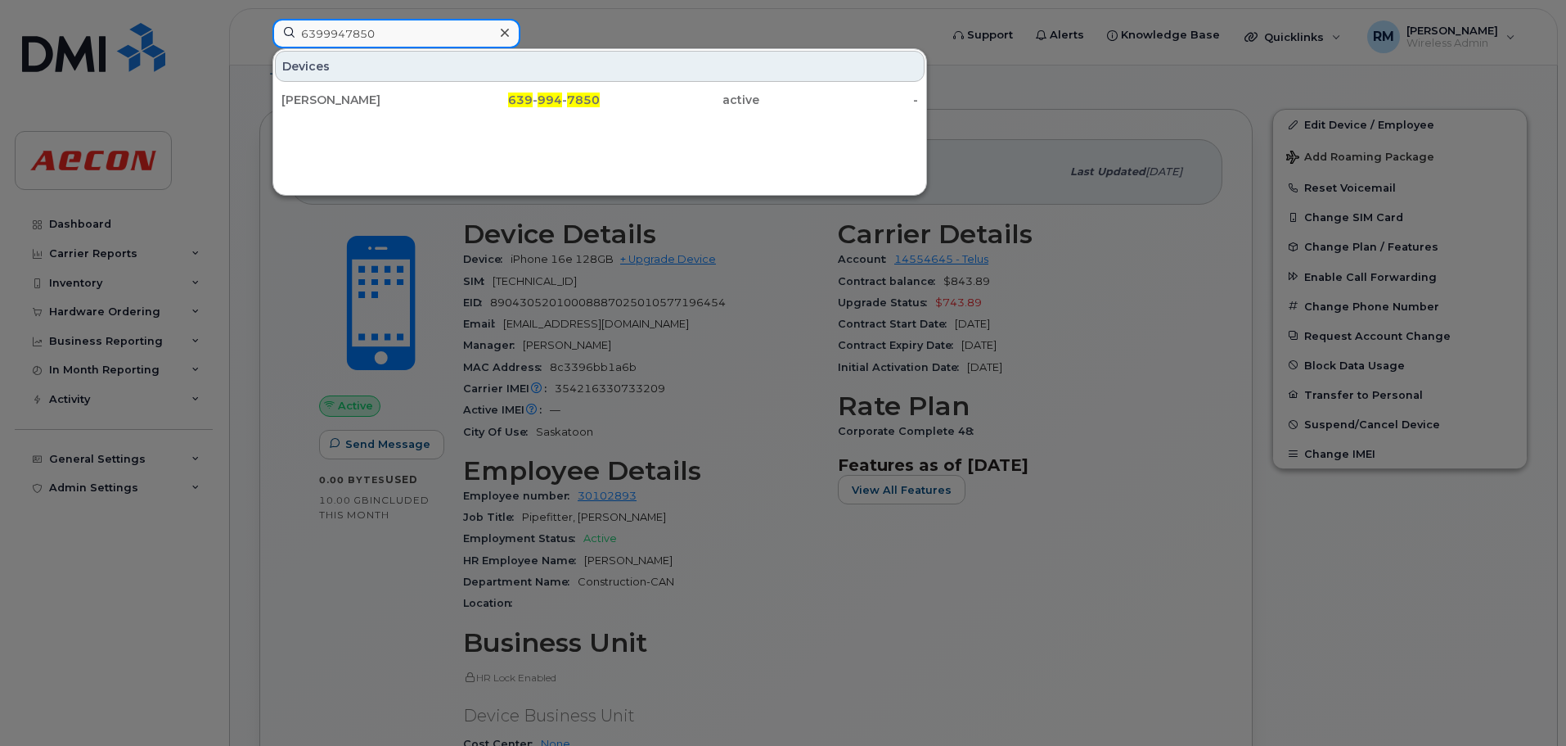
type input "6399947850"
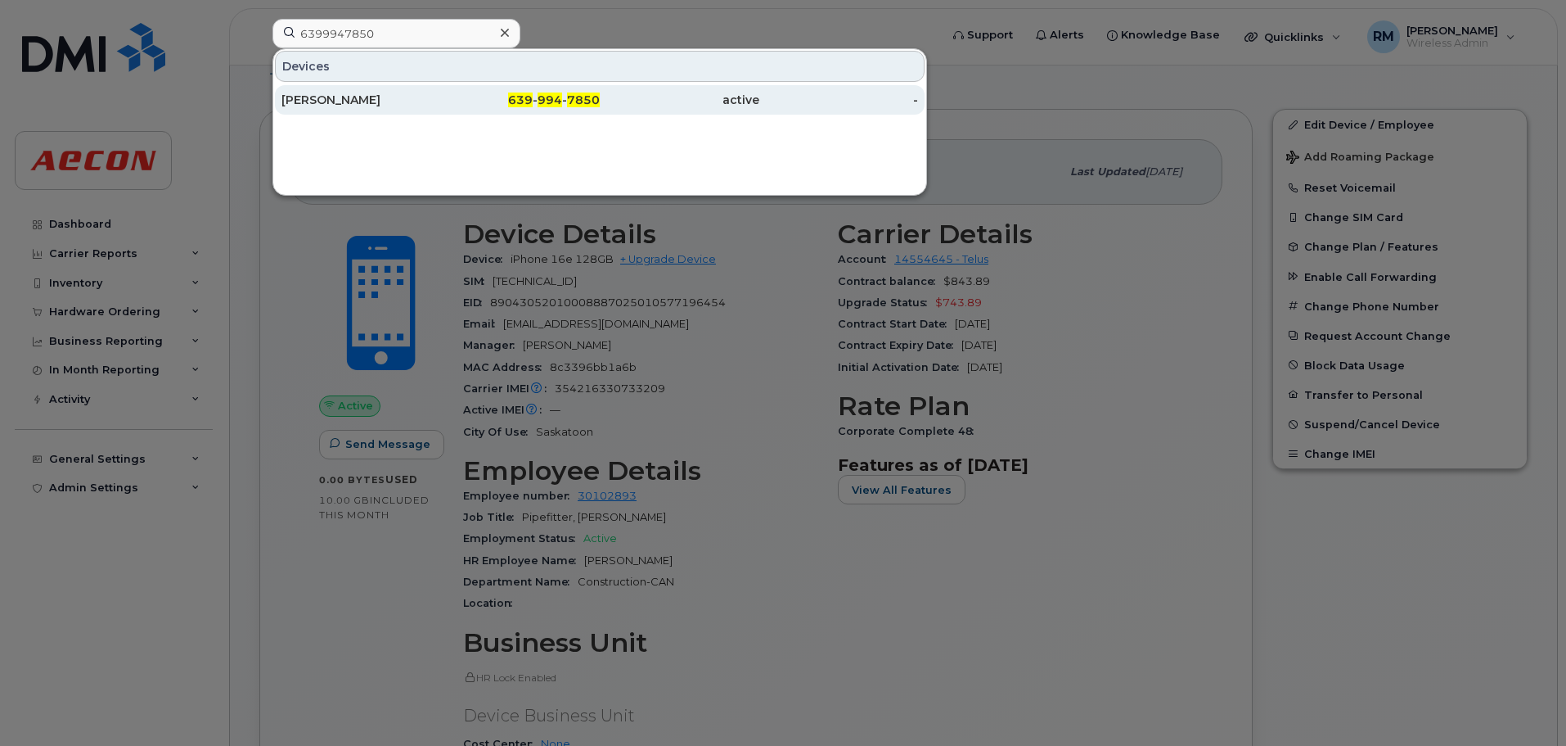
click at [545, 93] on span "994" at bounding box center [550, 99] width 25 height 15
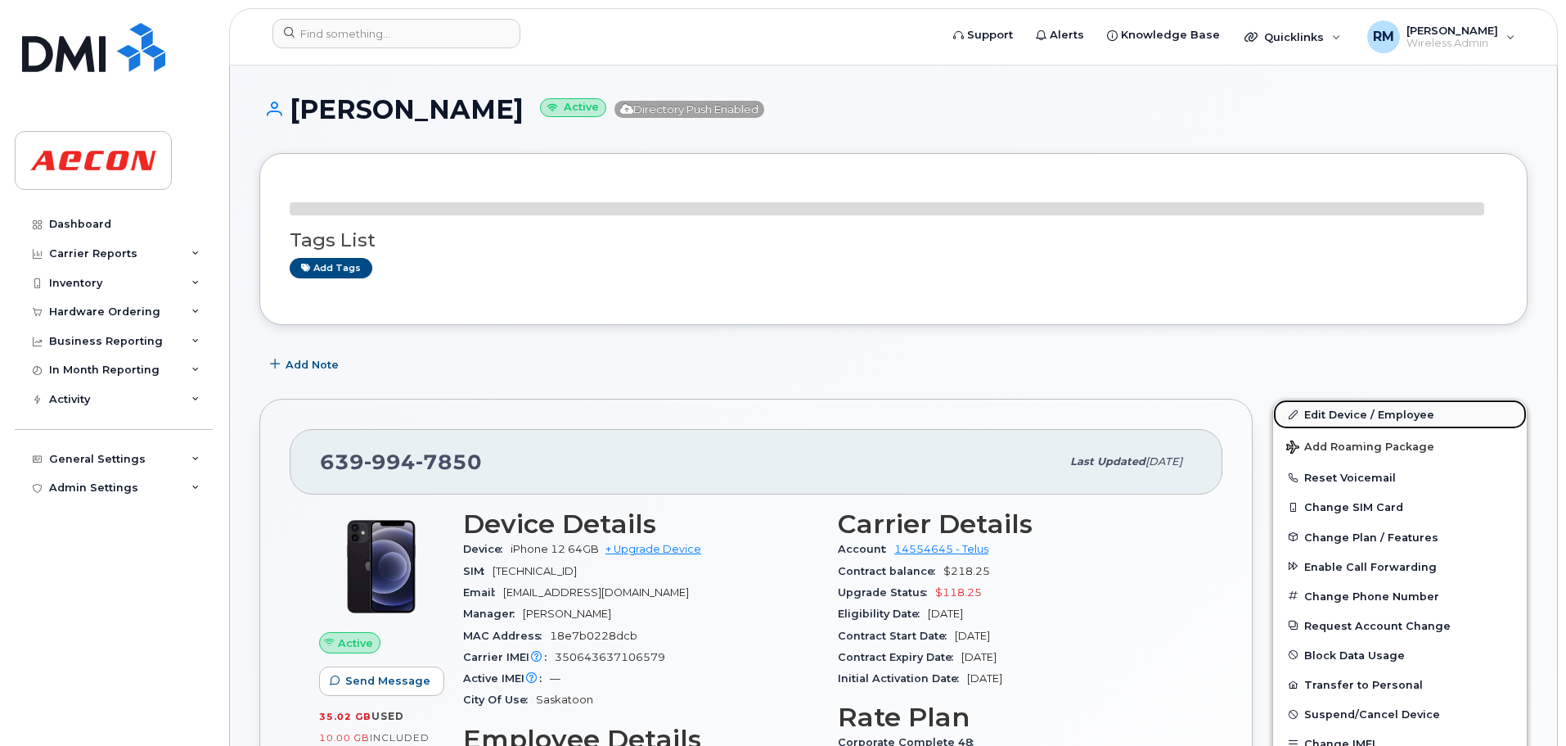
click at [1329, 413] on link "Edit Device / Employee" at bounding box center [1400, 413] width 254 height 29
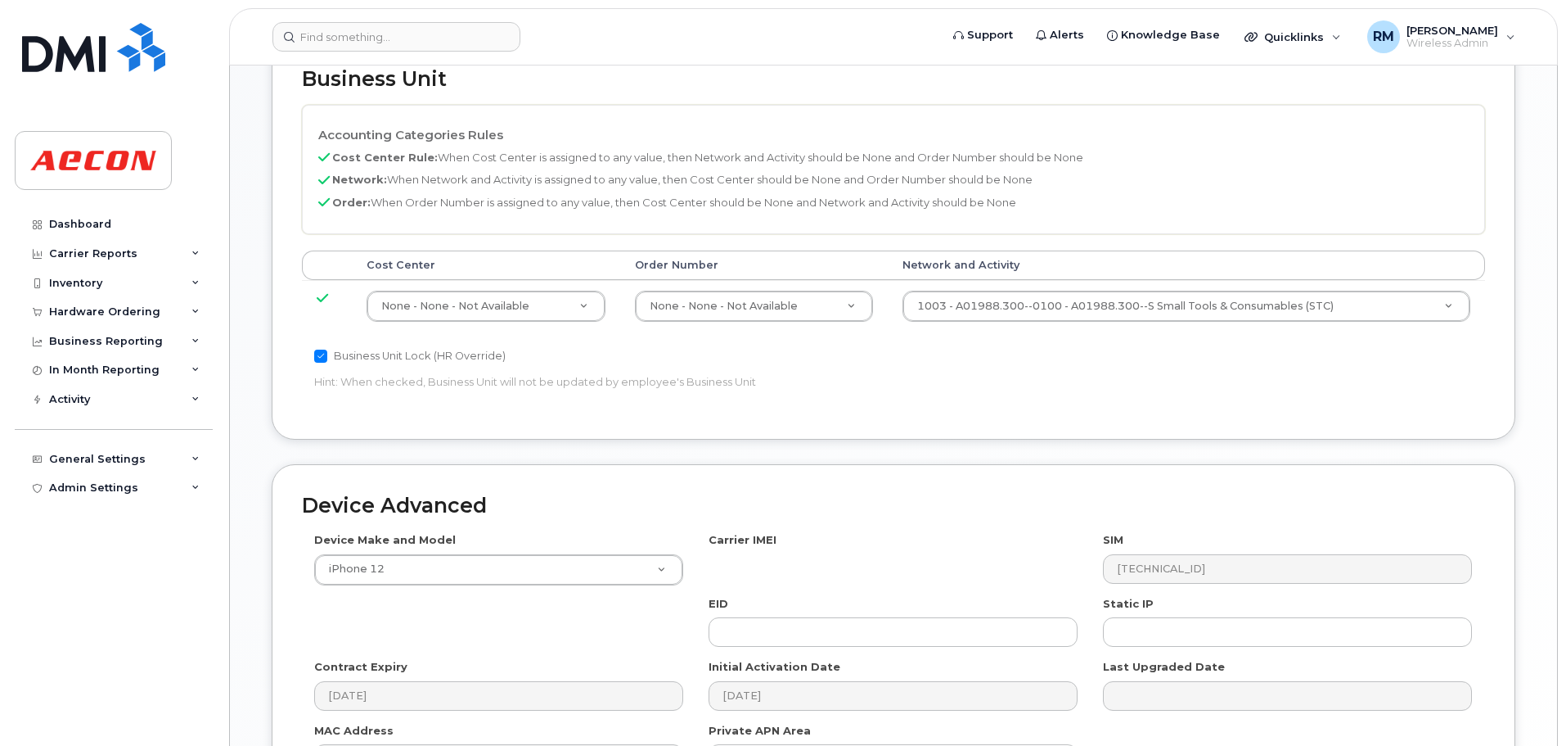
scroll to position [737, 0]
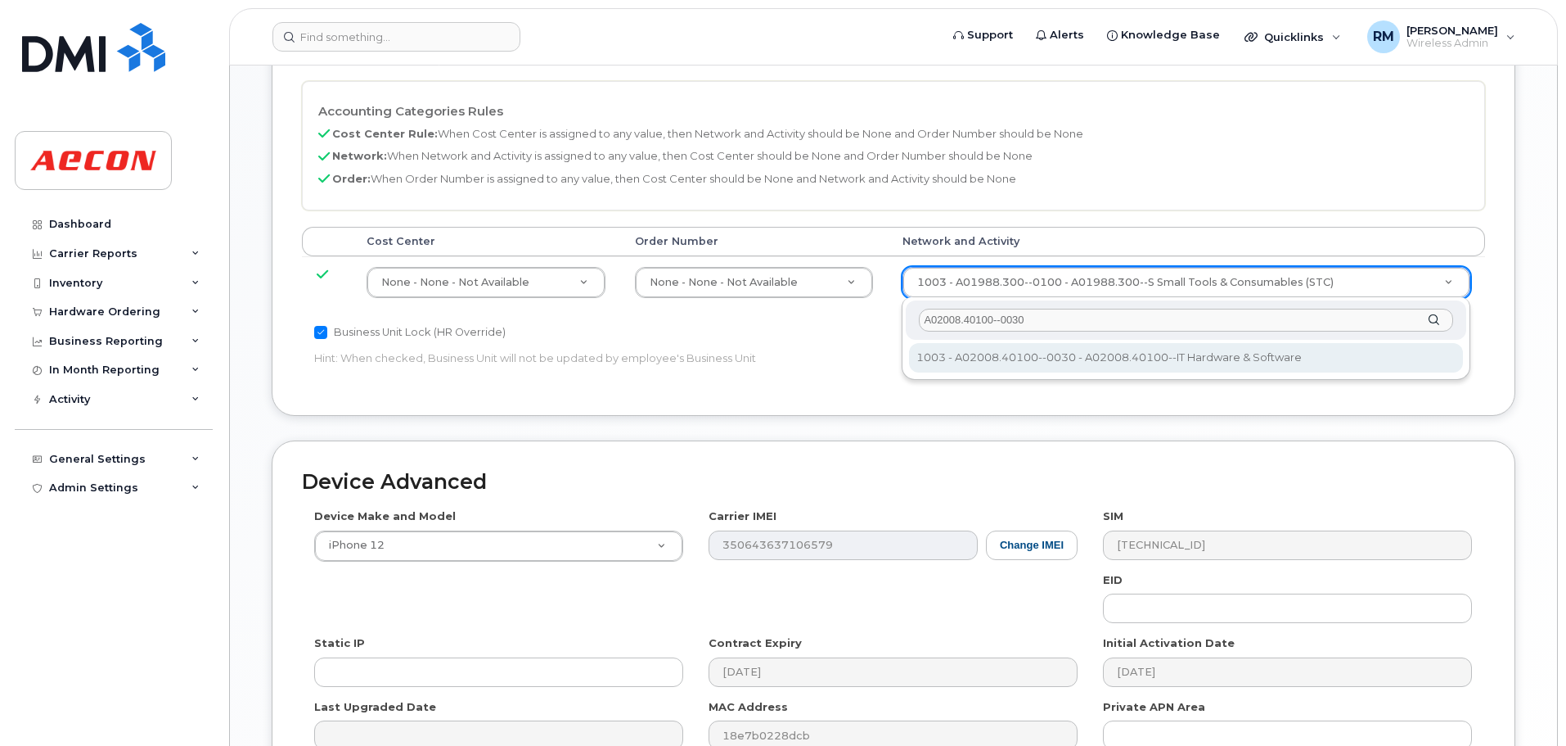
type input "A02008.40100--0030"
type input "29321587"
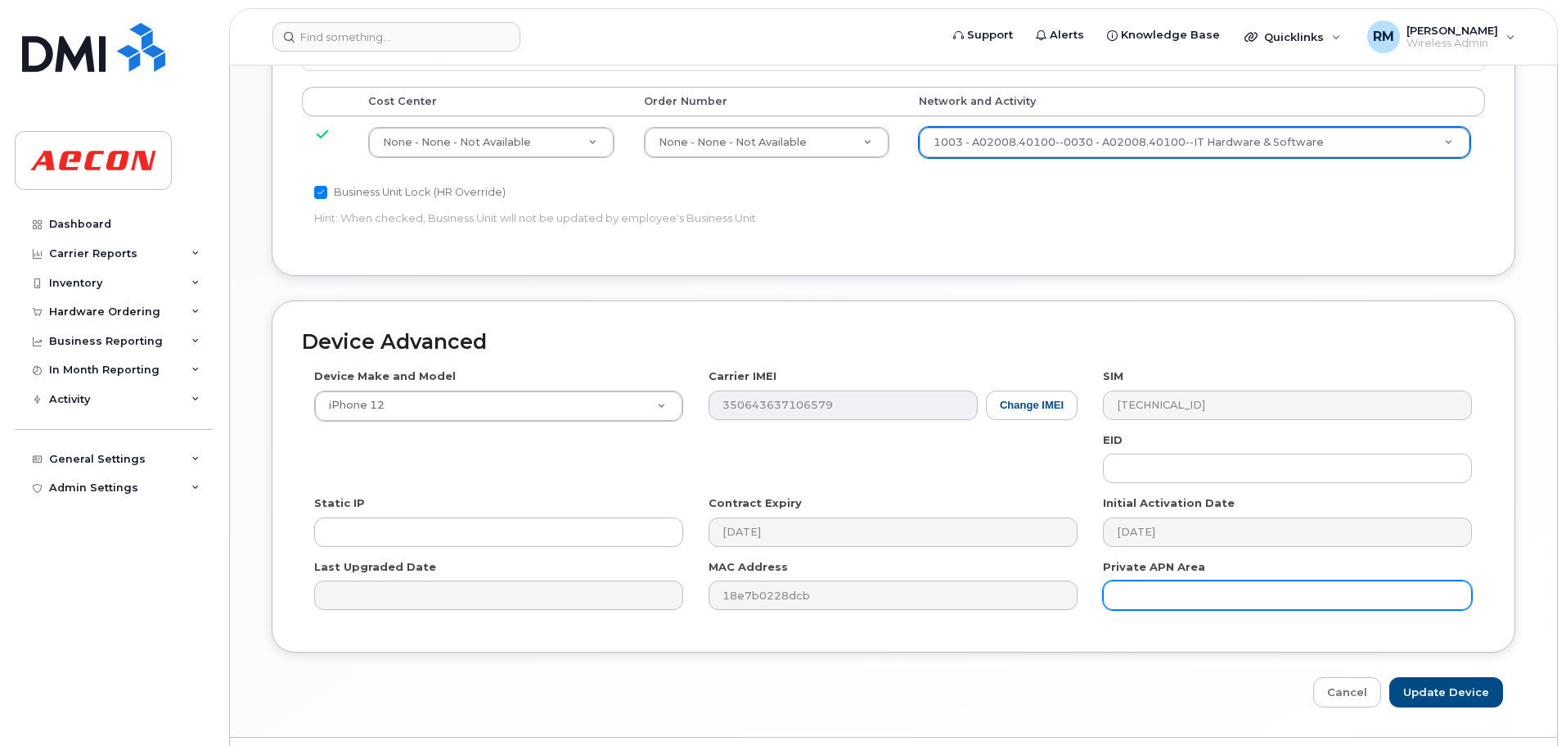
scroll to position [920, 0]
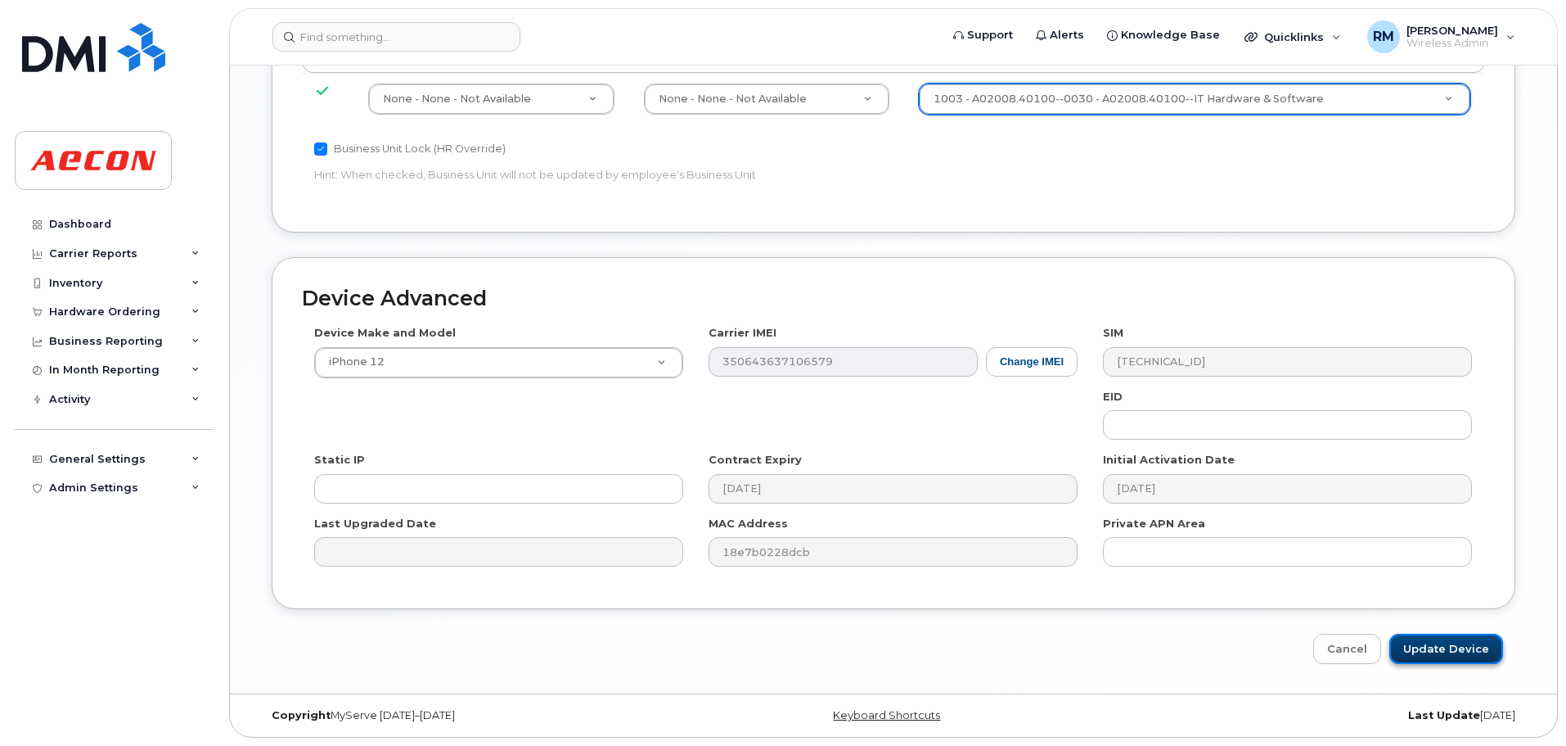
click at [1435, 651] on input "Update Device" at bounding box center [1447, 648] width 114 height 30
type input "Saving..."
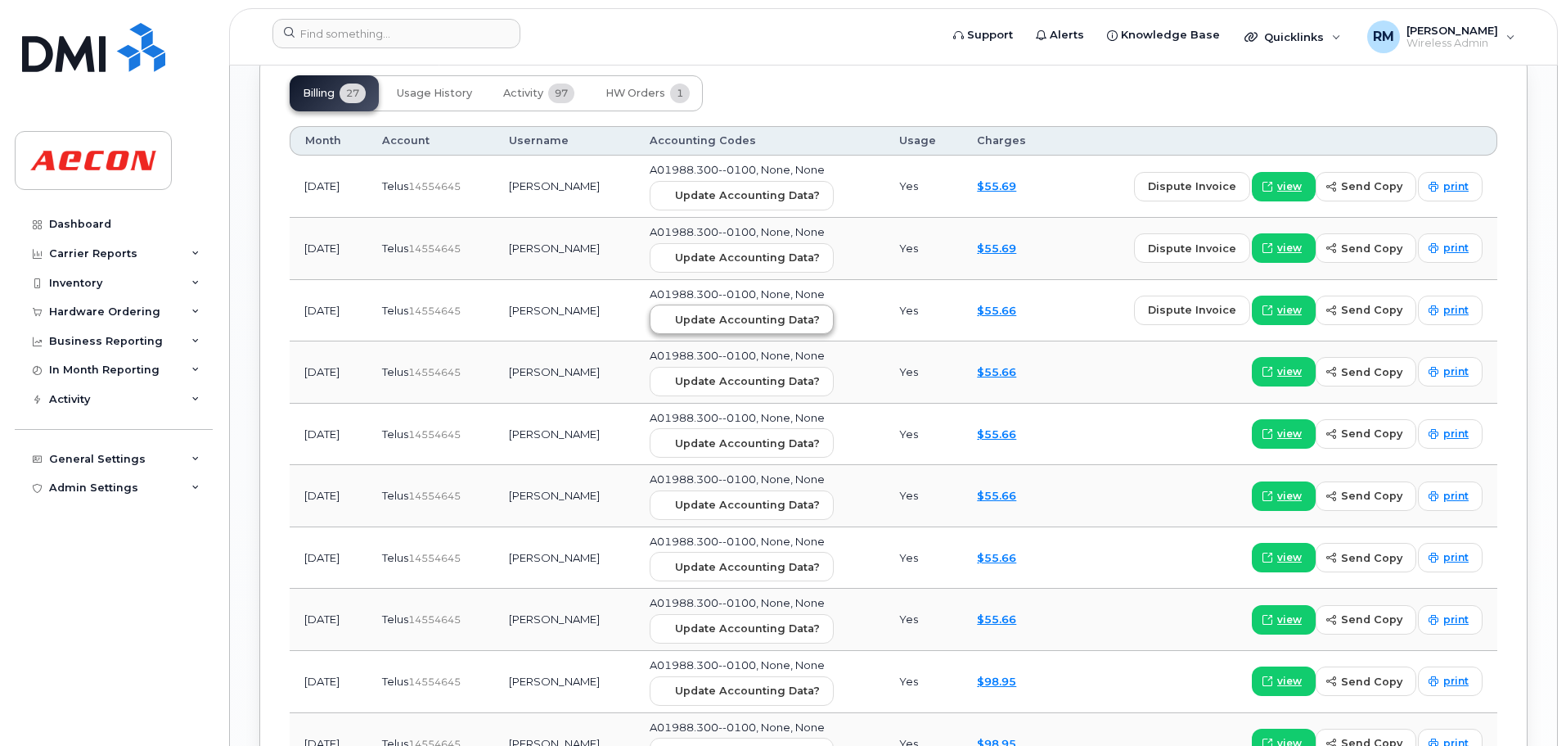
scroll to position [1719, 0]
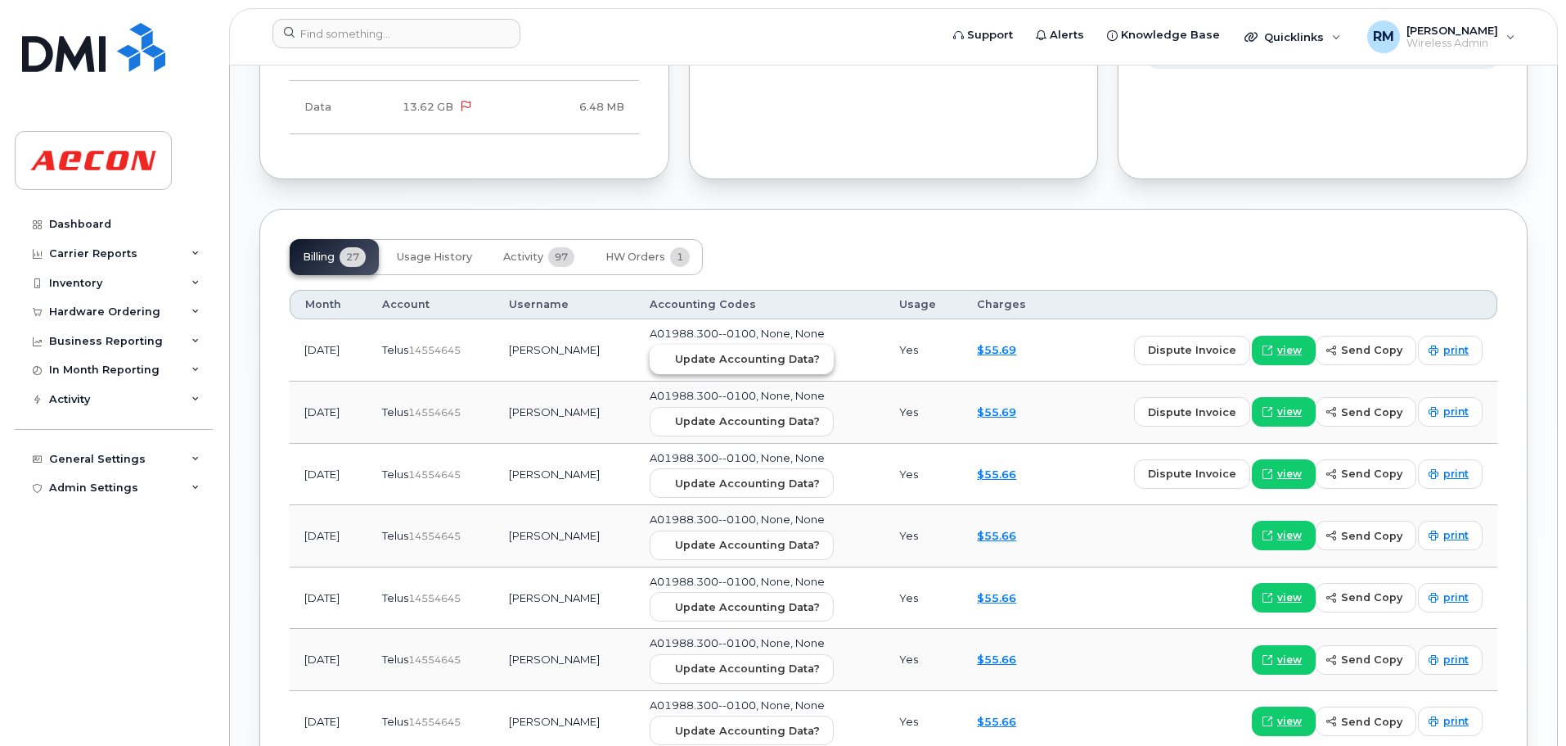
click at [736, 359] on span "Update Accounting Data?" at bounding box center [747, 359] width 145 height 16
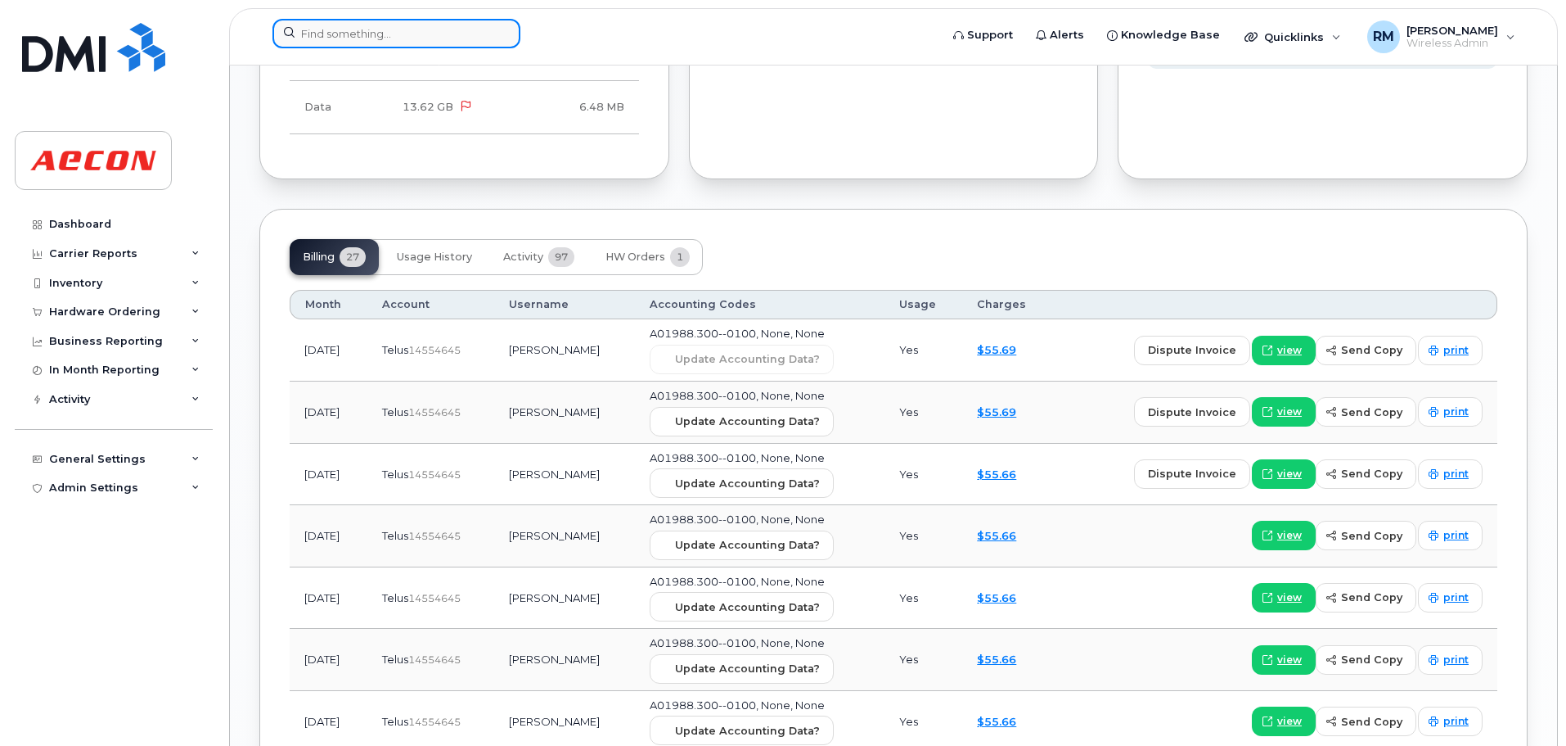
click at [363, 37] on input at bounding box center [397, 33] width 248 height 29
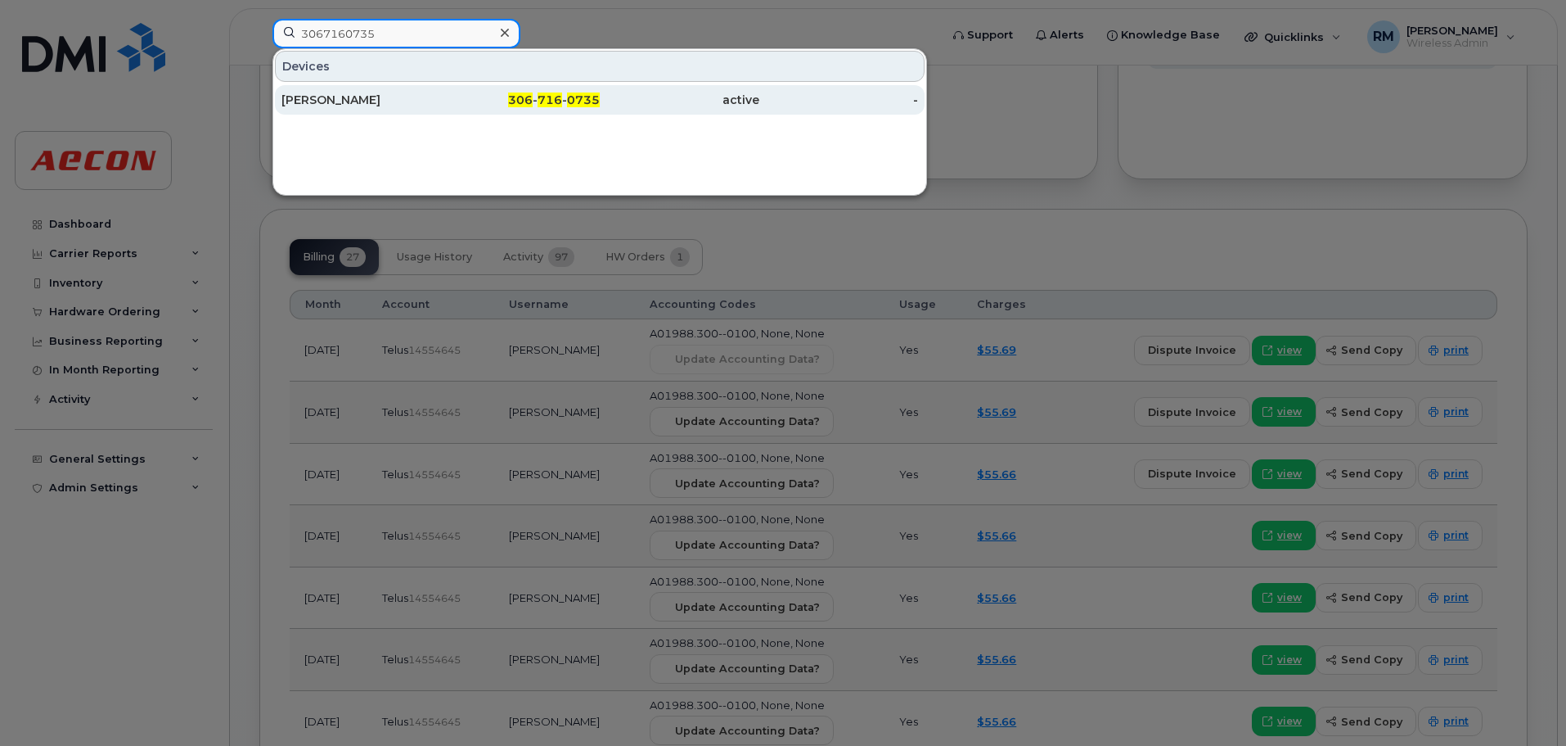
type input "3067160735"
click at [573, 100] on span "0735" at bounding box center [583, 99] width 33 height 15
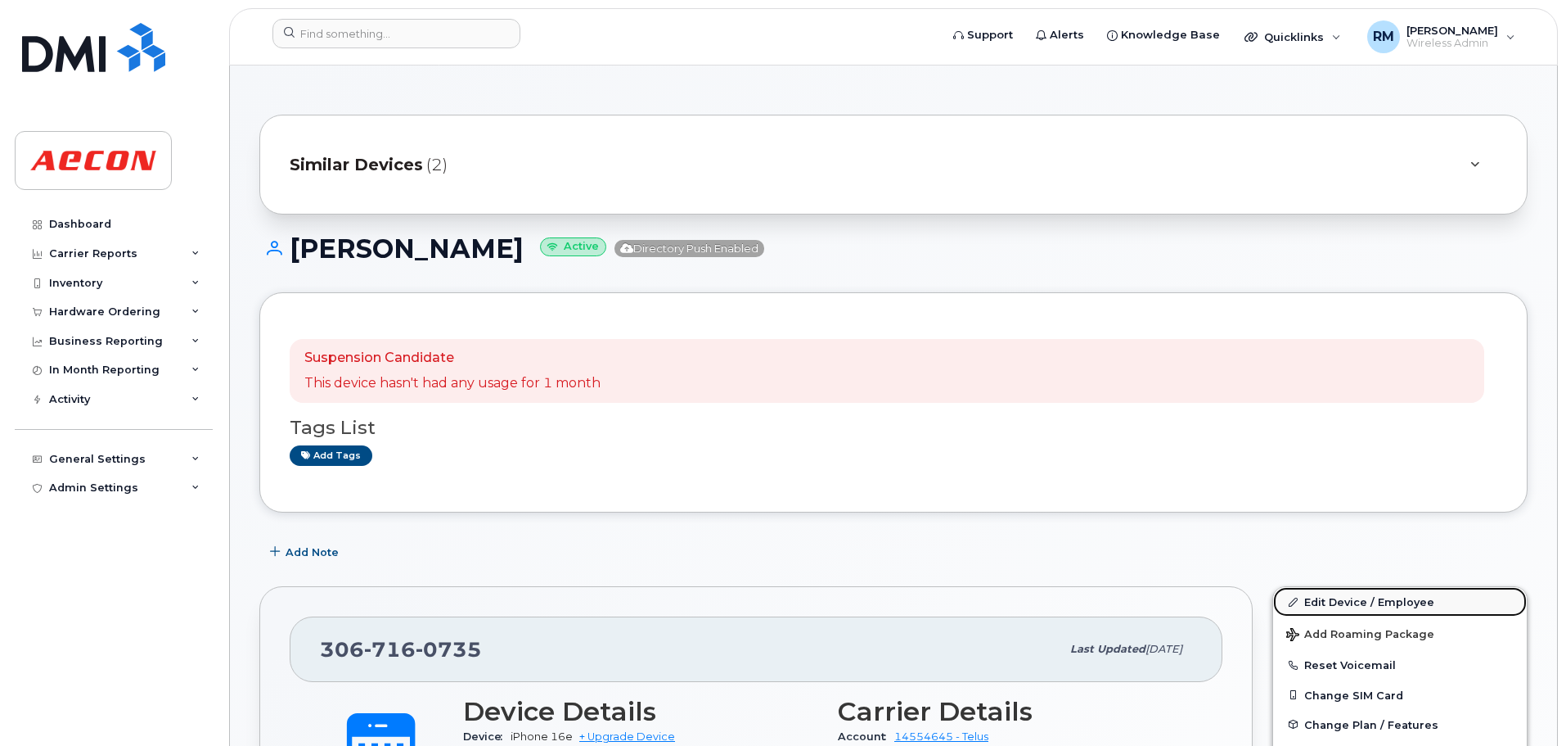
click at [1359, 601] on link "Edit Device / Employee" at bounding box center [1400, 601] width 254 height 29
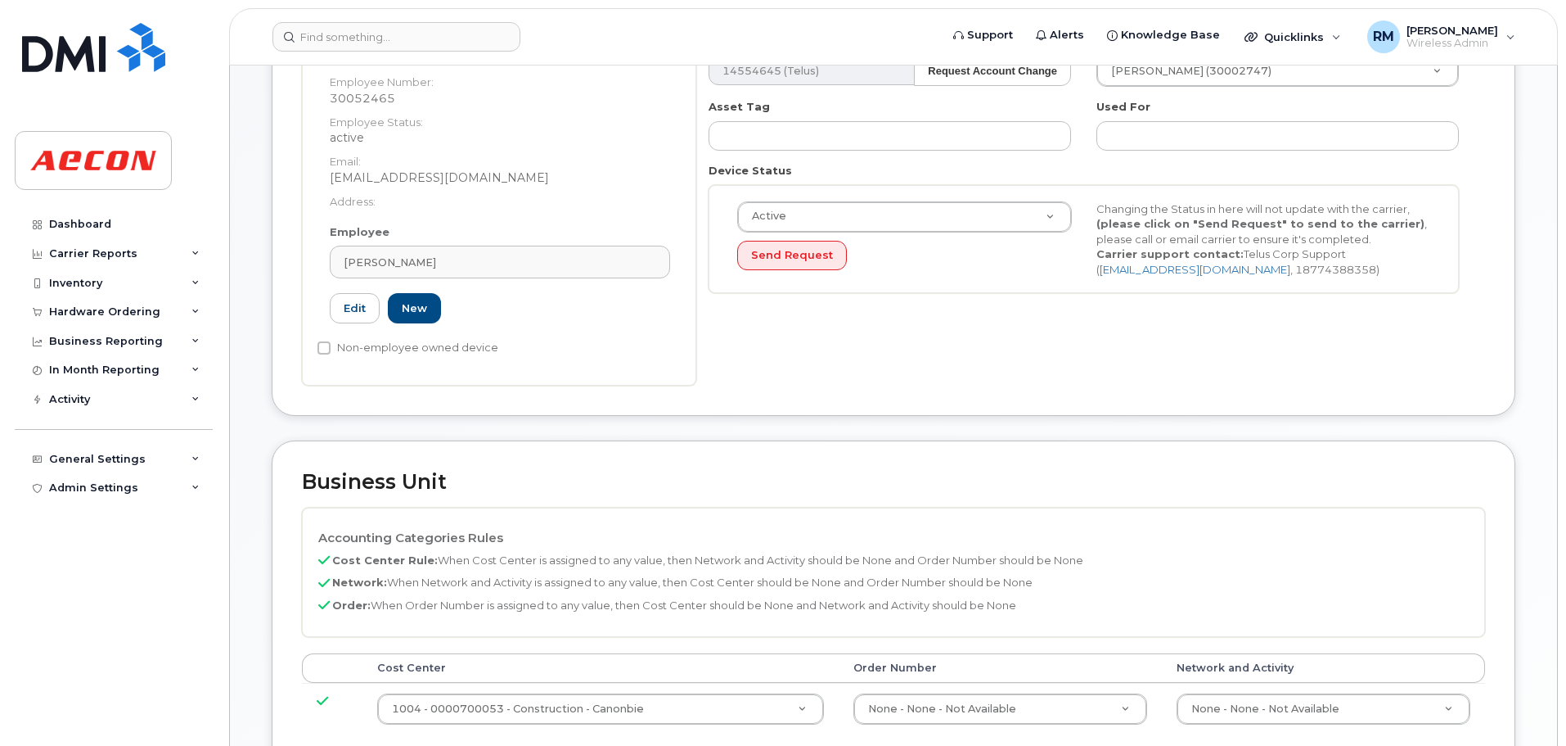
scroll to position [491, 0]
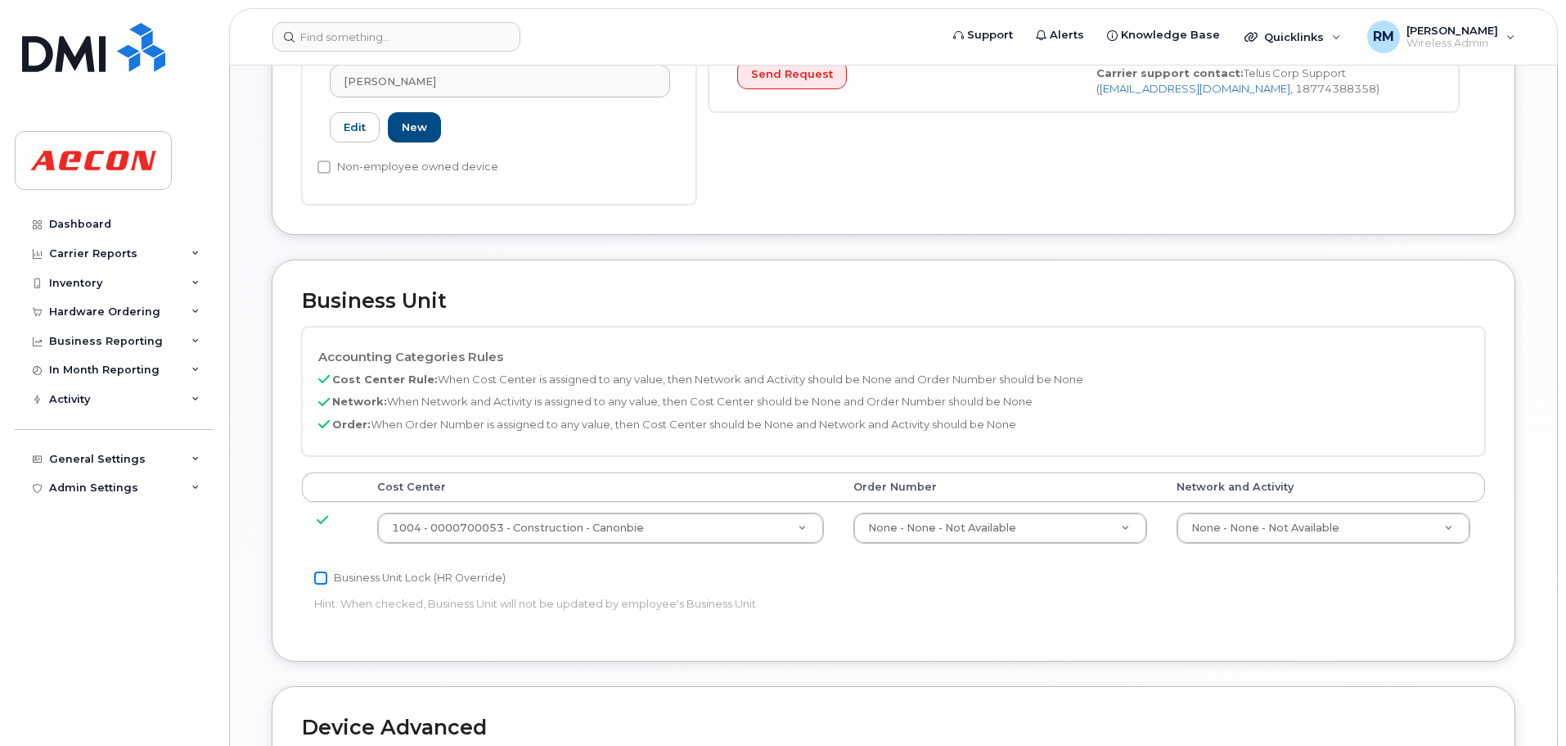
click at [320, 584] on input "Business Unit Lock (HR Override)" at bounding box center [320, 577] width 13 height 13
checkbox input "true"
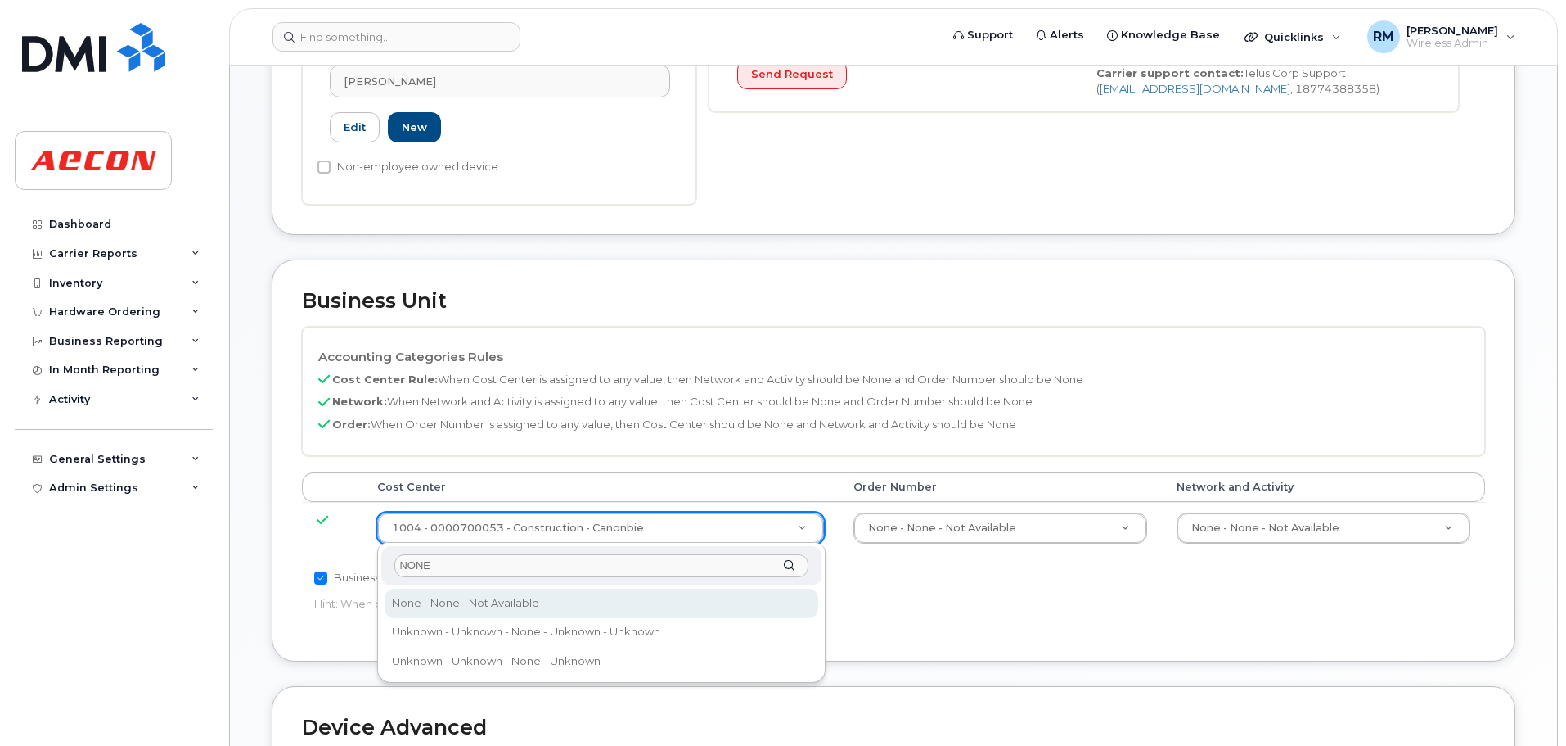
type input "NONE"
type input "289660"
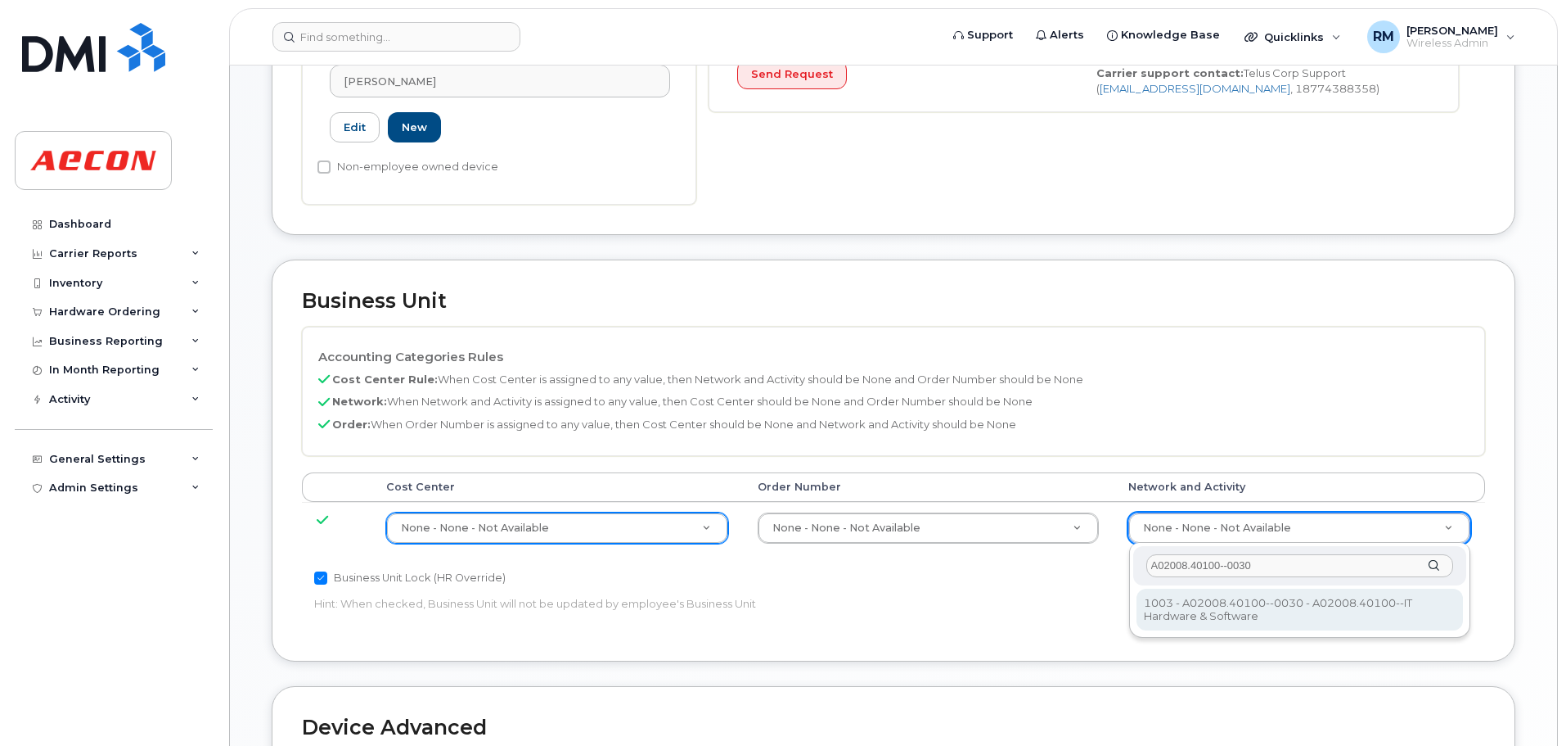
type input "A02008.40100--0030"
type input "29321587"
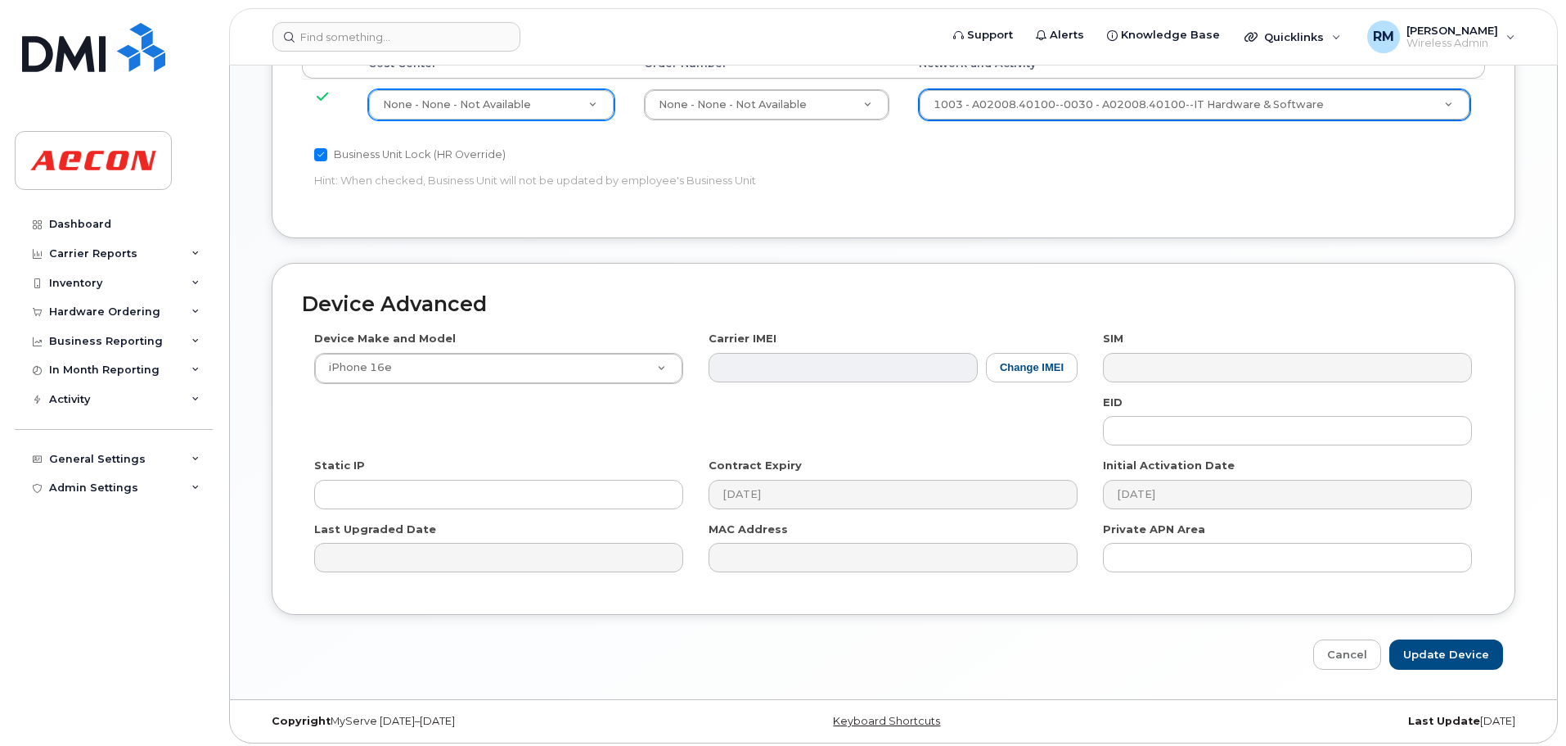
scroll to position [920, 0]
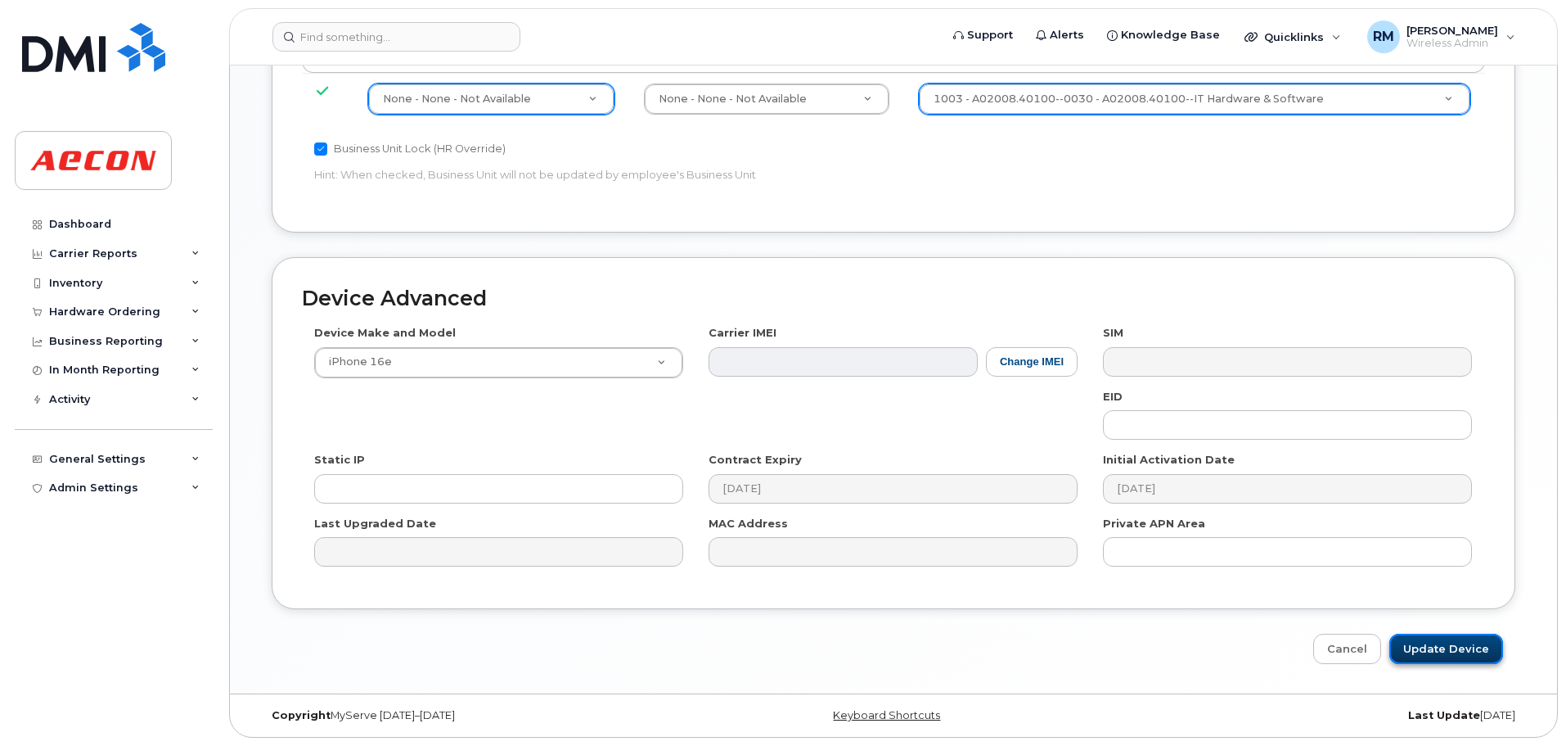
click at [1430, 654] on input "Update Device" at bounding box center [1447, 648] width 114 height 30
type input "Saving..."
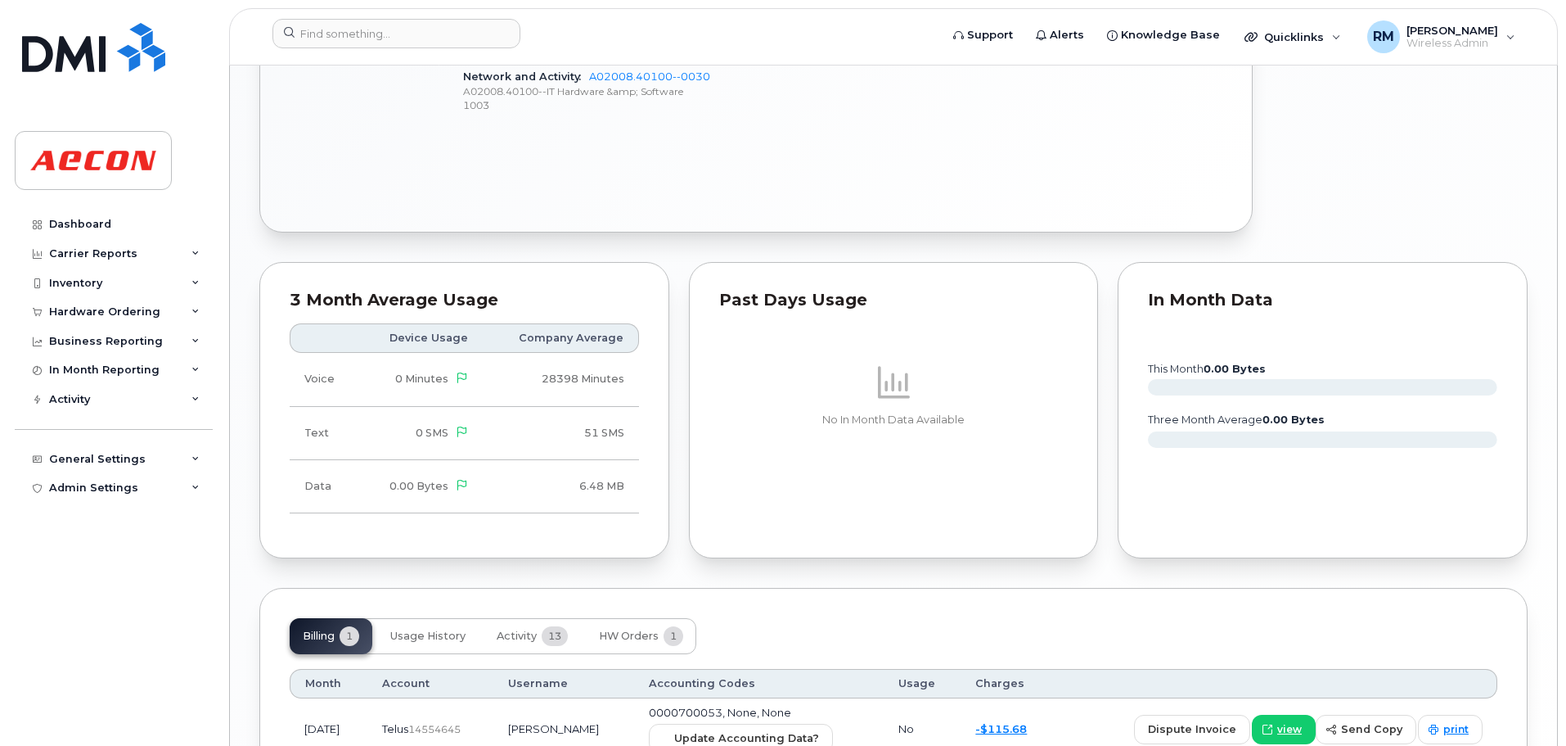
scroll to position [1342, 0]
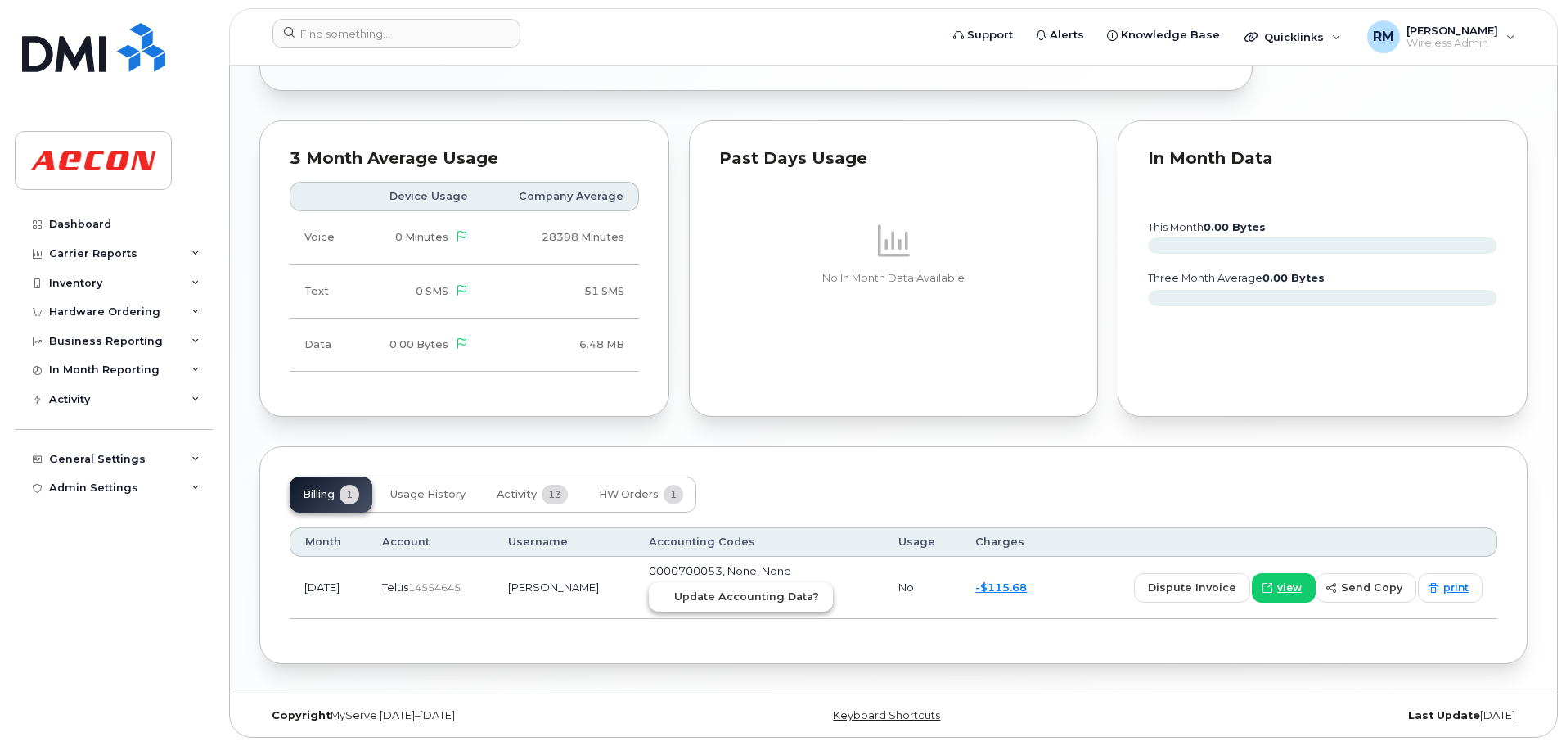
click at [715, 600] on span "Update Accounting Data?" at bounding box center [746, 596] width 145 height 16
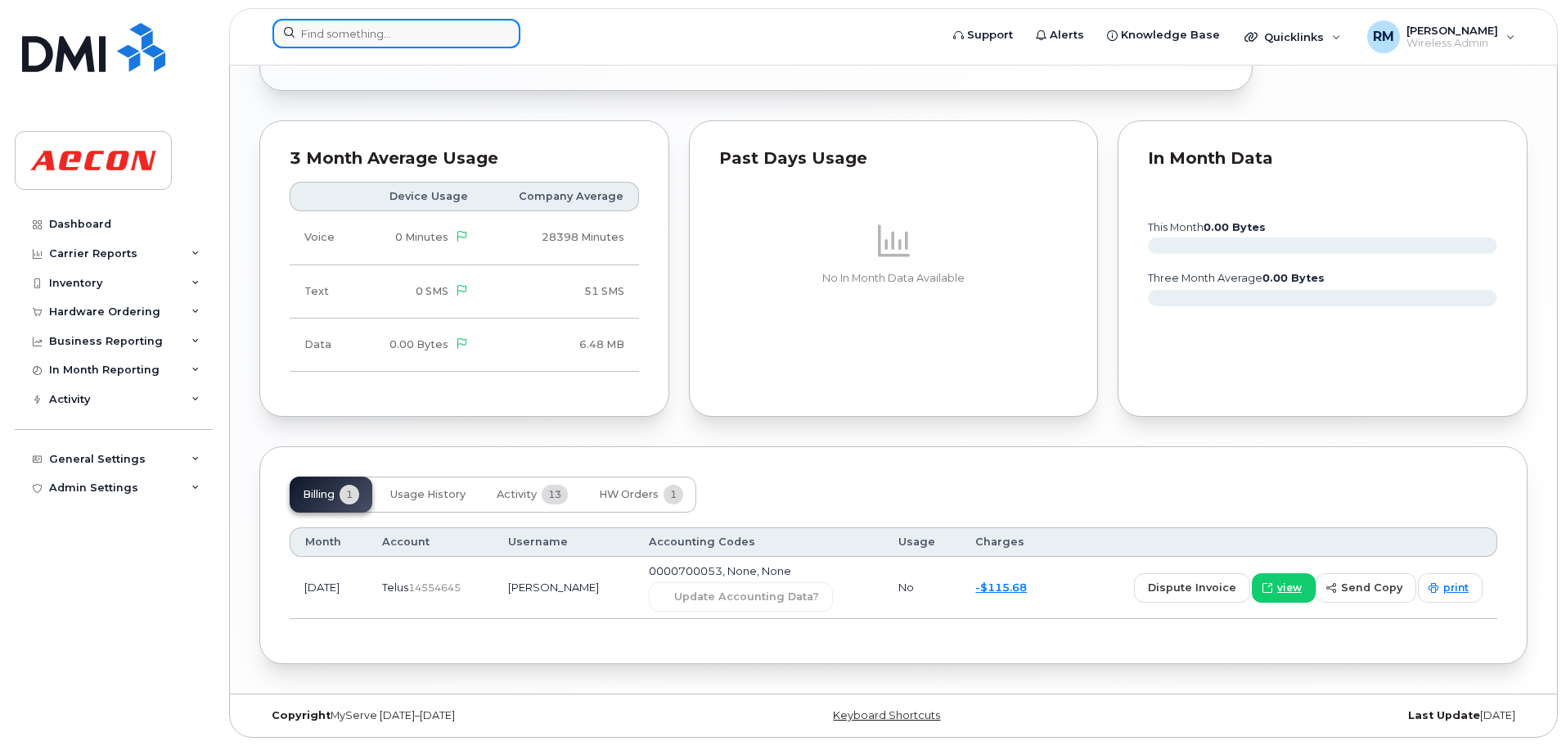
click at [358, 35] on input at bounding box center [397, 33] width 248 height 29
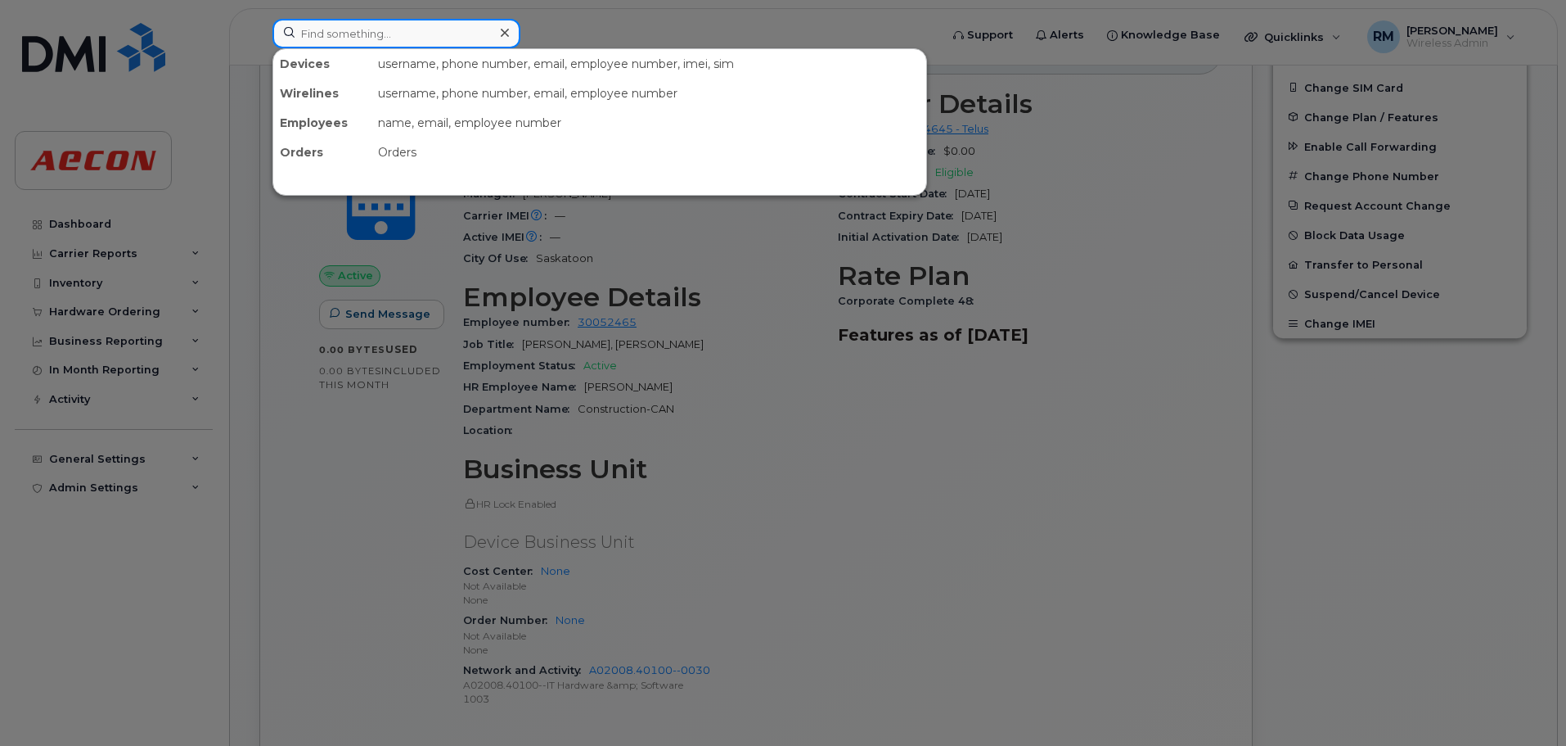
scroll to position [606, 0]
click at [336, 40] on input at bounding box center [397, 33] width 248 height 29
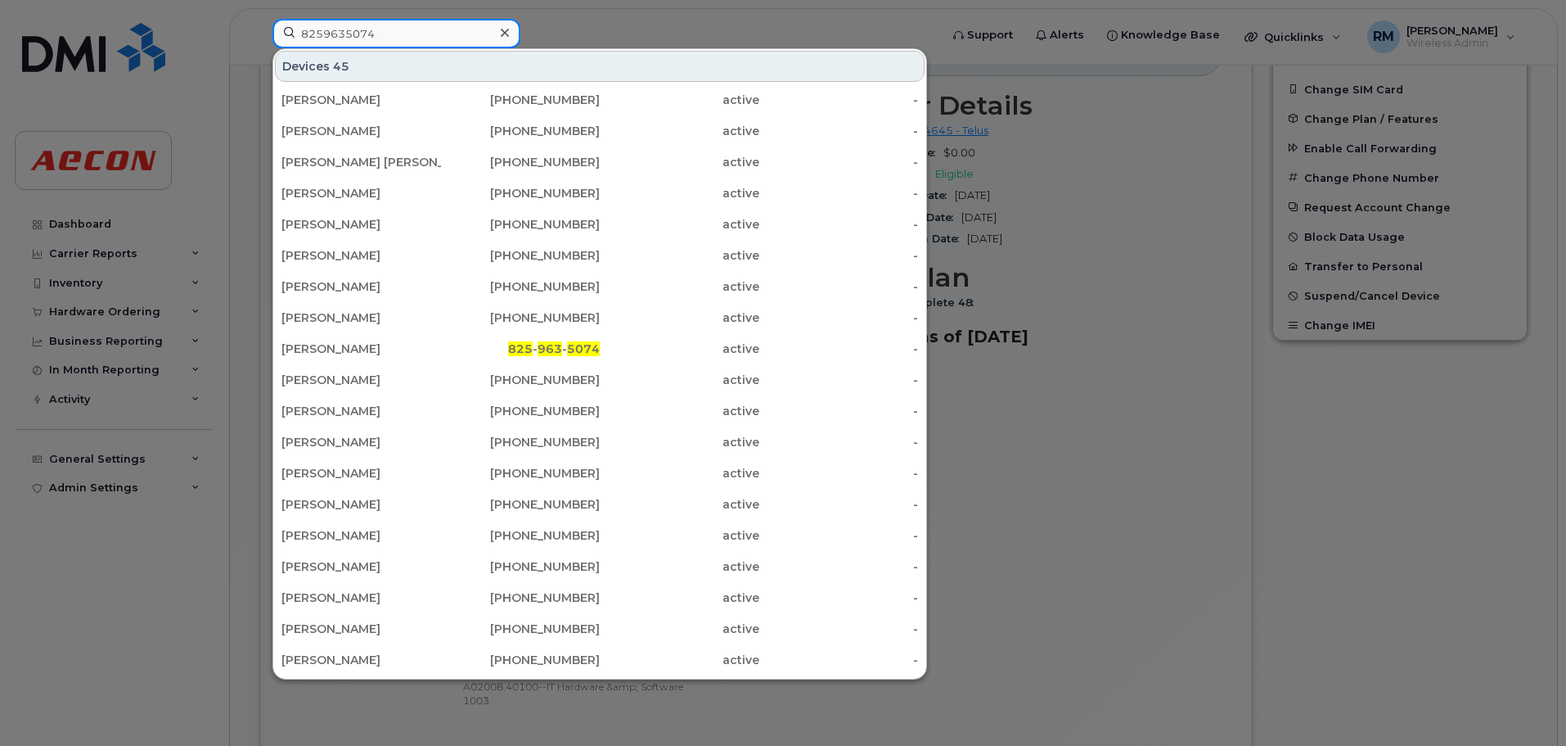
type input "8259635074"
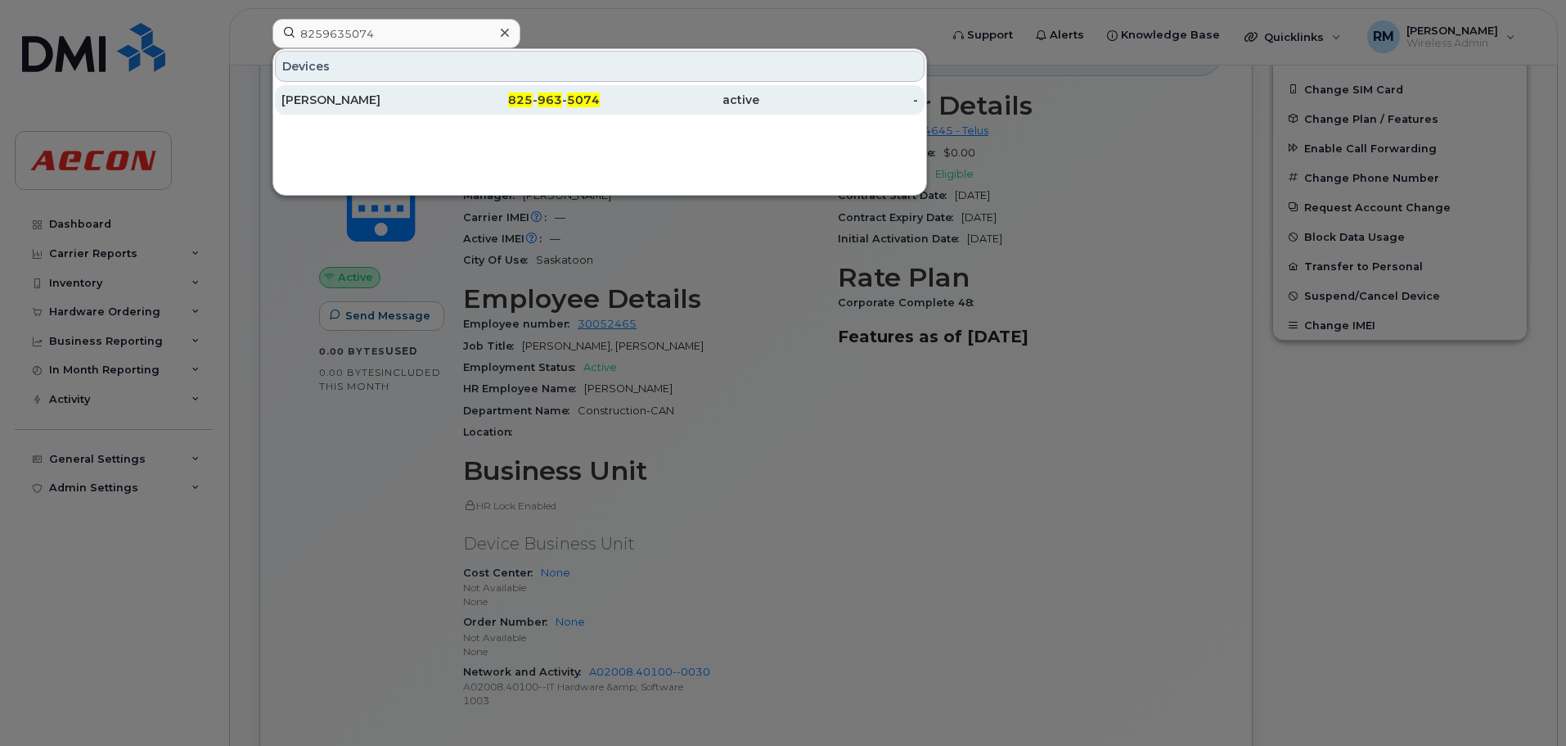
click at [556, 97] on span "963" at bounding box center [550, 99] width 25 height 15
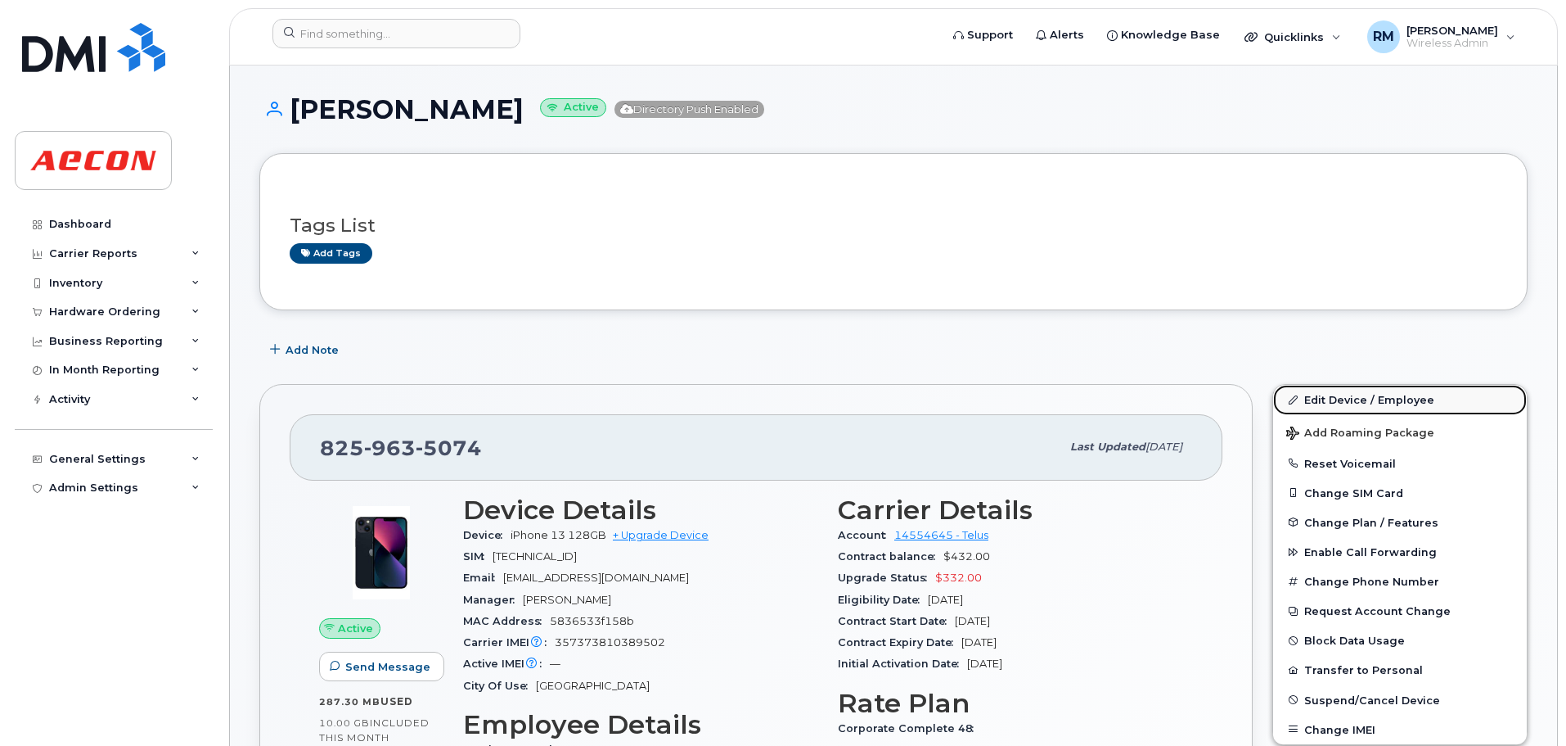
click at [1333, 403] on link "Edit Device / Employee" at bounding box center [1400, 399] width 254 height 29
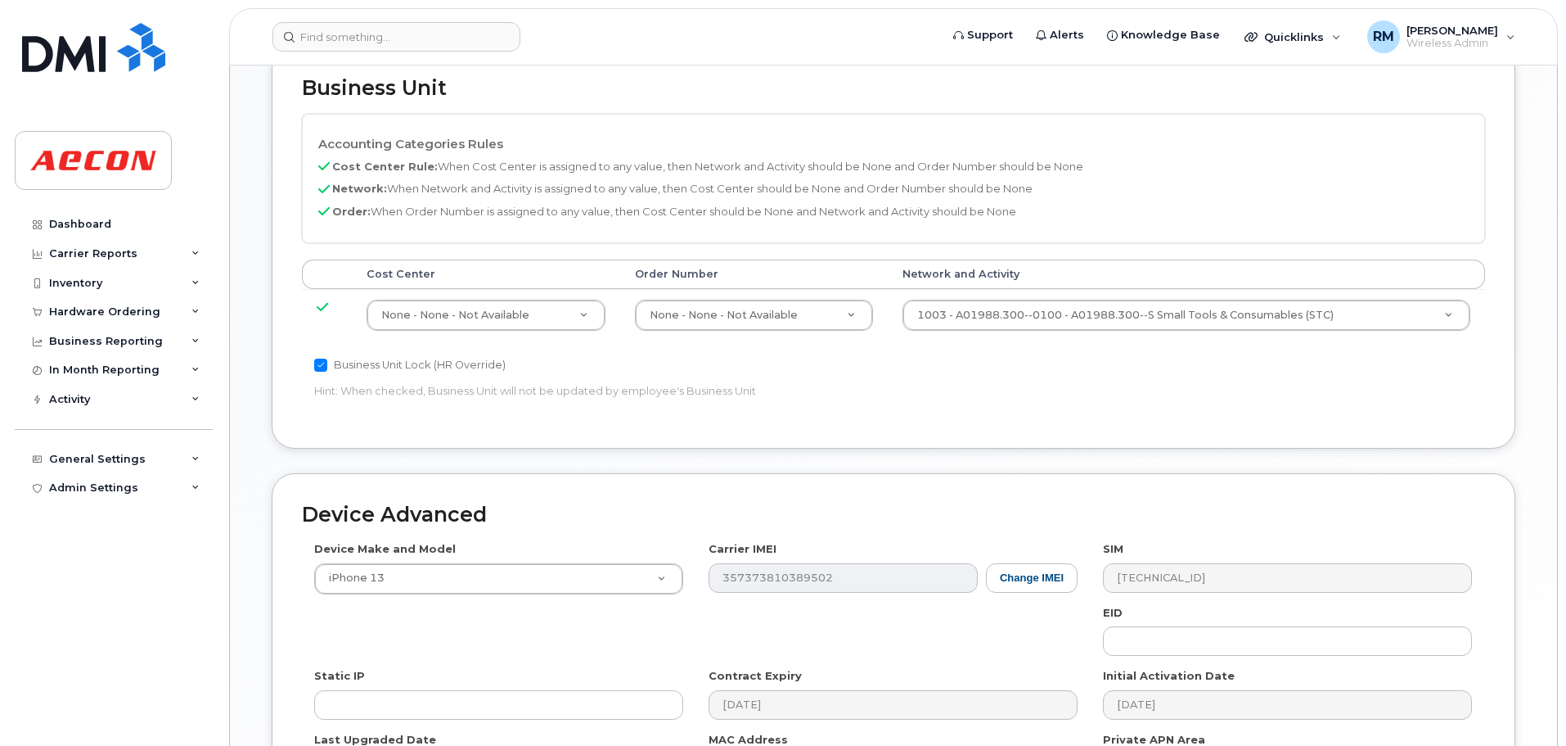
scroll to position [737, 0]
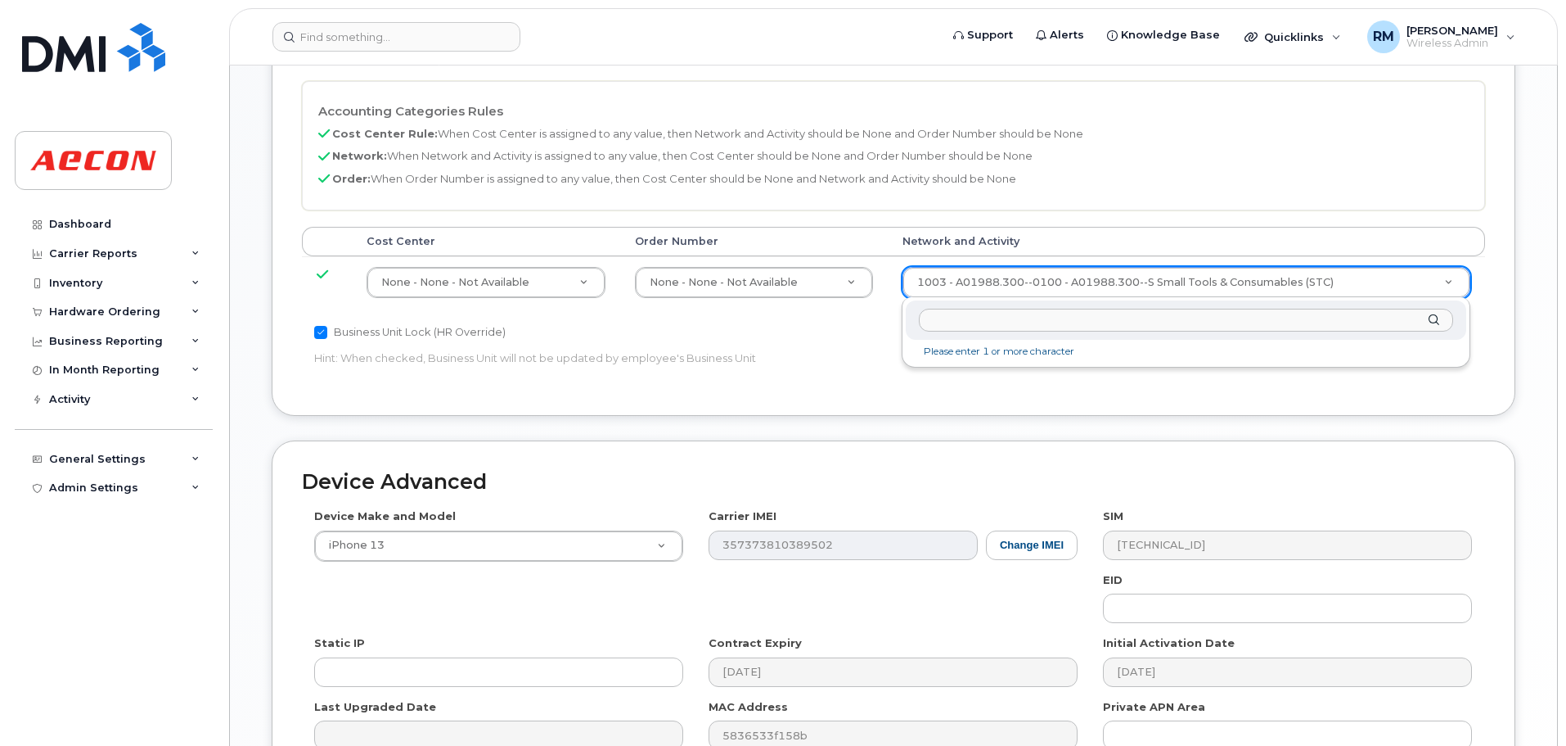
drag, startPoint x: 971, startPoint y: 323, endPoint x: 990, endPoint y: 313, distance: 21.6
click at [990, 313] on input "text" at bounding box center [1186, 321] width 534 height 24
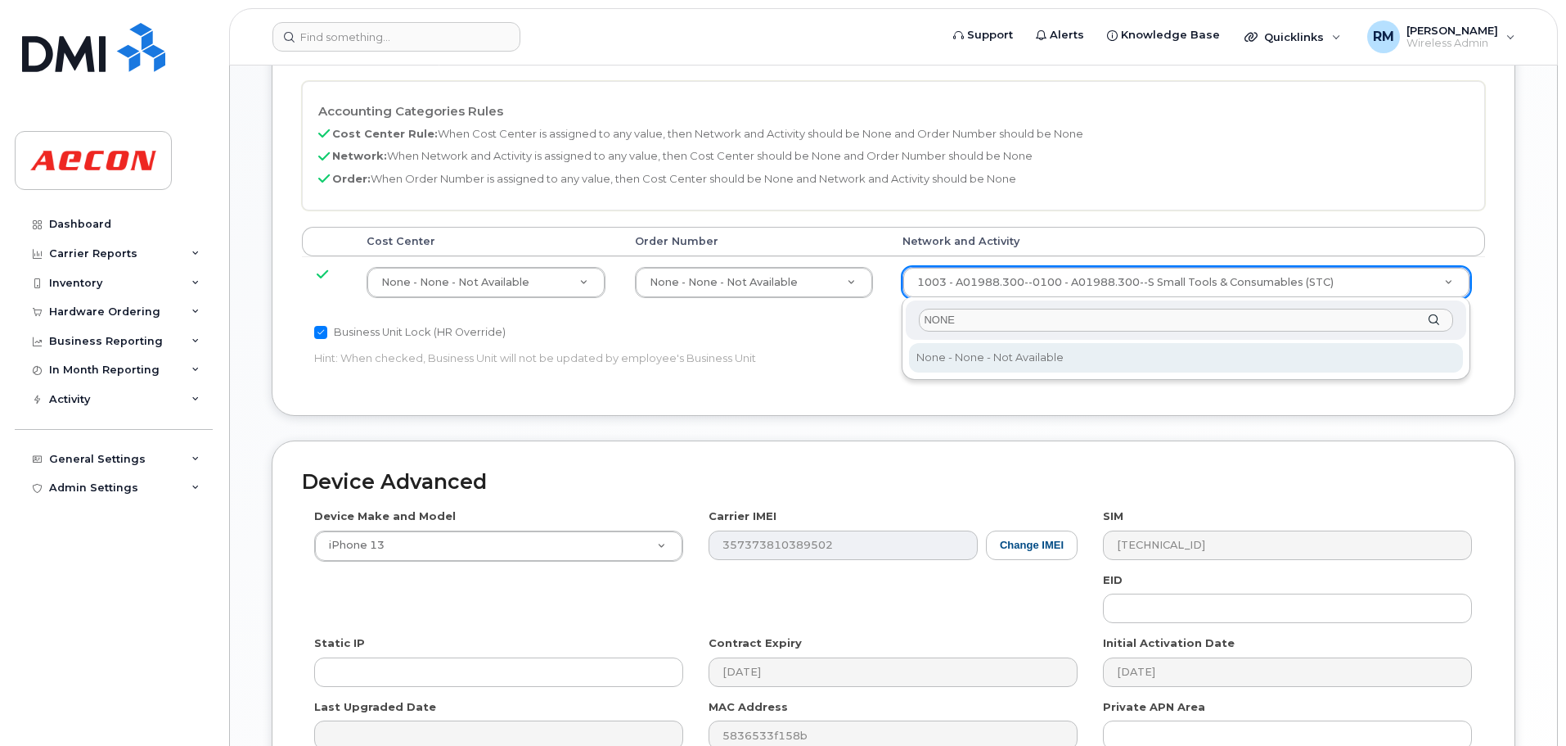
type input "NONE"
type input "283608"
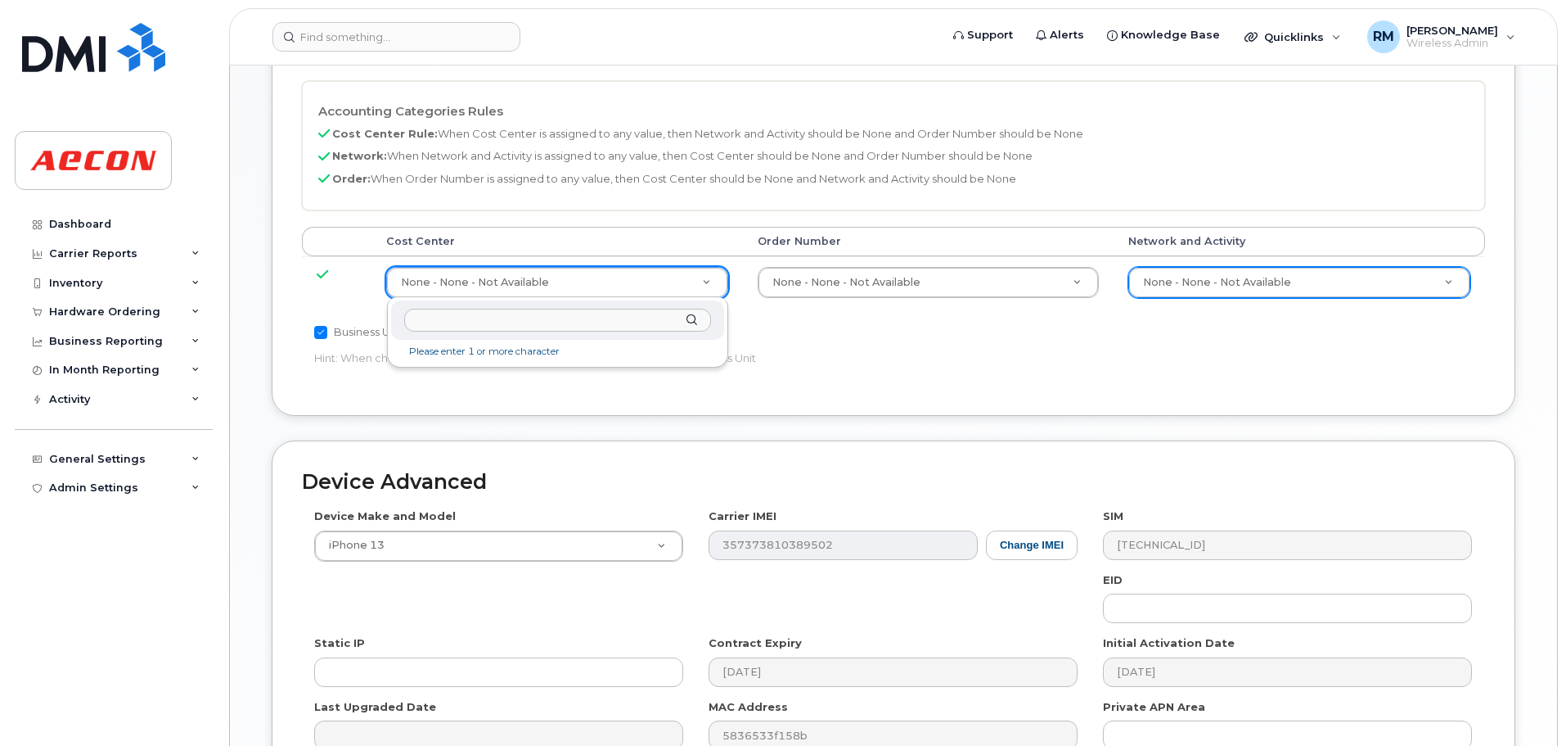
click at [502, 325] on input "text" at bounding box center [557, 321] width 307 height 24
type input "140036"
type input "283740"
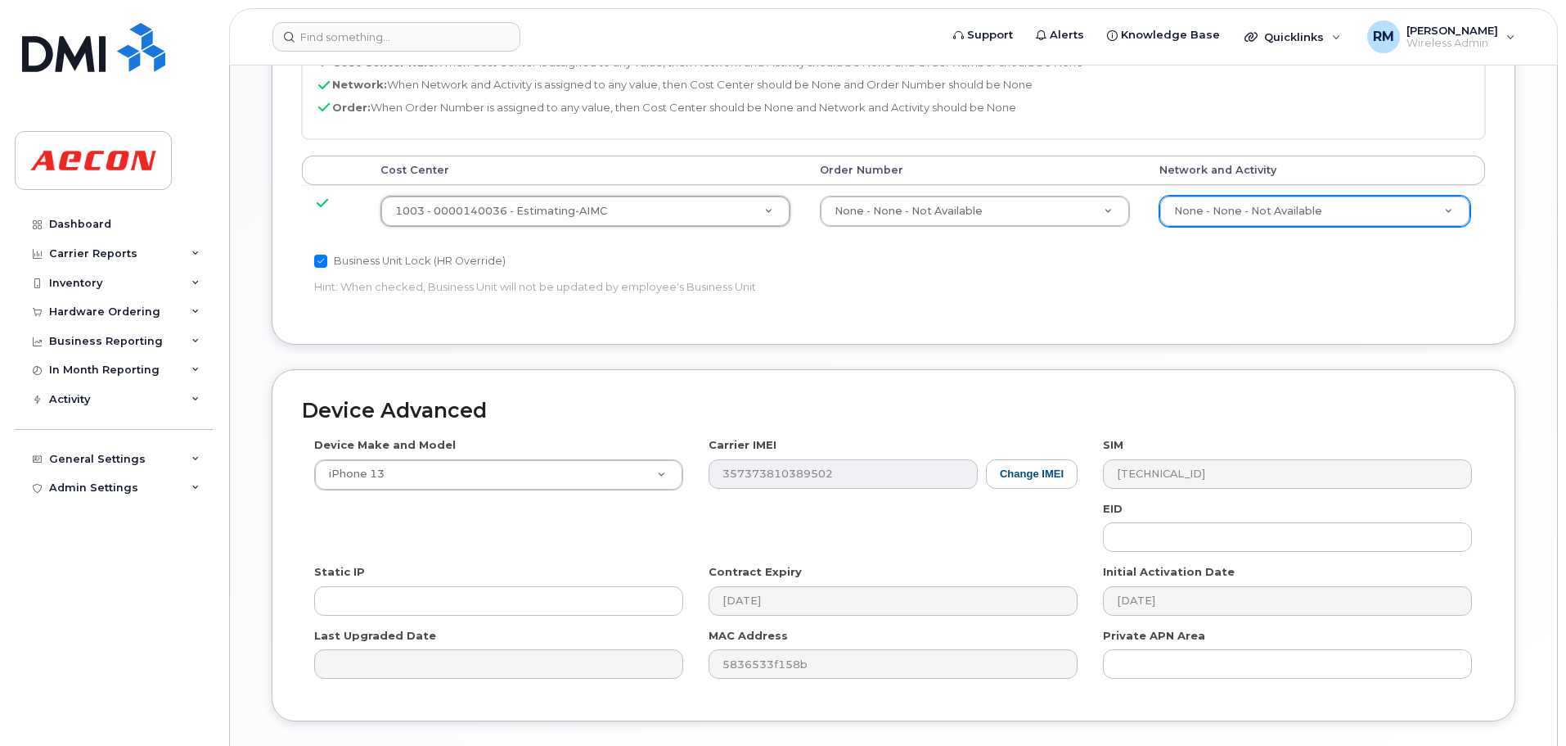
scroll to position [920, 0]
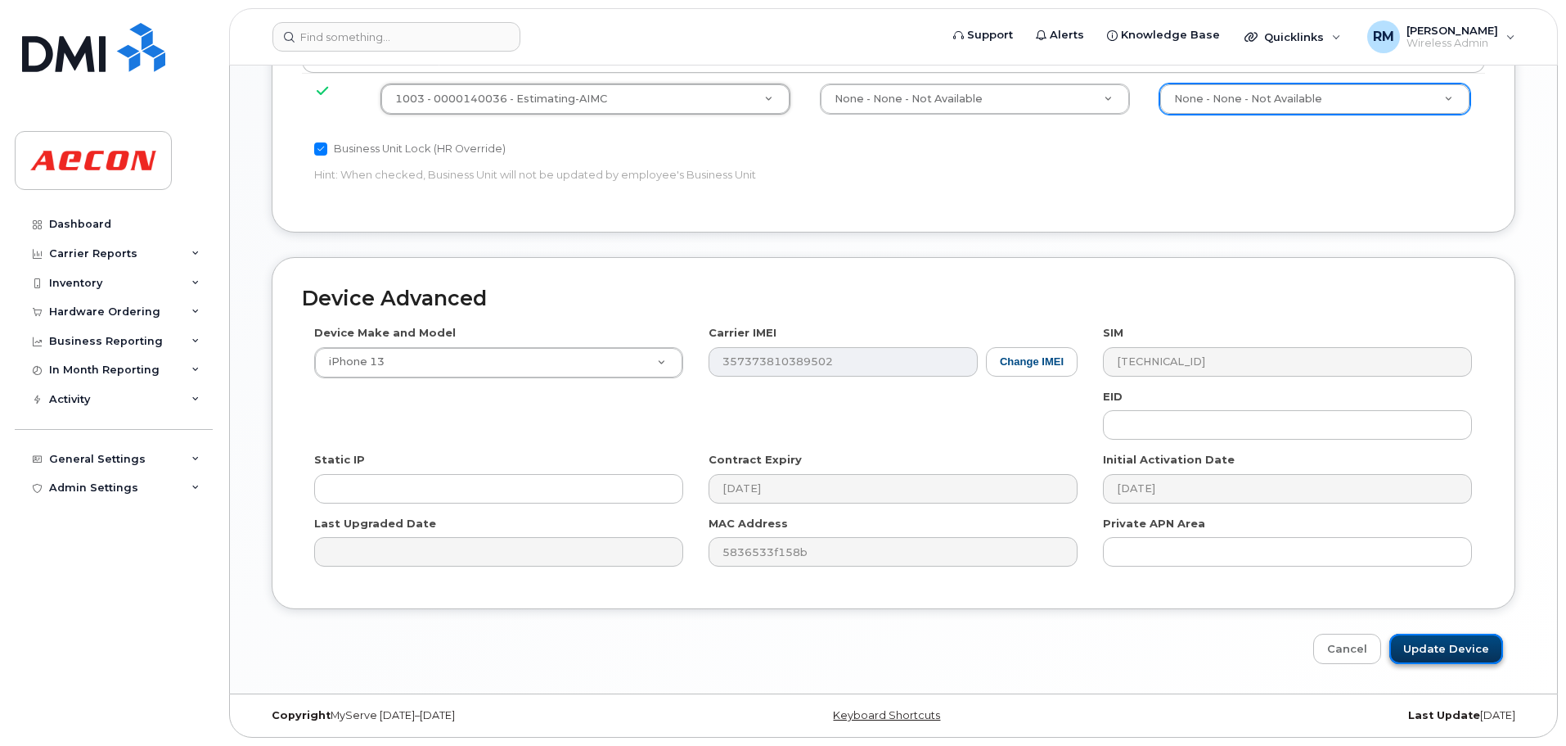
click at [1431, 648] on input "Update Device" at bounding box center [1447, 648] width 114 height 30
type input "Saving..."
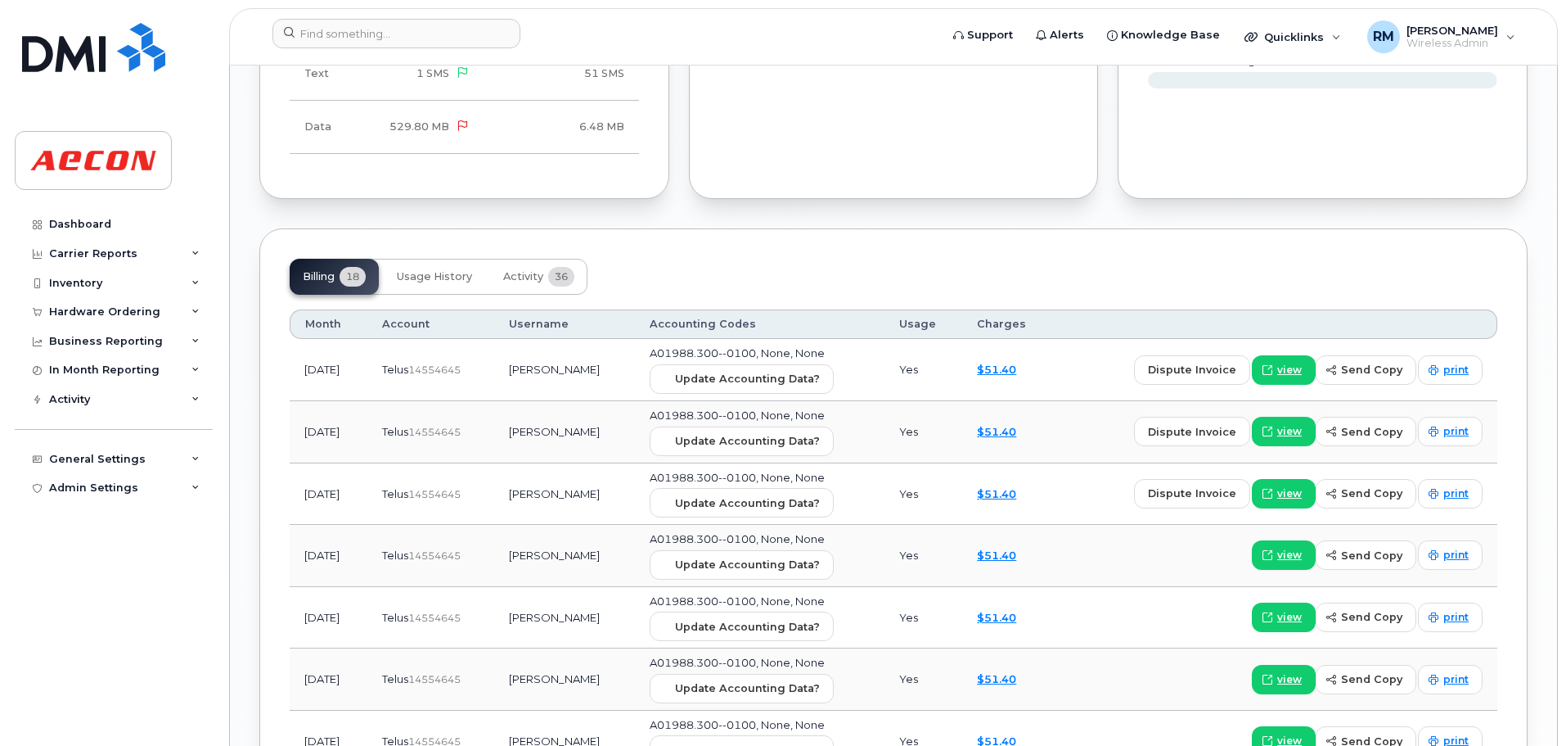
scroll to position [1692, 0]
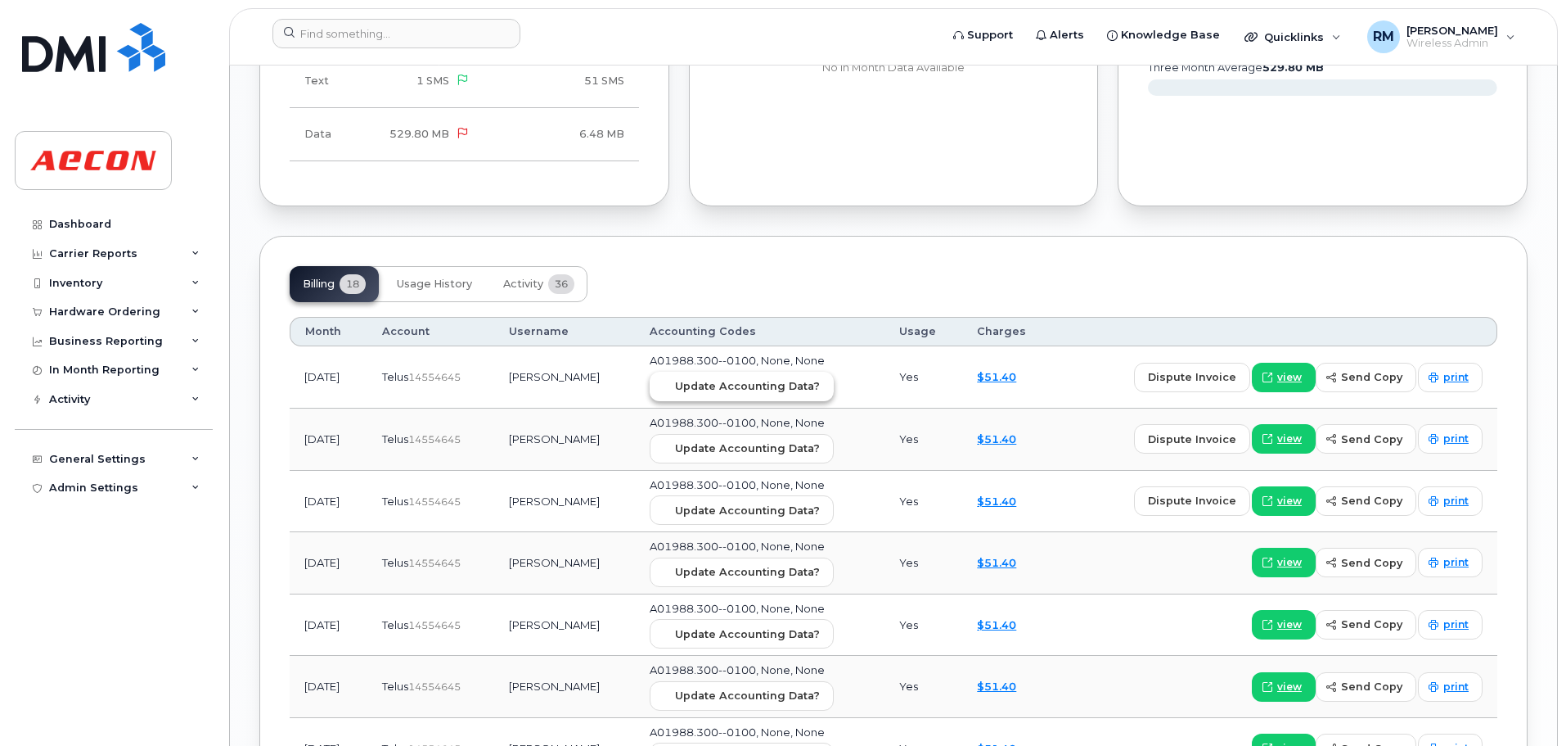
click at [742, 389] on span "Update Accounting Data?" at bounding box center [747, 386] width 145 height 16
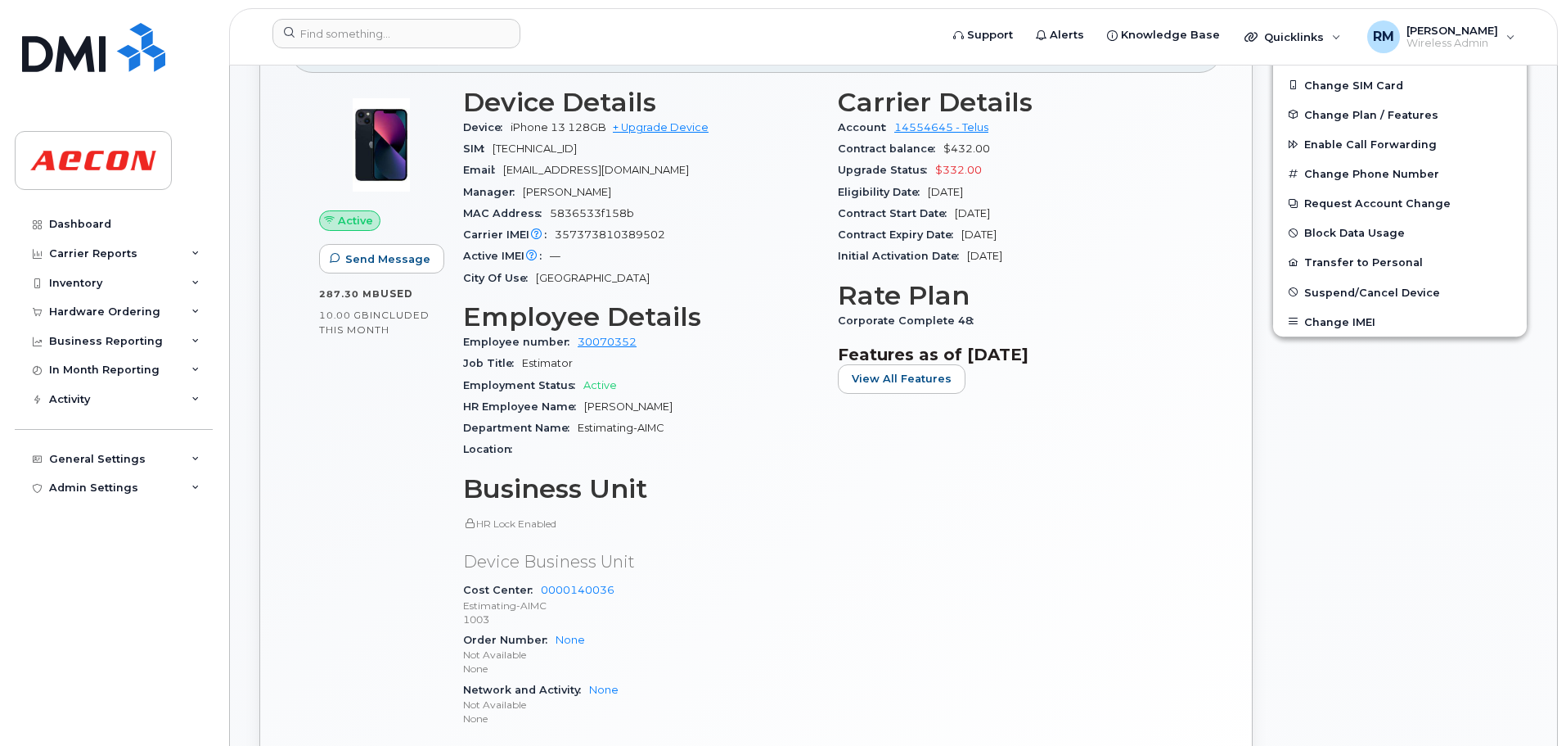
scroll to position [137, 0]
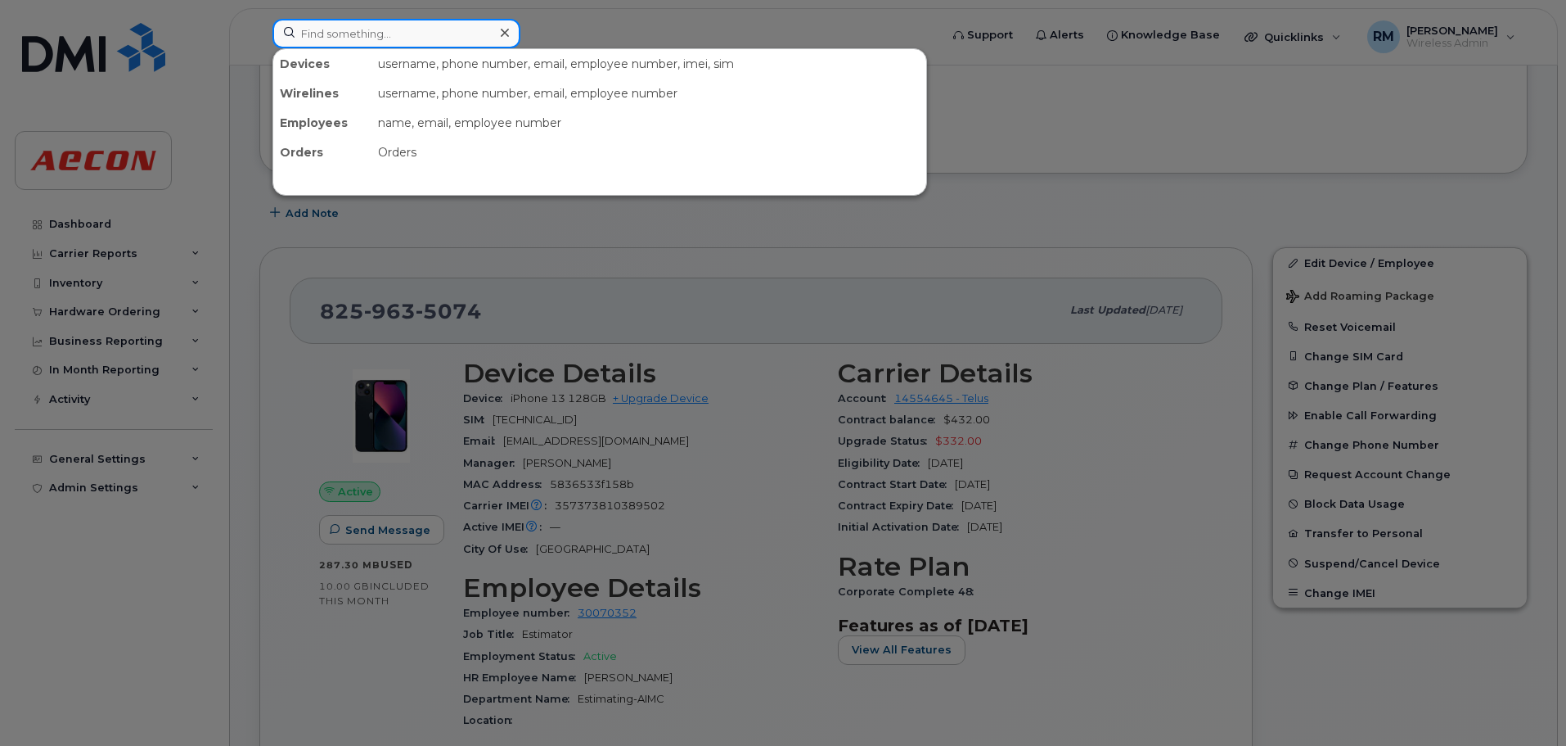
click at [336, 36] on input at bounding box center [397, 33] width 248 height 29
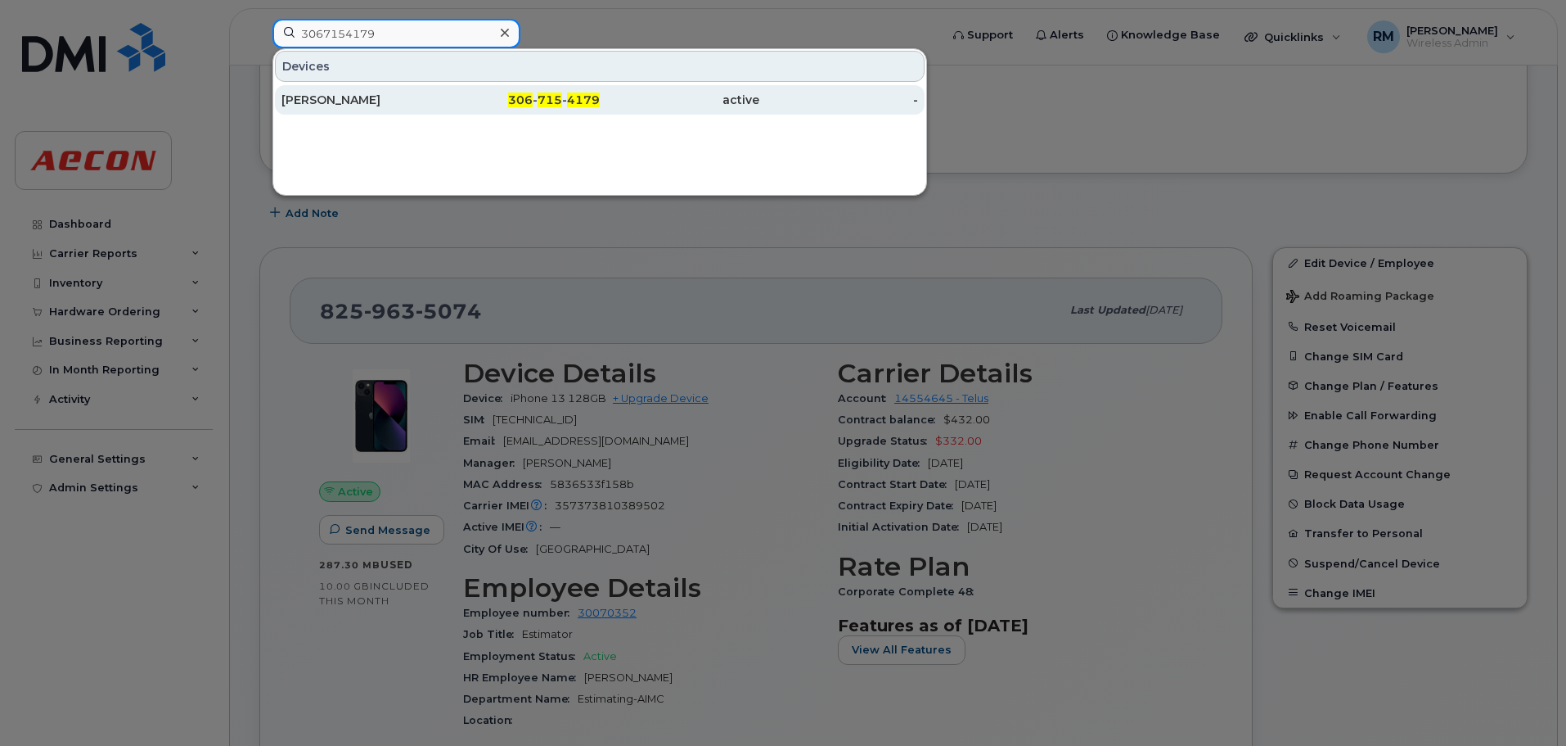
type input "3067154179"
click at [540, 104] on span "715" at bounding box center [550, 99] width 25 height 15
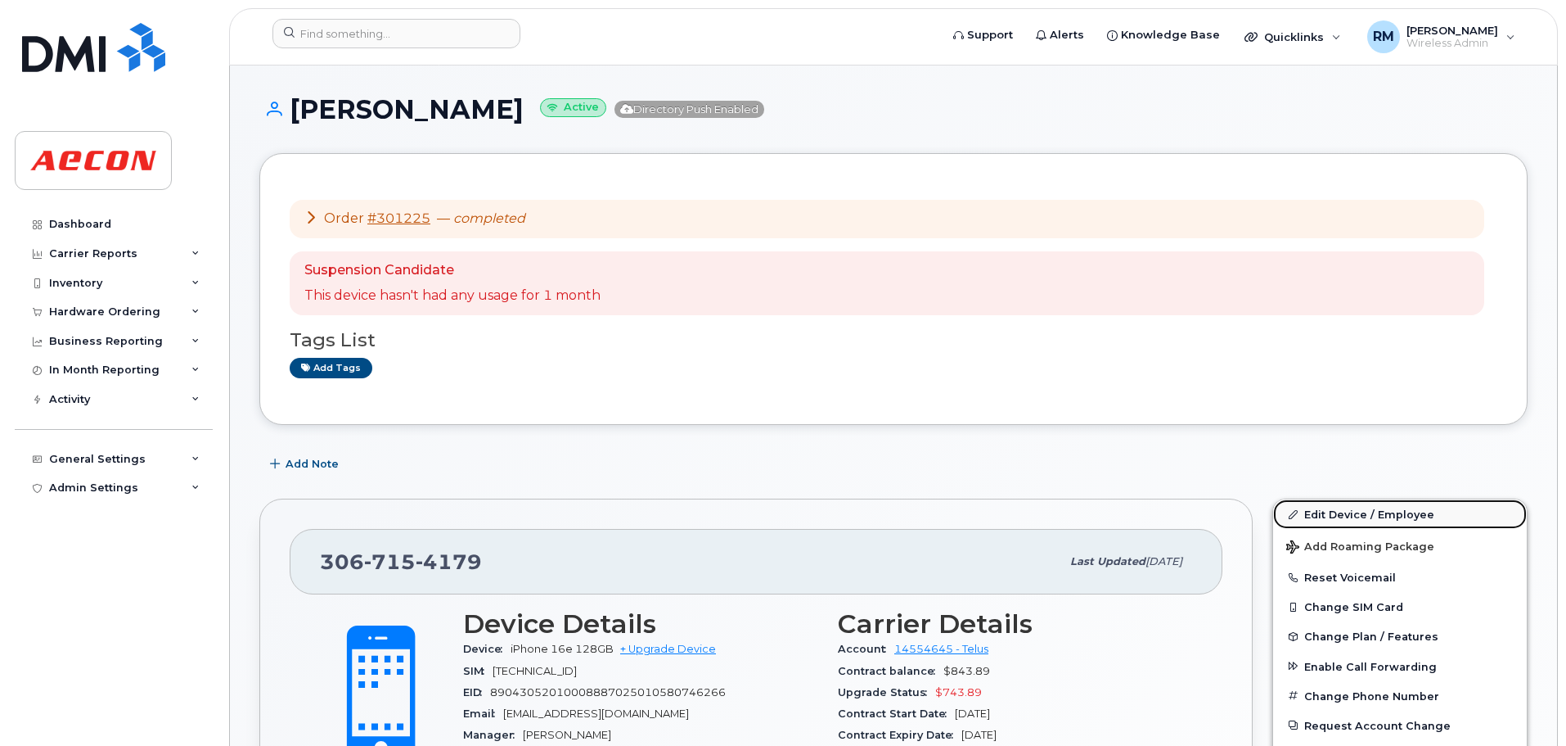
click at [1316, 509] on link "Edit Device / Employee" at bounding box center [1400, 513] width 254 height 29
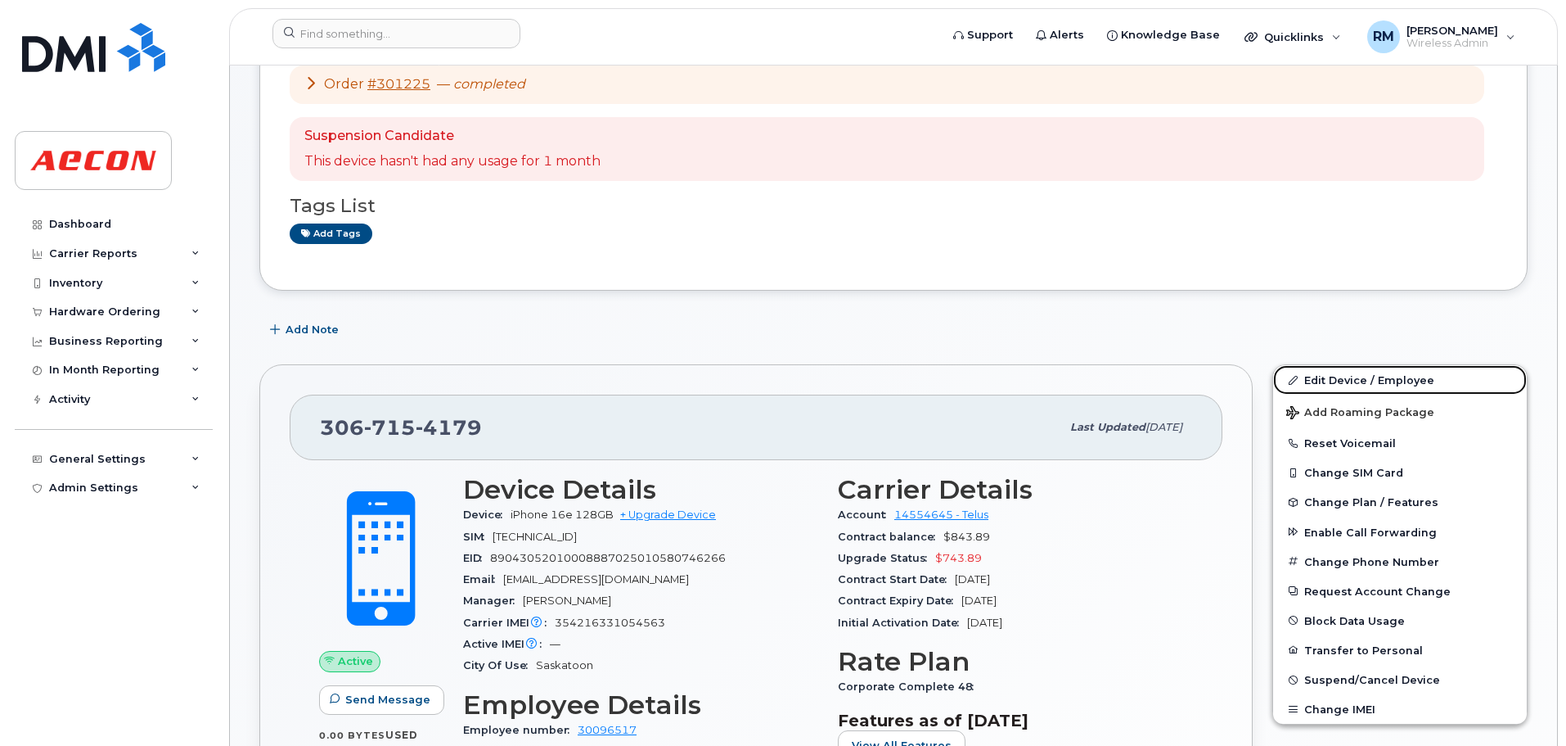
scroll to position [164, 0]
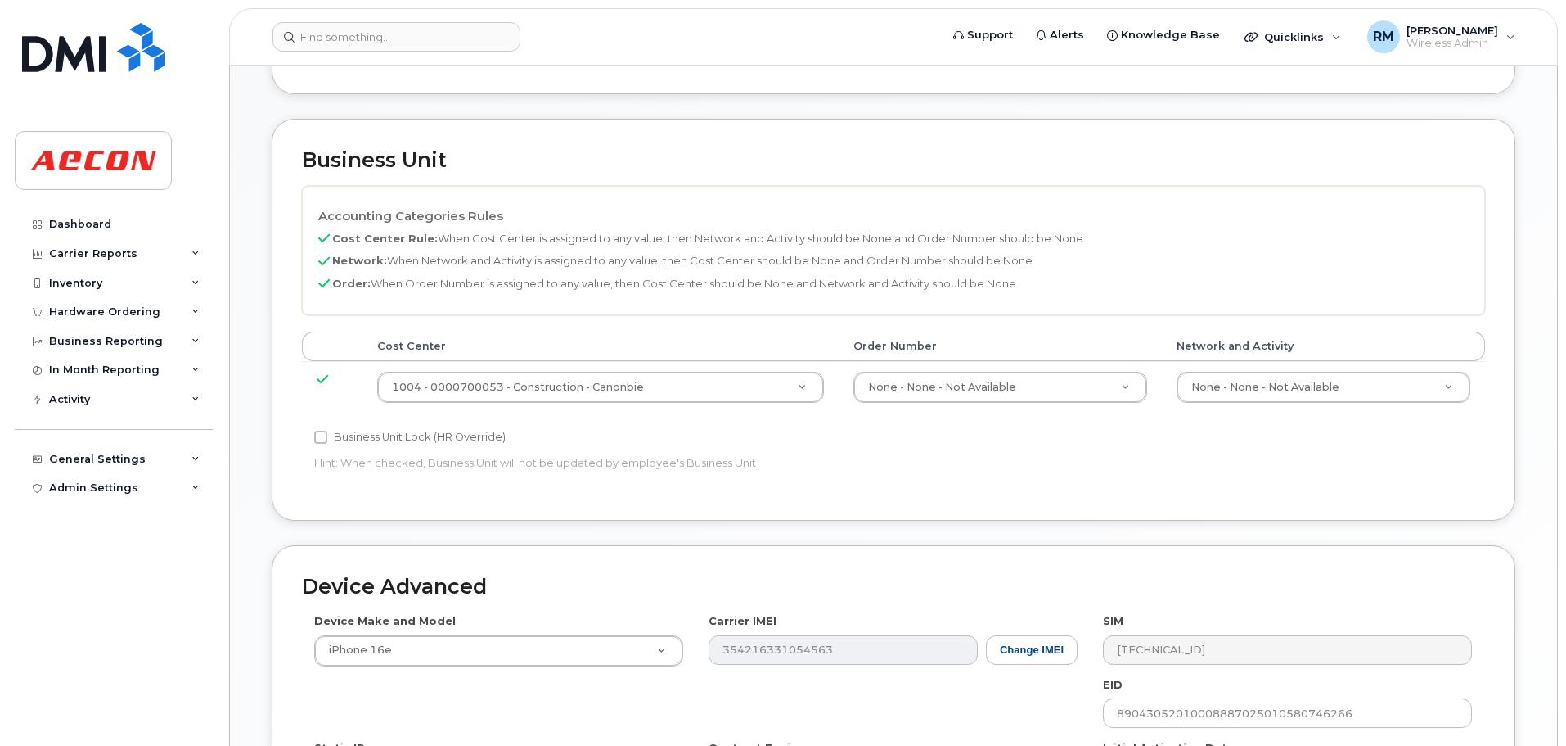
scroll to position [737, 0]
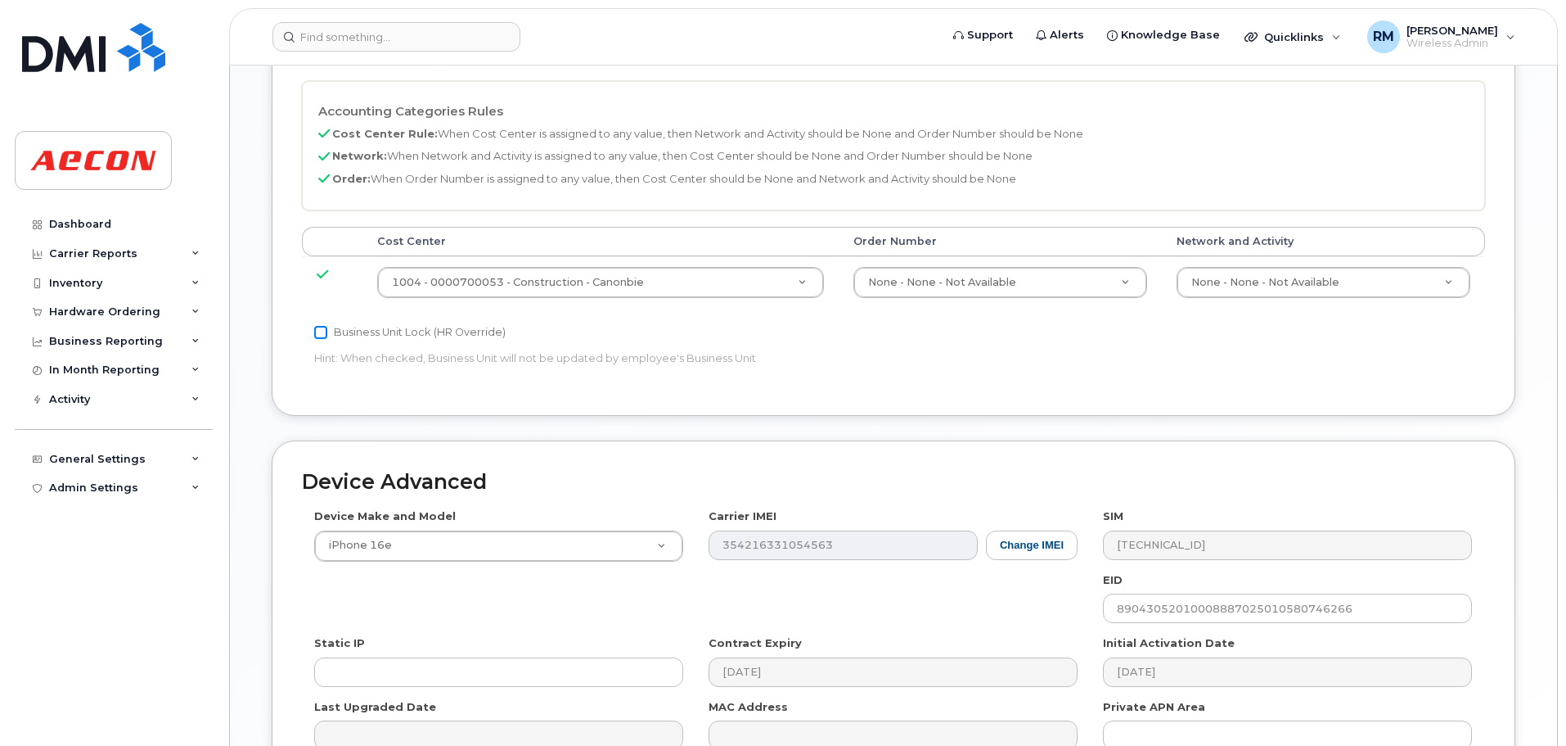
click at [322, 330] on input "Business Unit Lock (HR Override)" at bounding box center [320, 332] width 13 height 13
checkbox input "true"
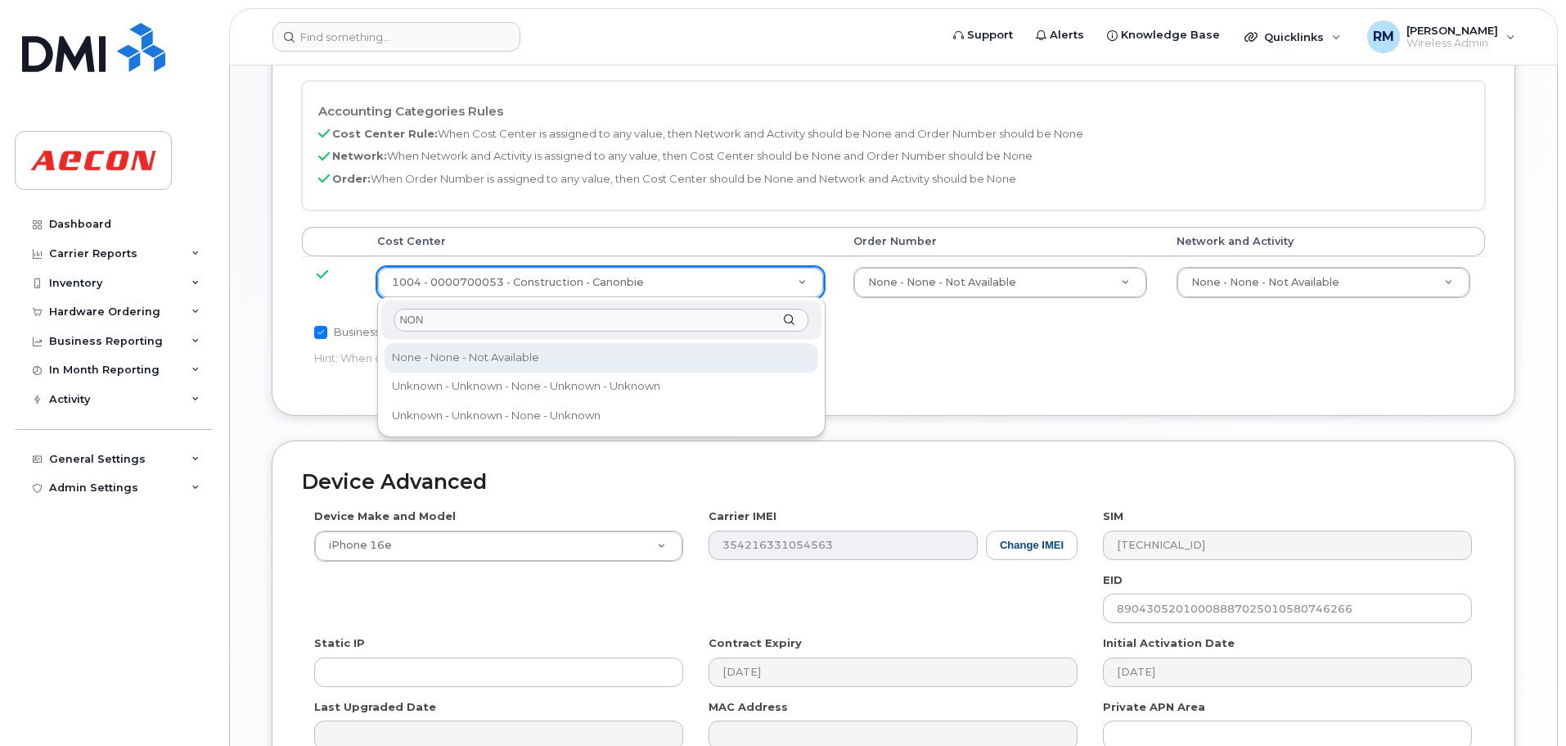
type input "NON"
type input "289660"
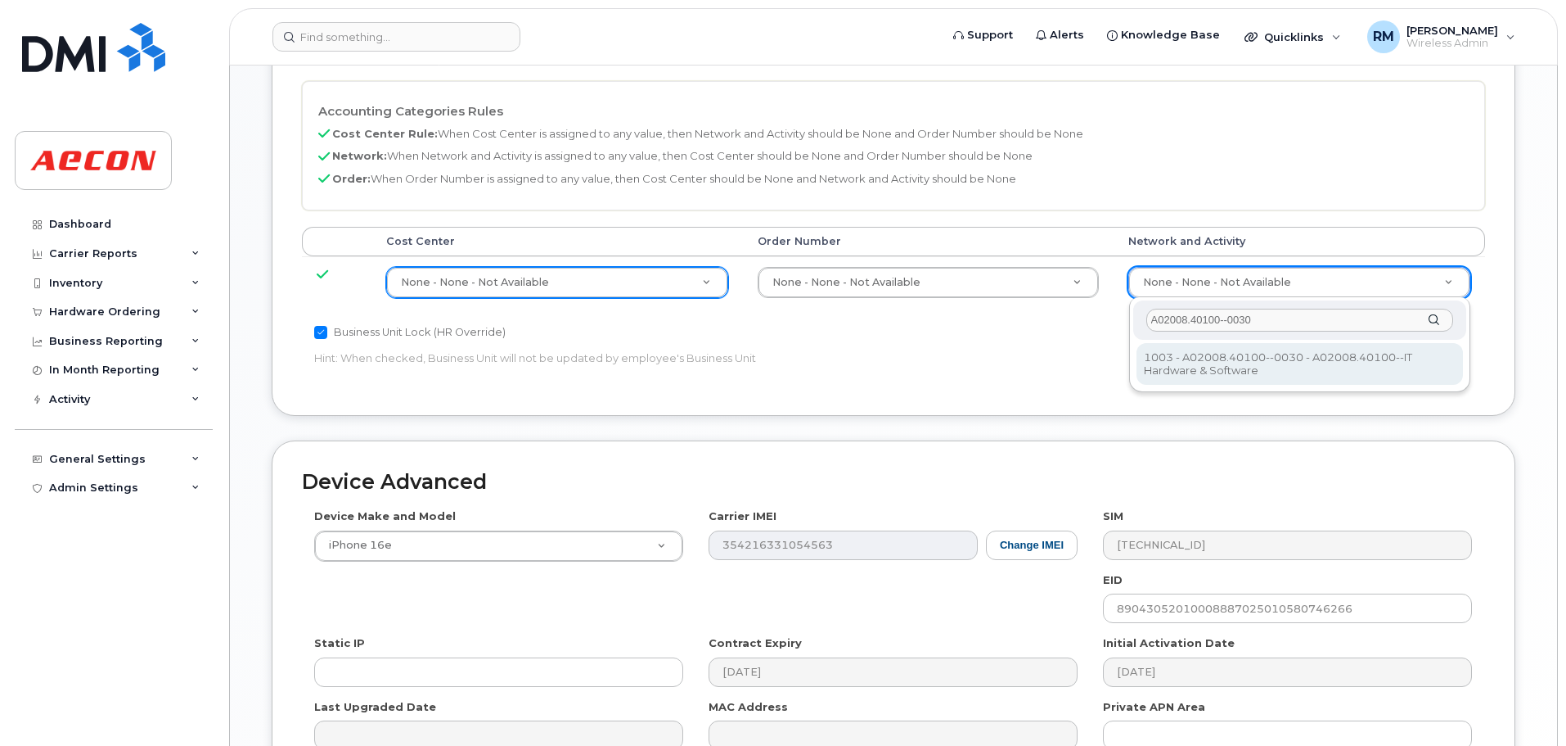
type input "A02008.40100--0030"
type input "29321587"
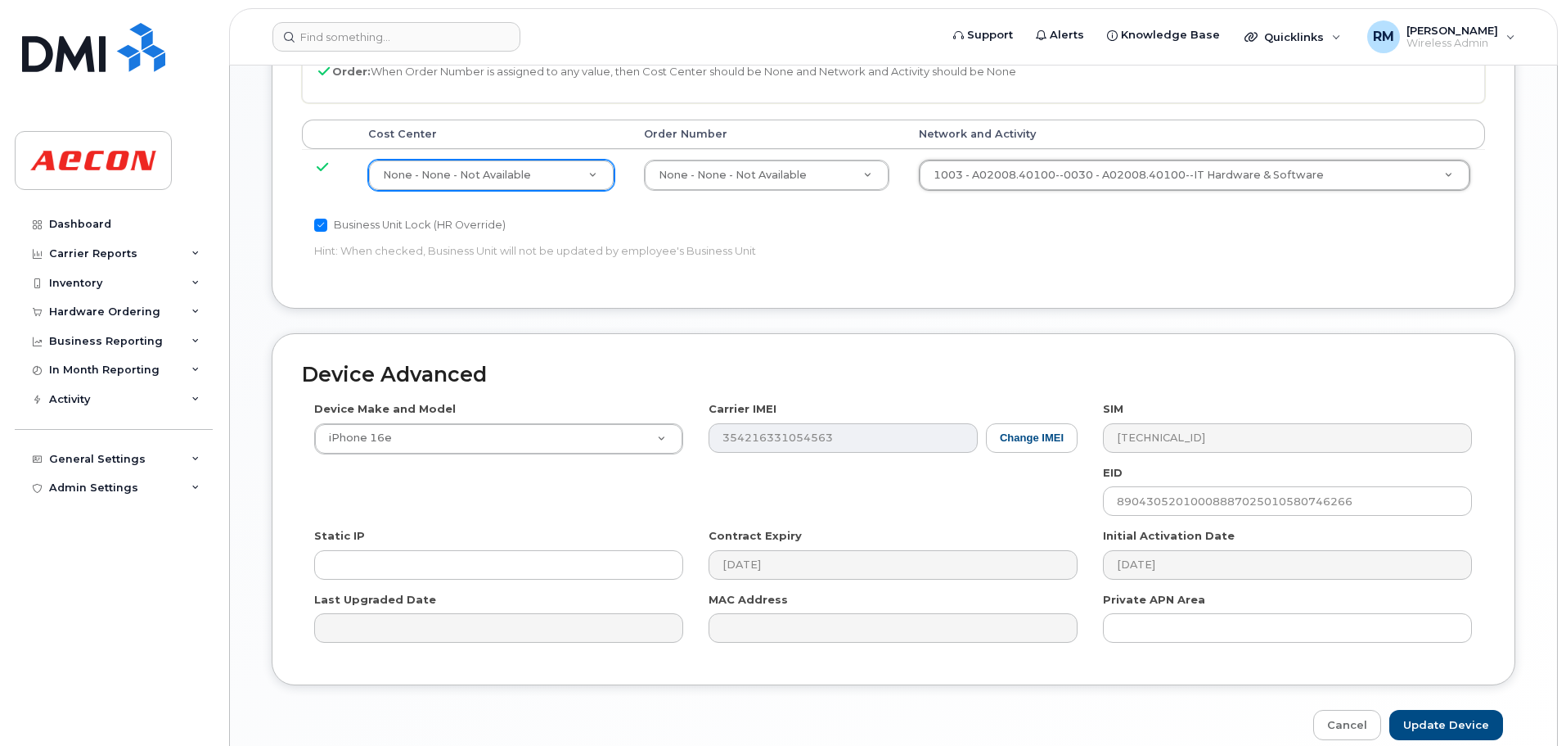
scroll to position [920, 0]
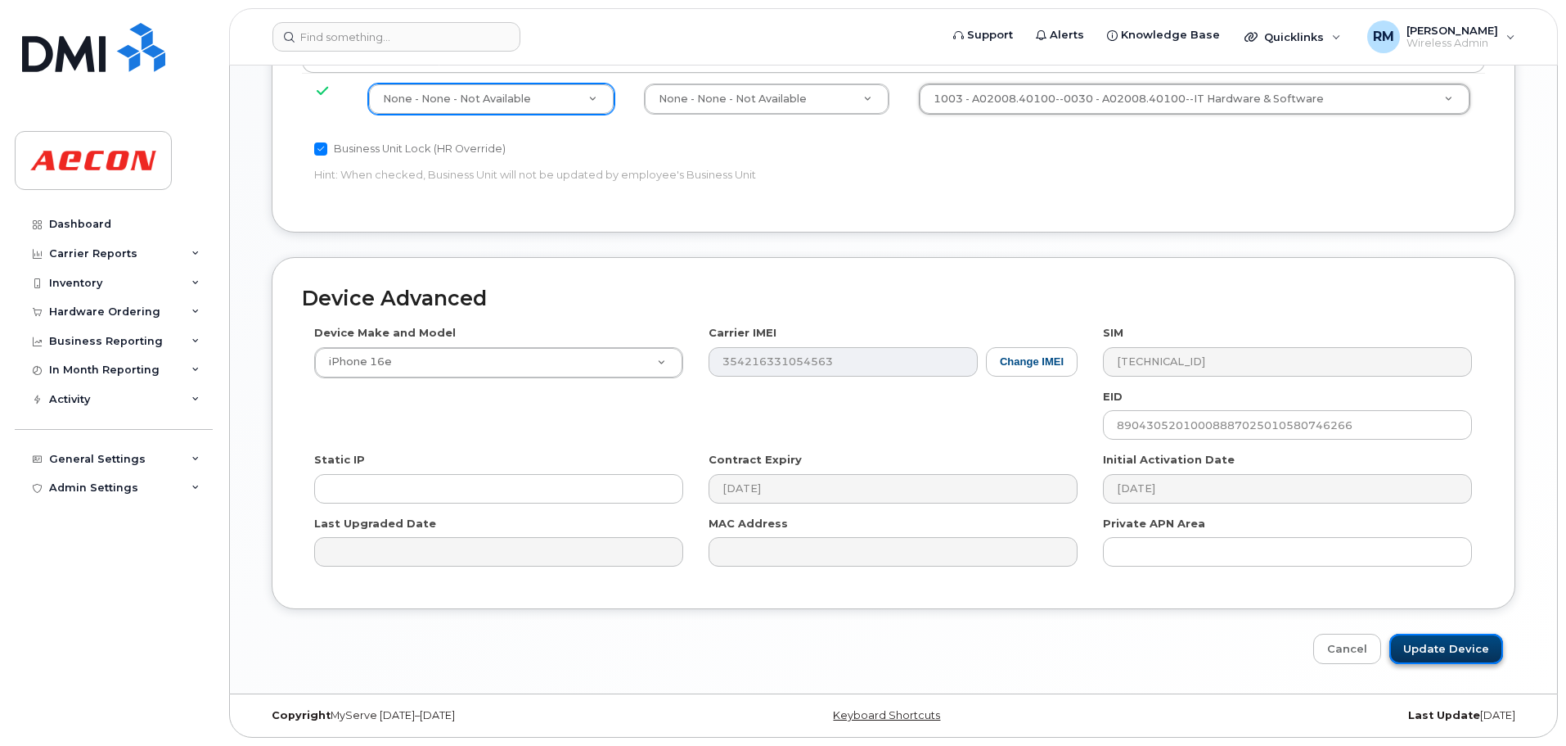
click at [1449, 642] on input "Update Device" at bounding box center [1447, 648] width 114 height 30
type input "Saving..."
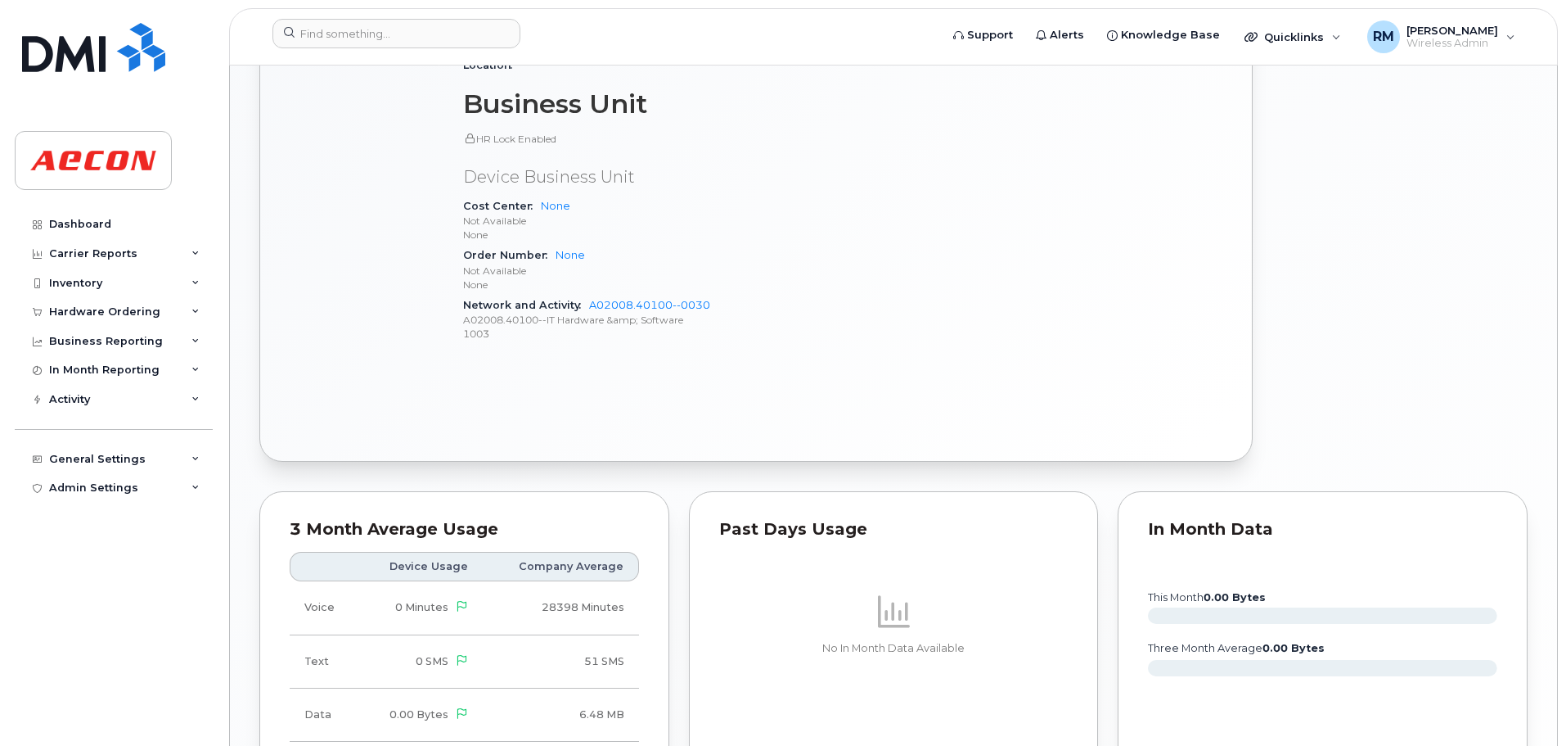
scroll to position [1276, 0]
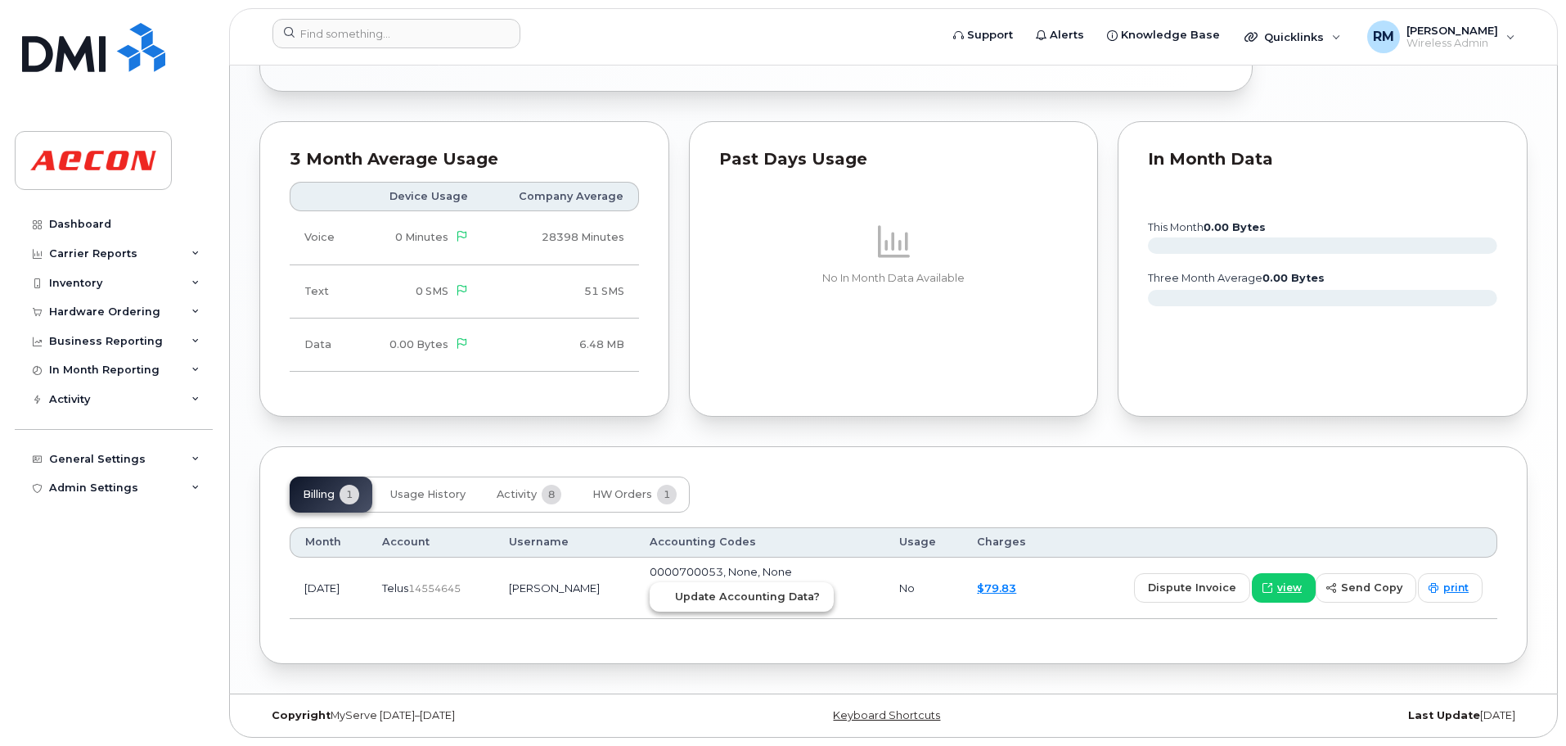
click at [705, 605] on button "Update Accounting Data?" at bounding box center [742, 596] width 184 height 29
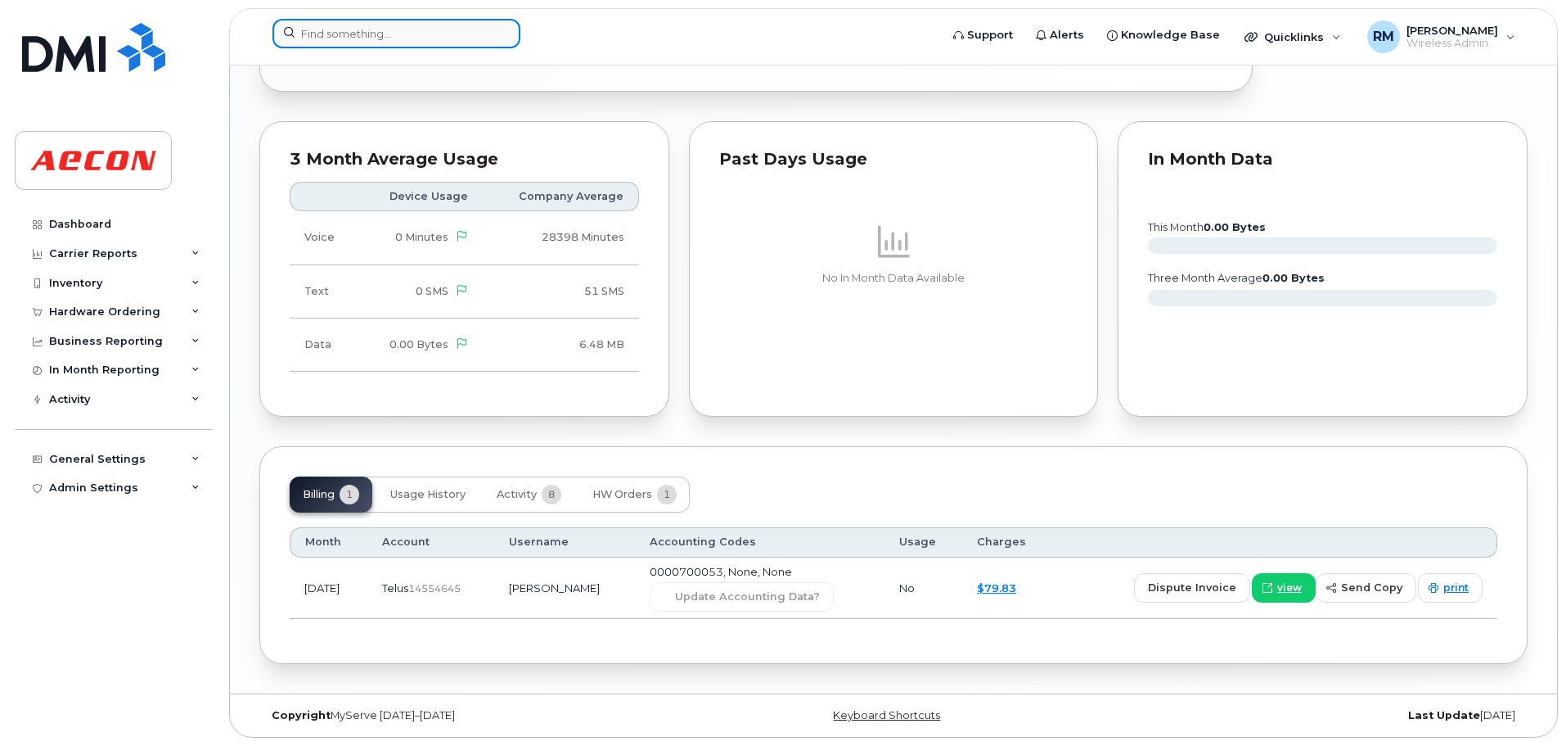
click at [359, 32] on input at bounding box center [397, 33] width 248 height 29
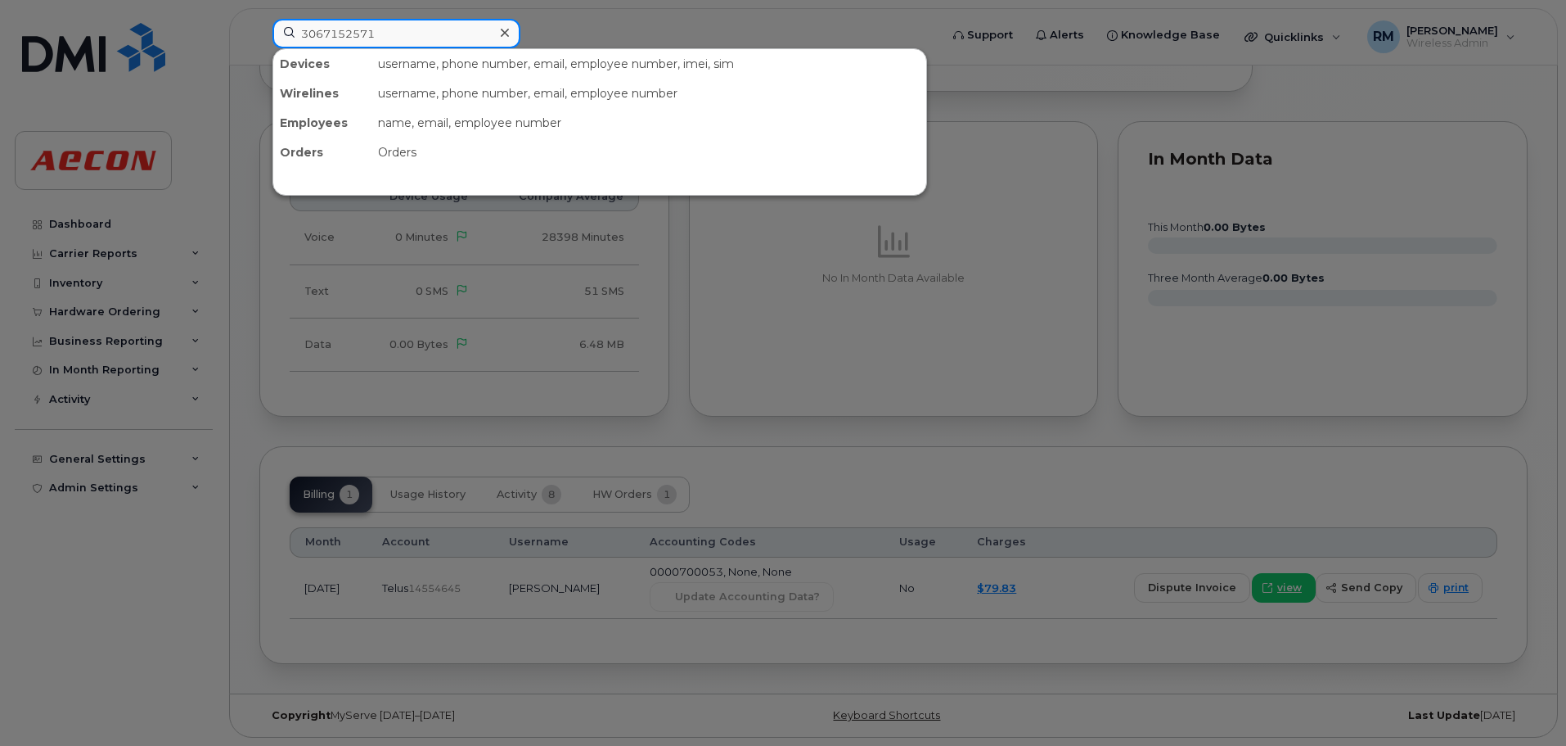
type input "3067152571"
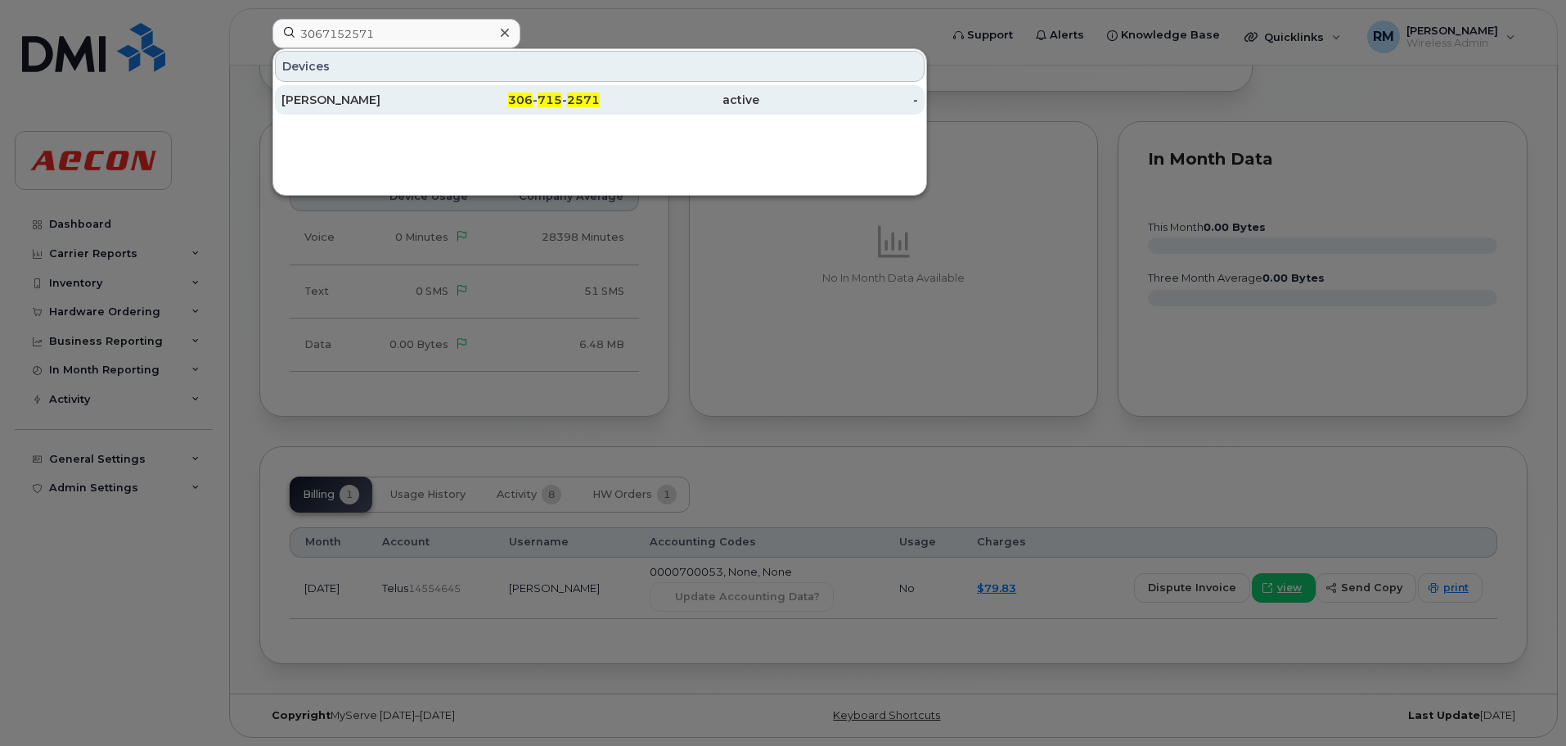
click at [374, 95] on div "[PERSON_NAME]" at bounding box center [362, 100] width 160 height 16
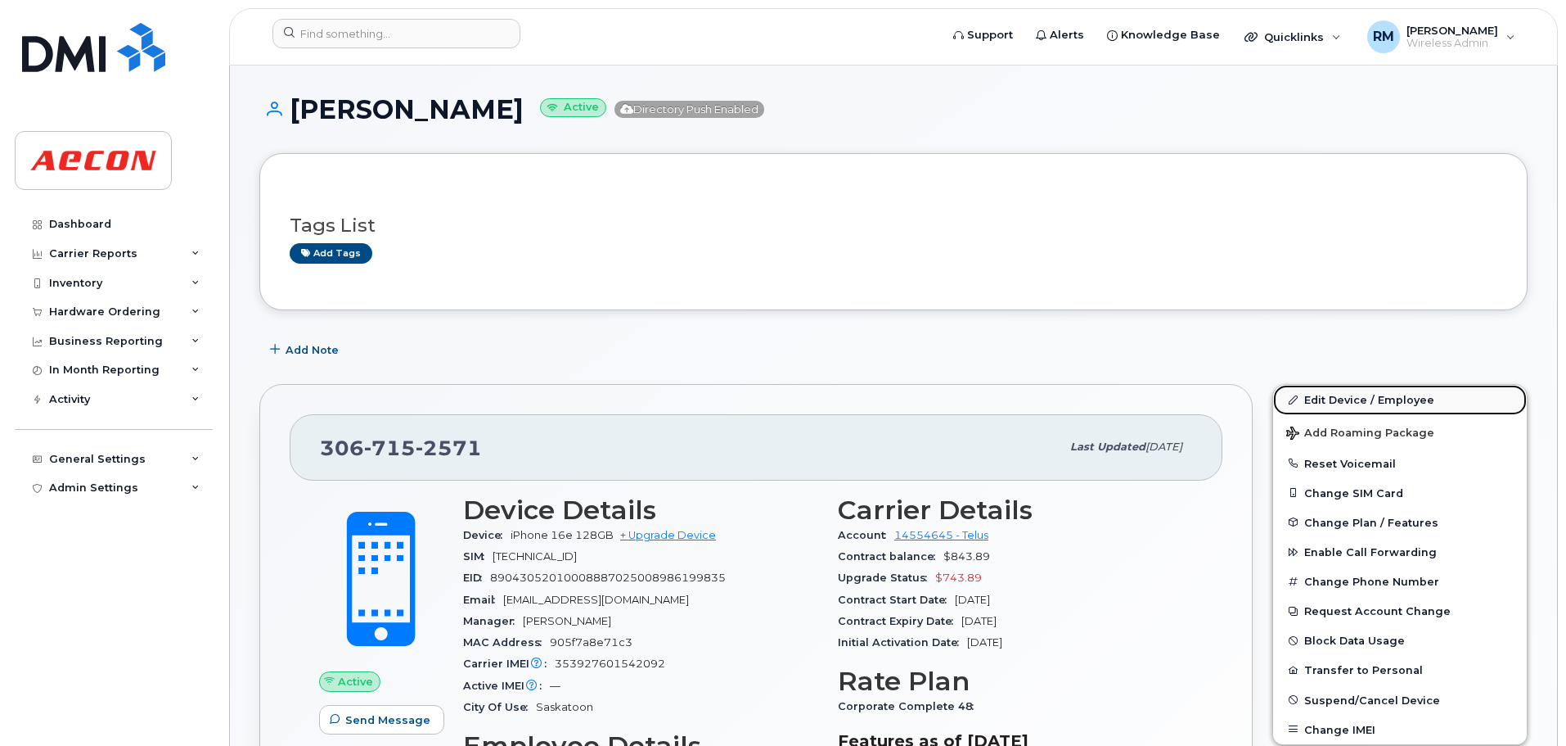
click at [1325, 404] on link "Edit Device / Employee" at bounding box center [1400, 399] width 254 height 29
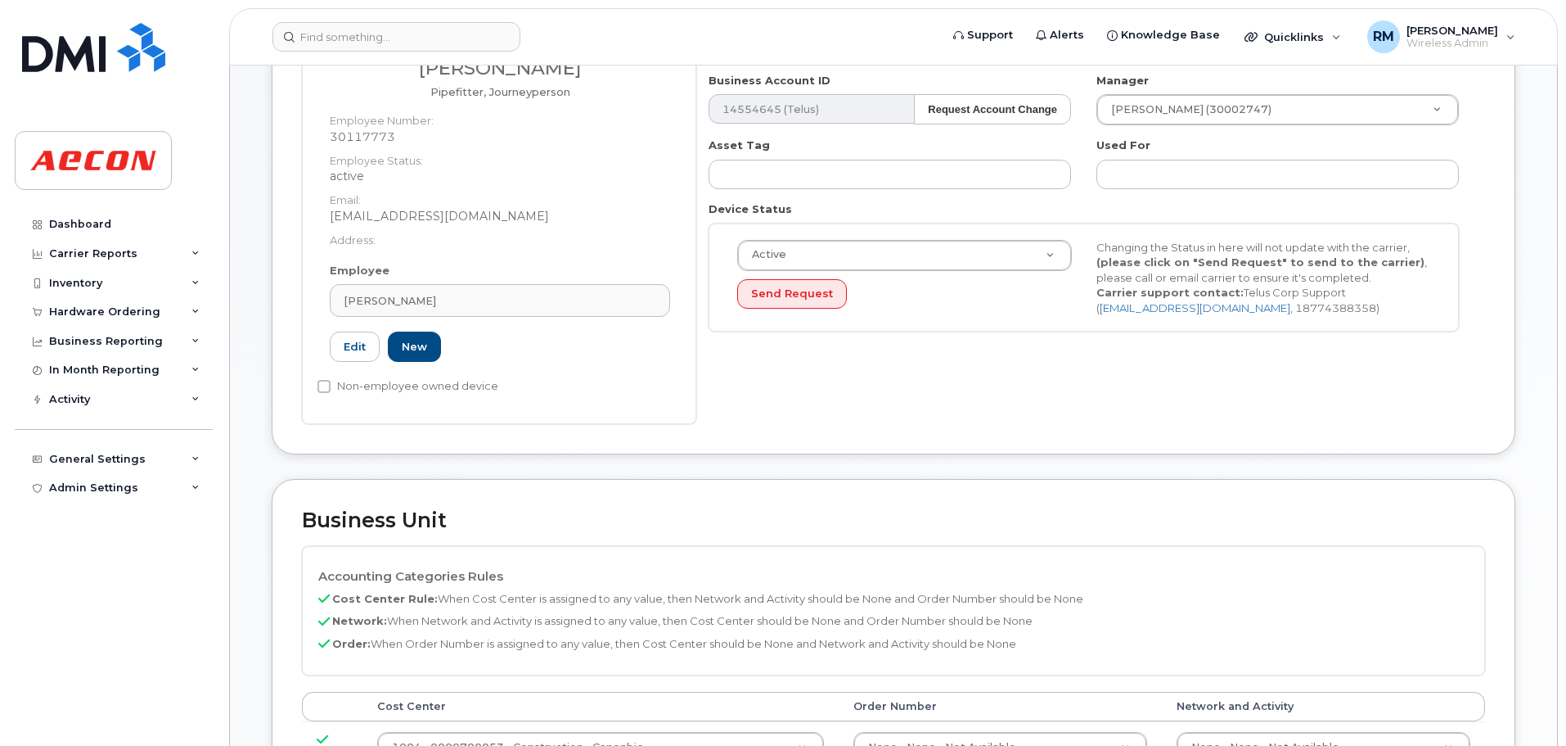
scroll to position [491, 0]
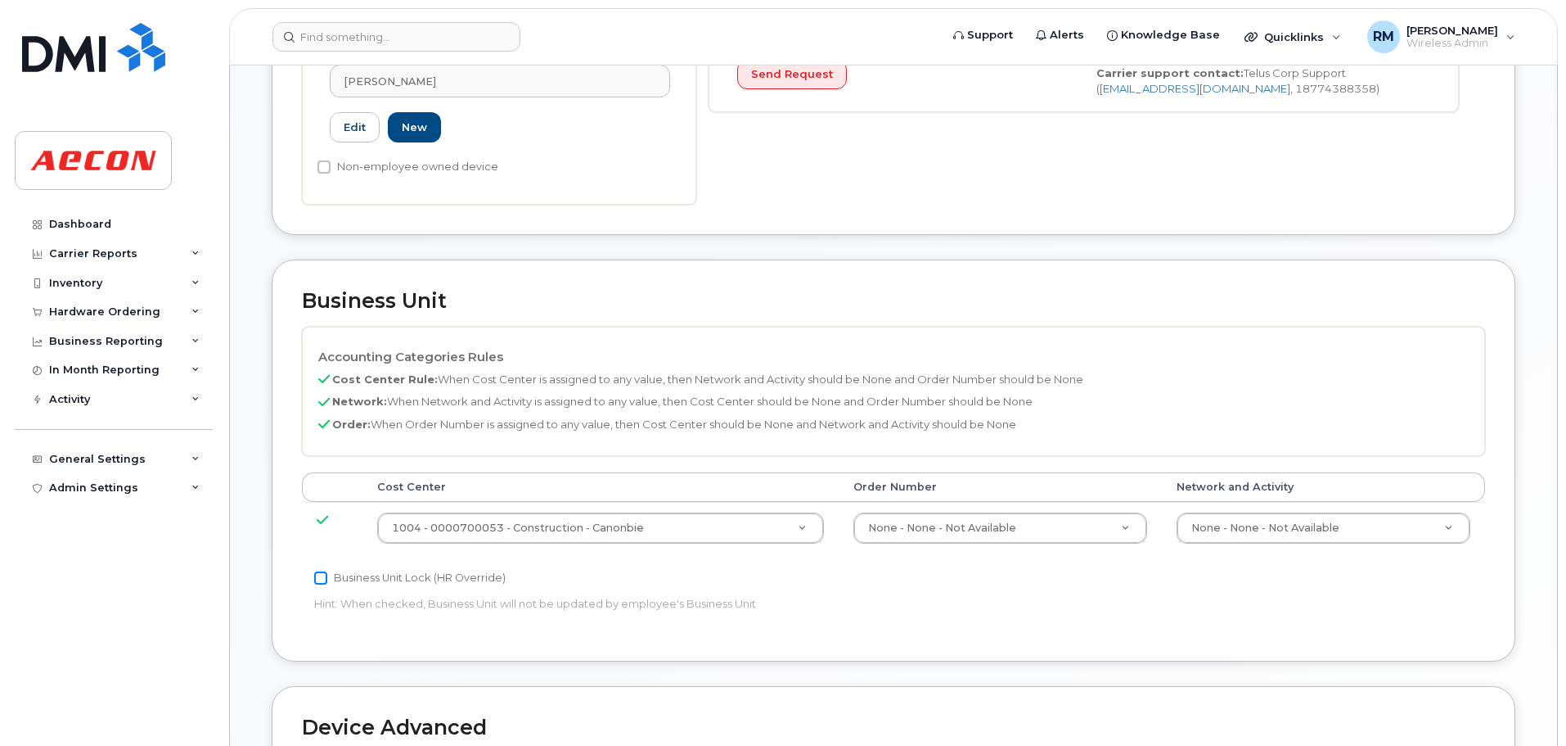
click at [322, 578] on input "Business Unit Lock (HR Override)" at bounding box center [320, 577] width 13 height 13
checkbox input "true"
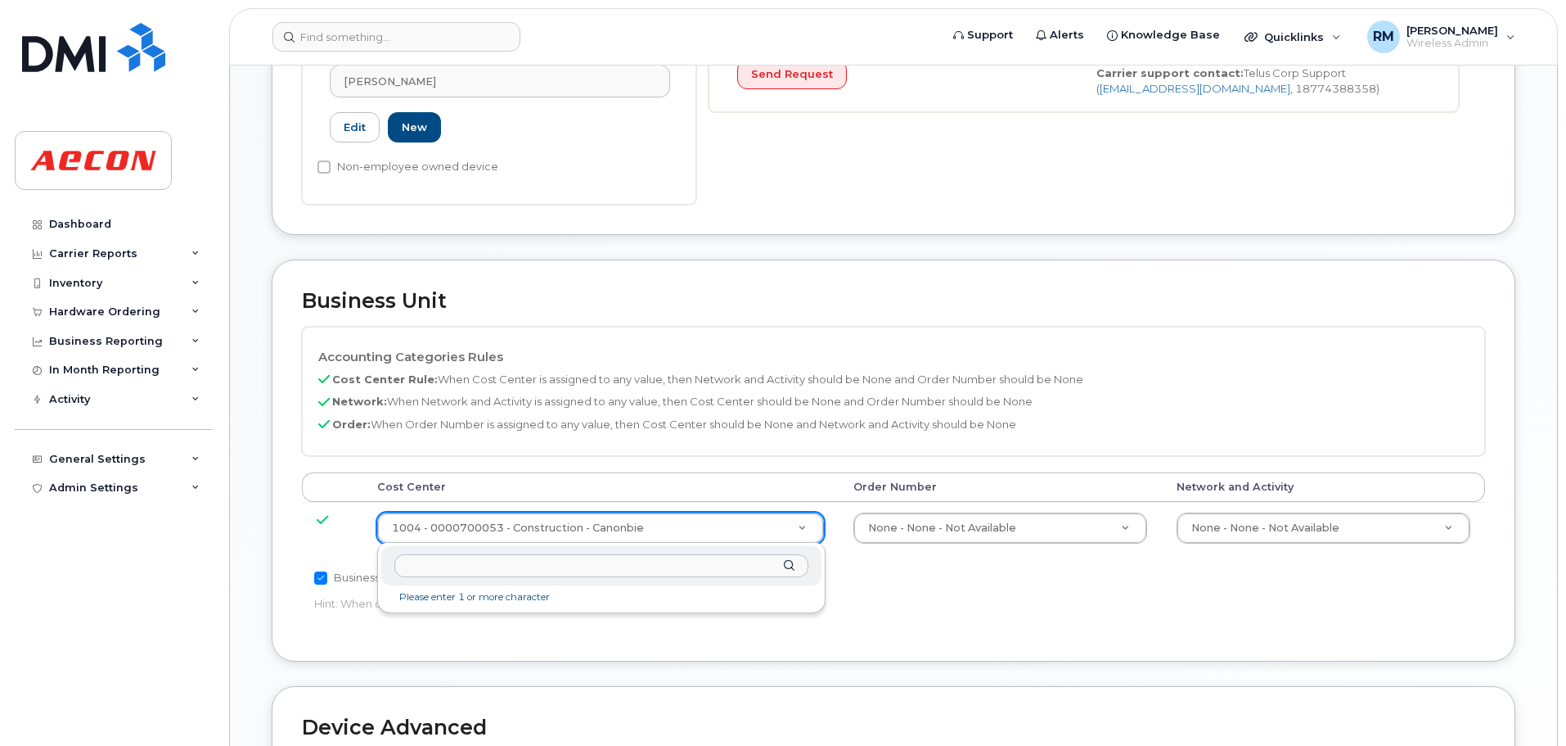
click at [488, 562] on input "text" at bounding box center [601, 566] width 414 height 24
type input "NON"
type input "289660"
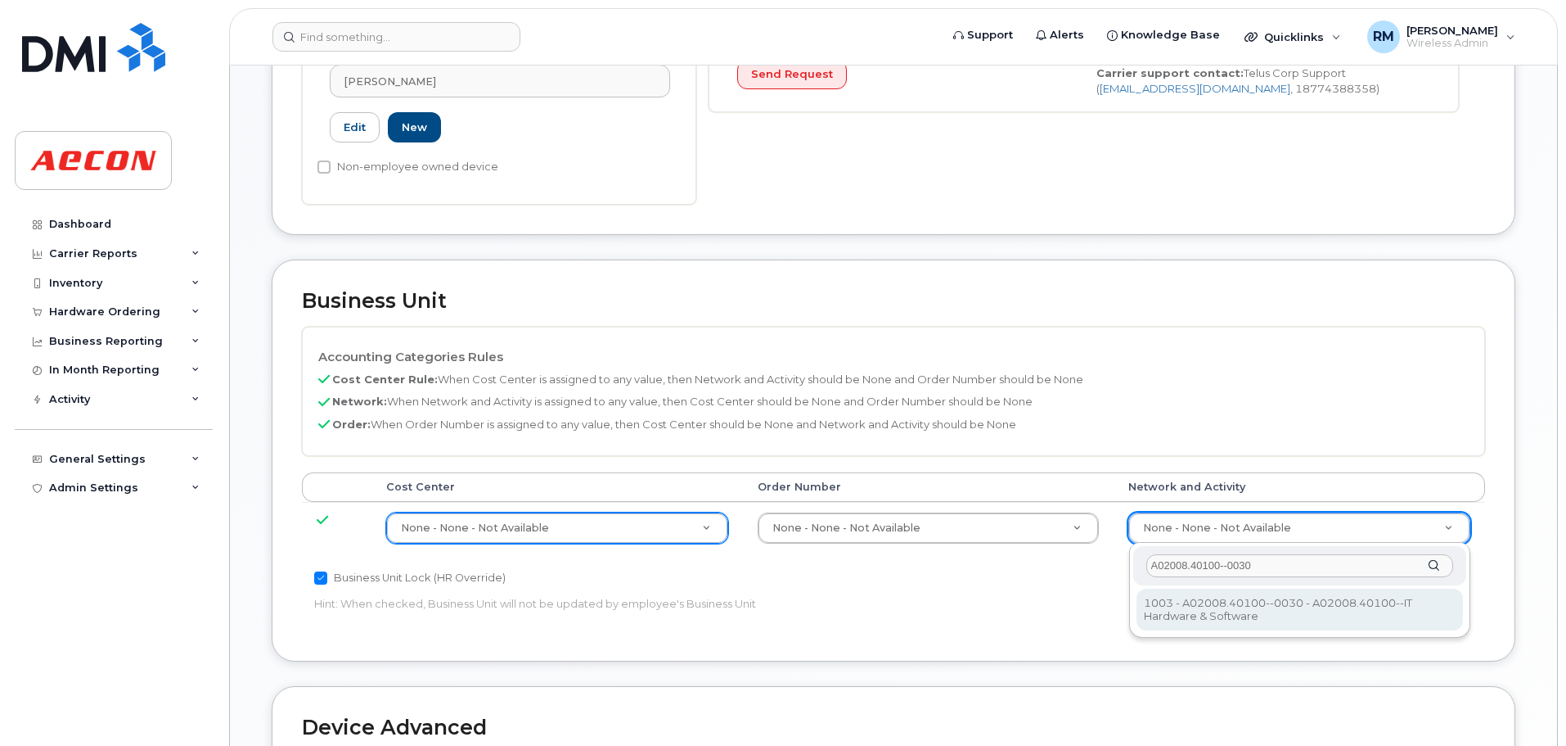
type input "A02008.40100--0030"
type input "29321587"
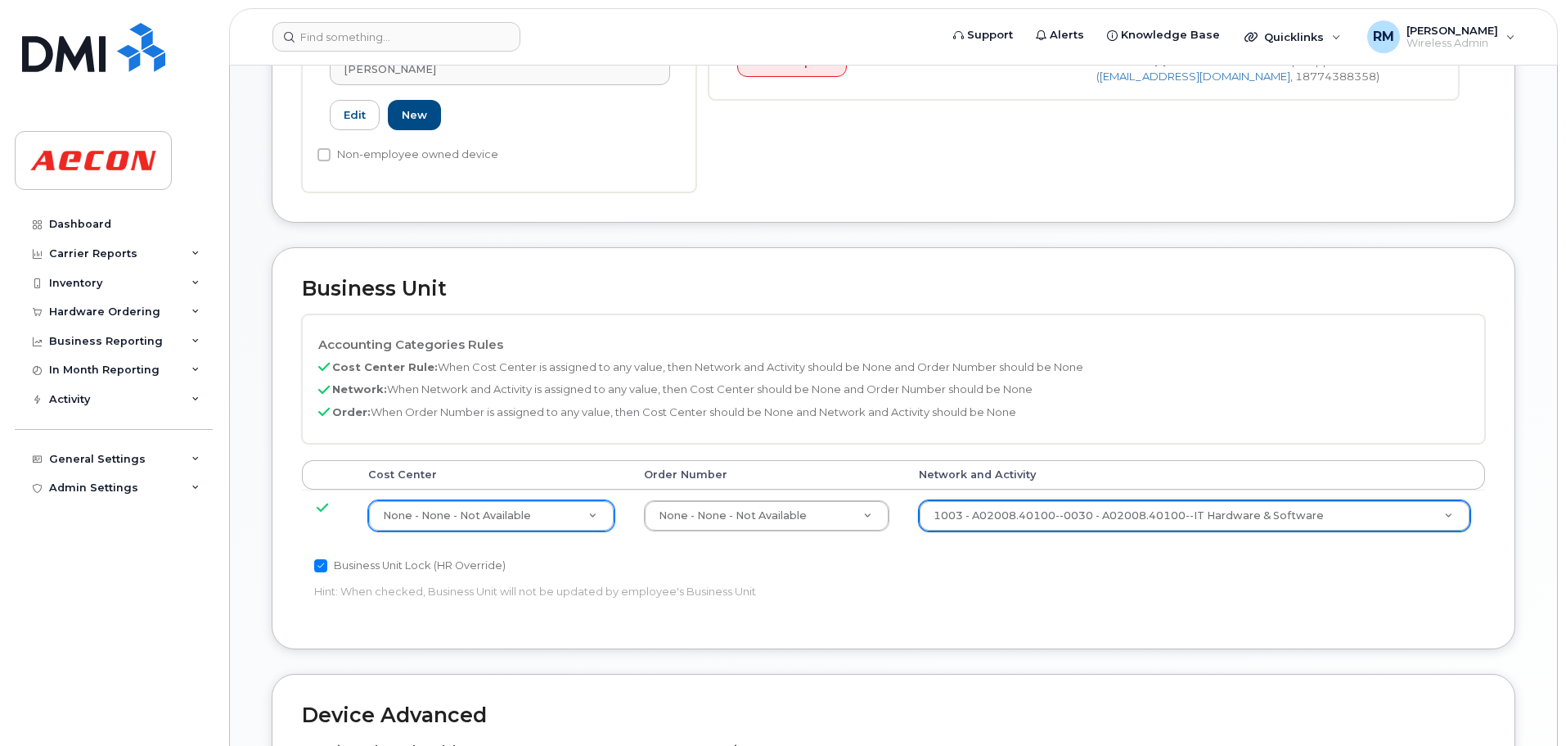
scroll to position [920, 0]
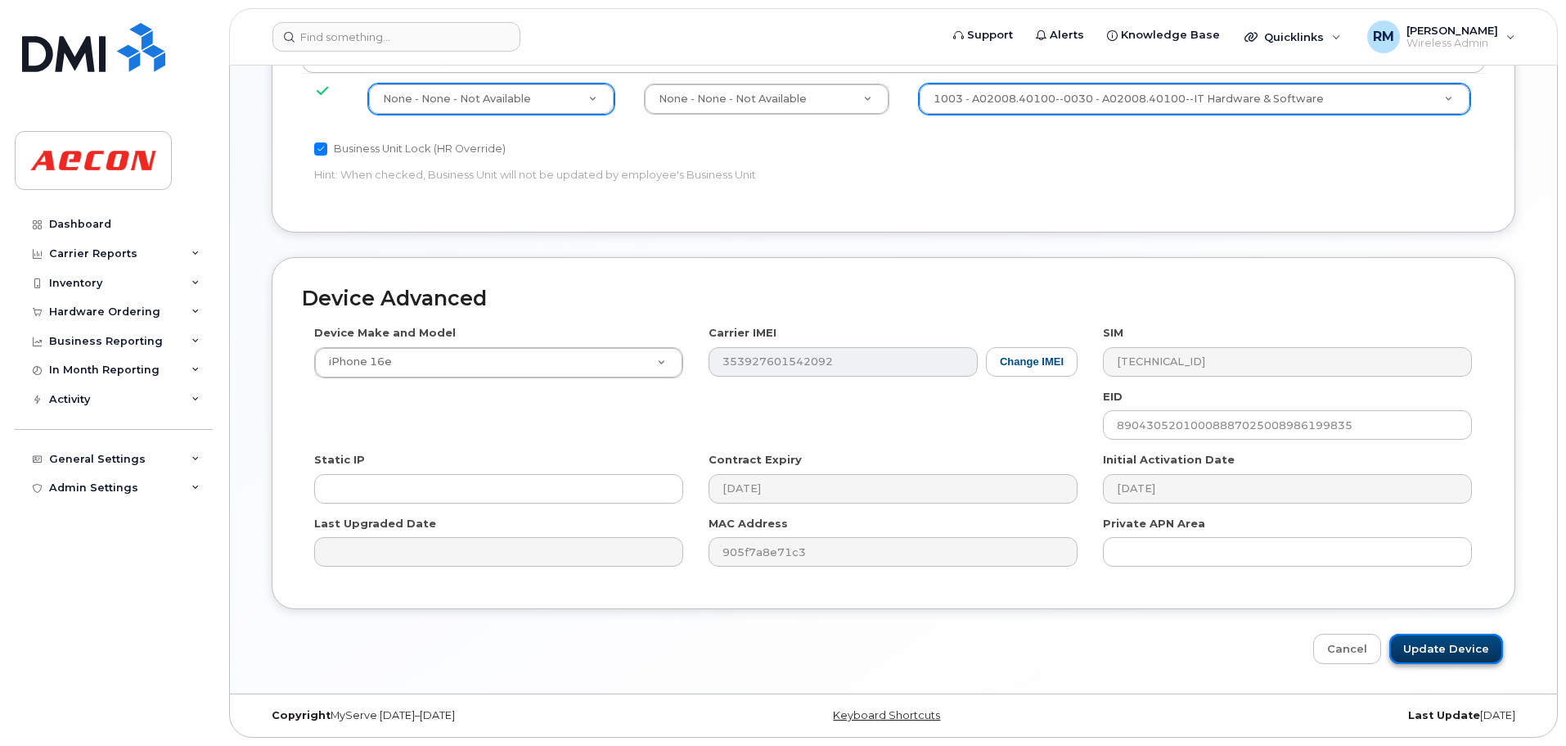
click at [1453, 656] on input "Update Device" at bounding box center [1447, 648] width 114 height 30
type input "Saving..."
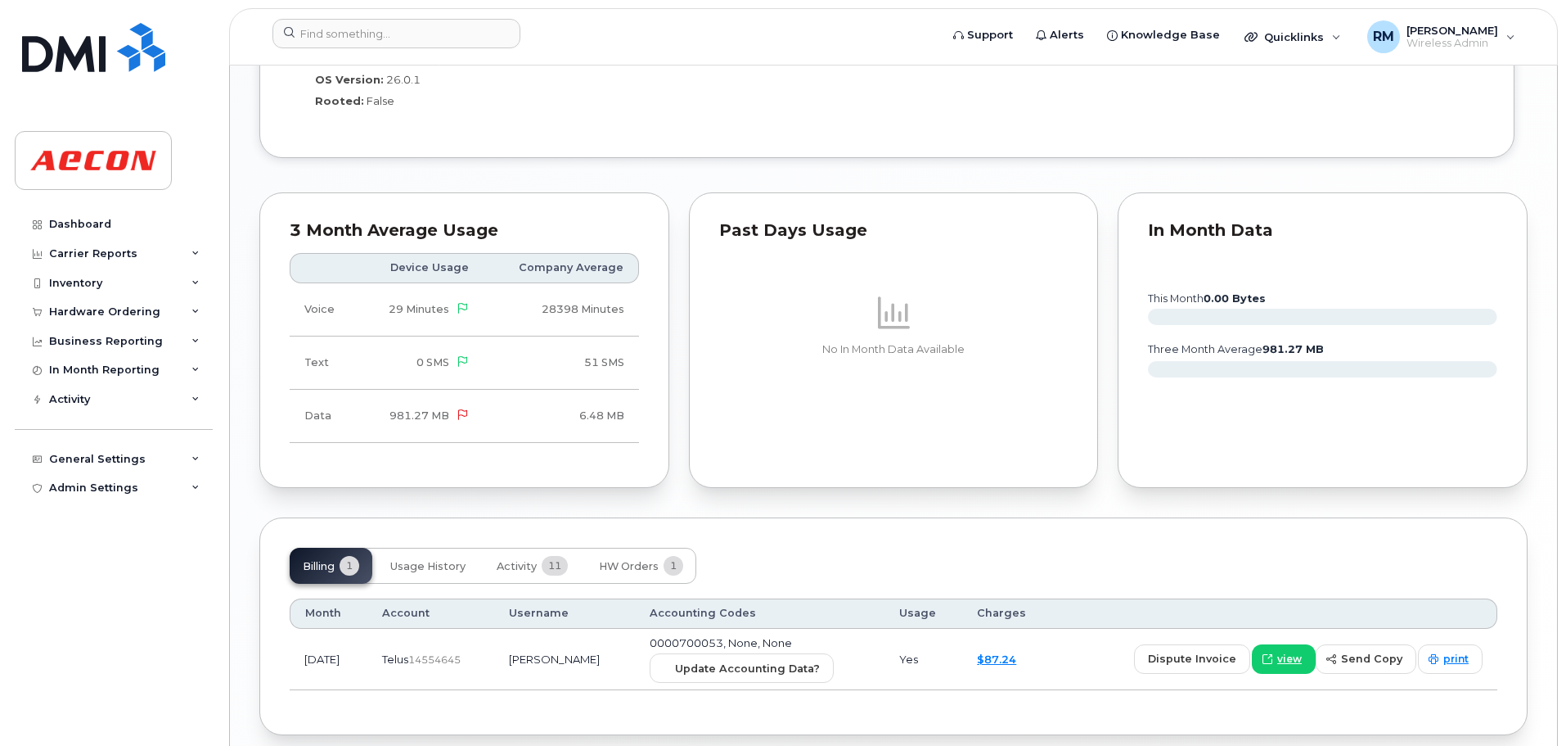
scroll to position [1503, 0]
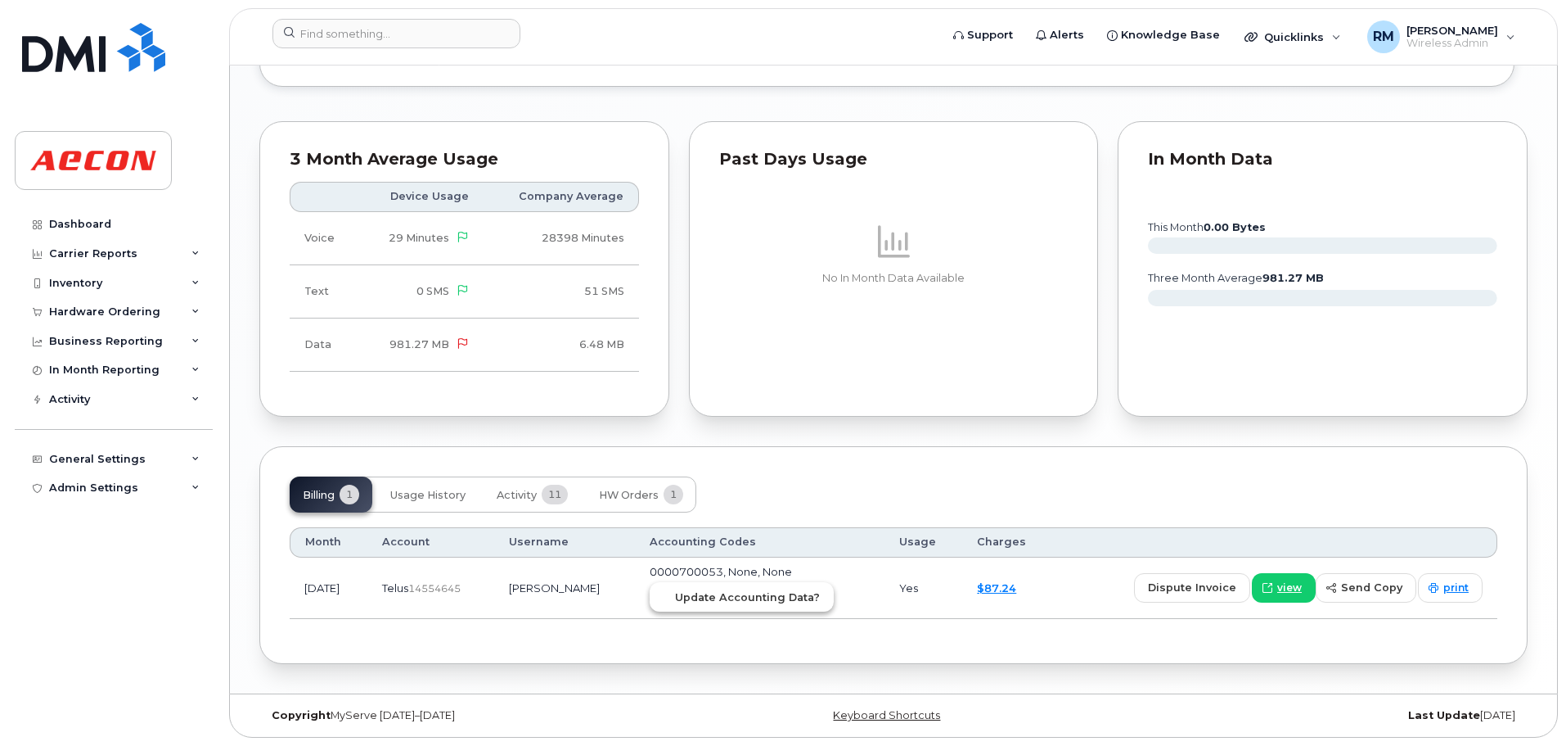
click at [761, 593] on span "Update Accounting Data?" at bounding box center [747, 597] width 145 height 16
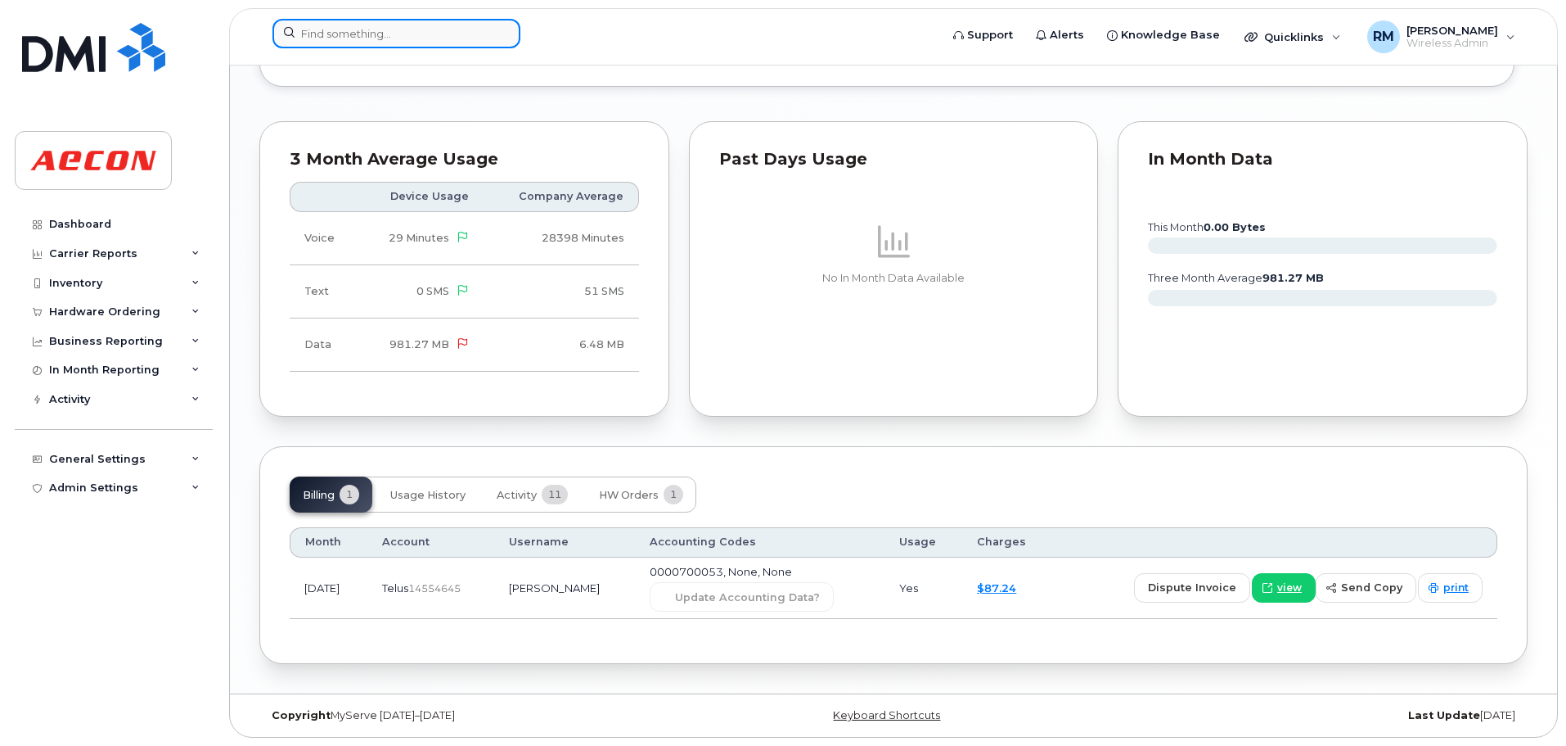
click at [338, 30] on input at bounding box center [397, 33] width 248 height 29
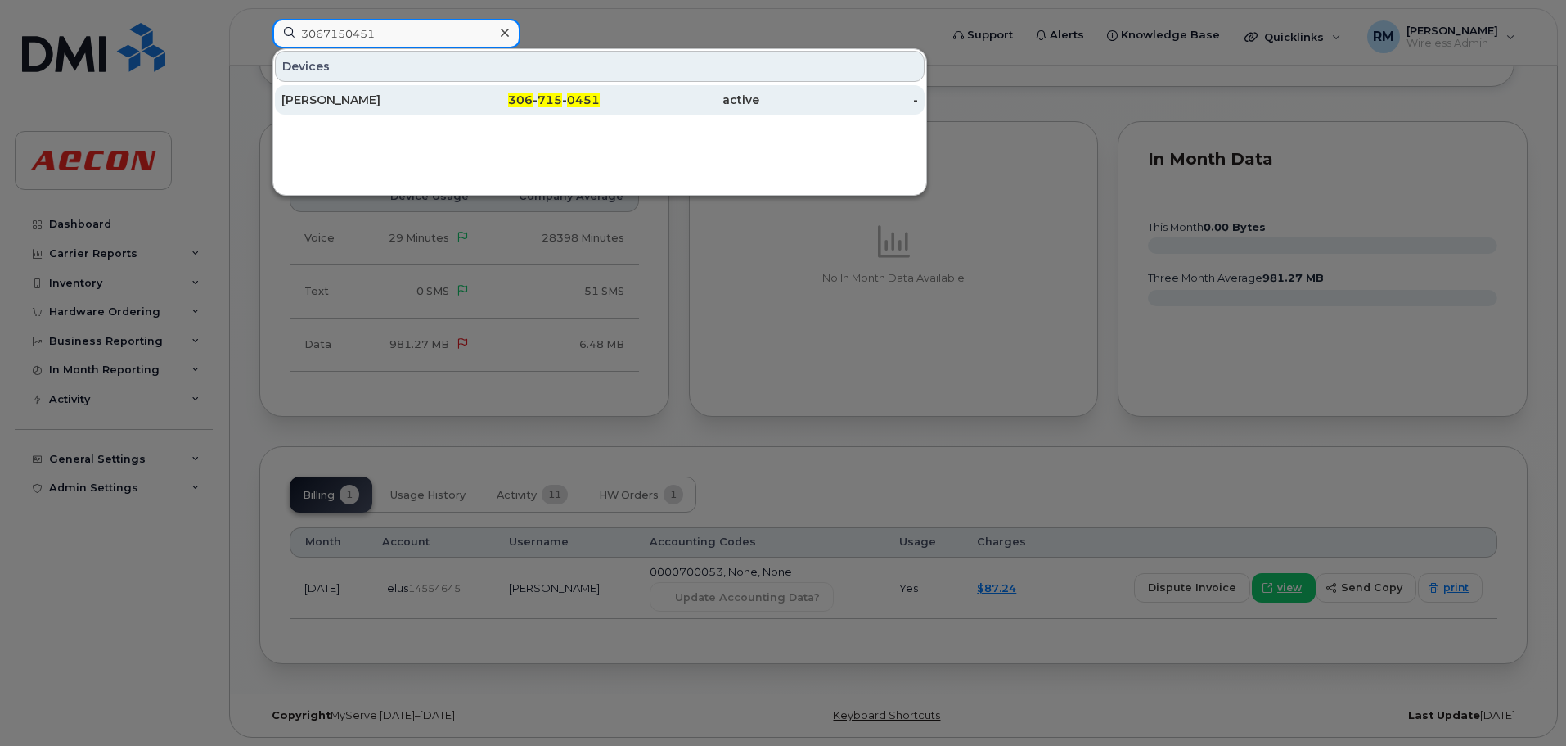
type input "3067150451"
click at [340, 100] on div "[PERSON_NAME]" at bounding box center [362, 100] width 160 height 16
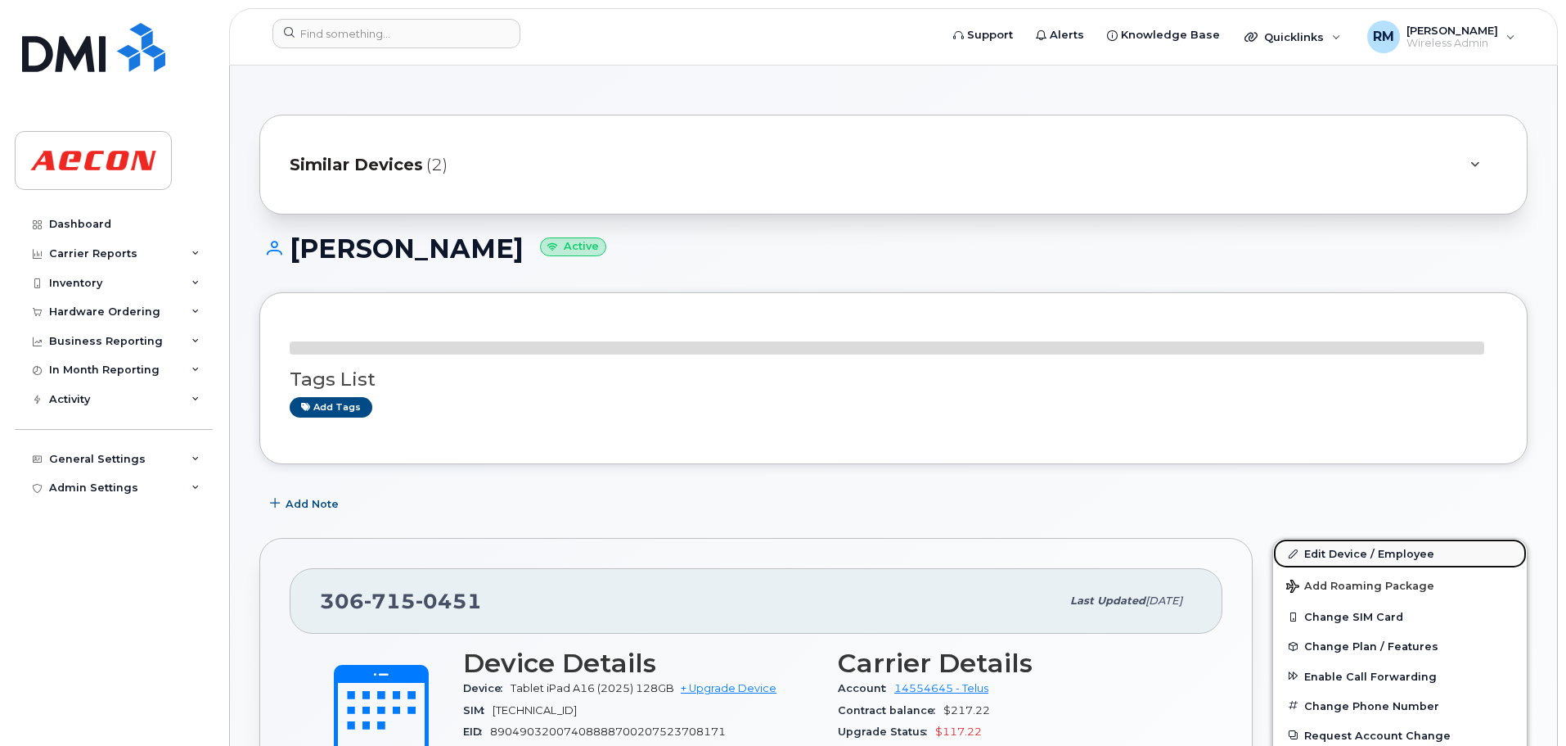
click at [1323, 553] on link "Edit Device / Employee" at bounding box center [1400, 553] width 254 height 29
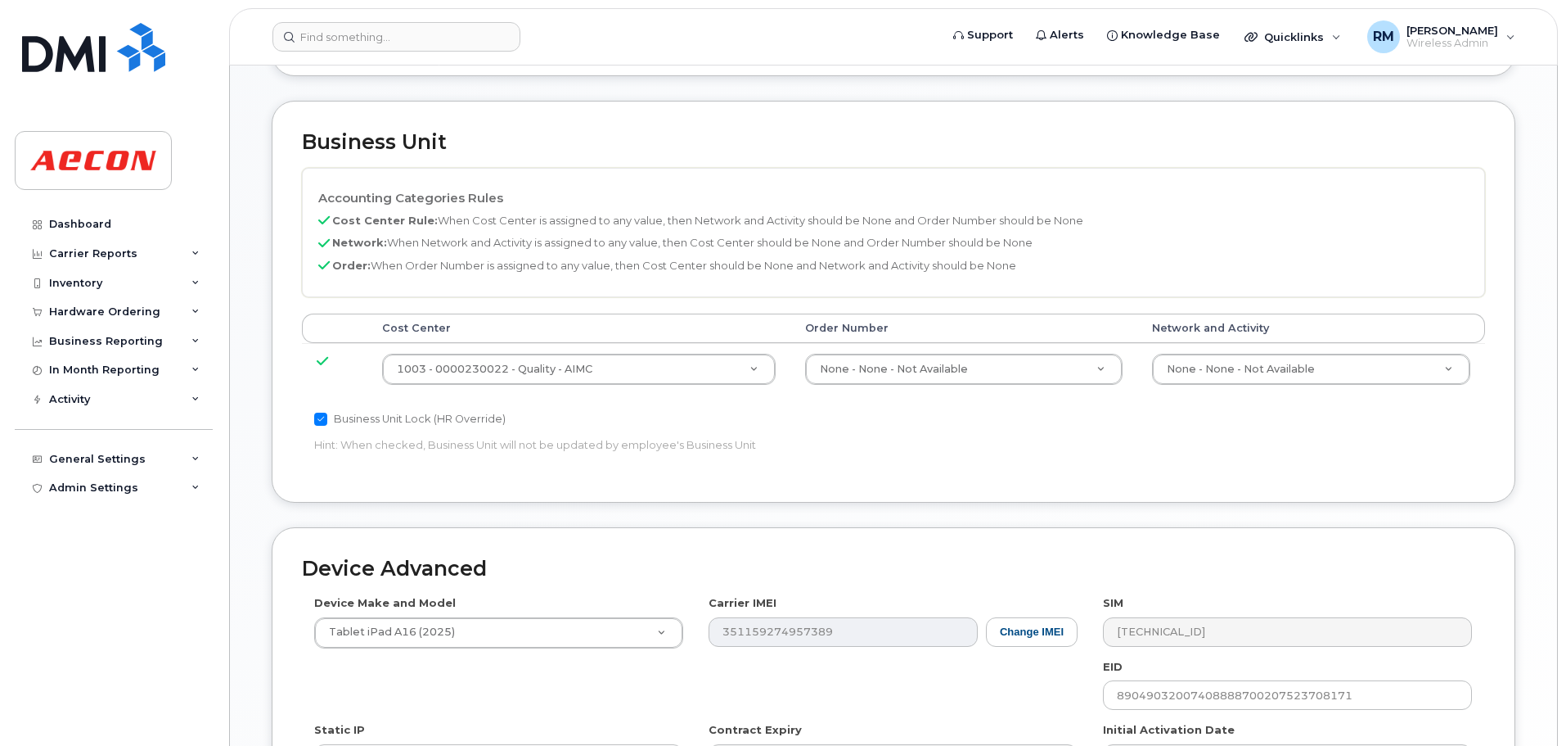
scroll to position [655, 0]
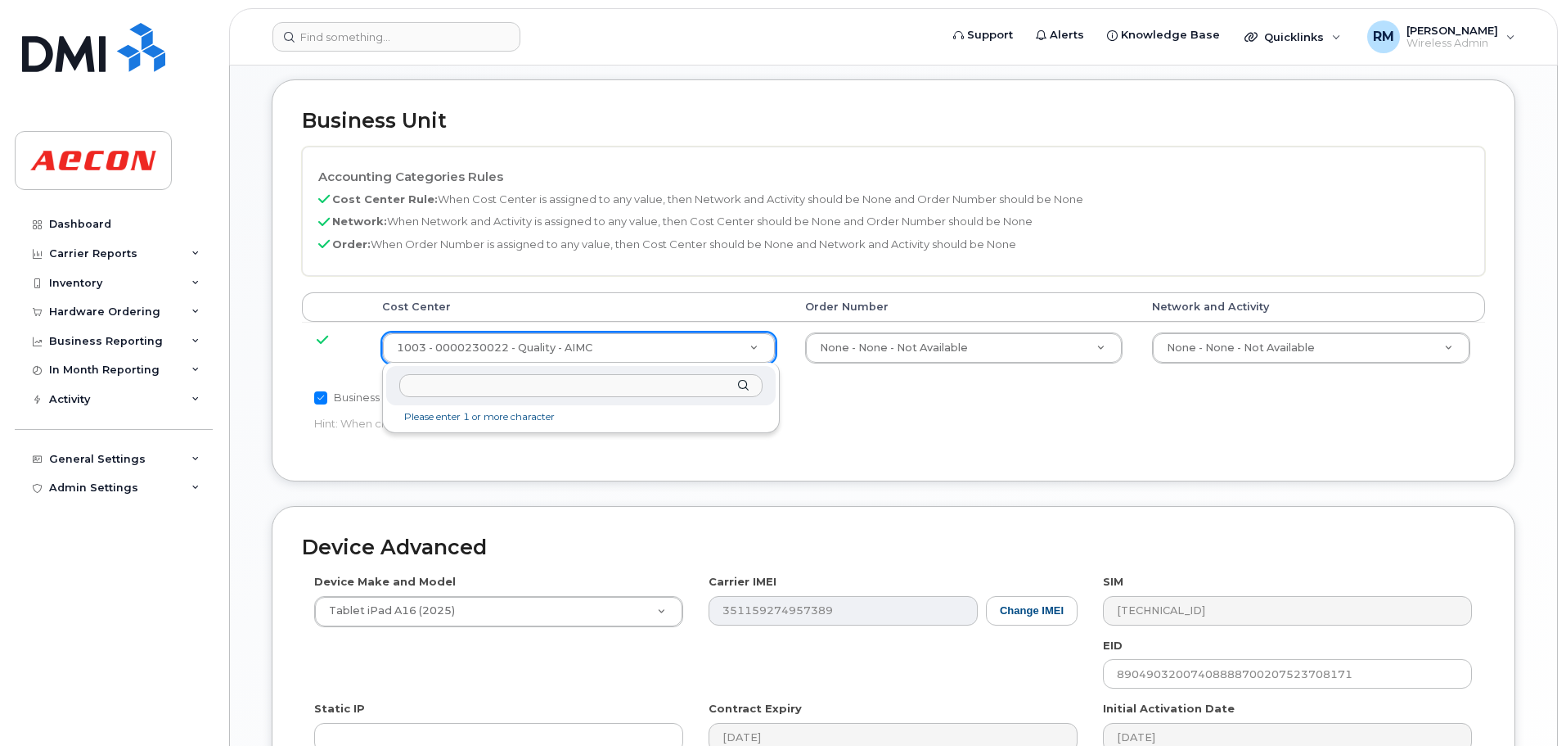
click at [462, 390] on input "text" at bounding box center [580, 386] width 363 height 24
type input "NON"
type input "289660"
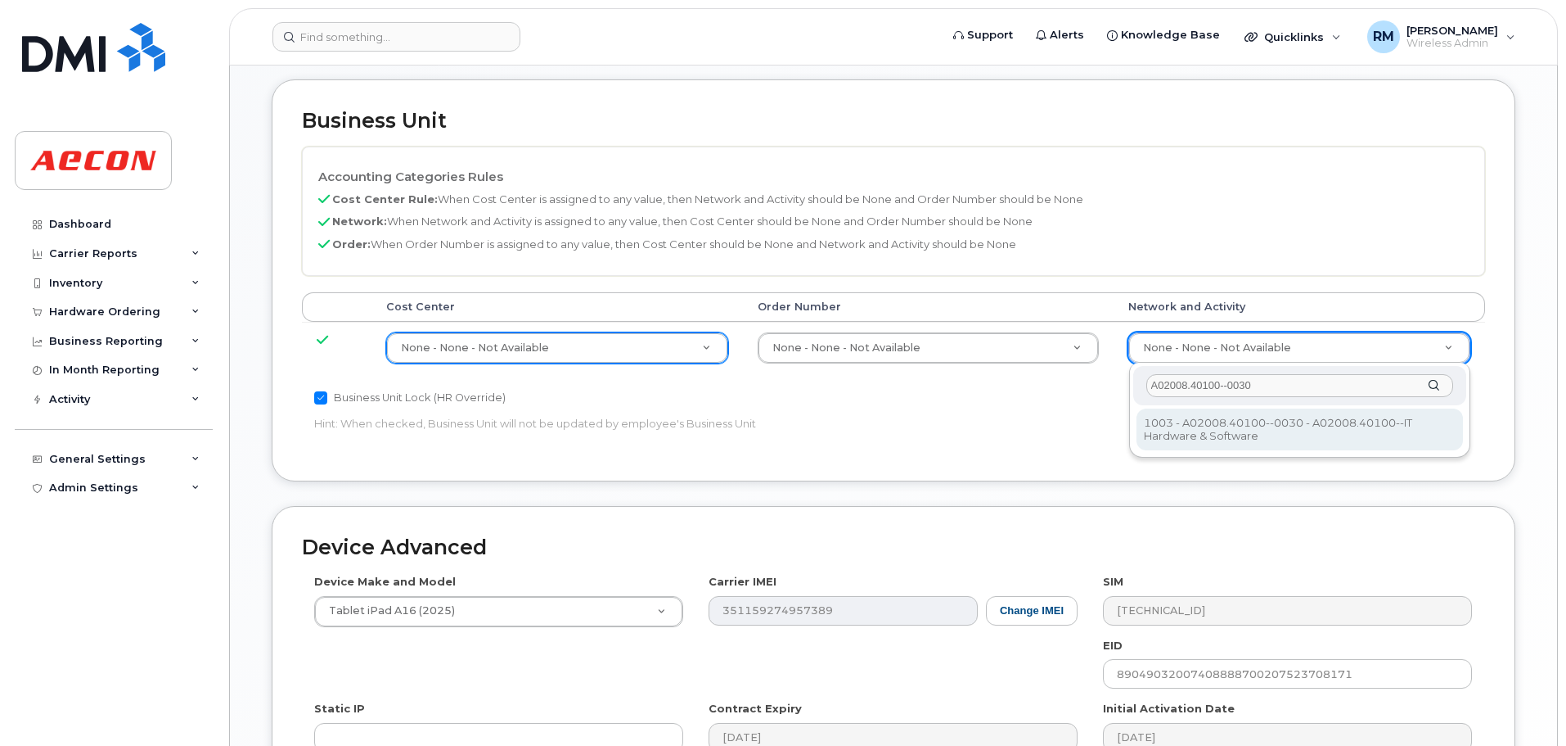
type input "A02008.40100--0030"
type input "29321587"
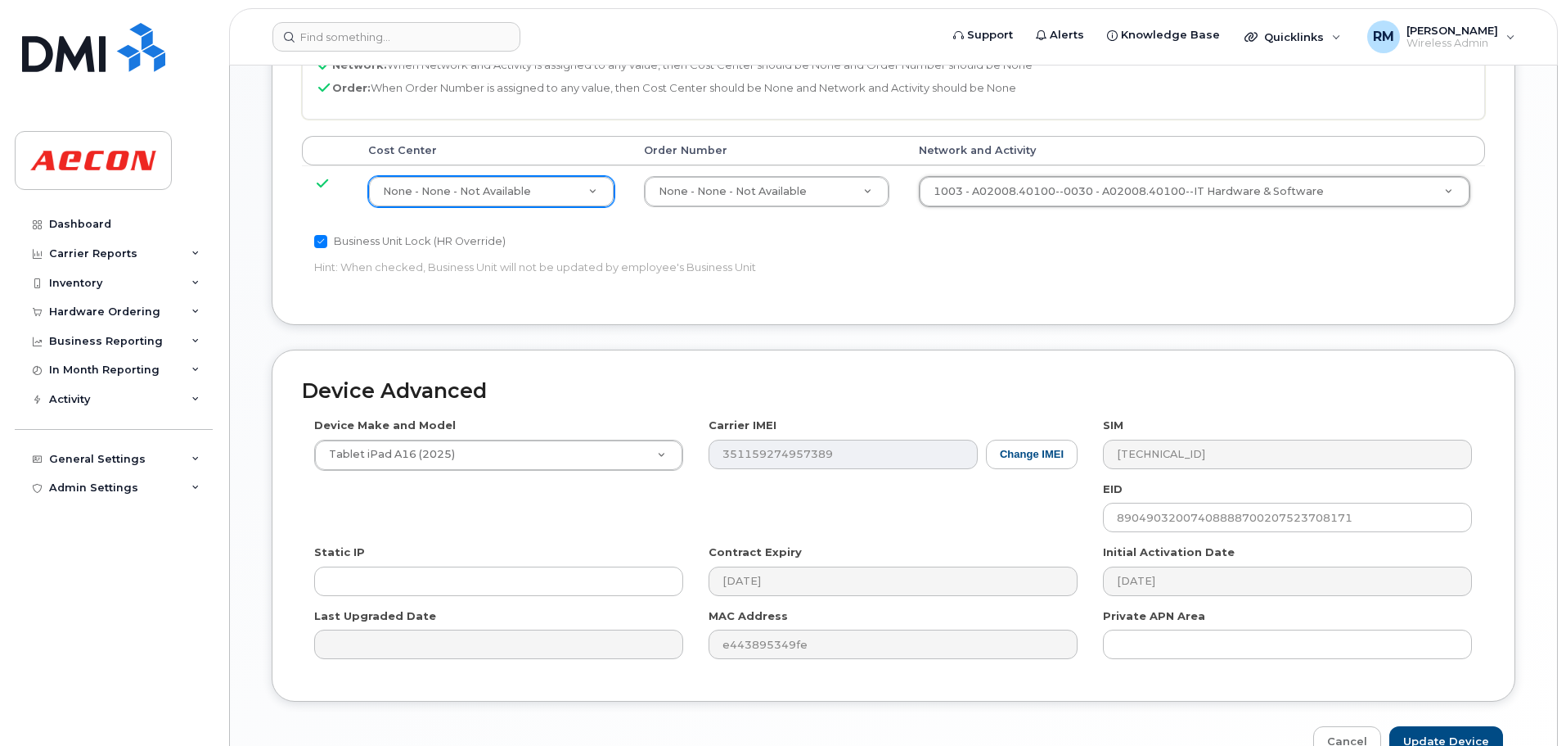
scroll to position [904, 0]
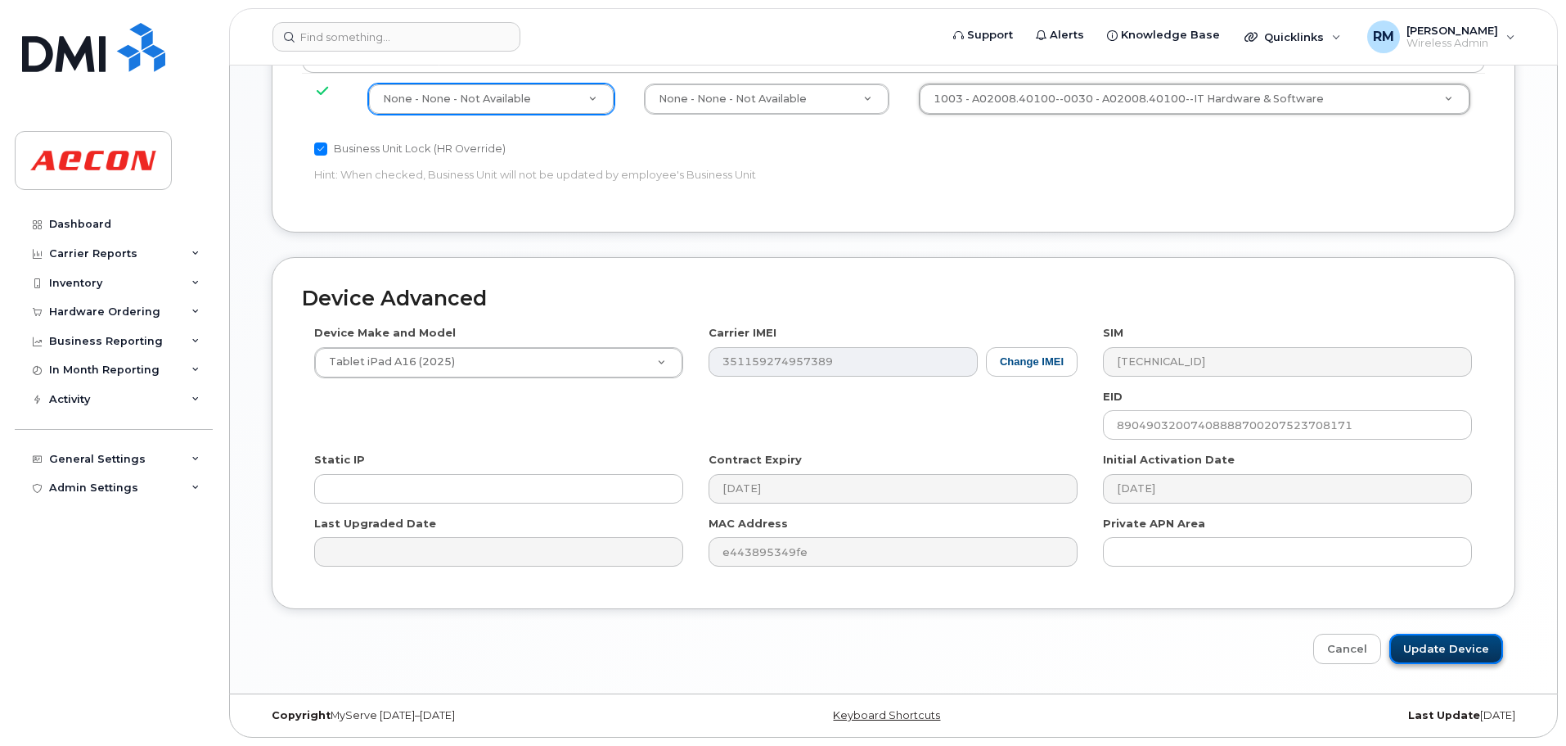
click at [1440, 640] on input "Update Device" at bounding box center [1447, 648] width 114 height 30
type input "Saving..."
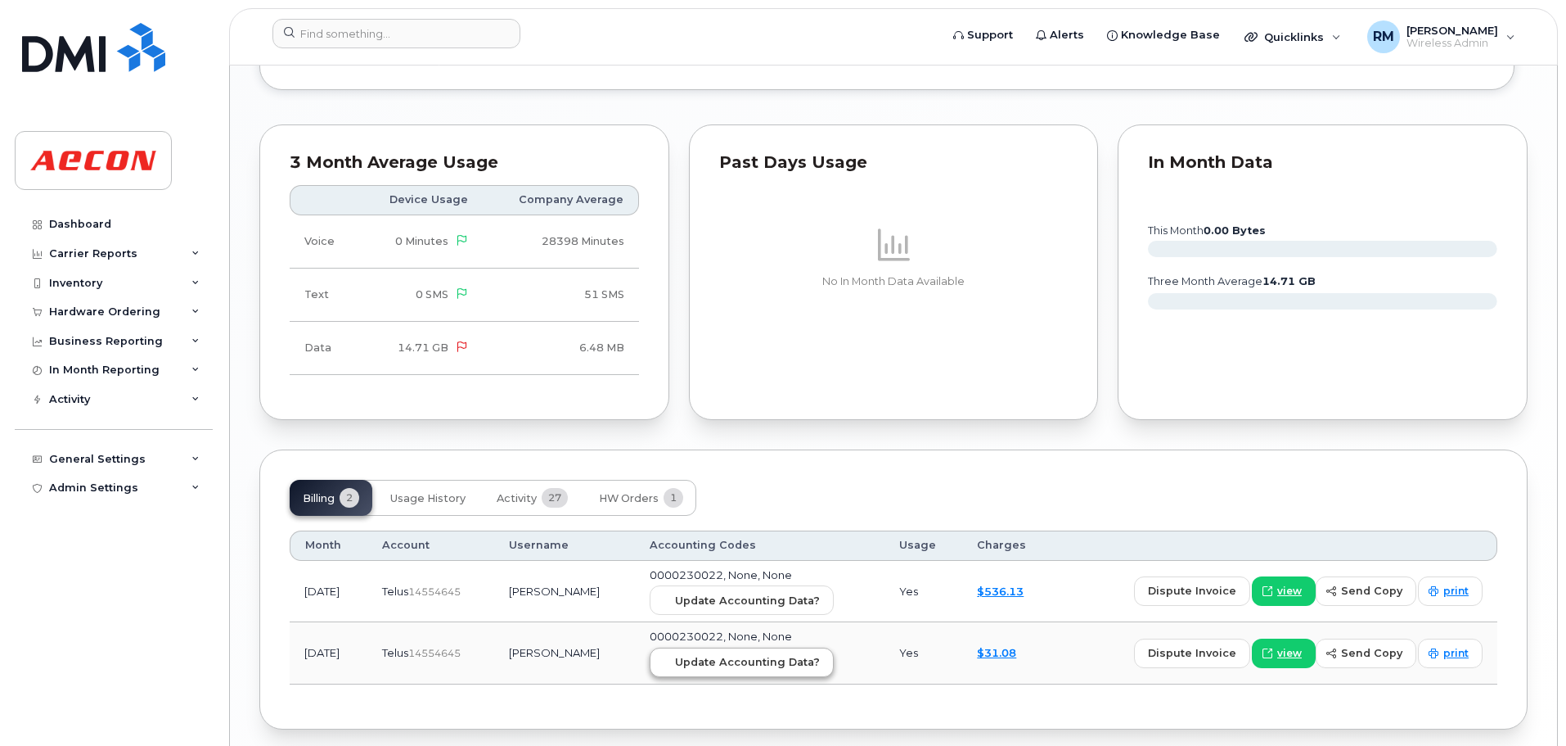
scroll to position [1704, 0]
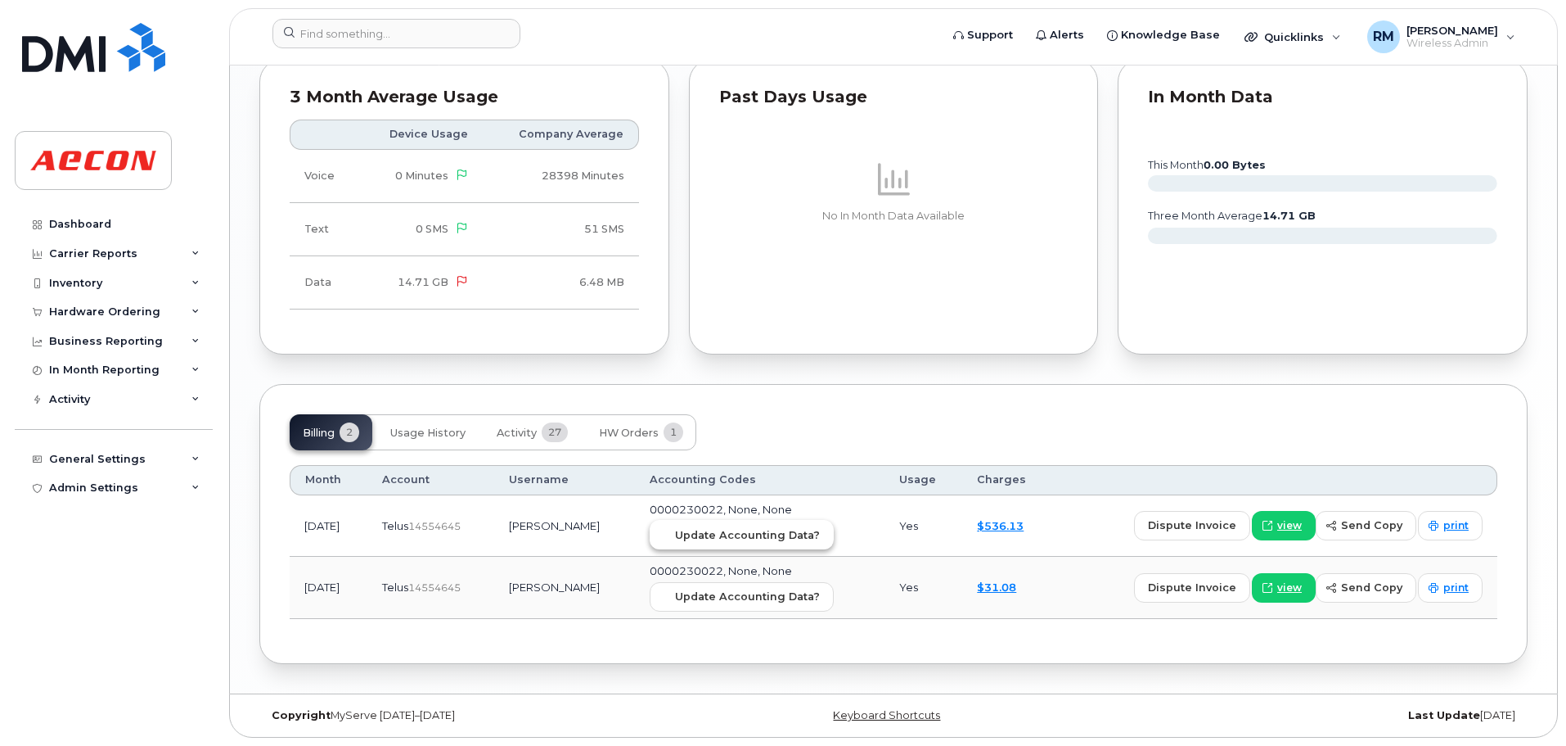
click at [740, 538] on span "Update Accounting Data?" at bounding box center [747, 535] width 145 height 16
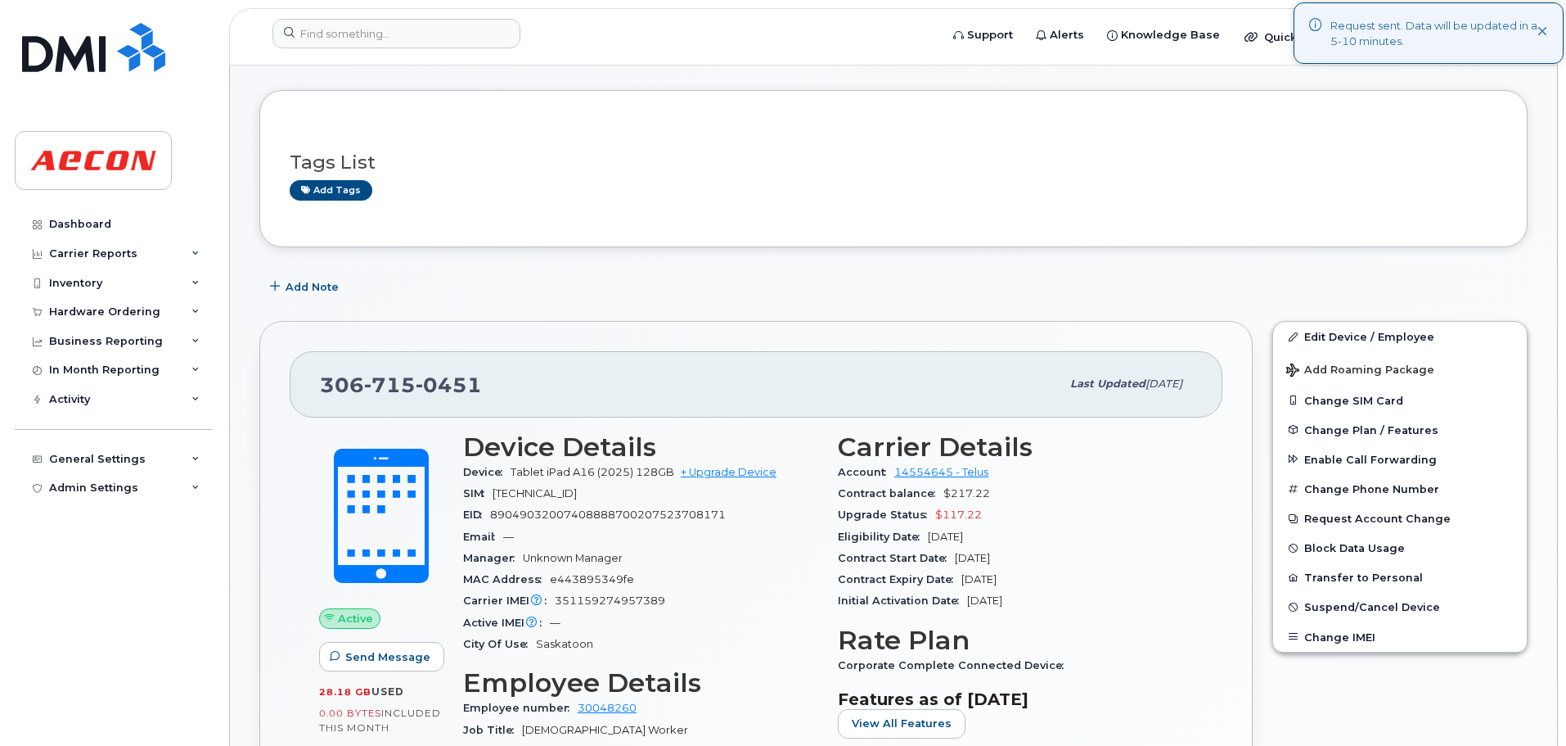
scroll to position [0, 0]
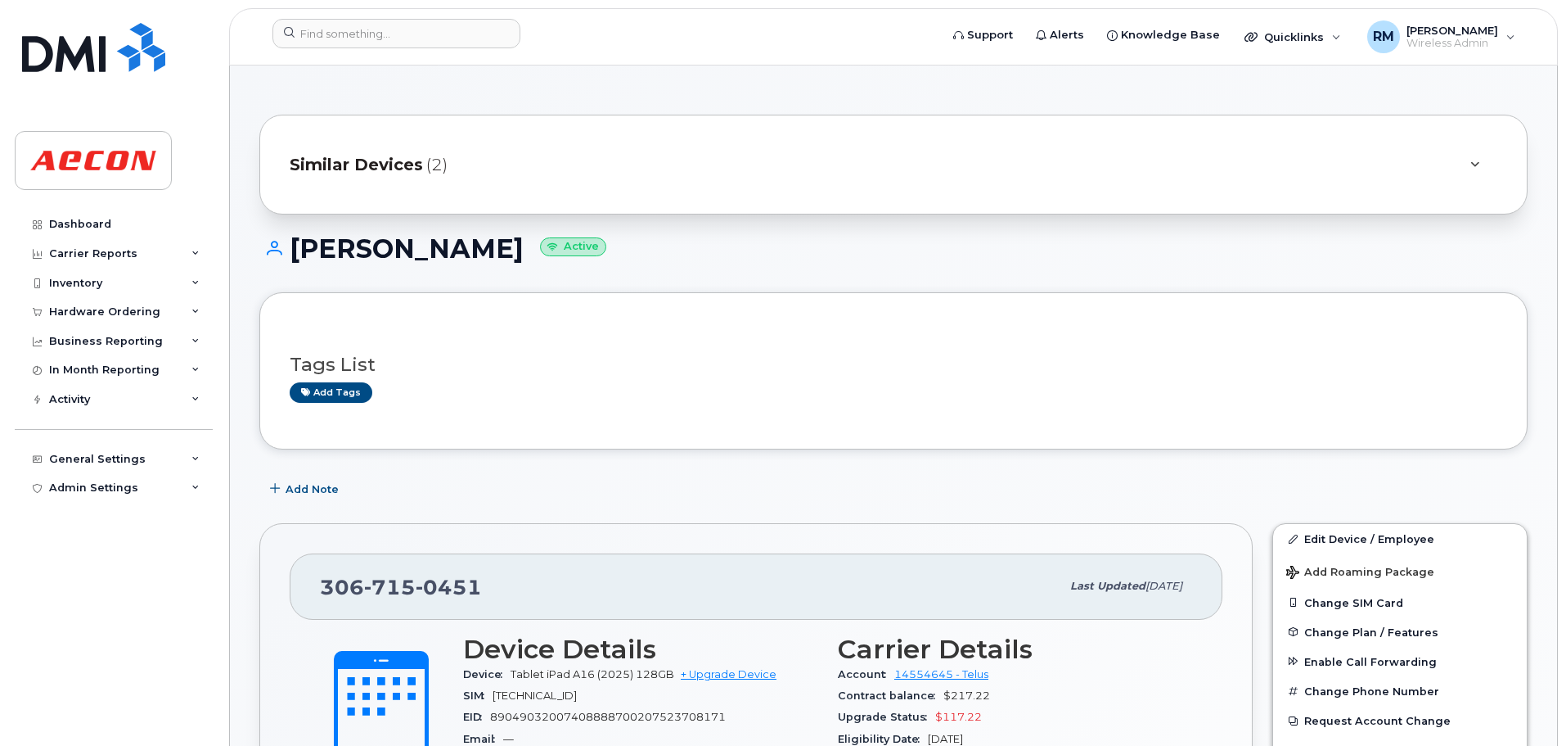
click at [1479, 163] on icon at bounding box center [1475, 165] width 9 height 11
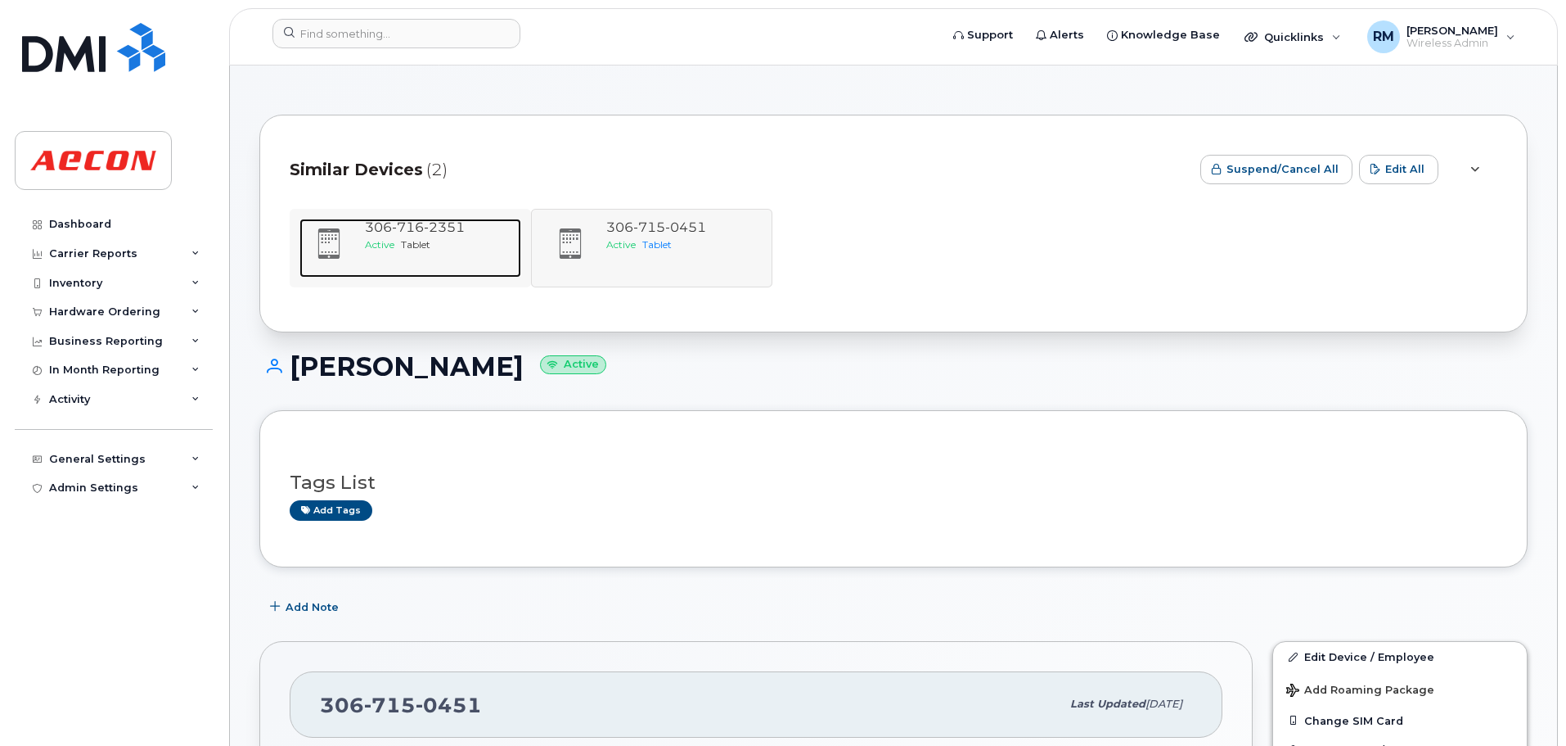
click at [403, 243] on span "Tablet" at bounding box center [415, 244] width 29 height 12
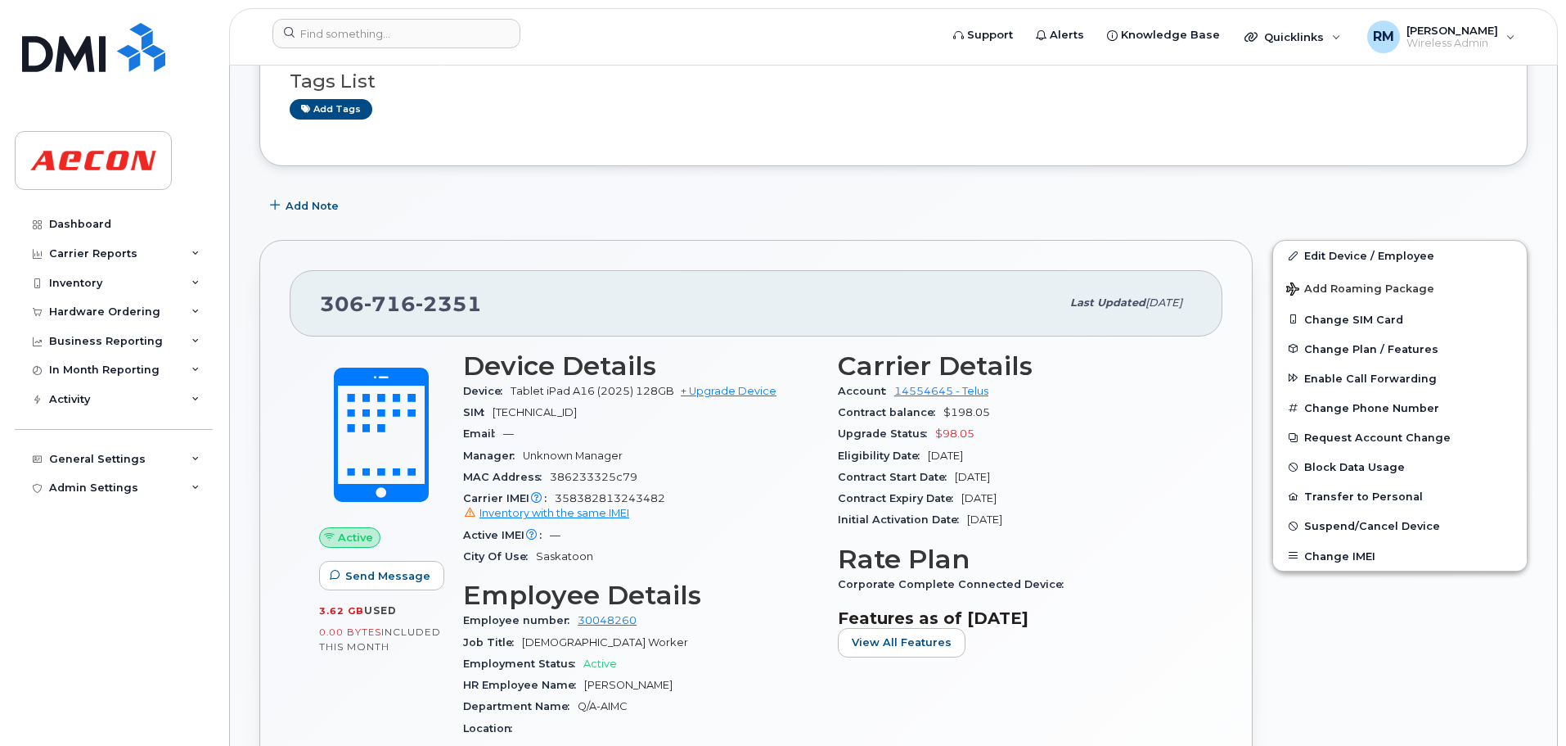
scroll to position [327, 0]
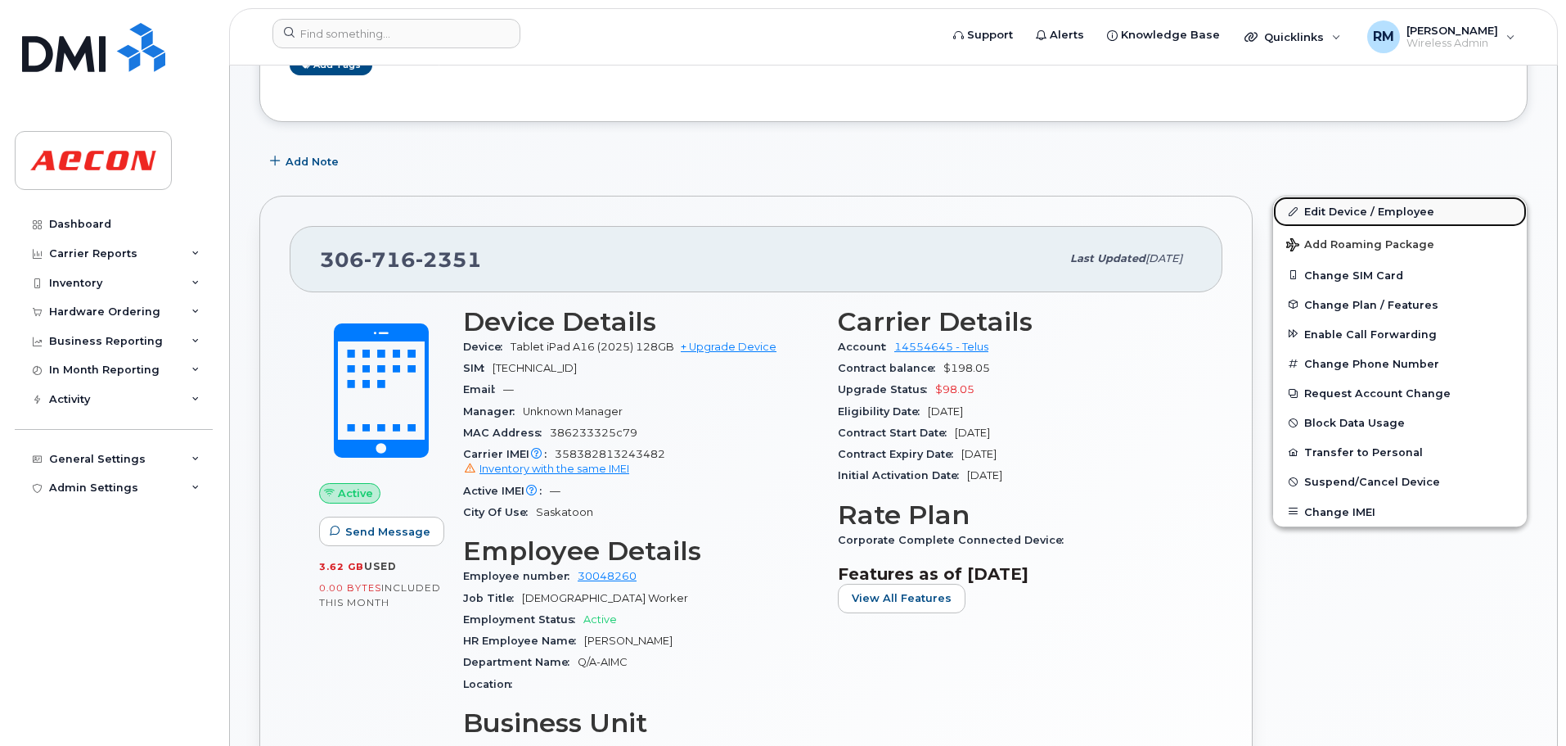
click at [1336, 206] on link "Edit Device / Employee" at bounding box center [1400, 210] width 254 height 29
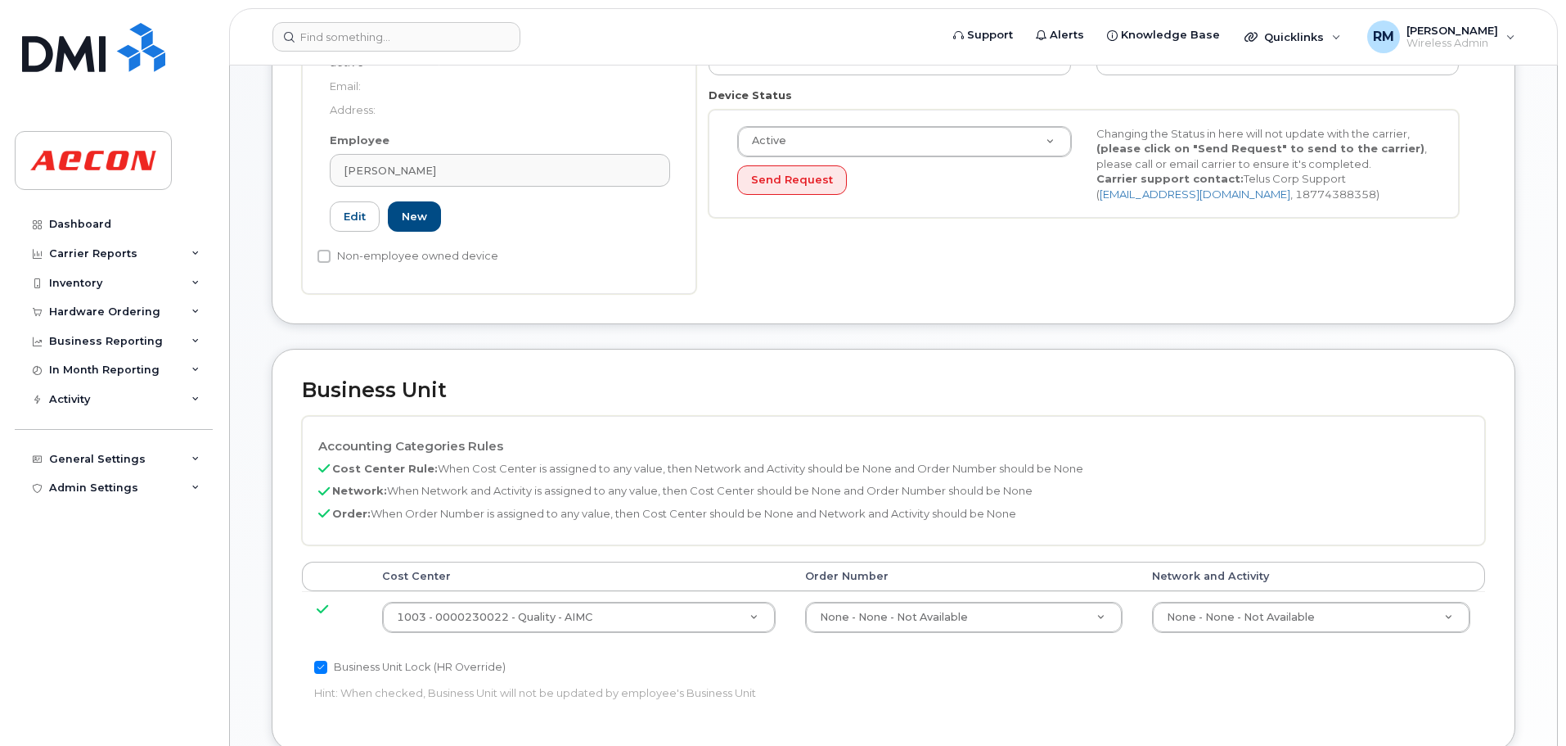
scroll to position [737, 0]
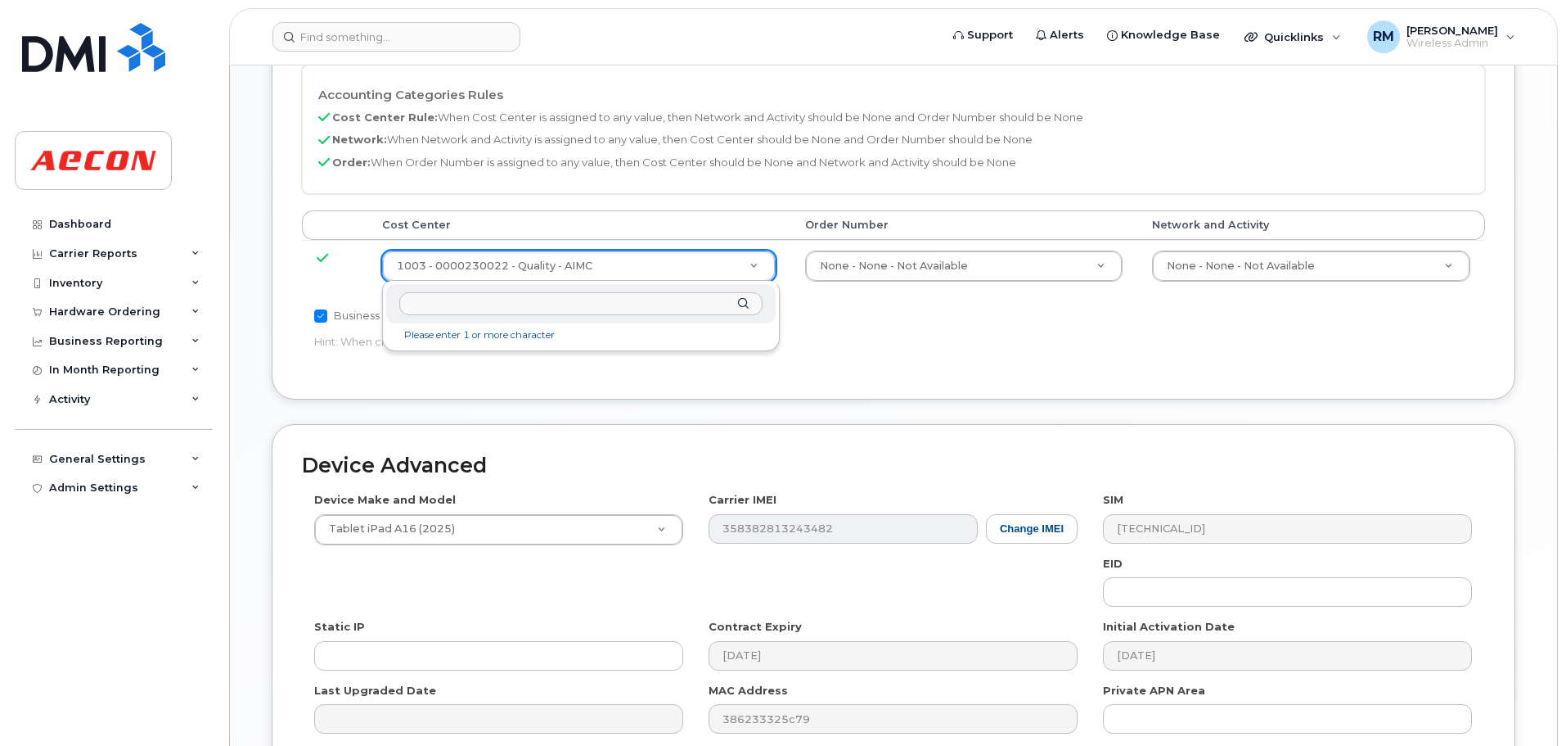
click at [497, 304] on input "text" at bounding box center [580, 304] width 363 height 24
type input "NON"
type input "289660"
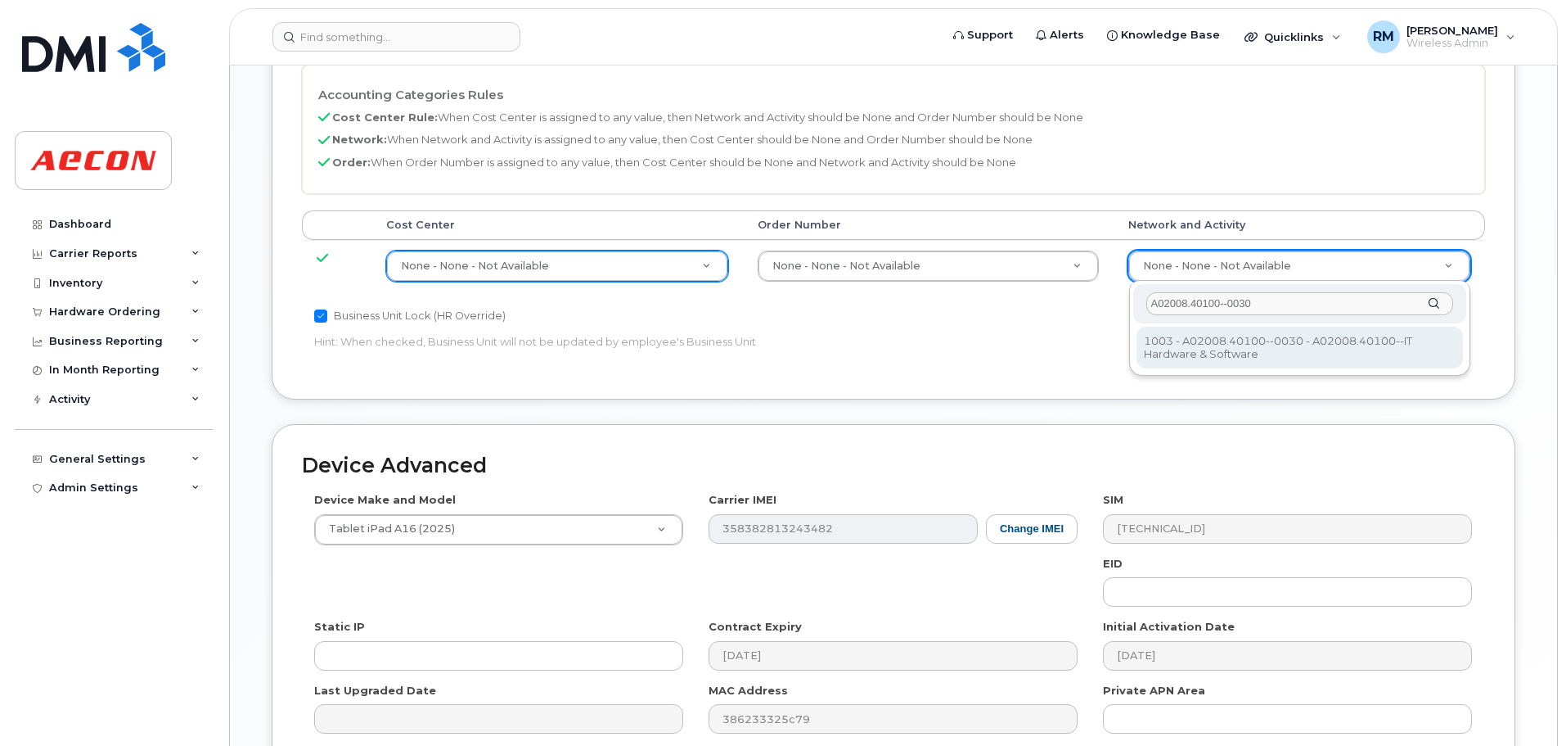
type input "A02008.40100--0030"
type input "29321587"
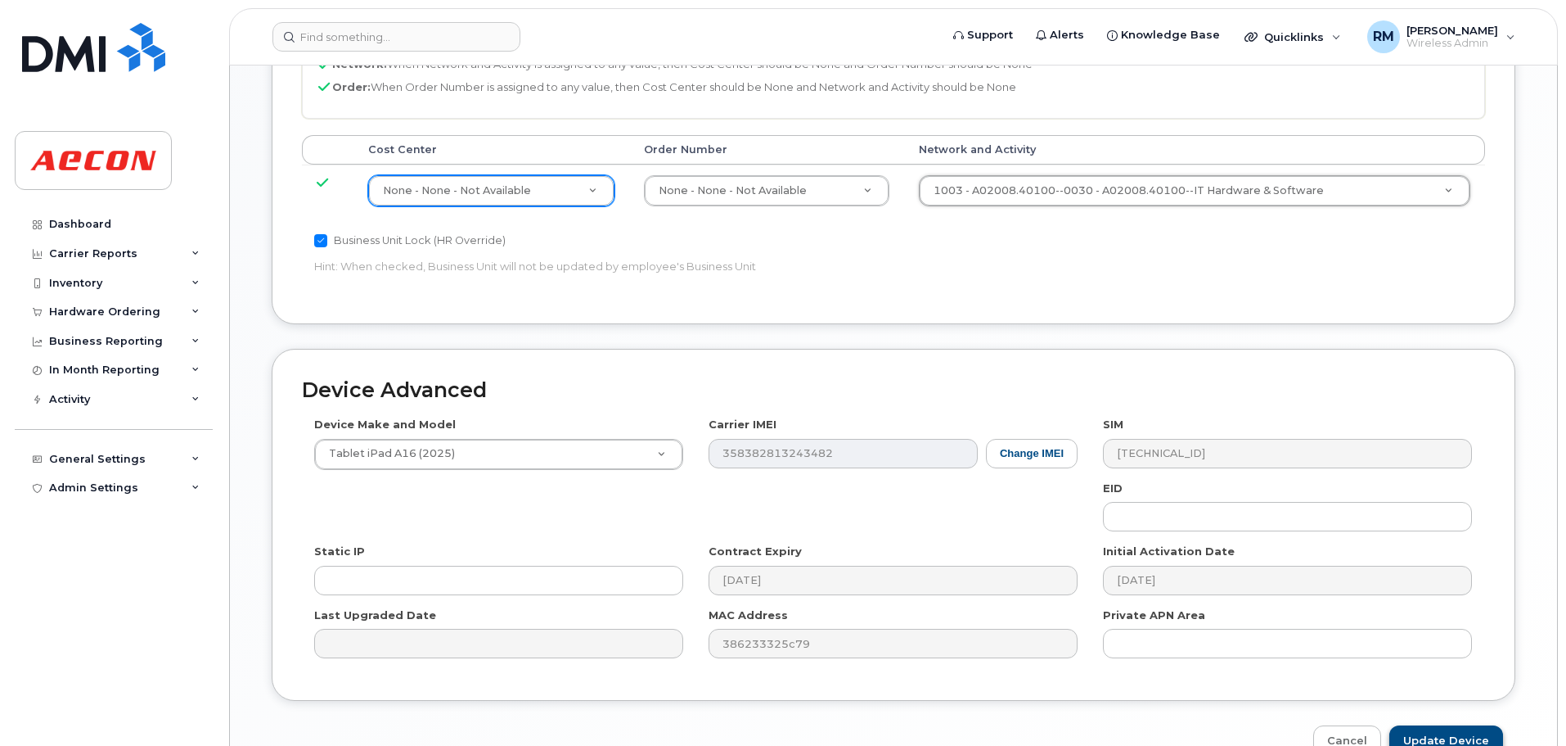
scroll to position [904, 0]
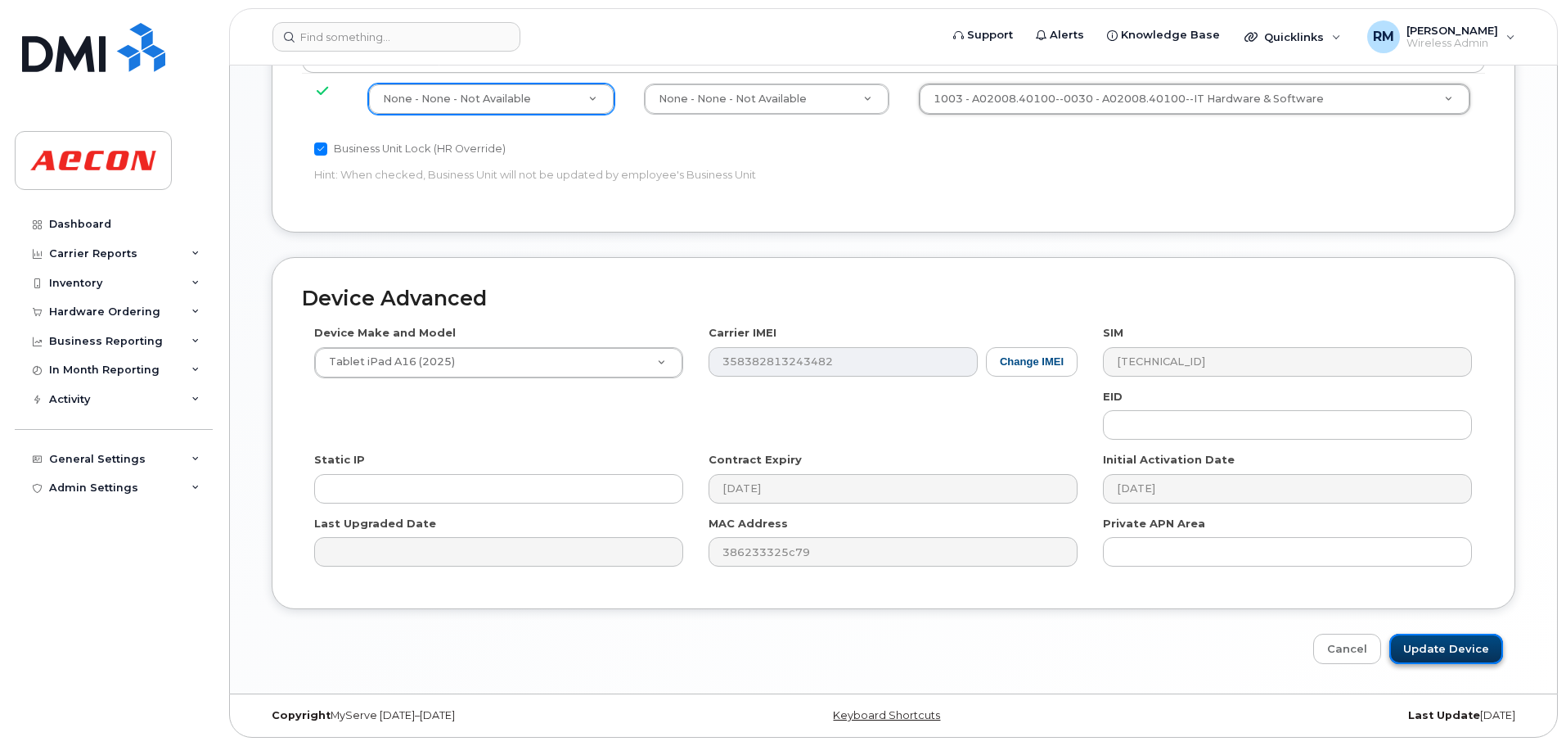
click at [1421, 653] on input "Update Device" at bounding box center [1447, 648] width 114 height 30
type input "Saving..."
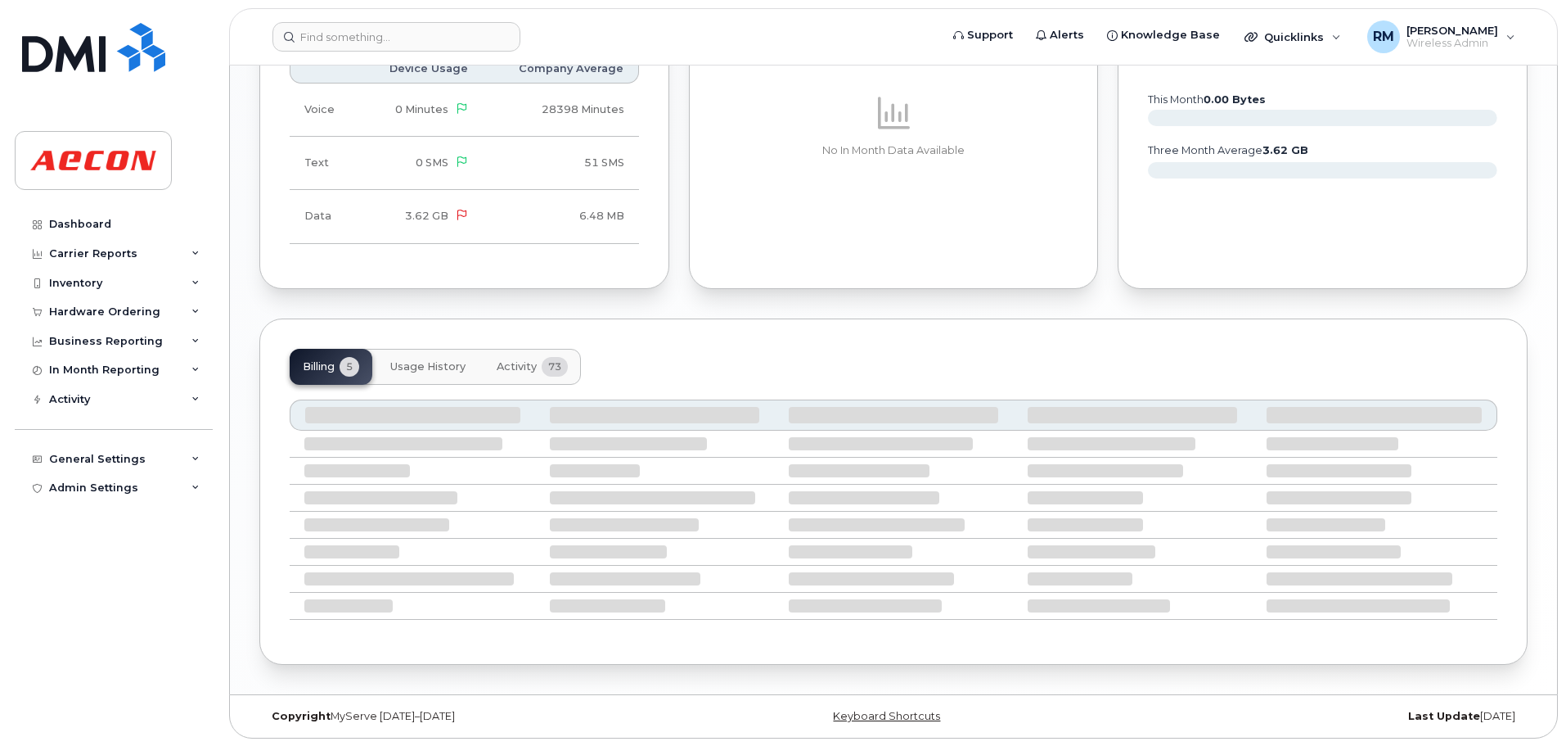
scroll to position [1764, 0]
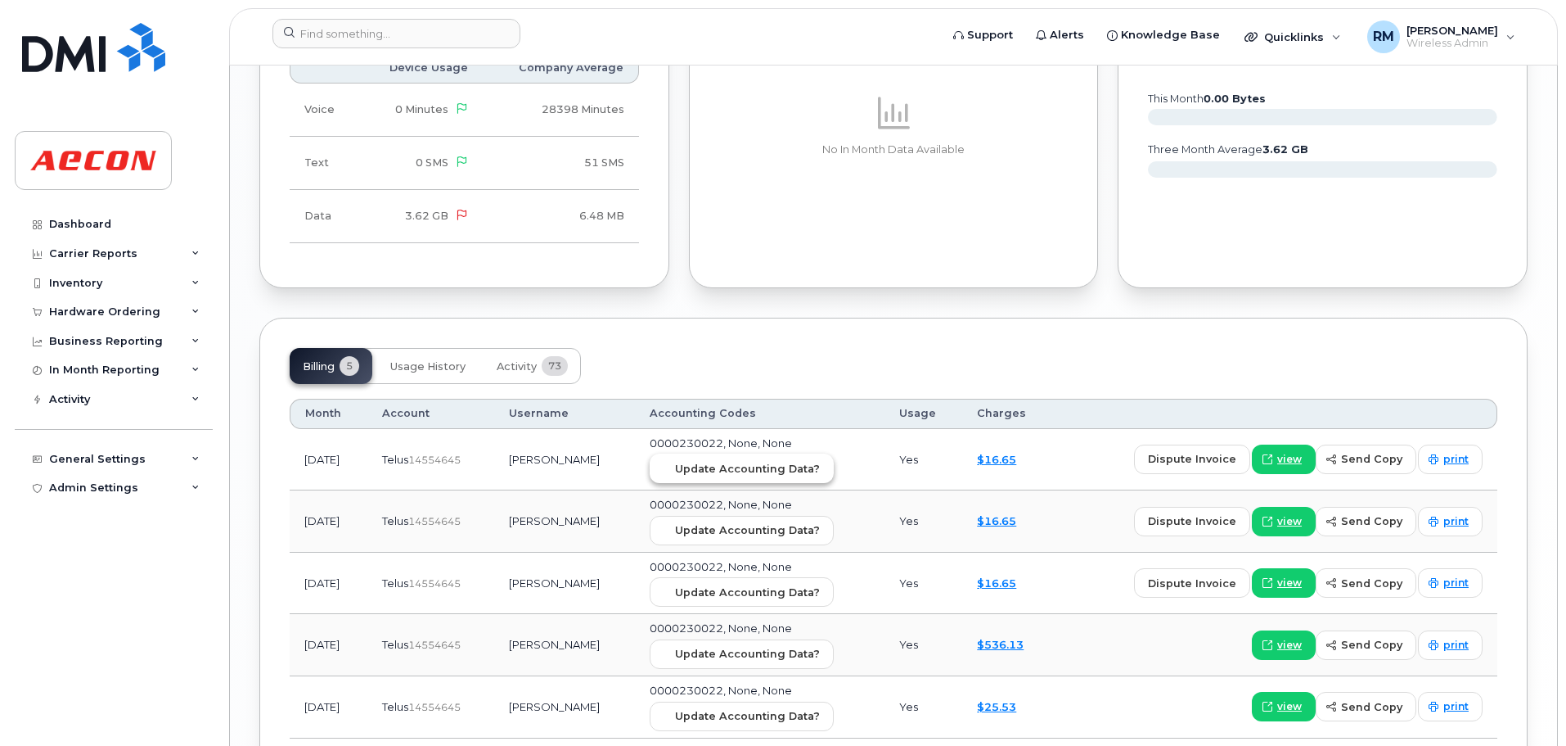
click at [735, 464] on span "Update Accounting Data?" at bounding box center [747, 469] width 145 height 16
